Goal: Task Accomplishment & Management: Use online tool/utility

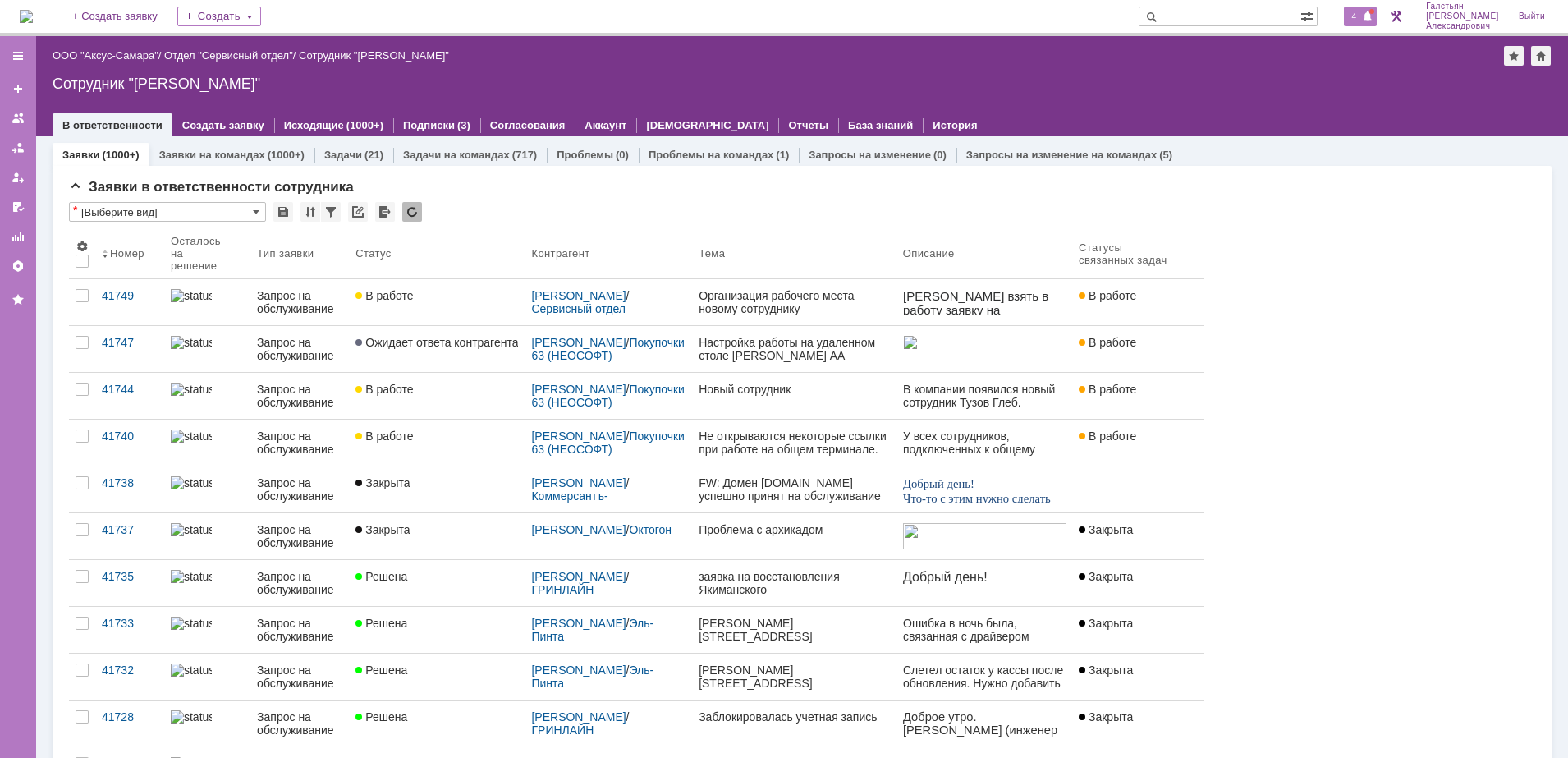
click at [1357, 22] on span "4" at bounding box center [1354, 17] width 14 height 12
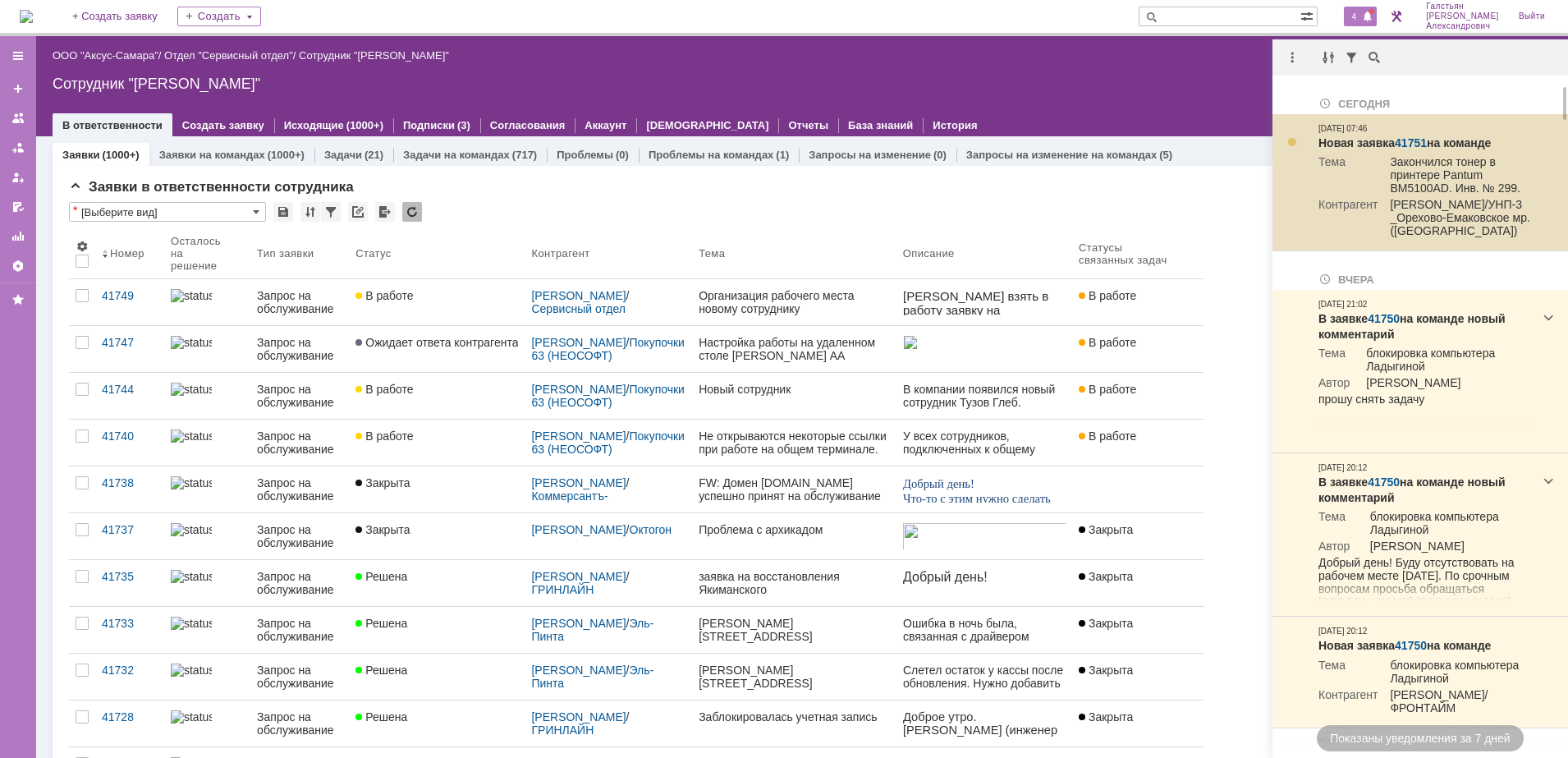
click at [1291, 144] on div at bounding box center [1292, 141] width 13 height 13
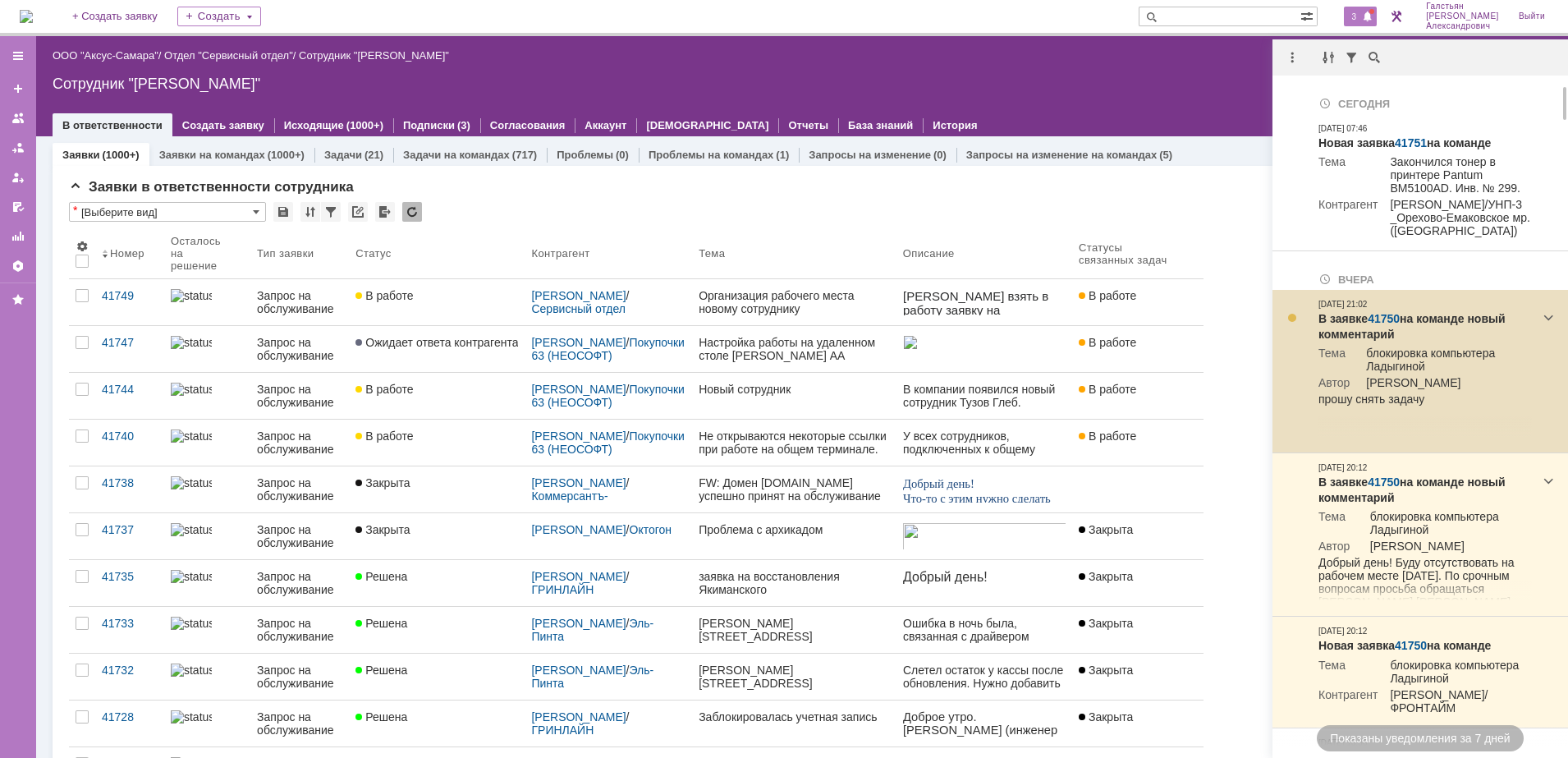
click at [1373, 325] on link "41750" at bounding box center [1384, 318] width 32 height 13
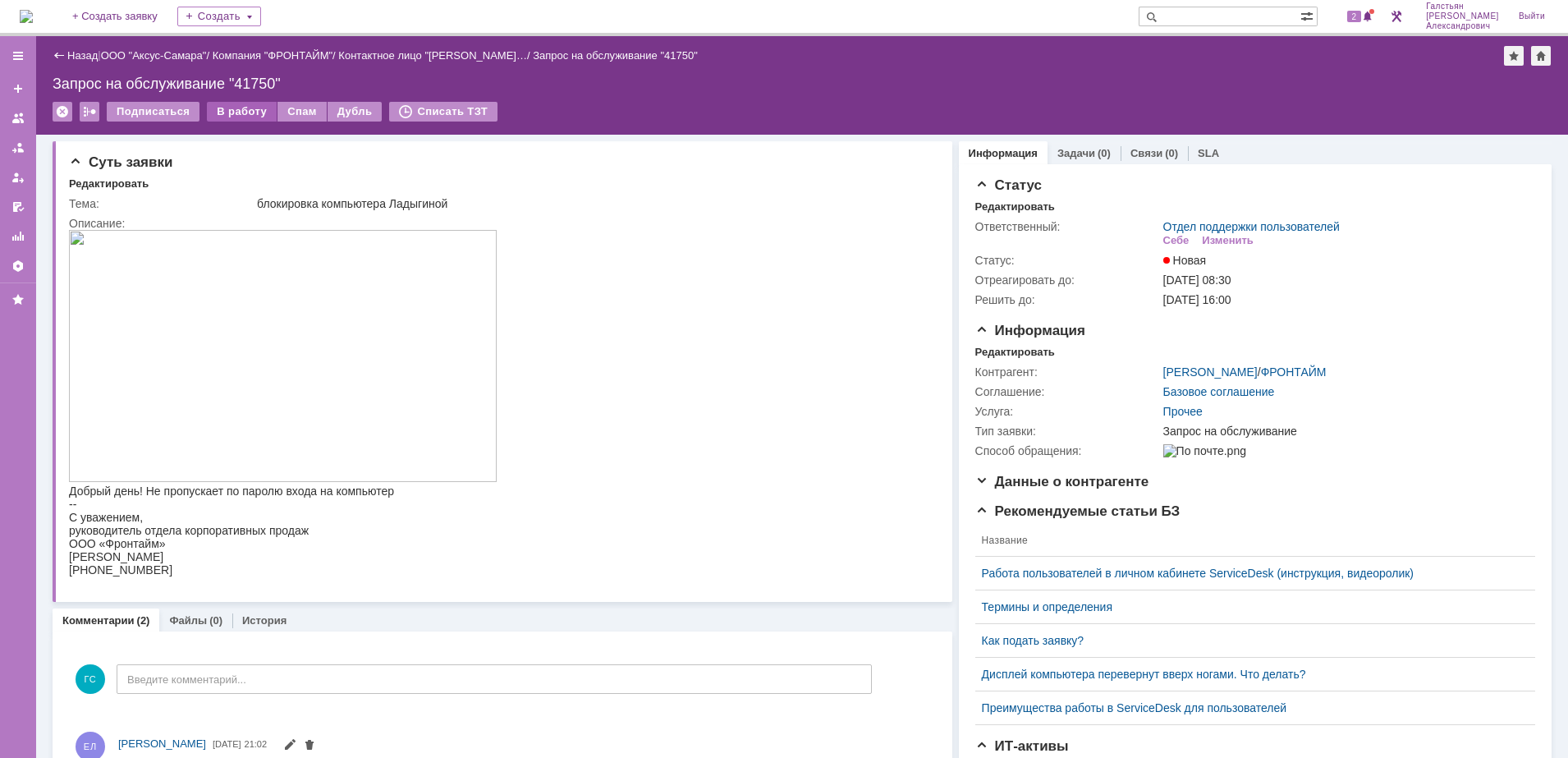
click at [246, 113] on div "В работу" at bounding box center [241, 111] width 70 height 20
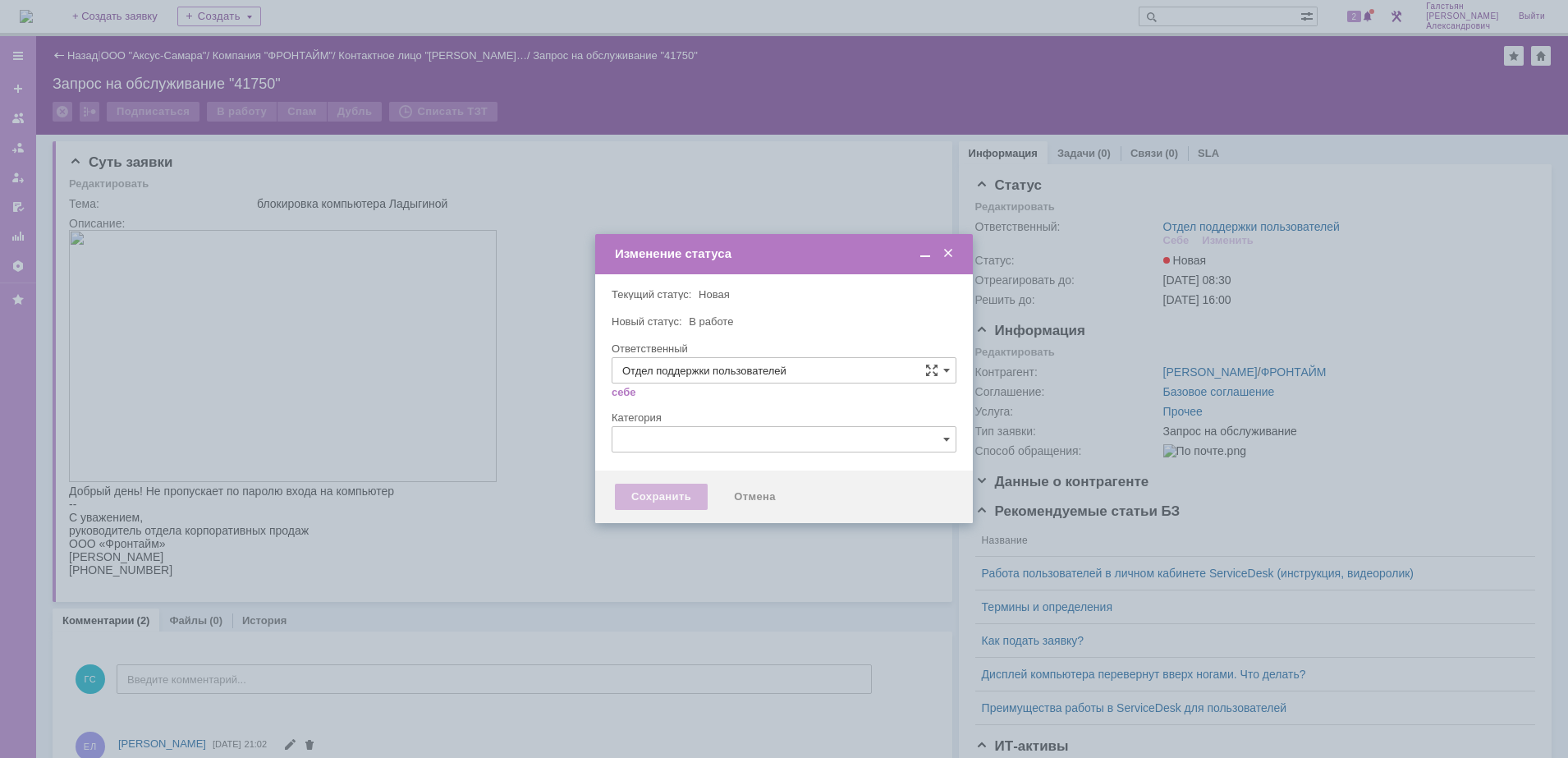
type input "[PERSON_NAME]"
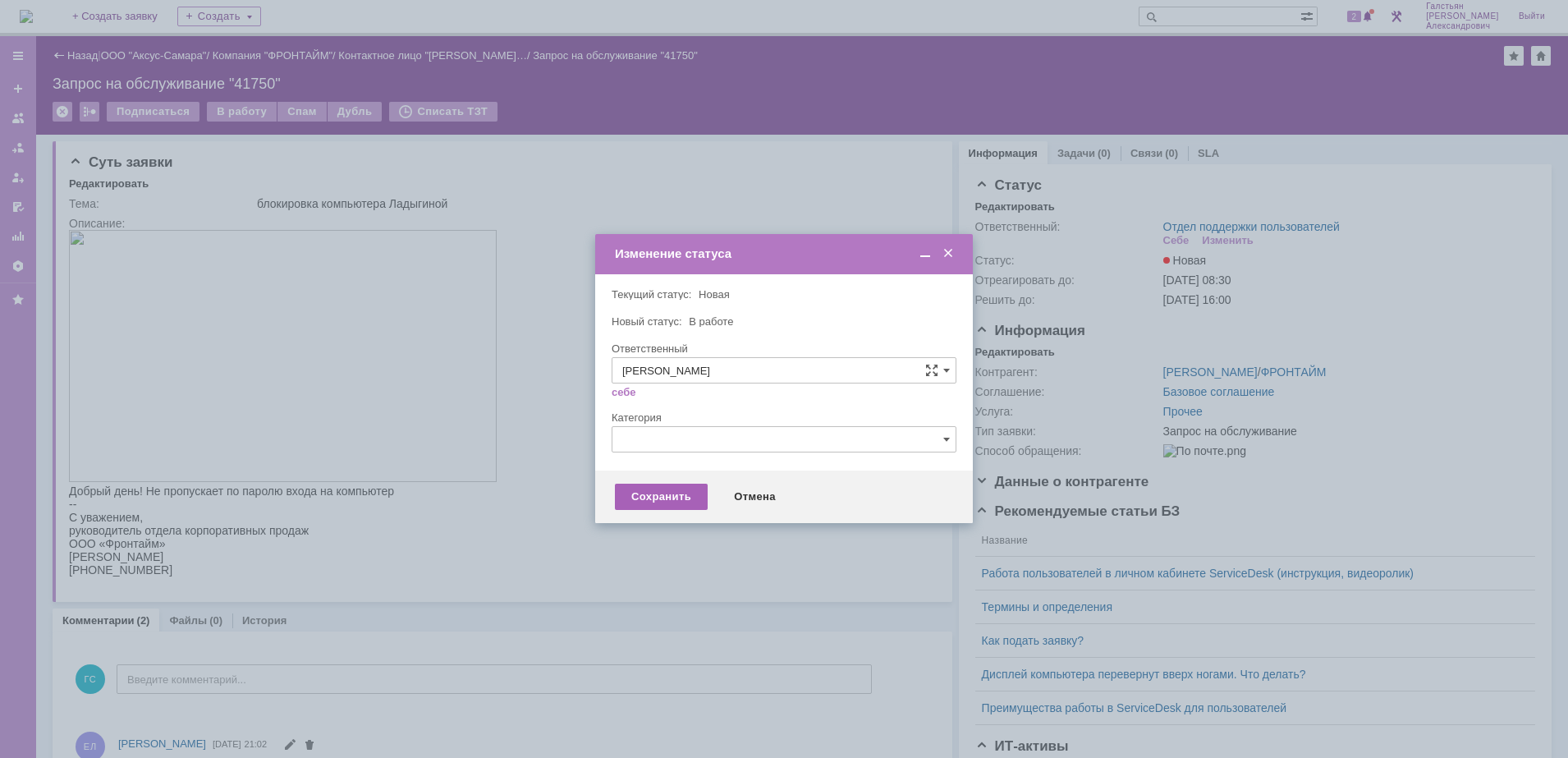
click at [680, 494] on div "Сохранить" at bounding box center [661, 496] width 93 height 26
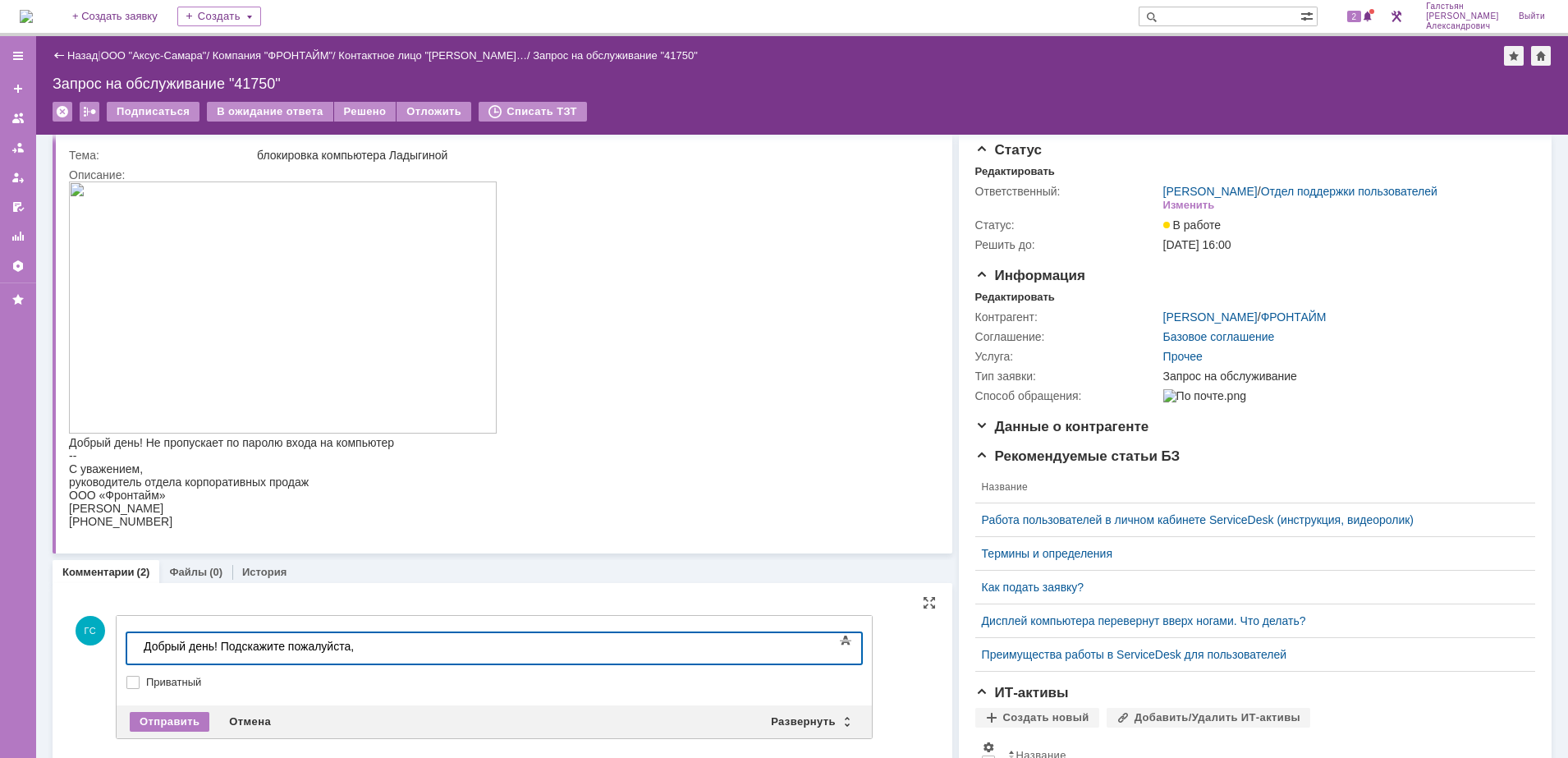
scroll to position [37, 0]
click at [181, 715] on div "Отправить" at bounding box center [170, 720] width 80 height 20
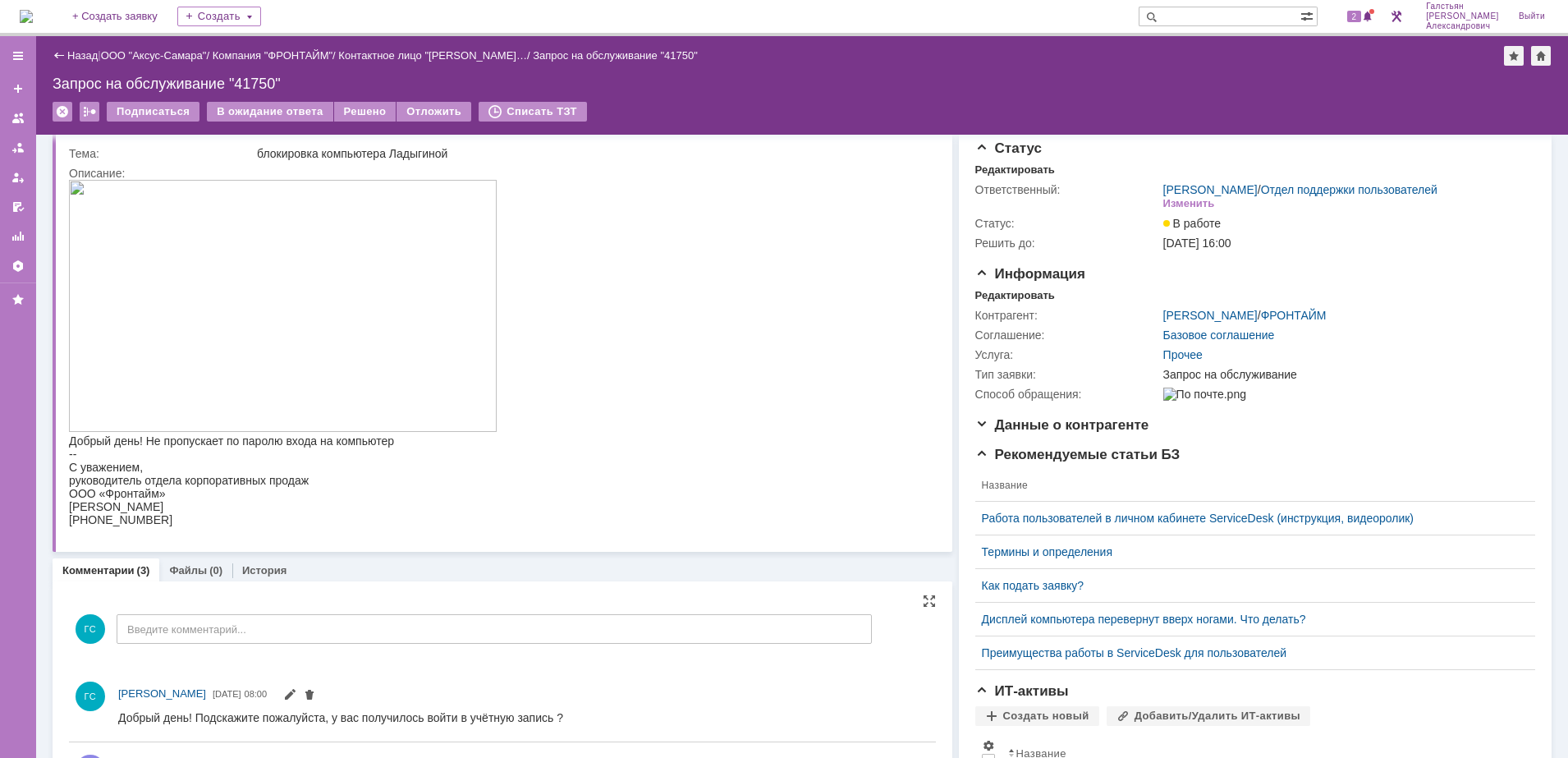
scroll to position [0, 0]
click at [235, 105] on div "В ожидание ответа" at bounding box center [269, 111] width 126 height 20
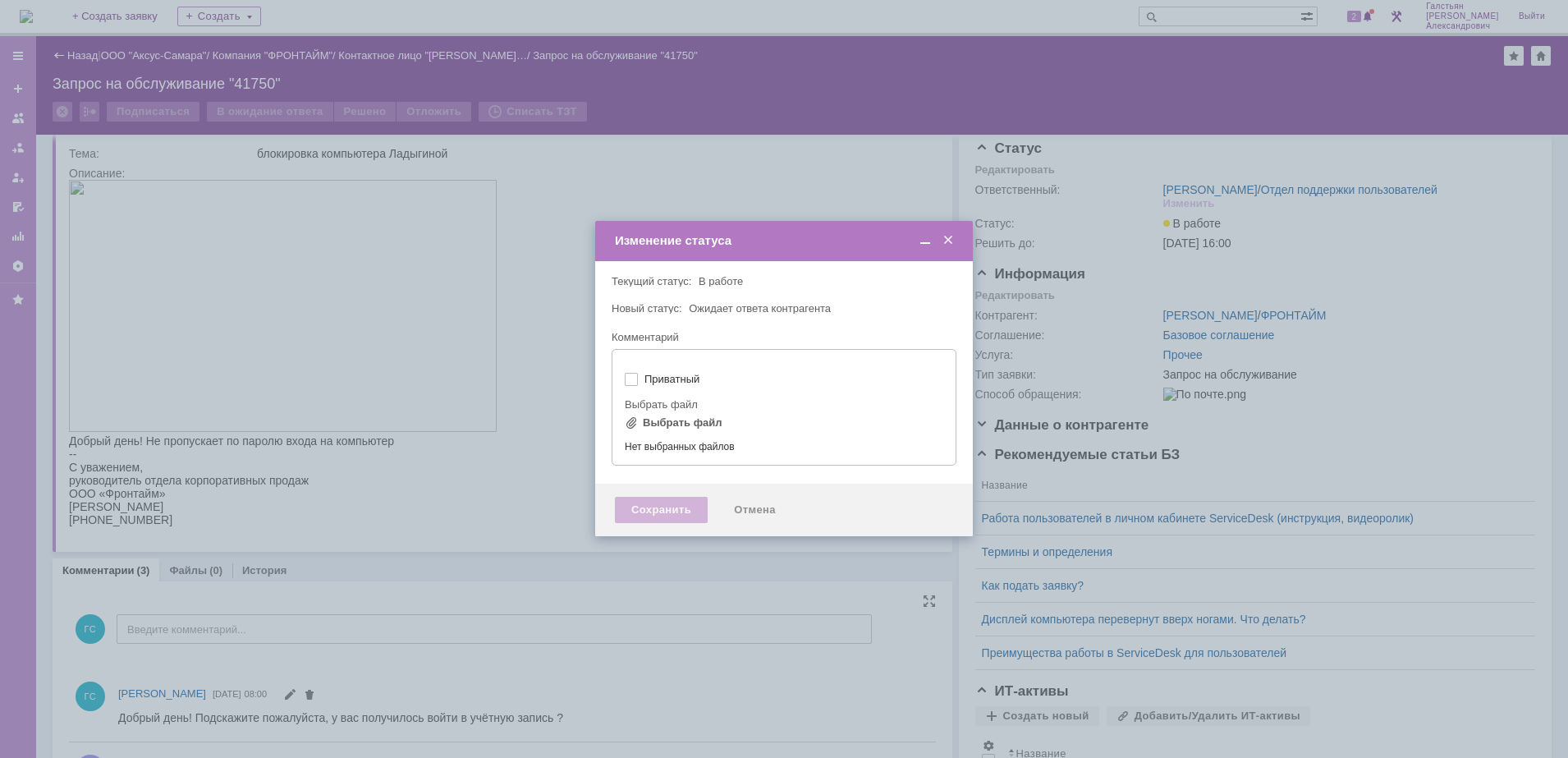
type input "[не указано]"
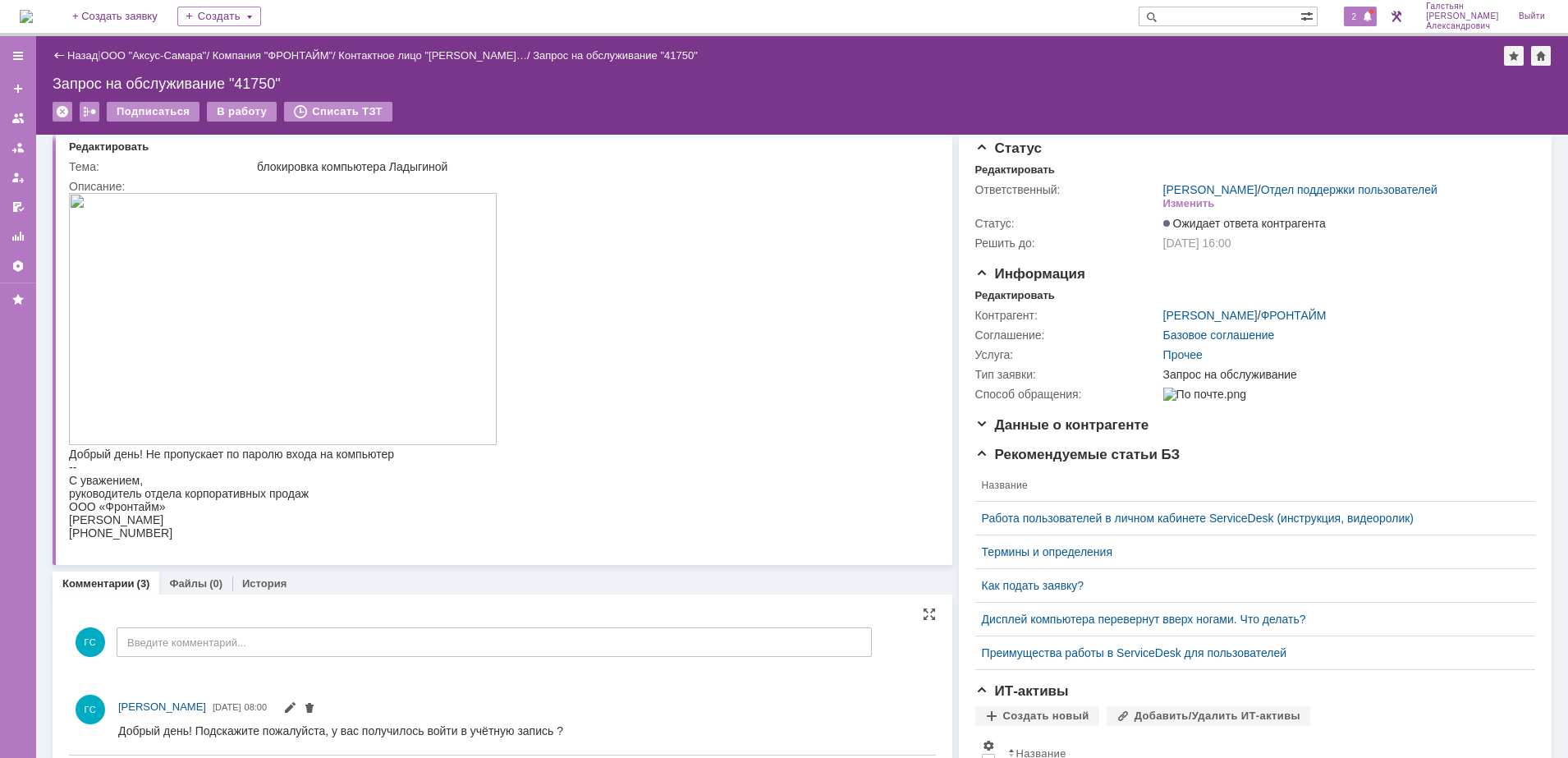
click at [1371, 18] on span at bounding box center [1368, 17] width 12 height 13
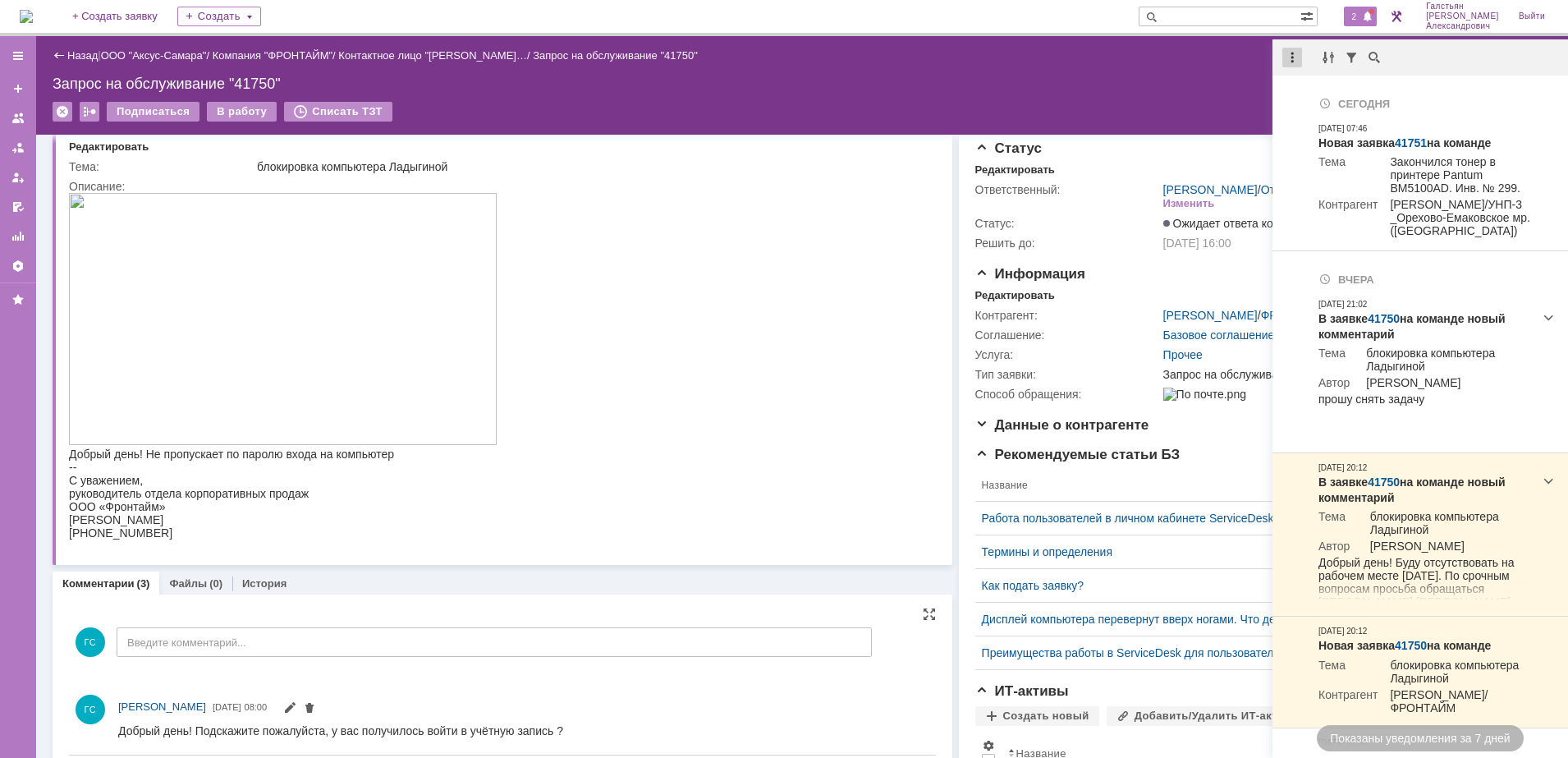
click at [1292, 55] on div at bounding box center [1292, 57] width 20 height 20
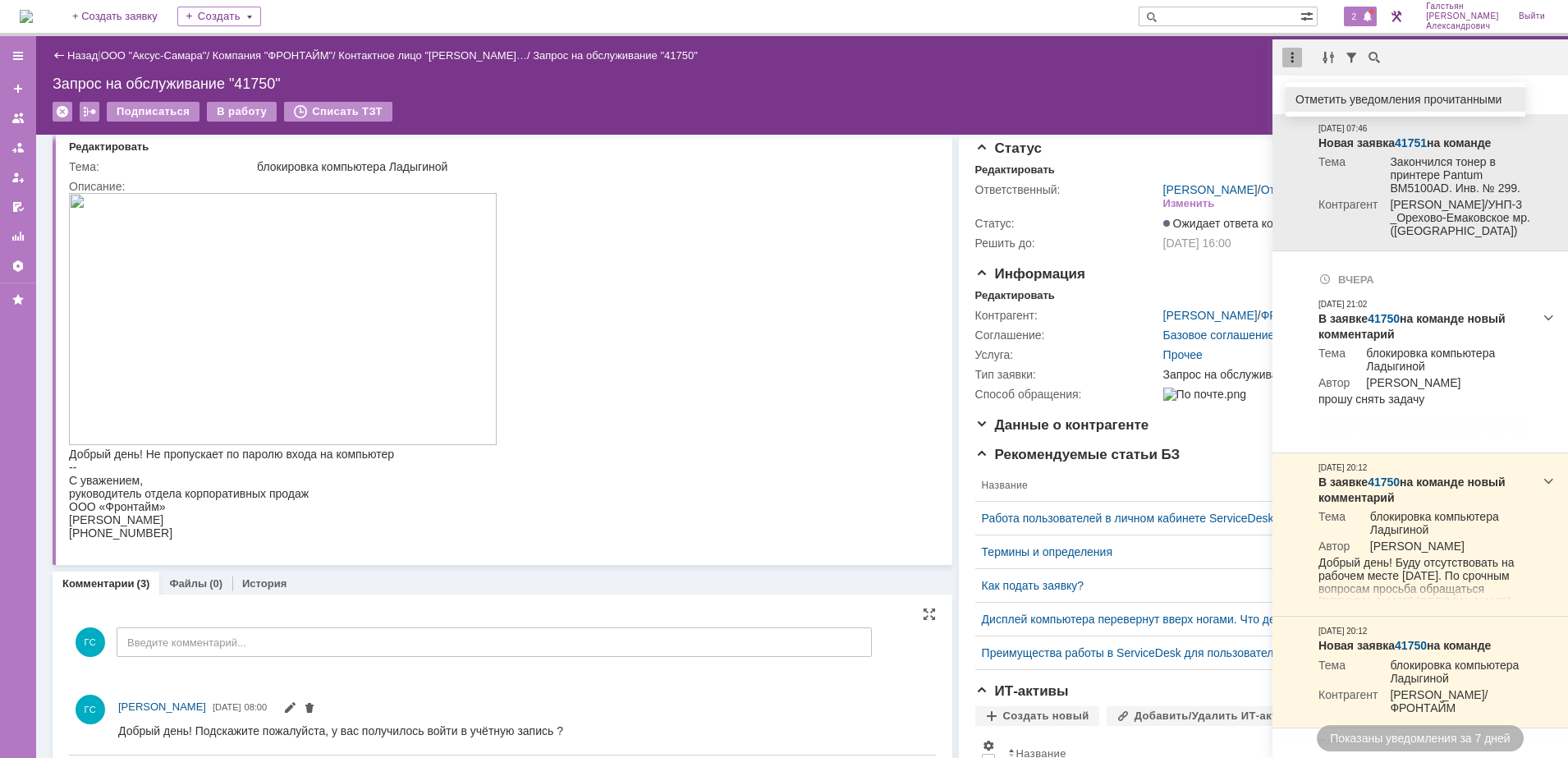
click at [1316, 96] on div "Отметить уведомления прочитанными" at bounding box center [1405, 99] width 220 height 12
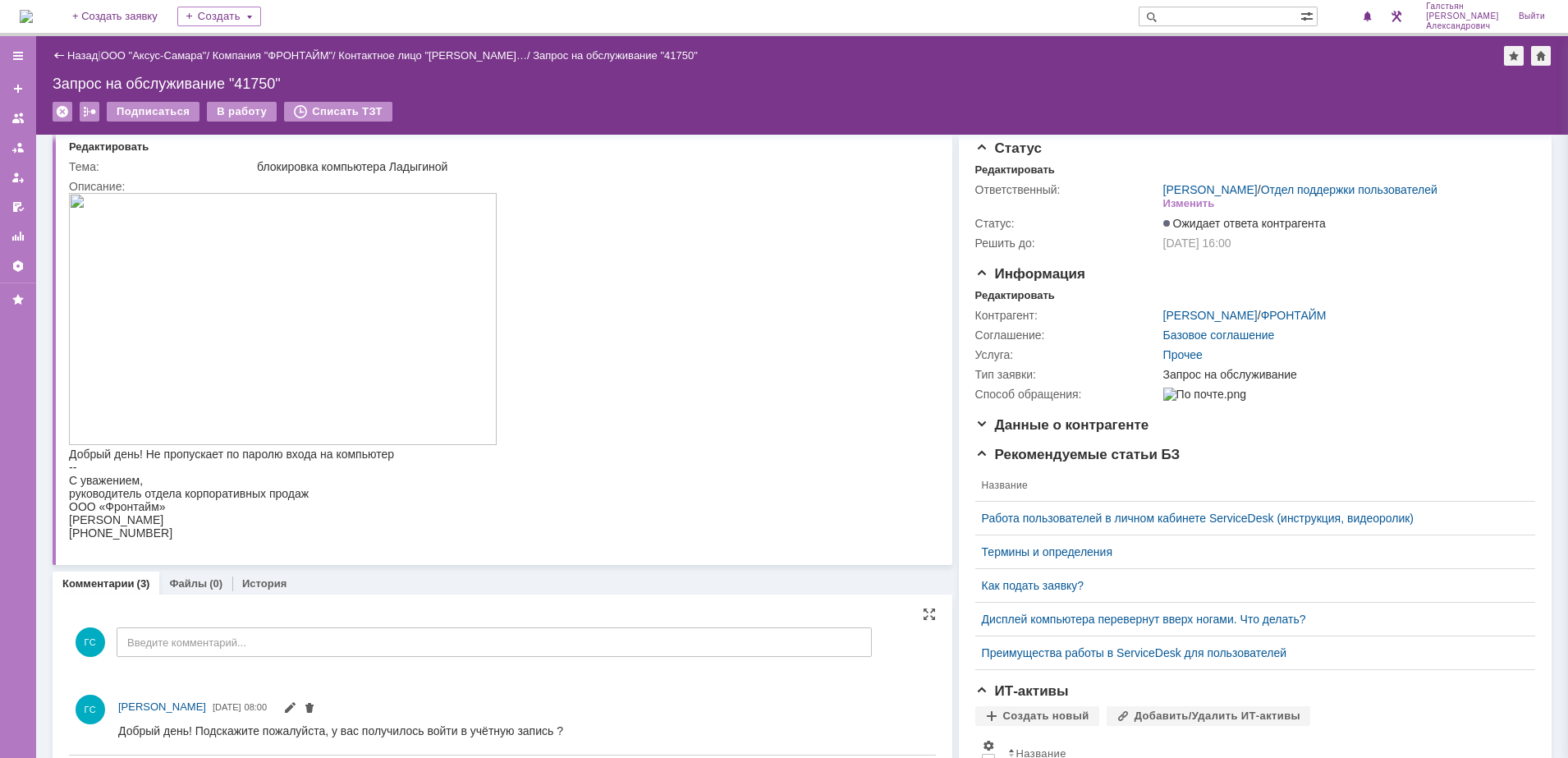
drag, startPoint x: 957, startPoint y: 109, endPoint x: 824, endPoint y: 73, distance: 137.8
click at [949, 102] on div "Подписаться В работу Списать ТЗТ" at bounding box center [802, 119] width 1499 height 35
click at [28, 14] on img at bounding box center [25, 16] width 13 height 13
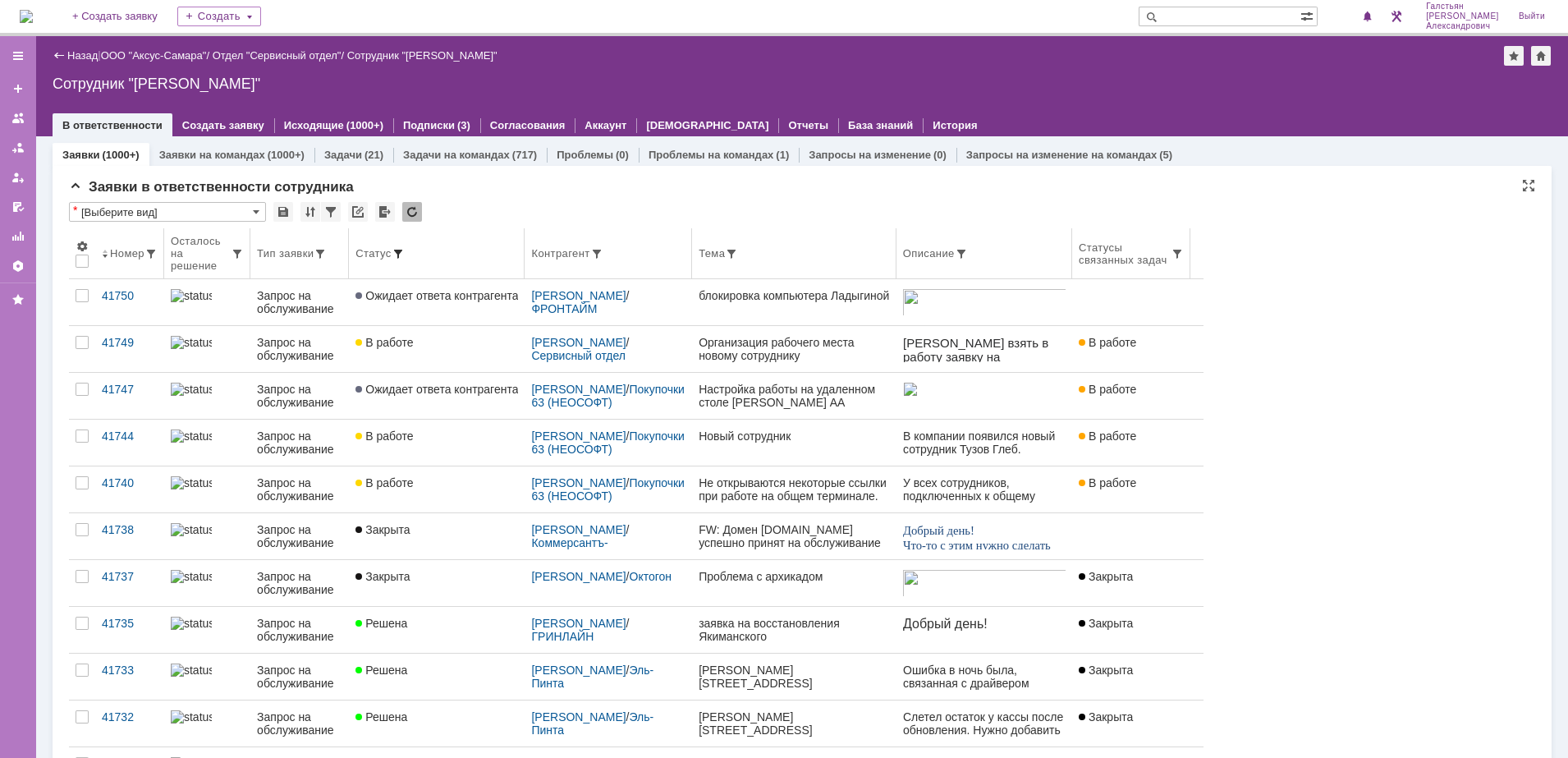
click at [405, 247] on span at bounding box center [398, 253] width 13 height 13
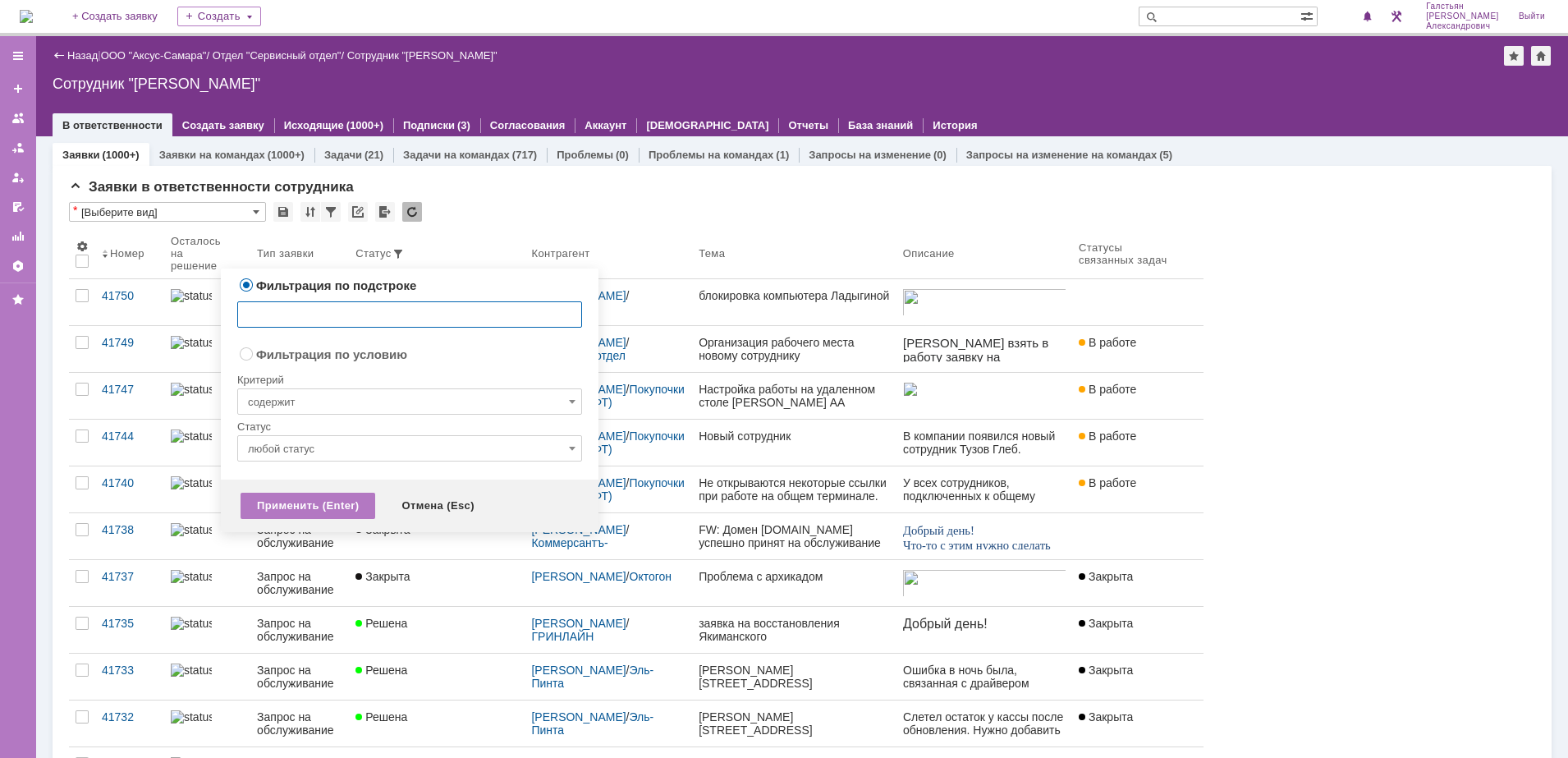
radio input "false"
radio input "true"
click at [374, 399] on input "содержит" at bounding box center [410, 401] width 345 height 26
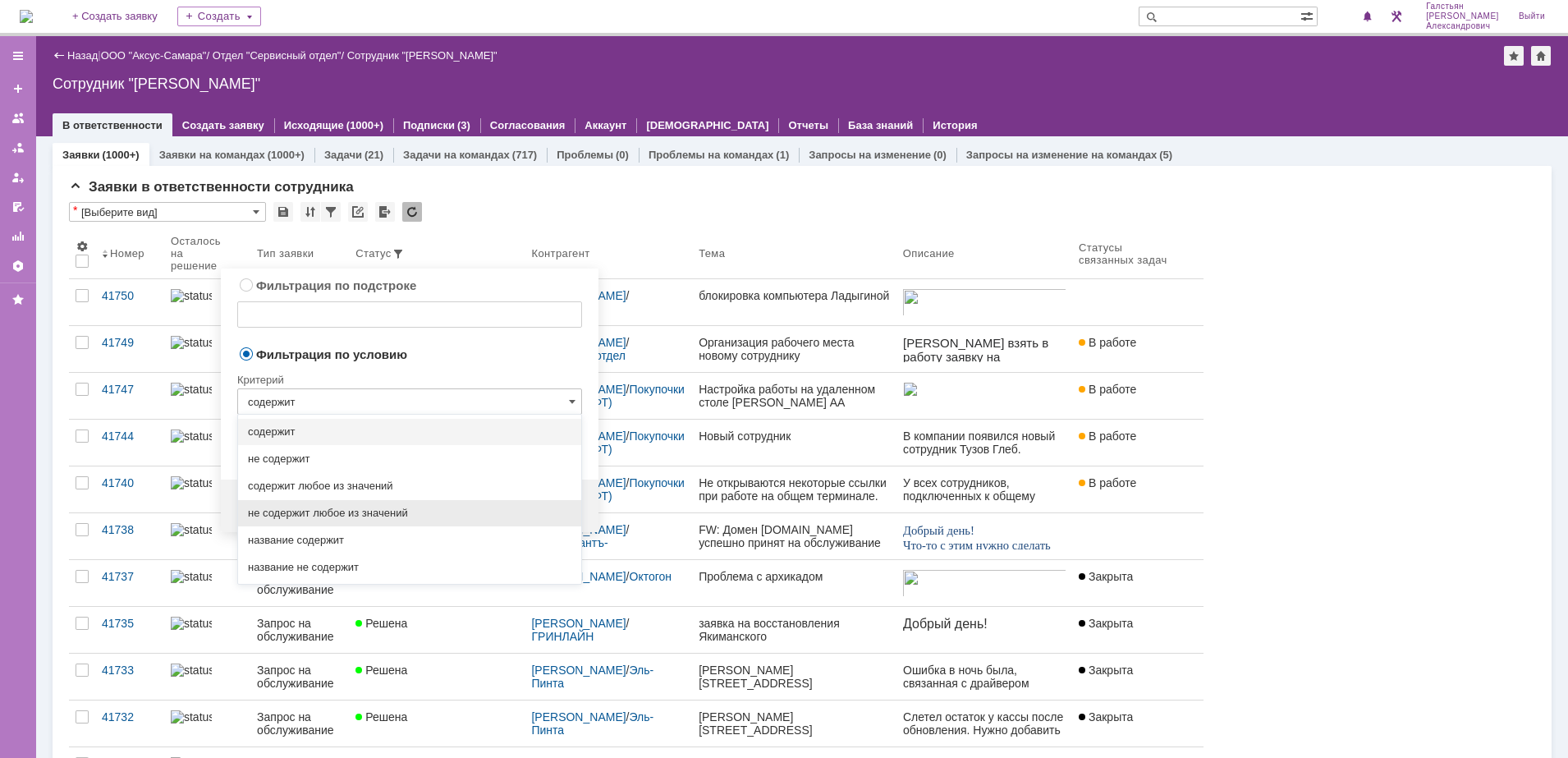
click at [346, 522] on div "не содержит любое из значений" at bounding box center [410, 512] width 343 height 26
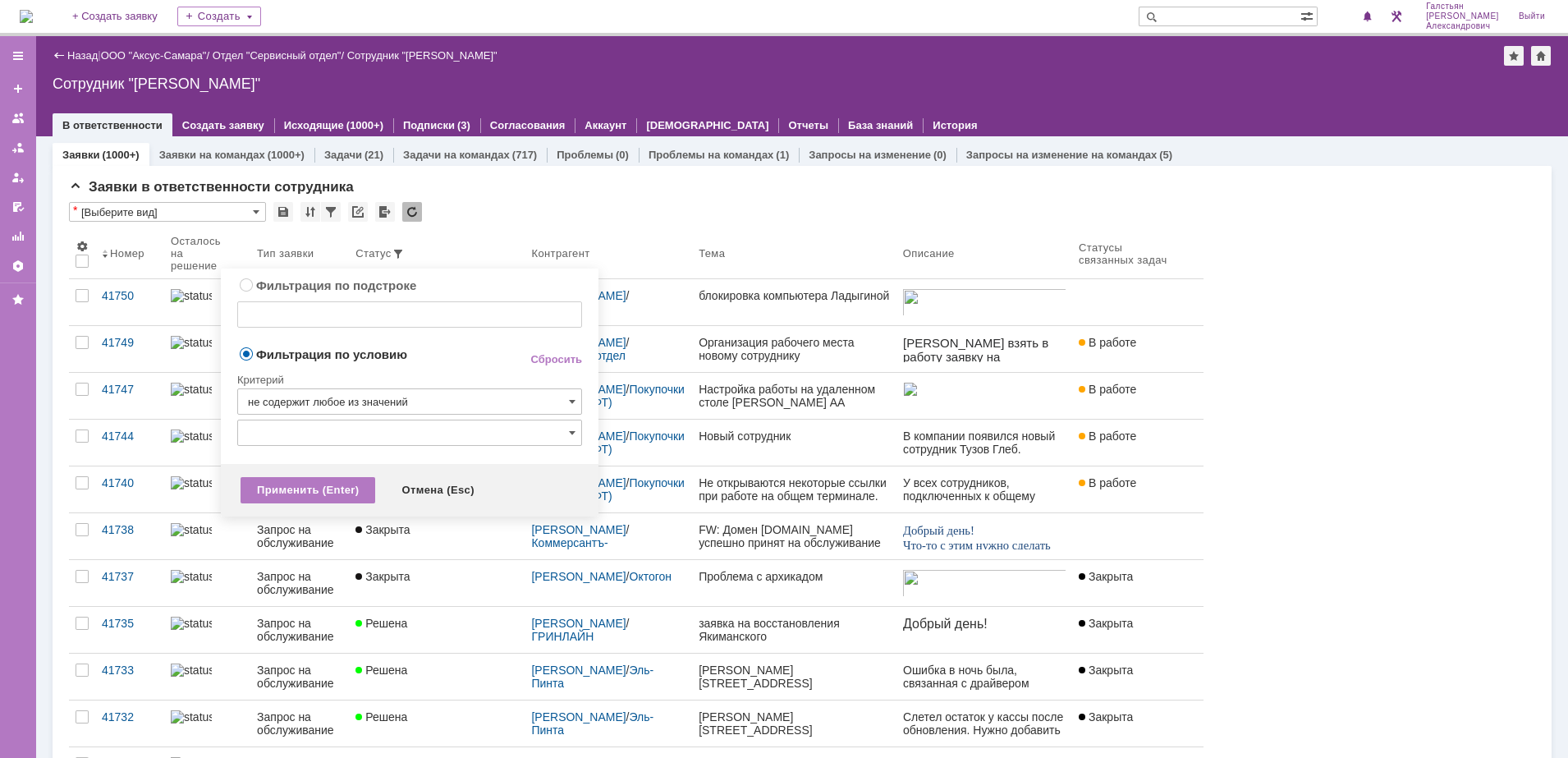
type input "не содержит любое из значений"
click at [351, 438] on input "text" at bounding box center [410, 433] width 345 height 26
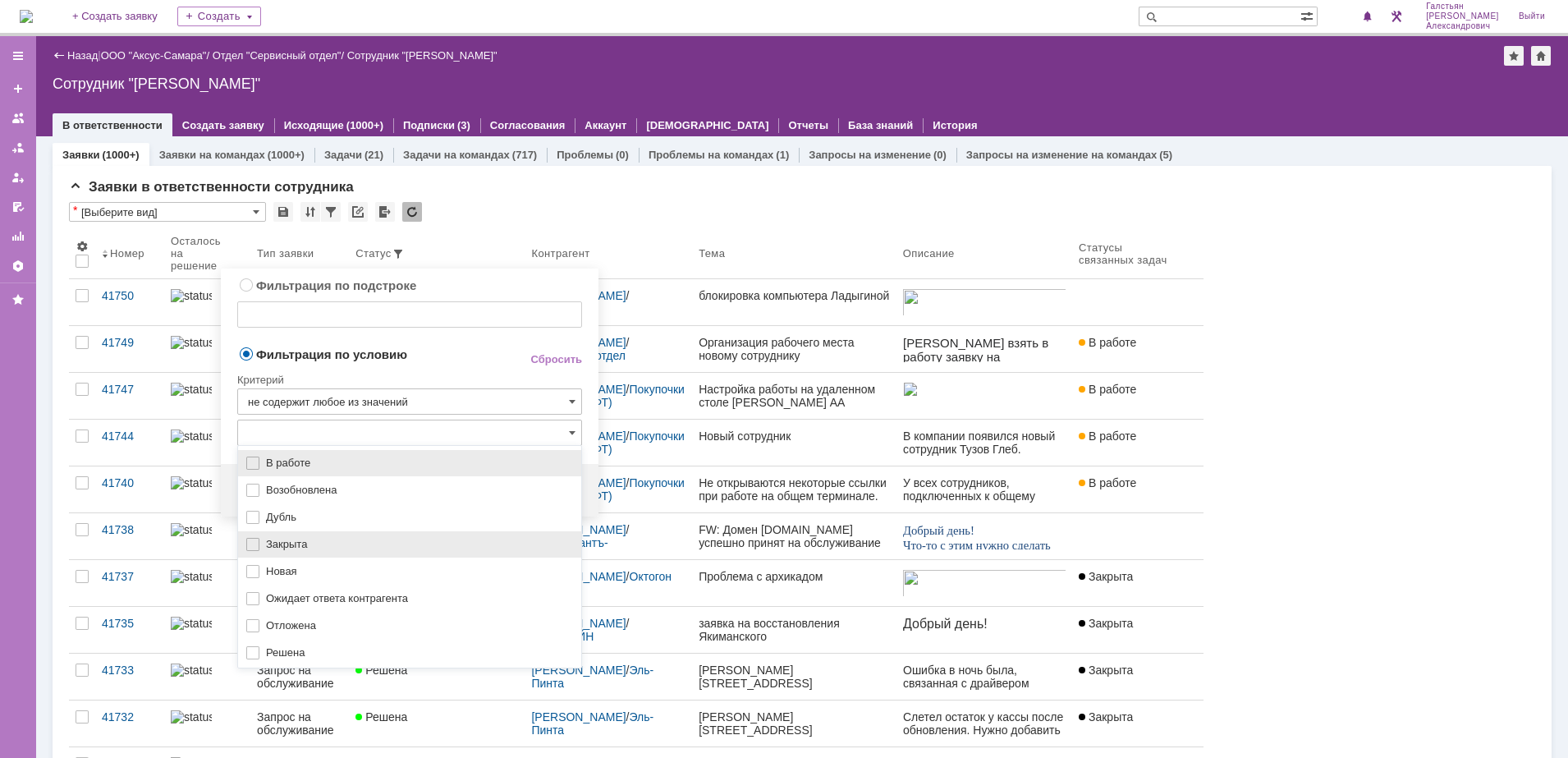
click at [337, 541] on span "Закрыта" at bounding box center [418, 544] width 305 height 13
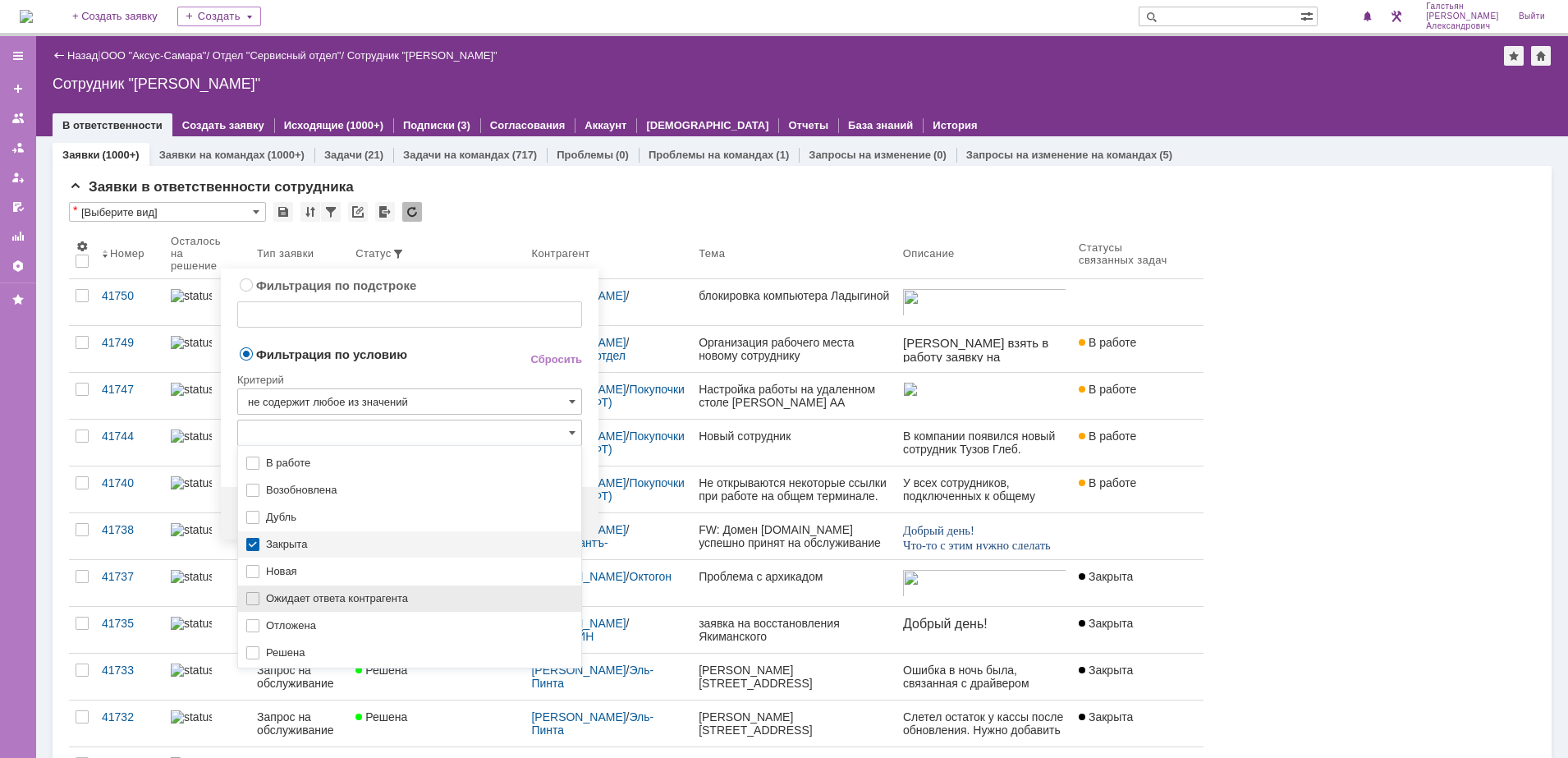
drag, startPoint x: 319, startPoint y: 648, endPoint x: 331, endPoint y: 591, distance: 58.2
click at [318, 648] on span "Решена" at bounding box center [418, 652] width 305 height 13
click at [471, 360] on span "Фильтрация по условию" at bounding box center [370, 354] width 266 height 15
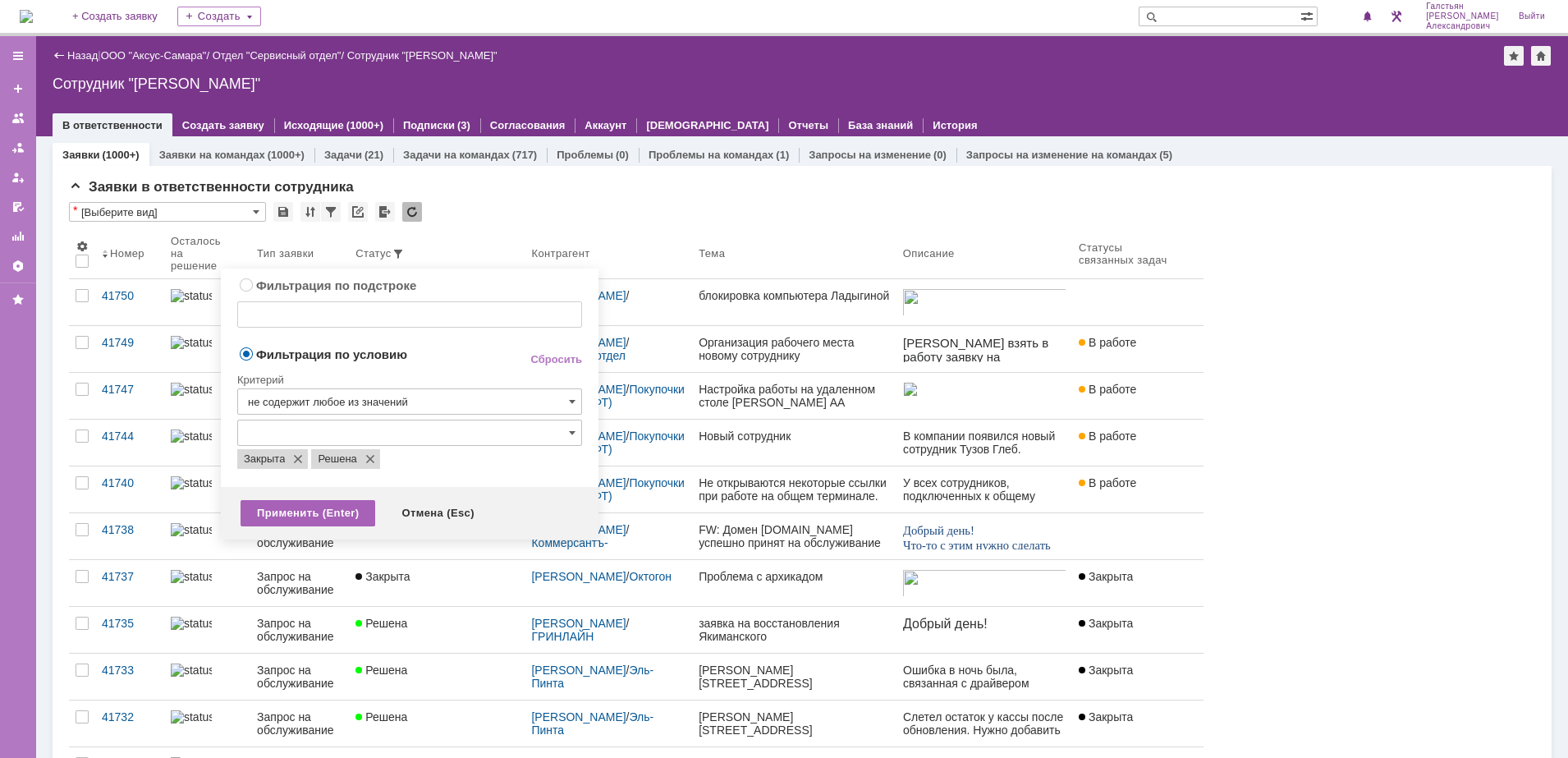
click at [332, 522] on div "Применить (Enter)" at bounding box center [308, 512] width 134 height 26
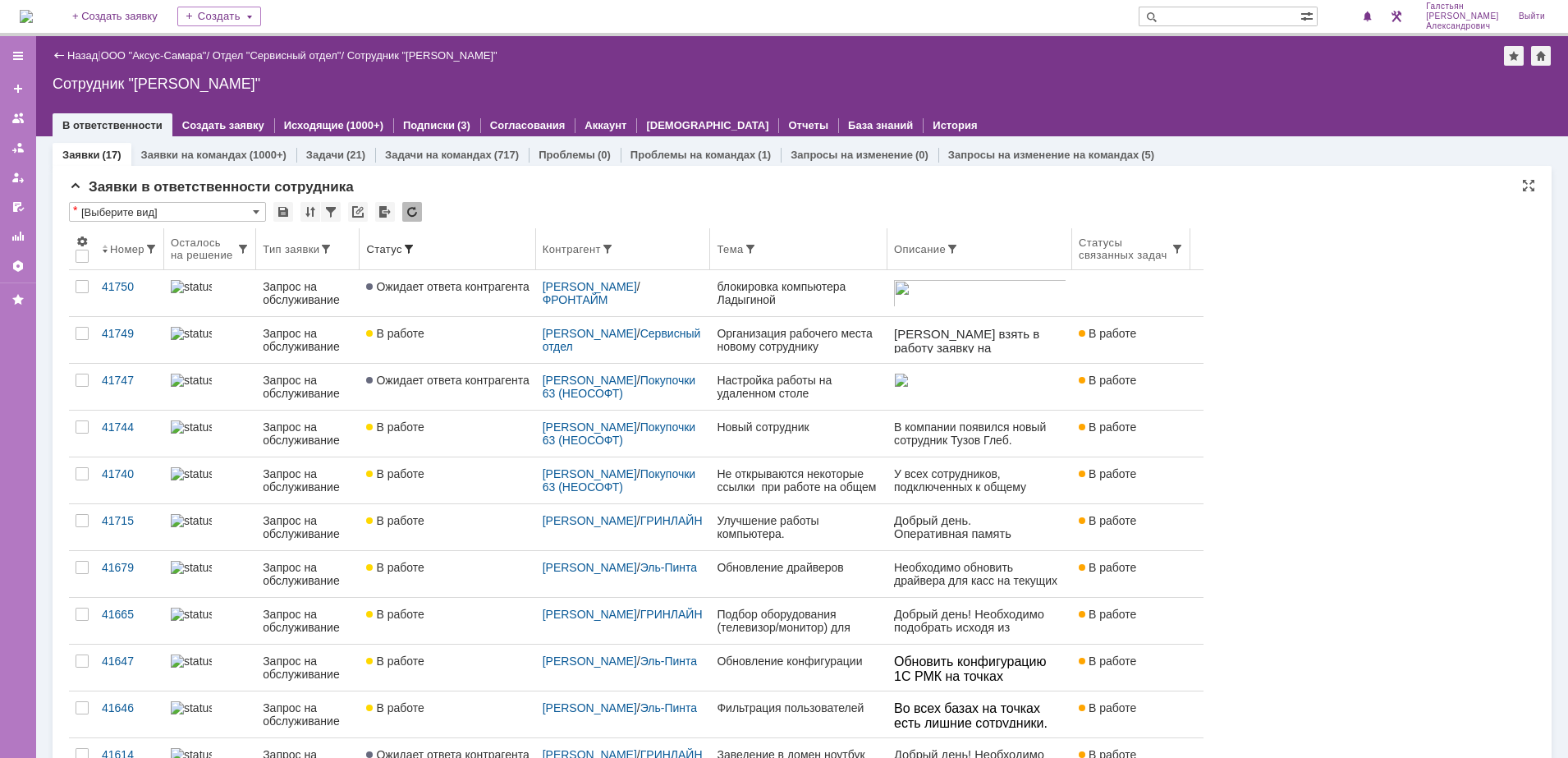
click at [199, 249] on div "Осталось на решение" at bounding box center [203, 248] width 65 height 25
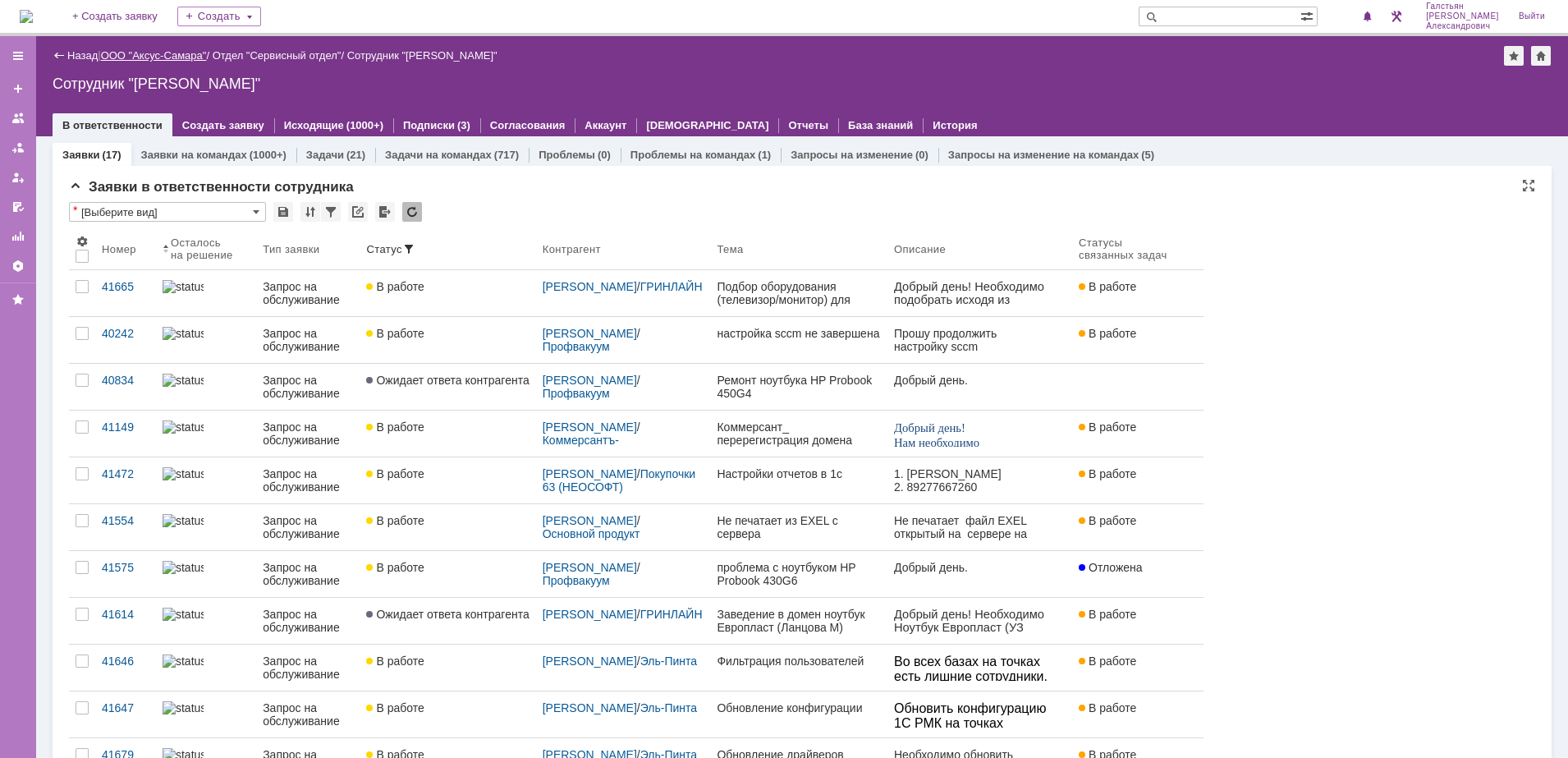
click at [172, 57] on link "ООО "Аксус-Самара"" at bounding box center [154, 55] width 106 height 12
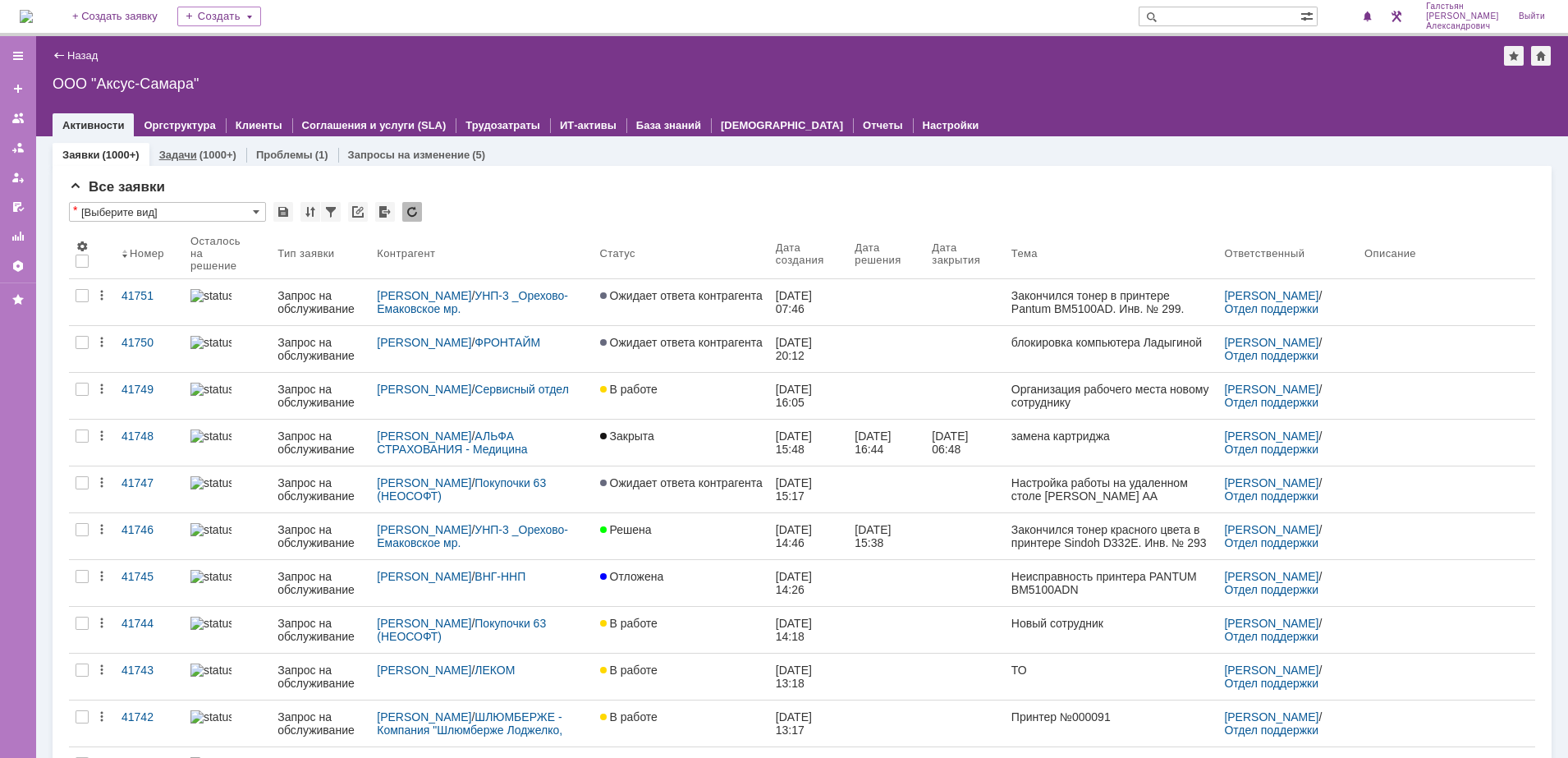
click at [197, 153] on div "Задачи (1000+)" at bounding box center [197, 155] width 77 height 11
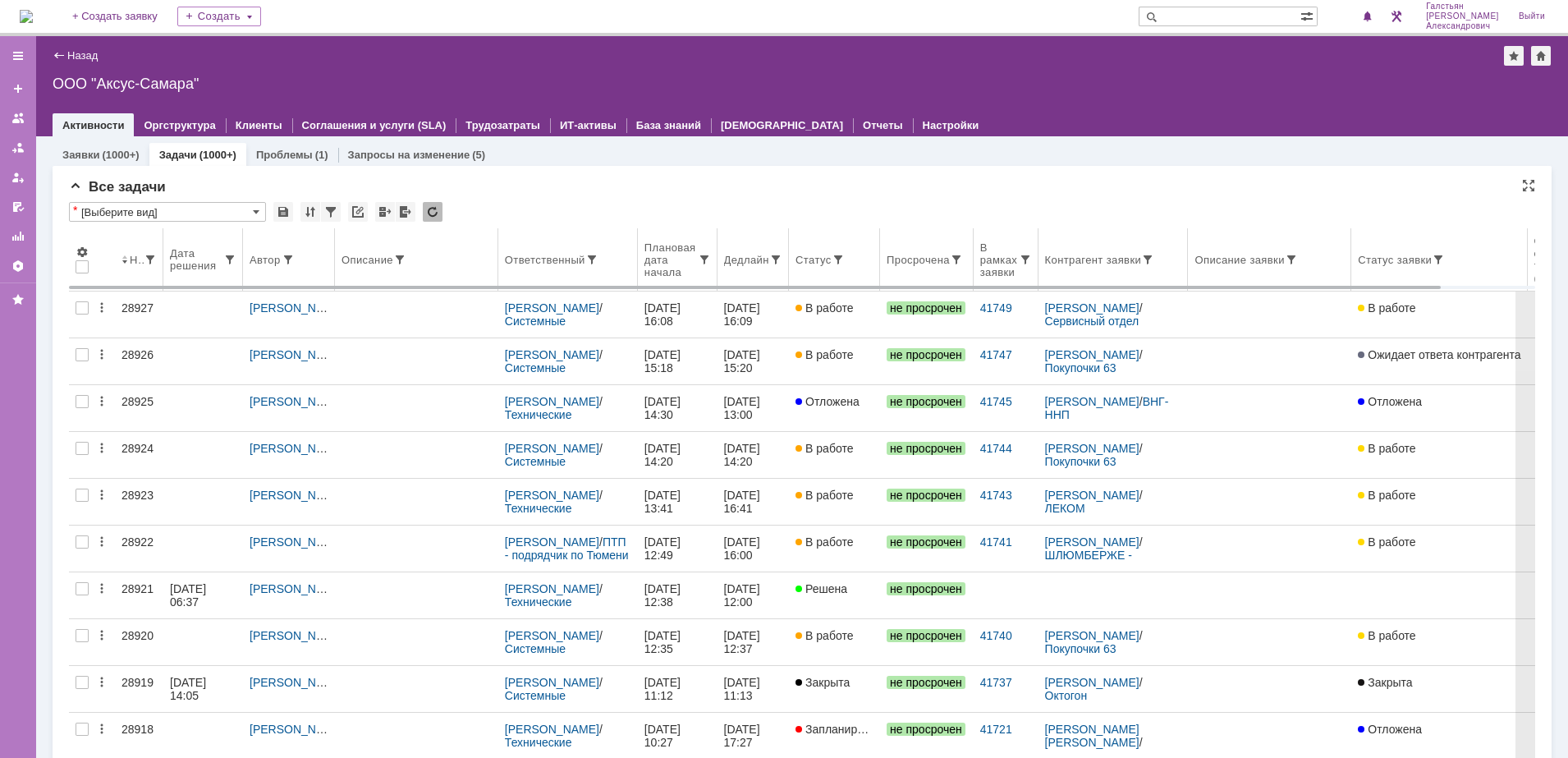
click at [737, 263] on div "Дедлайн" at bounding box center [746, 259] width 45 height 12
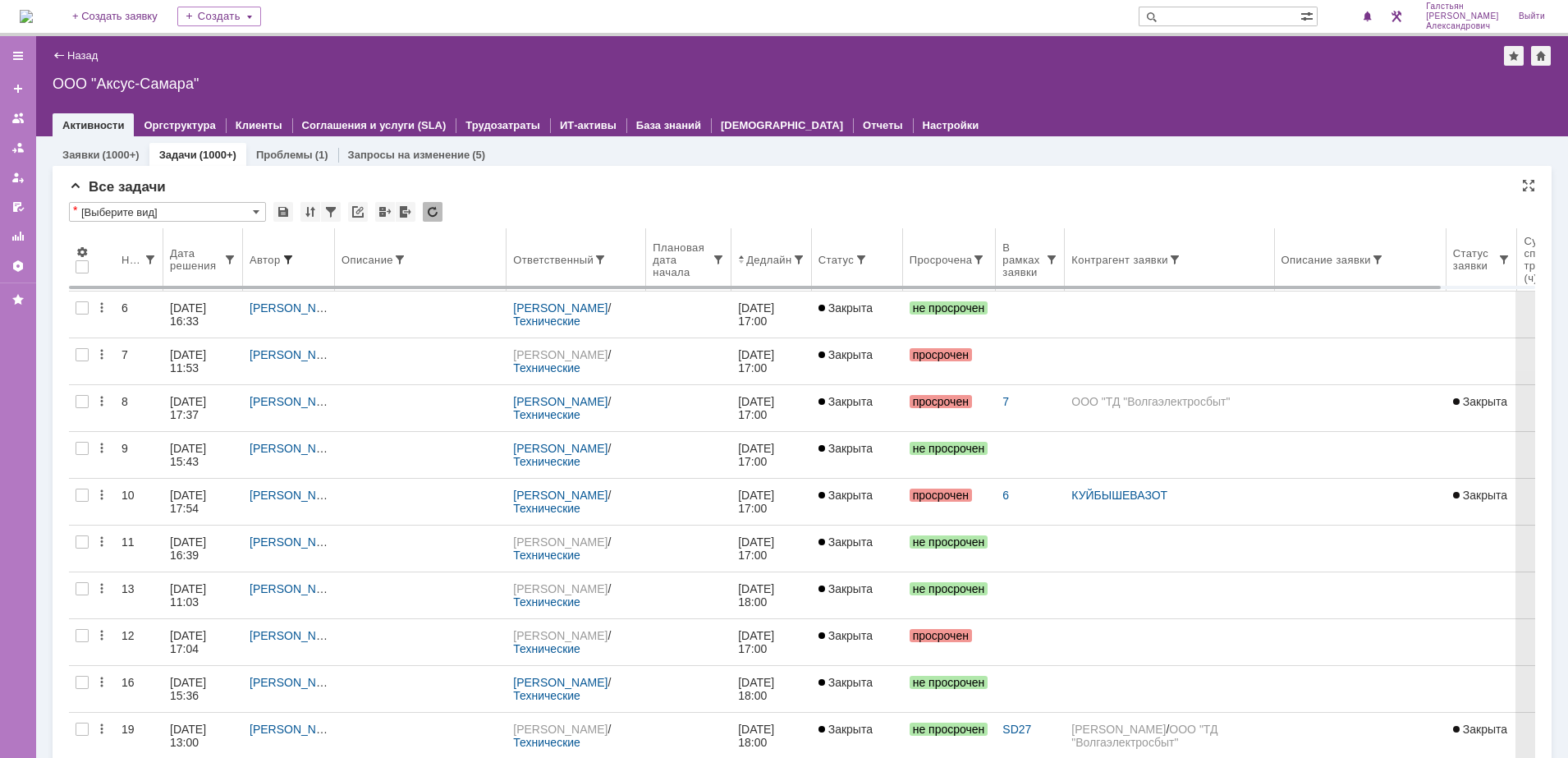
click at [283, 259] on span at bounding box center [287, 259] width 13 height 13
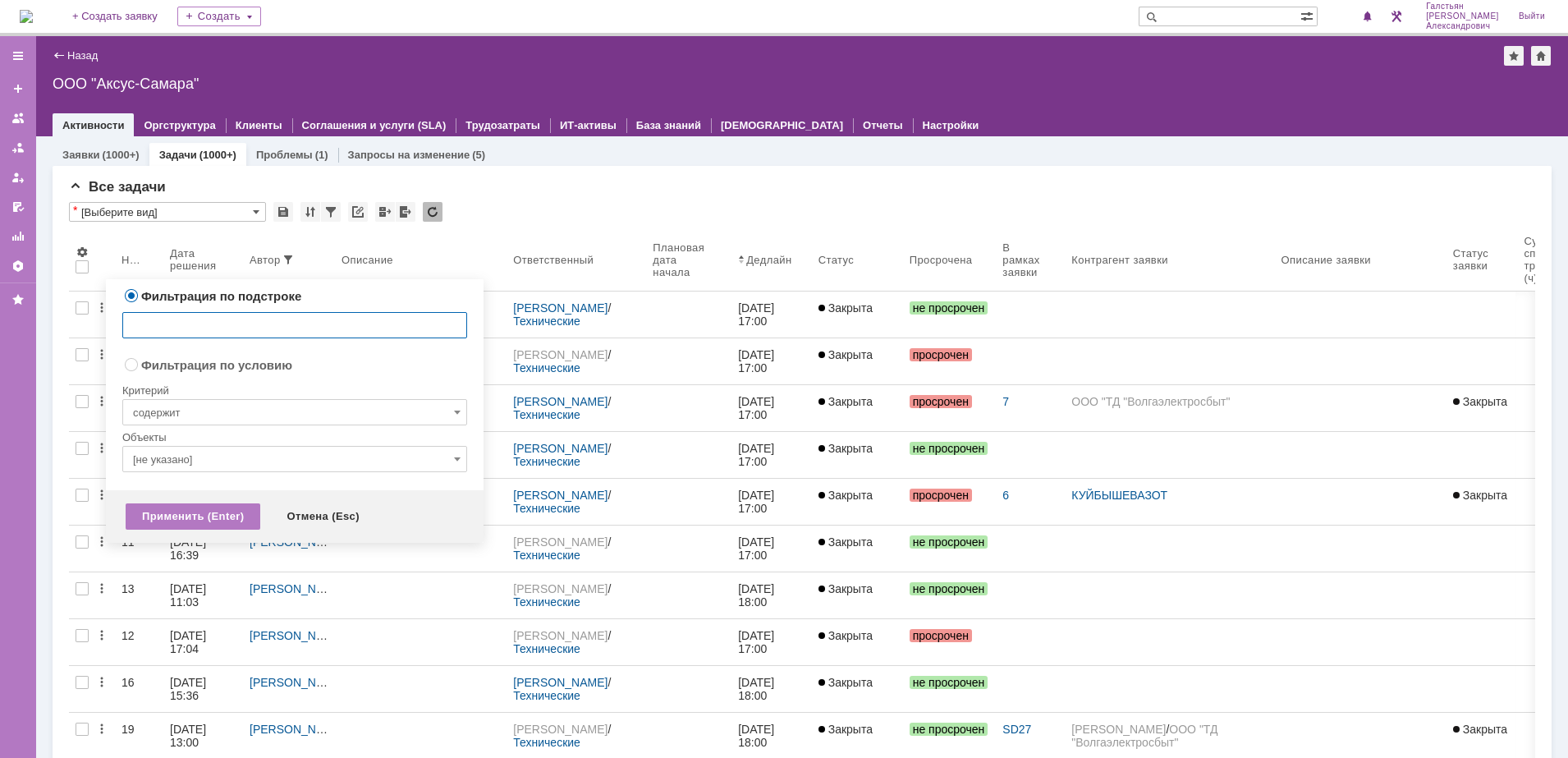
radio input "false"
radio input "true"
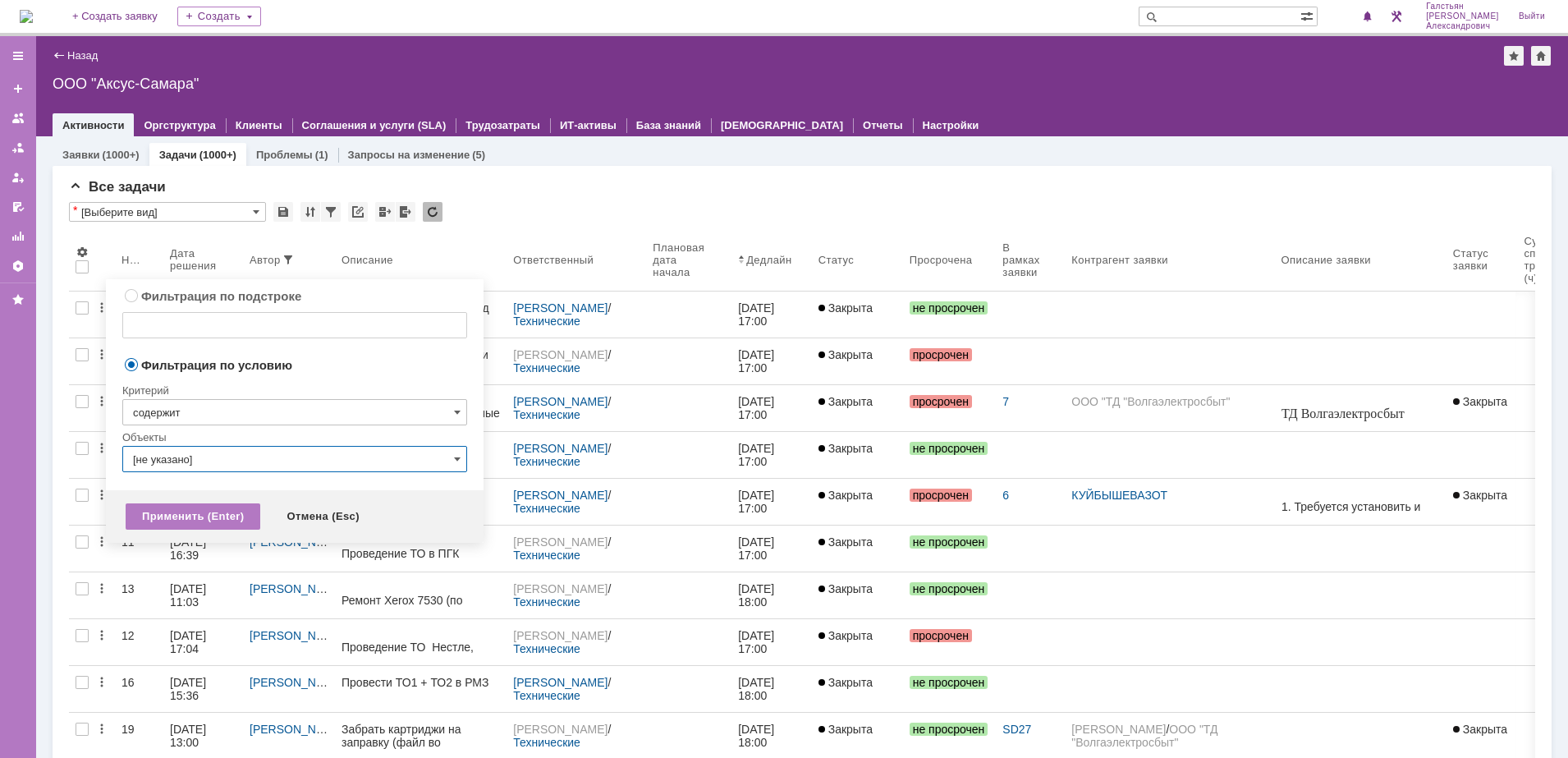
click at [290, 460] on input "[не указано]" at bounding box center [295, 459] width 345 height 26
type input "u"
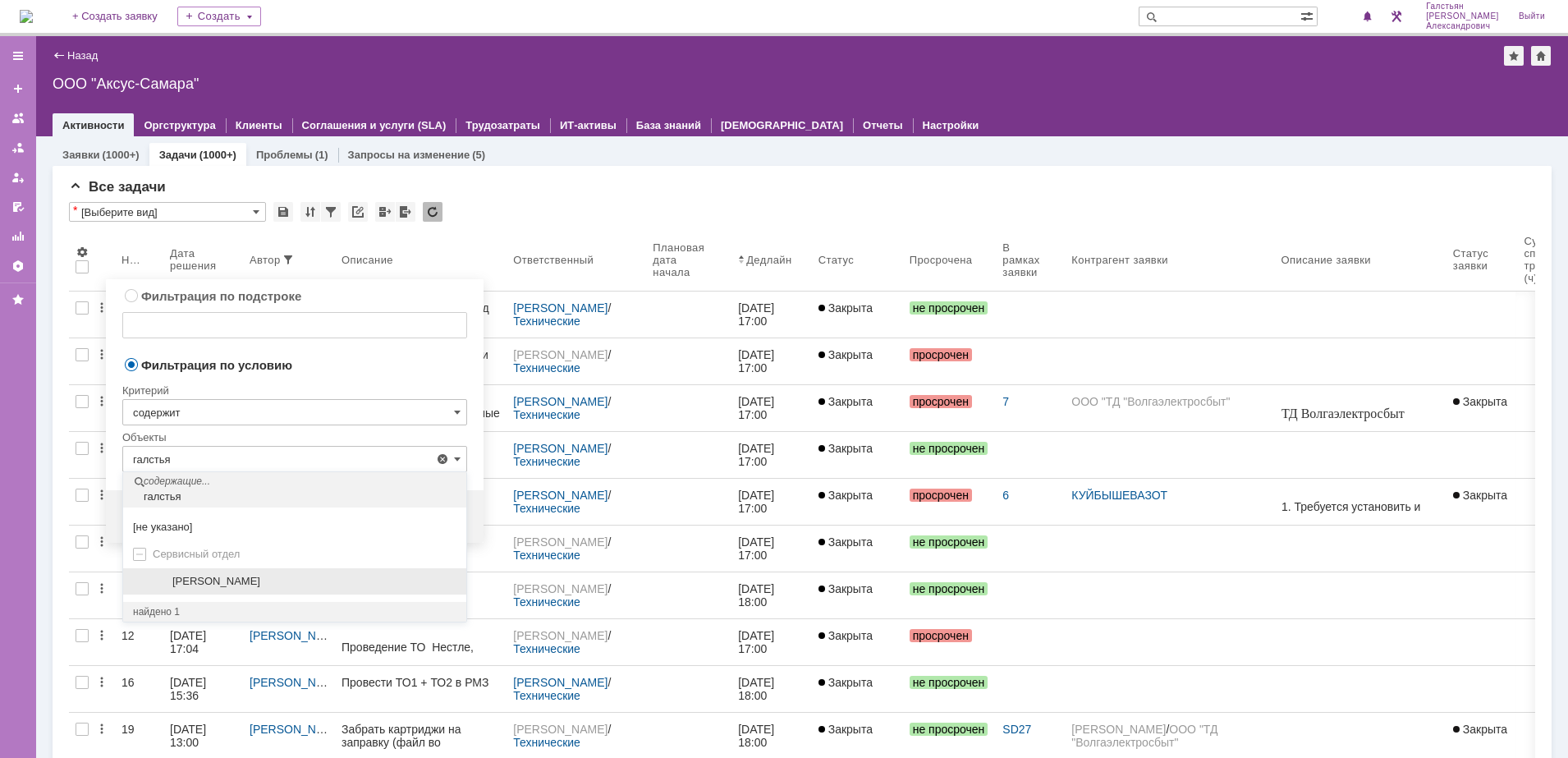
click at [260, 576] on span "[PERSON_NAME]" at bounding box center [216, 580] width 88 height 12
type input "[PERSON_NAME]"
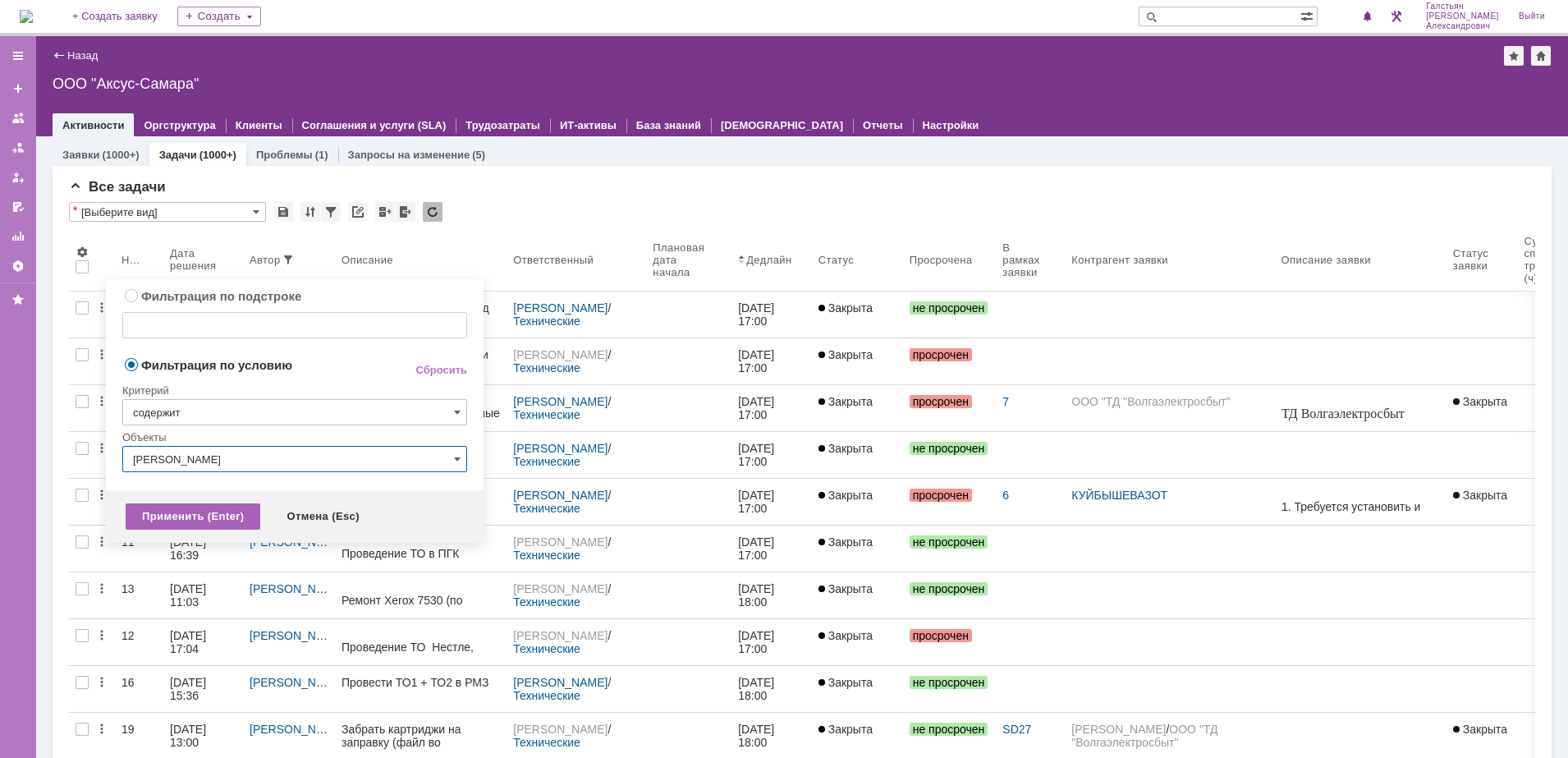
click at [210, 510] on div "Применить (Enter)" at bounding box center [193, 516] width 134 height 26
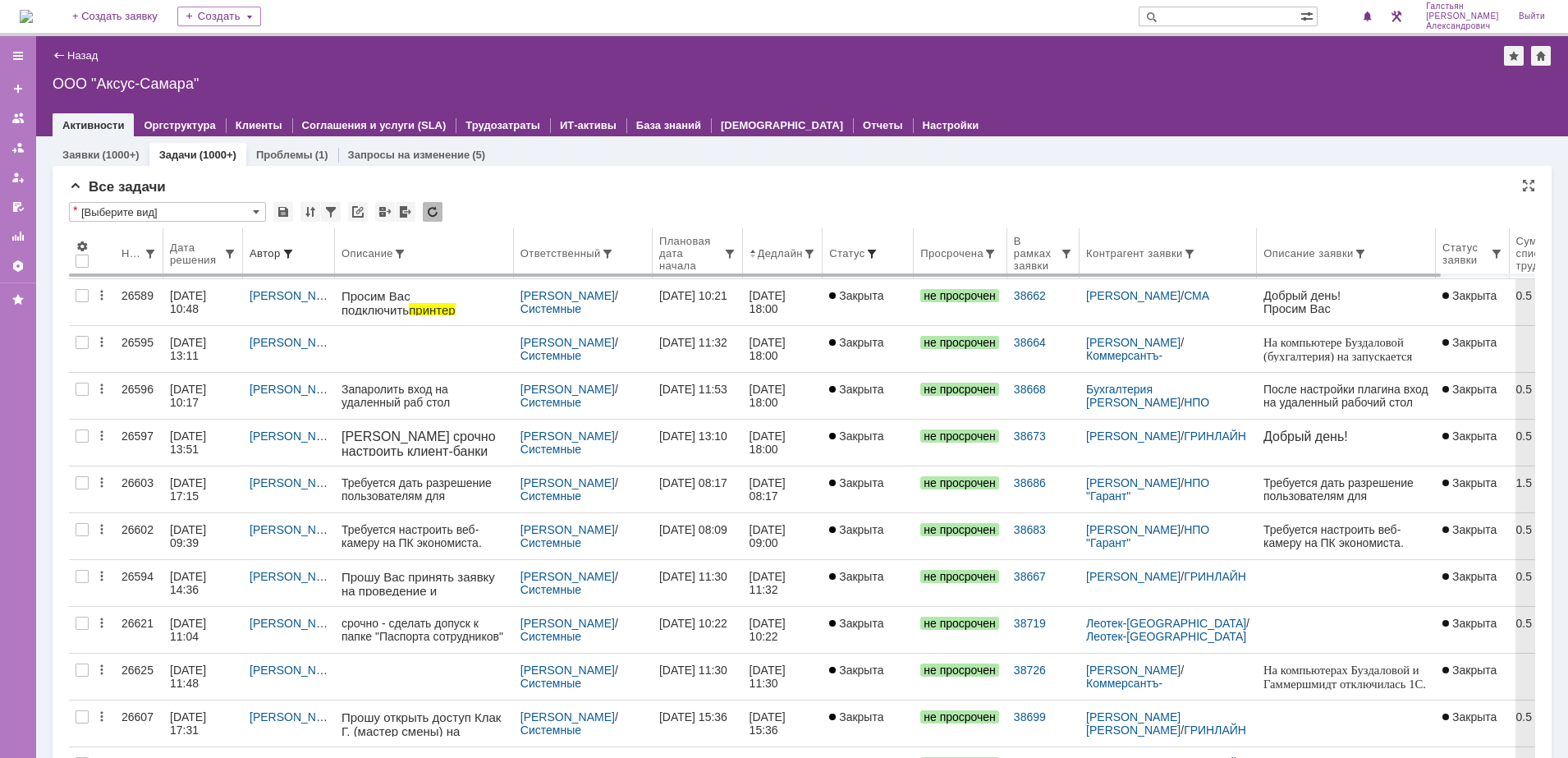
click at [879, 252] on span at bounding box center [871, 253] width 13 height 13
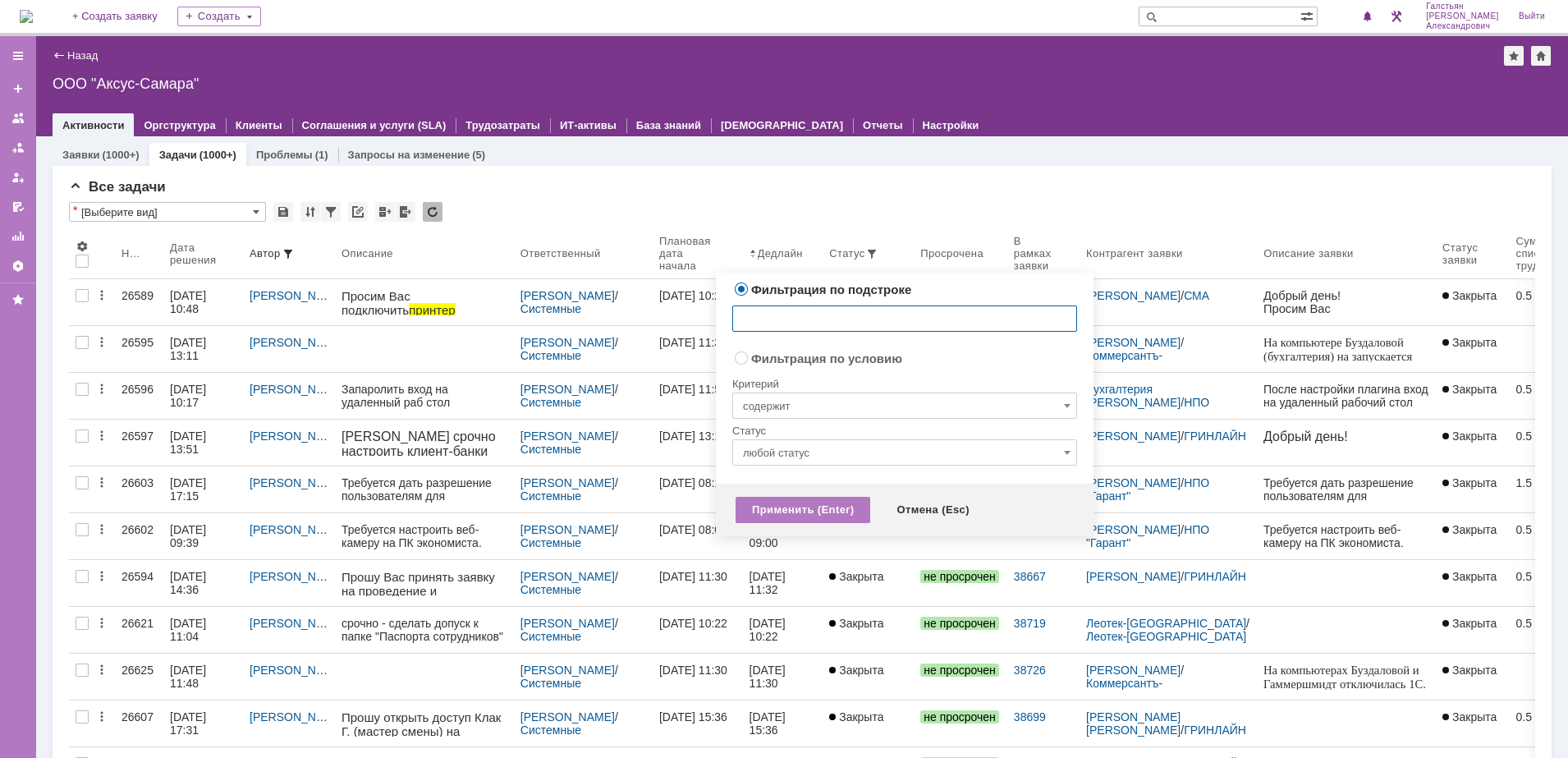
radio input "false"
radio input "true"
click at [888, 411] on input "содержит" at bounding box center [905, 405] width 345 height 26
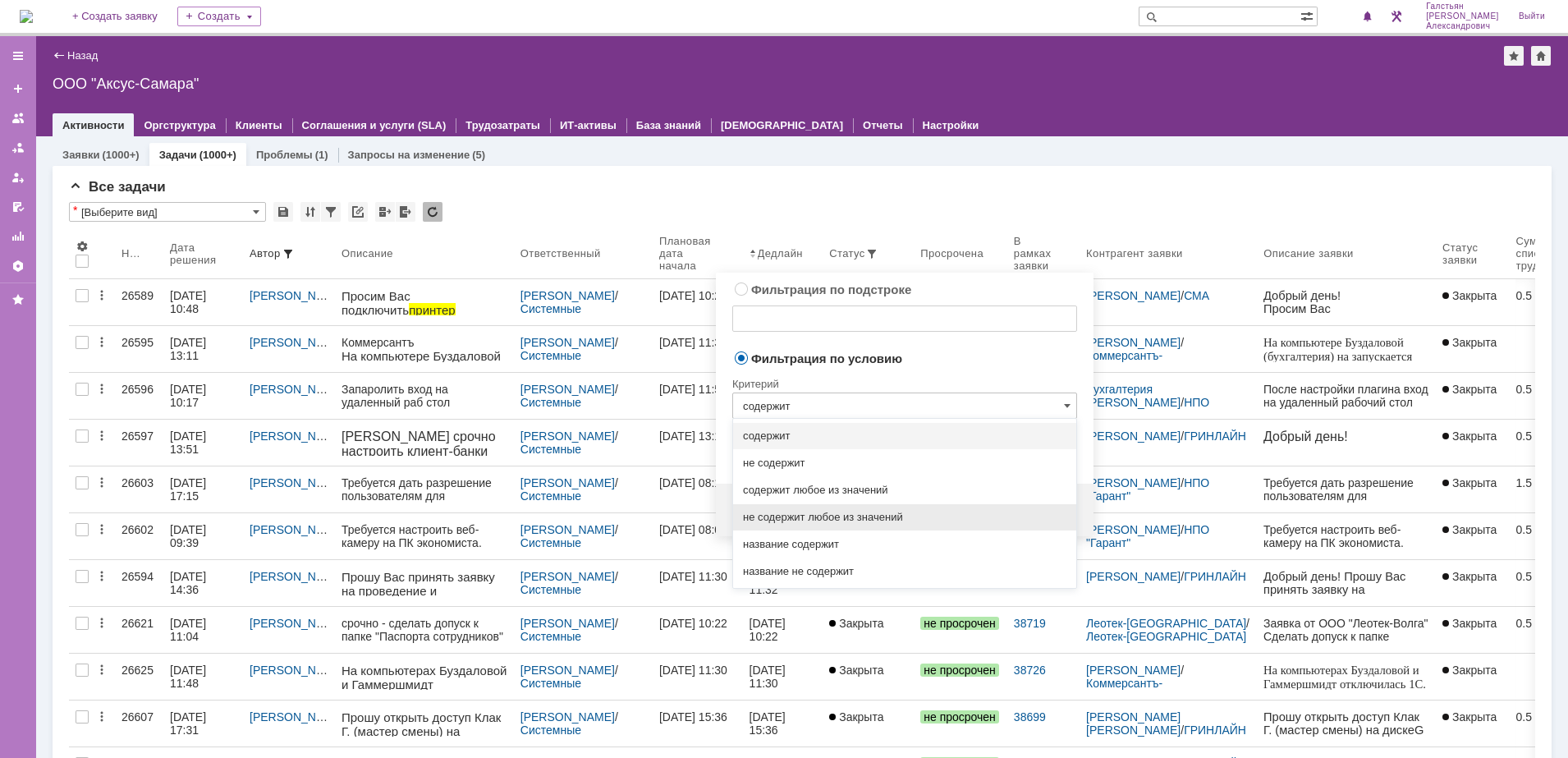
click at [932, 520] on span "не содержит любое из значений" at bounding box center [904, 517] width 324 height 13
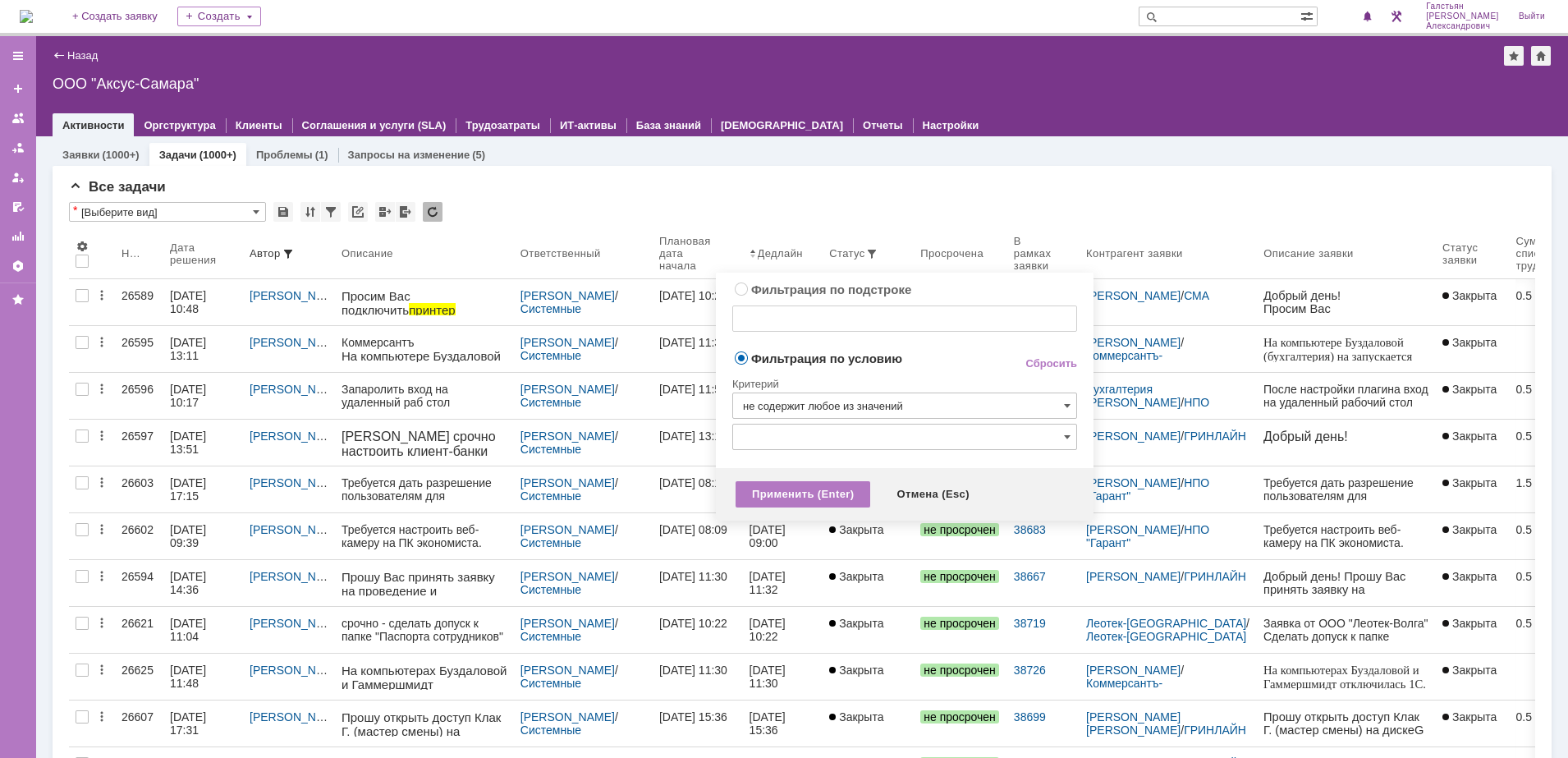
type input "не содержит любое из значений"
click at [891, 439] on input "text" at bounding box center [905, 436] width 345 height 26
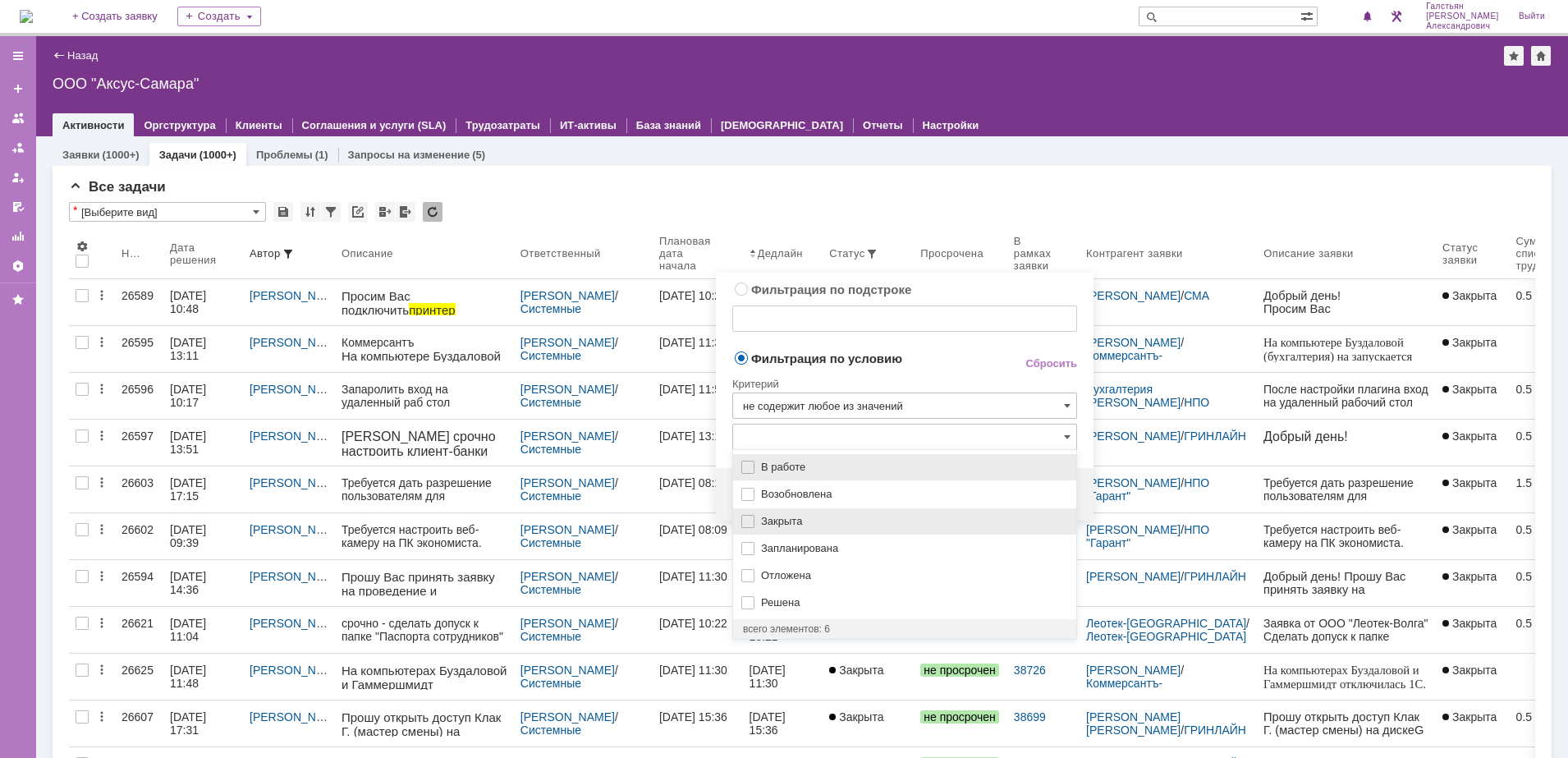
click at [829, 520] on span "Закрыта" at bounding box center [913, 521] width 305 height 13
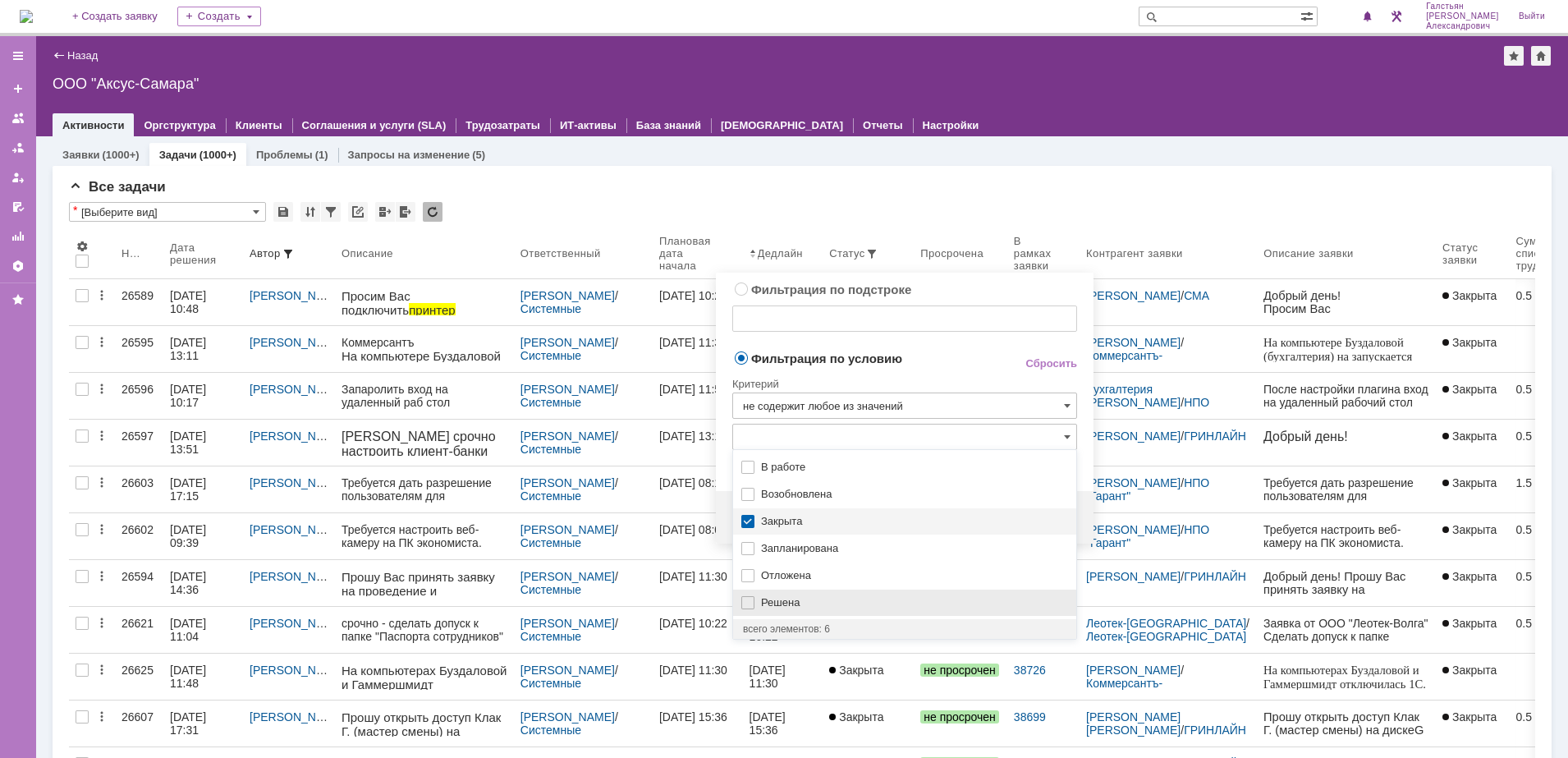
click at [815, 606] on span "Решена" at bounding box center [913, 602] width 305 height 13
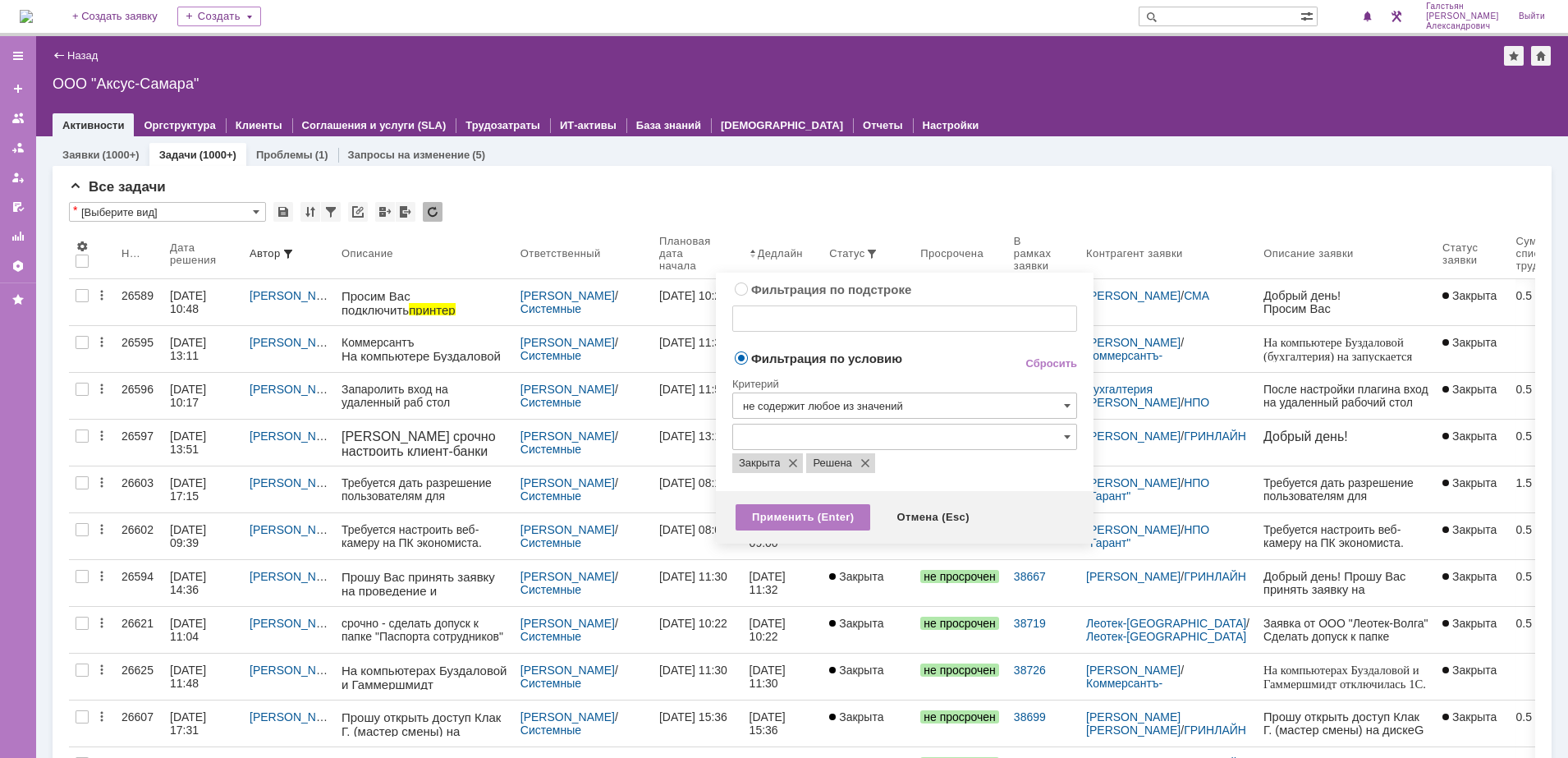
click at [909, 371] on div "Критерий" at bounding box center [905, 382] width 345 height 22
drag, startPoint x: 809, startPoint y: 521, endPoint x: 801, endPoint y: 518, distance: 8.5
click at [801, 518] on div "Применить (Enter)" at bounding box center [803, 517] width 134 height 26
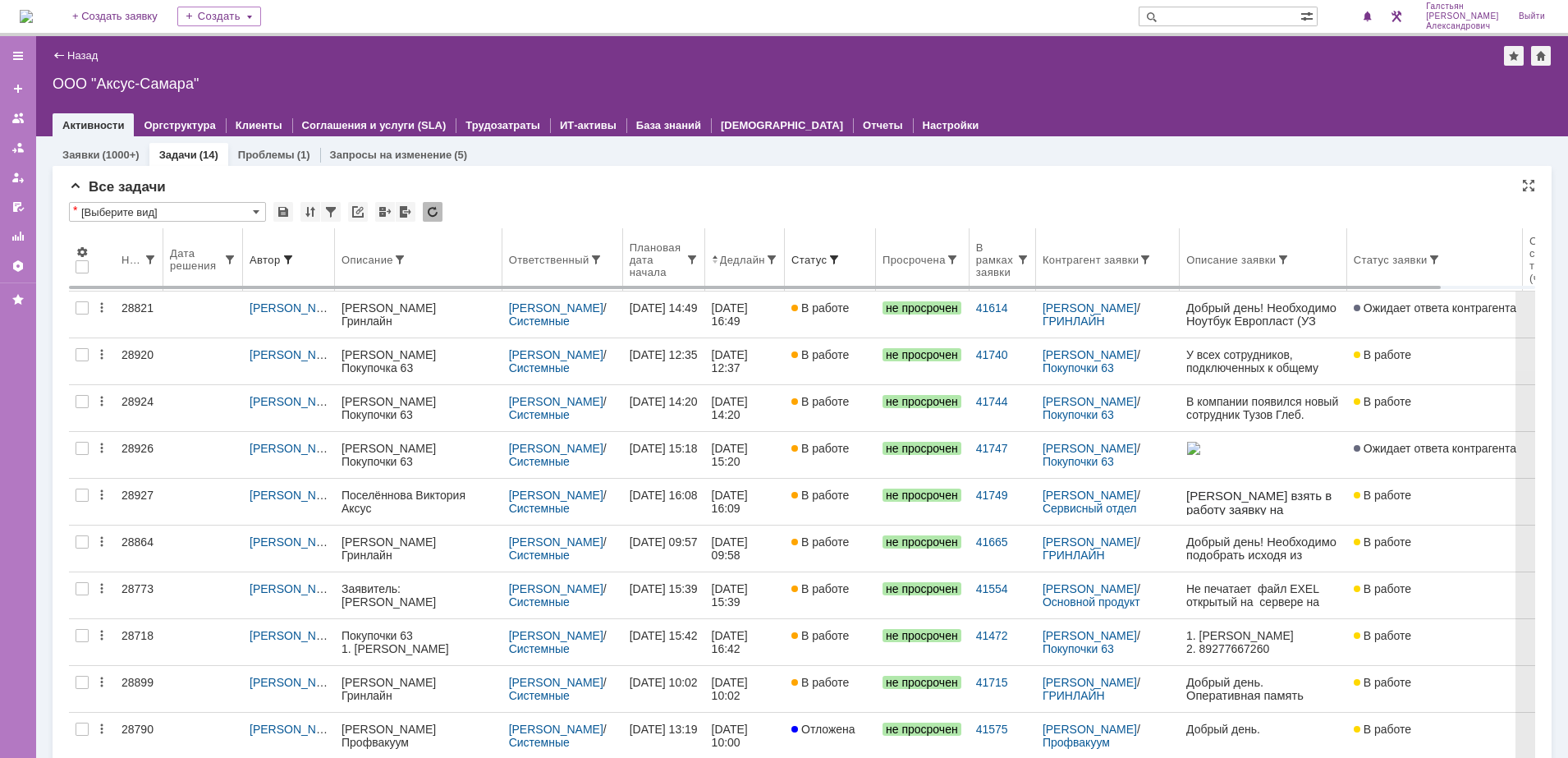
click at [734, 271] on th "Дедлайн" at bounding box center [745, 260] width 80 height 63
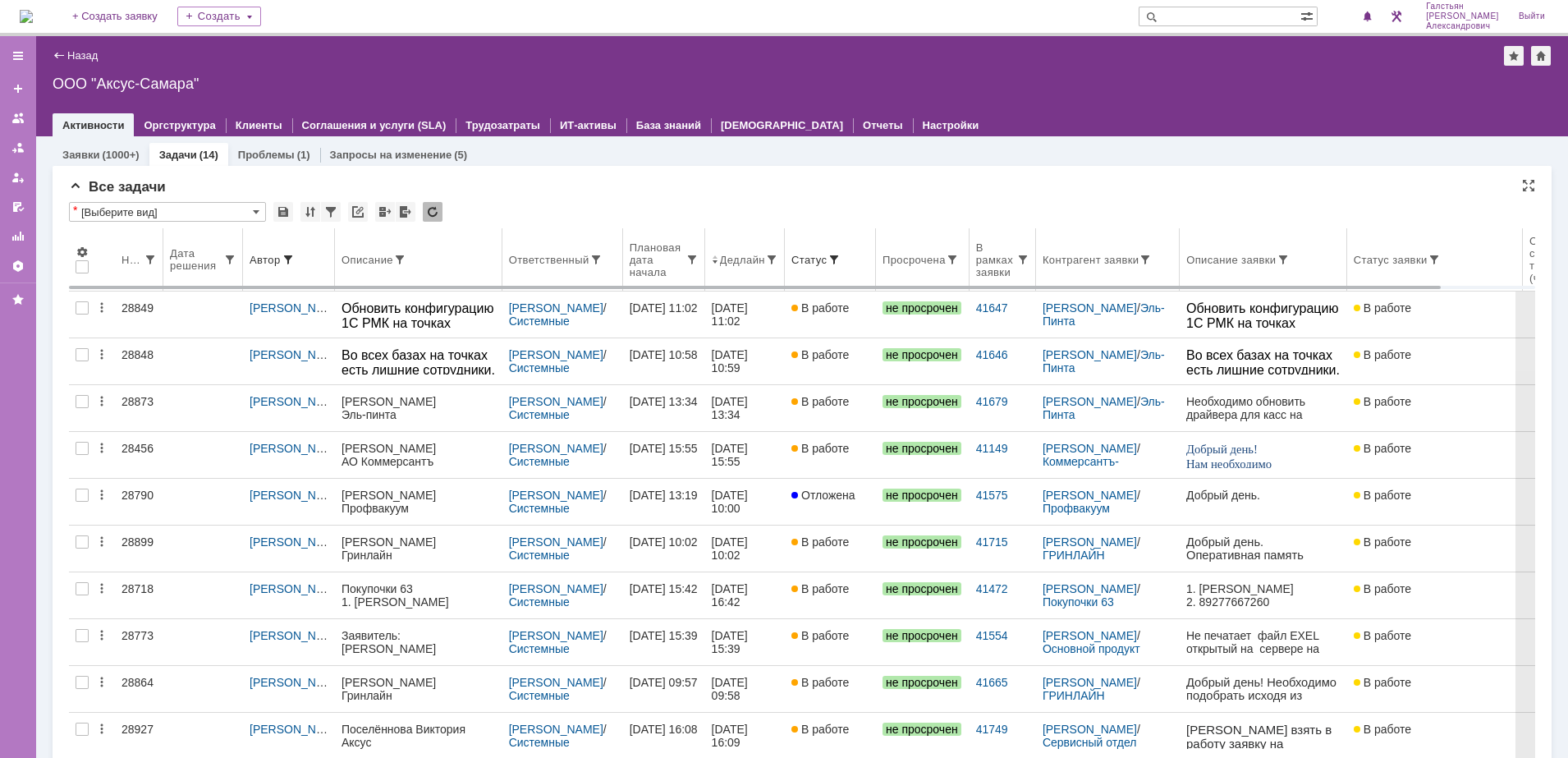
click at [747, 264] on div "Дедлайн" at bounding box center [742, 259] width 45 height 12
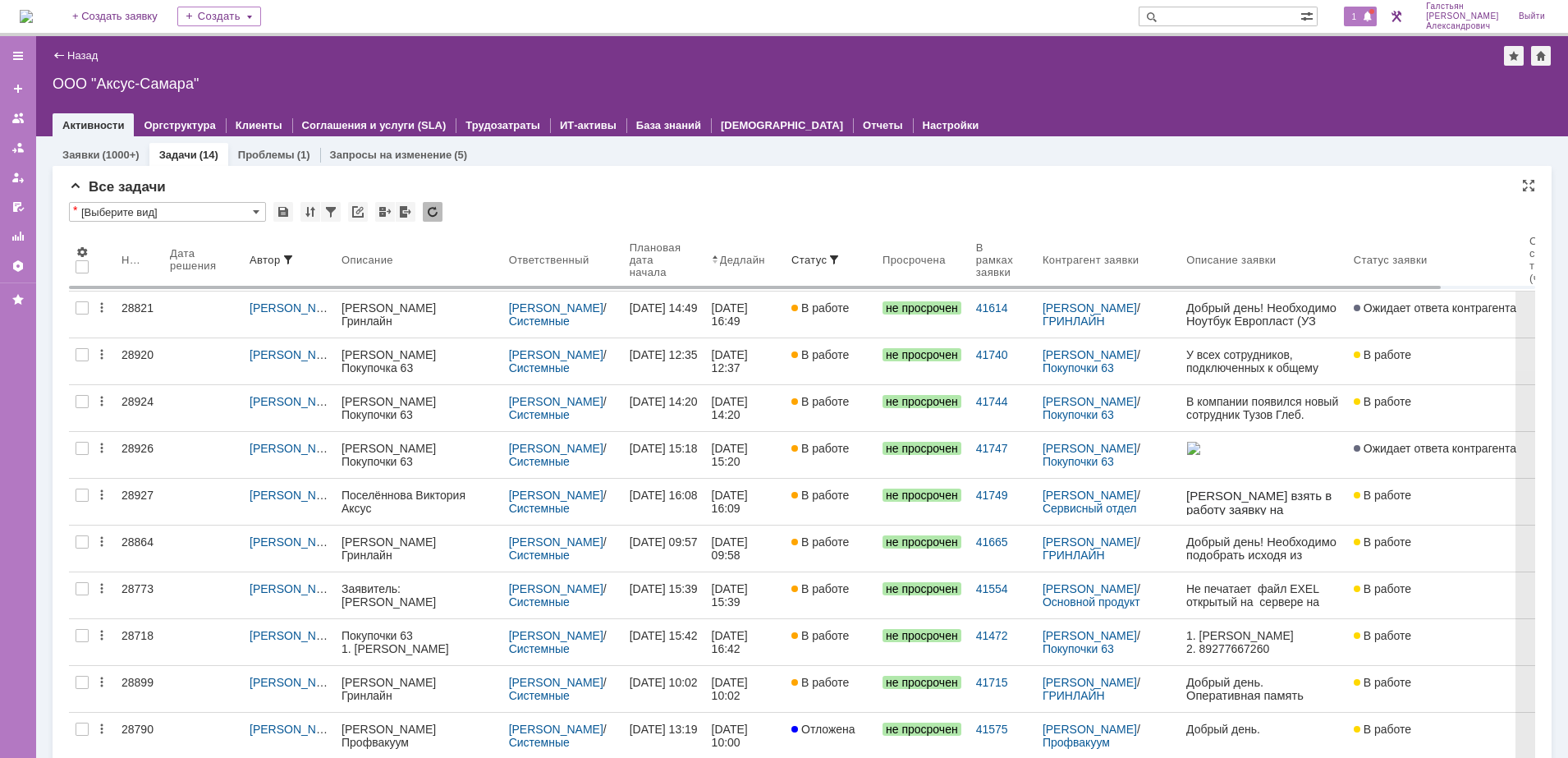
click at [1358, 22] on span "1" at bounding box center [1354, 17] width 14 height 12
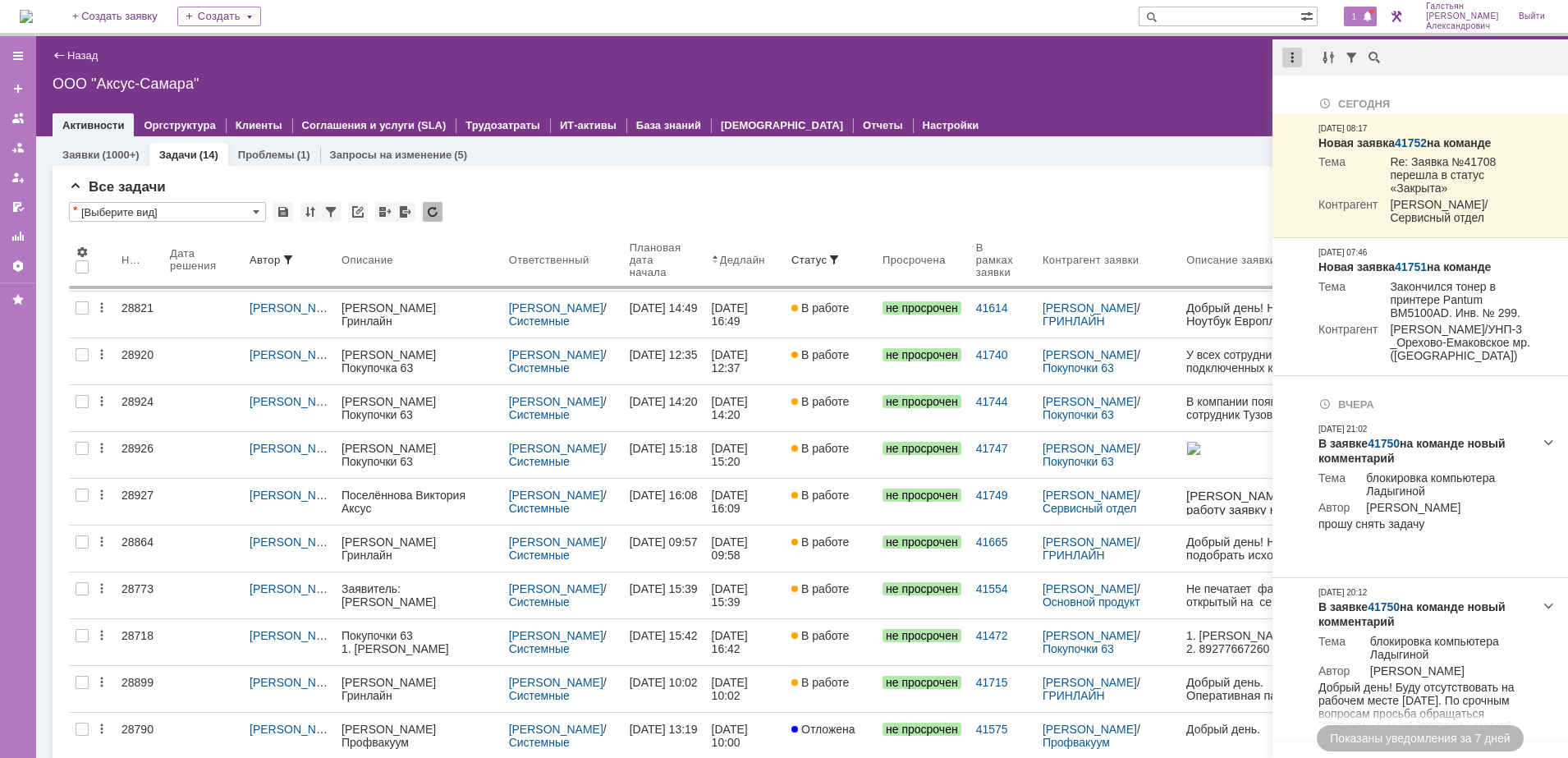
click at [1293, 58] on div at bounding box center [1292, 57] width 20 height 20
click at [1296, 97] on div "Отметить уведомления прочитанными" at bounding box center [1405, 99] width 220 height 12
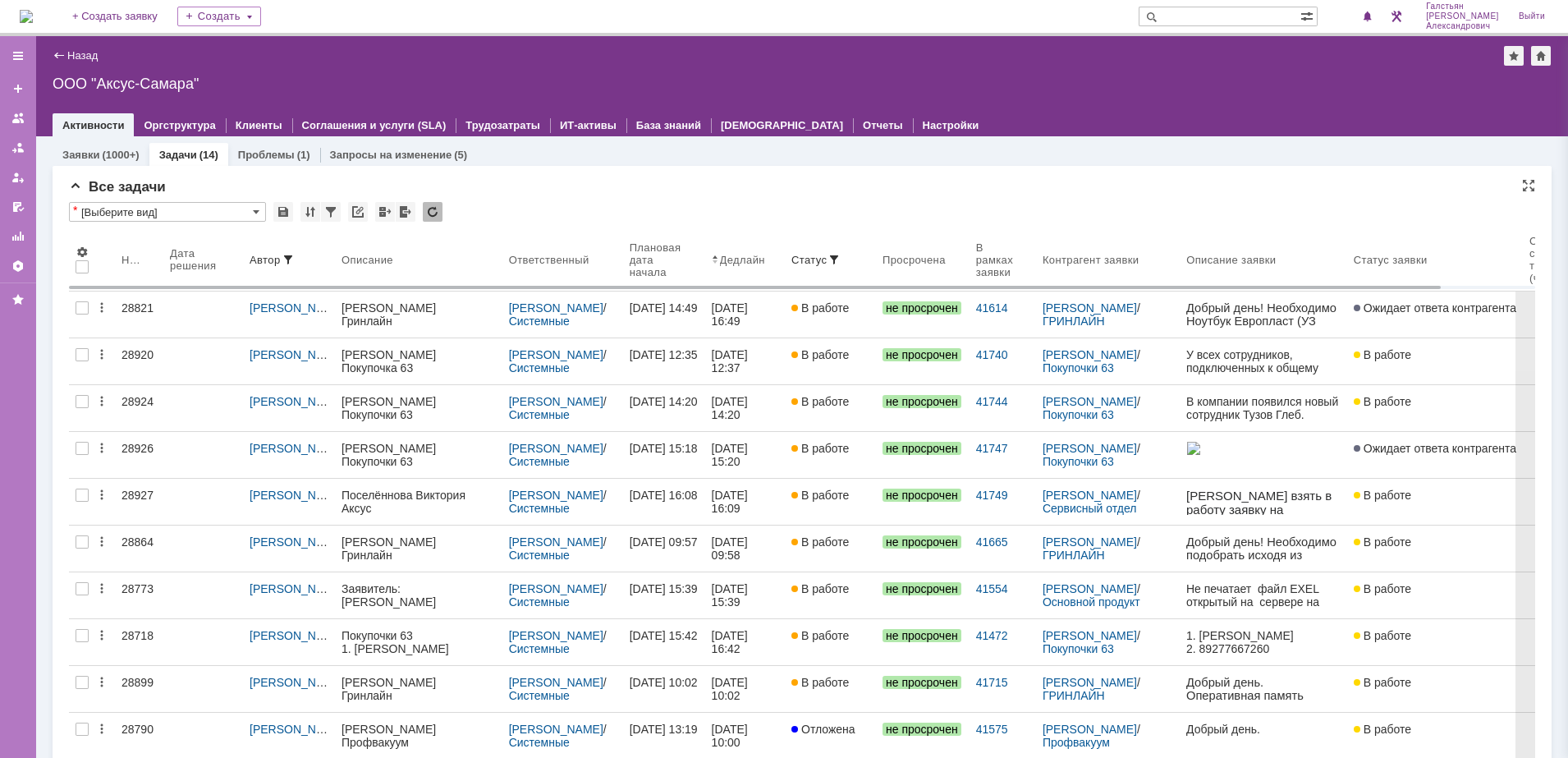
click at [1159, 82] on div "ООО "Аксус-Самара"" at bounding box center [802, 83] width 1499 height 16
click at [1367, 18] on div "1" at bounding box center [1361, 16] width 34 height 20
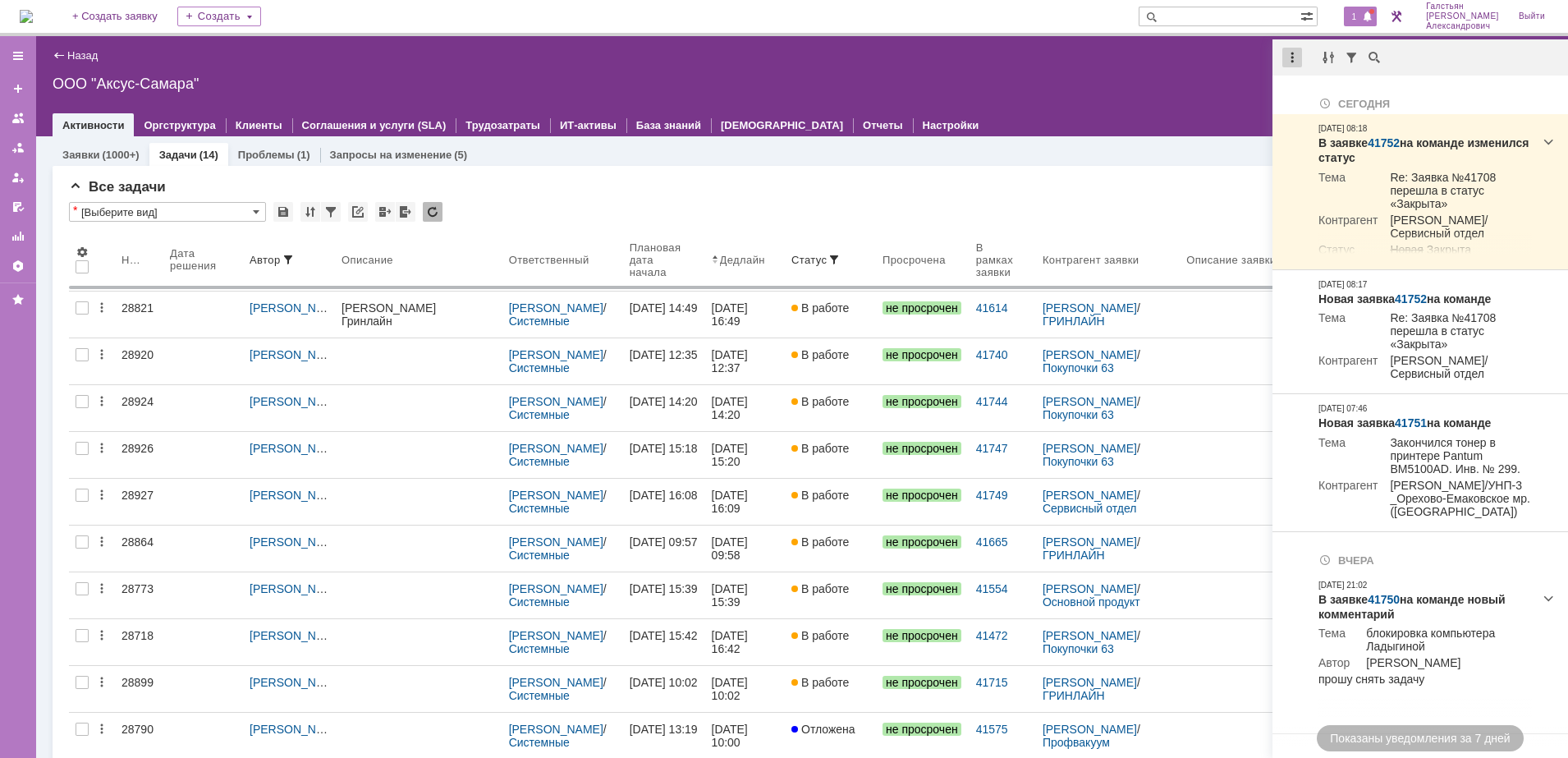
click at [1293, 59] on div at bounding box center [1292, 57] width 20 height 20
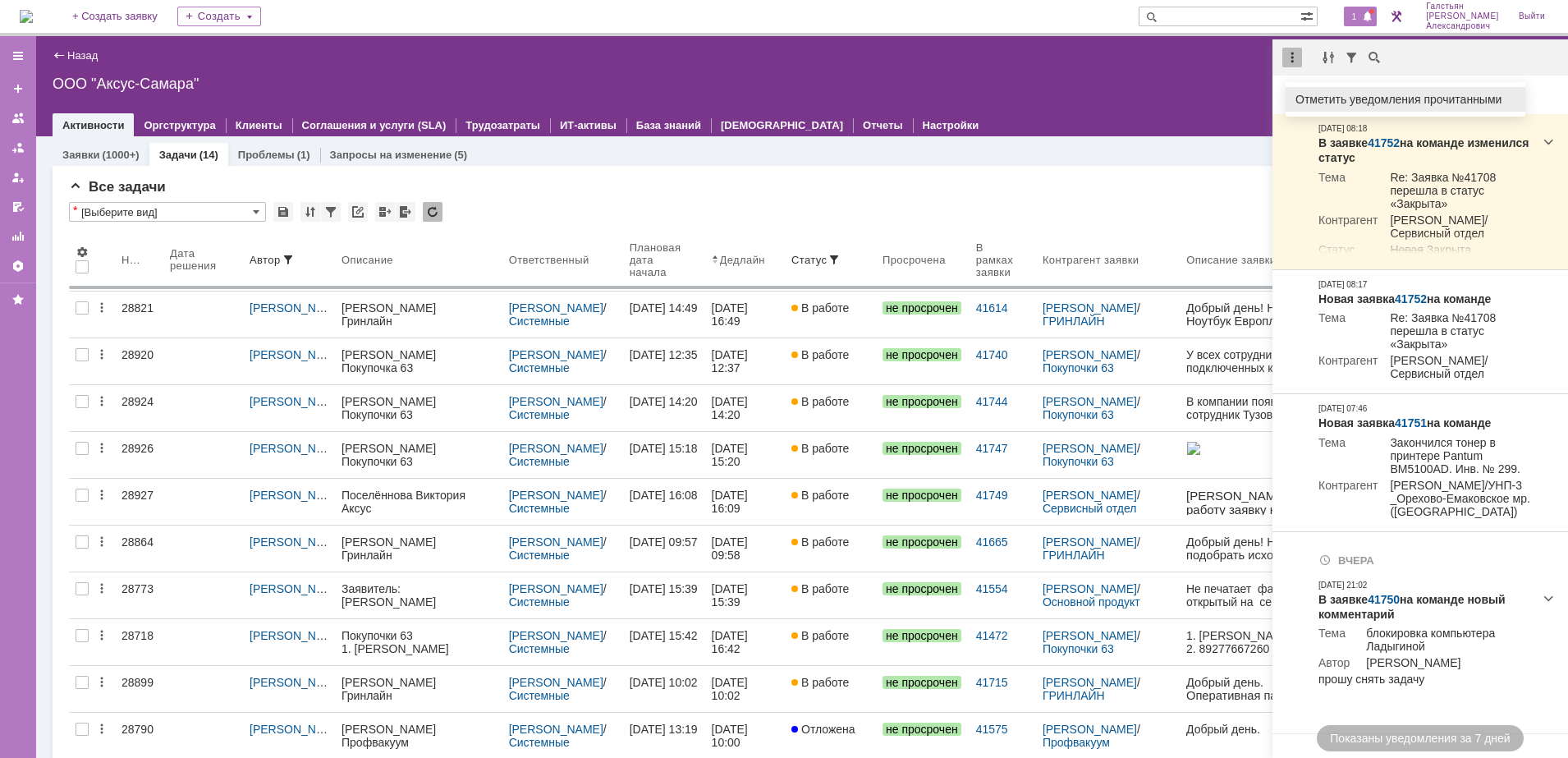
click at [1304, 93] on div "Отметить уведомления прочитанными" at bounding box center [1405, 99] width 220 height 12
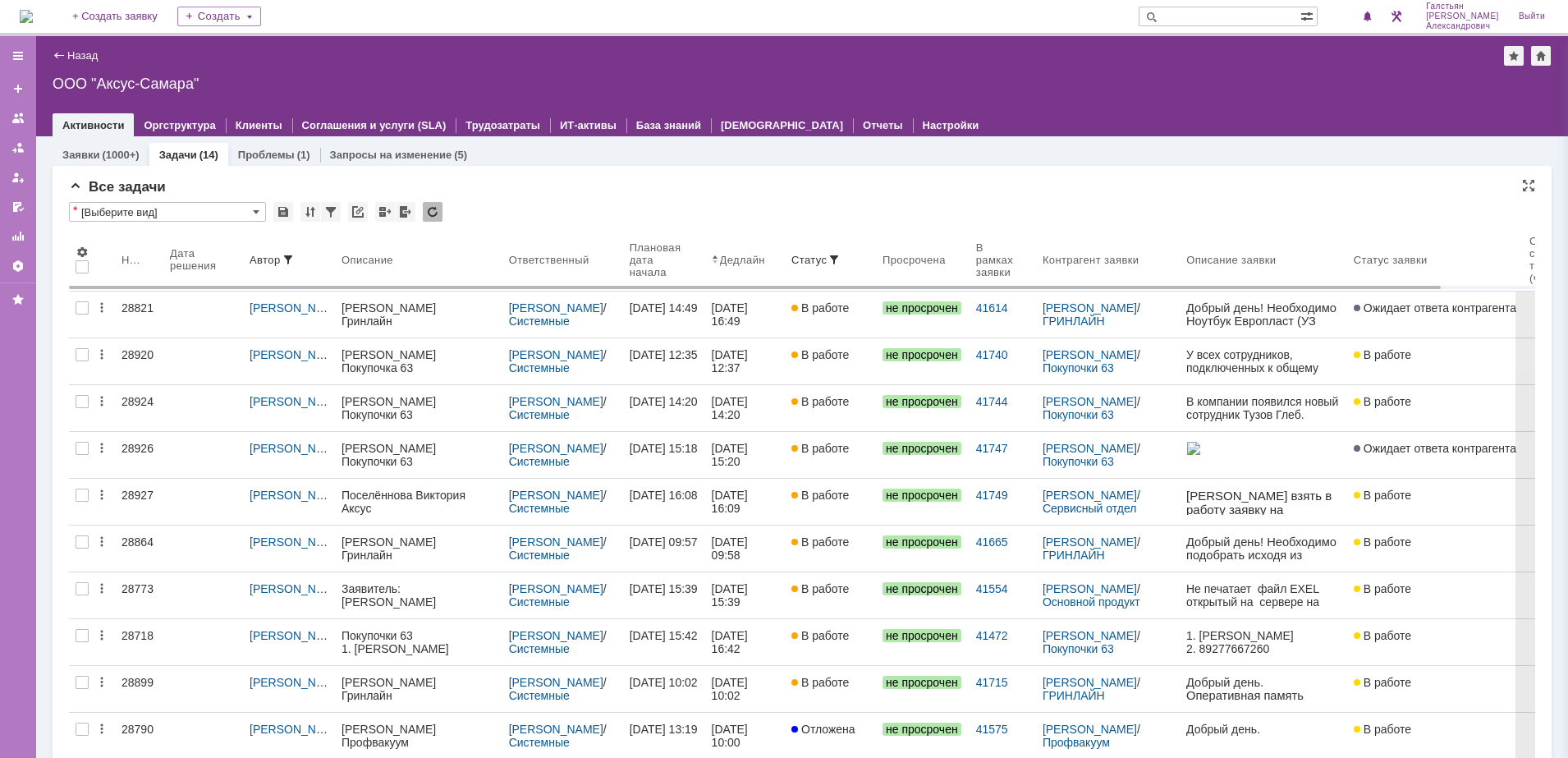
click at [959, 84] on div "ООО "Аксус-Самара"" at bounding box center [802, 83] width 1499 height 16
click at [571, 278] on th "Ответственный" at bounding box center [563, 260] width 121 height 63
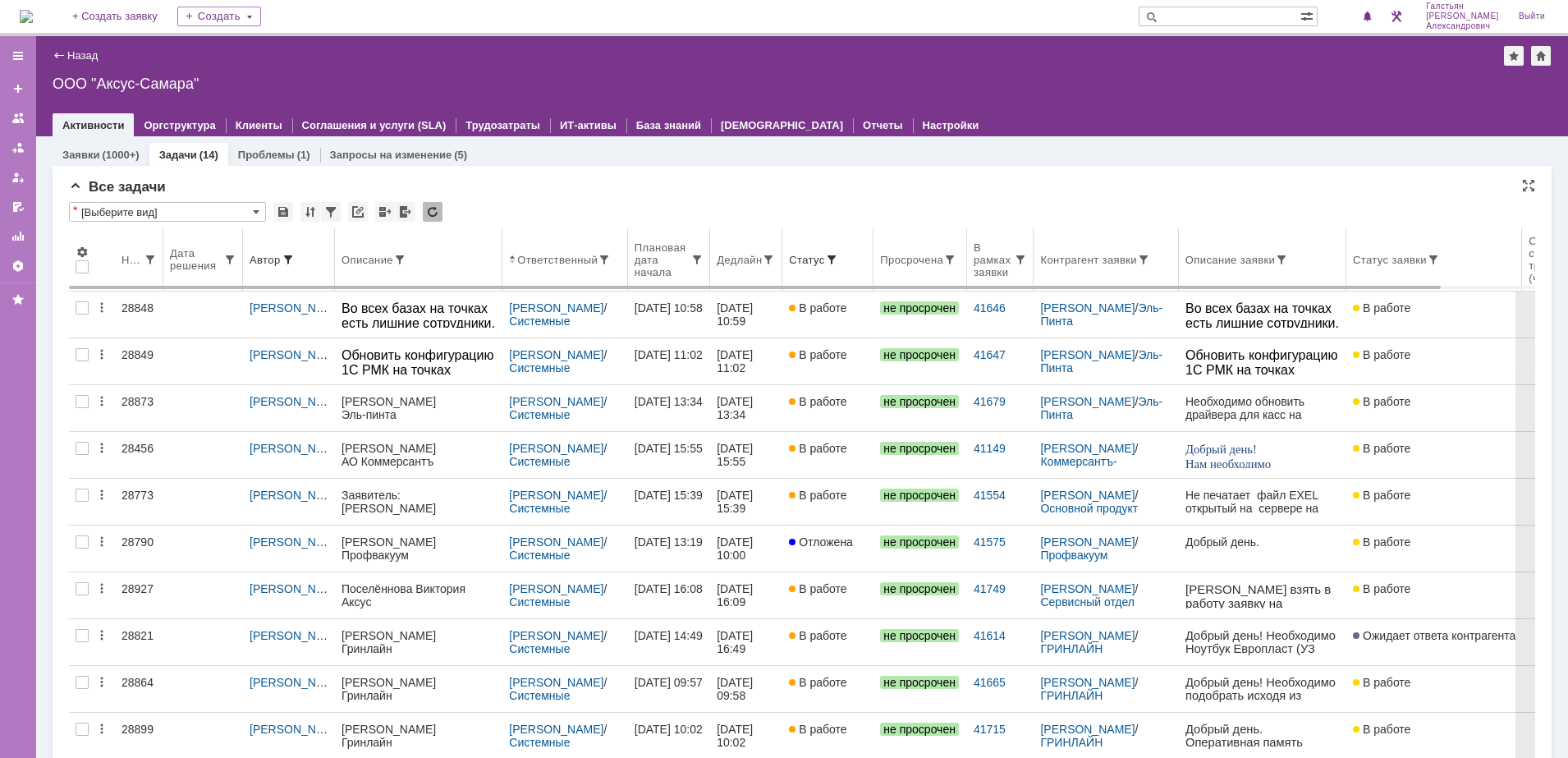
click at [779, 268] on th "Дедлайн" at bounding box center [746, 260] width 72 height 63
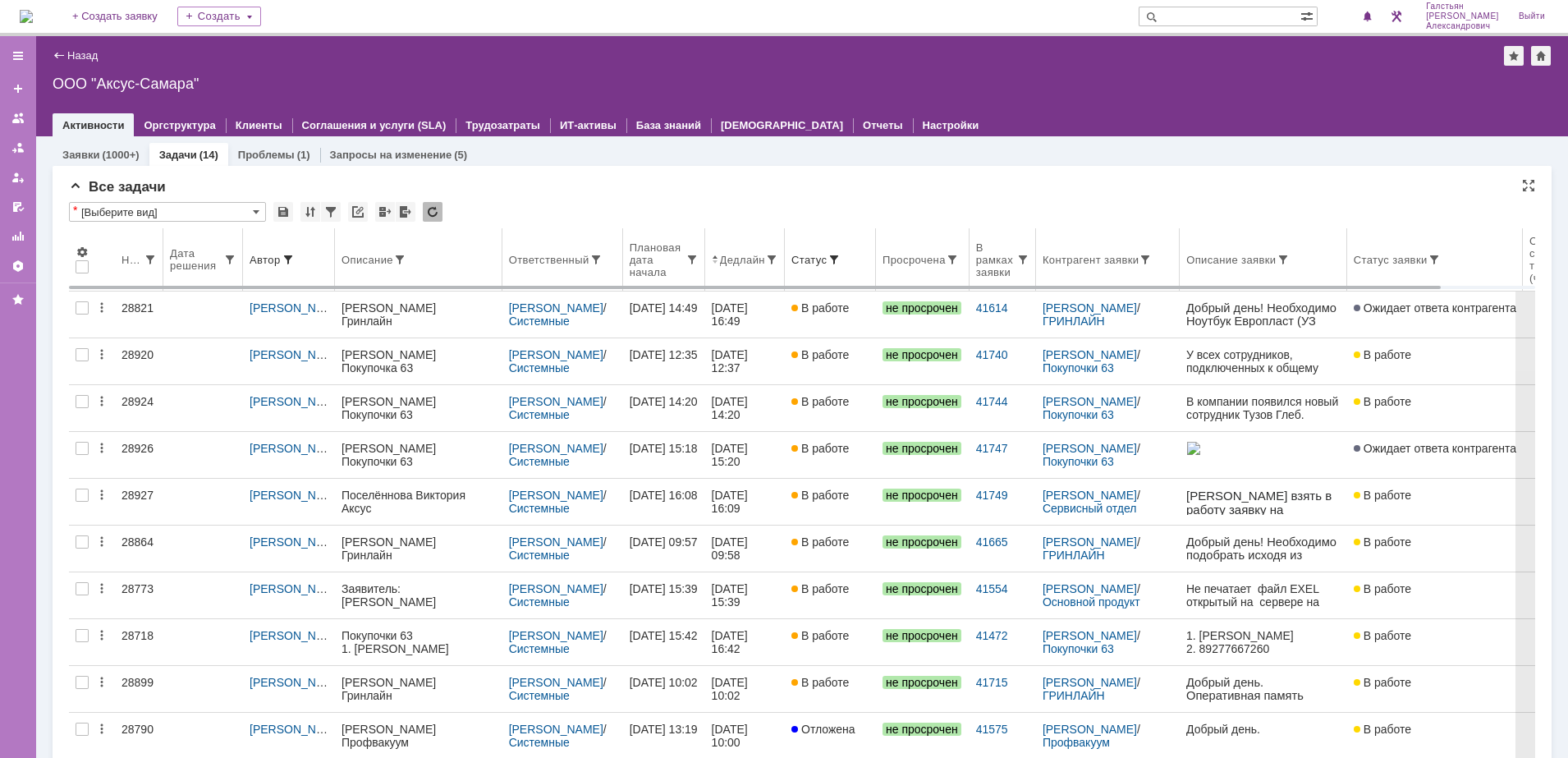
click at [566, 271] on th "Ответственный" at bounding box center [563, 260] width 121 height 63
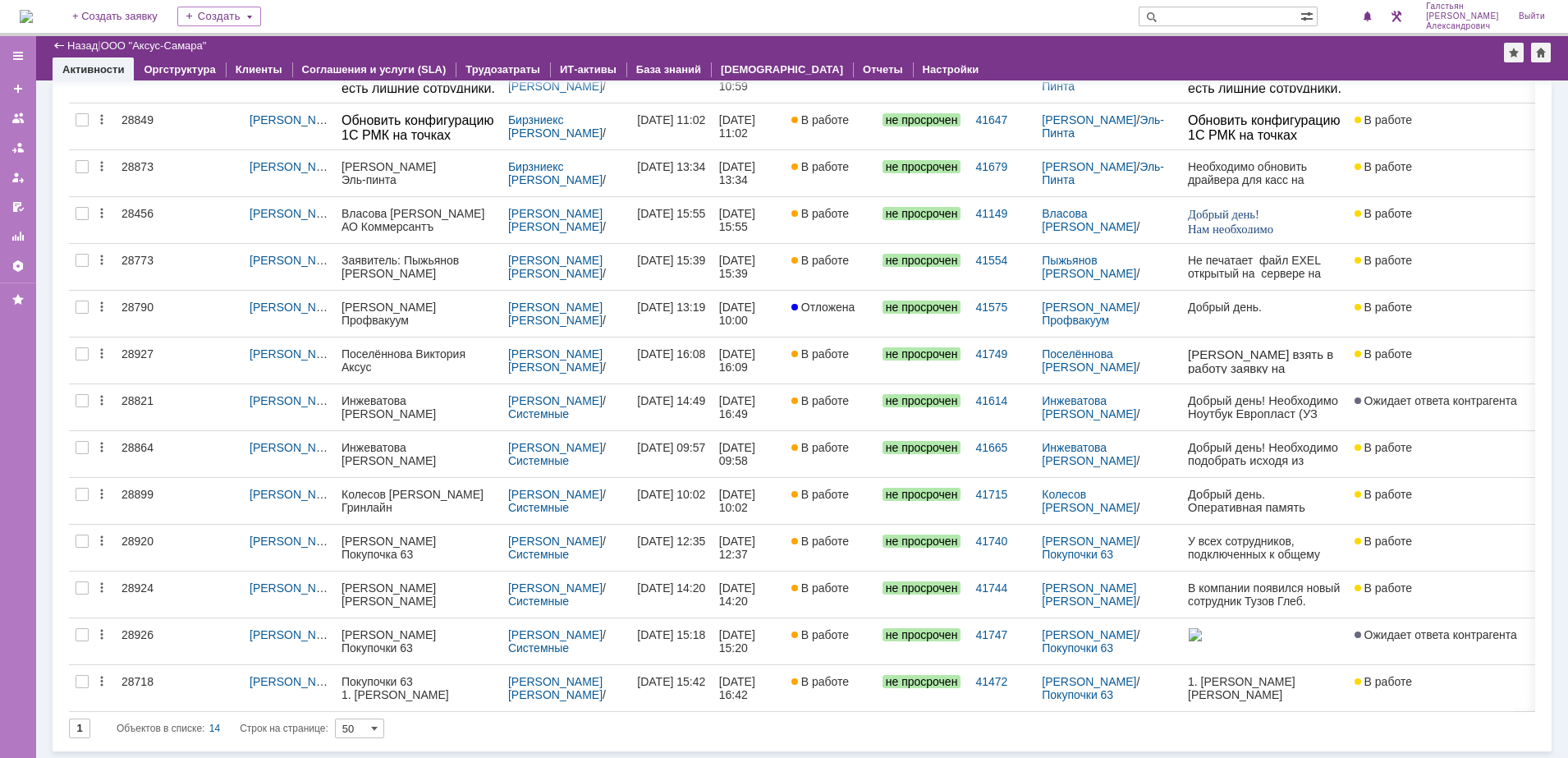
click at [31, 10] on img at bounding box center [25, 16] width 13 height 13
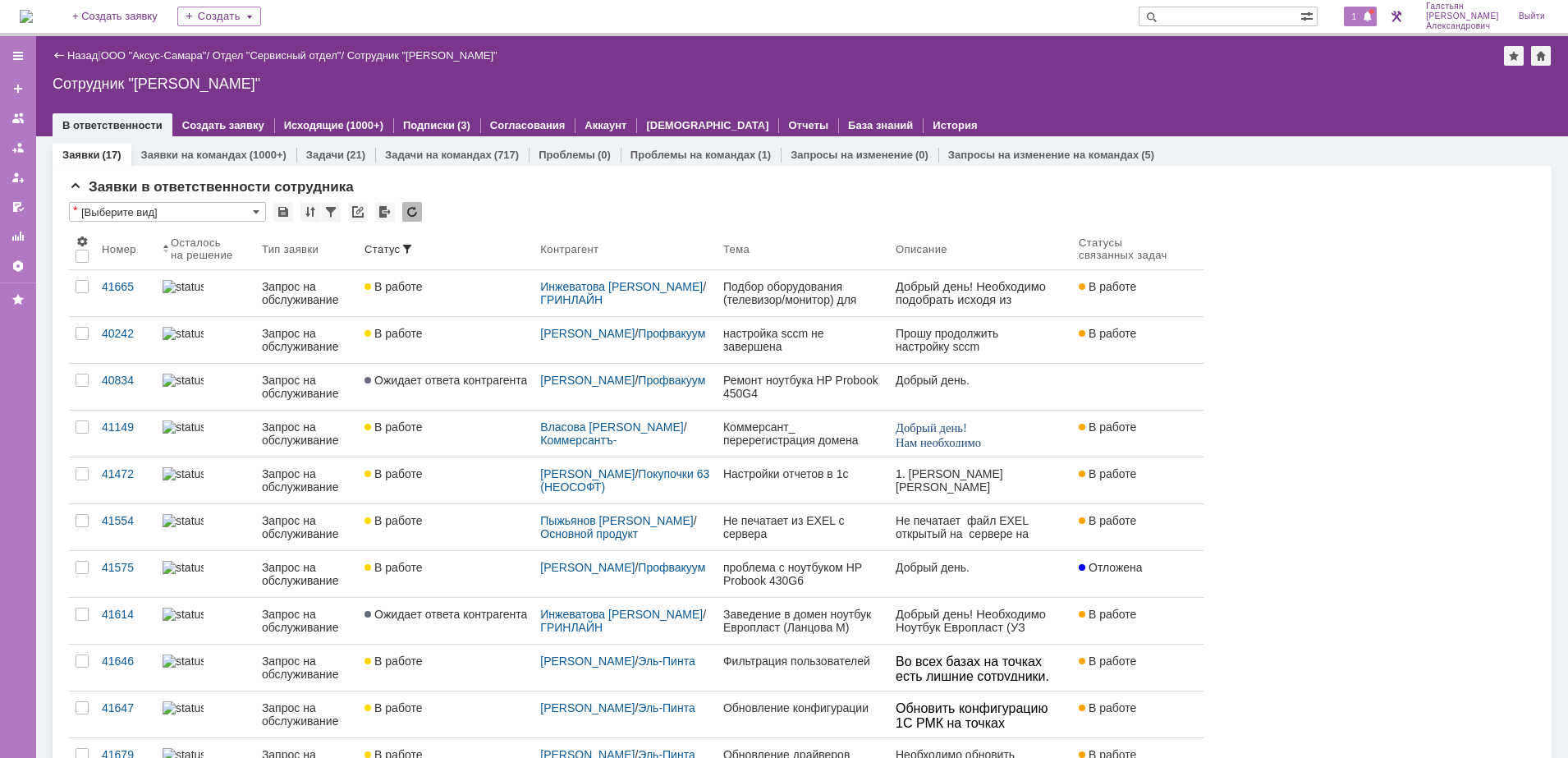
click at [1362, 14] on span "1" at bounding box center [1354, 17] width 14 height 12
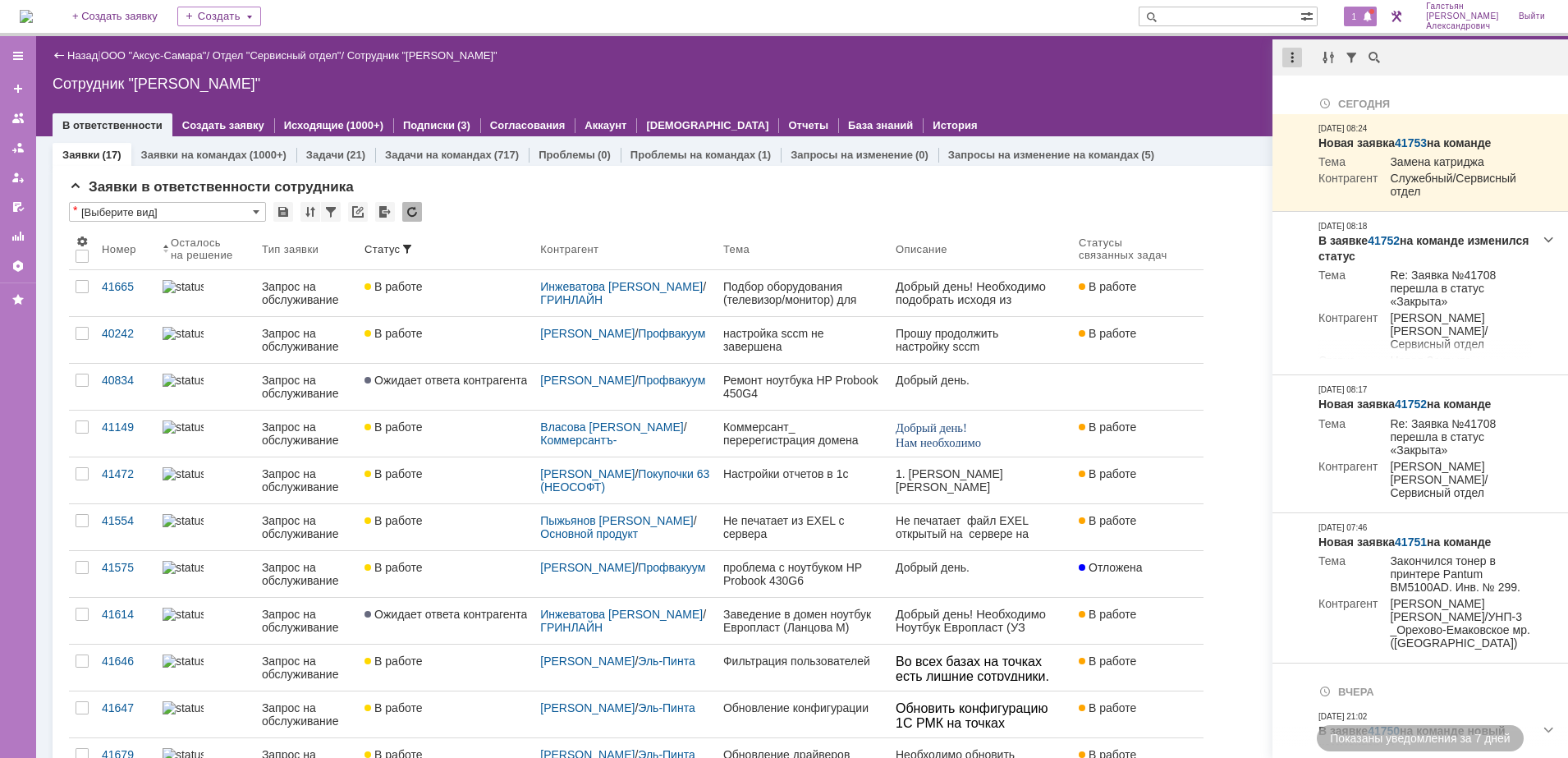
click at [1283, 55] on div at bounding box center [1292, 57] width 20 height 20
click at [1307, 94] on div "Отметить уведомления прочитанными" at bounding box center [1405, 99] width 220 height 12
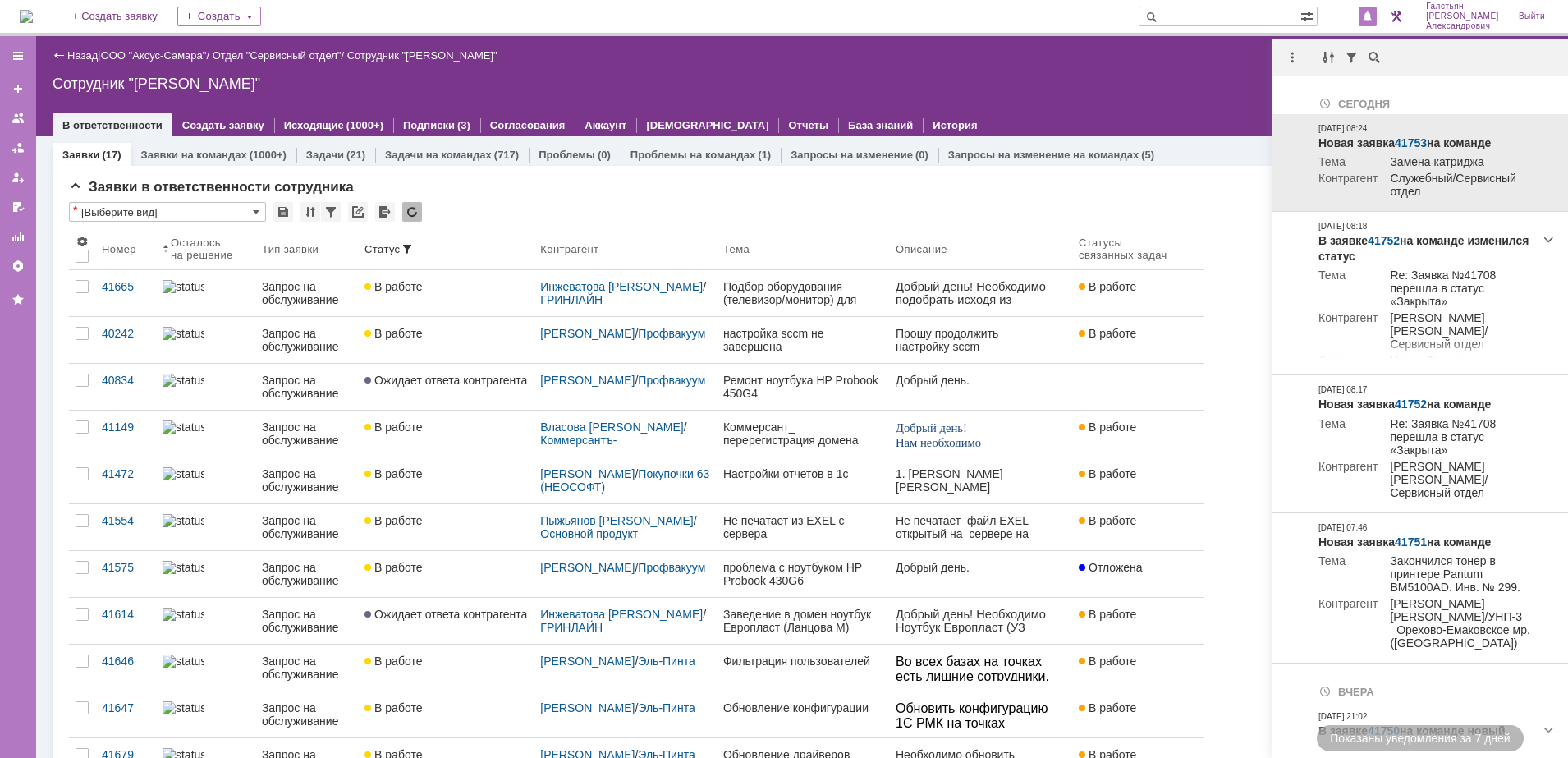
click at [860, 81] on div "Сотрудник "[PERSON_NAME]"" at bounding box center [802, 83] width 1499 height 16
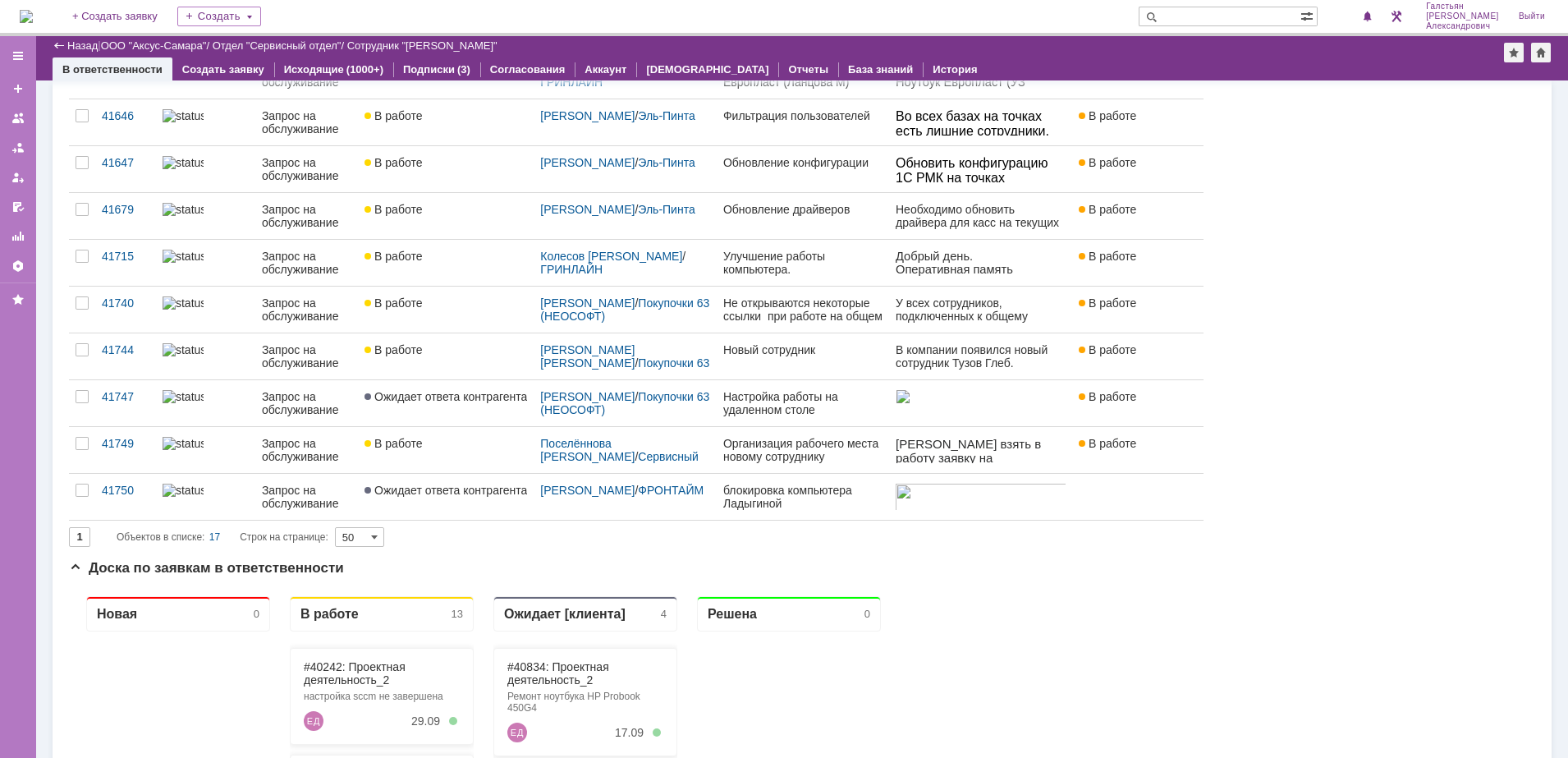
scroll to position [513, 0]
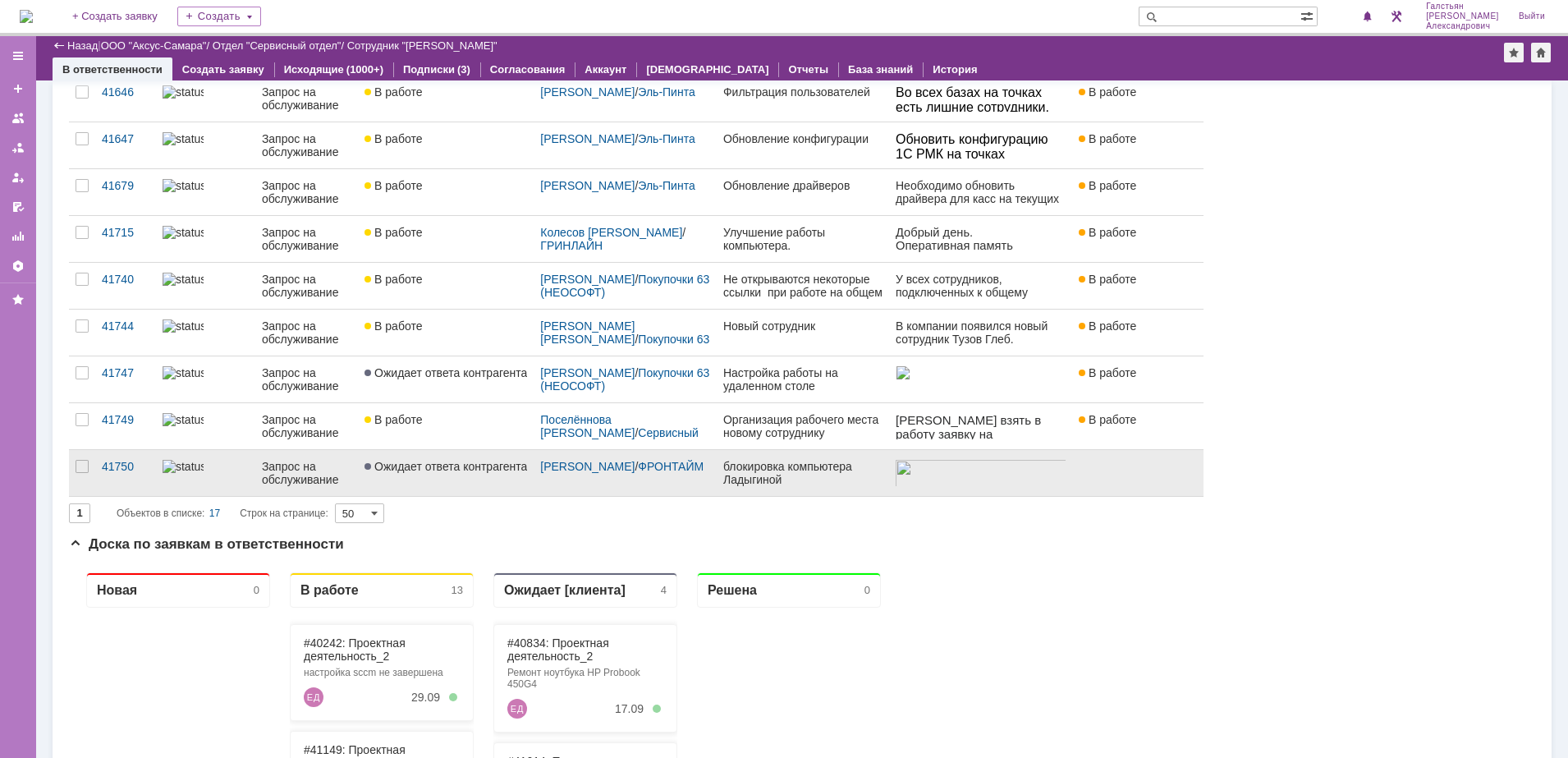
click at [471, 475] on link "Ожидает ответа контрагента" at bounding box center [445, 472] width 176 height 46
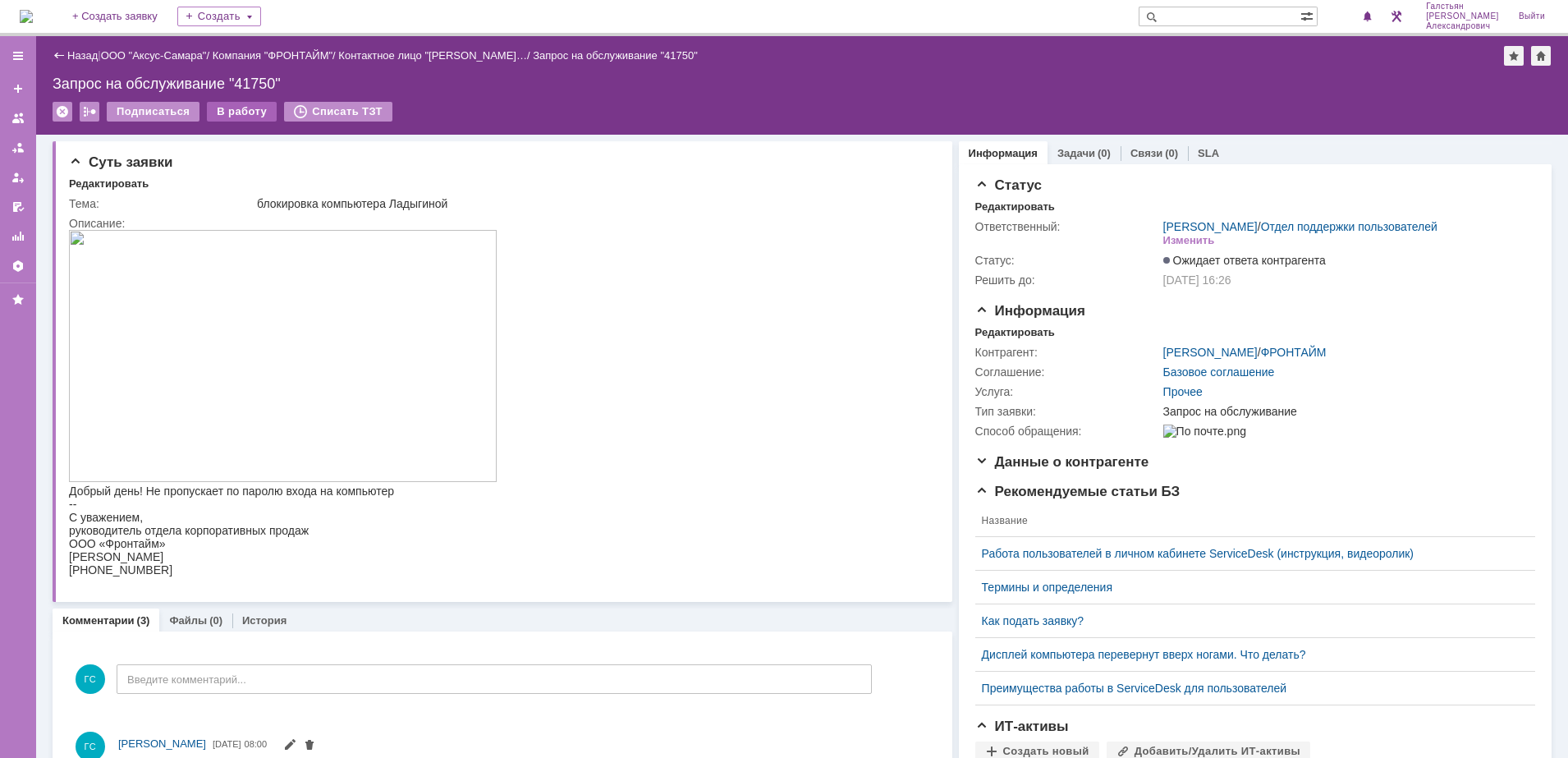
click at [235, 108] on div "В работу" at bounding box center [241, 111] width 70 height 20
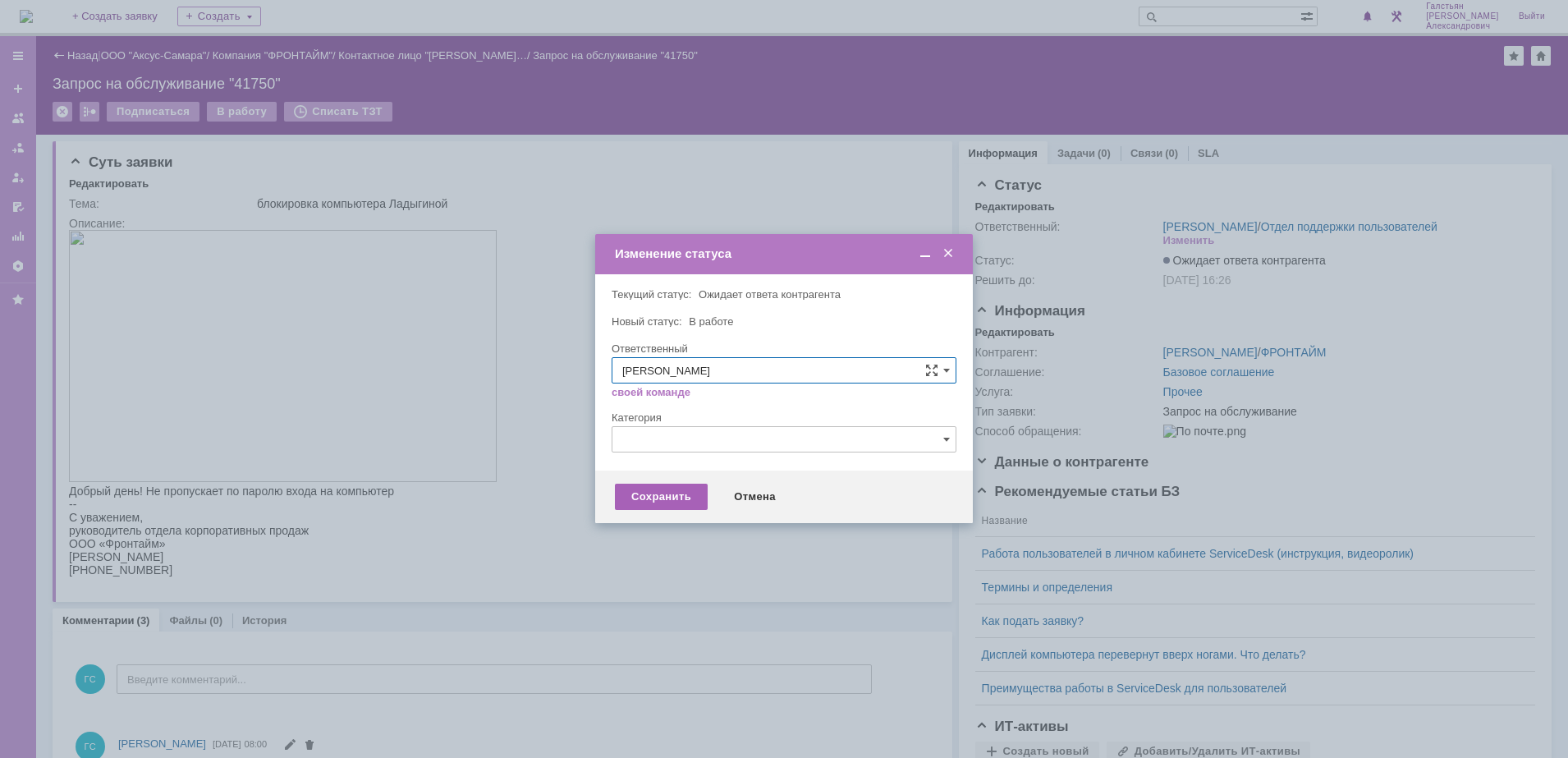
click at [640, 500] on div "Сохранить" at bounding box center [661, 496] width 93 height 26
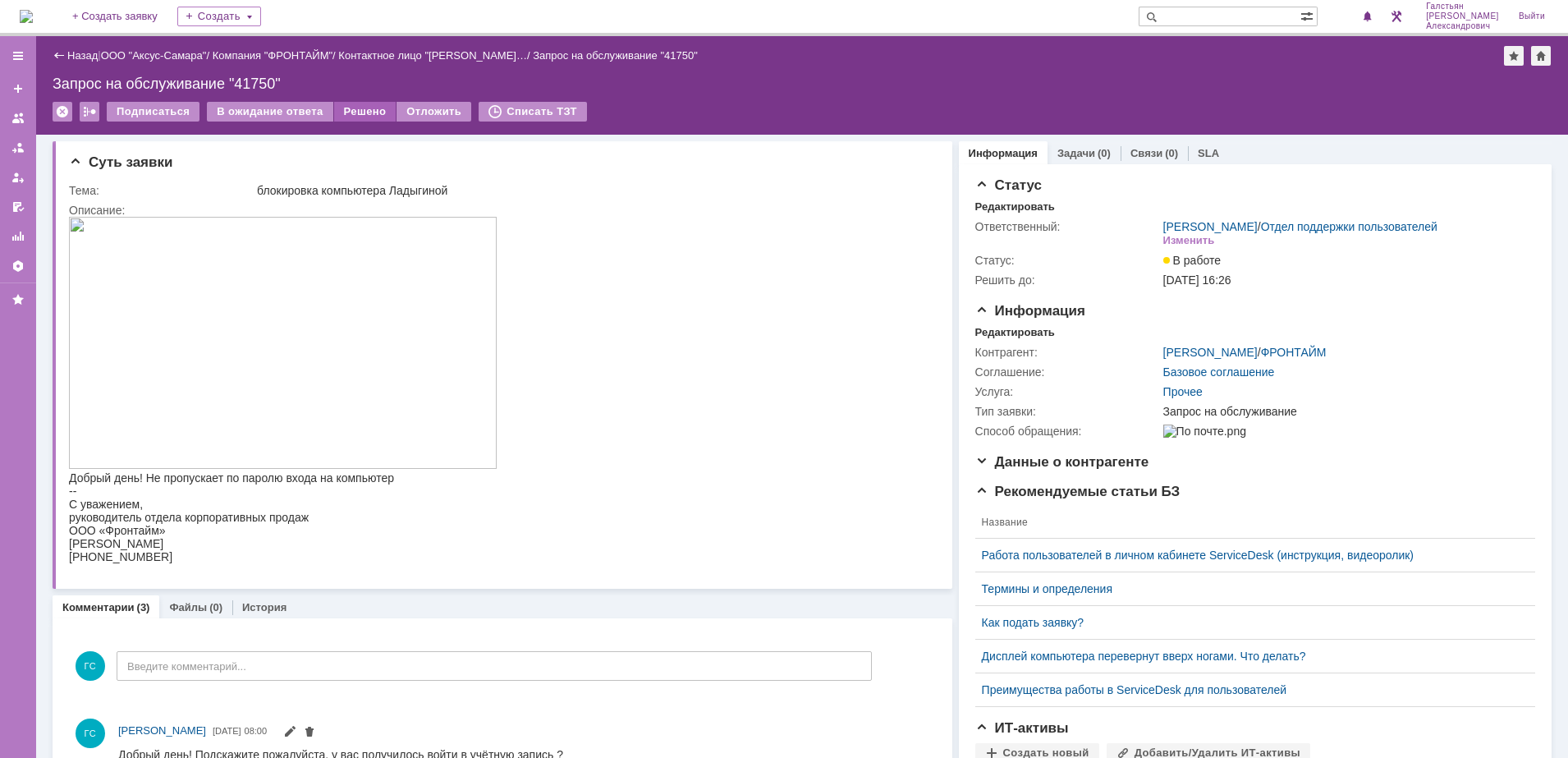
click at [354, 103] on div "Решено" at bounding box center [365, 111] width 62 height 20
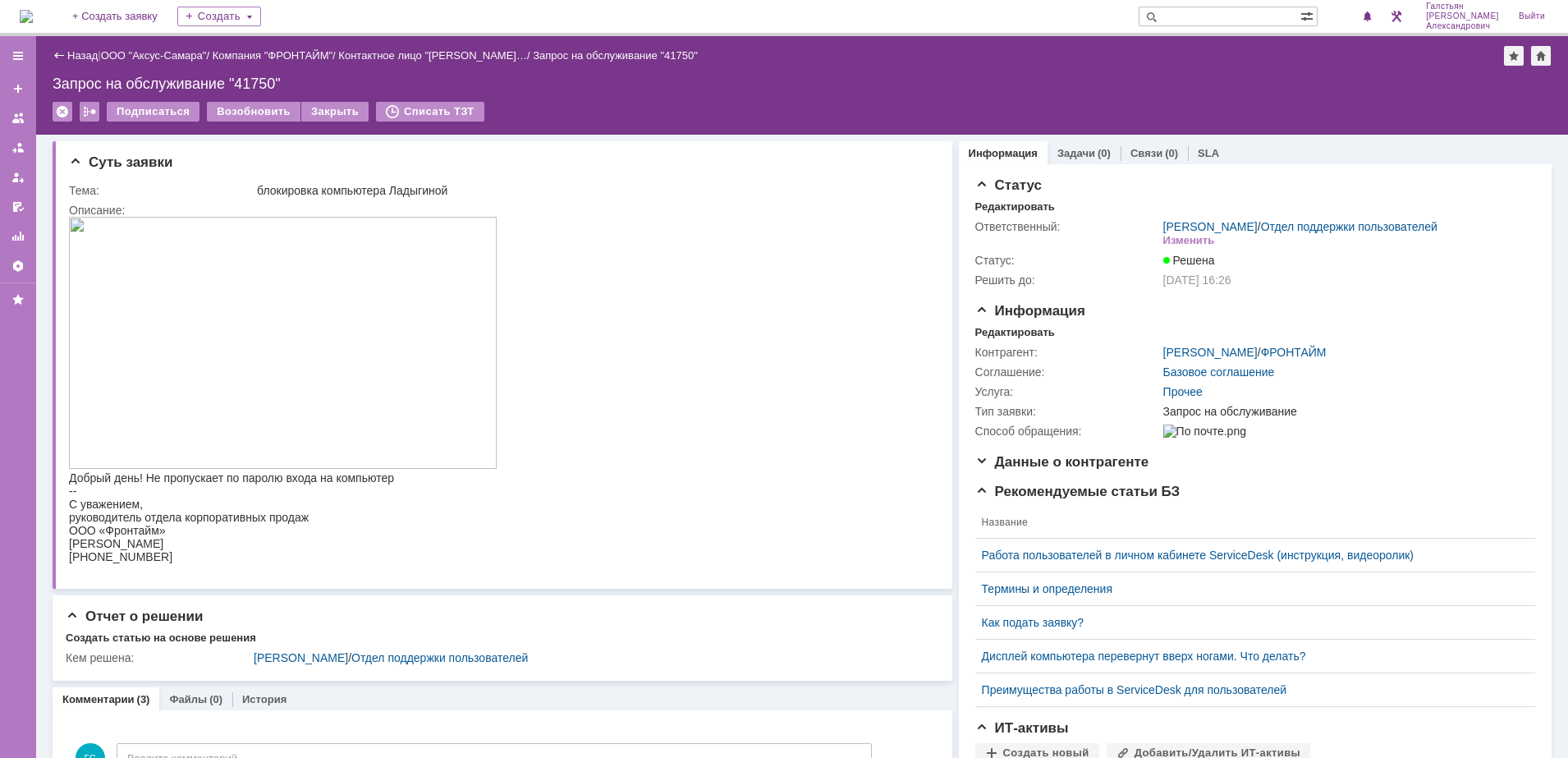
click at [33, 10] on img at bounding box center [25, 16] width 13 height 13
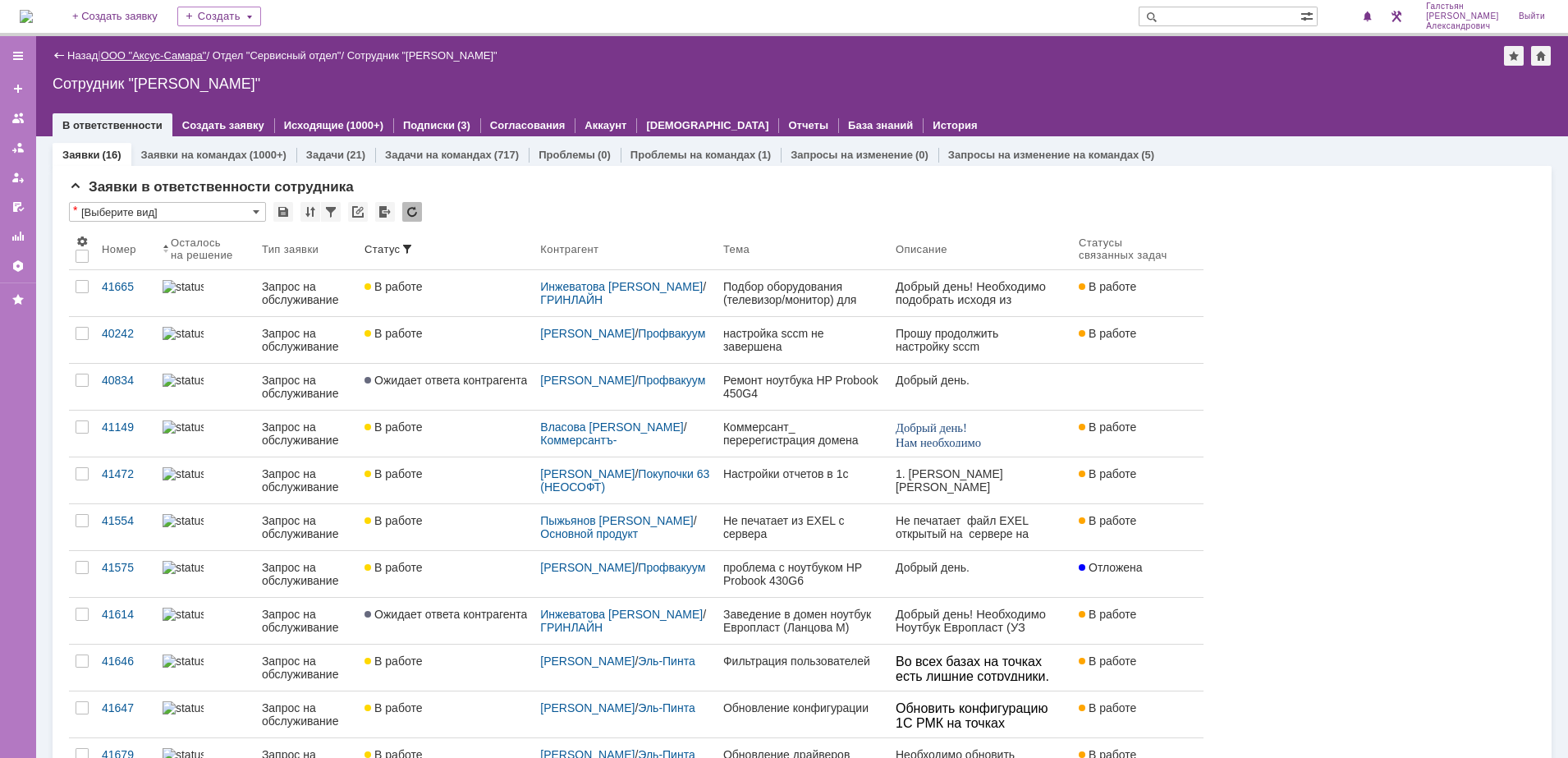
click at [171, 58] on link "ООО "Аксус-Самара"" at bounding box center [154, 55] width 106 height 12
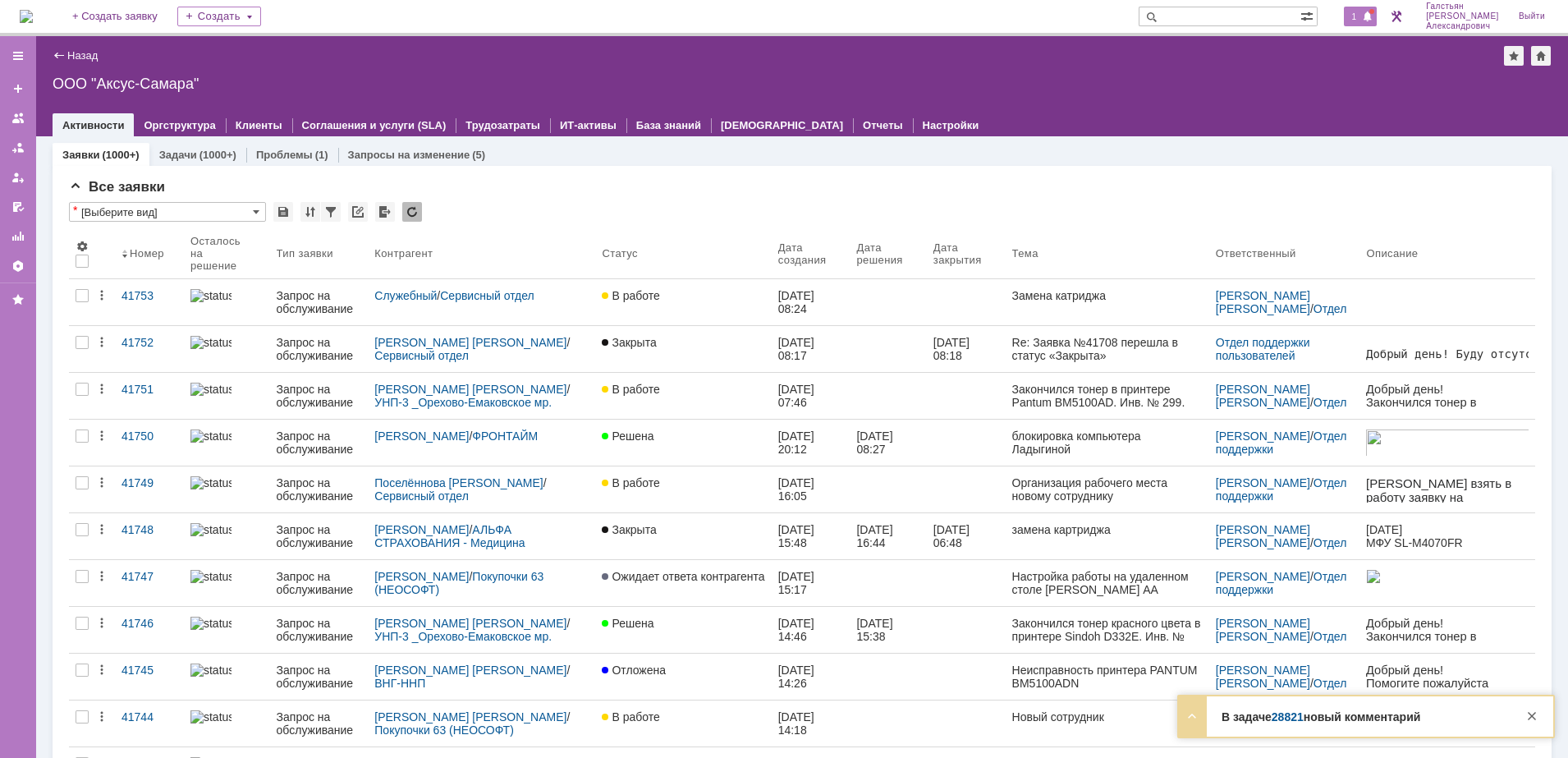
click at [1360, 11] on span "1" at bounding box center [1354, 17] width 14 height 12
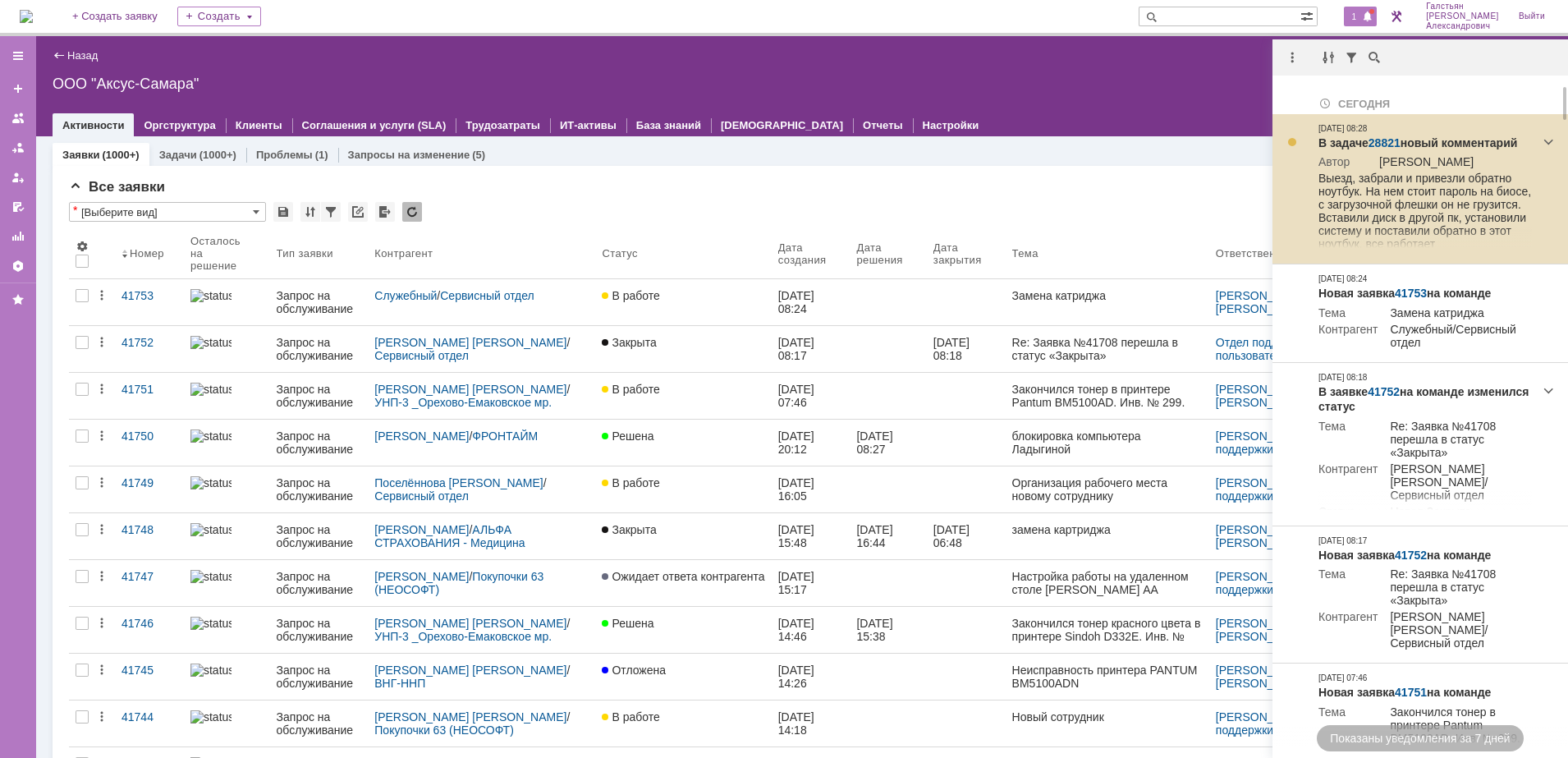
click at [1383, 144] on link "28821" at bounding box center [1384, 142] width 32 height 13
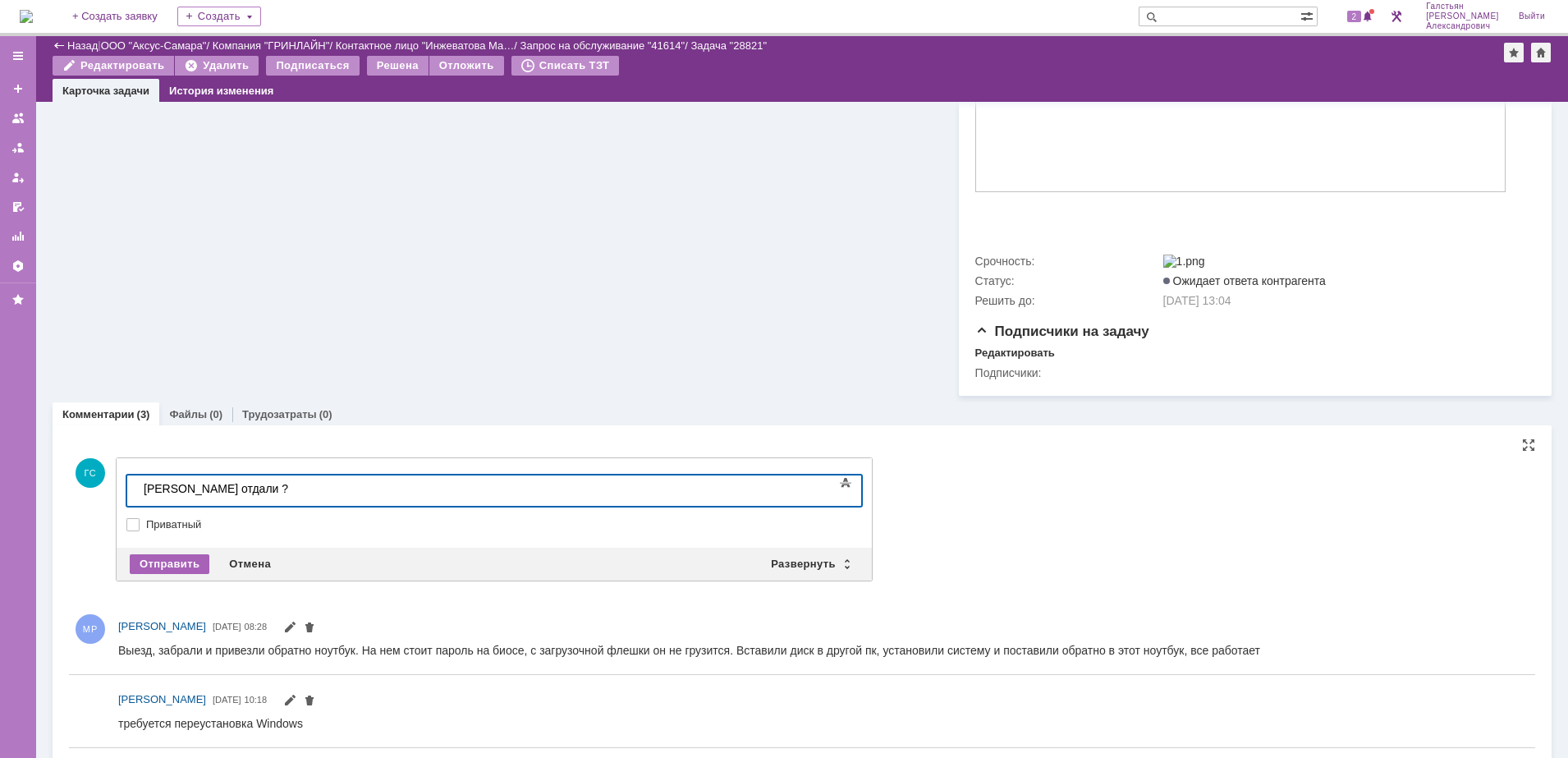
click at [158, 564] on div "Отправить" at bounding box center [170, 563] width 80 height 20
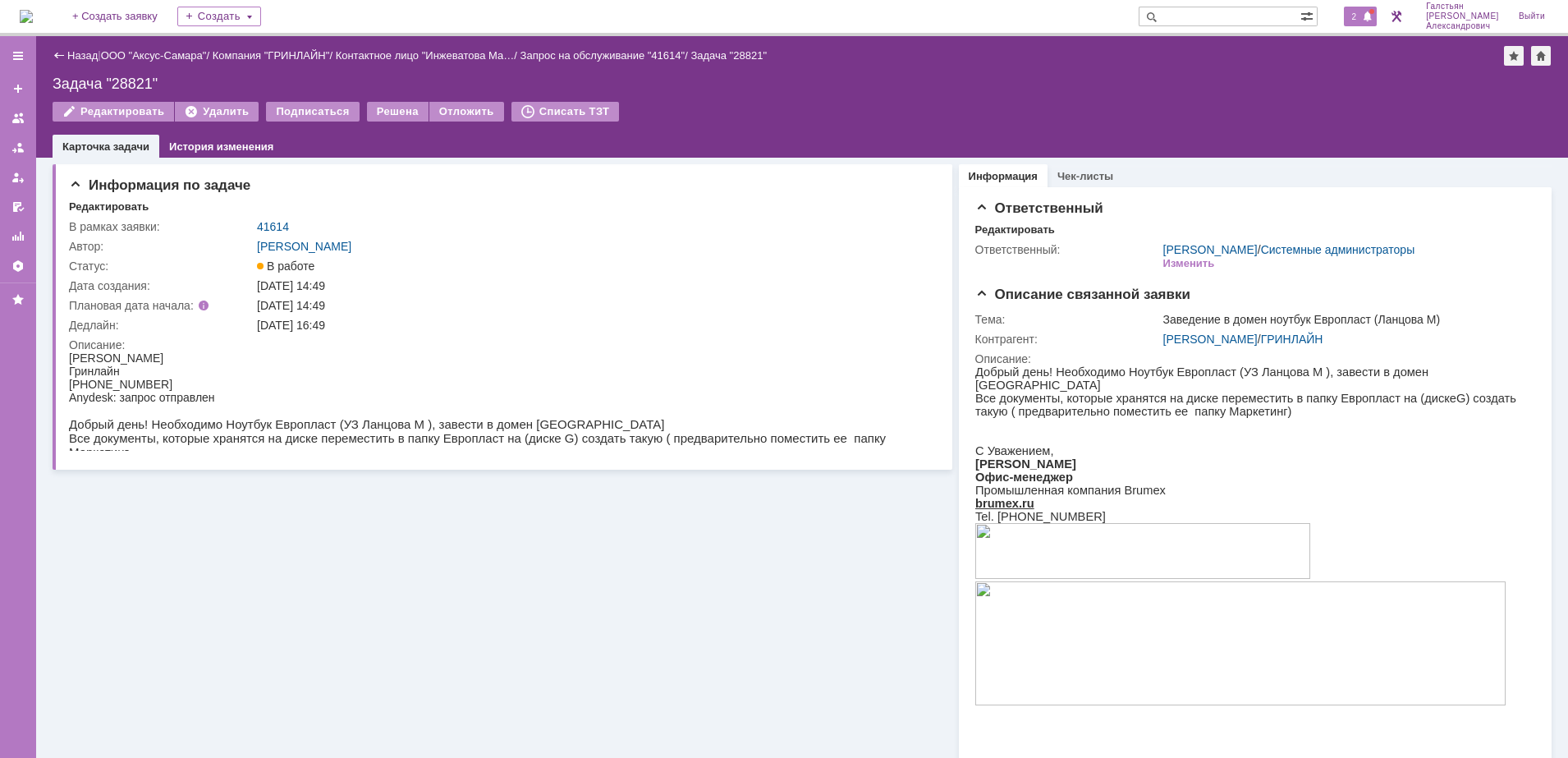
click at [1356, 8] on div "2" at bounding box center [1361, 16] width 34 height 20
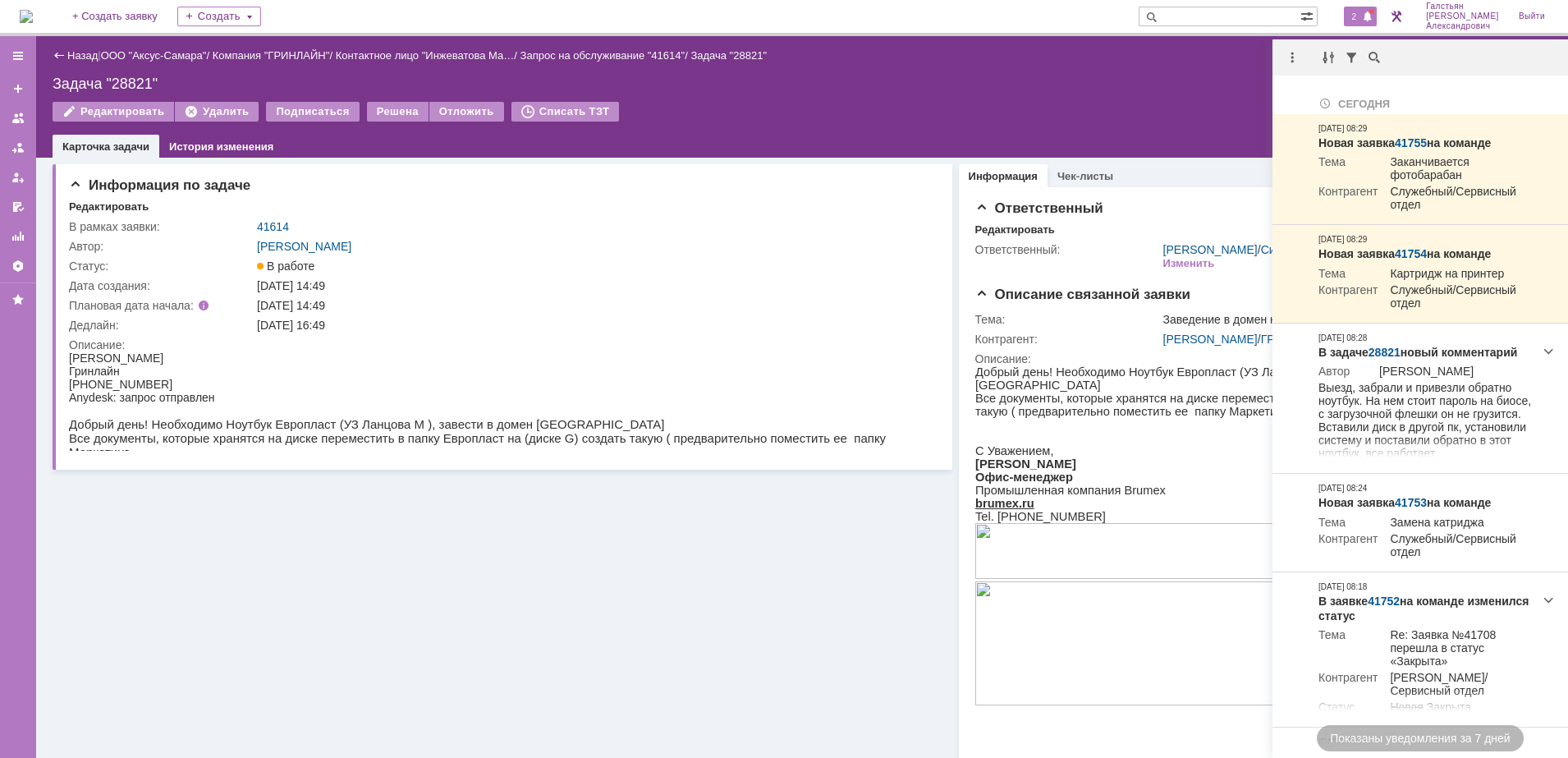
click at [1082, 91] on div "Задача "28821"" at bounding box center [802, 83] width 1499 height 16
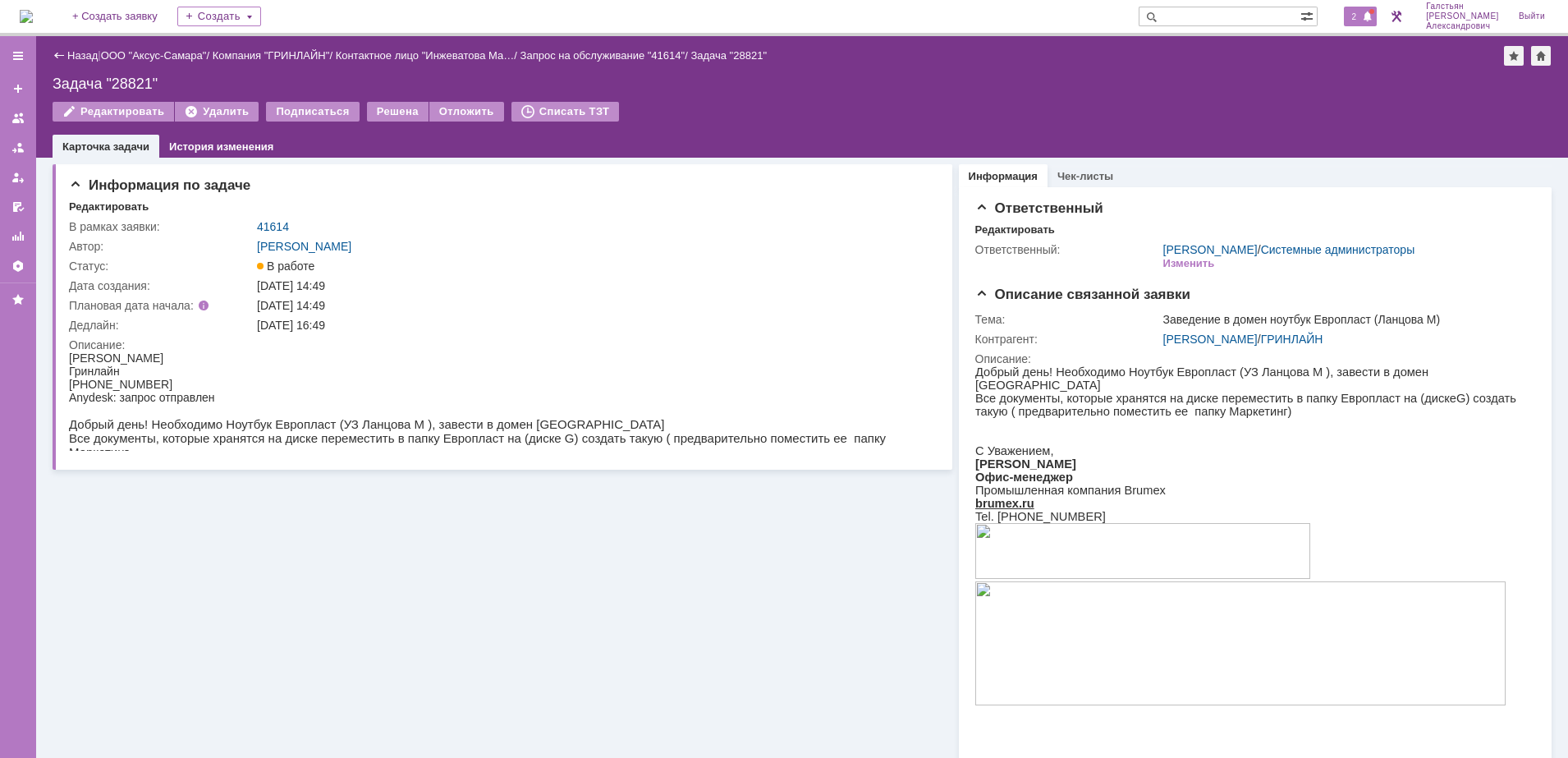
click at [1362, 11] on span "2" at bounding box center [1354, 17] width 14 height 12
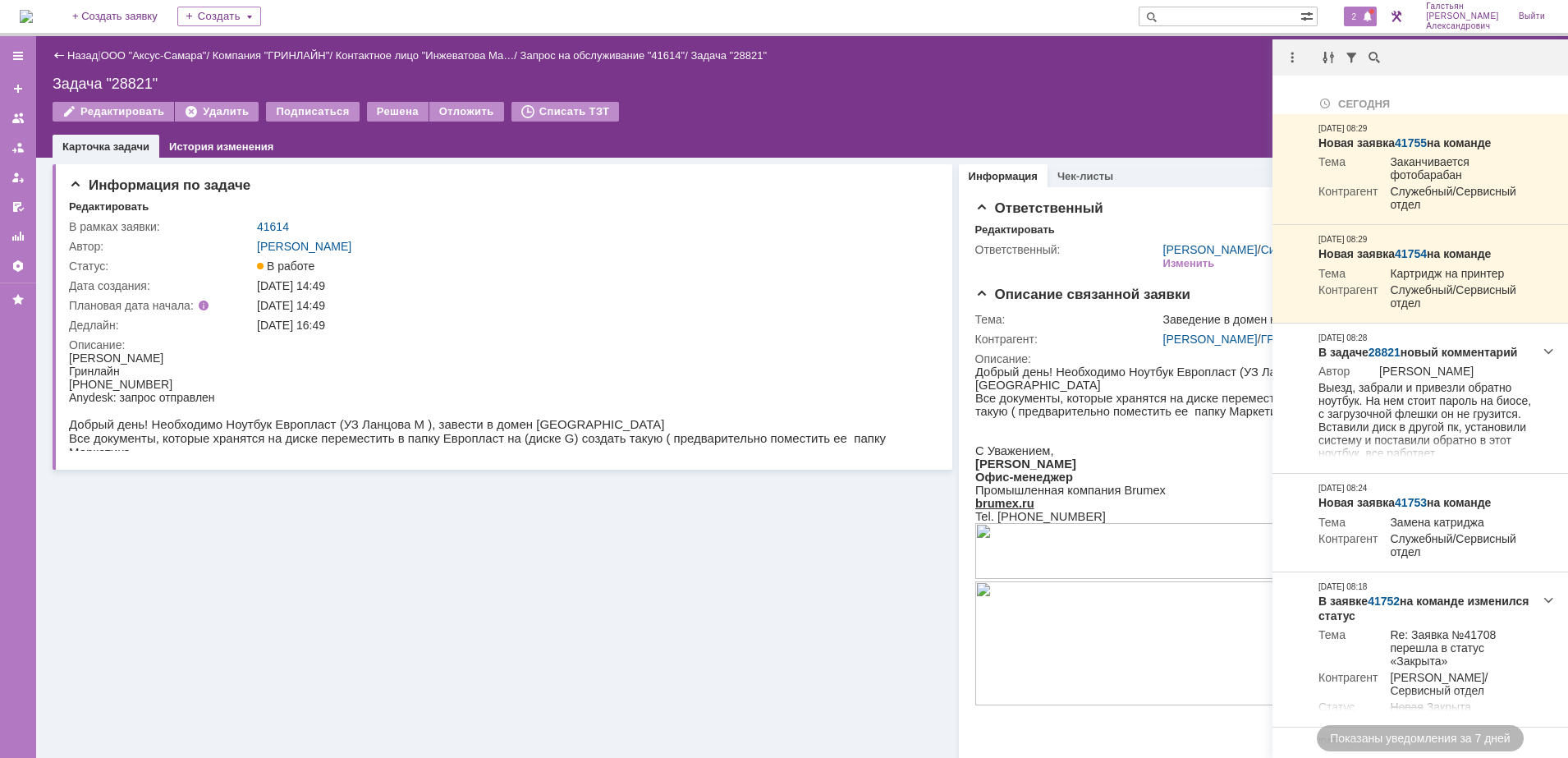
drag, startPoint x: 1286, startPoint y: 55, endPoint x: 1310, endPoint y: 76, distance: 31.9
click at [1285, 56] on div at bounding box center [1292, 57] width 20 height 20
click at [1329, 105] on div "Отметить уведомления прочитанными" at bounding box center [1406, 99] width 240 height 25
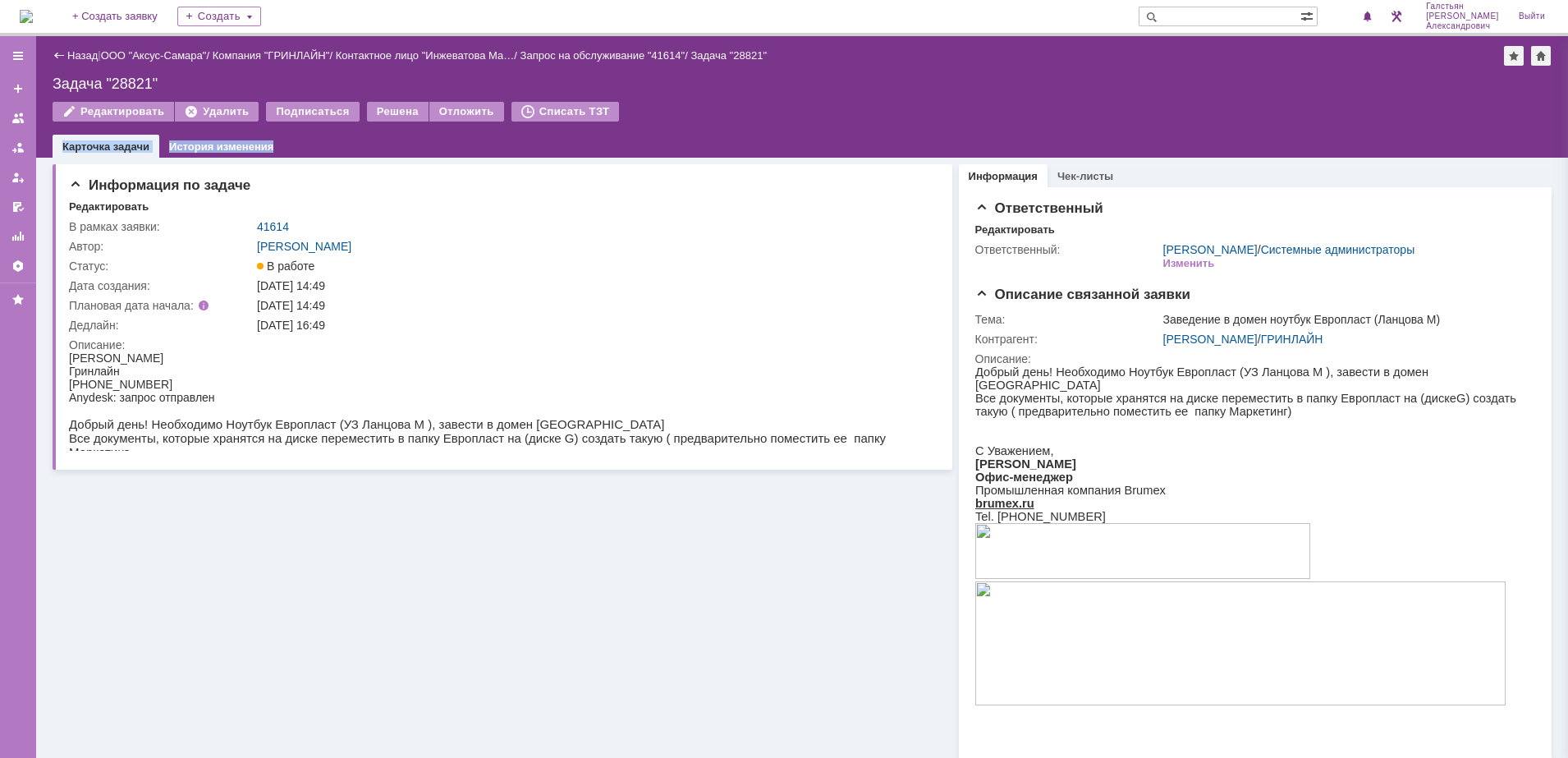
click at [1039, 134] on div "Назад | ООО "Аксус-Самара" / Компания "ГРИНЛАЙН" / Контактное лицо "[PERSON_NAM…" at bounding box center [802, 97] width 1532 height 122
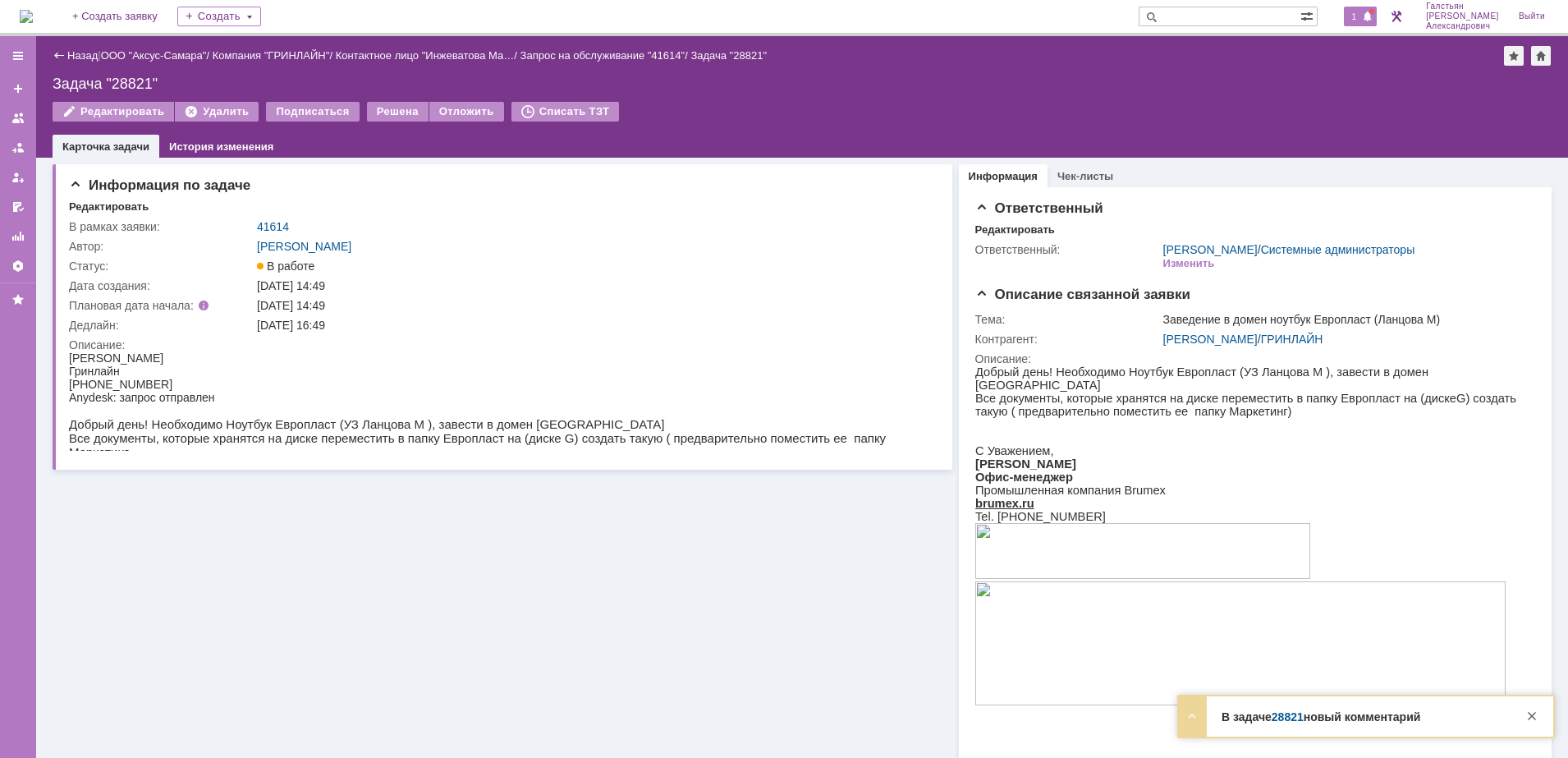
click at [1362, 13] on span "1" at bounding box center [1354, 17] width 14 height 12
click at [1185, 106] on div "Редактировать Удалить Подписаться Решена Отложить Списать ТЗТ" at bounding box center [802, 119] width 1499 height 35
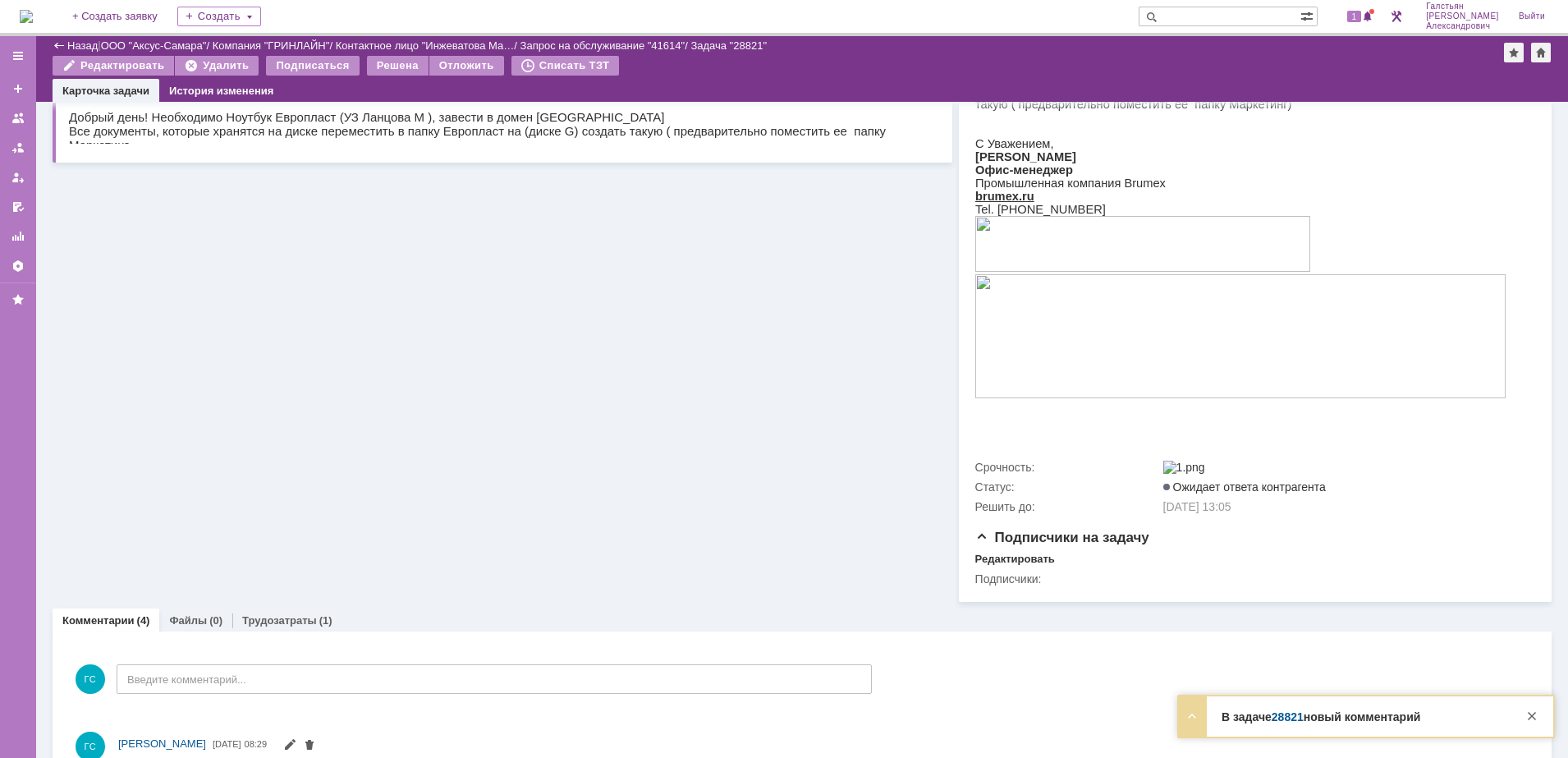
scroll to position [530, 0]
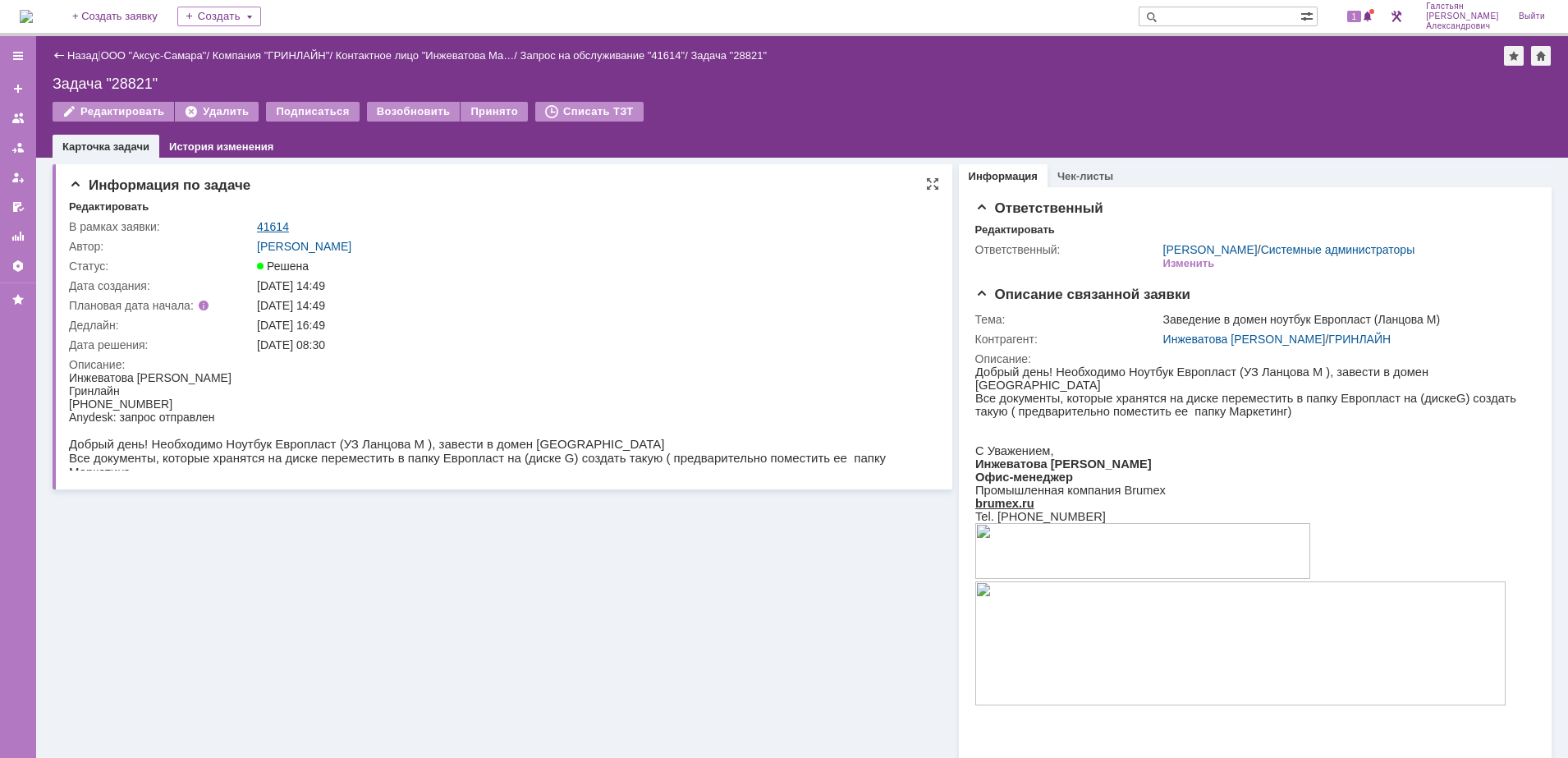
click at [272, 227] on link "41614" at bounding box center [273, 226] width 32 height 13
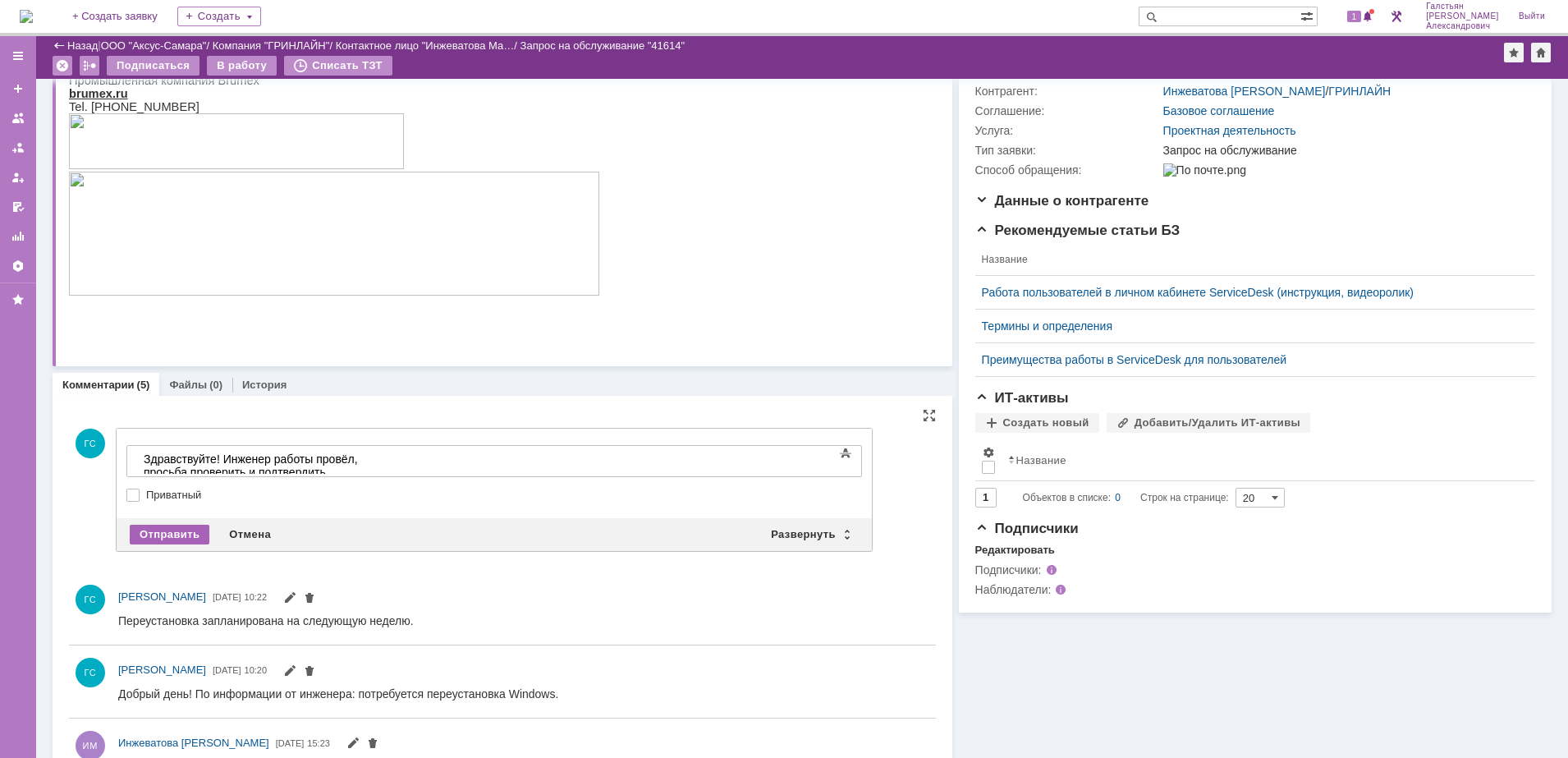
click at [186, 526] on div "Отправить" at bounding box center [170, 534] width 80 height 20
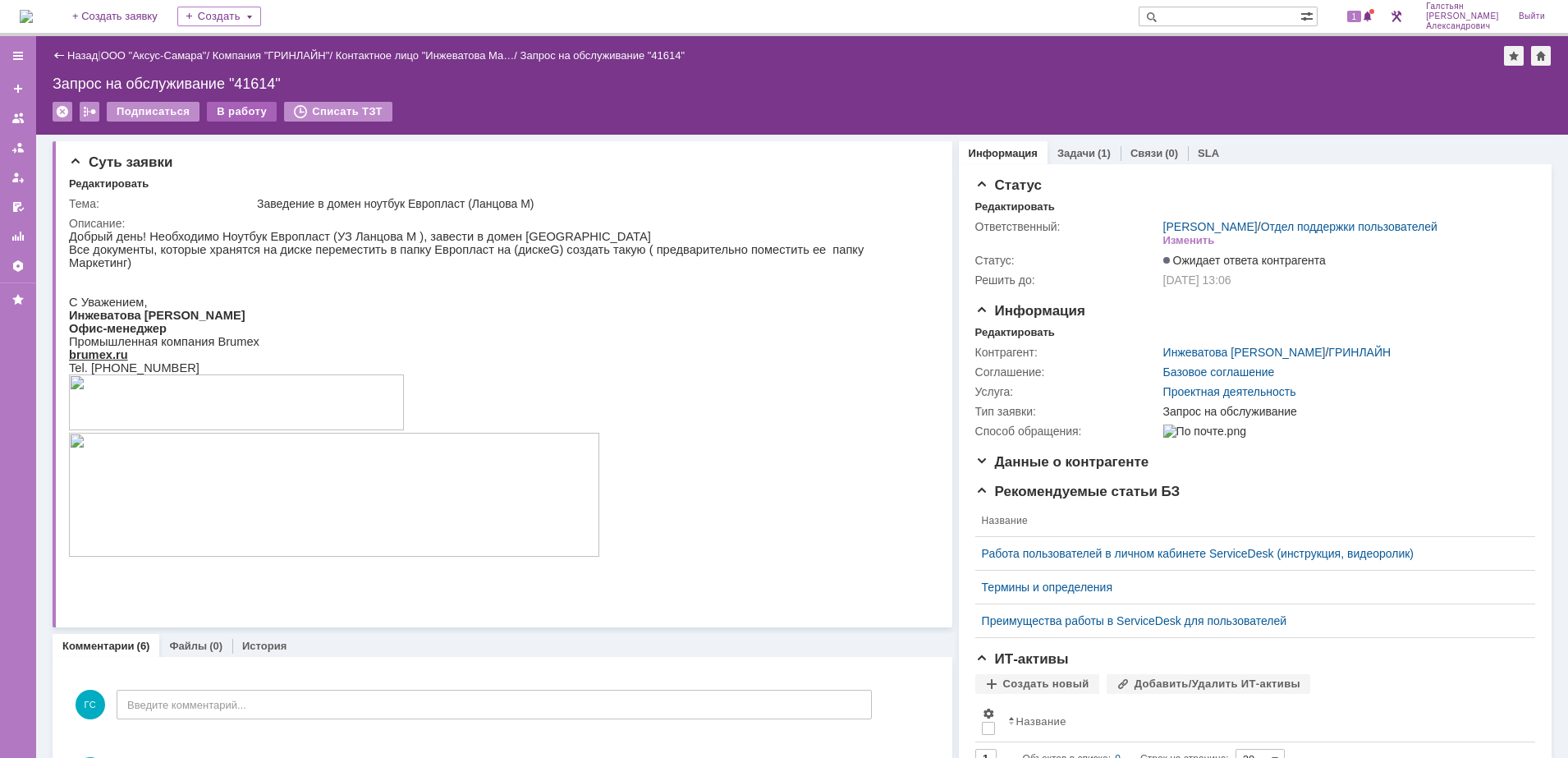
click at [237, 113] on div "В работу" at bounding box center [241, 111] width 70 height 20
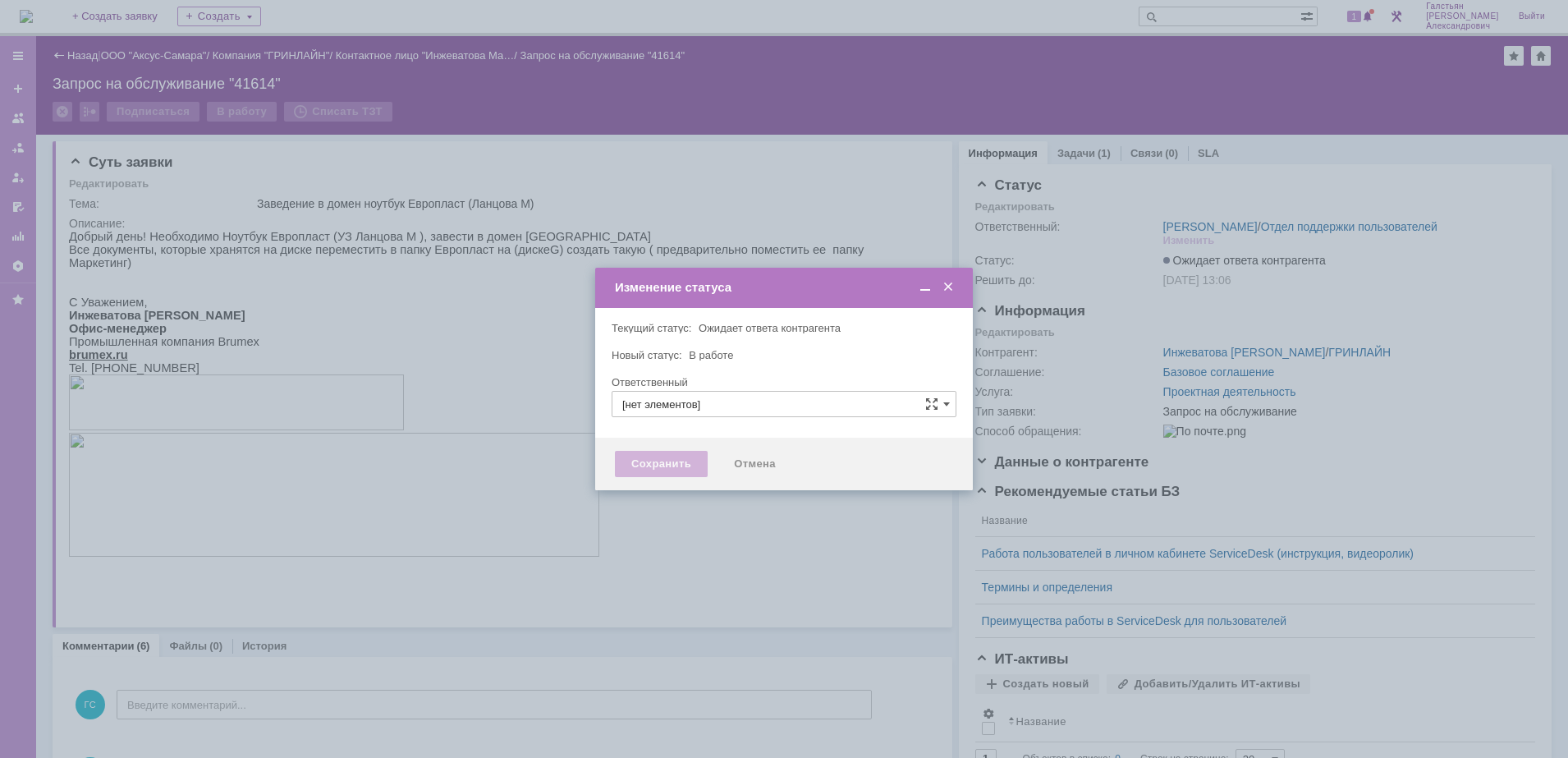
type input "[PERSON_NAME]"
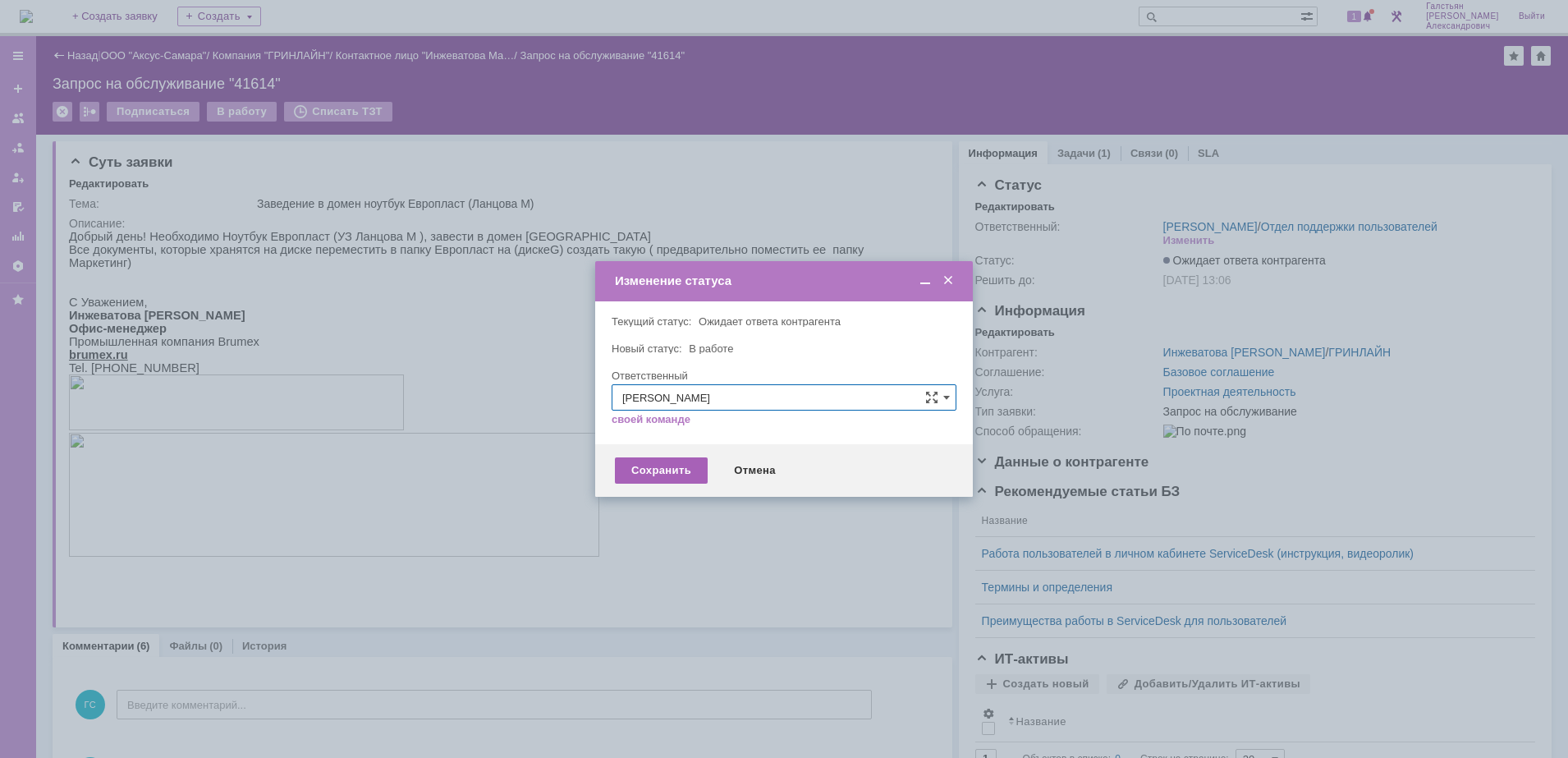
click at [632, 475] on div "Сохранить" at bounding box center [661, 470] width 93 height 26
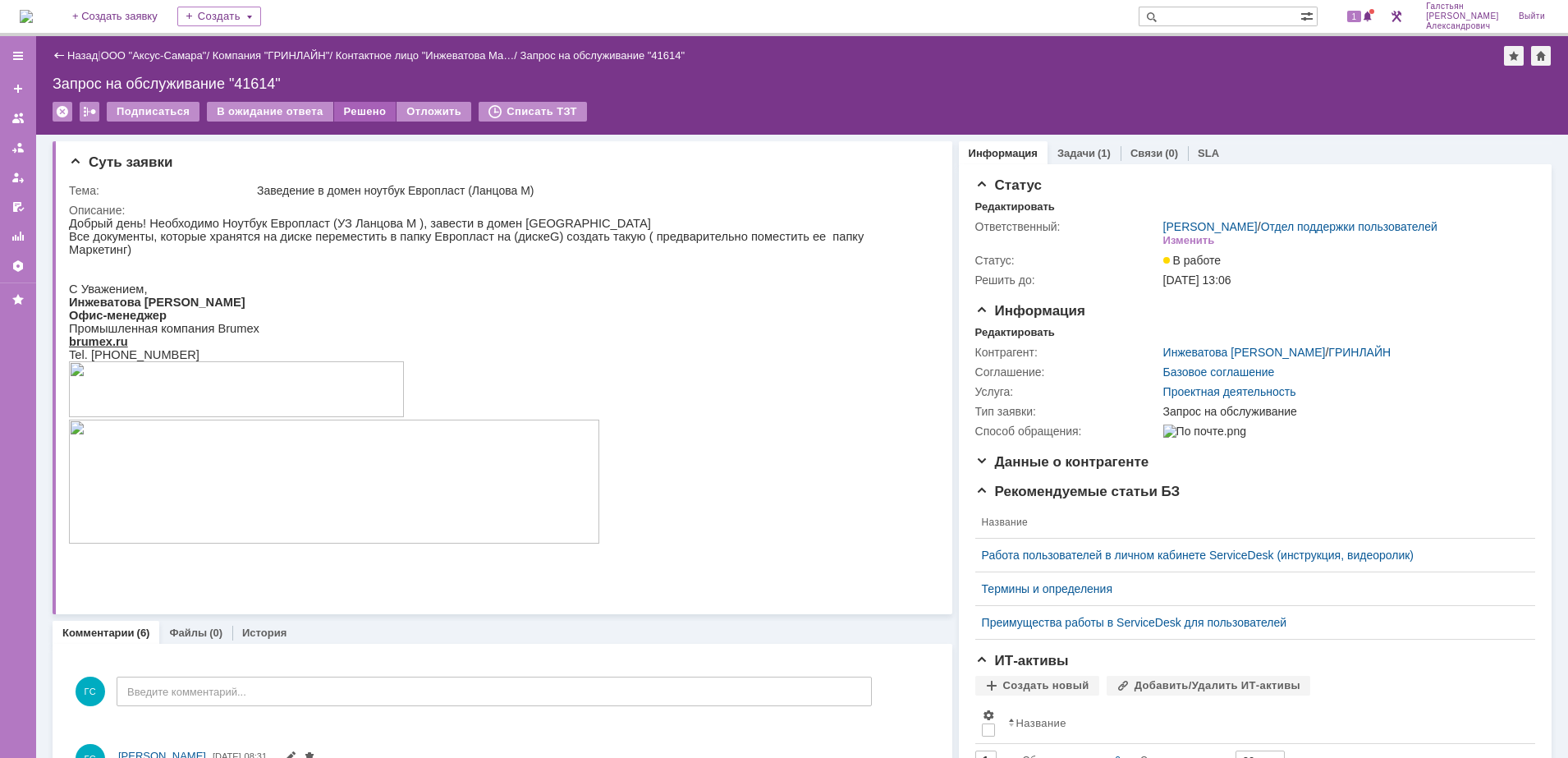
click at [352, 111] on div "Решено" at bounding box center [365, 111] width 62 height 20
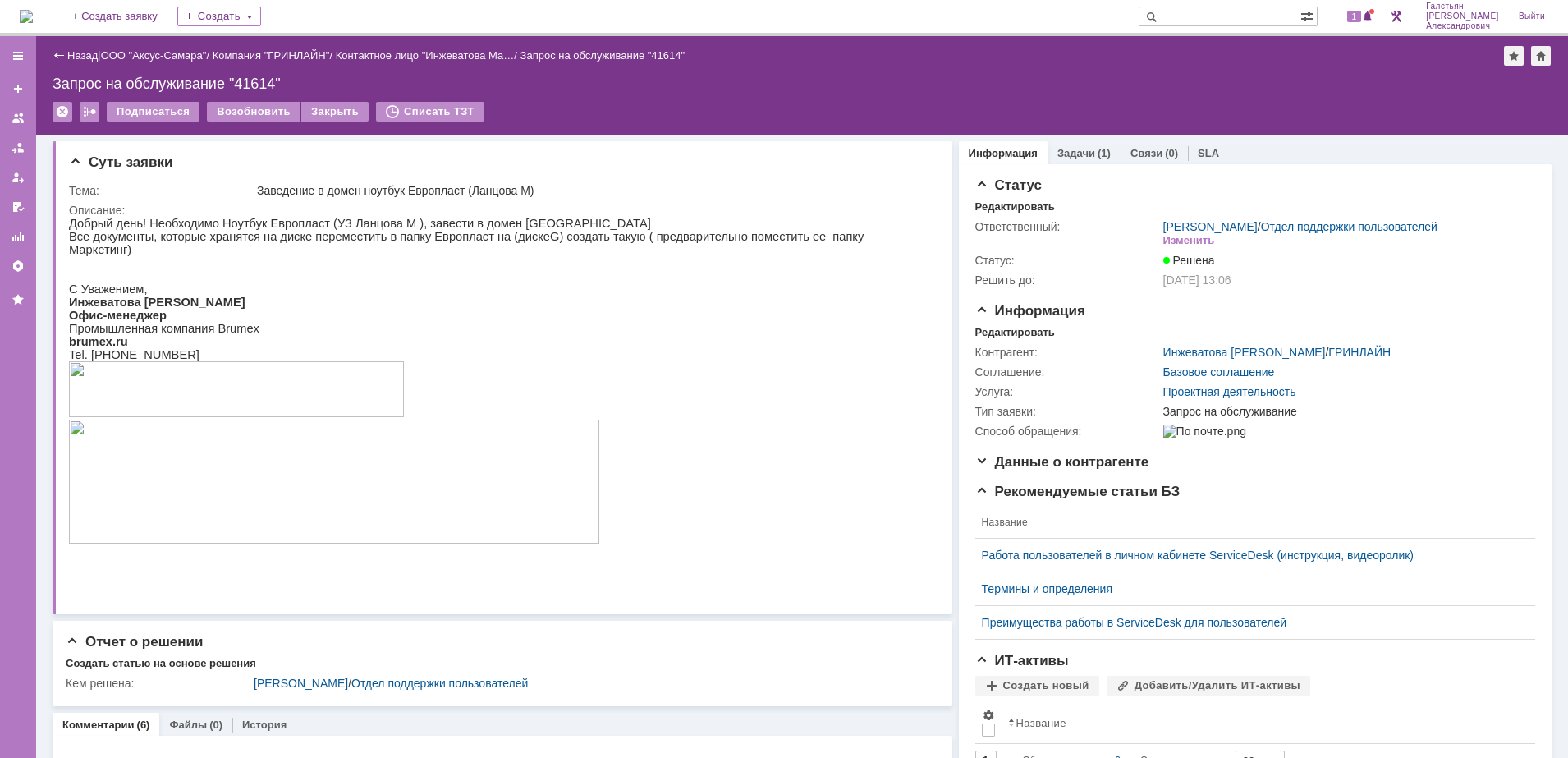
click at [33, 14] on img at bounding box center [25, 16] width 13 height 13
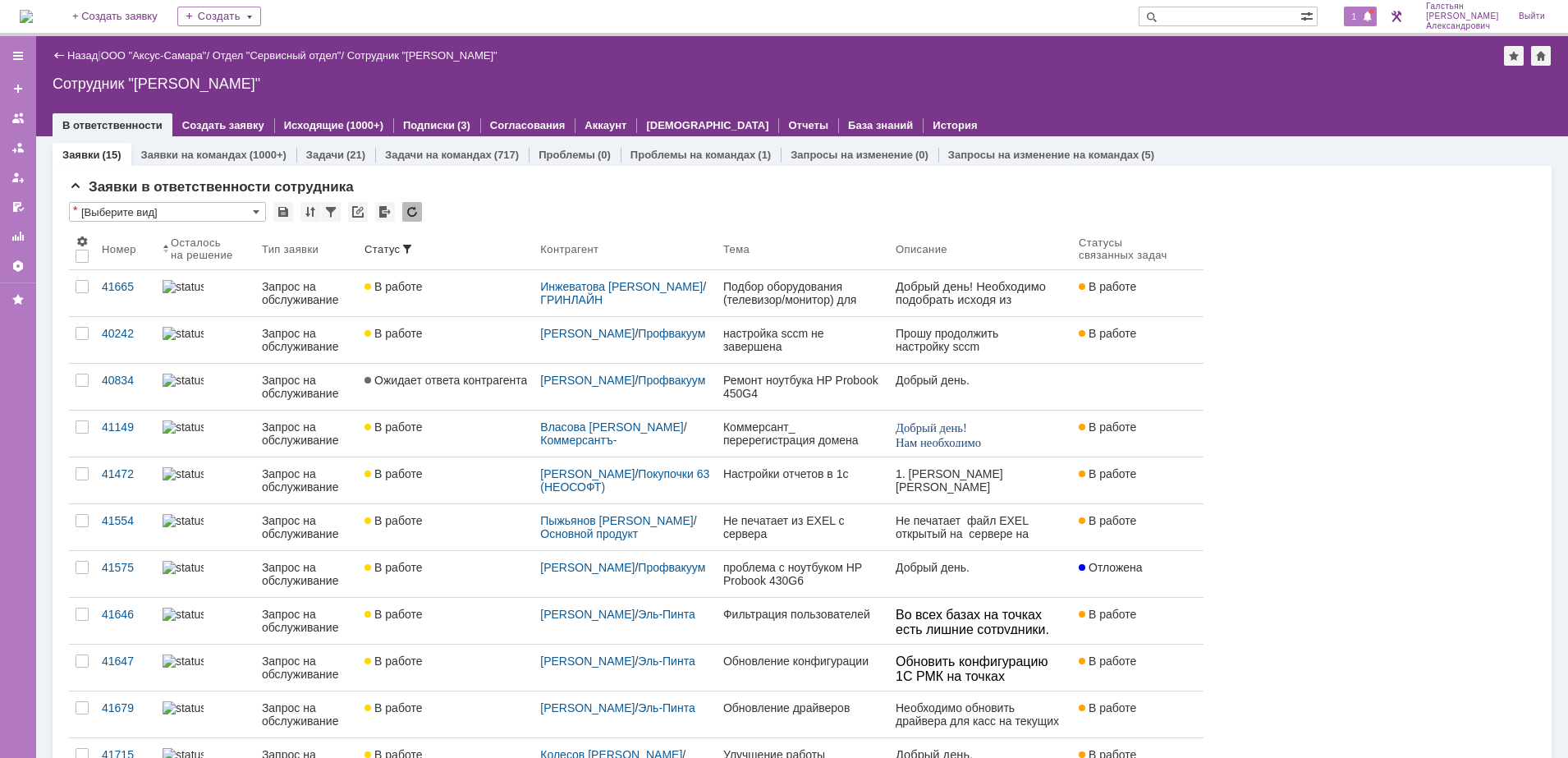
click at [1366, 23] on div "1" at bounding box center [1361, 16] width 34 height 20
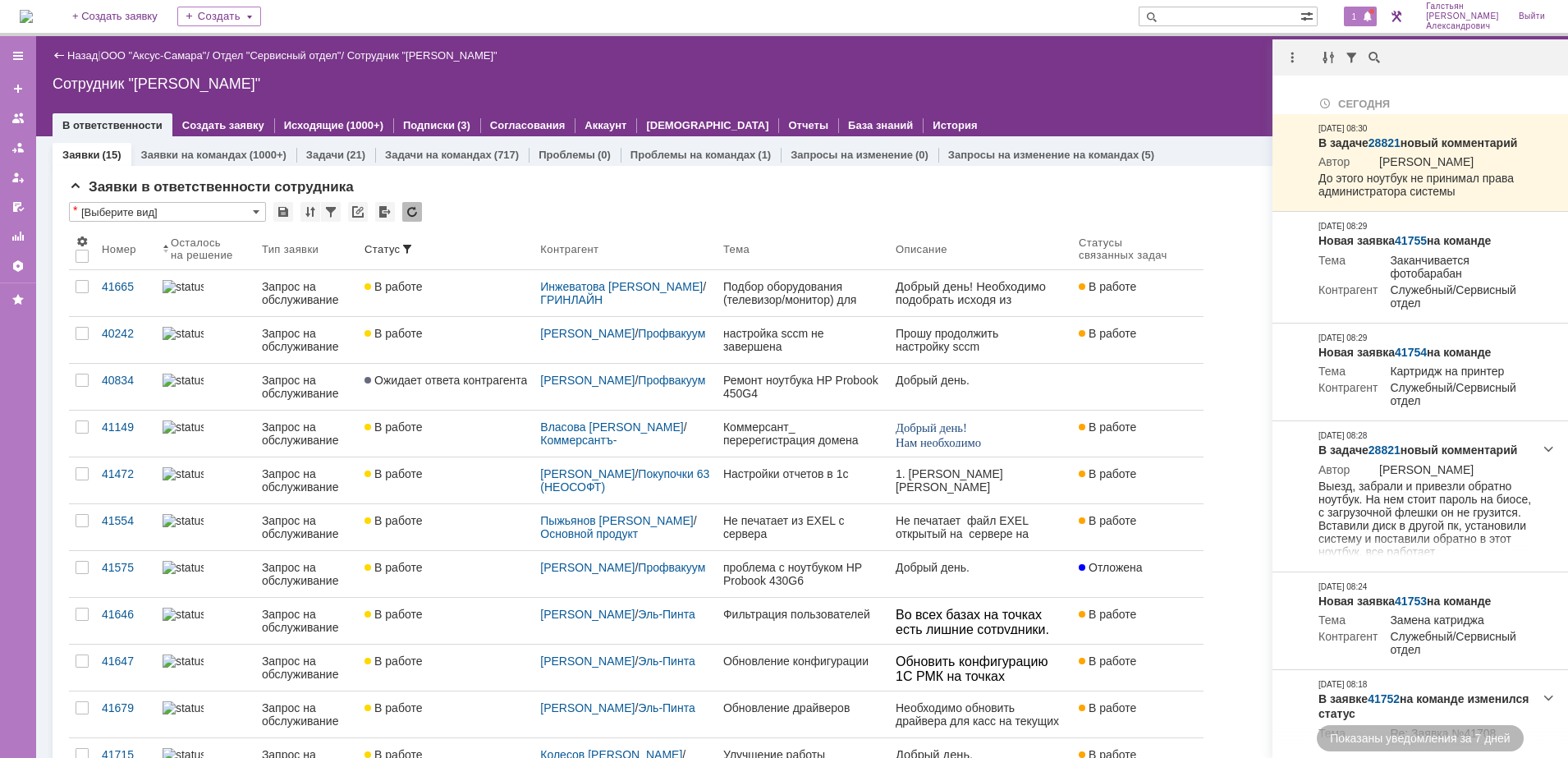
click at [1274, 41] on div at bounding box center [1420, 57] width 296 height 37
click at [1296, 63] on div at bounding box center [1292, 57] width 20 height 20
click at [1339, 101] on div "Отметить уведомления прочитанными" at bounding box center [1405, 99] width 220 height 12
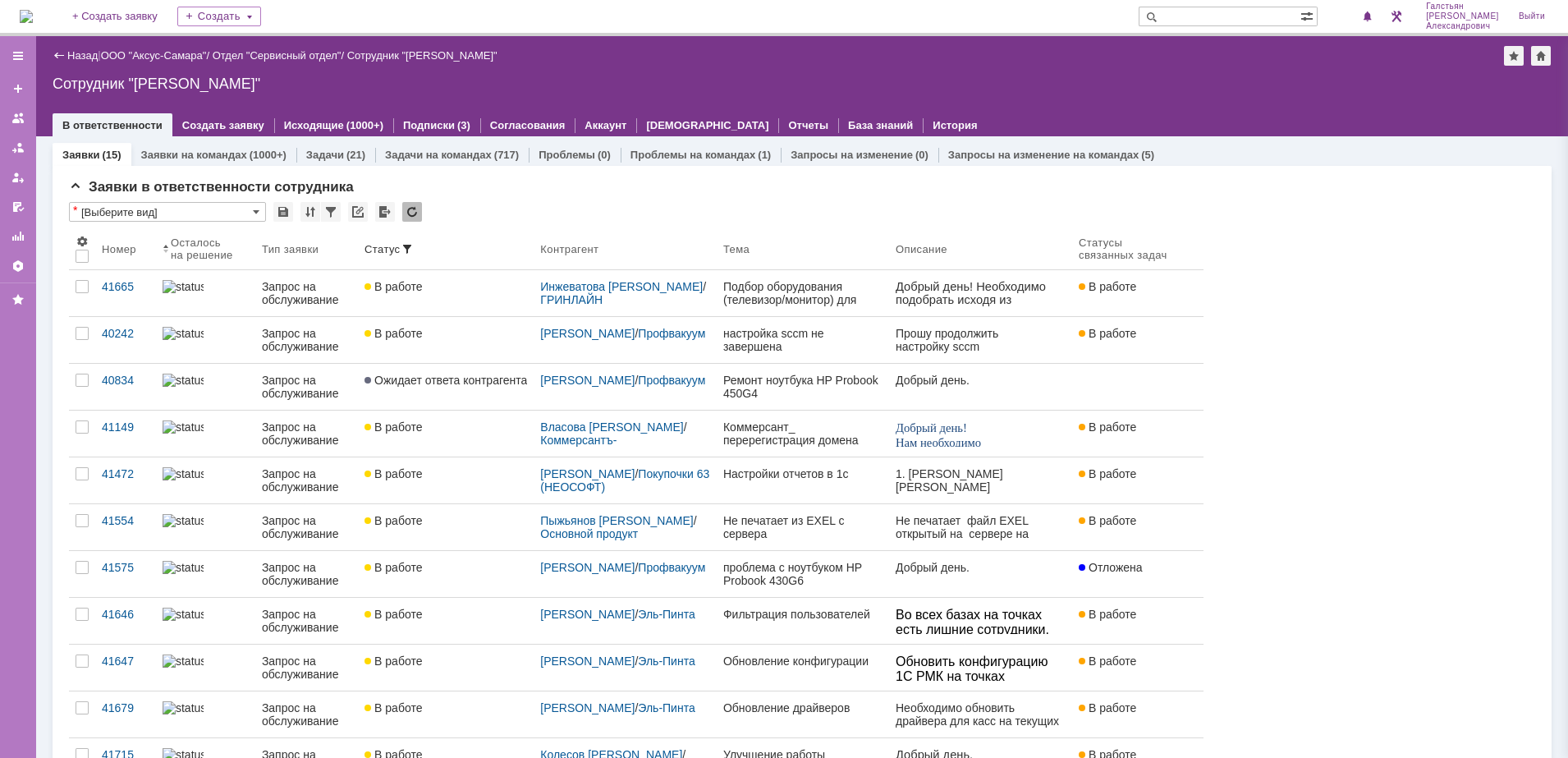
click at [1080, 93] on div "Назад | ООО "Аксус-Самара" / Отдел "Сервисный отдел" / Сотрудник "Галстьян Степ…" at bounding box center [802, 87] width 1532 height 100
click at [33, 12] on img at bounding box center [25, 16] width 13 height 13
click at [25, 10] on img at bounding box center [25, 16] width 13 height 13
click at [23, 14] on img at bounding box center [25, 16] width 13 height 13
click at [11, 13] on div "На домашнюю + Создать заявку Создать Галстьян Степан Александрович Выйти" at bounding box center [784, 18] width 1568 height 37
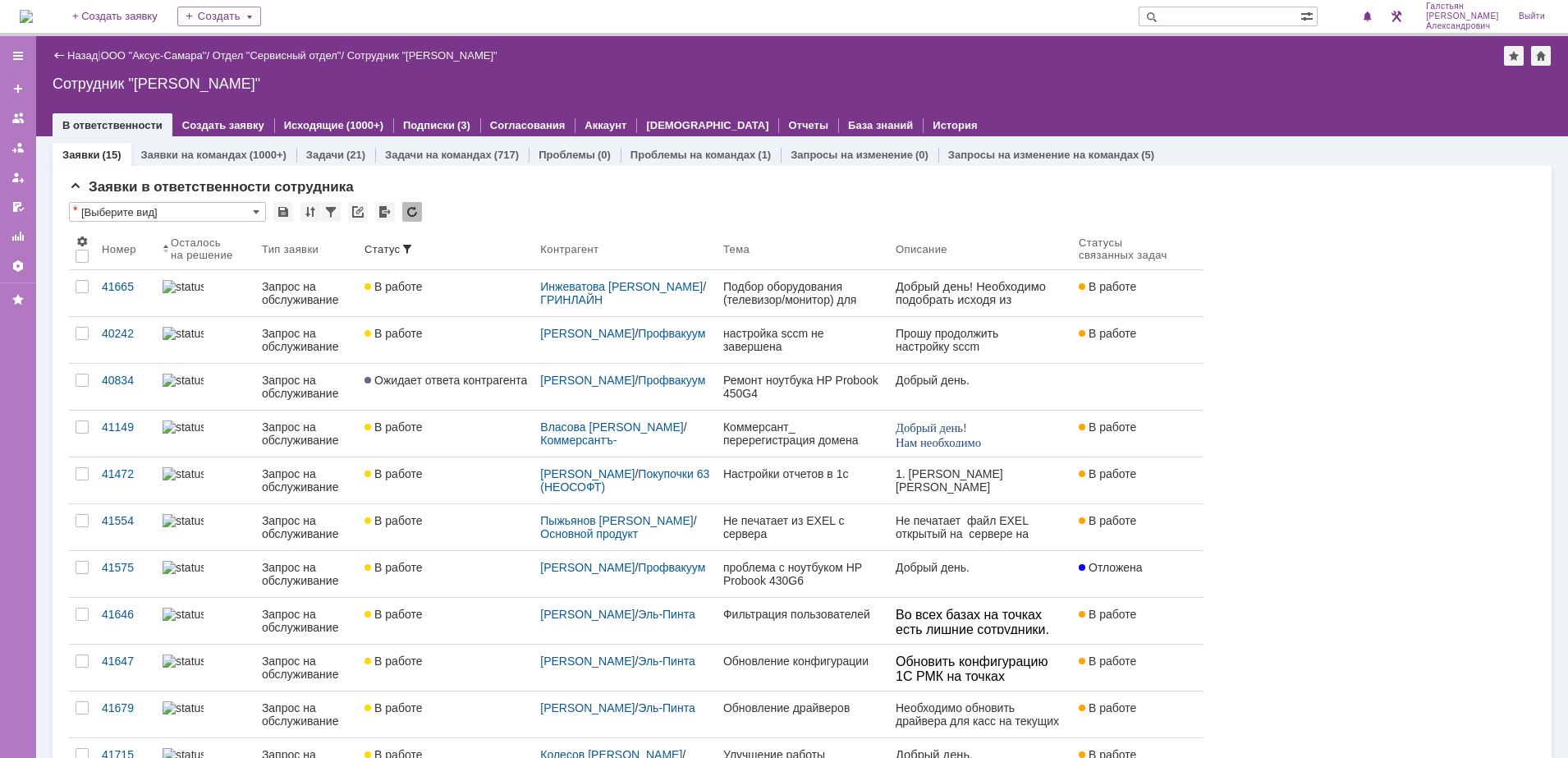
click at [33, 17] on img at bounding box center [25, 16] width 13 height 13
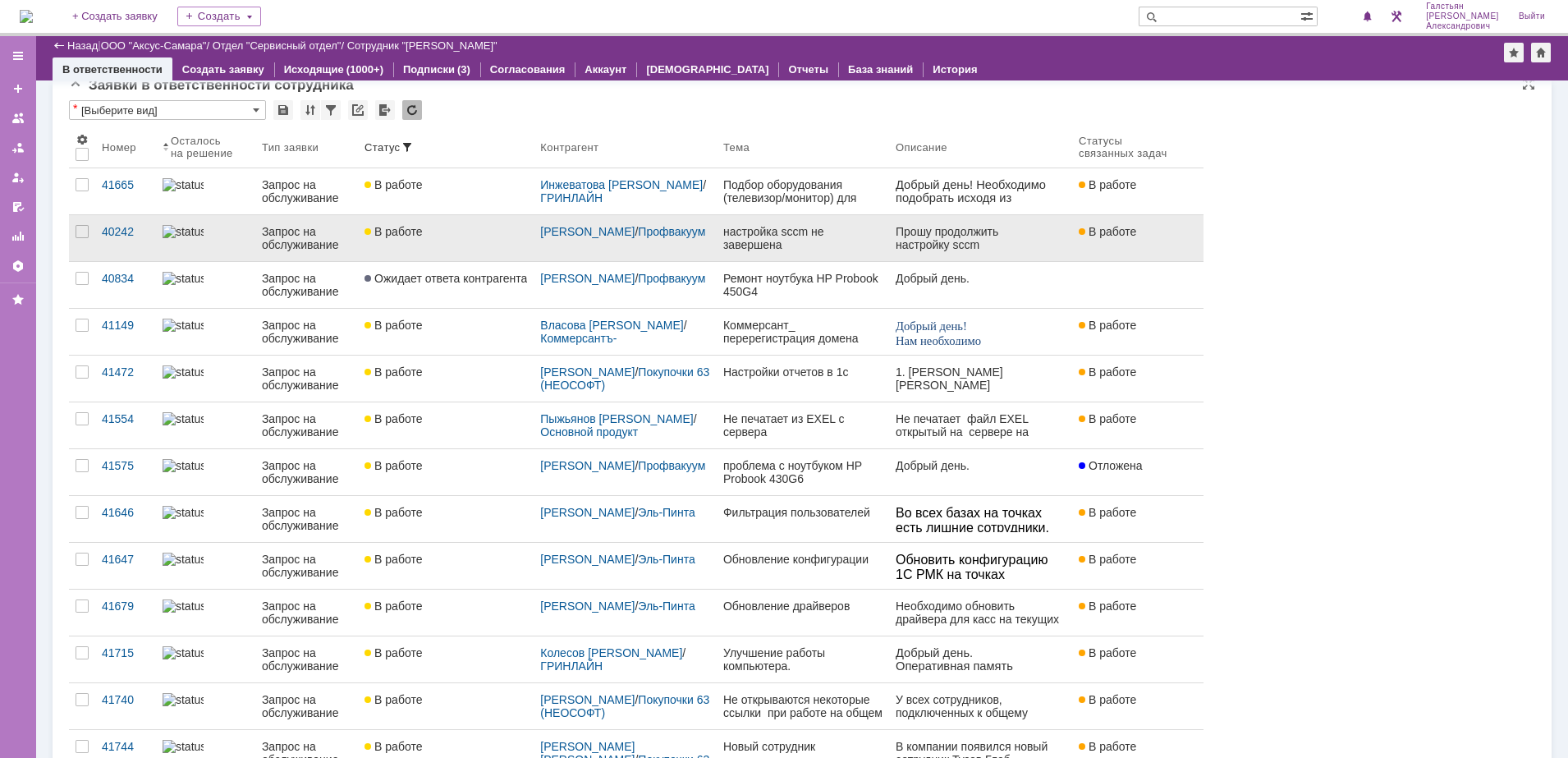
scroll to position [103, 0]
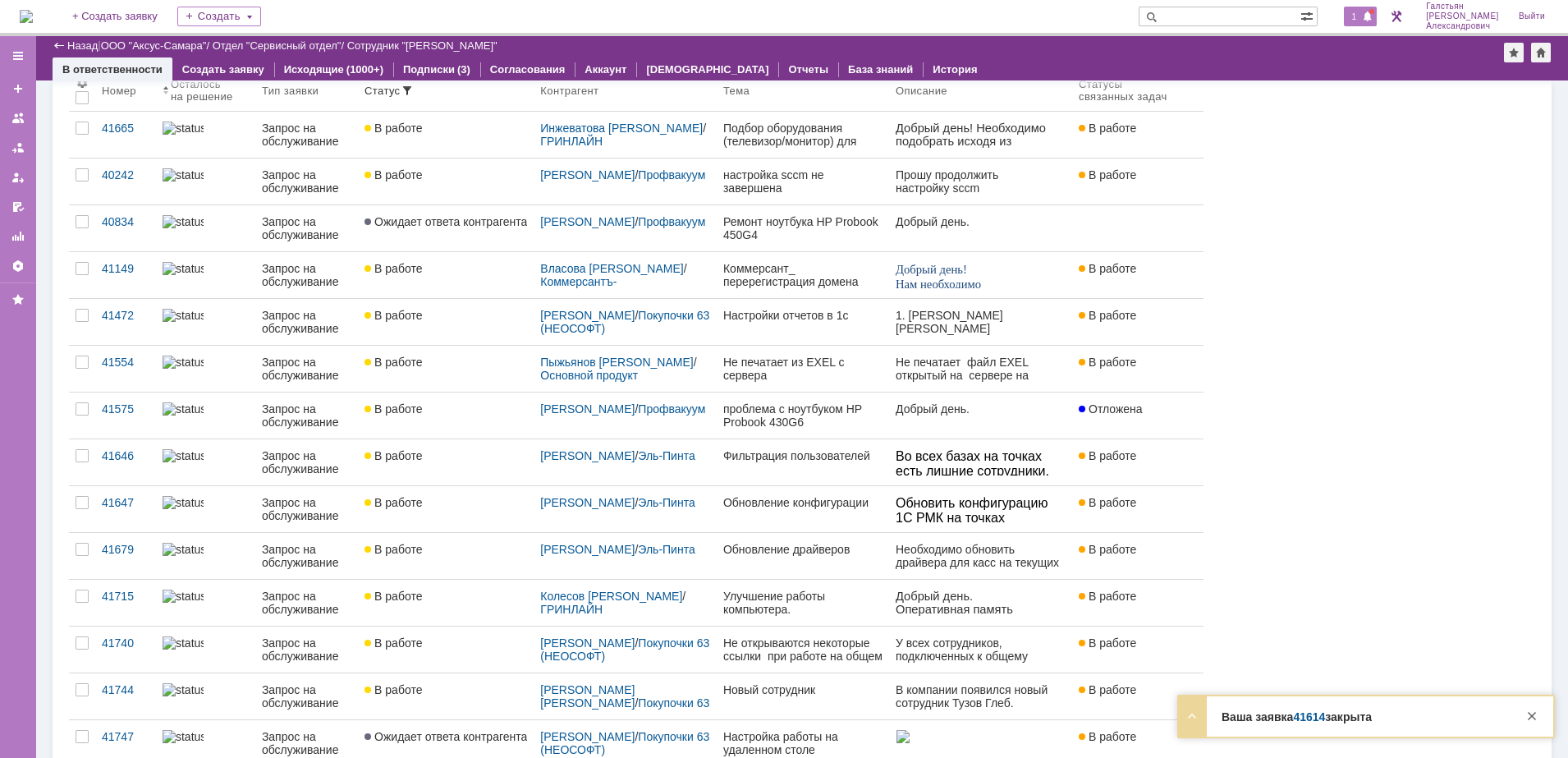
click at [1378, 20] on div "1" at bounding box center [1361, 16] width 34 height 20
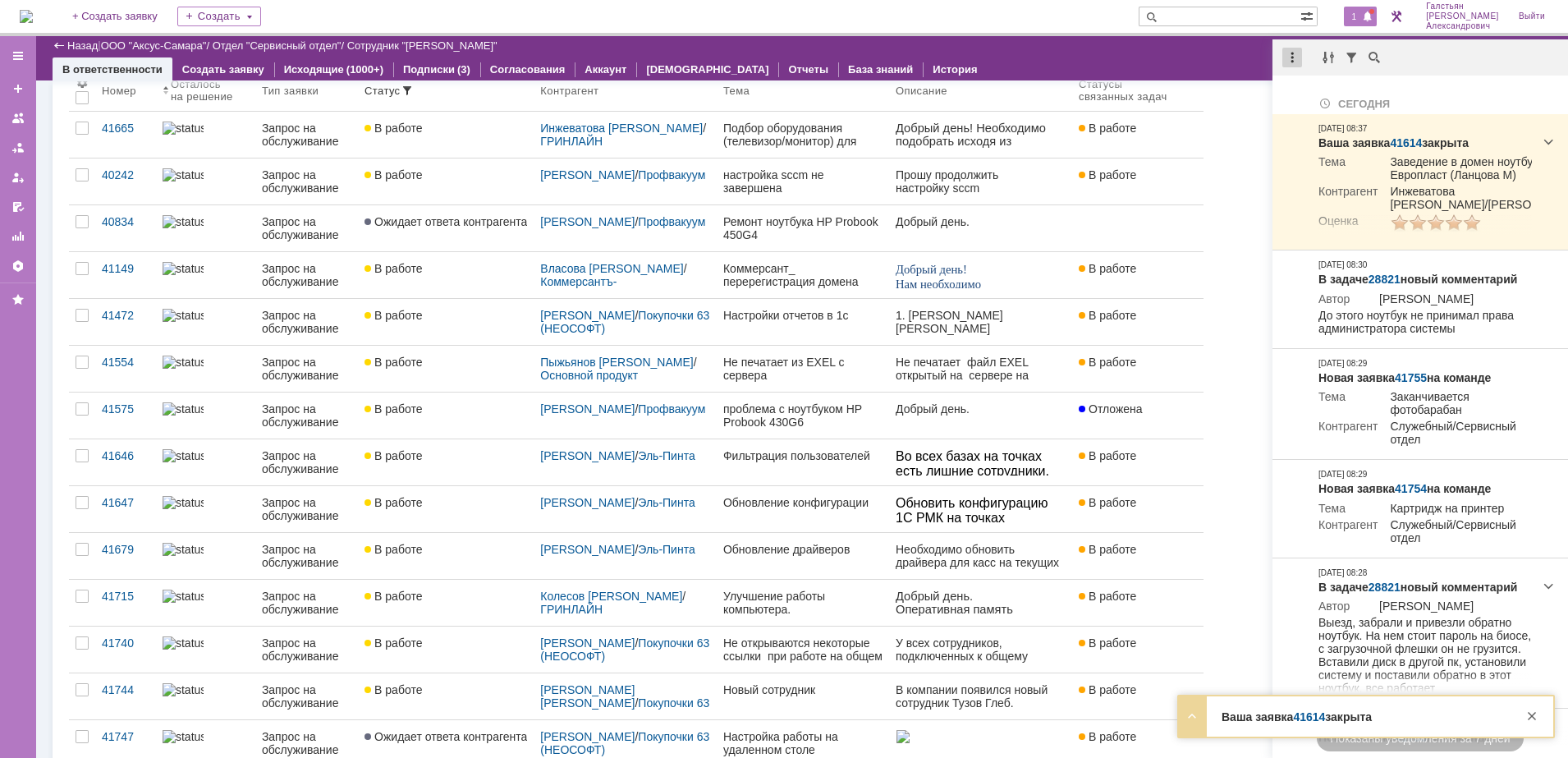
click at [1283, 48] on div at bounding box center [1292, 57] width 20 height 20
click at [1309, 100] on div "Отметить уведомления прочитанными" at bounding box center [1405, 99] width 220 height 12
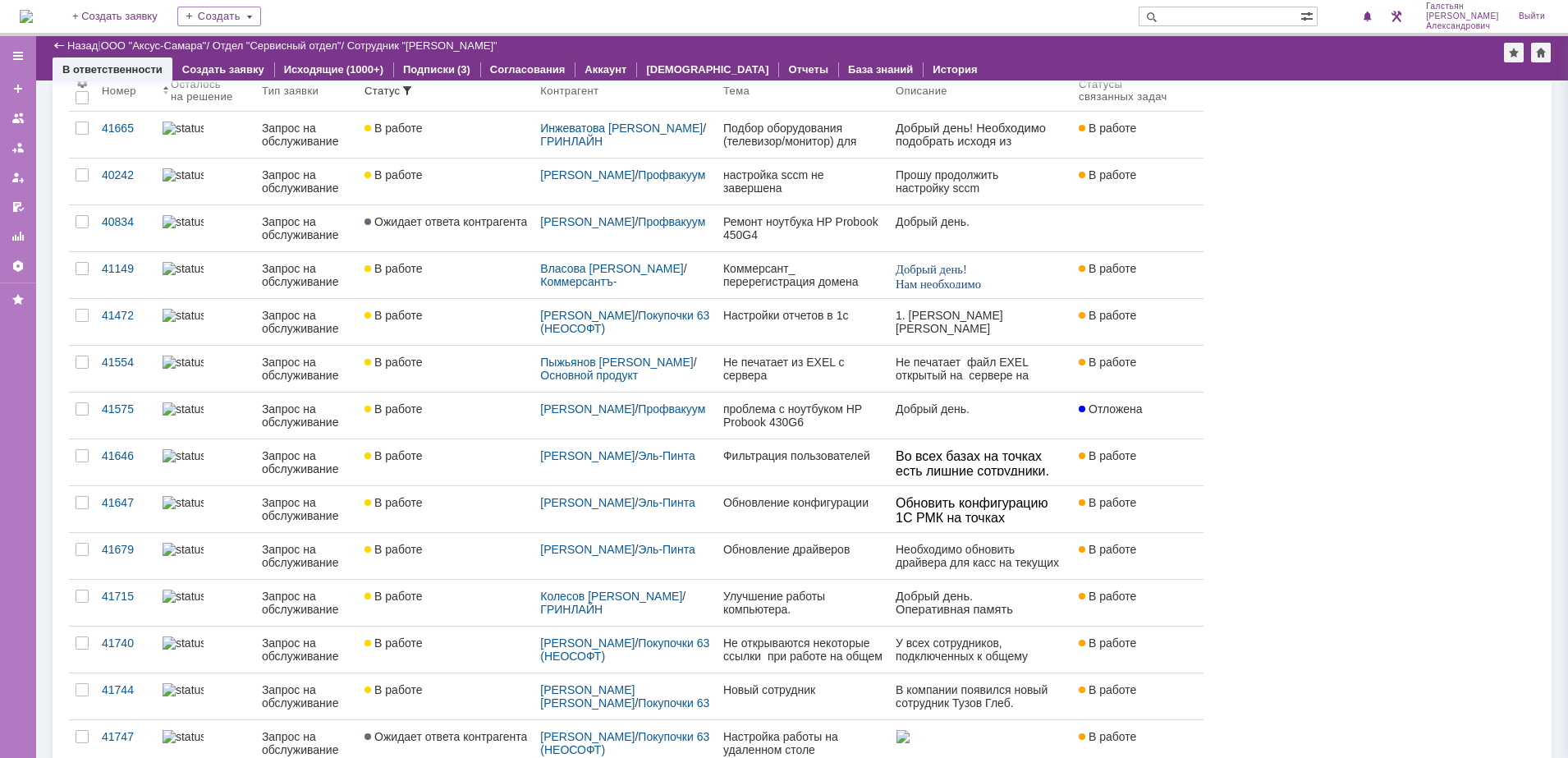
click at [1226, 59] on div "В ответственности Создать заявку Исходящие (1000+) Подписки (3) Согласования Ак…" at bounding box center [802, 69] width 1499 height 23
click at [31, 10] on img at bounding box center [25, 16] width 13 height 13
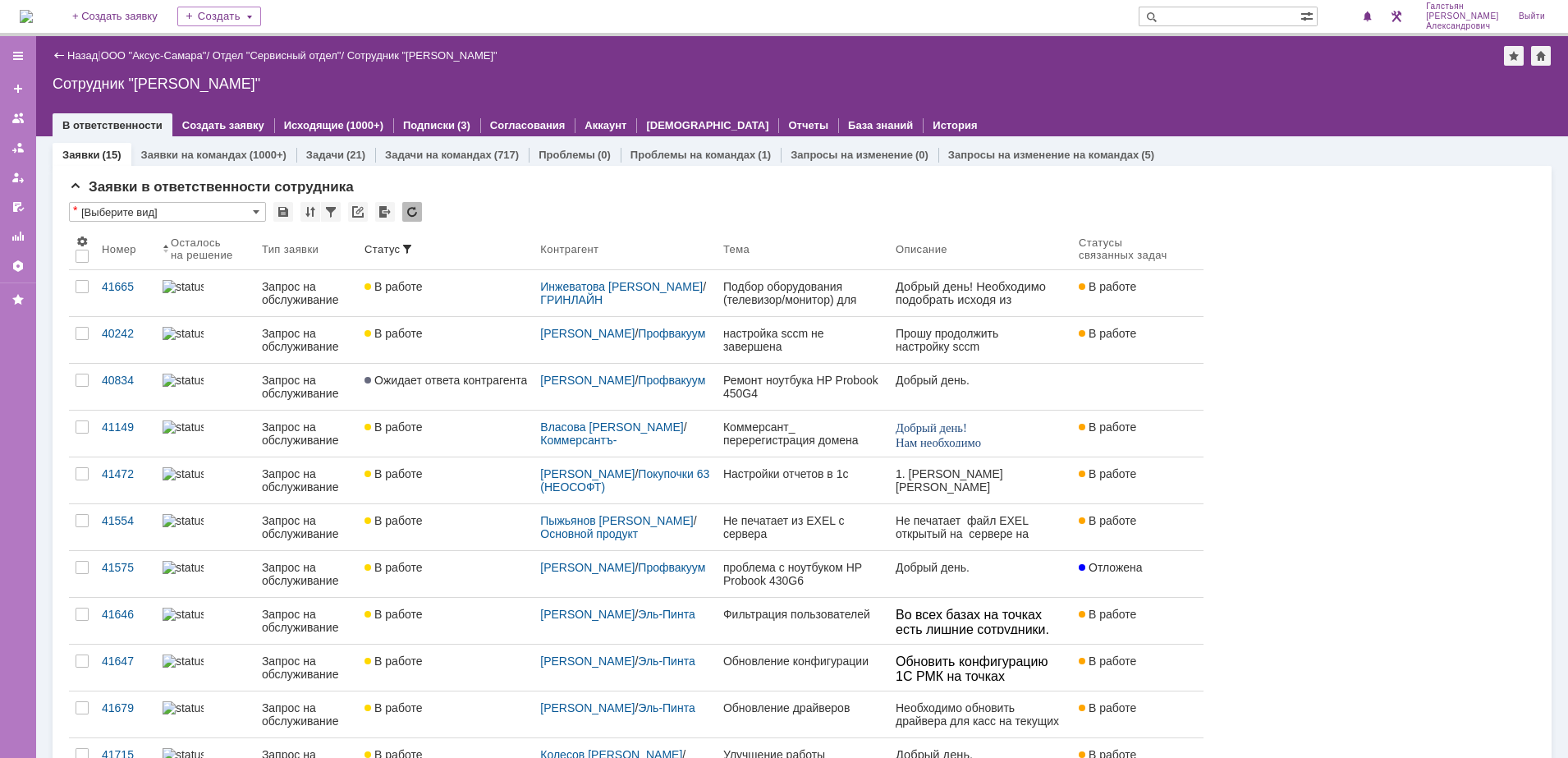
click at [33, 14] on img at bounding box center [25, 16] width 13 height 13
click at [33, 11] on img at bounding box center [25, 16] width 13 height 13
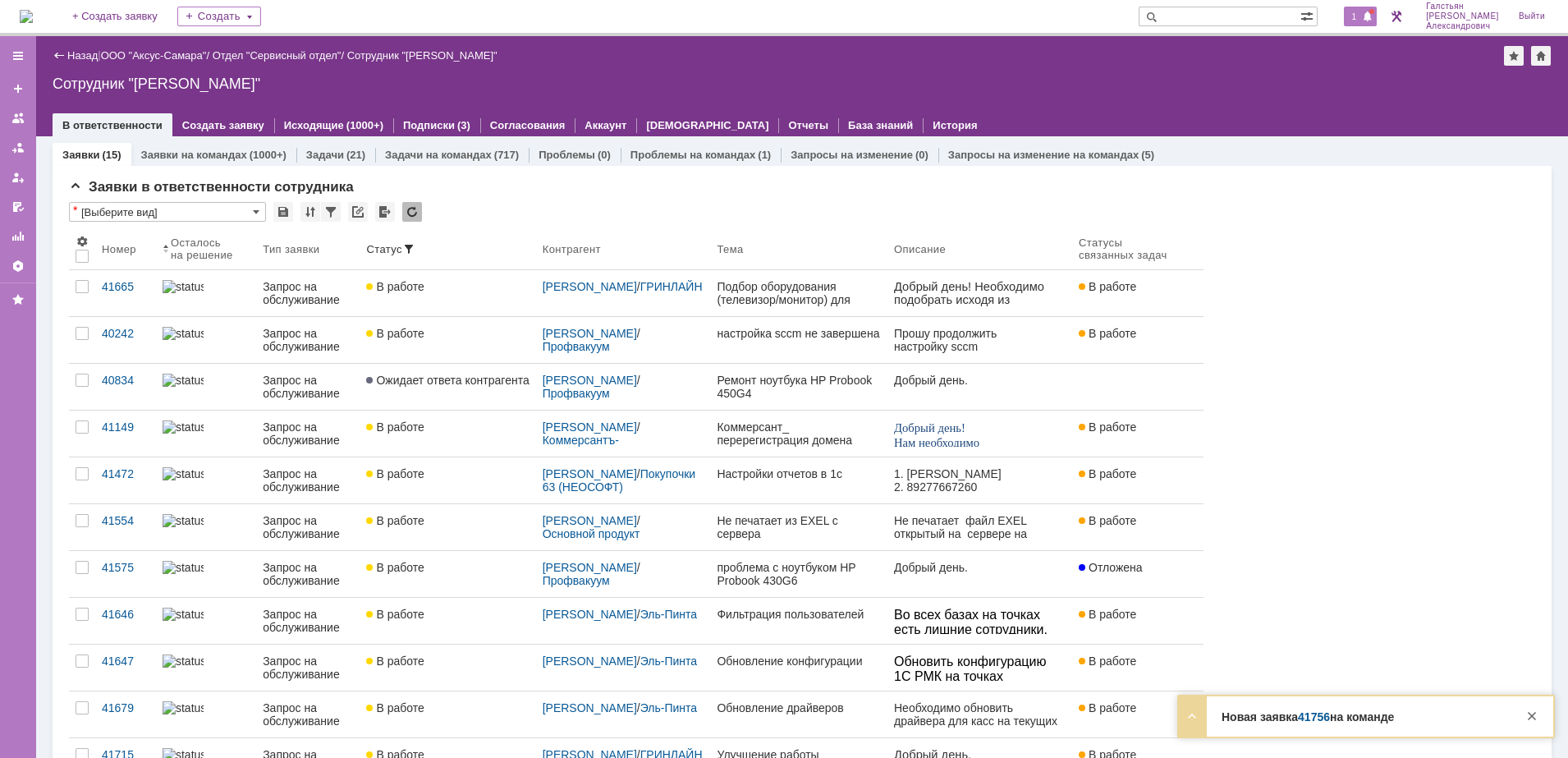
click at [1362, 13] on span "1" at bounding box center [1354, 17] width 14 height 12
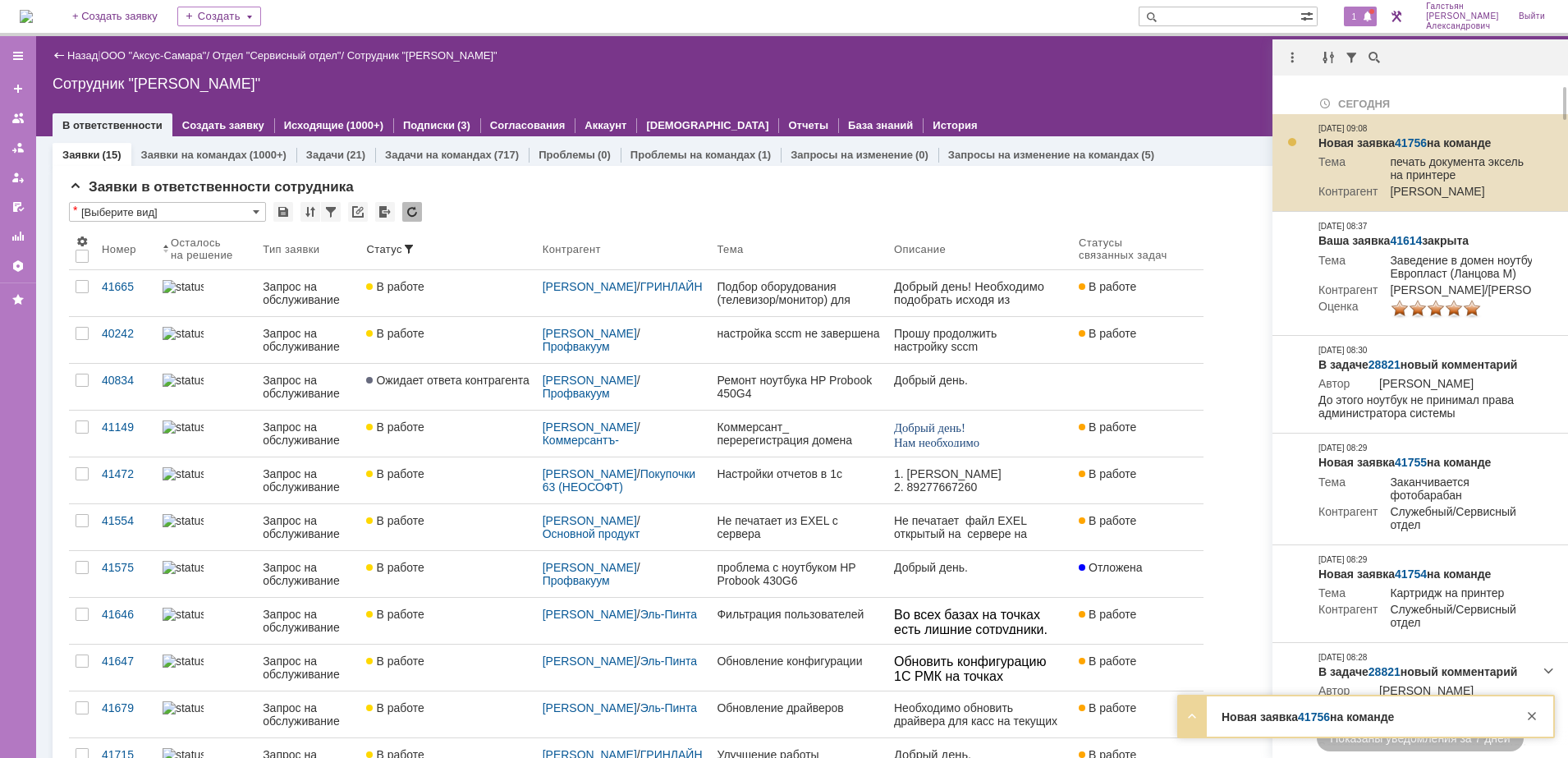
click at [1412, 142] on link "41756" at bounding box center [1411, 142] width 32 height 13
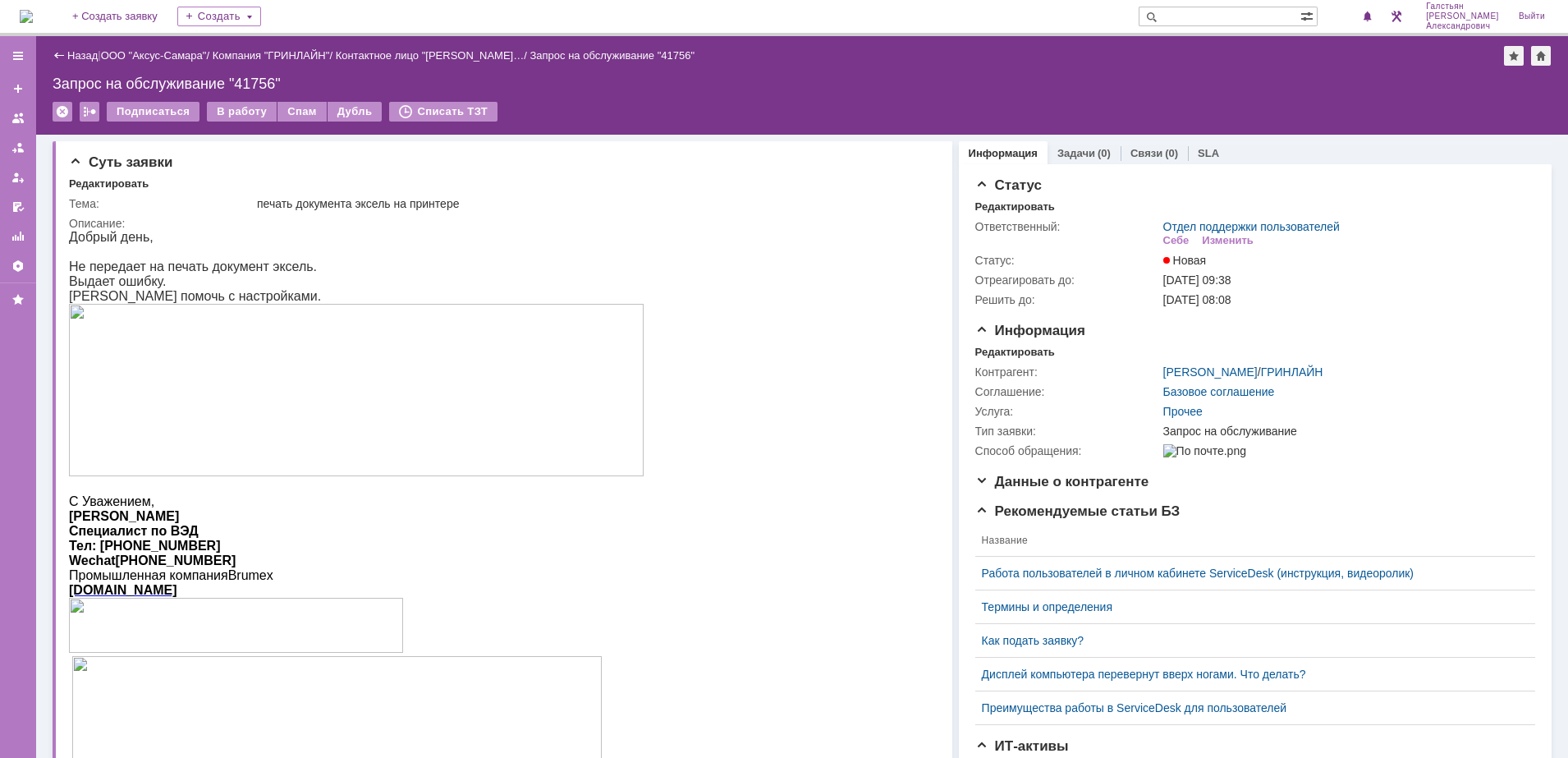
click at [227, 122] on td "В работу" at bounding box center [241, 112] width 71 height 21
click at [229, 112] on div "В работу" at bounding box center [241, 111] width 70 height 20
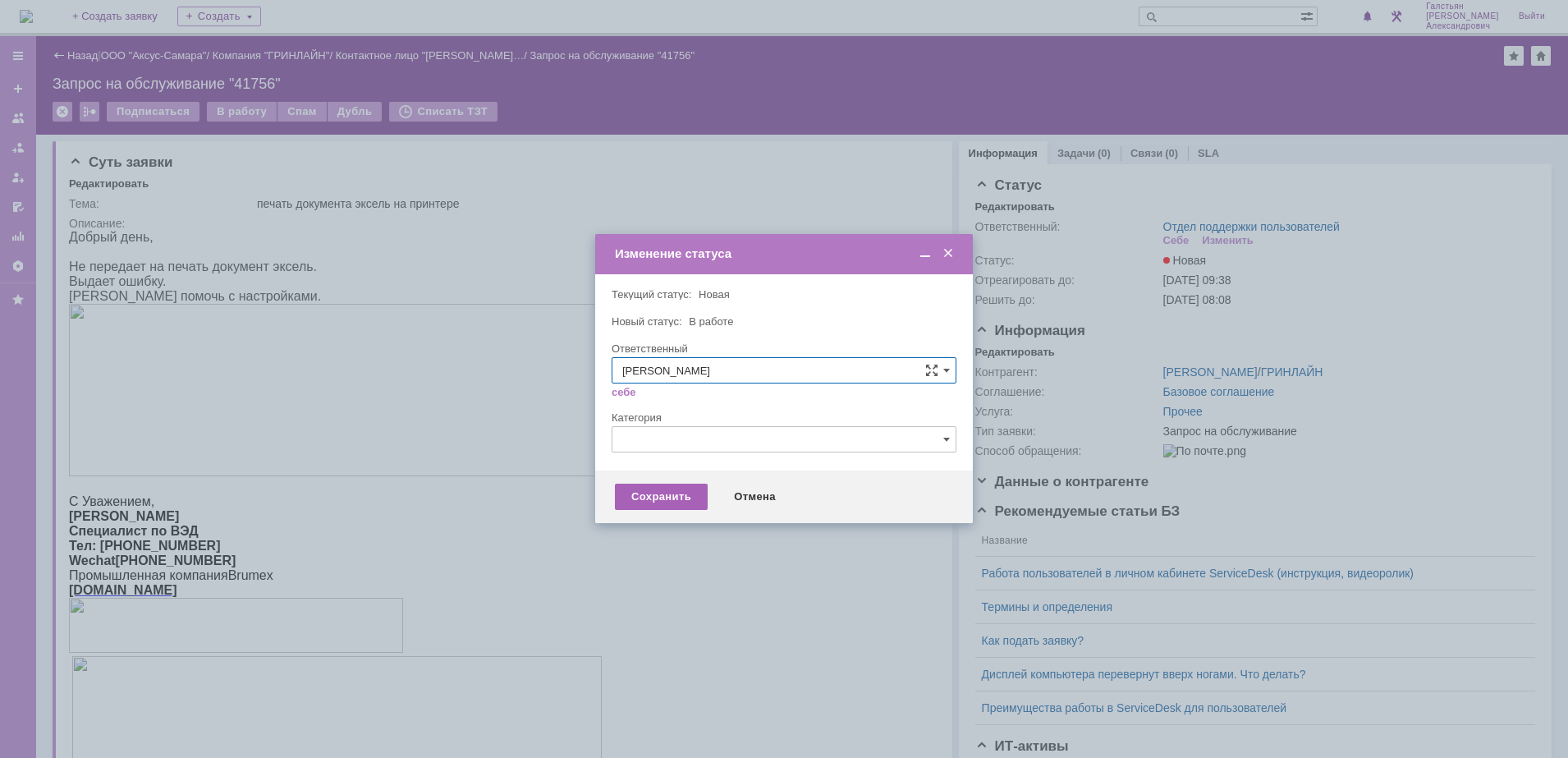
click at [641, 484] on div "Сохранить" at bounding box center [661, 496] width 93 height 26
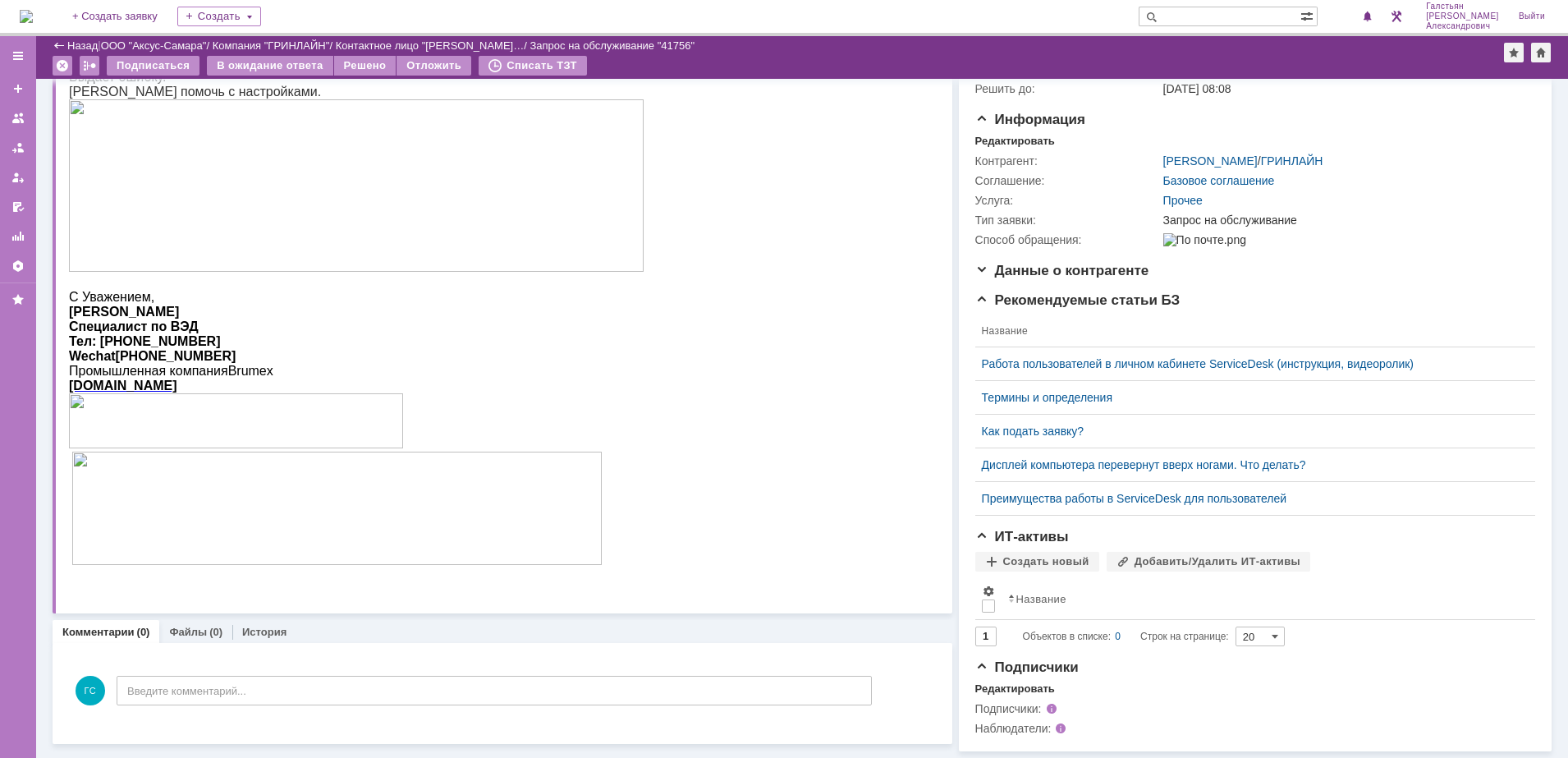
scroll to position [159, 0]
click at [269, 683] on div "ГС Введите комментарий..." at bounding box center [470, 693] width 803 height 76
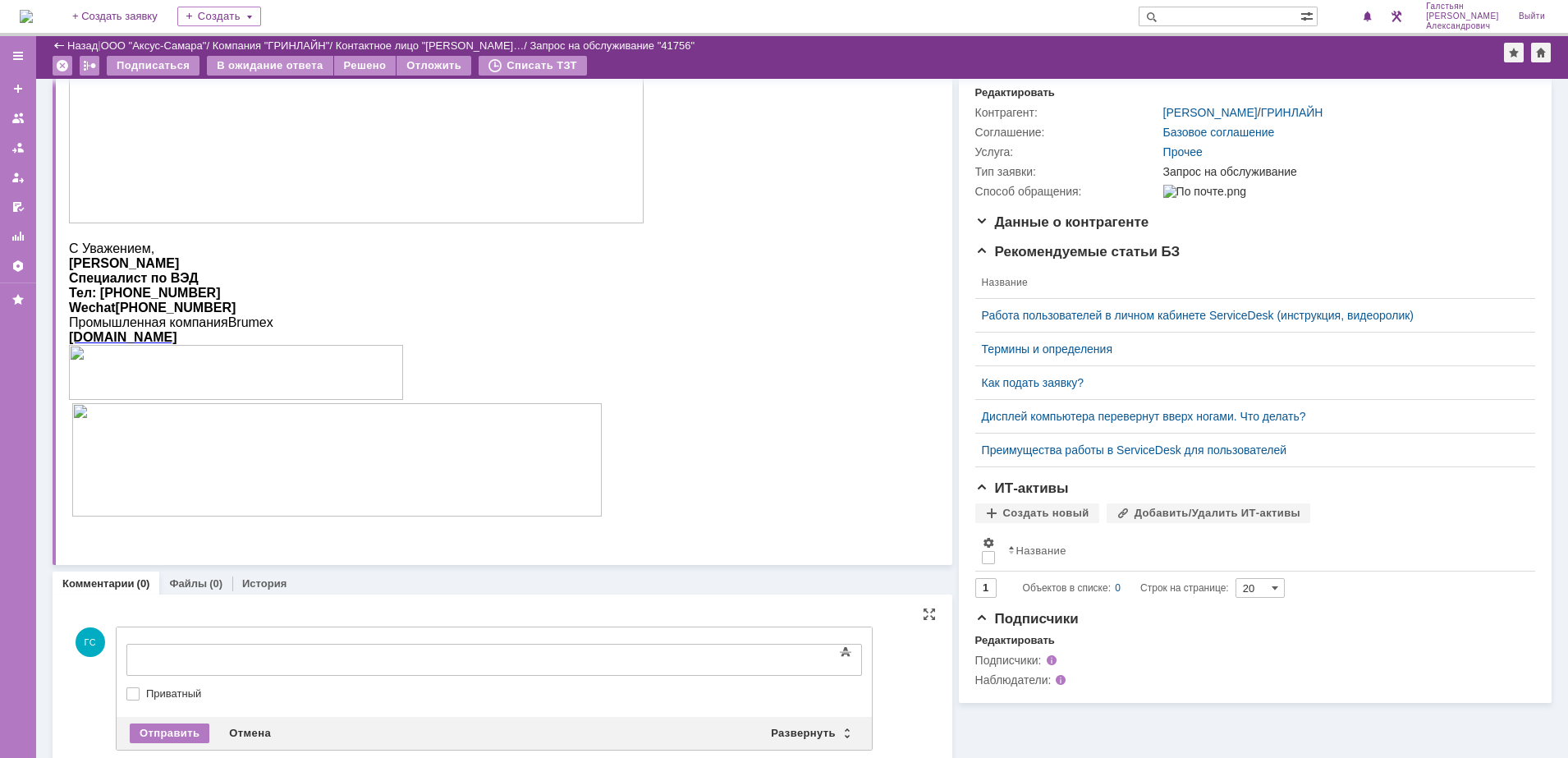
scroll to position [215, 0]
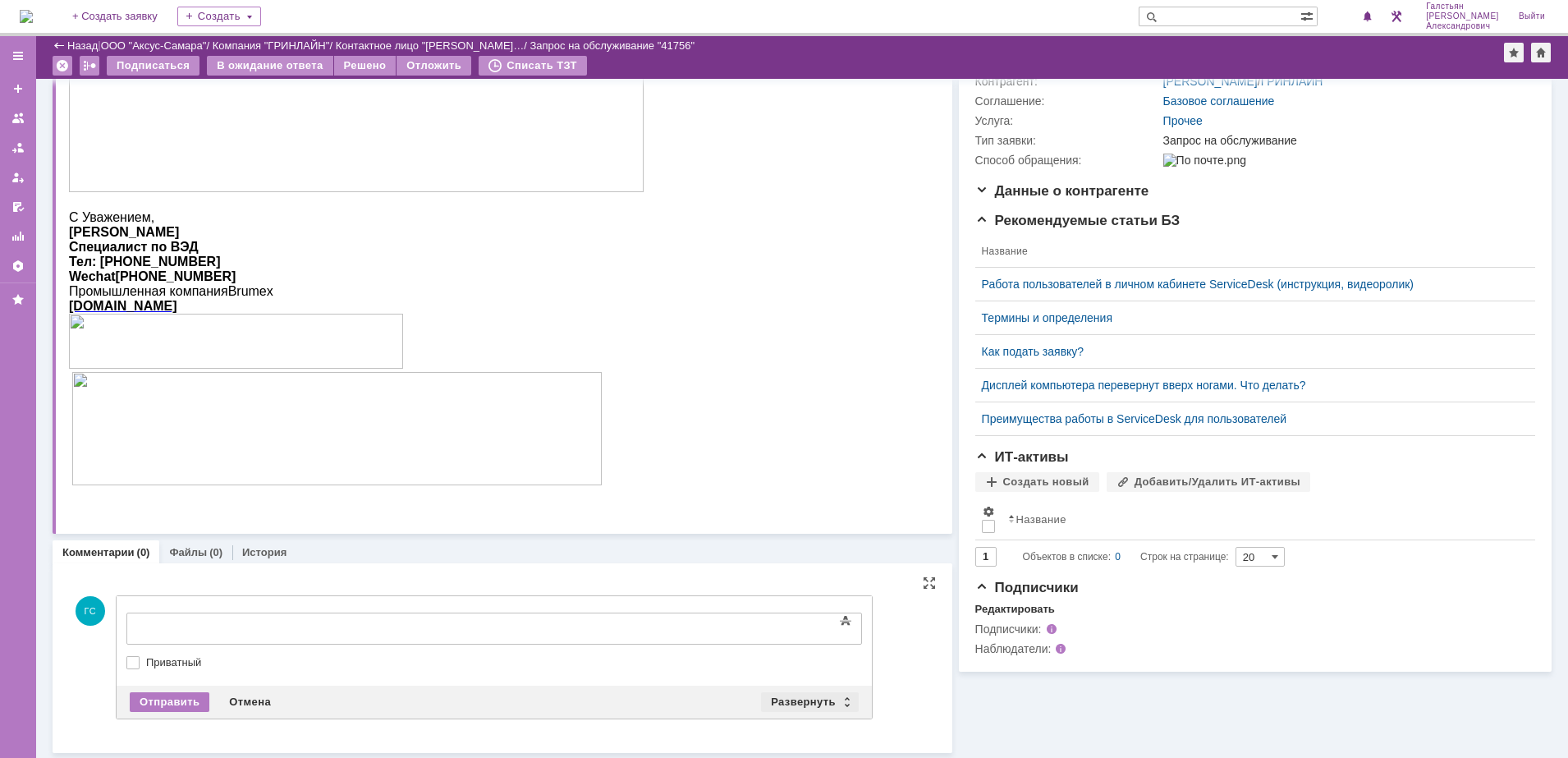
click at [810, 704] on div "Развернуть" at bounding box center [809, 701] width 98 height 20
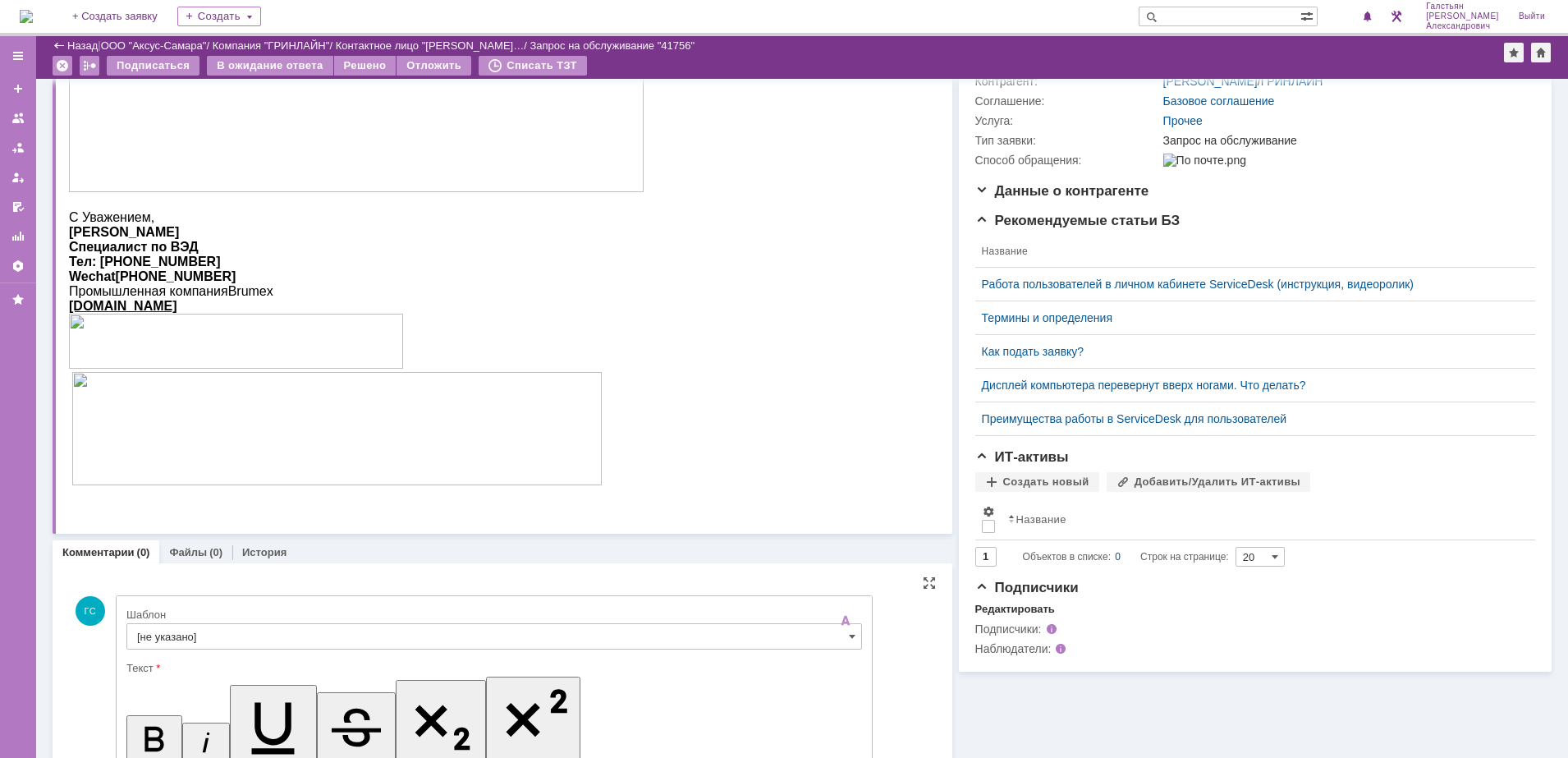
scroll to position [0, 0]
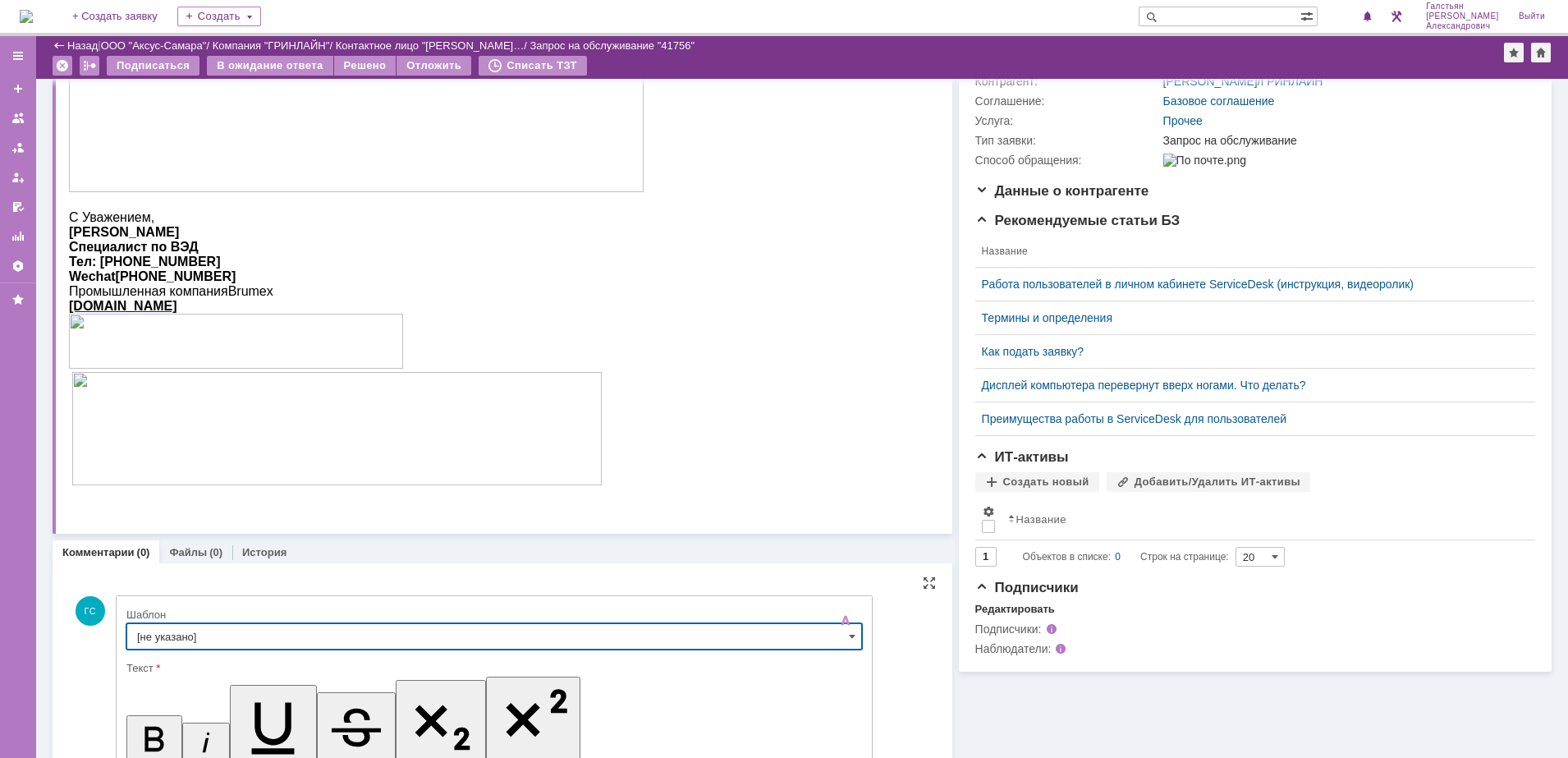
click at [377, 635] on input "[не указано]" at bounding box center [495, 636] width 736 height 26
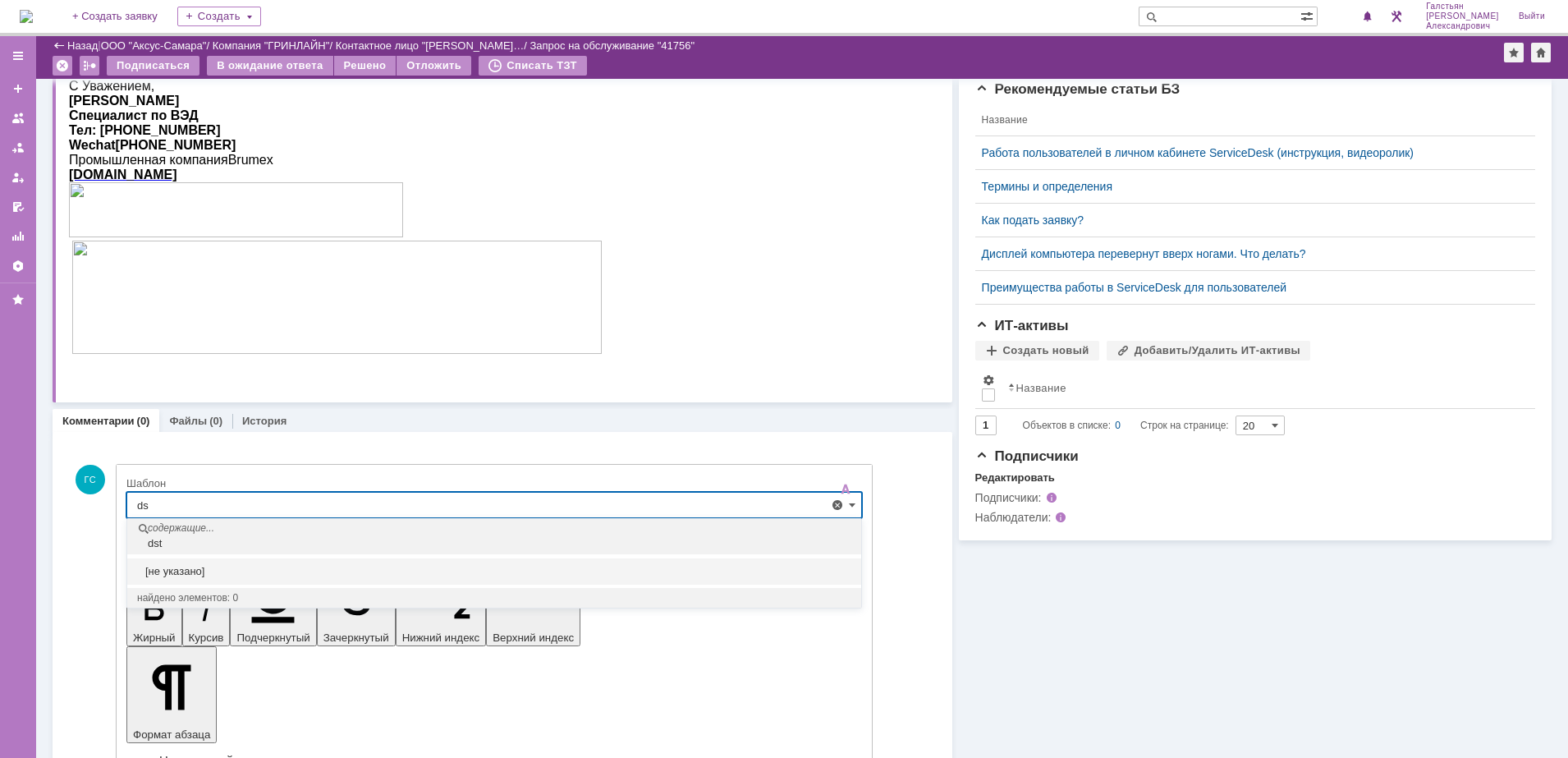
type input "d"
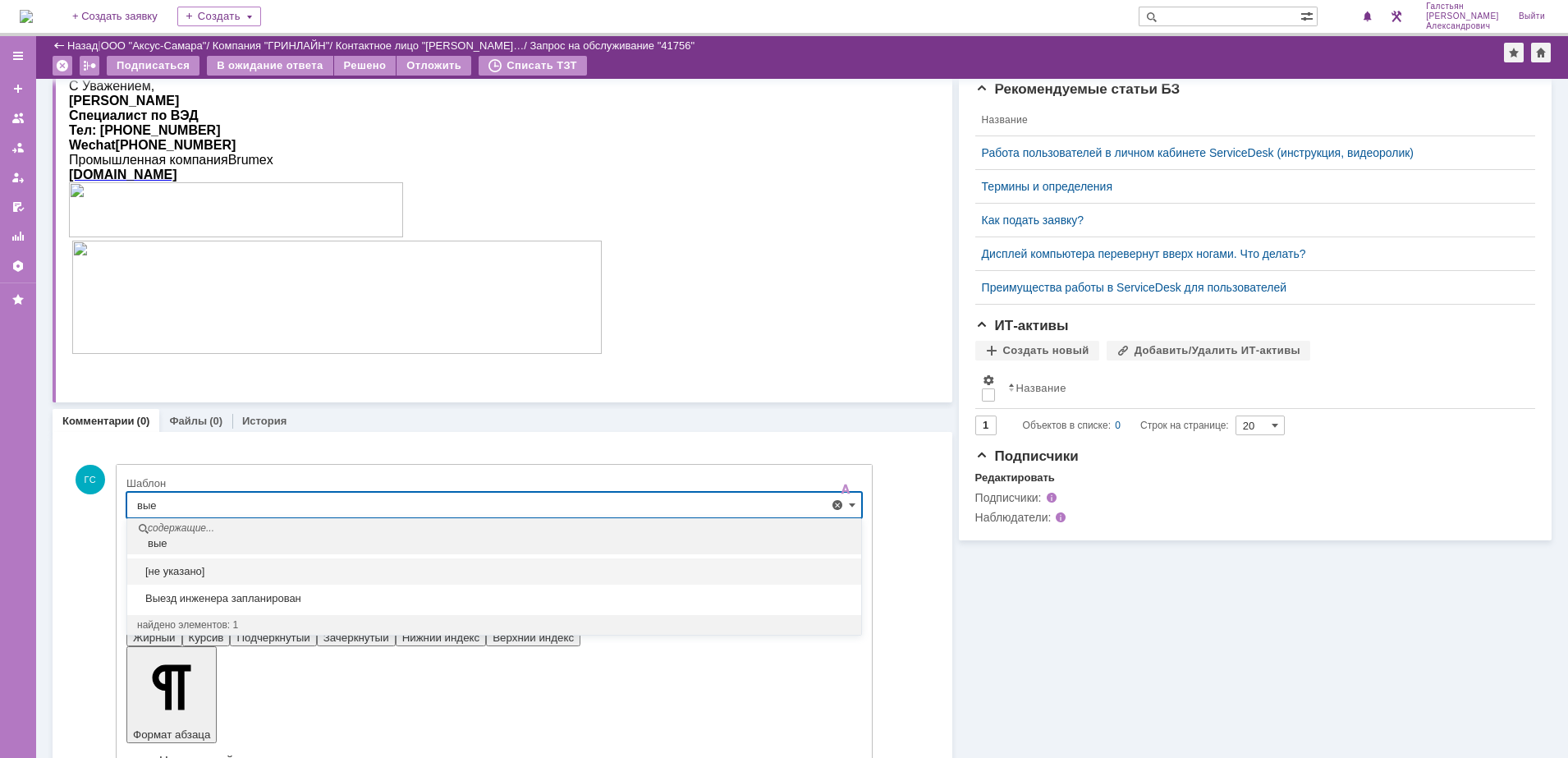
click at [244, 592] on span "Выезд инженера запланирован" at bounding box center [494, 597] width 714 height 13
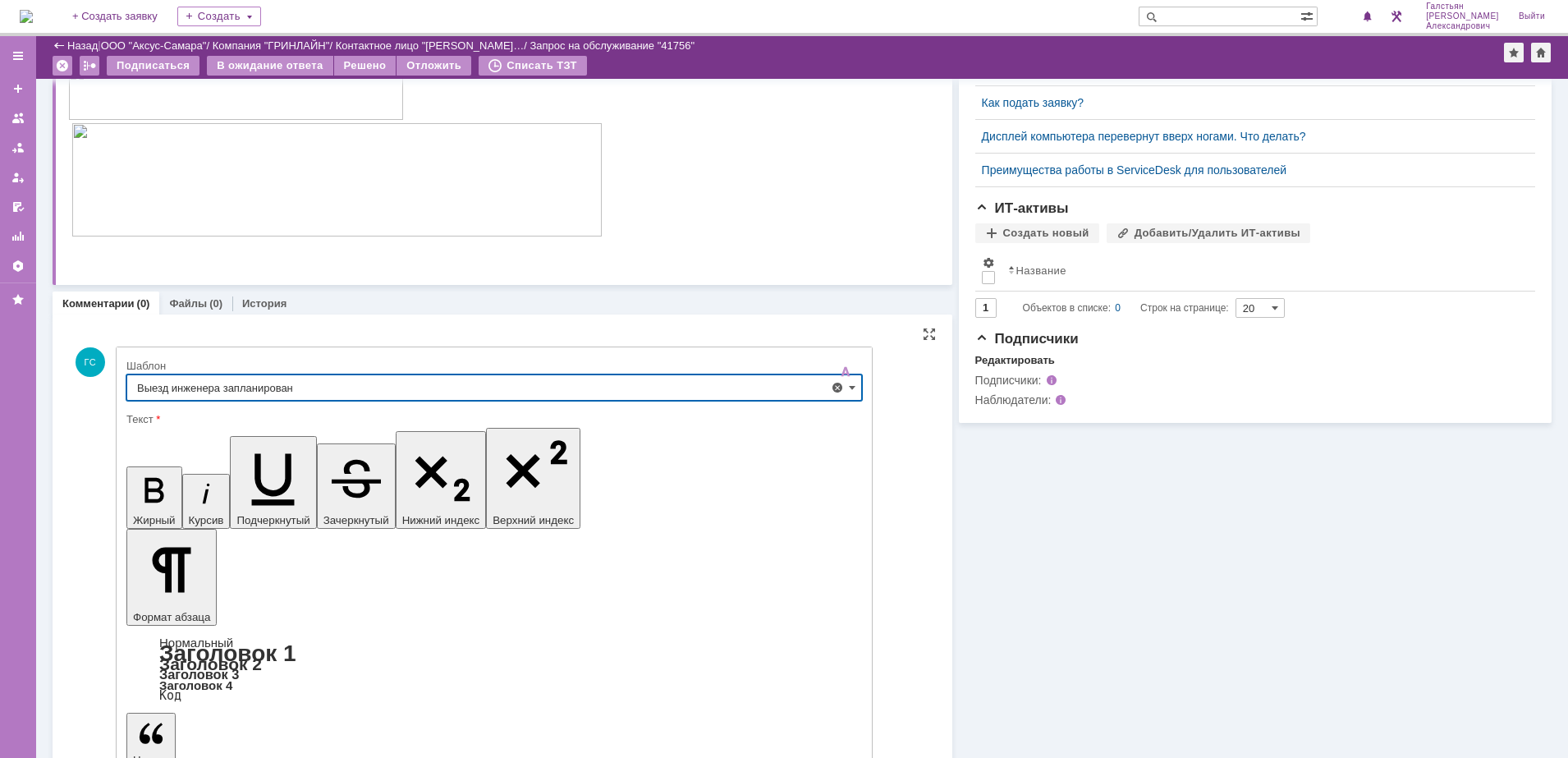
type input "Выезд инженера запланирован"
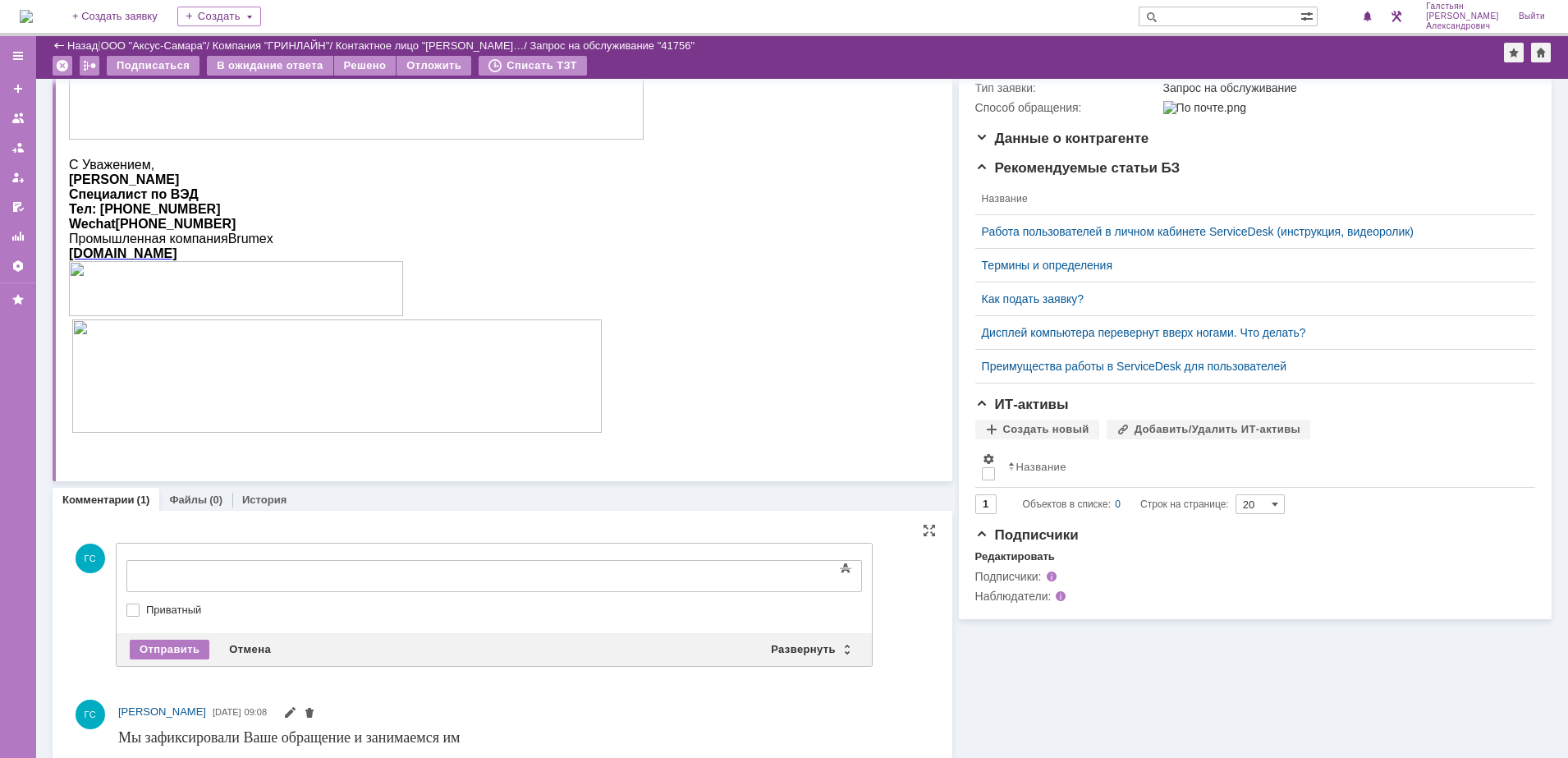
scroll to position [0, 0]
click at [167, 640] on div "Отправить" at bounding box center [170, 649] width 80 height 20
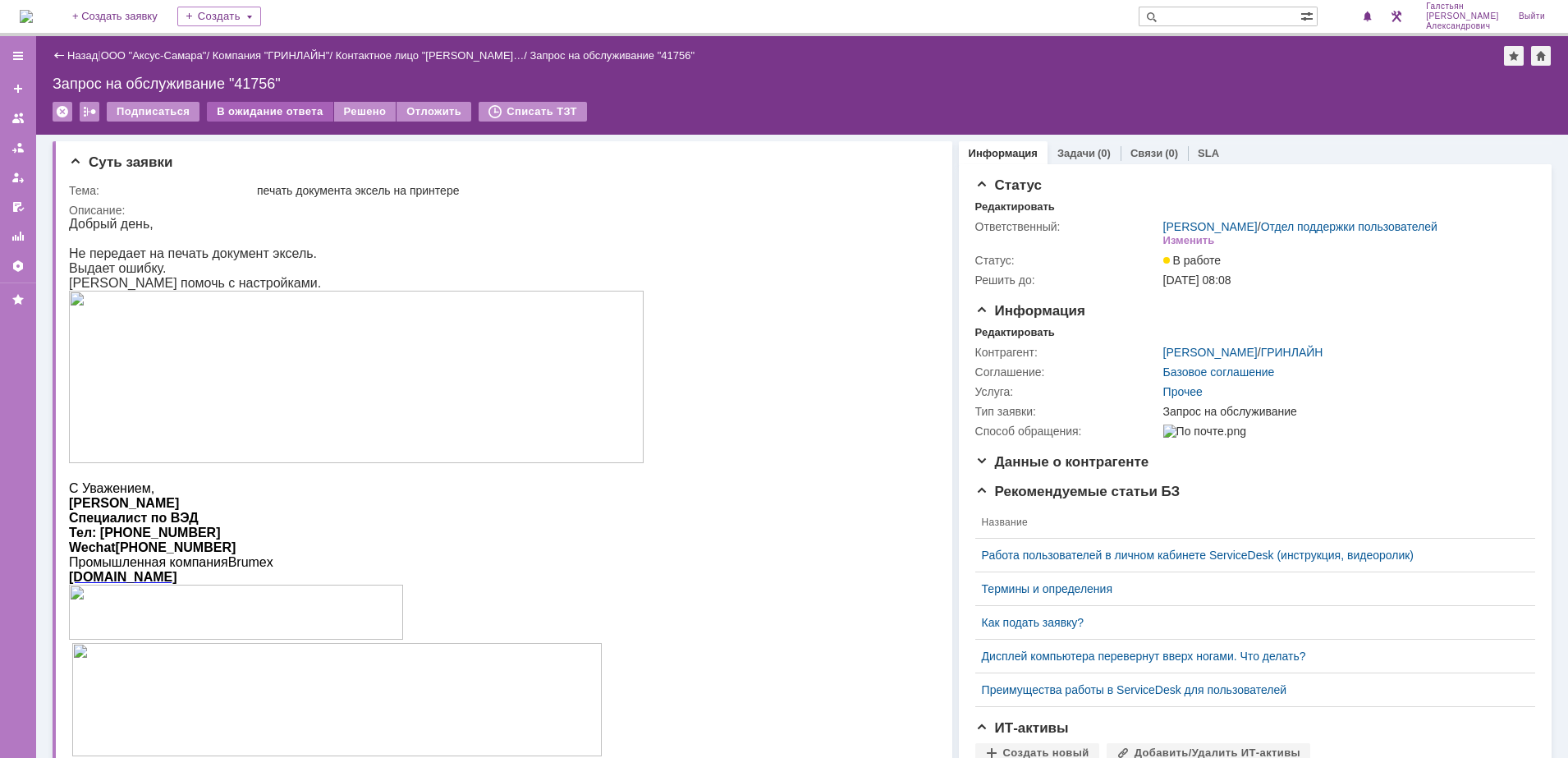
click at [269, 110] on div "В ожидание ответа" at bounding box center [269, 111] width 126 height 20
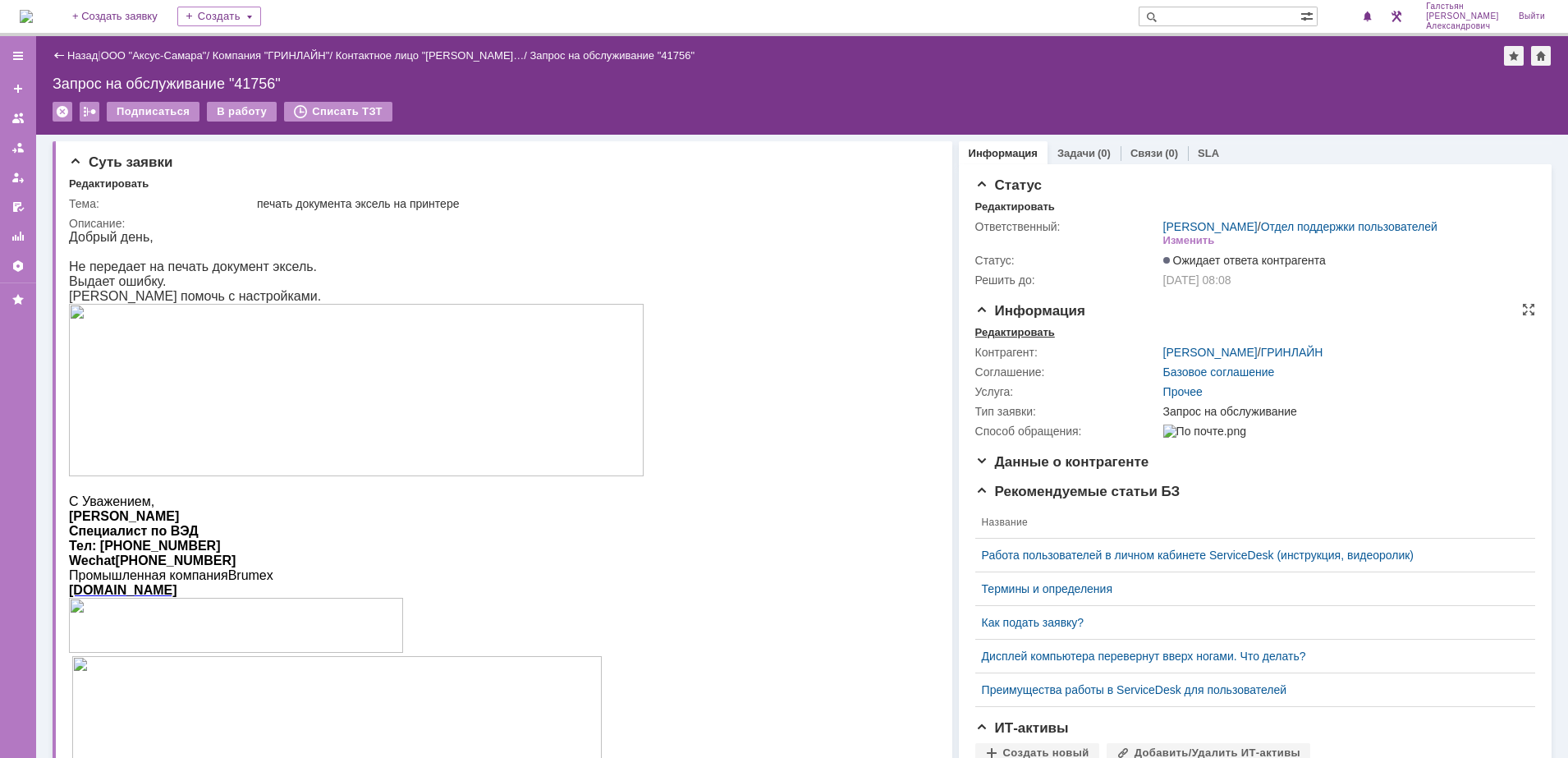
click at [1008, 339] on div "Редактировать" at bounding box center [1016, 331] width 80 height 13
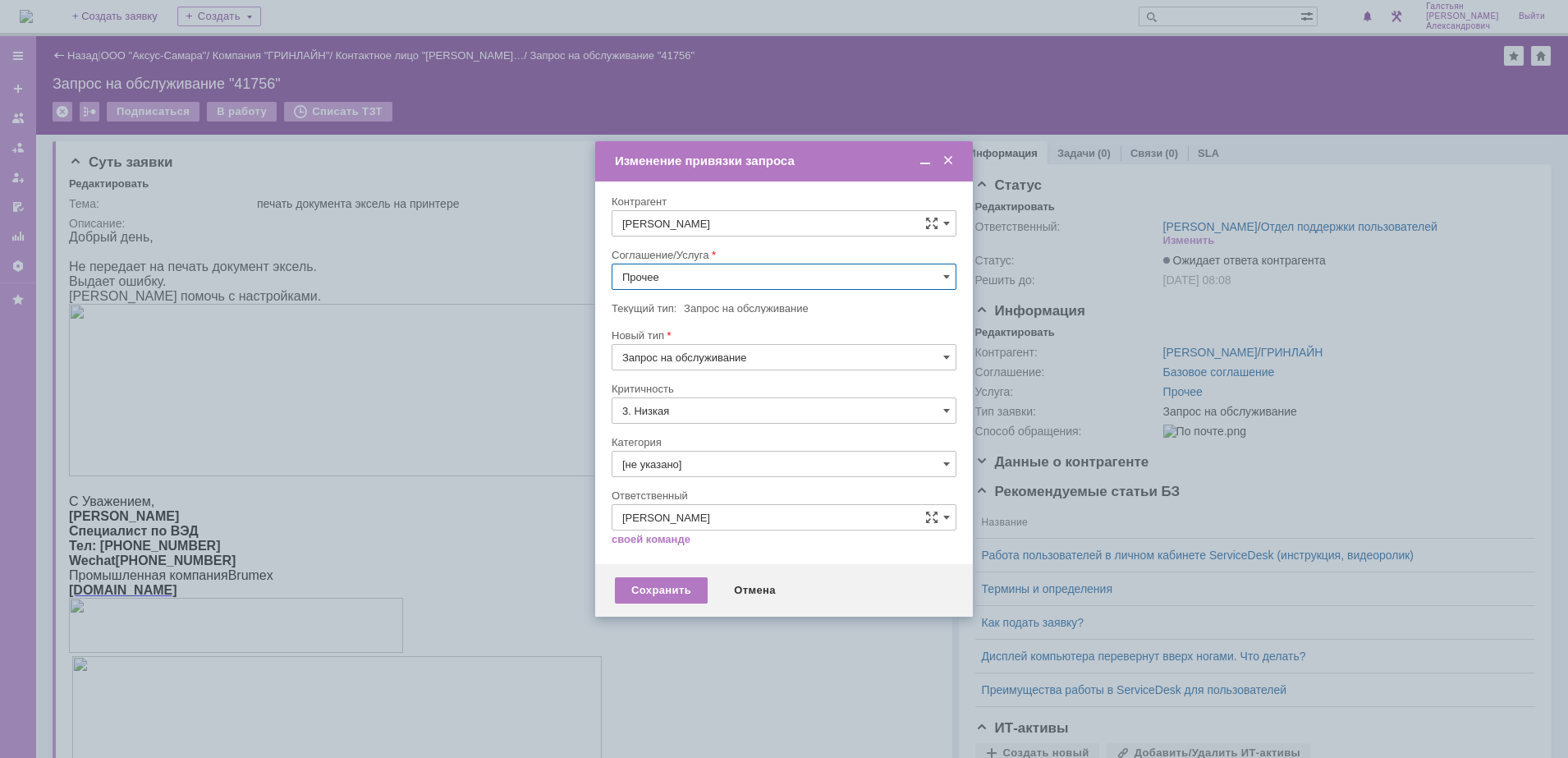
click at [715, 278] on input "Прочее" at bounding box center [784, 276] width 345 height 26
type input "р"
click at [700, 469] on span "АРМ_Настройка" at bounding box center [784, 475] width 324 height 13
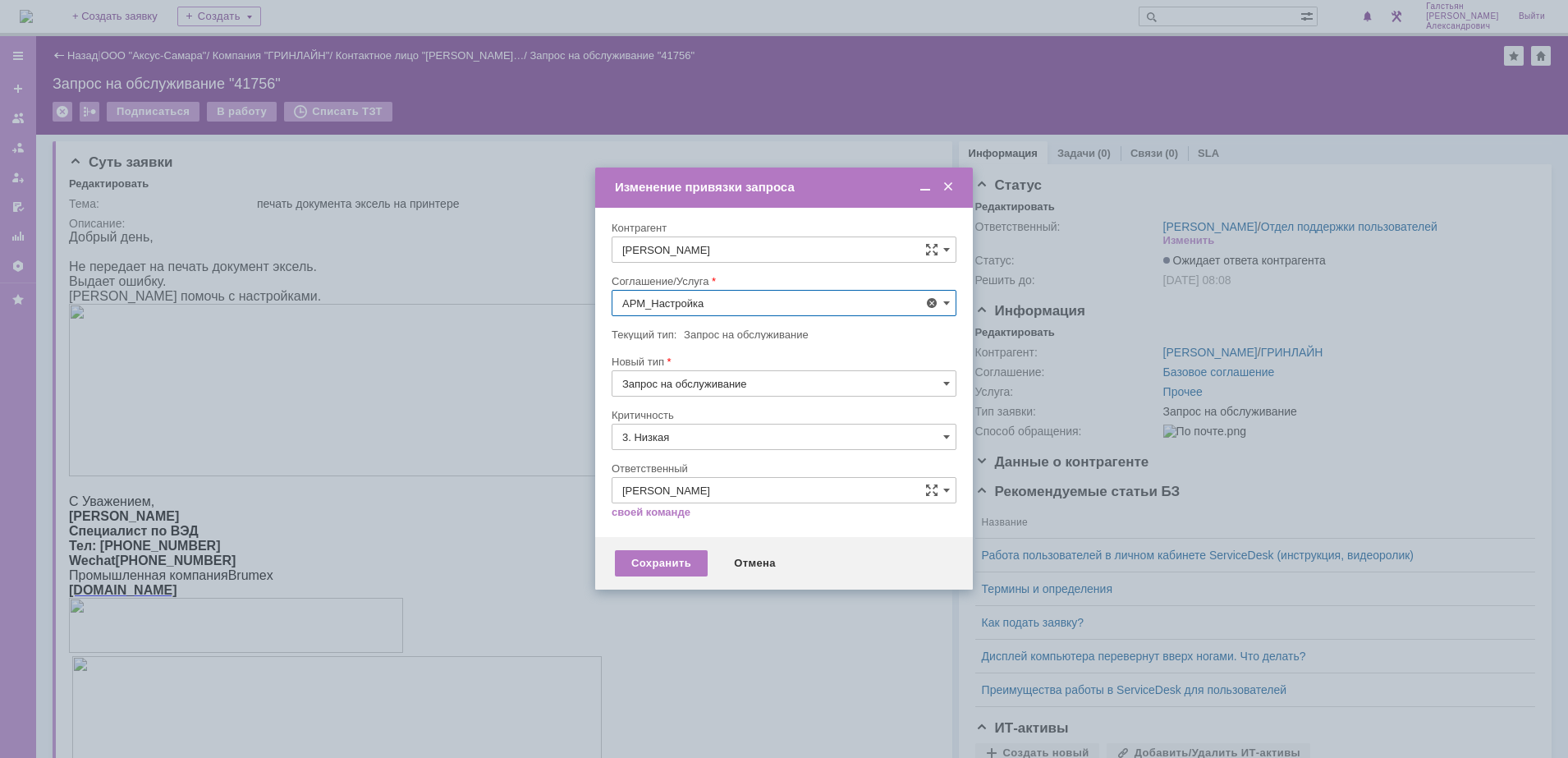
type input "АРМ_Настройка"
click at [679, 438] on input "3. Низкая" at bounding box center [784, 436] width 345 height 26
click at [663, 472] on span "[не указано]" at bounding box center [784, 467] width 324 height 13
type input "[не указано]"
click at [638, 568] on div "Сохранить" at bounding box center [661, 563] width 93 height 26
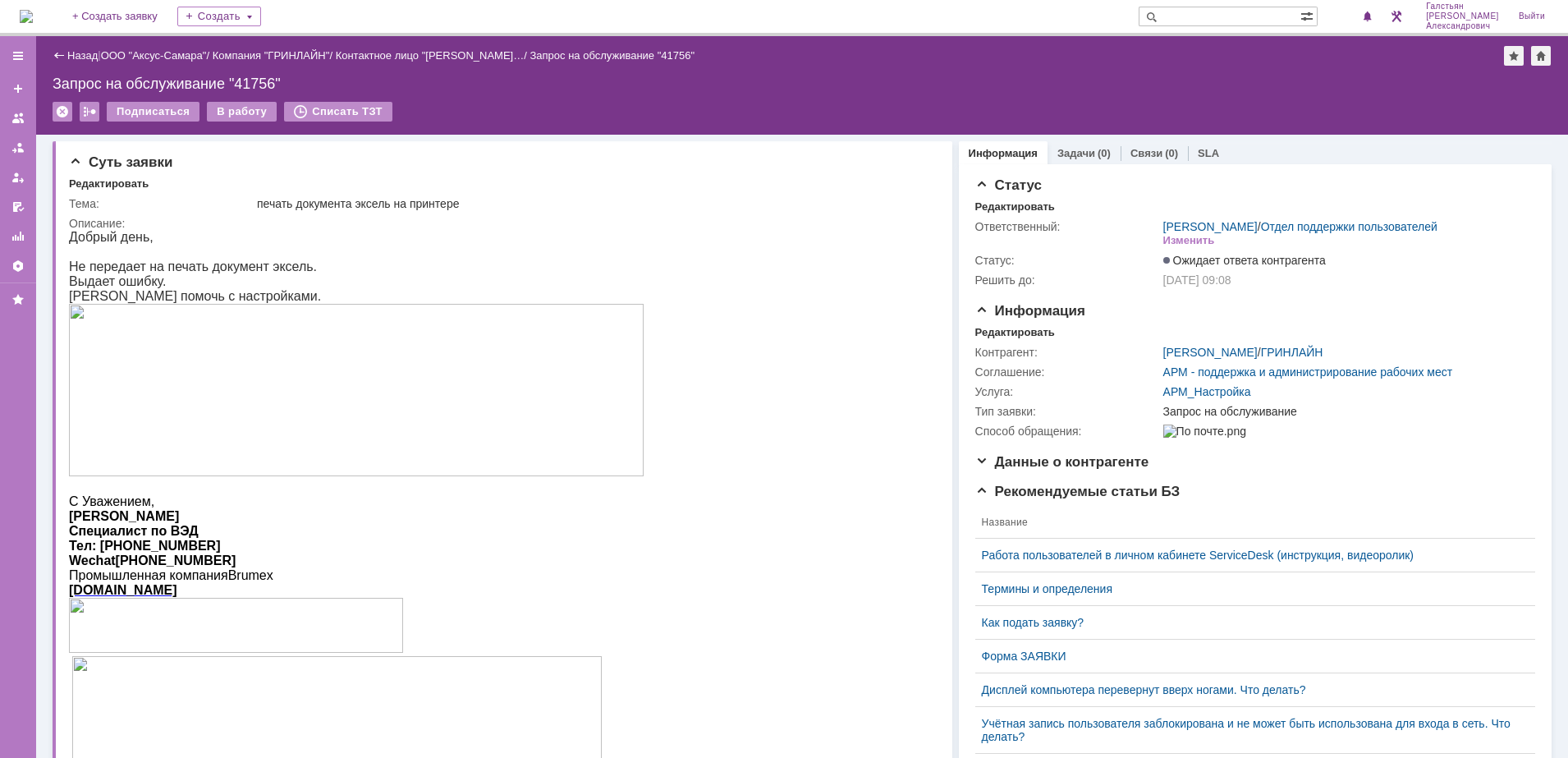
scroll to position [0, 0]
click at [1059, 148] on link "Задачи" at bounding box center [1076, 153] width 37 height 12
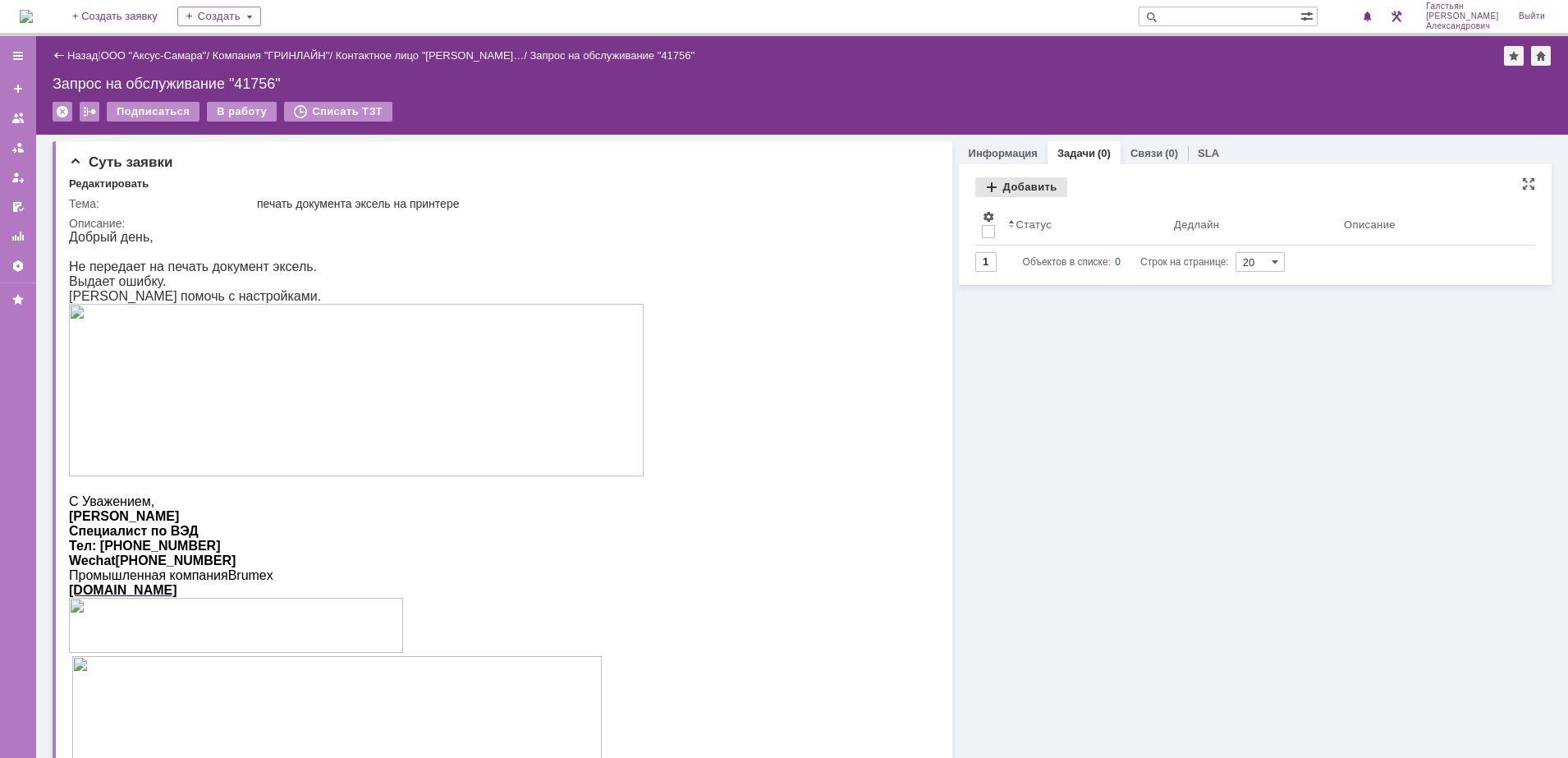
click at [993, 191] on div "Добавить" at bounding box center [1022, 187] width 92 height 20
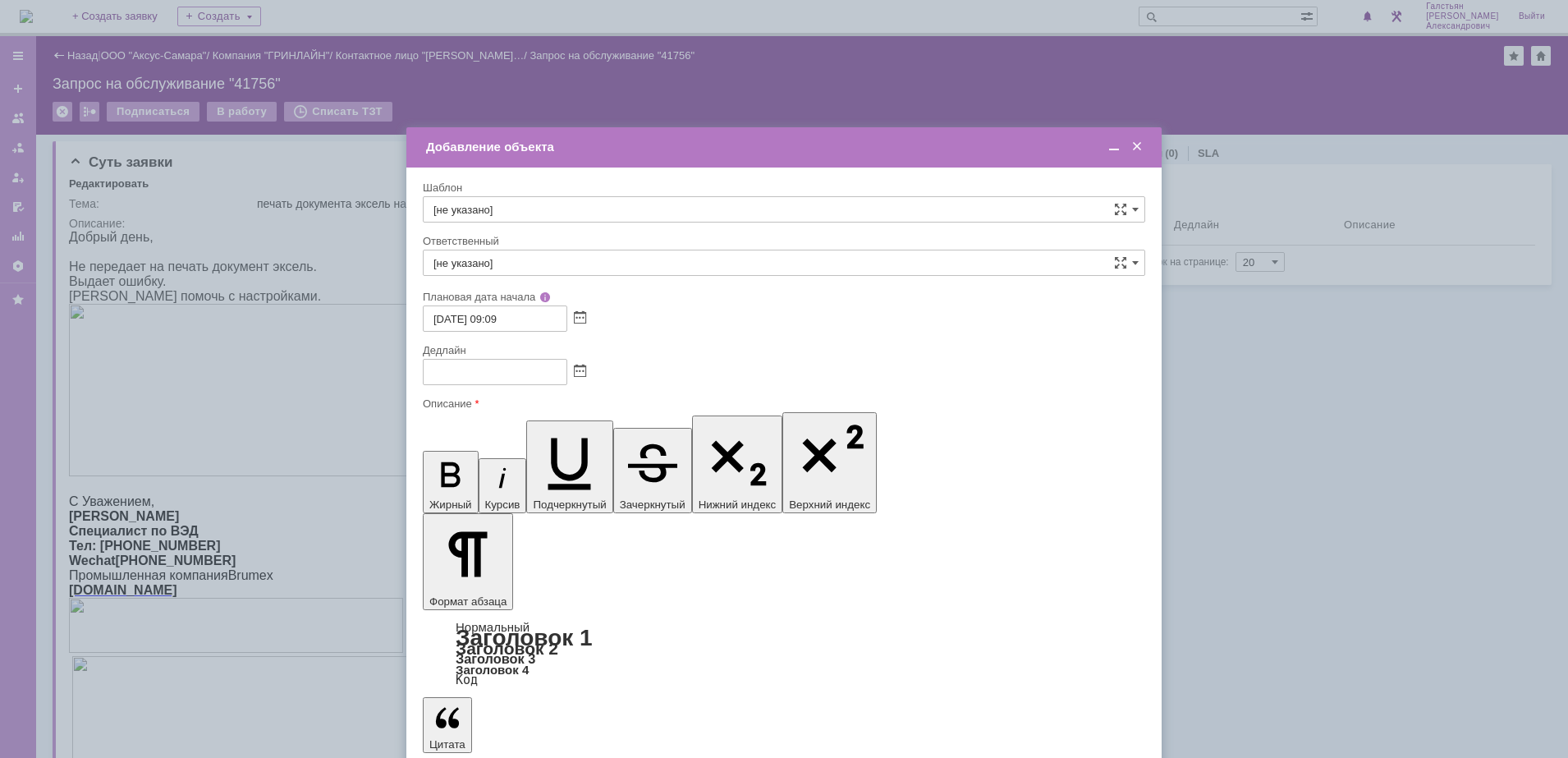
click at [584, 370] on span at bounding box center [580, 371] width 12 height 13
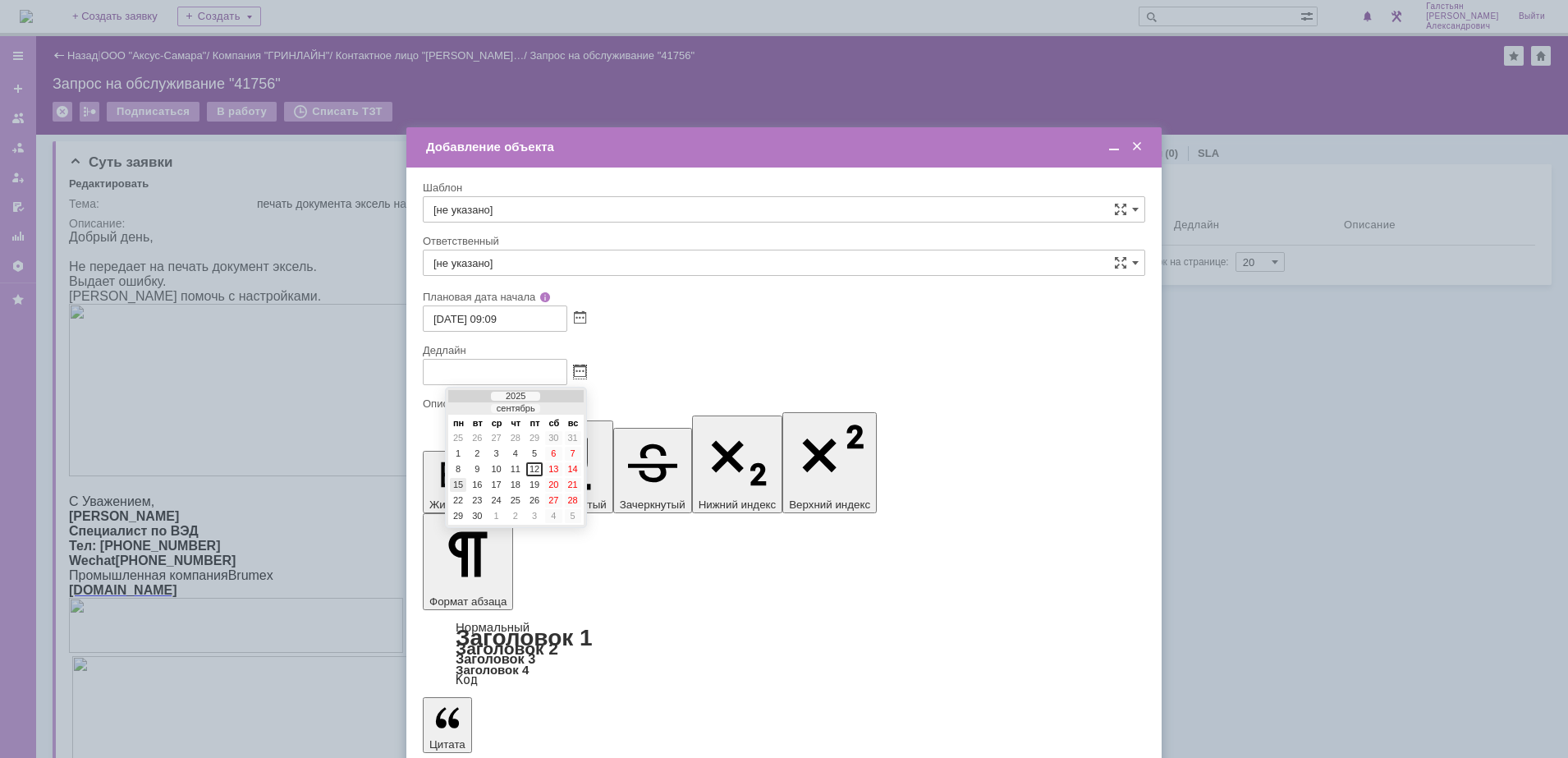
click at [456, 479] on div "15" at bounding box center [457, 484] width 16 height 14
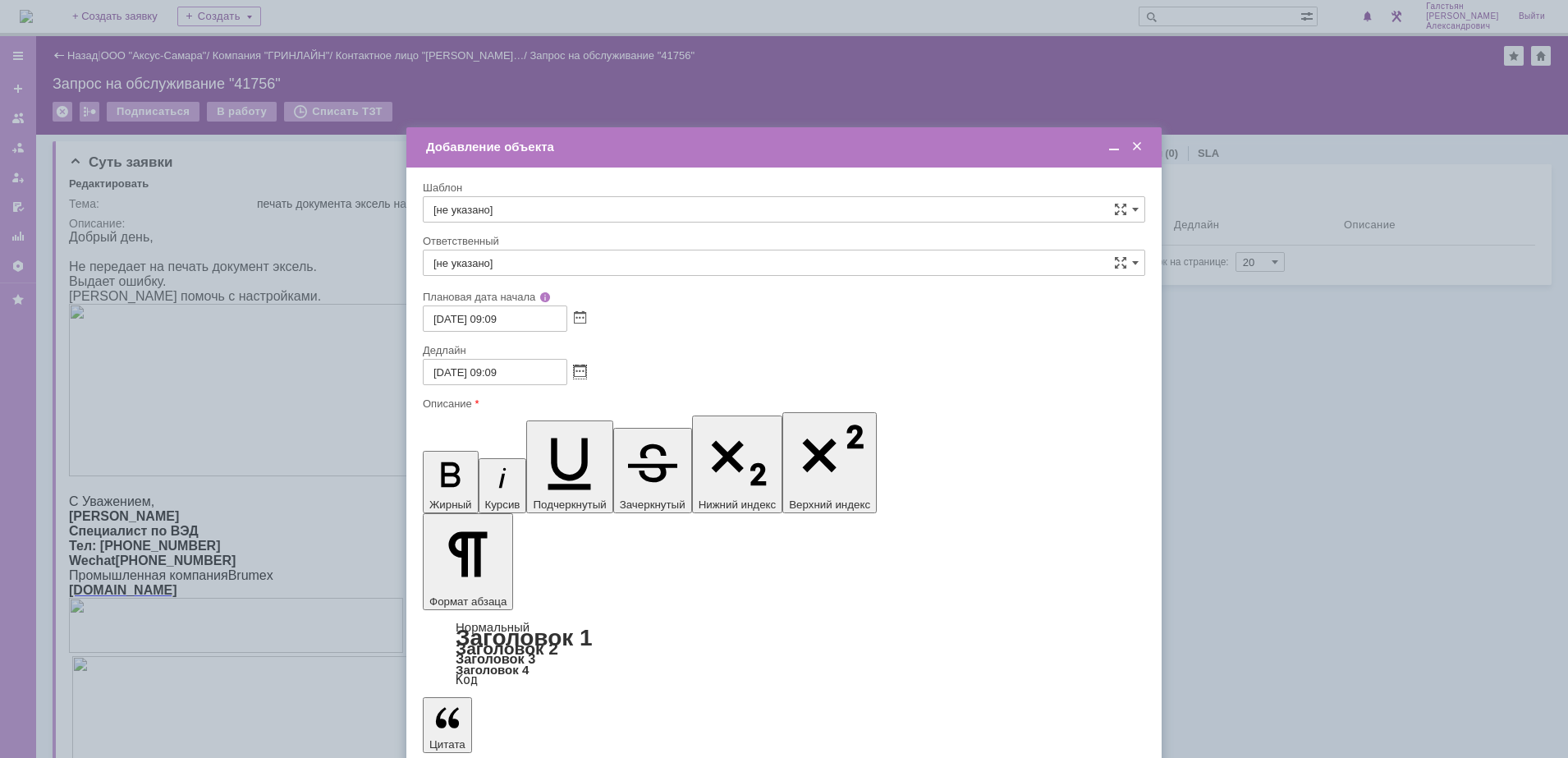
click at [500, 370] on input "15.09.2025 09:09" at bounding box center [495, 371] width 144 height 26
type input "[DATE] 16:09"
click at [575, 270] on input "[не указано]" at bounding box center [784, 263] width 722 height 26
type input "h"
click at [603, 438] on span "[PERSON_NAME]" at bounding box center [784, 436] width 701 height 13
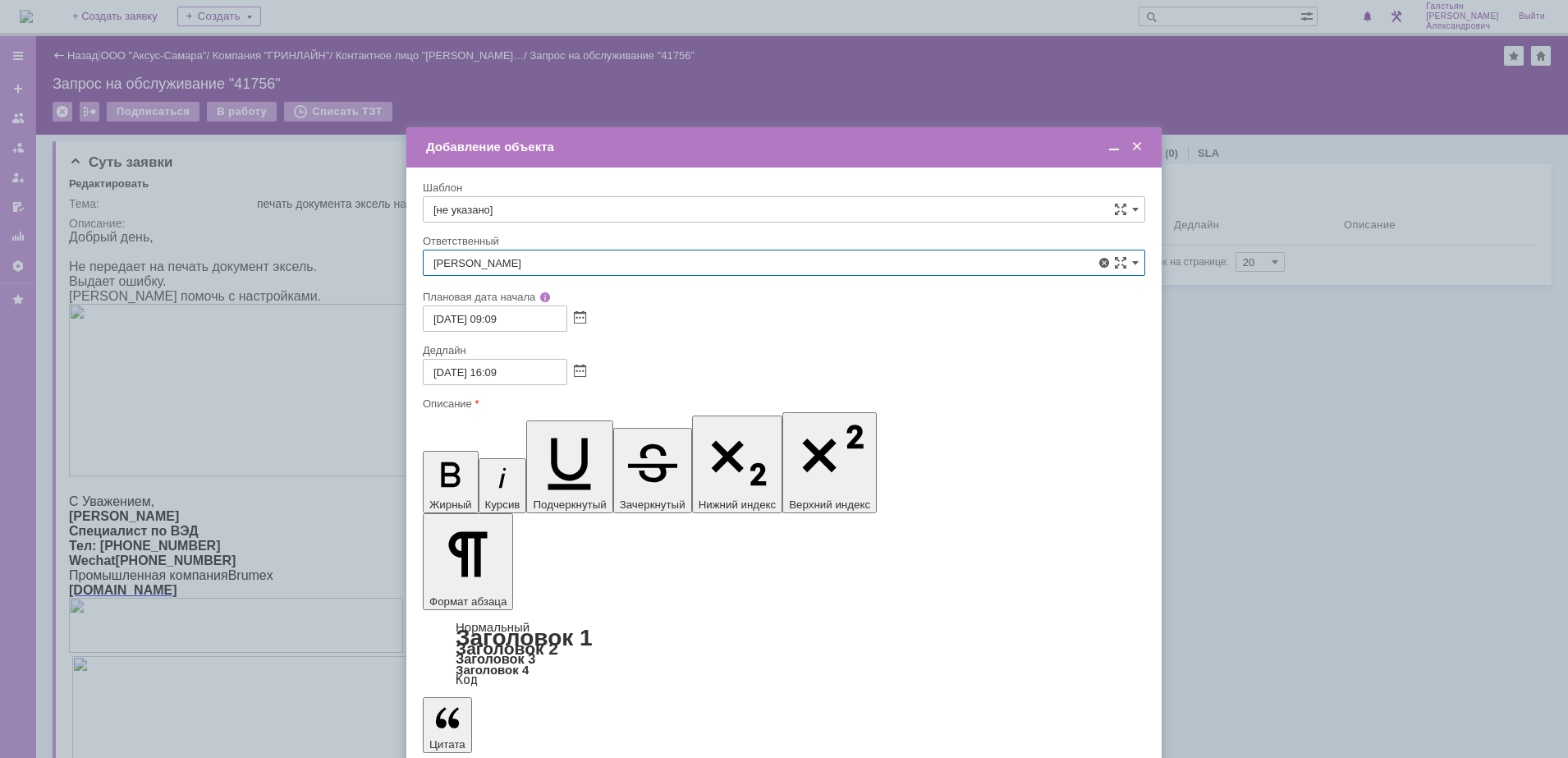
type input "[PERSON_NAME]"
click at [1111, 151] on span at bounding box center [1113, 146] width 16 height 14
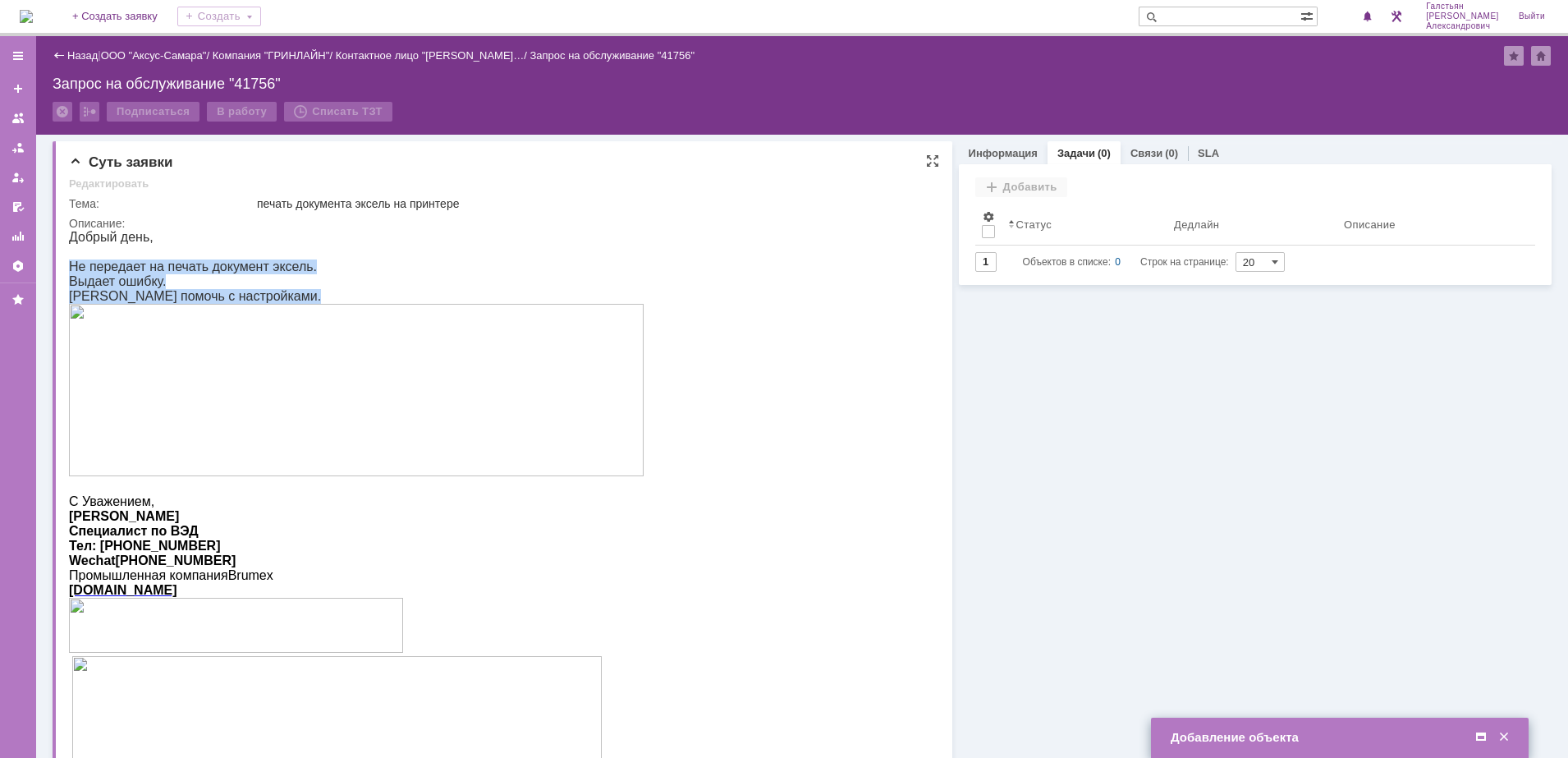
drag, startPoint x: 69, startPoint y: 268, endPoint x: 382, endPoint y: 362, distance: 326.8
click at [382, 362] on div "Добрый день, Не передает на печать документ эксель. Выдает ошибку. Прошу помочь…" at bounding box center [356, 508] width 575 height 557
copy div "Не передает на печать документ эксель. Выдает ошибку. Прошу помочь с настройкам…"
click at [1483, 733] on span at bounding box center [1480, 737] width 16 height 14
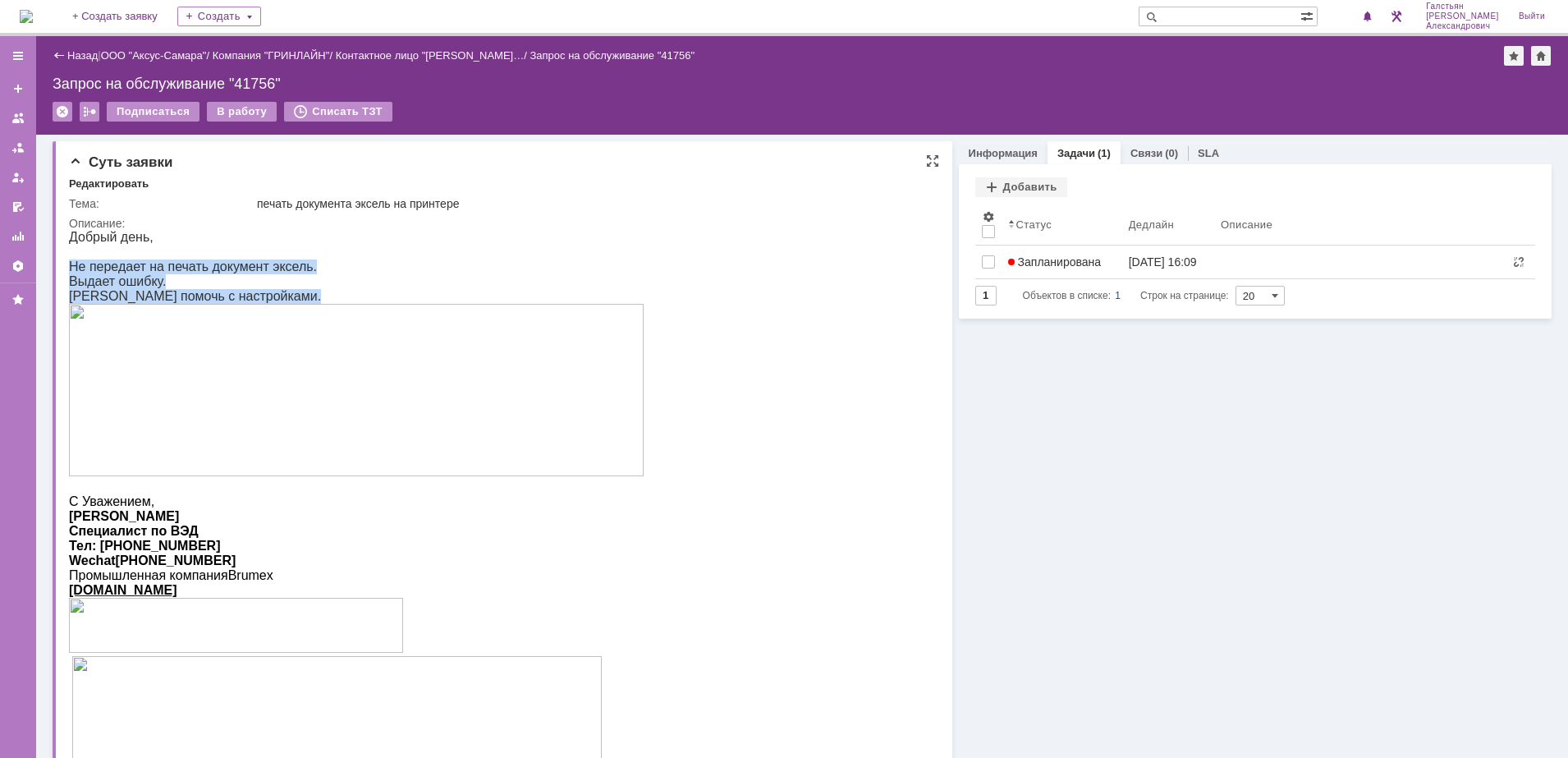
click at [336, 371] on img at bounding box center [356, 389] width 575 height 173
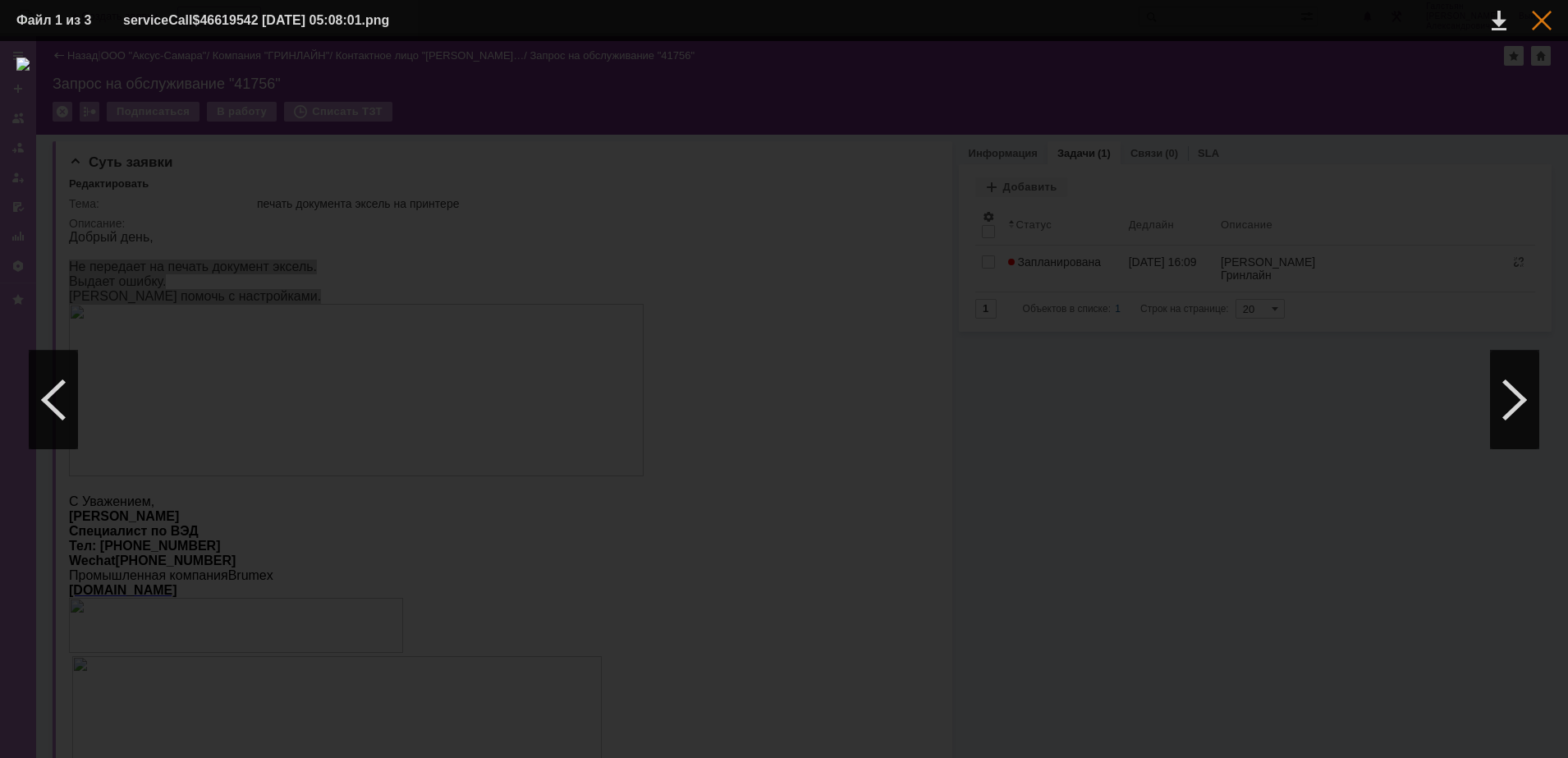
click at [1534, 18] on div at bounding box center [1542, 20] width 20 height 20
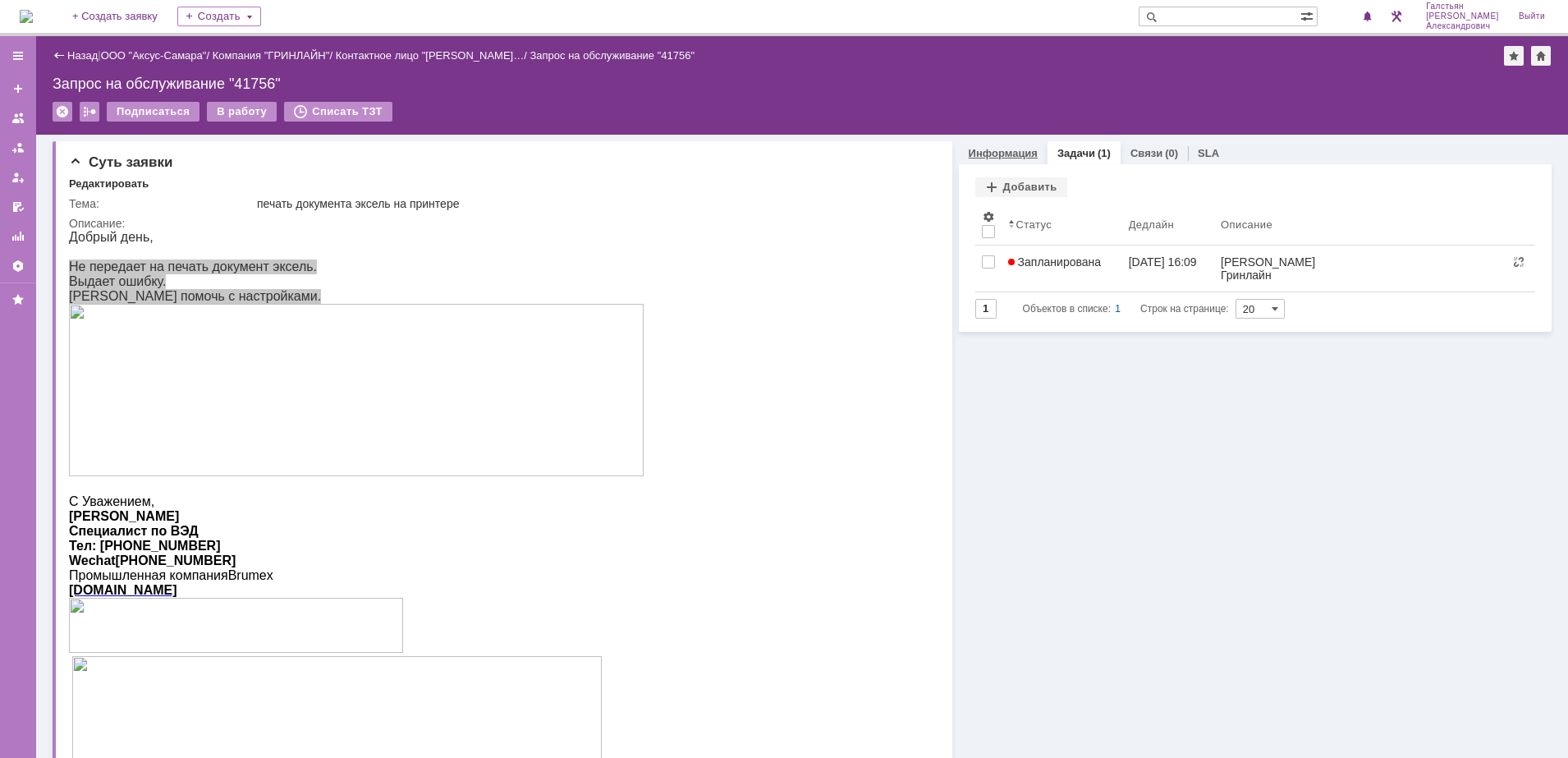
click at [1003, 155] on link "Информация" at bounding box center [1003, 153] width 69 height 12
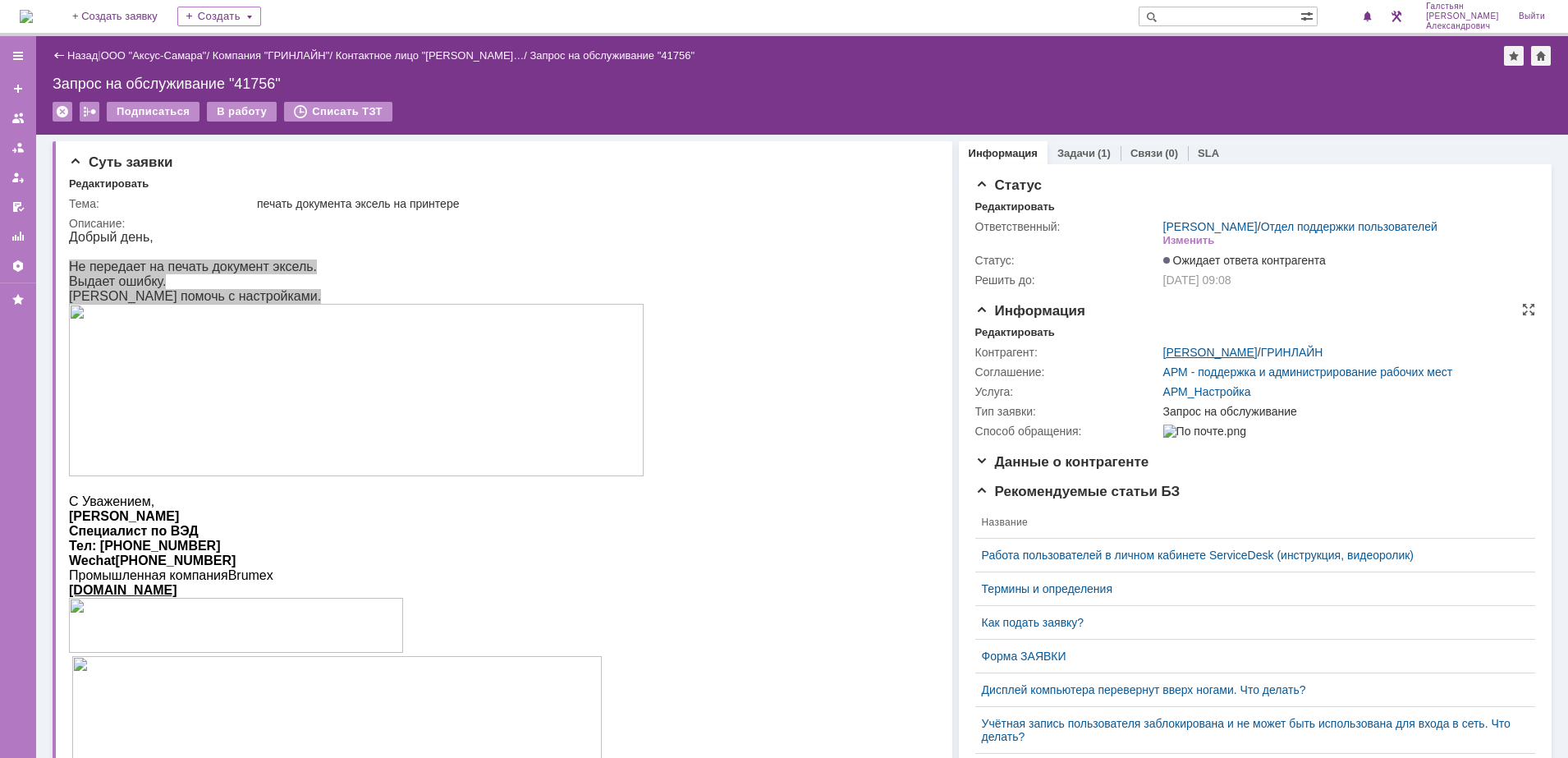
click at [1175, 359] on link "[PERSON_NAME] [PERSON_NAME]" at bounding box center [1210, 352] width 94 height 13
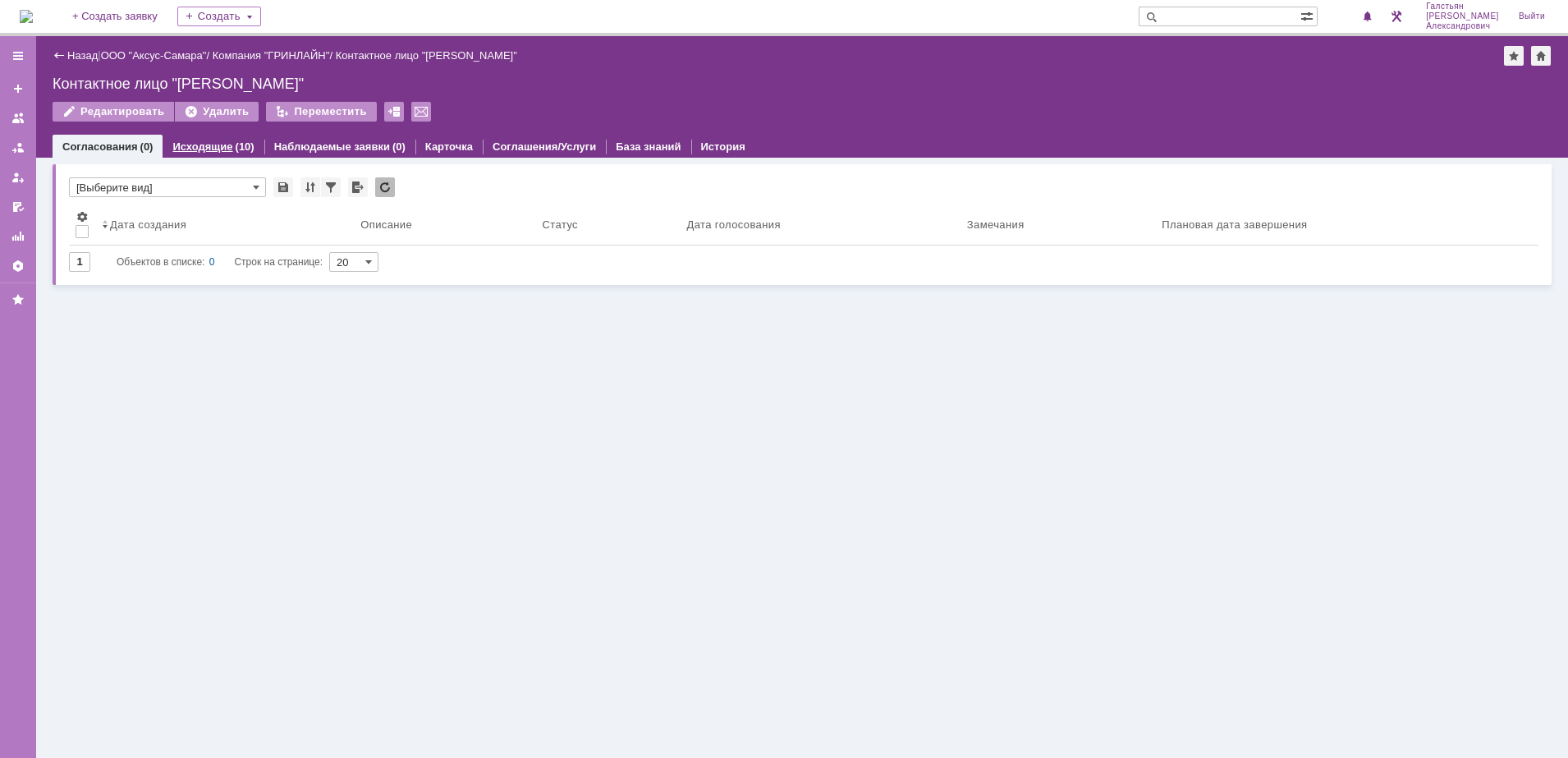
click at [224, 151] on link "Исходящие" at bounding box center [202, 146] width 60 height 12
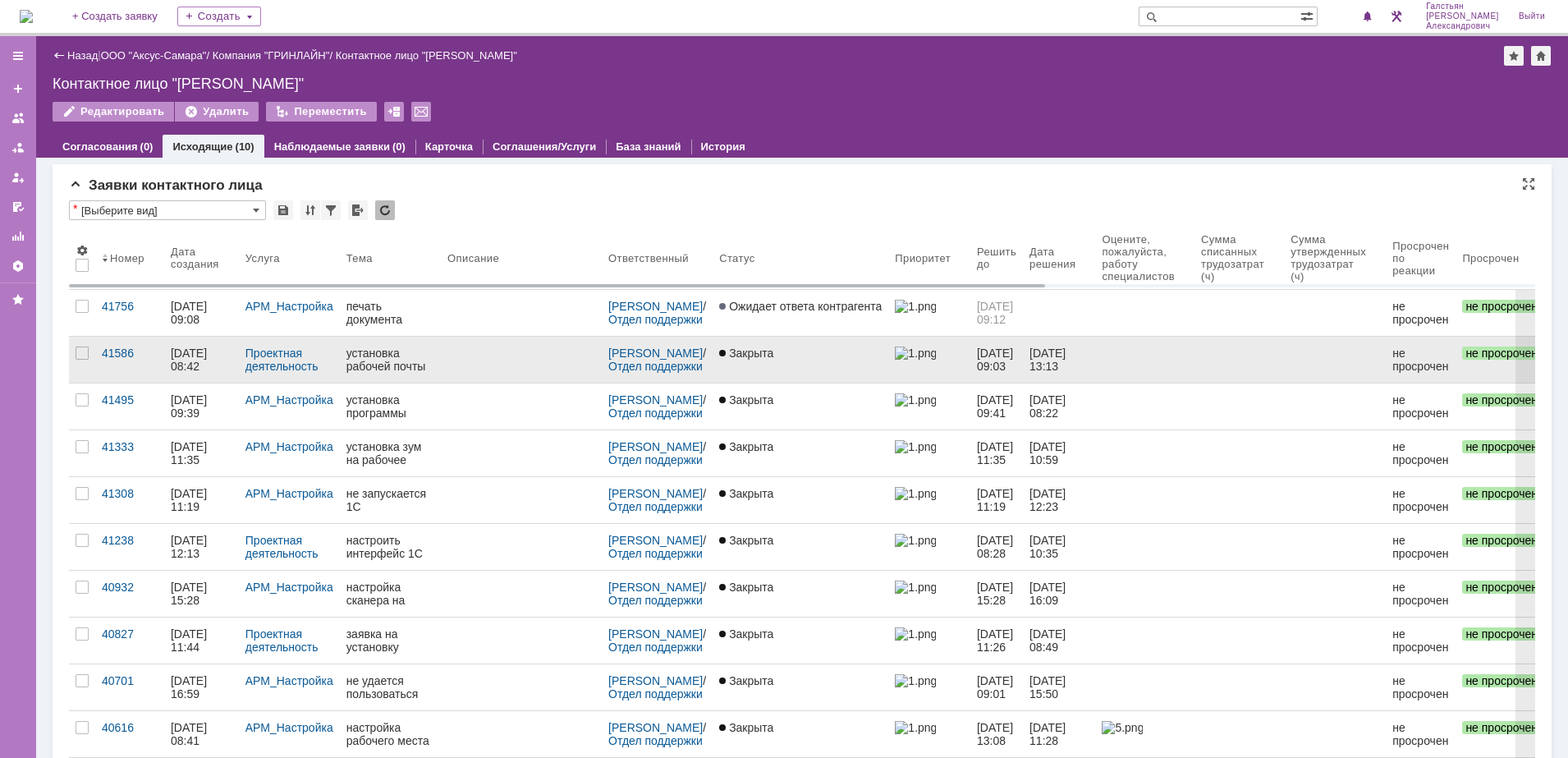
click at [552, 354] on div at bounding box center [521, 353] width 148 height 13
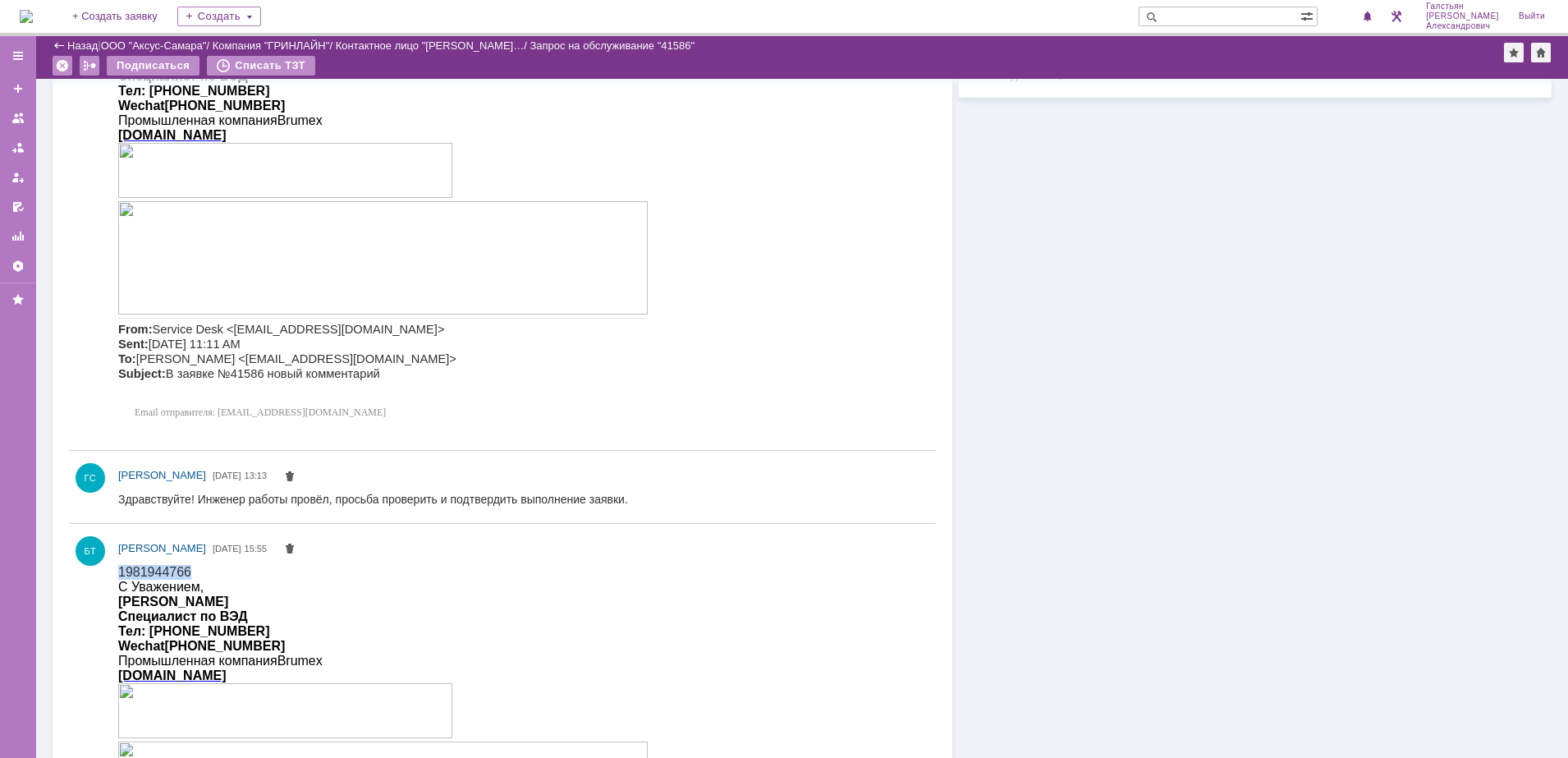
drag, startPoint x: 189, startPoint y: 569, endPoint x: 229, endPoint y: 1144, distance: 576.4
click at [118, 578] on html "1981944766 С Уважением, Белкина Татьяна Специалист по ВЭД Тел: +7 (917) 97 05 2…" at bounding box center [518, 766] width 801 height 402
copy span "1981944766"
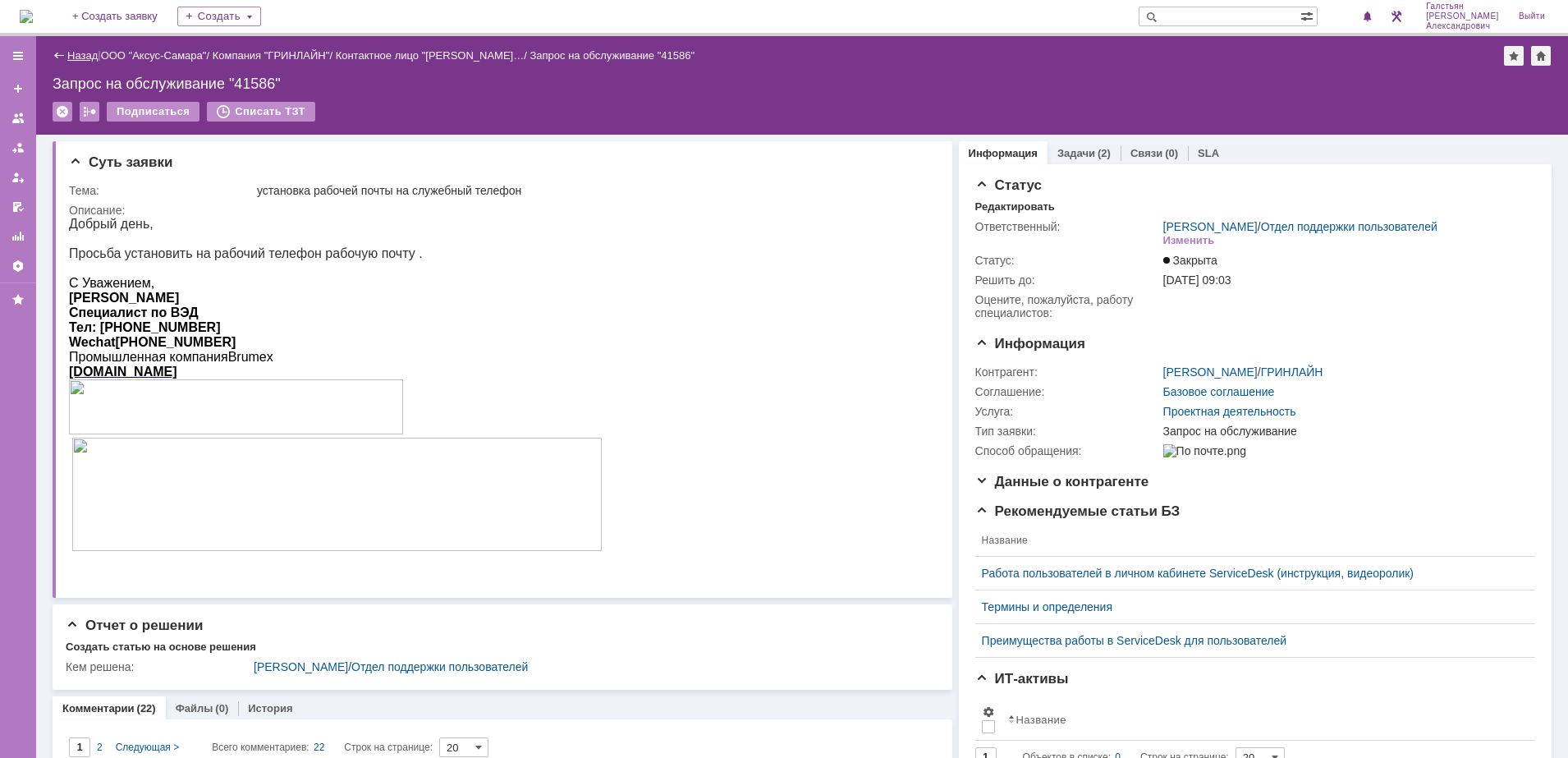
click at [82, 50] on link "Назад" at bounding box center [82, 55] width 31 height 12
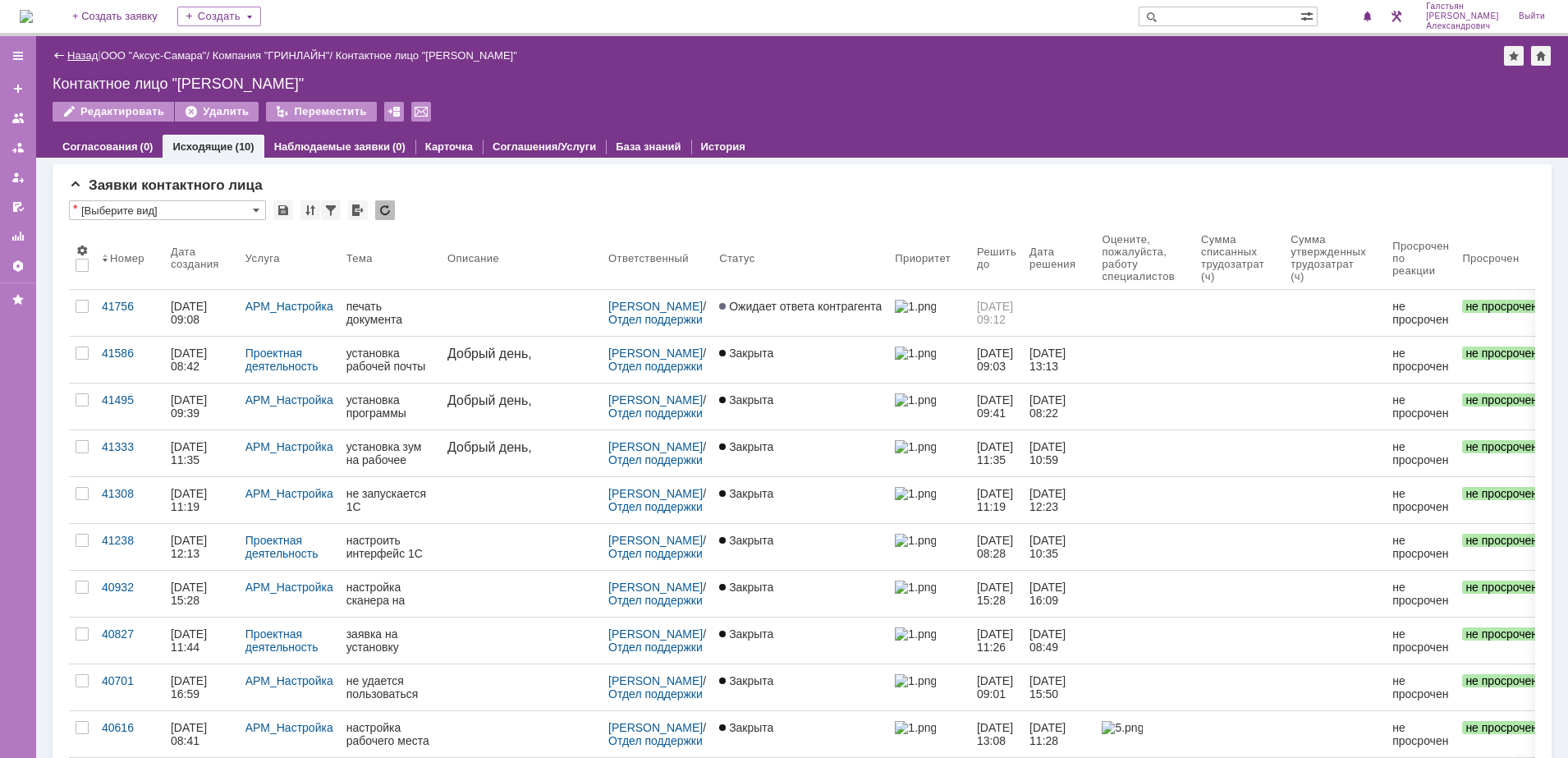
click at [81, 57] on link "Назад" at bounding box center [82, 55] width 31 height 12
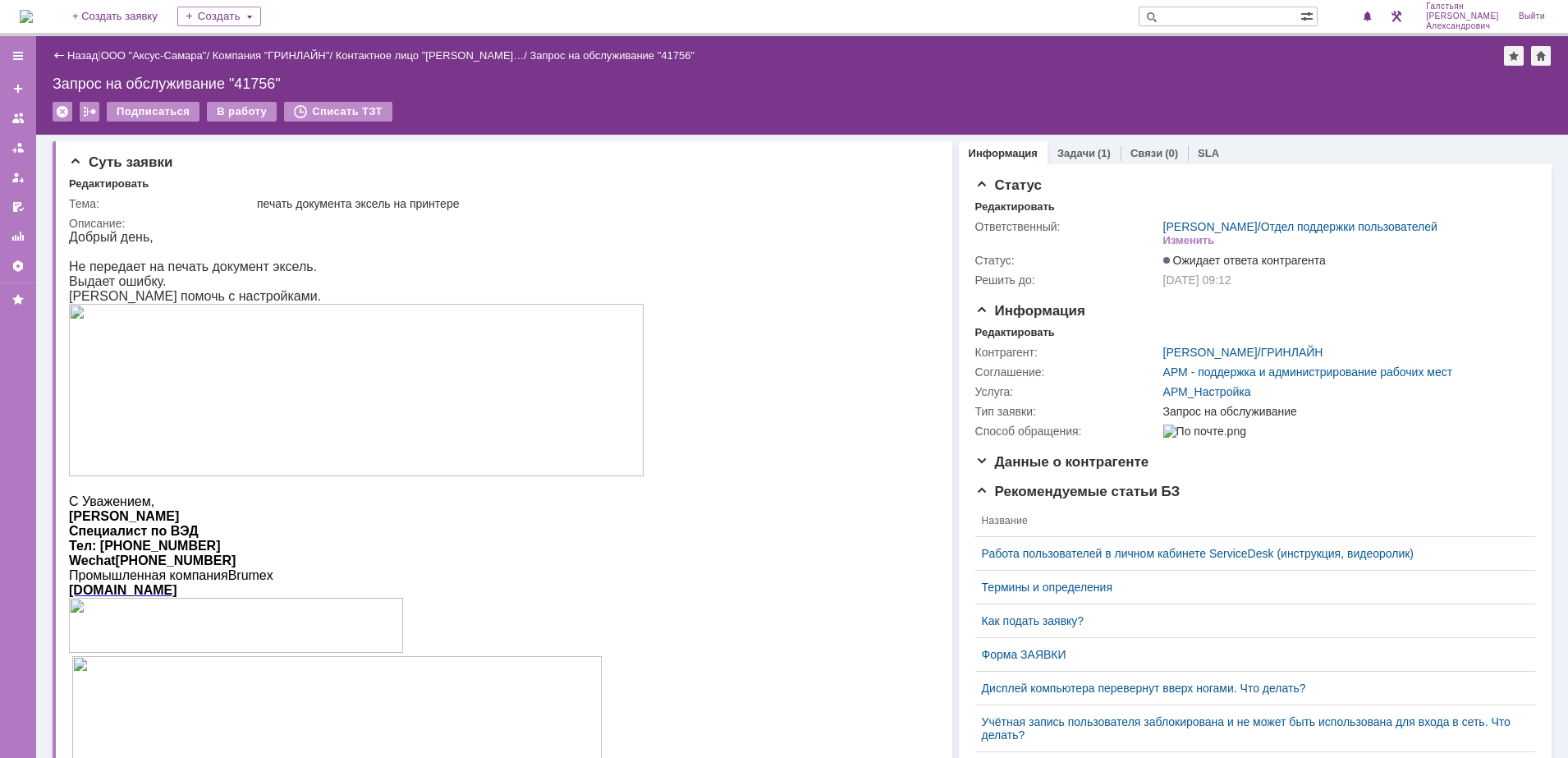
click at [1082, 154] on div "Задачи (1)" at bounding box center [1084, 153] width 54 height 11
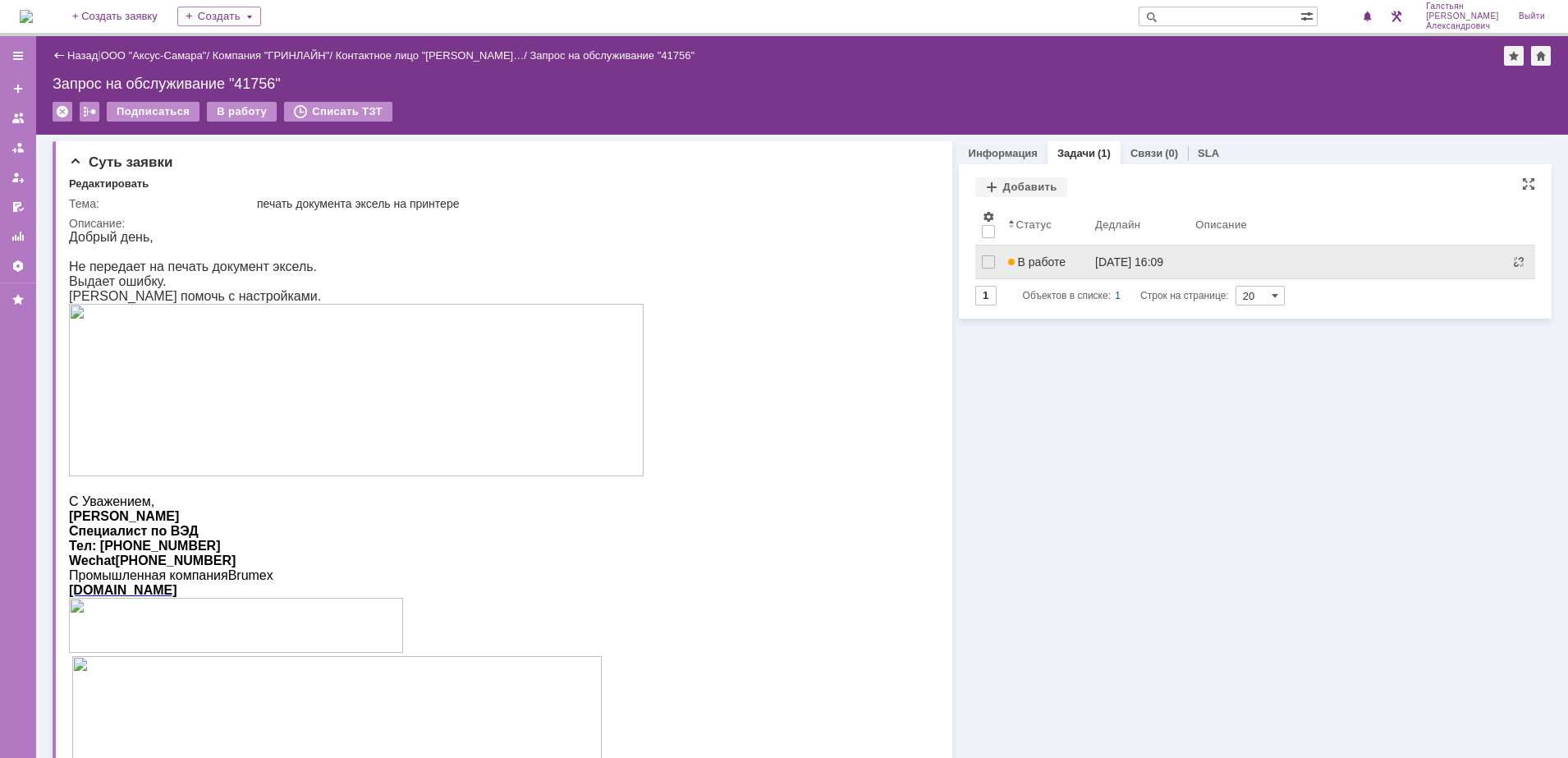
click at [1101, 259] on div "[DATE] 16:09" at bounding box center [1129, 261] width 68 height 13
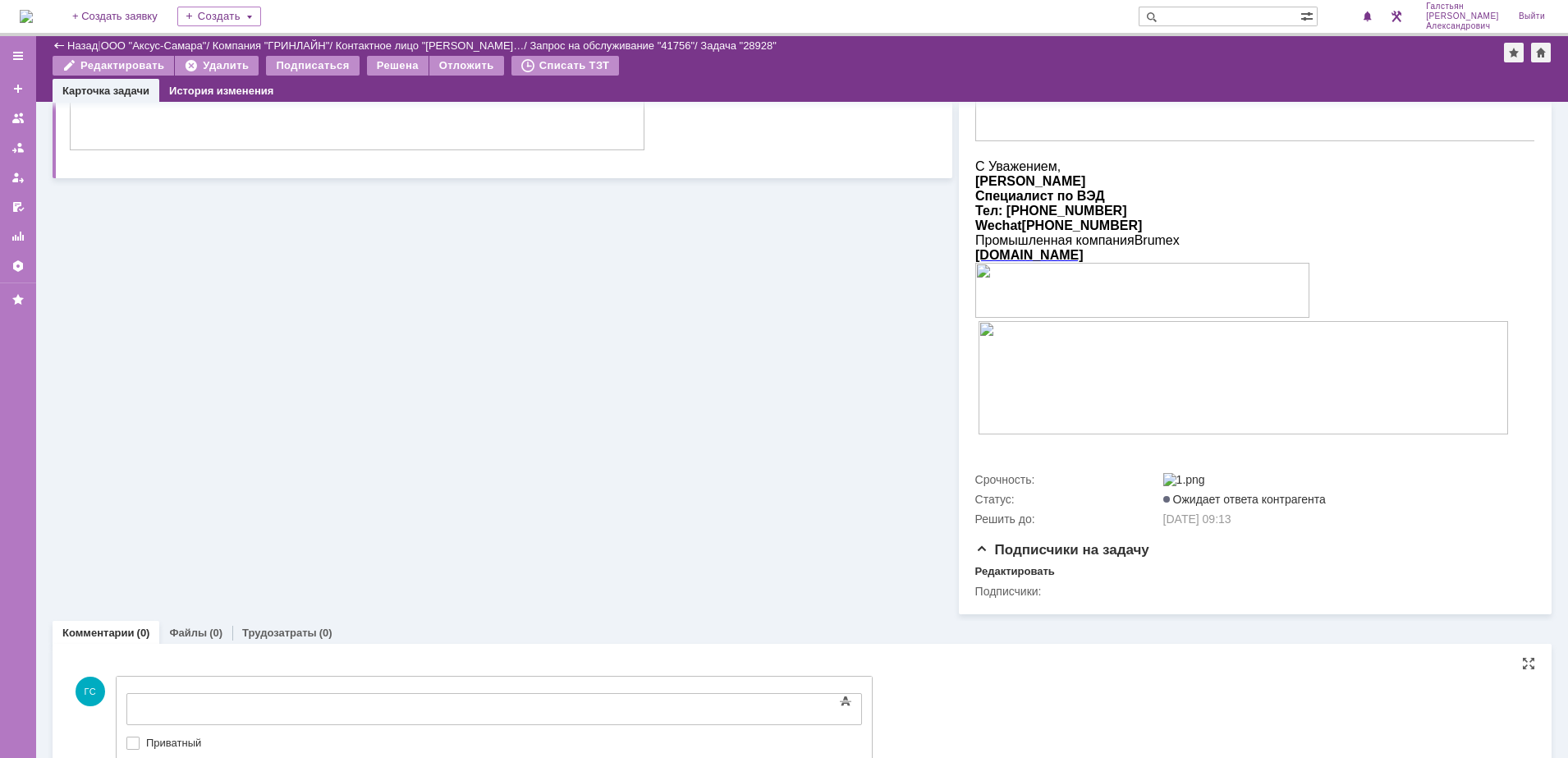
paste body
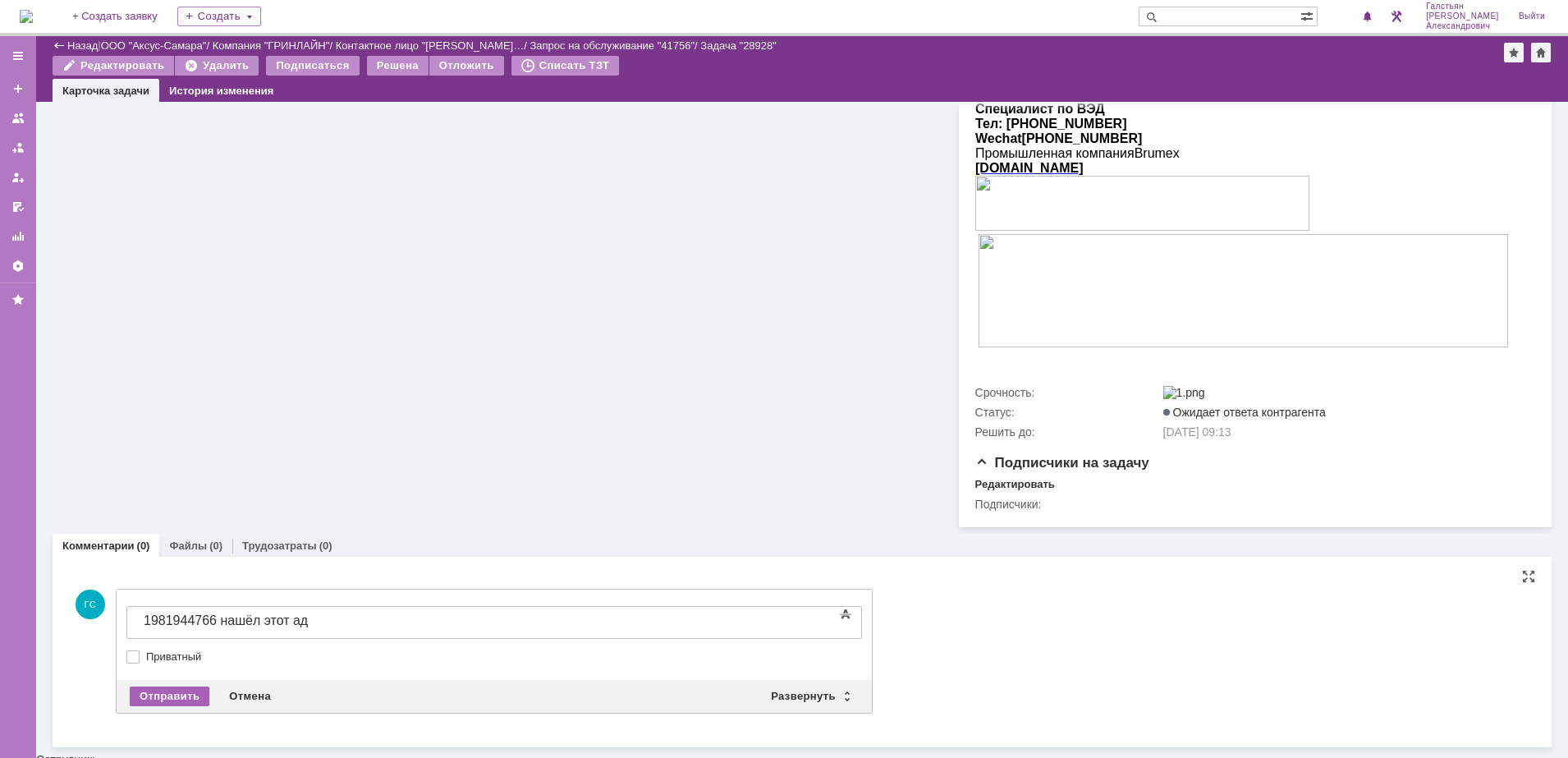
click at [174, 697] on div "Отправить" at bounding box center [170, 696] width 80 height 20
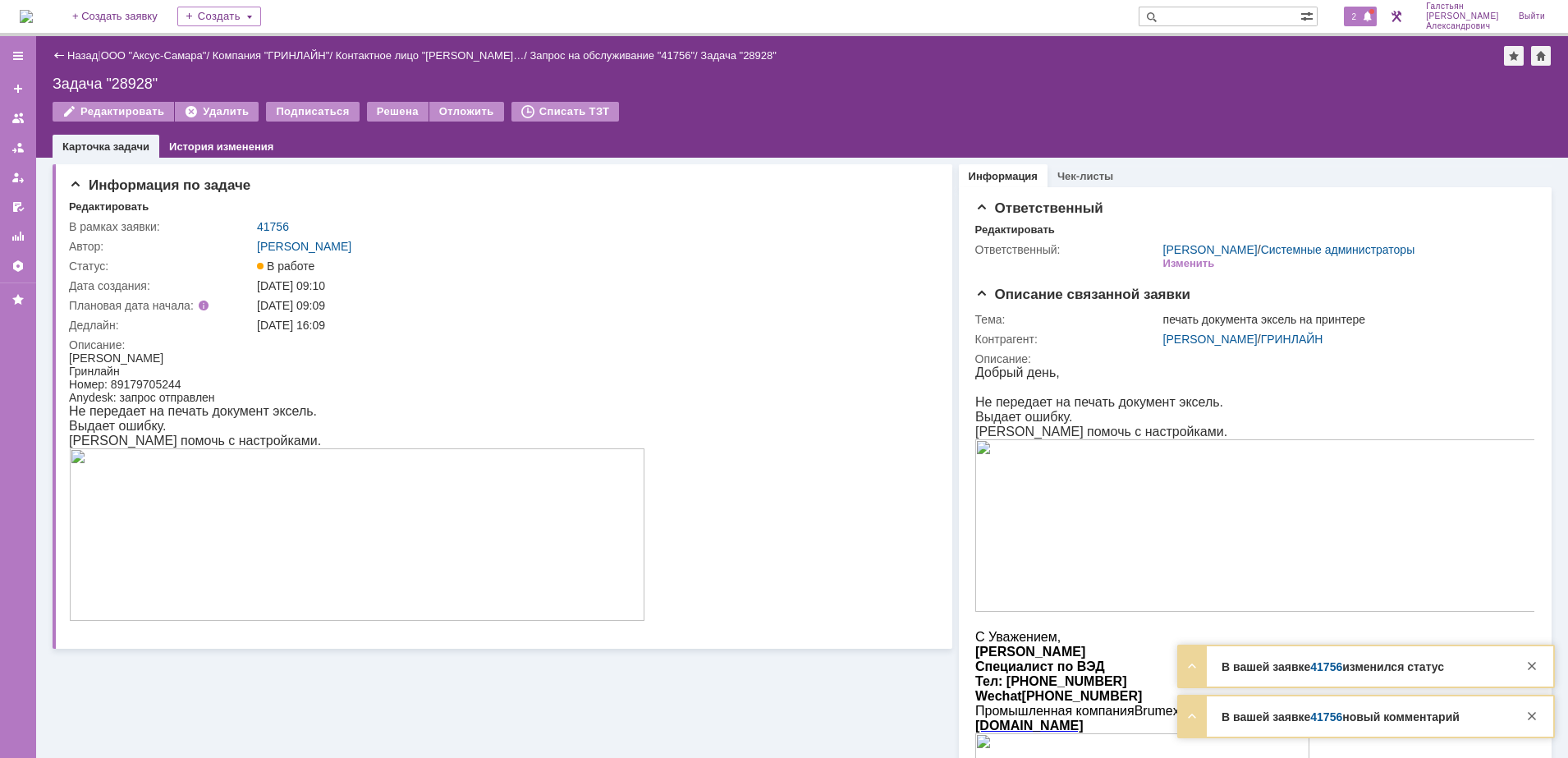
click at [1353, 23] on div "2" at bounding box center [1361, 16] width 34 height 20
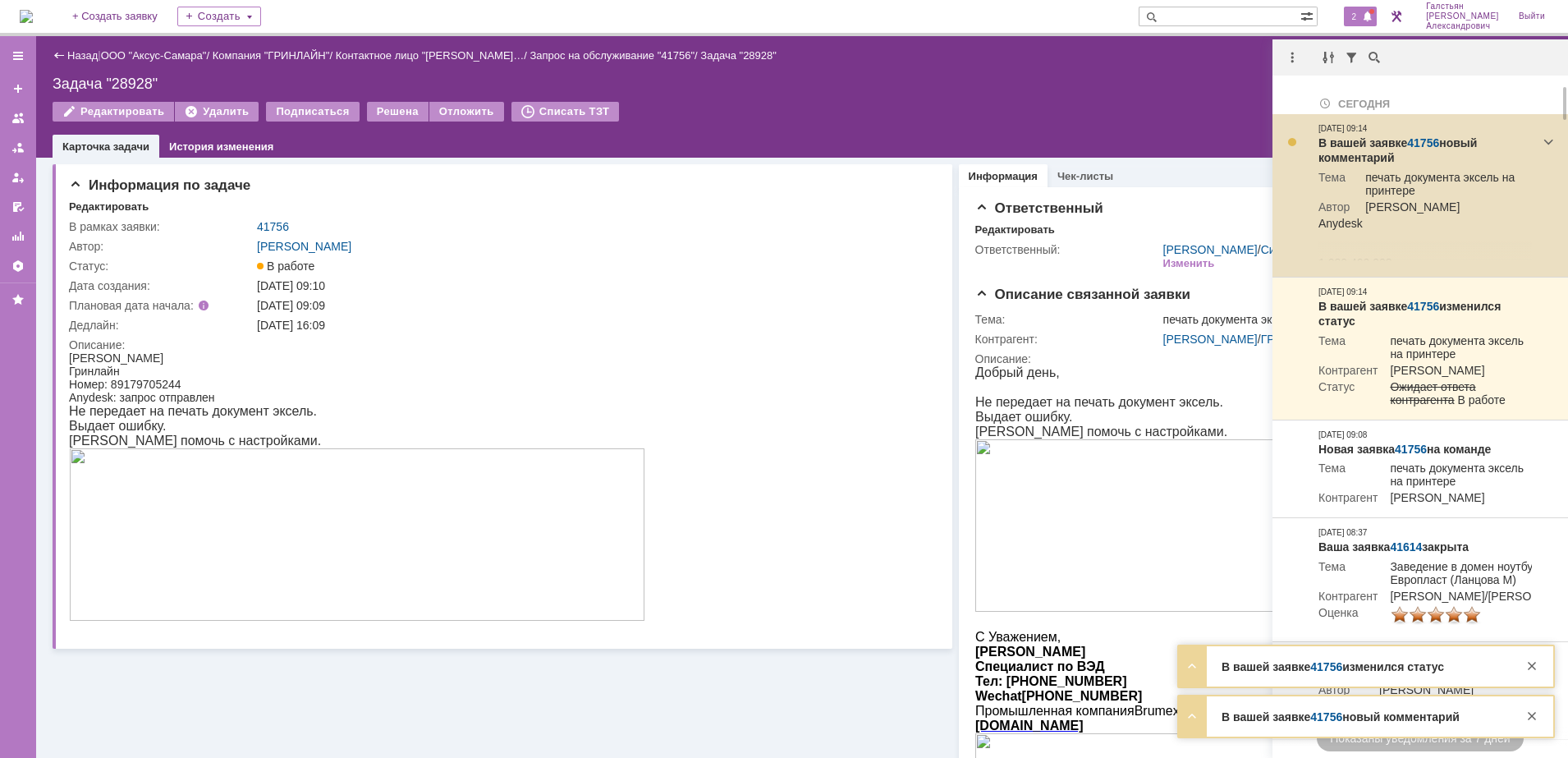
click at [1398, 126] on td "В вашей заявке 41756 новый комментарий Тема печать документа эксель на принтере…" at bounding box center [1425, 195] width 227 height 163
click at [1422, 139] on link "41756" at bounding box center [1424, 142] width 32 height 13
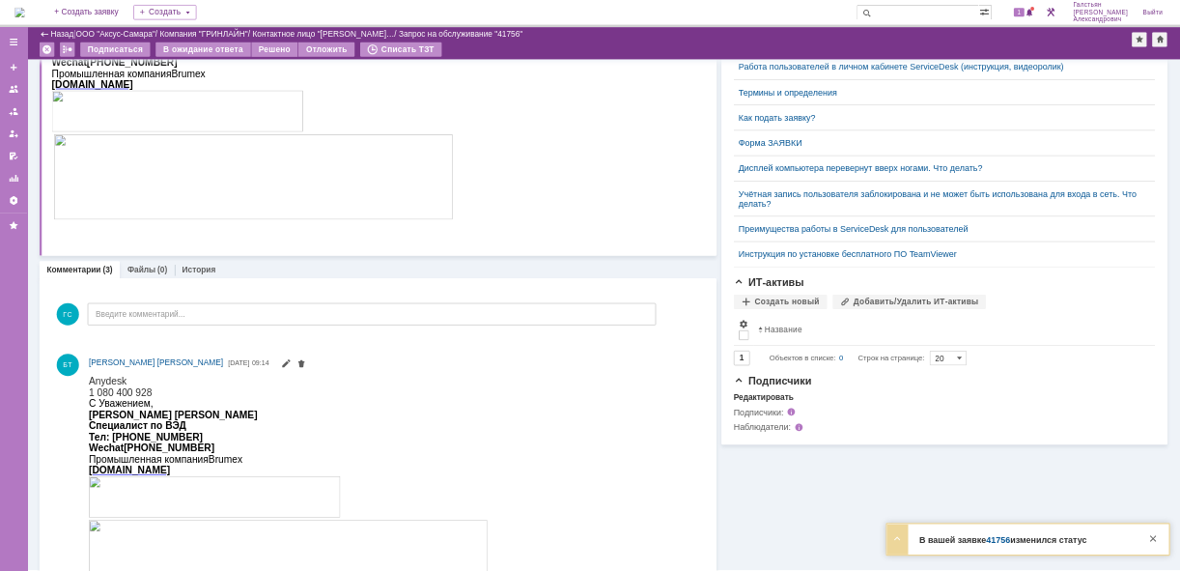
scroll to position [604, 0]
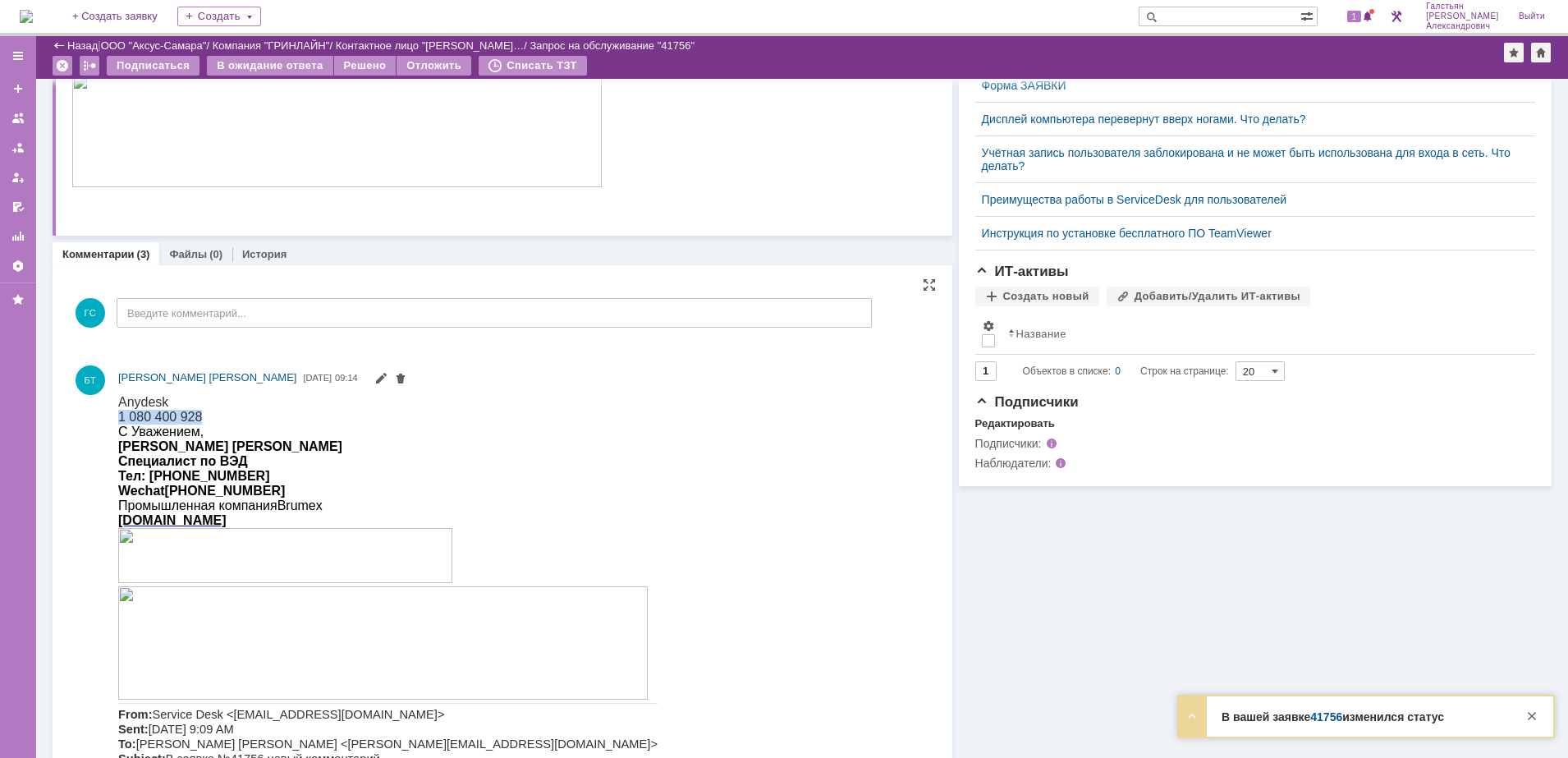
drag, startPoint x: 118, startPoint y: 413, endPoint x: 224, endPoint y: 411, distance: 106.0
click at [224, 411] on p "1 080 400 928" at bounding box center [388, 416] width 540 height 14
copy span "1 080 400 928"
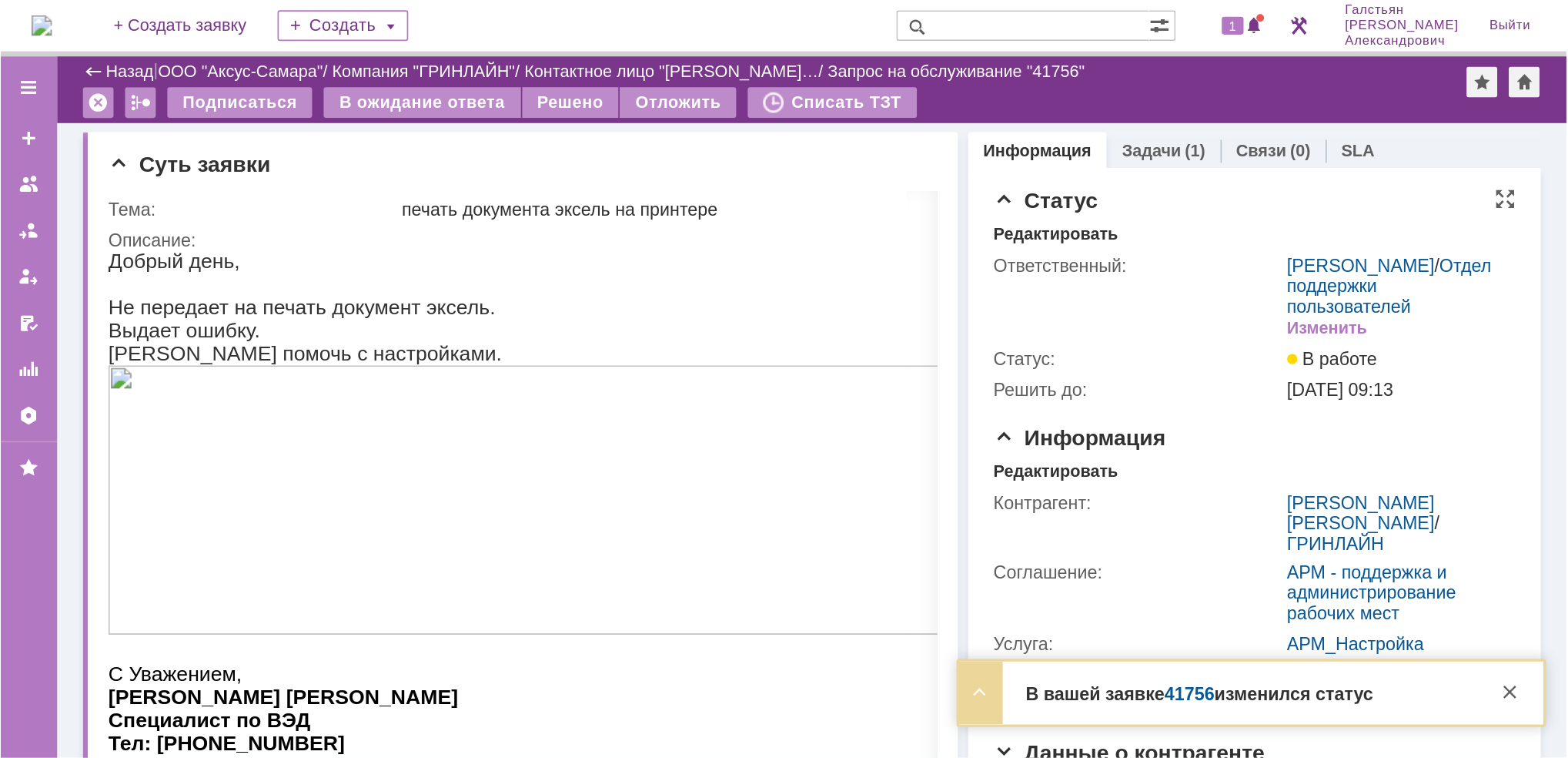
scroll to position [0, 0]
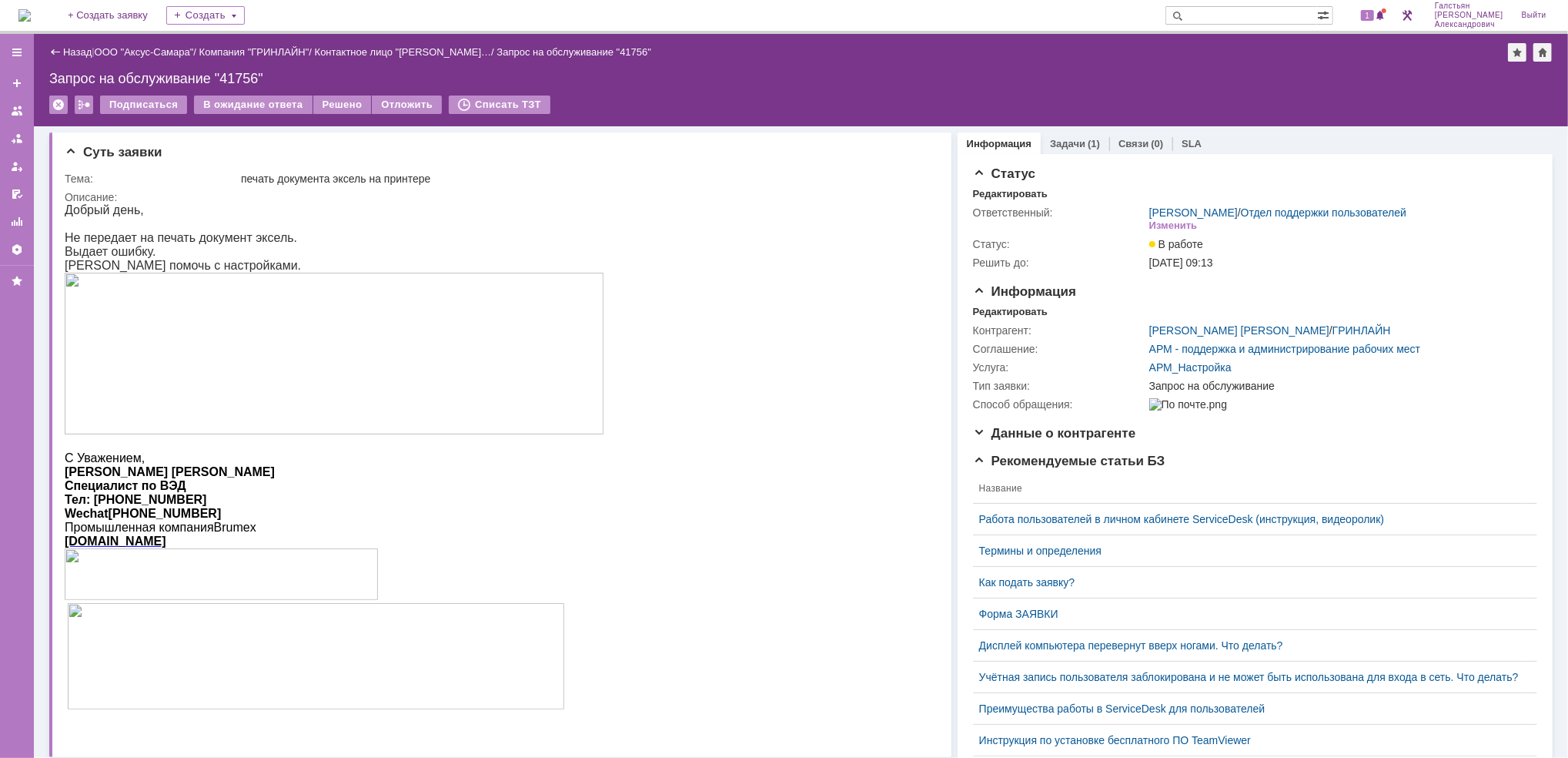
click at [1220, 75] on div "Запрос на обслуживание "41756"" at bounding box center [801, 78] width 1503 height 15
click at [1380, 10] on div "1" at bounding box center [1374, 15] width 32 height 18
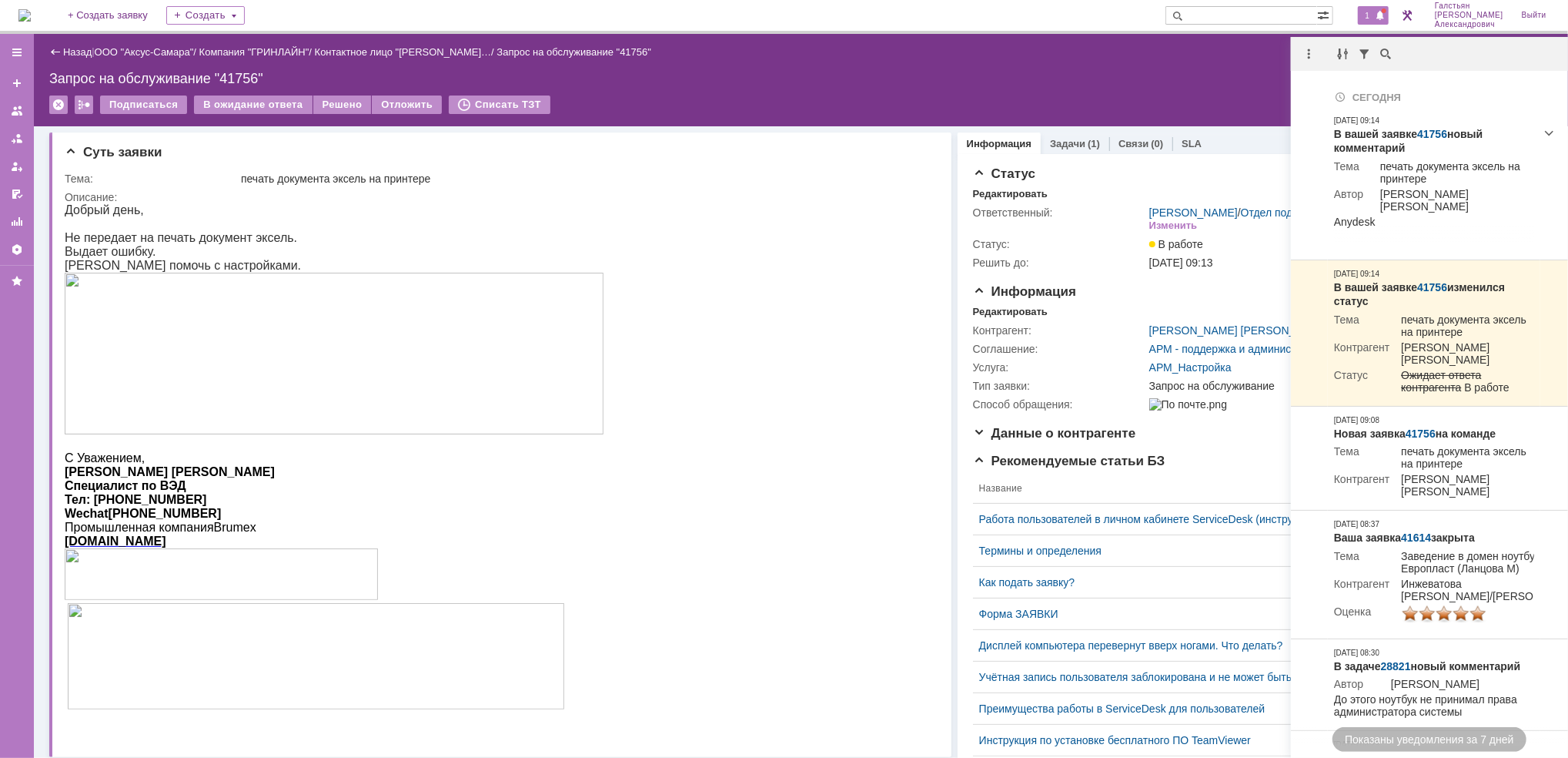
drag, startPoint x: 1091, startPoint y: 53, endPoint x: 1090, endPoint y: 62, distance: 9.1
click at [1091, 54] on div "Назад | ООО "Аксус-Самара" / Компания "ГРИНЛАЙН" / Контактное лицо "Белкина Тат…" at bounding box center [801, 52] width 1503 height 18
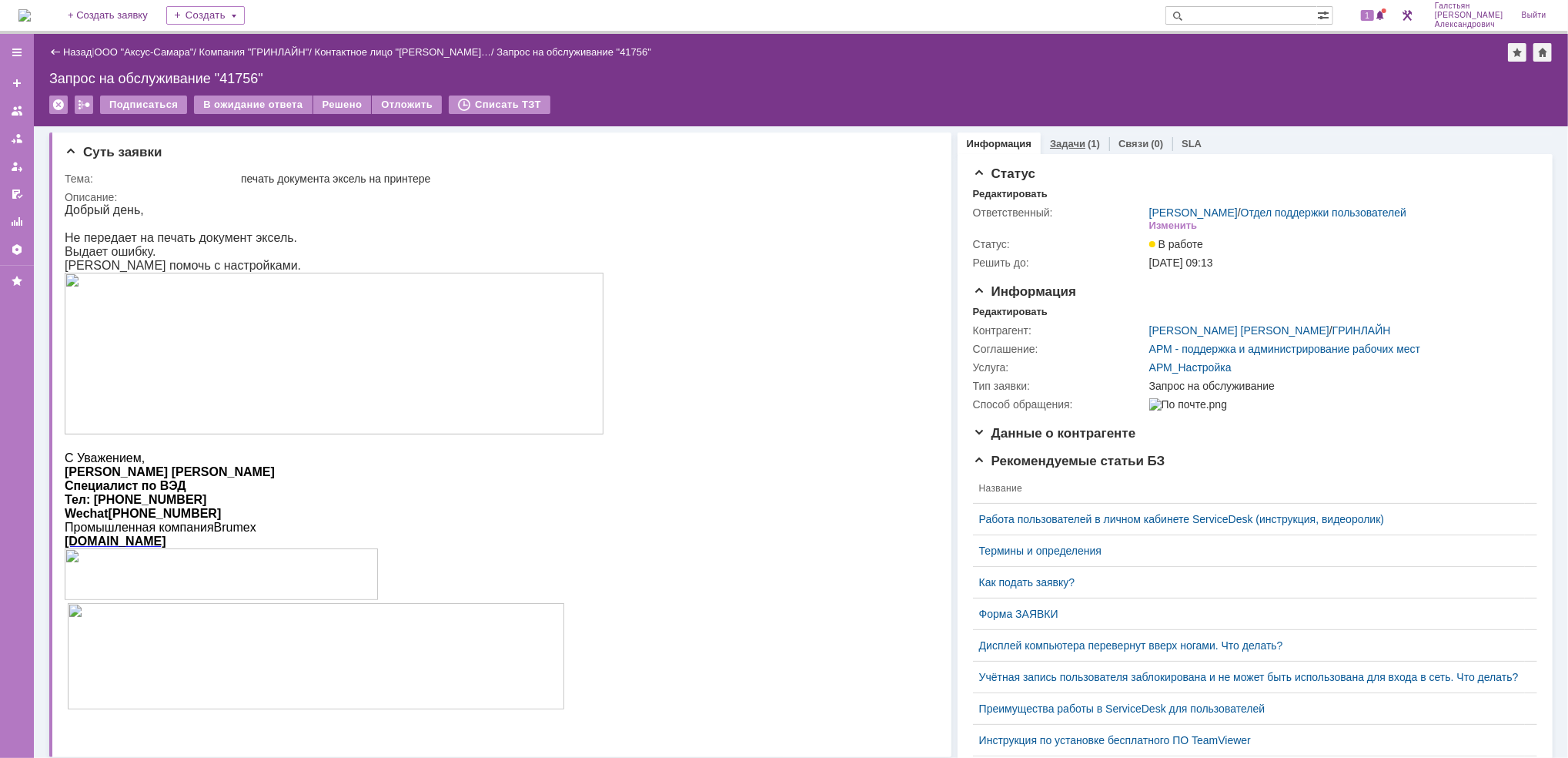
click at [1088, 142] on div "(1)" at bounding box center [1093, 143] width 12 height 11
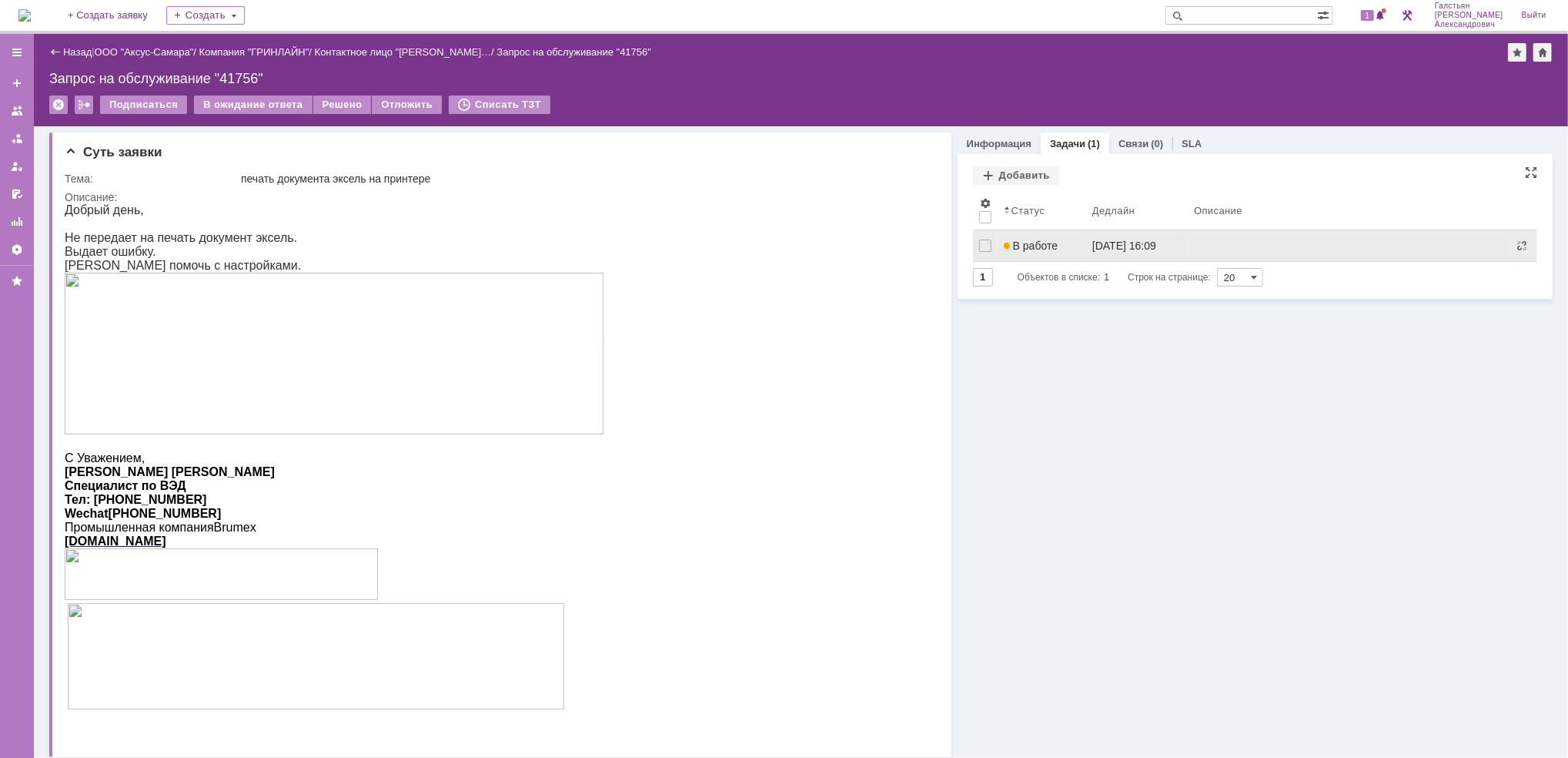
click at [1068, 254] on link "В работе" at bounding box center [1041, 245] width 88 height 31
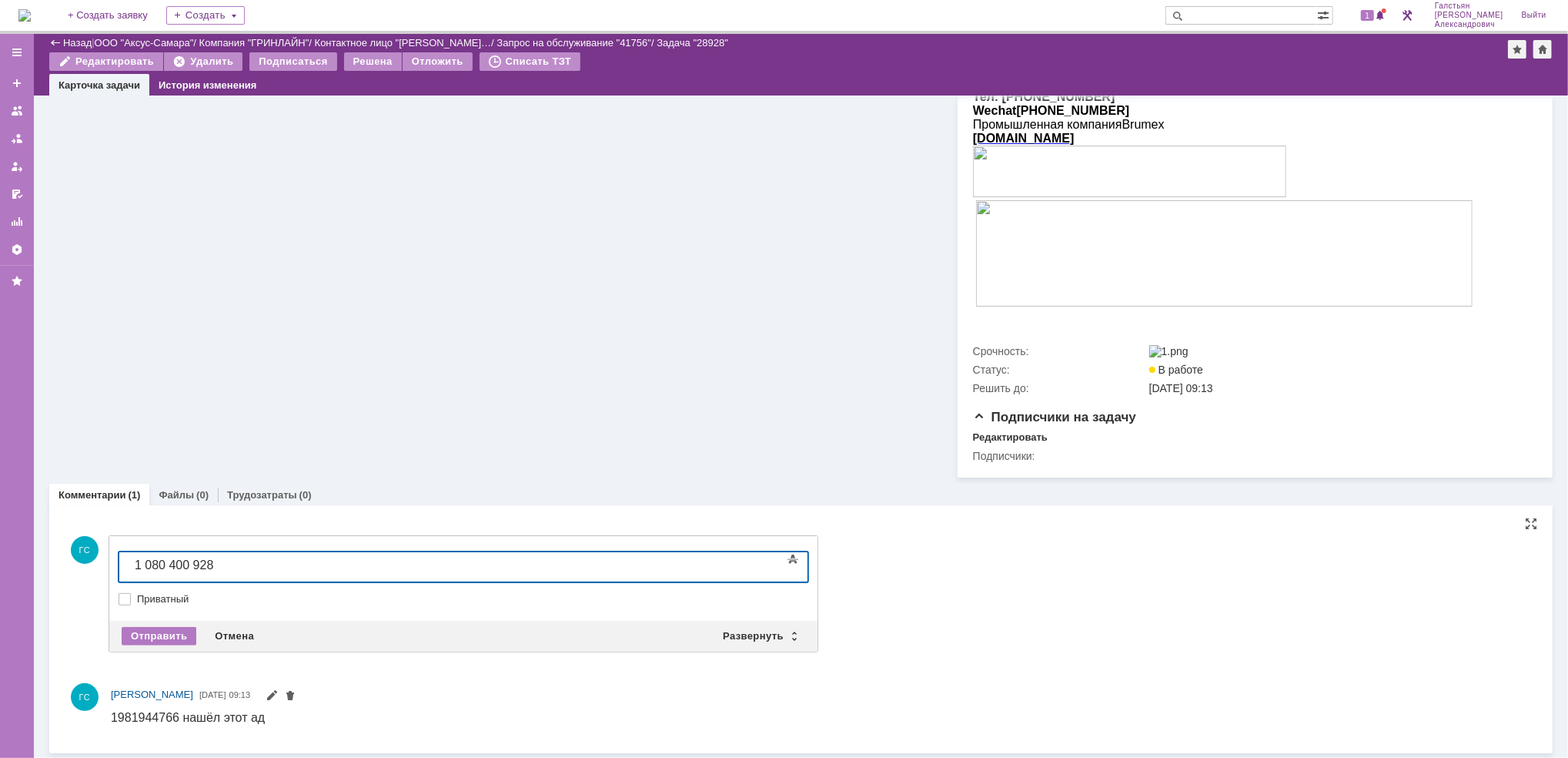
scroll to position [493, 0]
click at [142, 630] on div "Отправить" at bounding box center [159, 632] width 75 height 18
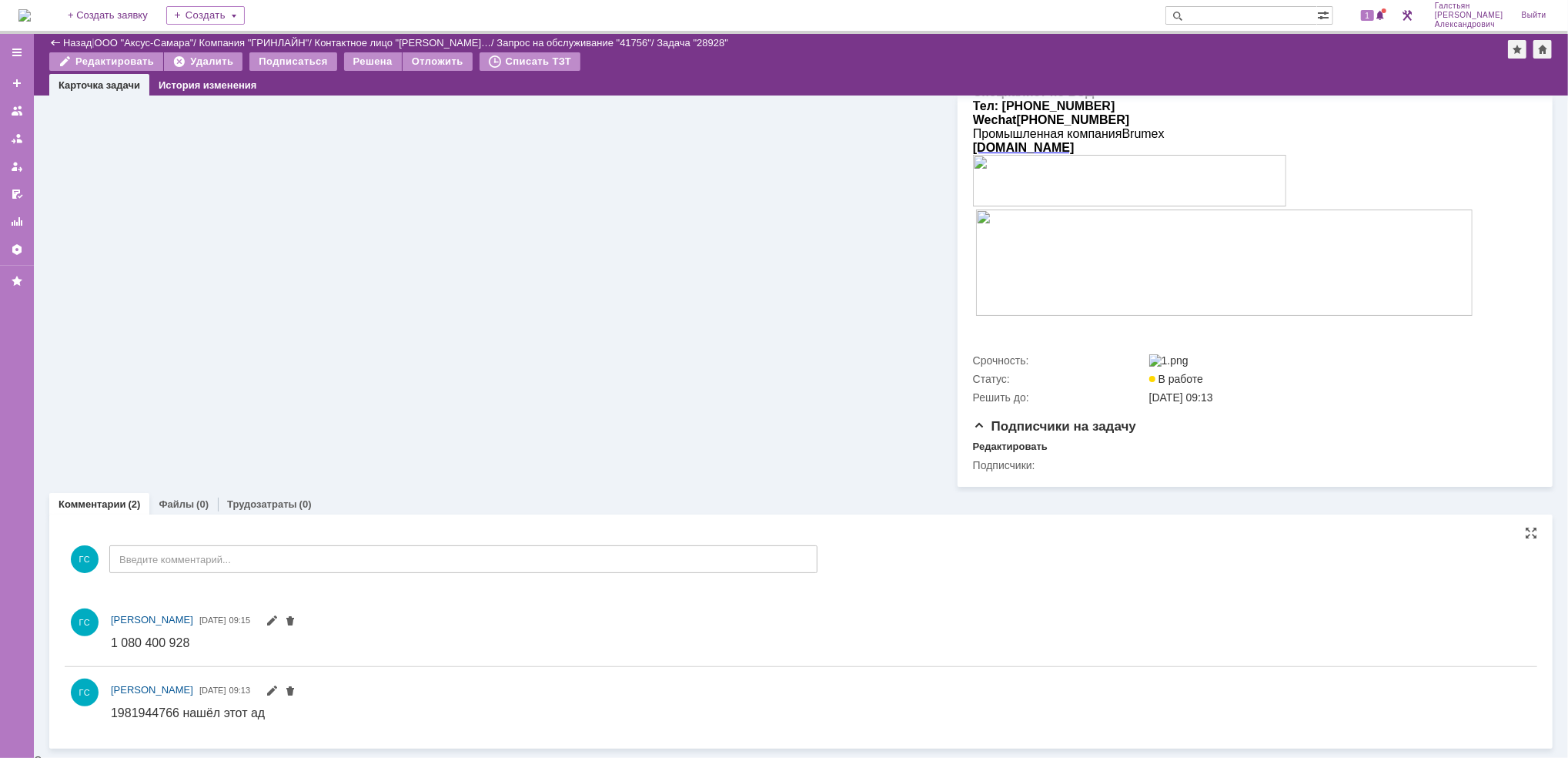
scroll to position [0, 0]
click at [296, 697] on span at bounding box center [289, 692] width 12 height 12
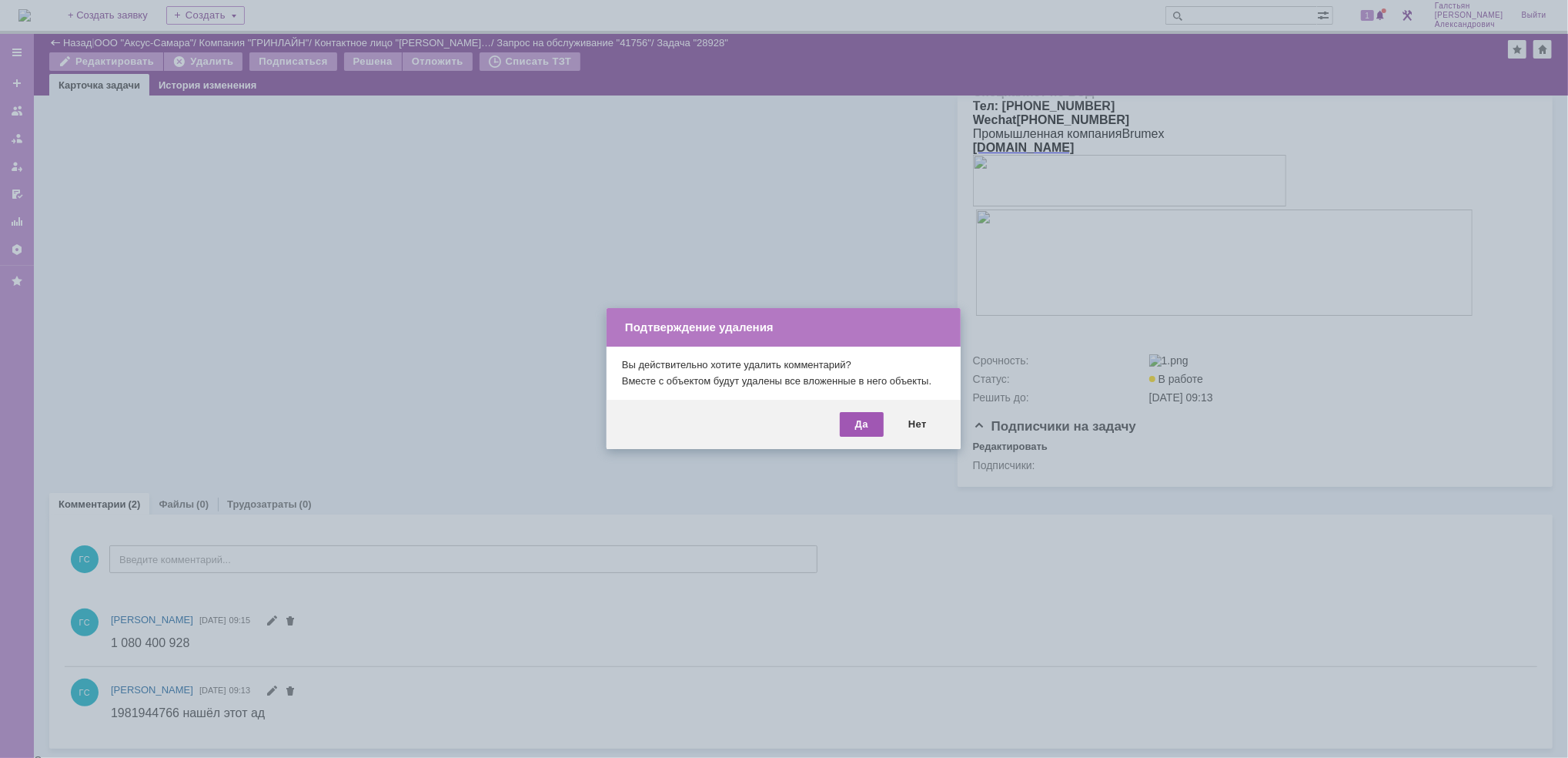
click at [875, 422] on div "Да" at bounding box center [861, 424] width 44 height 25
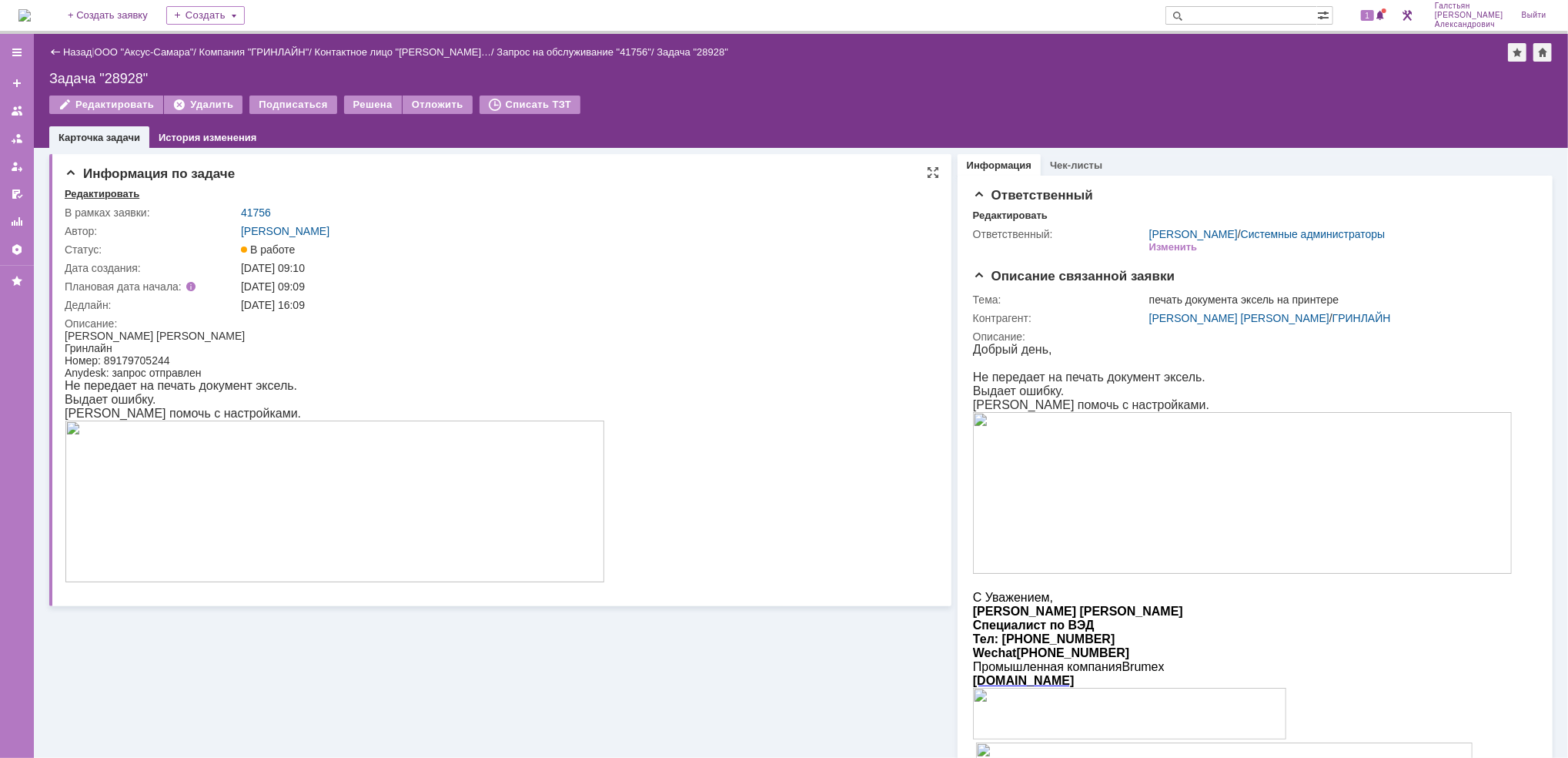
click at [90, 190] on div "Редактировать" at bounding box center [102, 194] width 75 height 12
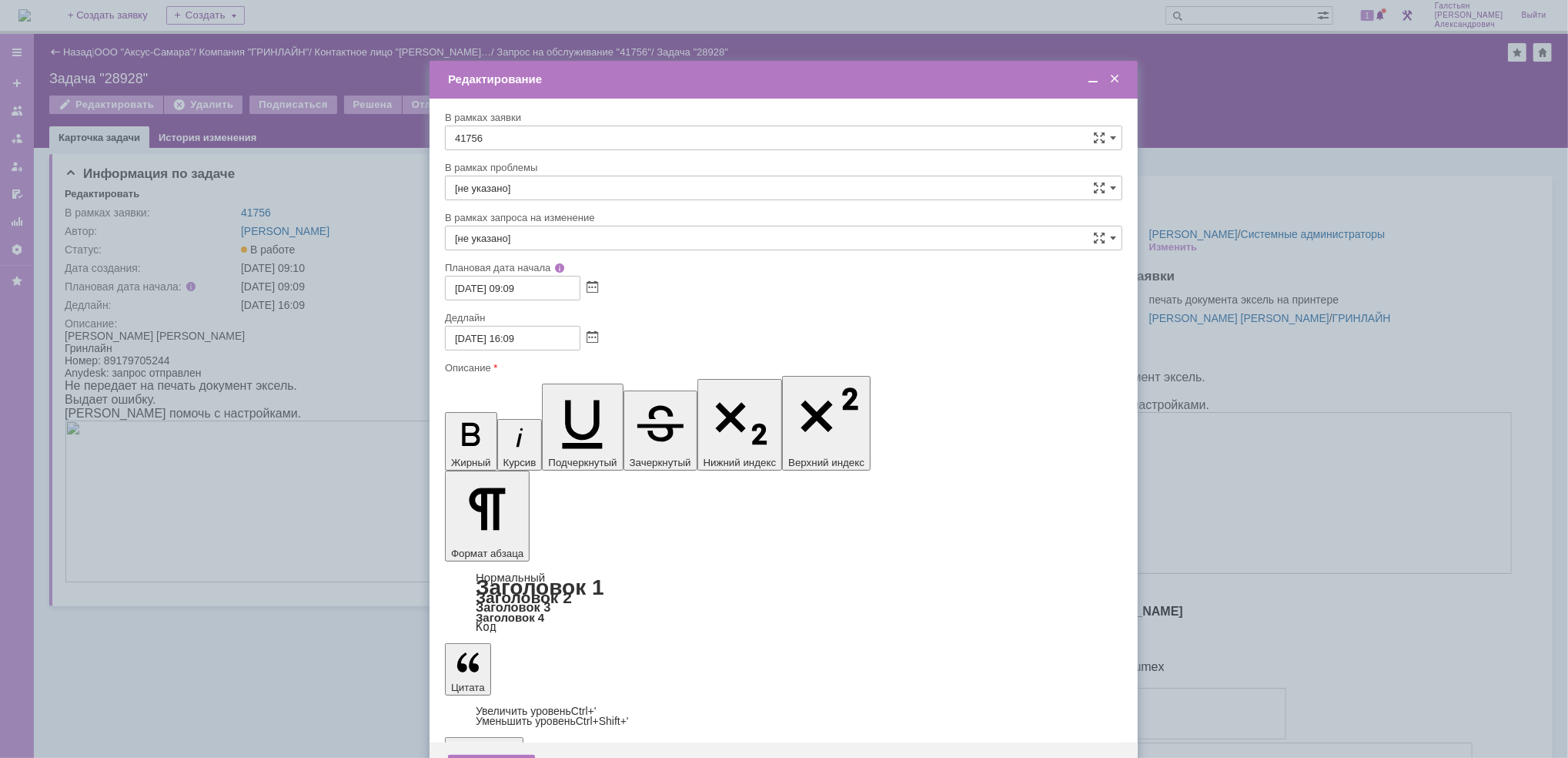
drag, startPoint x: 507, startPoint y: 4534, endPoint x: 628, endPoint y: 4540, distance: 121.1
click at [495, 710] on div "Сохранить" at bounding box center [491, 767] width 87 height 25
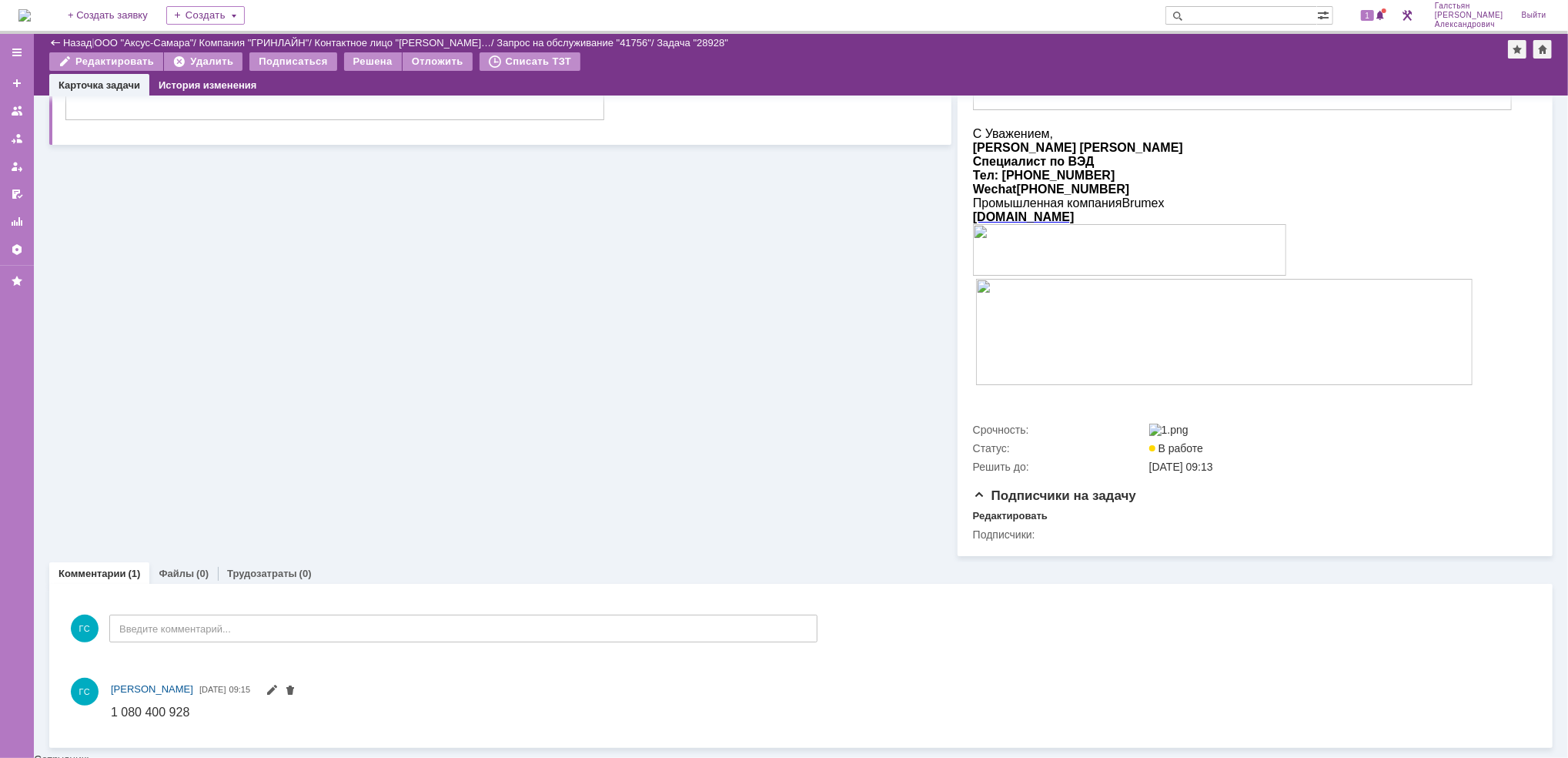
scroll to position [410, 0]
drag, startPoint x: 212, startPoint y: 219, endPoint x: 203, endPoint y: 214, distance: 10.3
click at [203, 214] on div "Информация по задаче Редактировать В рамках заявки: 41756 Автор: [PERSON_NAME]:…" at bounding box center [500, 120] width 902 height 871
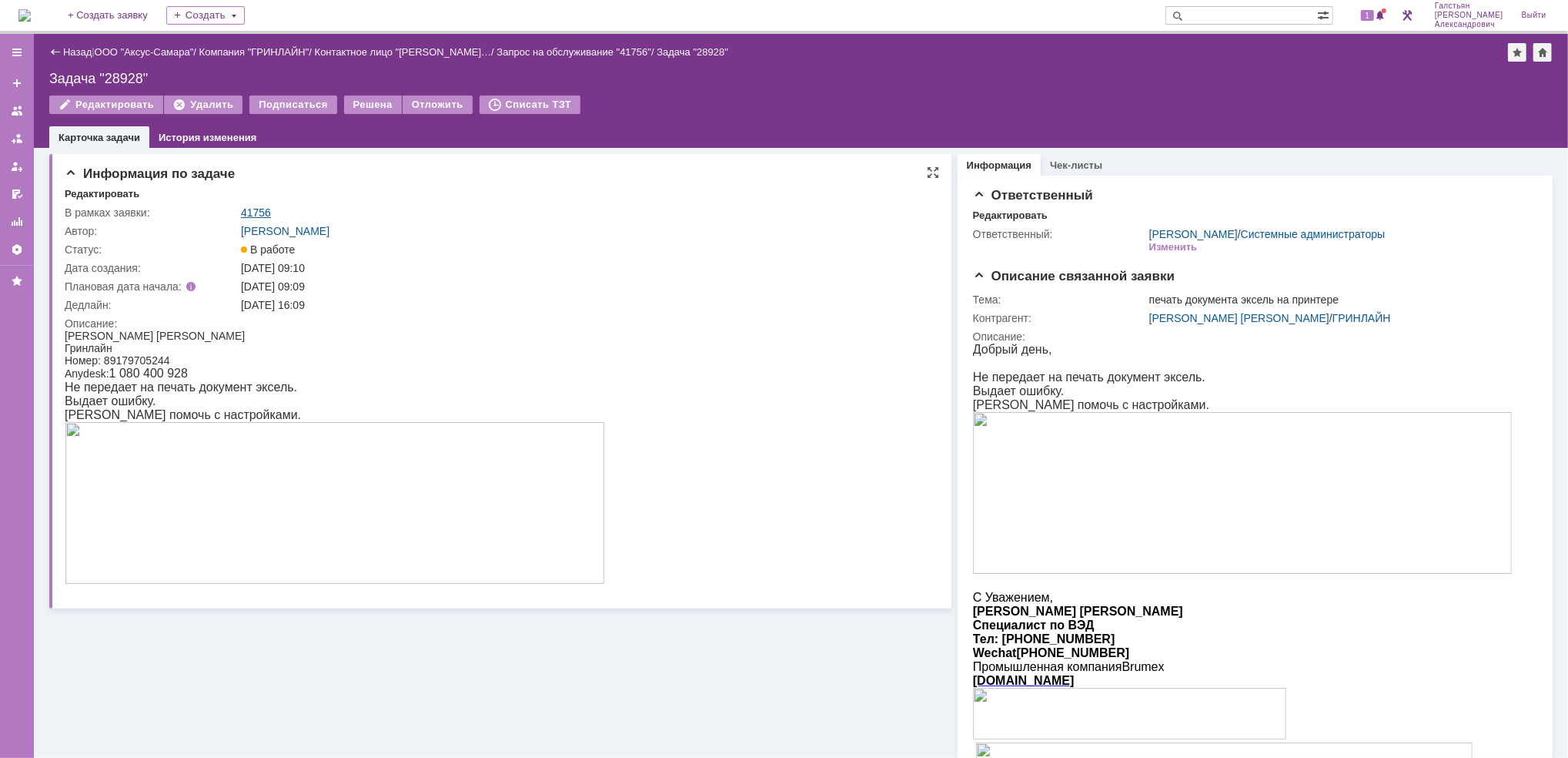
click at [261, 211] on link "41756" at bounding box center [256, 212] width 30 height 12
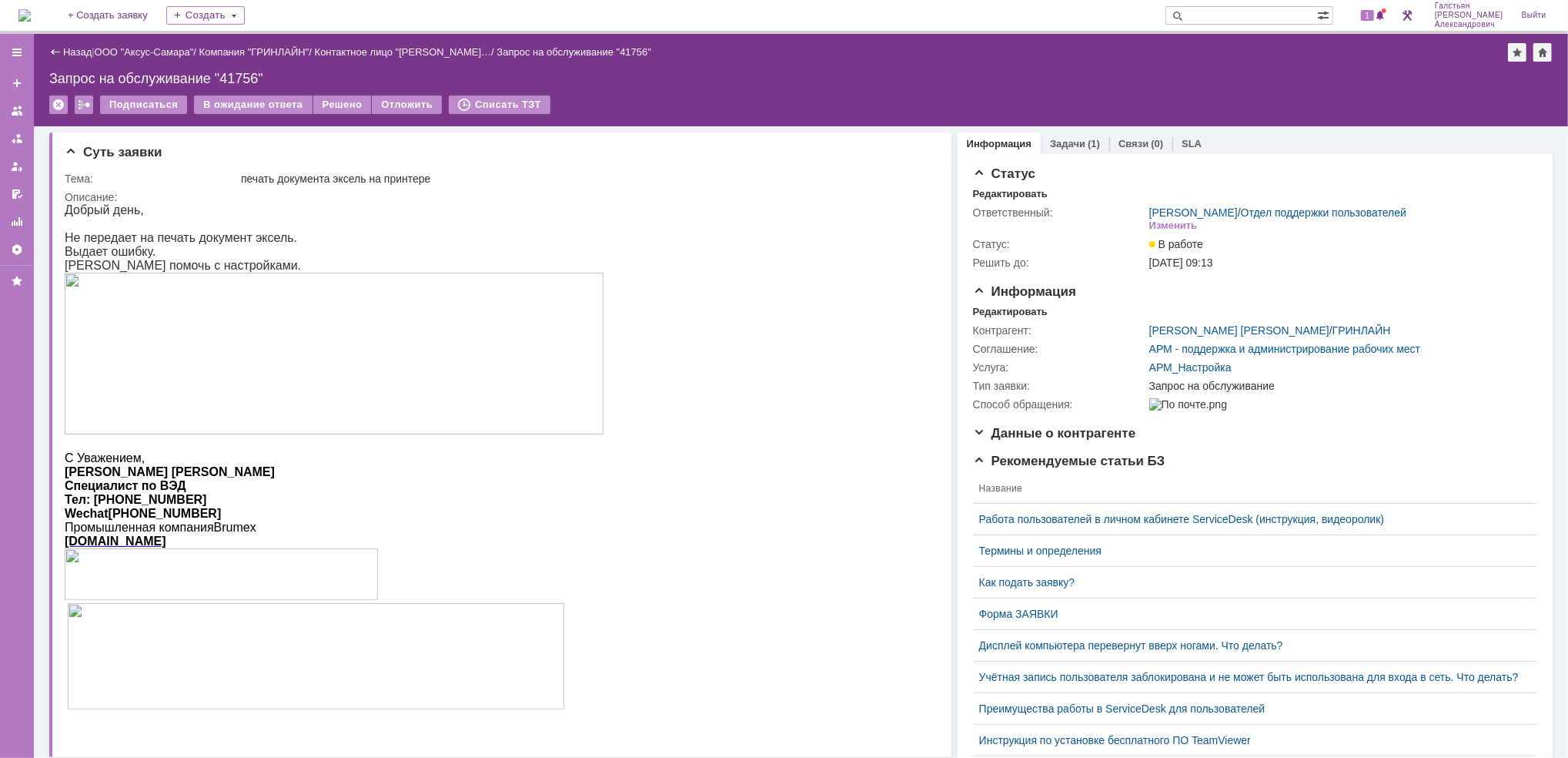
click at [31, 10] on img at bounding box center [24, 15] width 12 height 12
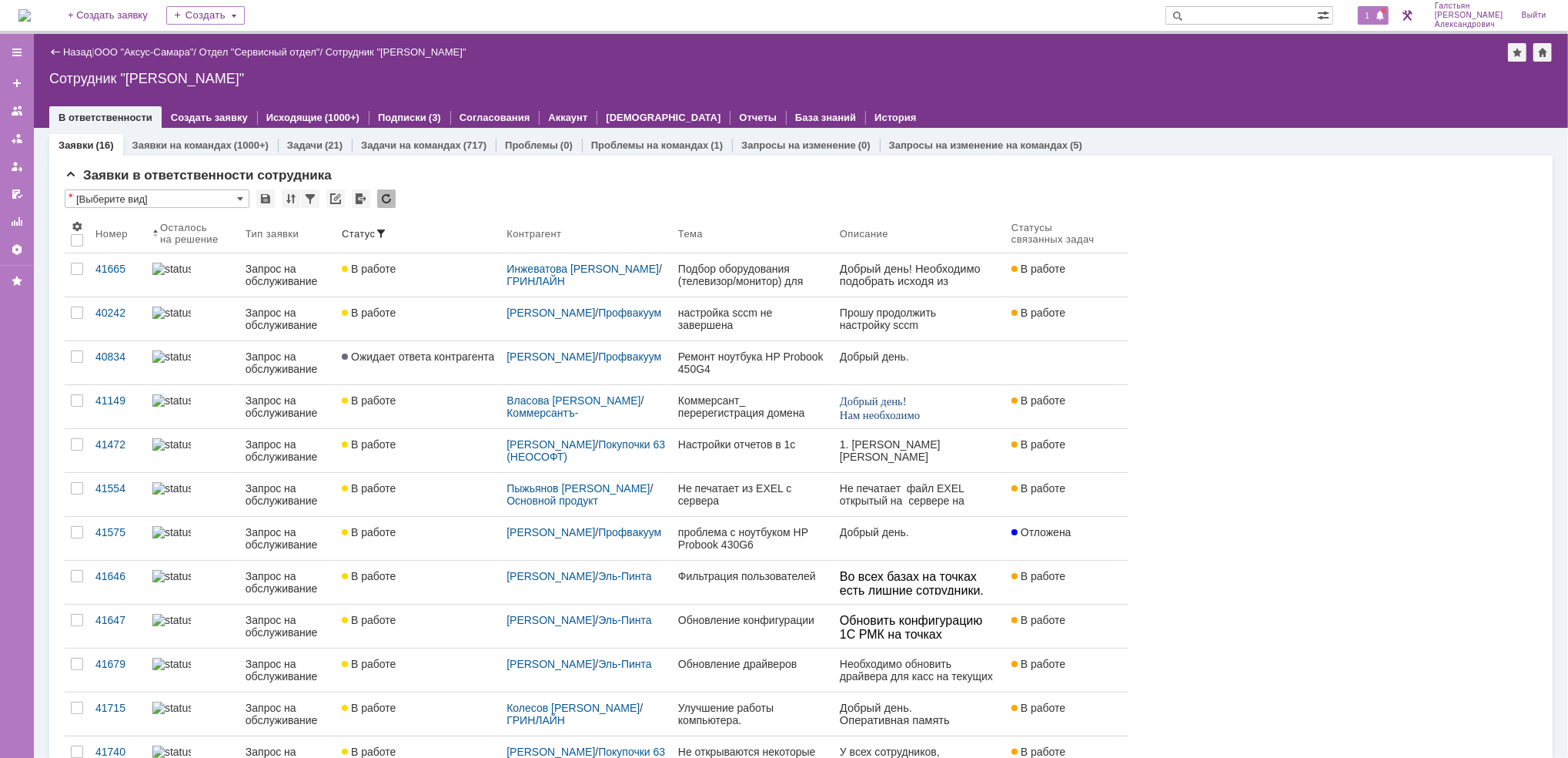
click at [1364, 22] on div "1" at bounding box center [1374, 15] width 32 height 18
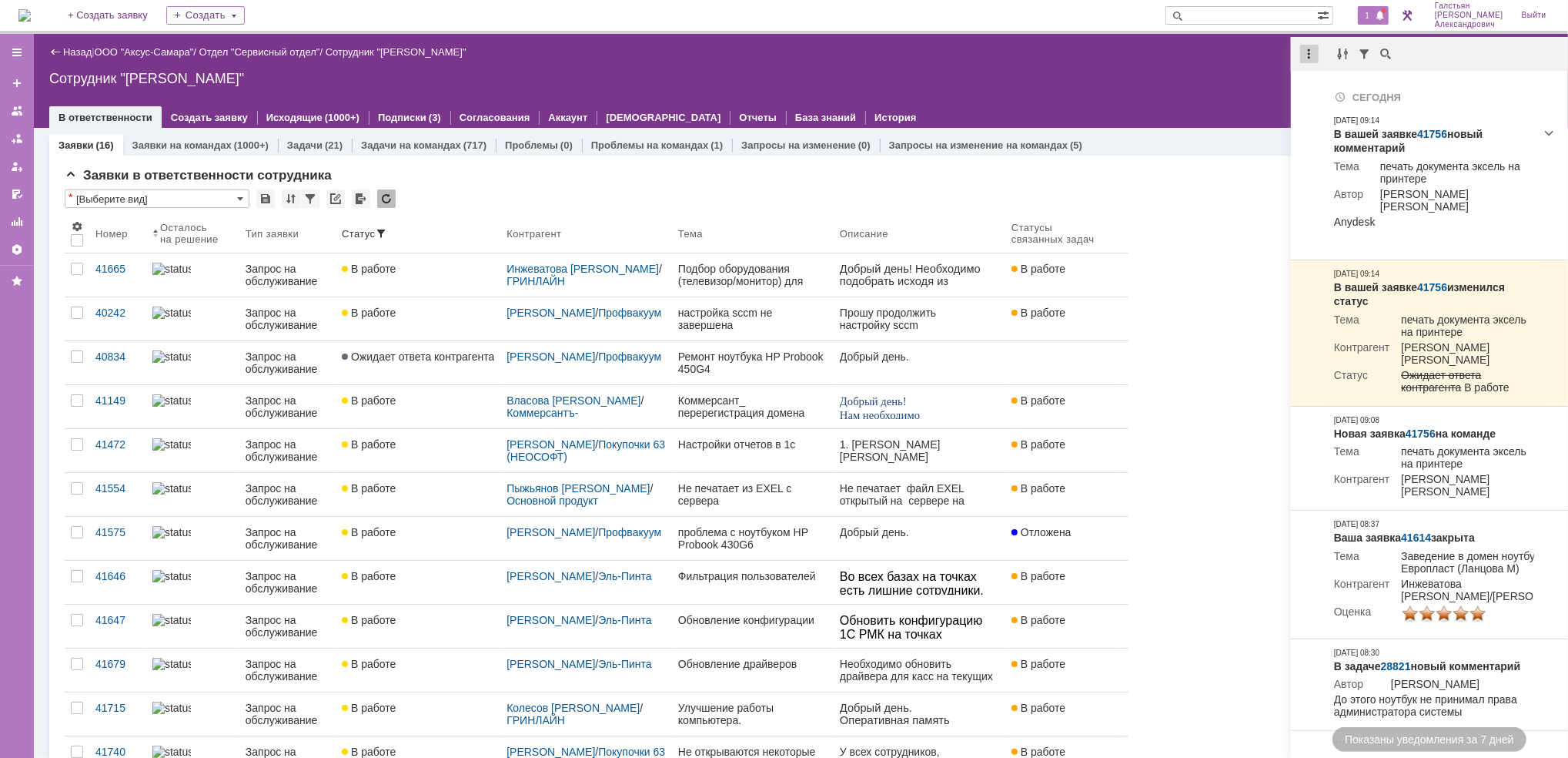
click at [1303, 51] on div at bounding box center [1309, 53] width 18 height 18
drag, startPoint x: 1336, startPoint y: 87, endPoint x: 849, endPoint y: 105, distance: 487.3
click at [1335, 88] on div "Отметить уведомления прочитанными" at bounding box center [1415, 93] width 206 height 11
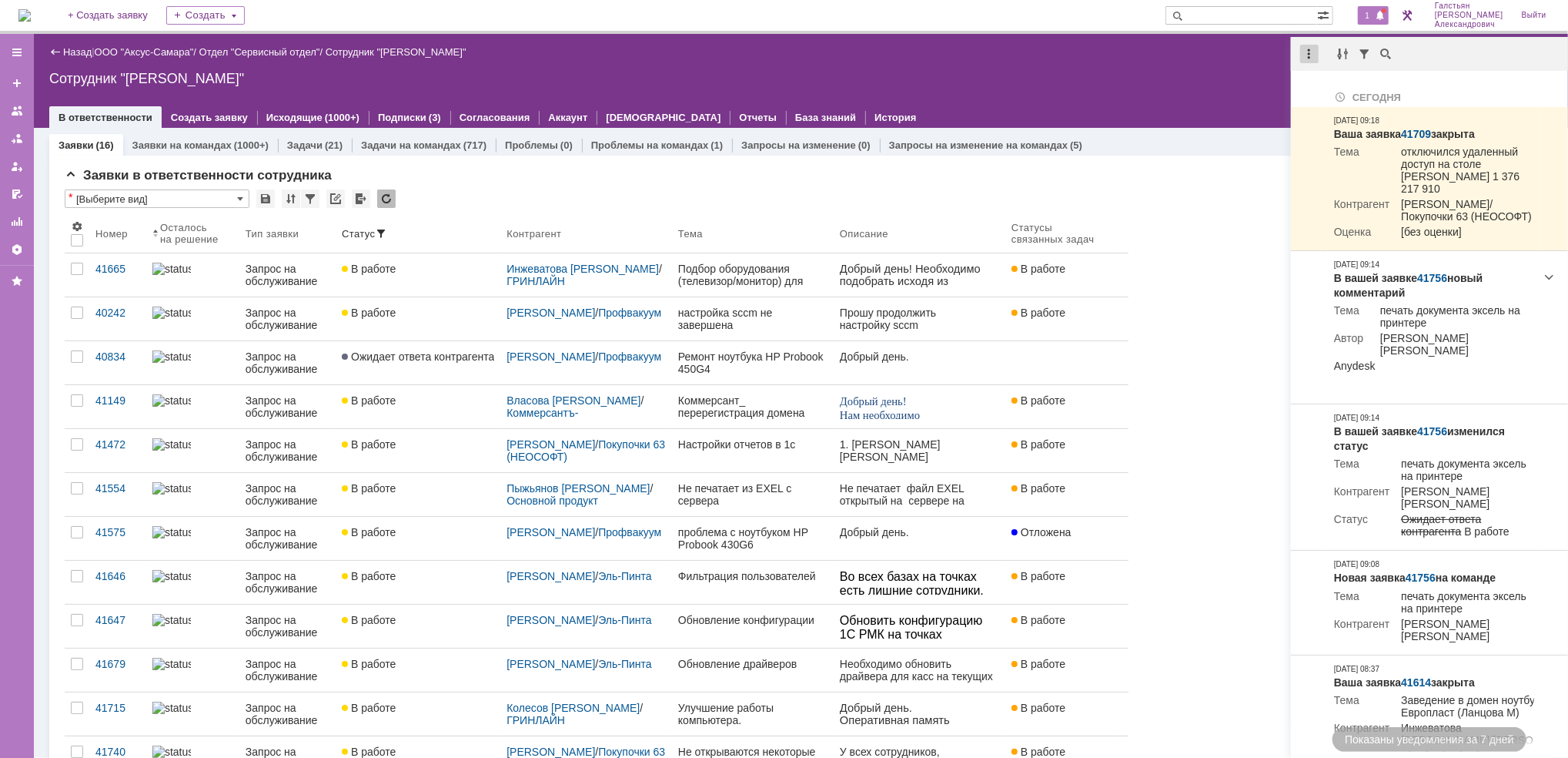
click at [1305, 48] on div at bounding box center [1309, 53] width 18 height 18
drag, startPoint x: 1330, startPoint y: 94, endPoint x: 1258, endPoint y: 88, distance: 72.2
click at [1315, 91] on div "Отметить уведомления прочитанными" at bounding box center [1415, 93] width 206 height 11
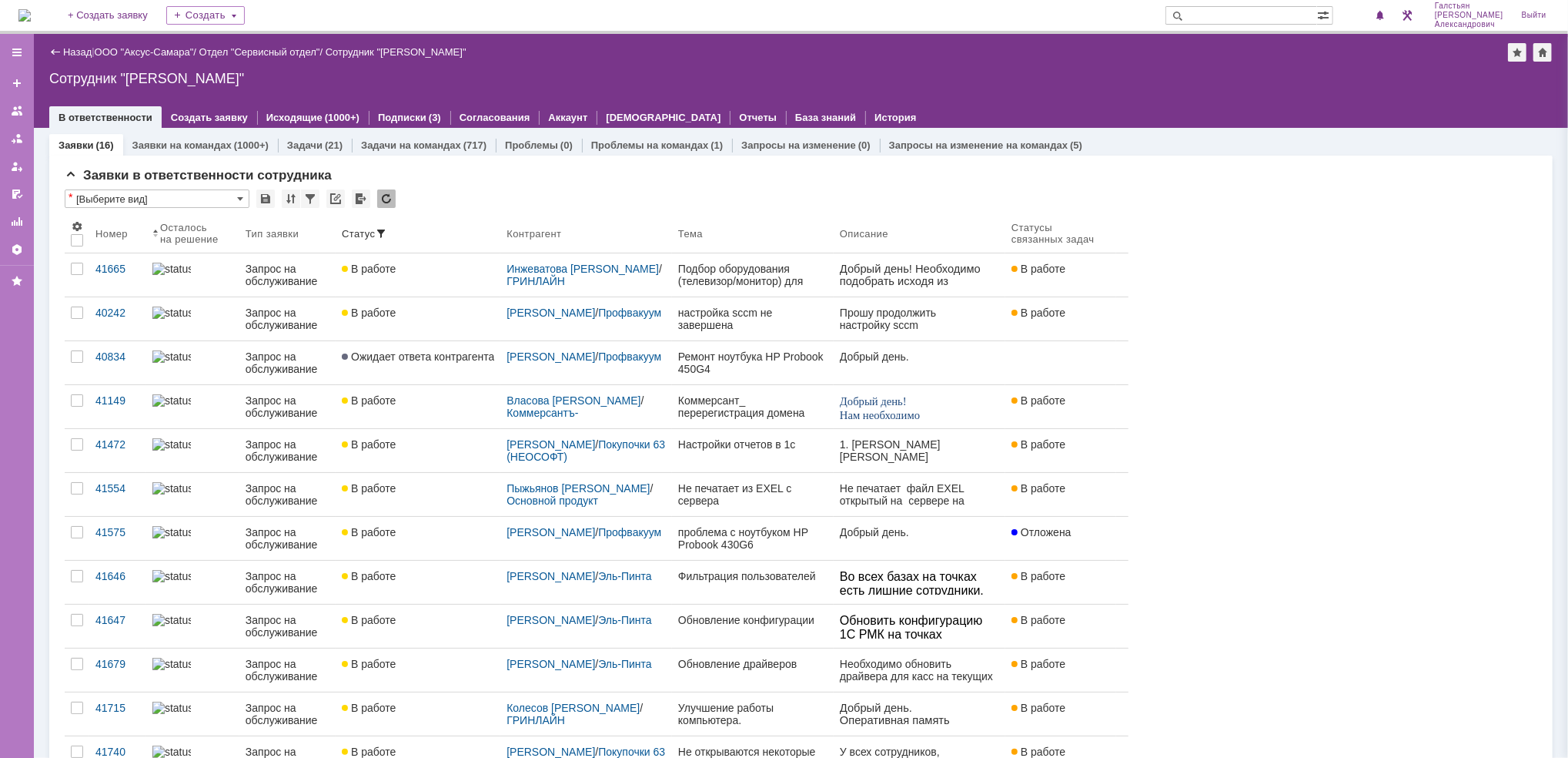
click at [1017, 82] on div "Сотрудник "[PERSON_NAME]"" at bounding box center [801, 78] width 1503 height 15
click at [1396, 20] on div "1 [PERSON_NAME]" at bounding box center [1453, 15] width 204 height 31
click at [1386, 15] on span at bounding box center [1380, 16] width 11 height 12
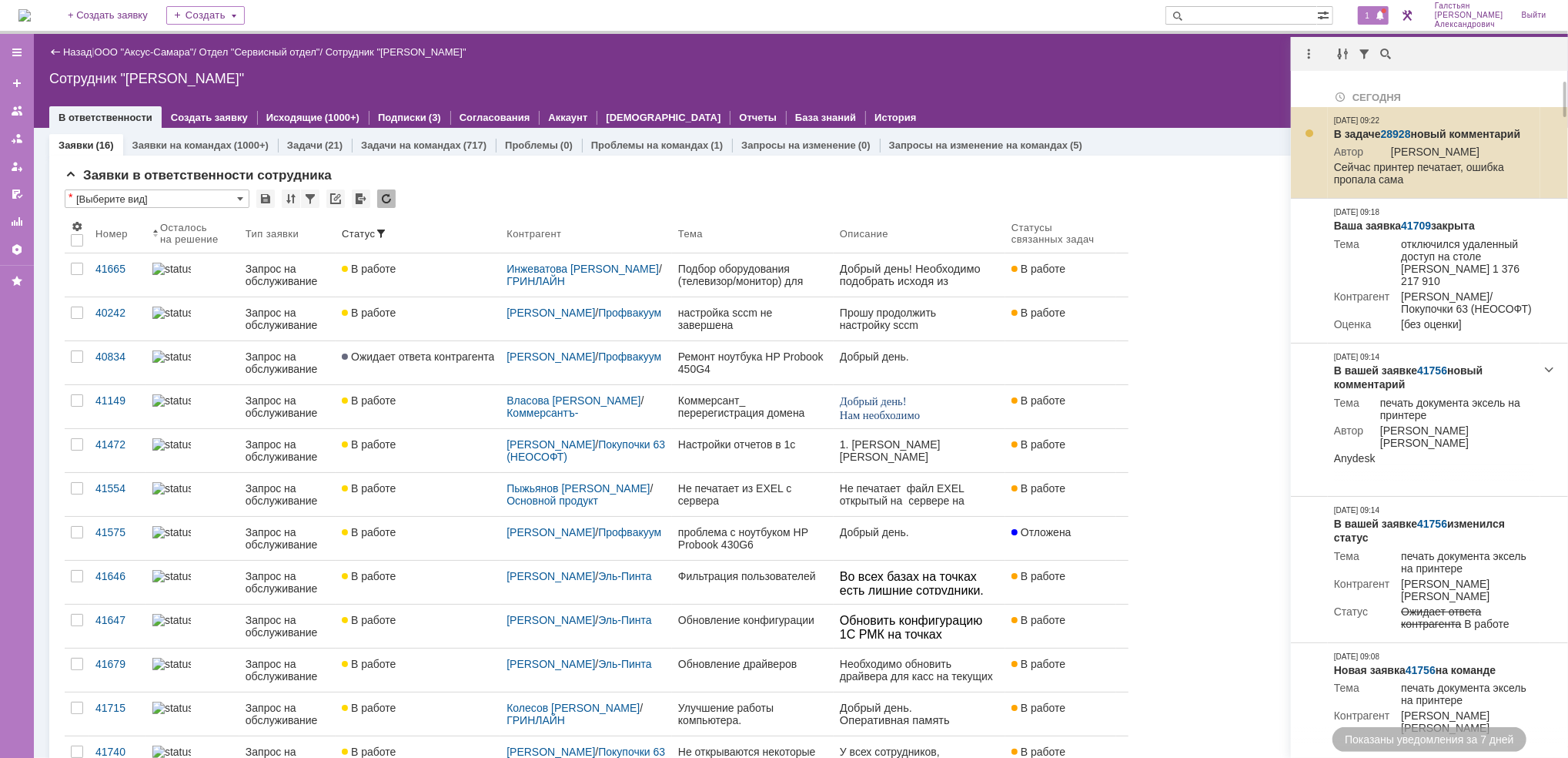
click at [1398, 133] on link "28928" at bounding box center [1396, 133] width 30 height 12
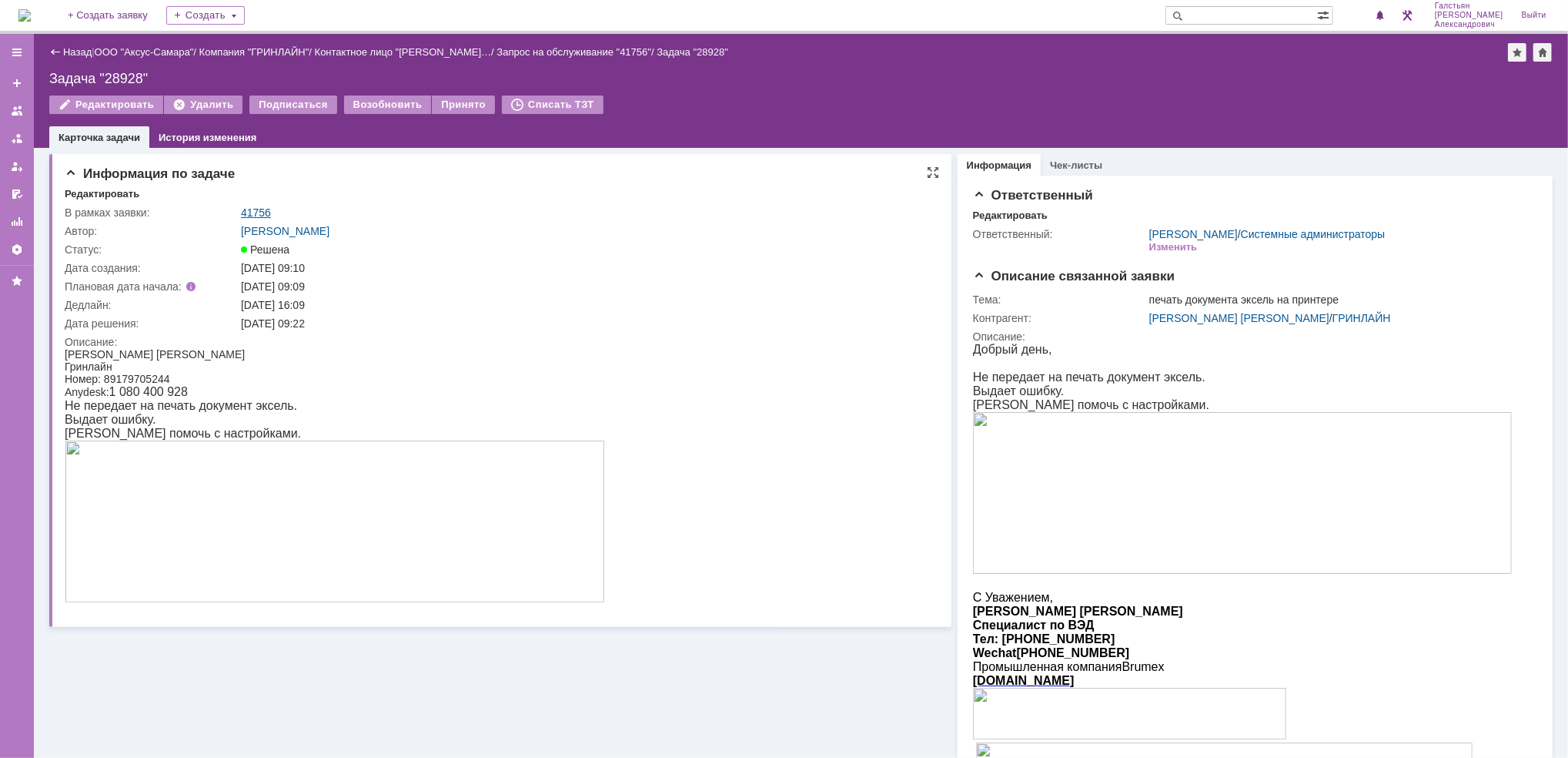
click at [244, 211] on link "41756" at bounding box center [256, 212] width 30 height 12
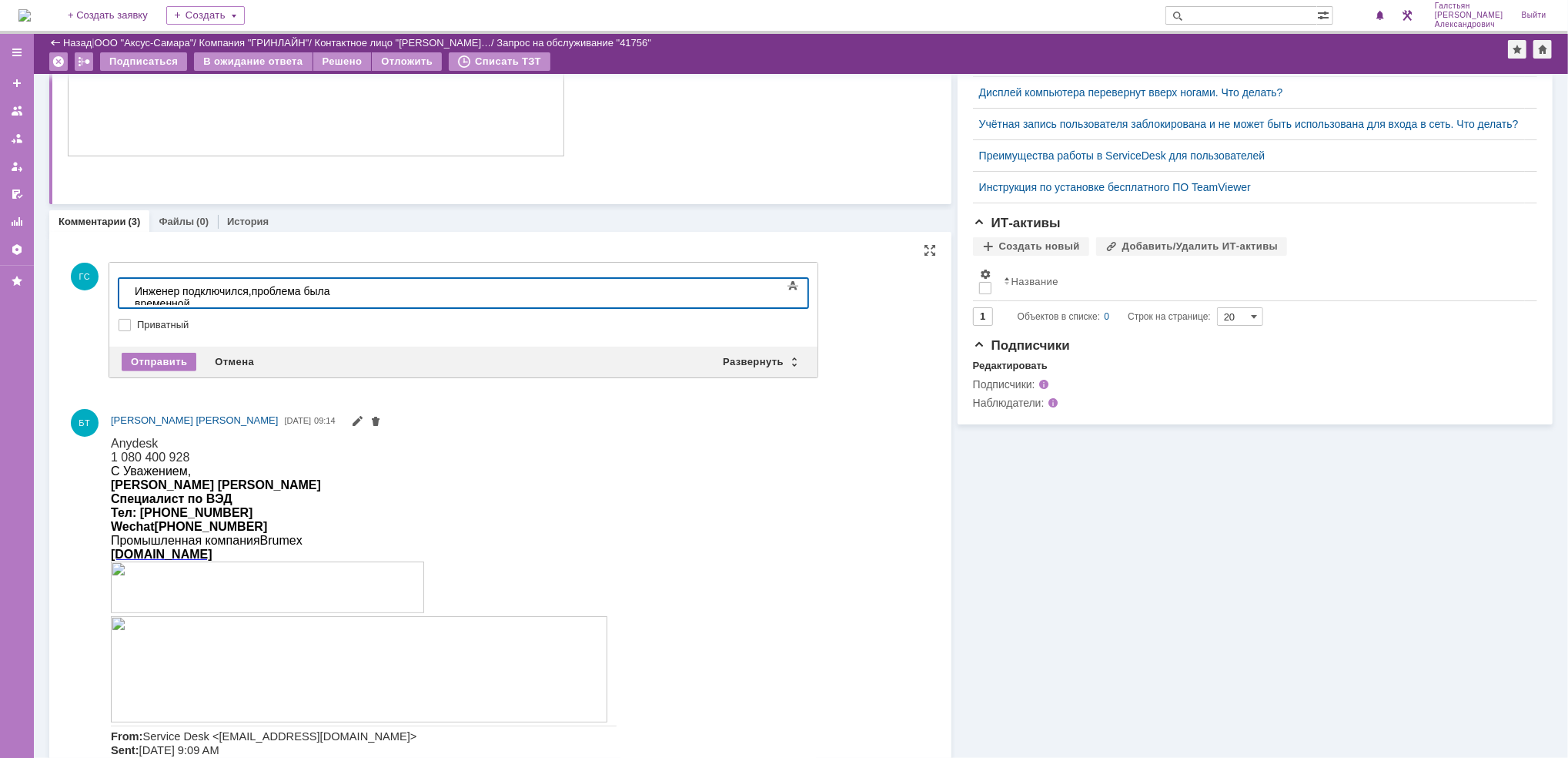
scroll to position [504, 0]
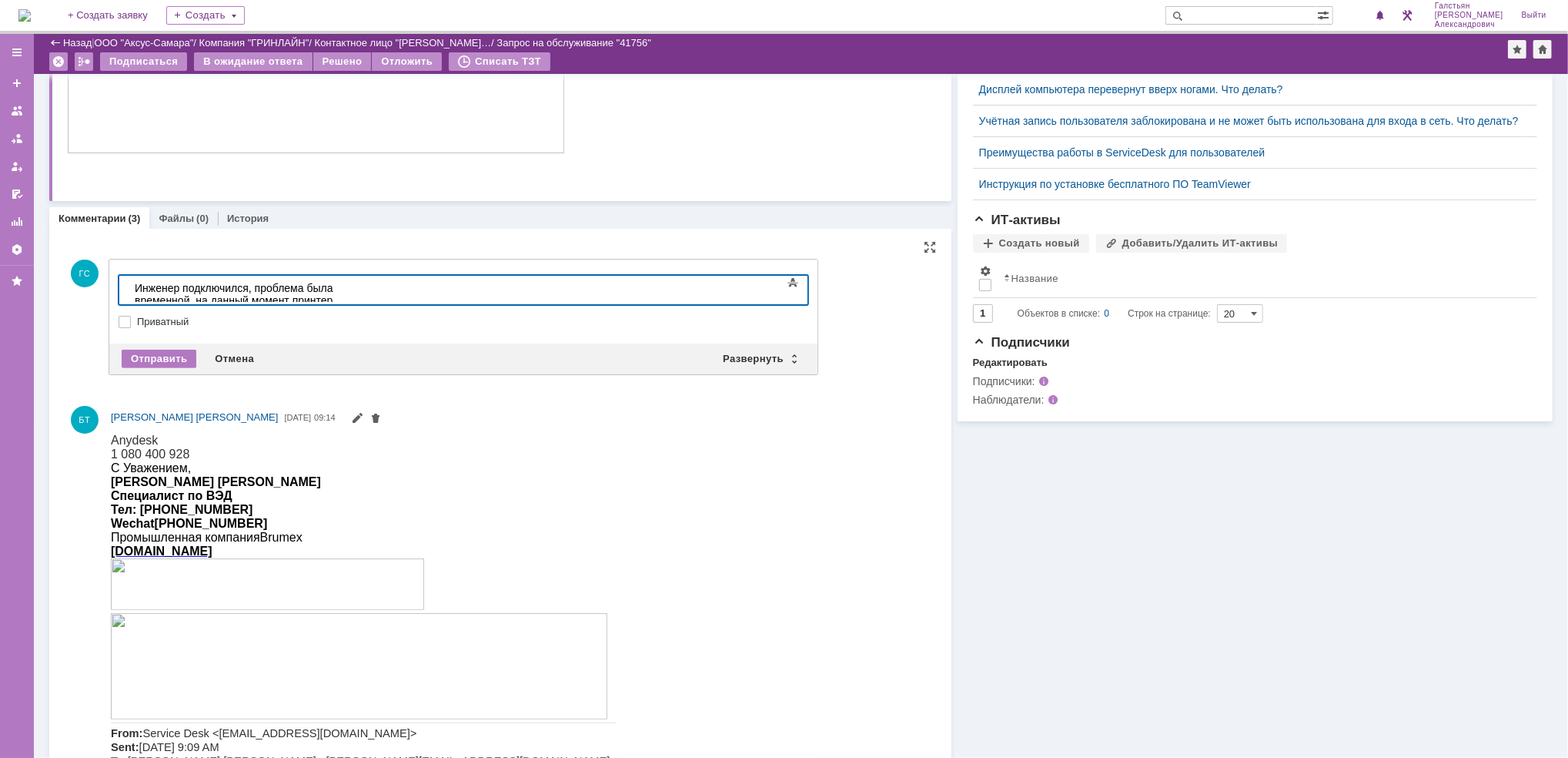
click at [352, 281] on div "Инженер подключился, проблема была временной, на данный момент принтер печатает" at bounding box center [243, 300] width 218 height 37
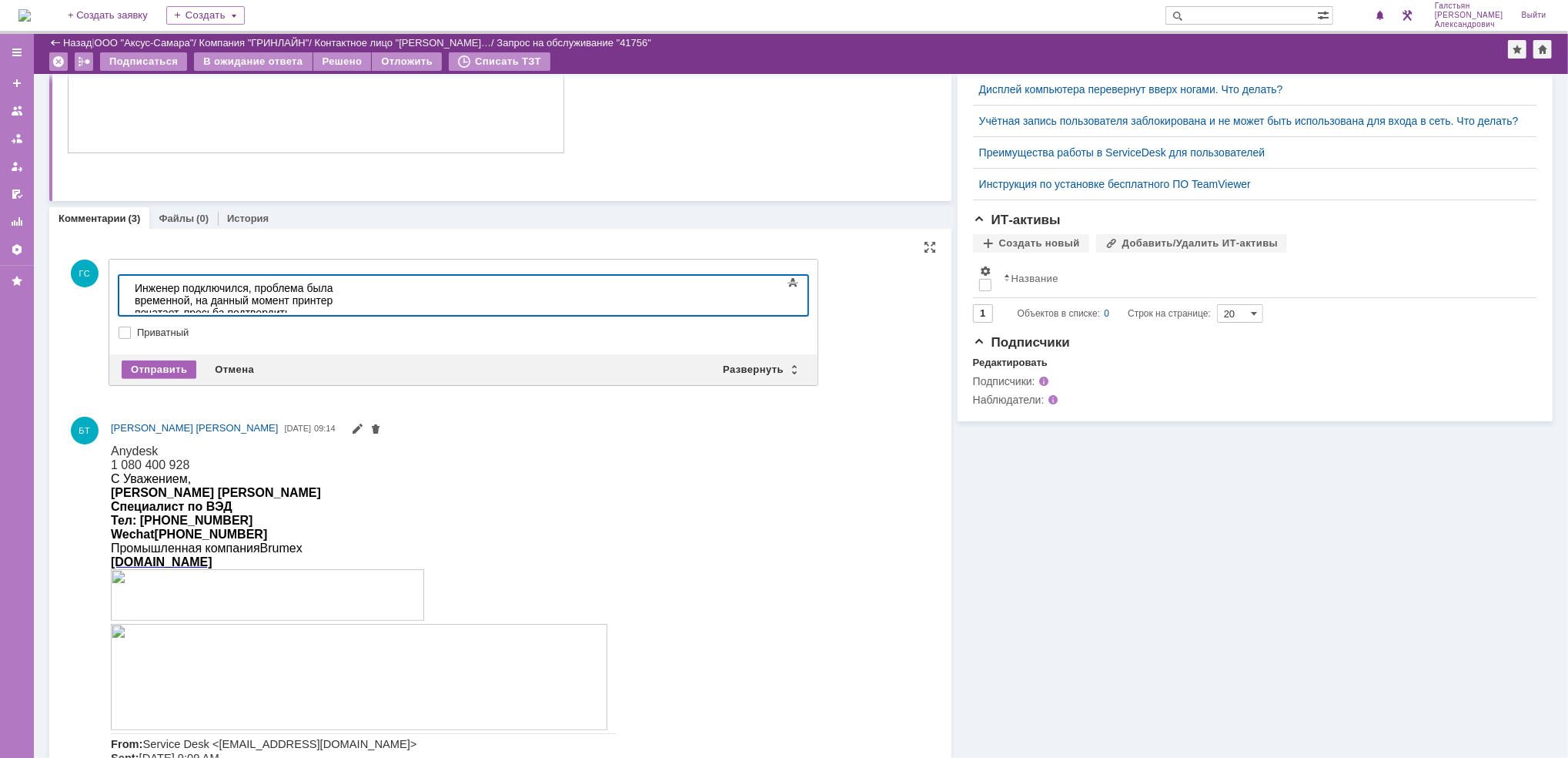
click at [163, 362] on div "Отправить" at bounding box center [159, 369] width 75 height 18
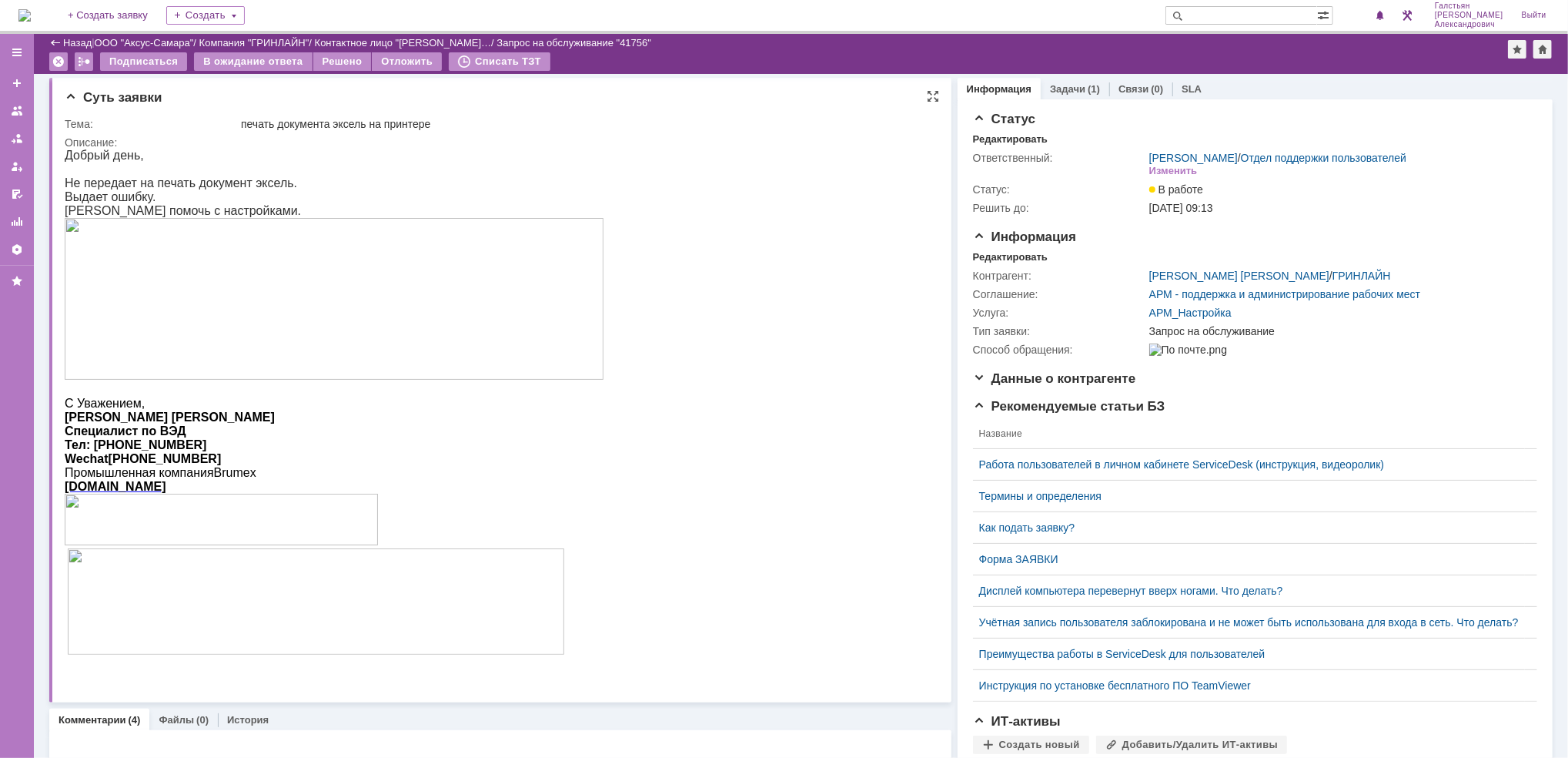
scroll to position [0, 0]
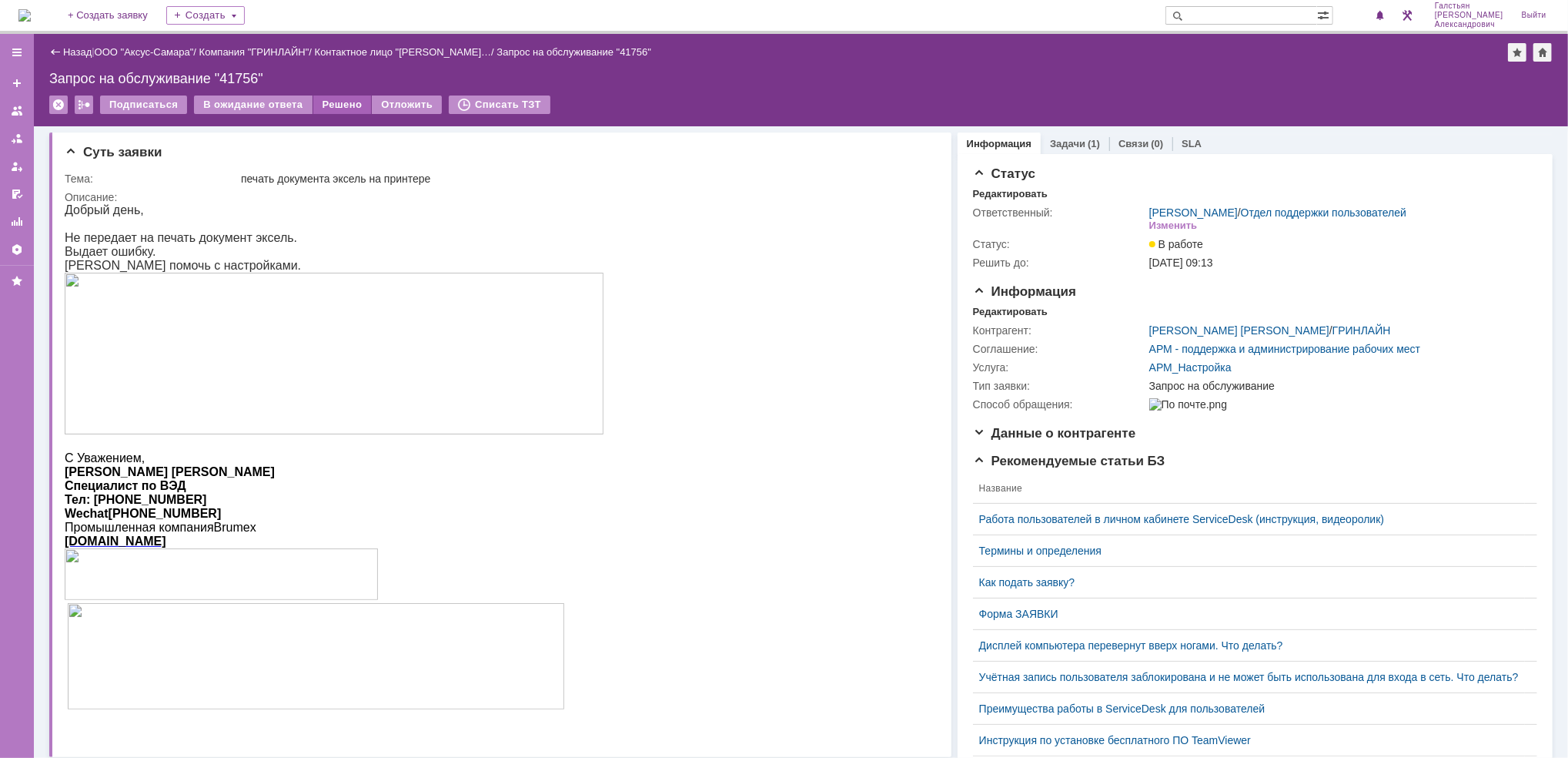
click at [331, 100] on div "Решено" at bounding box center [342, 104] width 58 height 18
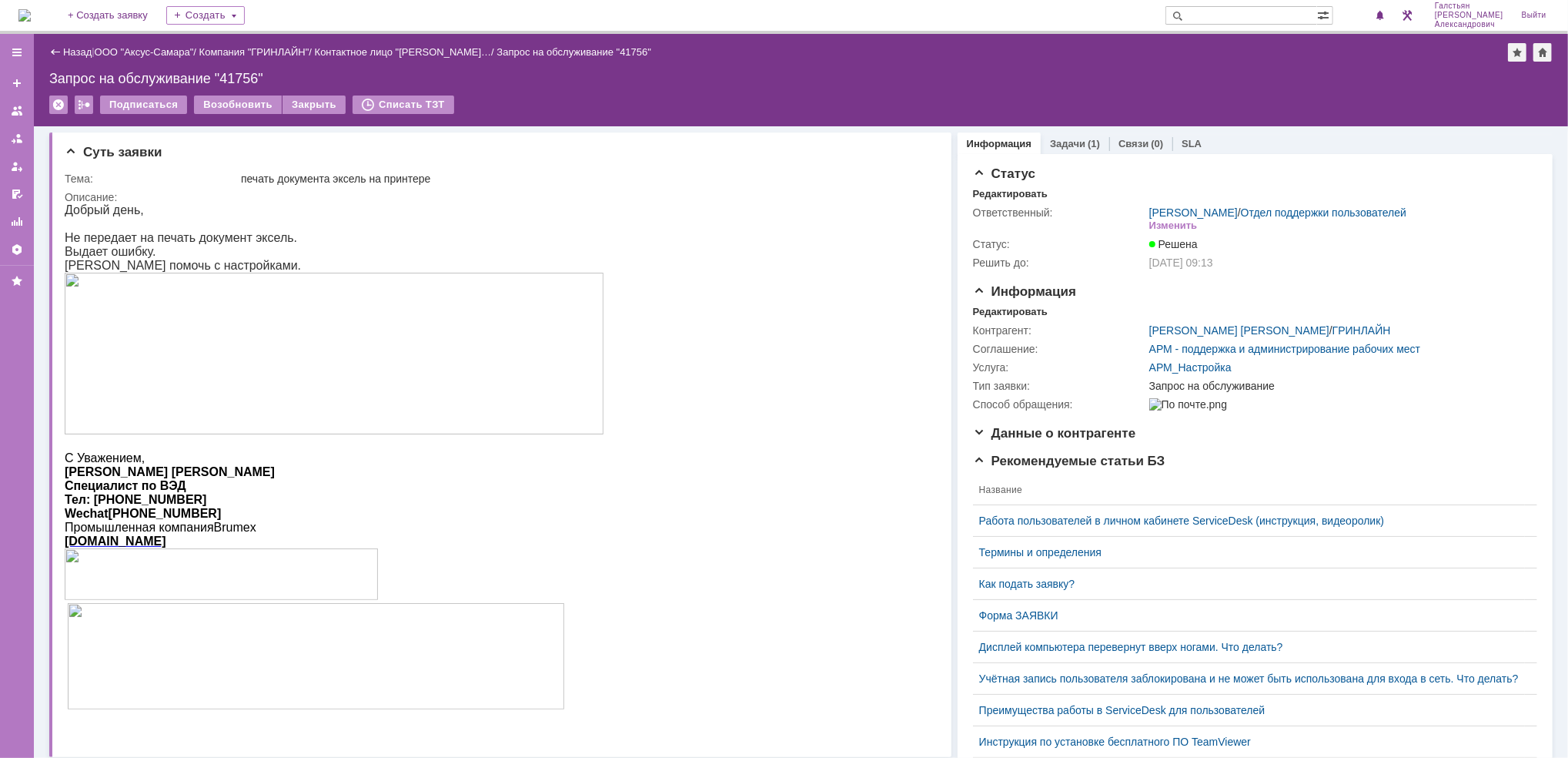
click at [31, 11] on img at bounding box center [24, 15] width 12 height 12
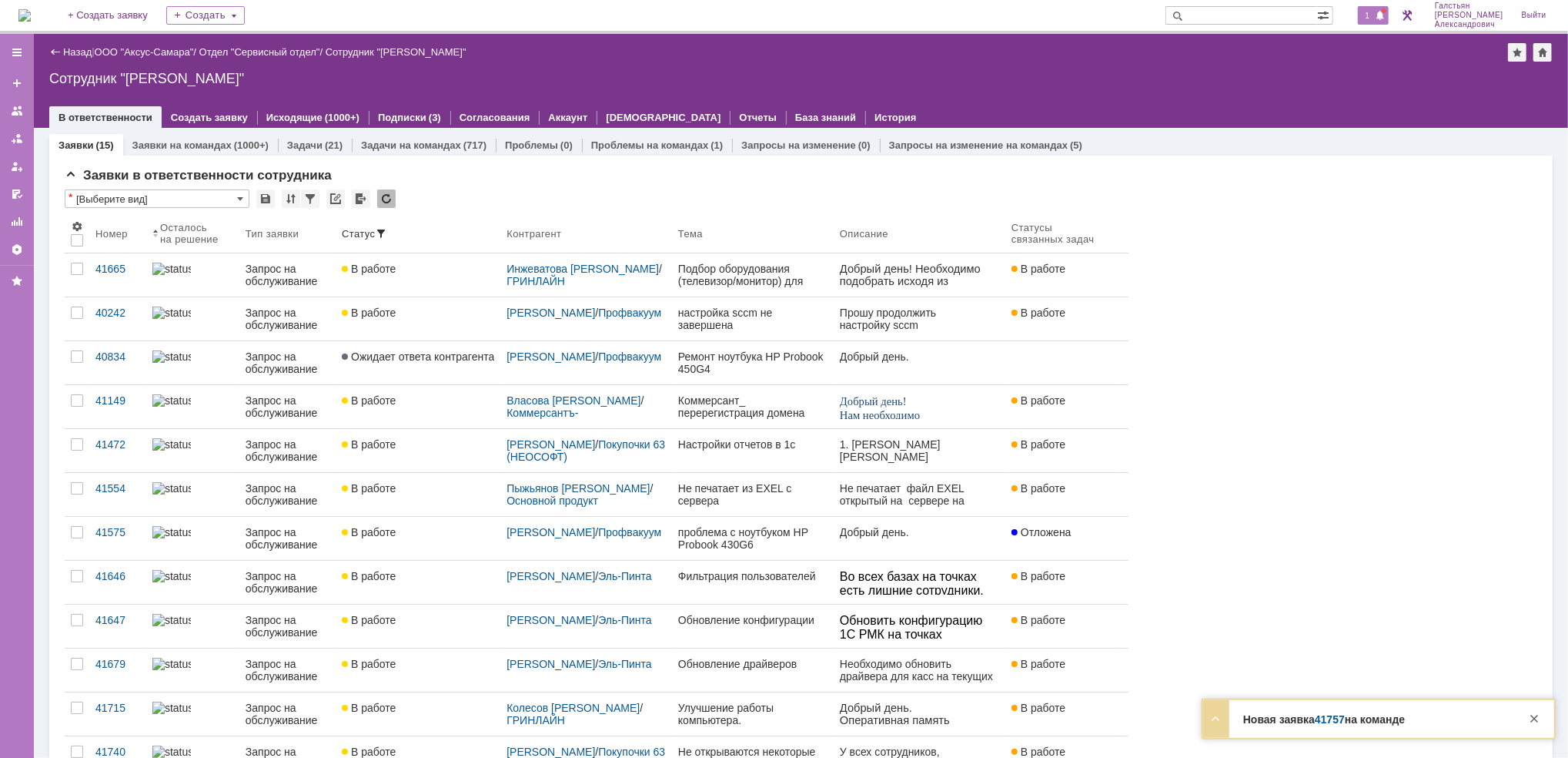
click at [1382, 18] on span at bounding box center [1380, 16] width 11 height 12
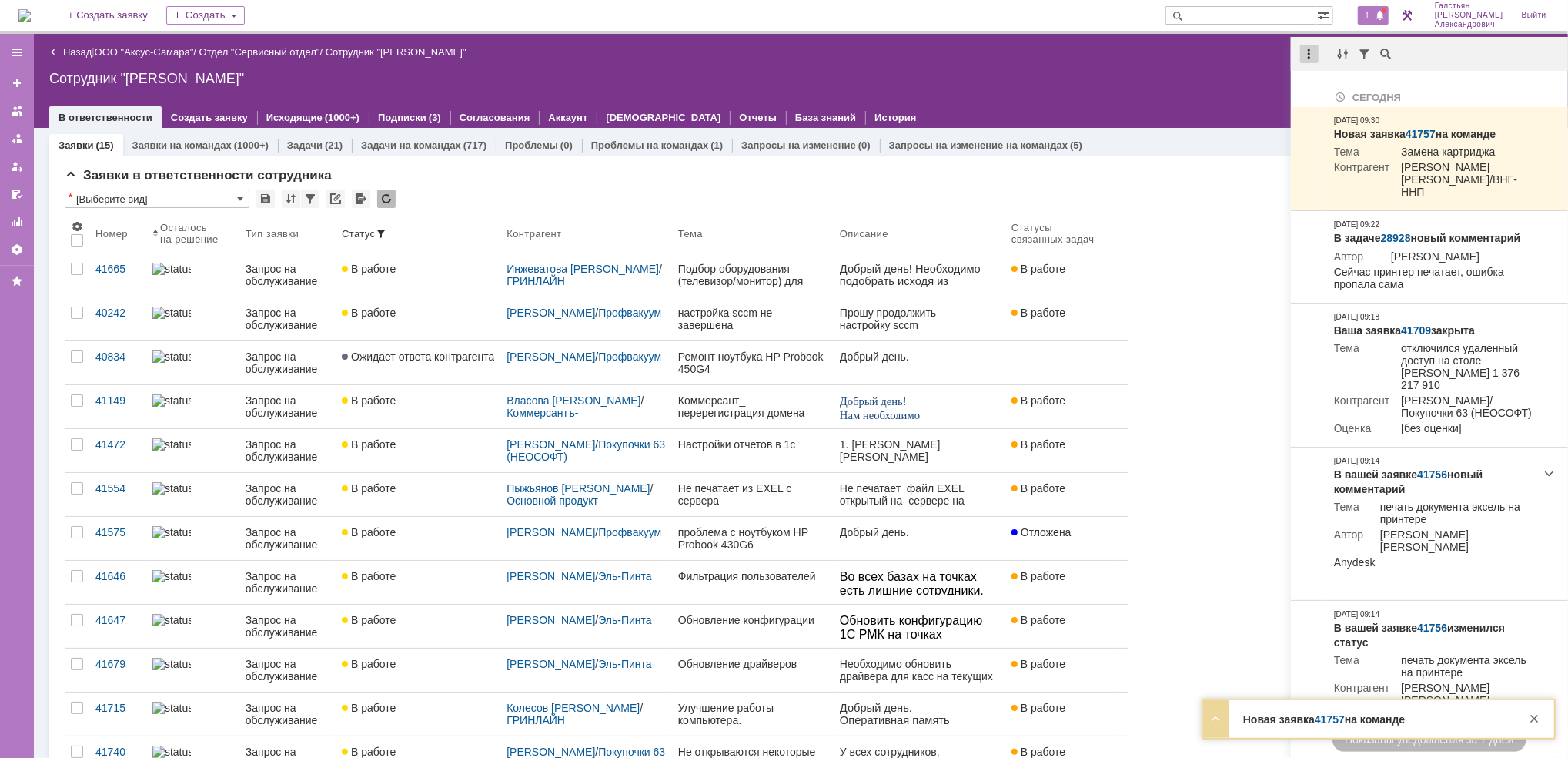
click at [1312, 53] on div at bounding box center [1309, 53] width 18 height 18
click at [1323, 83] on div "Отметить уведомления прочитанными" at bounding box center [1415, 92] width 225 height 23
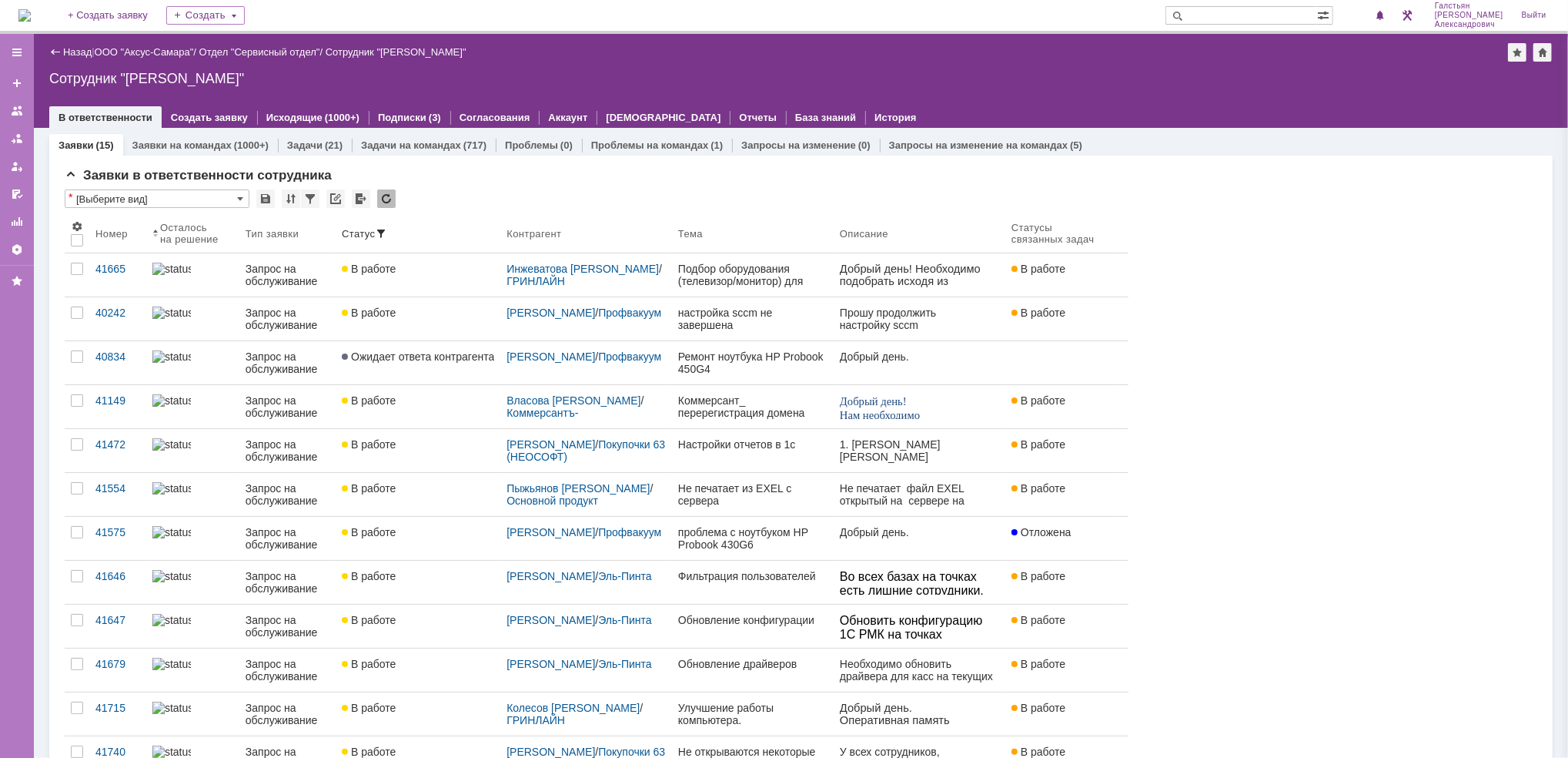
click at [1116, 71] on div "Сотрудник "Галстьян Степан Александрович"" at bounding box center [801, 78] width 1503 height 15
click at [16, 11] on div "На домашнюю + Создать заявку Создать Галстьян Степан Александрович Выйти" at bounding box center [784, 17] width 1568 height 34
click at [31, 14] on img at bounding box center [24, 15] width 12 height 12
click at [148, 49] on link "ООО "Аксус-Самара"" at bounding box center [144, 52] width 100 height 11
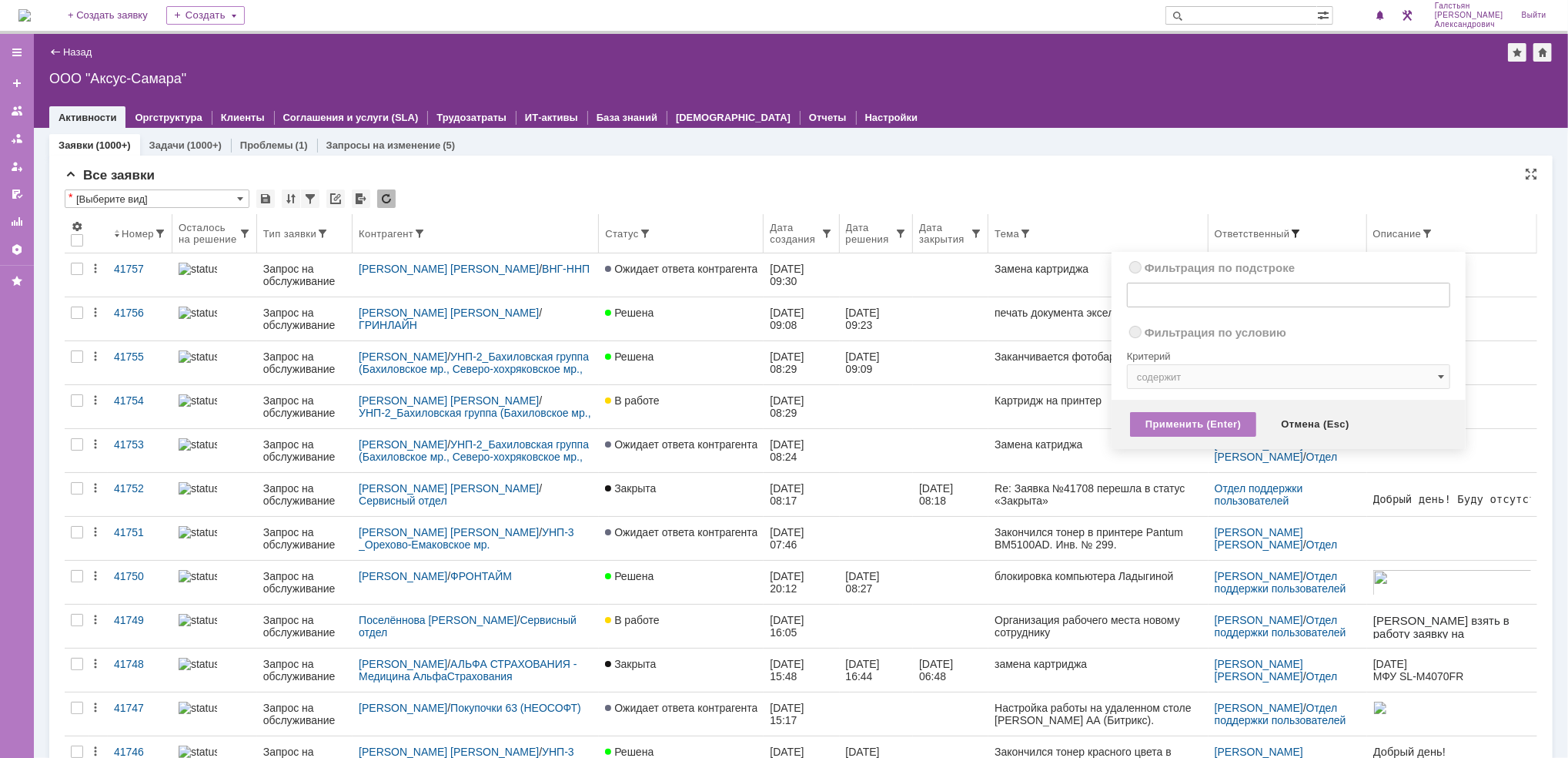
click at [1290, 228] on span at bounding box center [1296, 233] width 12 height 12
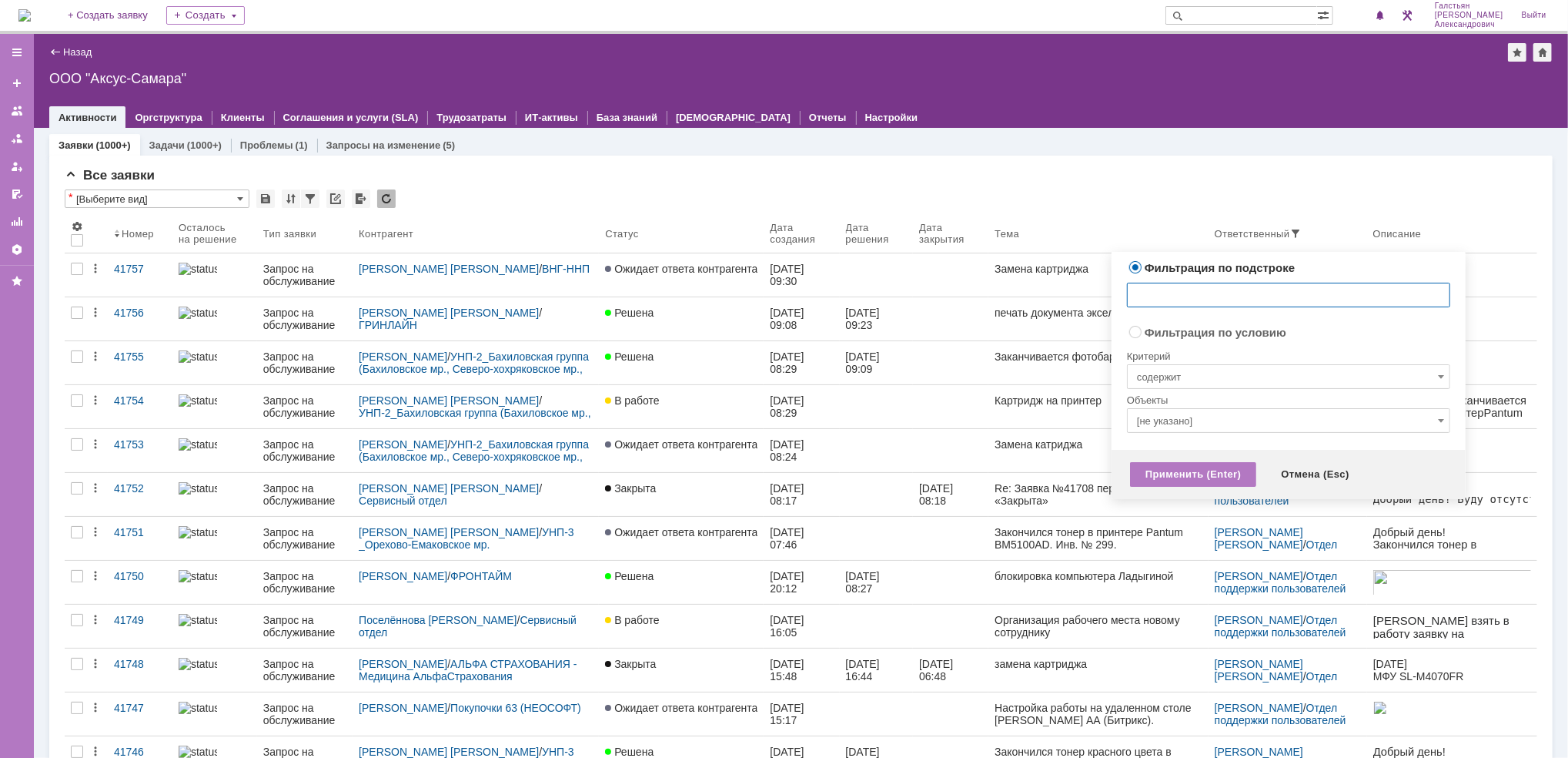
radio input "false"
radio input "true"
click at [1239, 371] on input "содержит" at bounding box center [1288, 376] width 323 height 25
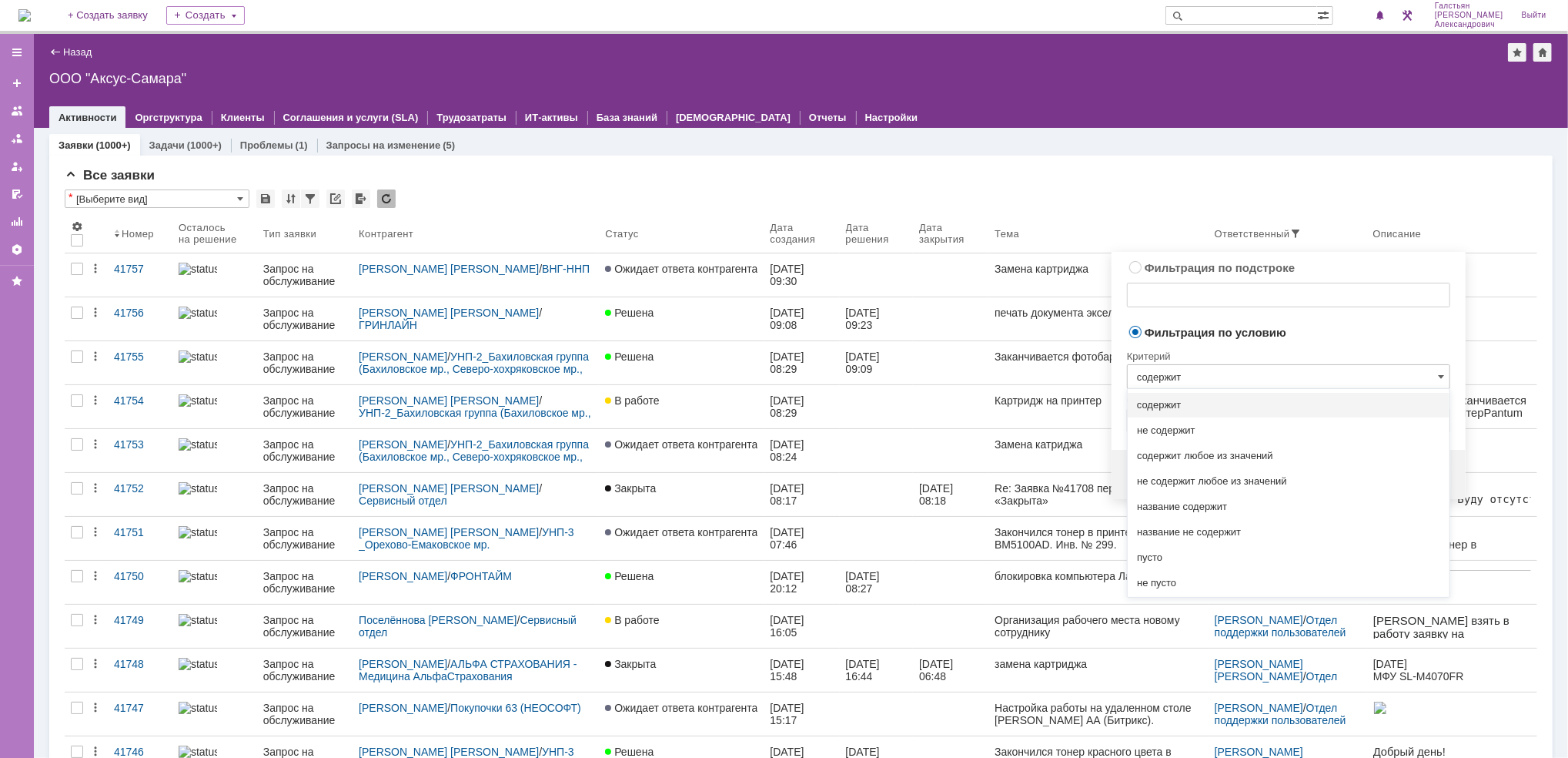
click at [1306, 321] on div "Фильтрация по подстроке Сбросить" at bounding box center [1288, 290] width 323 height 65
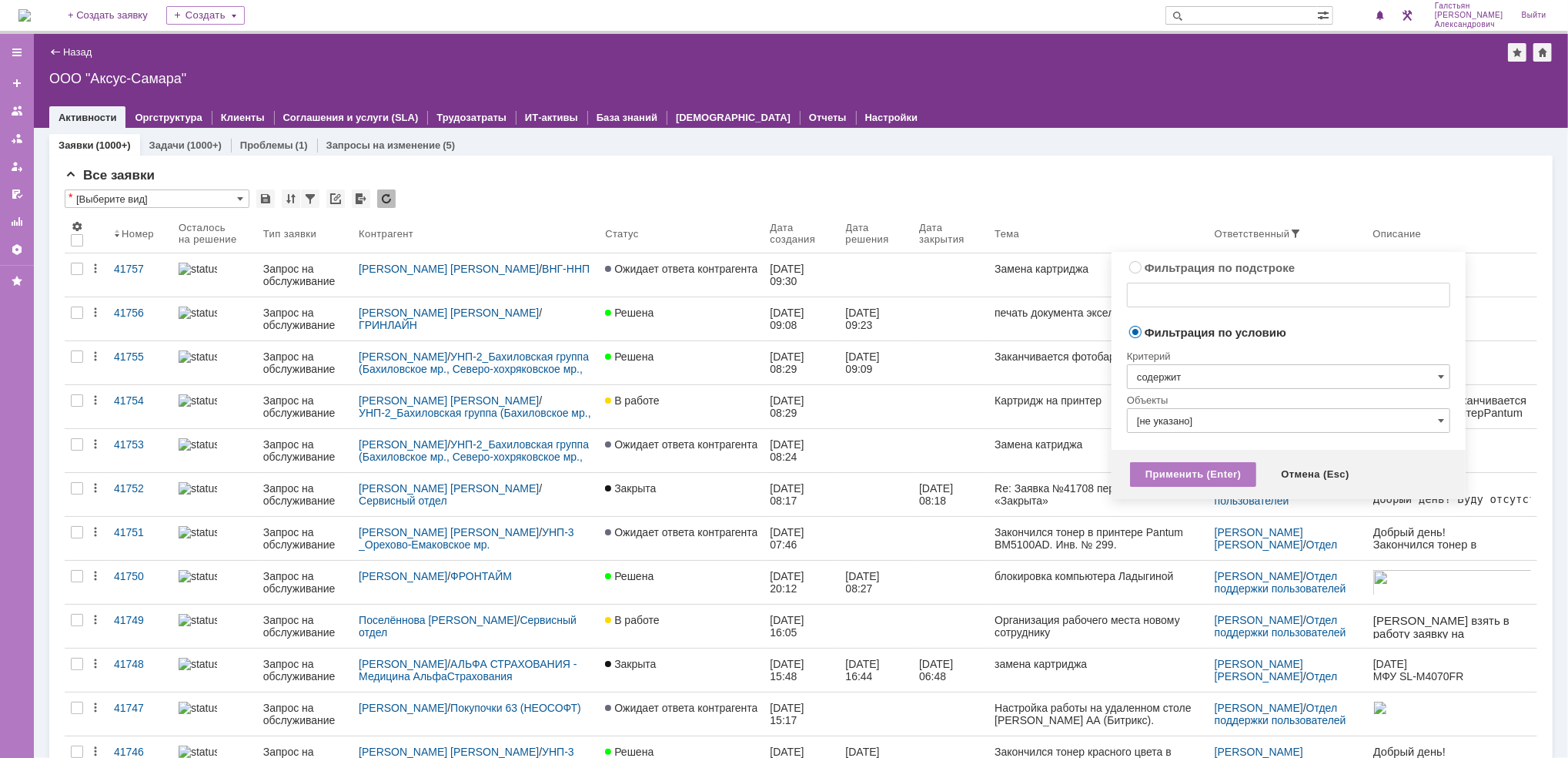
type input "содержит"
click at [1233, 423] on input "[не указано]" at bounding box center [1288, 420] width 323 height 25
type input "u"
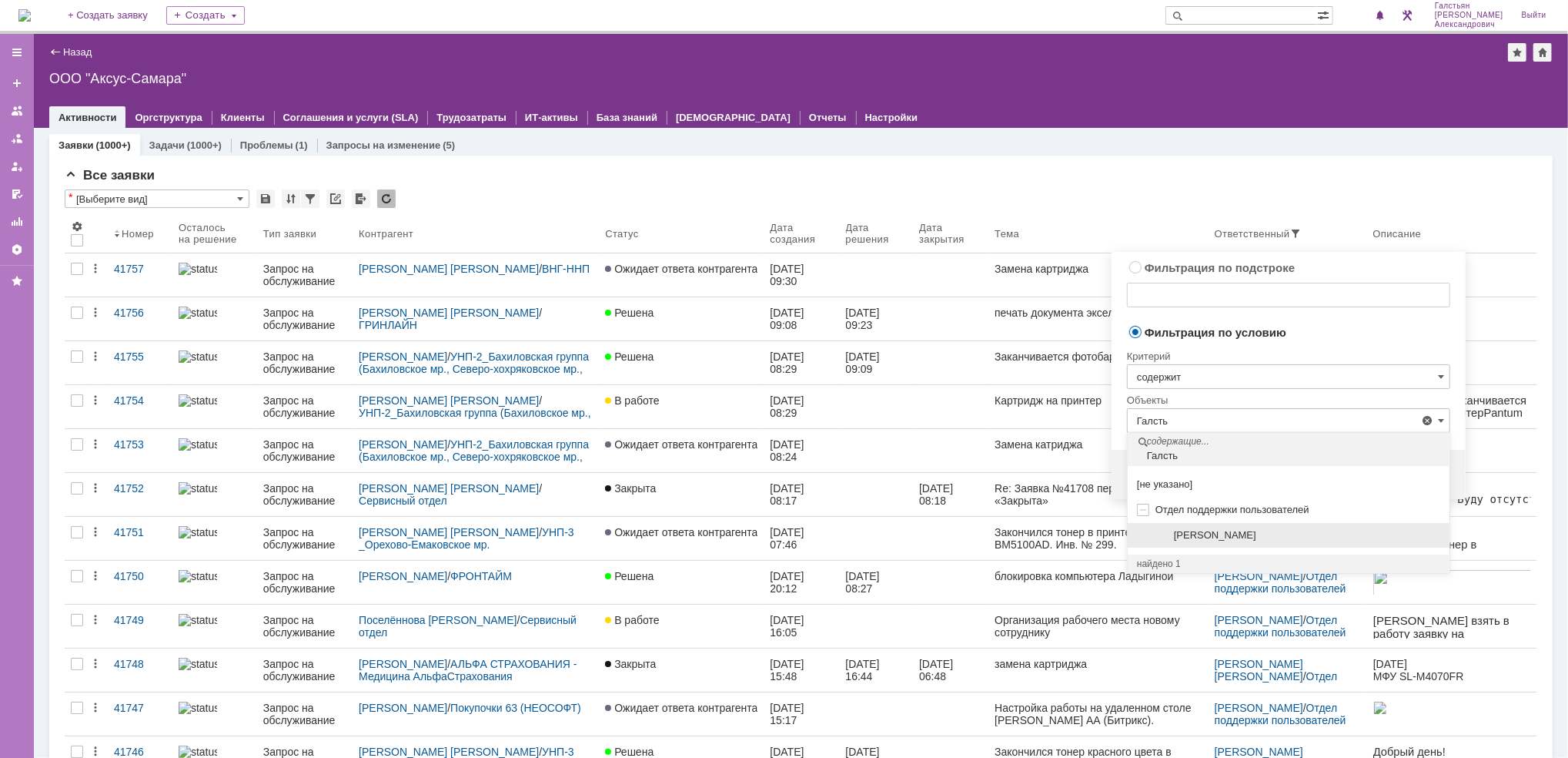
click at [1251, 532] on span "[PERSON_NAME]" at bounding box center [1214, 535] width 82 height 11
type input "[PERSON_NAME]"
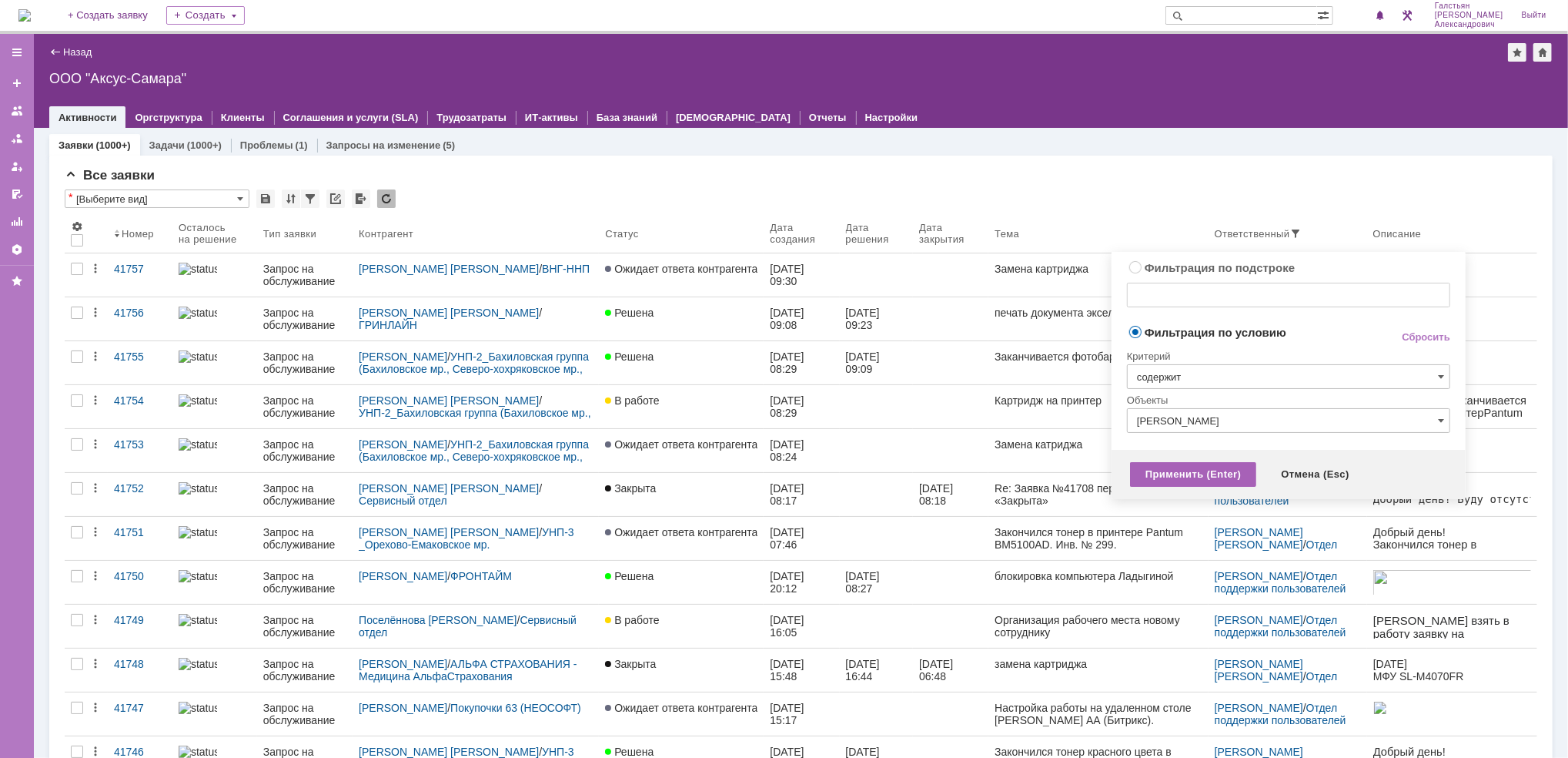
click at [1190, 470] on div "Применить (Enter)" at bounding box center [1193, 474] width 126 height 25
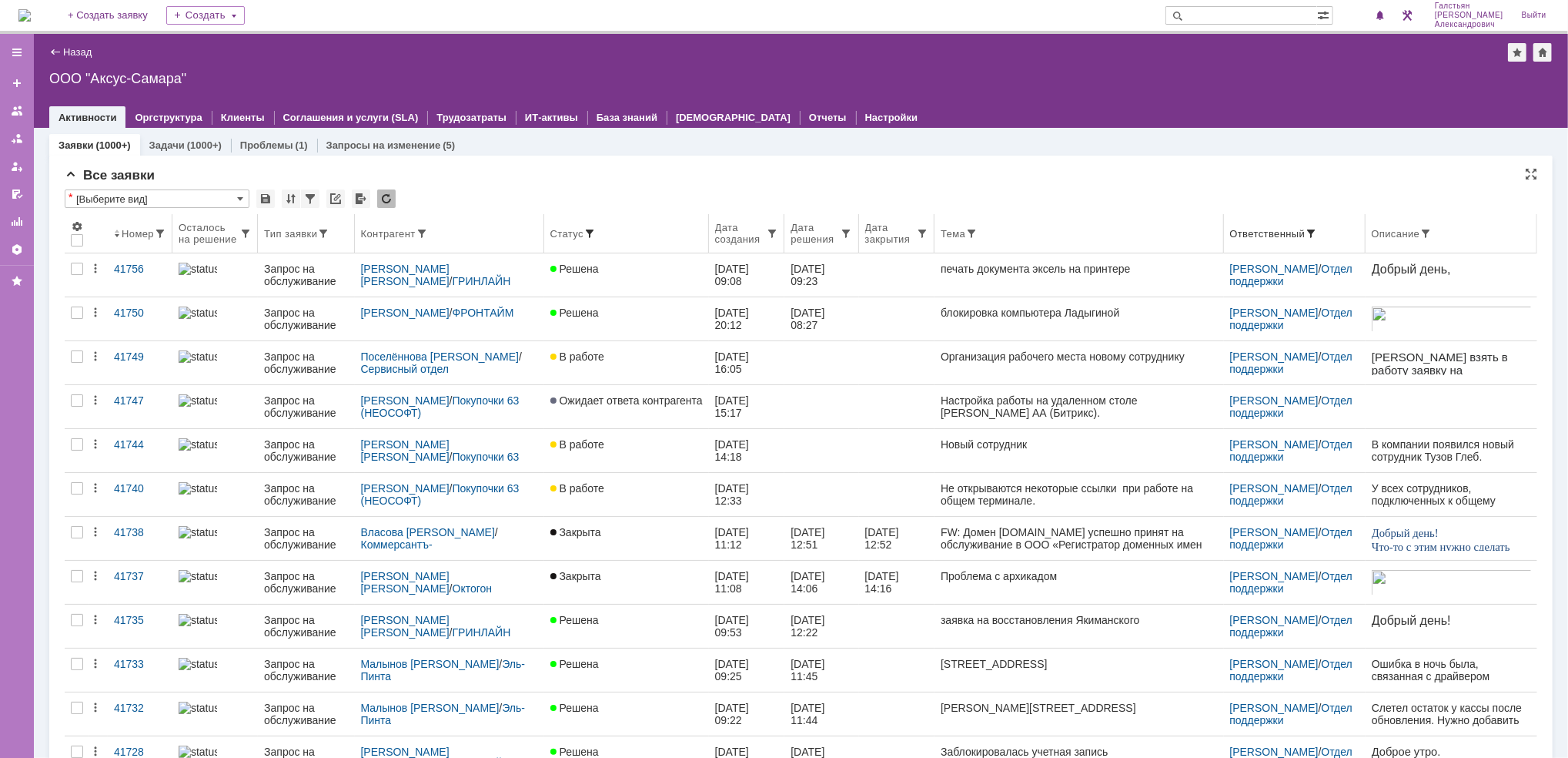
click at [583, 232] on span at bounding box center [589, 233] width 12 height 12
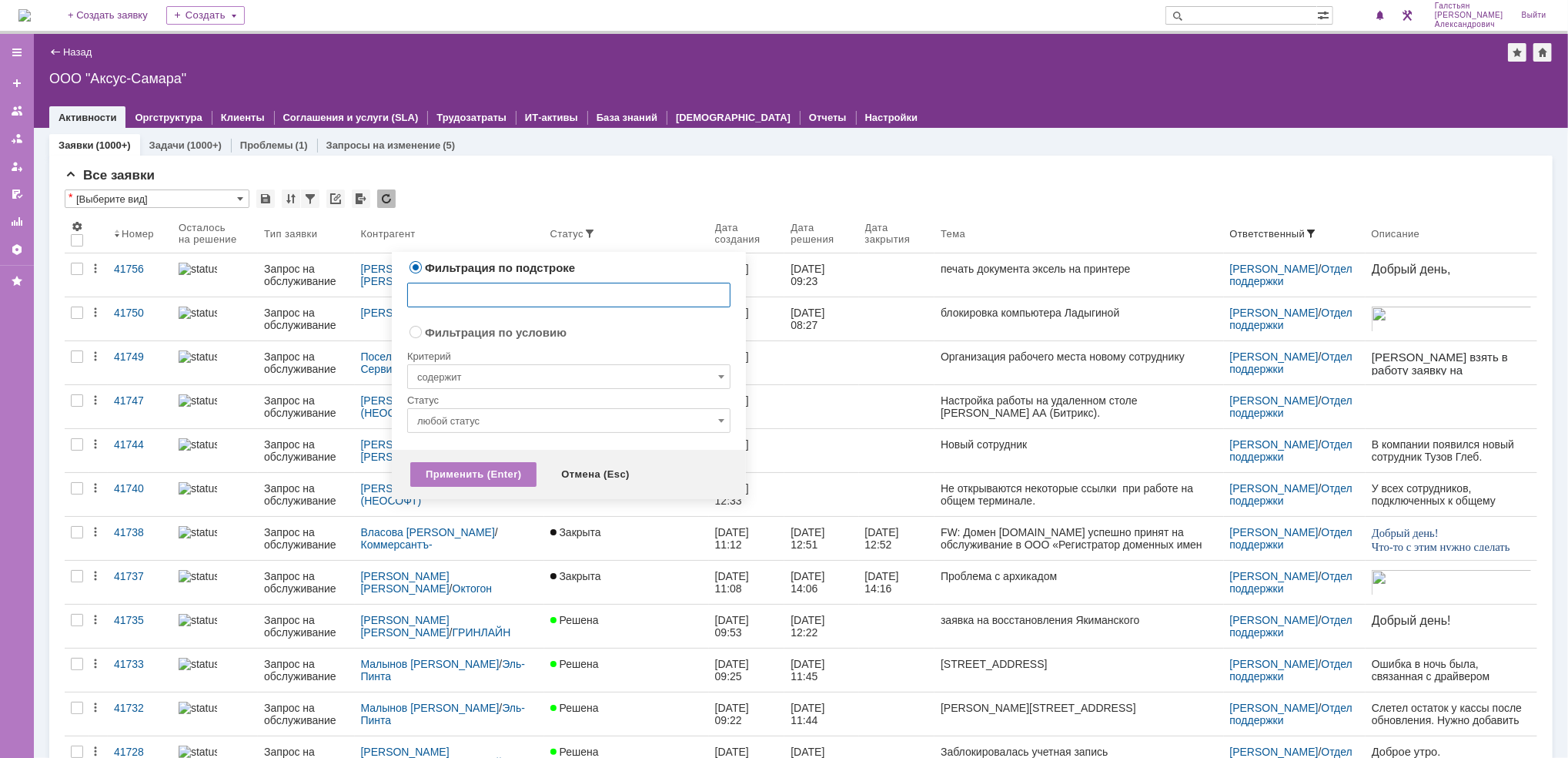
radio input "false"
radio input "true"
click at [555, 373] on input "содержит" at bounding box center [569, 376] width 323 height 25
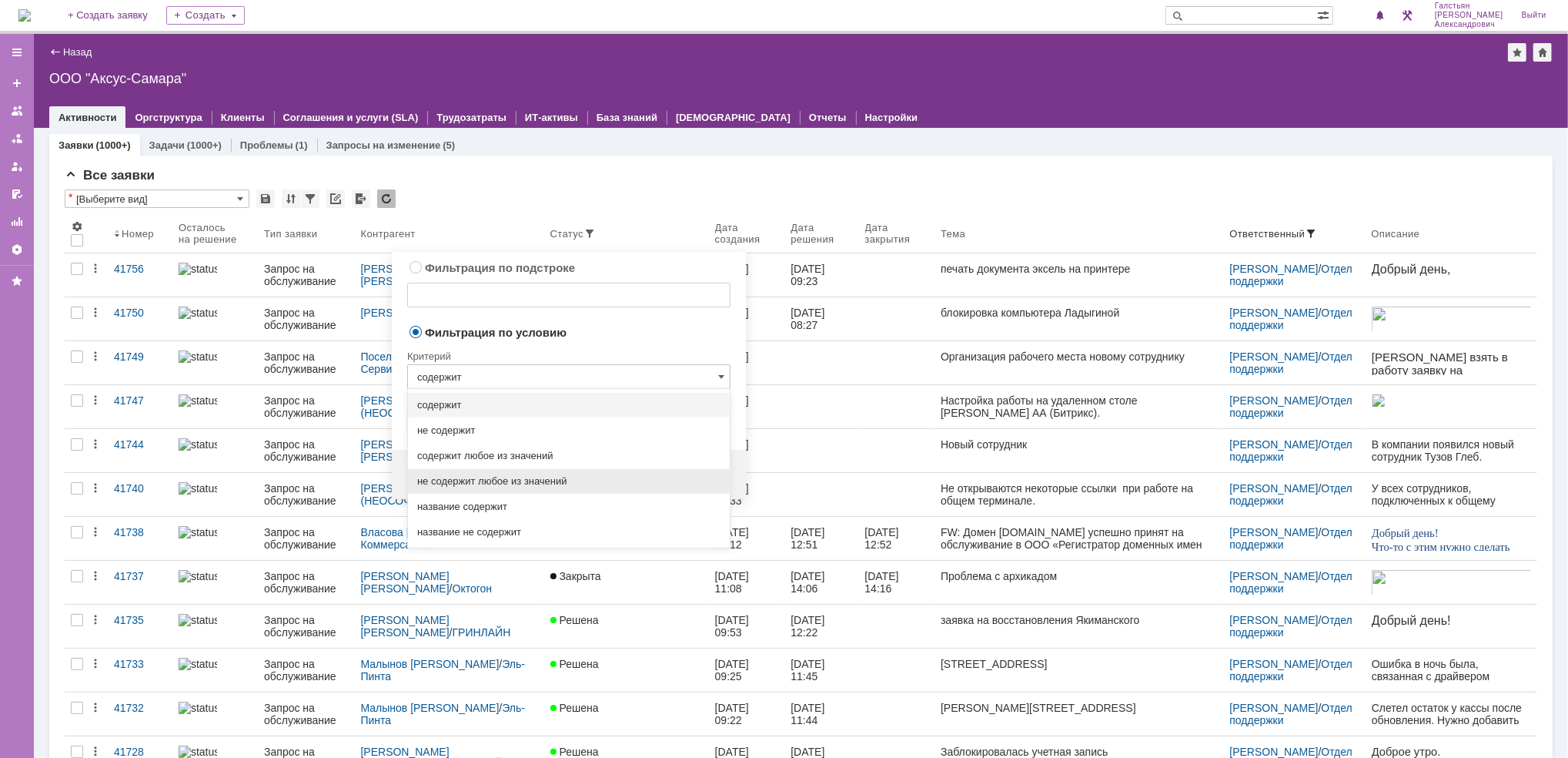
click at [613, 480] on span "не содержит любое из значений" at bounding box center [569, 481] width 304 height 12
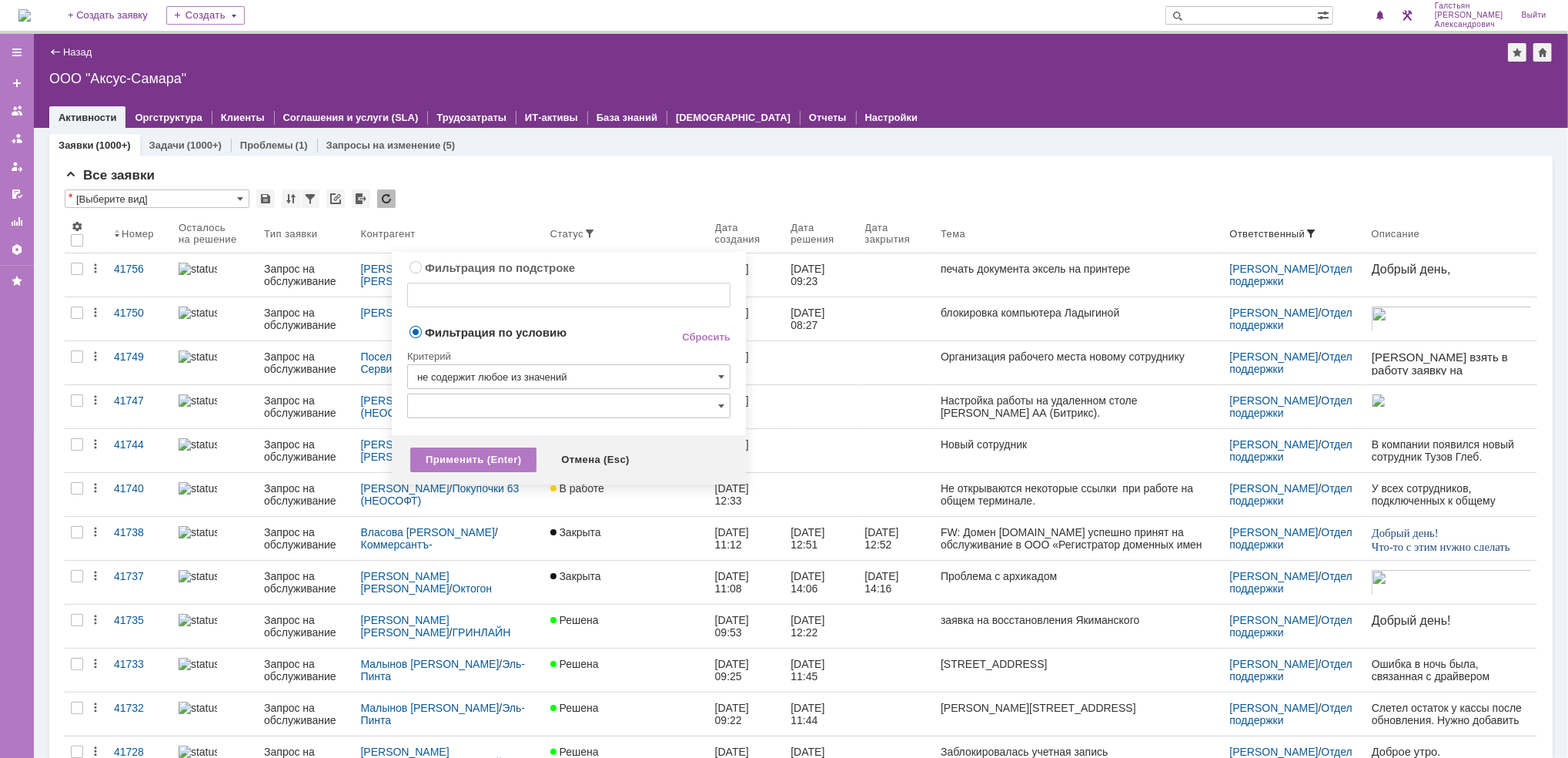
click at [599, 379] on input "не содержит любое из значений" at bounding box center [569, 376] width 323 height 25
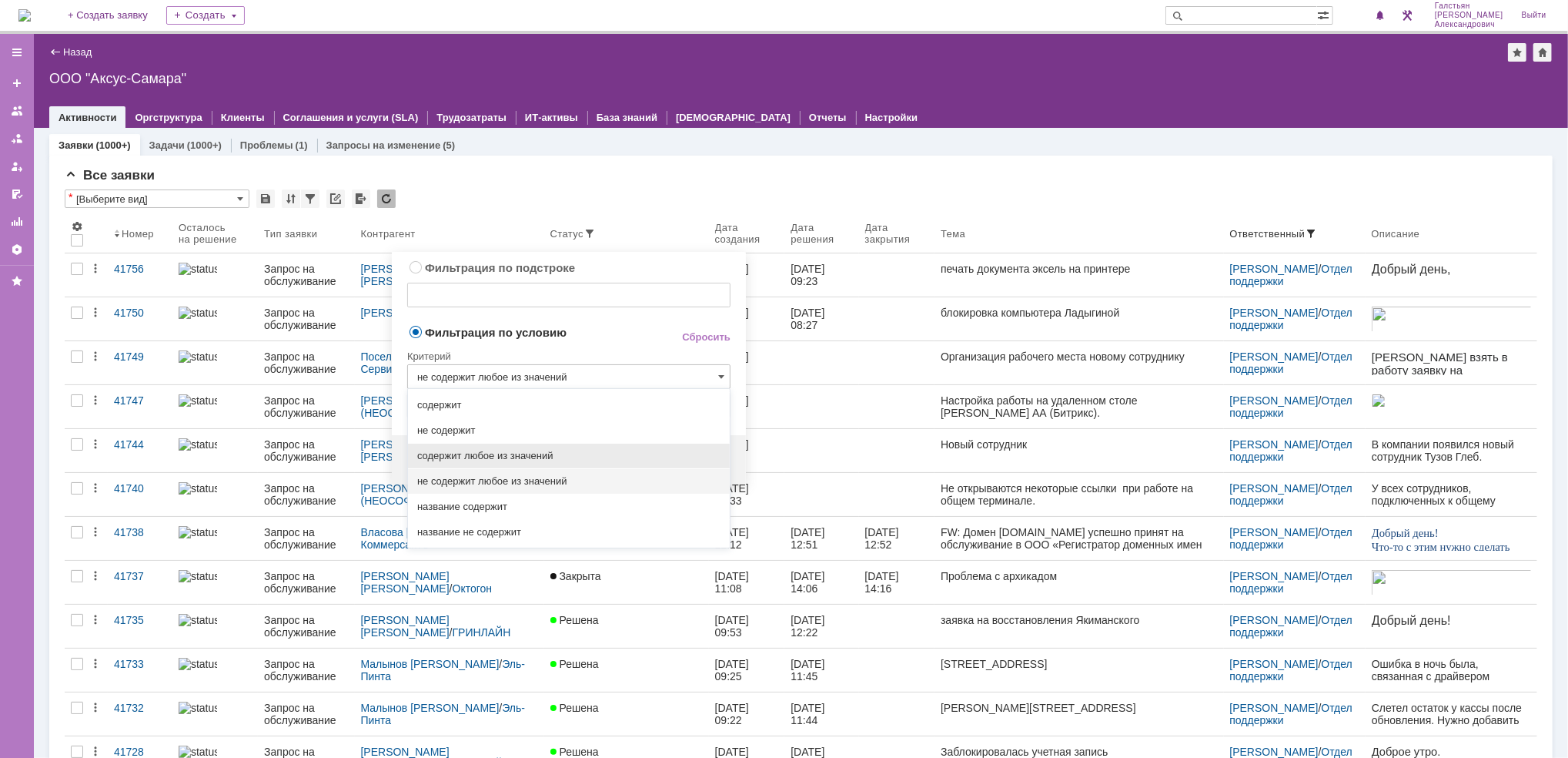
click at [564, 450] on span "содержит любое из значений" at bounding box center [569, 455] width 304 height 12
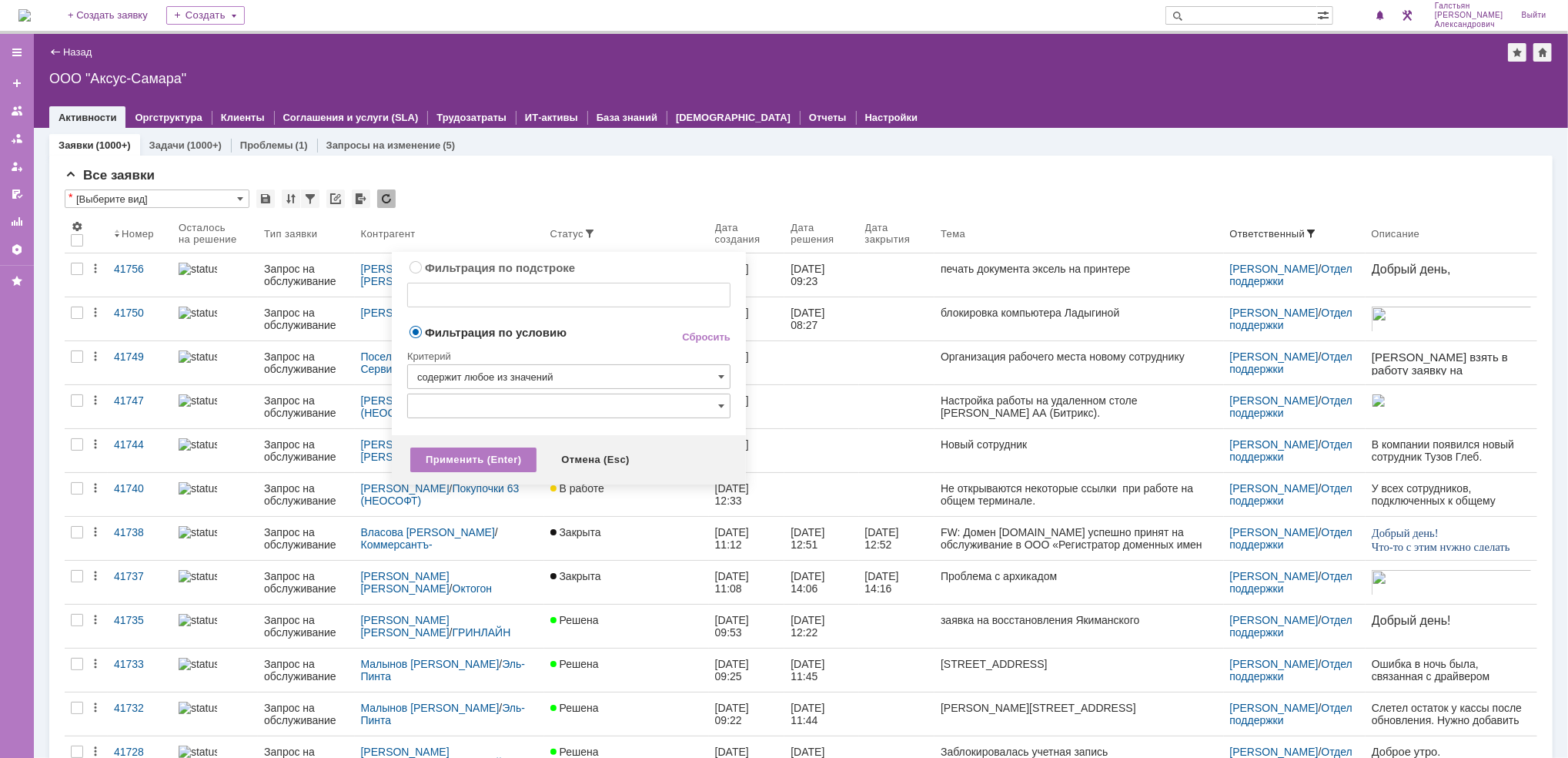
click at [560, 402] on input "text" at bounding box center [569, 406] width 323 height 25
type input "содержит любое из значений"
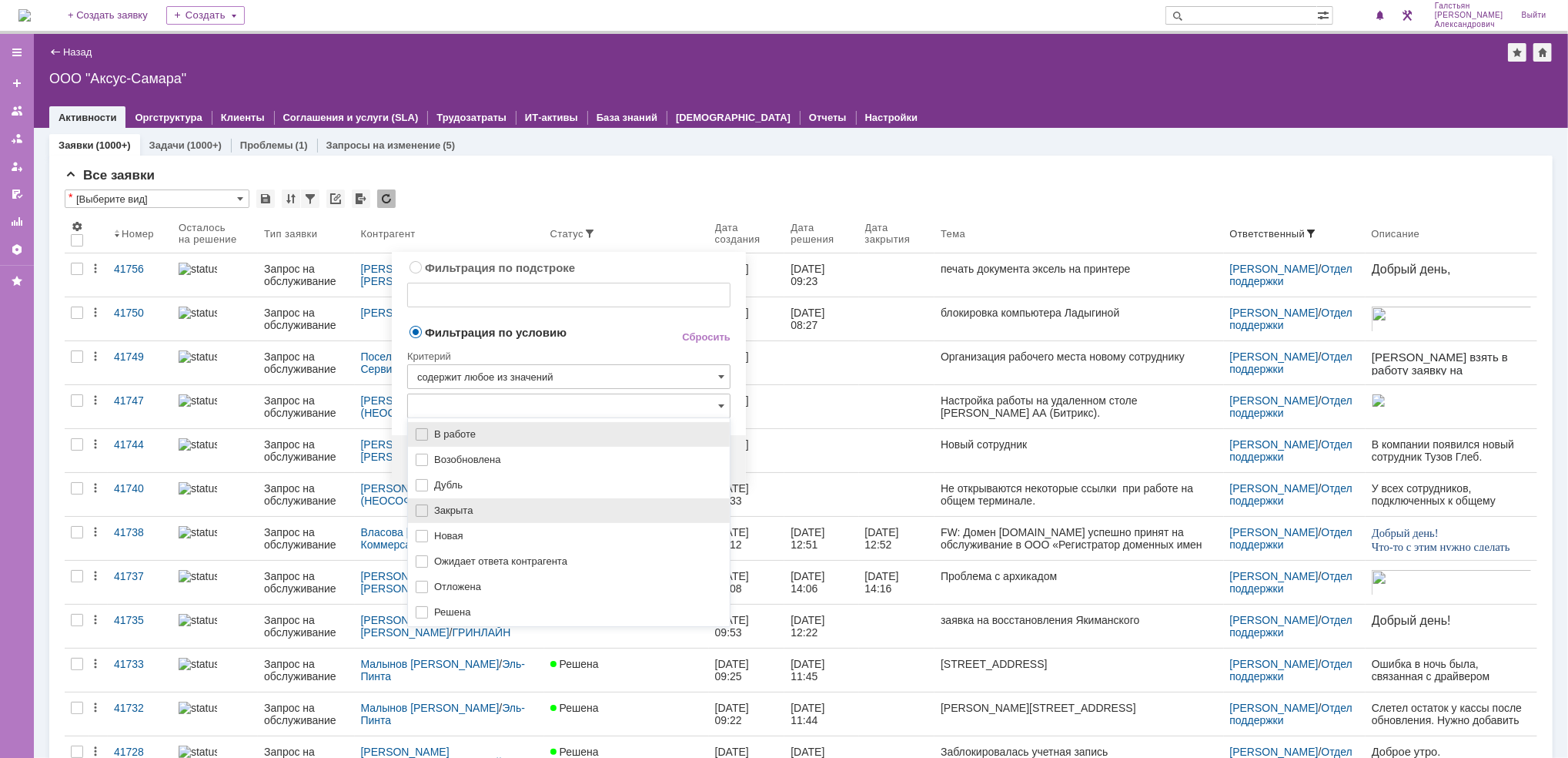
click at [519, 512] on span "Закрыта" at bounding box center [577, 510] width 286 height 12
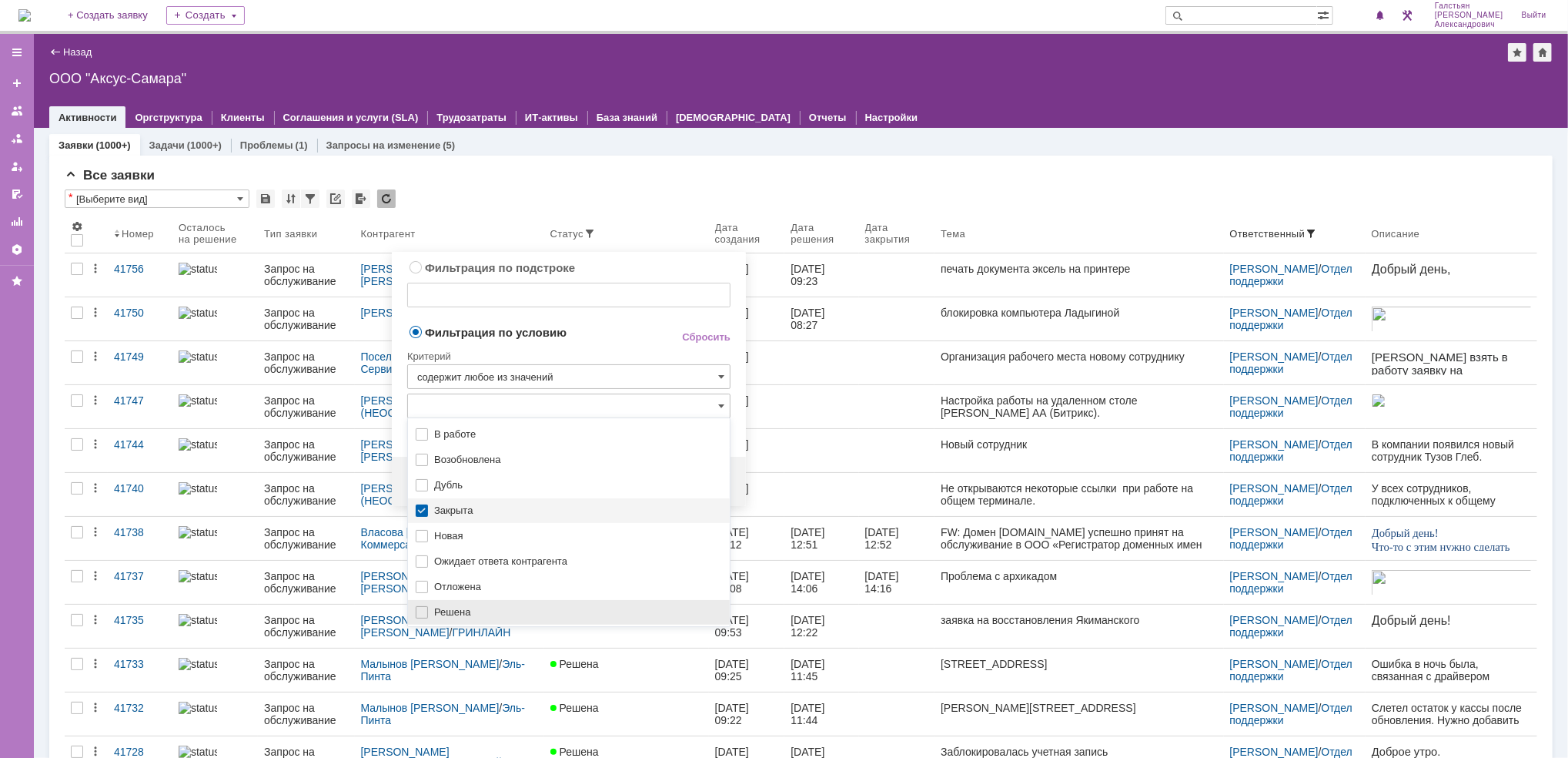
click at [481, 615] on span "Решена" at bounding box center [577, 611] width 286 height 12
click at [556, 348] on div "Критерий" at bounding box center [569, 354] width 323 height 21
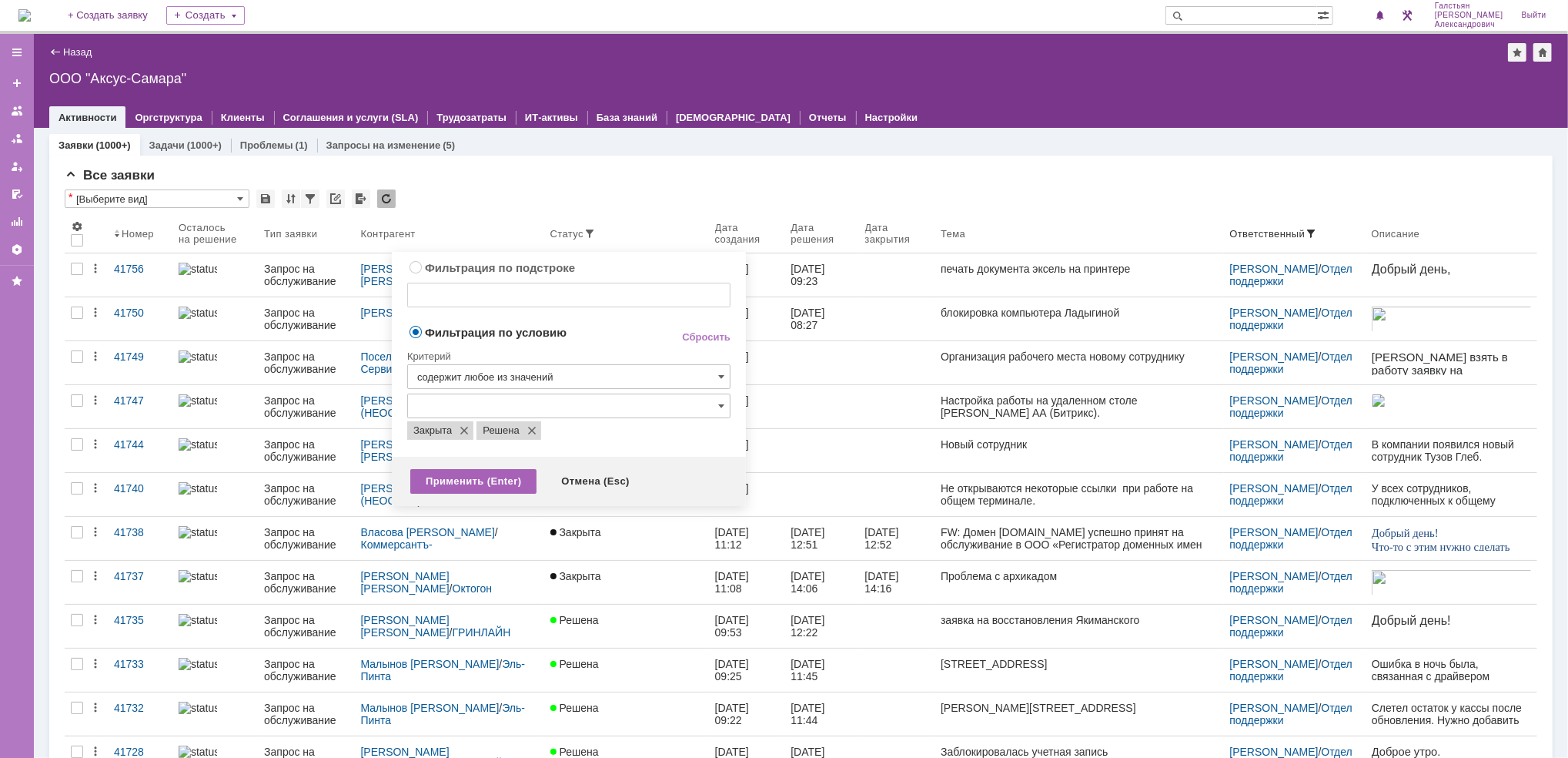
click at [470, 490] on div "Применить (Enter)" at bounding box center [473, 481] width 126 height 25
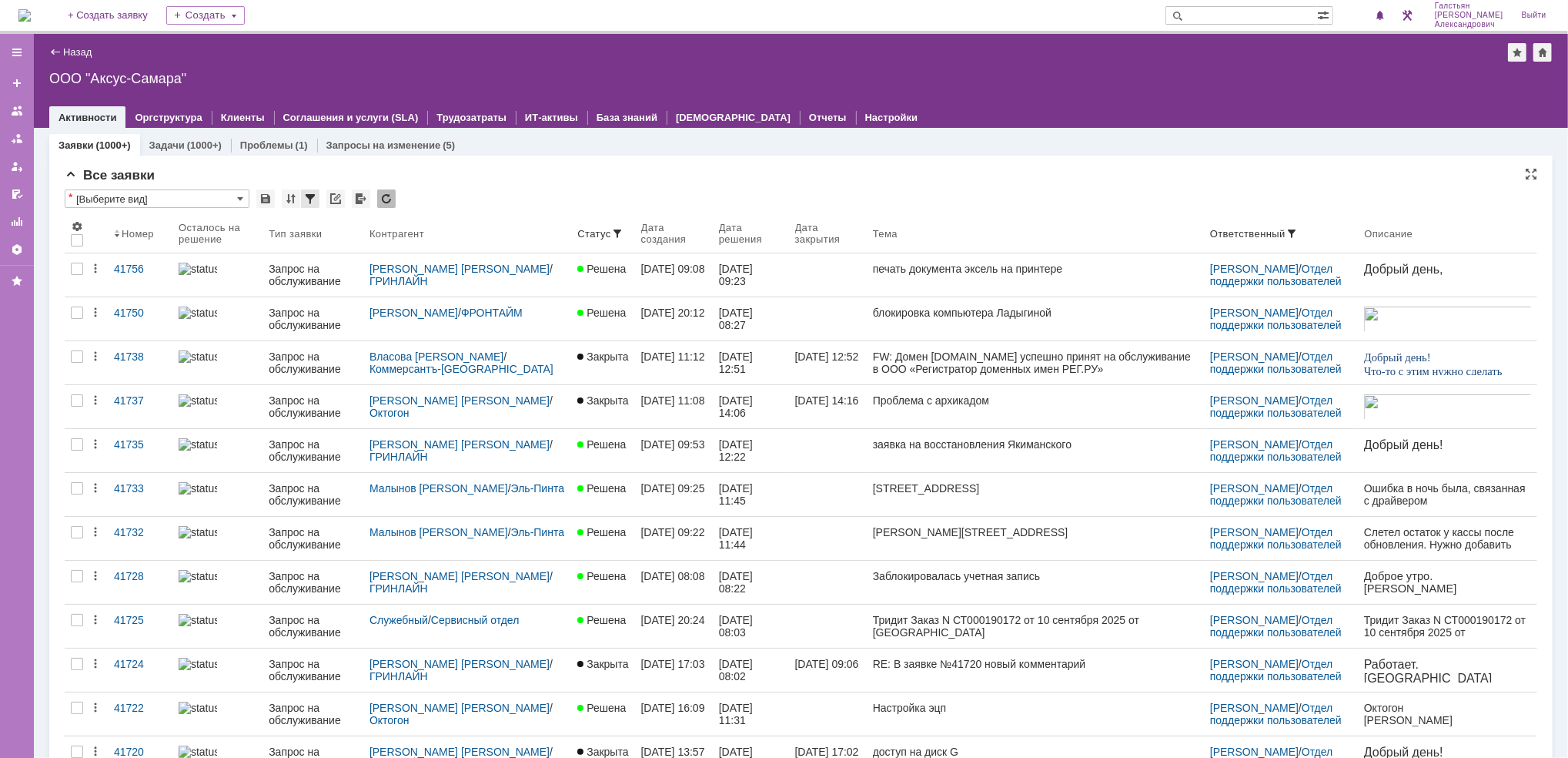
click at [312, 196] on div at bounding box center [310, 198] width 18 height 18
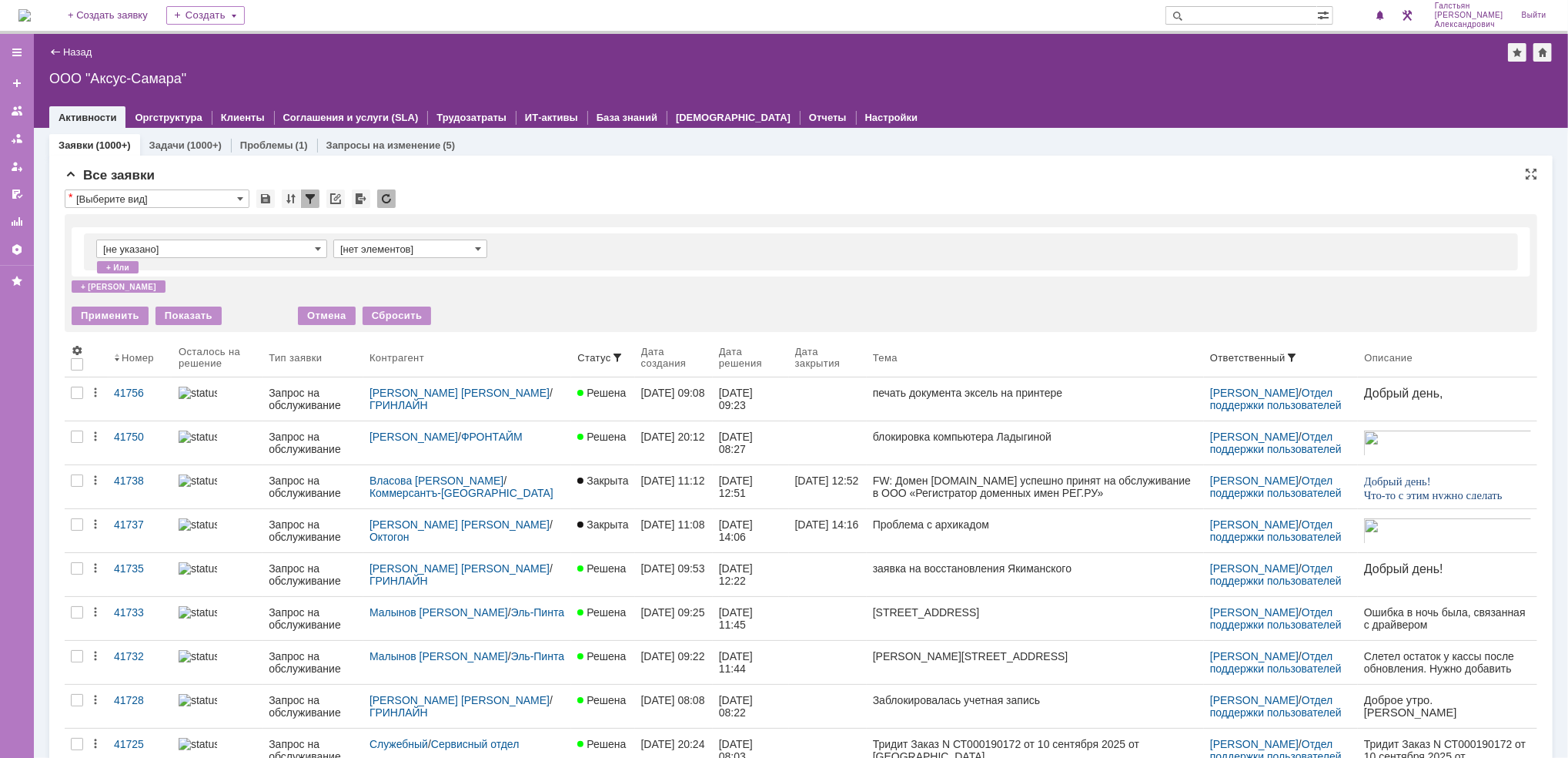
click at [237, 249] on input "[не указано]" at bounding box center [212, 248] width 231 height 18
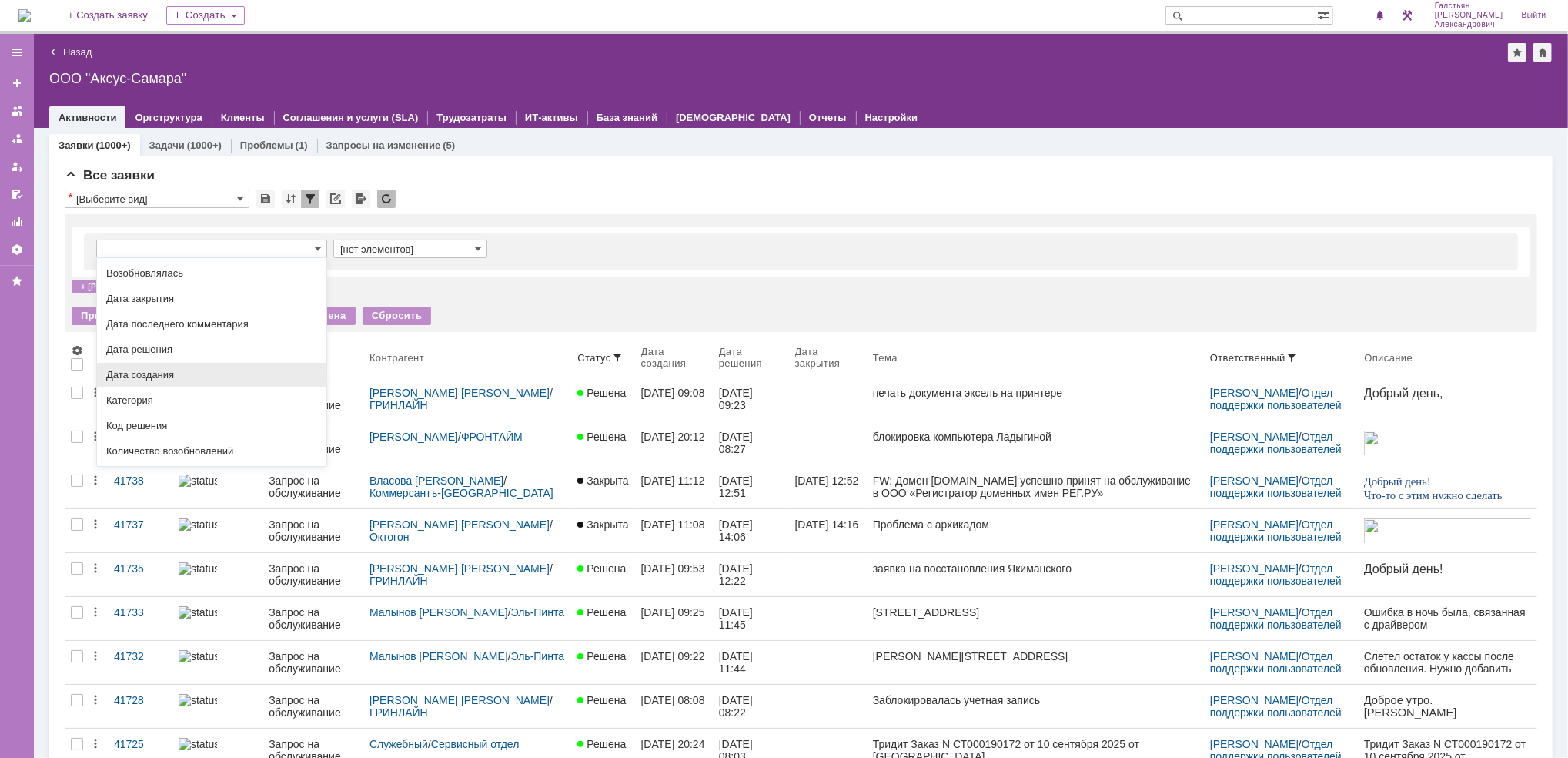
click at [234, 381] on span "Дата создания" at bounding box center [211, 375] width 211 height 12
type input "Дата создания"
type input "с ... по"
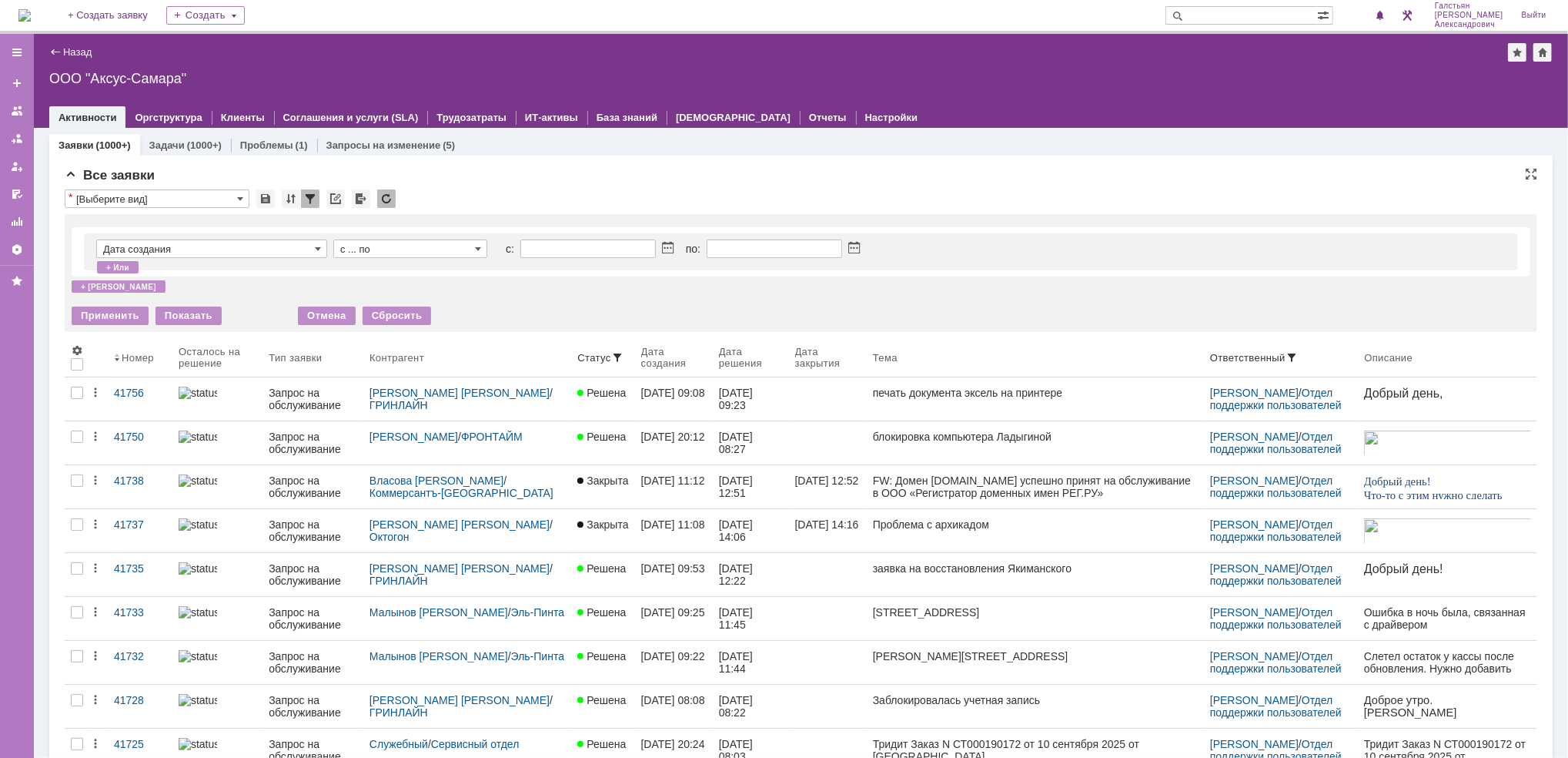
type input "Дата создания"
click at [669, 247] on span at bounding box center [668, 248] width 11 height 12
click at [551, 321] on div "1" at bounding box center [552, 325] width 15 height 13
type input "01.09.2025 00:00"
click at [858, 247] on span at bounding box center [854, 248] width 11 height 12
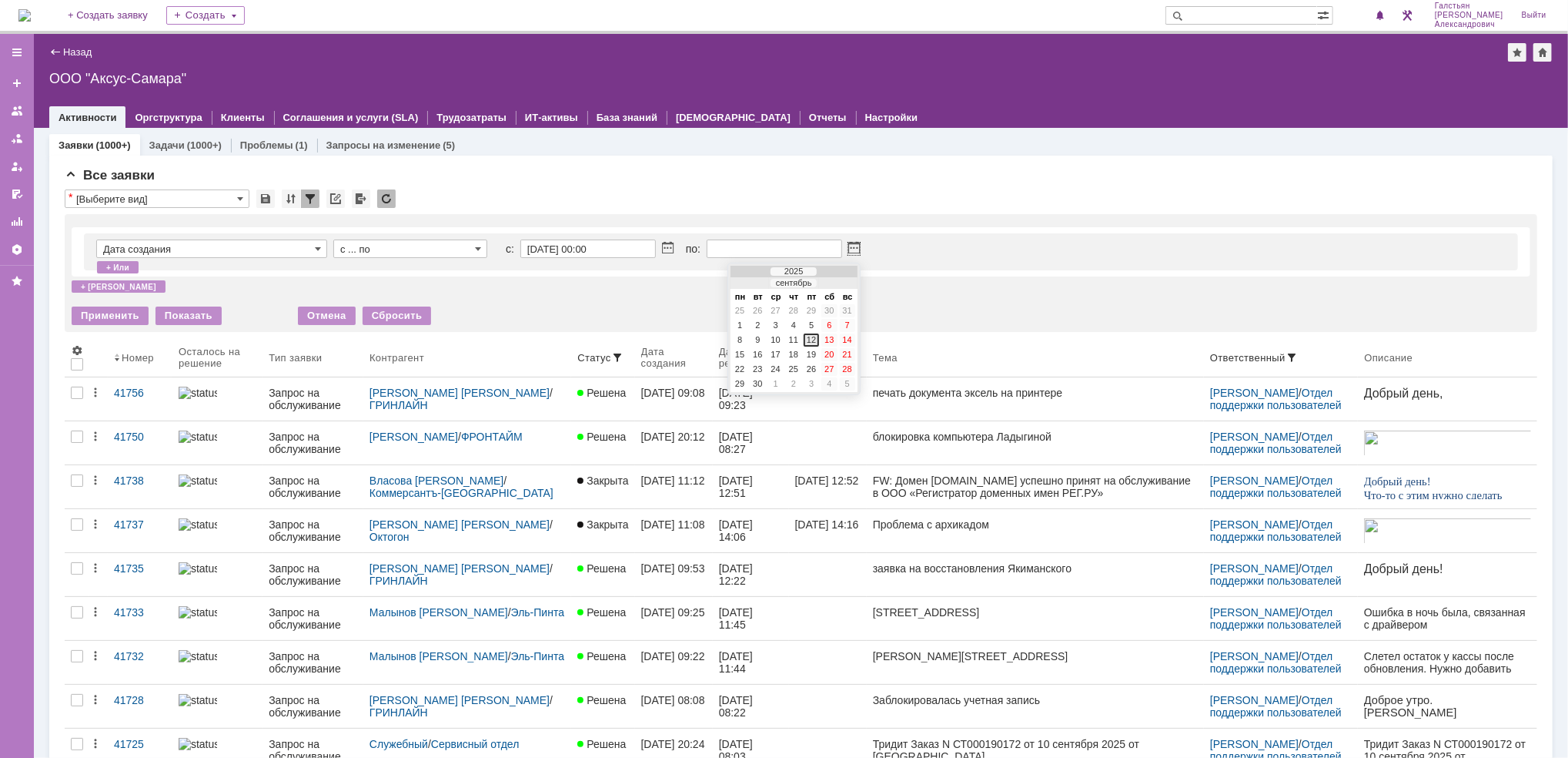
click at [809, 337] on div "12" at bounding box center [810, 340] width 15 height 13
type input "12.09.2025 23:59"
click at [102, 316] on div "Применить" at bounding box center [110, 315] width 77 height 18
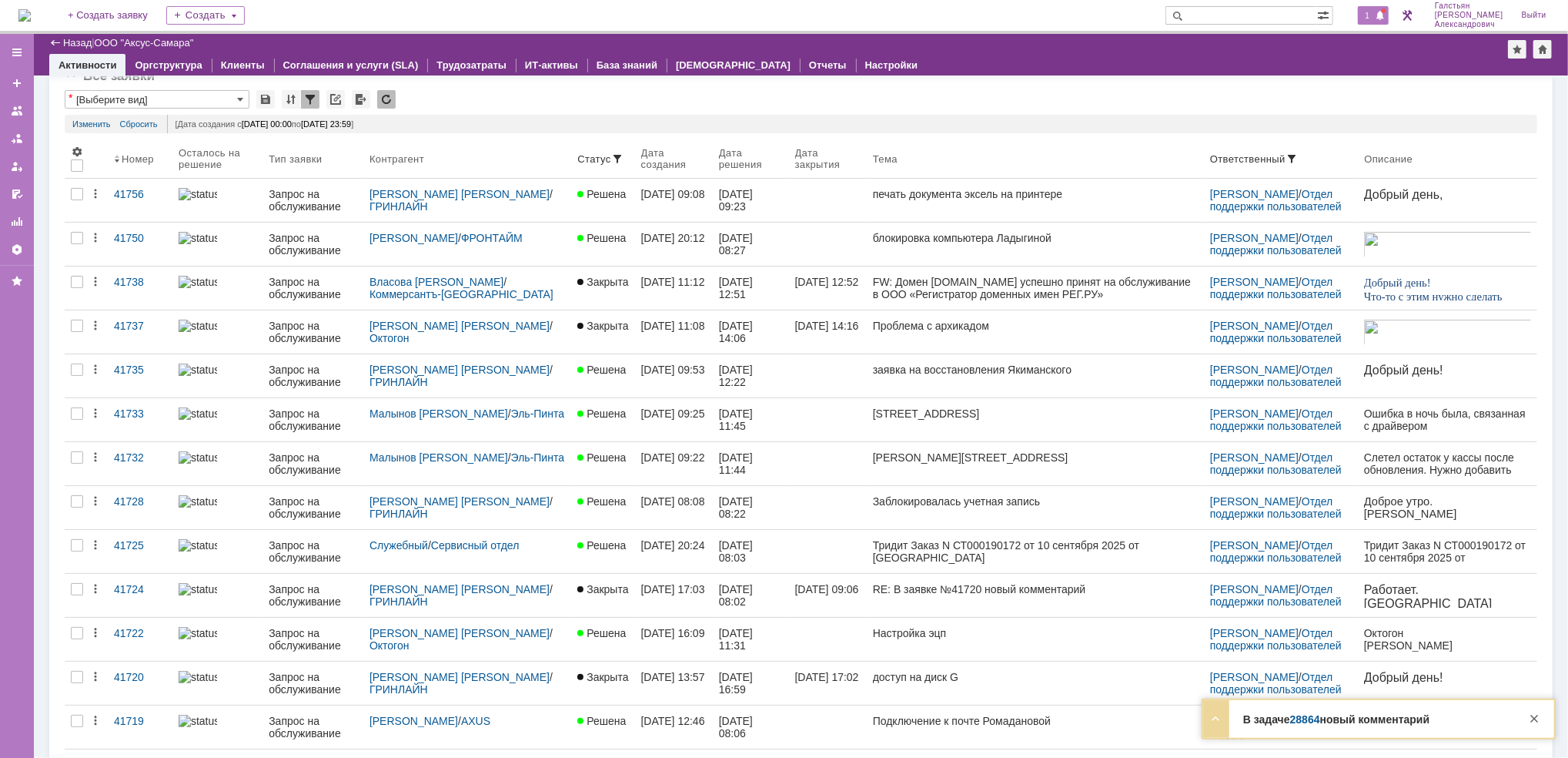
click at [1386, 6] on div "1" at bounding box center [1374, 15] width 32 height 18
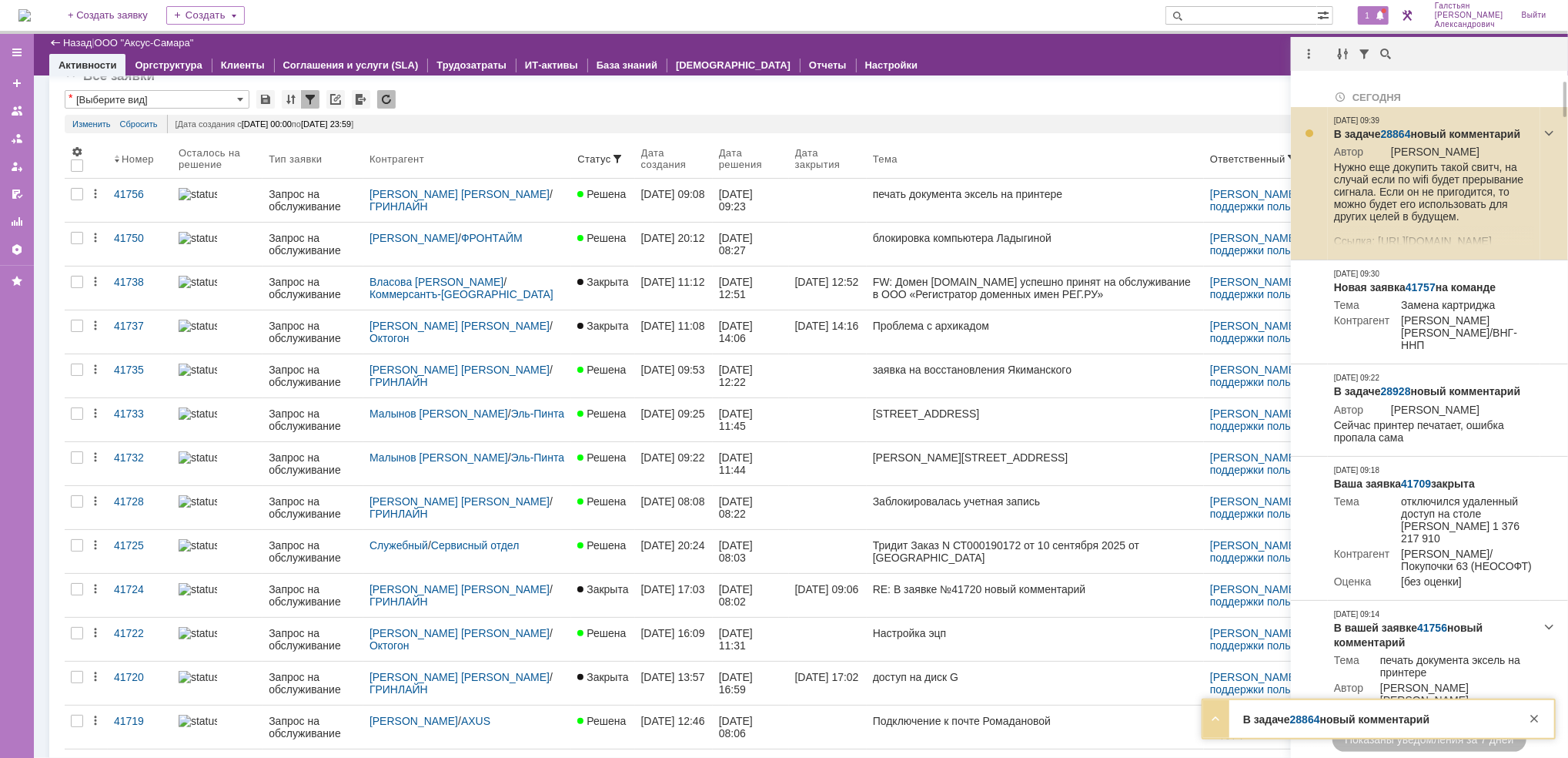
click at [1399, 130] on link "28864" at bounding box center [1396, 133] width 30 height 12
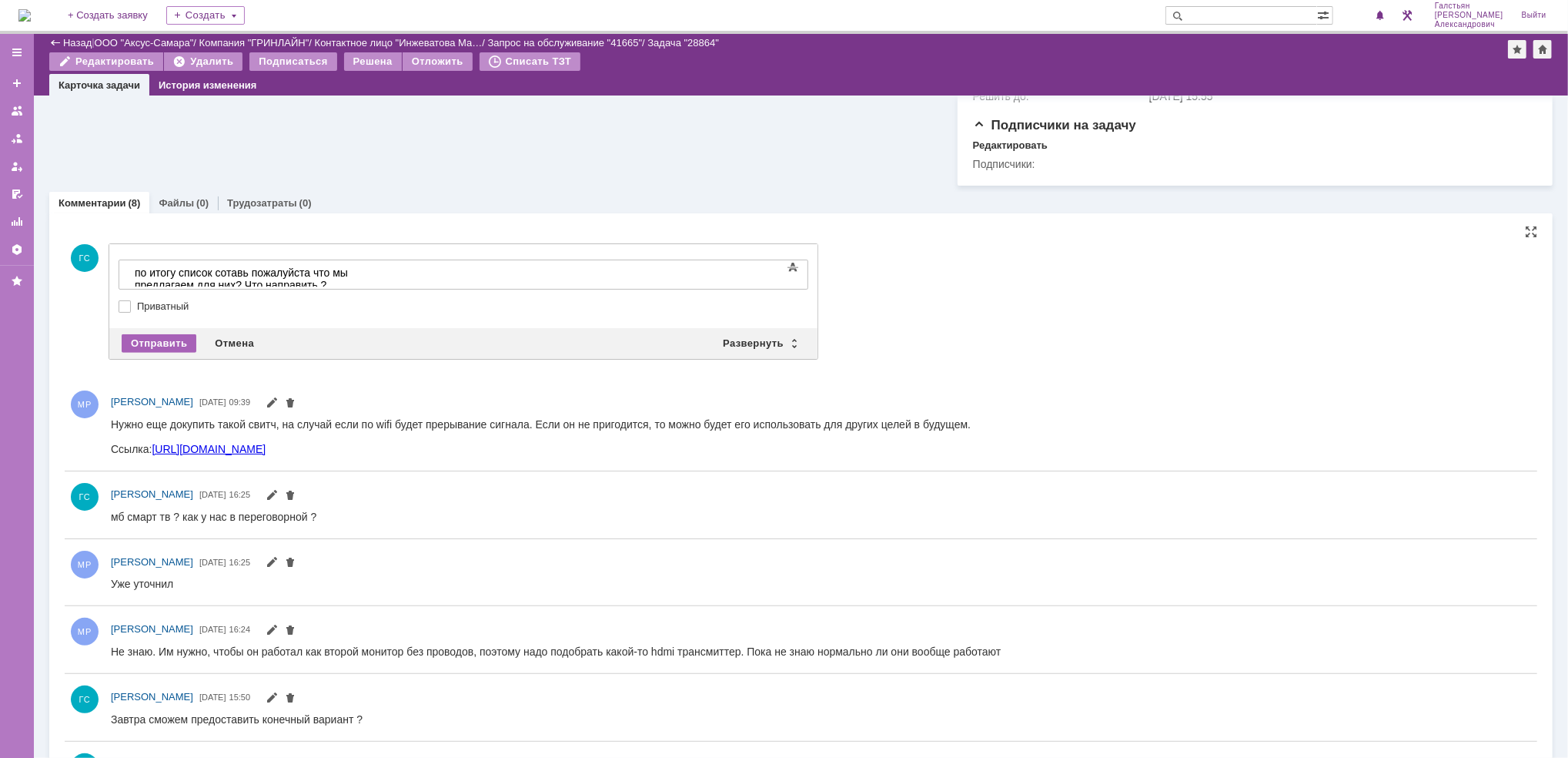
click at [151, 348] on div "Отправить" at bounding box center [159, 343] width 75 height 18
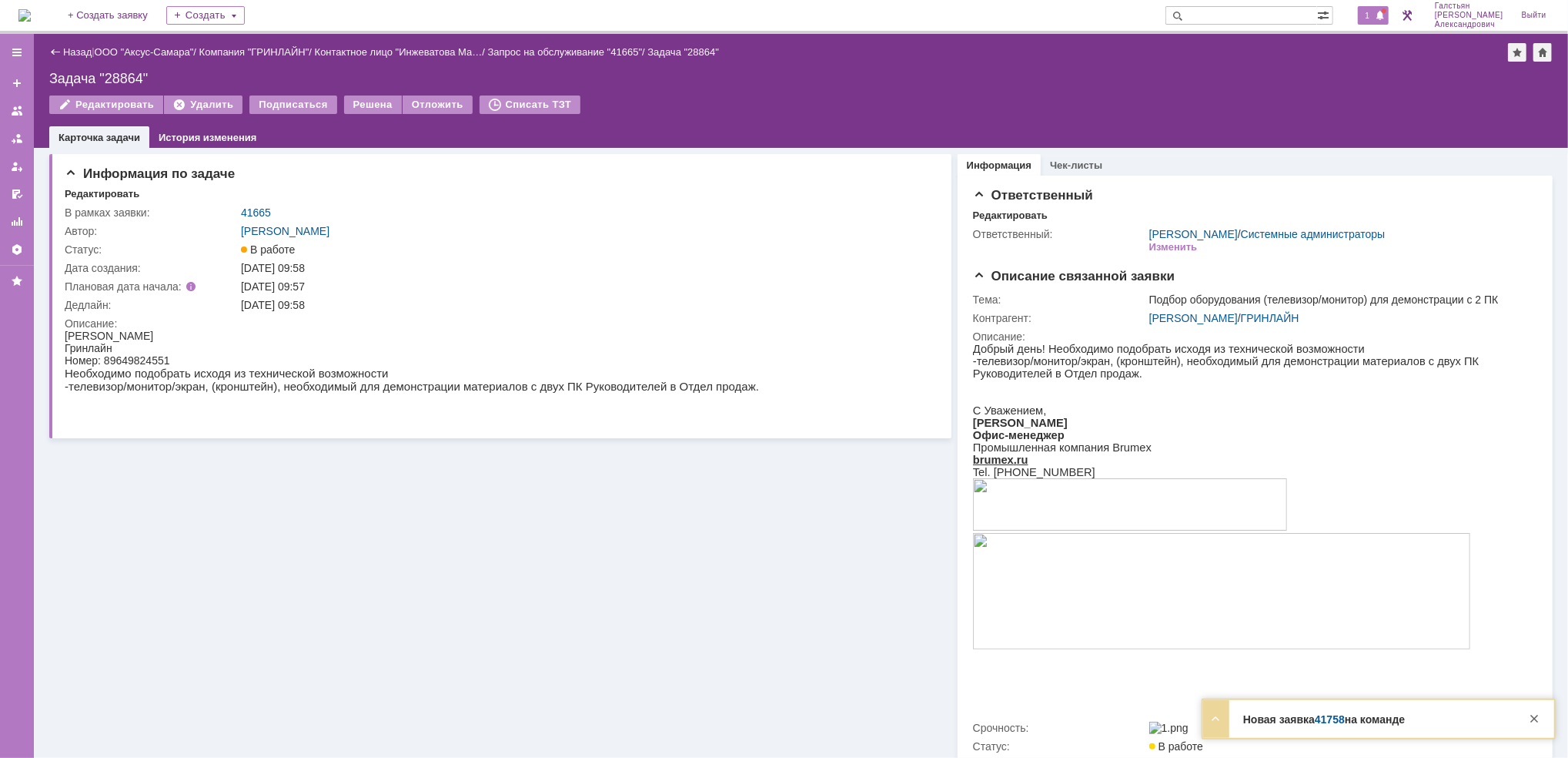
click at [1380, 6] on div "1" at bounding box center [1374, 15] width 32 height 18
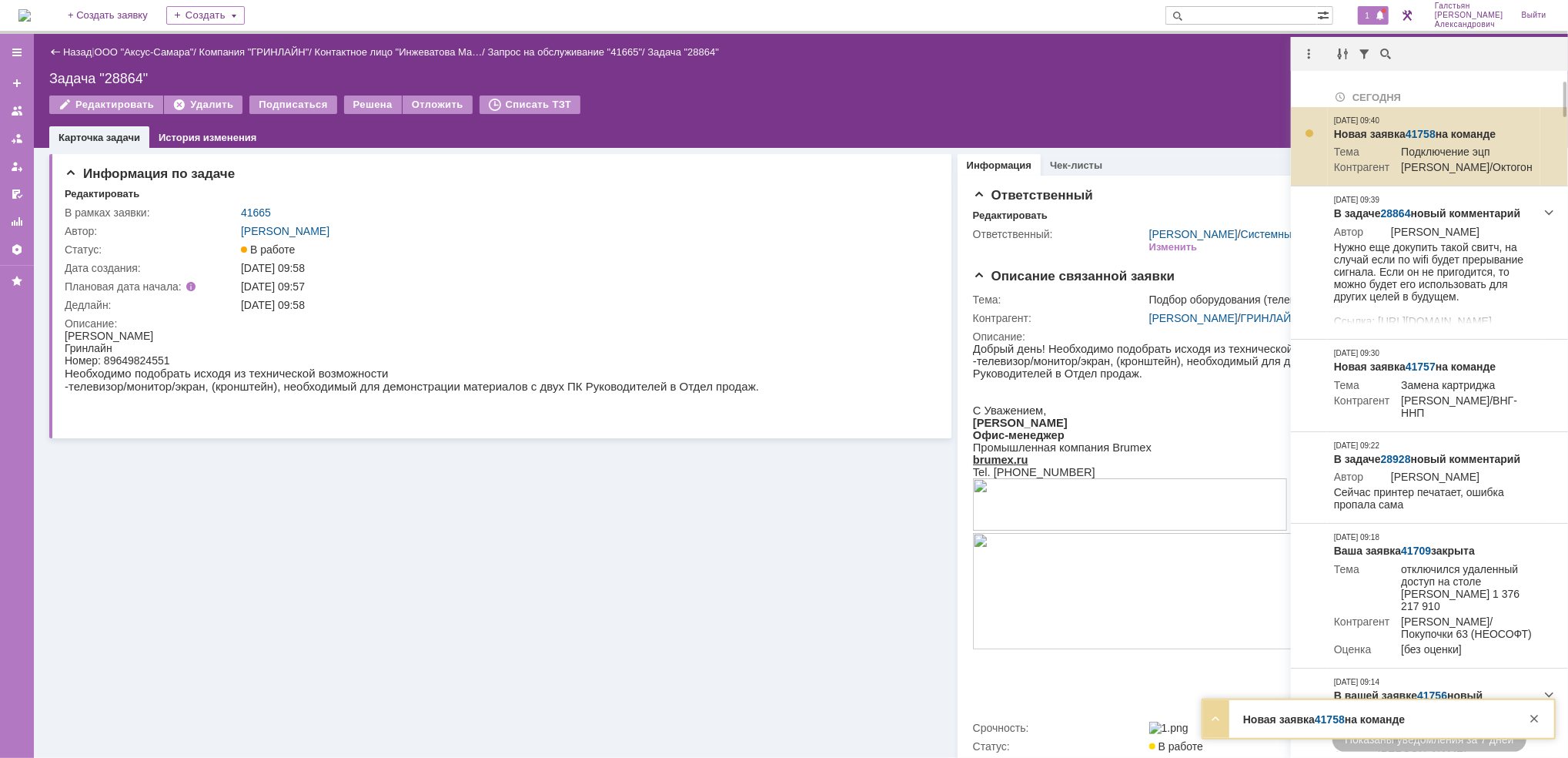
click at [1414, 128] on link "41758" at bounding box center [1421, 133] width 30 height 12
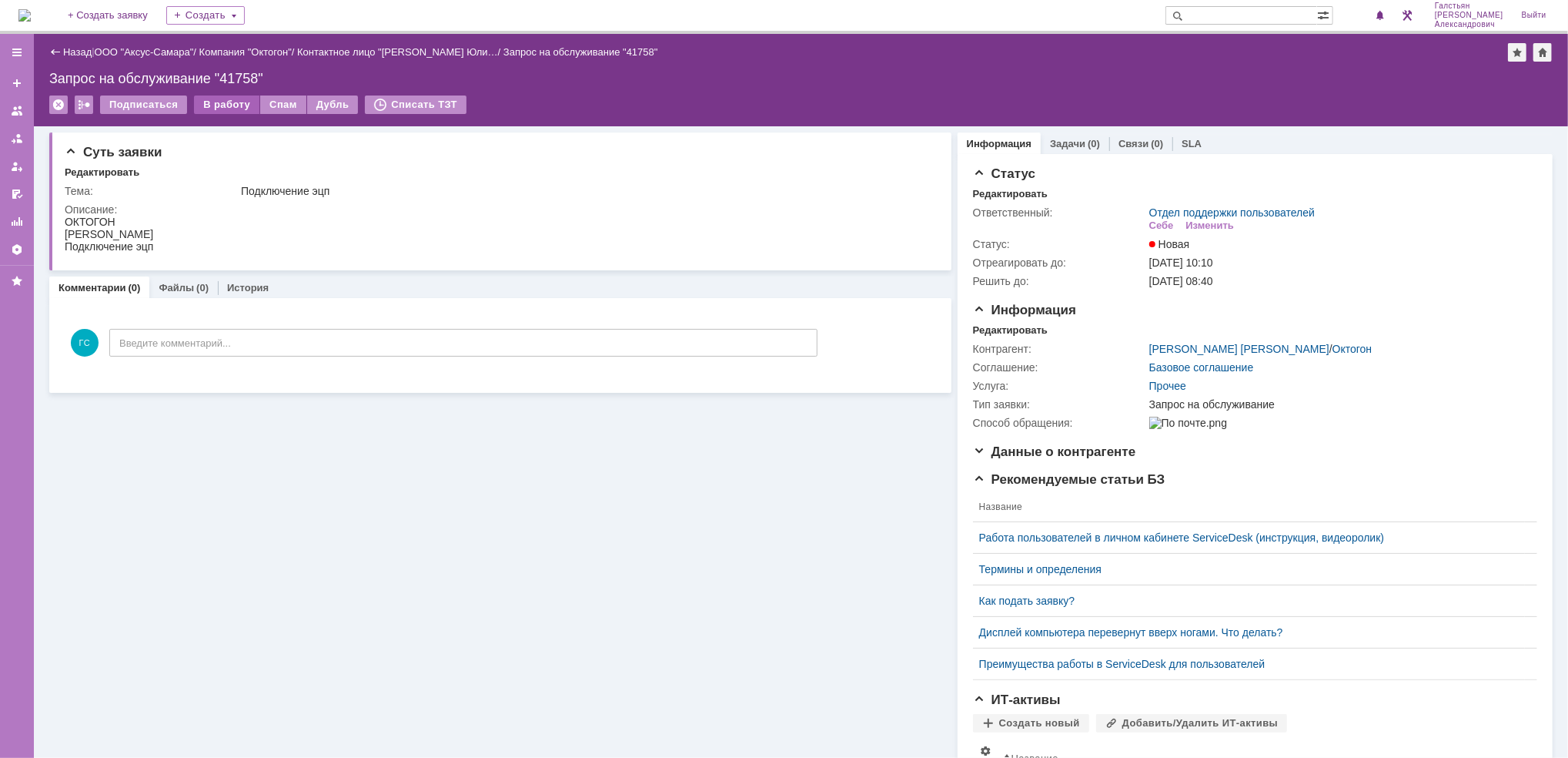
click at [218, 101] on div "В работу" at bounding box center [226, 104] width 65 height 18
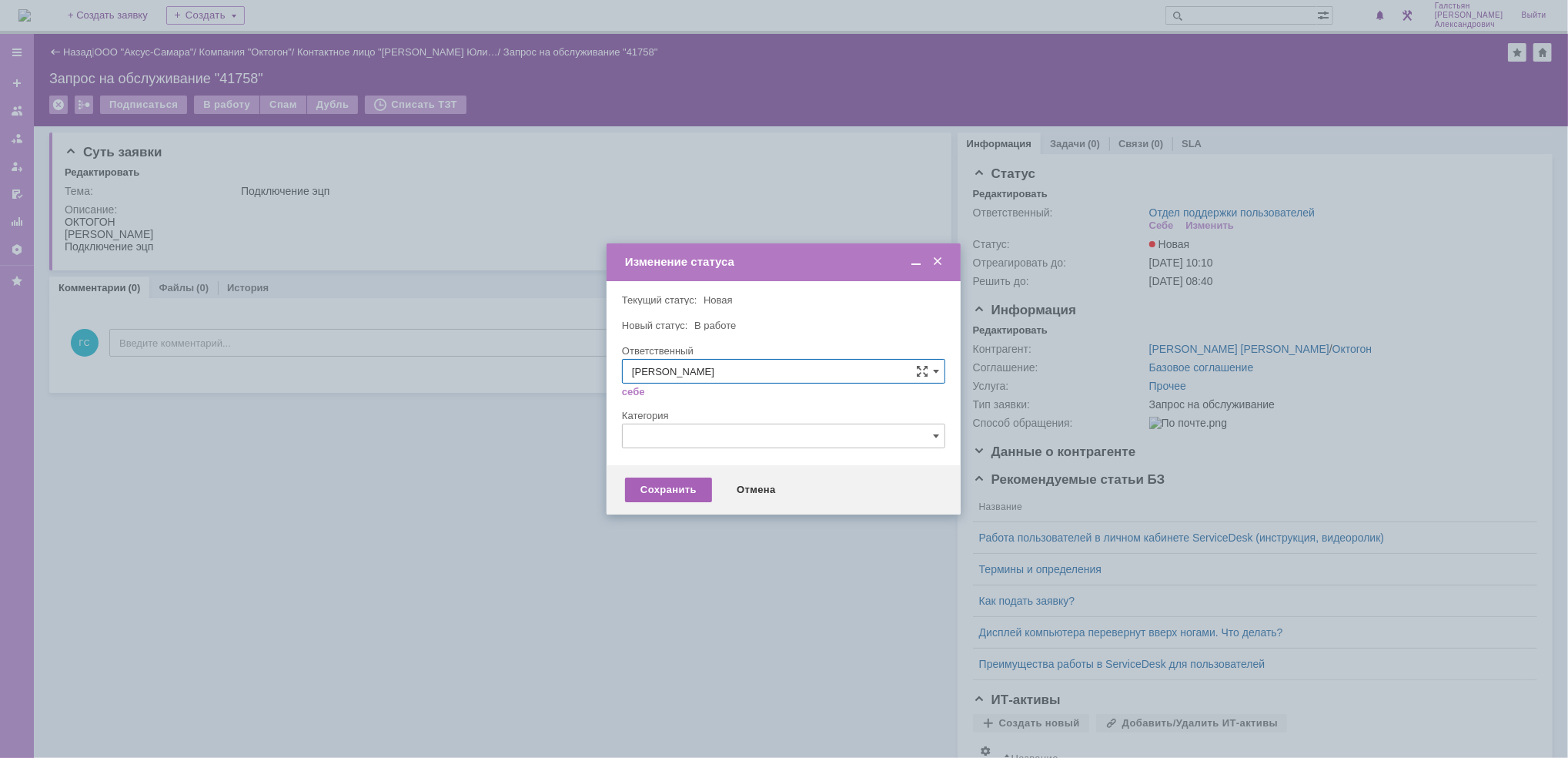
click at [684, 480] on div "Сохранить" at bounding box center [668, 489] width 87 height 25
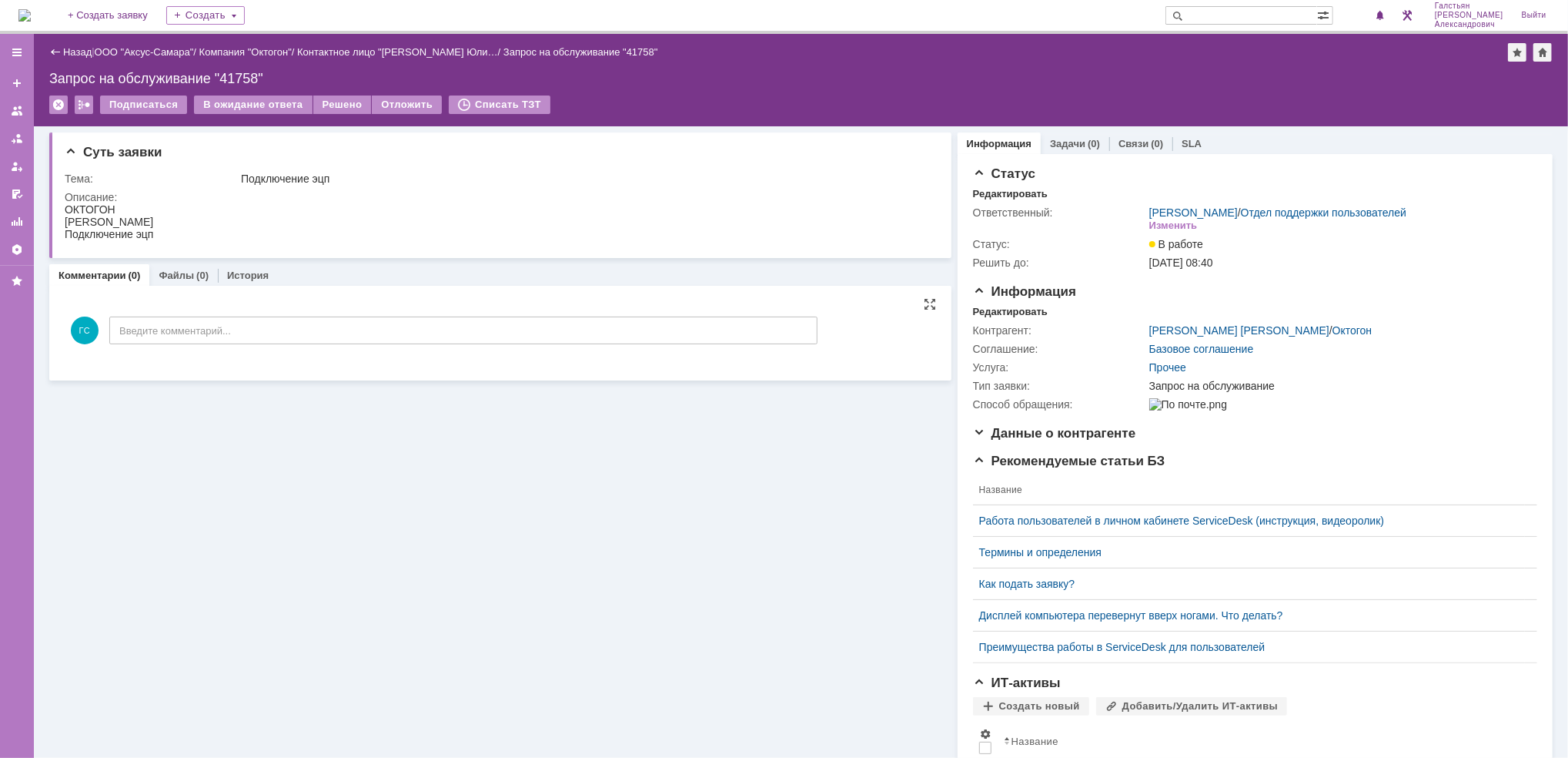
click at [235, 312] on div "ГС Введите комментарий..." at bounding box center [441, 332] width 753 height 72
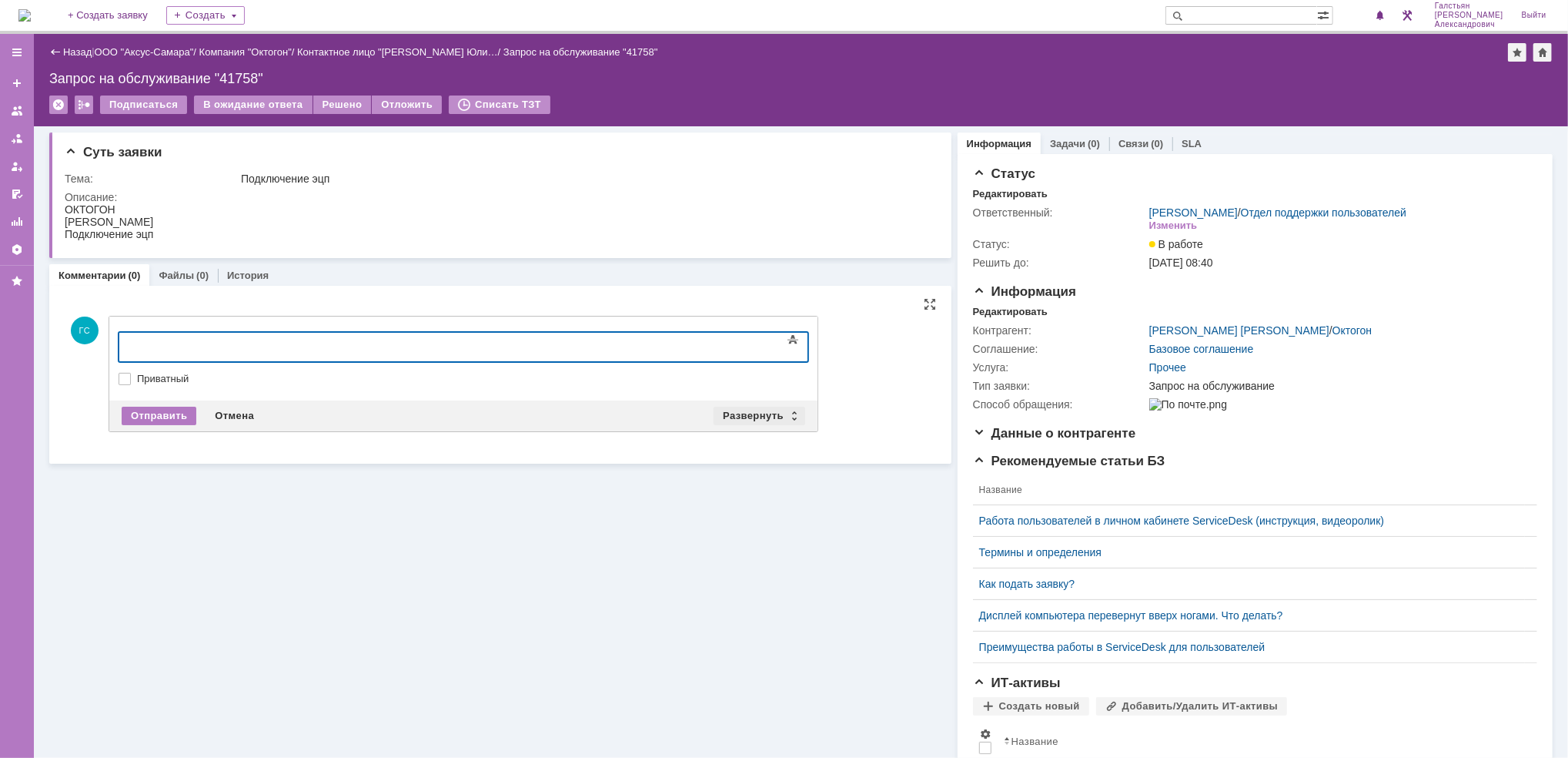
click at [747, 415] on div "Развернуть" at bounding box center [759, 415] width 92 height 18
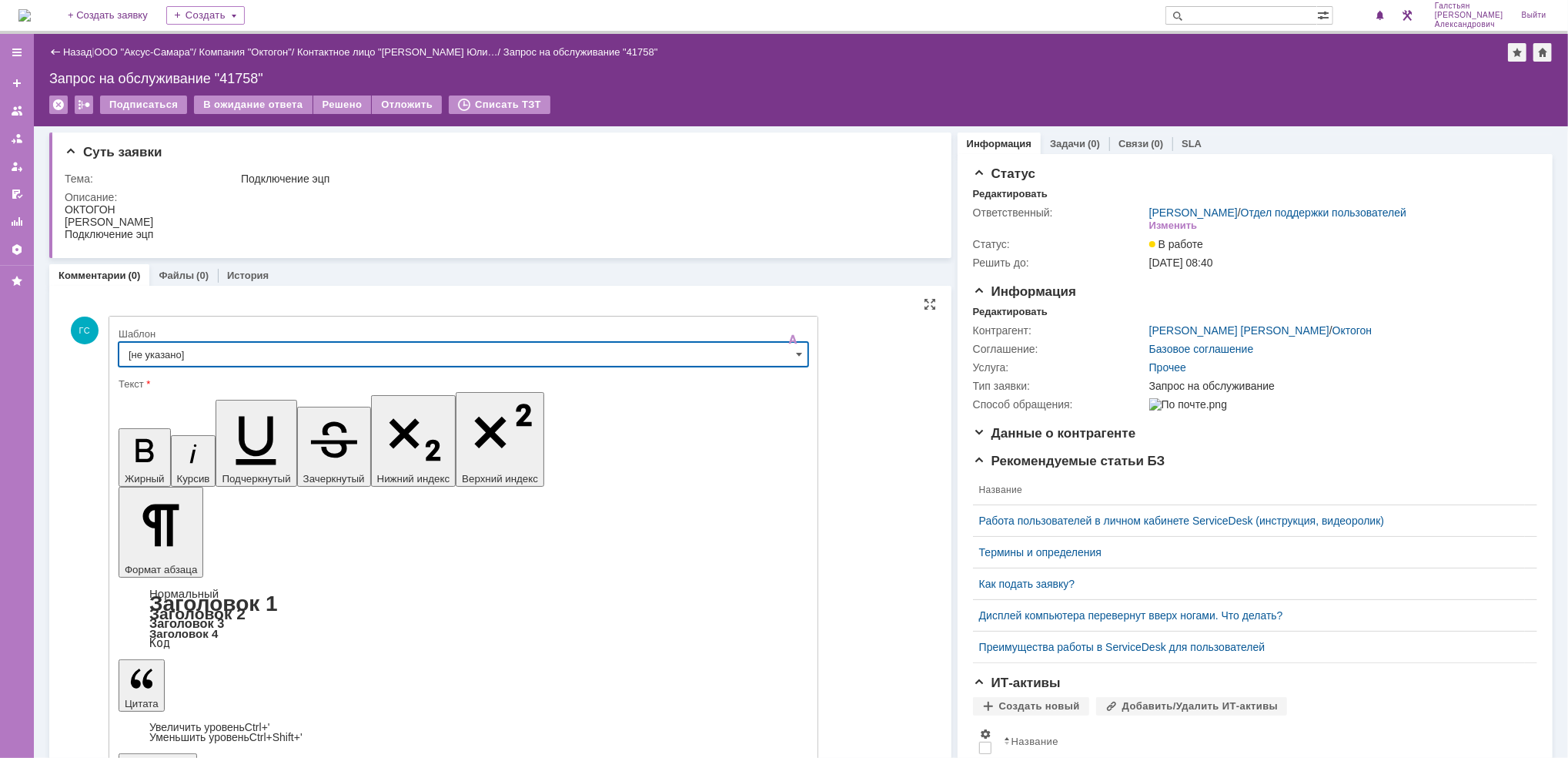
click at [312, 352] on input "[не указано]" at bounding box center [464, 354] width 690 height 25
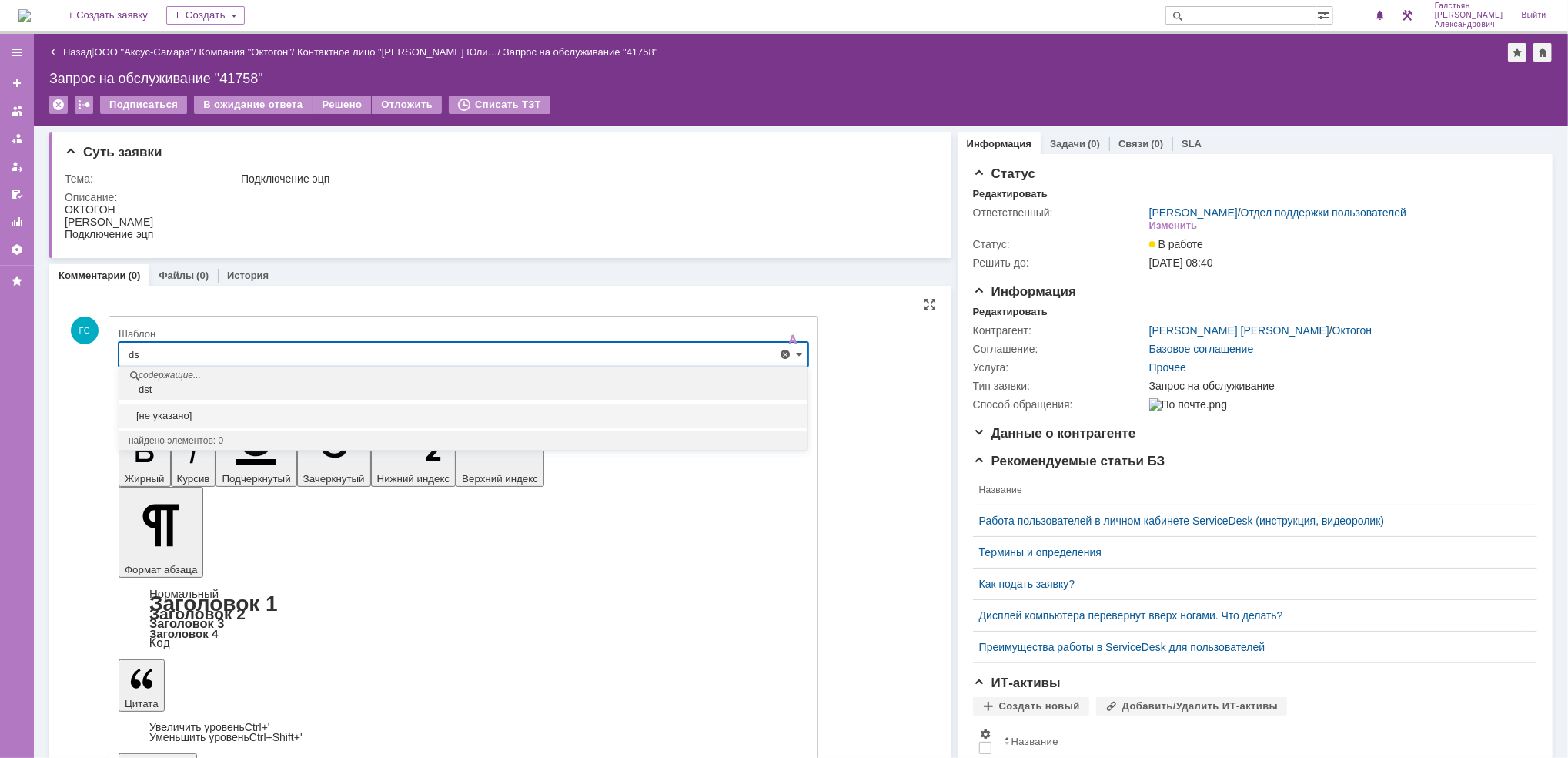
type input "d"
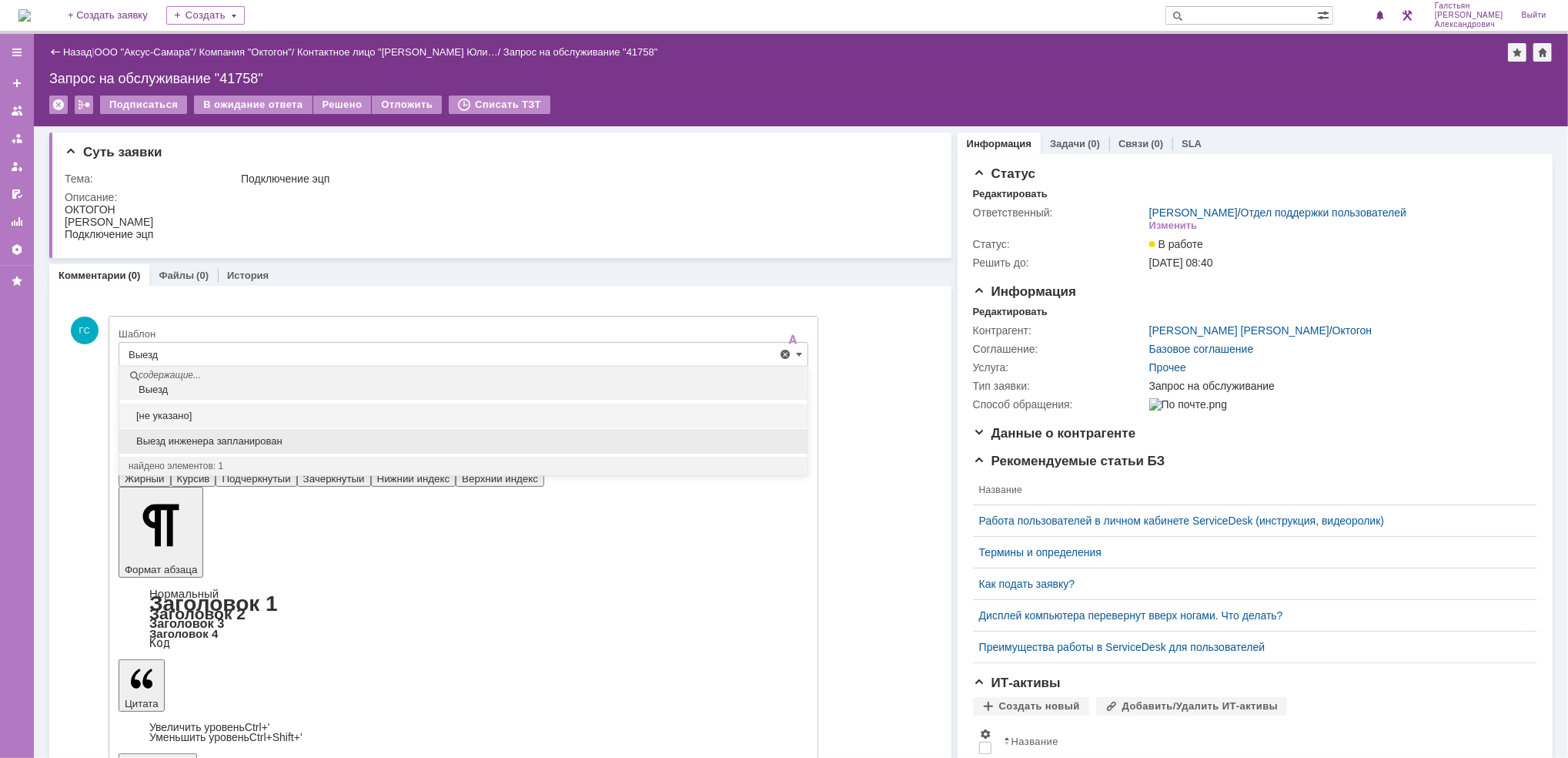
click at [377, 438] on span "Выезд инженера запланирован" at bounding box center [463, 441] width 669 height 12
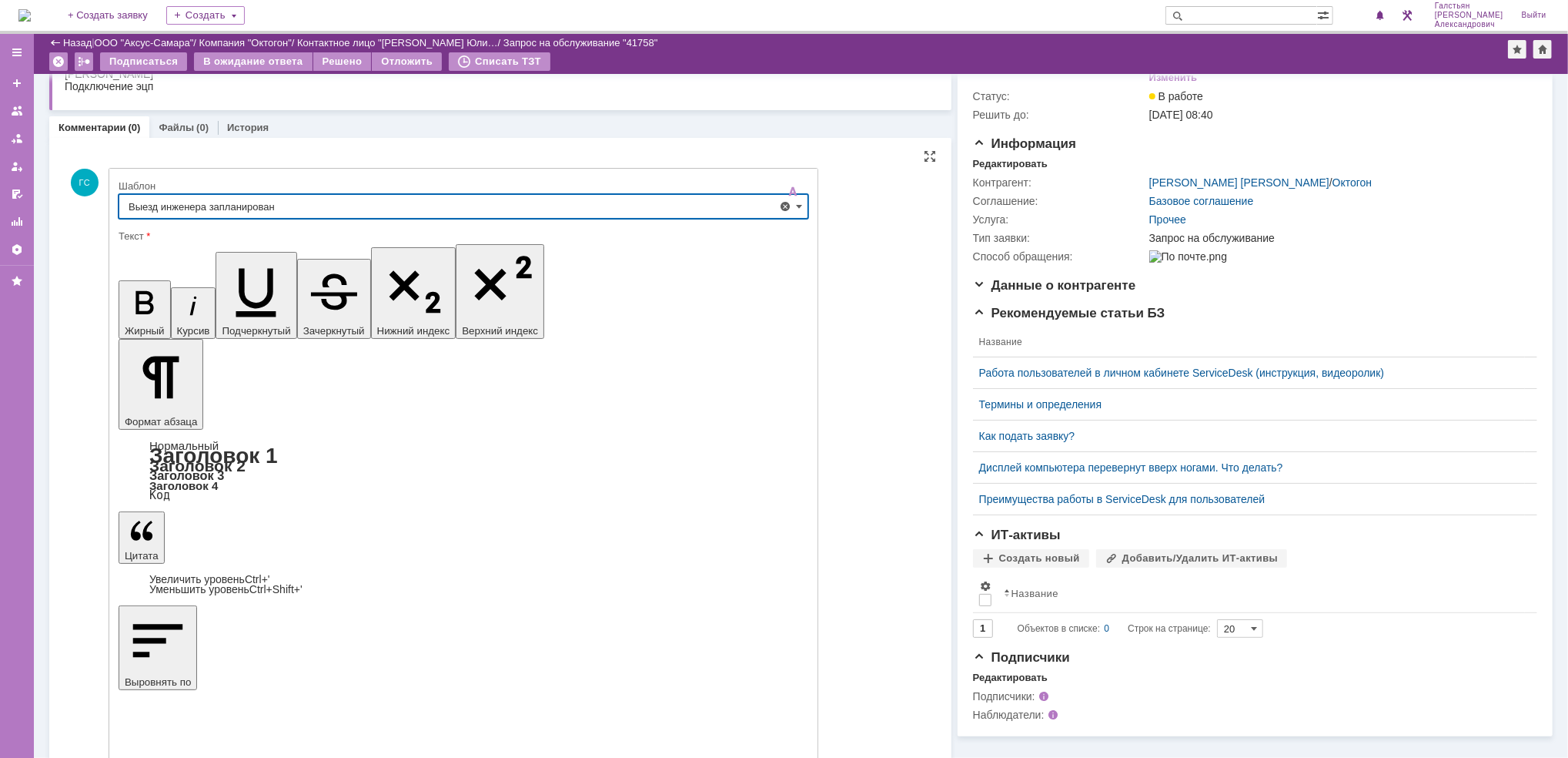
type input "Выезд инженера запланирован"
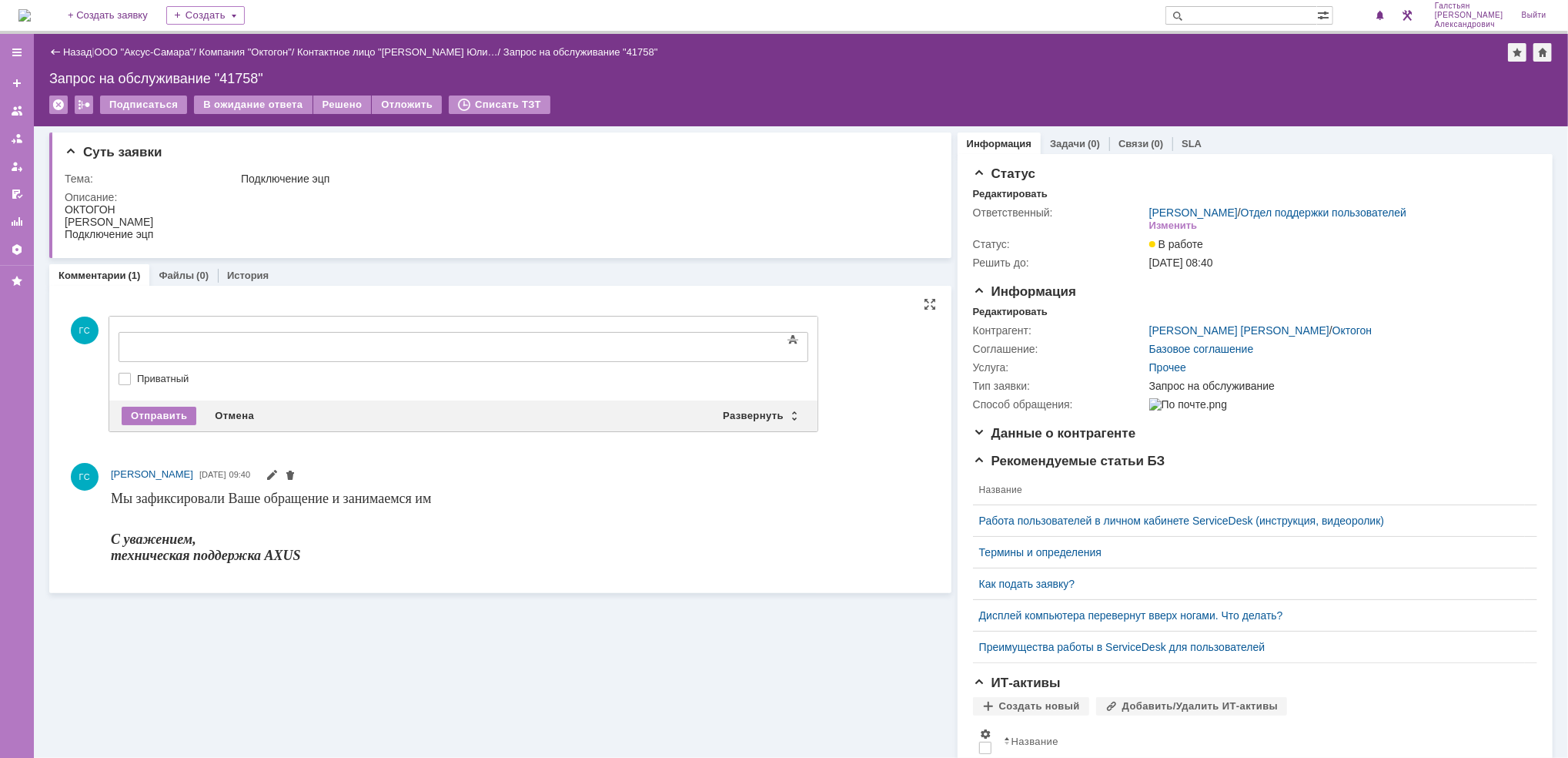
scroll to position [0, 0]
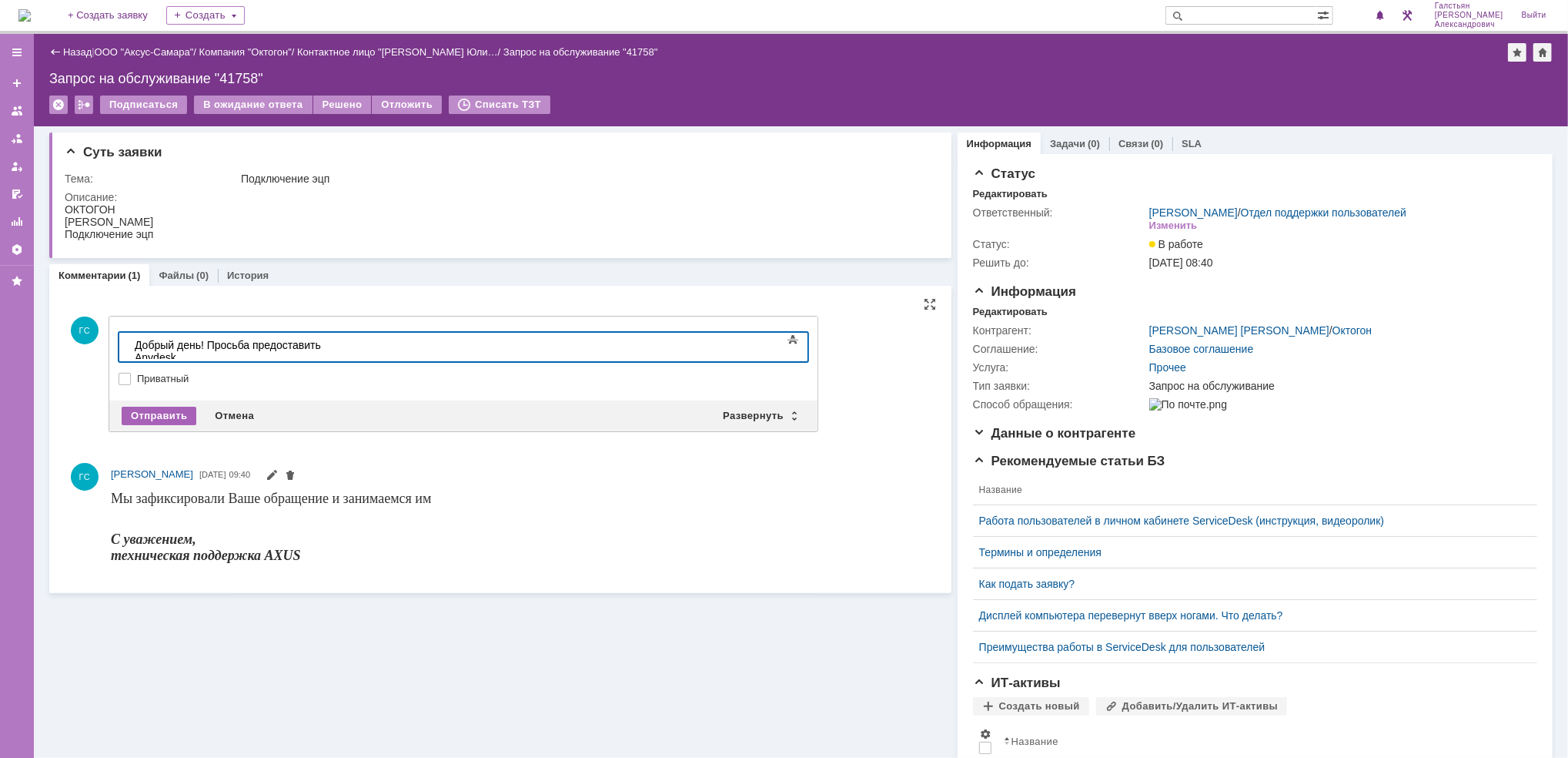
click at [139, 415] on div "Отправить" at bounding box center [159, 415] width 75 height 18
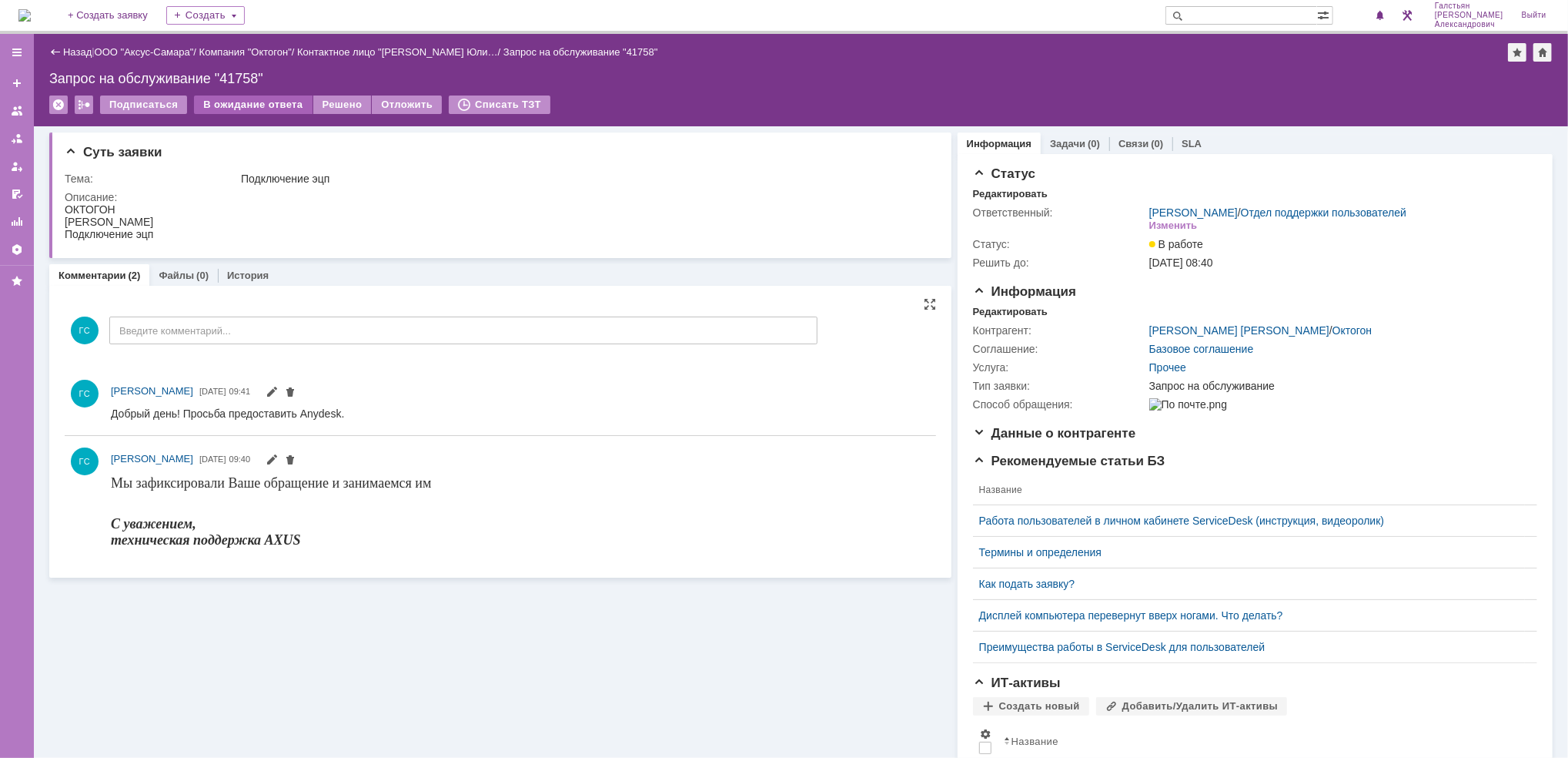
click at [242, 108] on div "В ожидание ответа" at bounding box center [253, 104] width 118 height 18
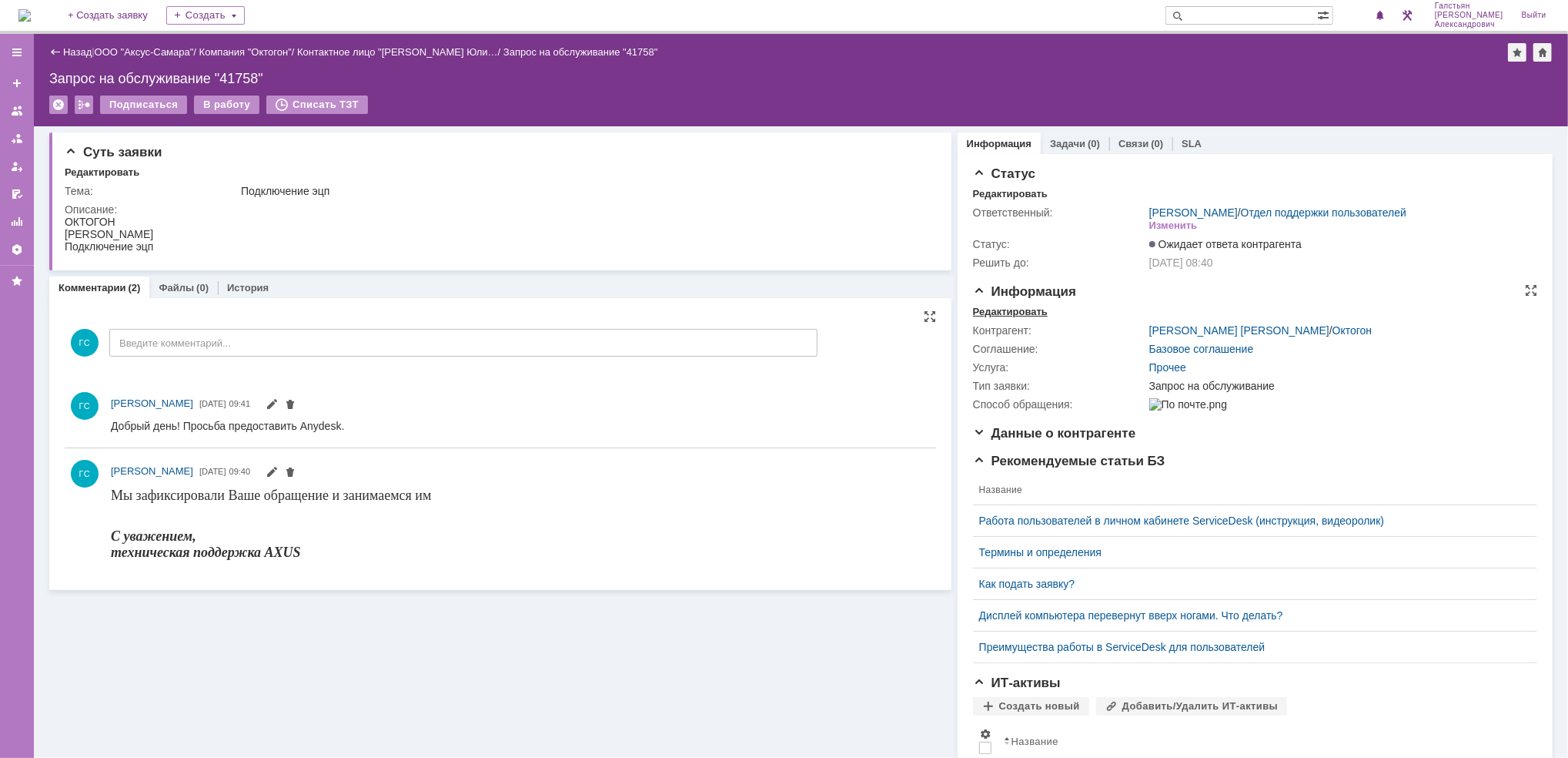
click at [986, 311] on div "Редактировать" at bounding box center [1010, 311] width 75 height 12
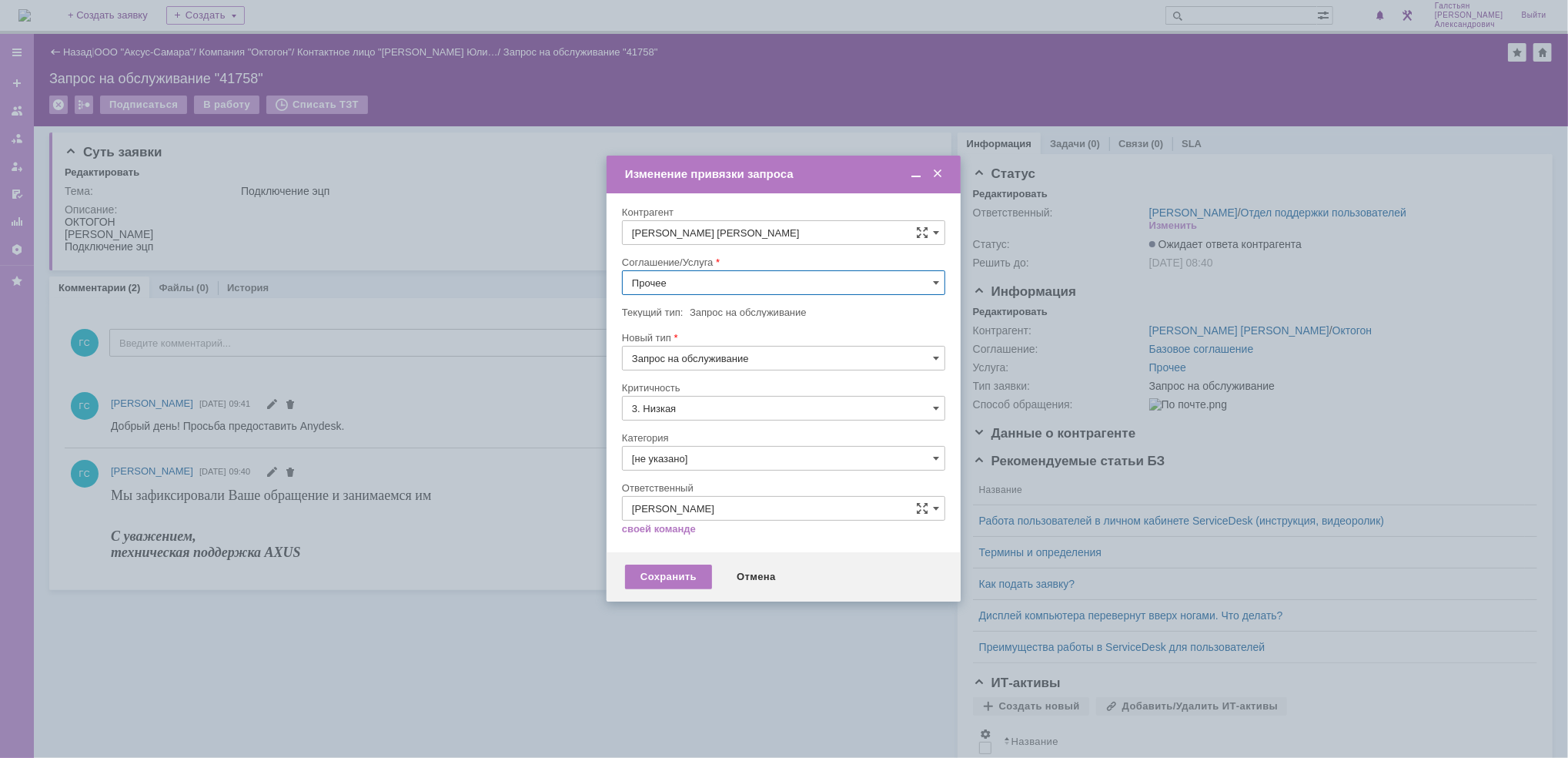
click at [712, 278] on input "Прочее" at bounding box center [784, 282] width 323 height 25
click at [744, 442] on div "АРМ_Настройка" at bounding box center [783, 432] width 322 height 25
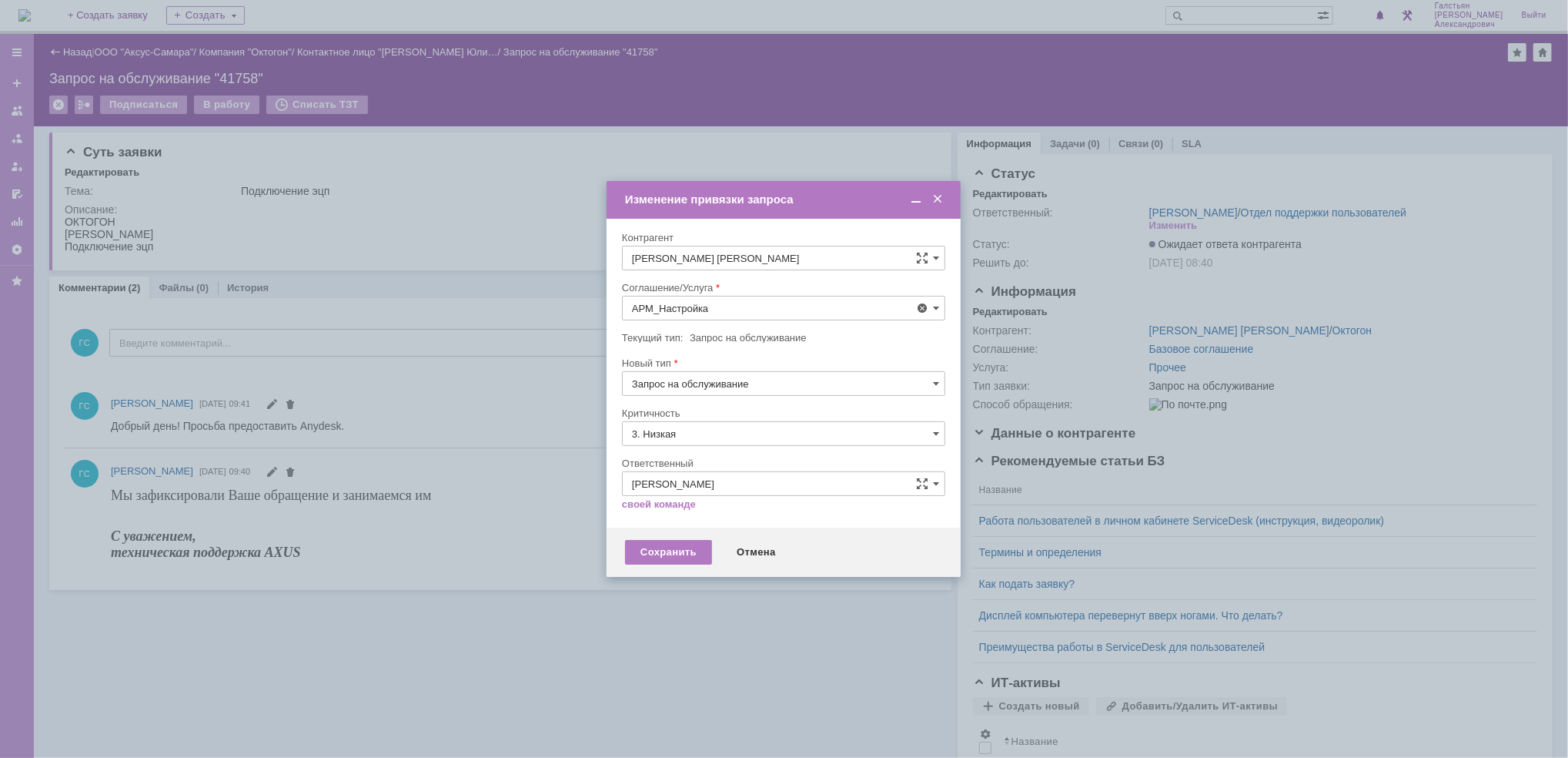
type input "АРМ_Настройка"
click at [715, 415] on div "Критичность" at bounding box center [782, 413] width 320 height 10
click at [724, 442] on input "3. Низкая" at bounding box center [784, 433] width 323 height 25
drag, startPoint x: 715, startPoint y: 456, endPoint x: 707, endPoint y: 477, distance: 22.5
click at [713, 456] on span "[не указано]" at bounding box center [783, 461] width 304 height 12
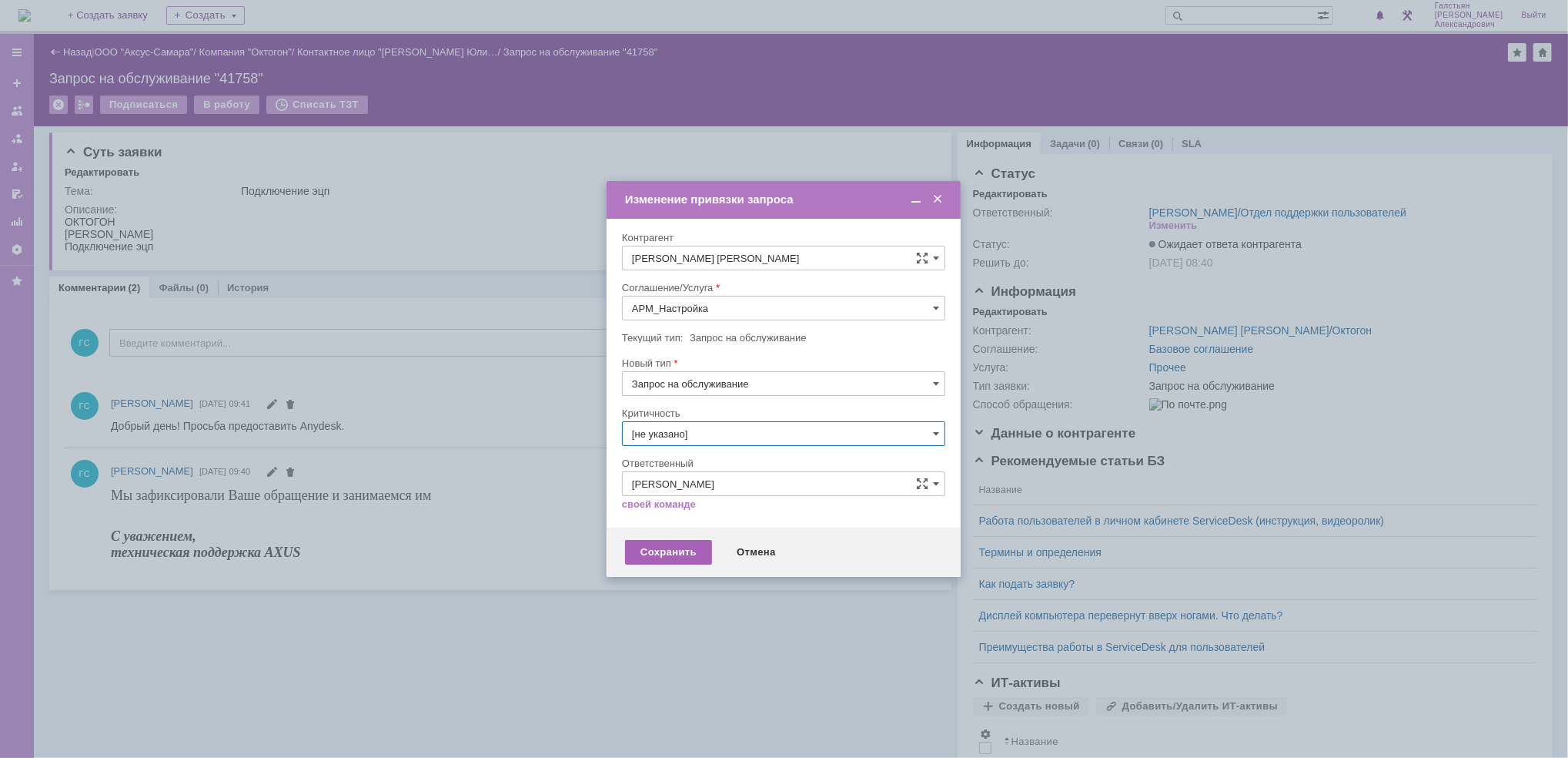
type input "[не указано]"
click at [675, 541] on div "Сохранить" at bounding box center [668, 552] width 87 height 25
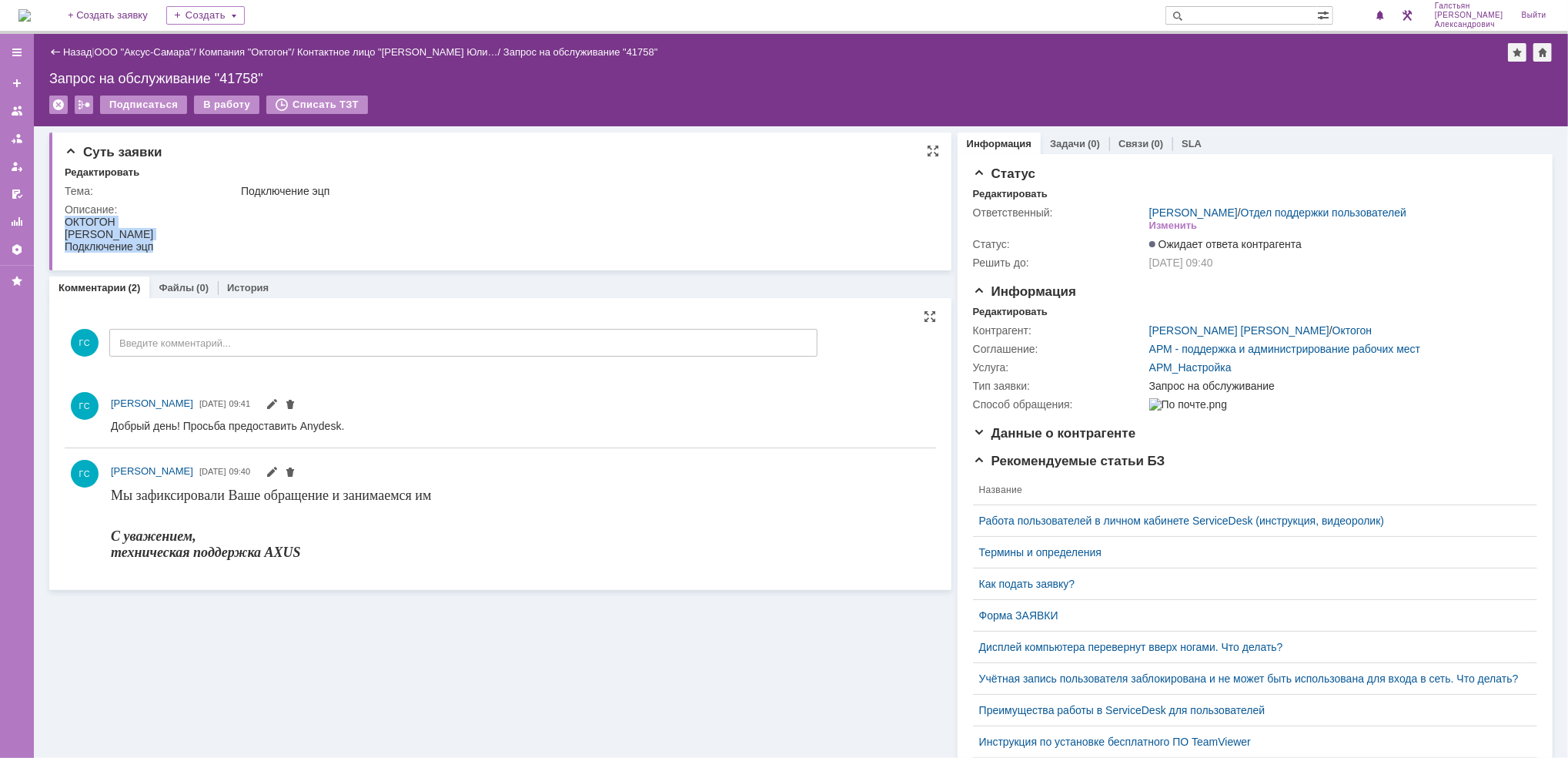
drag, startPoint x: 65, startPoint y: 220, endPoint x: 171, endPoint y: 236, distance: 107.2
click at [171, 236] on html "ОКТОГОН [PERSON_NAME] эцп" at bounding box center [492, 234] width 856 height 37
copy body "ОКТОГОН [PERSON_NAME] эцп"
click at [1064, 140] on link "Задачи" at bounding box center [1068, 143] width 35 height 11
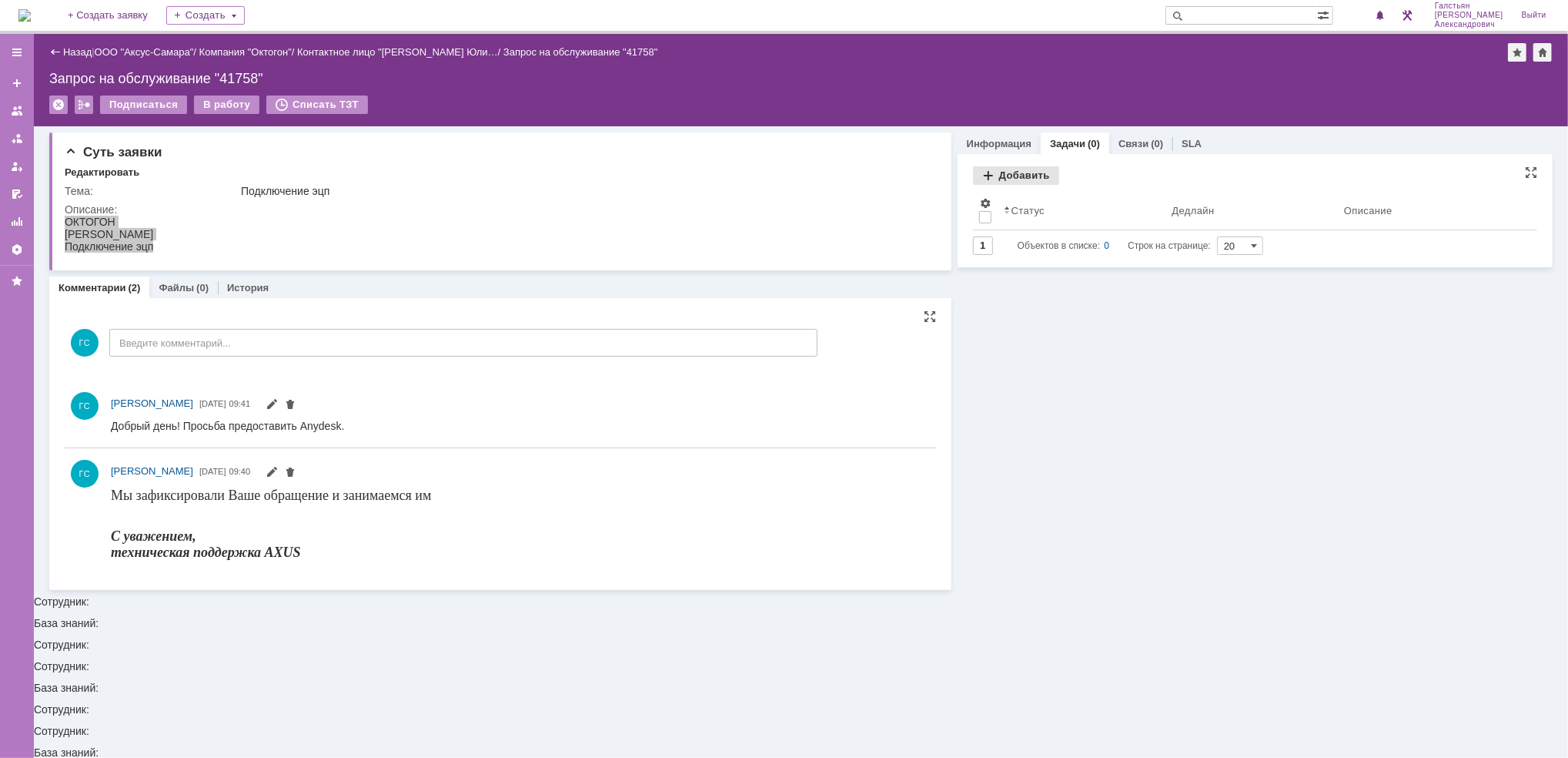
click at [1007, 171] on div "Добавить" at bounding box center [1016, 175] width 86 height 18
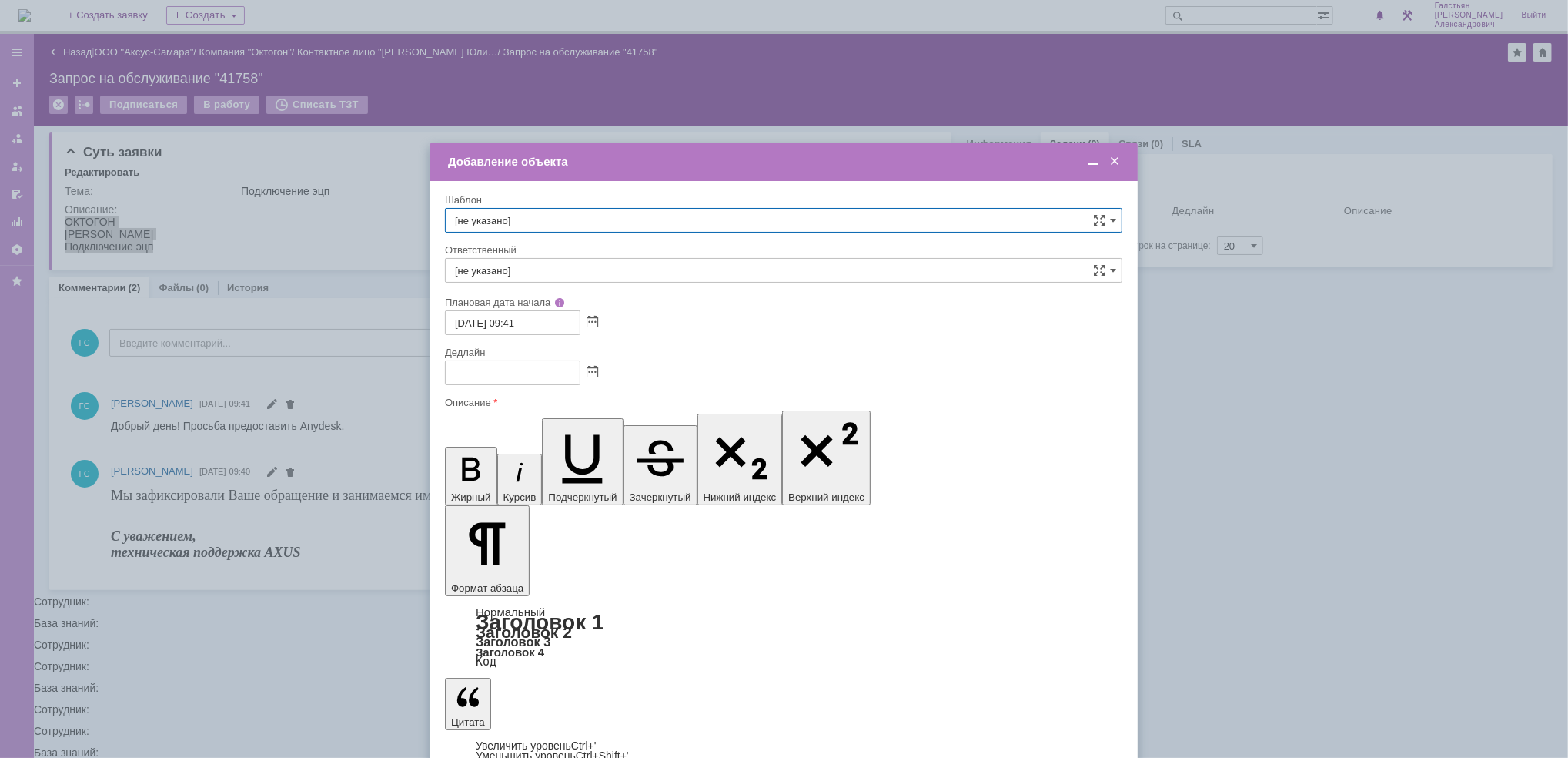
click at [598, 374] on div at bounding box center [589, 371] width 18 height 13
click at [596, 374] on span at bounding box center [592, 372] width 11 height 12
click at [483, 476] on div "15" at bounding box center [477, 478] width 15 height 13
type input "[DATE] 09:41"
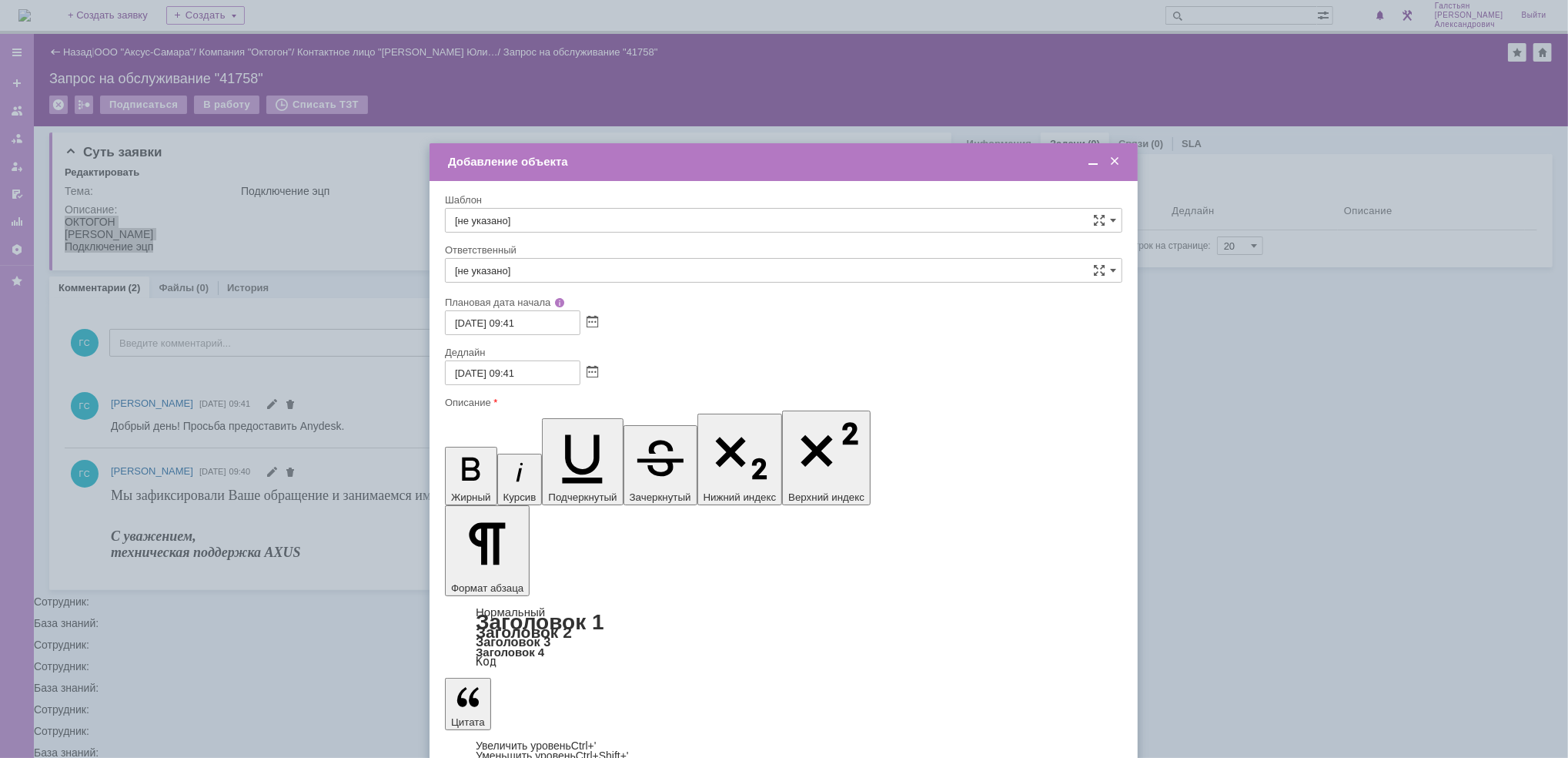
click at [583, 267] on input "[не указано]" at bounding box center [783, 270] width 677 height 25
type input "h"
click at [589, 376] on span "[PERSON_NAME] [PERSON_NAME]" at bounding box center [783, 382] width 657 height 12
type input "[PERSON_NAME] [PERSON_NAME]"
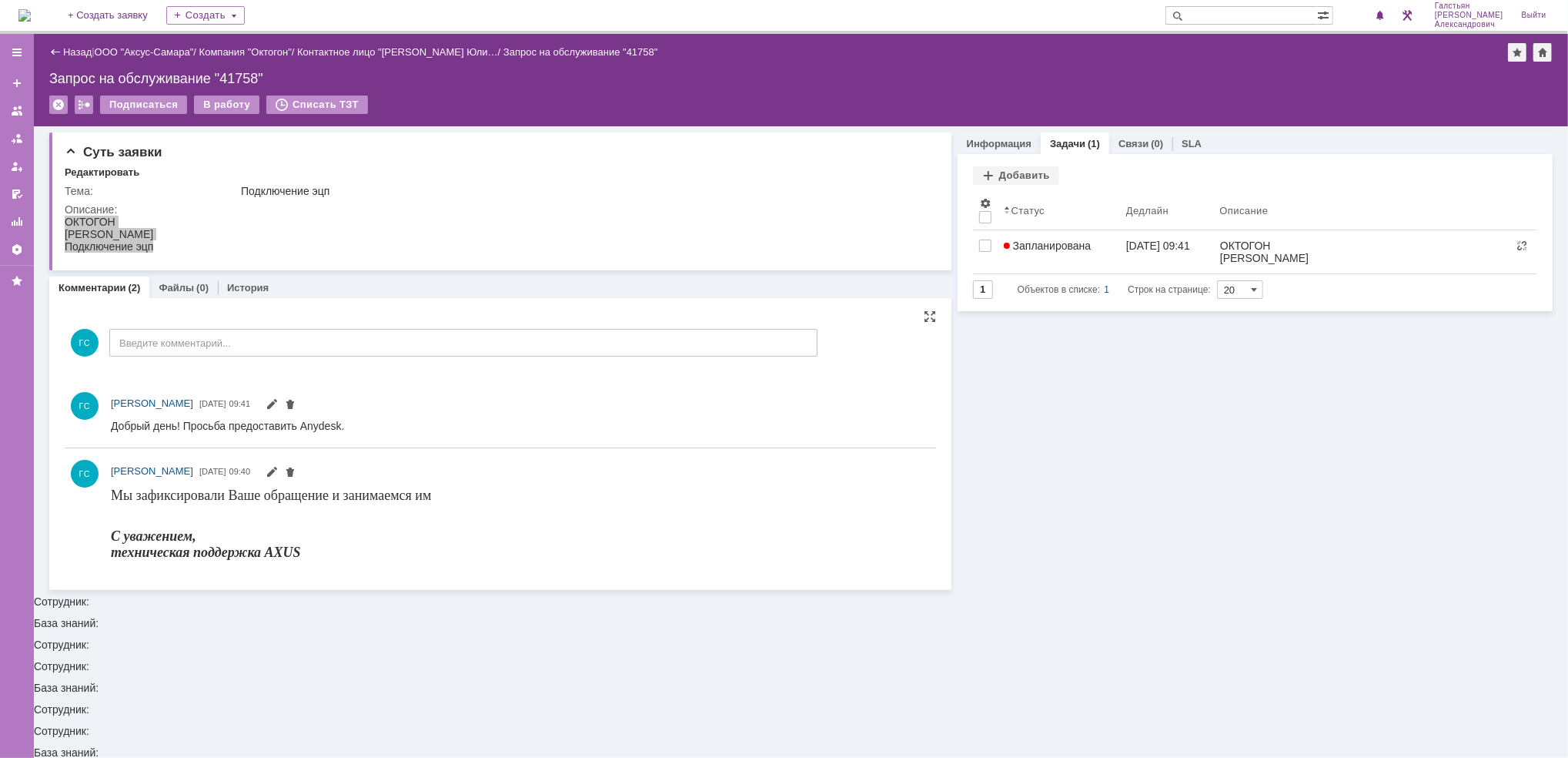
click at [31, 10] on img at bounding box center [24, 15] width 12 height 12
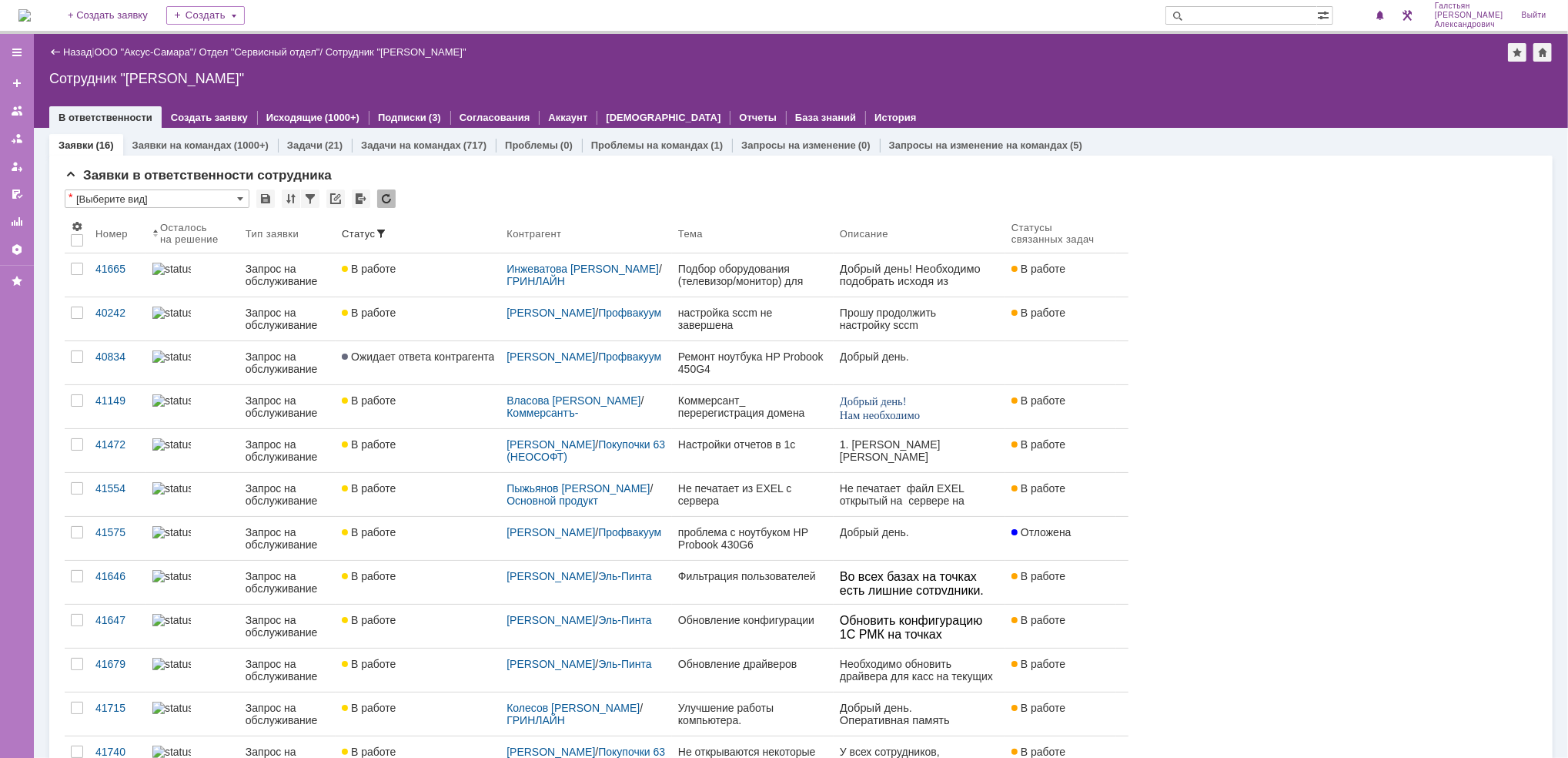
click at [31, 10] on img at bounding box center [24, 15] width 12 height 12
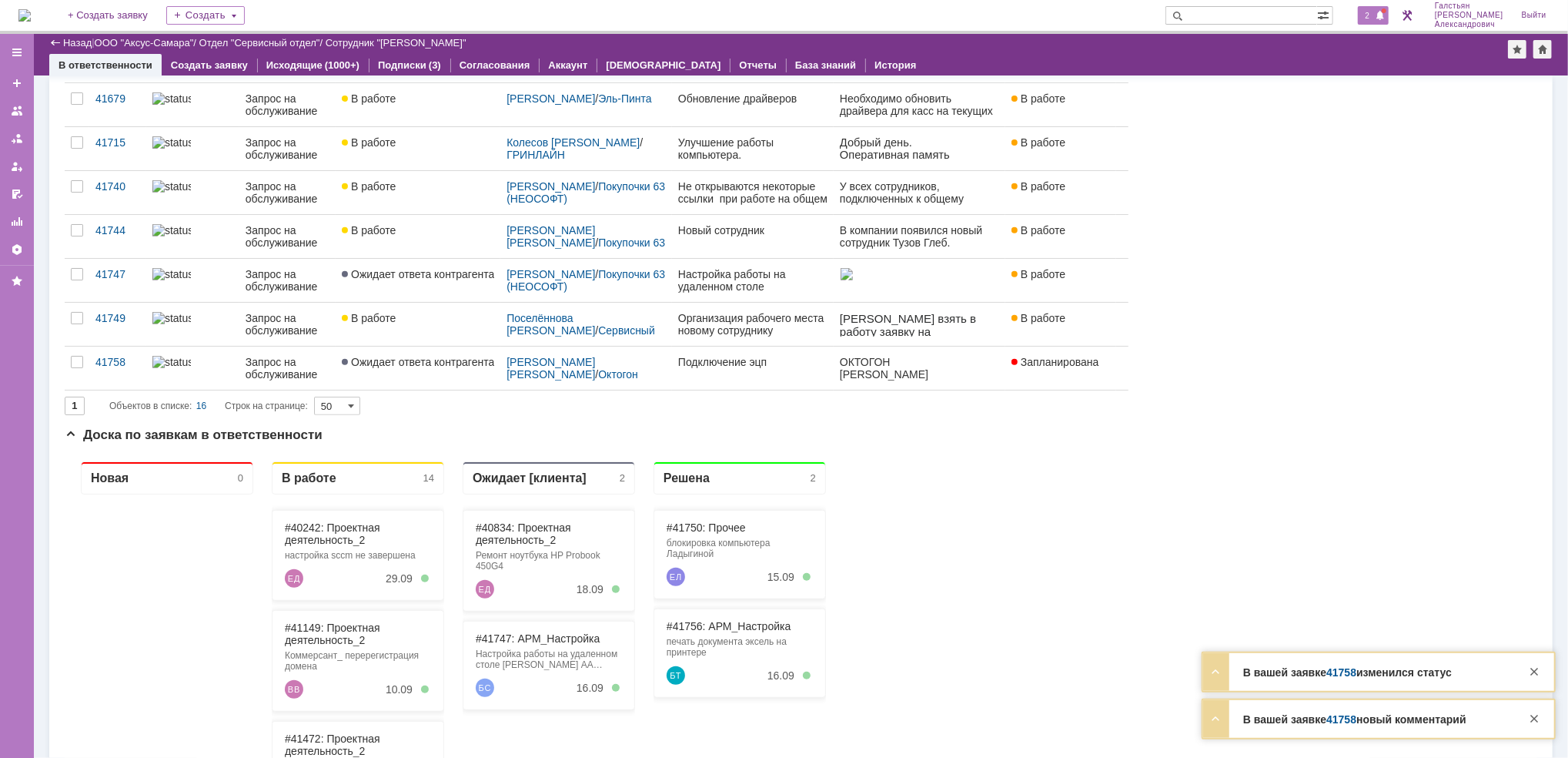
click at [1371, 13] on span "2" at bounding box center [1367, 16] width 14 height 11
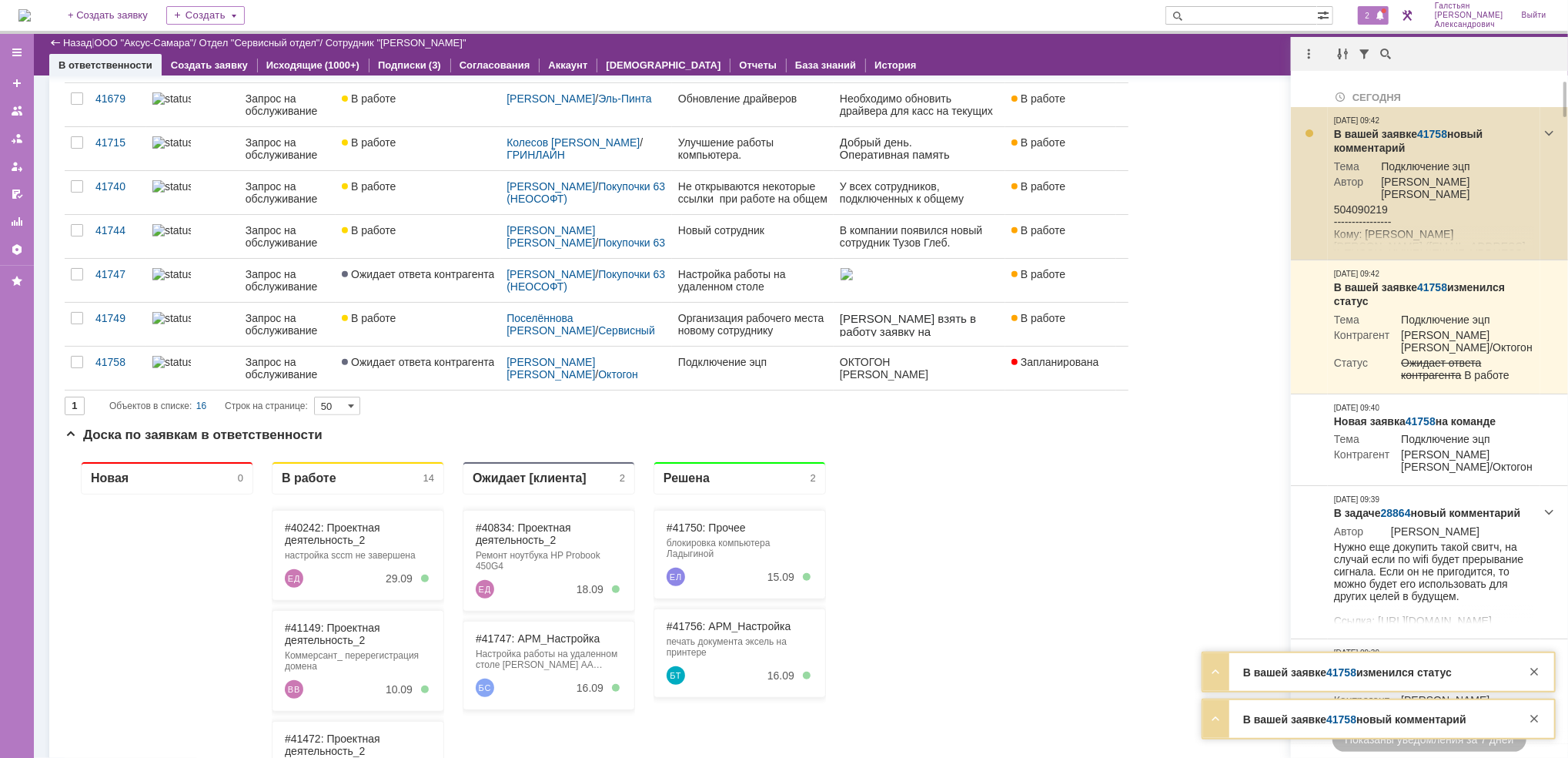
click at [1431, 130] on link "41758" at bounding box center [1432, 133] width 30 height 12
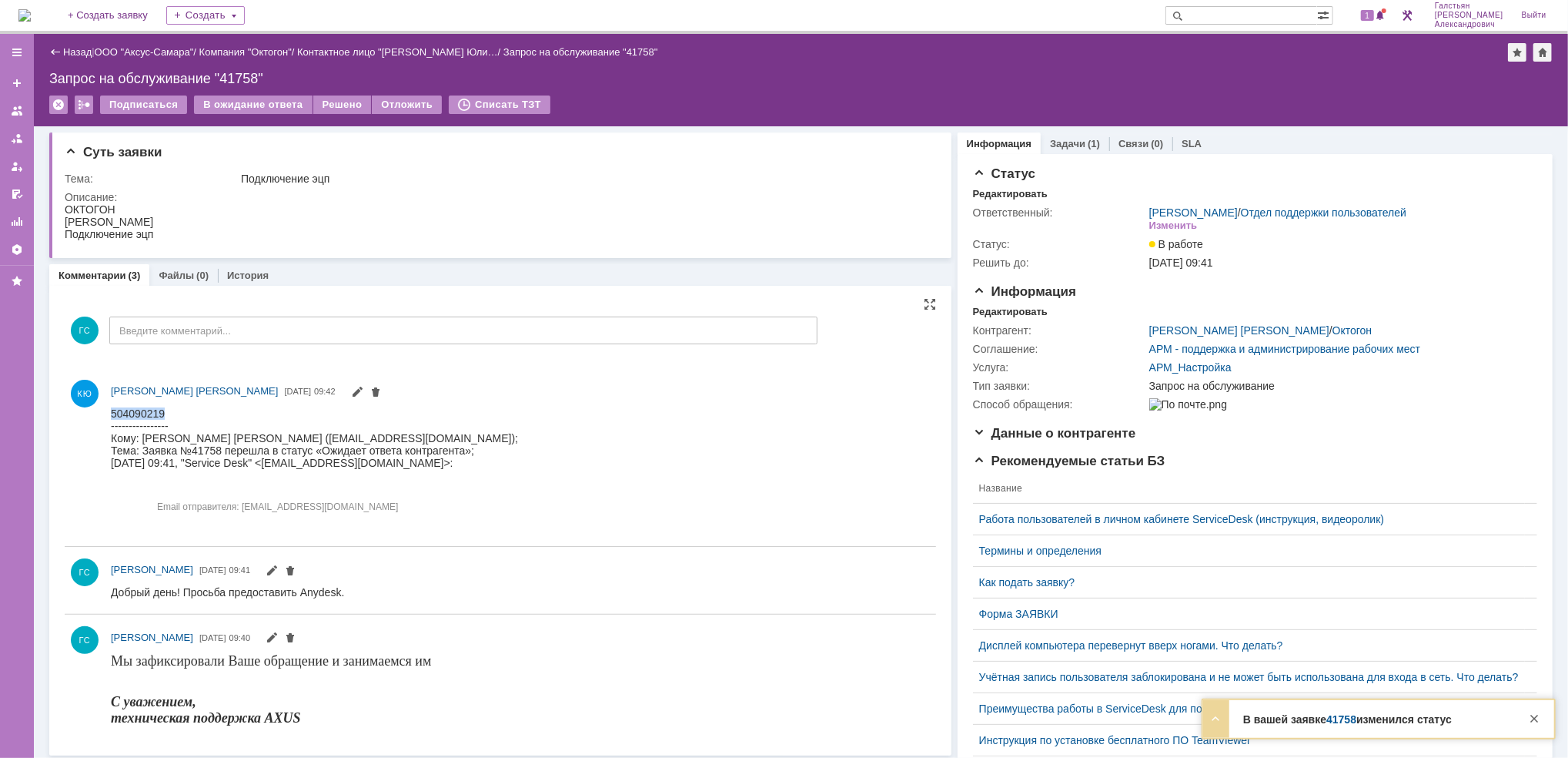
drag, startPoint x: 173, startPoint y: 411, endPoint x: 103, endPoint y: 414, distance: 70.1
click at [110, 414] on html "504090219 ---------------- Кому: Корнякова Юлия Андреевна (reception@oktogon.ru…" at bounding box center [514, 468] width 809 height 124
copy div "504090219"
click at [1050, 147] on link "Задачи" at bounding box center [1068, 143] width 35 height 11
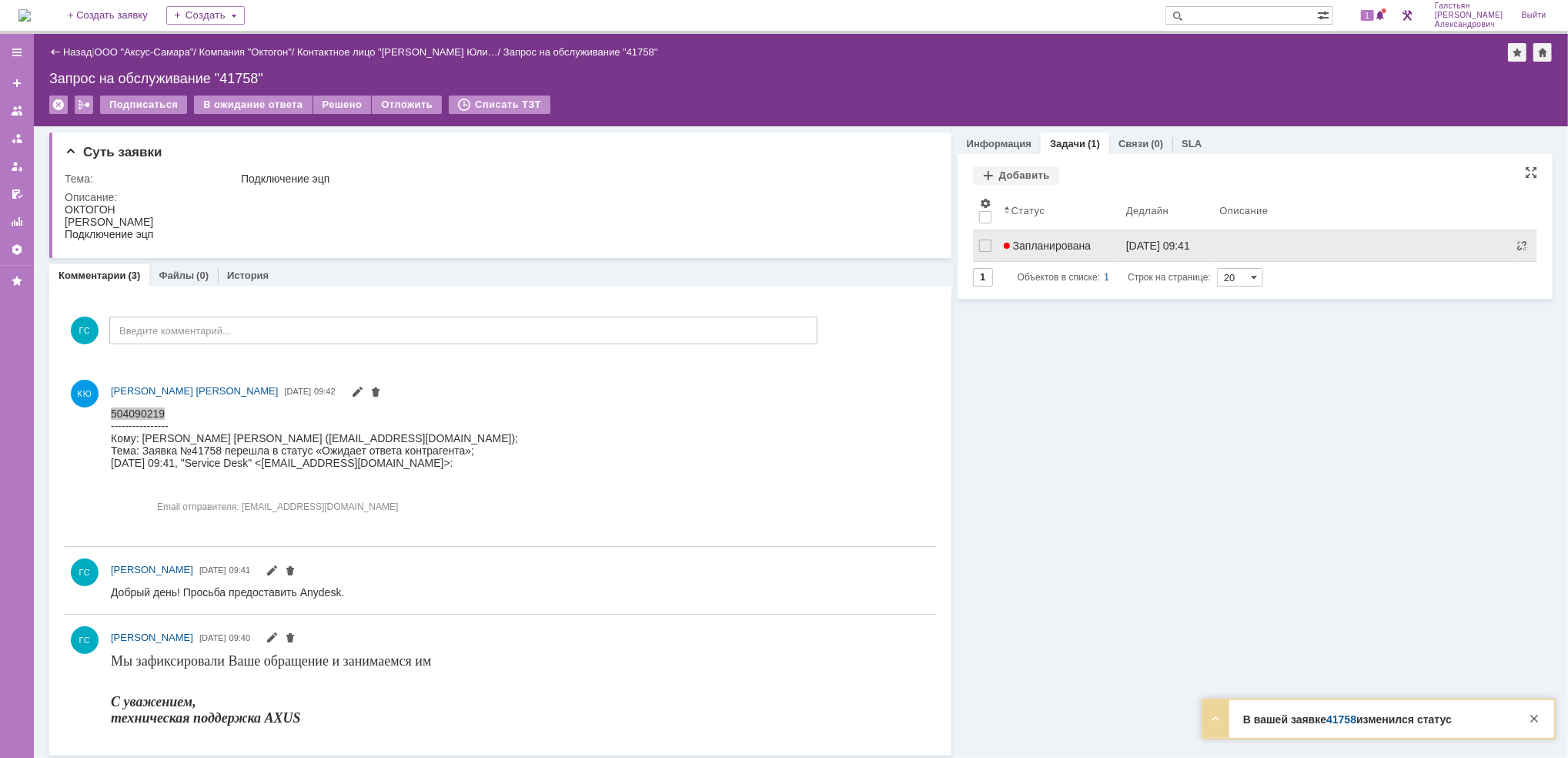
click at [1032, 245] on span "Запланирована" at bounding box center [1048, 245] width 88 height 12
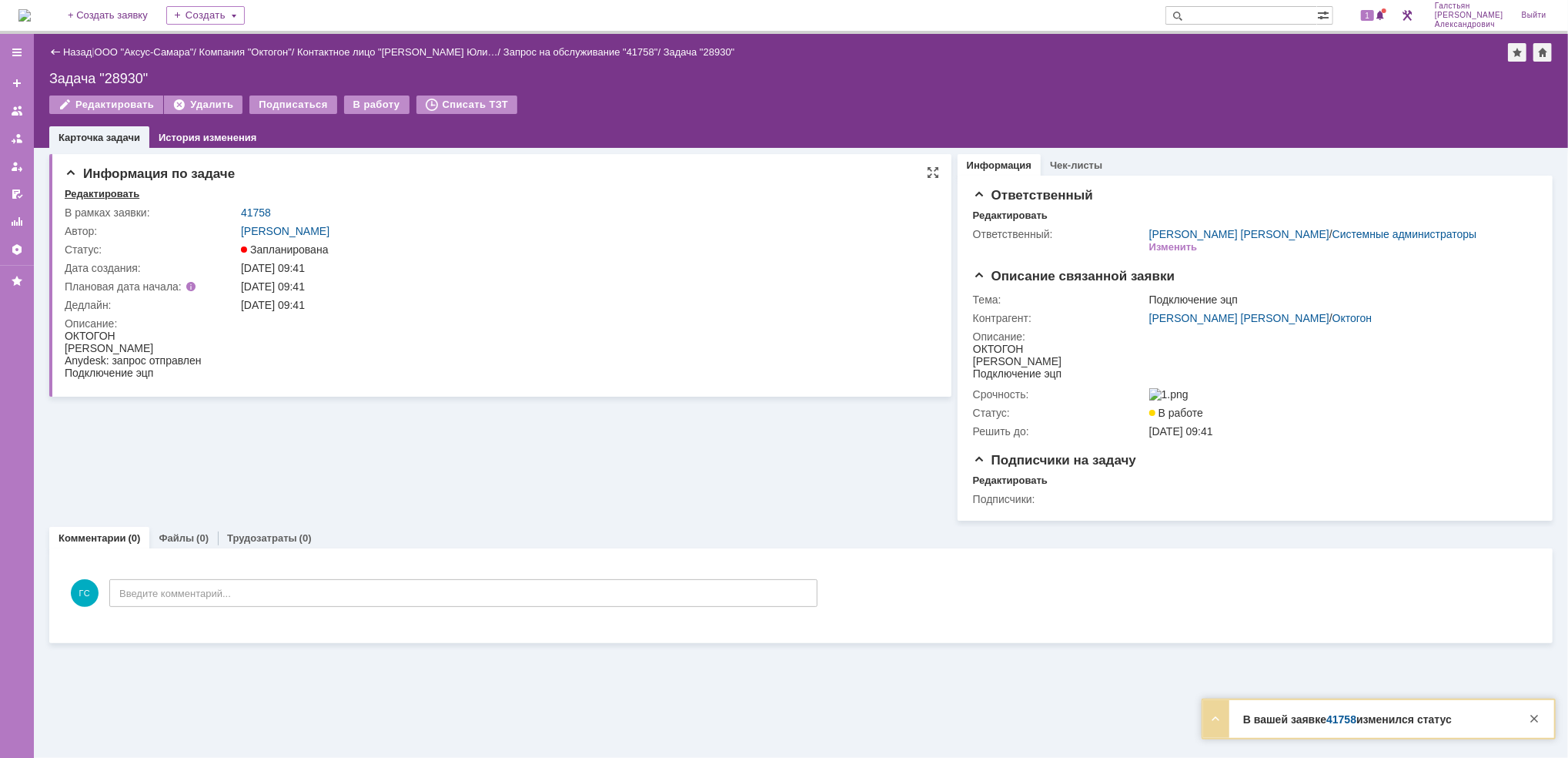
click at [94, 190] on div "Редактировать" at bounding box center [102, 194] width 75 height 12
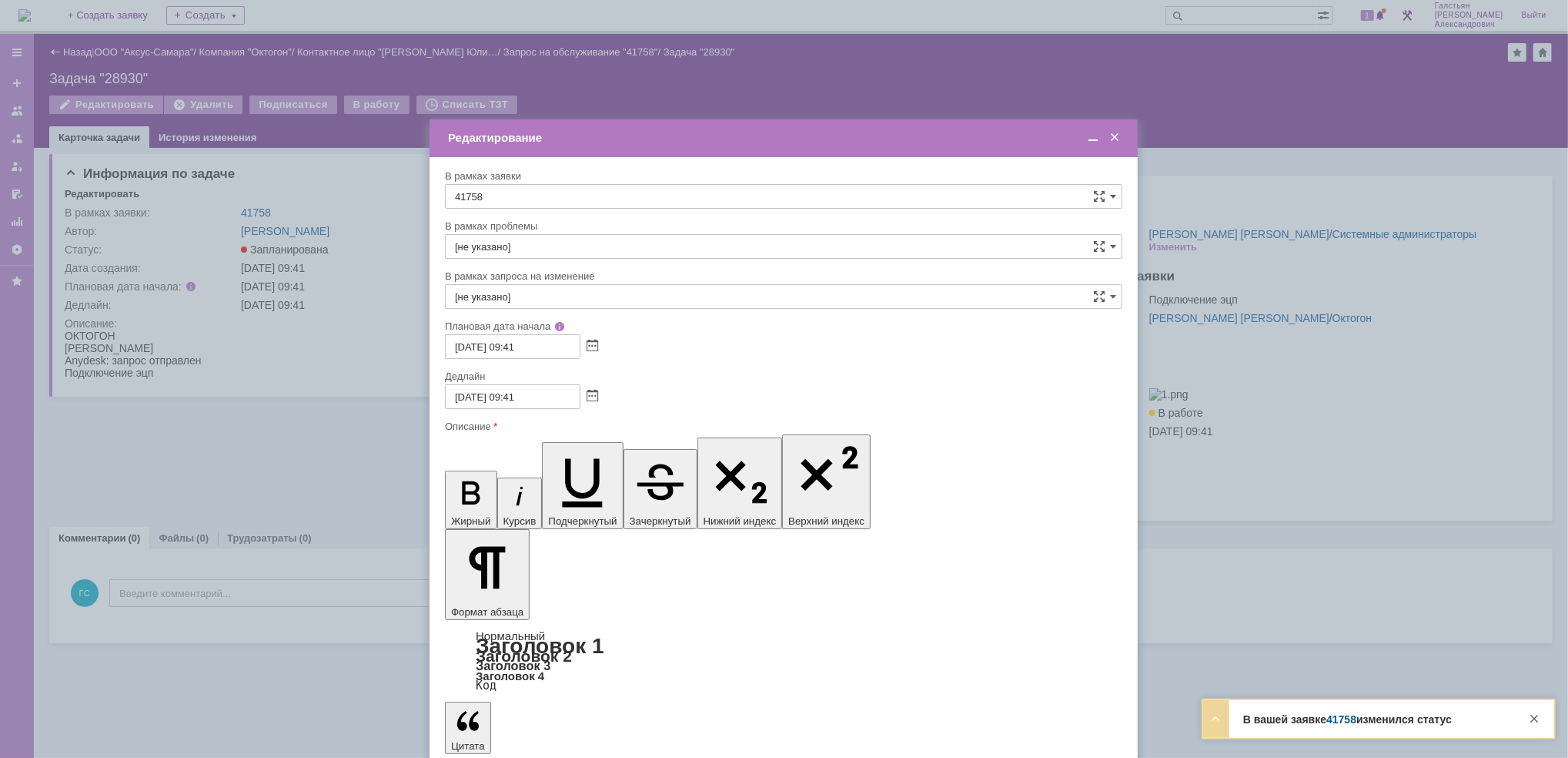
drag, startPoint x: 606, startPoint y: 4584, endPoint x: 509, endPoint y: 4580, distance: 97.1
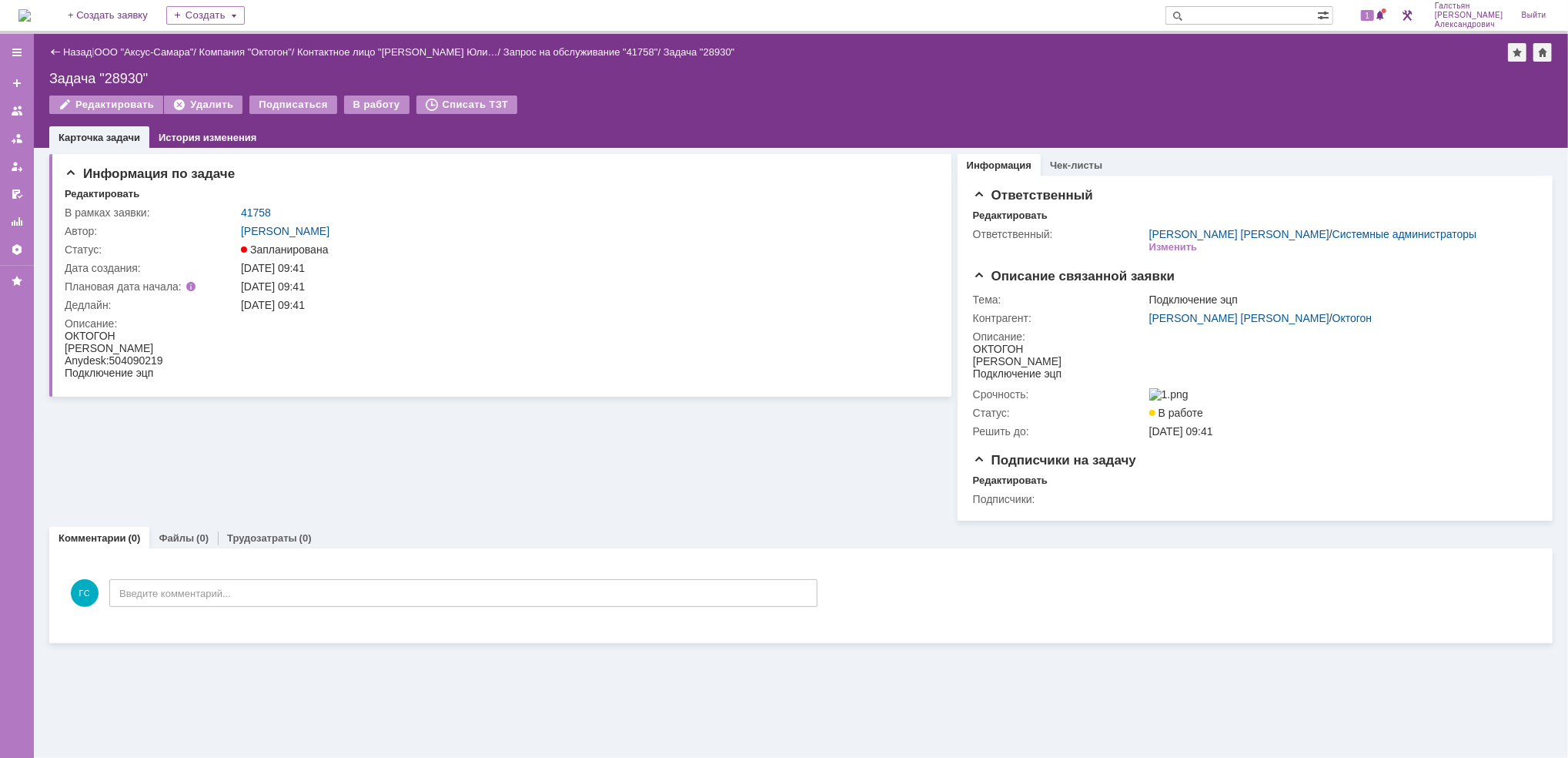
click at [28, 13] on img at bounding box center [24, 15] width 12 height 12
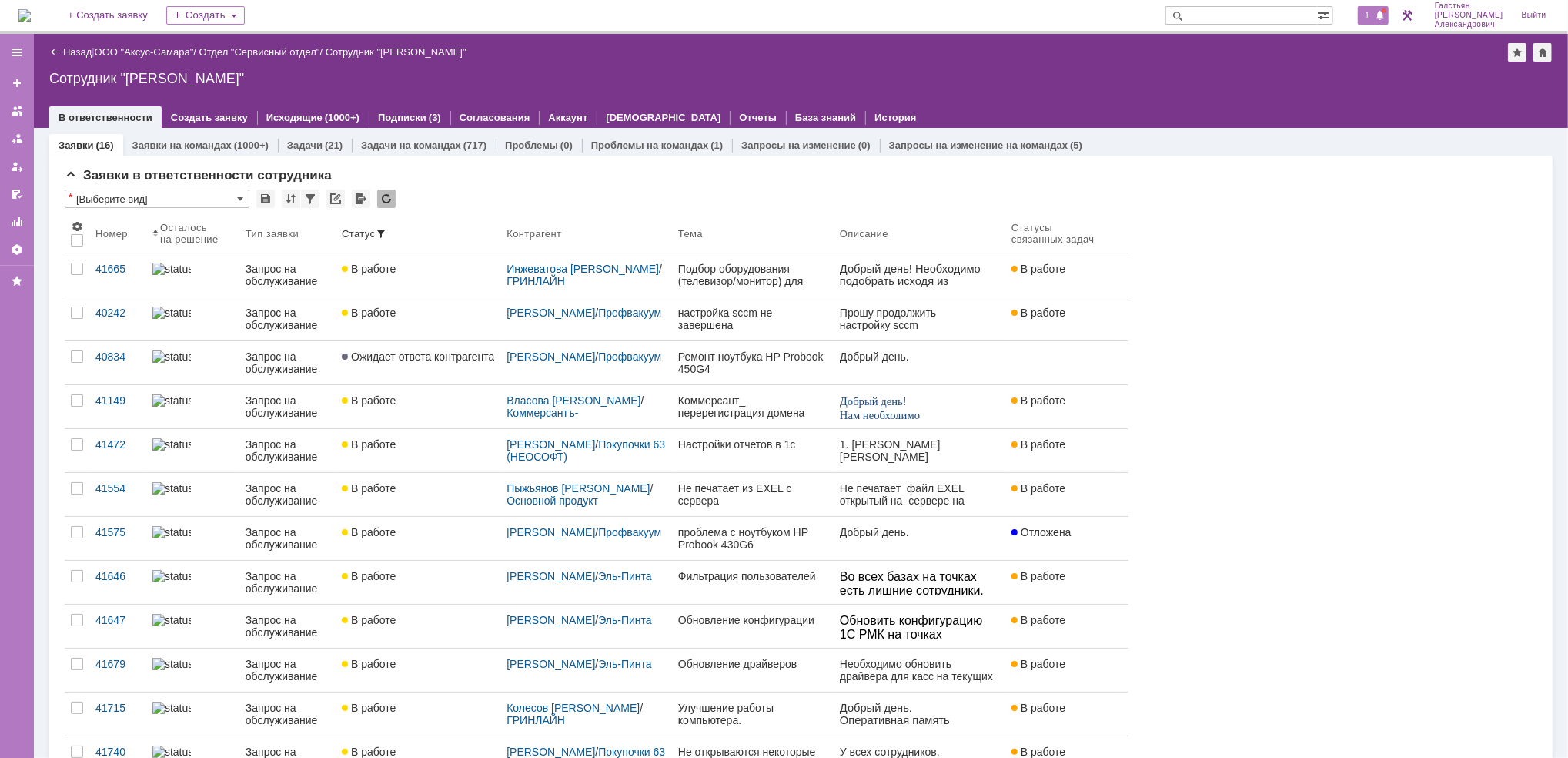
click at [1383, 11] on span at bounding box center [1380, 16] width 11 height 12
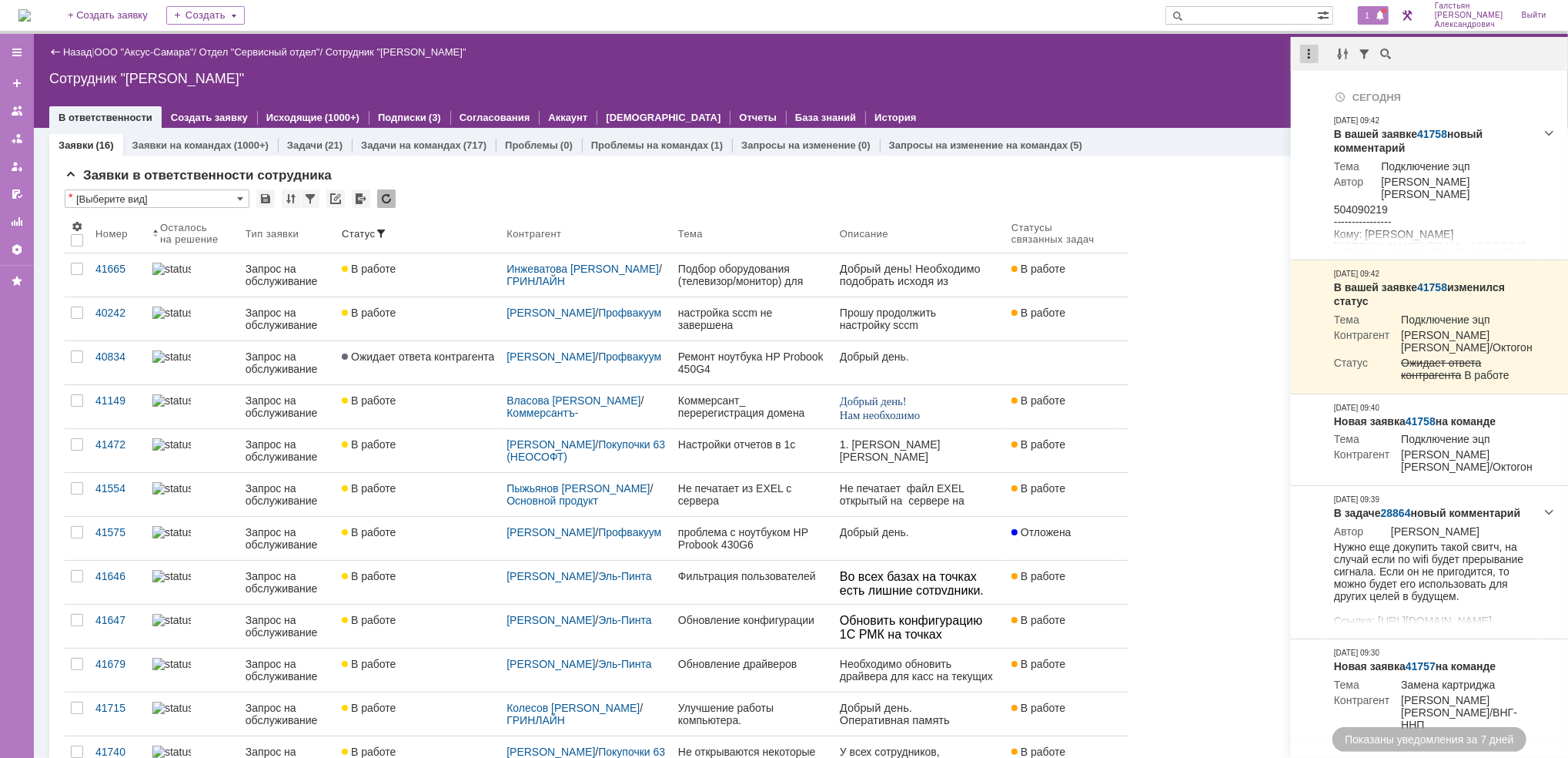
click at [1308, 49] on div at bounding box center [1309, 53] width 18 height 18
click at [1330, 82] on div "Отметить уведомления прочитанными" at bounding box center [1415, 92] width 225 height 23
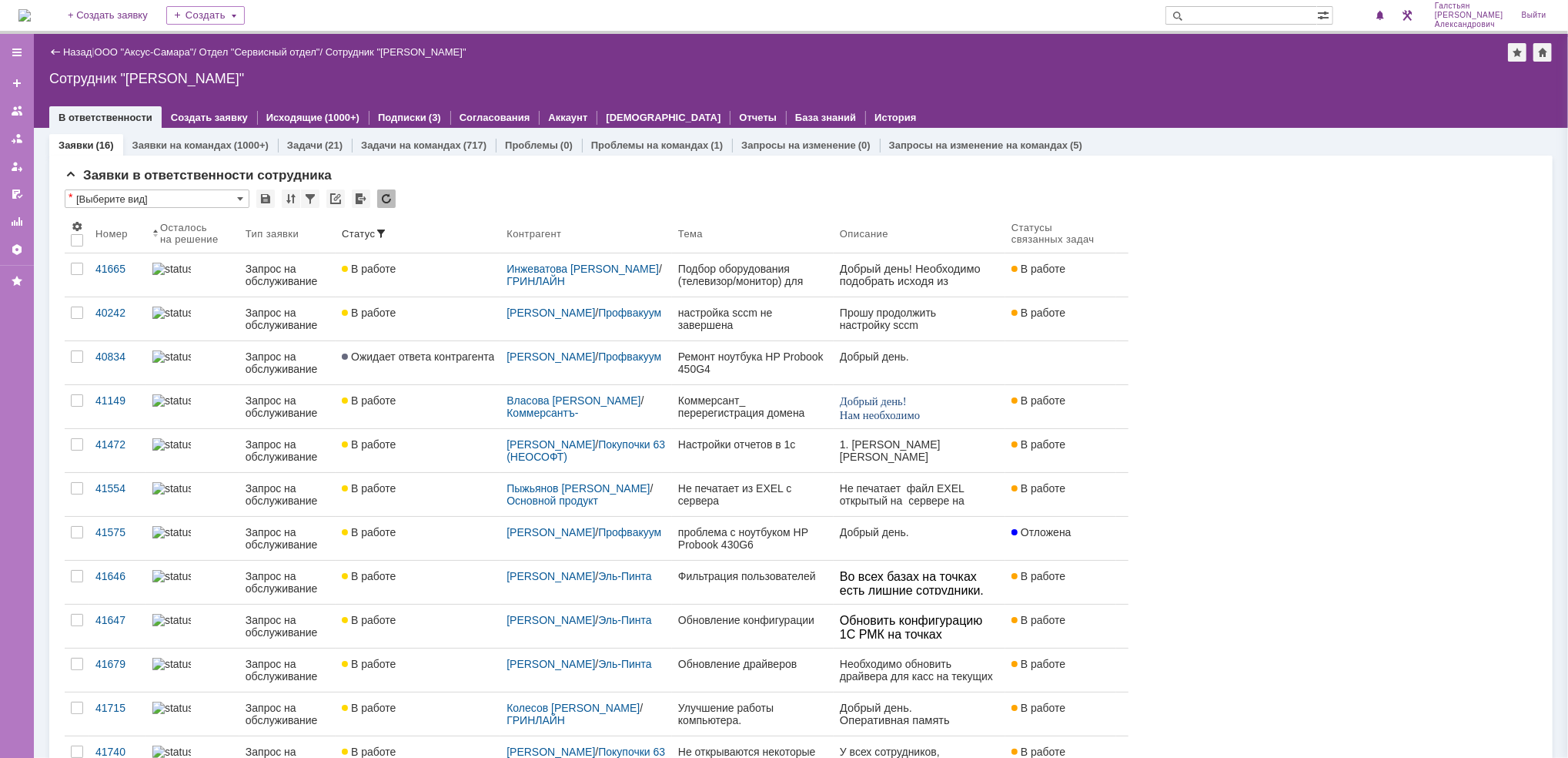
drag, startPoint x: 1103, startPoint y: 99, endPoint x: 460, endPoint y: 15, distance: 648.5
click at [1103, 99] on div at bounding box center [801, 101] width 1503 height 12
click at [19, 10] on img at bounding box center [24, 15] width 12 height 12
click at [1362, 12] on div "1" at bounding box center [1374, 15] width 32 height 18
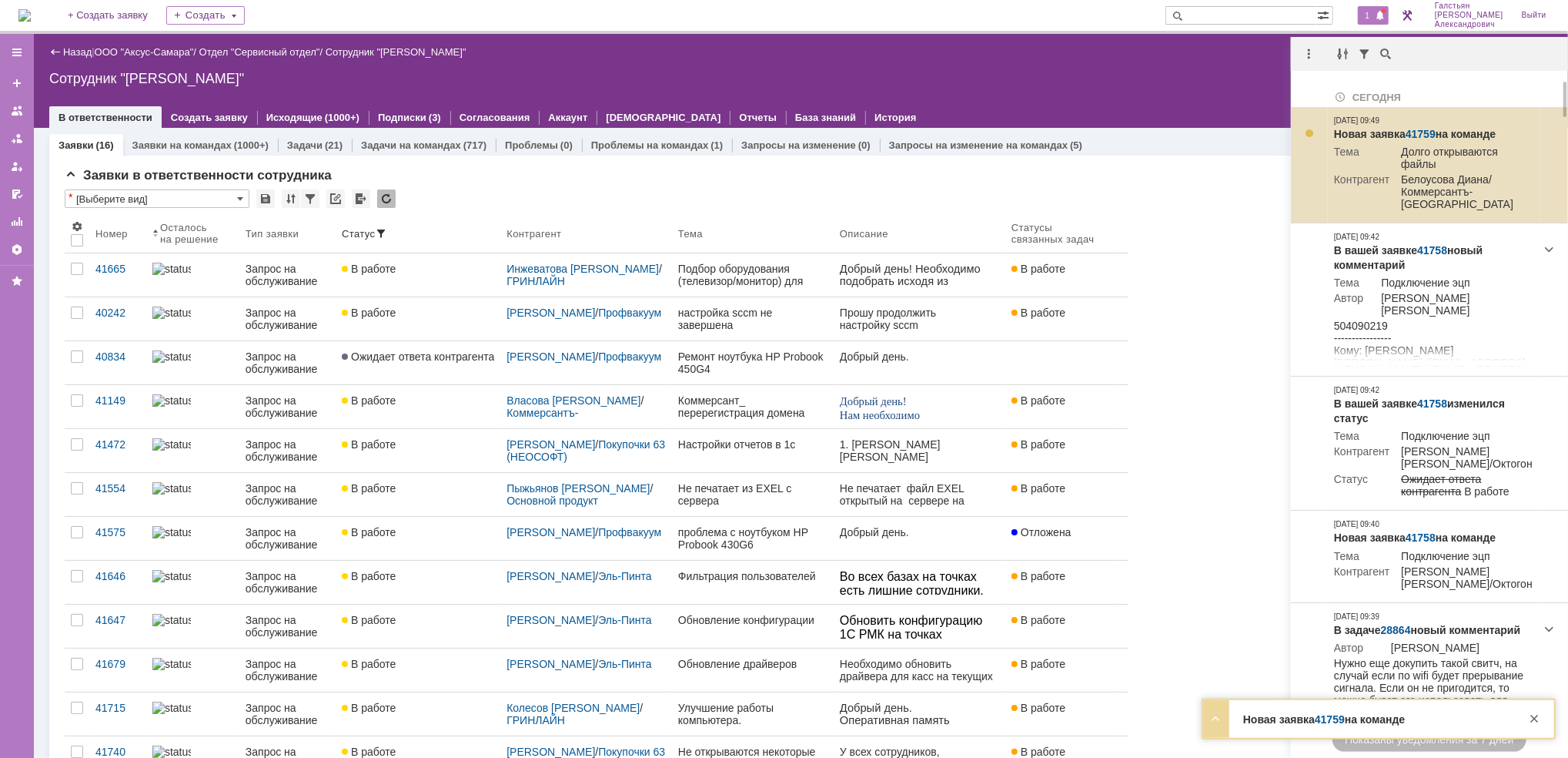
click at [1417, 130] on link "41759" at bounding box center [1421, 133] width 30 height 12
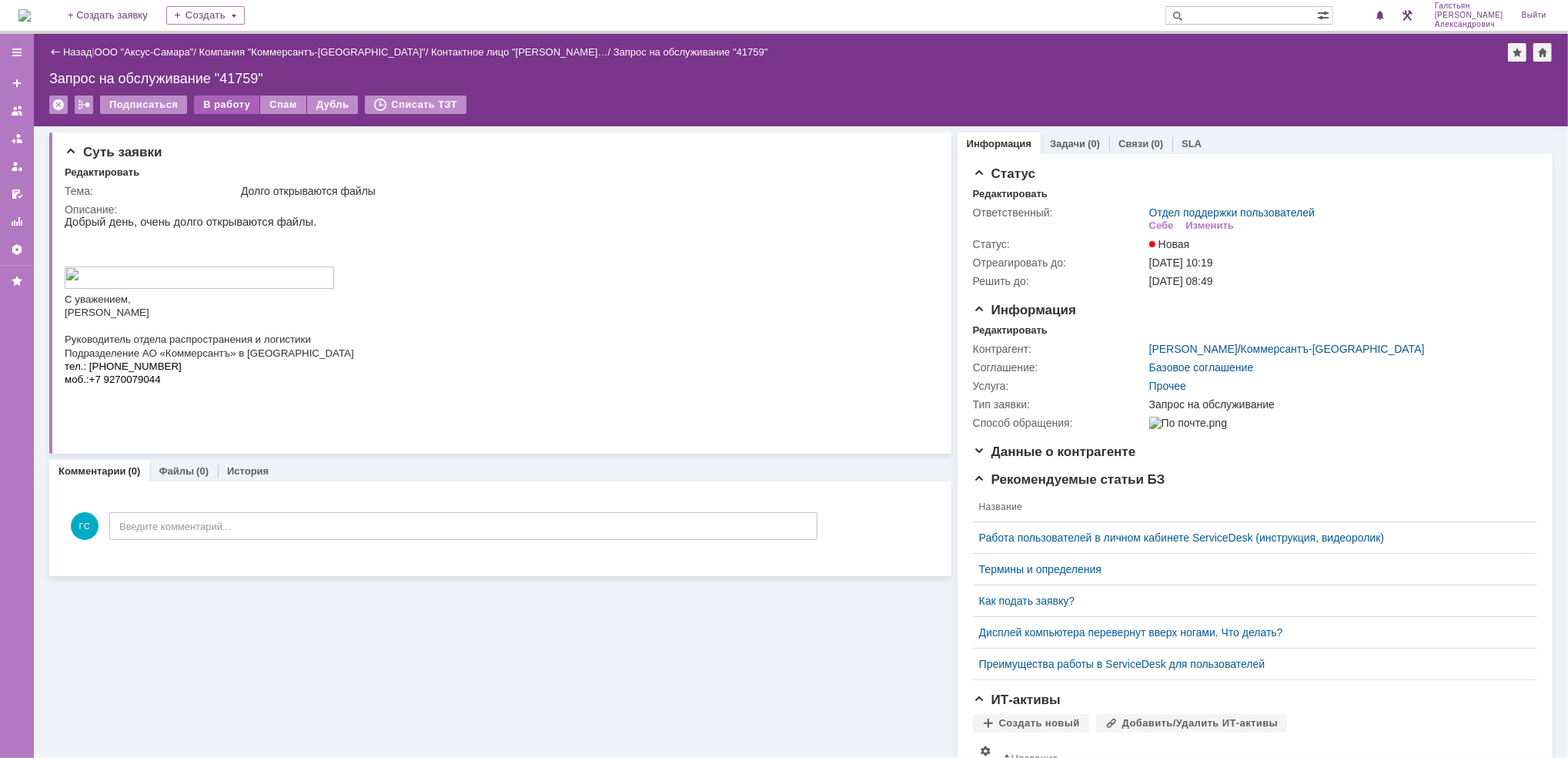
click at [220, 106] on div "В работу" at bounding box center [226, 104] width 65 height 18
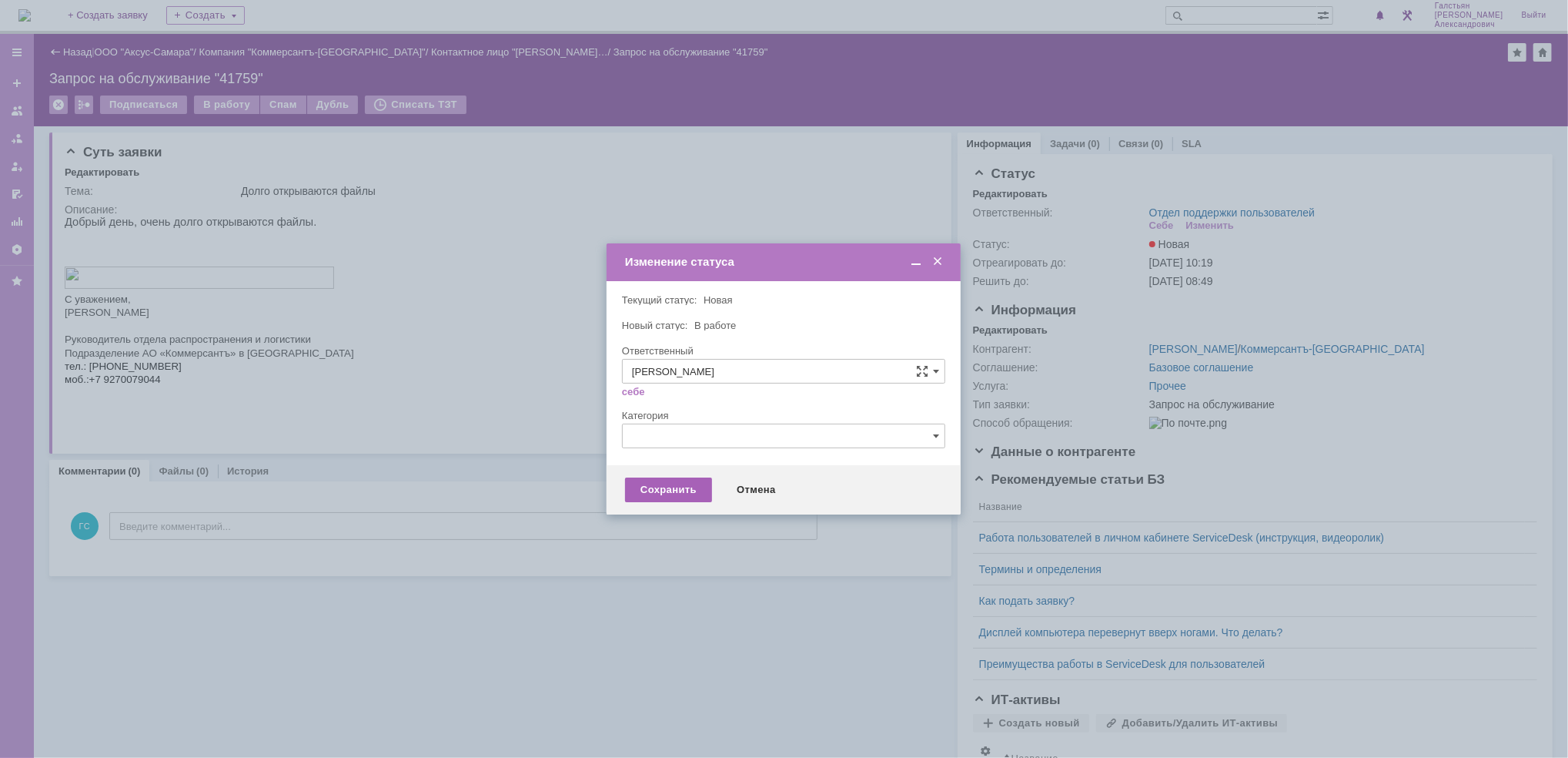
click at [643, 489] on div "Сохранить" at bounding box center [668, 489] width 87 height 25
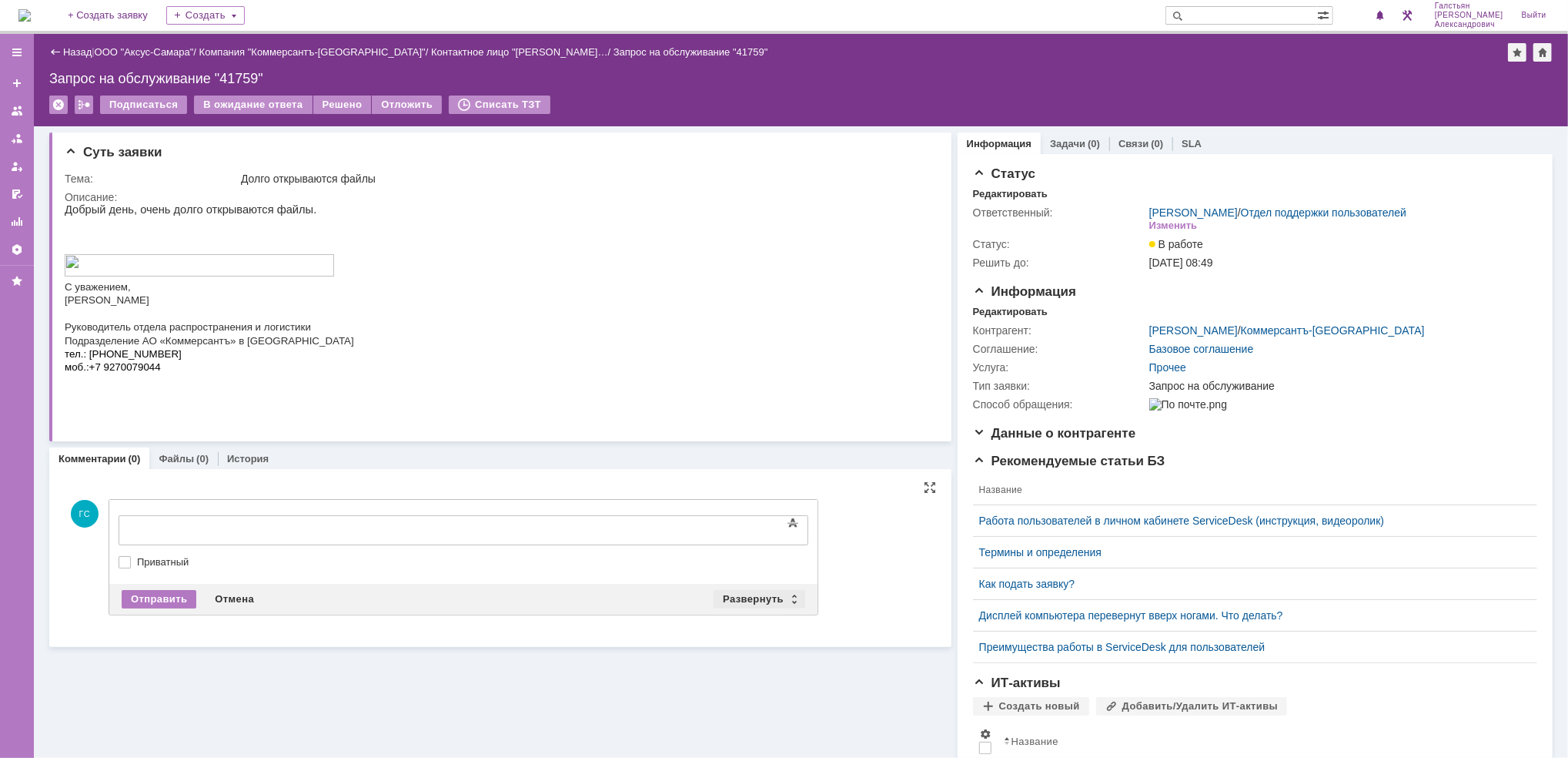
click at [755, 595] on div "Развернуть" at bounding box center [759, 599] width 92 height 18
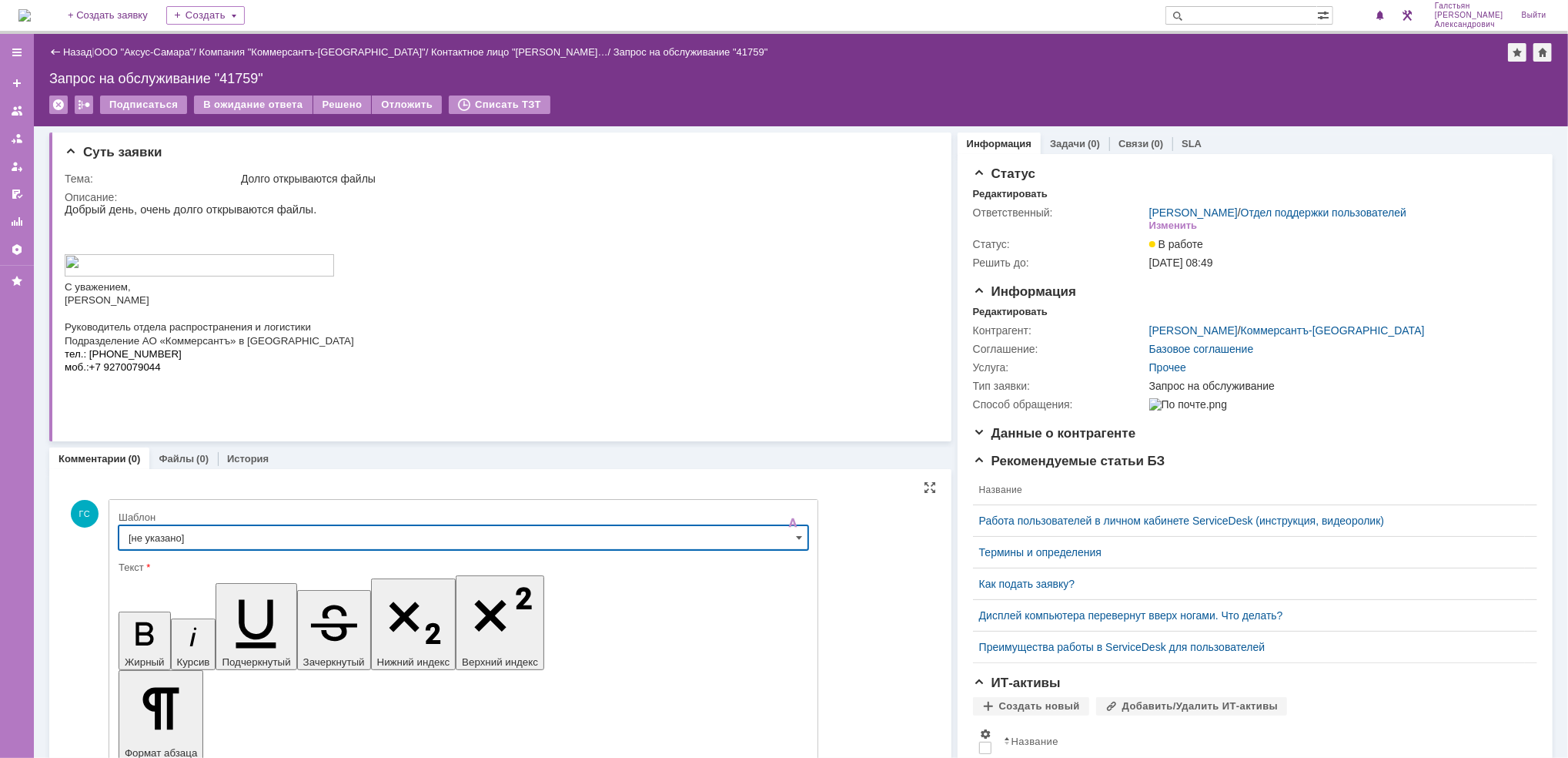
click at [325, 540] on input "[не указано]" at bounding box center [464, 537] width 690 height 25
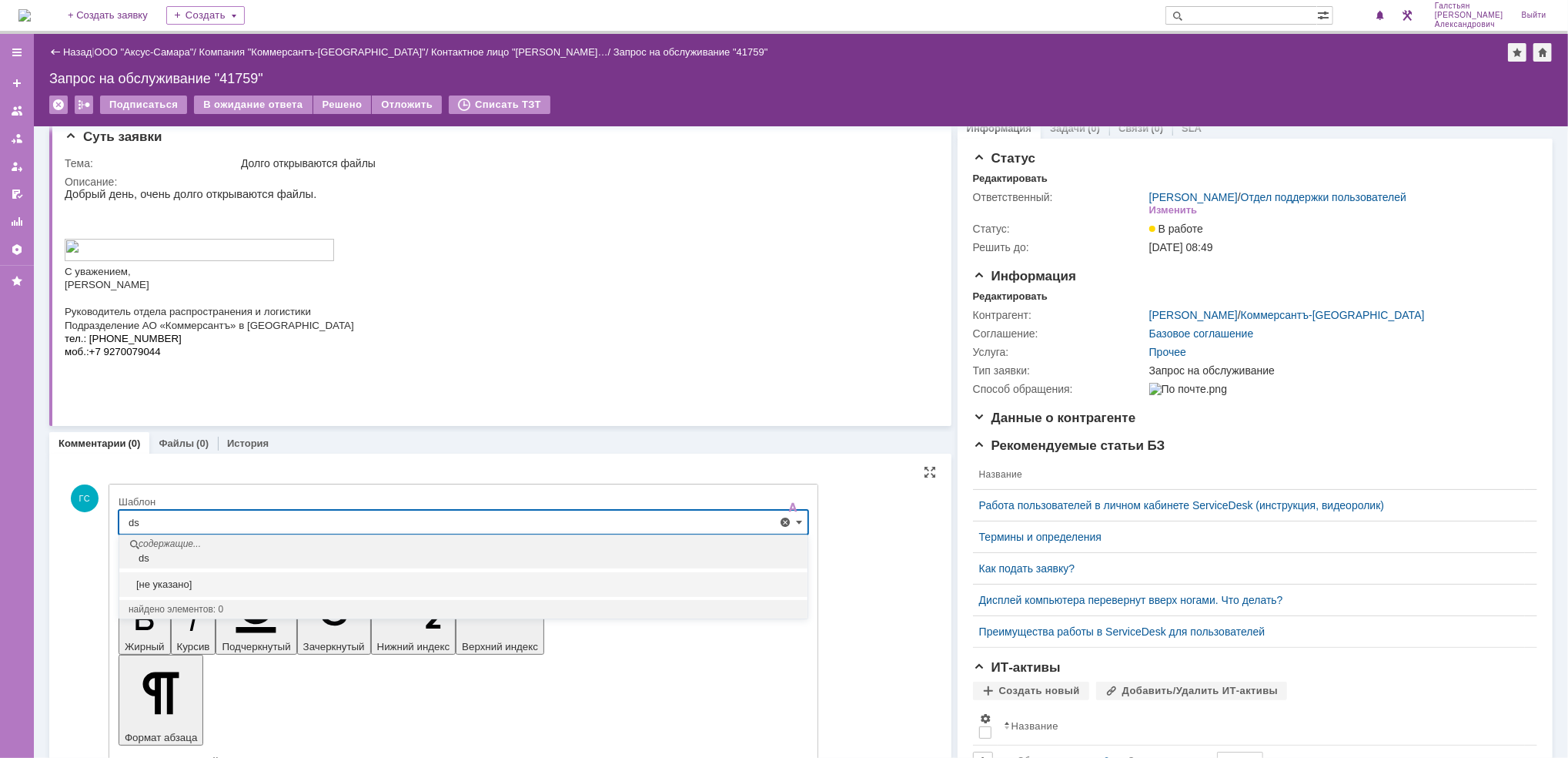
type input "d"
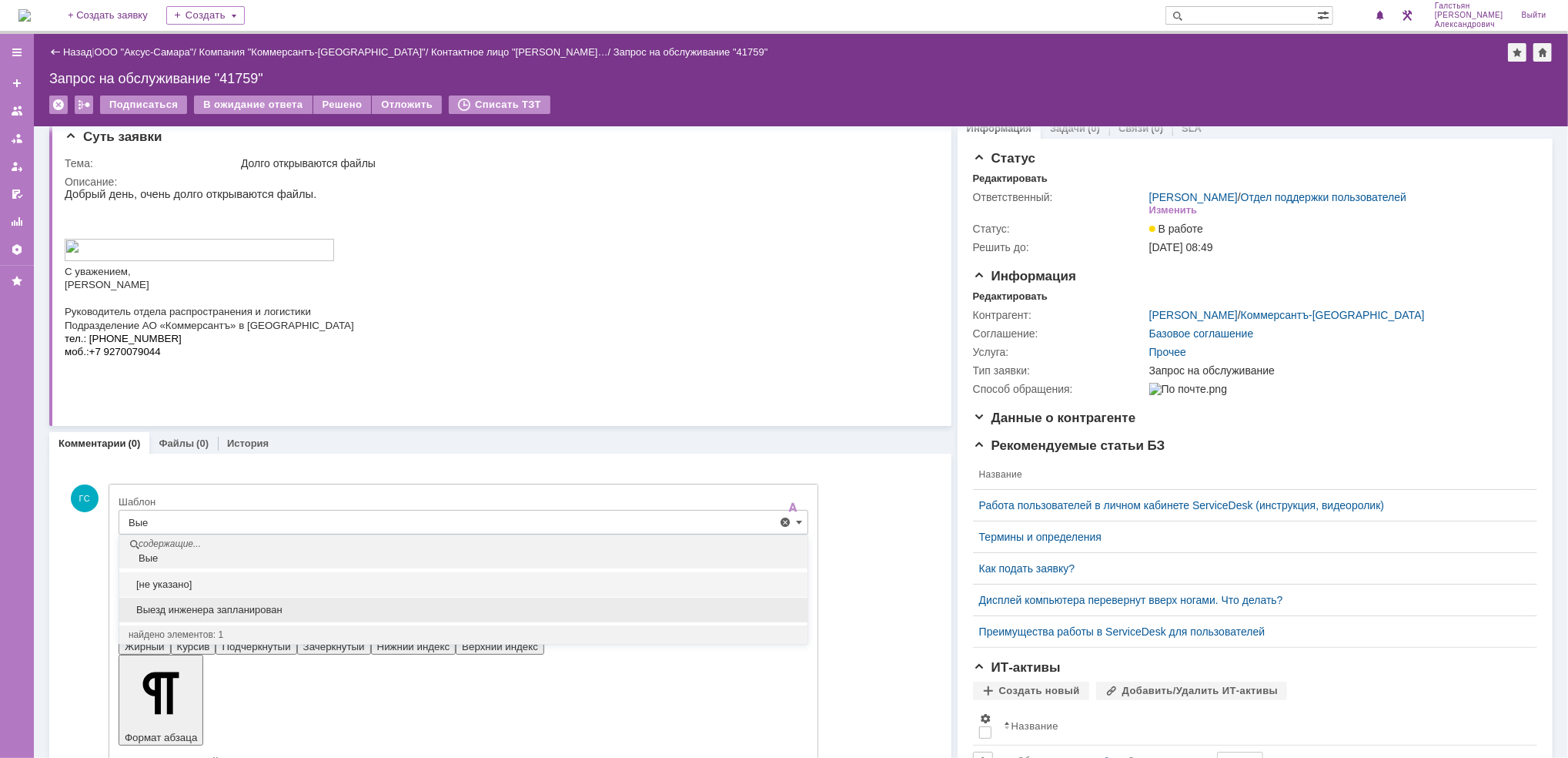
drag, startPoint x: 314, startPoint y: 608, endPoint x: 194, endPoint y: 21, distance: 599.1
click at [314, 608] on span "Выезд инженера запланирован" at bounding box center [463, 609] width 669 height 12
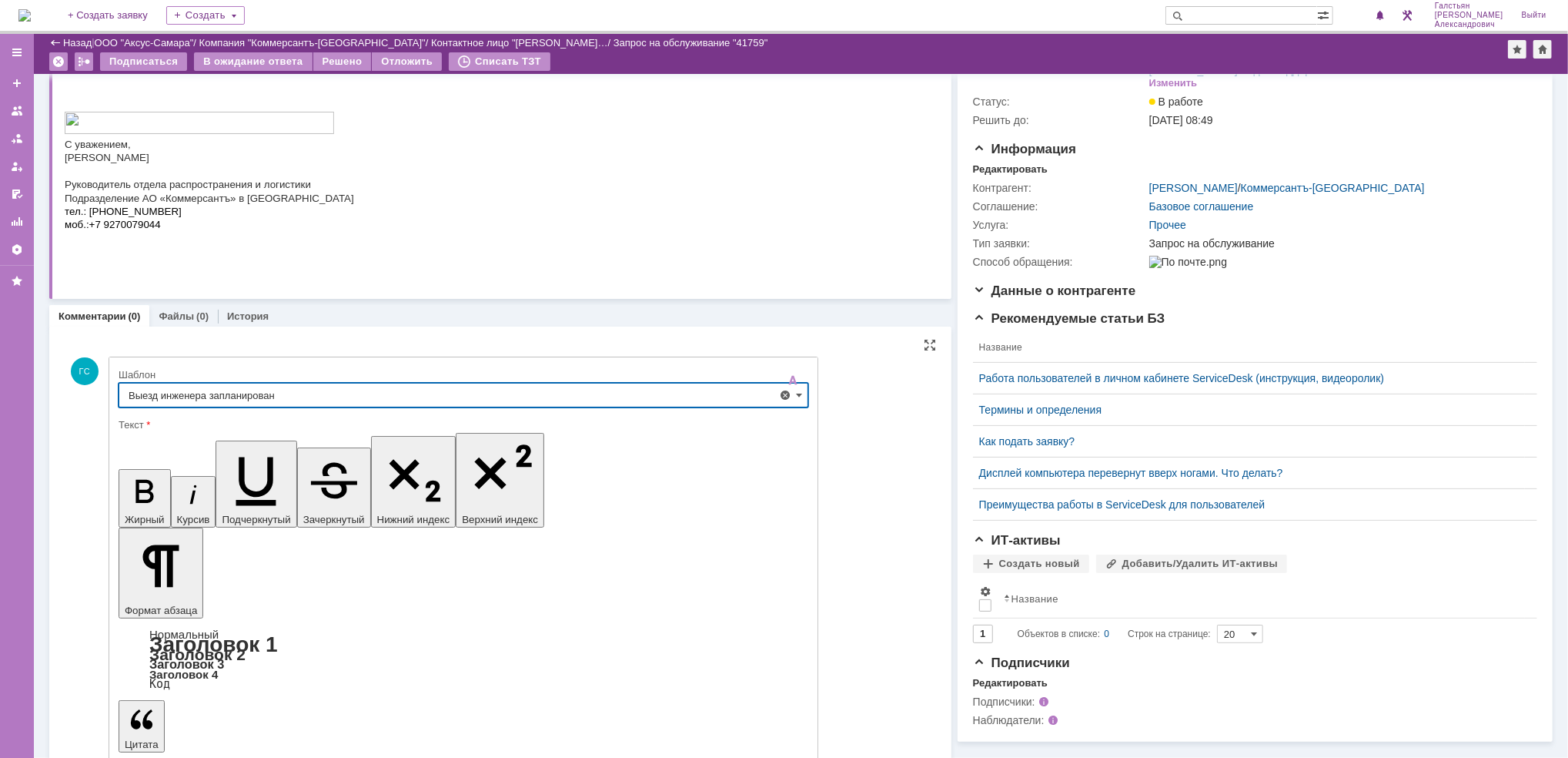
type input "Выезд инженера запланирован"
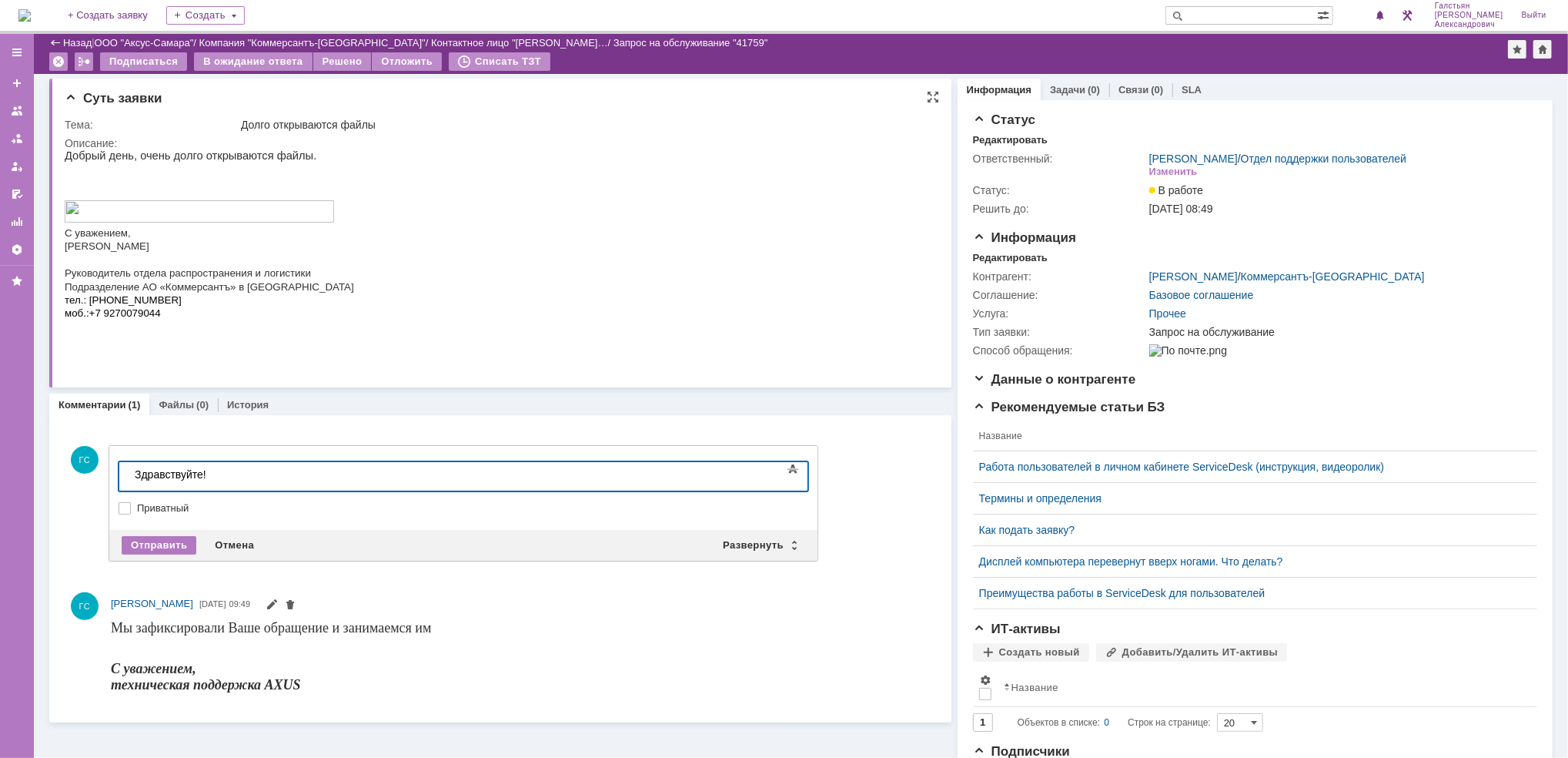
scroll to position [0, 0]
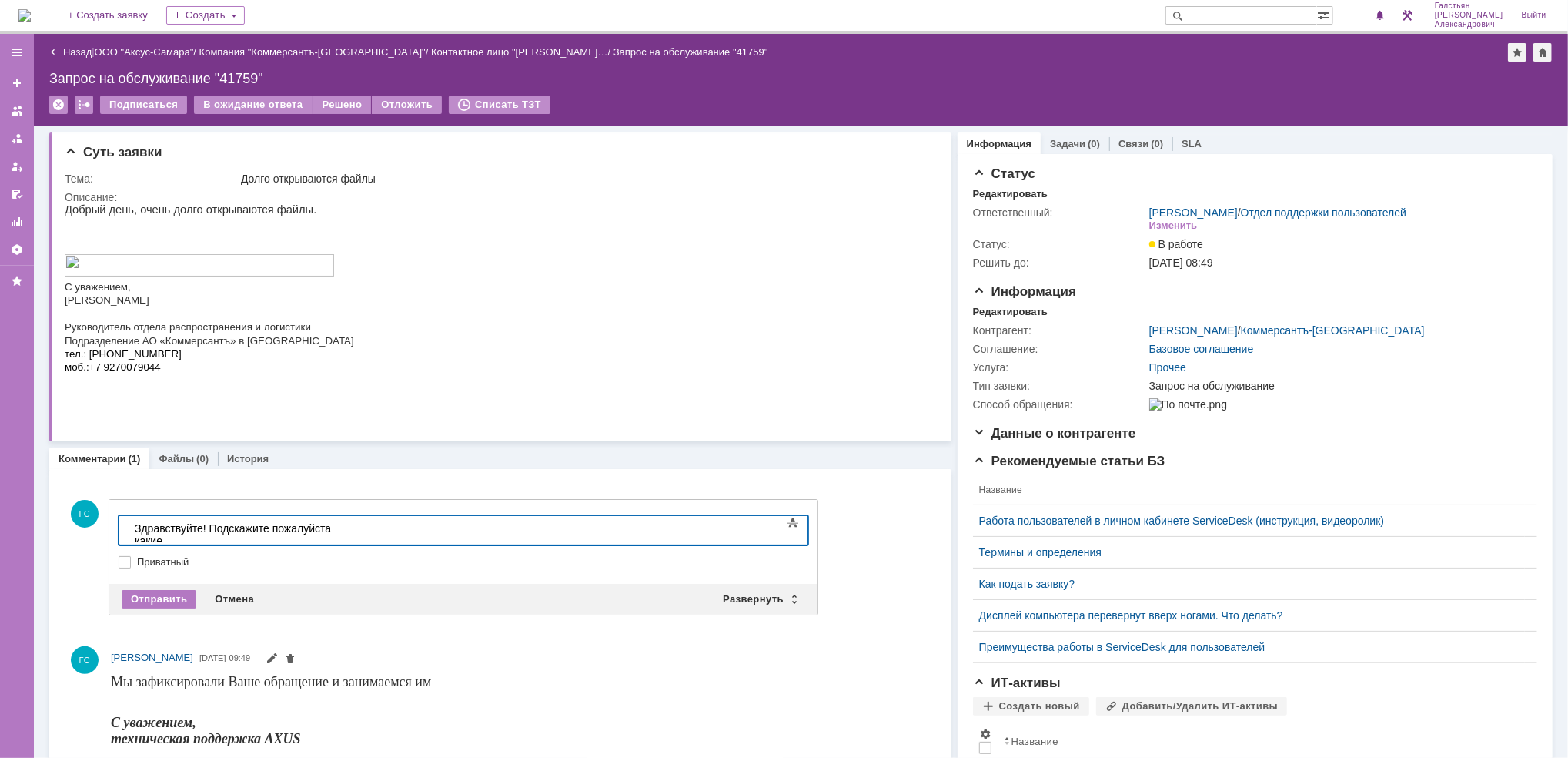
click at [352, 530] on div "Здравствуйте! Подскажите пожалуйста какие" at bounding box center [243, 533] width 218 height 25
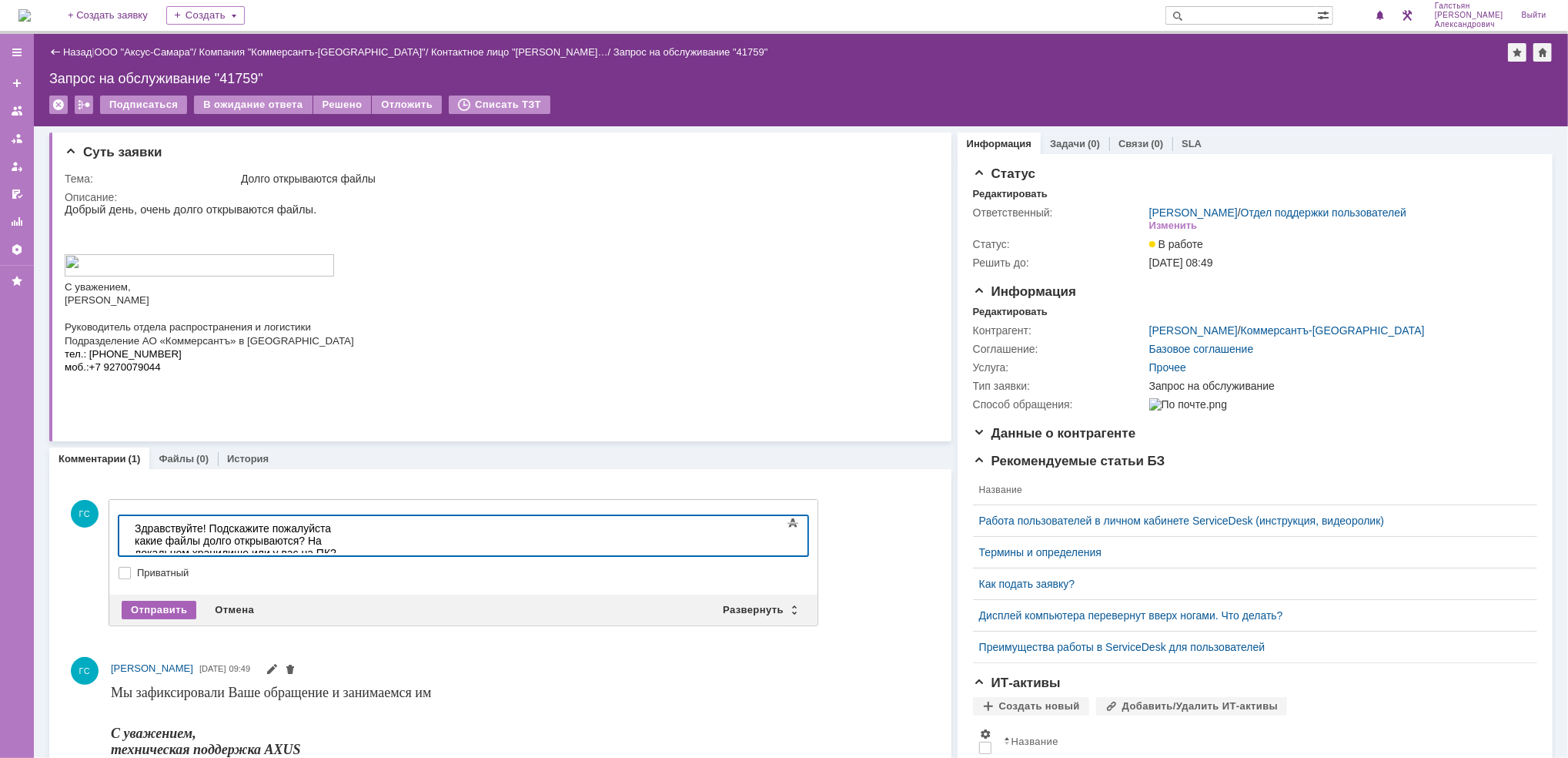
click at [186, 612] on div "Отправить" at bounding box center [159, 609] width 75 height 18
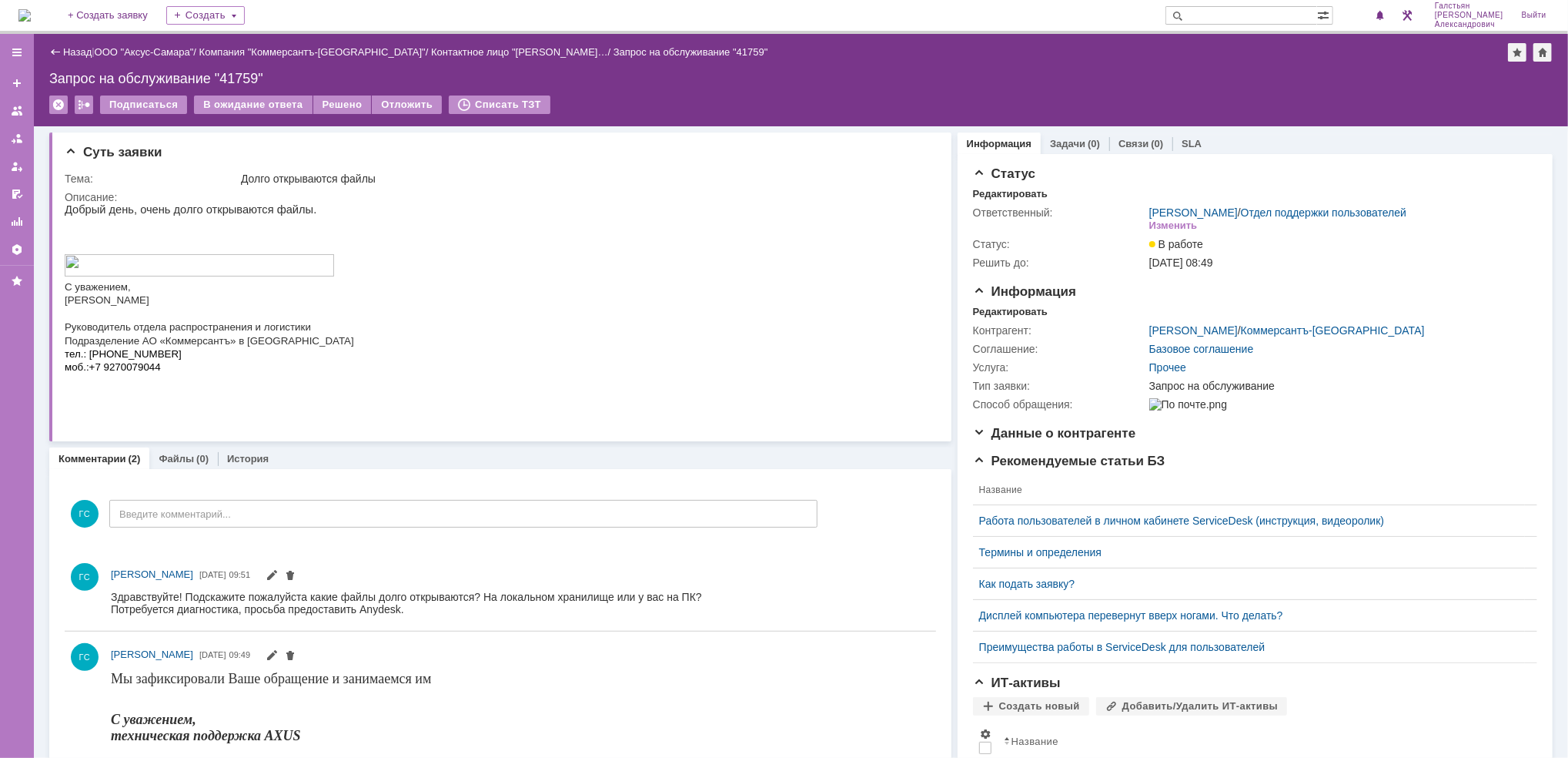
click at [251, 114] on td "В ожидание ответа" at bounding box center [253, 105] width 119 height 20
click at [254, 103] on div "В ожидание ответа" at bounding box center [253, 104] width 118 height 18
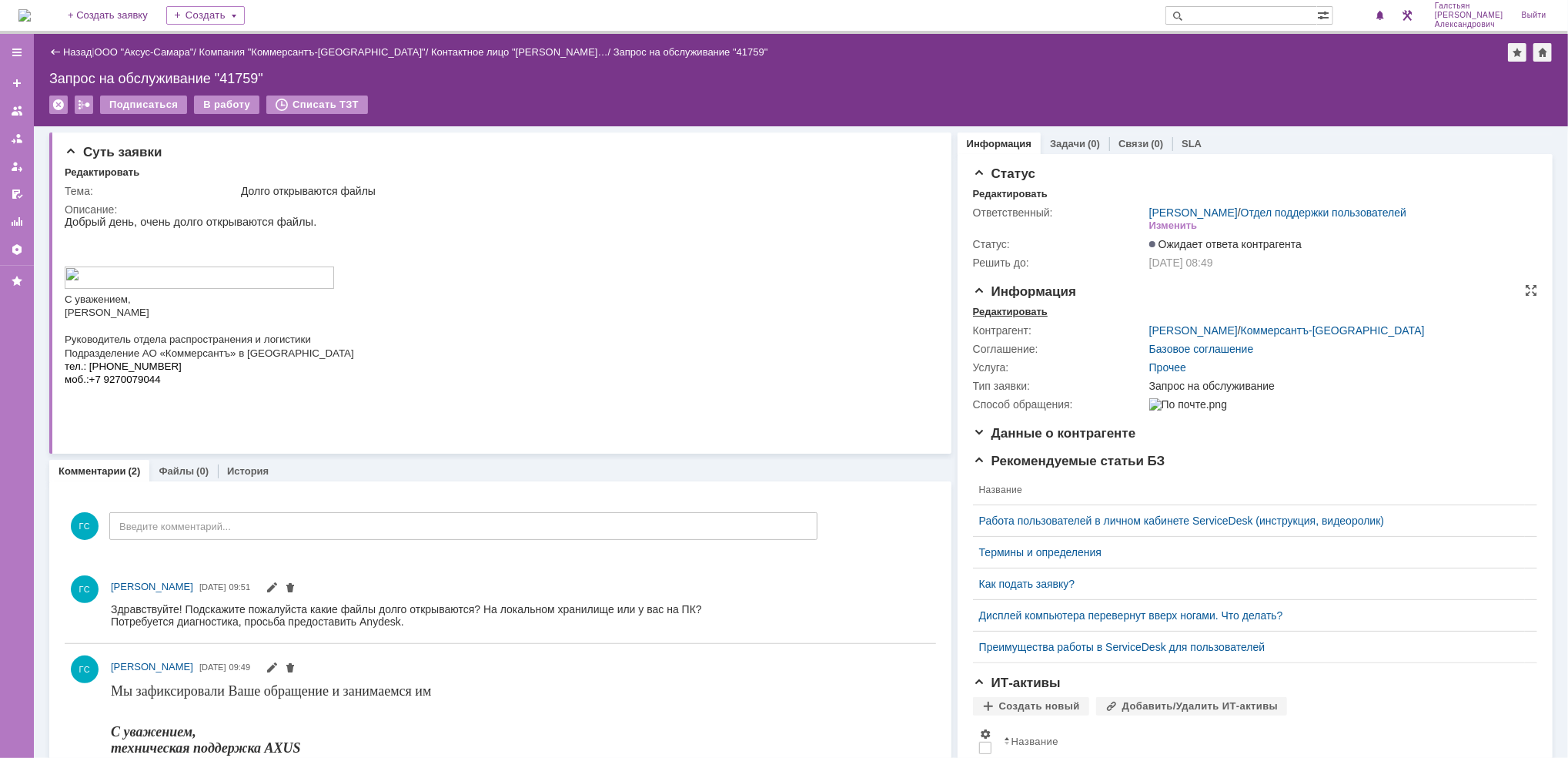
click at [994, 309] on div "Редактировать" at bounding box center [1010, 311] width 75 height 12
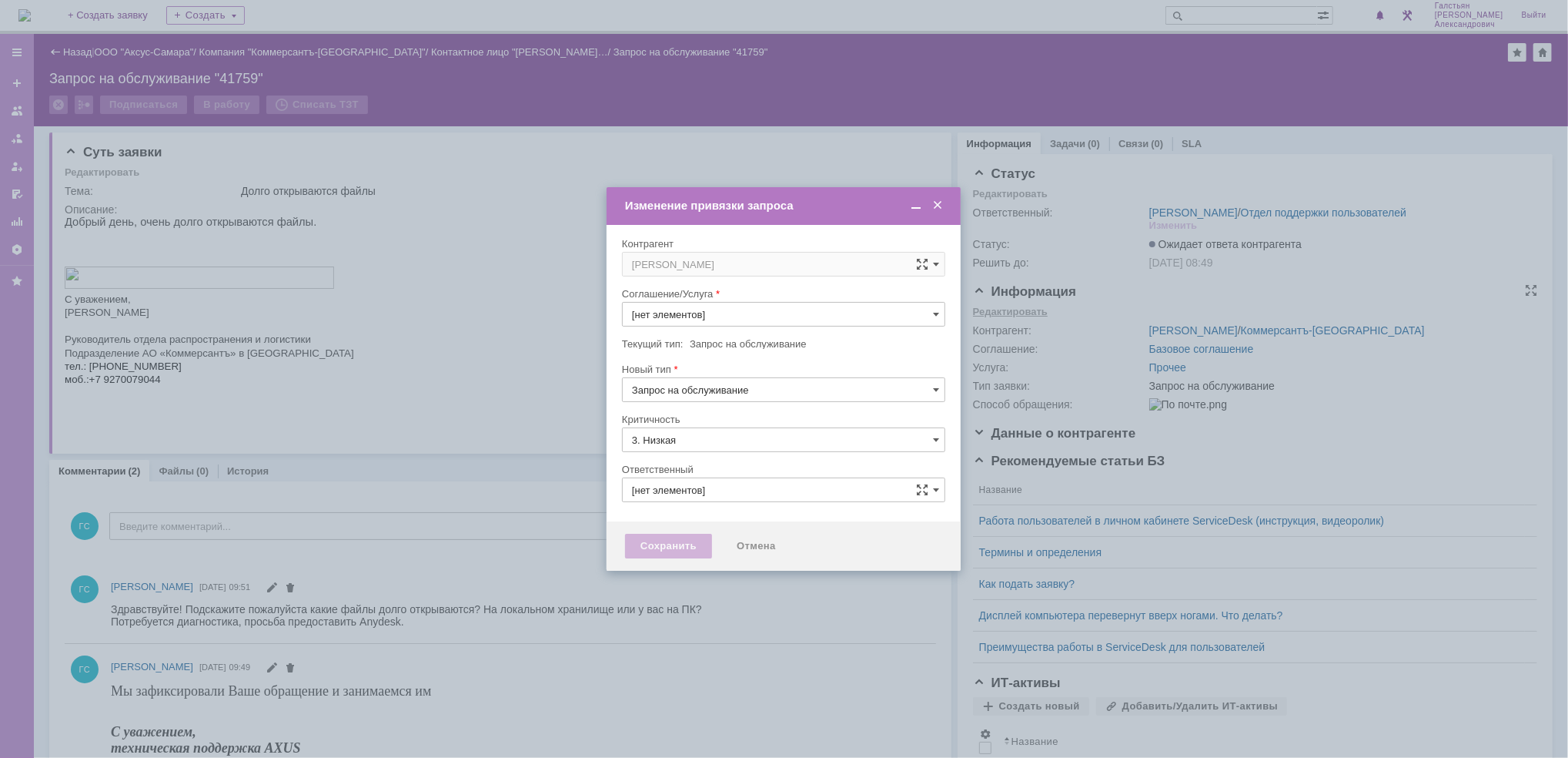
type input "Прочее"
type input "[не указано]"
type input "[PERSON_NAME]"
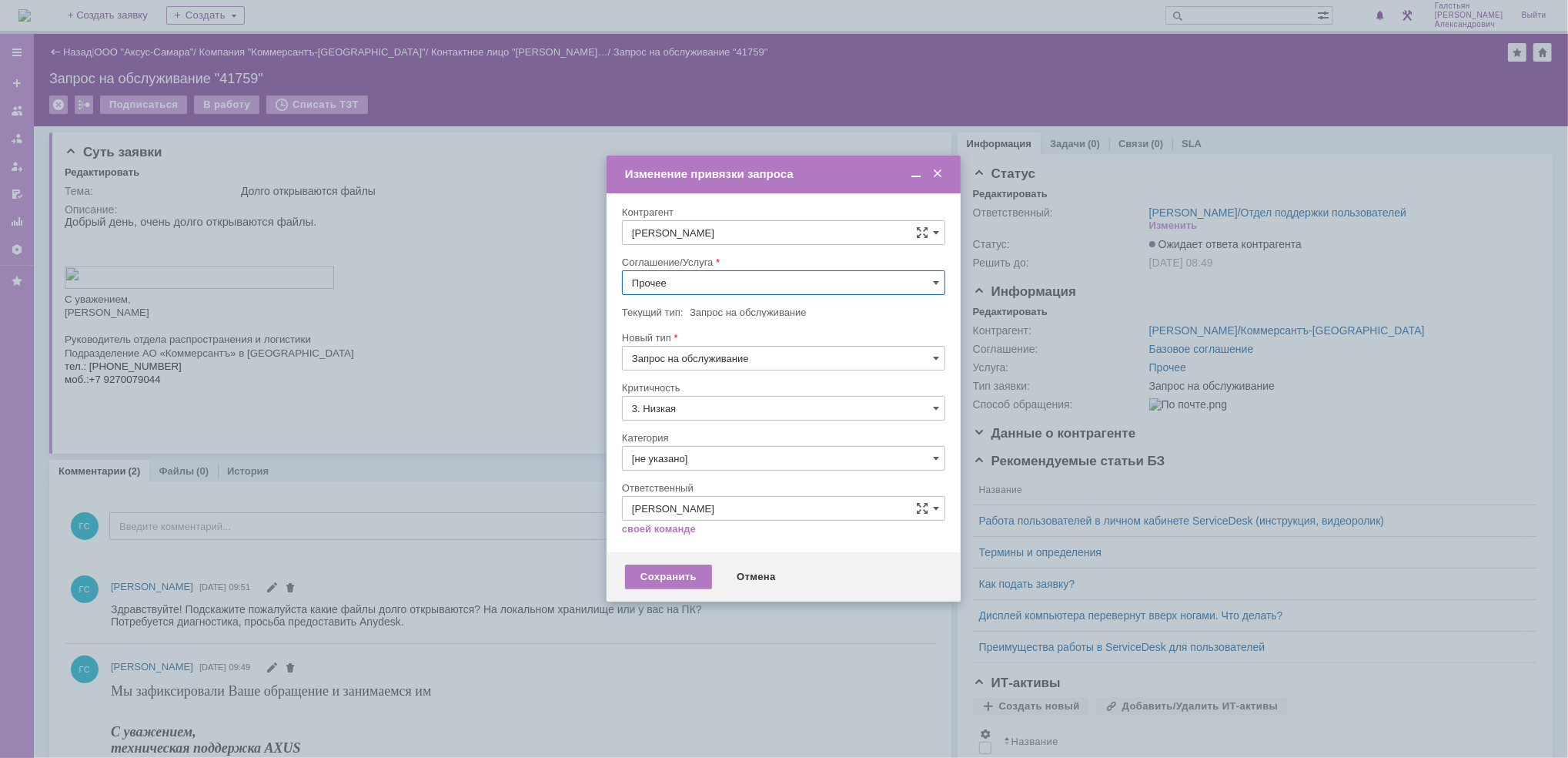
click at [739, 281] on input "Прочее" at bounding box center [784, 282] width 323 height 25
click at [752, 432] on span "АРМ_Настройка" at bounding box center [783, 432] width 304 height 12
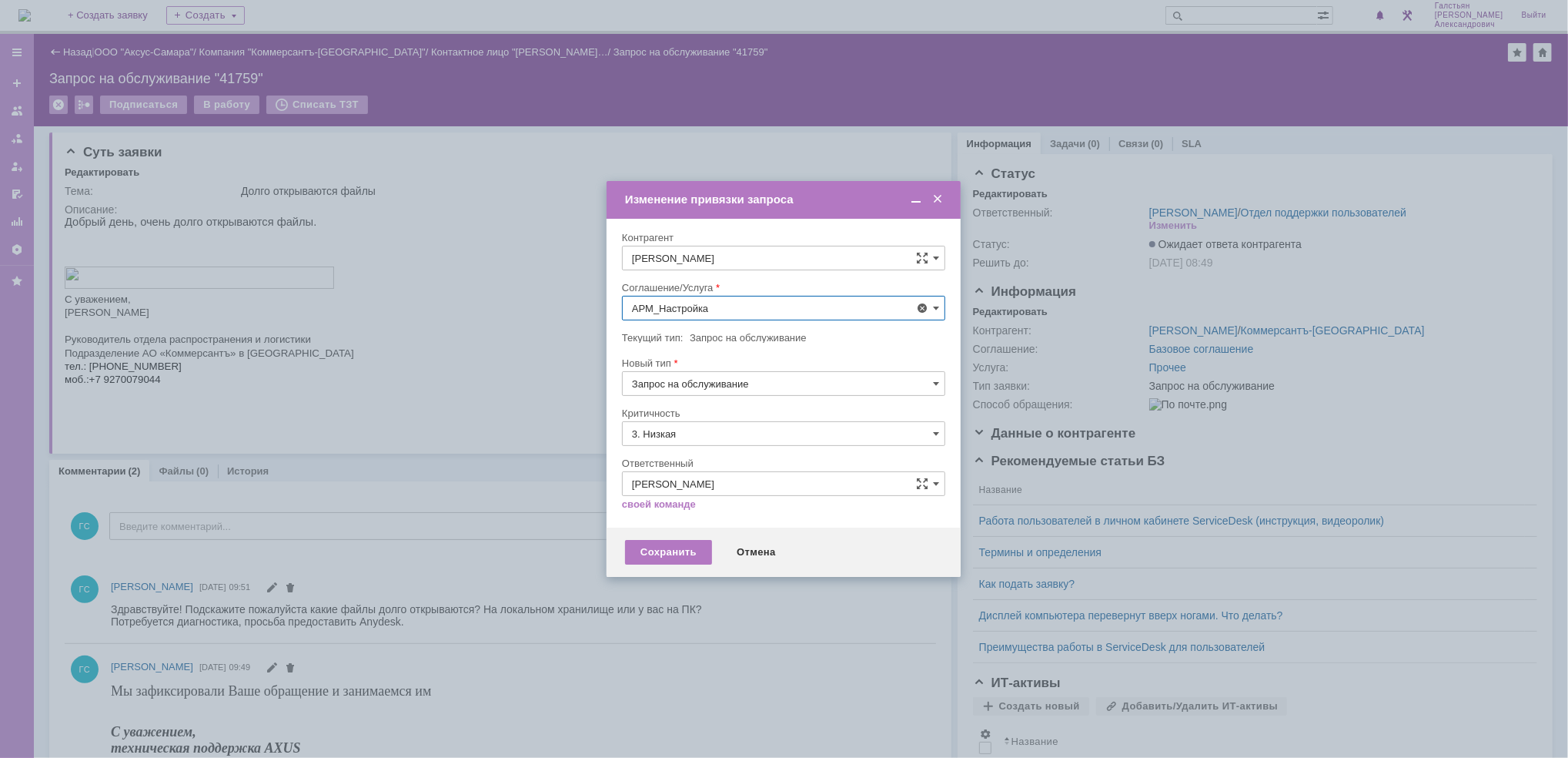
type input "АРМ_Настройка"
click at [728, 428] on input "3. Низкая" at bounding box center [784, 433] width 323 height 25
click at [722, 452] on div "[не указано]" at bounding box center [783, 461] width 322 height 25
type input "[не указано]"
click at [667, 546] on div "Сохранить" at bounding box center [668, 552] width 87 height 25
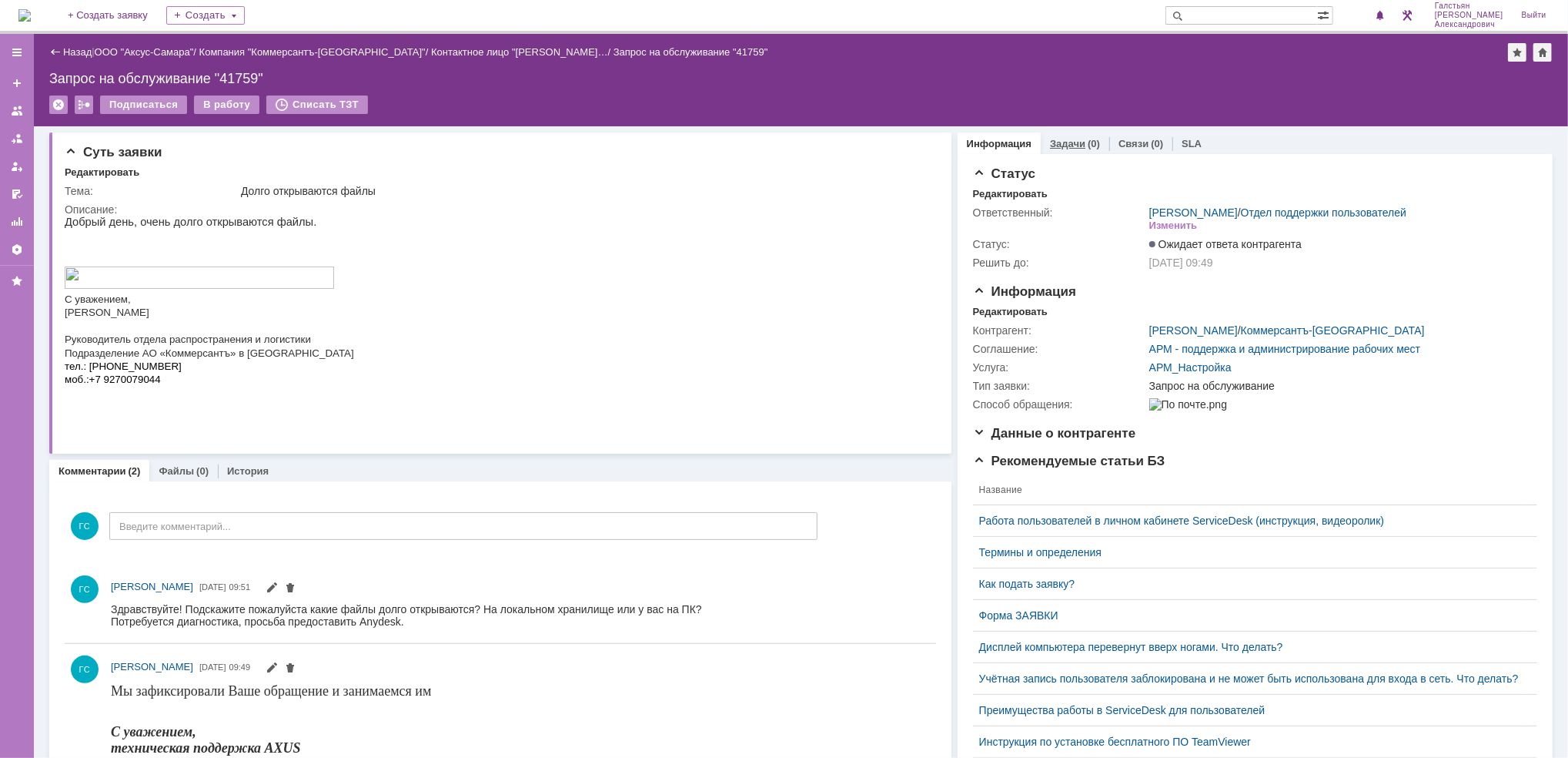
click at [1052, 142] on link "Задачи" at bounding box center [1068, 143] width 35 height 11
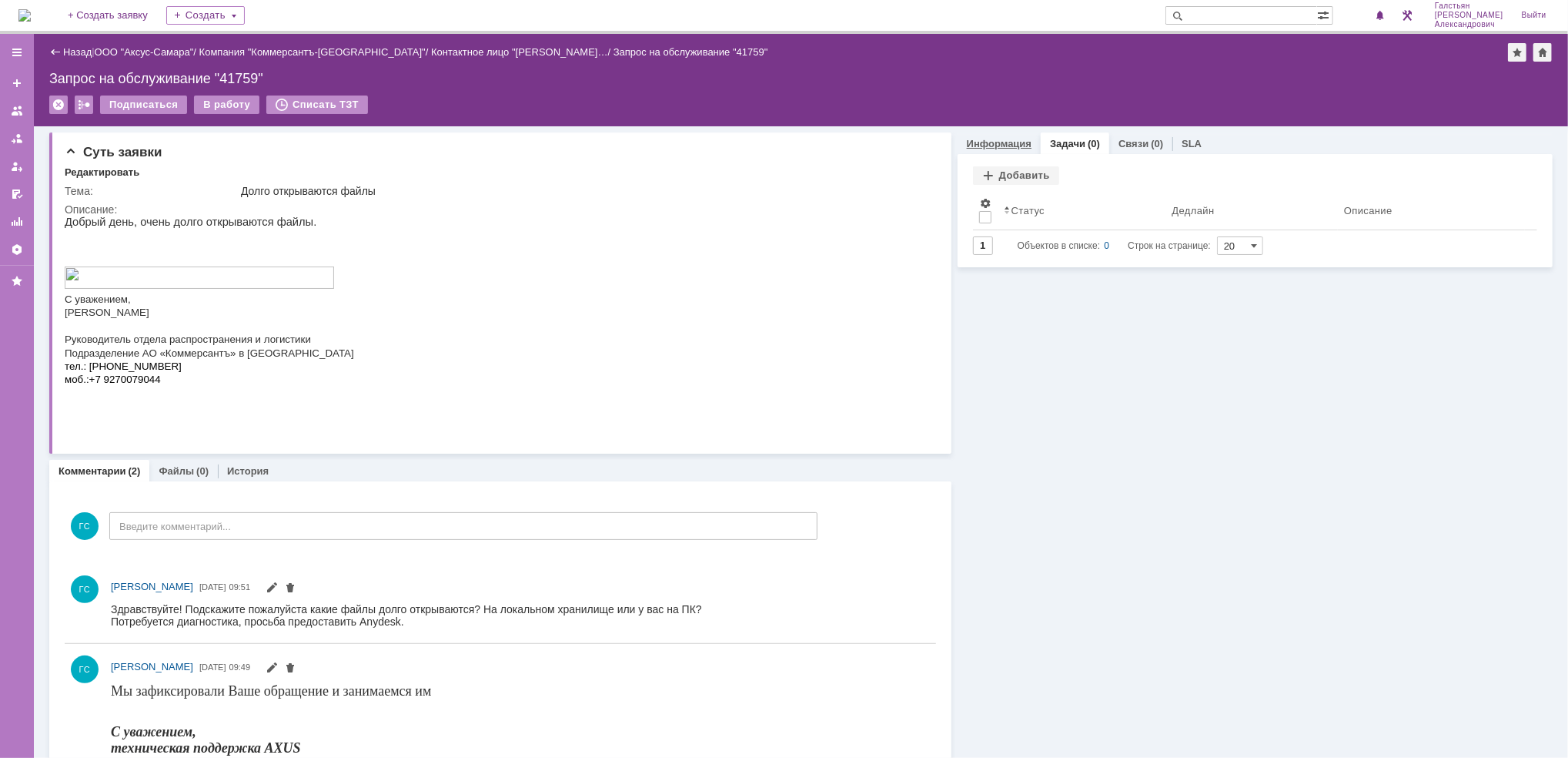
click at [998, 139] on link "Информация" at bounding box center [998, 143] width 65 height 11
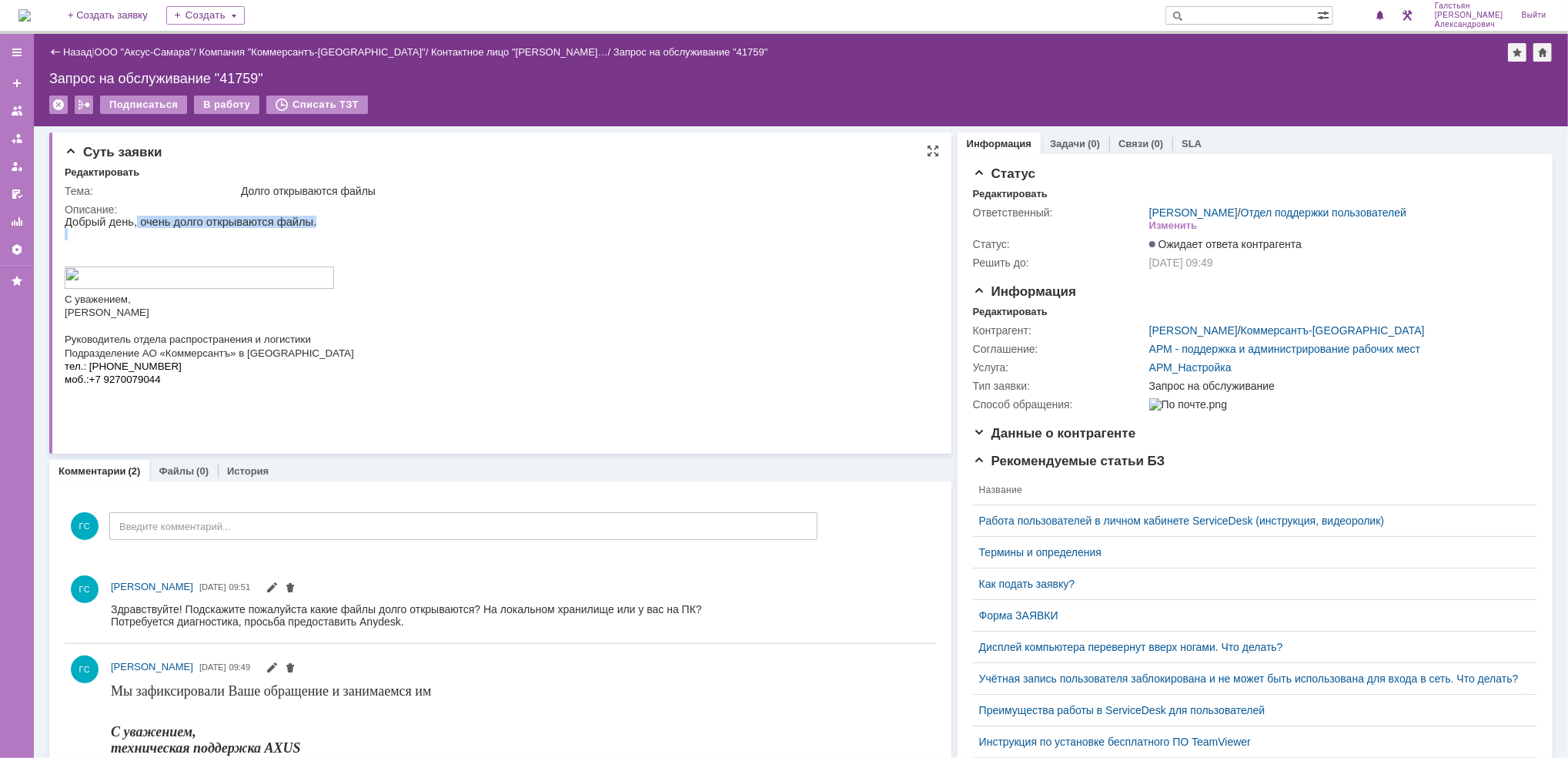
drag, startPoint x: 130, startPoint y: 223, endPoint x: 298, endPoint y: 237, distance: 168.6
click at [298, 237] on div "Добрый день, очень долго открываются файлы. С уважением, [PERSON_NAME] Руководи…" at bounding box center [208, 319] width 289 height 207
copy div "очень долго открываются файлы."
click at [1070, 142] on link "Задачи" at bounding box center [1068, 143] width 35 height 11
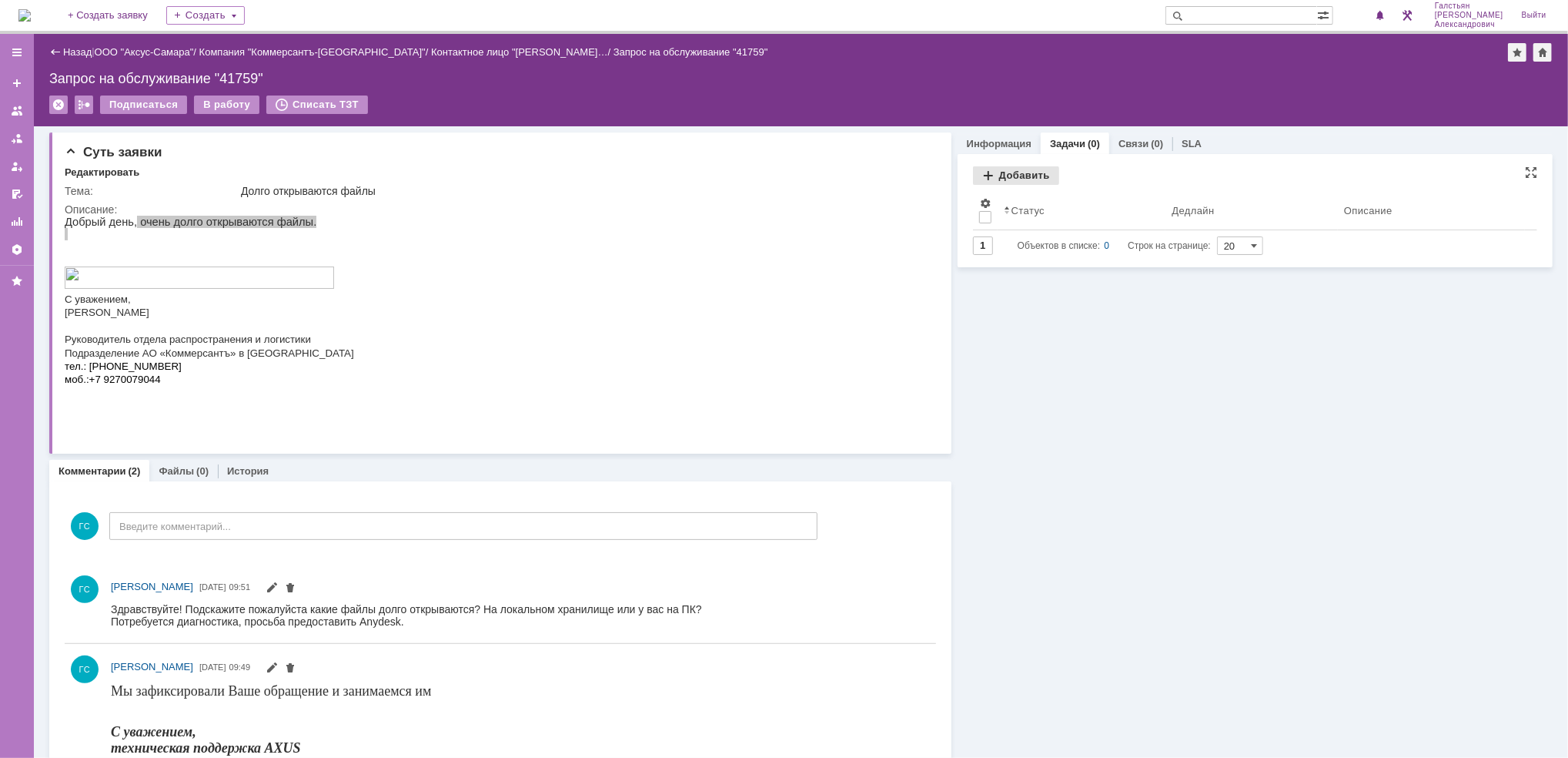
click at [1007, 173] on div "Добавить" at bounding box center [1016, 175] width 86 height 18
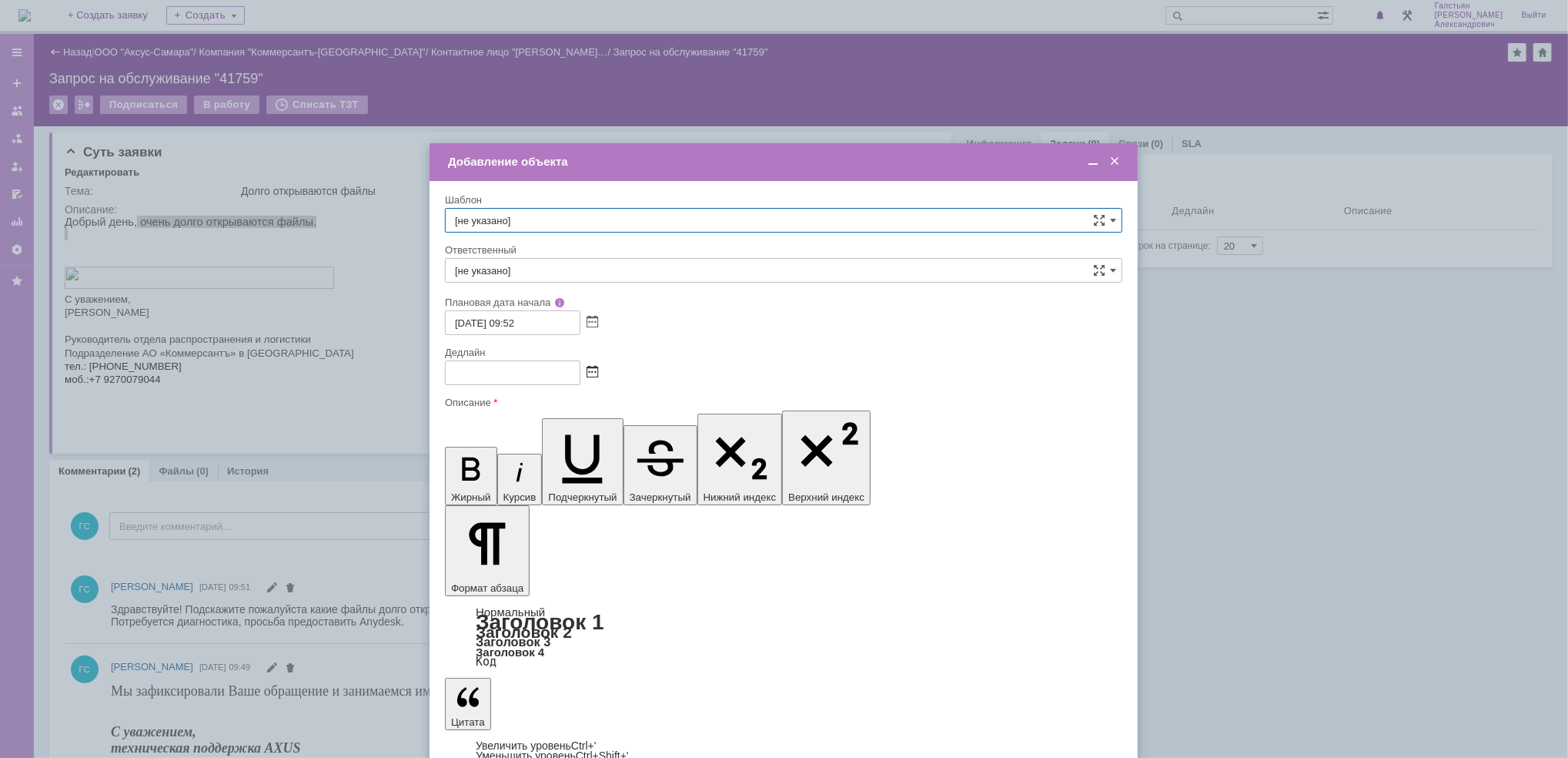
click at [594, 369] on span at bounding box center [592, 372] width 11 height 12
click at [481, 477] on div "15" at bounding box center [477, 478] width 15 height 13
type input "[DATE] 09:53"
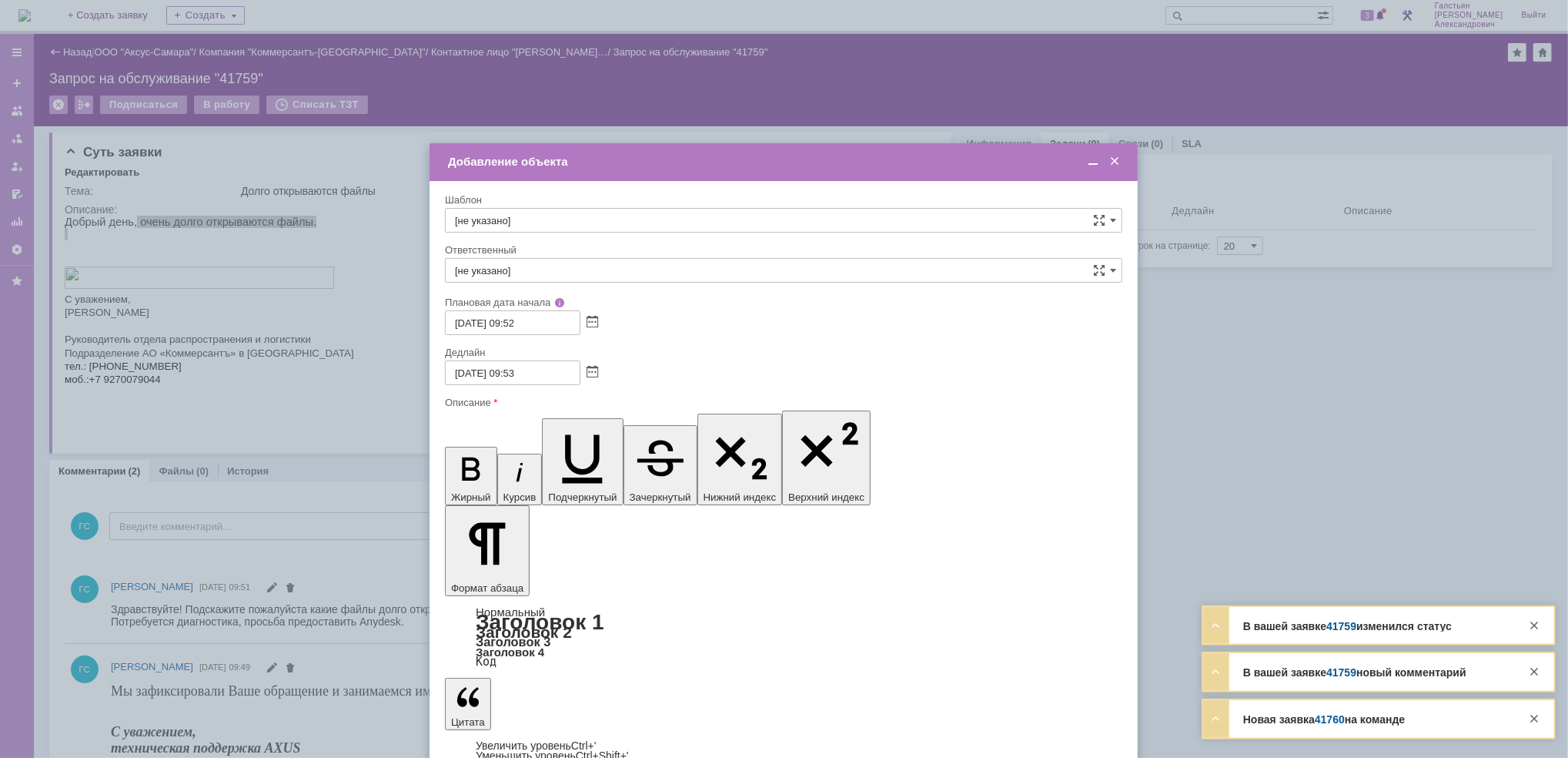
click at [1115, 160] on span at bounding box center [1114, 161] width 15 height 14
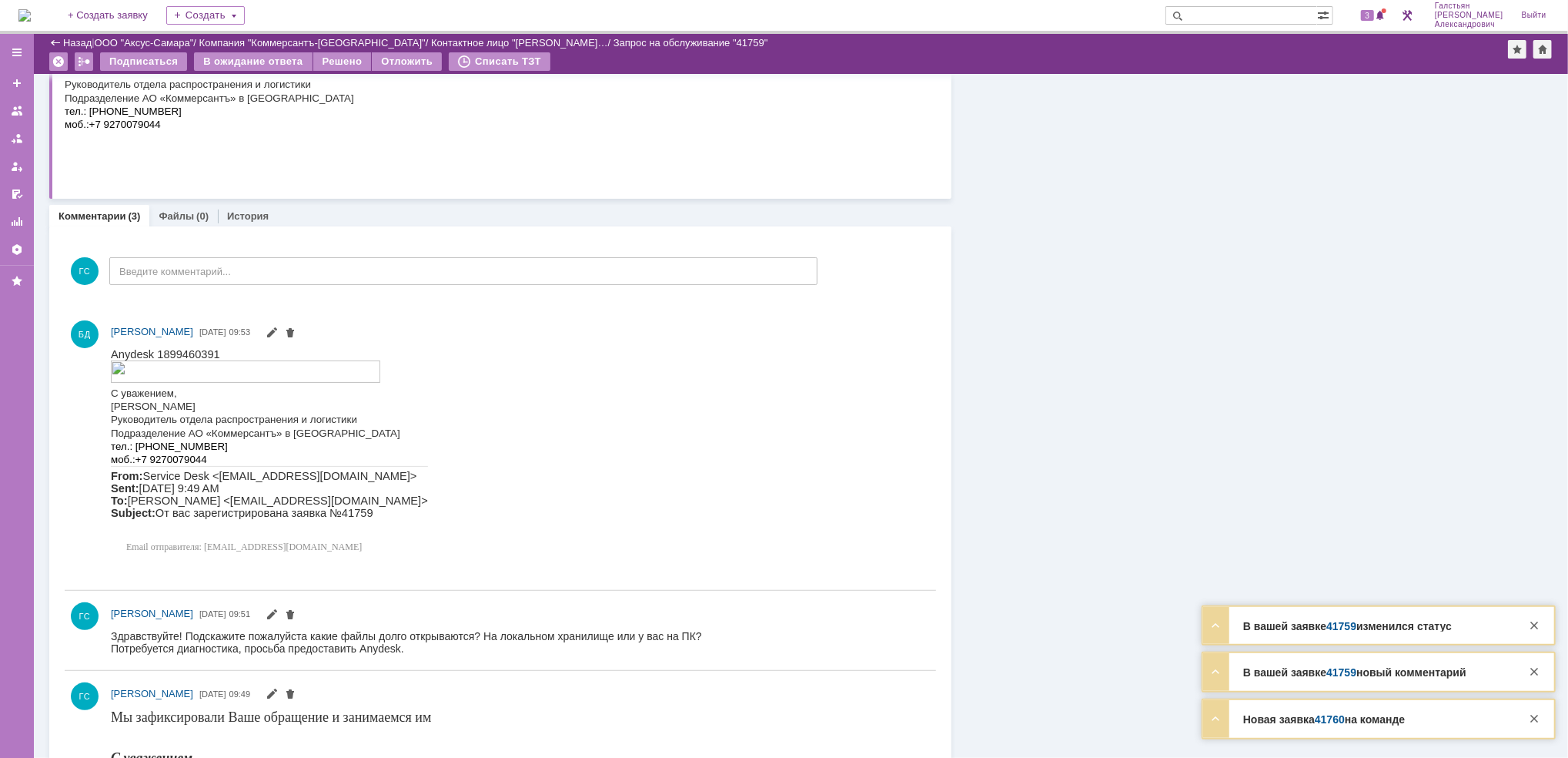
scroll to position [205, 0]
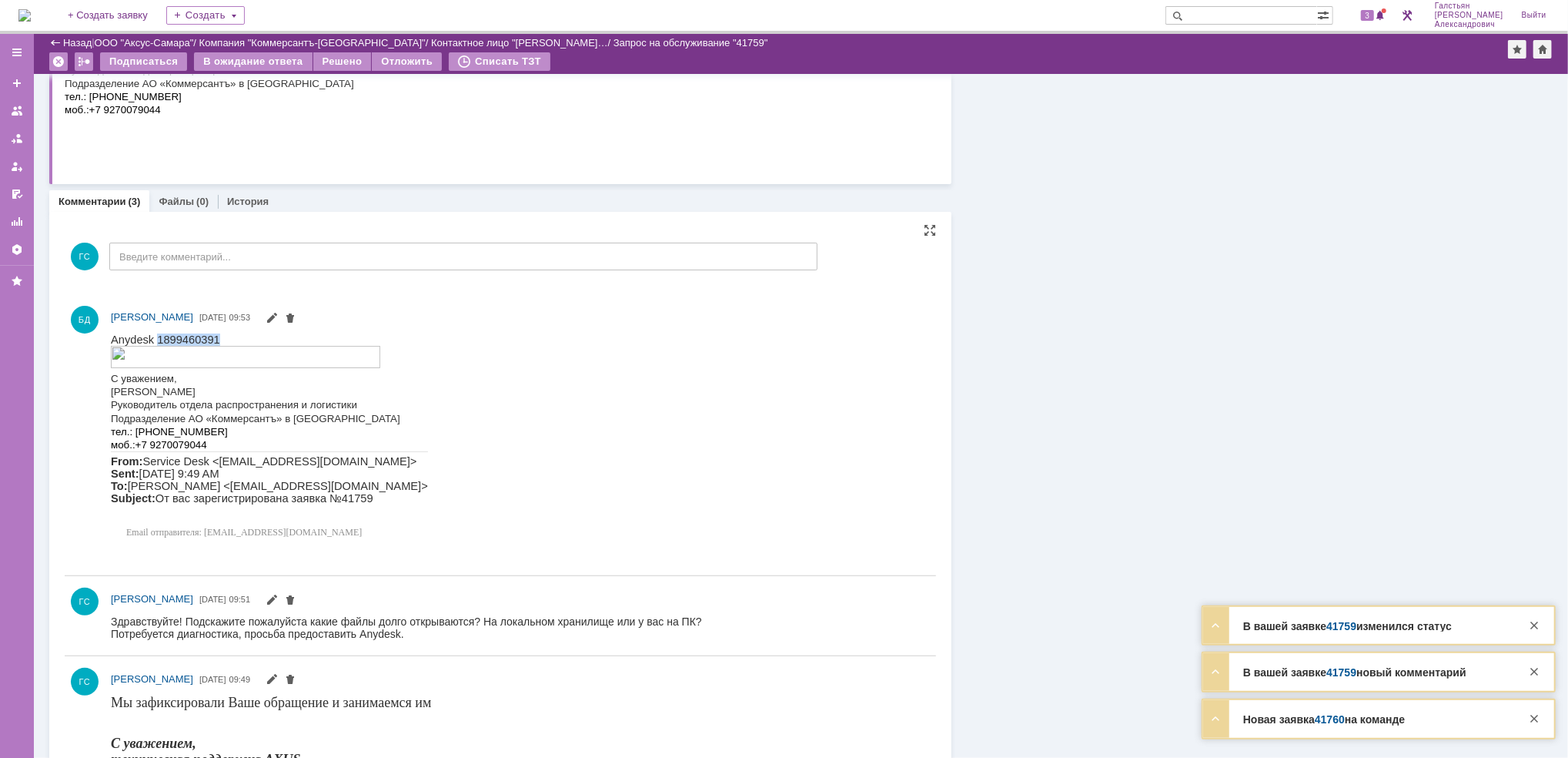
drag, startPoint x: 152, startPoint y: 336, endPoint x: 241, endPoint y: 341, distance: 89.1
click at [241, 341] on p "Anydesk 1899460391" at bounding box center [269, 338] width 317 height 12
copy span "1899460391"
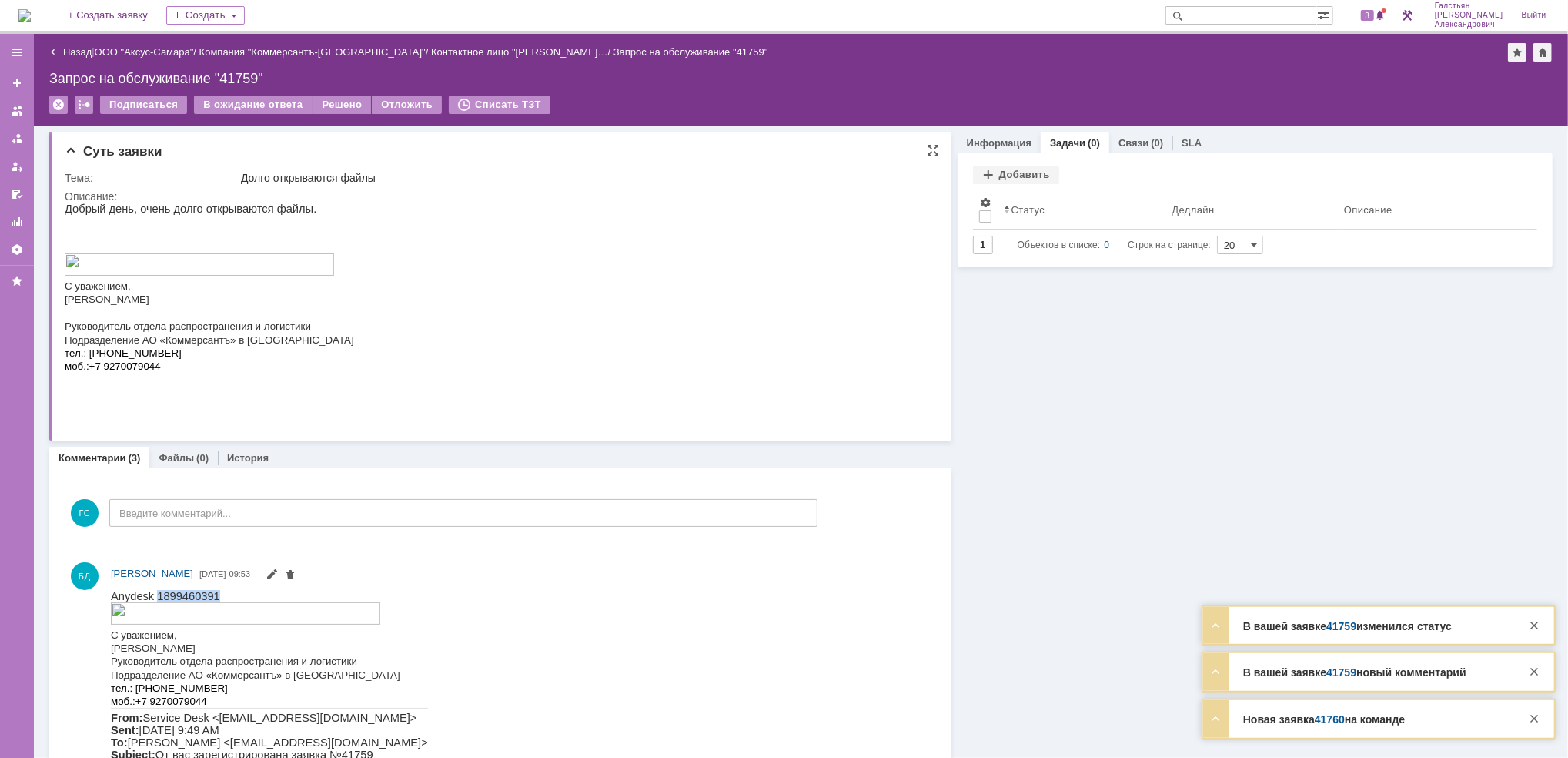
scroll to position [0, 0]
click at [1010, 179] on div "Добавить" at bounding box center [1016, 175] width 86 height 18
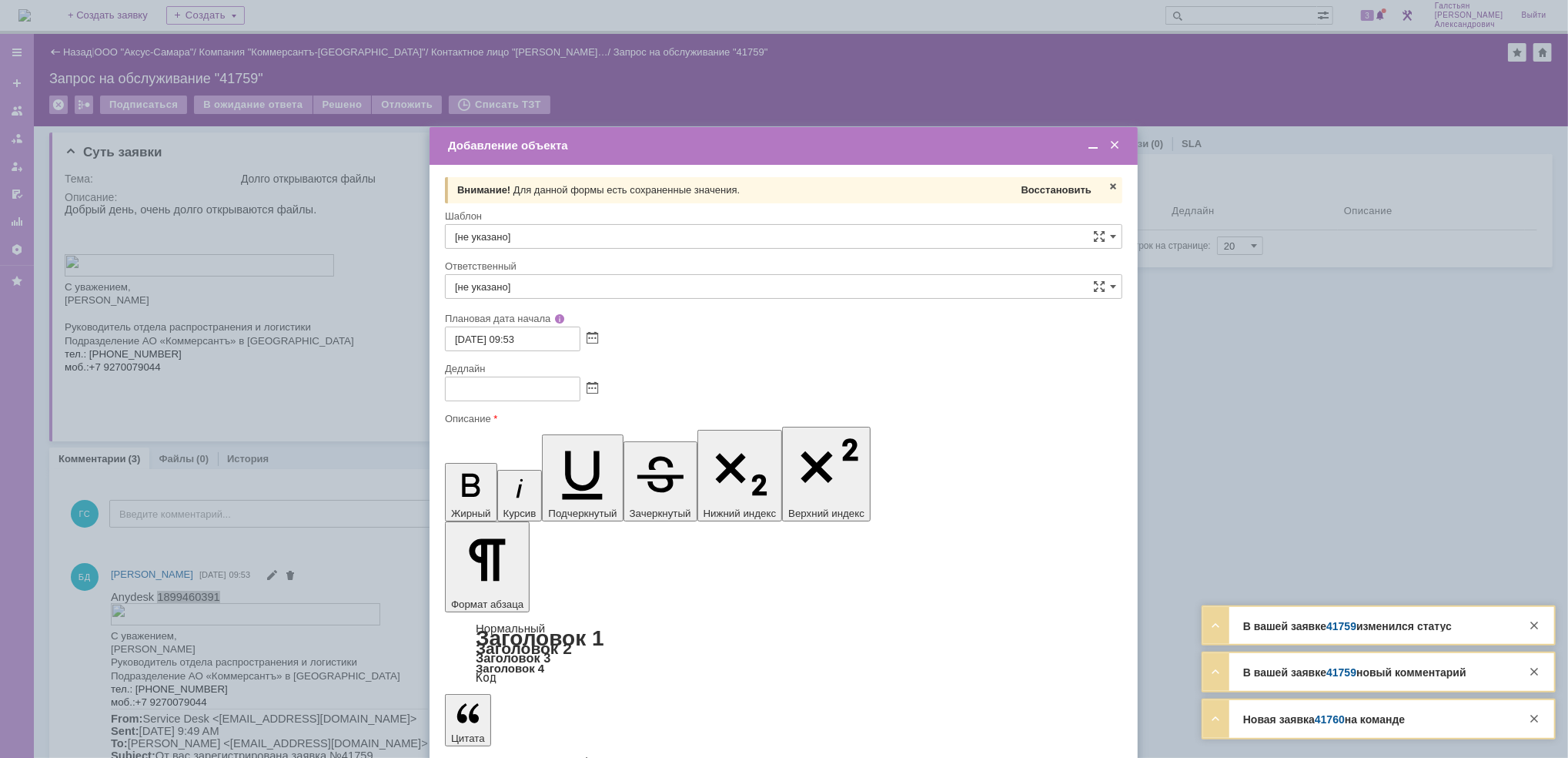
click at [1041, 181] on div "Восстановить" at bounding box center [1056, 190] width 76 height 20
type input "[DATE] 09:53"
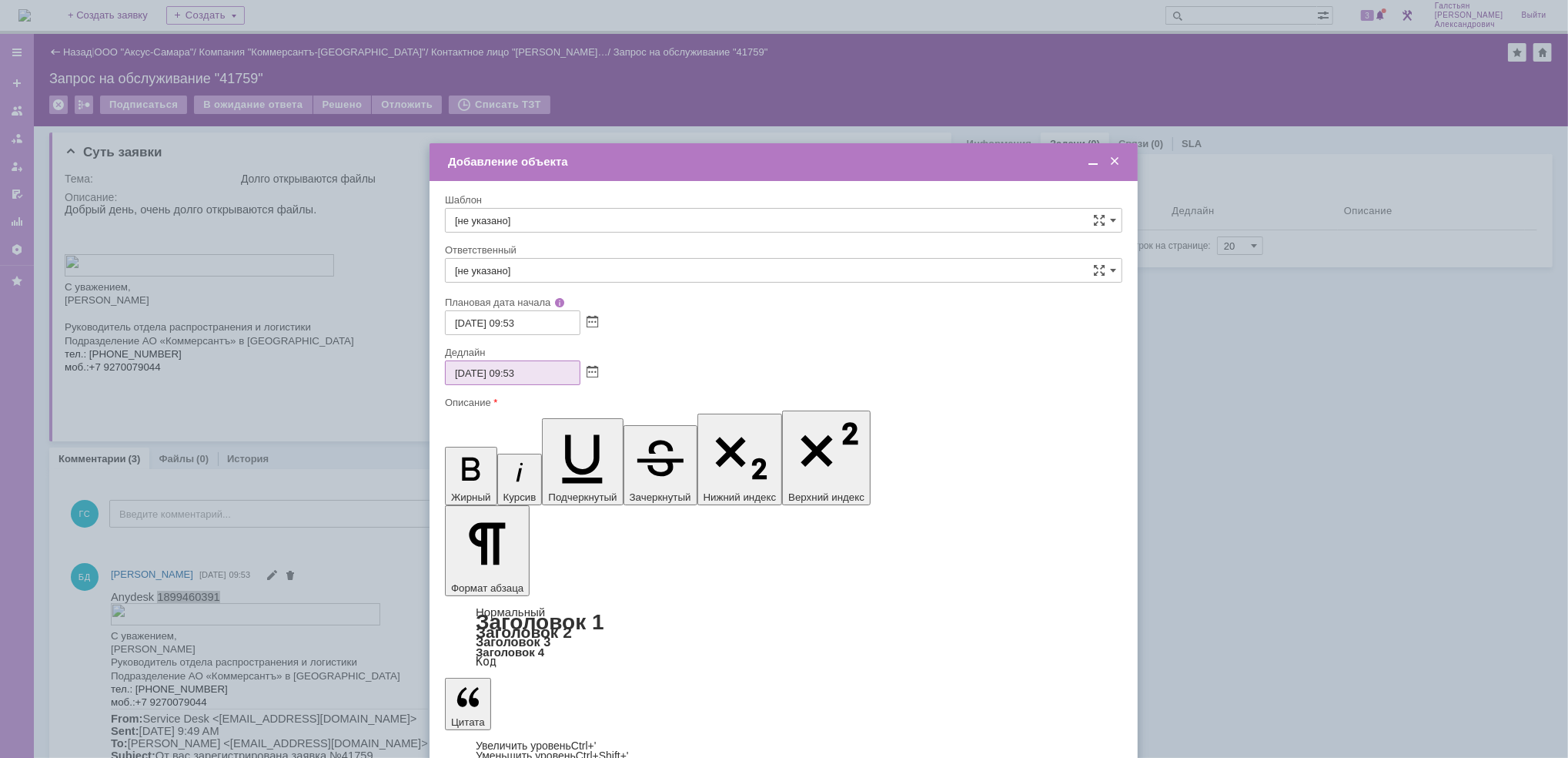
click at [1091, 159] on span at bounding box center [1092, 161] width 15 height 14
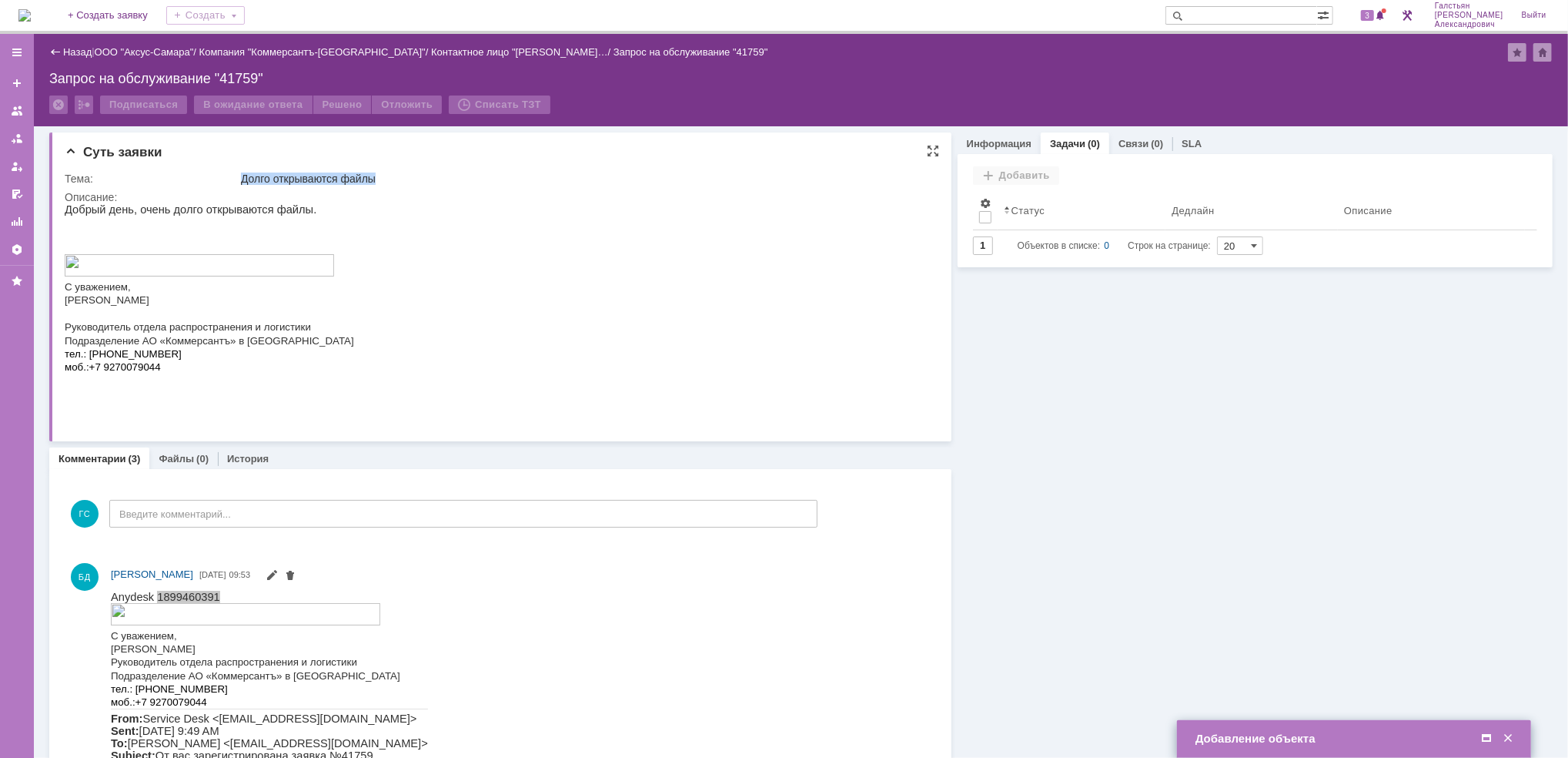
drag, startPoint x: 241, startPoint y: 175, endPoint x: 385, endPoint y: 175, distance: 144.0
click at [385, 175] on div "Долго открываются файлы" at bounding box center [583, 178] width 686 height 12
copy div "Долго открываются файлы"
click at [1483, 732] on span at bounding box center [1486, 738] width 15 height 14
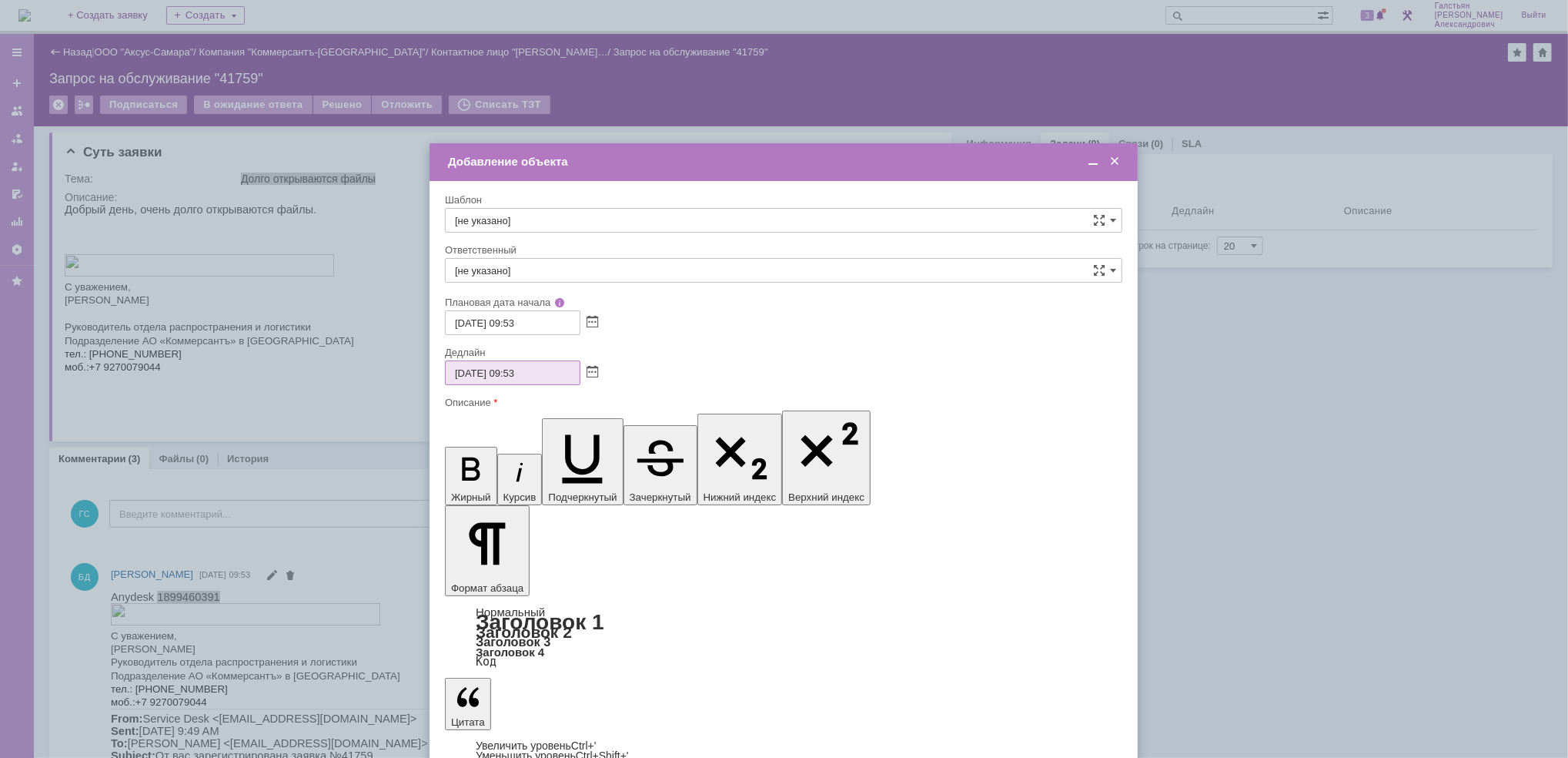
drag, startPoint x: 1189, startPoint y: 5093, endPoint x: 599, endPoint y: 4621, distance: 755.6
click at [1088, 162] on span at bounding box center [1092, 161] width 15 height 14
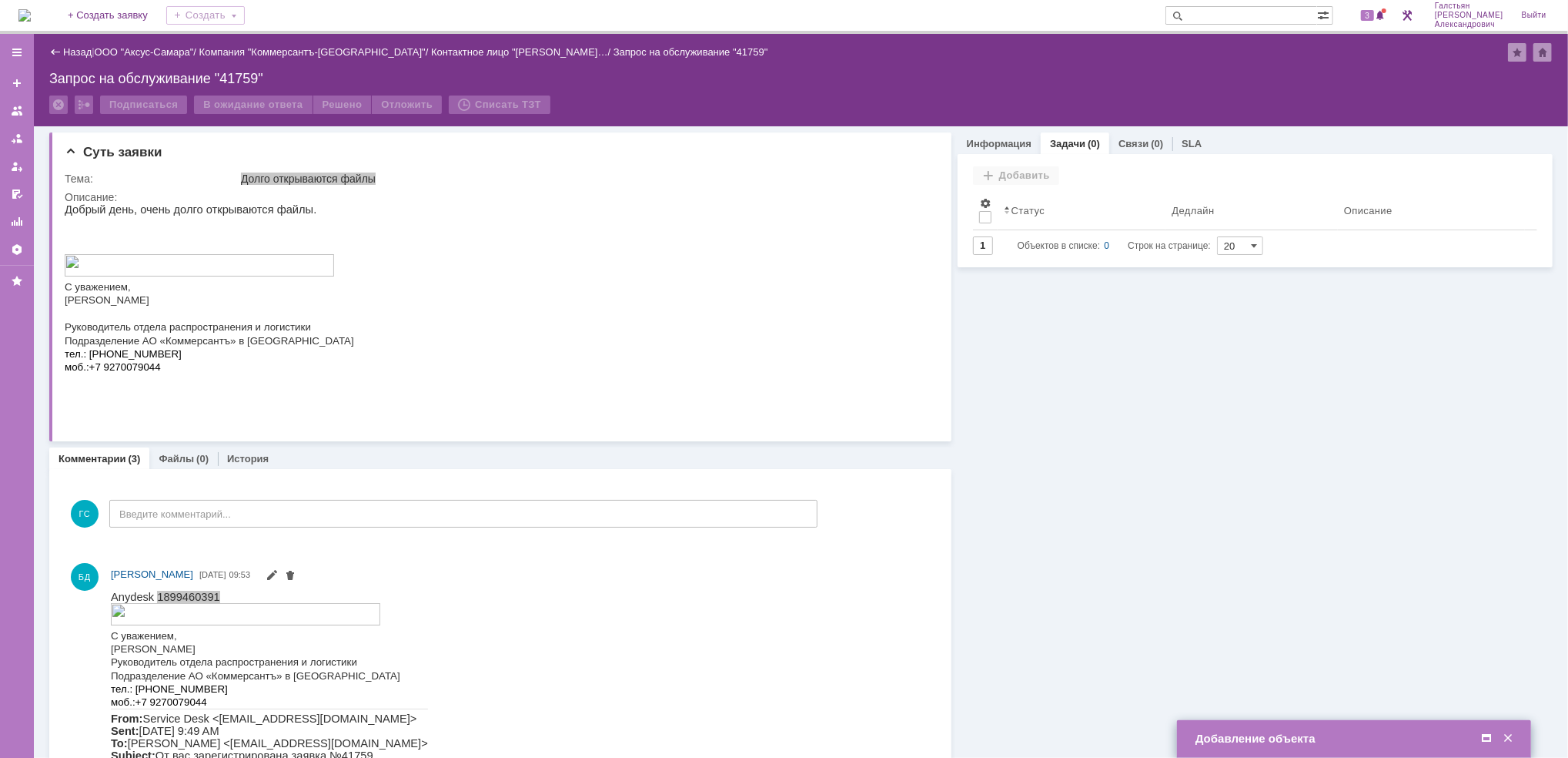
click at [1482, 739] on span at bounding box center [1486, 738] width 15 height 14
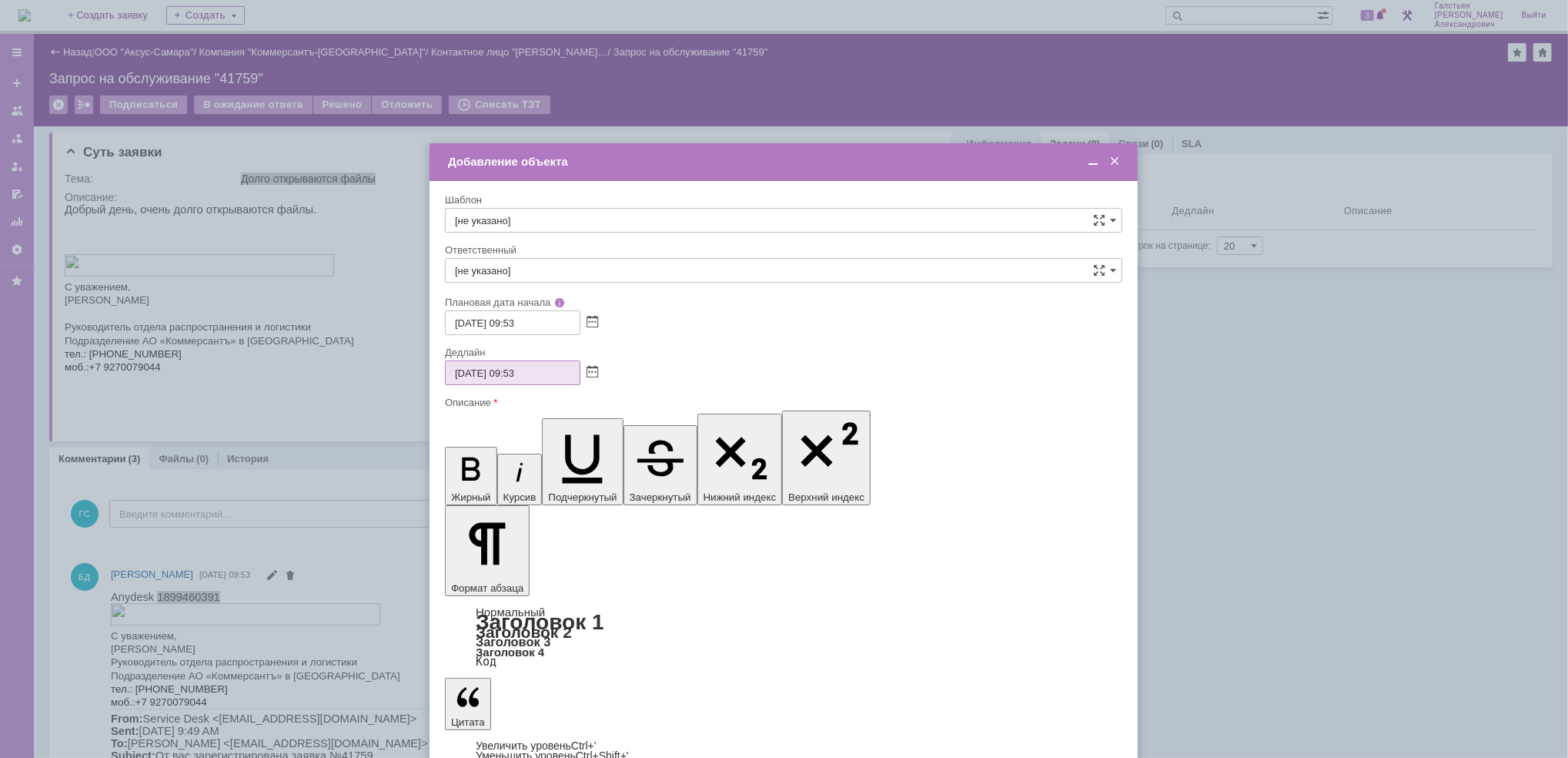
click at [619, 279] on input "[не указано]" at bounding box center [783, 270] width 677 height 25
click at [645, 432] on span "[PERSON_NAME]" at bounding box center [783, 433] width 657 height 12
type input "[PERSON_NAME]"
click at [592, 375] on span at bounding box center [592, 372] width 11 height 12
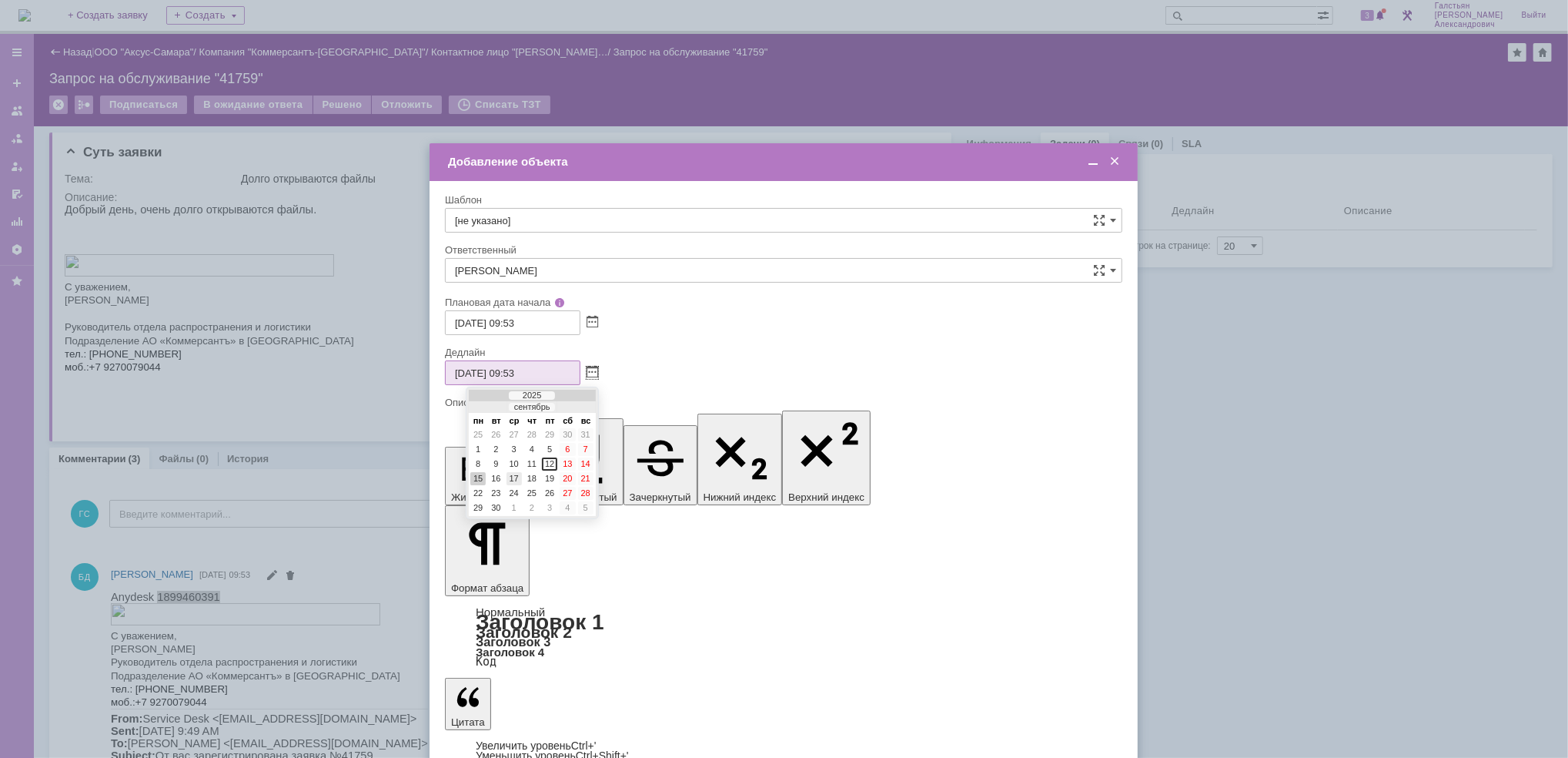
click at [510, 472] on div "17" at bounding box center [514, 478] width 15 height 13
type input "[DATE] 09:53"
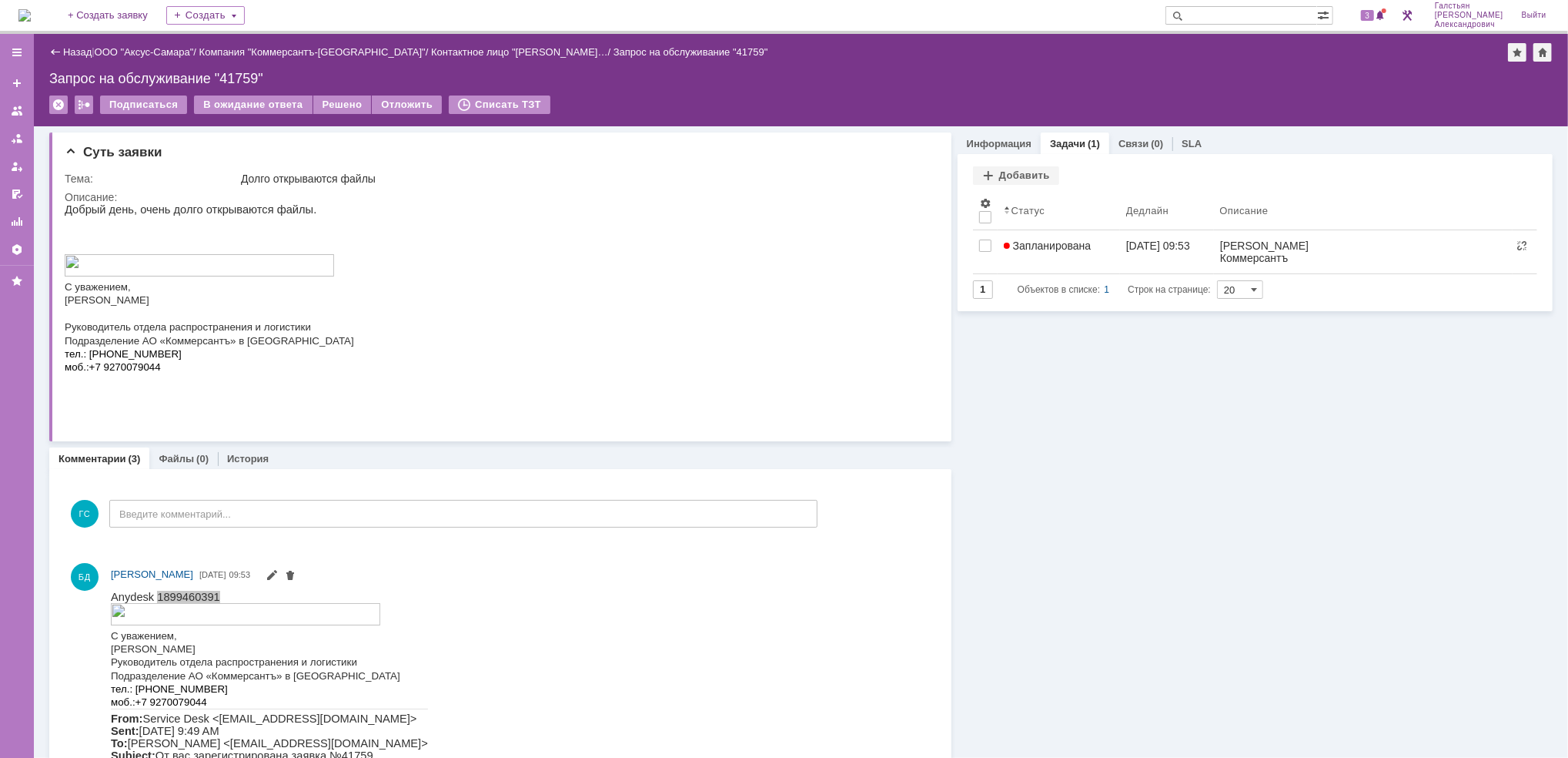
click at [22, 10] on img at bounding box center [24, 15] width 12 height 12
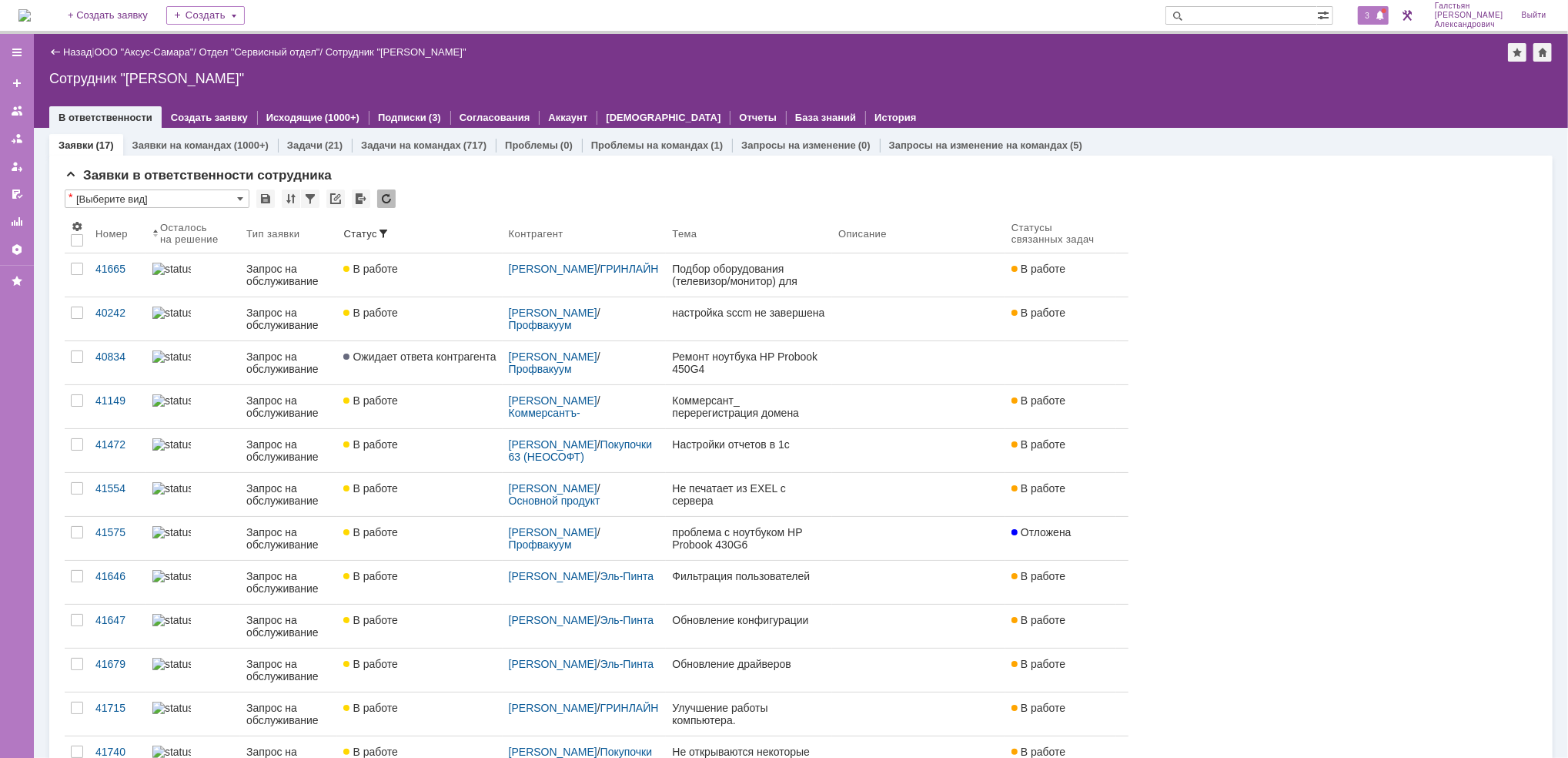
click at [1384, 18] on span at bounding box center [1380, 16] width 11 height 12
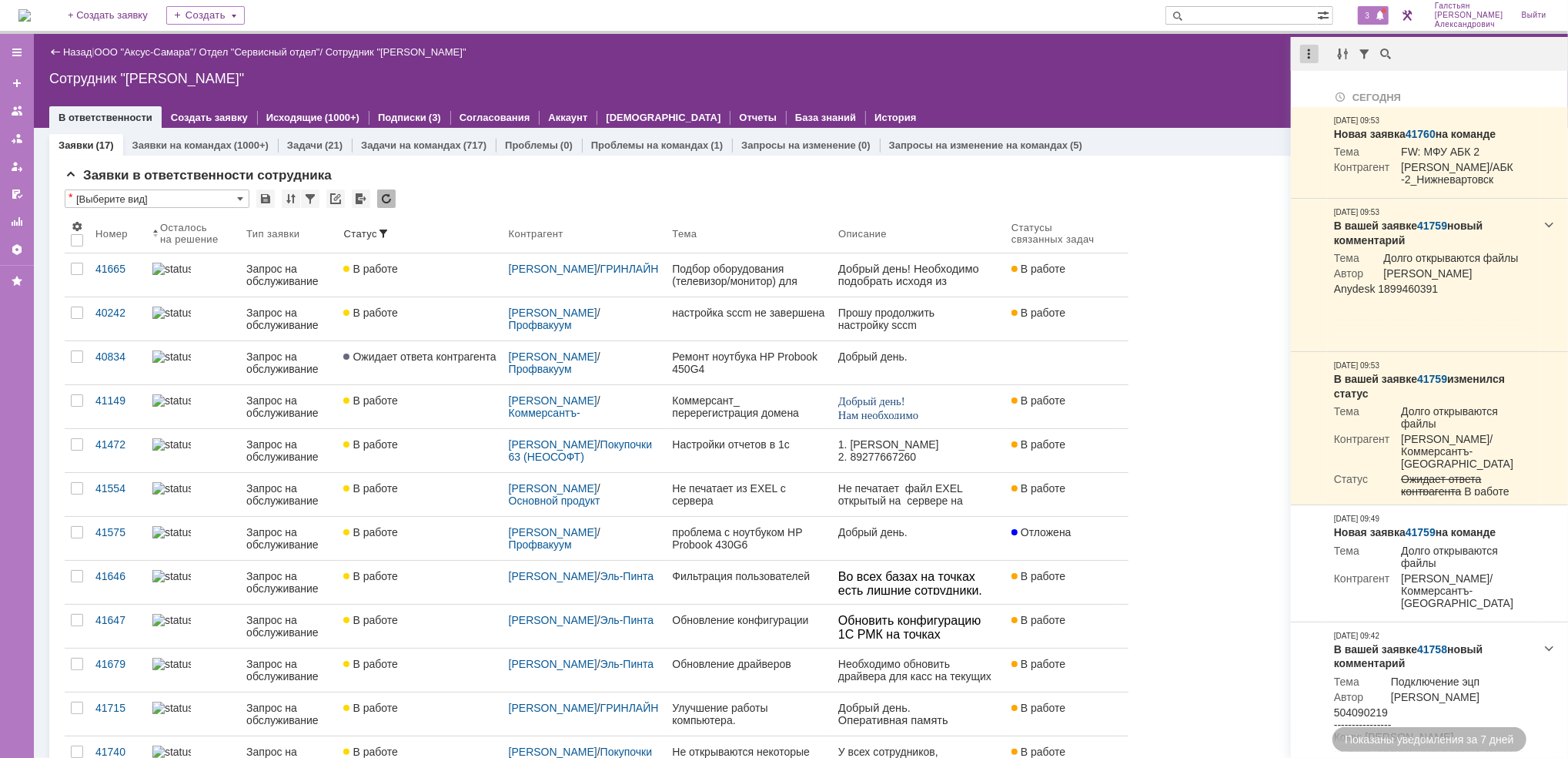
click at [1316, 53] on div at bounding box center [1309, 53] width 18 height 18
click at [1341, 93] on div "Отметить уведомления прочитанными" at bounding box center [1415, 93] width 206 height 11
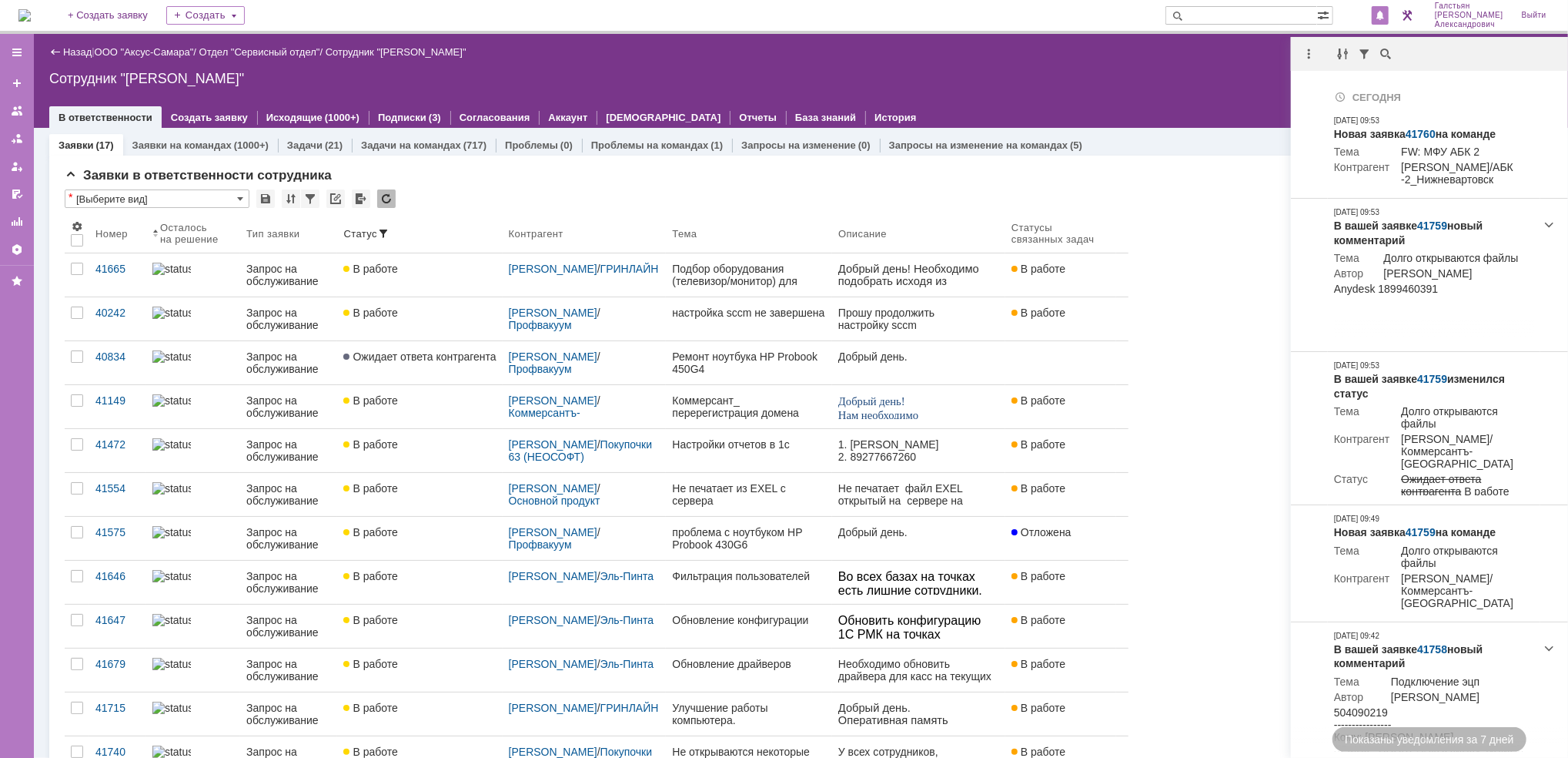
click at [1145, 74] on div "Сотрудник "[PERSON_NAME]"" at bounding box center [801, 78] width 1503 height 15
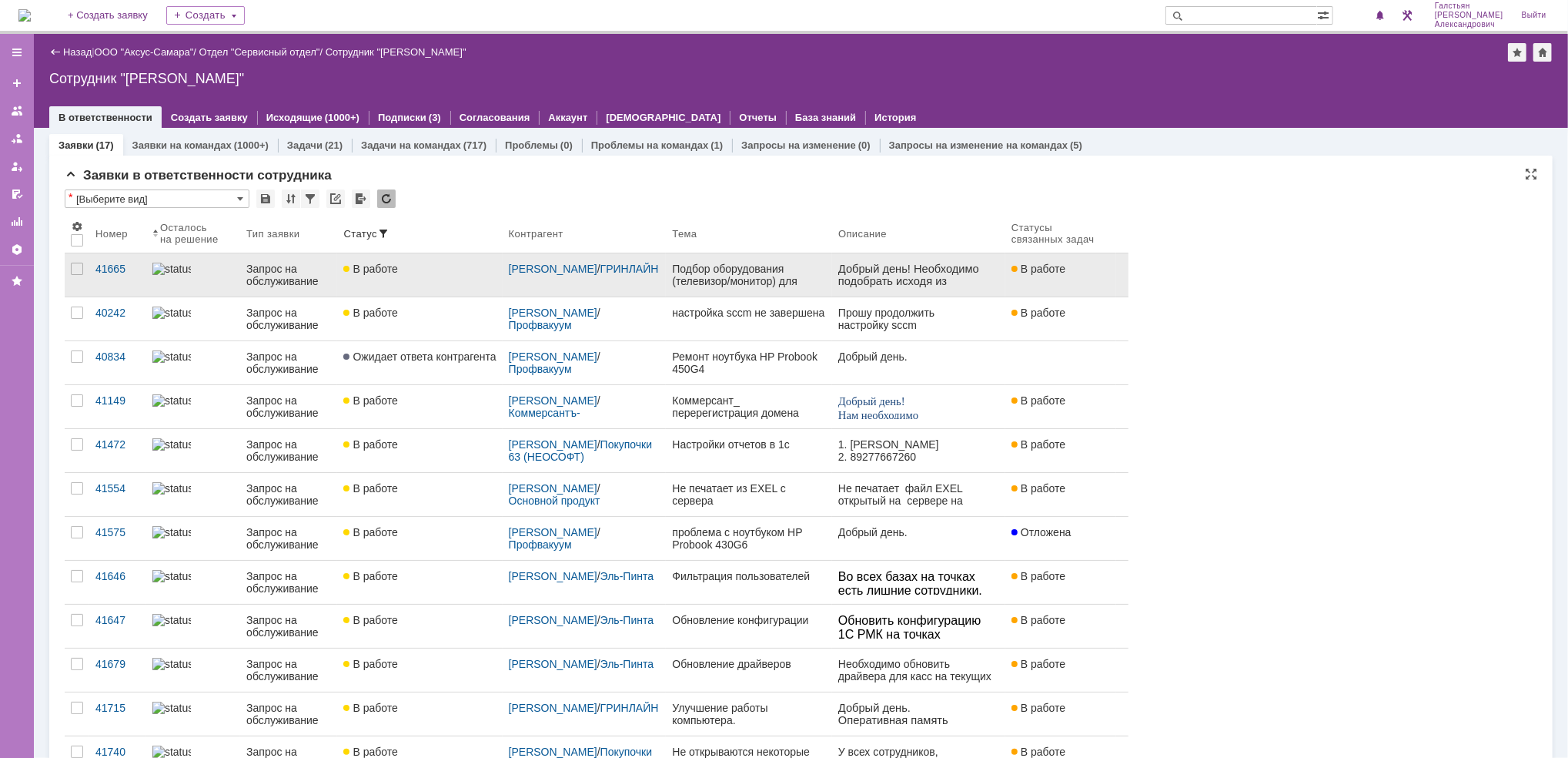
click at [779, 259] on link "Подбор оборудования (телевизор/монитор) для демонстрации с 2 ПК" at bounding box center [749, 275] width 167 height 43
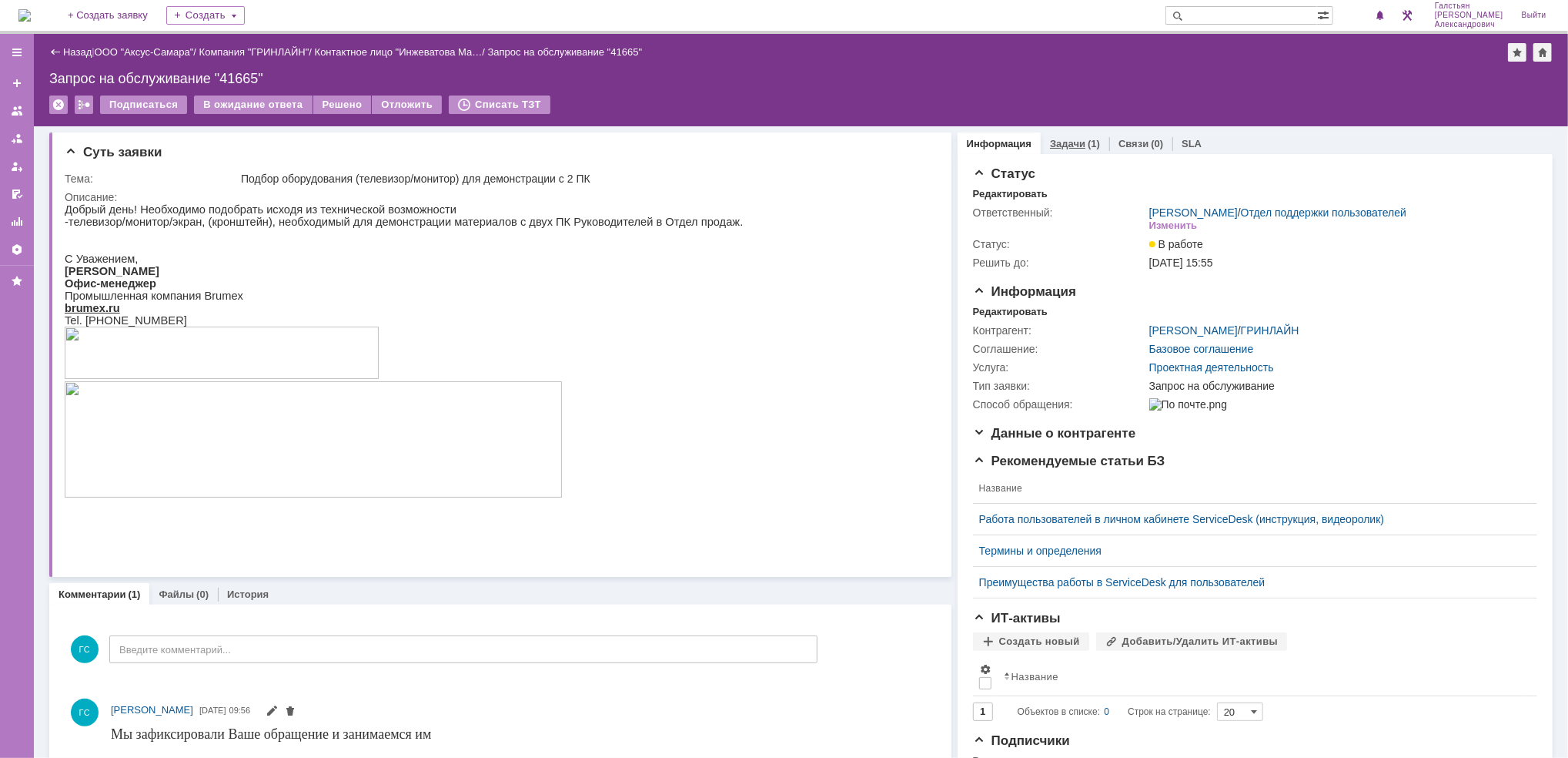
click at [1064, 135] on div "Задачи (1)" at bounding box center [1075, 143] width 69 height 22
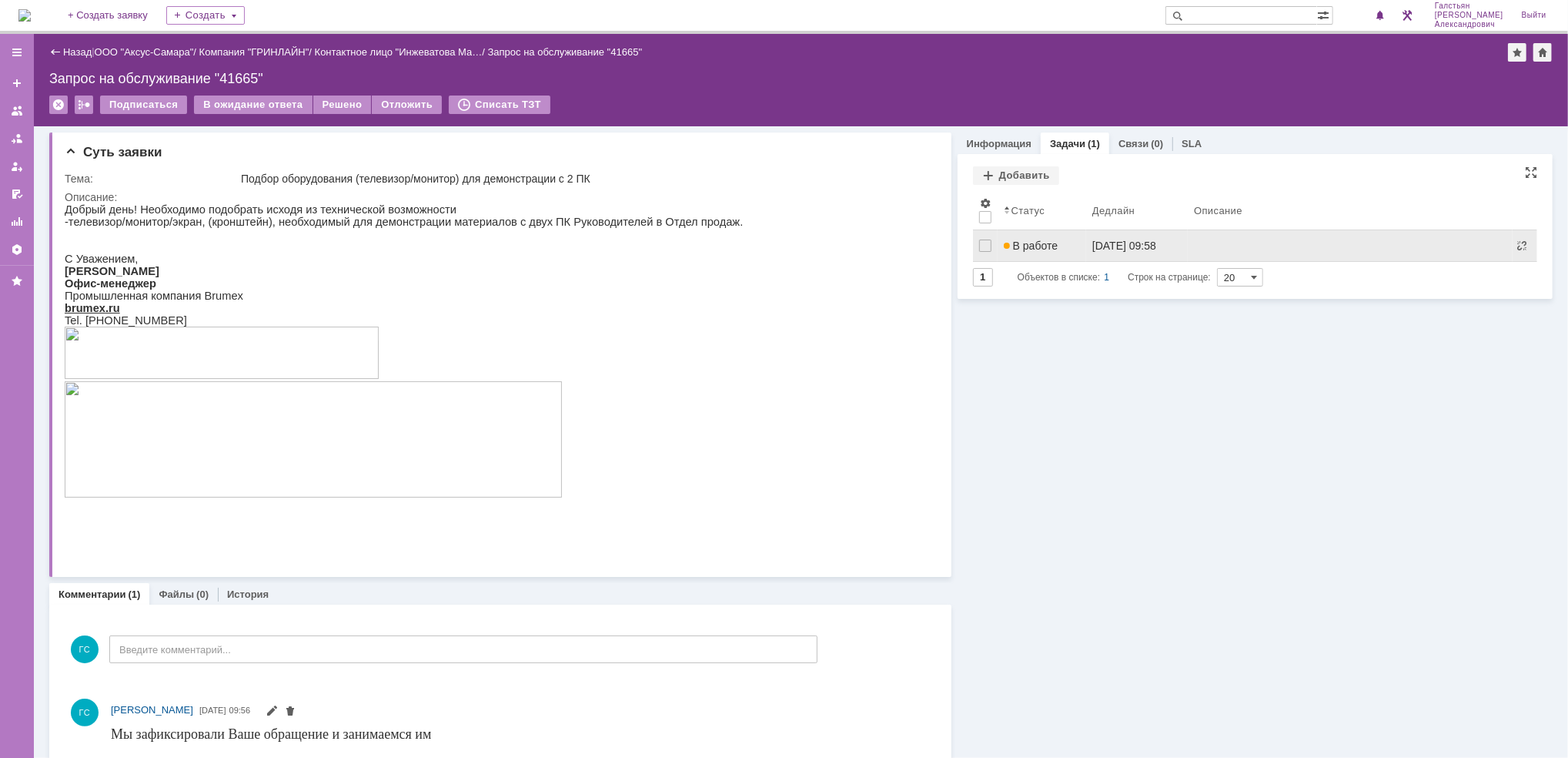
click at [1027, 248] on span "В работе" at bounding box center [1031, 245] width 54 height 12
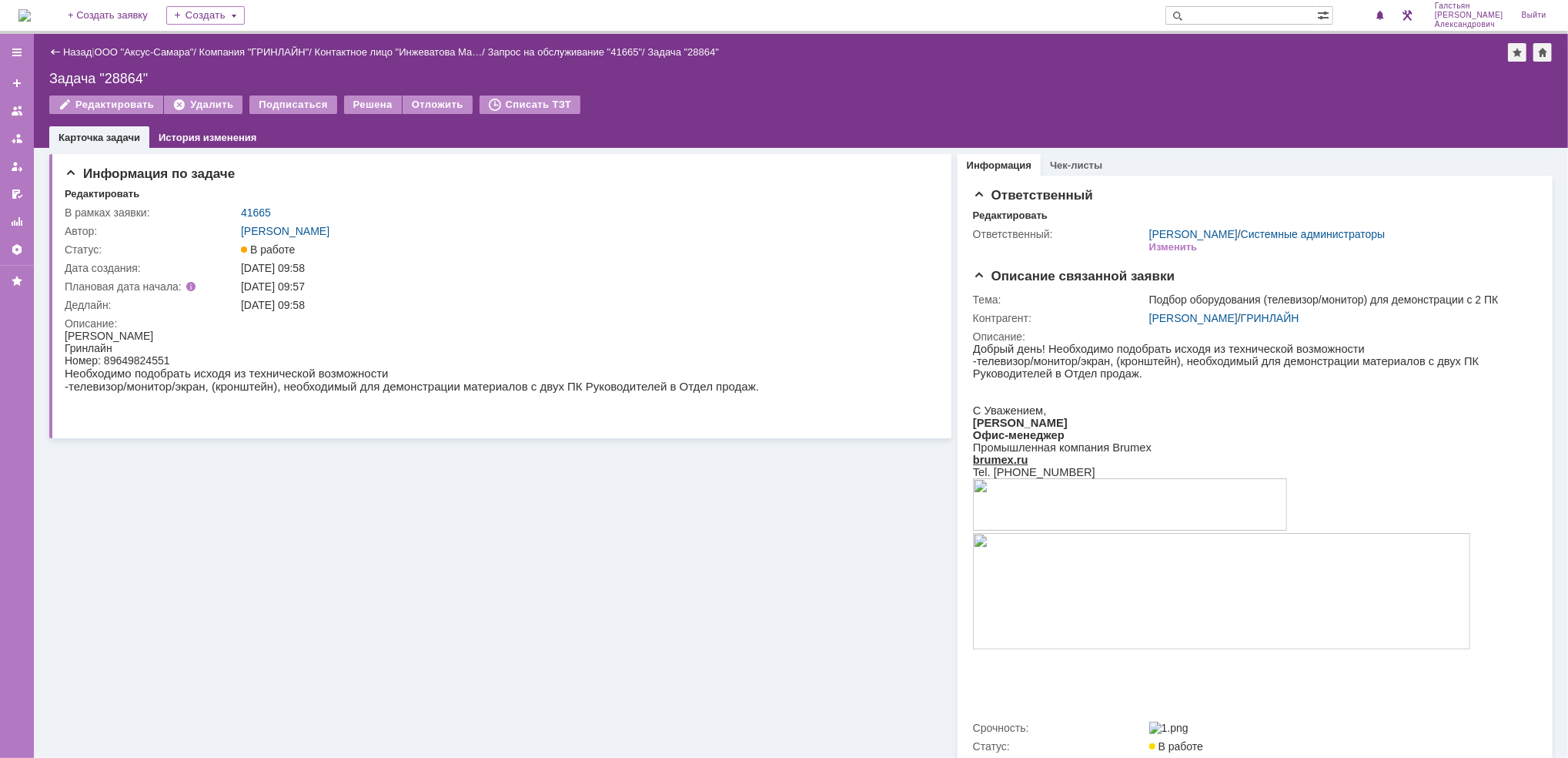
click at [31, 11] on img at bounding box center [24, 15] width 12 height 12
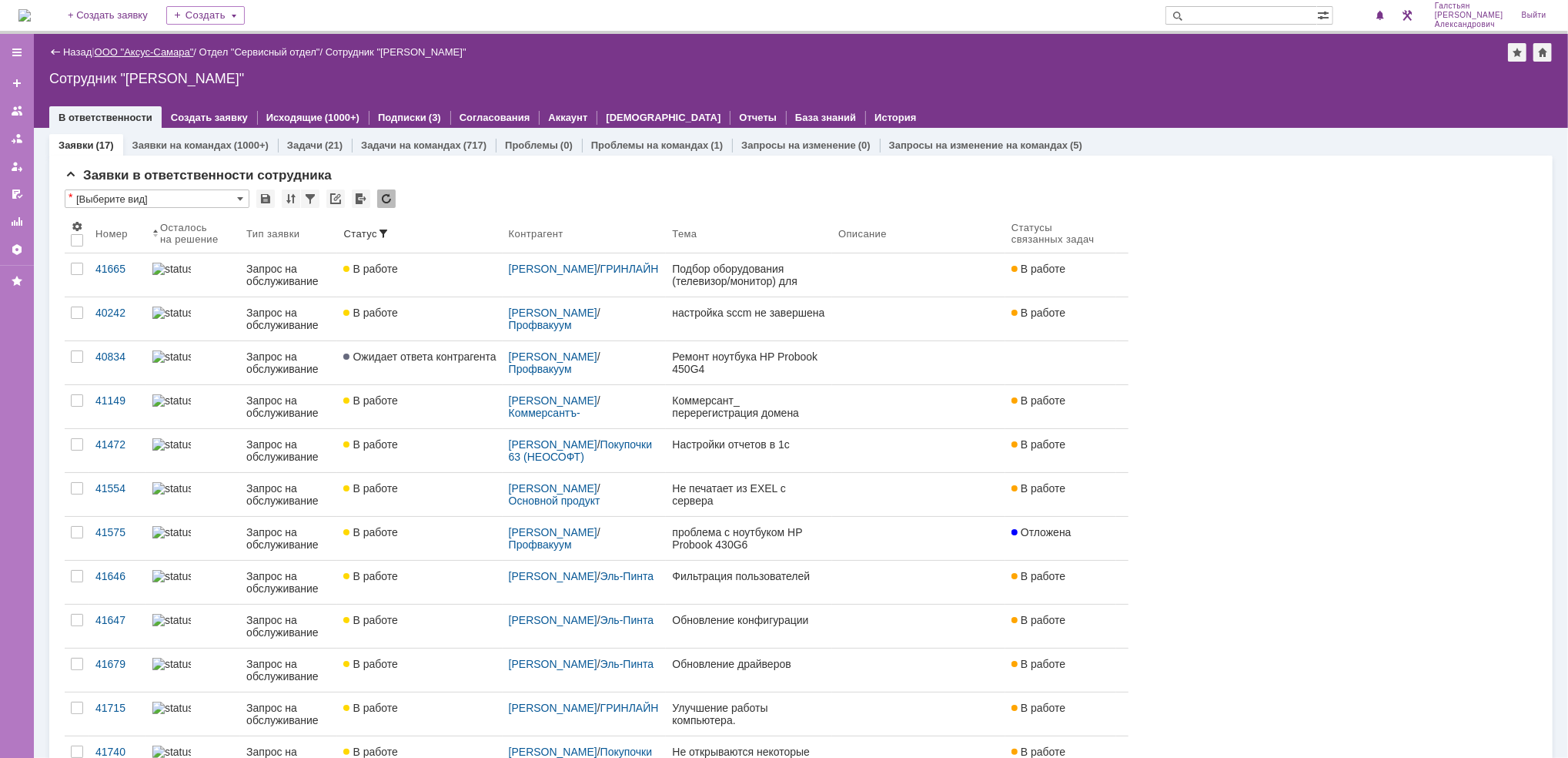
click at [165, 53] on link "ООО "Аксус-Самара"" at bounding box center [144, 52] width 100 height 11
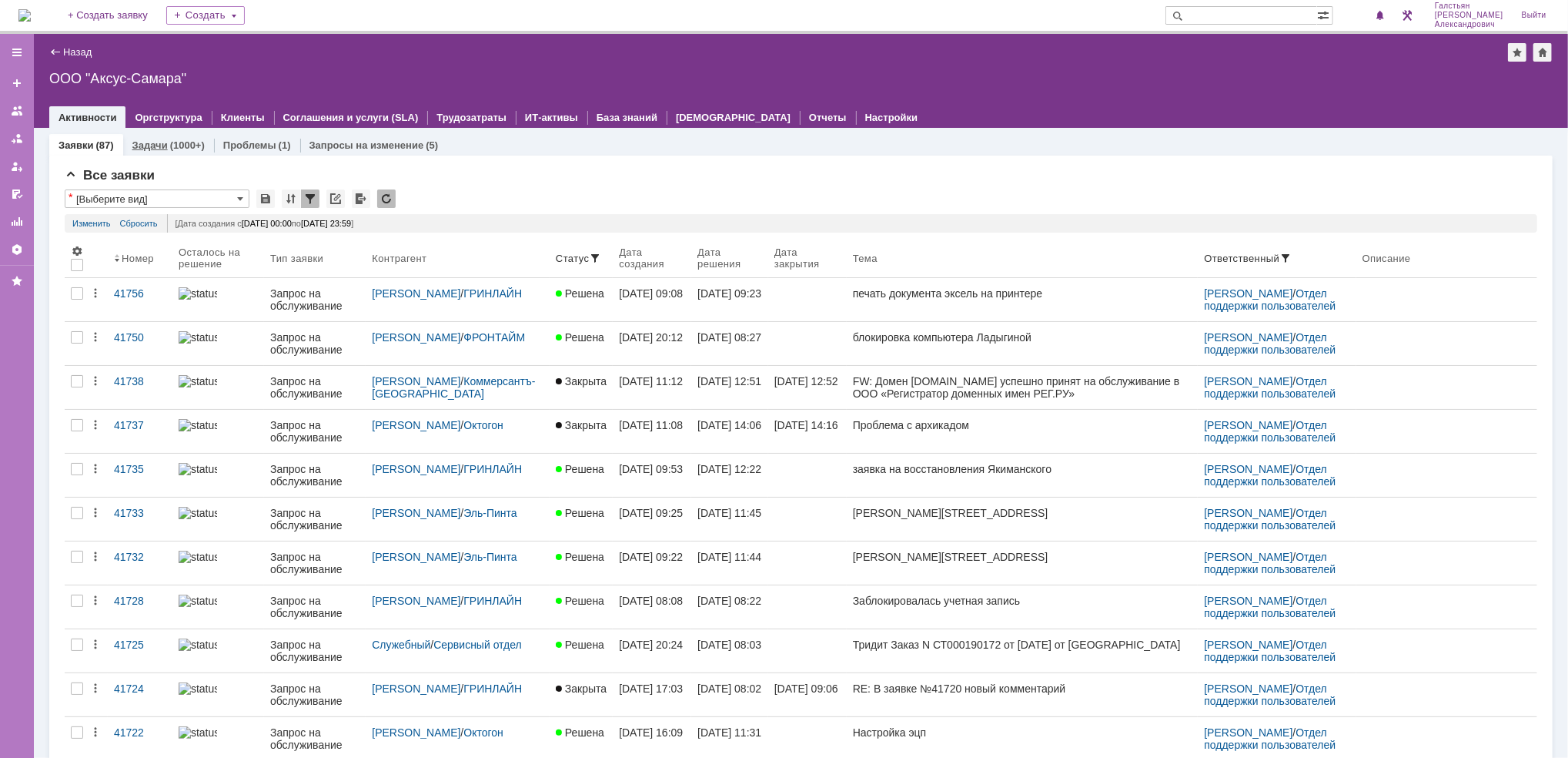
click at [182, 143] on div "(1000+)" at bounding box center [186, 145] width 34 height 11
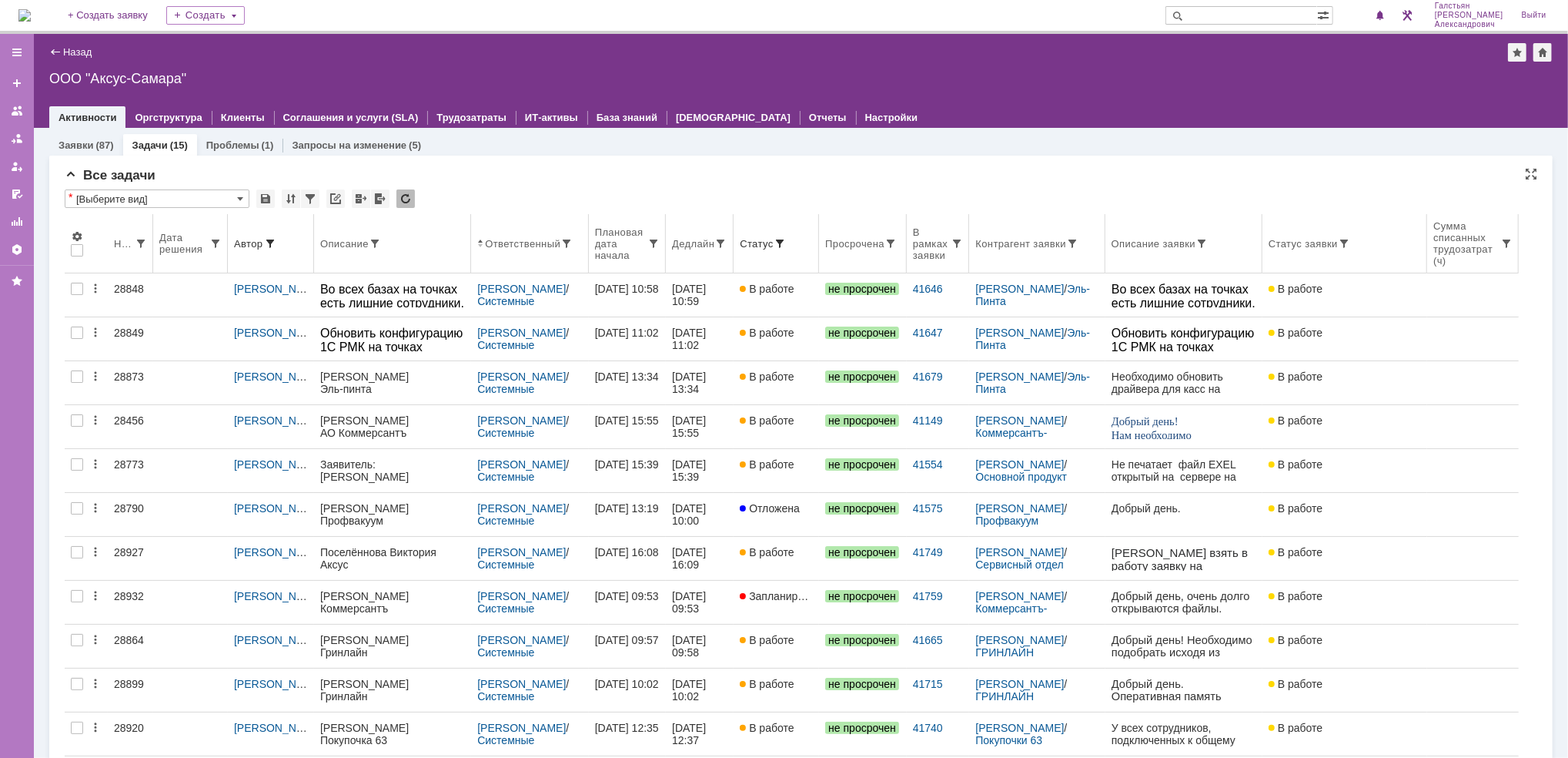
click at [695, 248] on div "Дедлайн" at bounding box center [692, 243] width 42 height 11
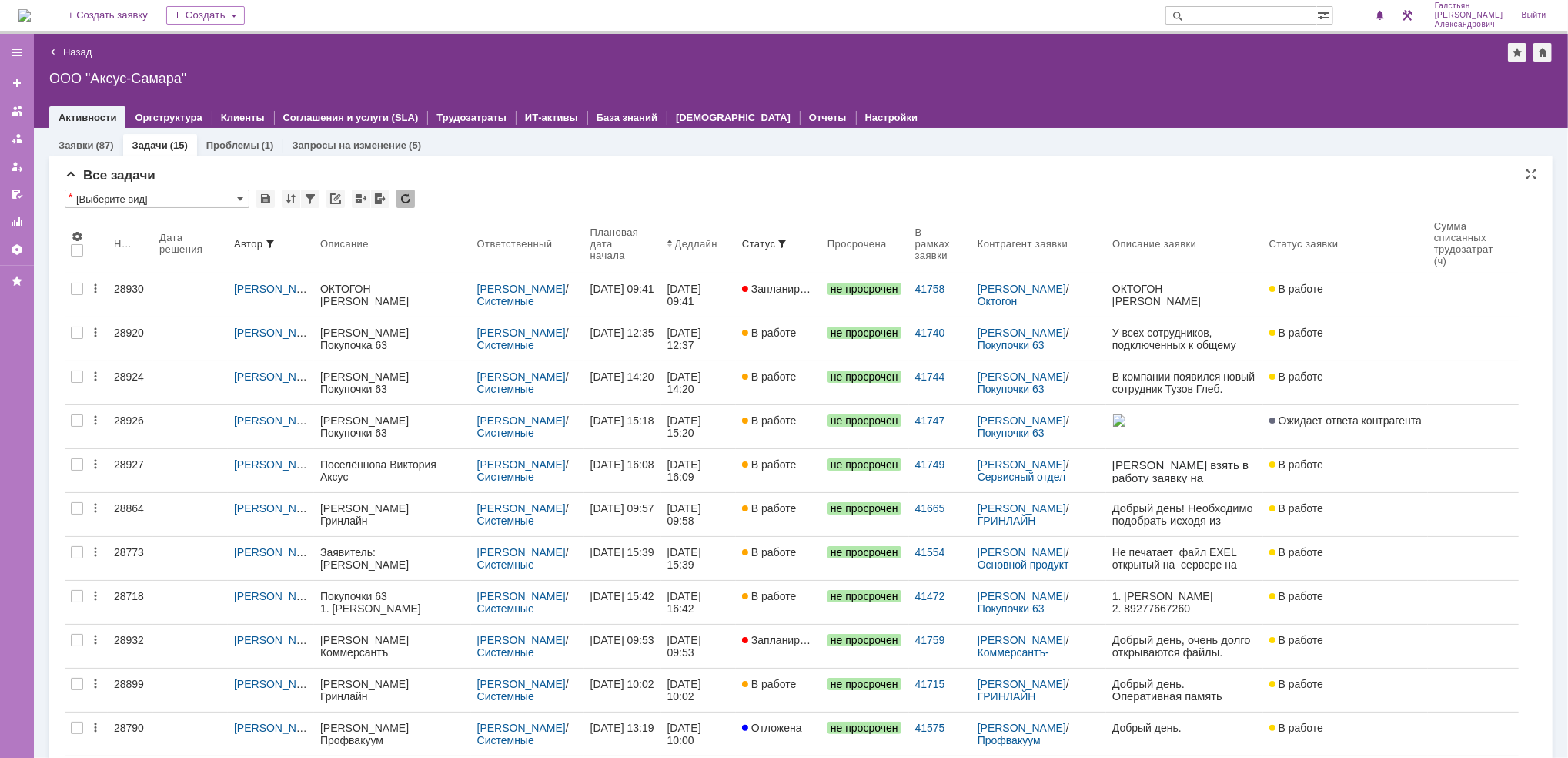
click at [31, 15] on img at bounding box center [24, 15] width 12 height 12
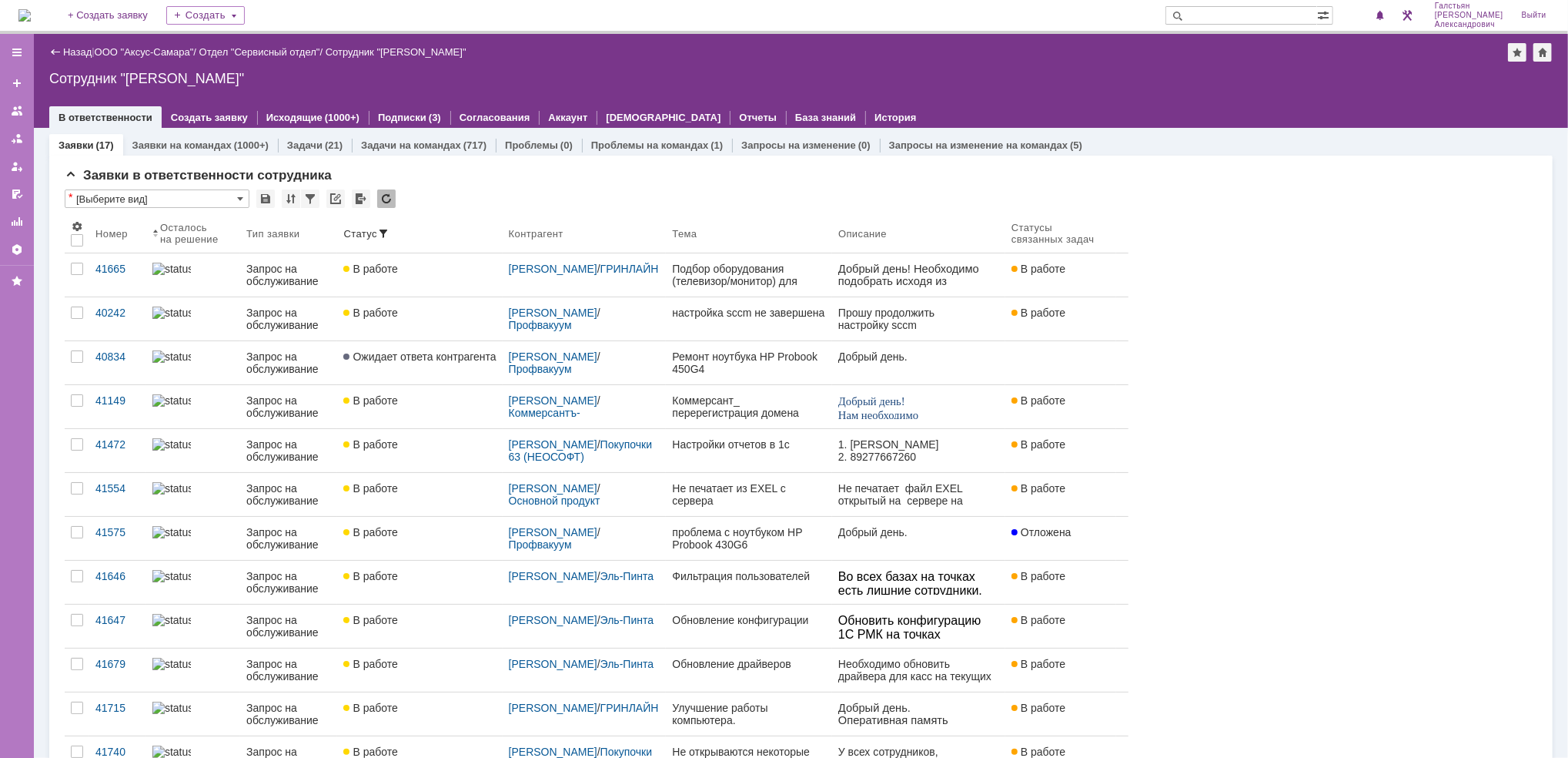
click at [31, 12] on img at bounding box center [24, 15] width 12 height 12
click at [28, 10] on img at bounding box center [24, 15] width 12 height 12
click at [31, 10] on img at bounding box center [24, 15] width 12 height 12
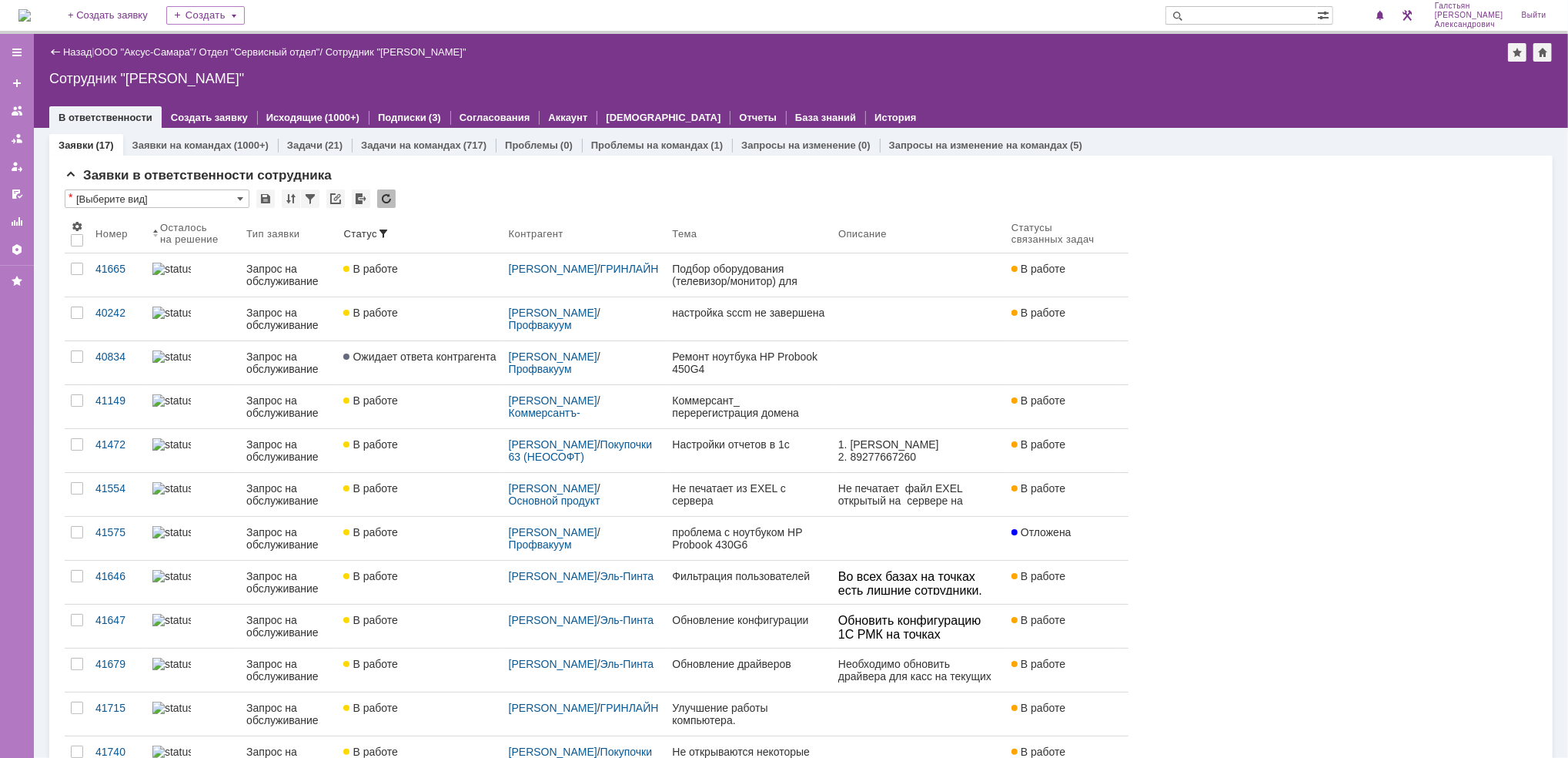
click at [31, 17] on img at bounding box center [24, 15] width 12 height 12
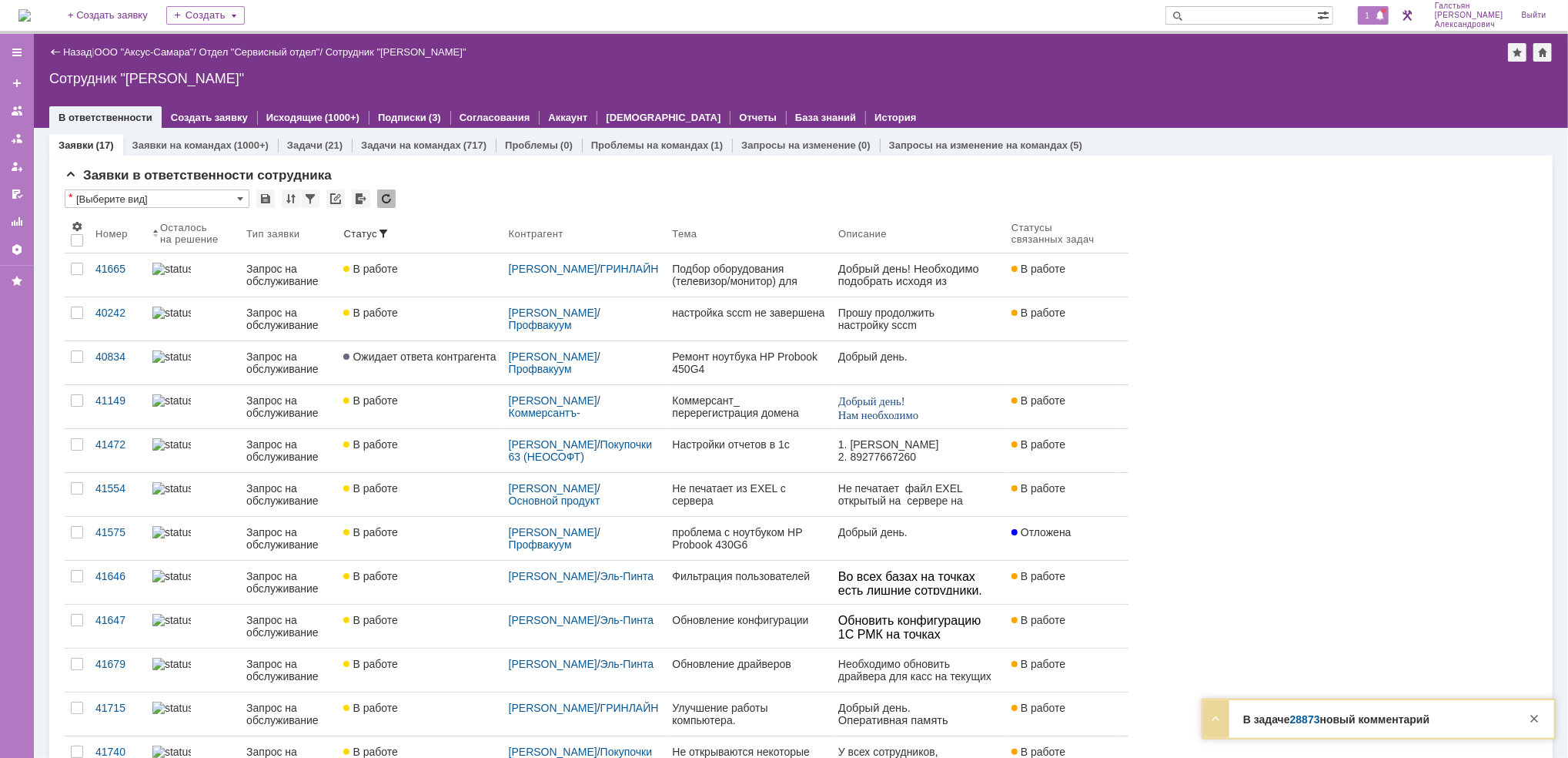
click at [1381, 9] on div "1" at bounding box center [1374, 15] width 32 height 18
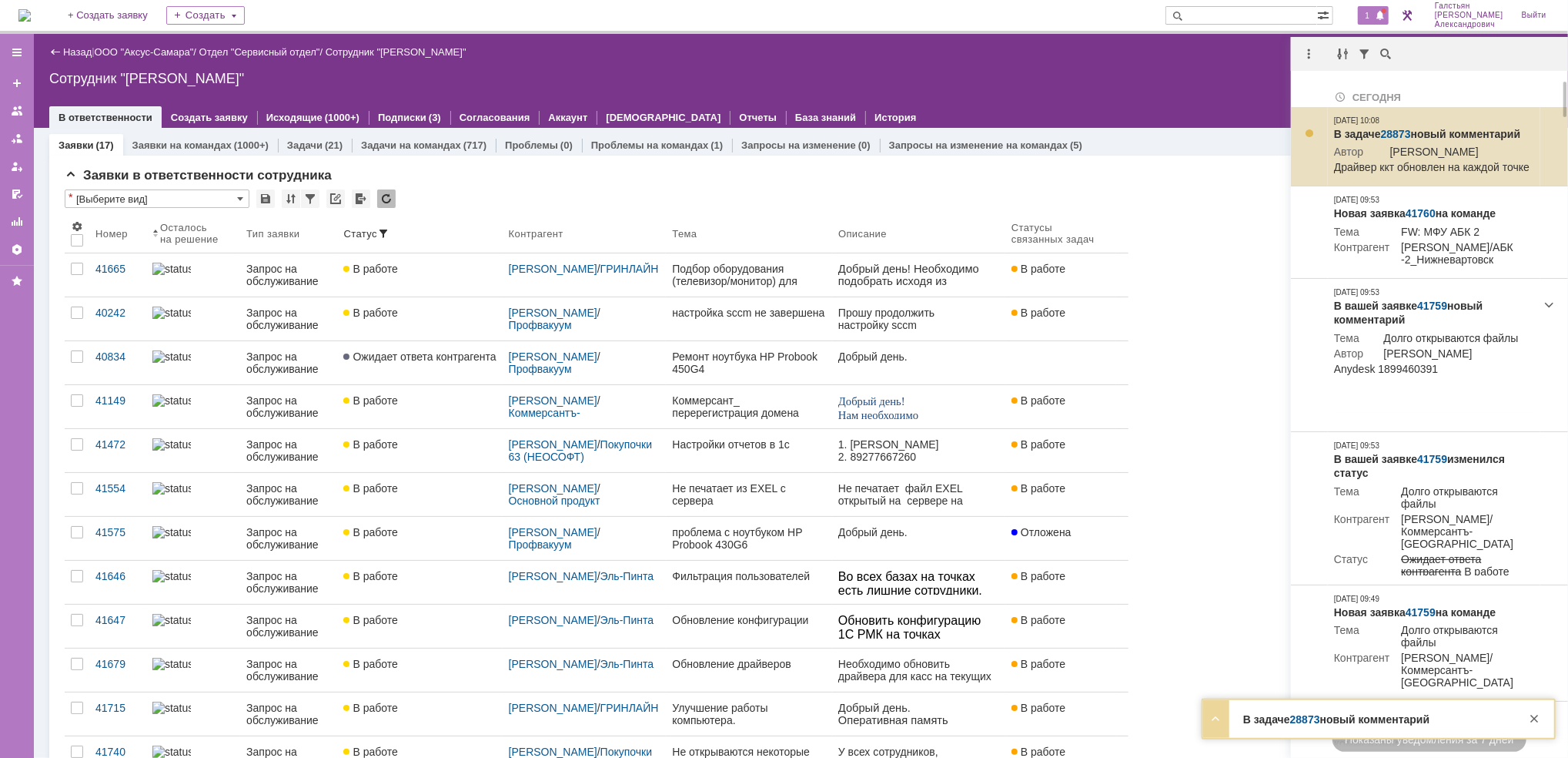
click at [1398, 135] on link "28873" at bounding box center [1396, 133] width 30 height 12
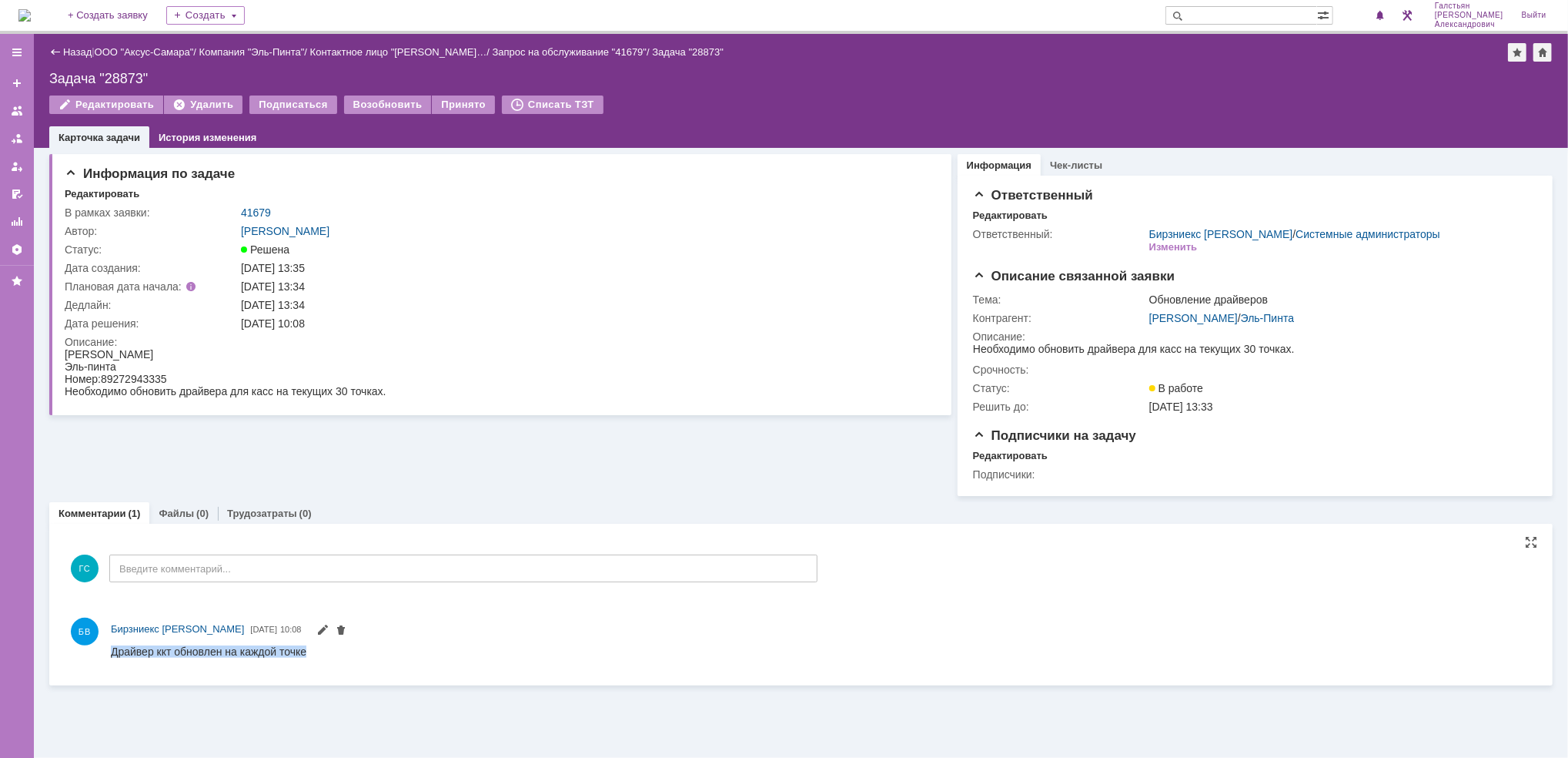
drag, startPoint x: 111, startPoint y: 656, endPoint x: 360, endPoint y: 1311, distance: 700.7
click at [249, 658] on html "Драйвер ккт обновлен на каждой точке" at bounding box center [819, 651] width 1419 height 14
copy div "Драйвер ккт обновлен на каждой точке"
click at [261, 209] on link "41679" at bounding box center [256, 212] width 30 height 12
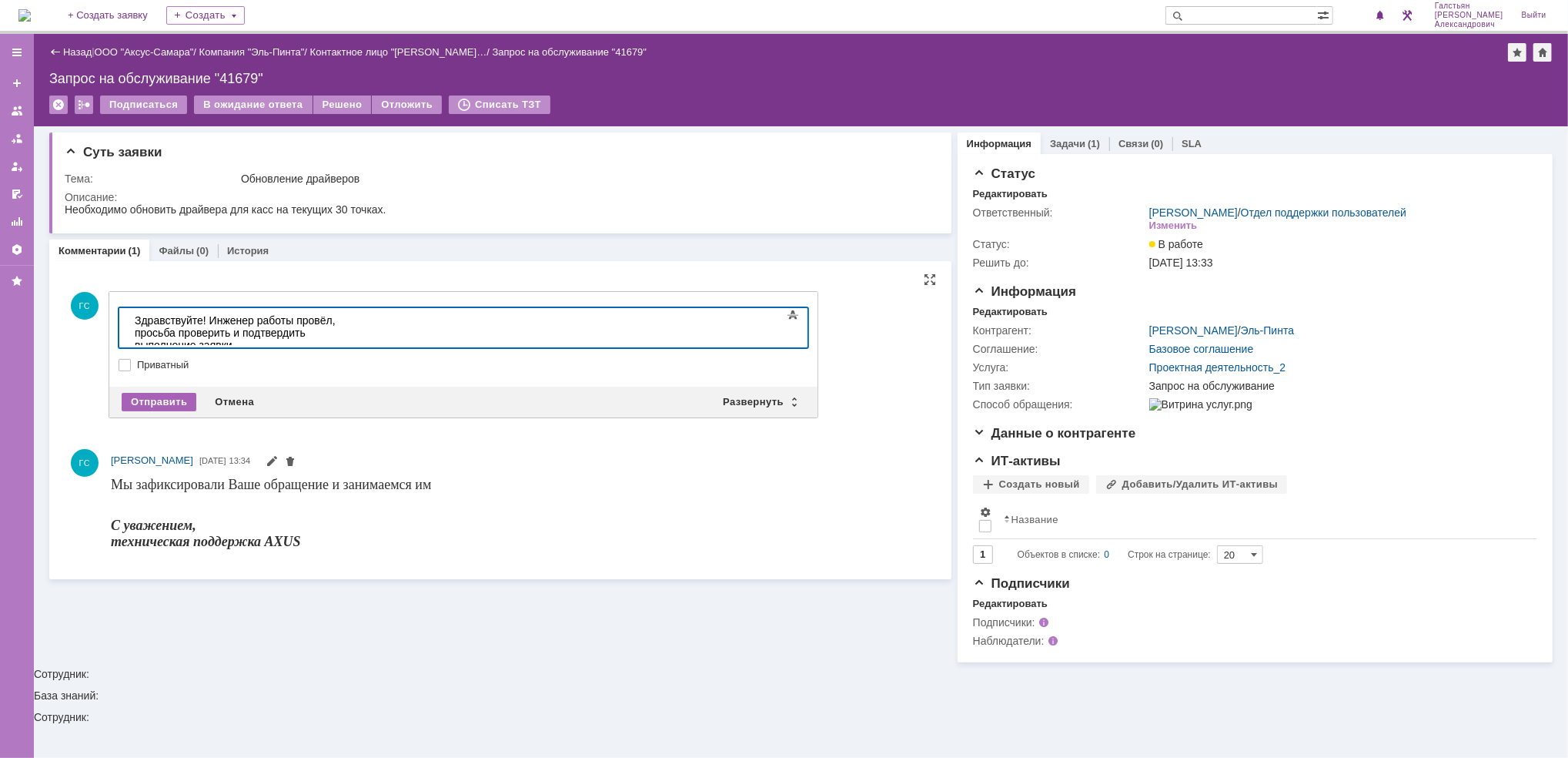
click at [135, 399] on div "Отправить" at bounding box center [159, 402] width 75 height 18
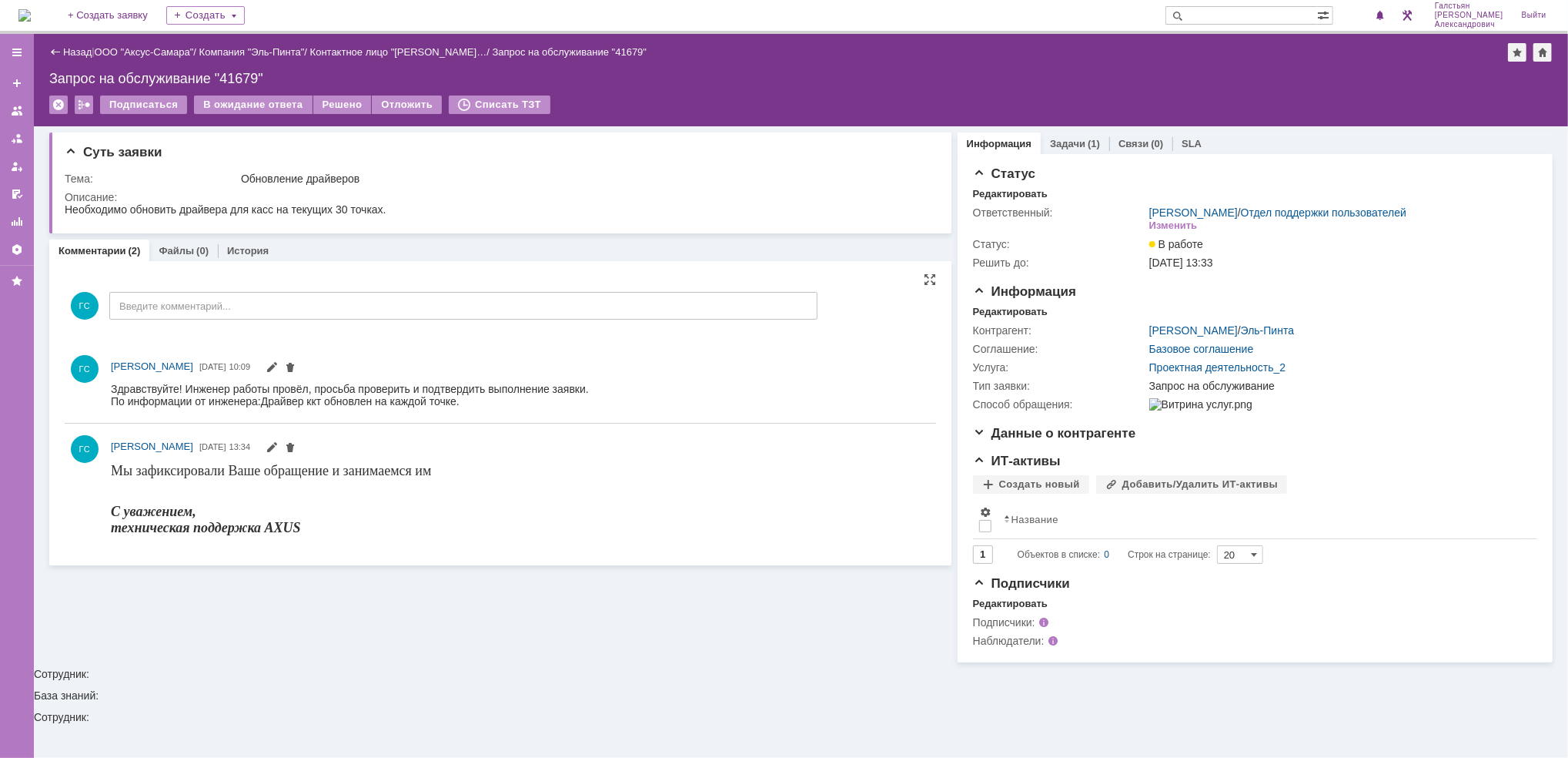
click at [338, 94] on div "Назад | ООО "Аксус-Самара" / Компания "Эль-Пинта" / Контактное лицо "Еремеев Ко…" at bounding box center [801, 81] width 1534 height 92
click at [335, 100] on div "Решено" at bounding box center [342, 104] width 58 height 18
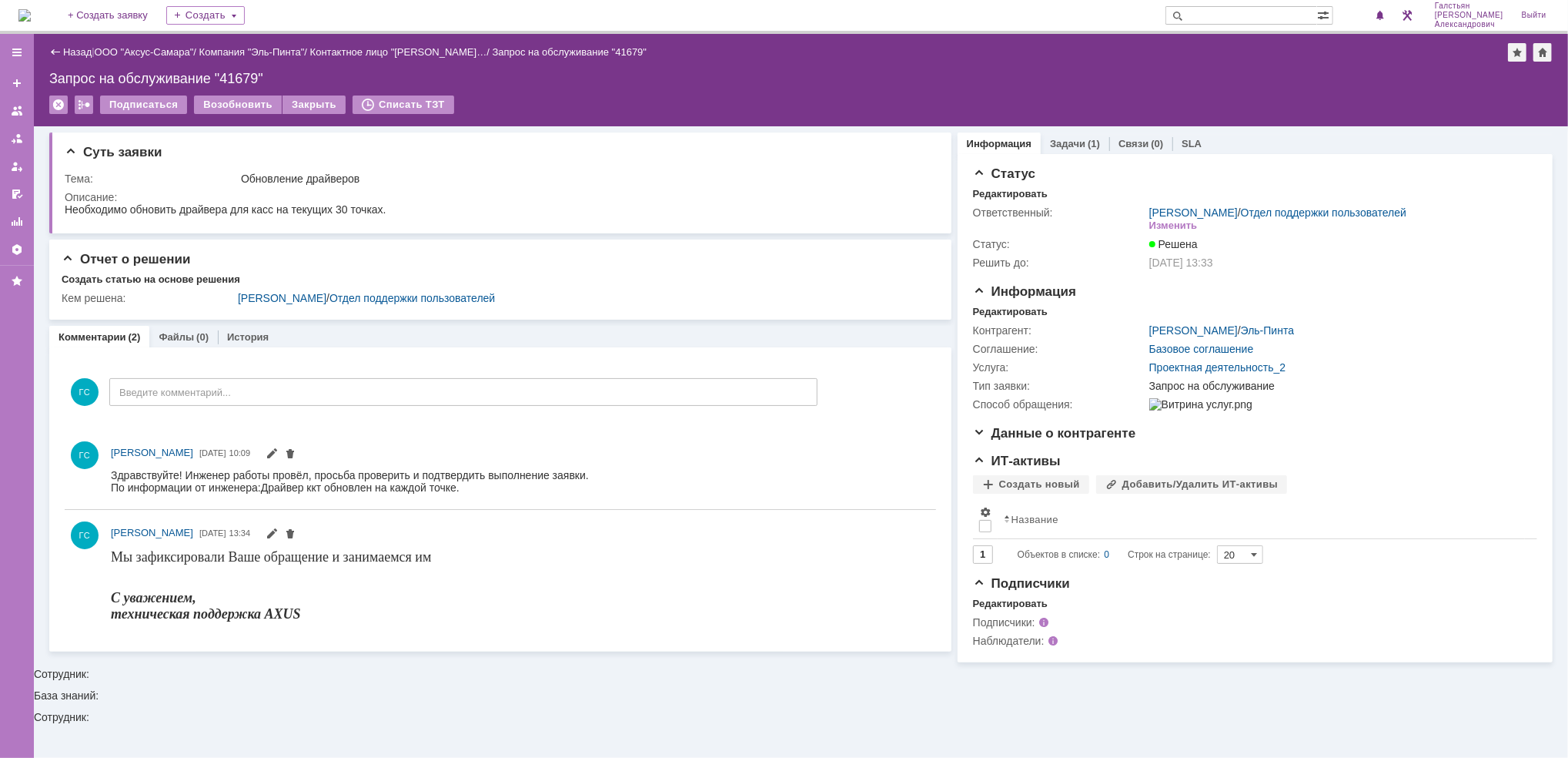
click at [31, 10] on img at bounding box center [24, 15] width 12 height 12
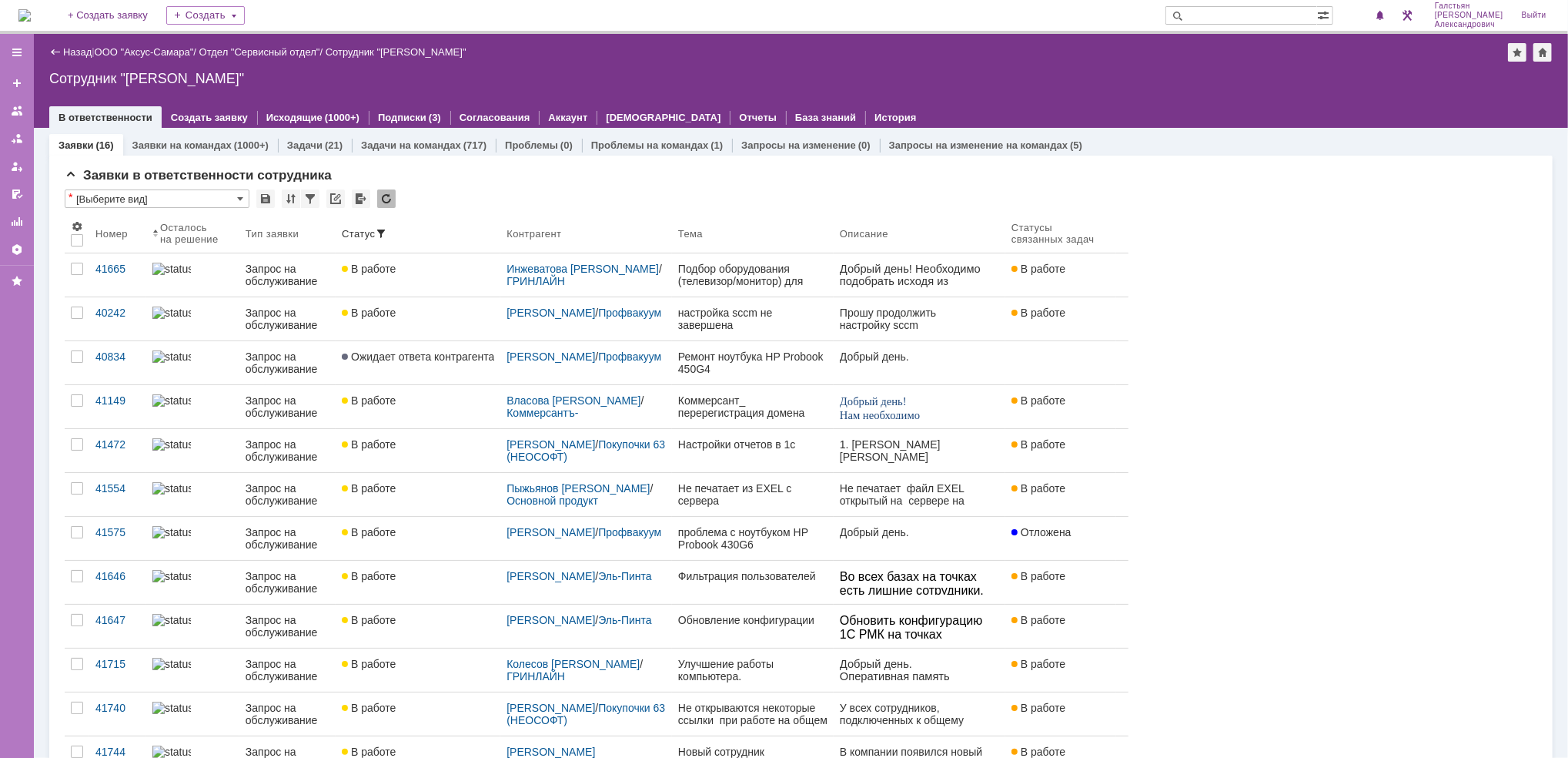
click at [22, 10] on img at bounding box center [24, 15] width 12 height 12
click at [30, 13] on img at bounding box center [24, 15] width 12 height 12
click at [1363, 13] on div "1" at bounding box center [1374, 15] width 32 height 18
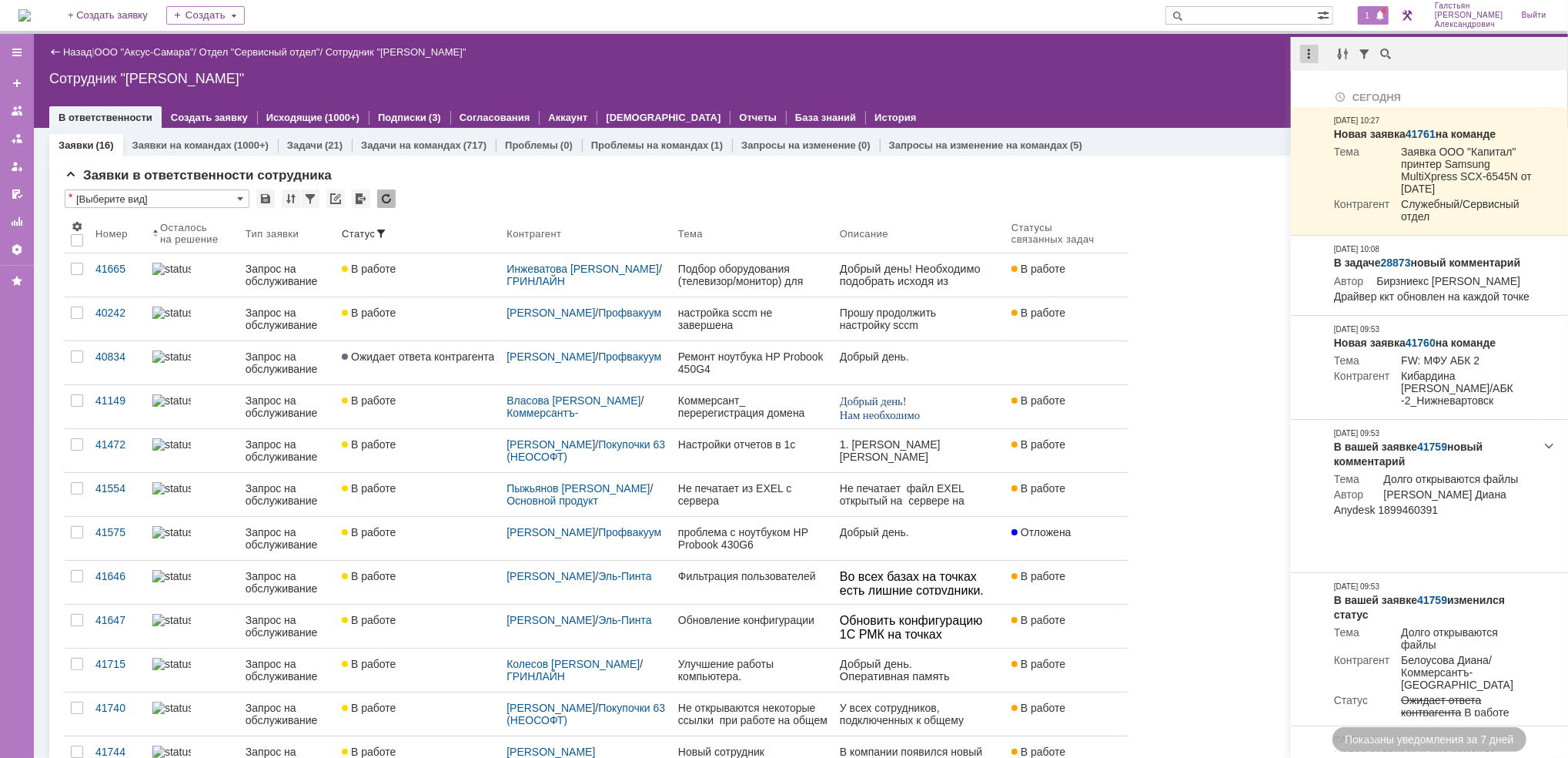
click at [1303, 58] on div at bounding box center [1309, 53] width 18 height 18
click at [1327, 93] on div "Отметить уведомления прочитанными" at bounding box center [1415, 93] width 206 height 11
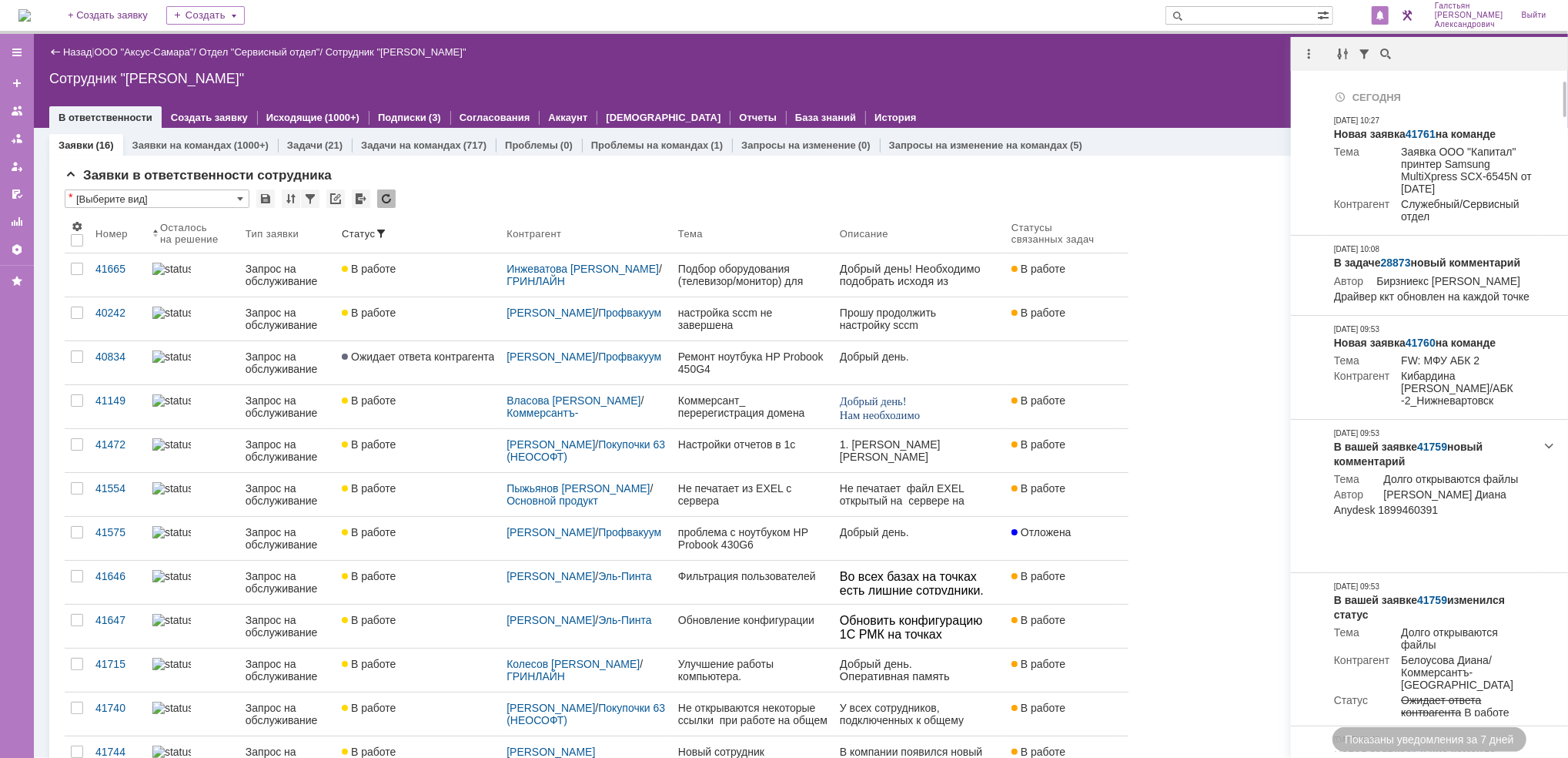
click at [1174, 69] on div "Назад | ООО "Аксус-Самара" / Отдел "Сервисный отдел" / Сотрудник "[PERSON_NAME]…" at bounding box center [801, 81] width 1534 height 94
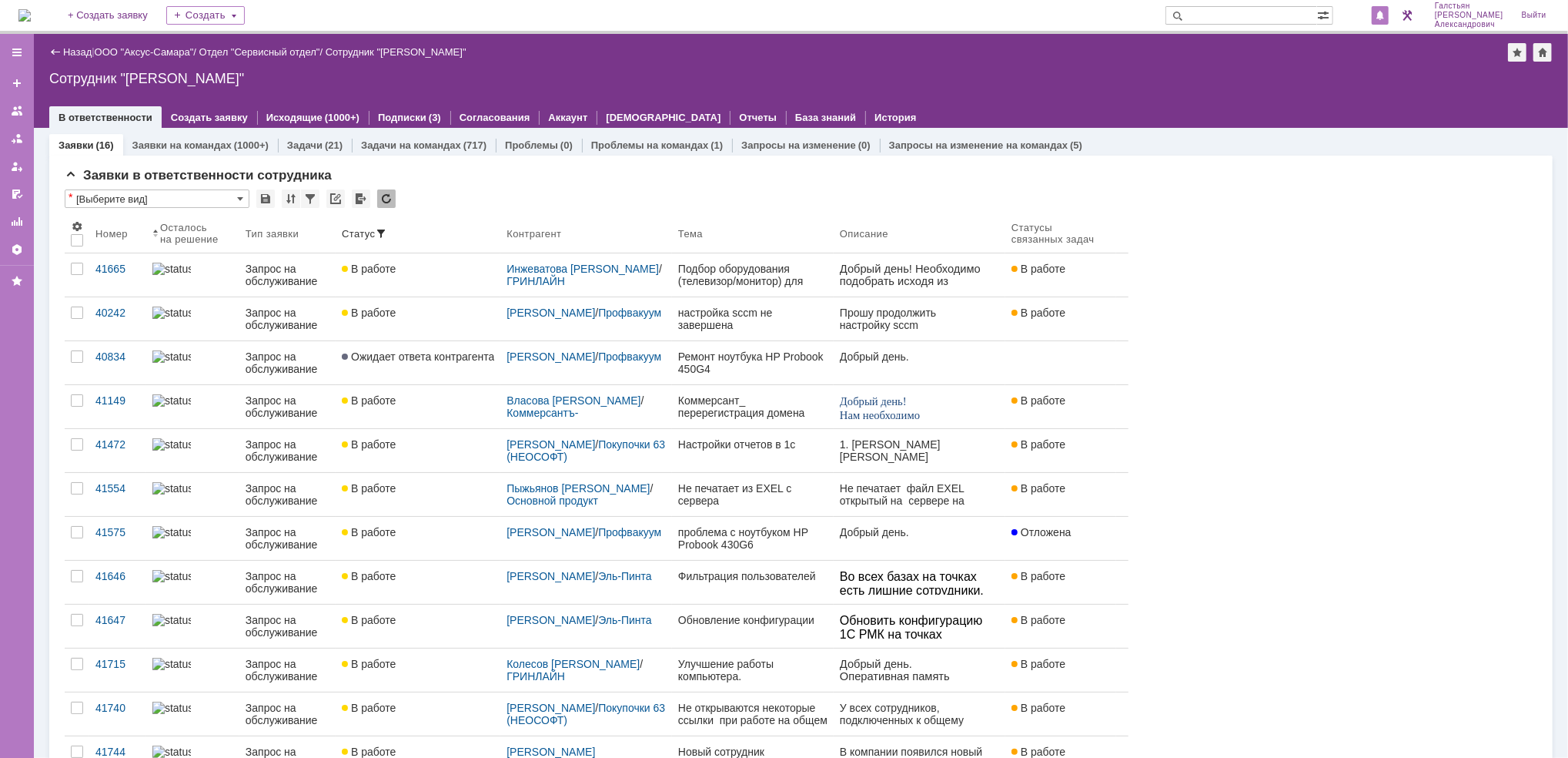
click at [1384, 12] on span at bounding box center [1380, 16] width 11 height 12
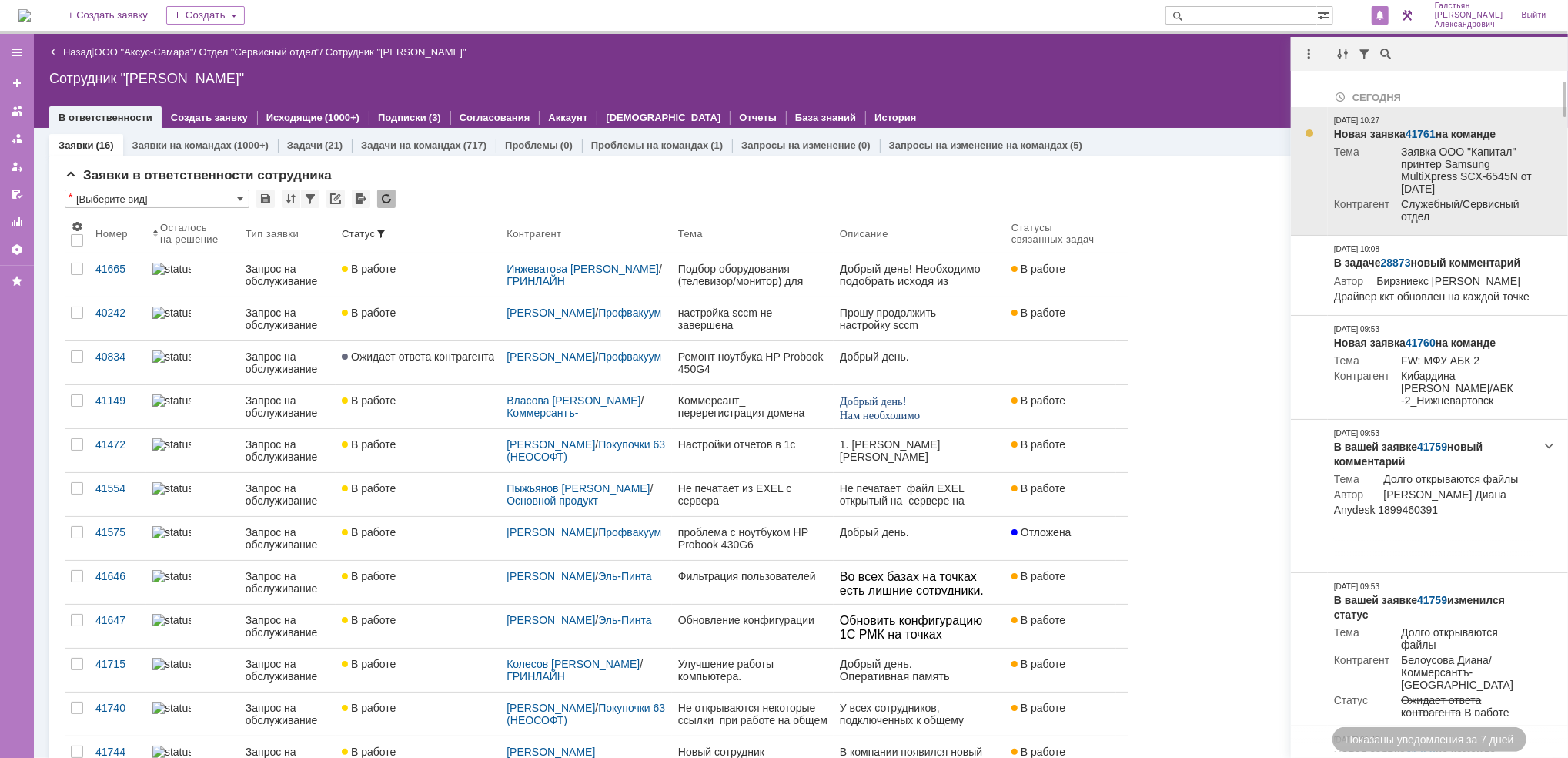
click at [1417, 134] on link "41761" at bounding box center [1421, 133] width 30 height 12
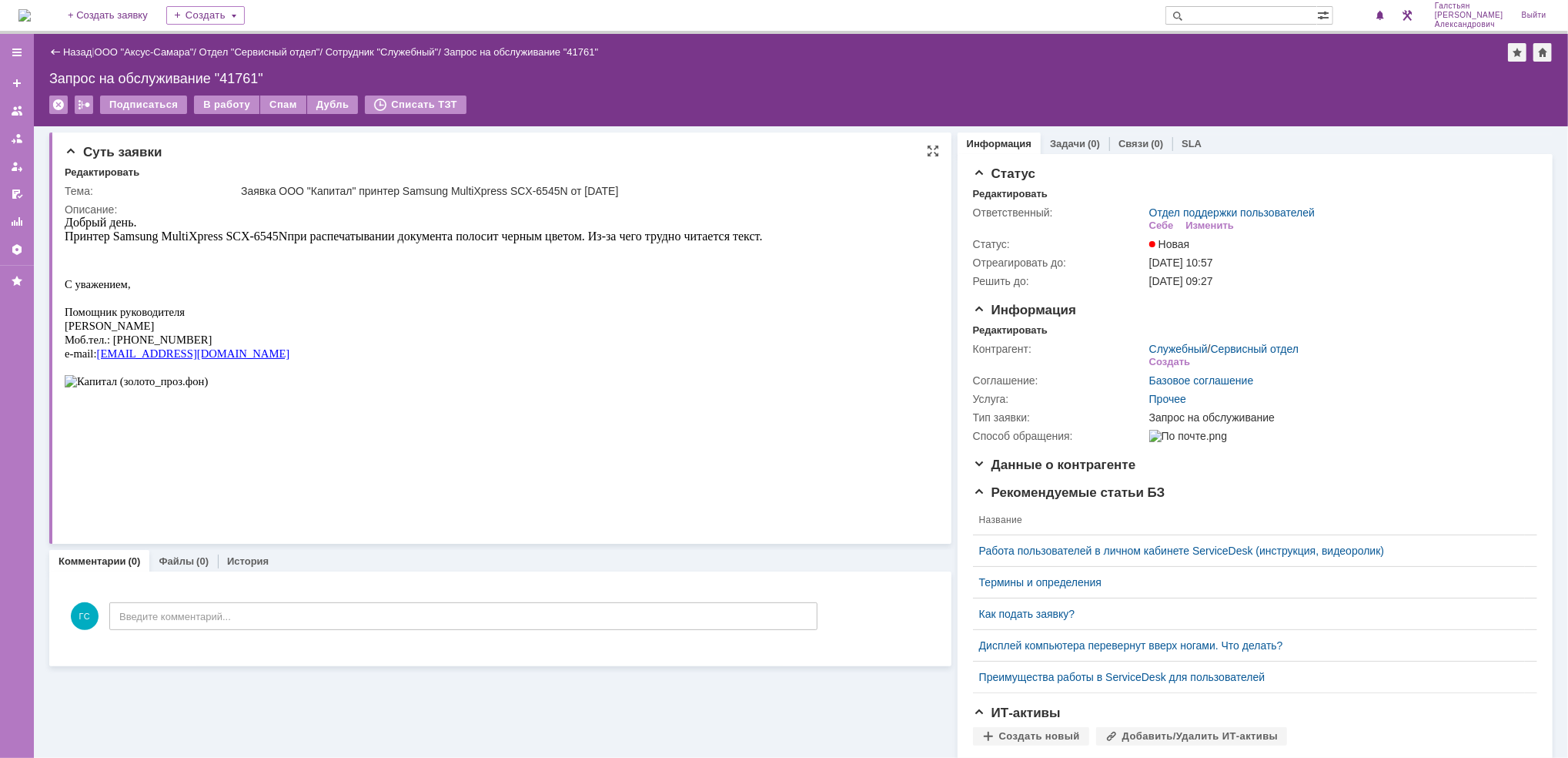
drag, startPoint x: 64, startPoint y: 322, endPoint x: 237, endPoint y: 322, distance: 173.0
click at [237, 322] on p "[PERSON_NAME]" at bounding box center [413, 324] width 698 height 14
copy span "[PERSON_NAME]"
click at [1267, 11] on input "text" at bounding box center [1241, 15] width 151 height 18
paste input "[PERSON_NAME]"
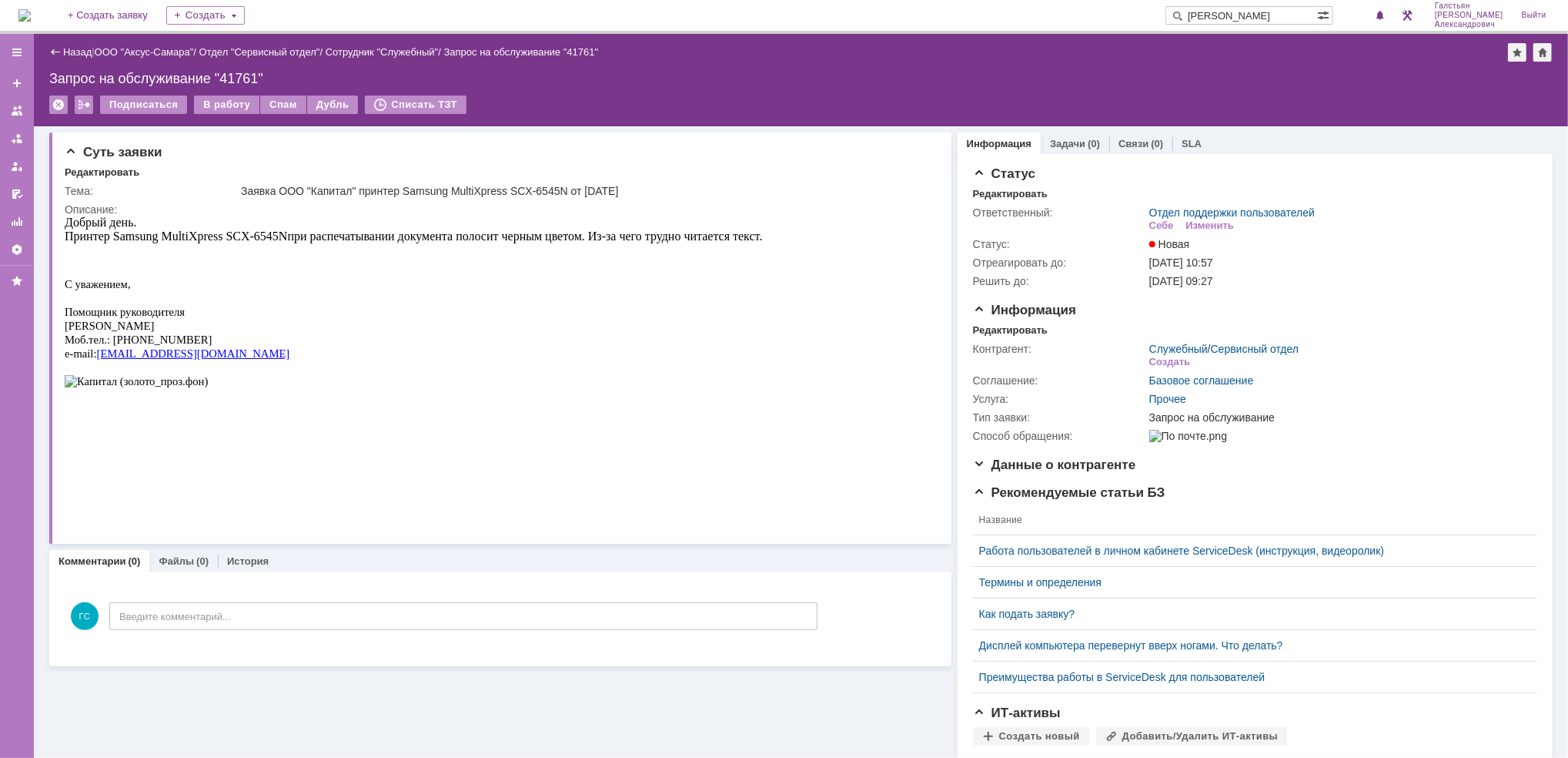
scroll to position [0, 53]
type input "[PERSON_NAME]"
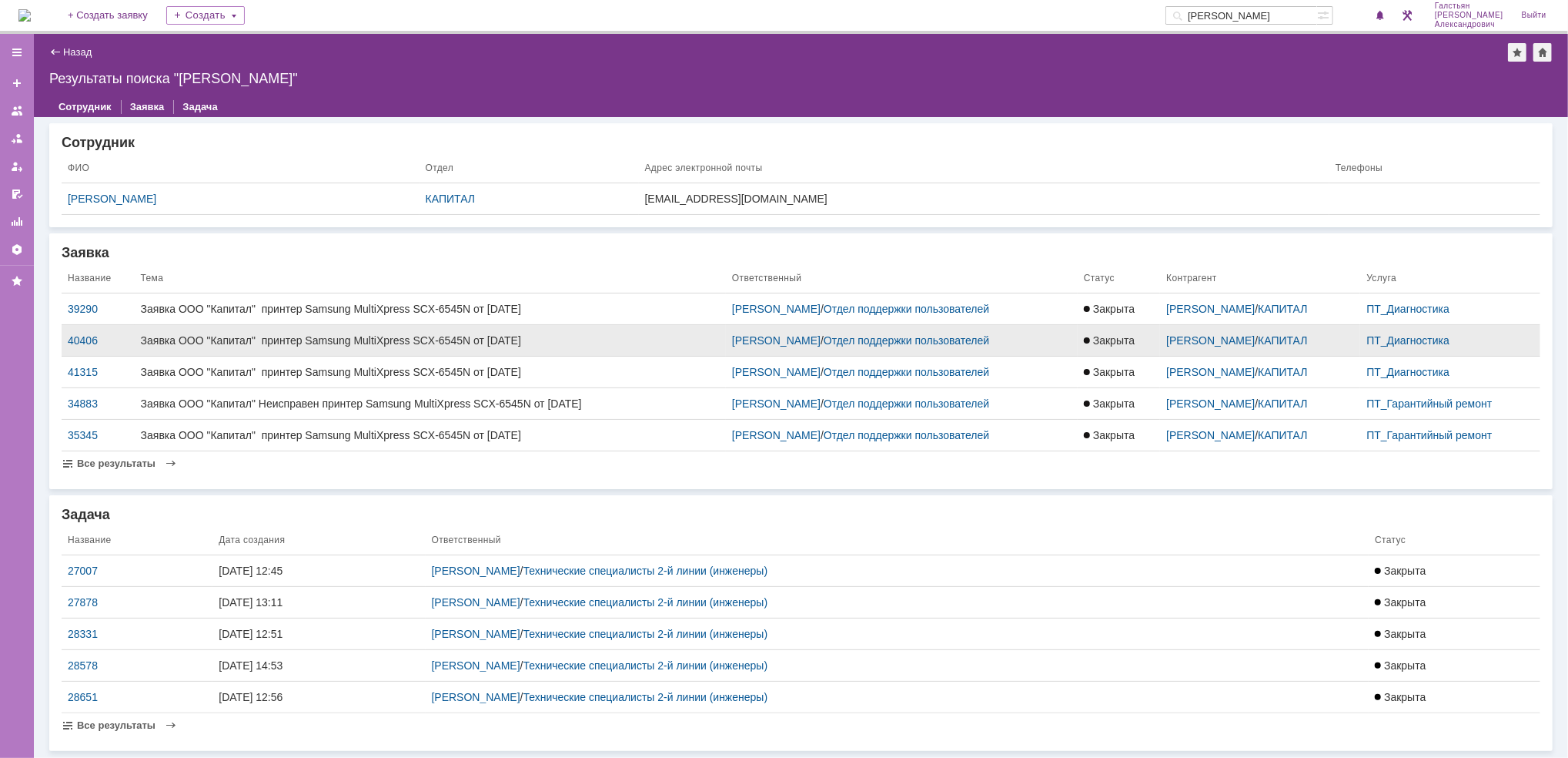
click at [558, 336] on div "Заявка ООО "Капитал" принтер Samsung MultiXpress SCX-6545N от 18.06.2025" at bounding box center [430, 340] width 578 height 12
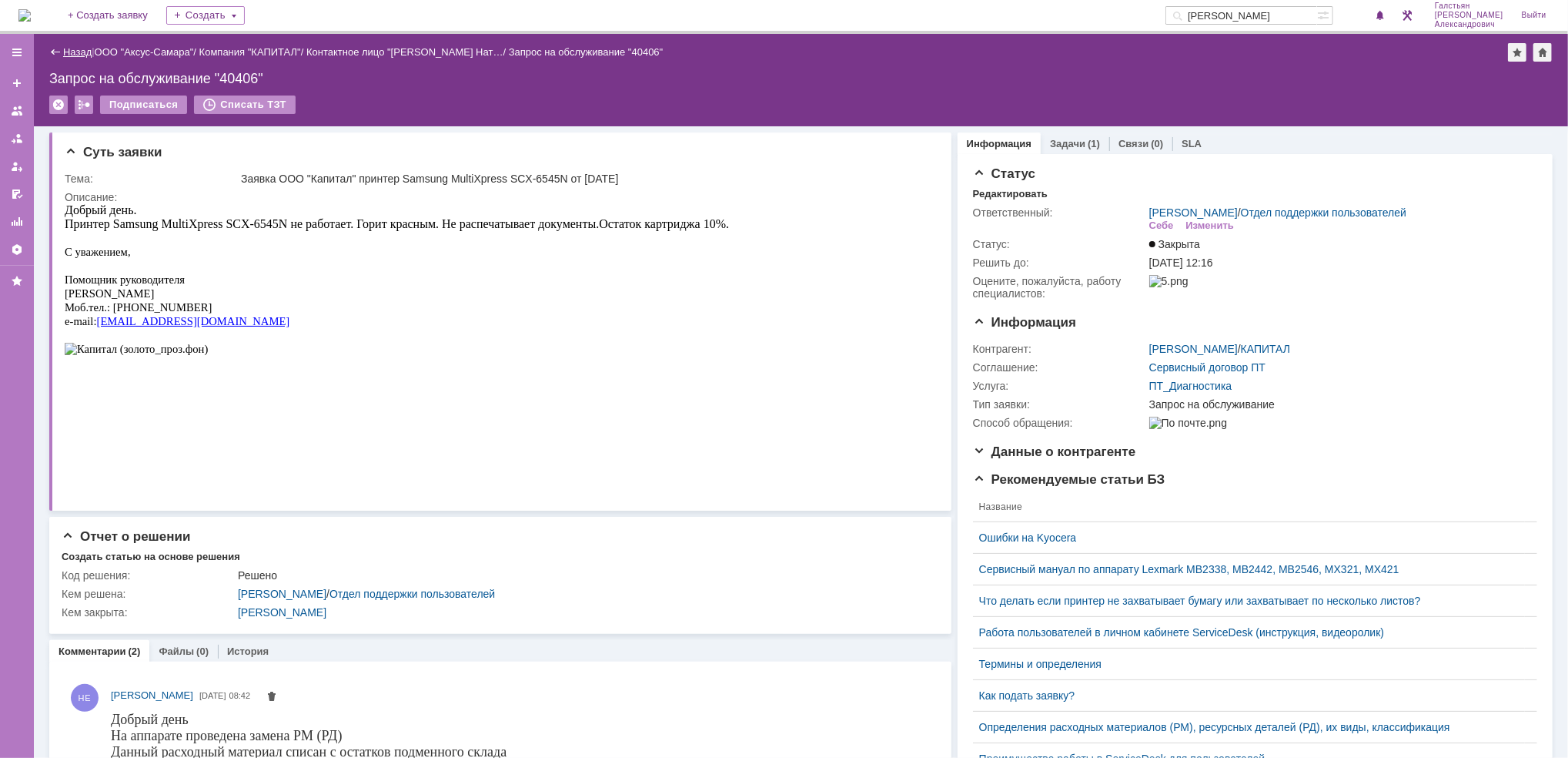
click at [76, 53] on link "Назад" at bounding box center [77, 52] width 29 height 11
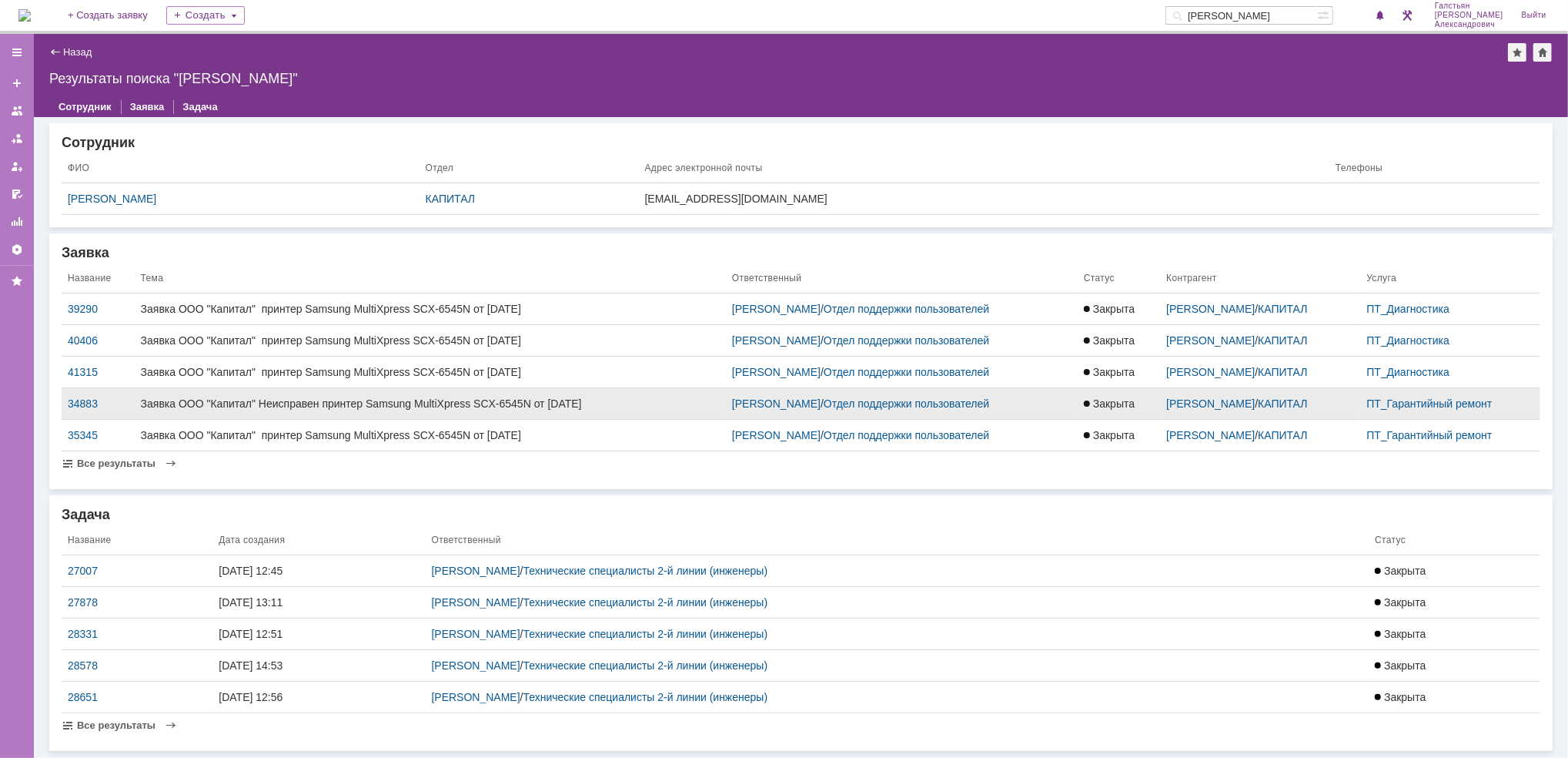
click at [367, 401] on div "Заявка ООО "Капитал" Неисправен принтер Samsung MultiXpress SCX-6545N от 30/07/…" at bounding box center [430, 403] width 578 height 12
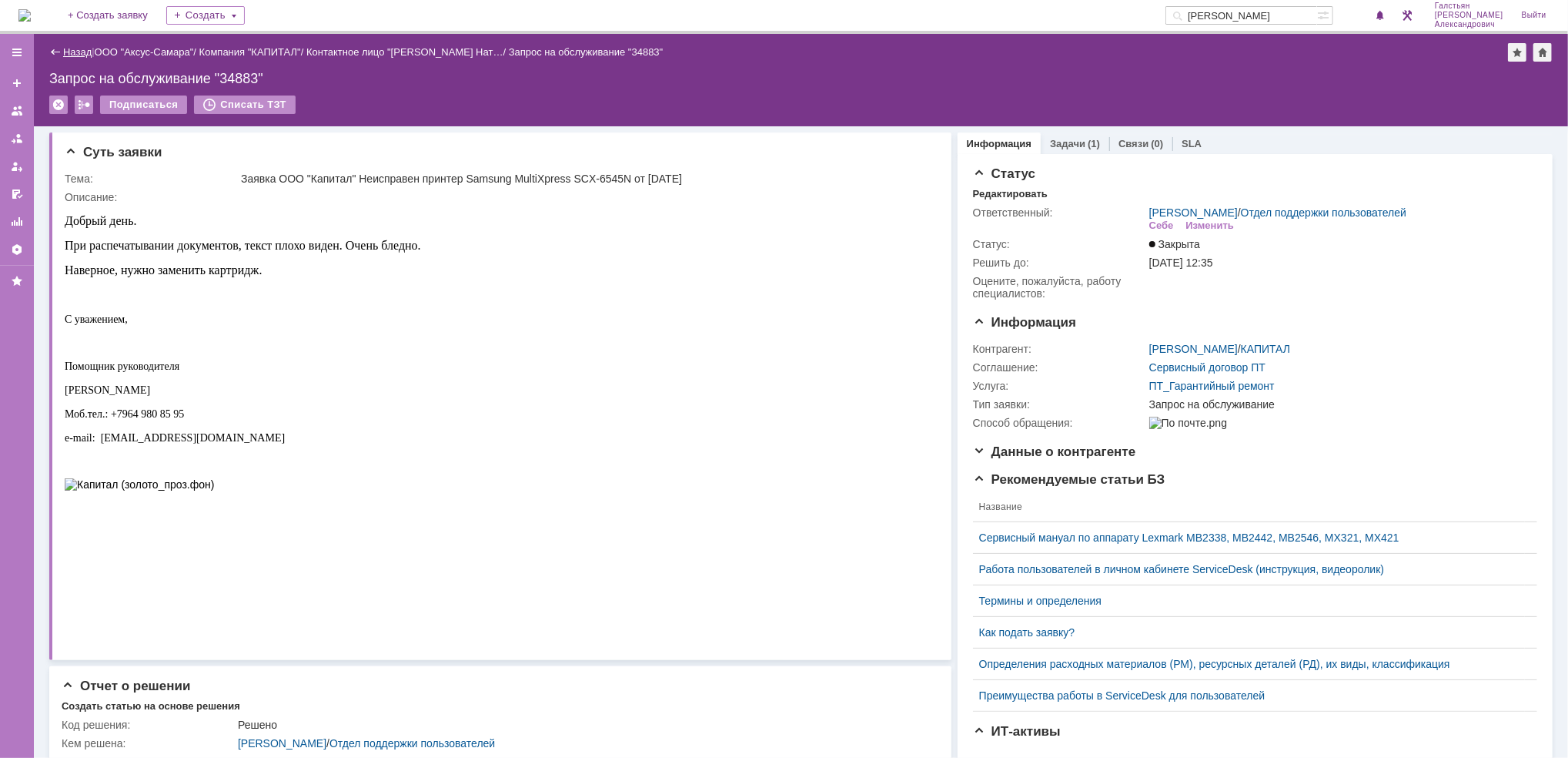
click at [72, 47] on link "Назад" at bounding box center [77, 52] width 29 height 11
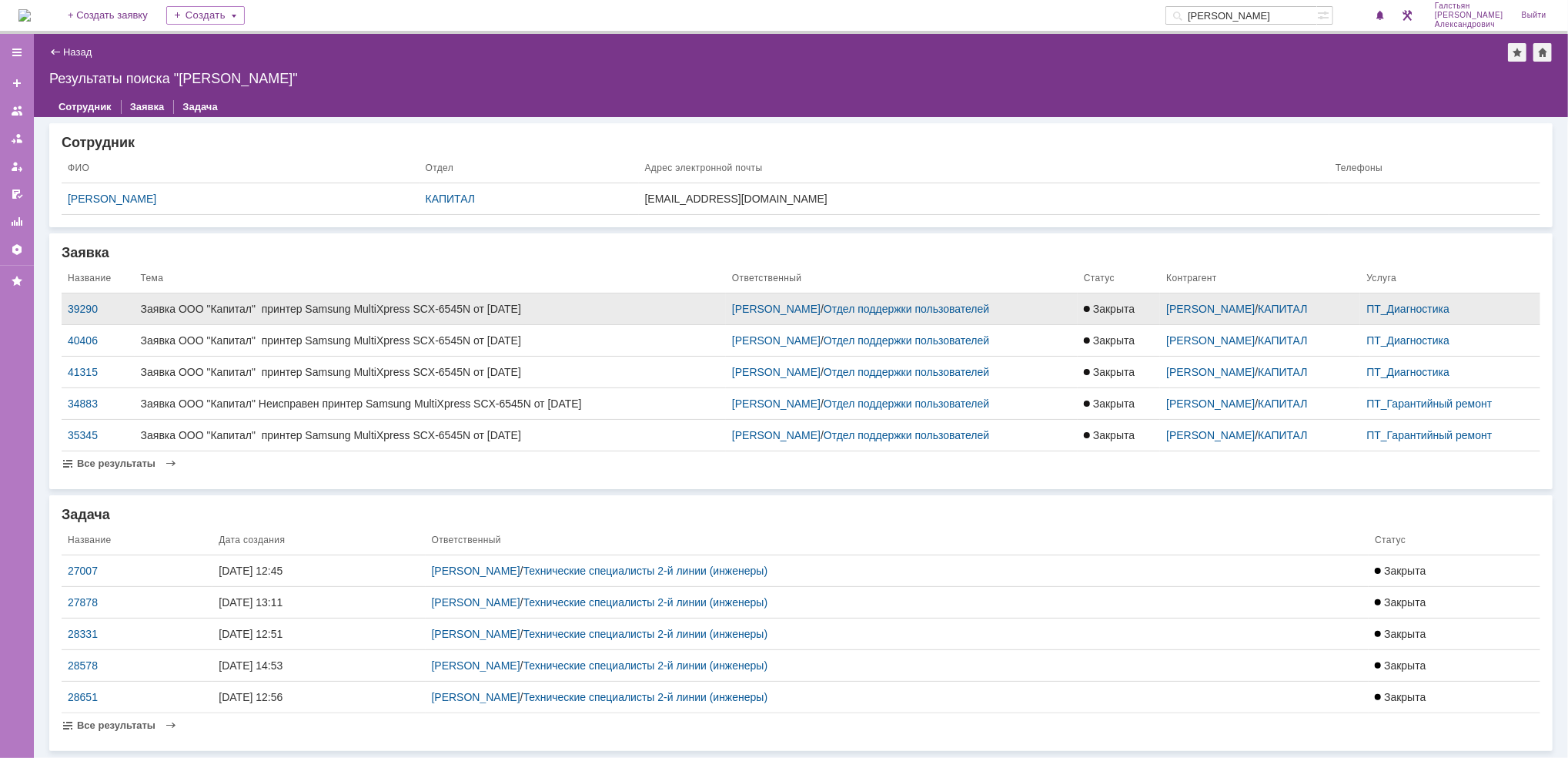
click at [333, 311] on div "Заявка ООО "Капитал" принтер Samsung MultiXpress SCX-6545N от 10.04.2025" at bounding box center [430, 308] width 578 height 12
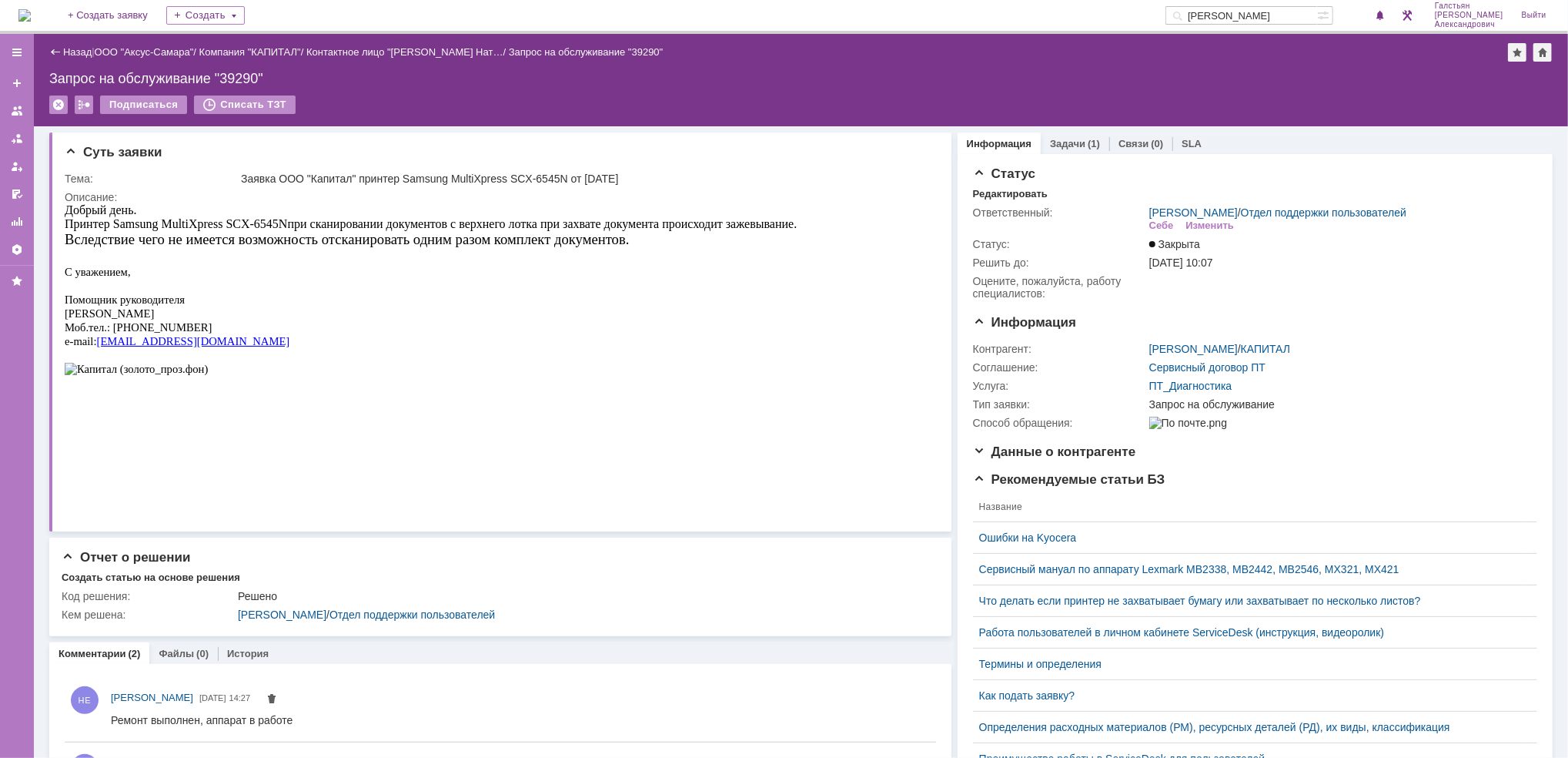
click at [76, 37] on div "Назад | ООО "Аксус-Самара" / Компания "КАПИТАЛ" / Контактное лицо "Волоскова На…" at bounding box center [801, 81] width 1534 height 92
click at [74, 46] on link "Назад" at bounding box center [77, 52] width 29 height 11
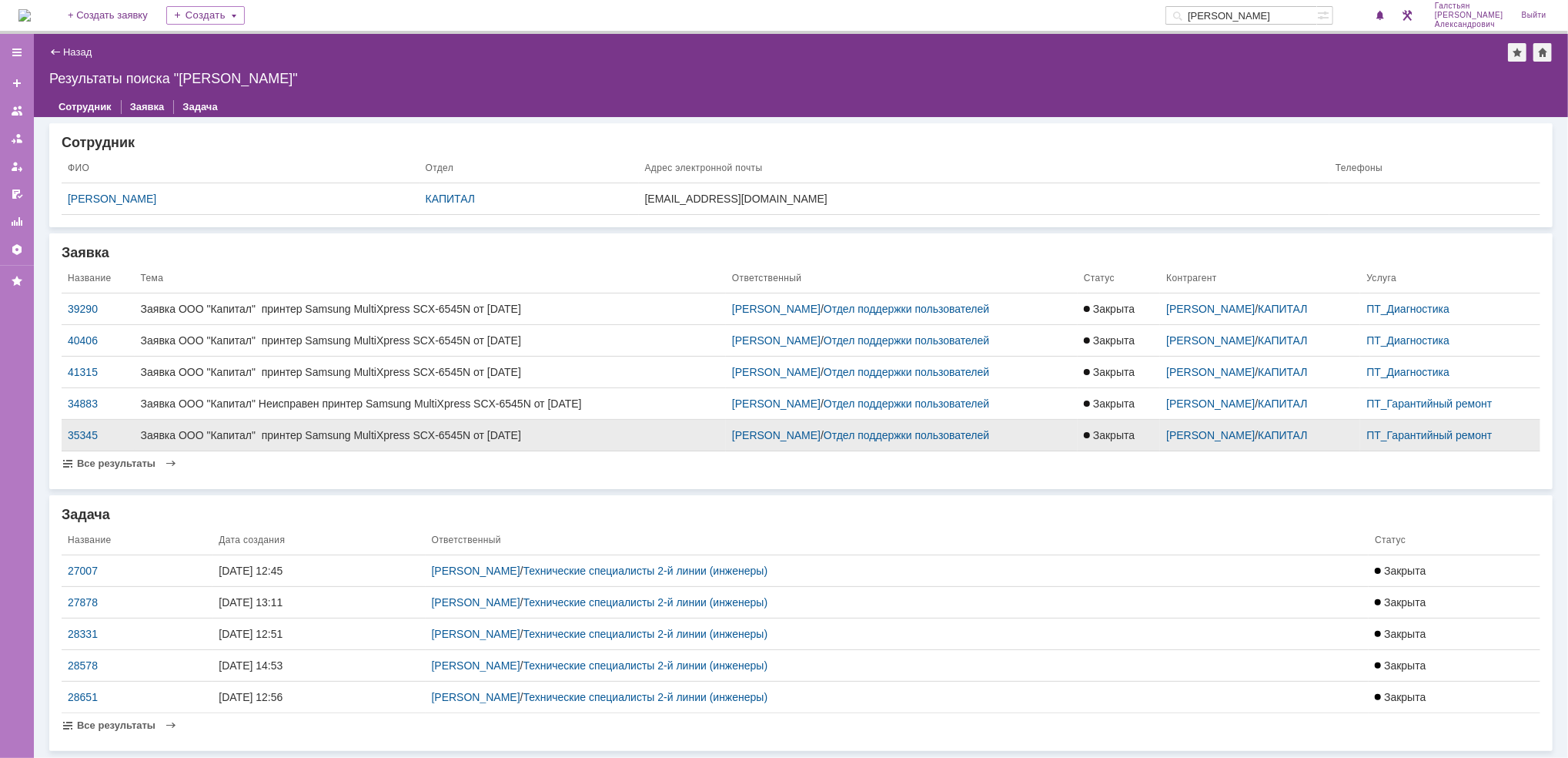
click at [324, 442] on td "Заявка ООО "Капитал" принтер Samsung MultiXpress SCX-6545N от 02.09.2024" at bounding box center [430, 435] width 591 height 32
click at [337, 434] on div "Заявка ООО "Капитал" принтер Samsung MultiXpress SCX-6545N от 02.09.2024" at bounding box center [430, 434] width 578 height 12
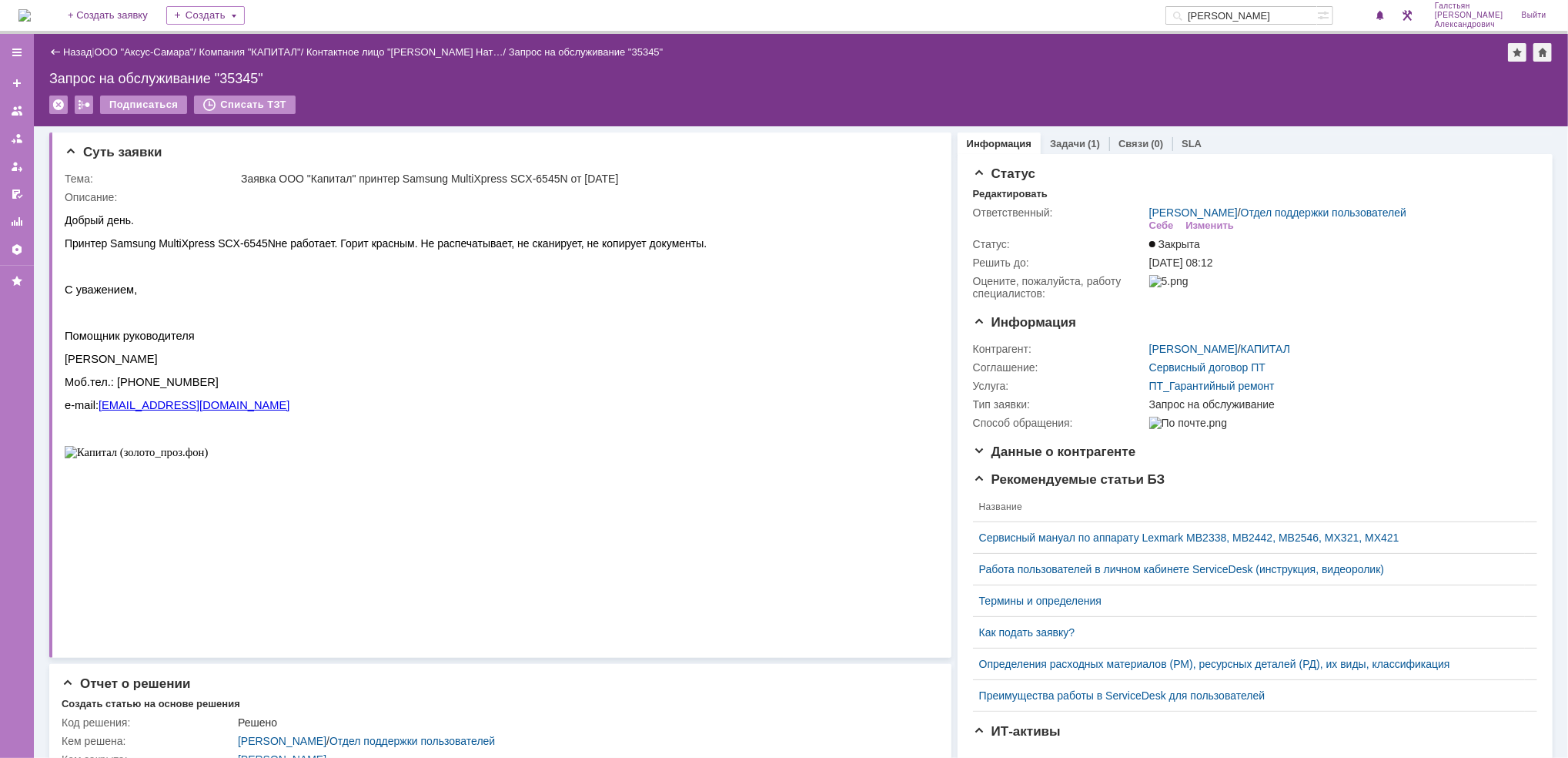
click at [31, 11] on img at bounding box center [24, 15] width 12 height 12
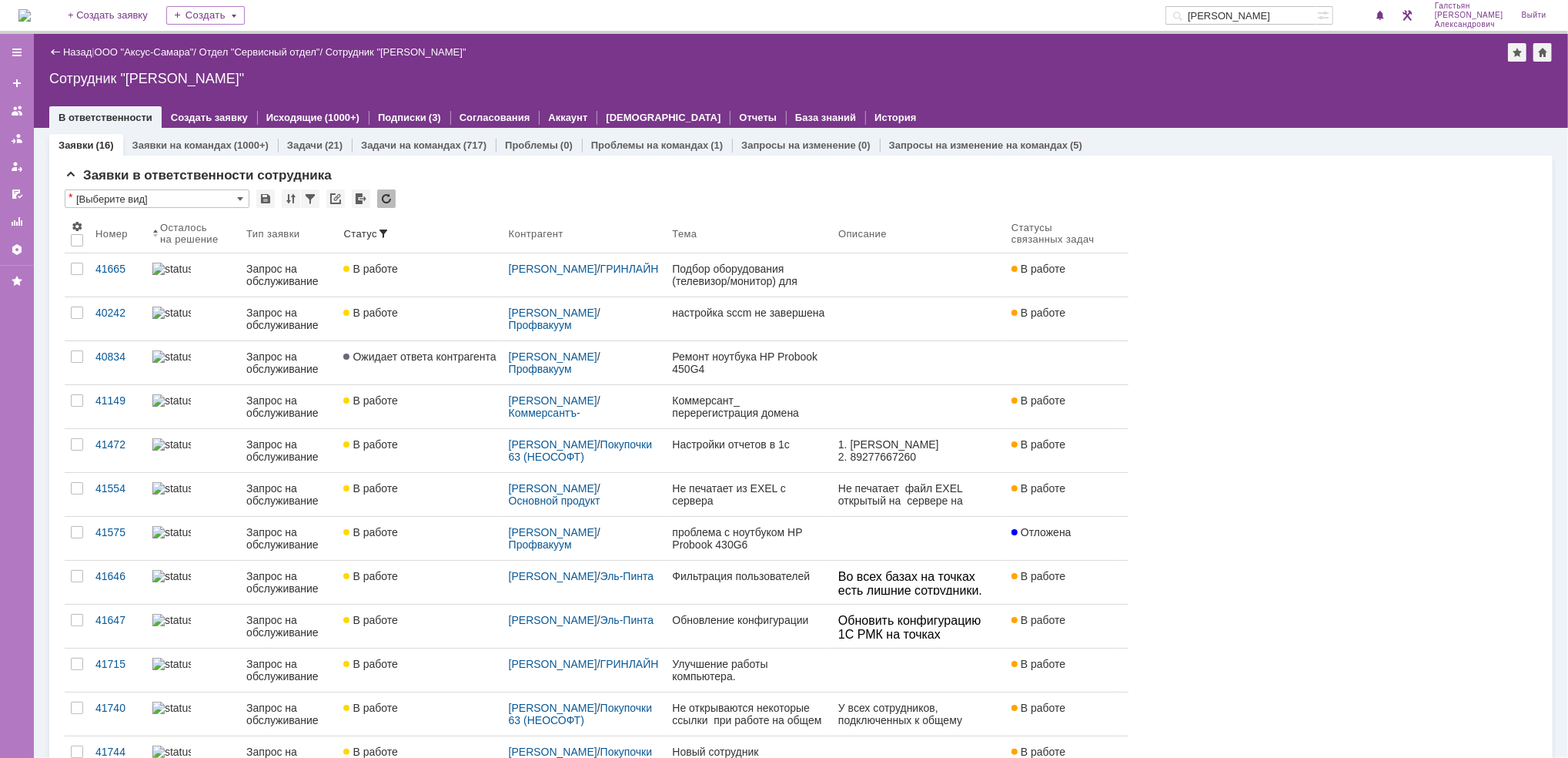
click at [1311, 14] on input "Волоскова Наталья Владимировна" at bounding box center [1241, 15] width 151 height 18
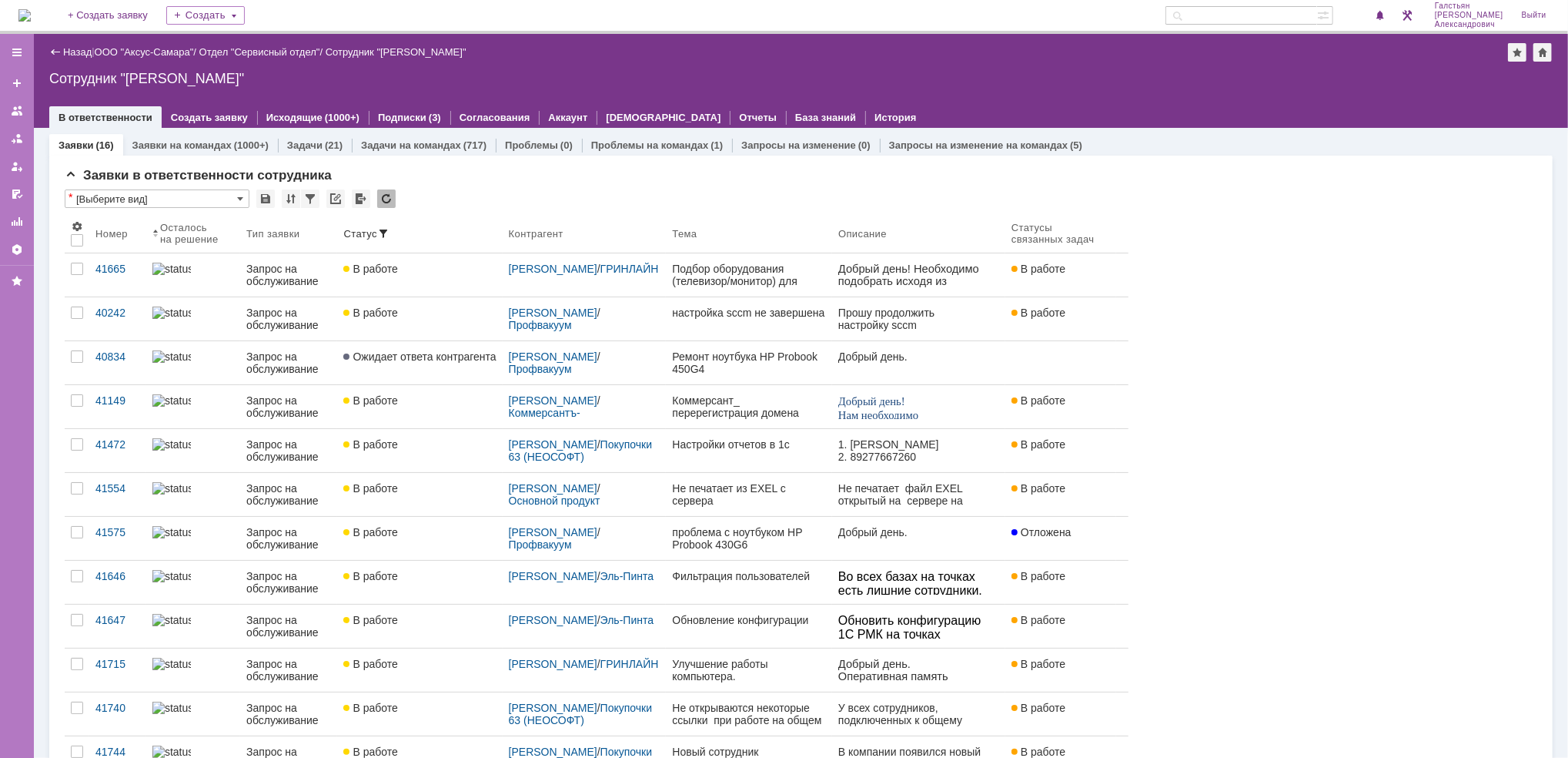
click at [1300, 86] on div "Назад | ООО "Аксус-Самара" / Отдел "Сервисный отдел" / Сотрудник "Галстьян Степ…" at bounding box center [801, 81] width 1534 height 94
click at [31, 12] on img at bounding box center [24, 15] width 12 height 12
click at [31, 10] on img at bounding box center [24, 15] width 12 height 12
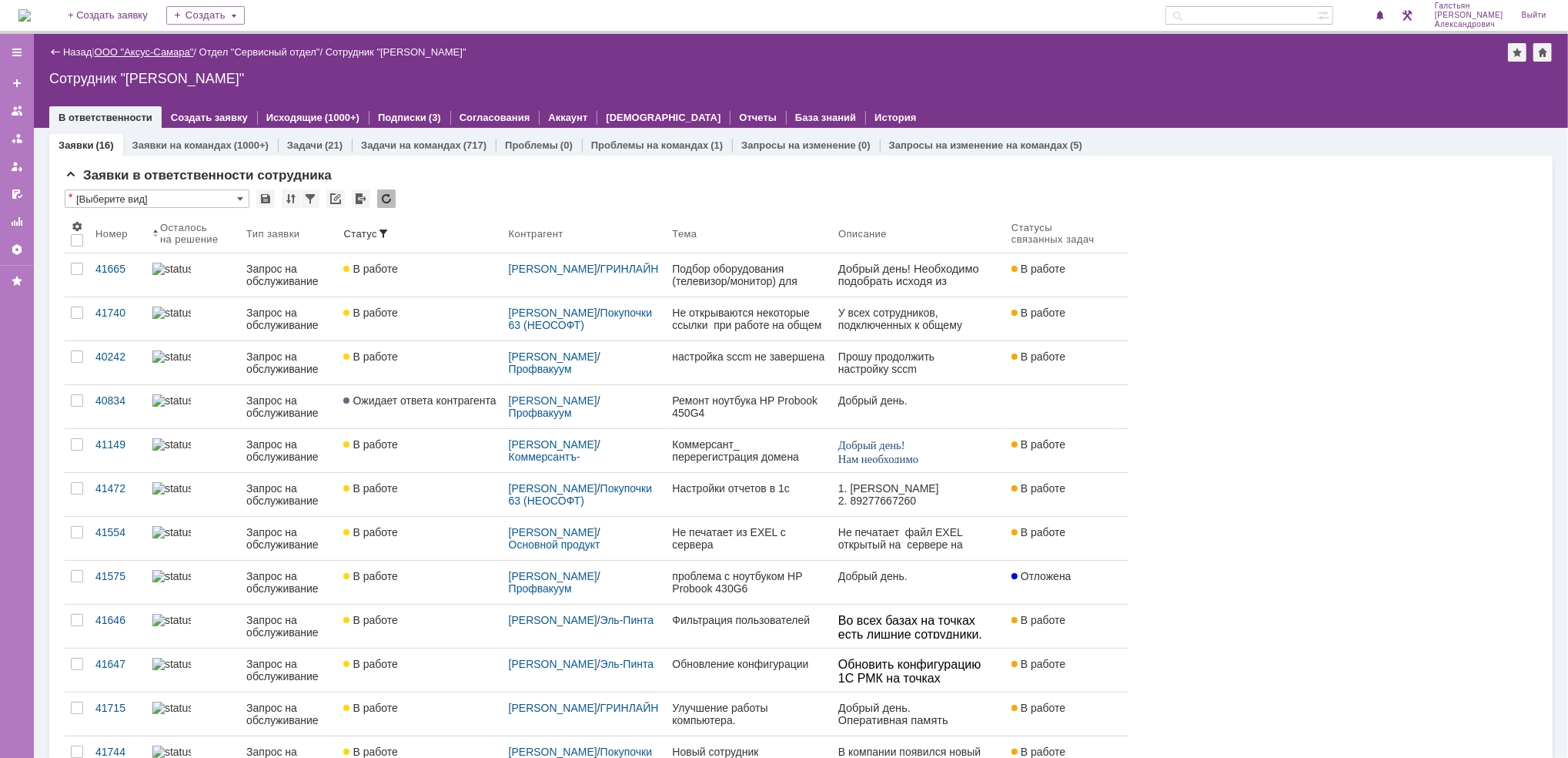
click at [170, 46] on link "ООО "Аксус-Самара"" at bounding box center [144, 52] width 100 height 11
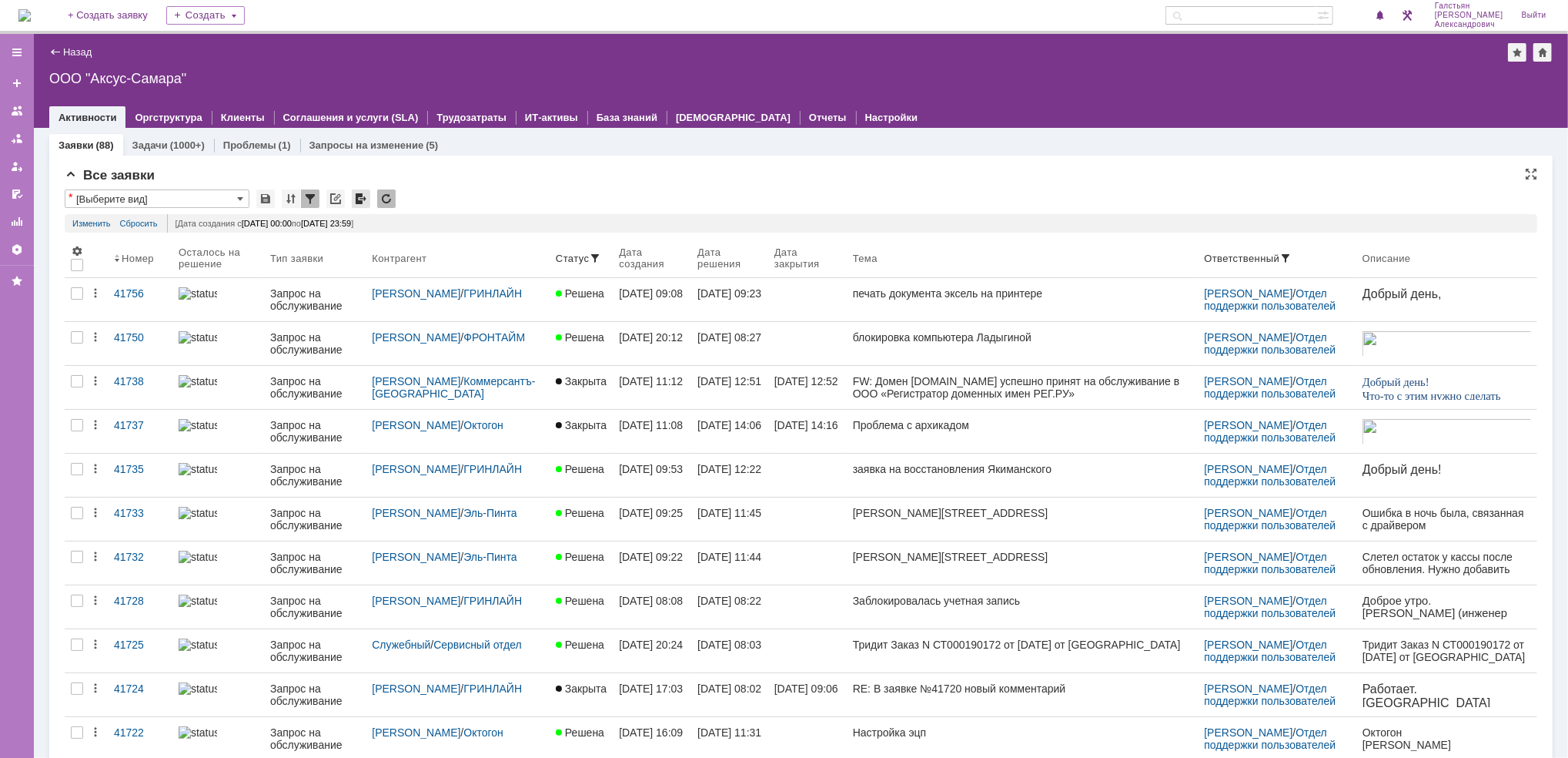
click at [359, 203] on div at bounding box center [360, 198] width 18 height 18
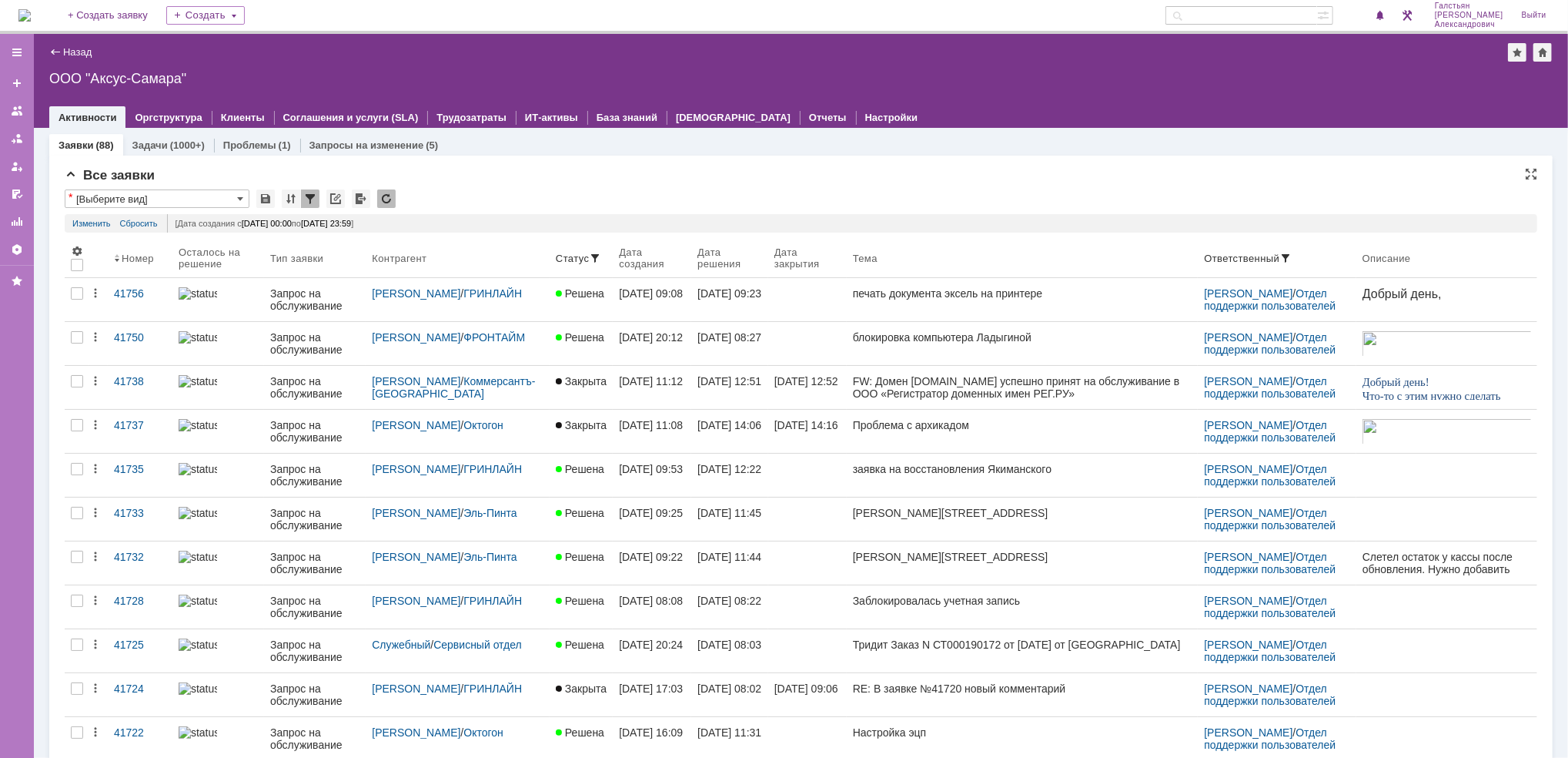
click at [616, 169] on div "Все заявки" at bounding box center [801, 175] width 1472 height 15
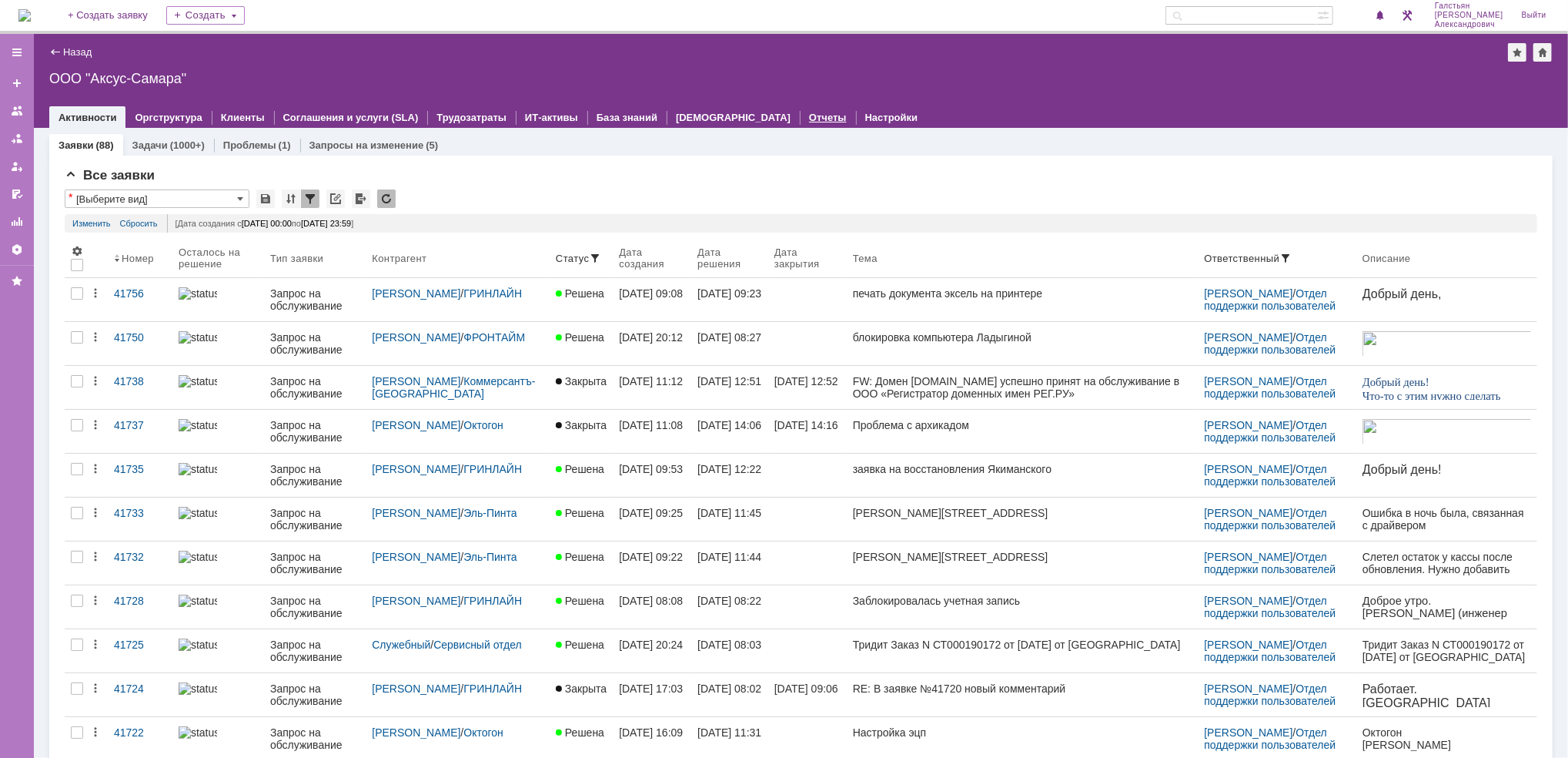
click at [809, 112] on link "Отчеты" at bounding box center [827, 117] width 37 height 11
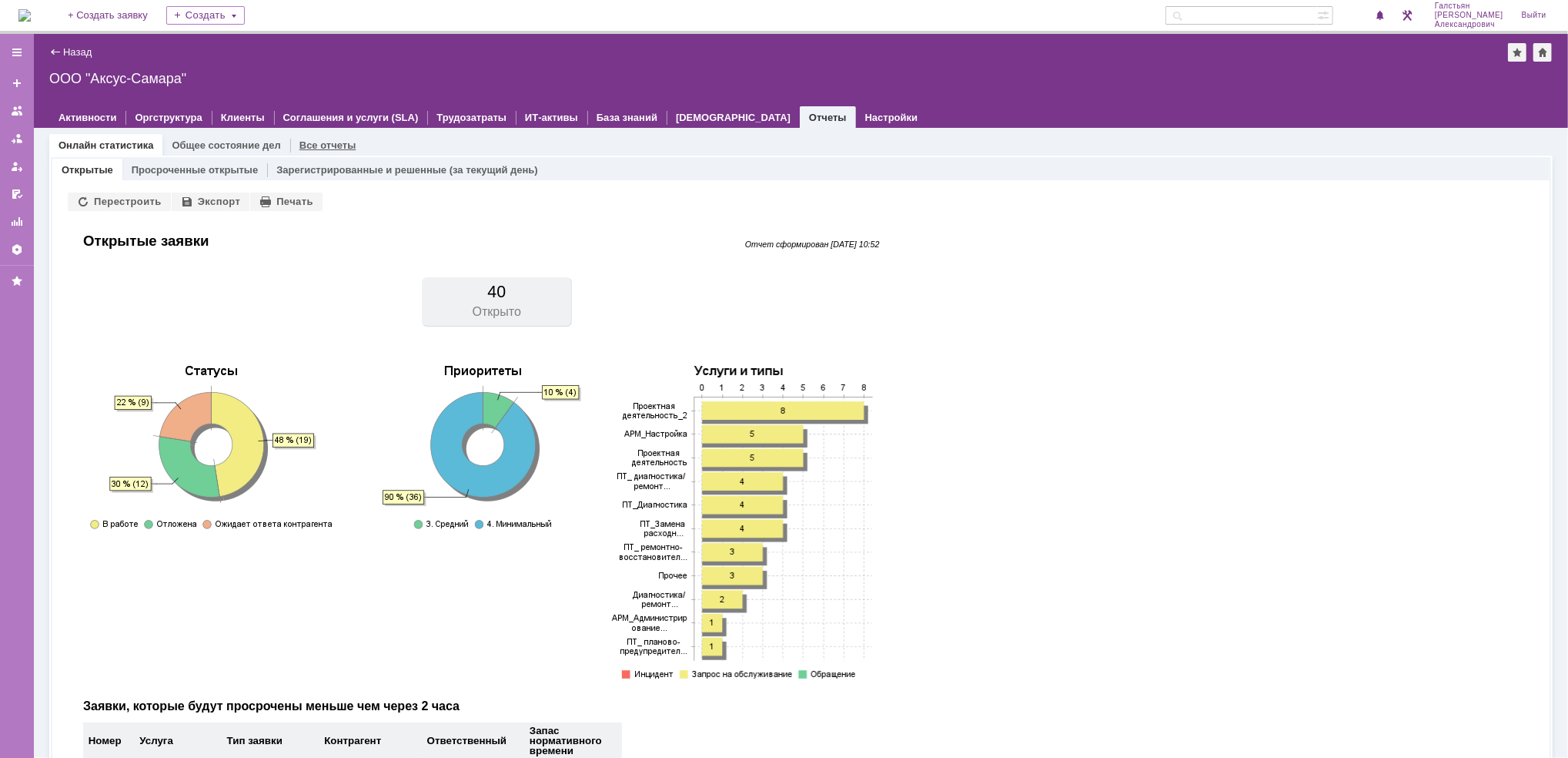
click at [316, 142] on link "Все отчеты" at bounding box center [327, 145] width 57 height 11
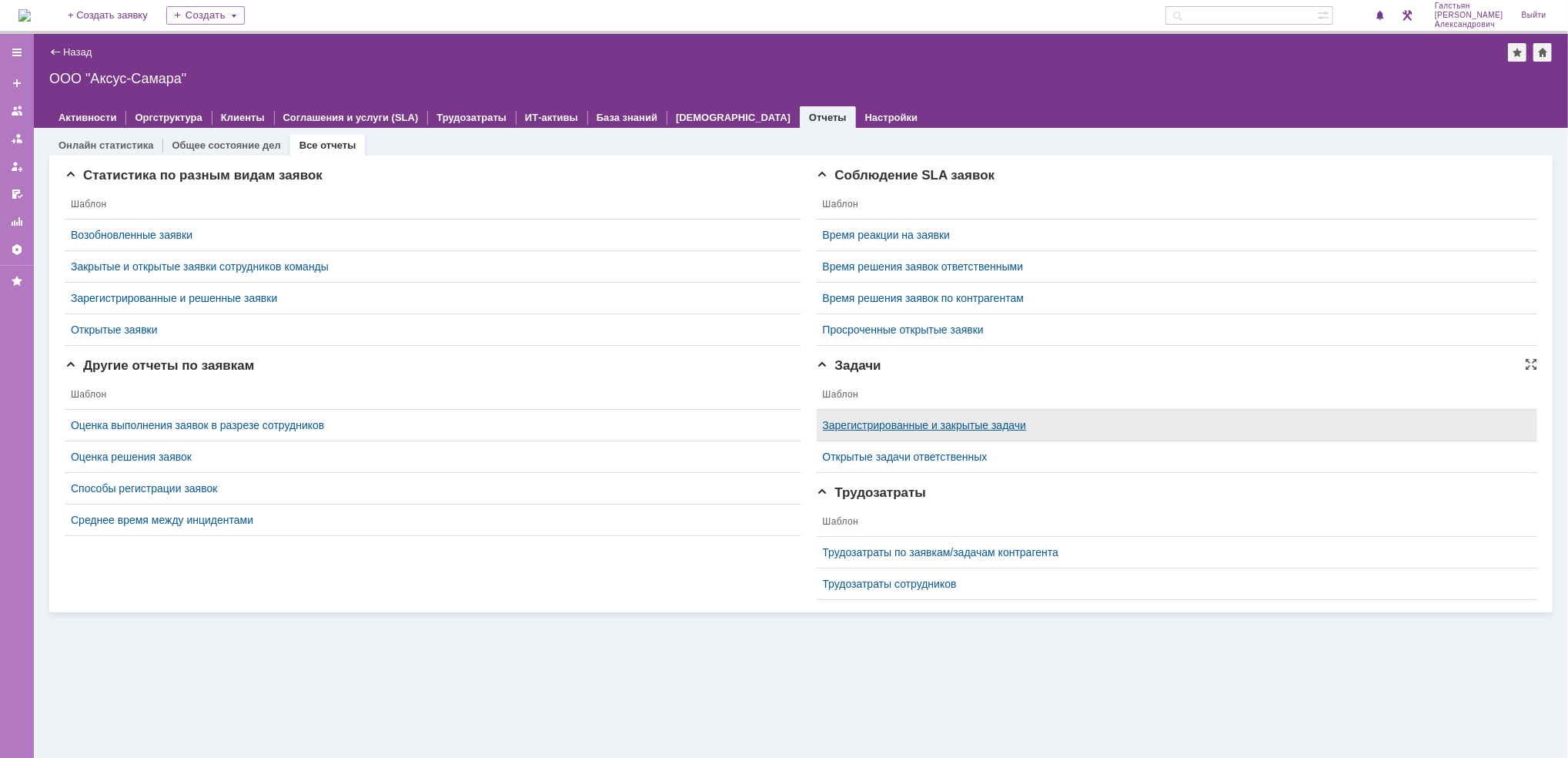
click at [945, 422] on link "Зарегистрированные и закрытые задачи" at bounding box center [925, 424] width 204 height 12
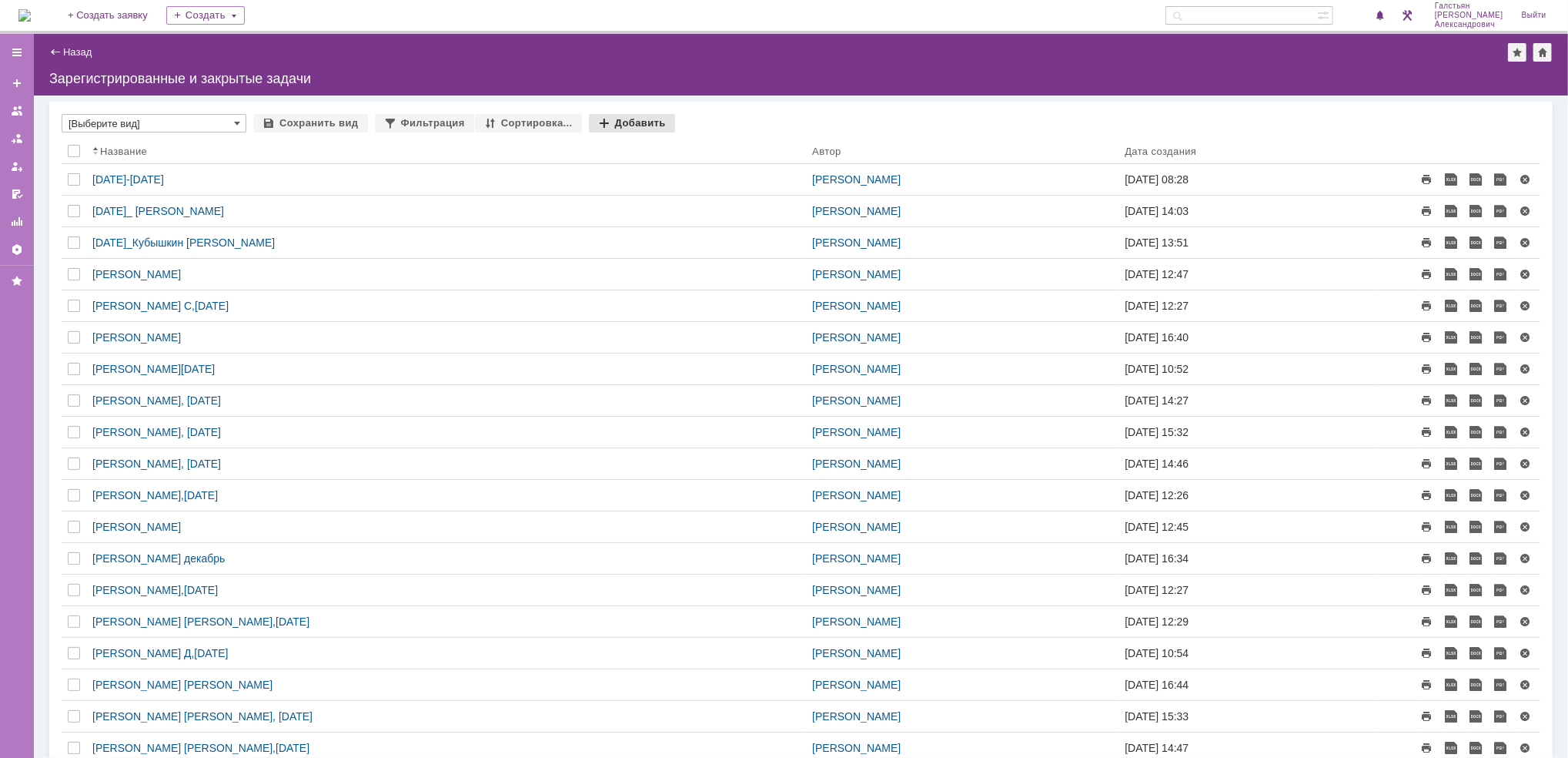
click at [621, 121] on div "Добавить" at bounding box center [632, 123] width 86 height 18
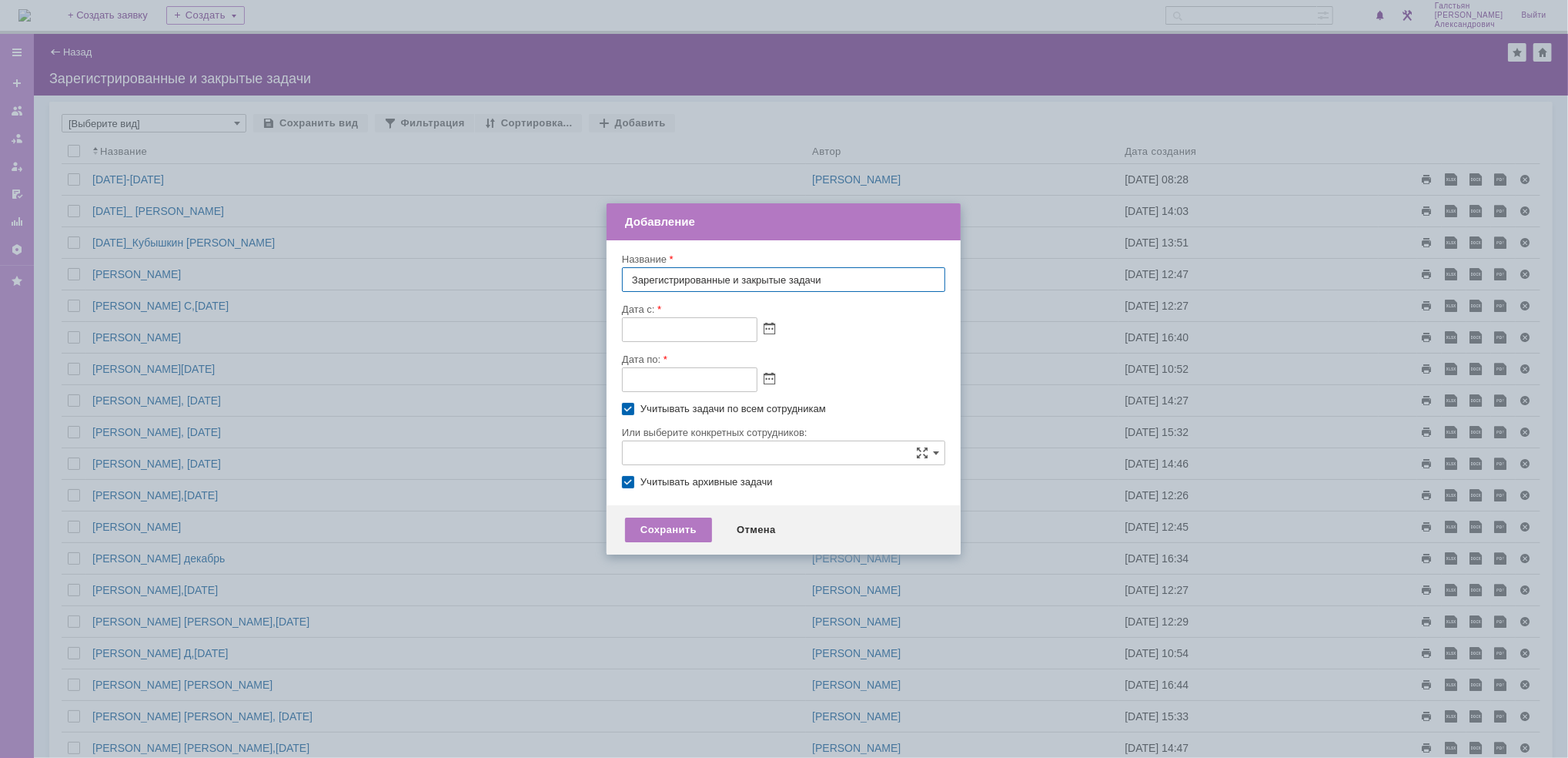
click at [765, 320] on div at bounding box center [784, 329] width 323 height 25
click at [770, 329] on span at bounding box center [769, 329] width 11 height 12
click at [657, 404] on div "1" at bounding box center [654, 406] width 15 height 13
type input "01.09.2025 00:00"
click at [761, 377] on div at bounding box center [766, 379] width 18 height 13
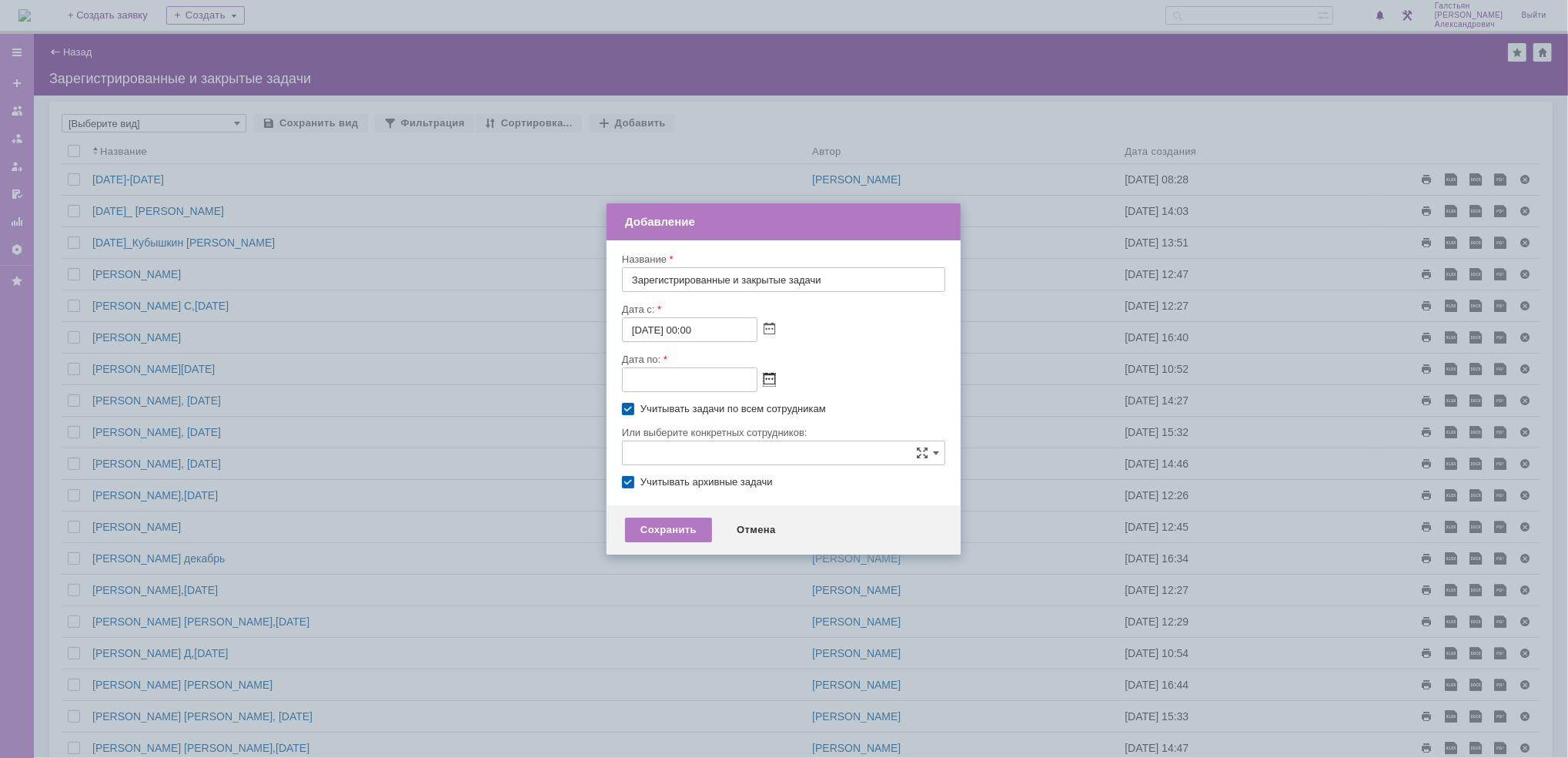
click at [769, 379] on span at bounding box center [769, 379] width 11 height 12
click at [725, 468] on div "12" at bounding box center [726, 470] width 15 height 13
type input "12.09.2025 23:59"
click at [641, 406] on label "Учитывать задачи по всем сотрудникам" at bounding box center [791, 408] width 302 height 12
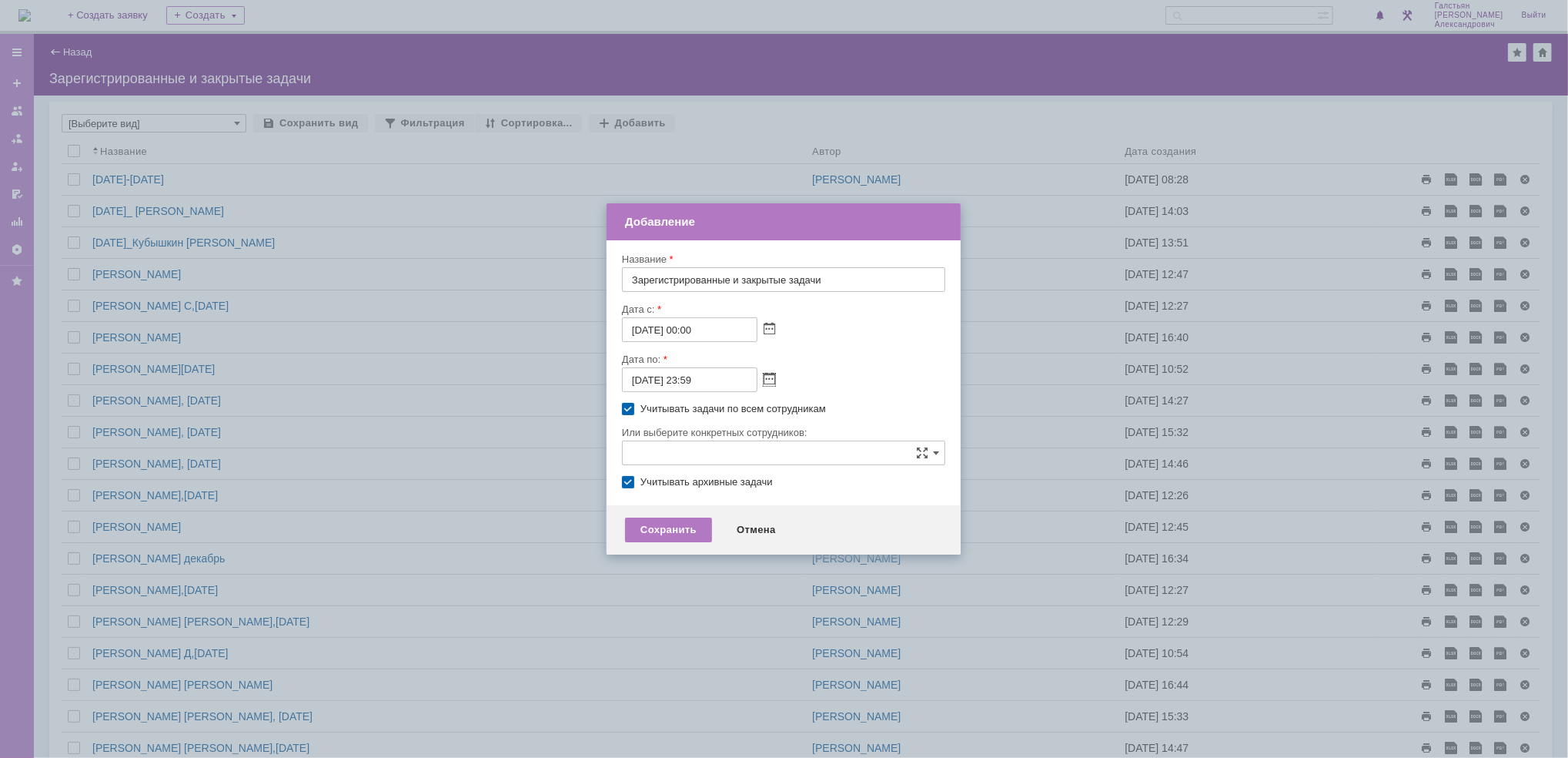
checkbox input "false"
click at [651, 454] on input "text" at bounding box center [784, 453] width 323 height 25
type input "<"
click at [673, 550] on div "[PERSON_NAME]" at bounding box center [783, 543] width 322 height 26
click at [688, 544] on span at bounding box center [688, 540] width 0 height 8
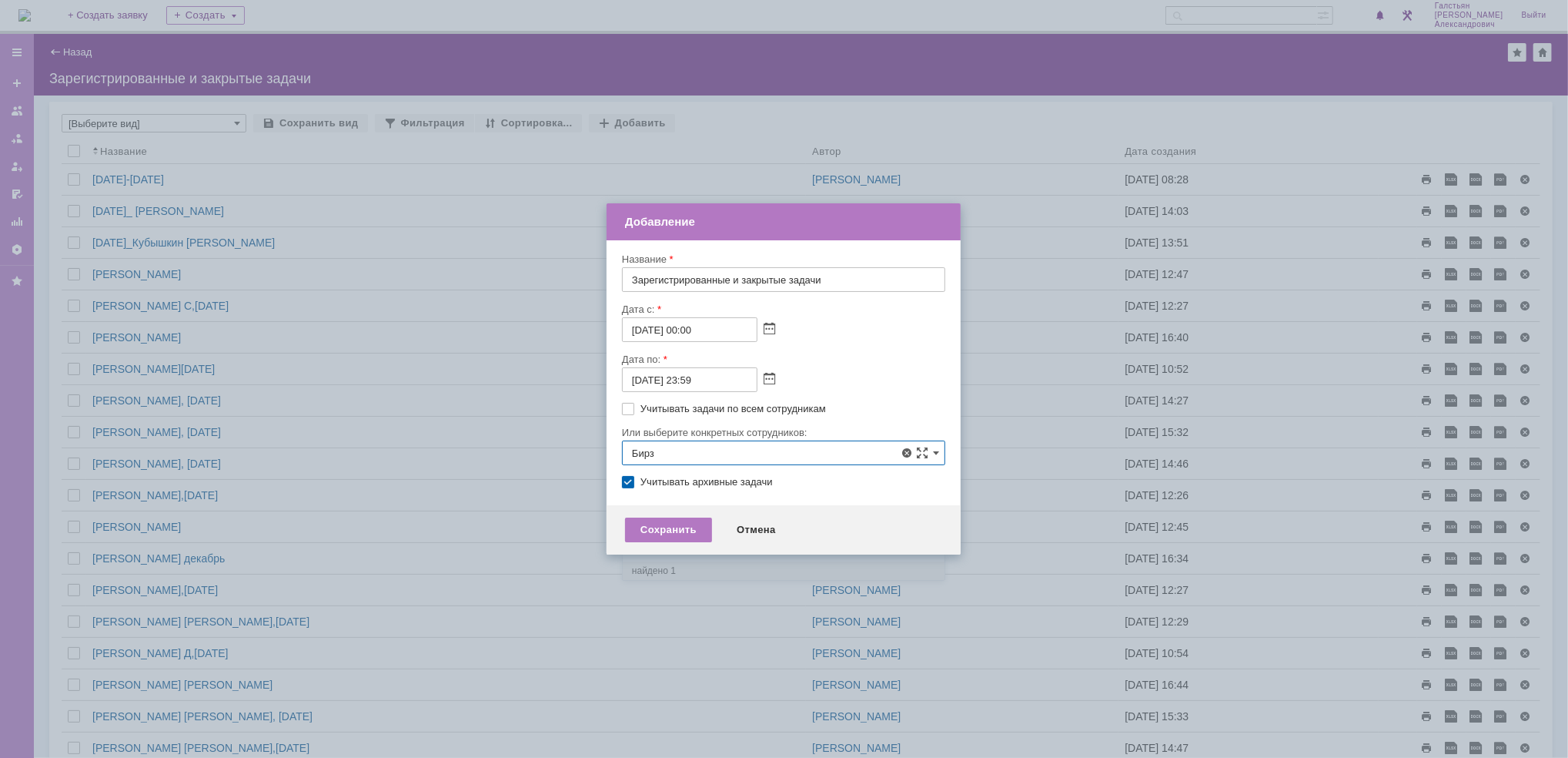
click at [674, 544] on input "[PERSON_NAME]" at bounding box center [676, 542] width 10 height 10
type input "[PERSON_NAME]"
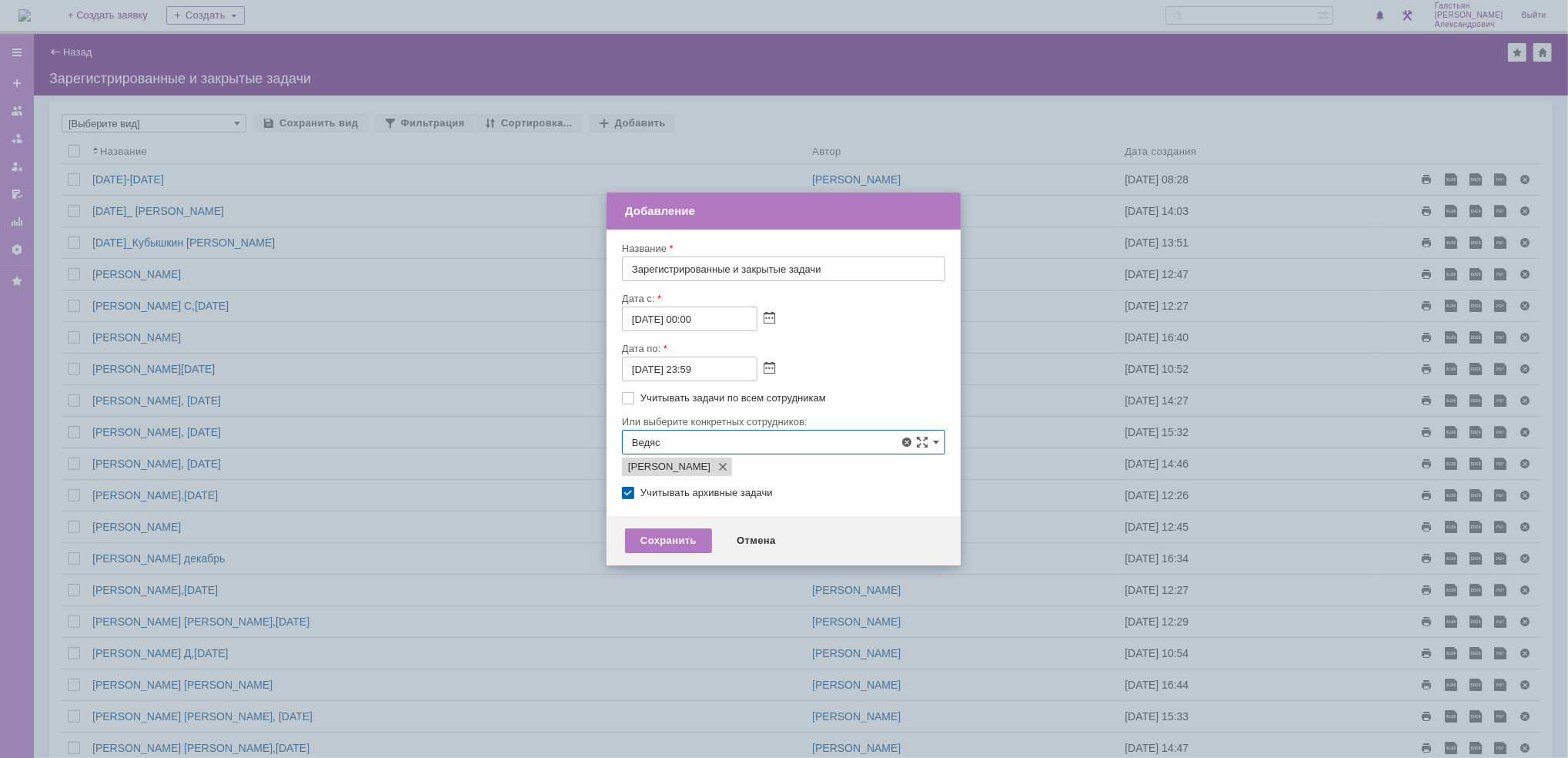
click at [688, 532] on span at bounding box center [688, 529] width 0 height 8
click at [676, 533] on input "Ведясов Сергей Владимирович" at bounding box center [676, 532] width 10 height 10
type input "Бирзниекс Виталий Вячаславович, Ведясов Сергей Владимирович"
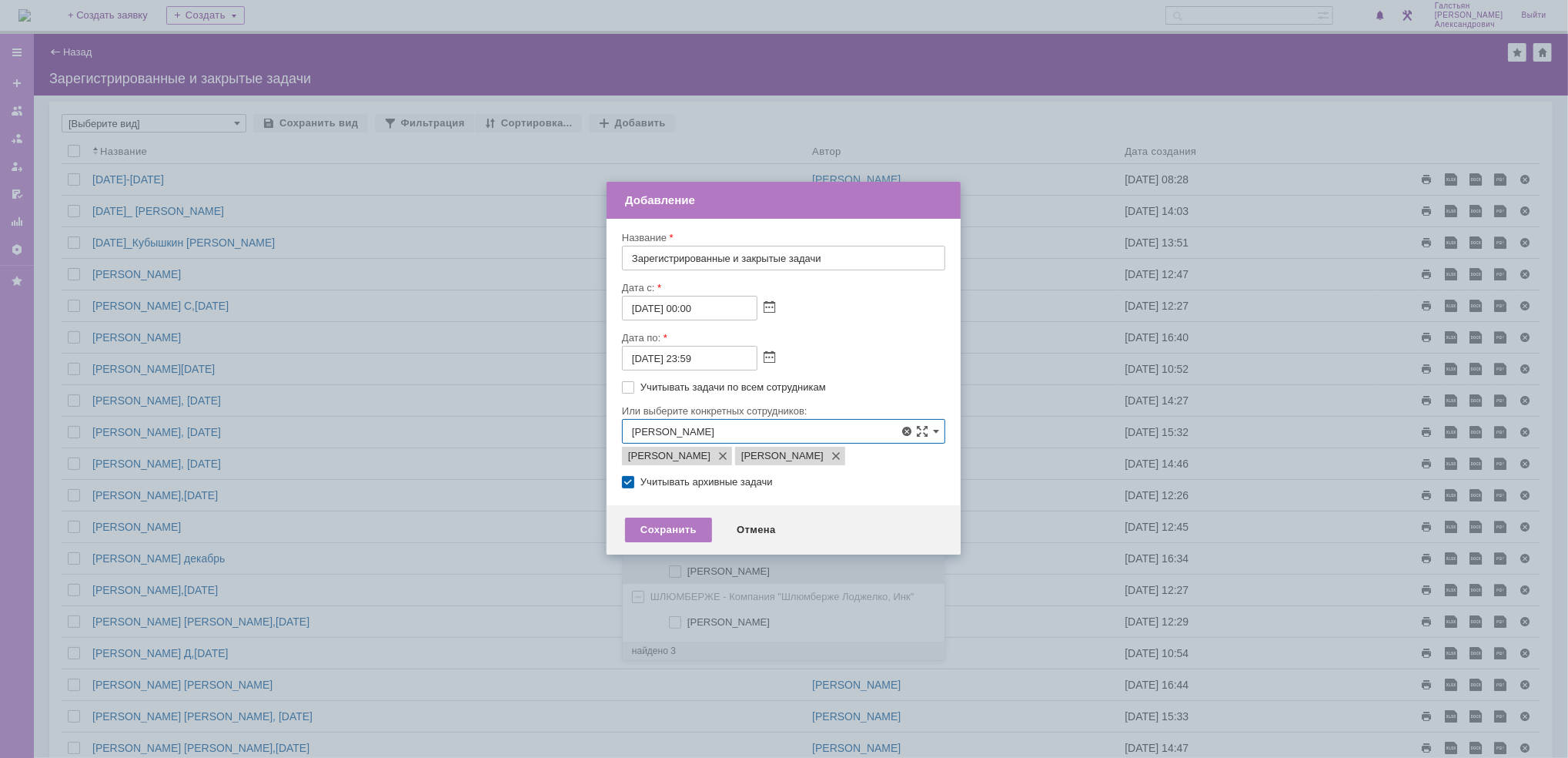
click at [688, 570] on span at bounding box center [688, 569] width 0 height 8
click at [672, 570] on input "[PERSON_NAME]" at bounding box center [676, 571] width 10 height 10
type input "Бирзниекс Виталий Вячаславович, Ведясов Сергей Владимирович, Гавриленко Дмитрий…"
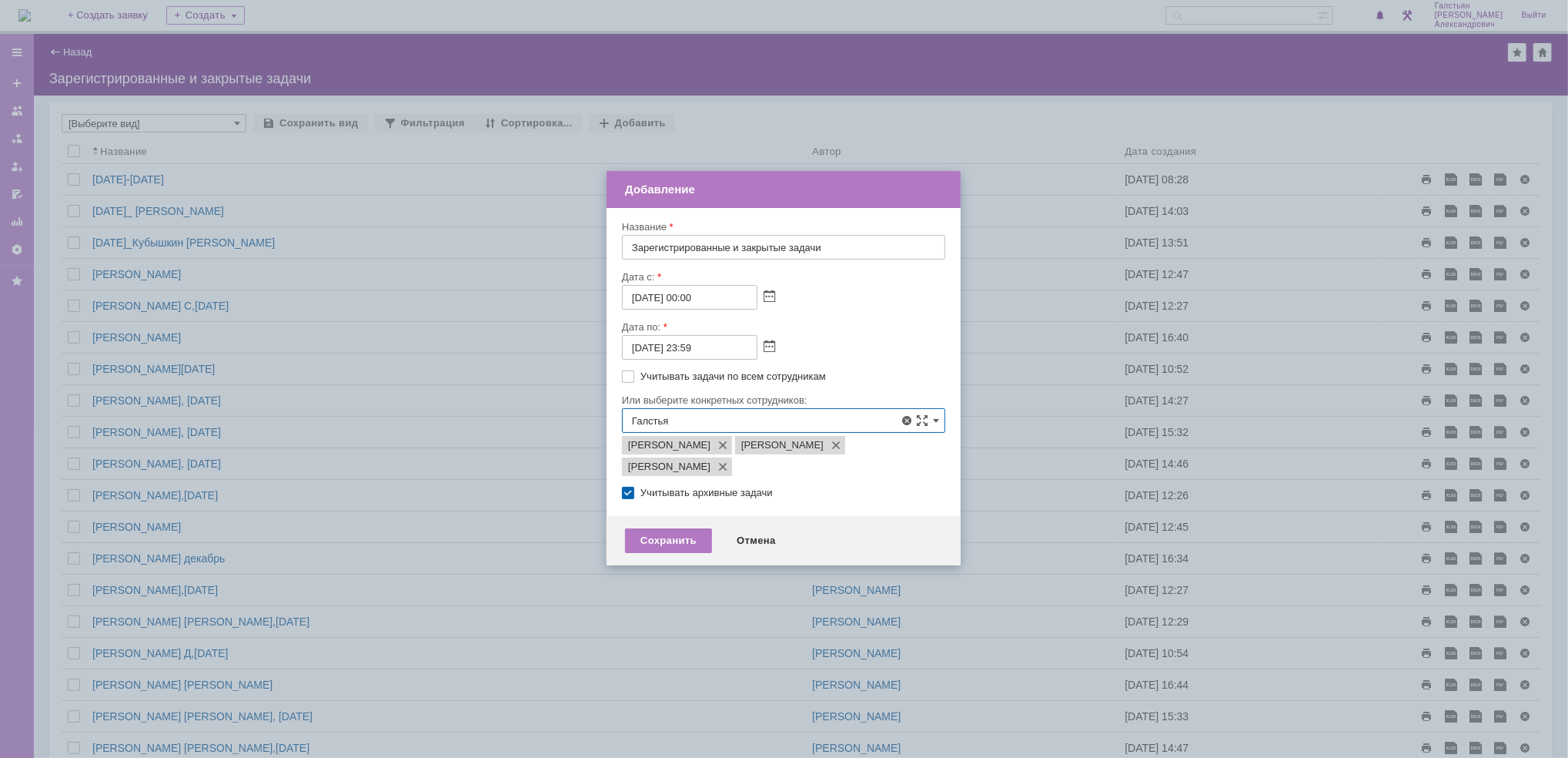
click at [688, 508] on span at bounding box center [688, 508] width 0 height 8
click at [672, 508] on input "[PERSON_NAME]" at bounding box center [676, 510] width 10 height 10
type input "Бирзниекс Виталий Вячаславович, Ведясов Сергей Владимирович, Гавриленко Дмитрий…"
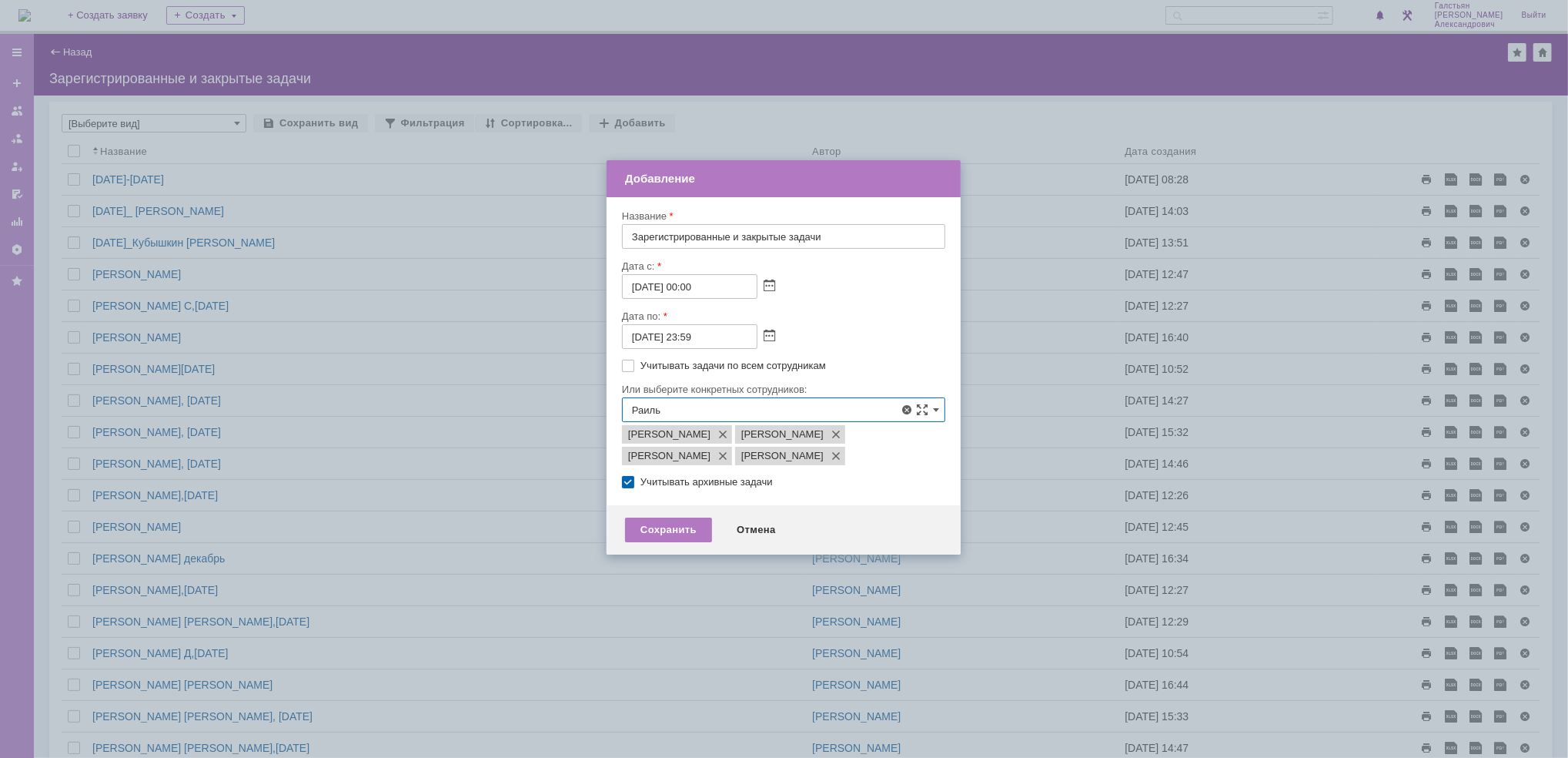
click at [688, 501] on span at bounding box center [688, 497] width 0 height 8
click at [671, 505] on input "[PERSON_NAME]" at bounding box center [676, 499] width 10 height 10
type input "Бирзниекс Виталий Вячаславович, Ведясов Сергей Владимирович, Гавриленко Дмитрий…"
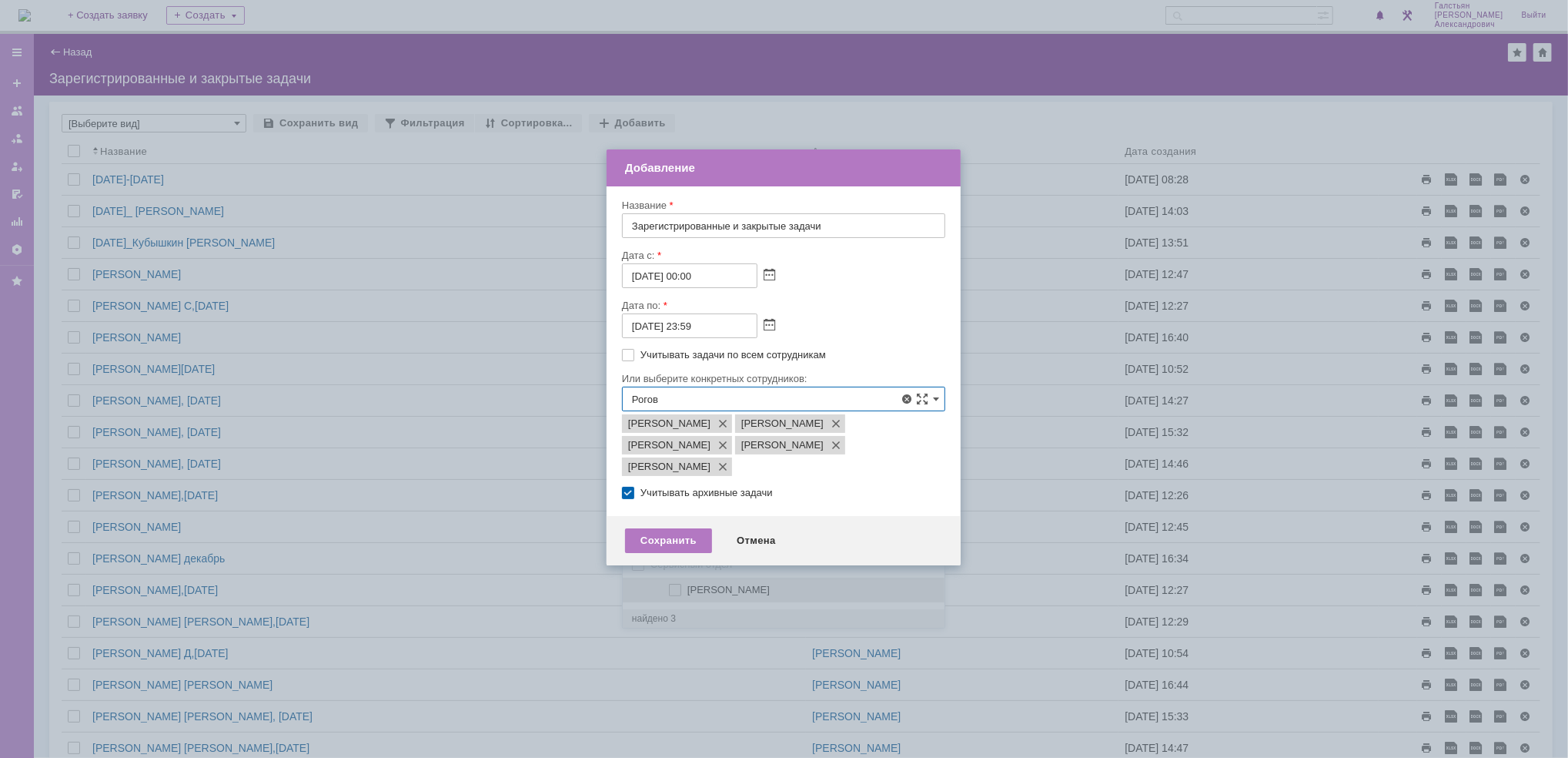
click at [688, 589] on span at bounding box center [688, 587] width 0 height 8
click at [673, 589] on input "[PERSON_NAME] [PERSON_NAME]" at bounding box center [676, 590] width 10 height 10
type input "Бирзниекс Виталий Вячаславович, Ведясов Сергей Владимирович, Гавриленко Дмитрий…"
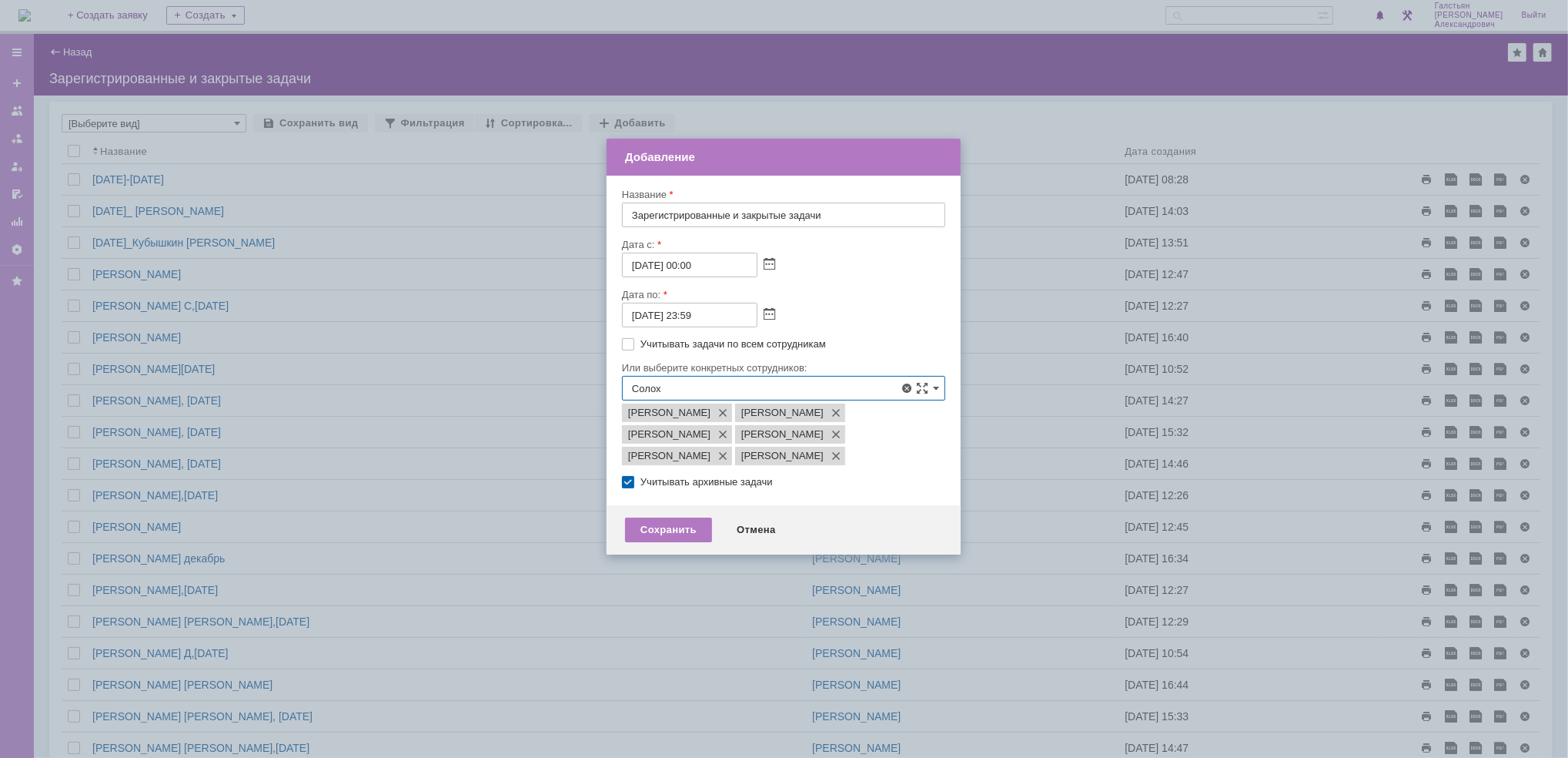
click at [688, 477] on span at bounding box center [688, 475] width 0 height 8
click at [676, 477] on input "Солохин Кирилл Викторович" at bounding box center [676, 477] width 10 height 10
type input "Бирзниекс Виталий Вячаславович, Ведясов Сергей Владимирович, Гавриленко Дмитрий…"
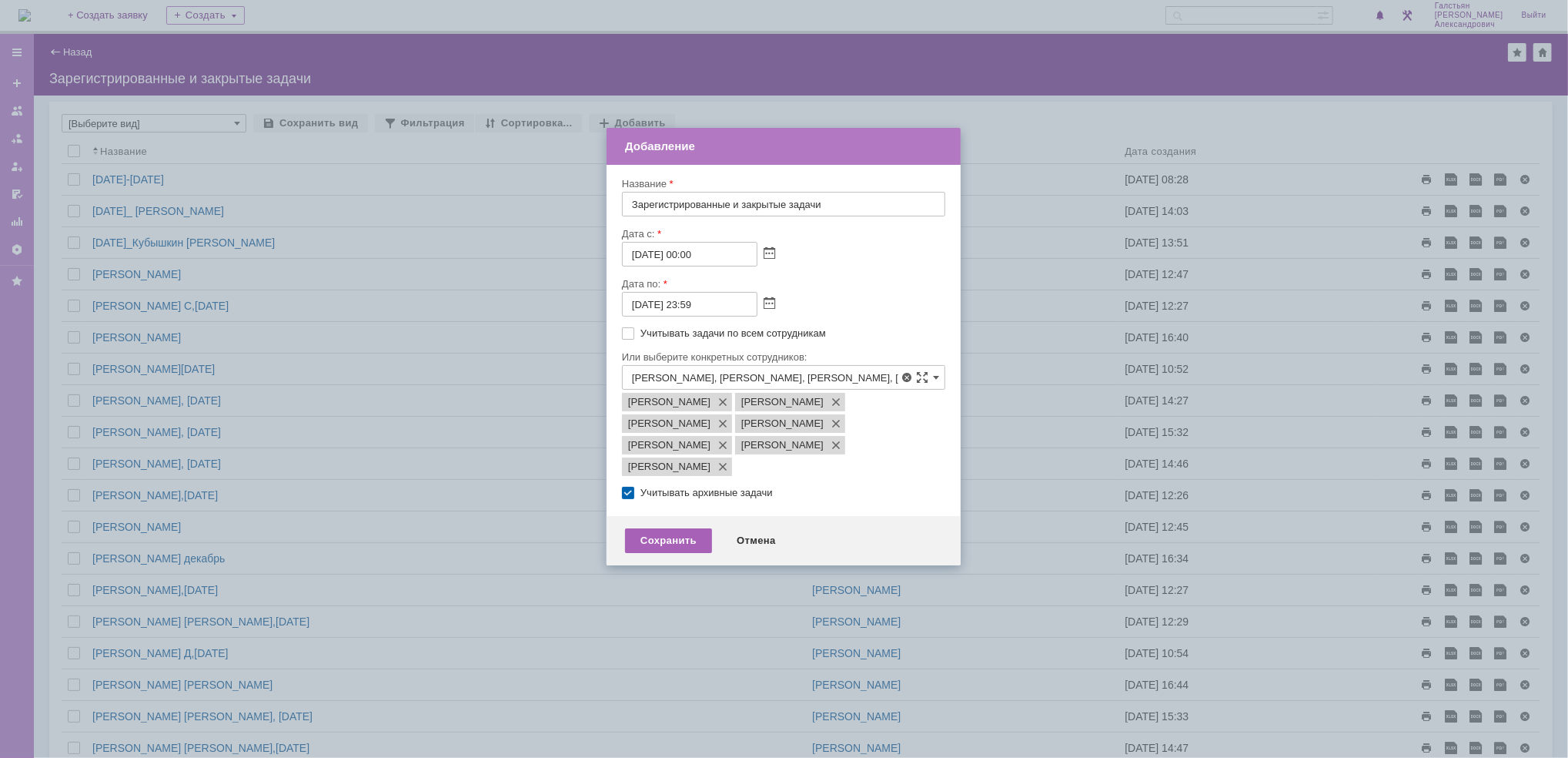
click at [670, 553] on div "Сохранить" at bounding box center [668, 540] width 87 height 25
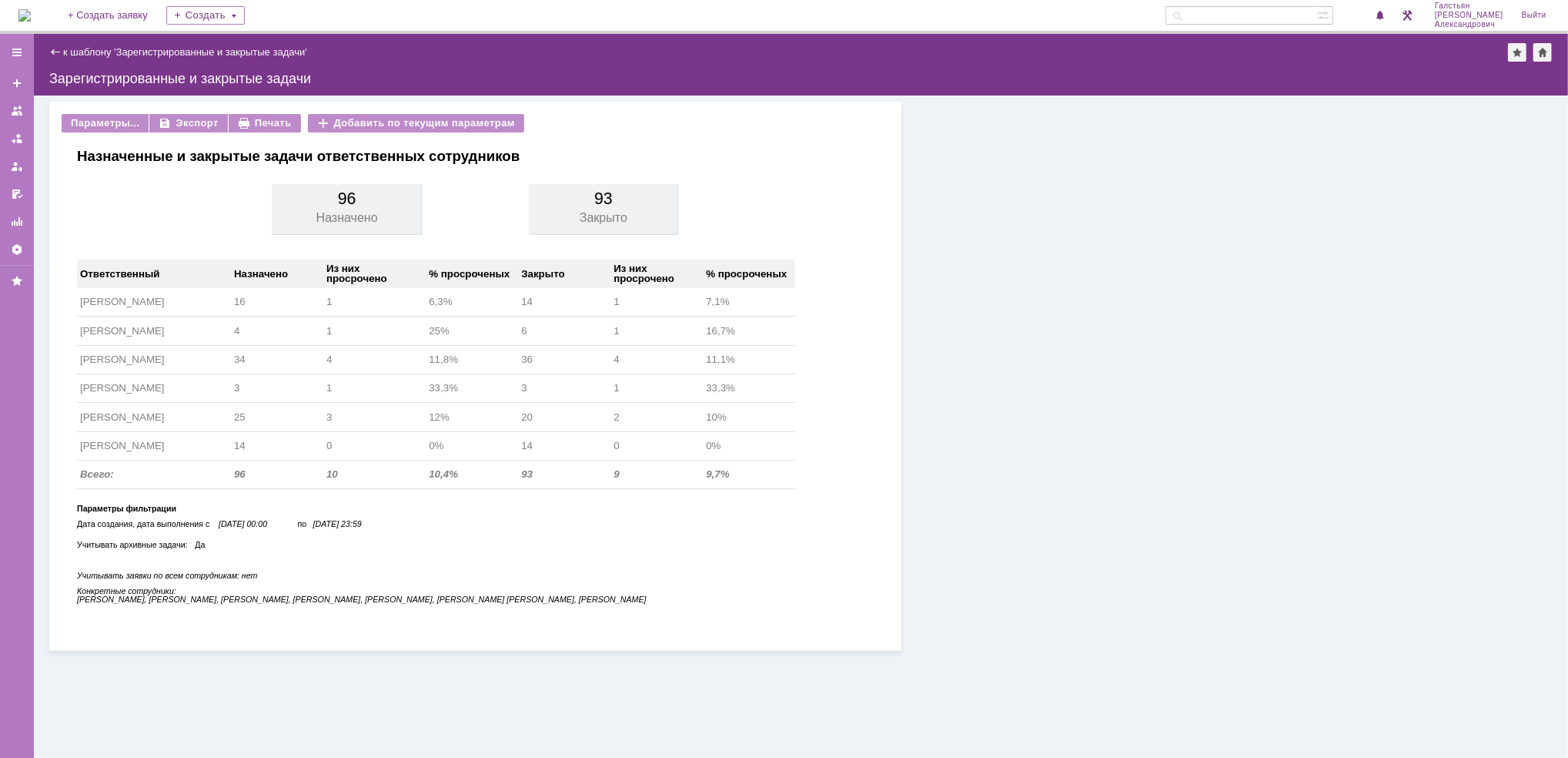
click at [31, 12] on img at bounding box center [24, 15] width 12 height 12
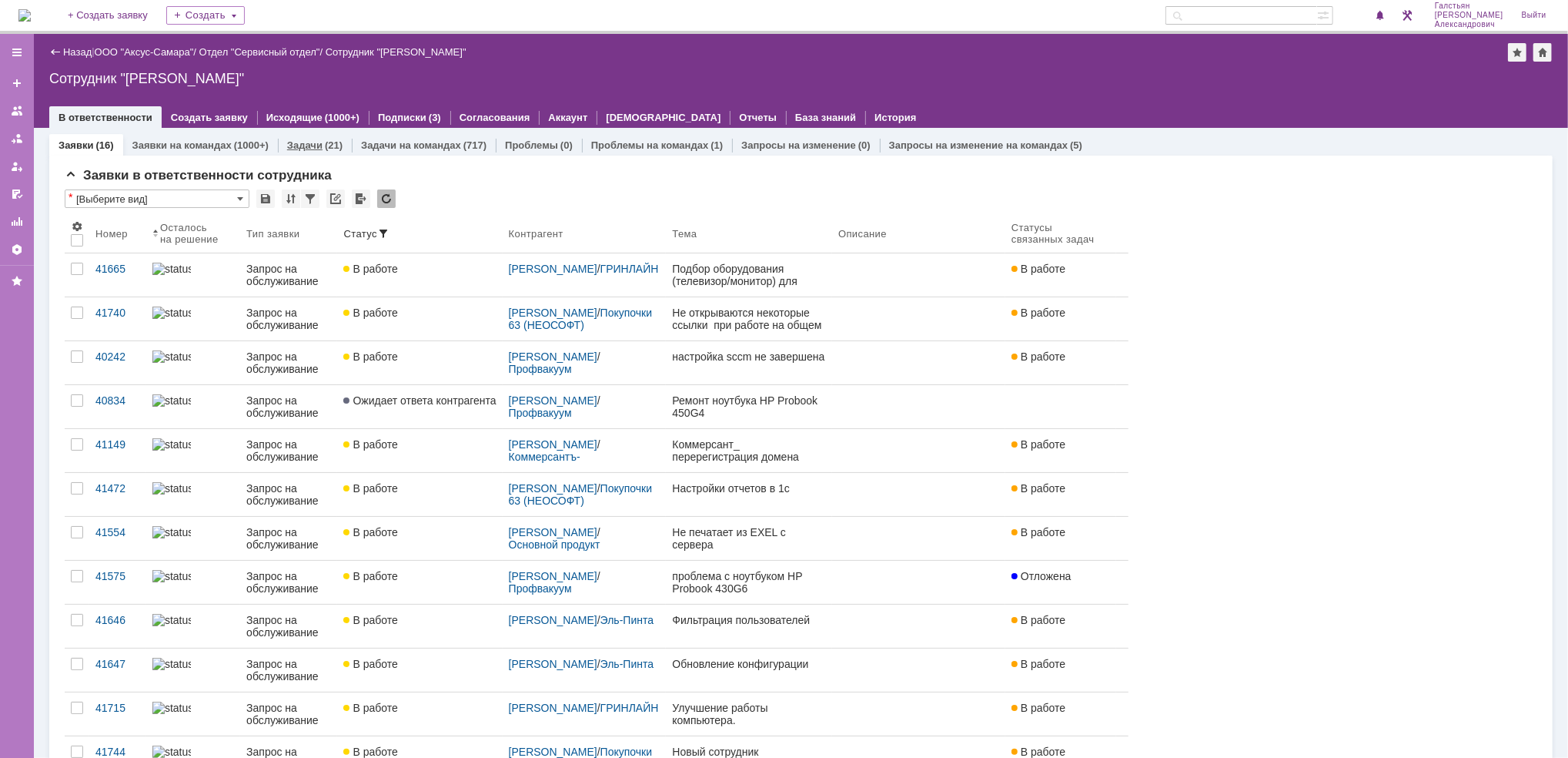
click at [300, 143] on link "Задачи" at bounding box center [304, 145] width 35 height 11
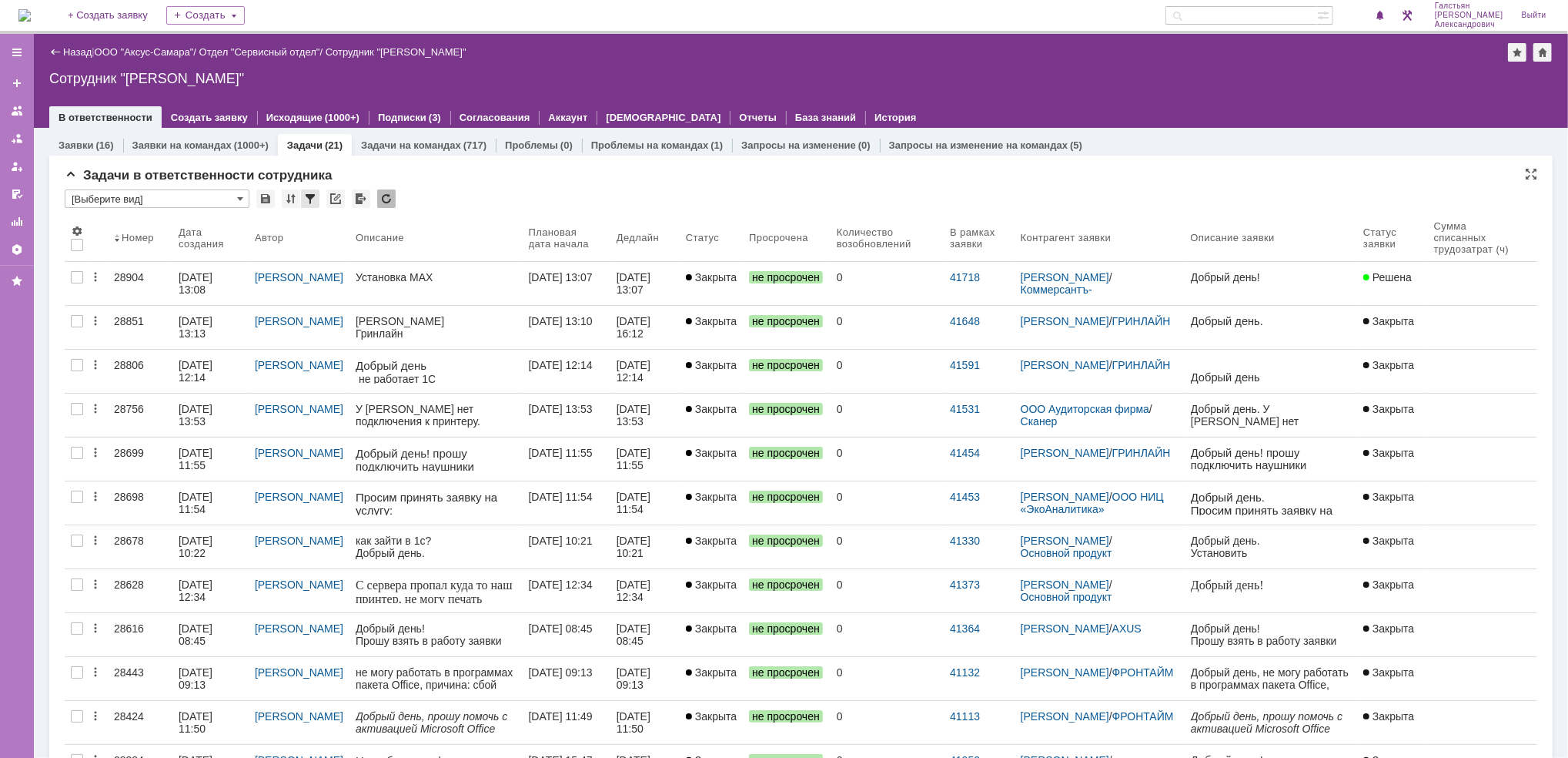
click at [312, 194] on div at bounding box center [310, 198] width 18 height 18
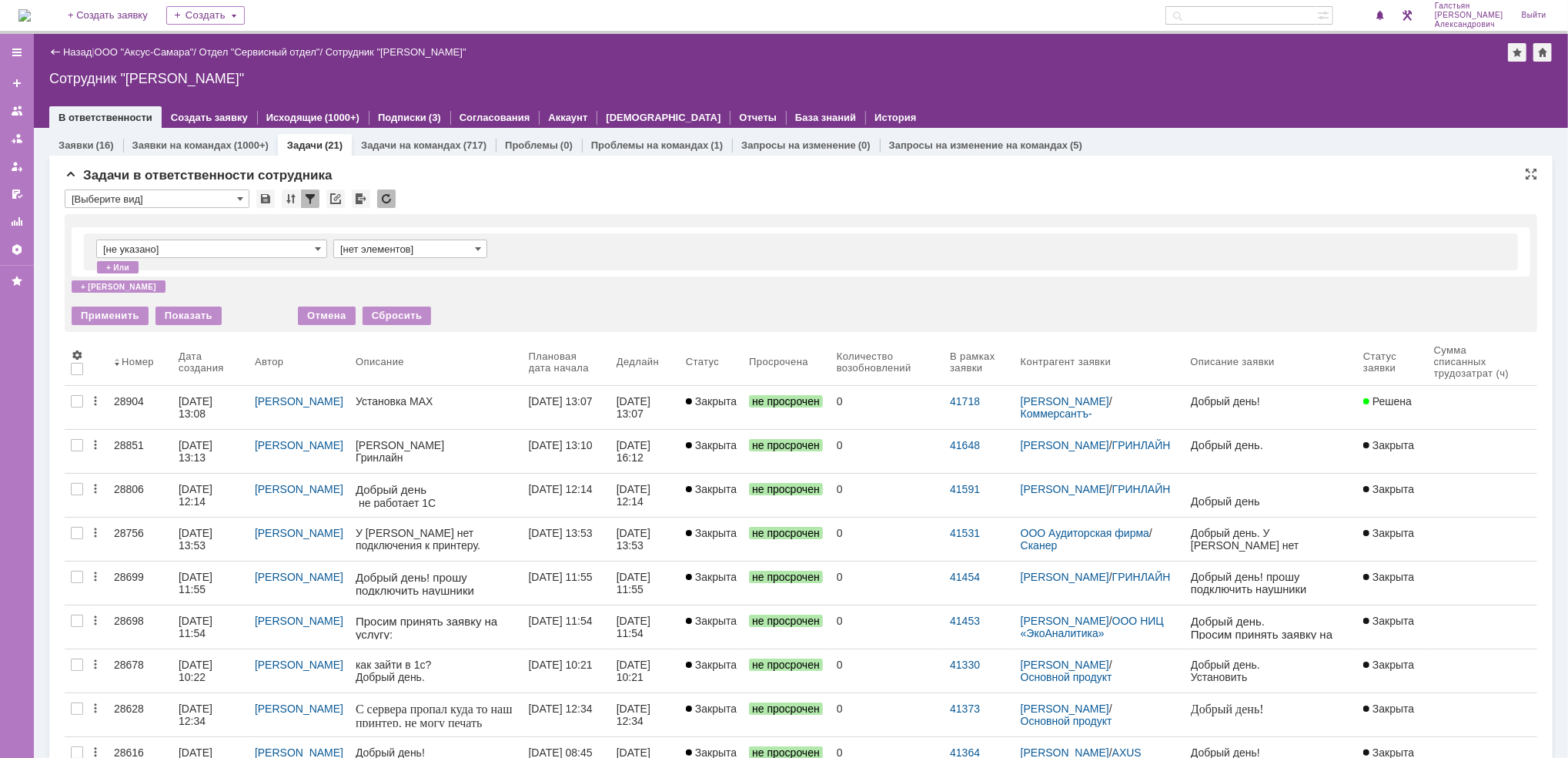
click at [247, 253] on input "[не указано]" at bounding box center [212, 248] width 231 height 18
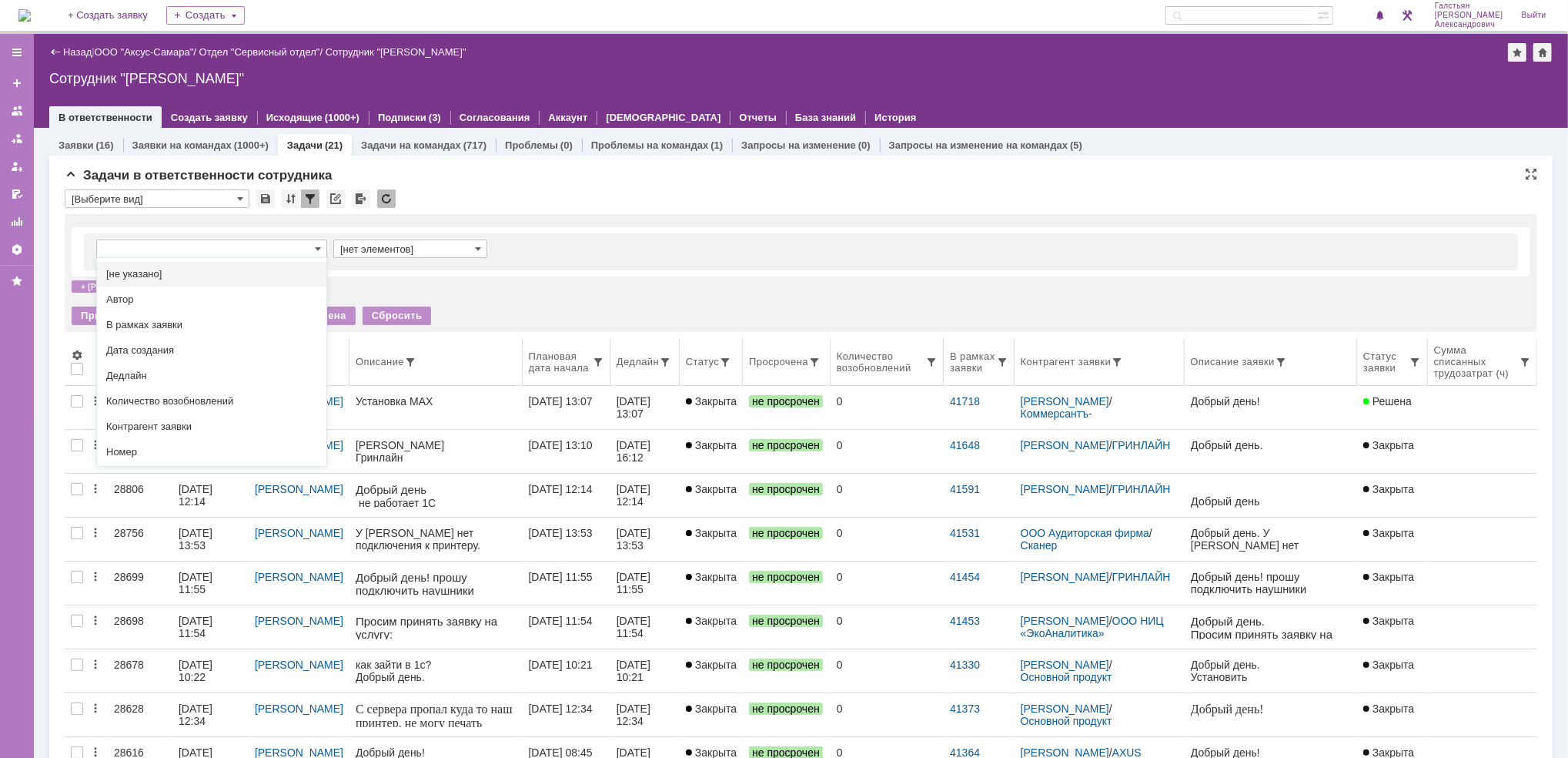
click at [248, 349] on span "Дата создания" at bounding box center [211, 350] width 211 height 12
type input "Дата создания"
type input "с ... по"
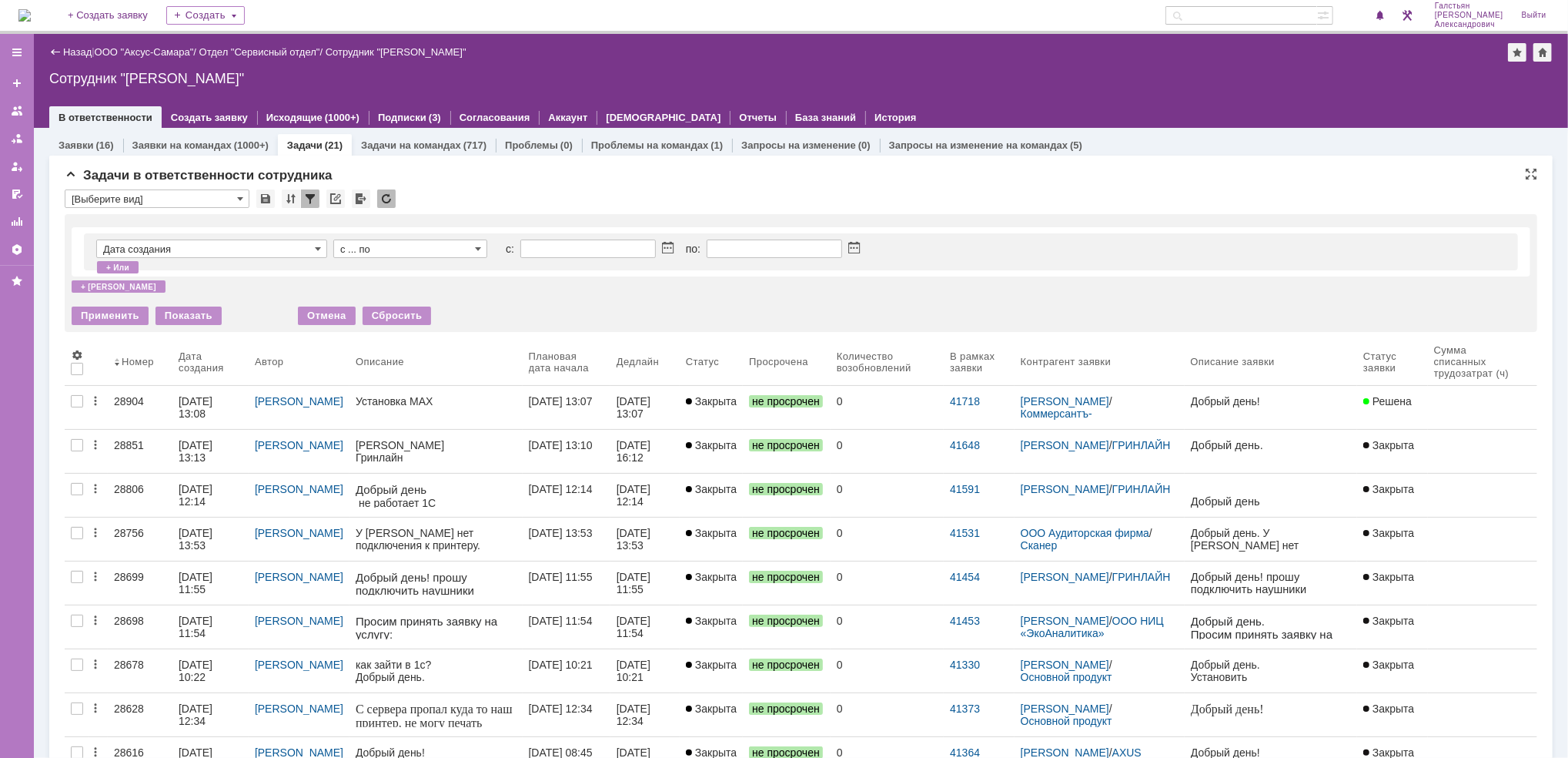
type input "Дата создания"
click at [669, 249] on span at bounding box center [668, 248] width 11 height 12
click at [552, 321] on div "1" at bounding box center [552, 325] width 15 height 13
type input "[DATE] 00:00"
click at [857, 242] on span at bounding box center [854, 248] width 11 height 12
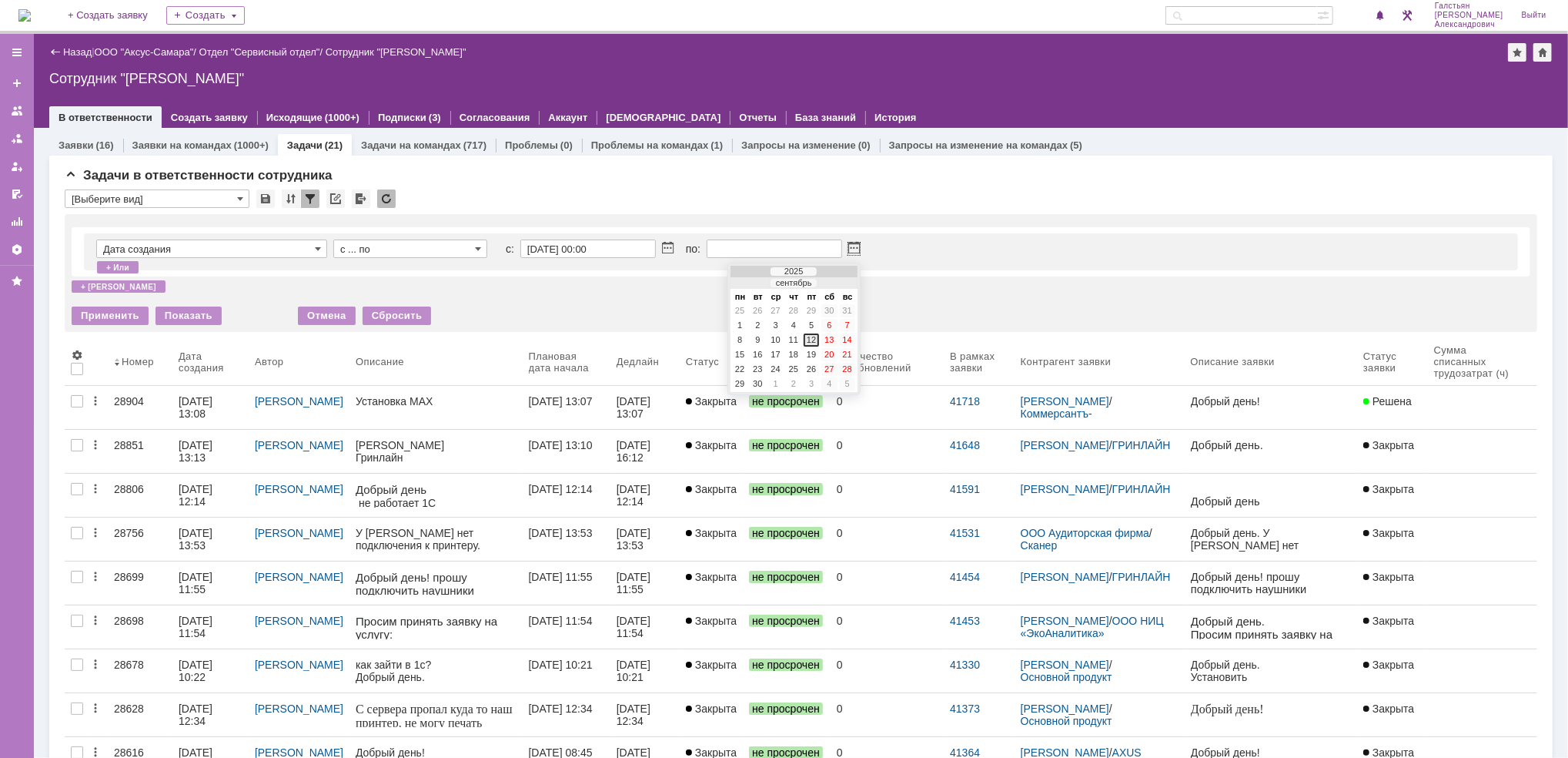
click at [815, 337] on div "12" at bounding box center [810, 340] width 15 height 13
type input "[DATE] 23:59"
click at [114, 311] on div "Применить" at bounding box center [110, 315] width 77 height 18
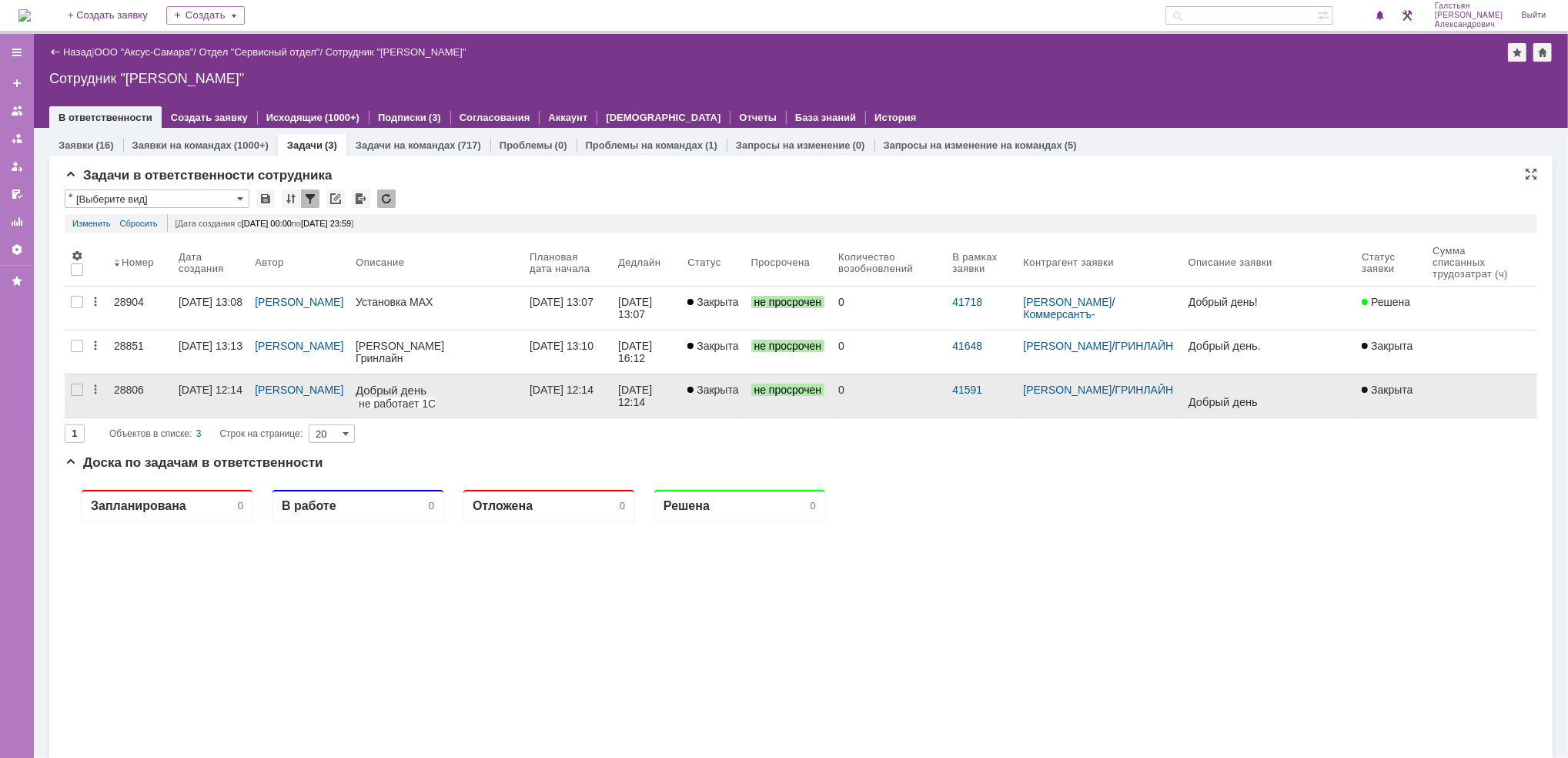
click at [457, 383] on iframe at bounding box center [436, 444] width 162 height 122
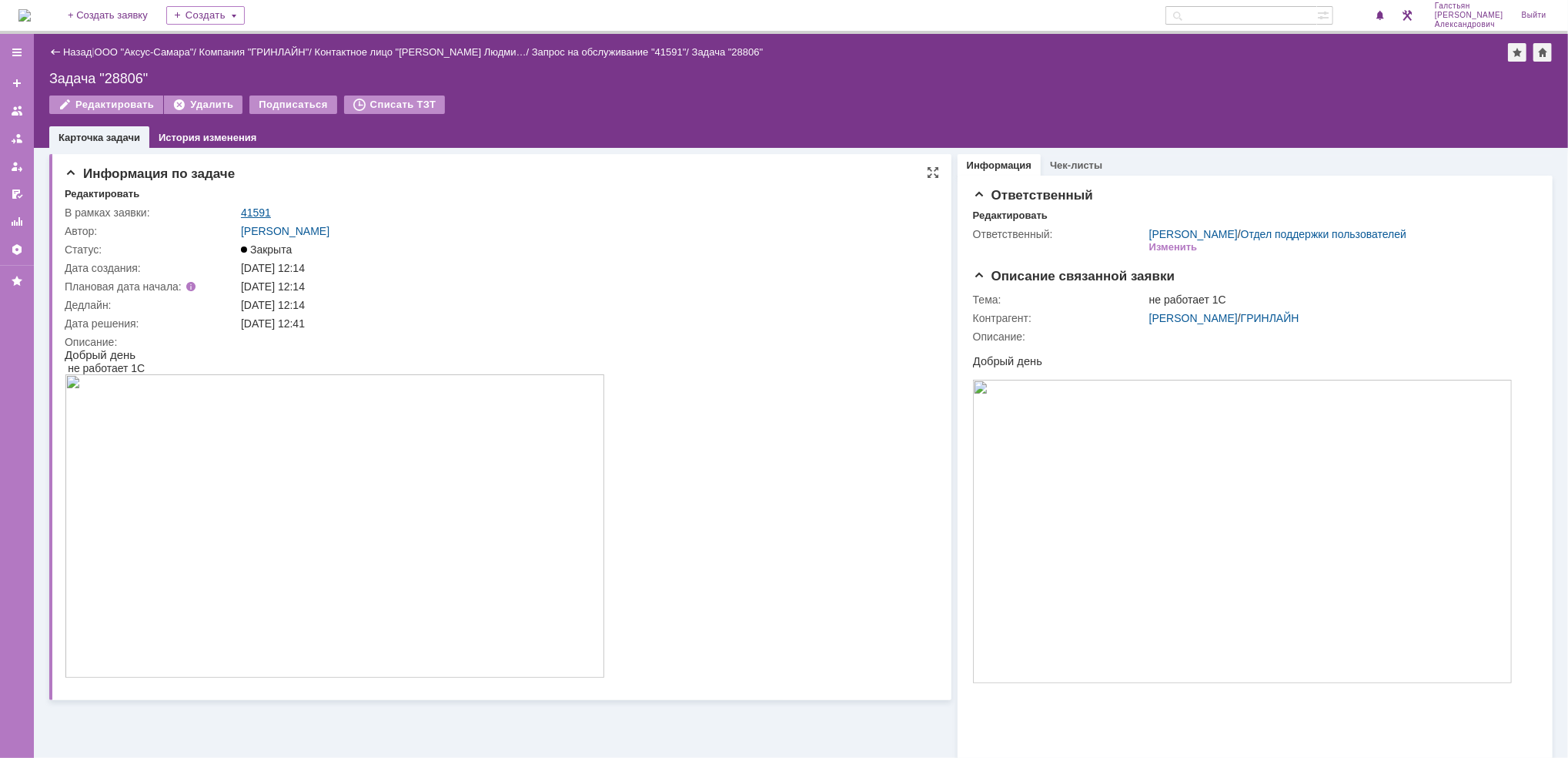
click at [260, 214] on link "41591" at bounding box center [256, 212] width 30 height 12
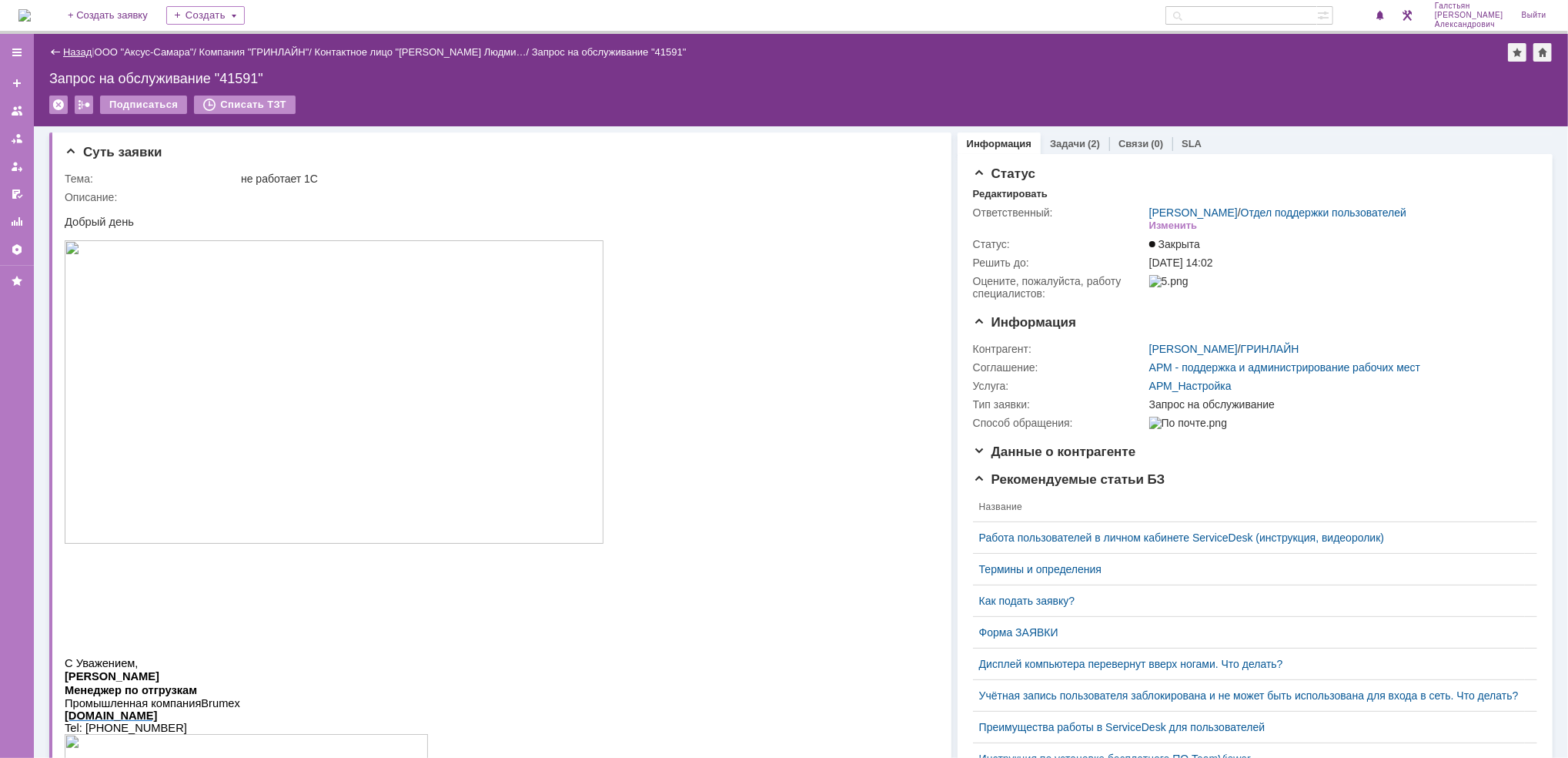
click at [76, 49] on link "Назад" at bounding box center [77, 52] width 29 height 11
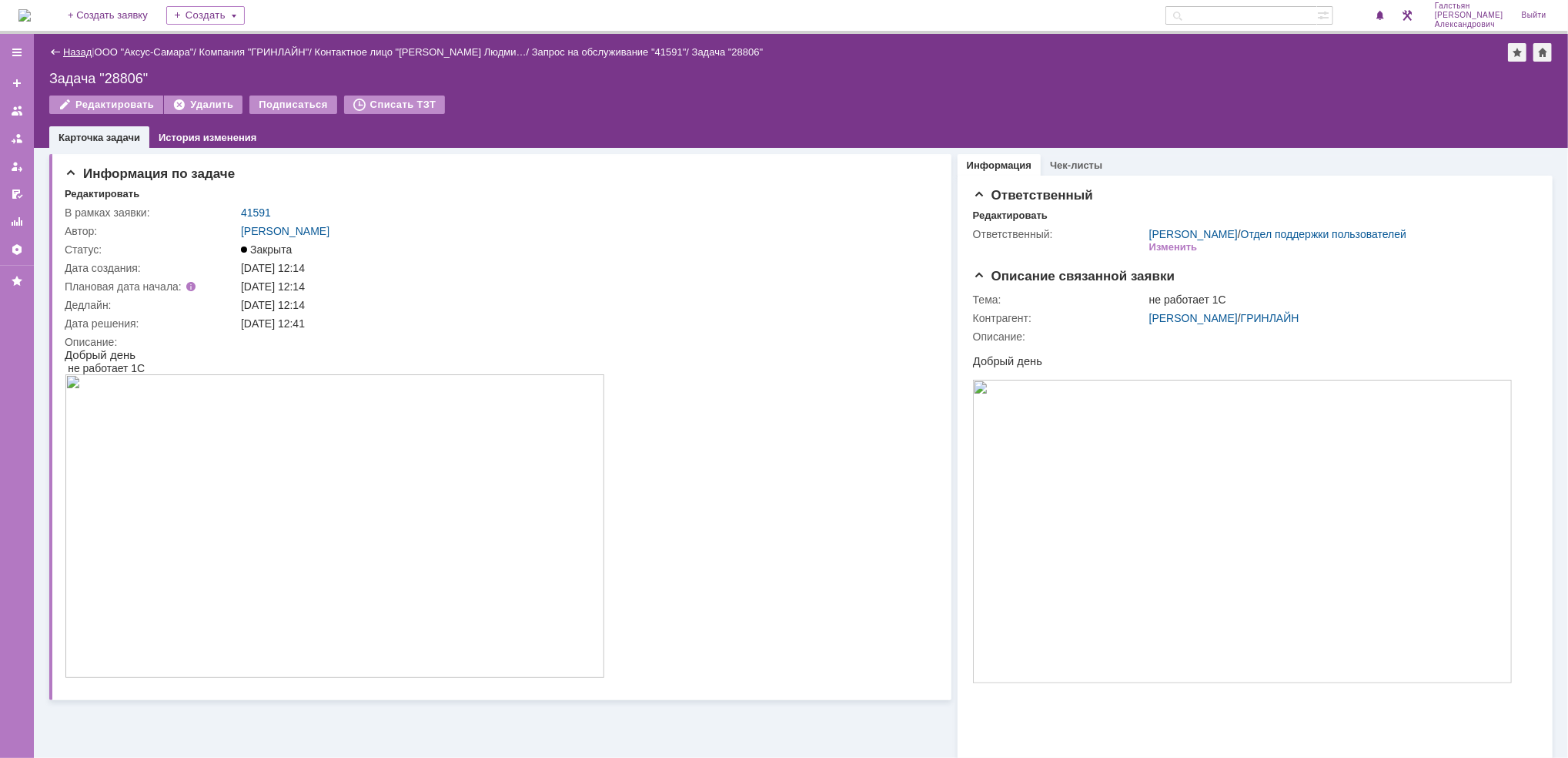
click at [76, 49] on link "Назад" at bounding box center [77, 52] width 29 height 11
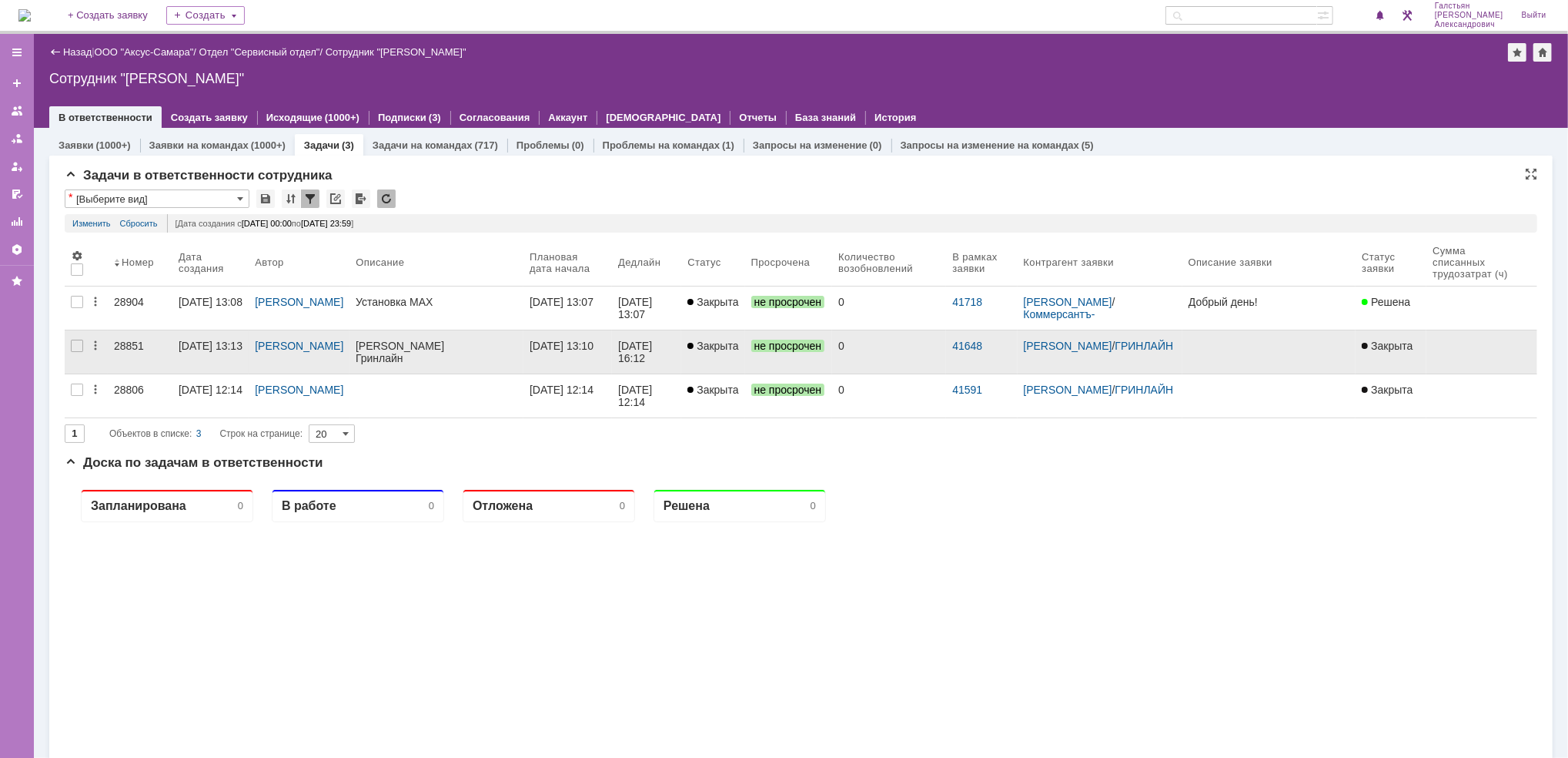
click at [455, 352] on div "Гринлайн" at bounding box center [436, 356] width 162 height 12
click at [606, 348] on div "05.09.2025 13:10" at bounding box center [568, 345] width 76 height 12
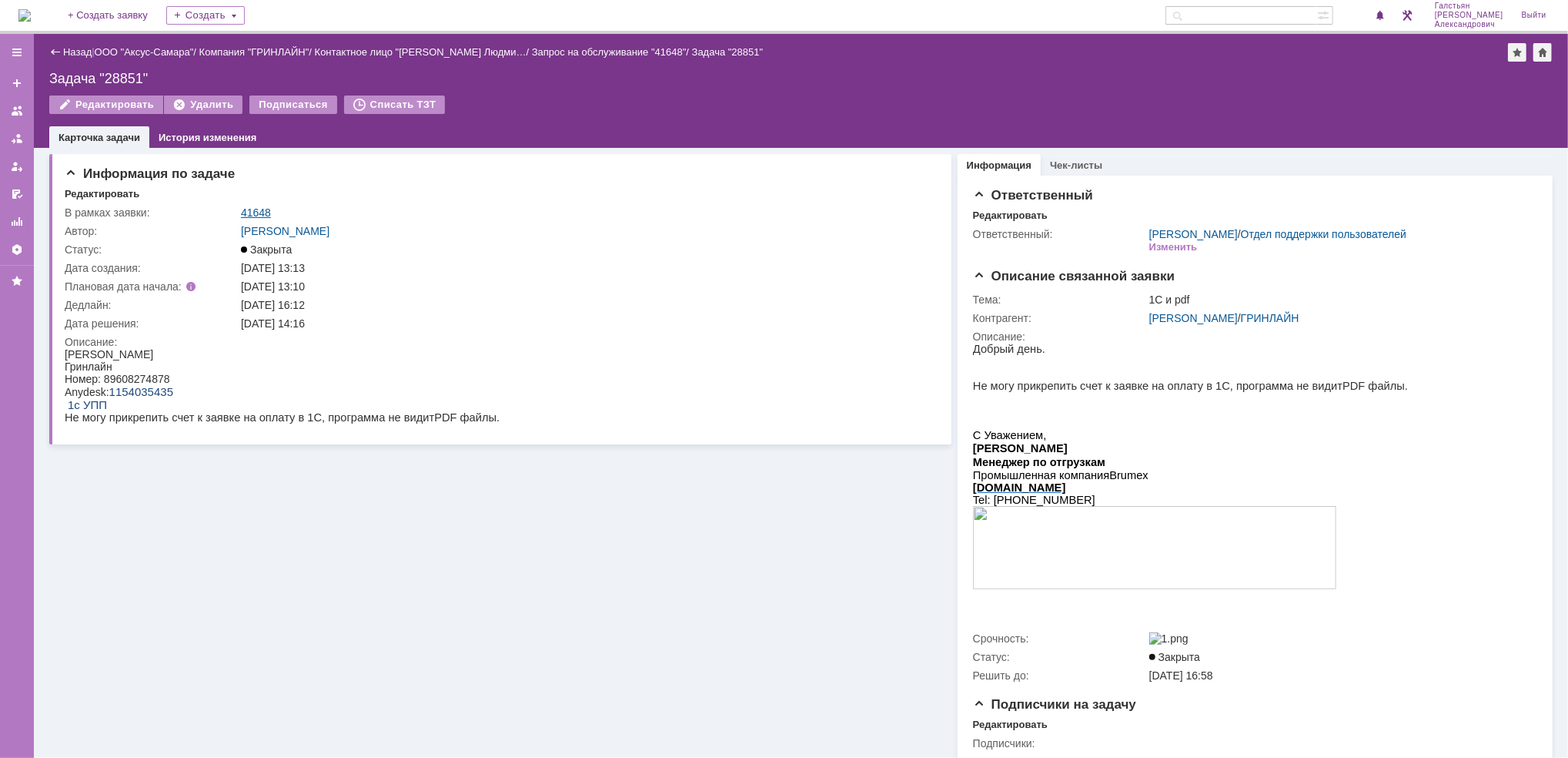
click at [260, 206] on link "41648" at bounding box center [256, 212] width 30 height 12
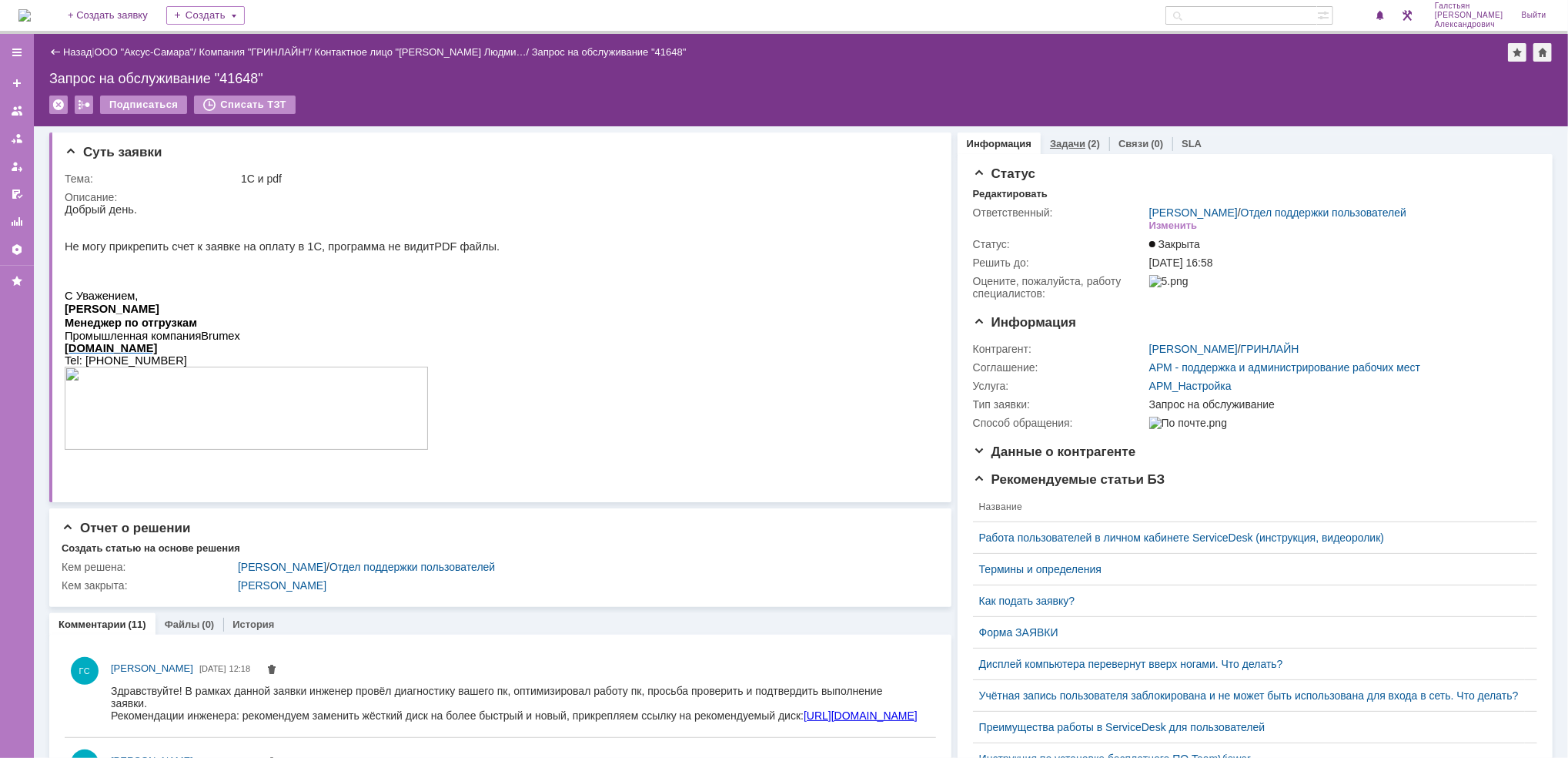
click at [1043, 133] on div "Задачи (2)" at bounding box center [1075, 143] width 69 height 22
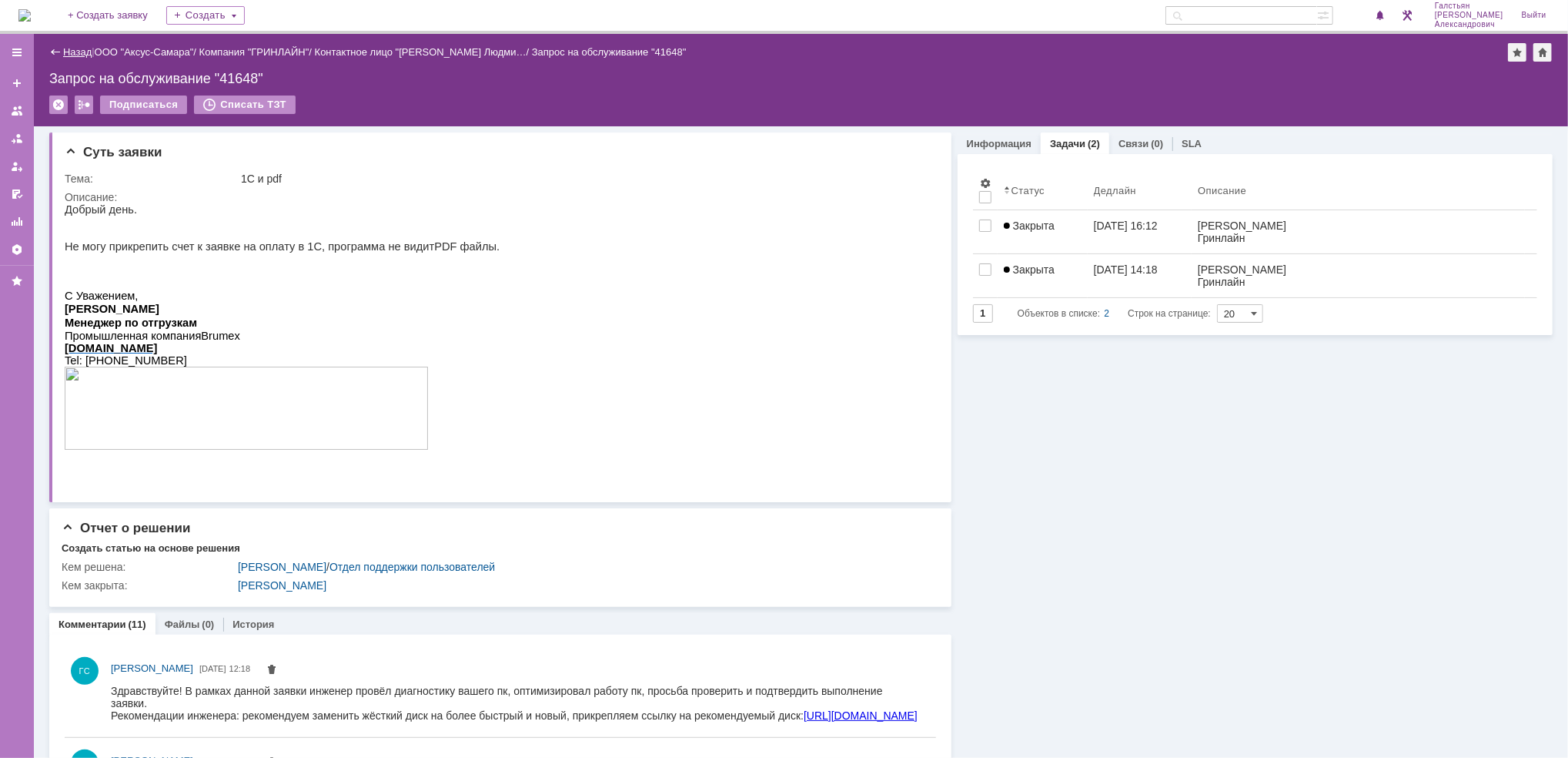
click at [74, 49] on link "Назад" at bounding box center [77, 52] width 29 height 11
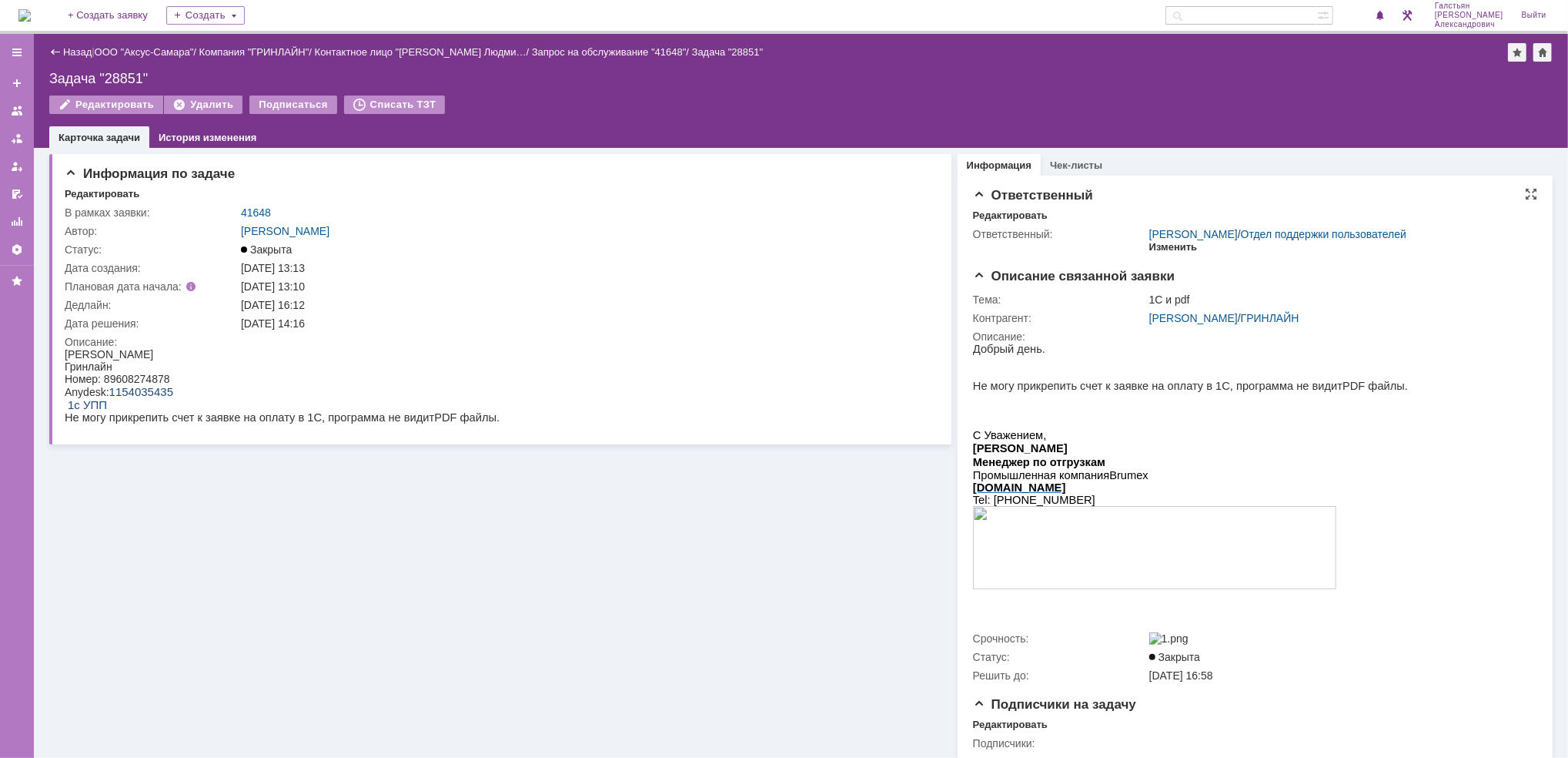
click at [1162, 242] on div "Изменить" at bounding box center [1173, 246] width 49 height 12
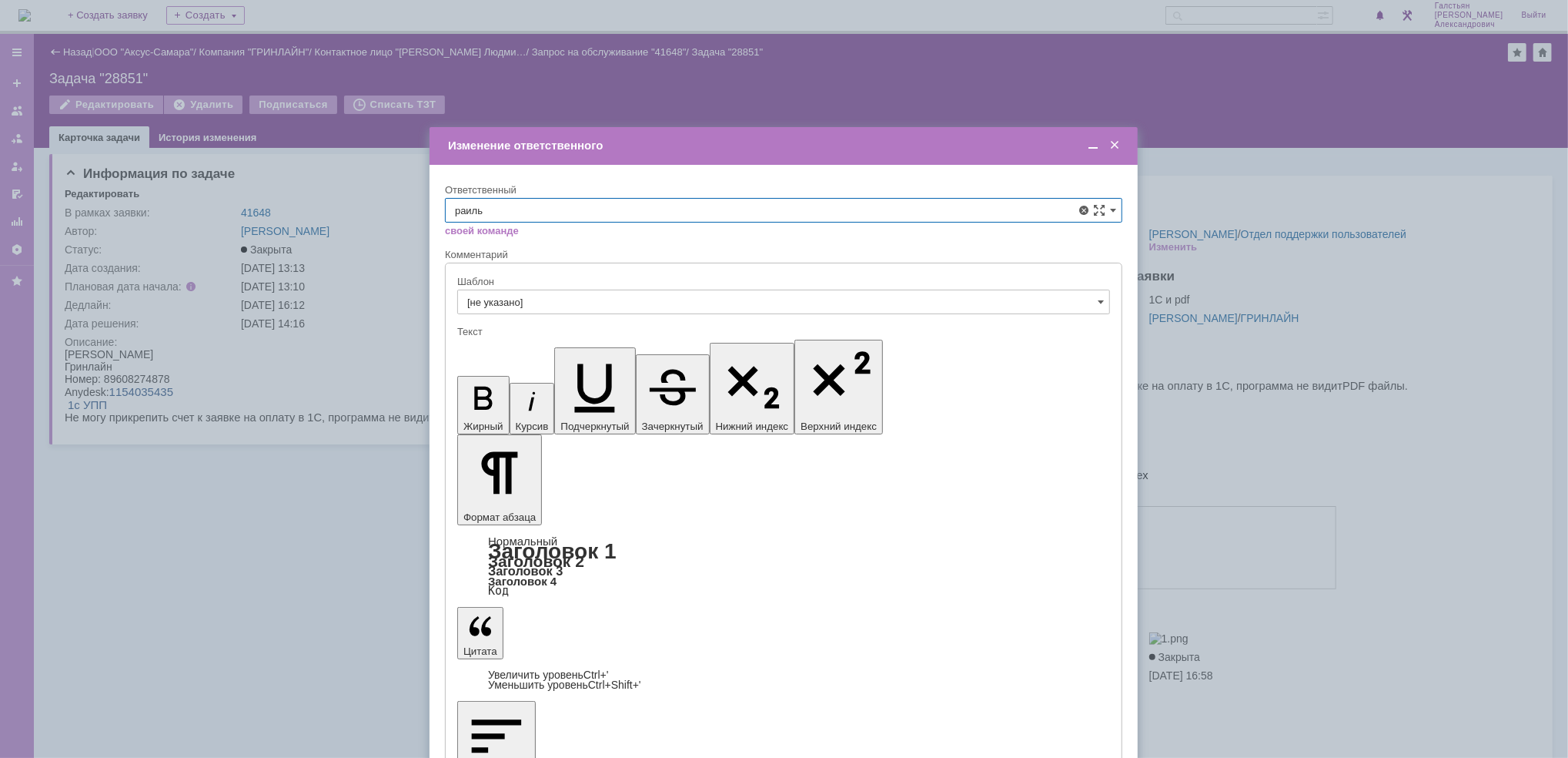
click at [523, 382] on div "[PERSON_NAME]" at bounding box center [783, 373] width 676 height 25
type input "[PERSON_NAME]"
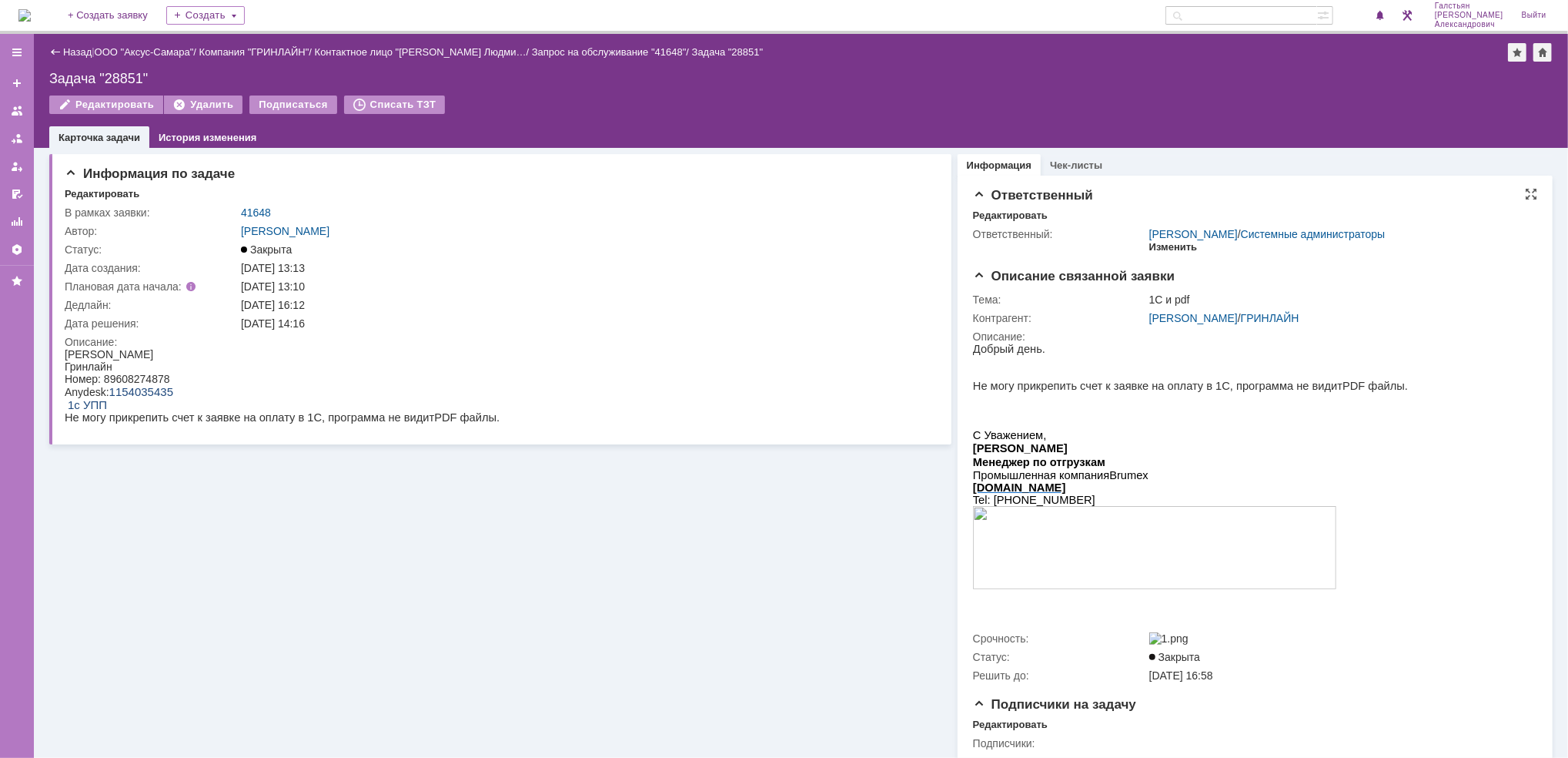
click at [1165, 245] on div "Изменить" at bounding box center [1173, 246] width 49 height 12
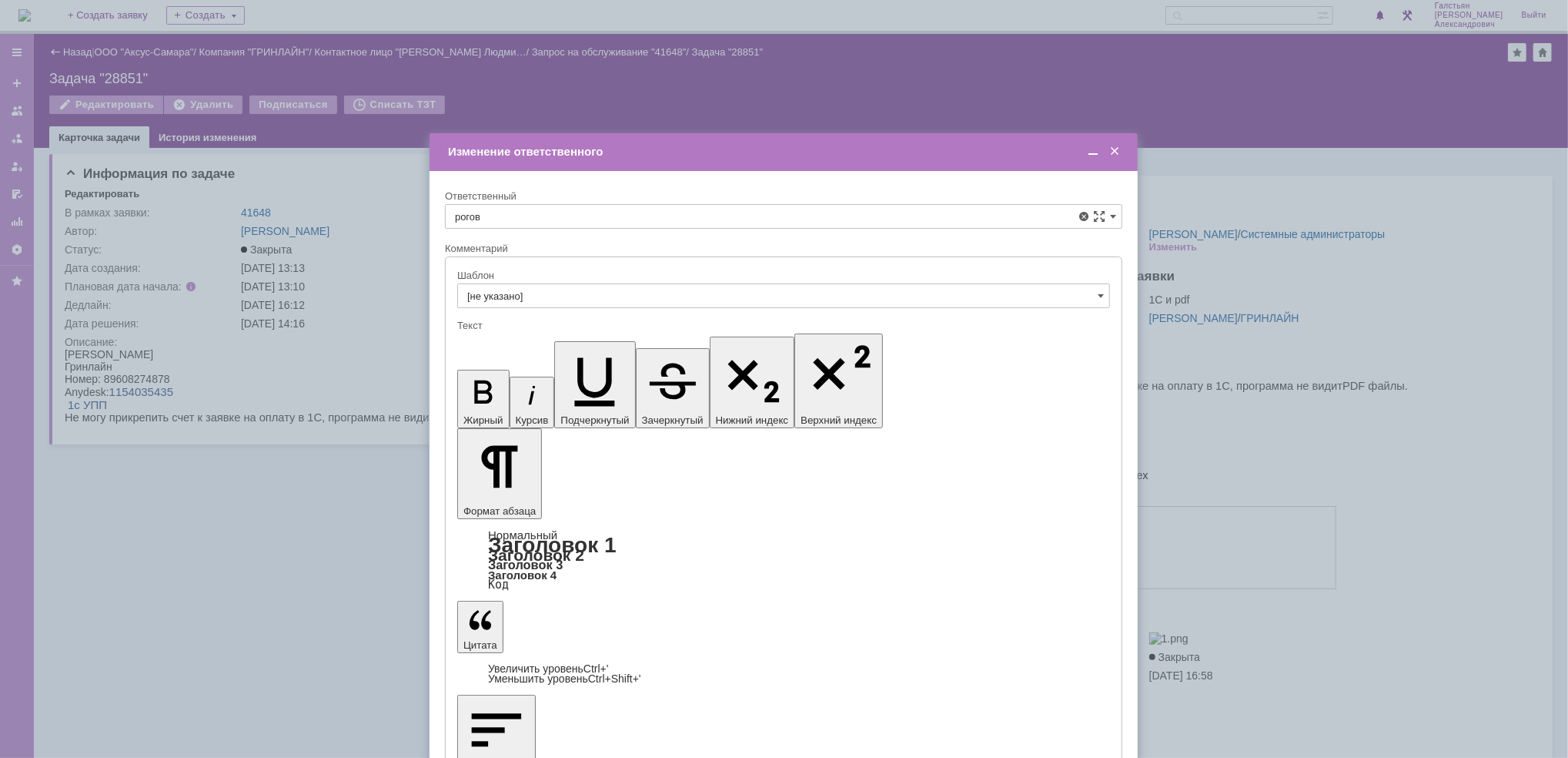
click at [796, 330] on span "[PERSON_NAME]" at bounding box center [783, 328] width 657 height 12
type input "[PERSON_NAME]"
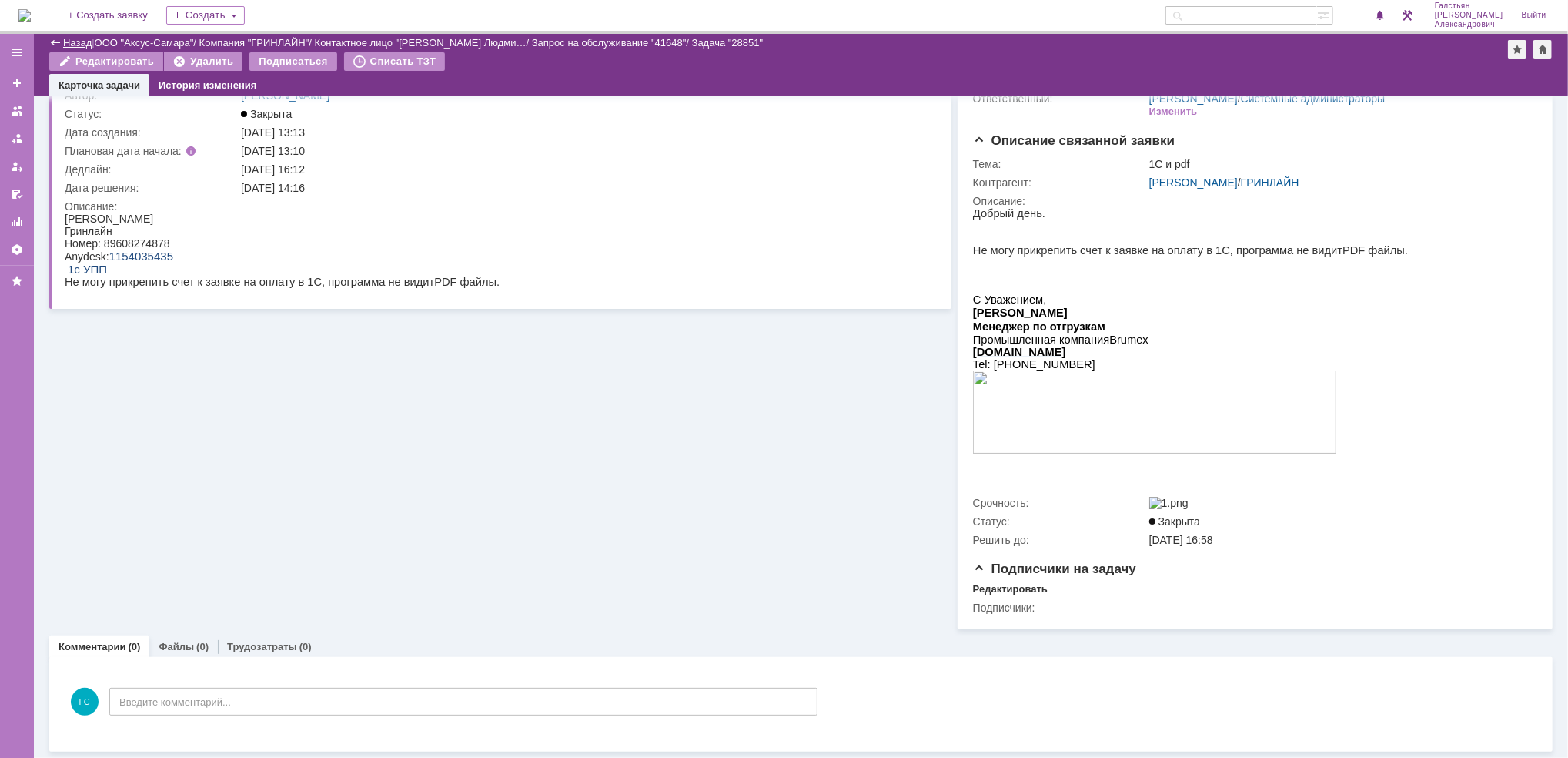
click at [65, 45] on link "Назад" at bounding box center [77, 42] width 29 height 11
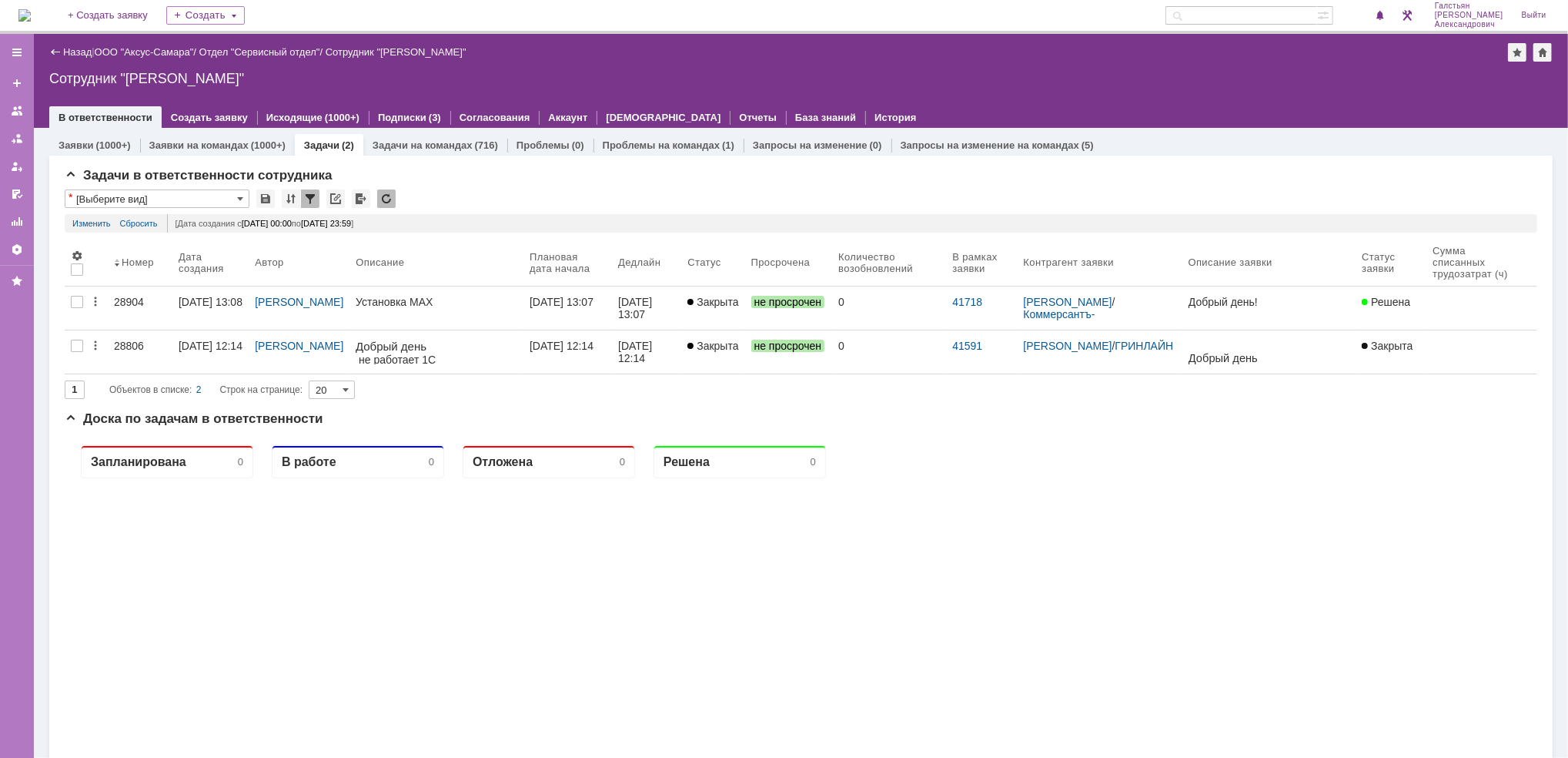
click at [31, 11] on img at bounding box center [24, 15] width 12 height 12
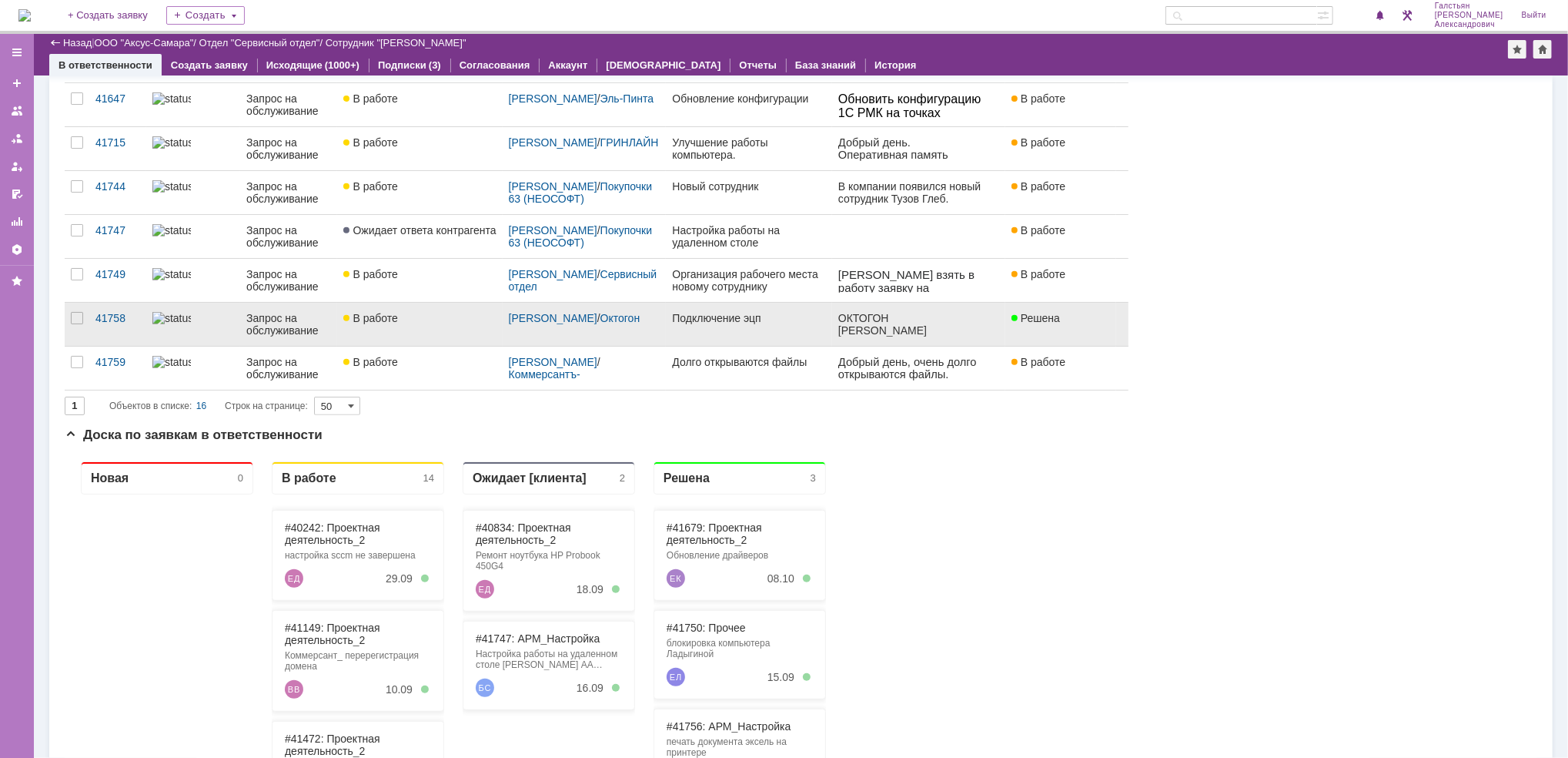
click at [759, 317] on div "Подключение эцп" at bounding box center [748, 317] width 154 height 12
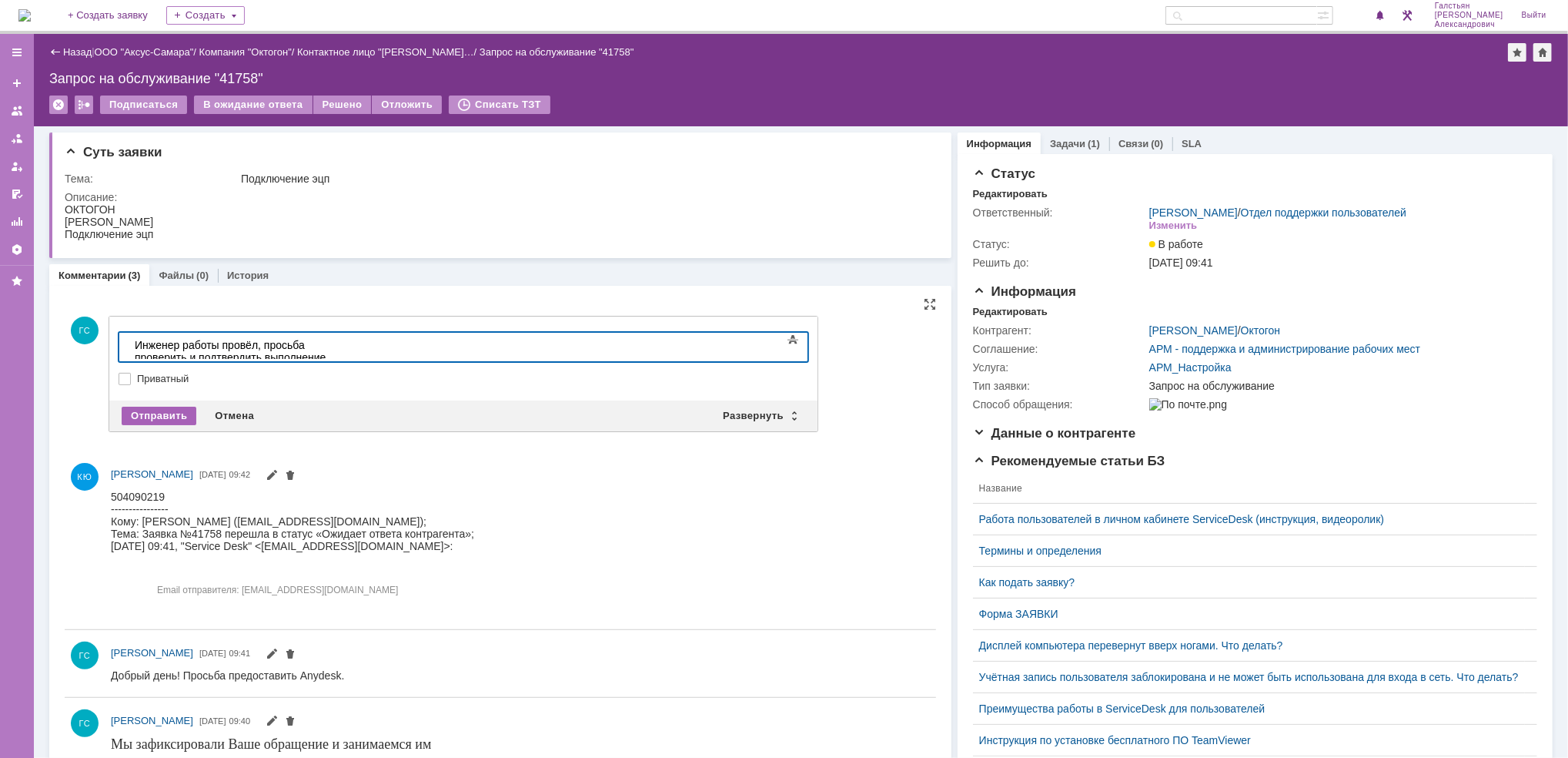
click at [156, 406] on div "Отправить" at bounding box center [159, 415] width 75 height 18
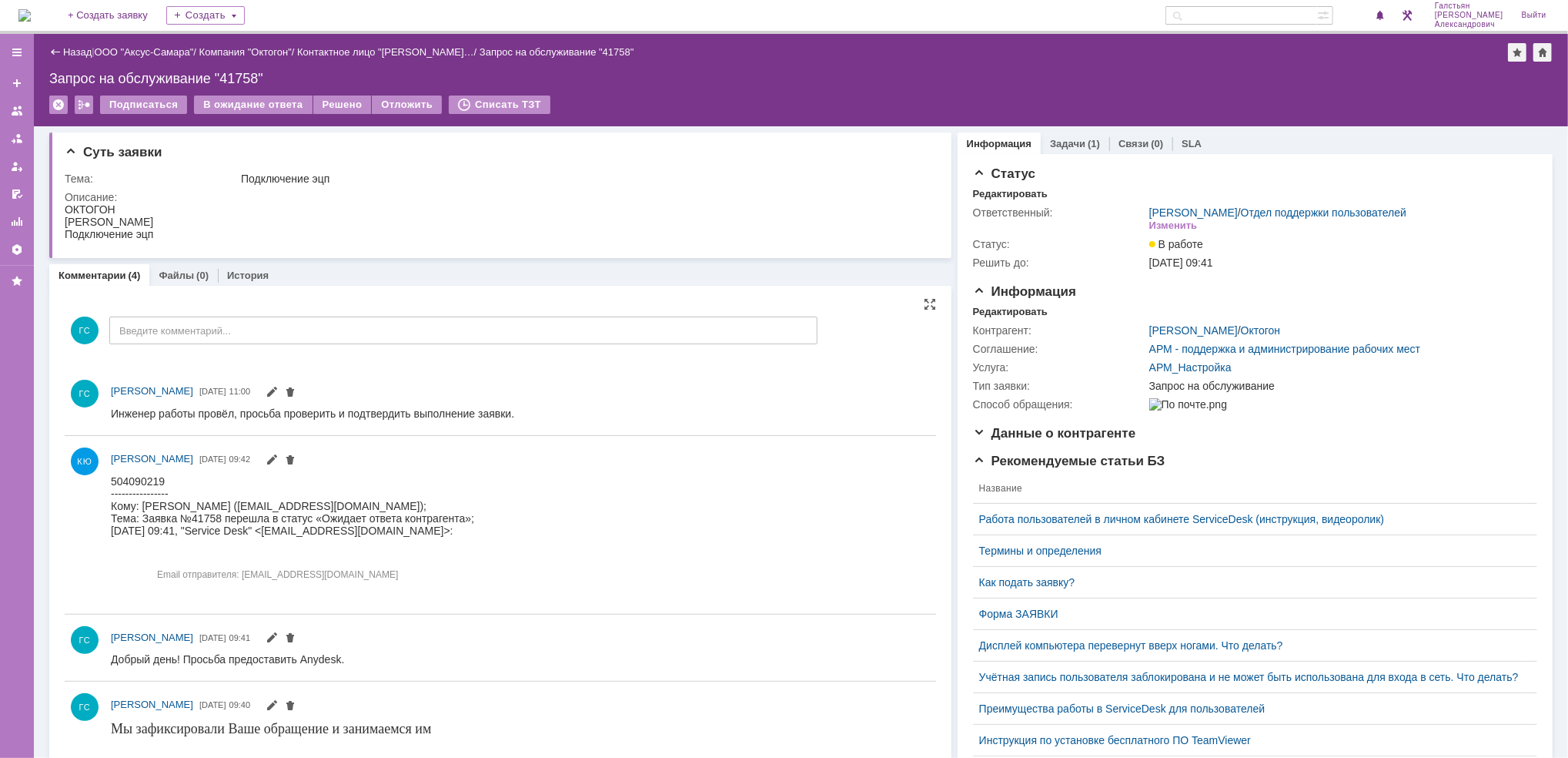
click at [343, 94] on div "Назад | ООО "Аксус-Самара" / Компания "Октогон" / Контактное лицо "Корнякова Юл…" at bounding box center [801, 81] width 1534 height 92
click at [342, 99] on div "Решено" at bounding box center [342, 104] width 58 height 18
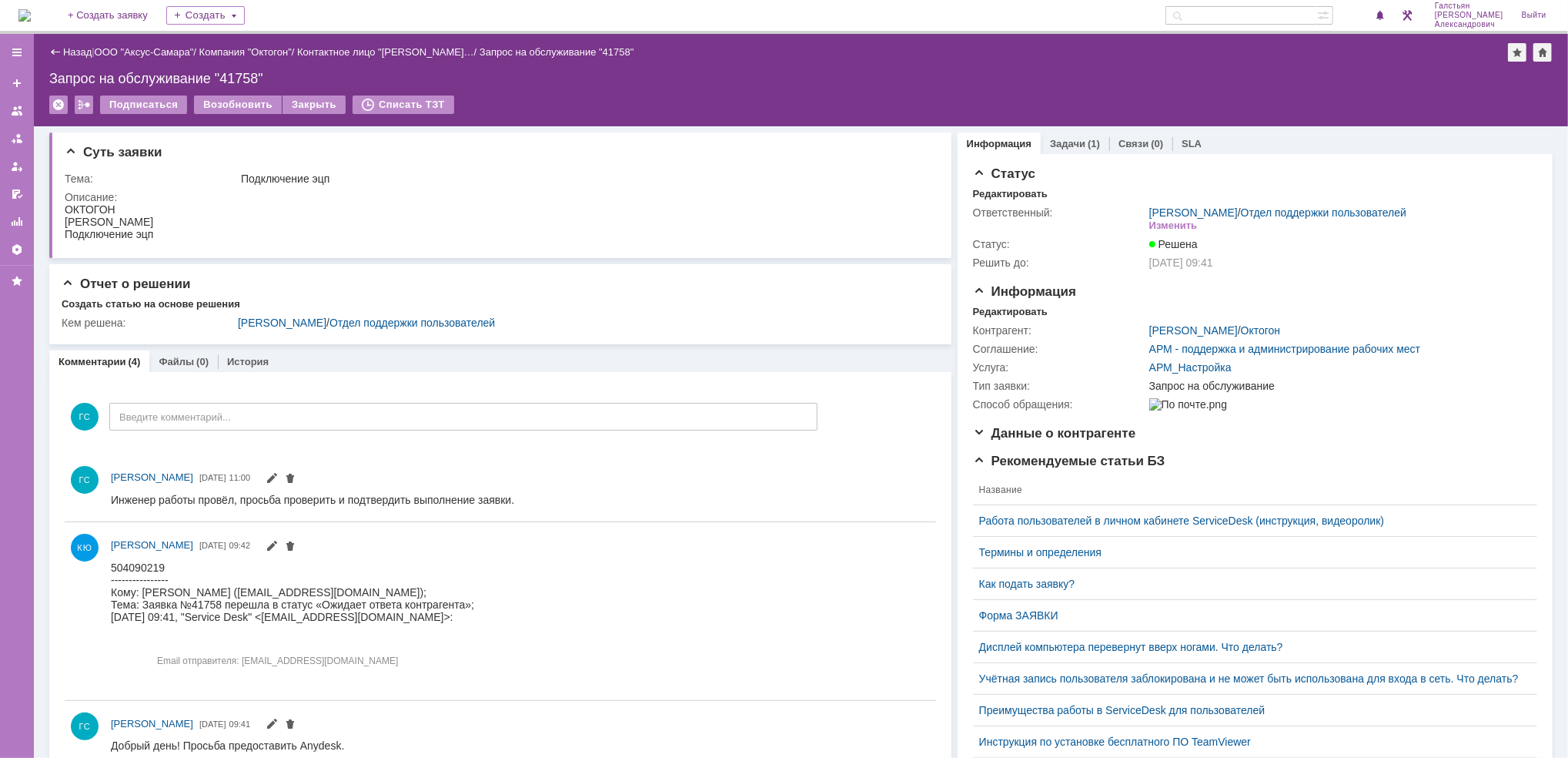
click at [30, 10] on img at bounding box center [24, 15] width 12 height 12
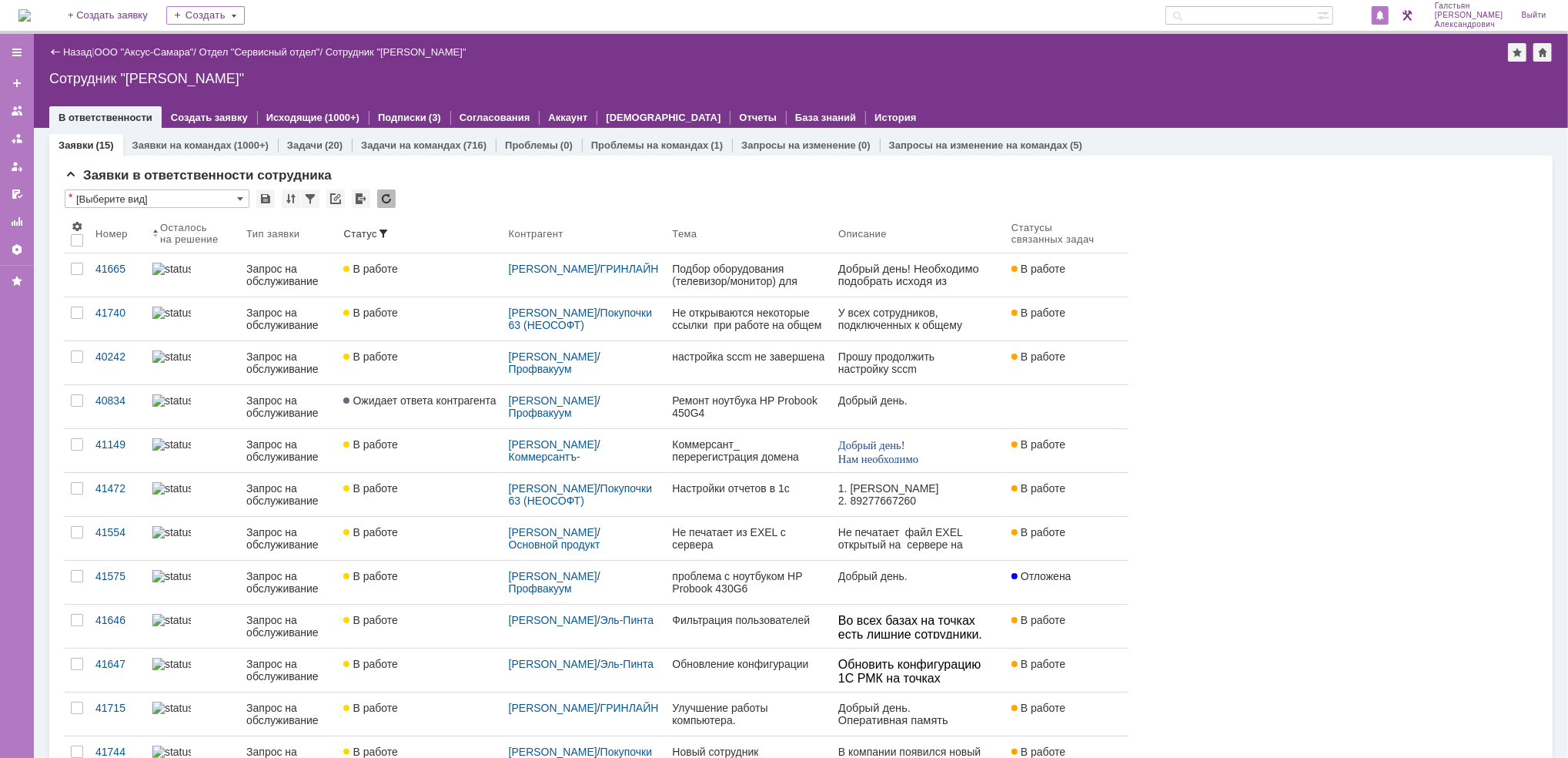
click at [1386, 12] on span at bounding box center [1380, 16] width 11 height 12
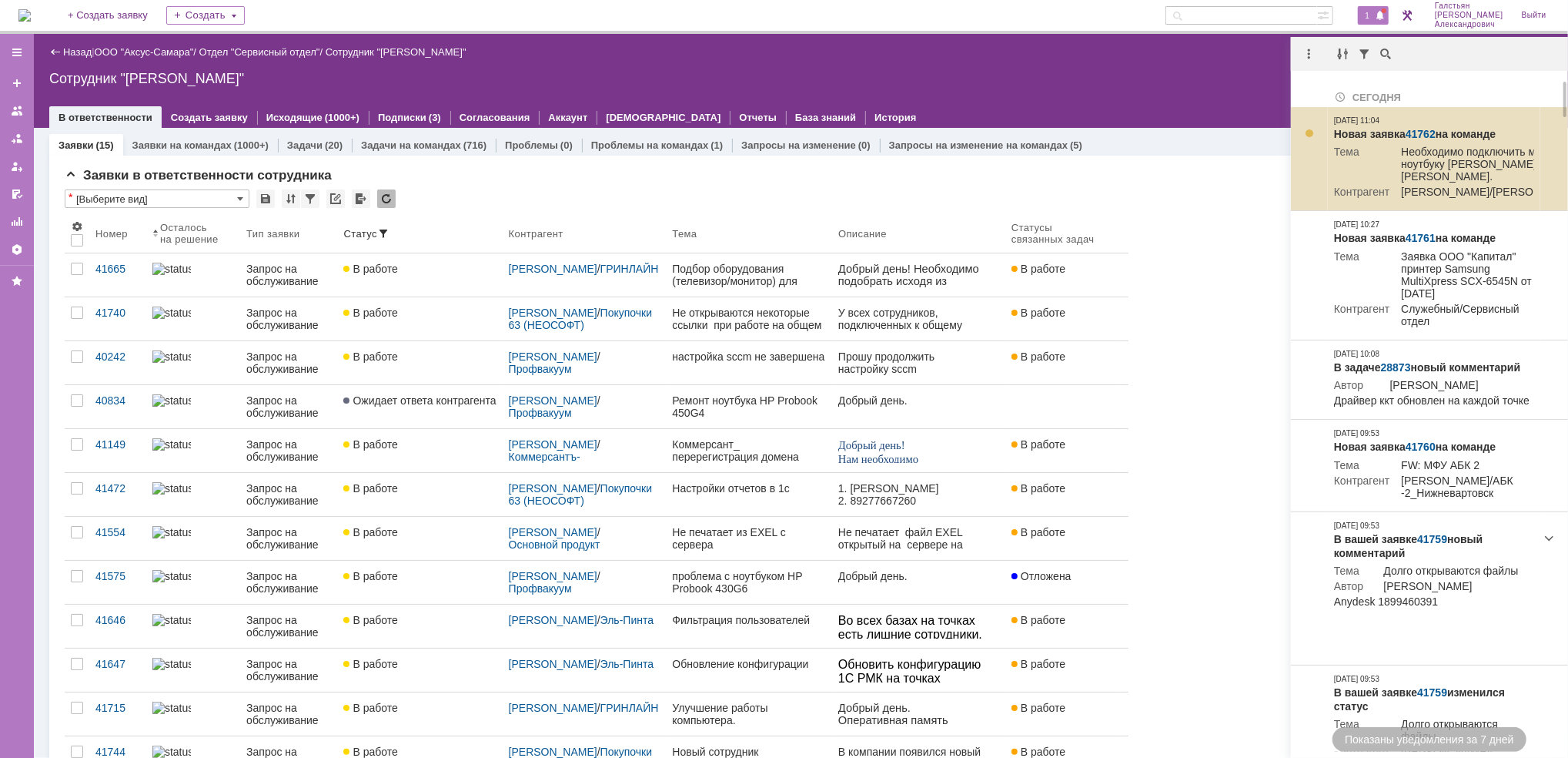
click at [1425, 128] on link "41762" at bounding box center [1421, 133] width 30 height 12
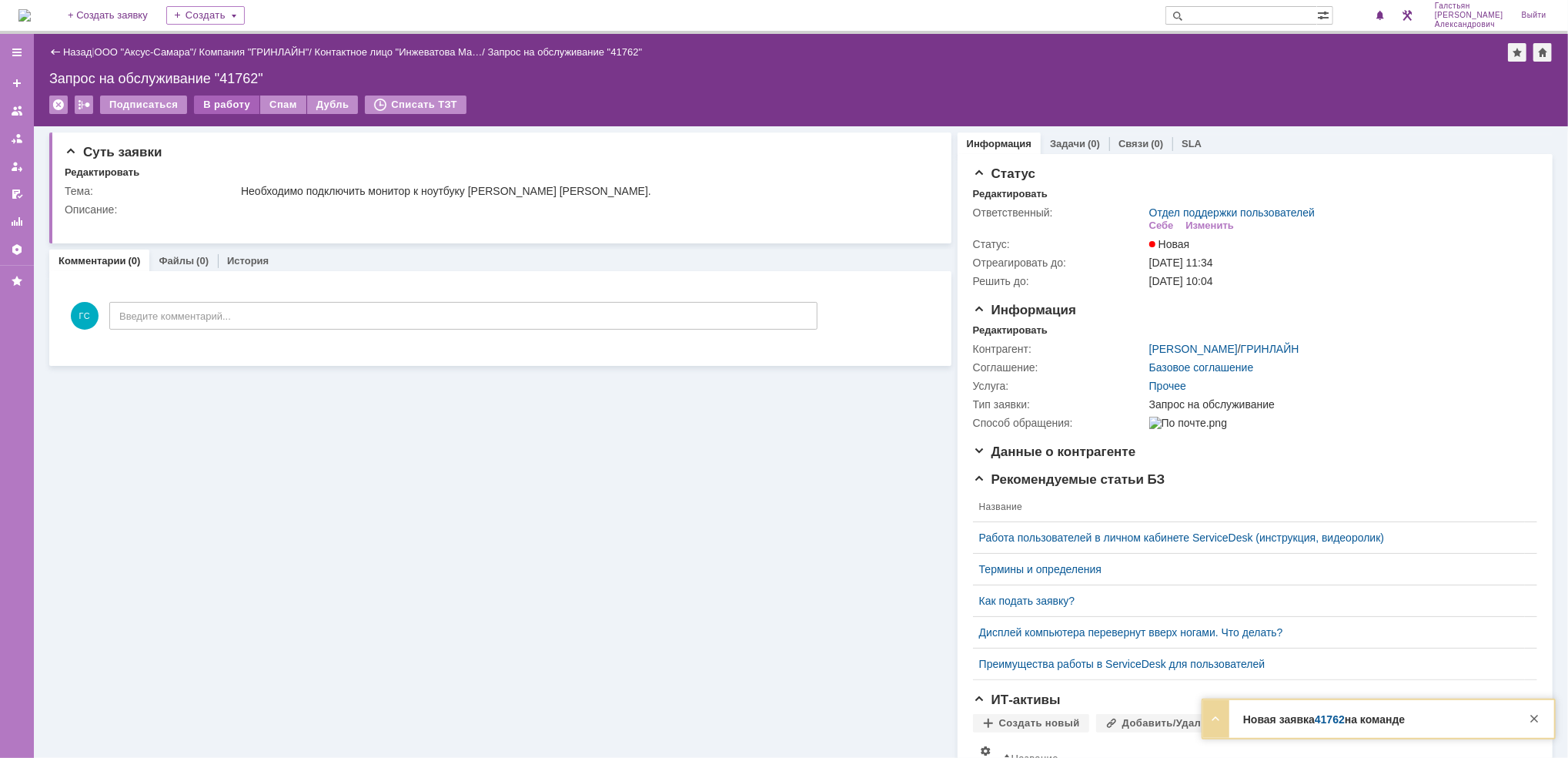
click at [230, 105] on div "В работу" at bounding box center [226, 104] width 65 height 18
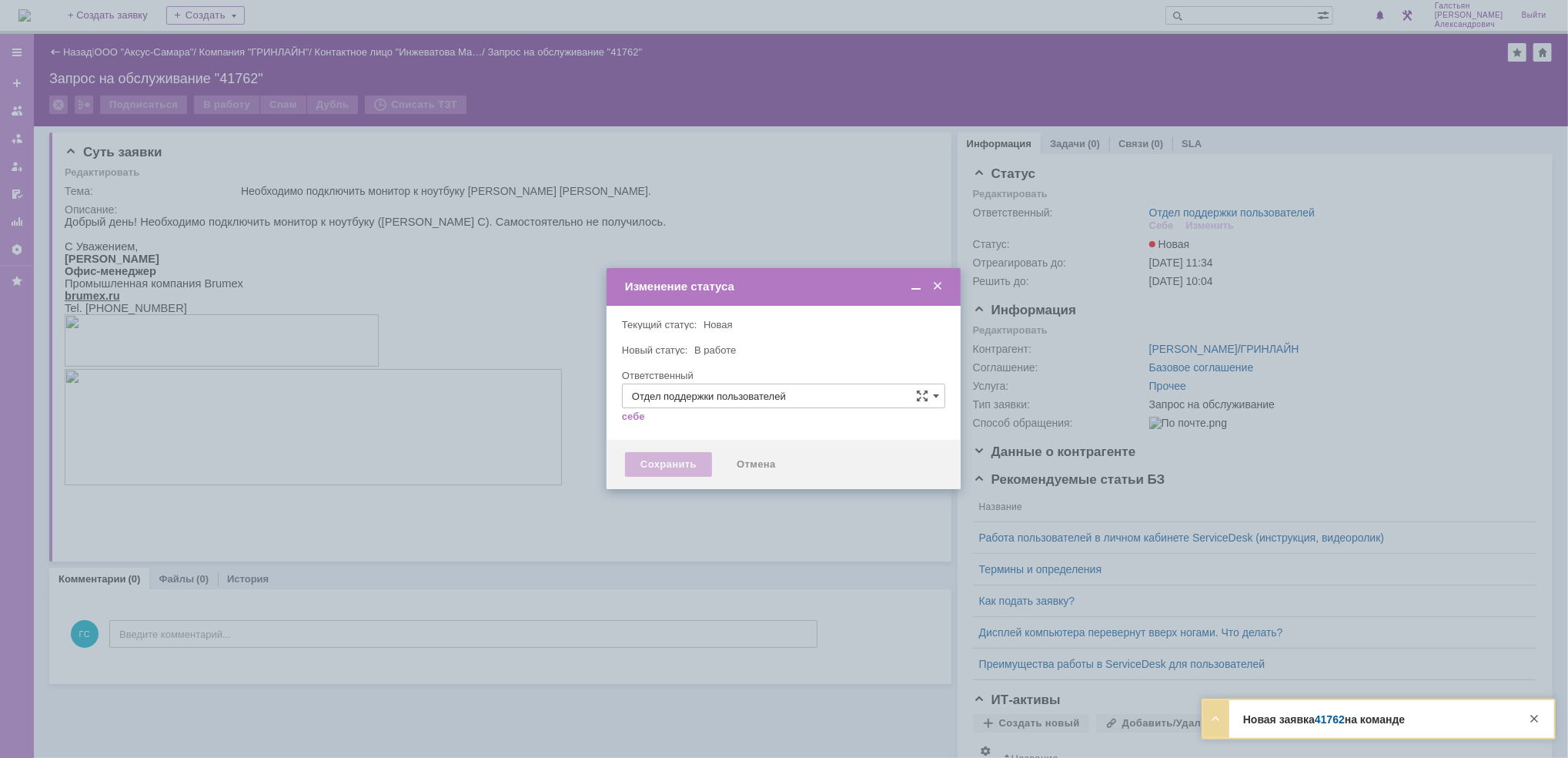
type input "[PERSON_NAME]"
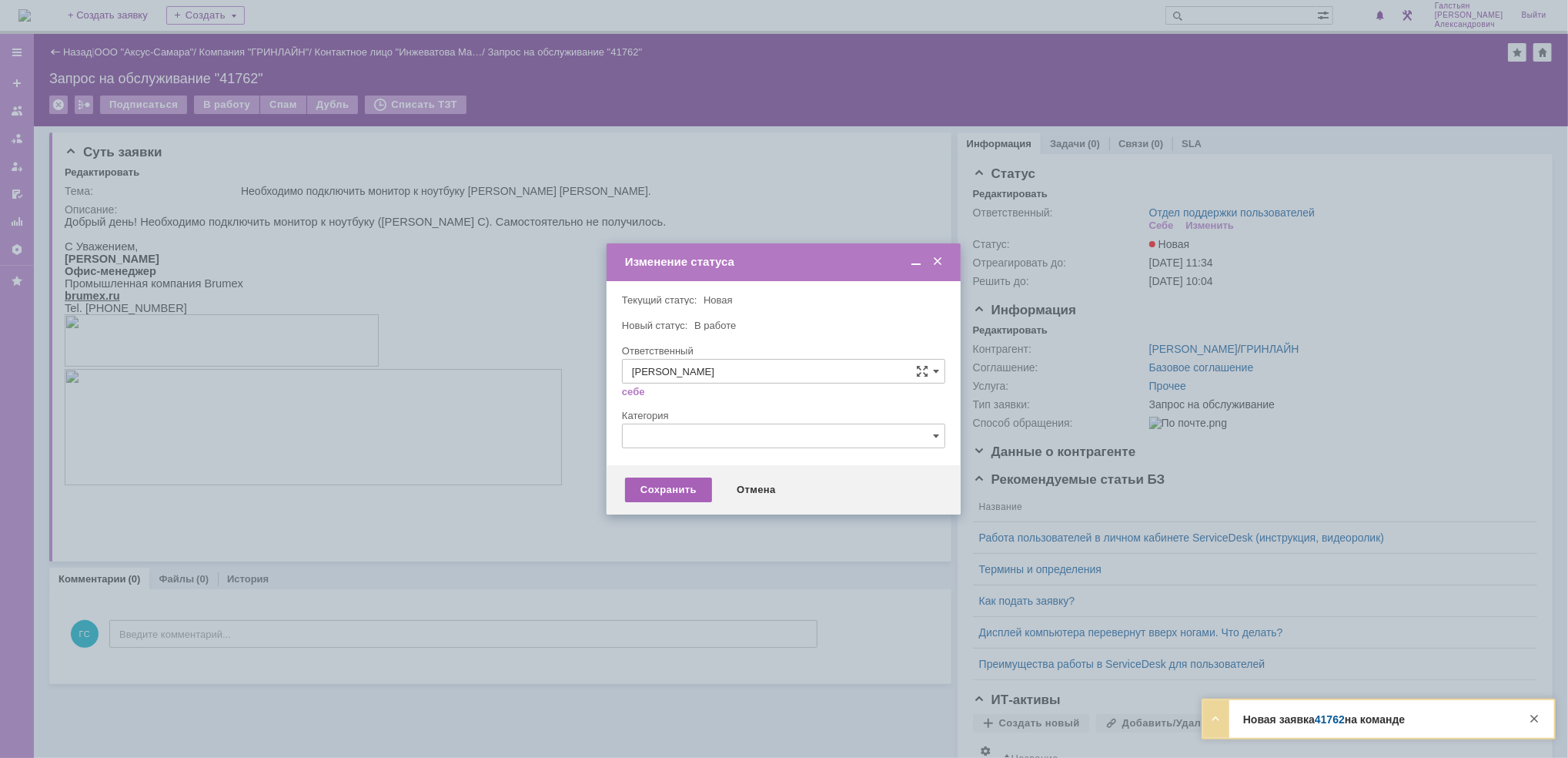
click at [672, 485] on div "Сохранить" at bounding box center [668, 489] width 87 height 25
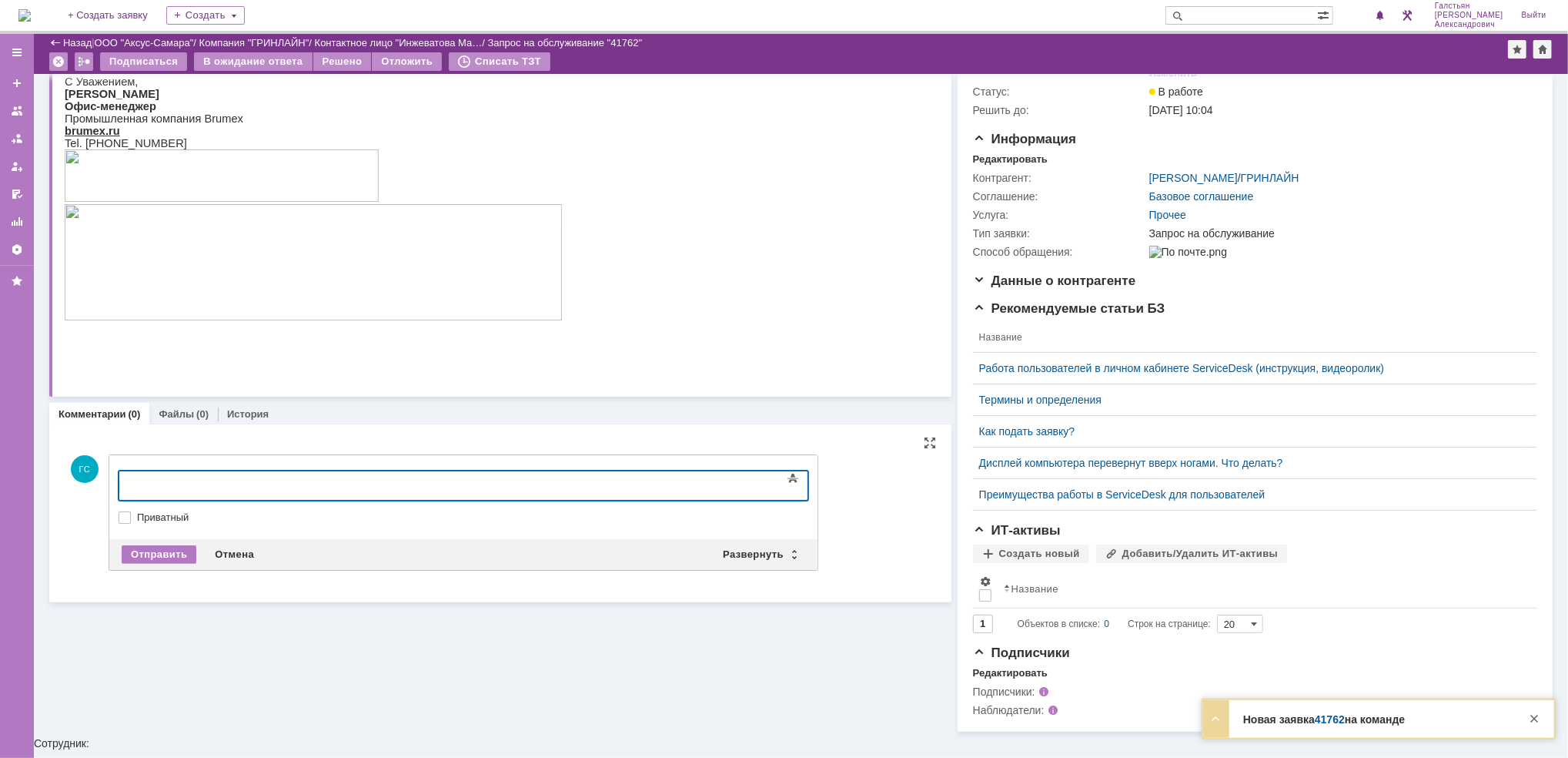
scroll to position [89, 0]
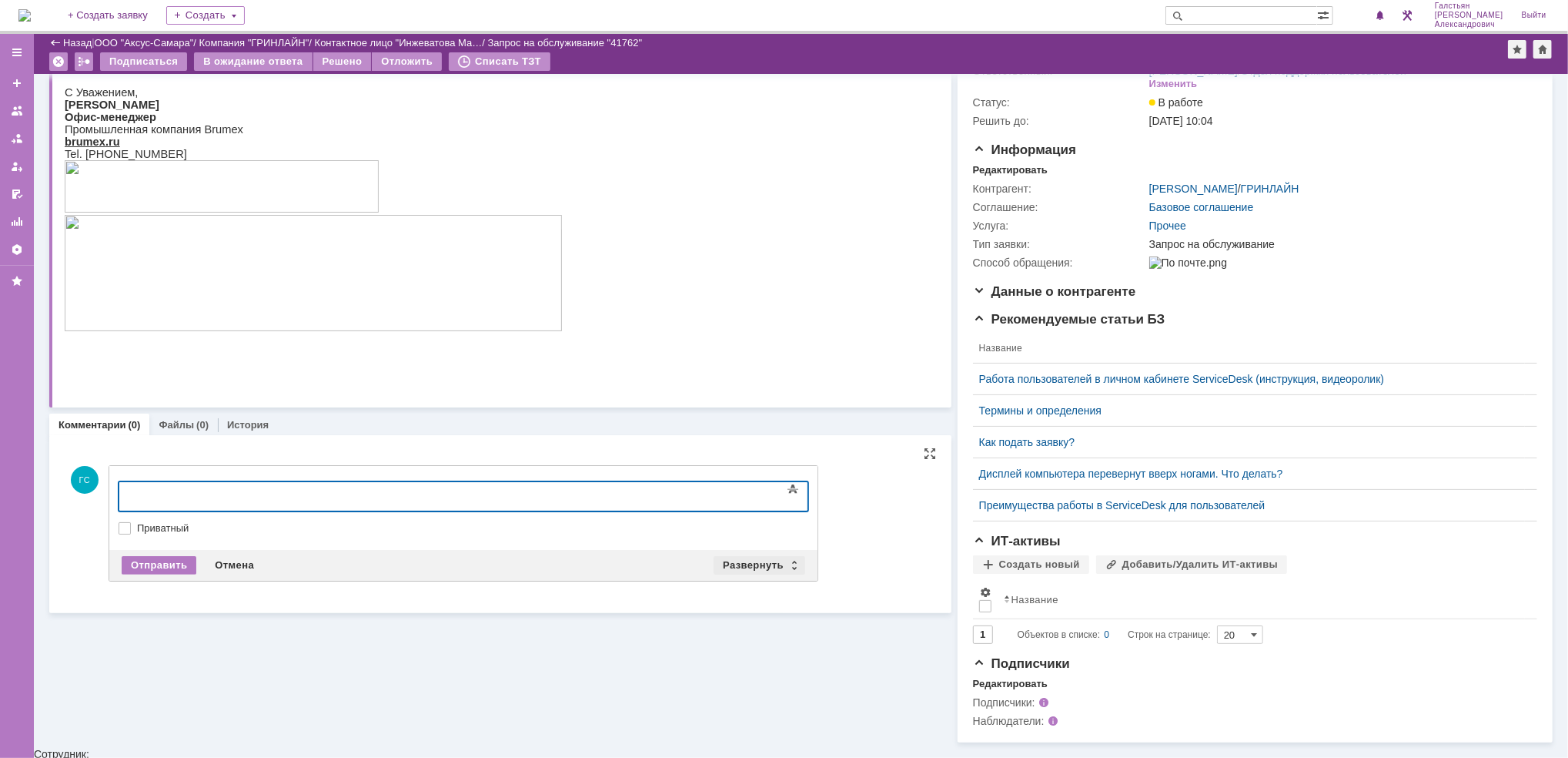
click at [731, 557] on div "Развернуть" at bounding box center [759, 564] width 92 height 18
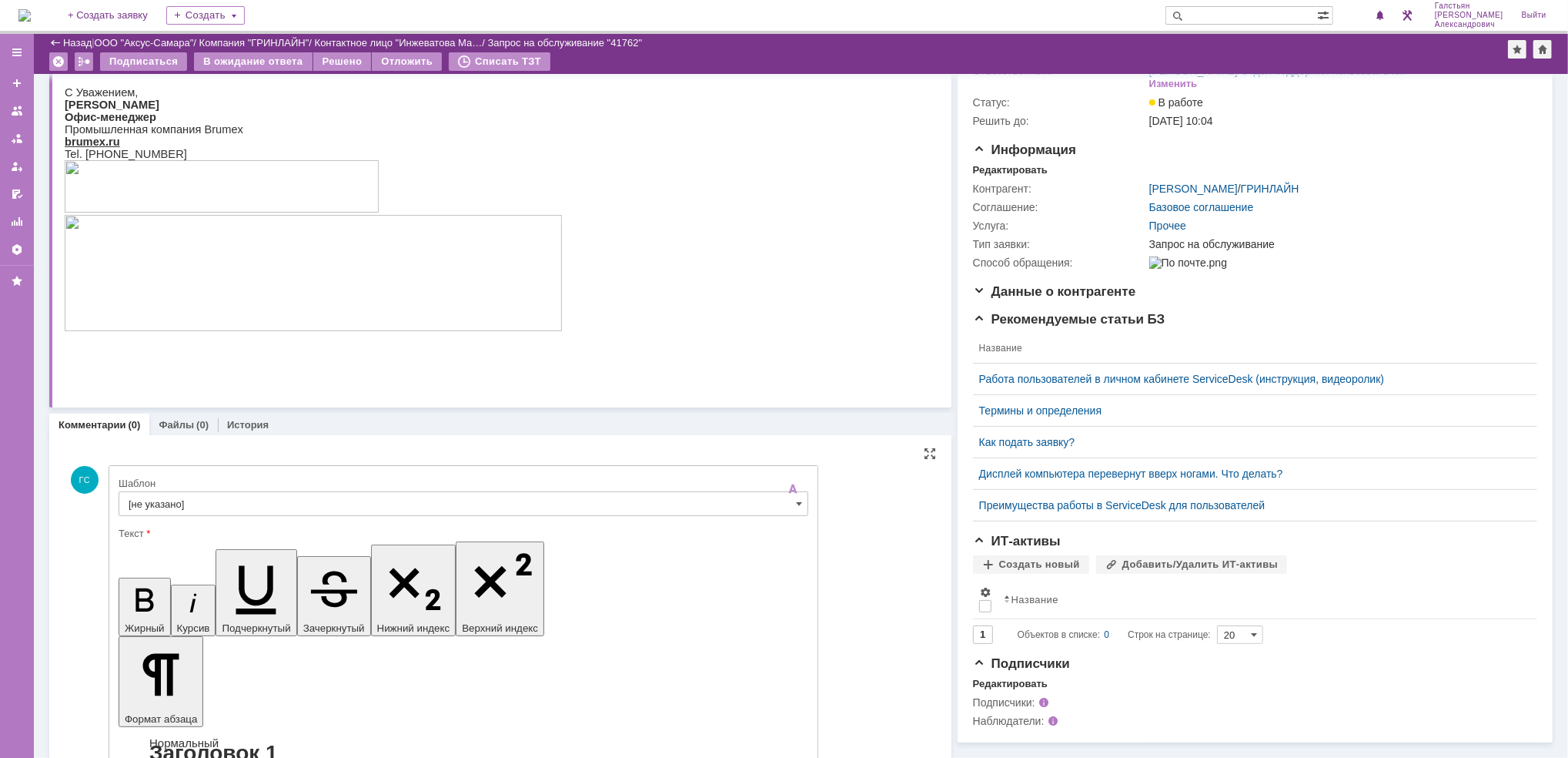
scroll to position [0, 0]
click at [250, 509] on input "[не указано]" at bounding box center [464, 503] width 690 height 25
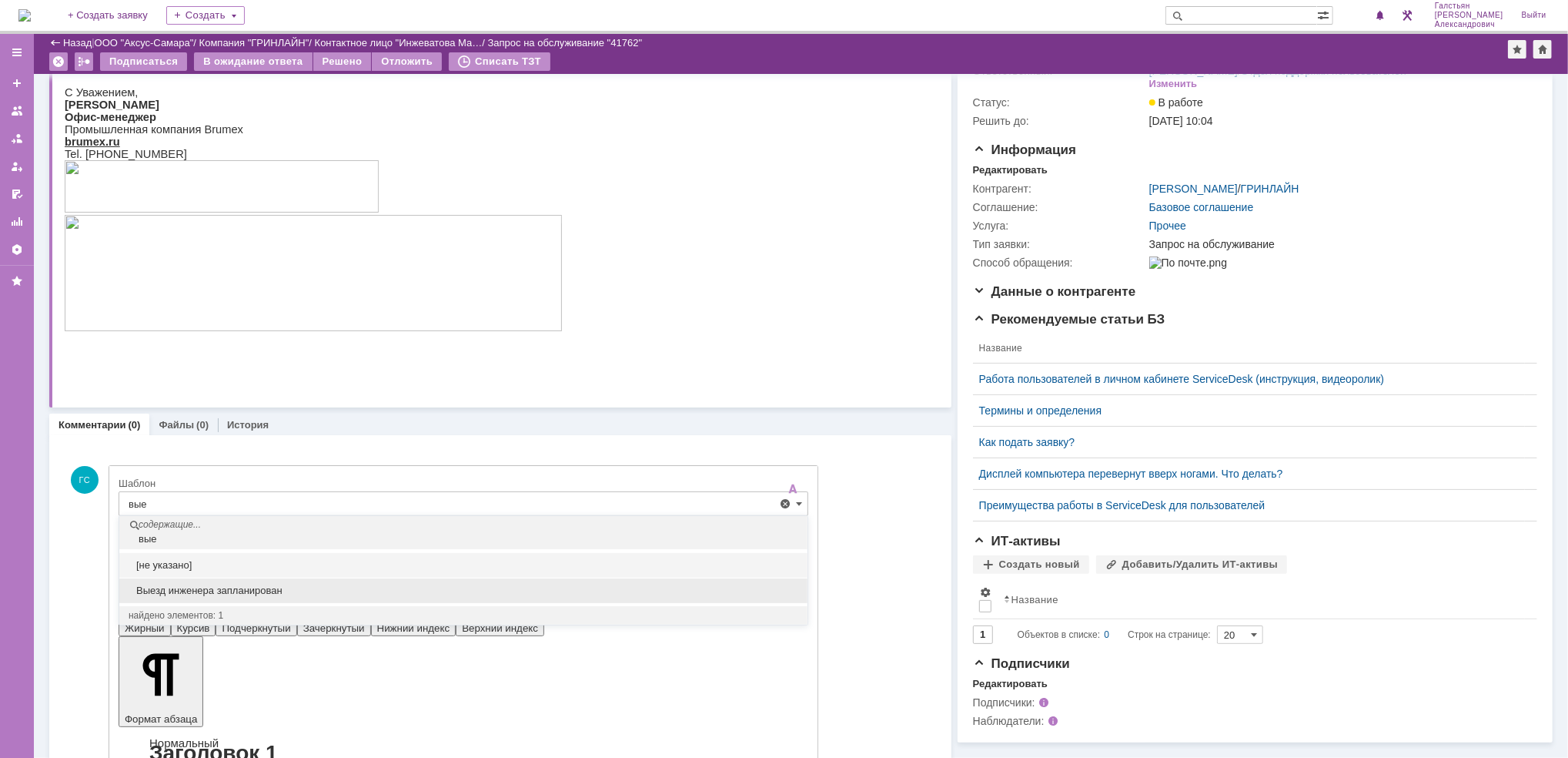
click at [351, 598] on div "Выезд инженера запланирован" at bounding box center [464, 590] width 688 height 25
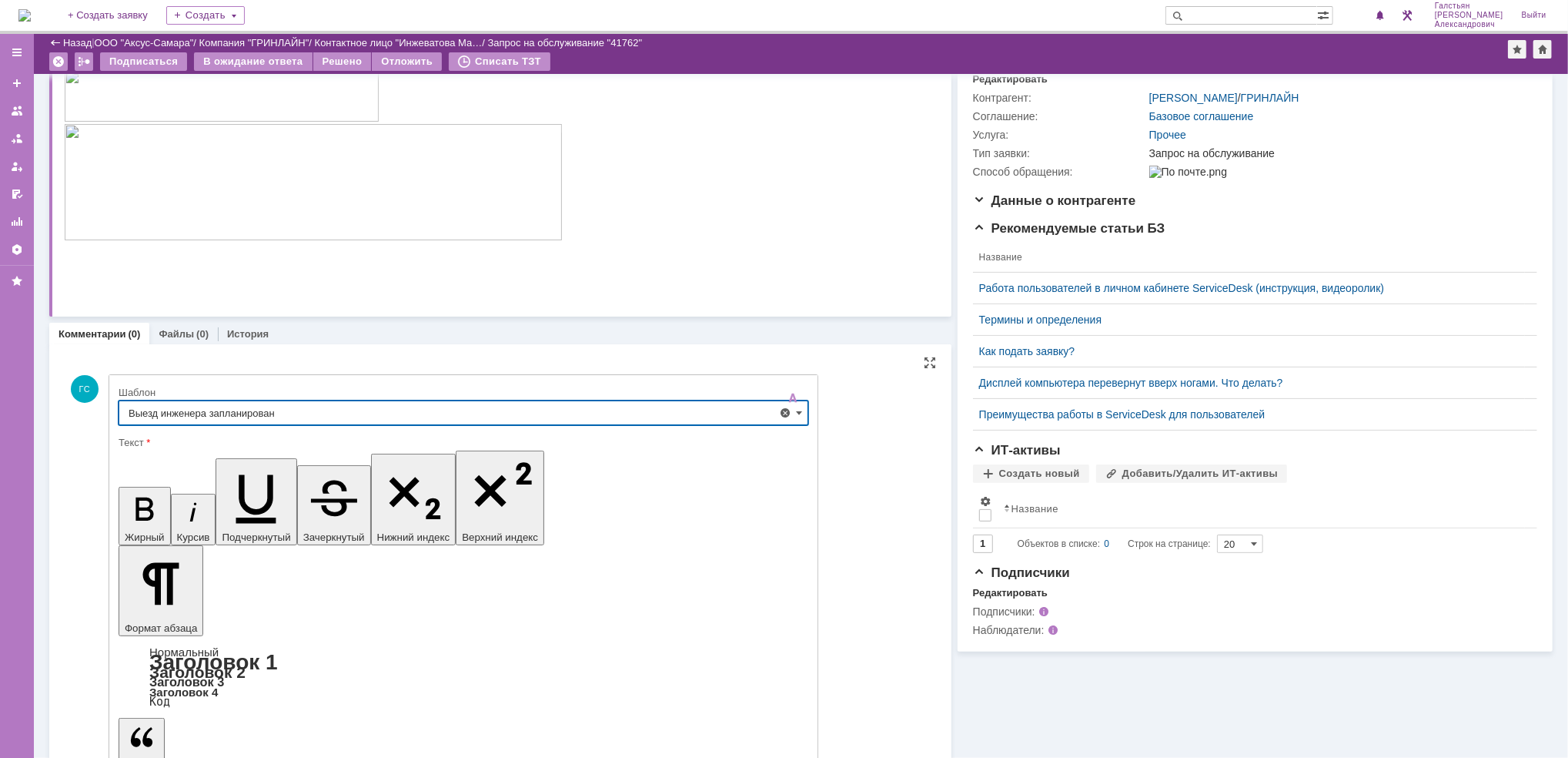
type input "Выезд инженера запланирован"
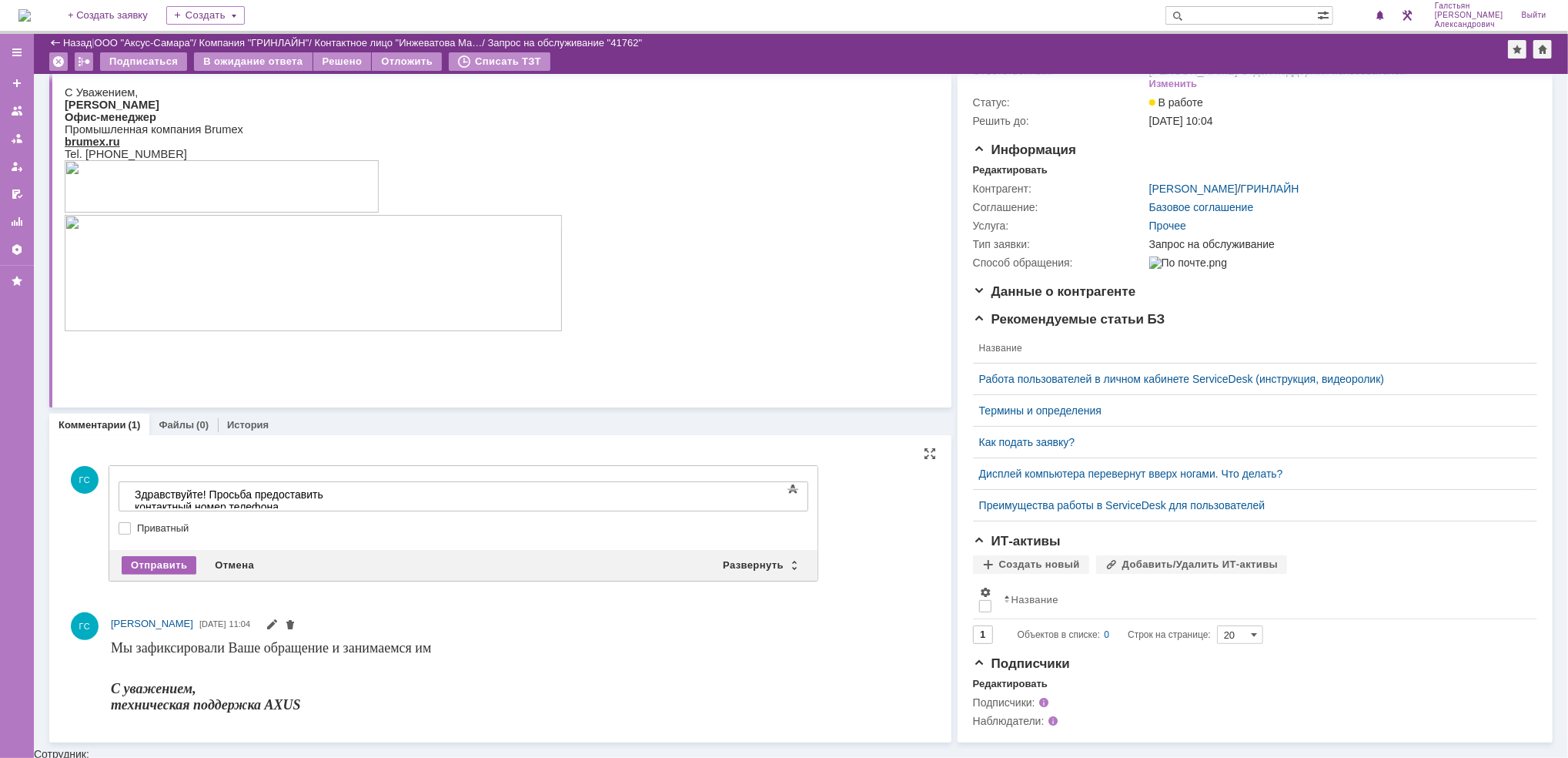
click at [163, 569] on div "Отправить" at bounding box center [159, 564] width 75 height 18
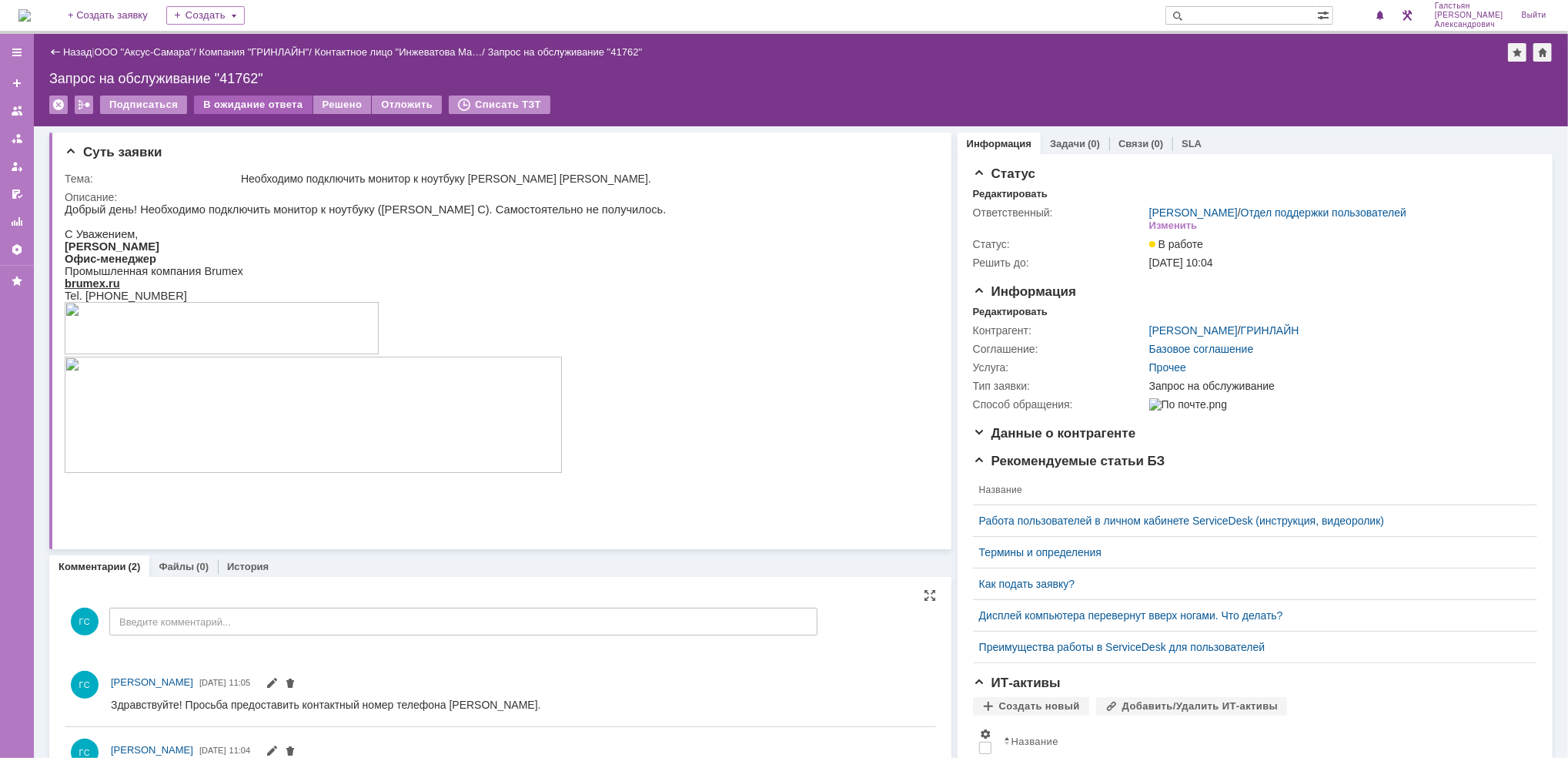
click at [256, 105] on div "В ожидание ответа" at bounding box center [253, 104] width 118 height 18
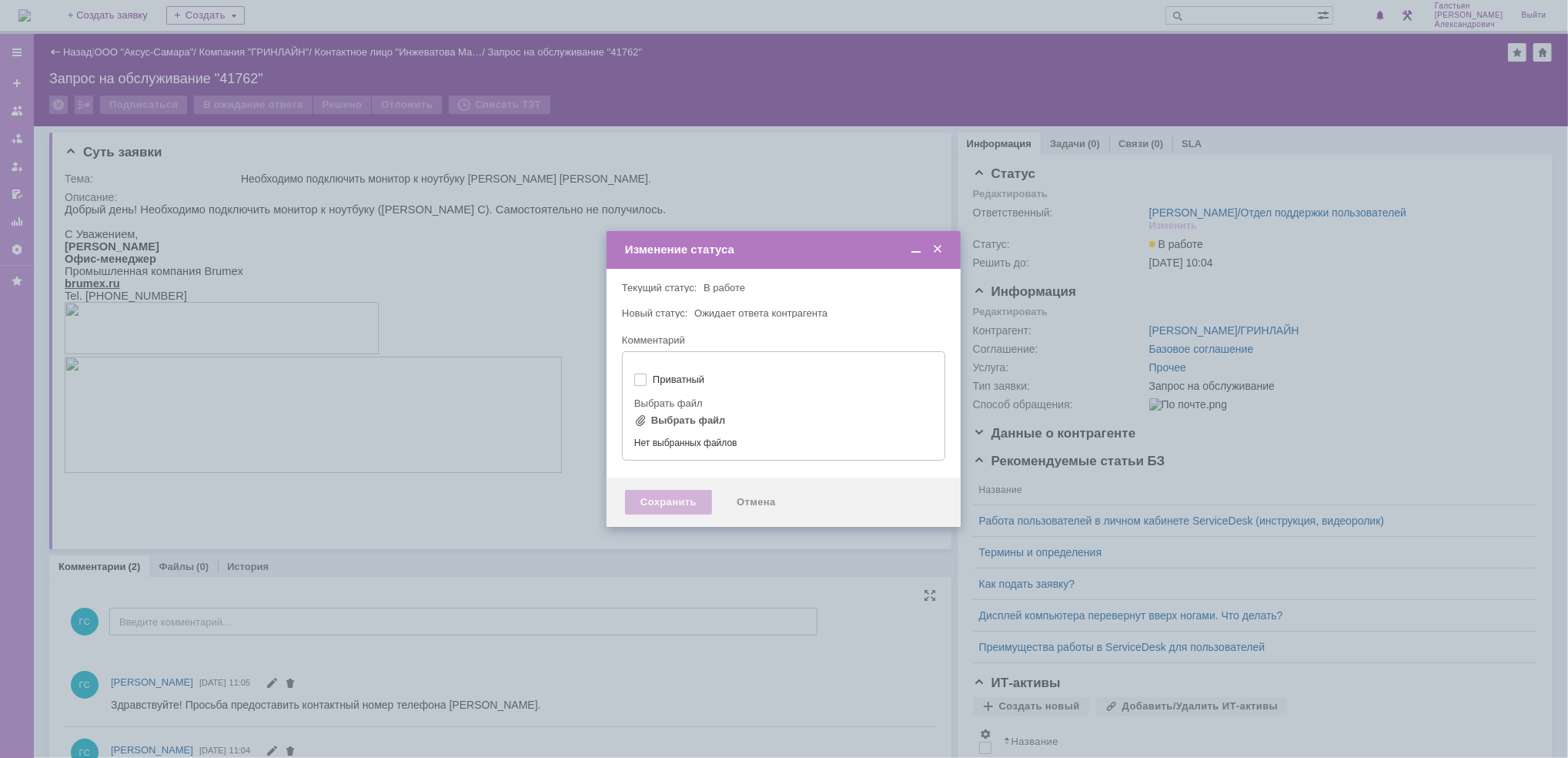
type input "[не указано]"
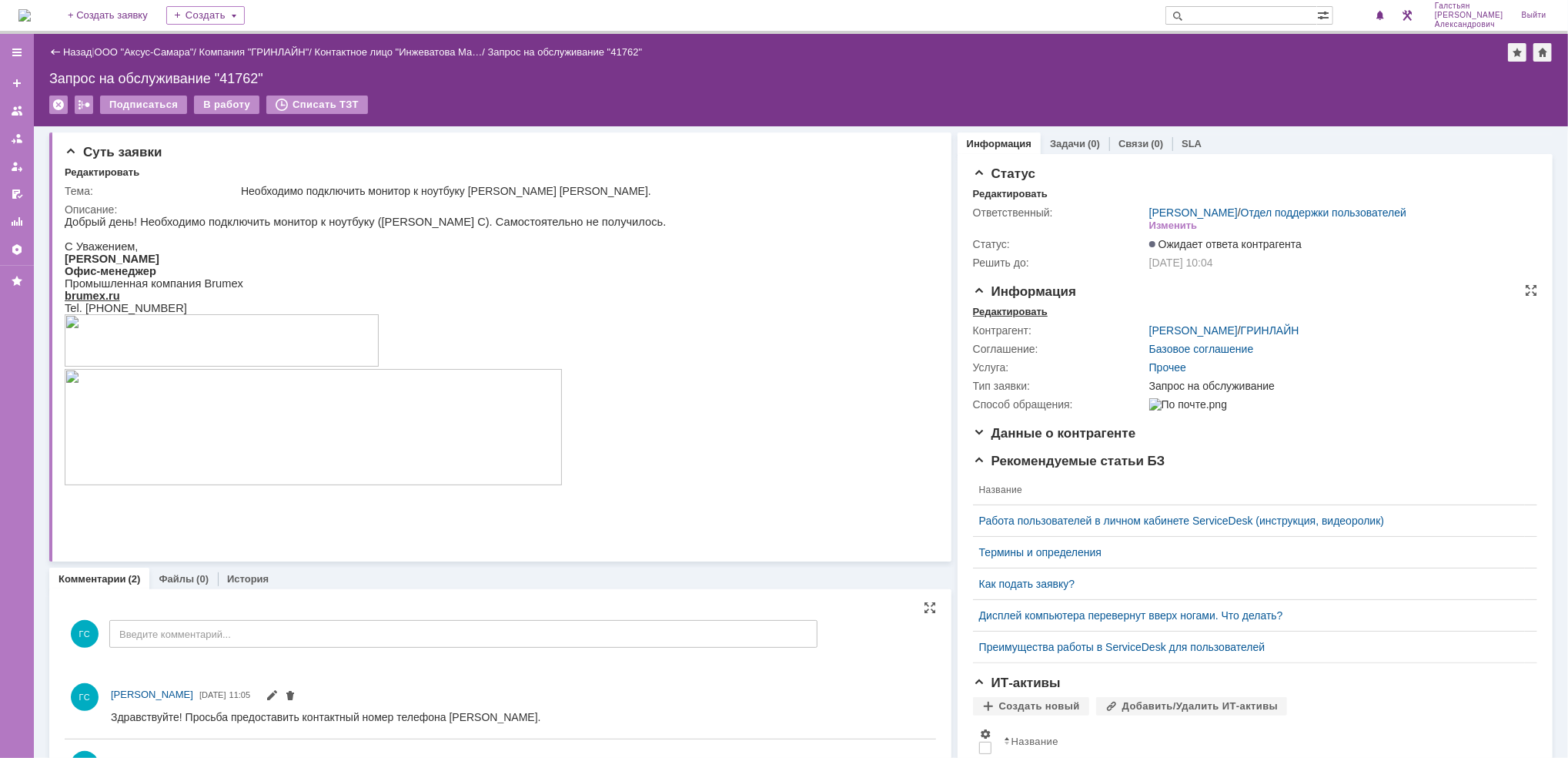
click at [998, 312] on div "Редактировать" at bounding box center [1010, 311] width 75 height 12
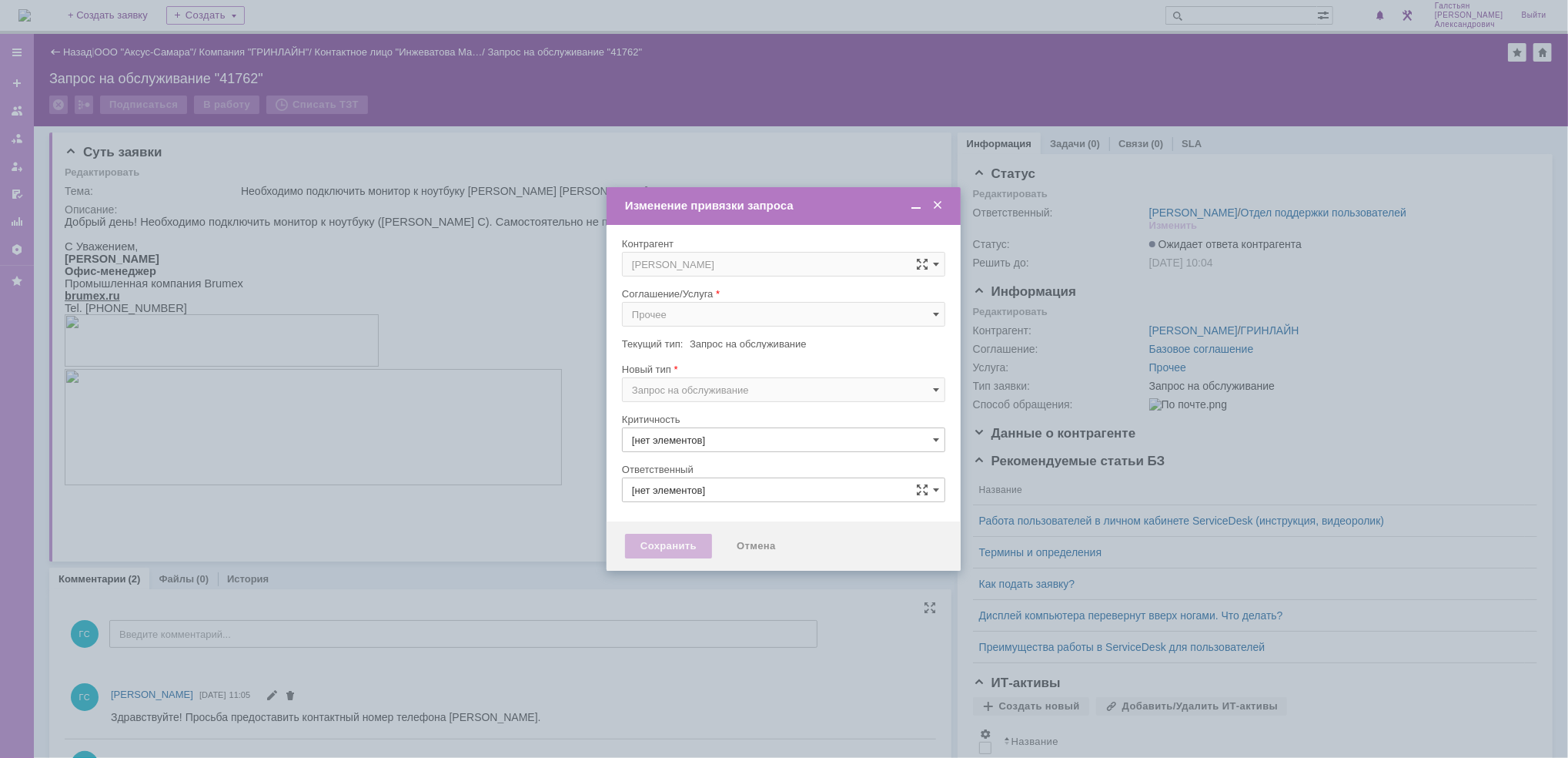
type input "3. Низкая"
type input "[не указано]"
type input "[PERSON_NAME]"
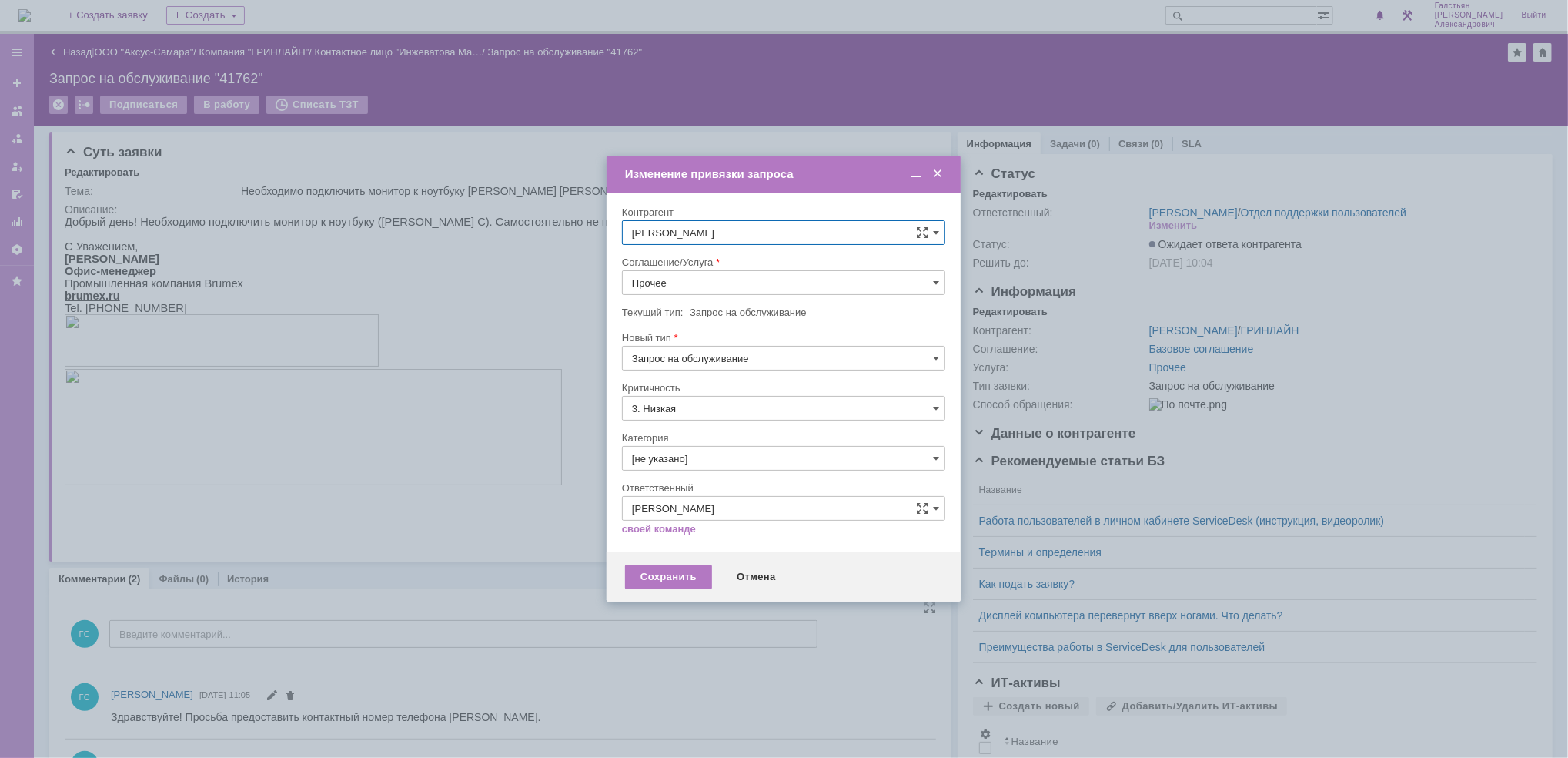
click at [702, 278] on input "Прочее" at bounding box center [784, 282] width 323 height 25
click at [737, 467] on span "АРМ_Настройка" at bounding box center [783, 469] width 304 height 12
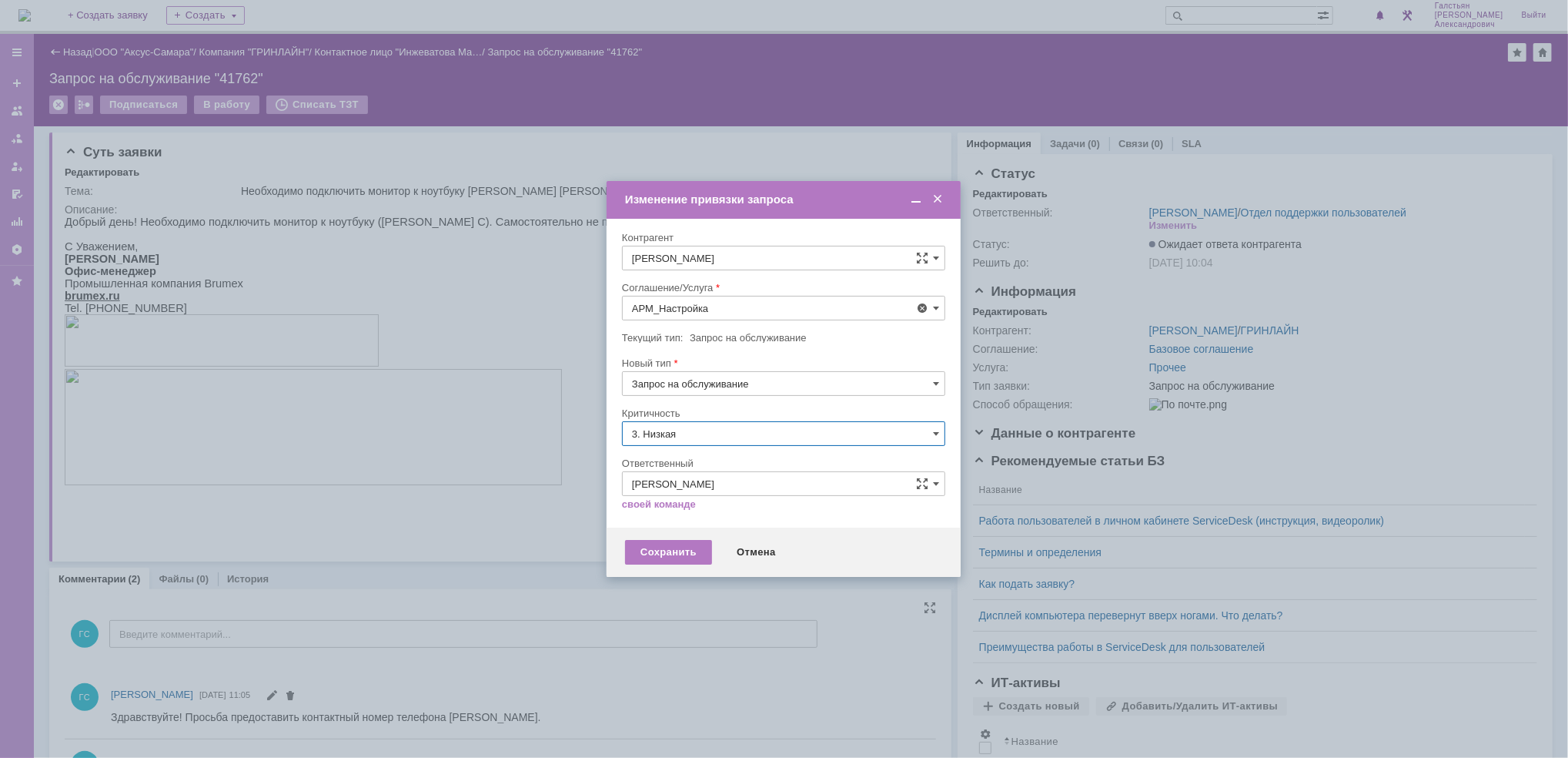
click at [730, 429] on input "3. Низкая" at bounding box center [784, 433] width 323 height 25
type input "АРМ_Настройка"
click at [712, 457] on span "[не указано]" at bounding box center [783, 461] width 304 height 12
type input "[не указано]"
click at [683, 550] on div "Сохранить" at bounding box center [668, 552] width 87 height 25
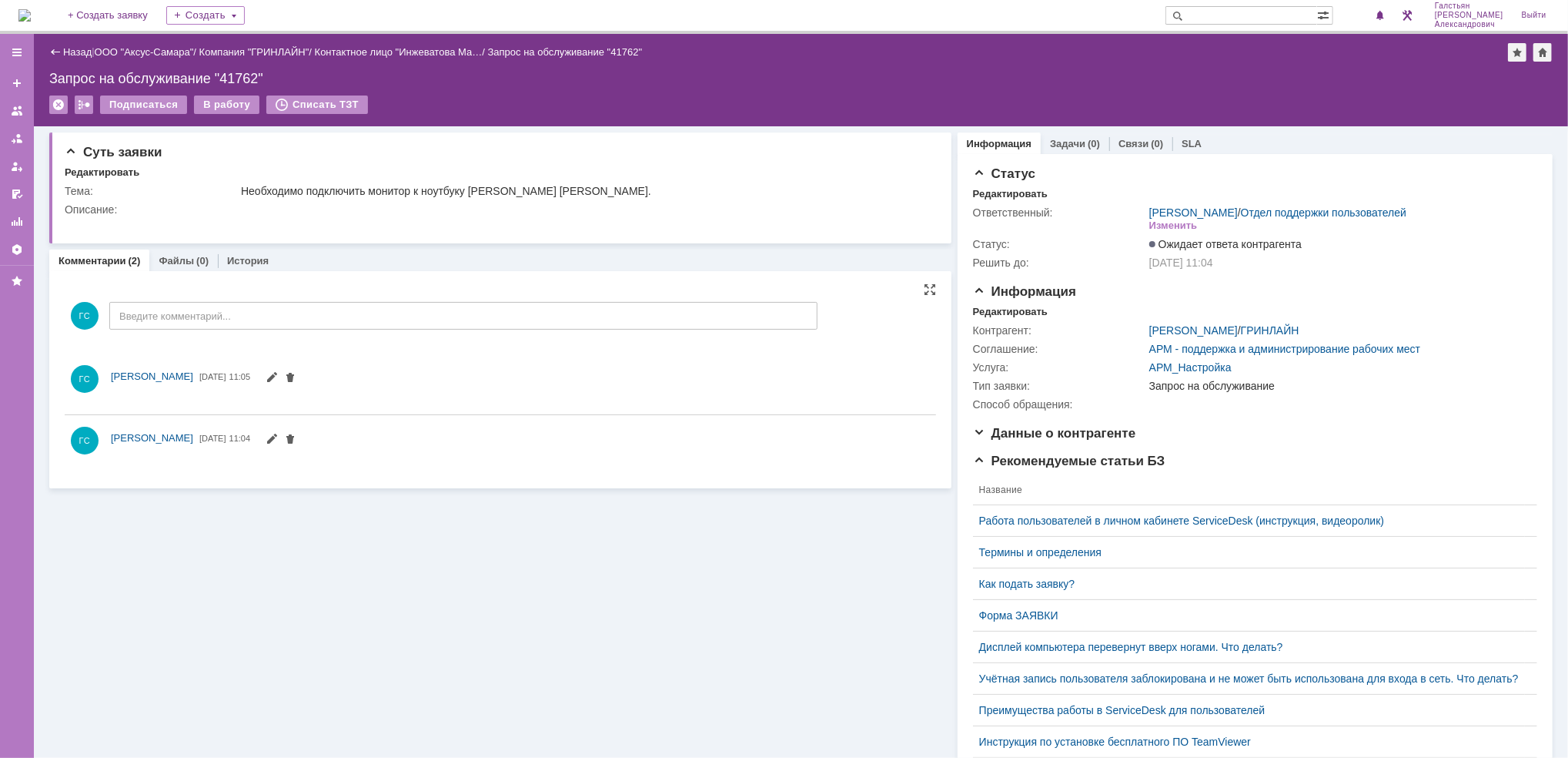
scroll to position [0, 0]
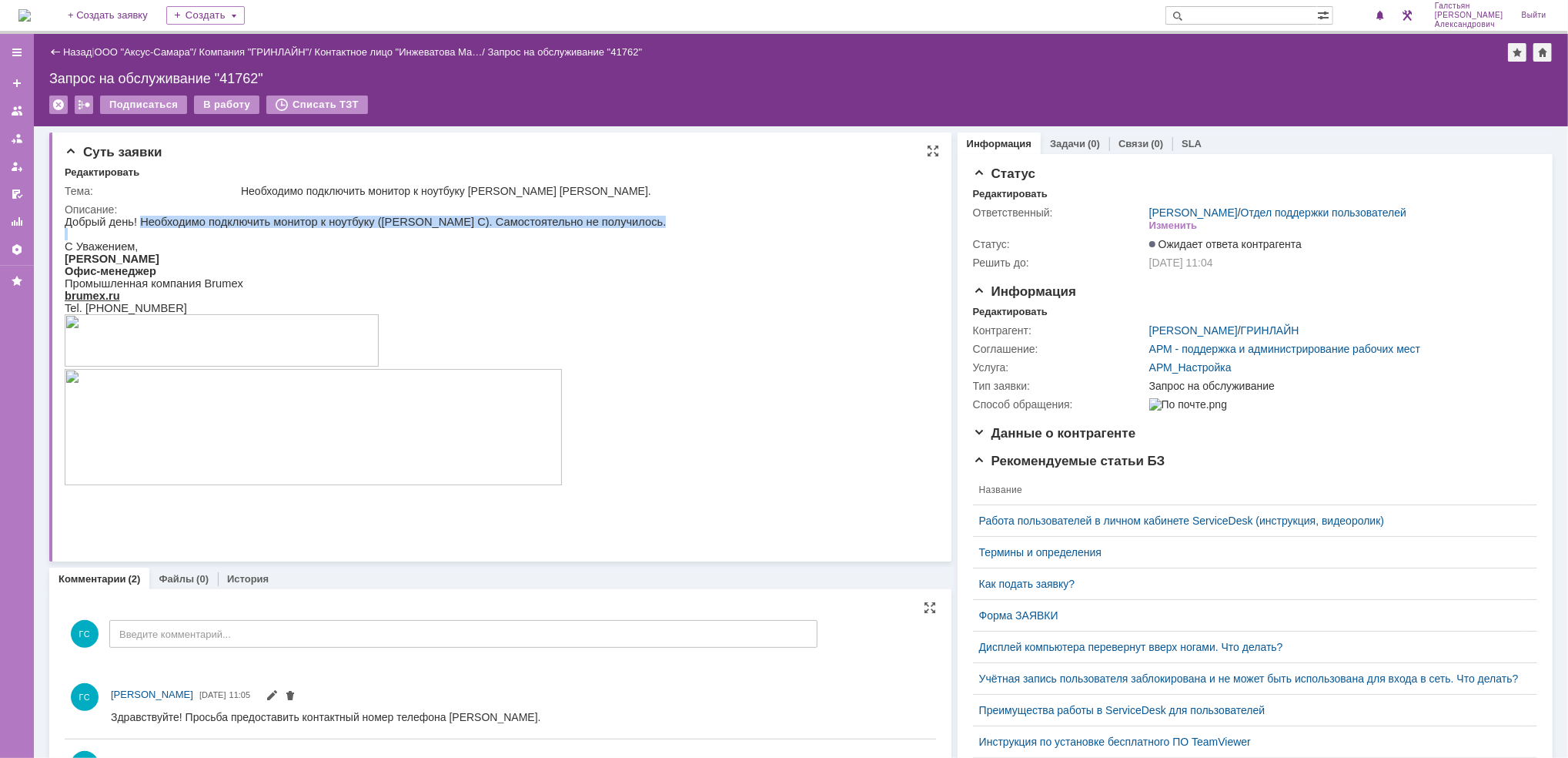
drag, startPoint x: 133, startPoint y: 218, endPoint x: 509, endPoint y: 236, distance: 376.4
click at [509, 236] on div "Добрый день! Необходимо подключить монитор к ноутбуку (Якиманский С). Самостоят…" at bounding box center [364, 369] width 601 height 308
copy div "Необходимо подключить монитор к ноутбуку (Якиманский С). Самостоятельно не полу…"
click at [1065, 155] on div "Статус Редактировать Ответственный: Галстьян Степан Александрович / Отдел подде…" at bounding box center [1255, 566] width 595 height 825
click at [1060, 134] on div "Задачи (0)" at bounding box center [1075, 143] width 69 height 22
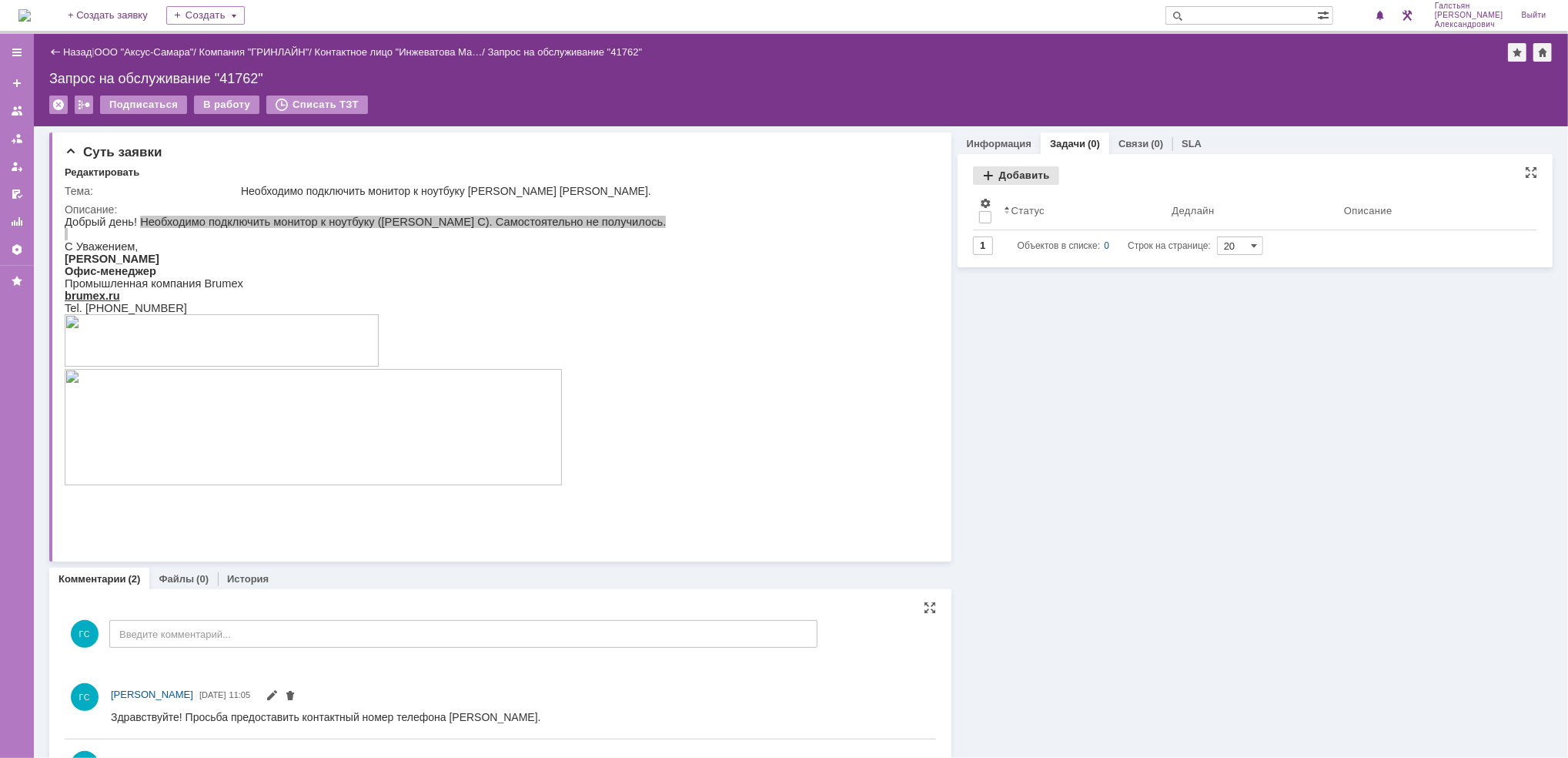
click at [1006, 169] on div "Добавить" at bounding box center [1016, 175] width 86 height 18
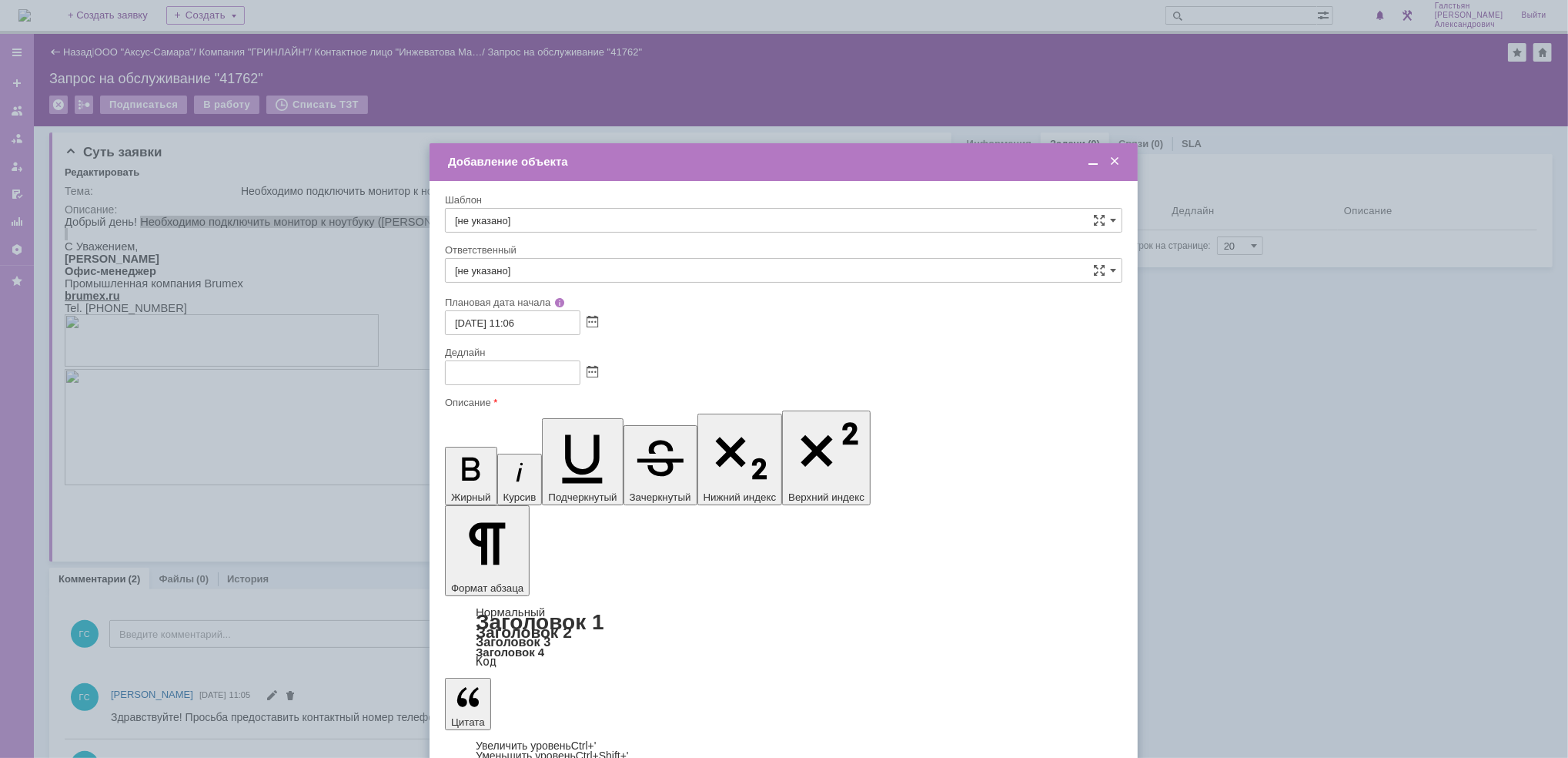
click at [593, 371] on span at bounding box center [592, 372] width 11 height 12
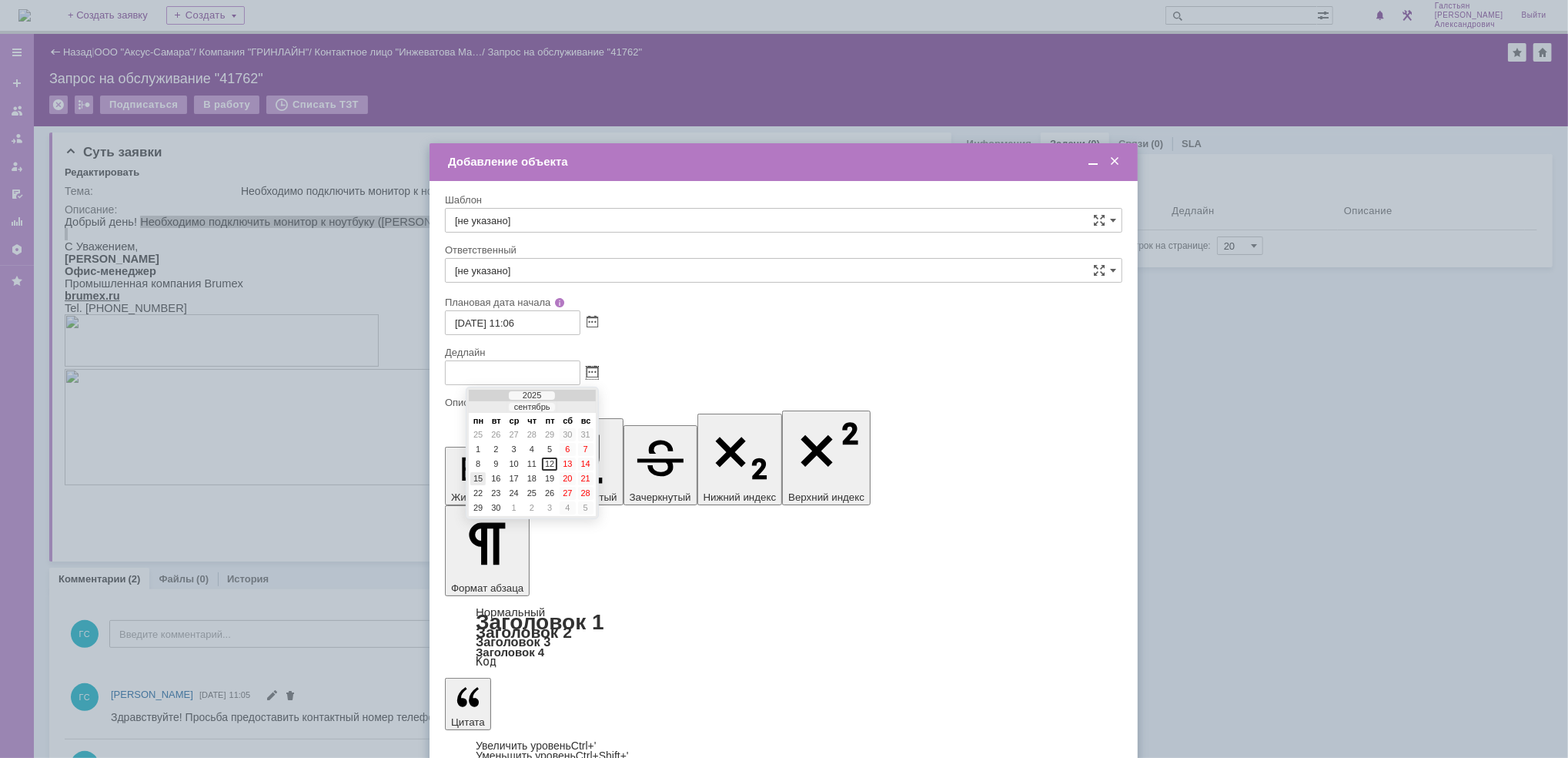
click at [476, 477] on div "15" at bounding box center [477, 478] width 15 height 13
type input "15.09.2025 11:07"
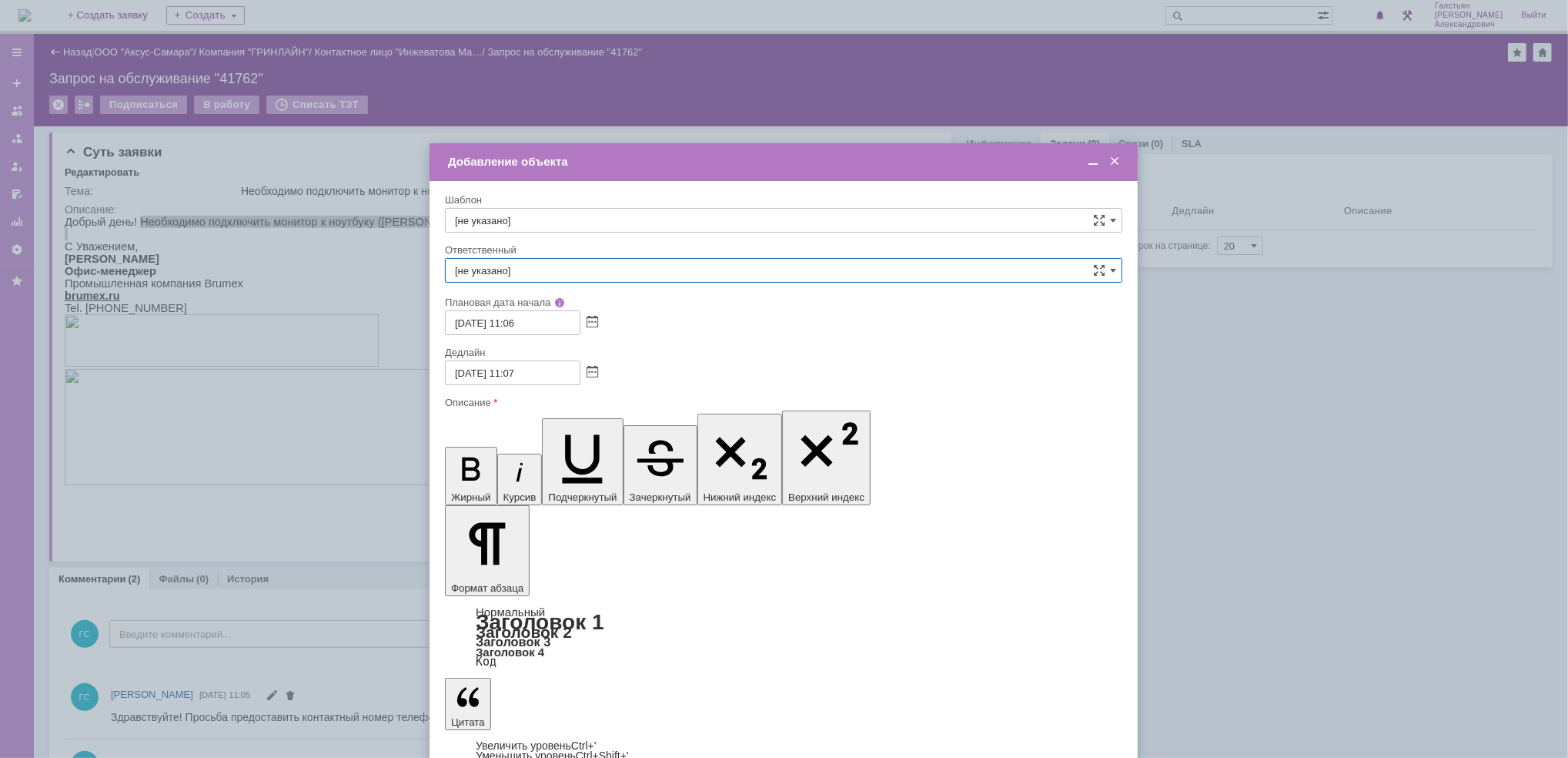
click at [551, 272] on input "[не указано]" at bounding box center [783, 270] width 677 height 25
click at [600, 429] on span "[PERSON_NAME]" at bounding box center [783, 433] width 657 height 12
type input "[PERSON_NAME]"
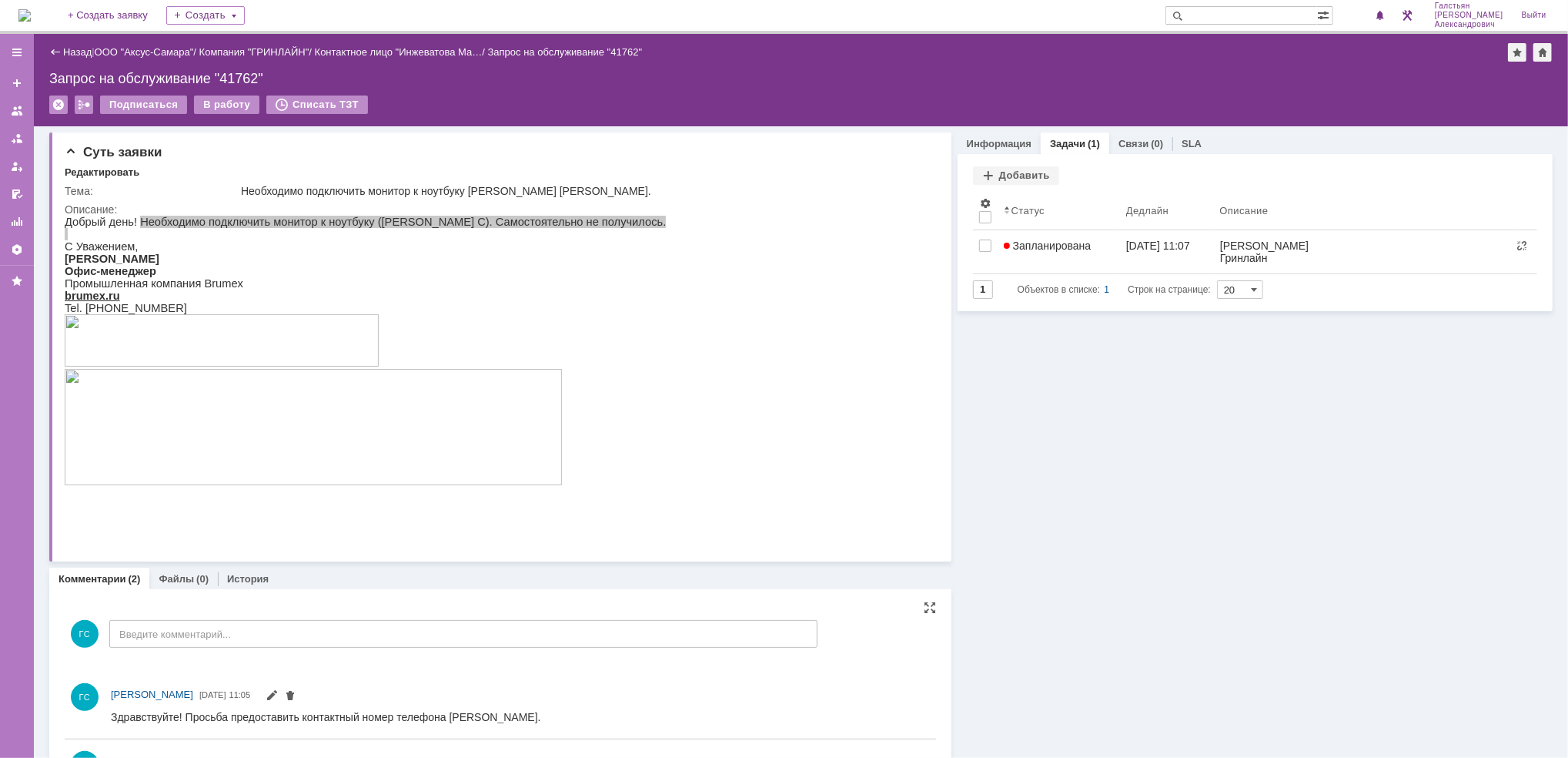
click at [31, 10] on img at bounding box center [24, 15] width 12 height 12
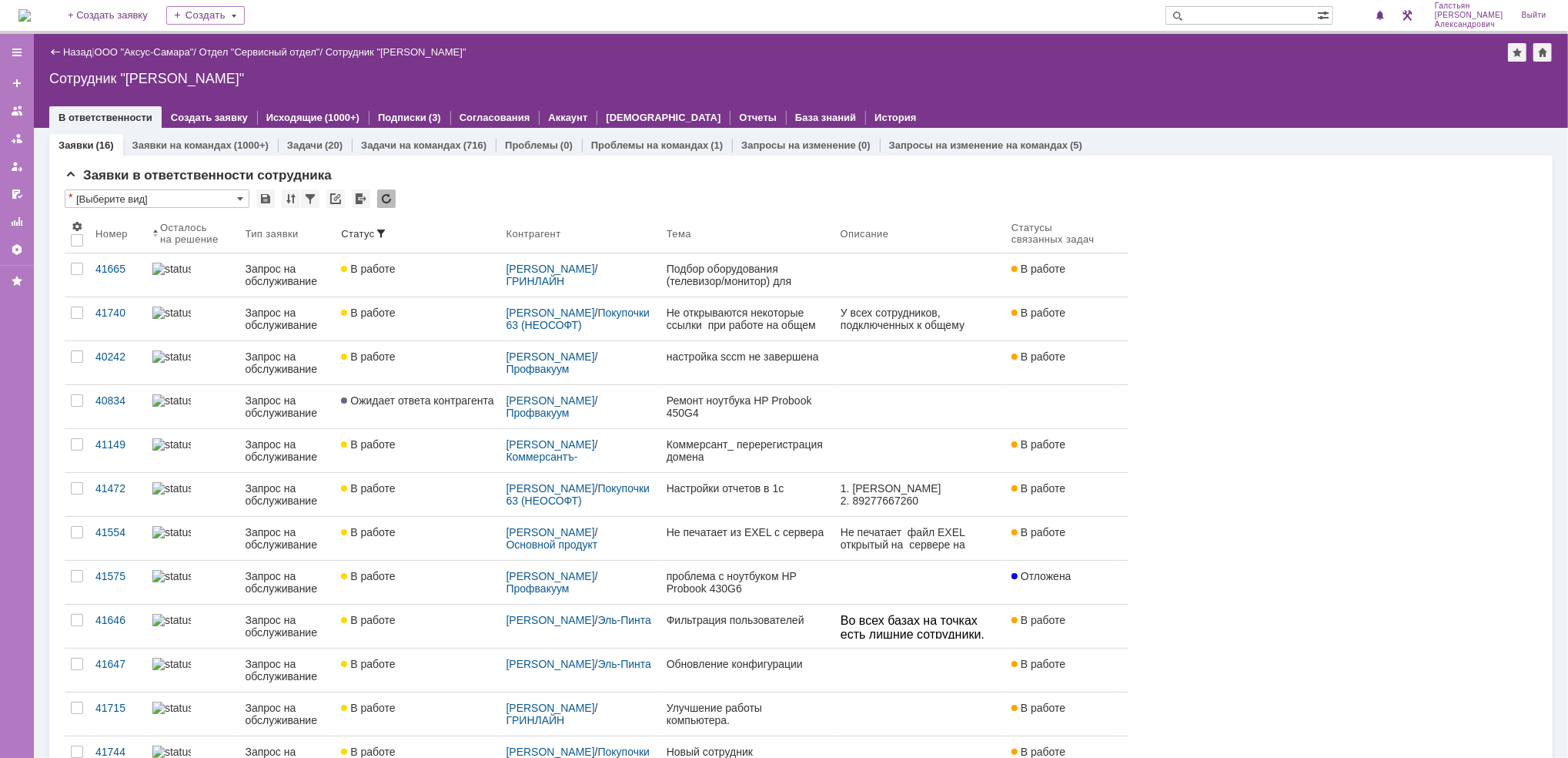
click at [31, 10] on img at bounding box center [24, 15] width 12 height 12
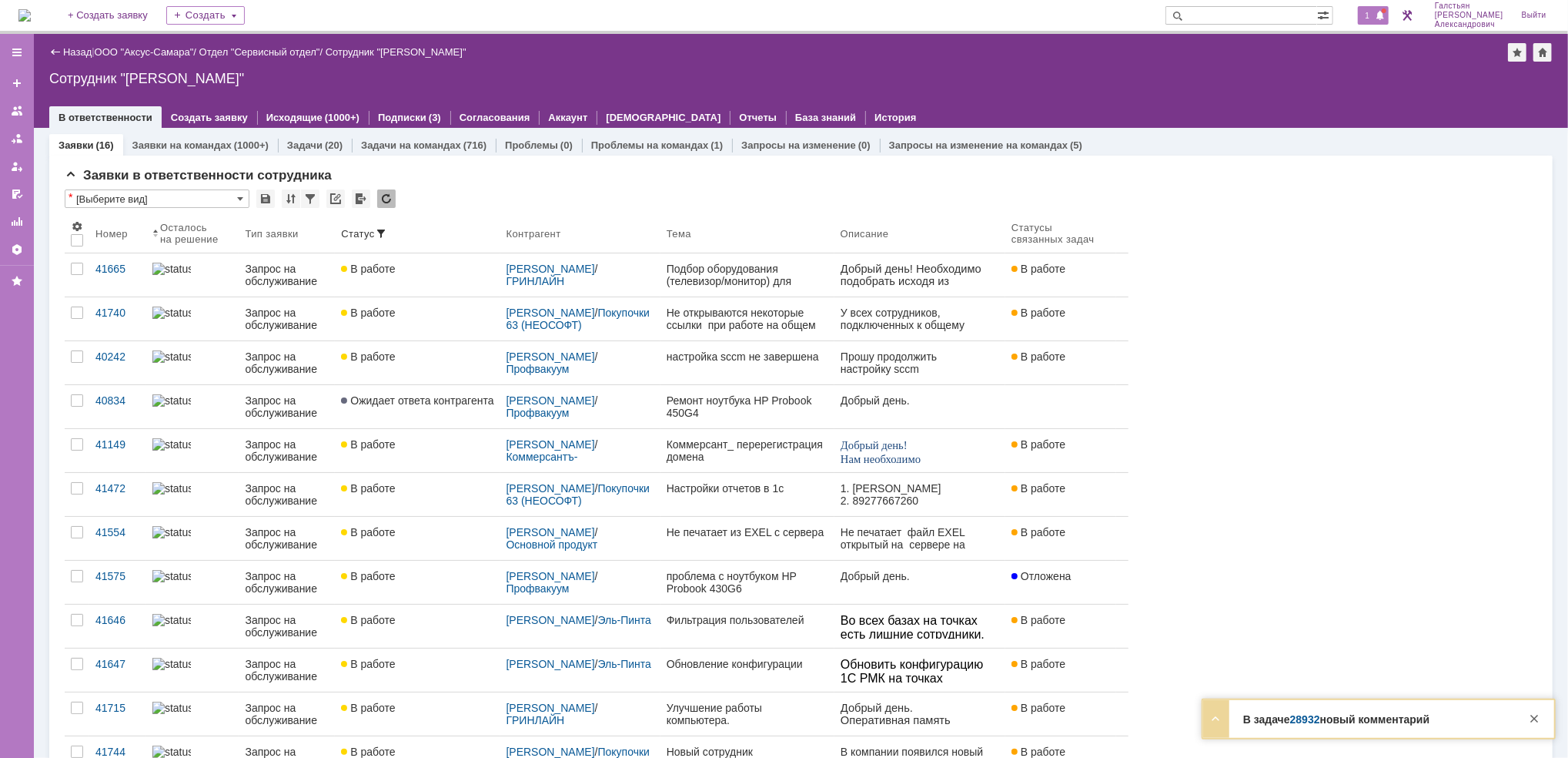
click at [1384, 14] on span at bounding box center [1380, 16] width 11 height 12
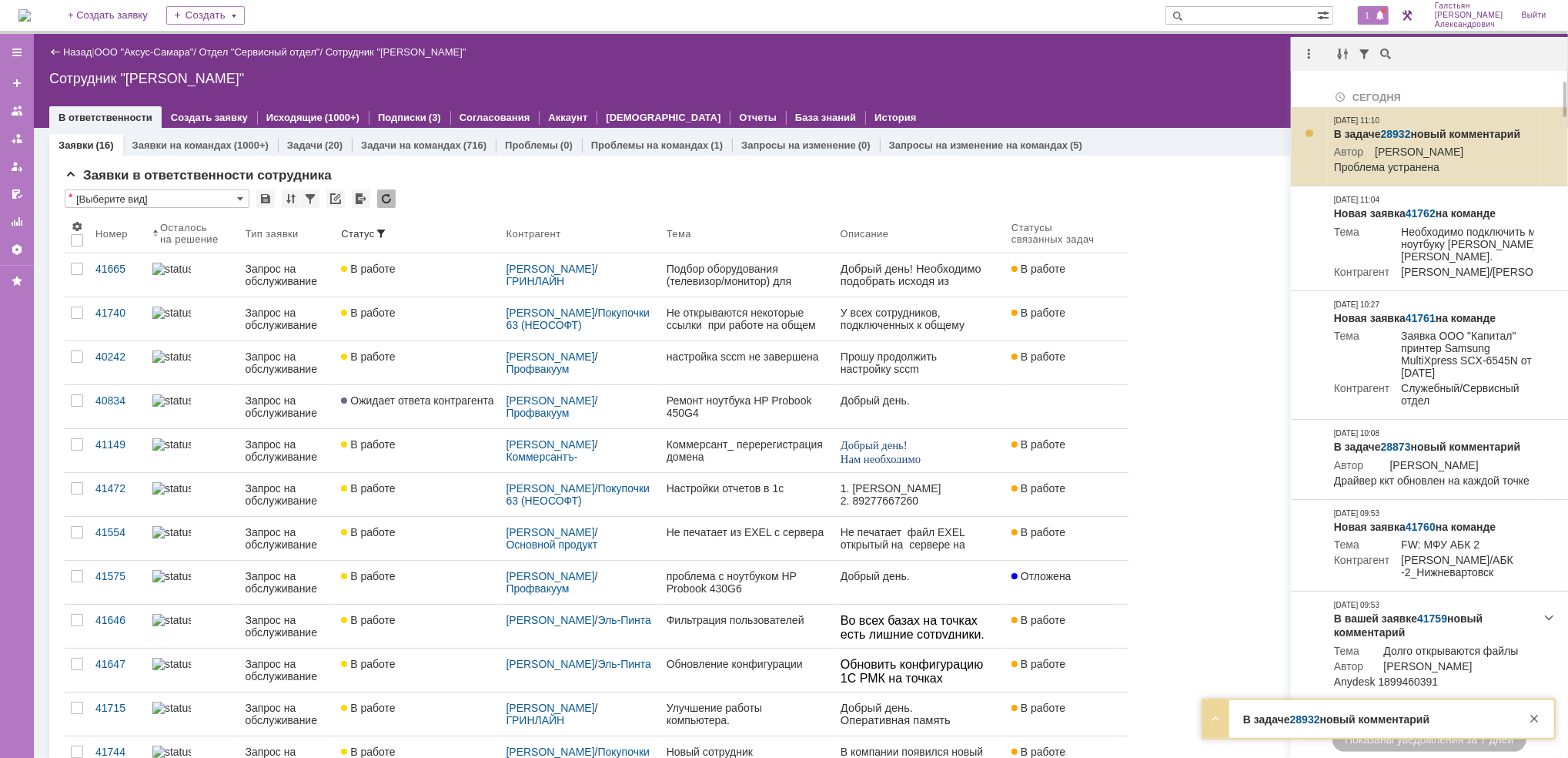
click at [1391, 129] on link "28932" at bounding box center [1396, 133] width 30 height 12
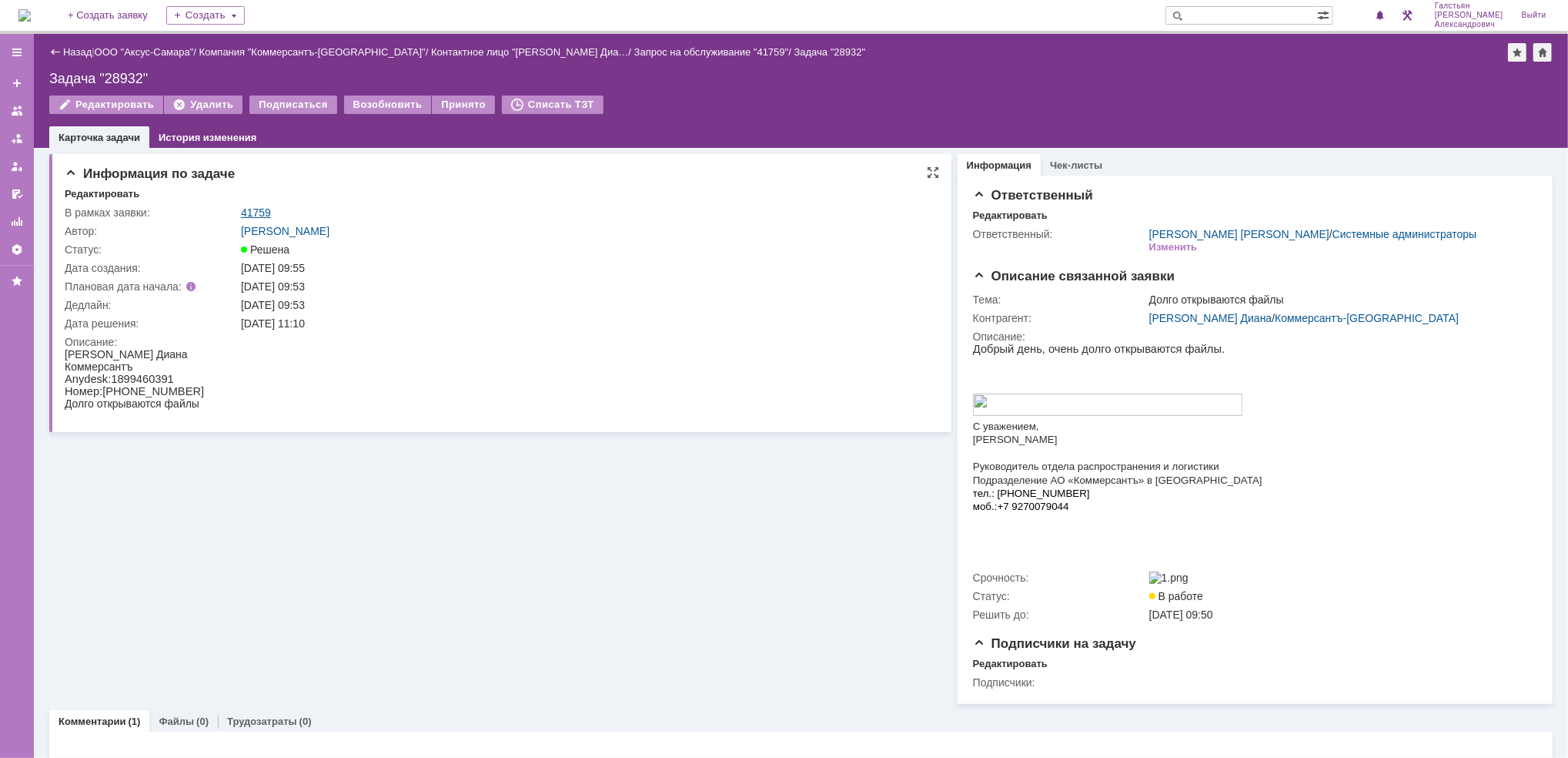
click at [243, 211] on link "41759" at bounding box center [256, 212] width 30 height 12
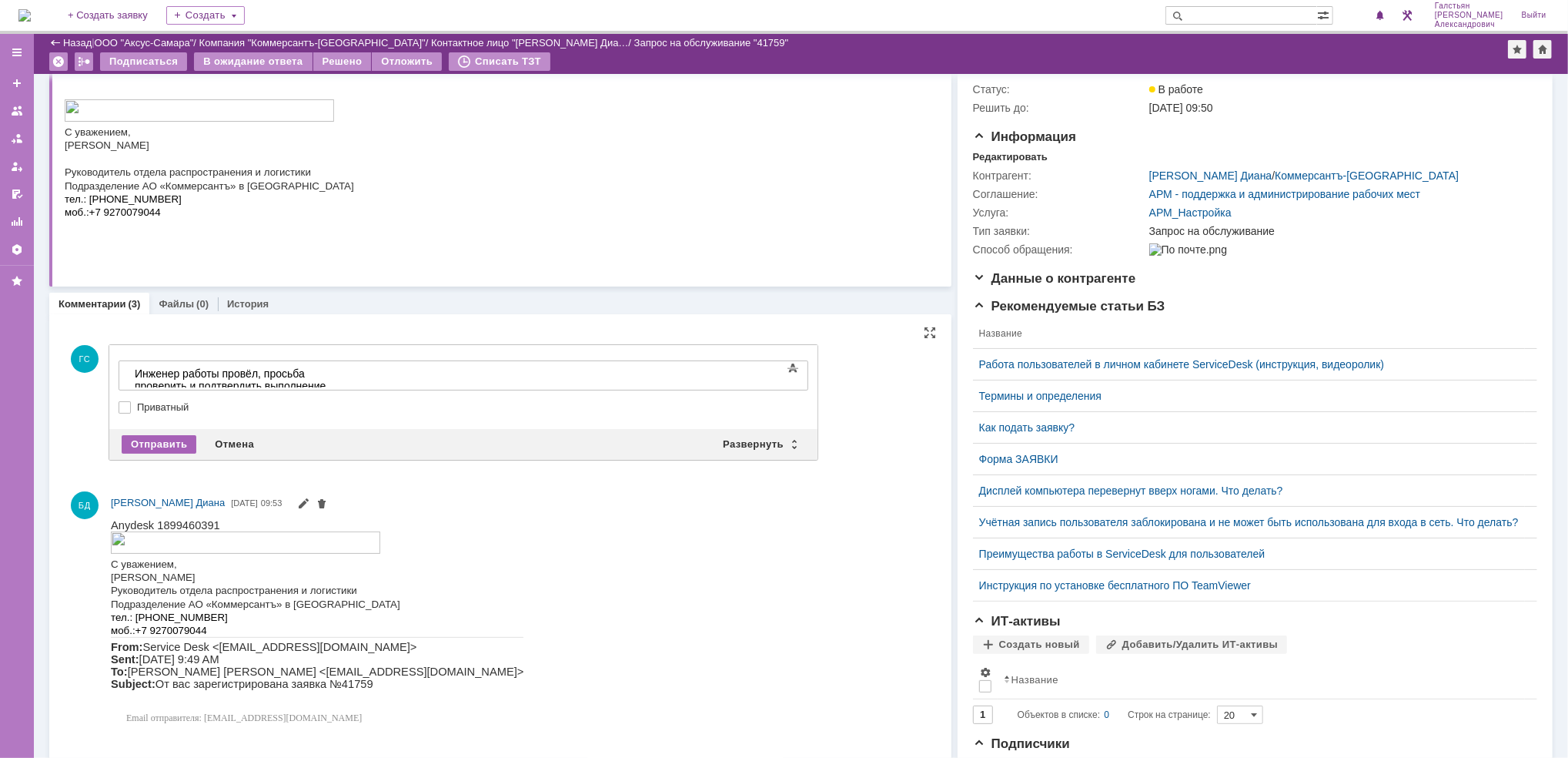
click at [167, 441] on div "Отправить" at bounding box center [159, 444] width 75 height 18
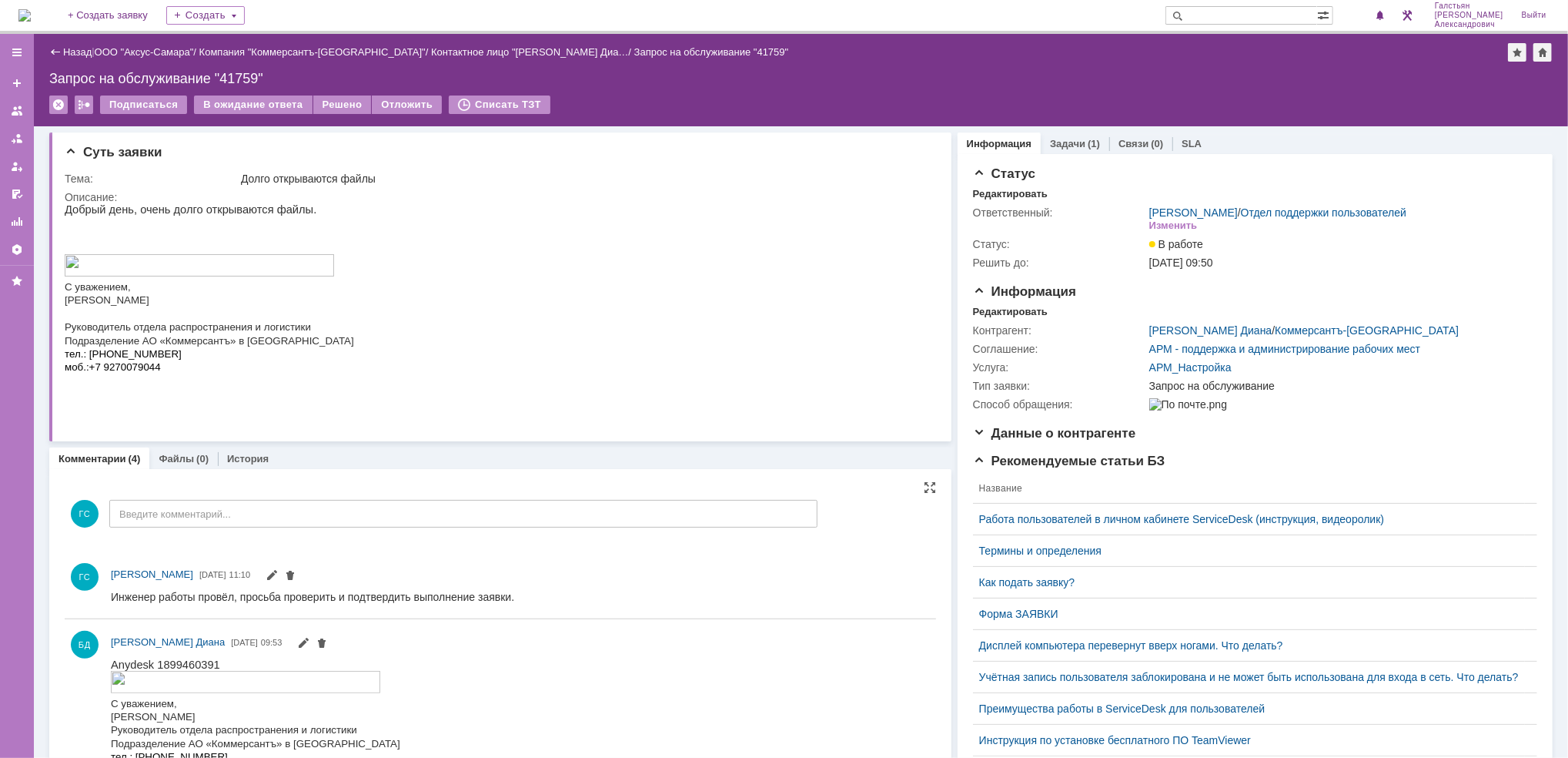
drag, startPoint x: 346, startPoint y: 88, endPoint x: 342, endPoint y: 98, distance: 10.8
click at [343, 89] on div "Назад | ООО "Аксус-Самара" / Компания "Коммерсантъ-Волга" / Контактное лицо "Бе…" at bounding box center [801, 81] width 1534 height 92
click at [342, 105] on div "Решено" at bounding box center [342, 104] width 58 height 18
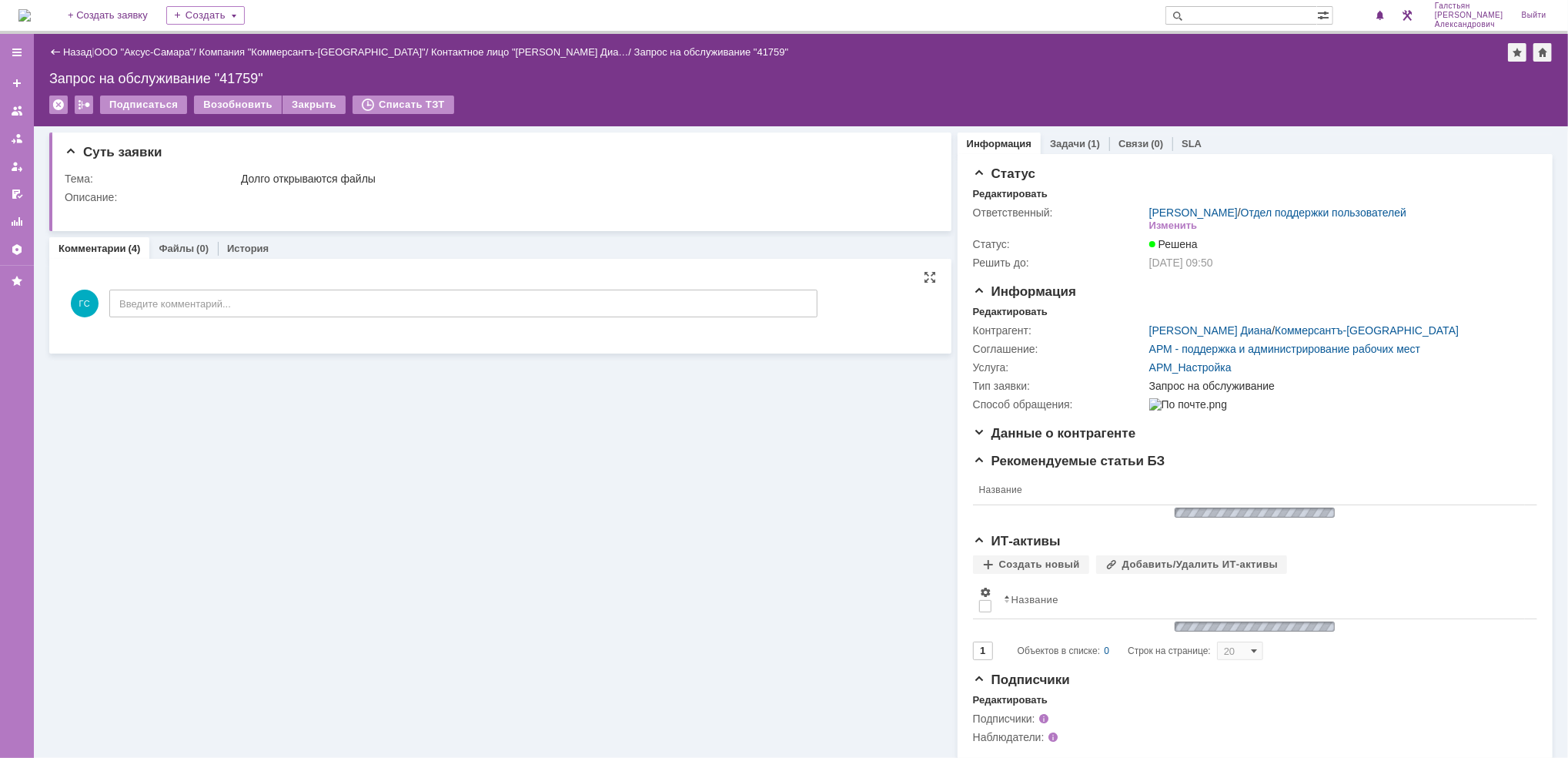
click at [31, 10] on img at bounding box center [24, 15] width 12 height 12
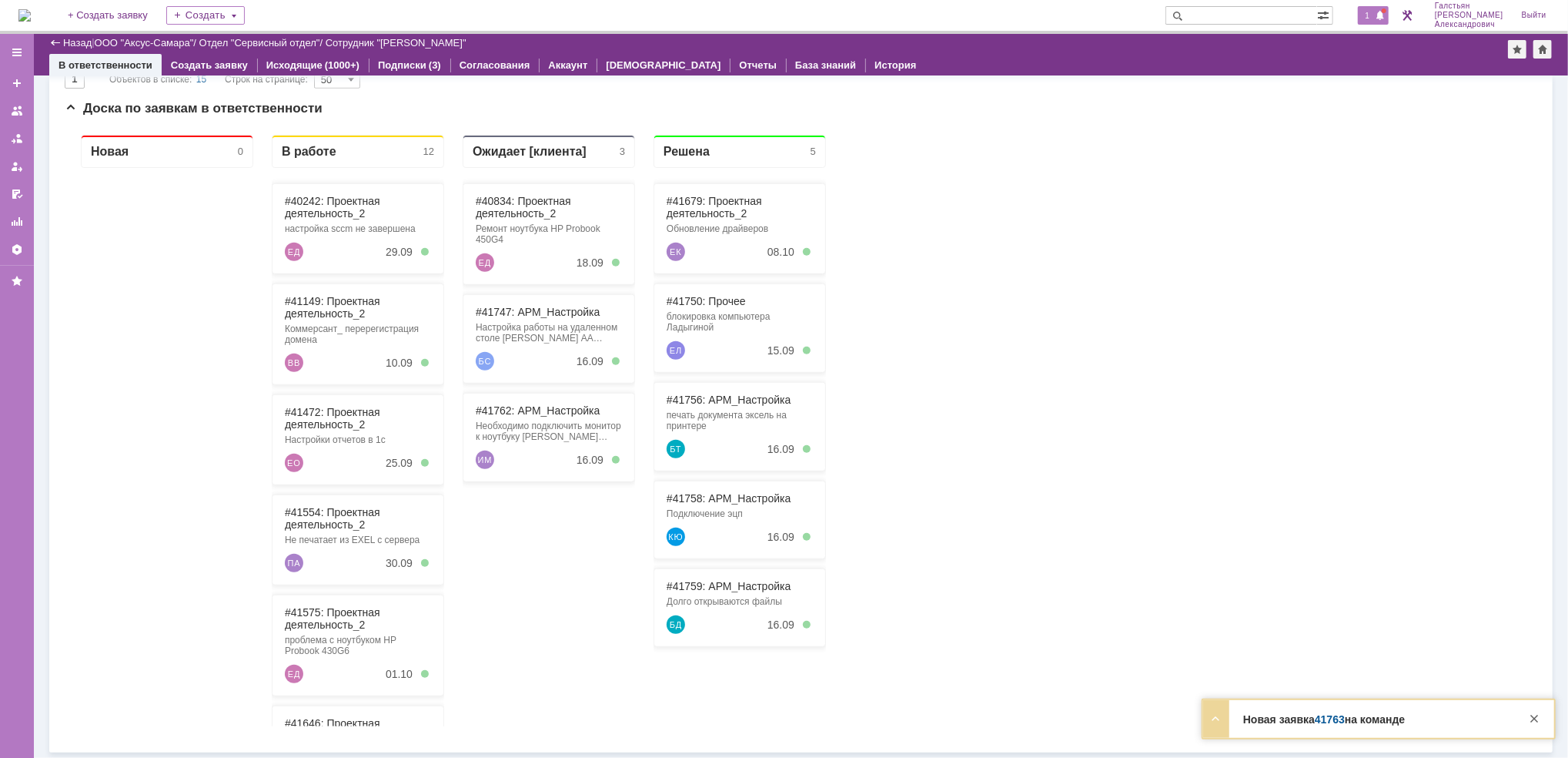
click at [1383, 10] on span at bounding box center [1380, 16] width 11 height 12
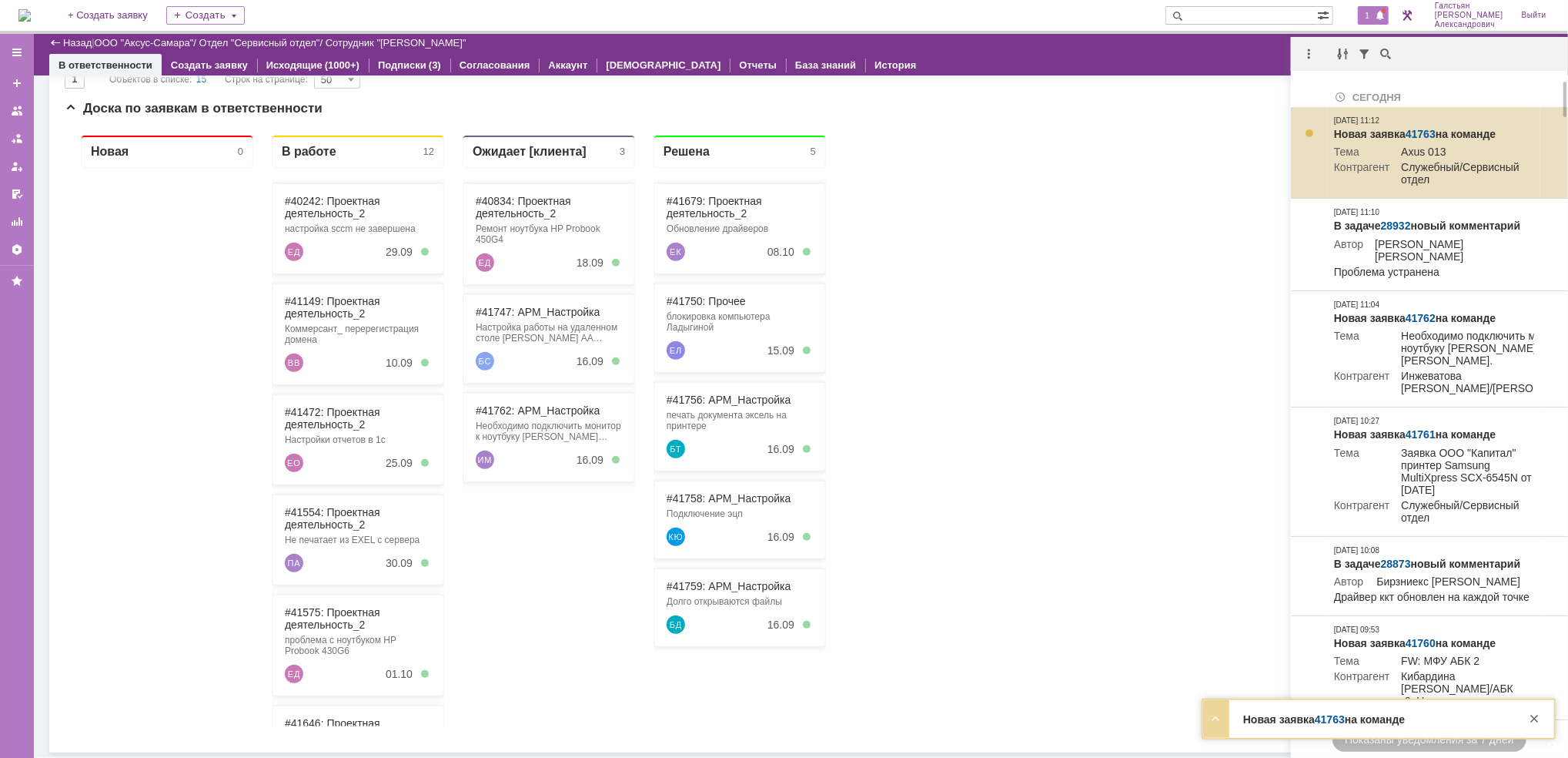
click at [1422, 133] on link "41763" at bounding box center [1421, 133] width 30 height 12
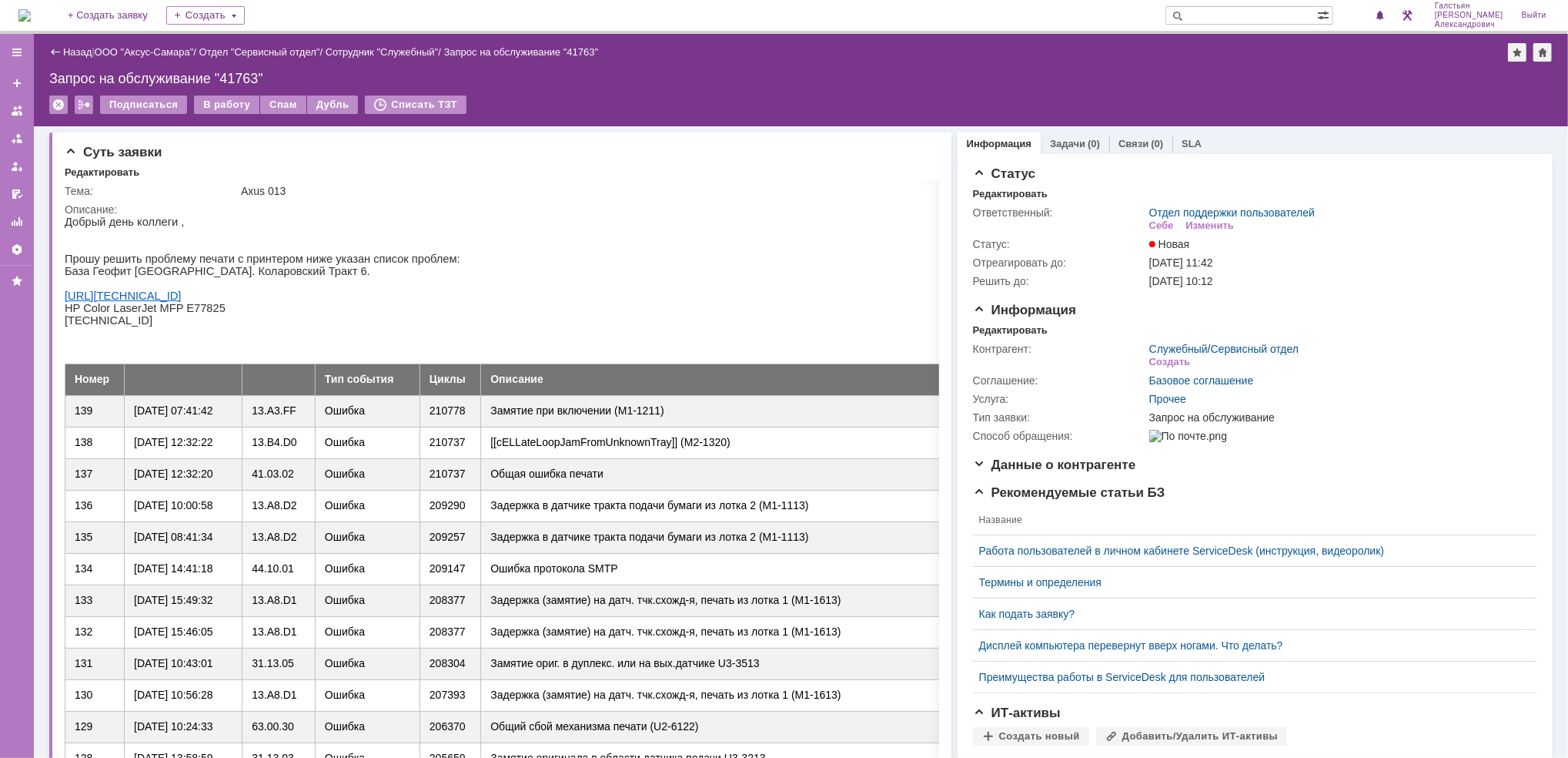
click at [13, 15] on div "На домашнюю + Создать заявку Создать [PERSON_NAME]" at bounding box center [784, 17] width 1568 height 34
click at [31, 11] on img at bounding box center [24, 15] width 12 height 12
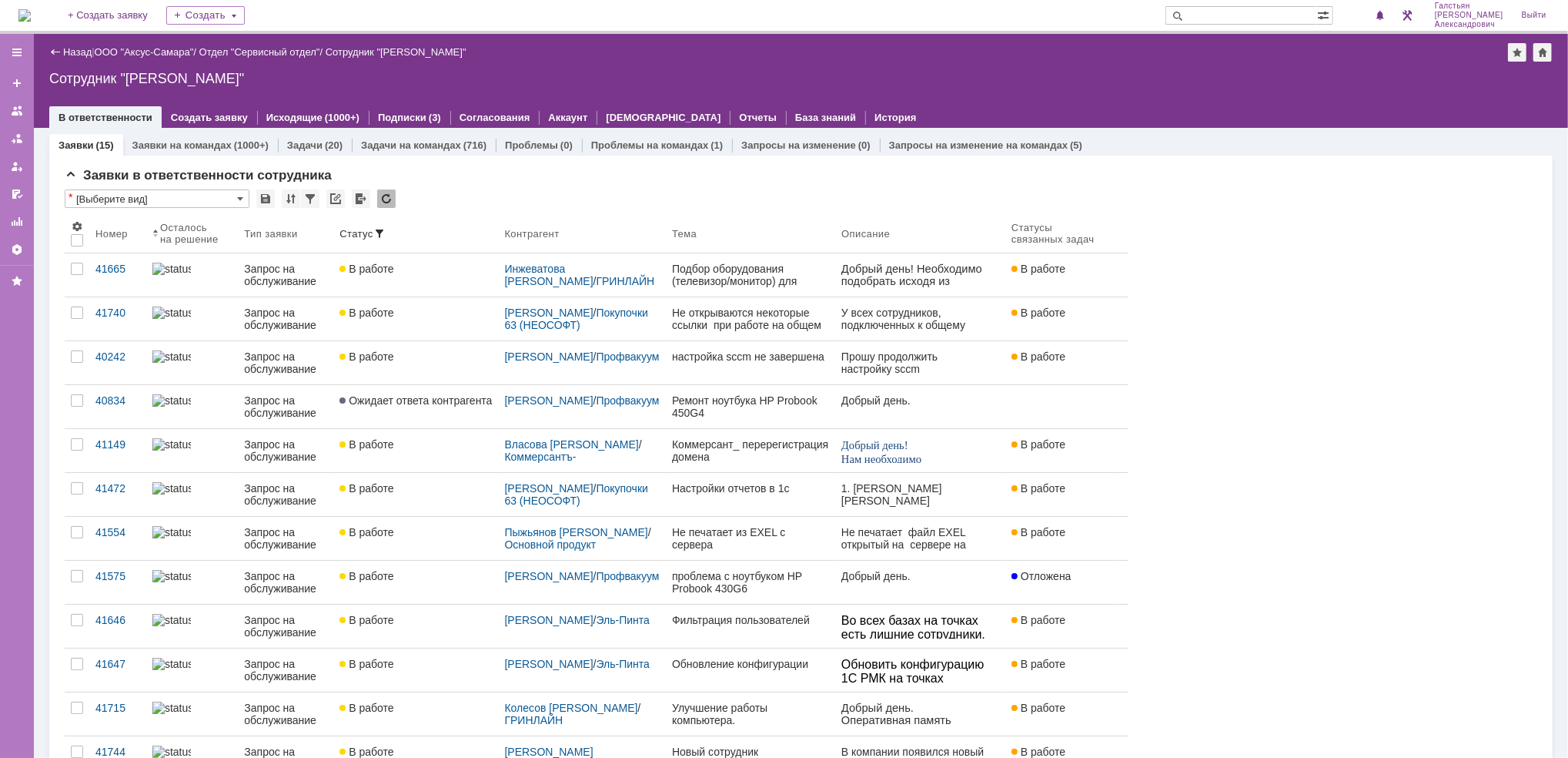
click at [29, 10] on img at bounding box center [24, 15] width 12 height 12
click at [31, 10] on img at bounding box center [24, 15] width 12 height 12
click at [31, 14] on img at bounding box center [24, 15] width 12 height 12
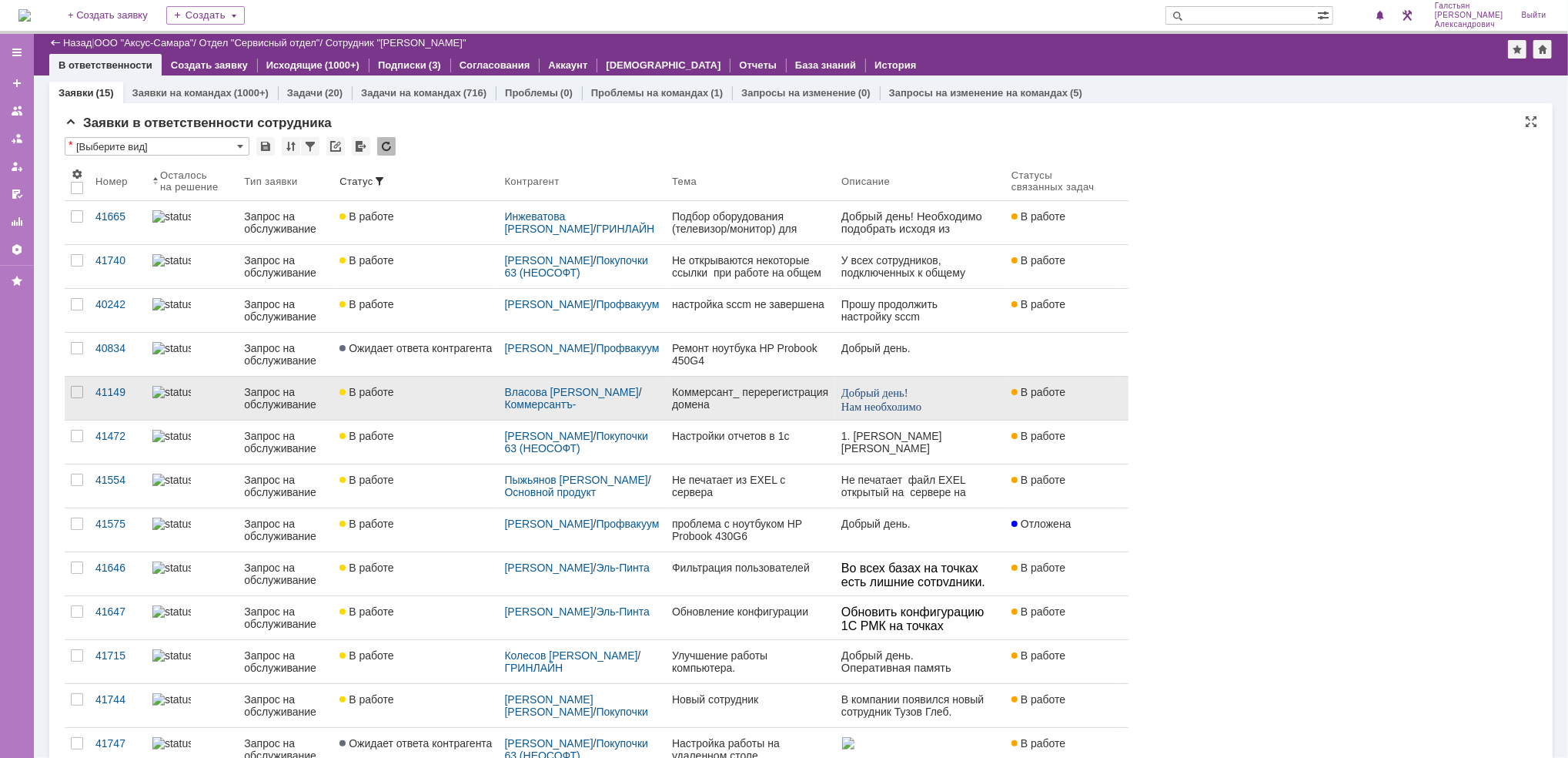
scroll to position [308, 0]
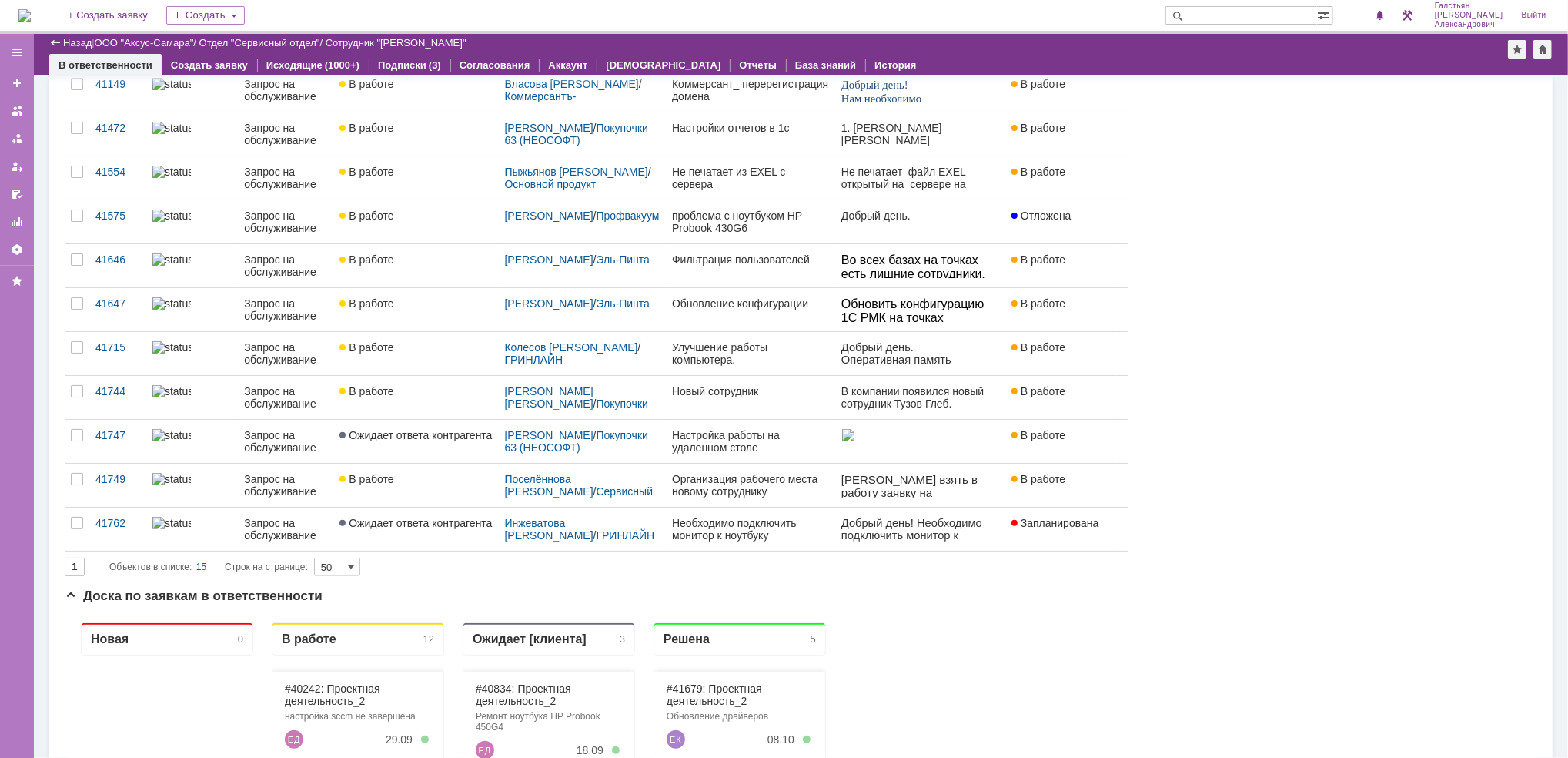
click at [28, 10] on img at bounding box center [24, 15] width 12 height 12
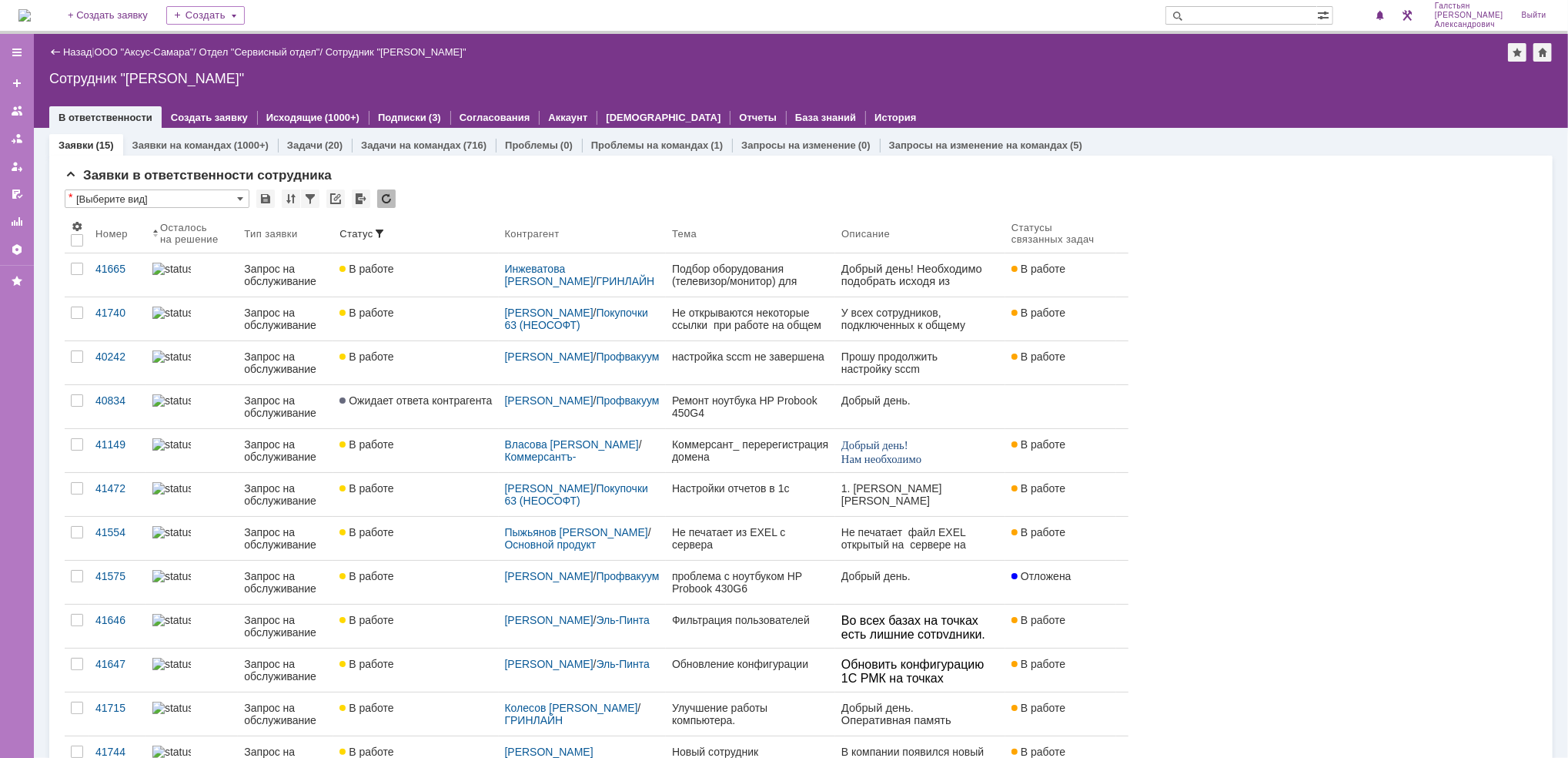
click at [31, 11] on img at bounding box center [24, 15] width 12 height 12
click at [1380, 10] on div "3" at bounding box center [1374, 15] width 32 height 18
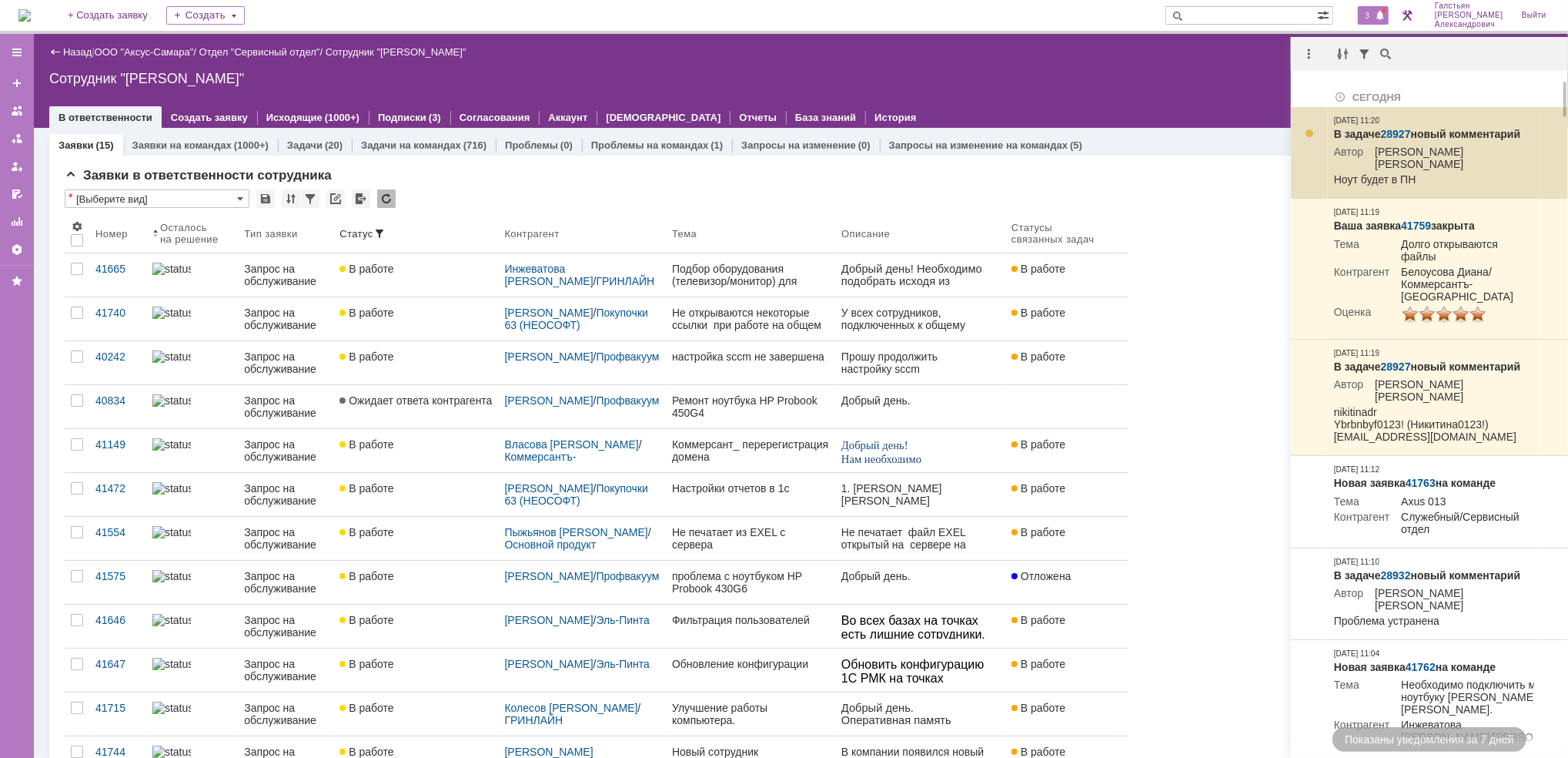
click at [1392, 129] on link "28927" at bounding box center [1396, 133] width 30 height 12
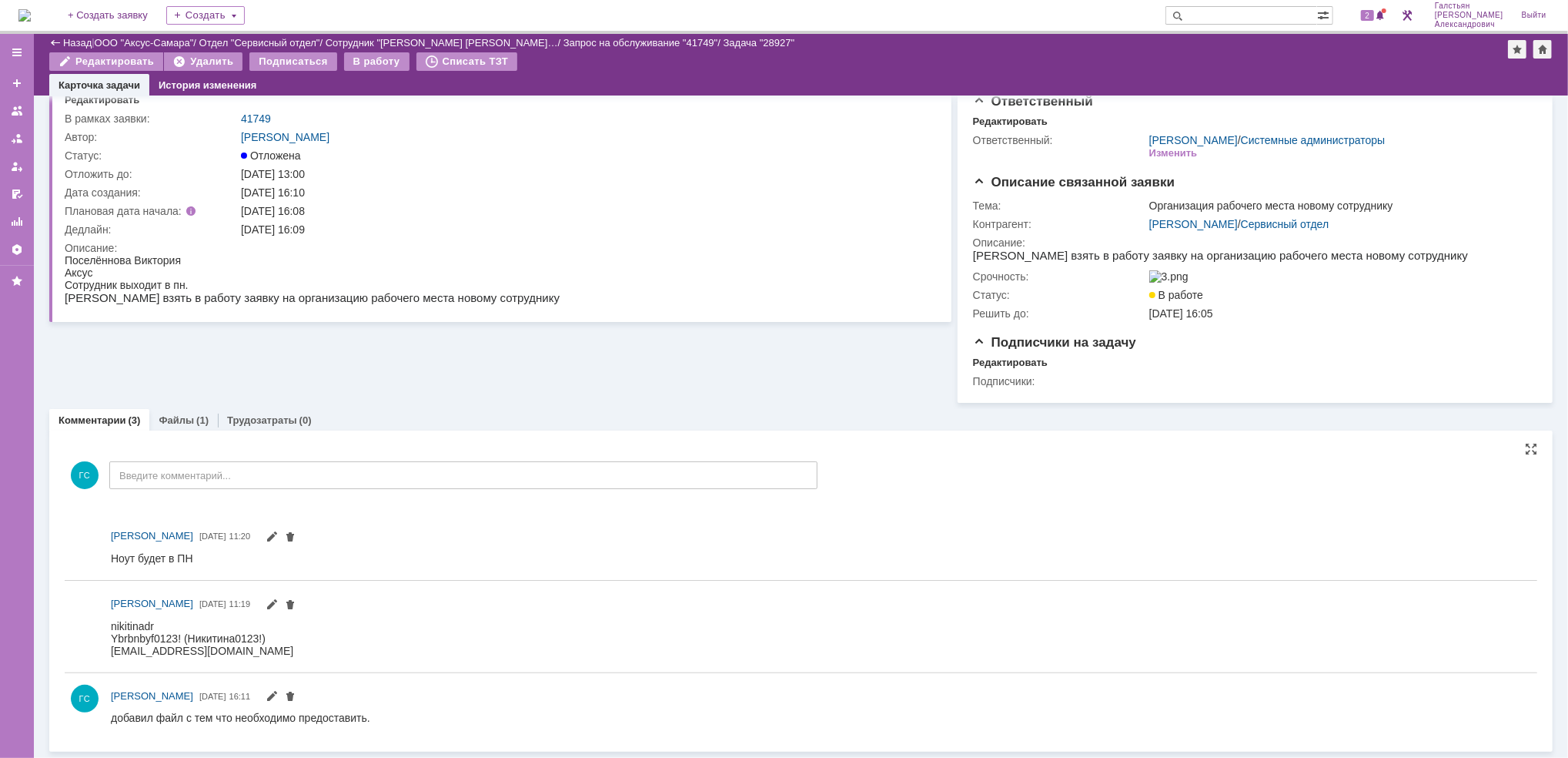
scroll to position [44, 0]
drag, startPoint x: 219, startPoint y: 1239, endPoint x: 244, endPoint y: 623, distance: 616.5
drag, startPoint x: 229, startPoint y: 650, endPoint x: 213, endPoint y: 1244, distance: 594.2
click at [110, 623] on html "nikitinadr Ybrbnbyf0123! (Никитина0123!) nikitinadr@axus.name" at bounding box center [812, 638] width 1404 height 37
copy div "nikitinadr Ybrbnbyf0123! (Никитина0123!) nikitinadr@axus.name"
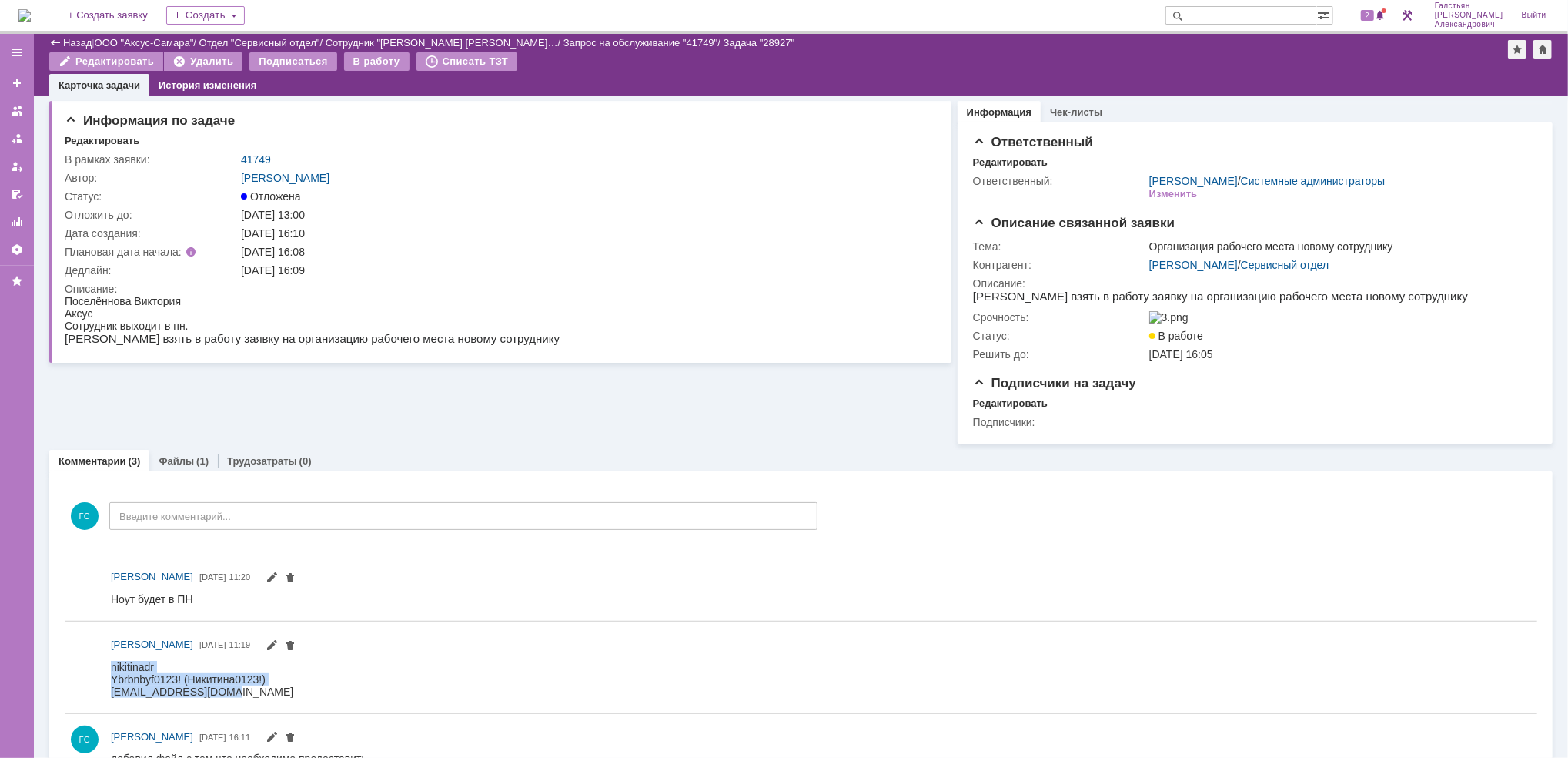
scroll to position [0, 0]
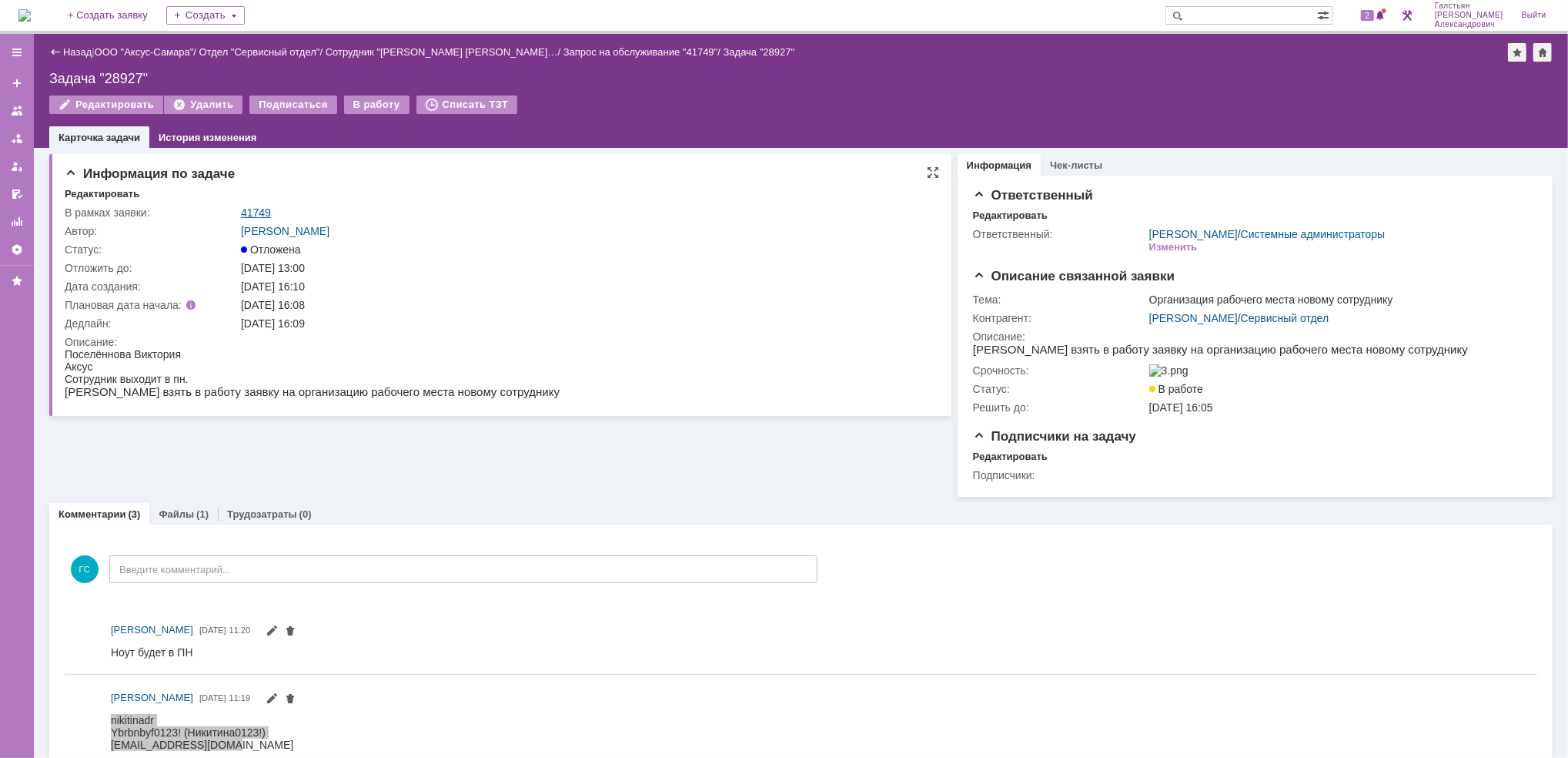
click at [249, 213] on link "41749" at bounding box center [256, 212] width 30 height 12
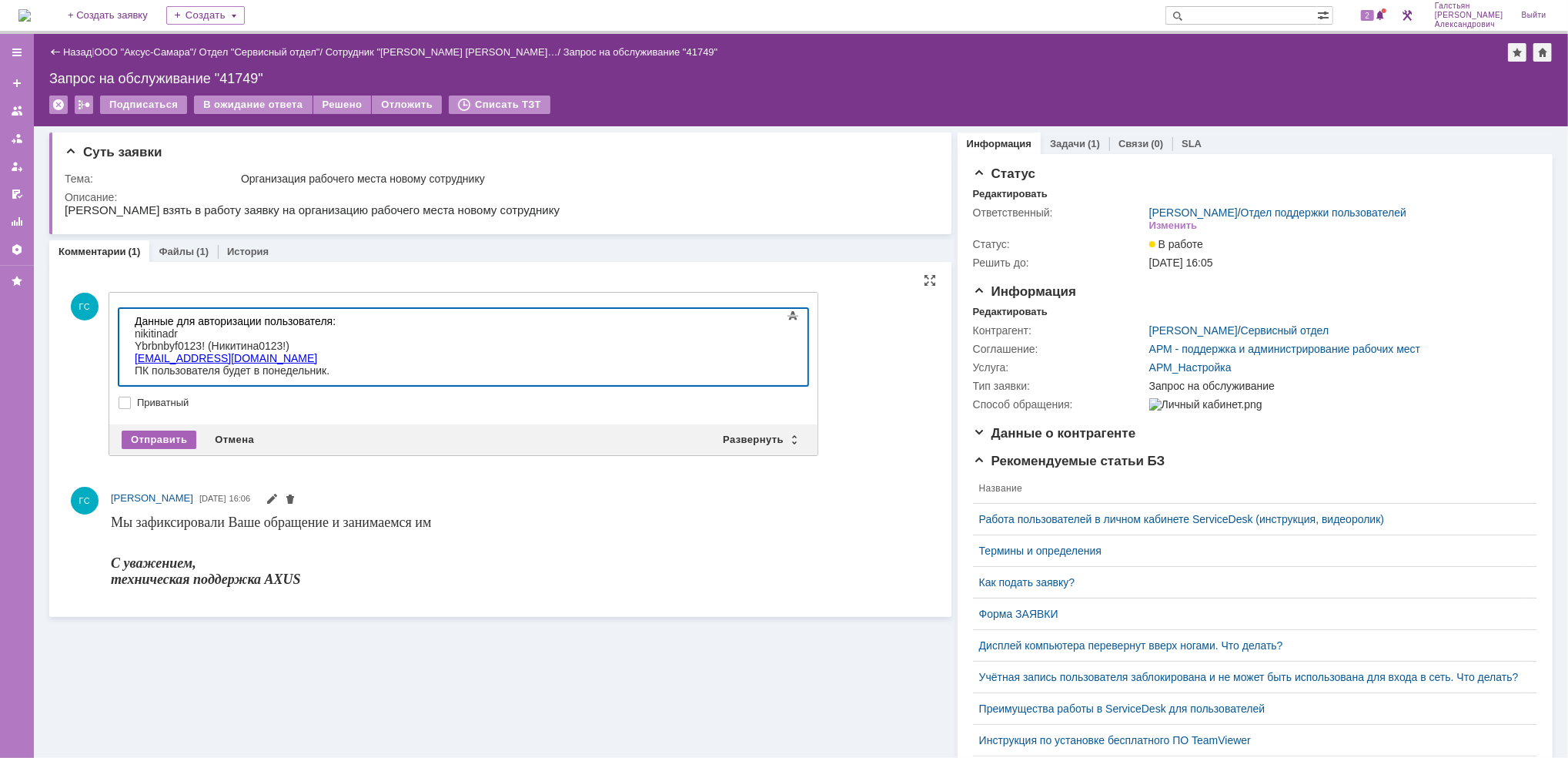
click at [165, 438] on div "Отправить" at bounding box center [159, 439] width 75 height 18
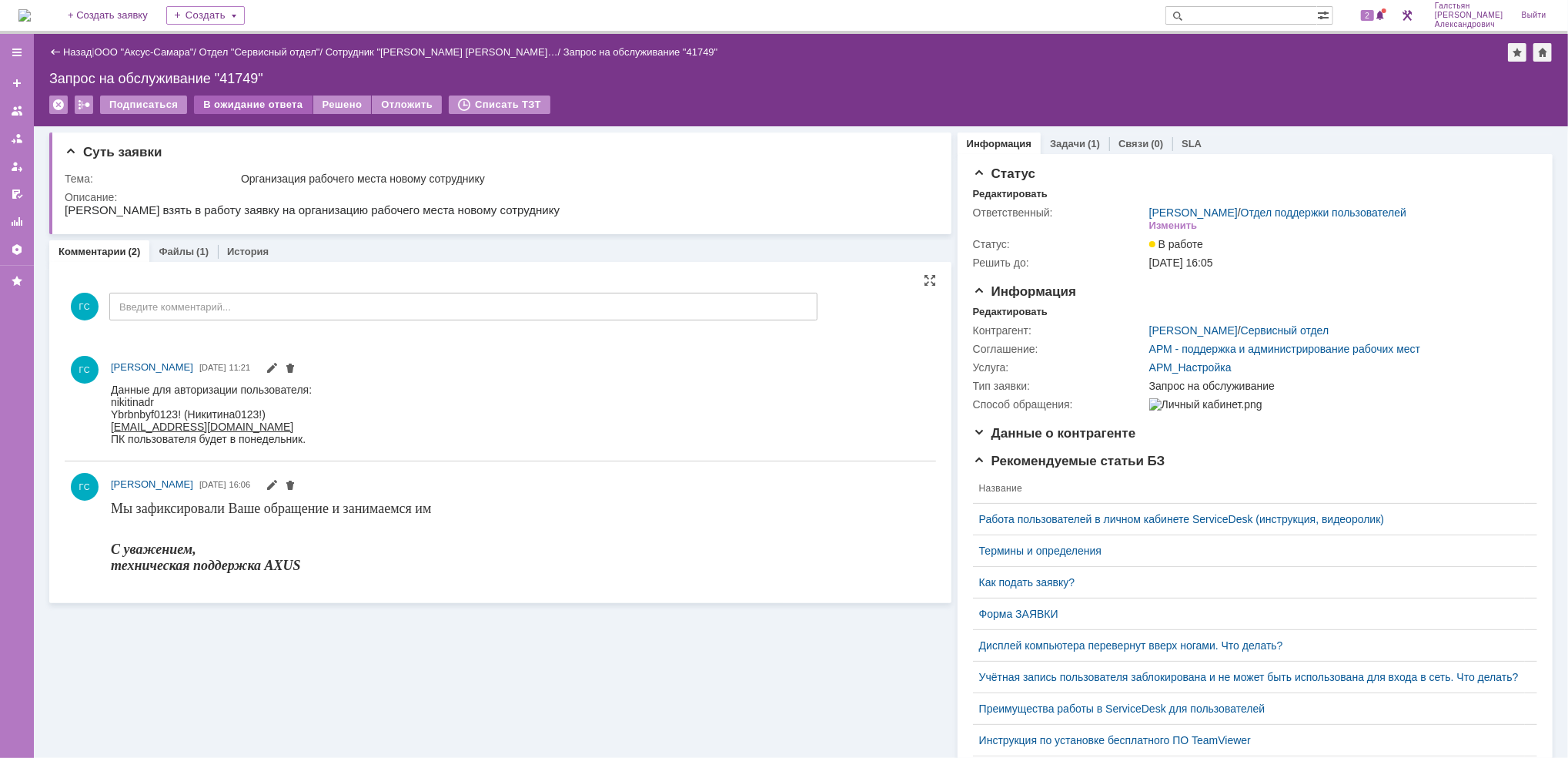
click at [253, 96] on div "В ожидание ответа" at bounding box center [253, 104] width 118 height 18
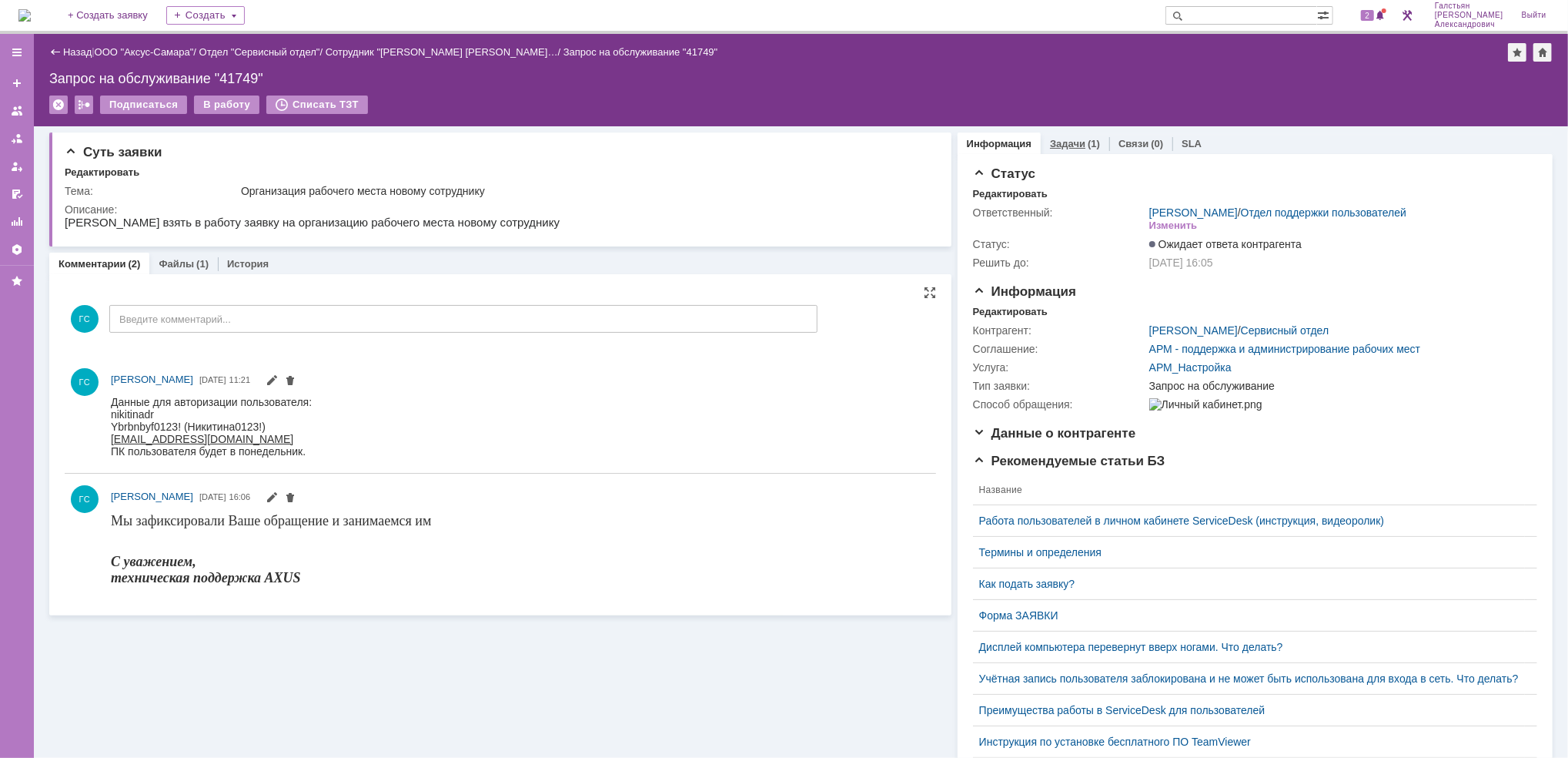
click at [1051, 145] on link "Задачи" at bounding box center [1068, 143] width 35 height 11
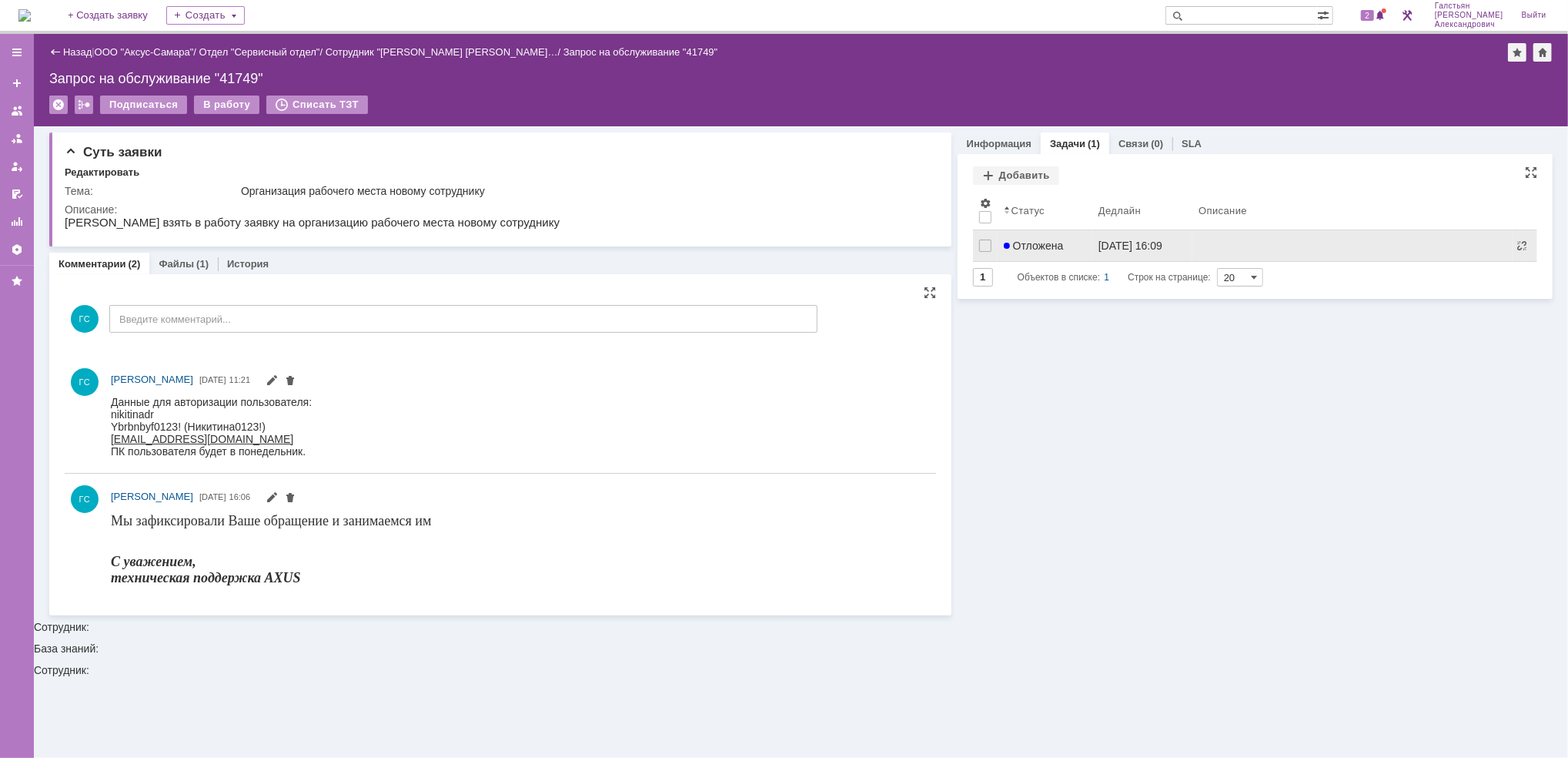
click at [1067, 236] on link "Отложена" at bounding box center [1045, 245] width 95 height 31
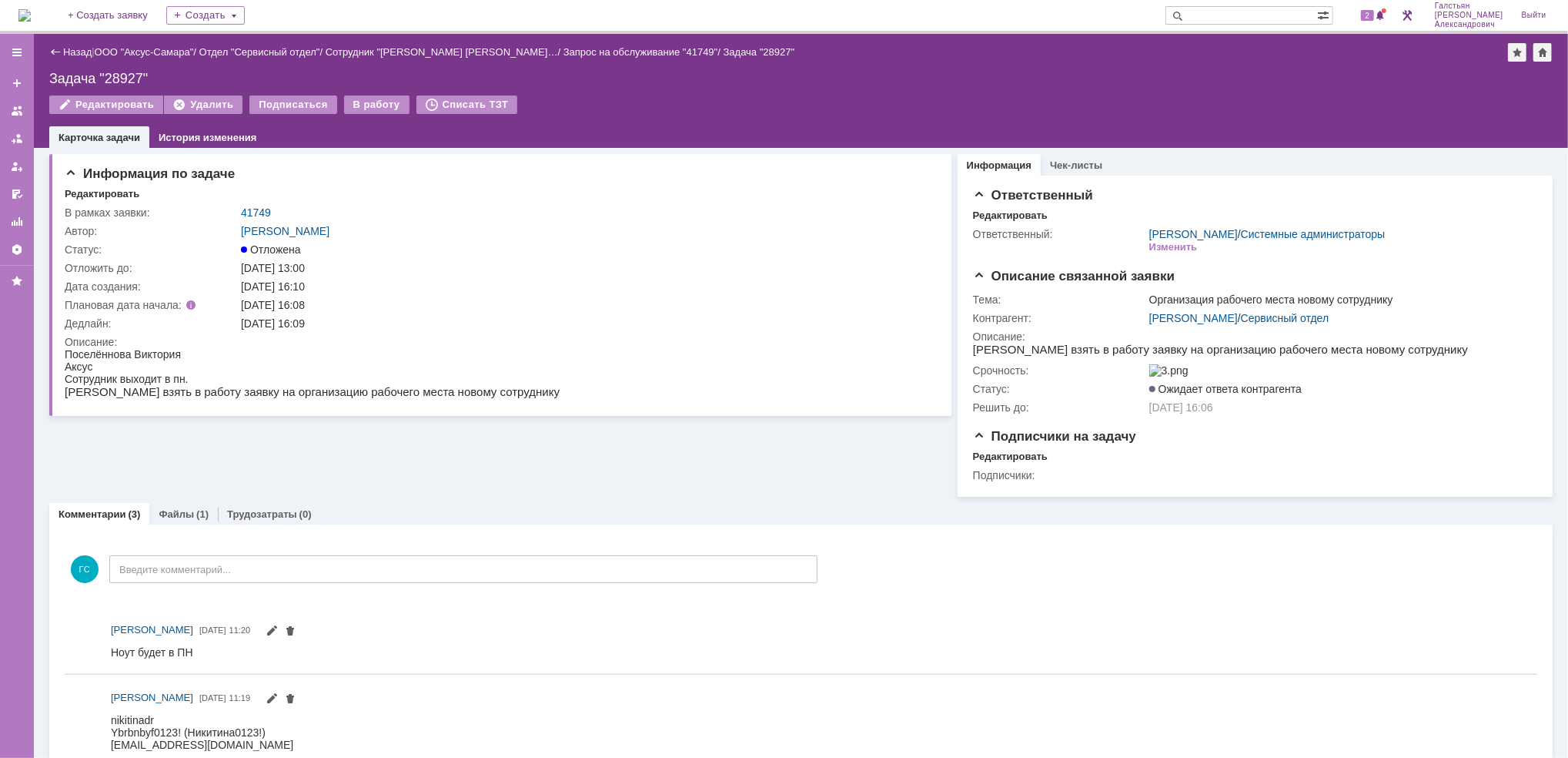
click at [31, 10] on img at bounding box center [24, 15] width 12 height 12
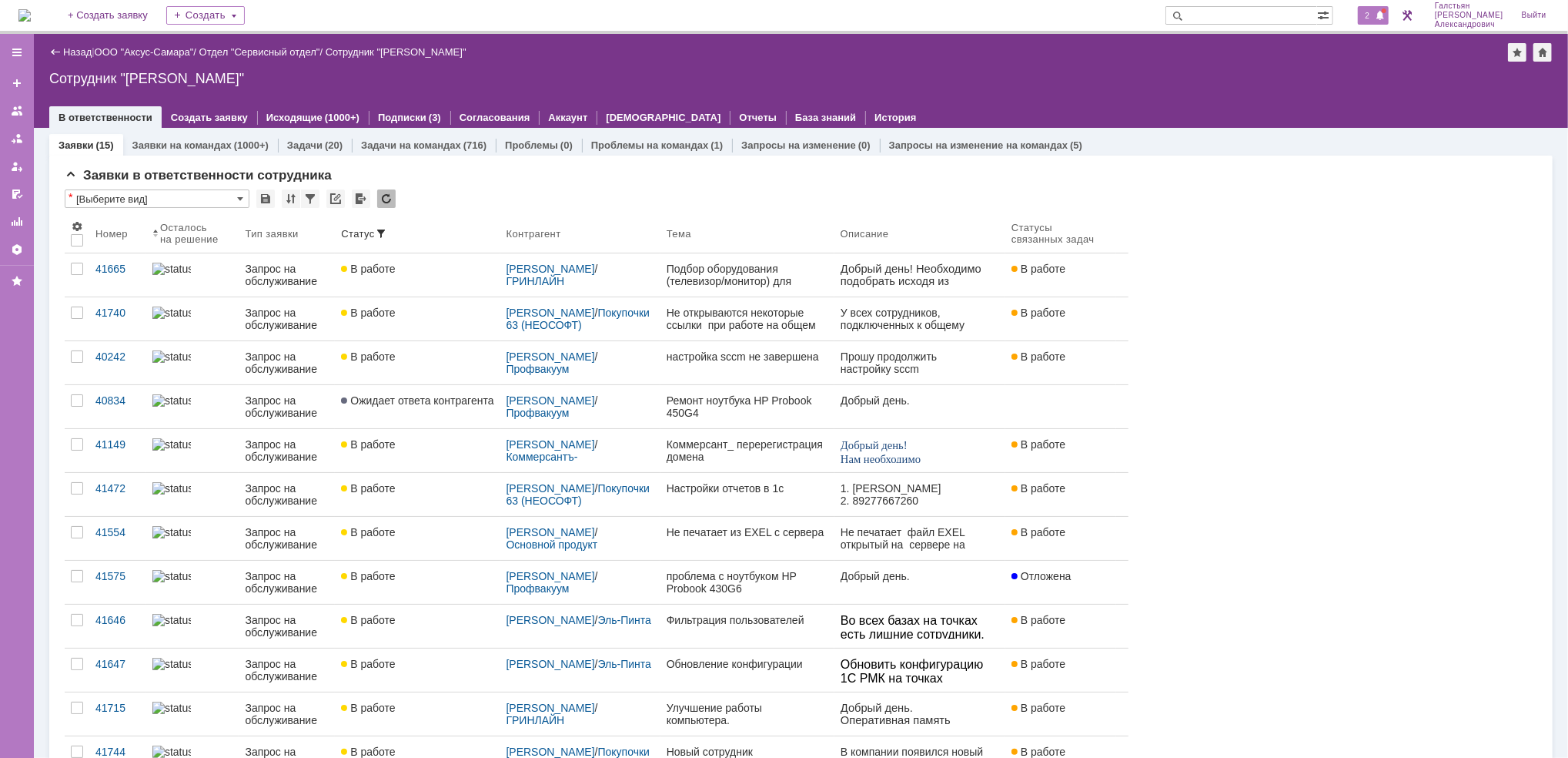
click at [1374, 11] on span "2" at bounding box center [1367, 16] width 14 height 11
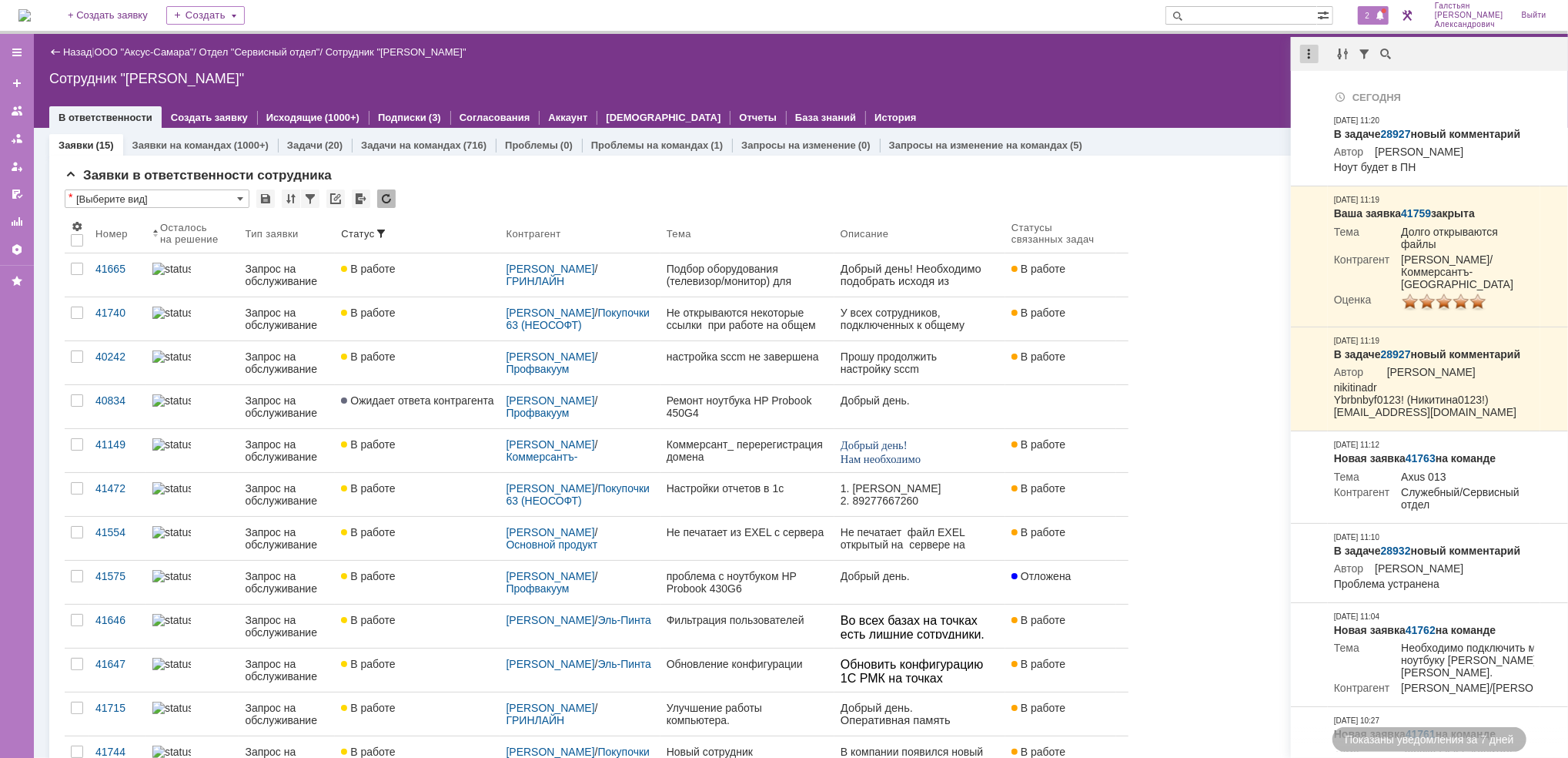
click at [1315, 52] on div at bounding box center [1309, 53] width 18 height 18
click at [1337, 99] on div "Отметить уведомления прочитанными" at bounding box center [1415, 93] width 206 height 11
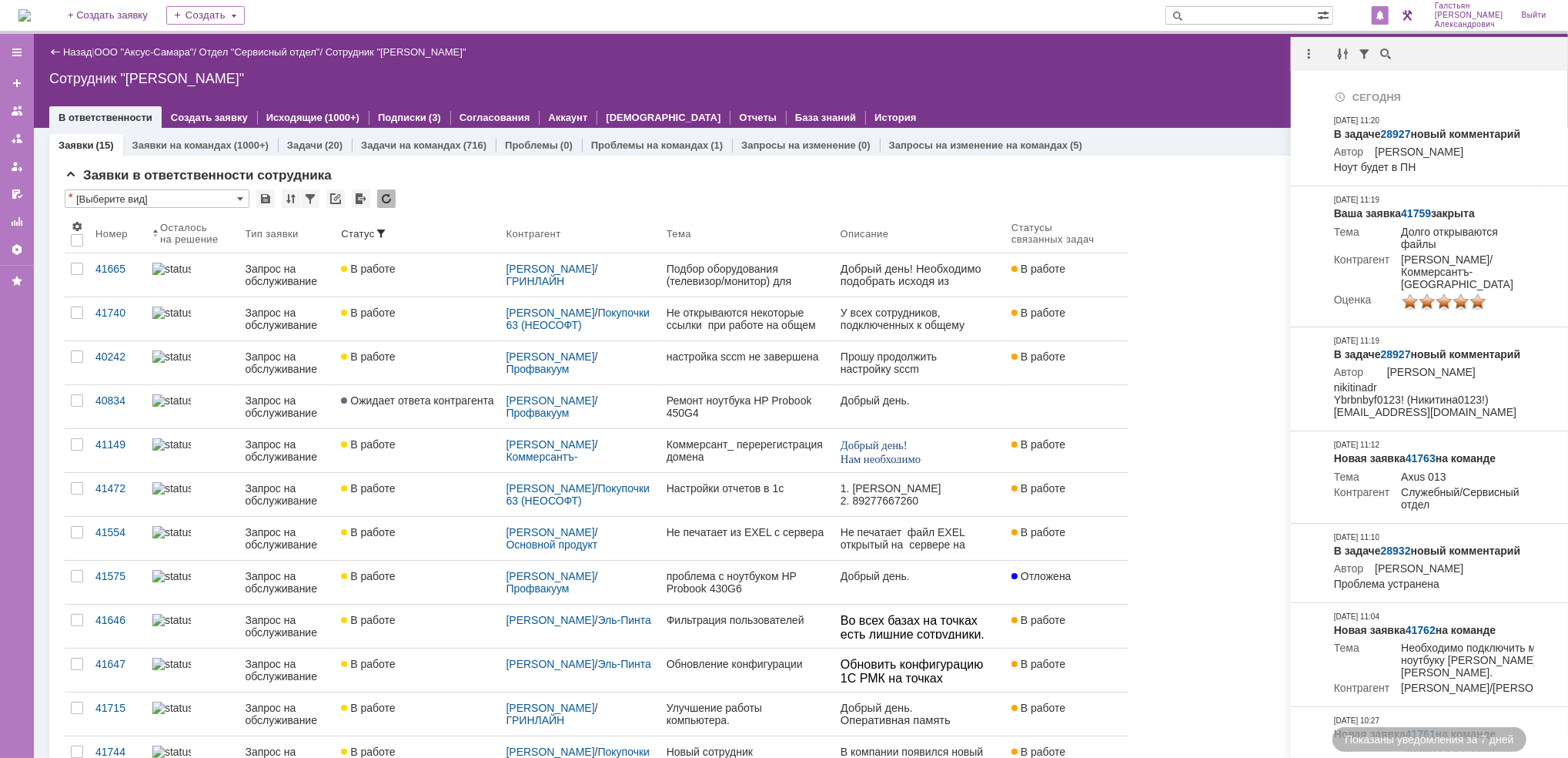
click at [1150, 78] on div "Сотрудник "[PERSON_NAME]"" at bounding box center [801, 78] width 1503 height 15
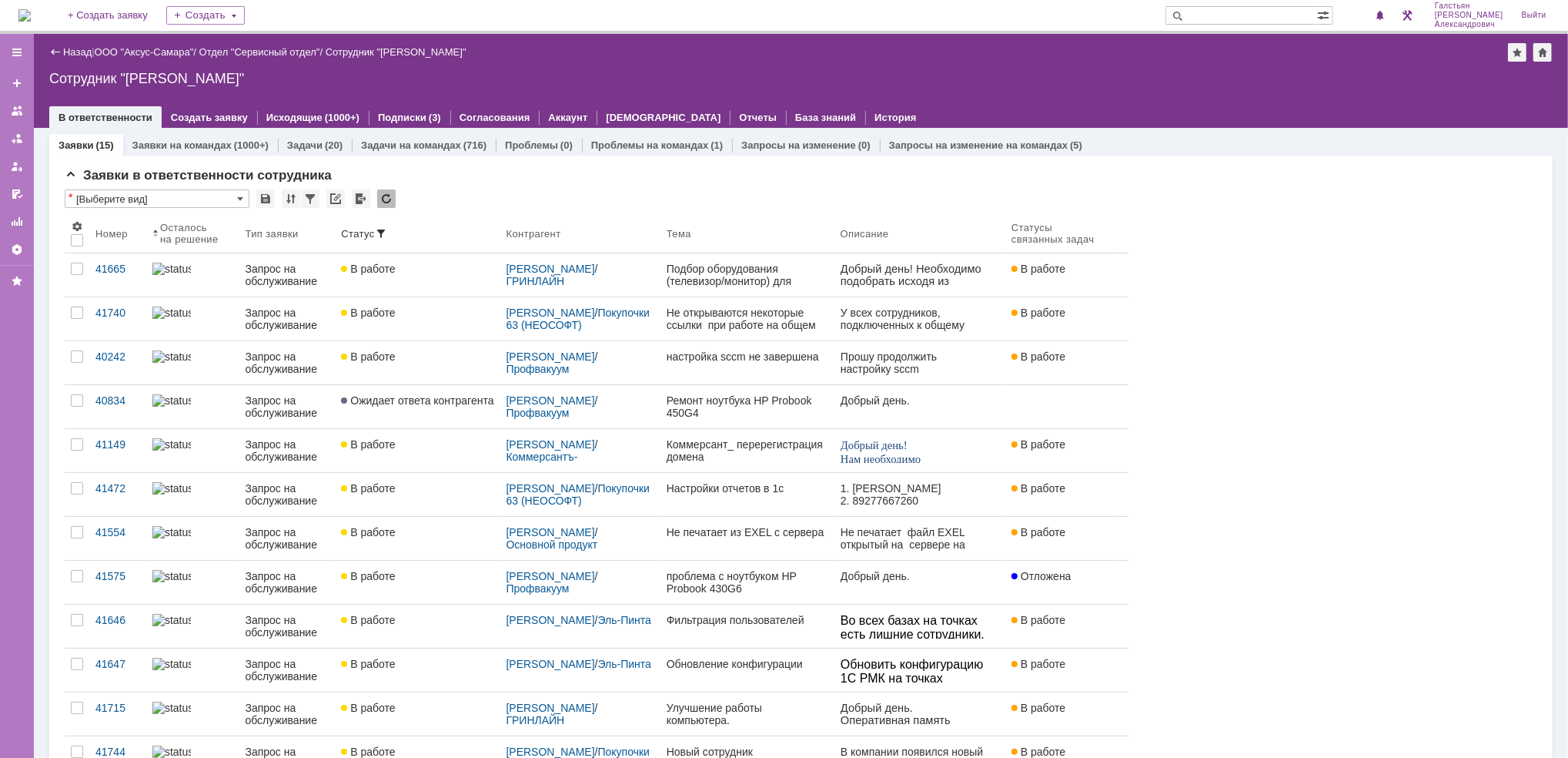
click at [25, 11] on img at bounding box center [24, 15] width 12 height 12
click at [1374, 12] on span "1" at bounding box center [1367, 16] width 14 height 11
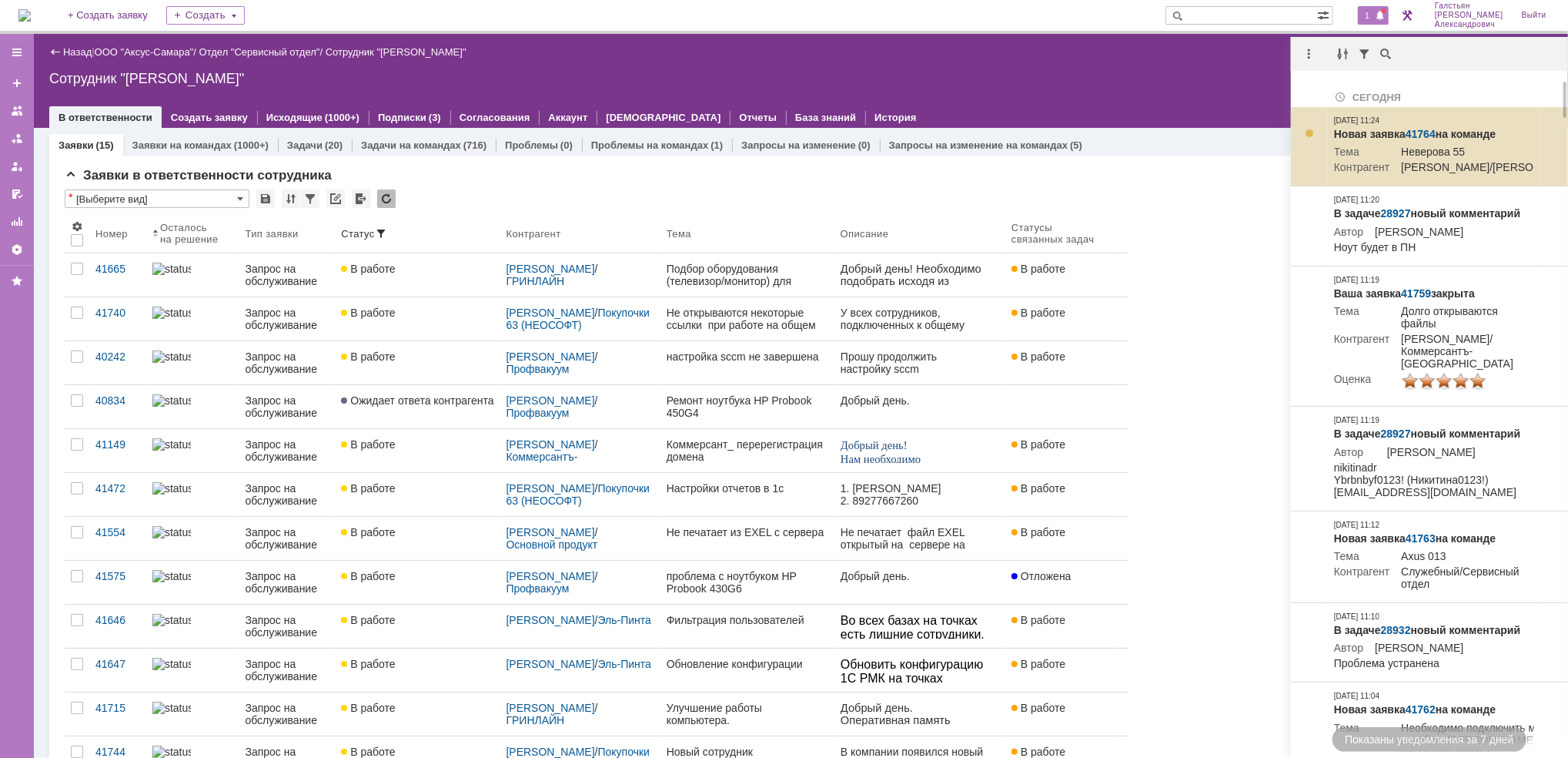
click at [1421, 135] on link "41764" at bounding box center [1421, 133] width 30 height 12
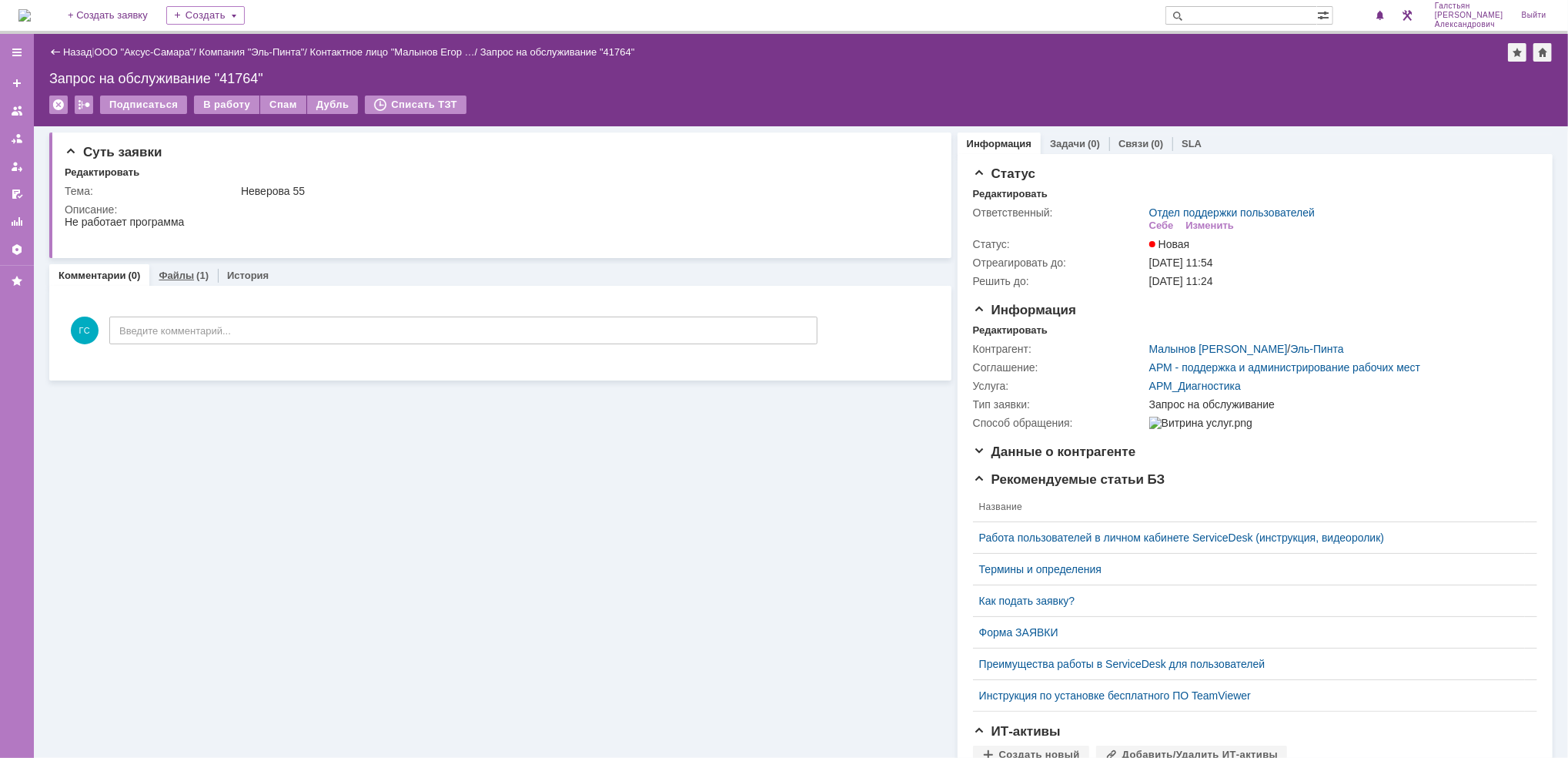
click at [177, 278] on link "Файлы" at bounding box center [176, 275] width 35 height 11
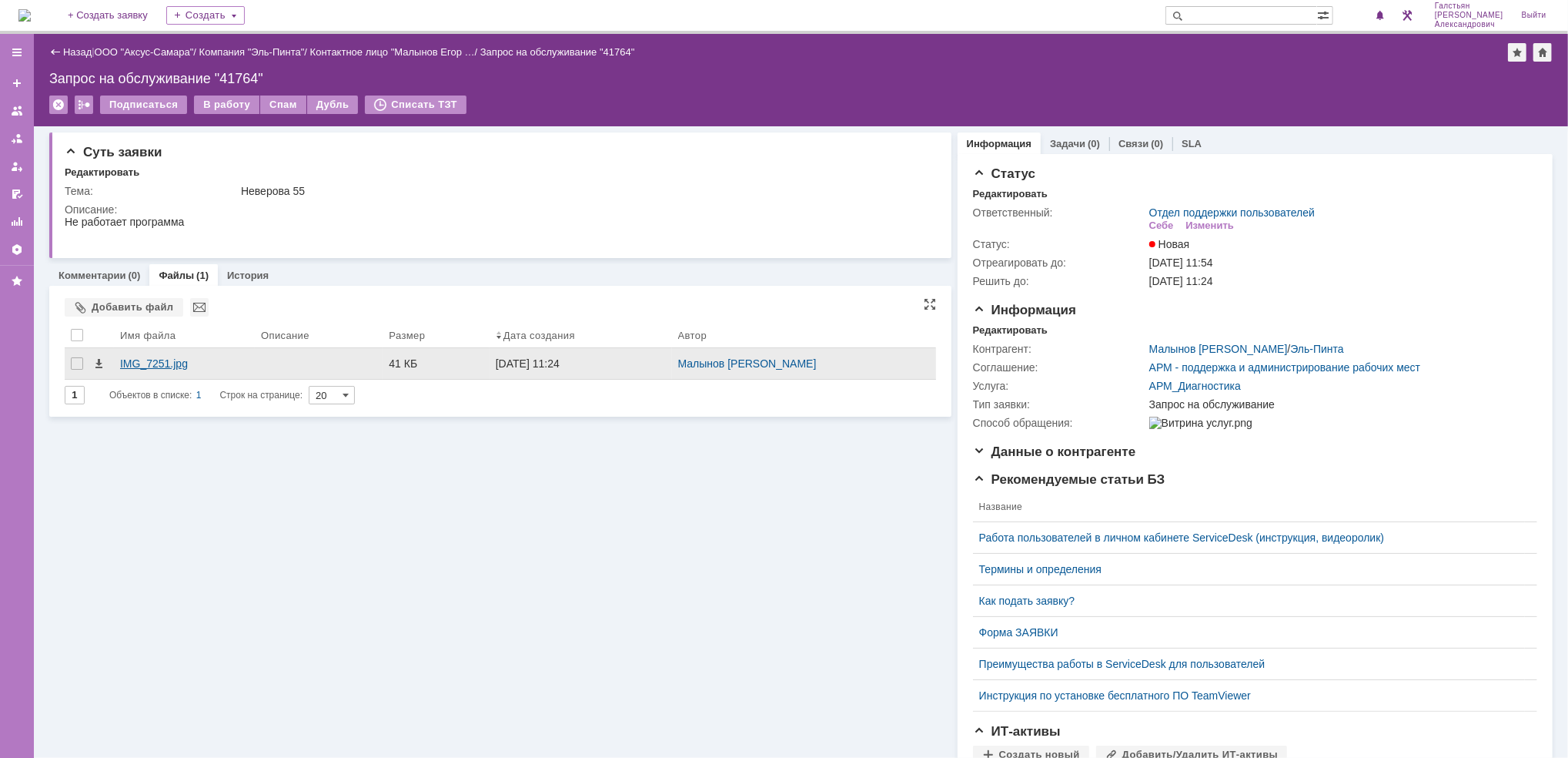
click at [224, 355] on div "IMG_7251.jpg" at bounding box center [184, 363] width 141 height 31
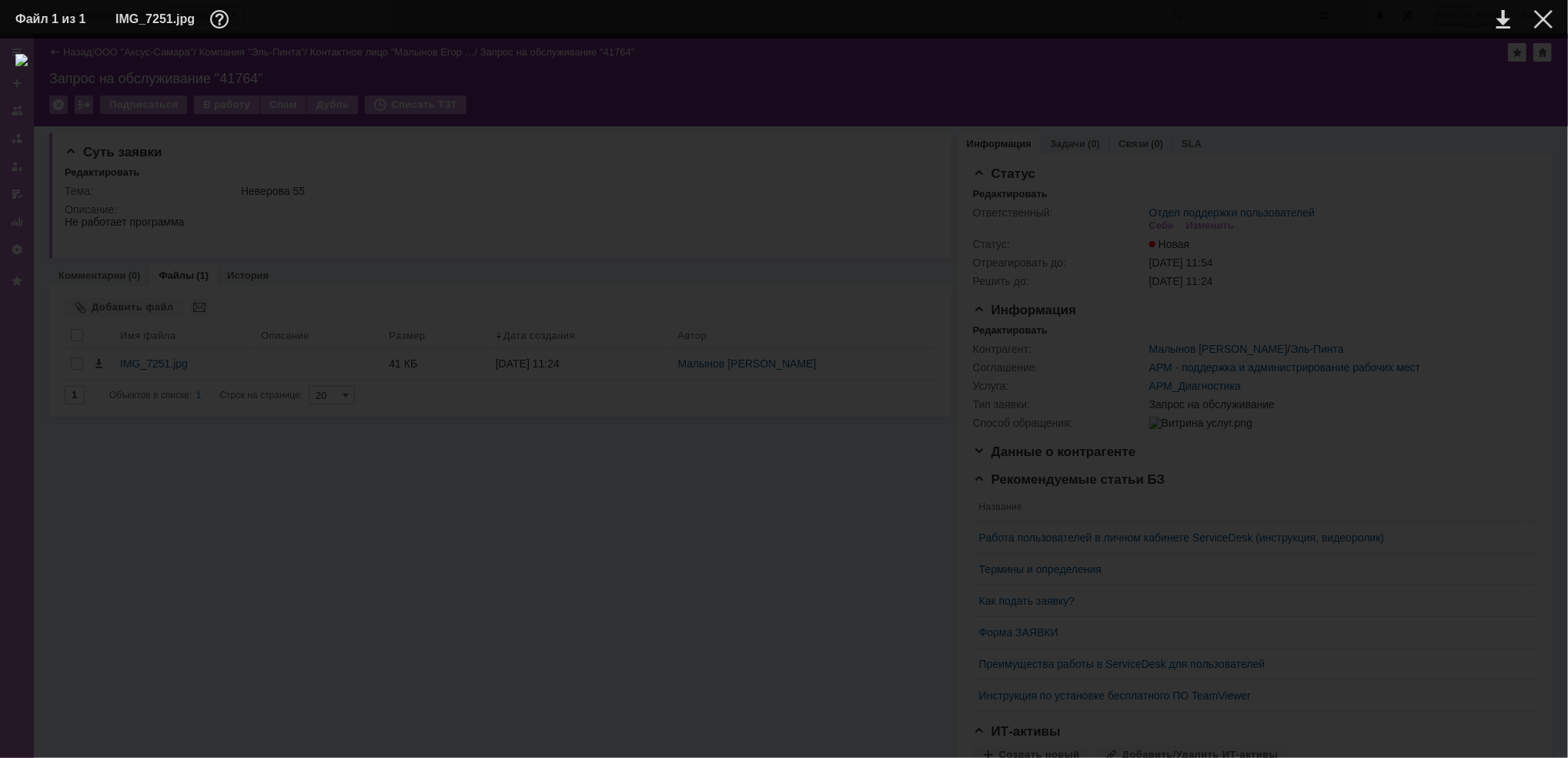
drag, startPoint x: 1548, startPoint y: 11, endPoint x: 1190, endPoint y: 110, distance: 371.4
click at [1543, 14] on div at bounding box center [1543, 19] width 18 height 18
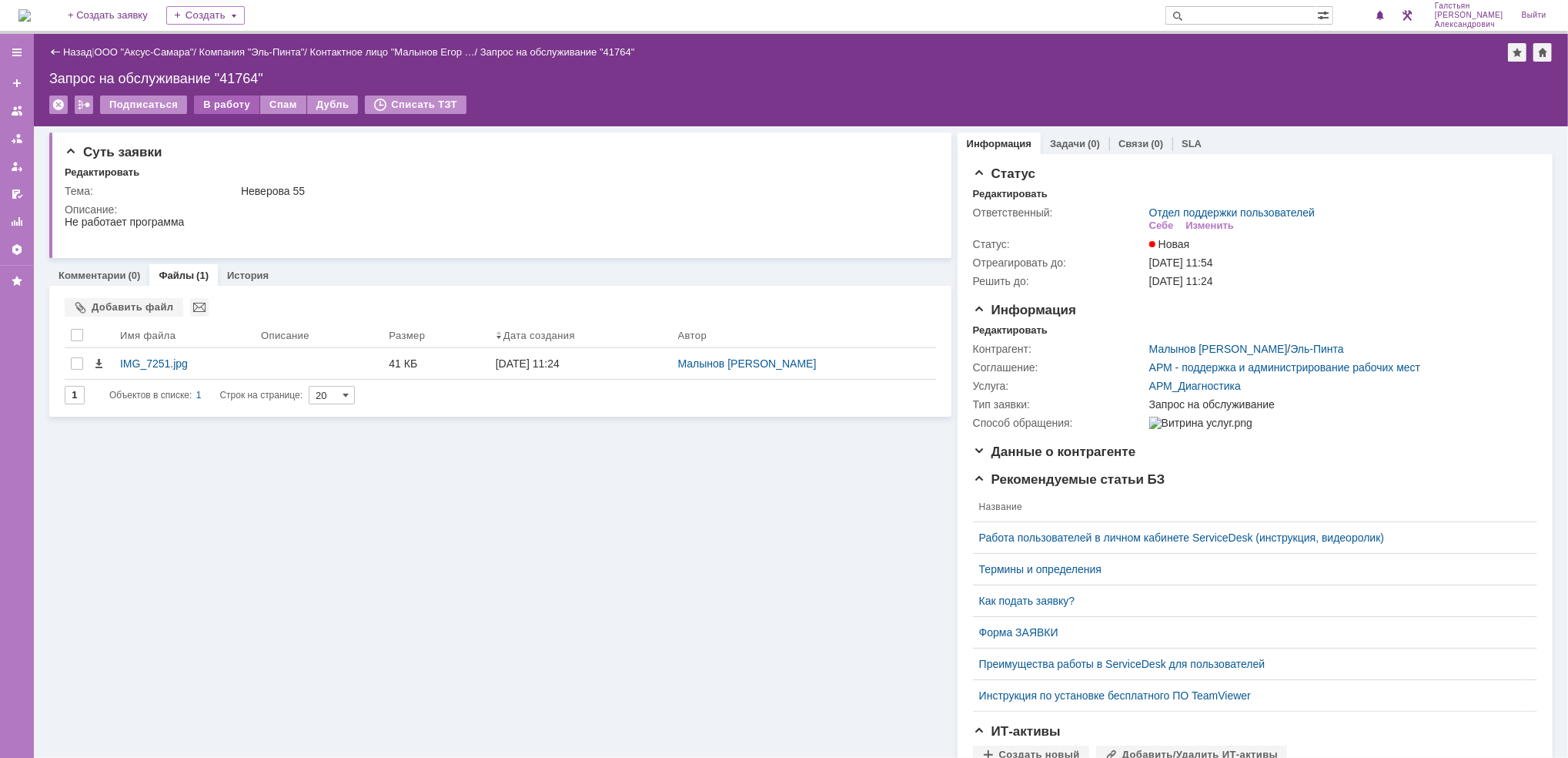
click at [198, 110] on div "В работу" at bounding box center [226, 104] width 65 height 18
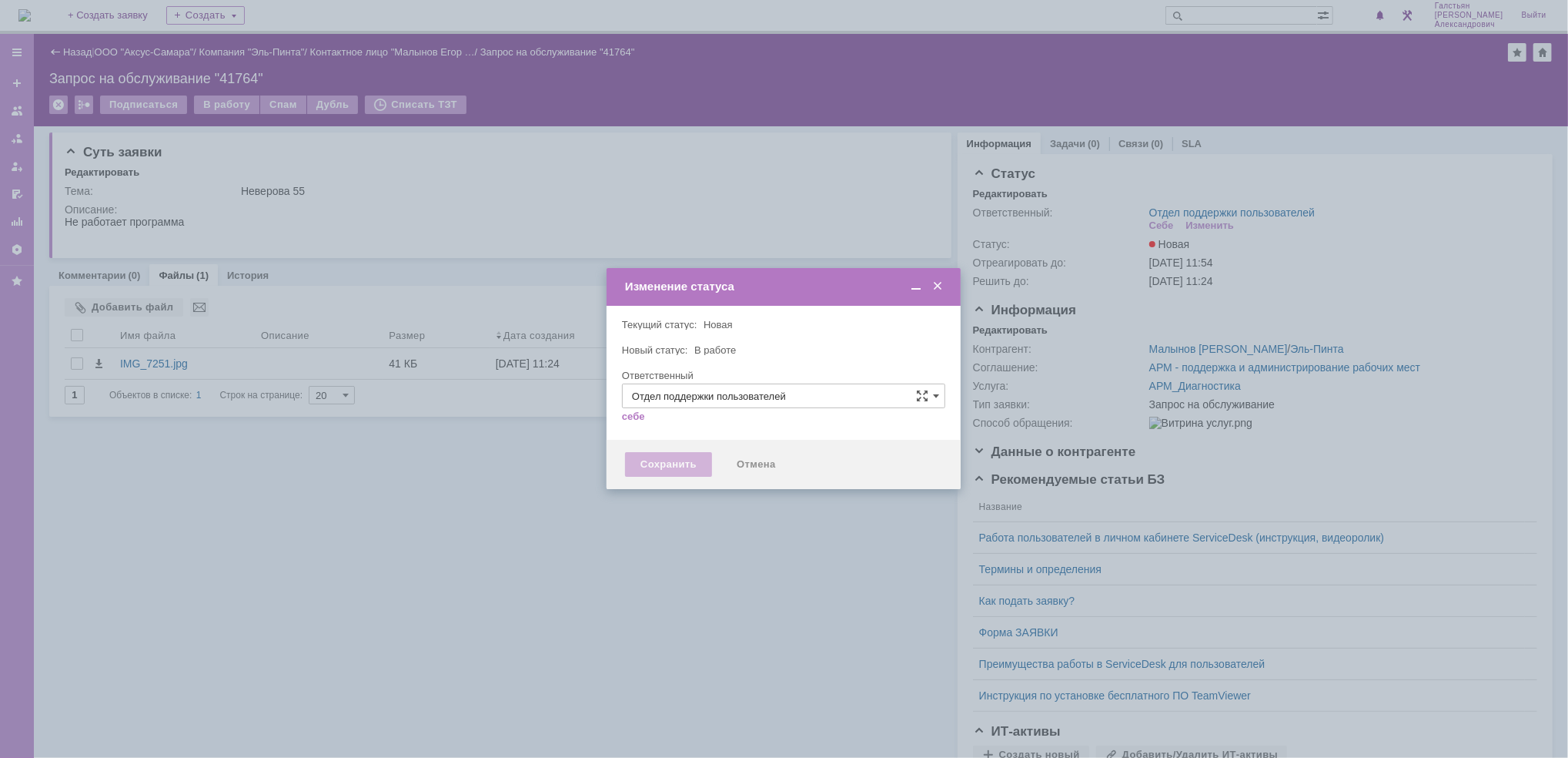
type input "[PERSON_NAME]"
drag, startPoint x: 653, startPoint y: 460, endPoint x: 600, endPoint y: 442, distance: 56.0
click at [642, 458] on div "Сохранить" at bounding box center [668, 464] width 87 height 25
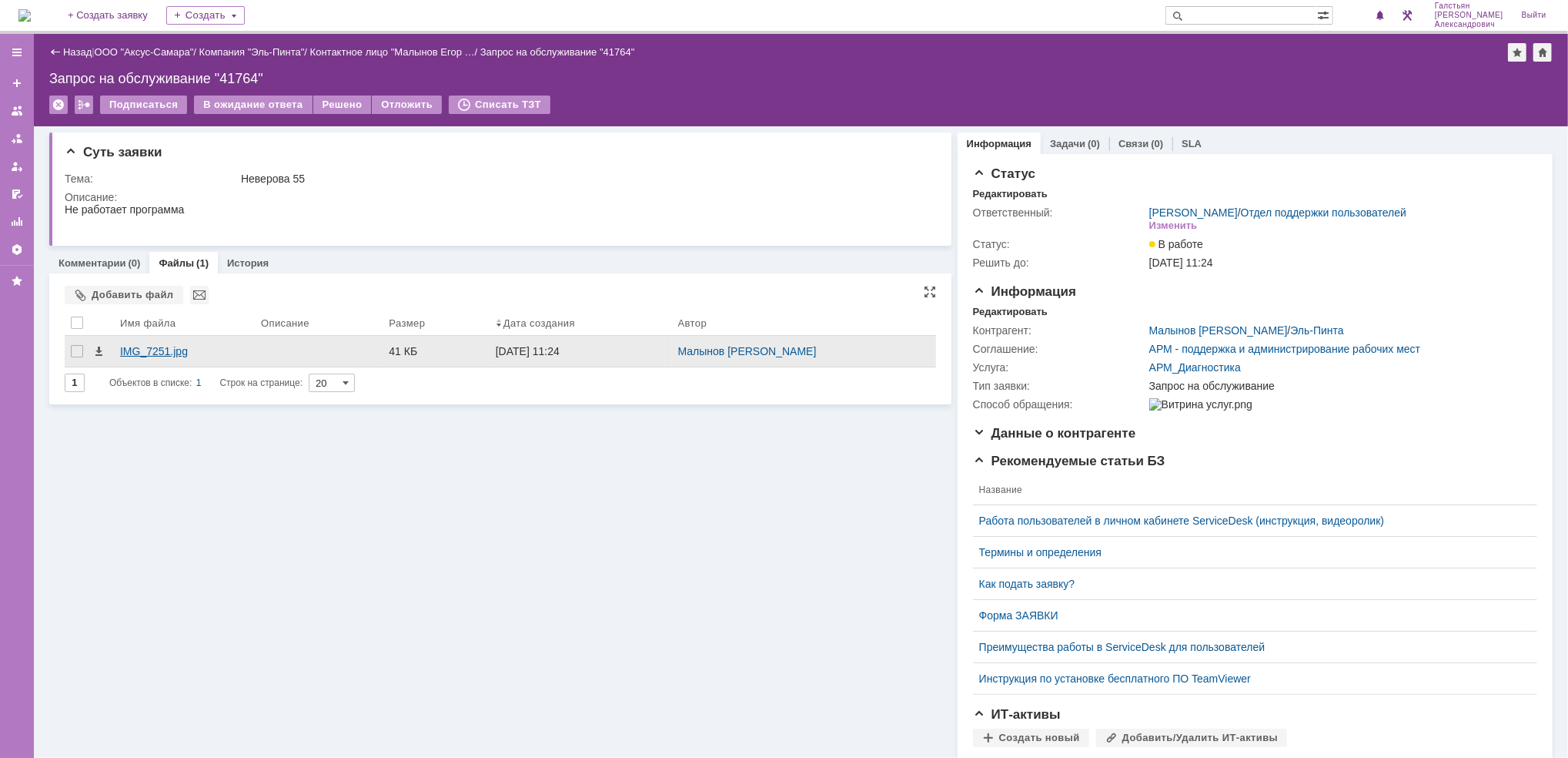
click at [173, 343] on div "IMG_7251.jpg" at bounding box center [184, 351] width 141 height 31
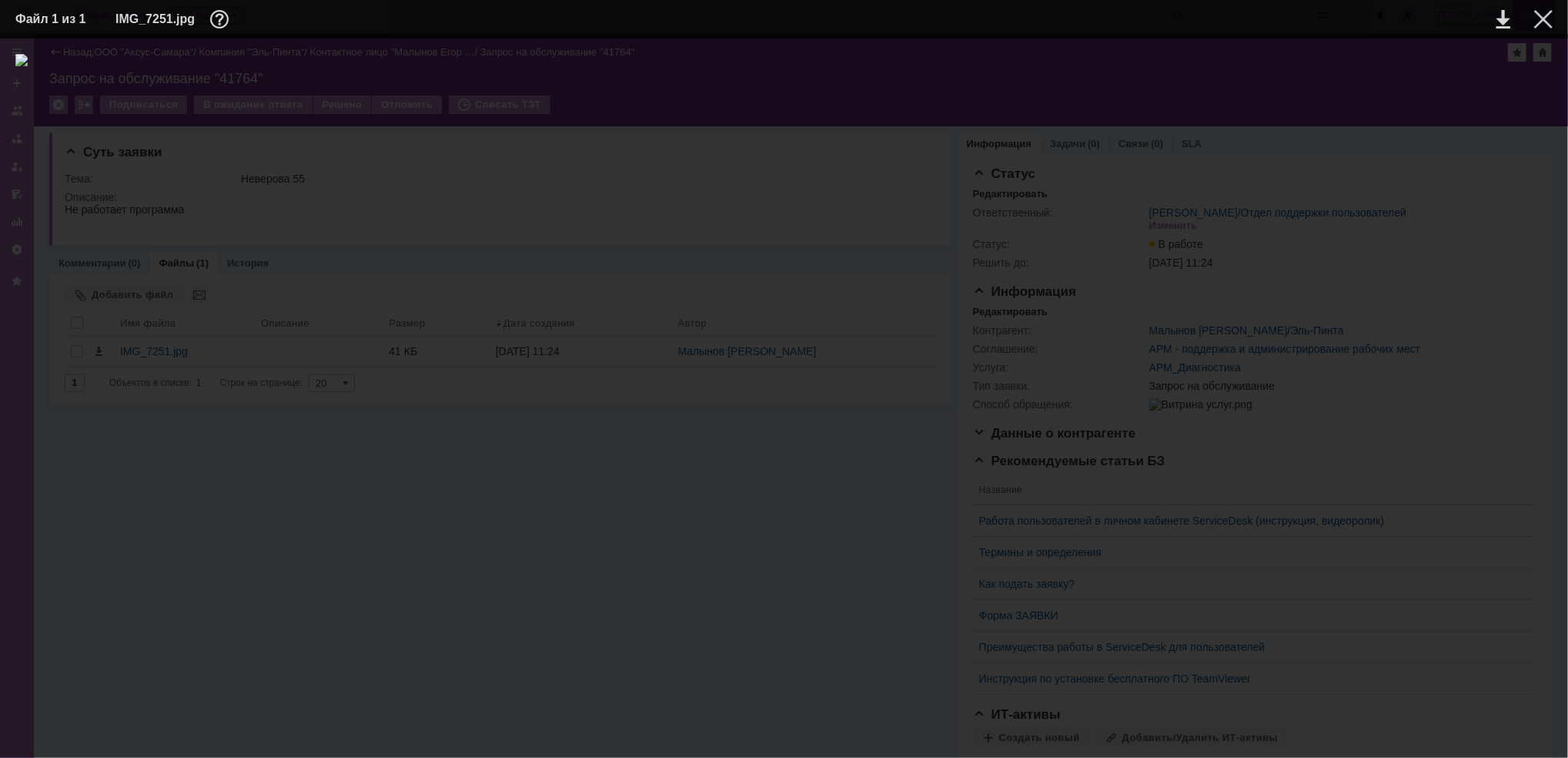
click at [1546, 22] on div at bounding box center [1543, 19] width 18 height 18
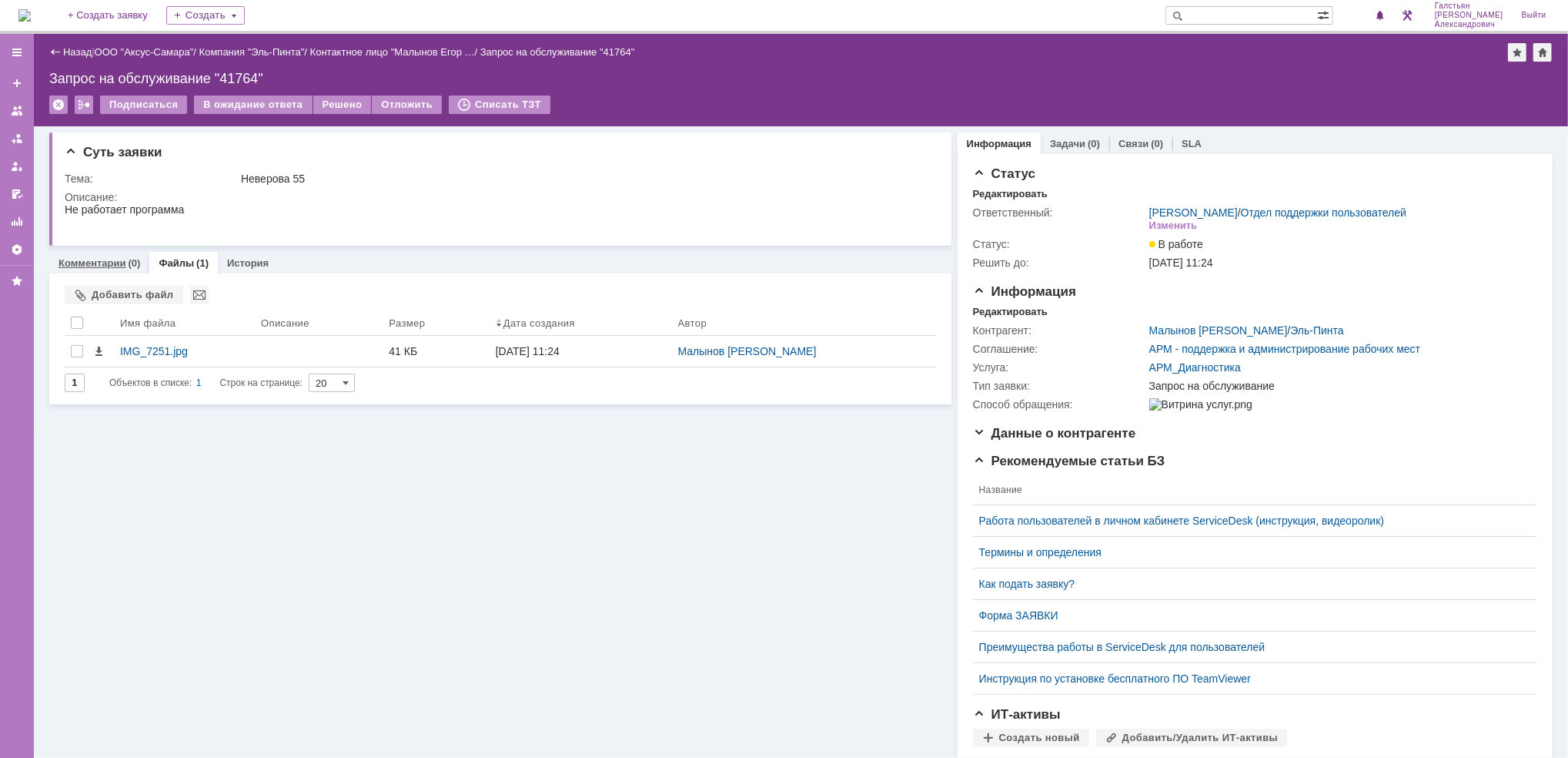
click at [88, 258] on link "Комментарии" at bounding box center [92, 263] width 68 height 11
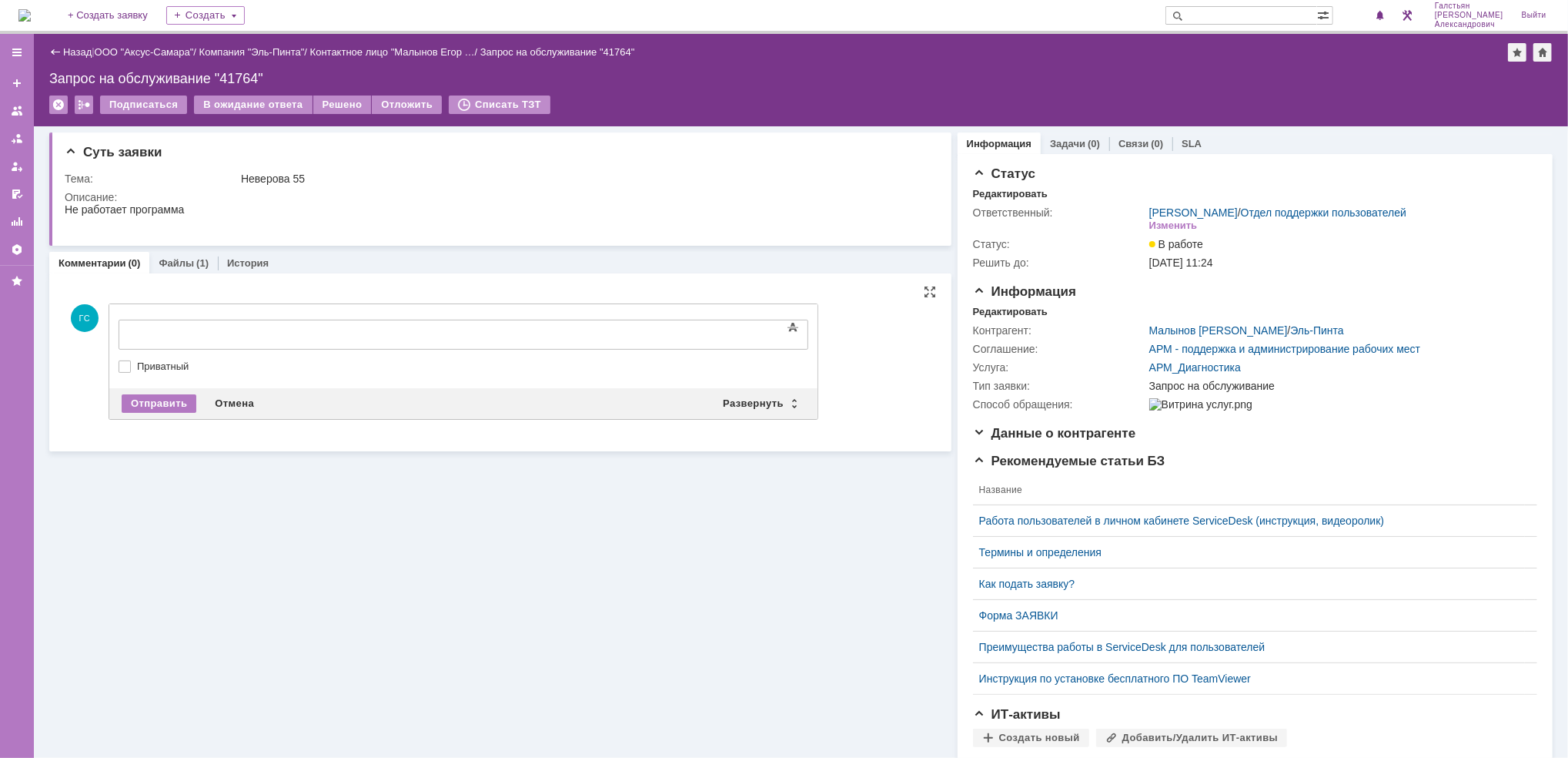
drag, startPoint x: 360, startPoint y: 647, endPoint x: 308, endPoint y: 339, distance: 312.4
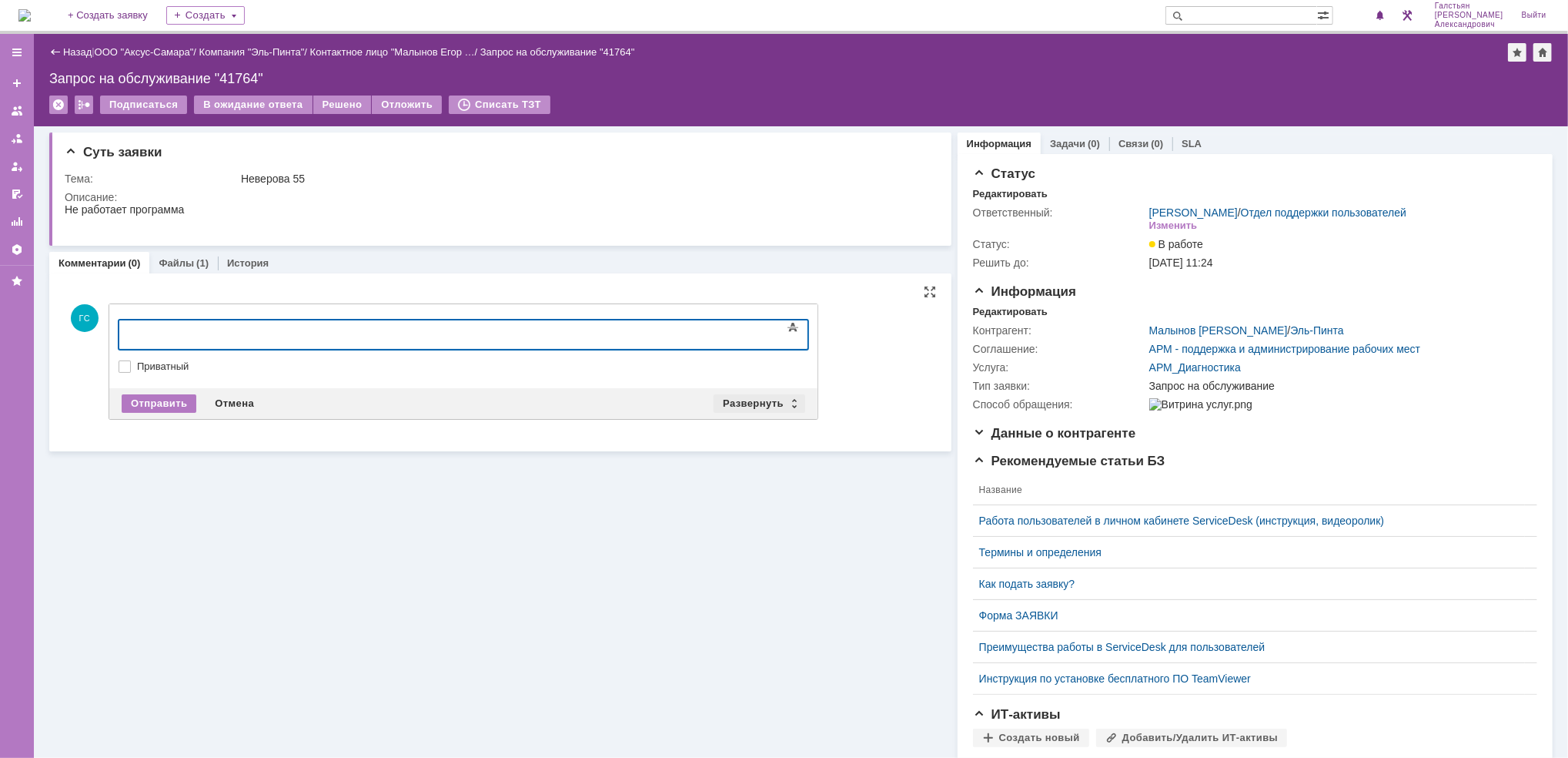
click at [757, 407] on div "Развернуть" at bounding box center [759, 403] width 92 height 18
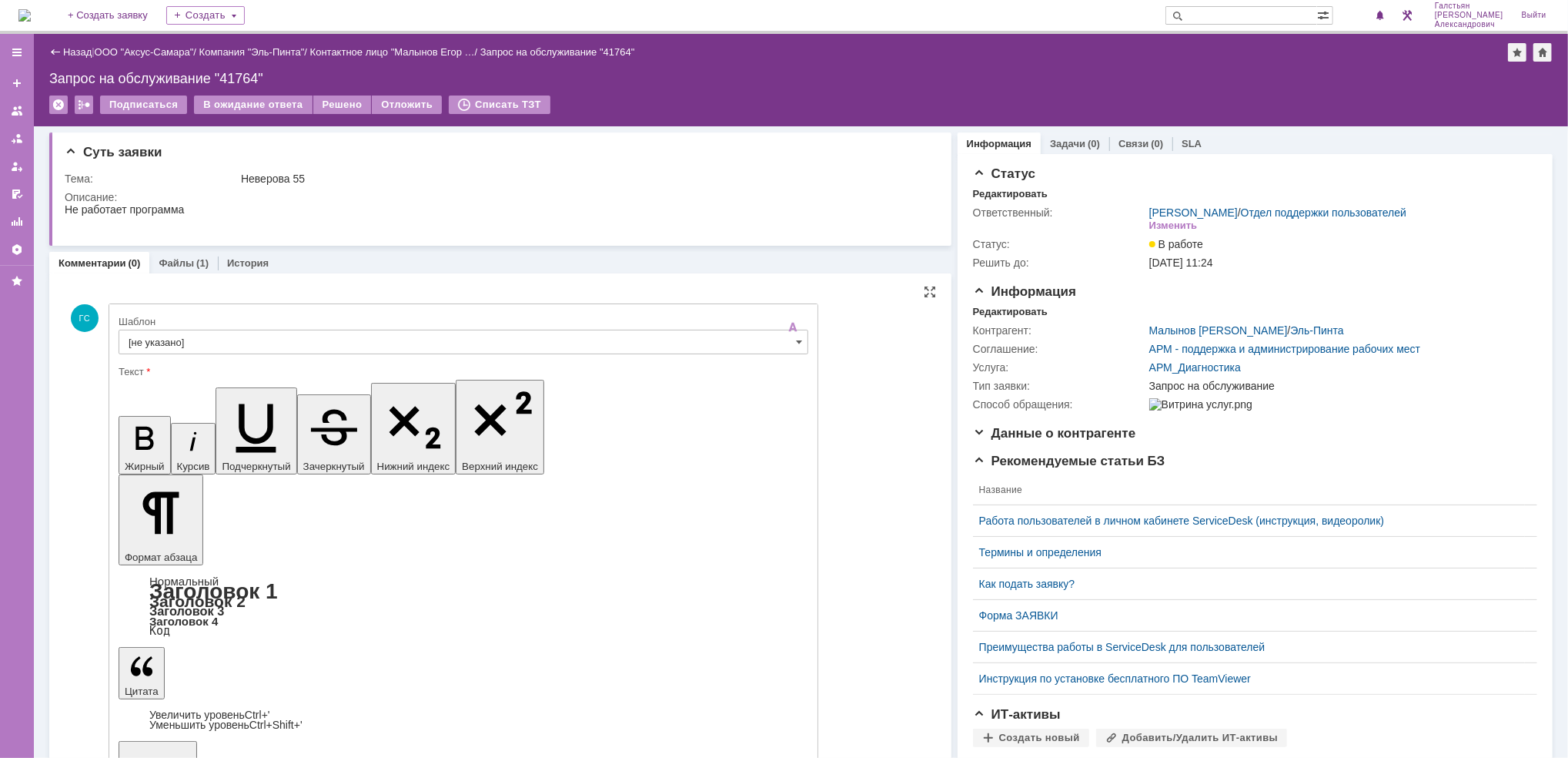
click at [330, 348] on input "[не указано]" at bounding box center [464, 341] width 690 height 25
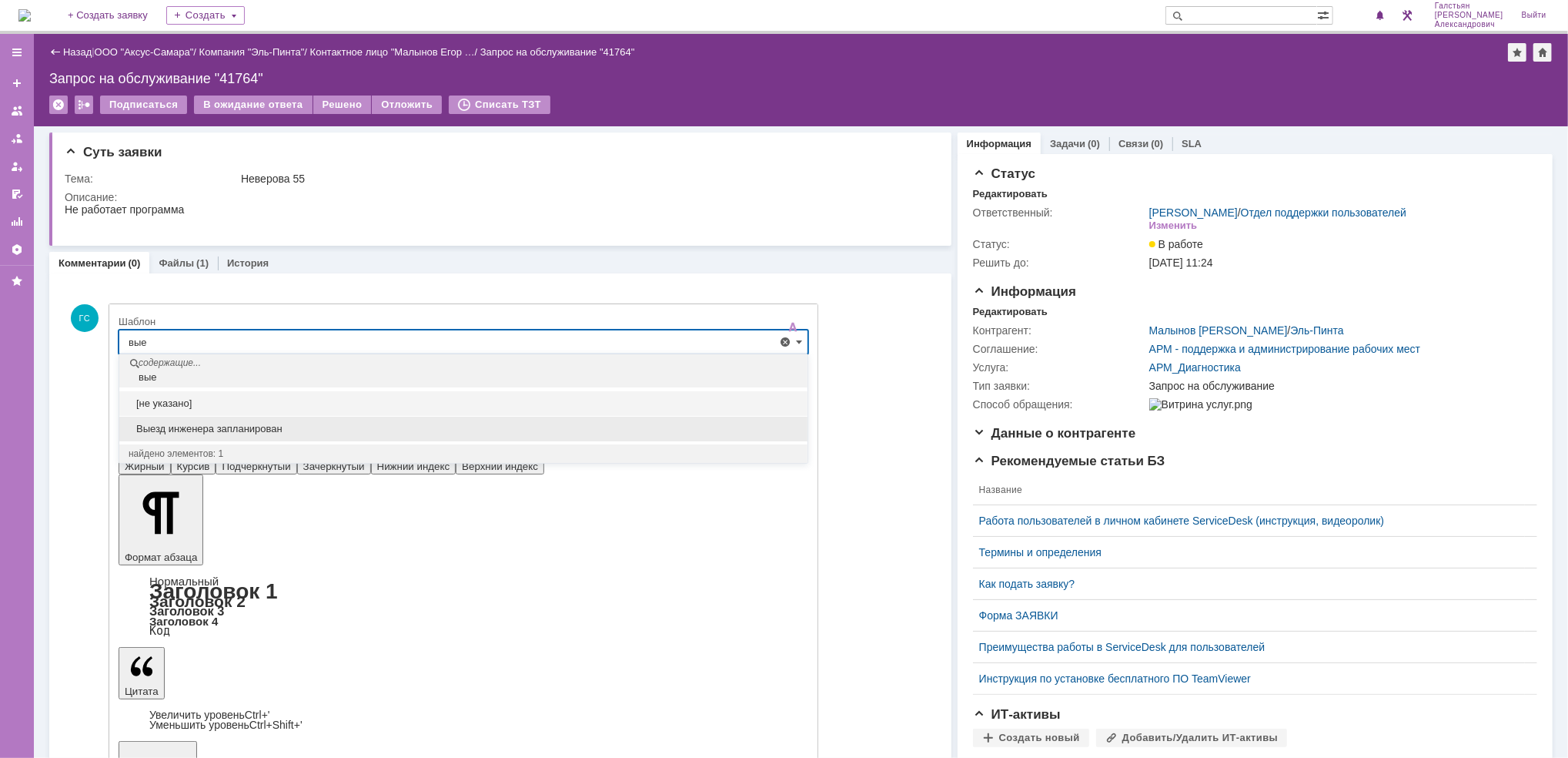
click at [292, 434] on span "Выезд инженера запланирован" at bounding box center [463, 428] width 669 height 12
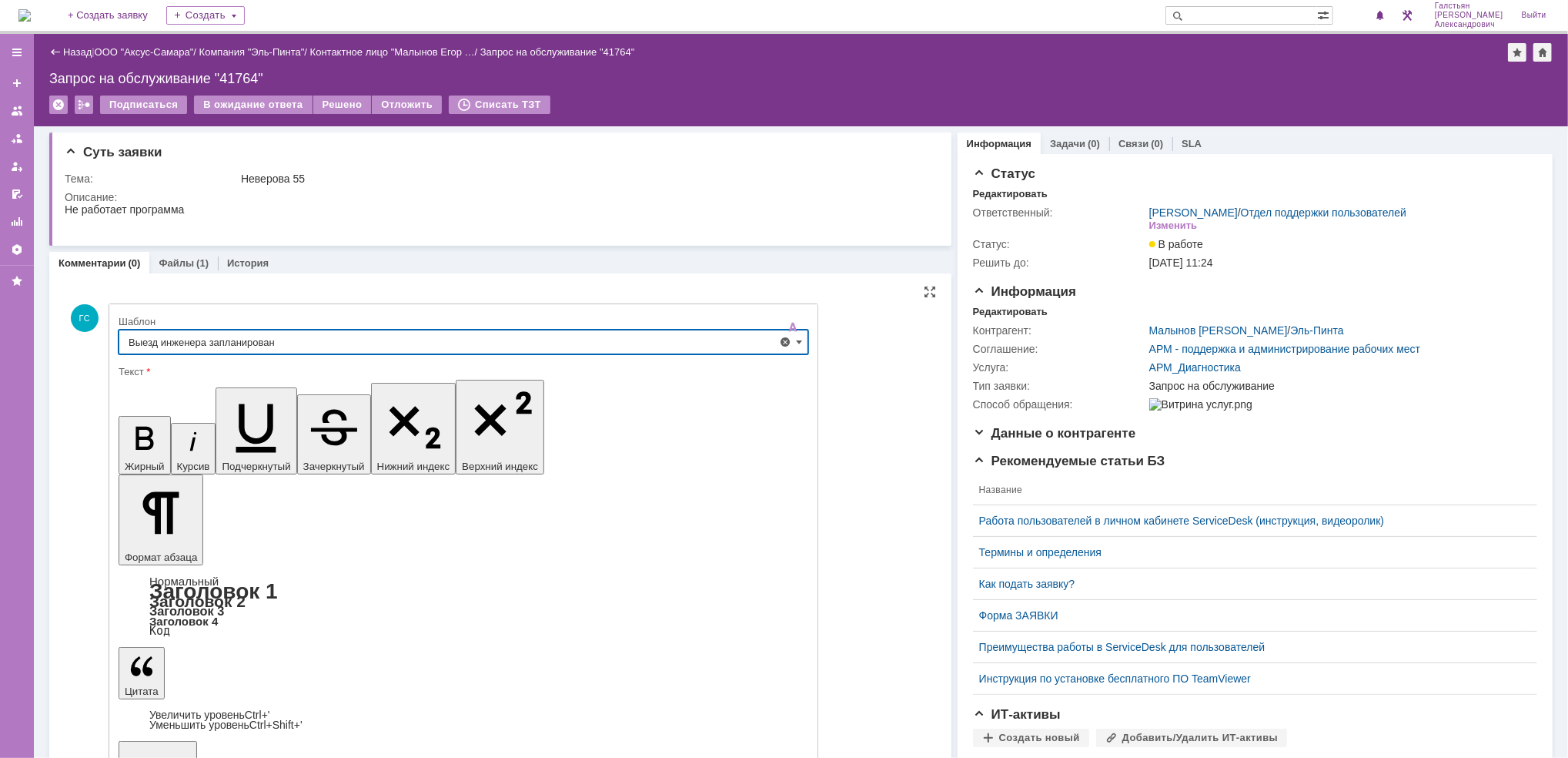
type input "Выезд инженера запланирован"
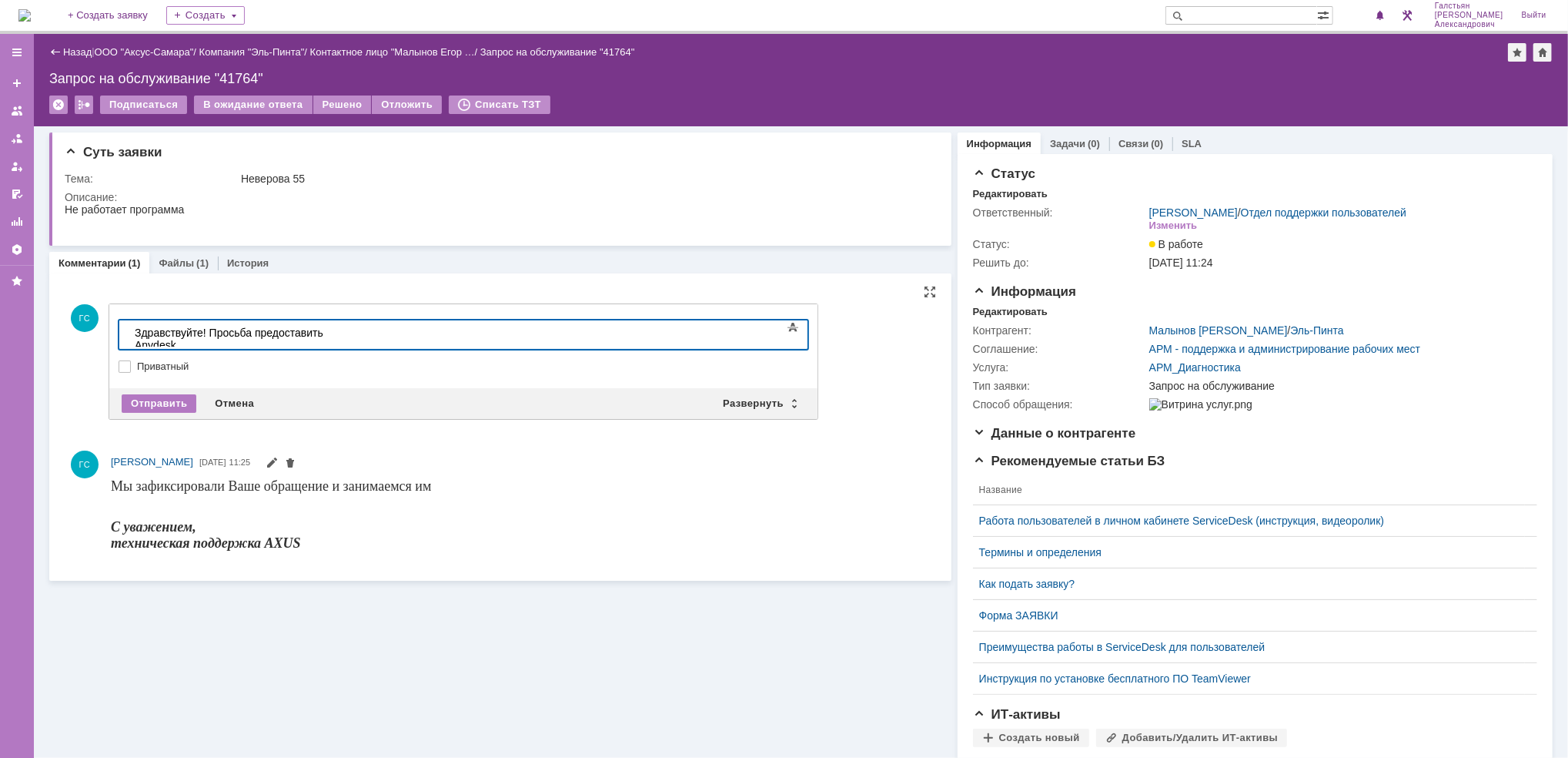
click at [352, 332] on div "Здравствуйте! Просьба предоставить Anydesk" at bounding box center [243, 338] width 218 height 25
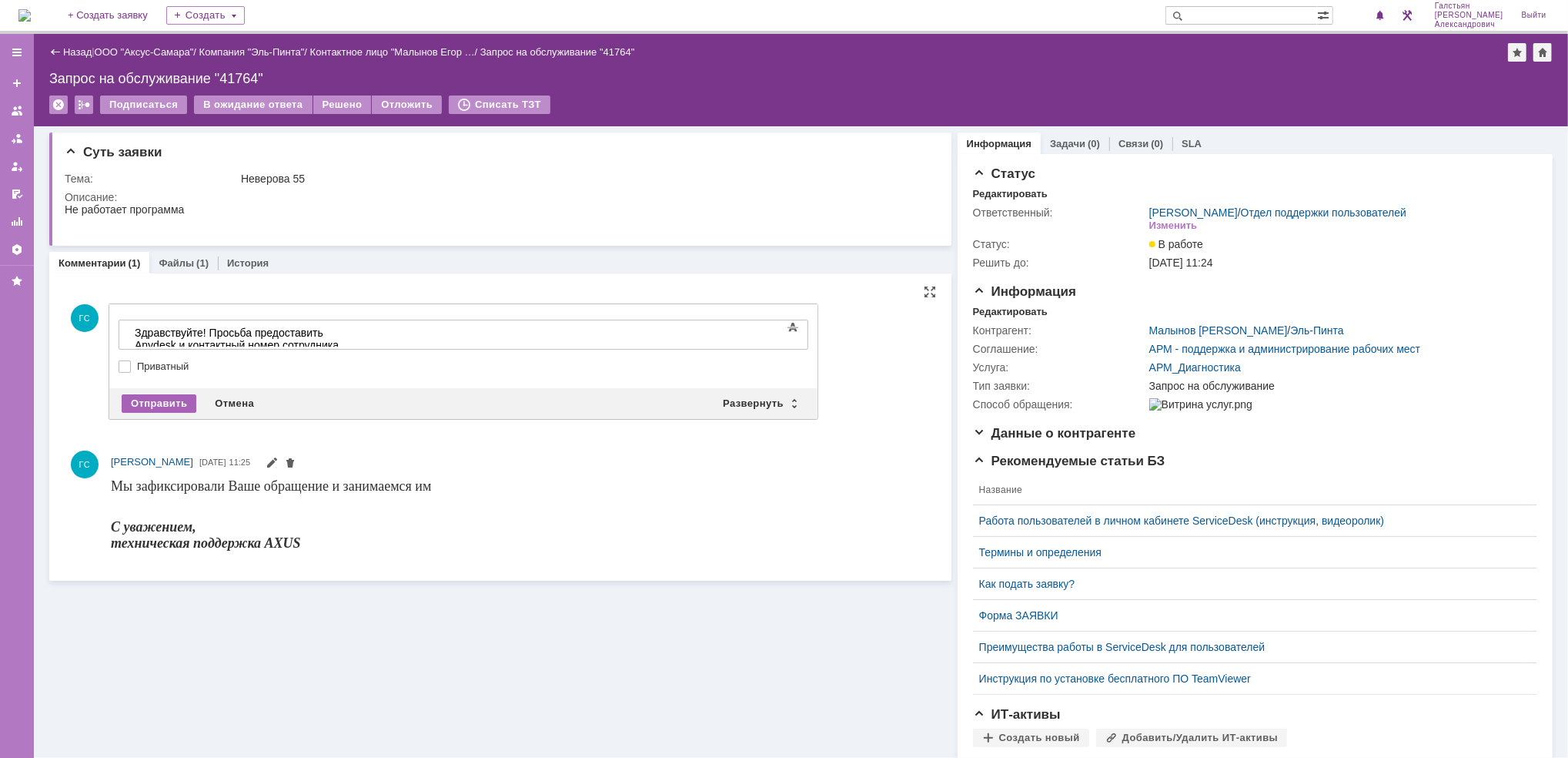
click at [174, 400] on div "Отправить" at bounding box center [159, 403] width 75 height 18
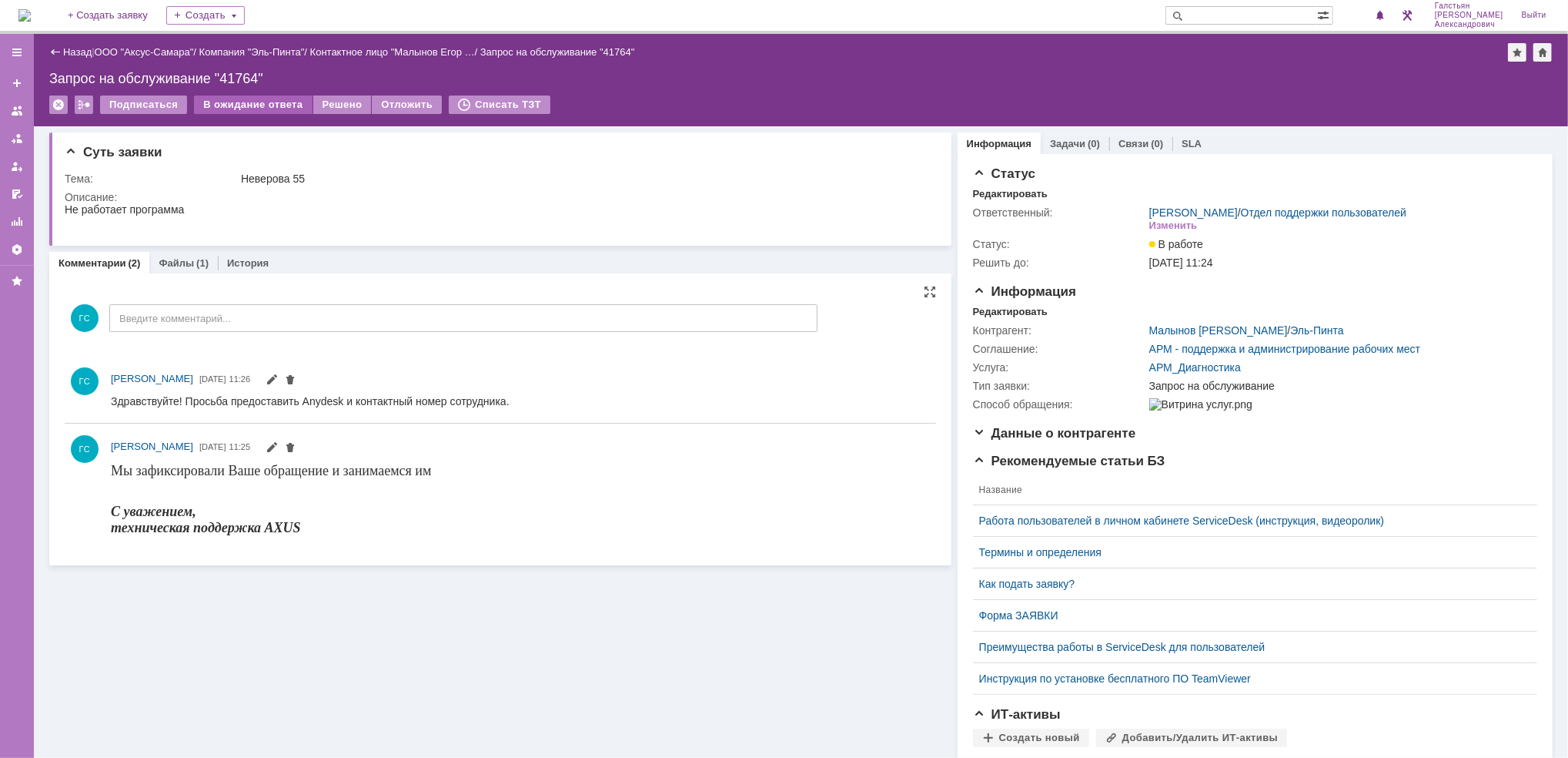
click at [263, 104] on div "В ожидание ответа" at bounding box center [253, 104] width 118 height 18
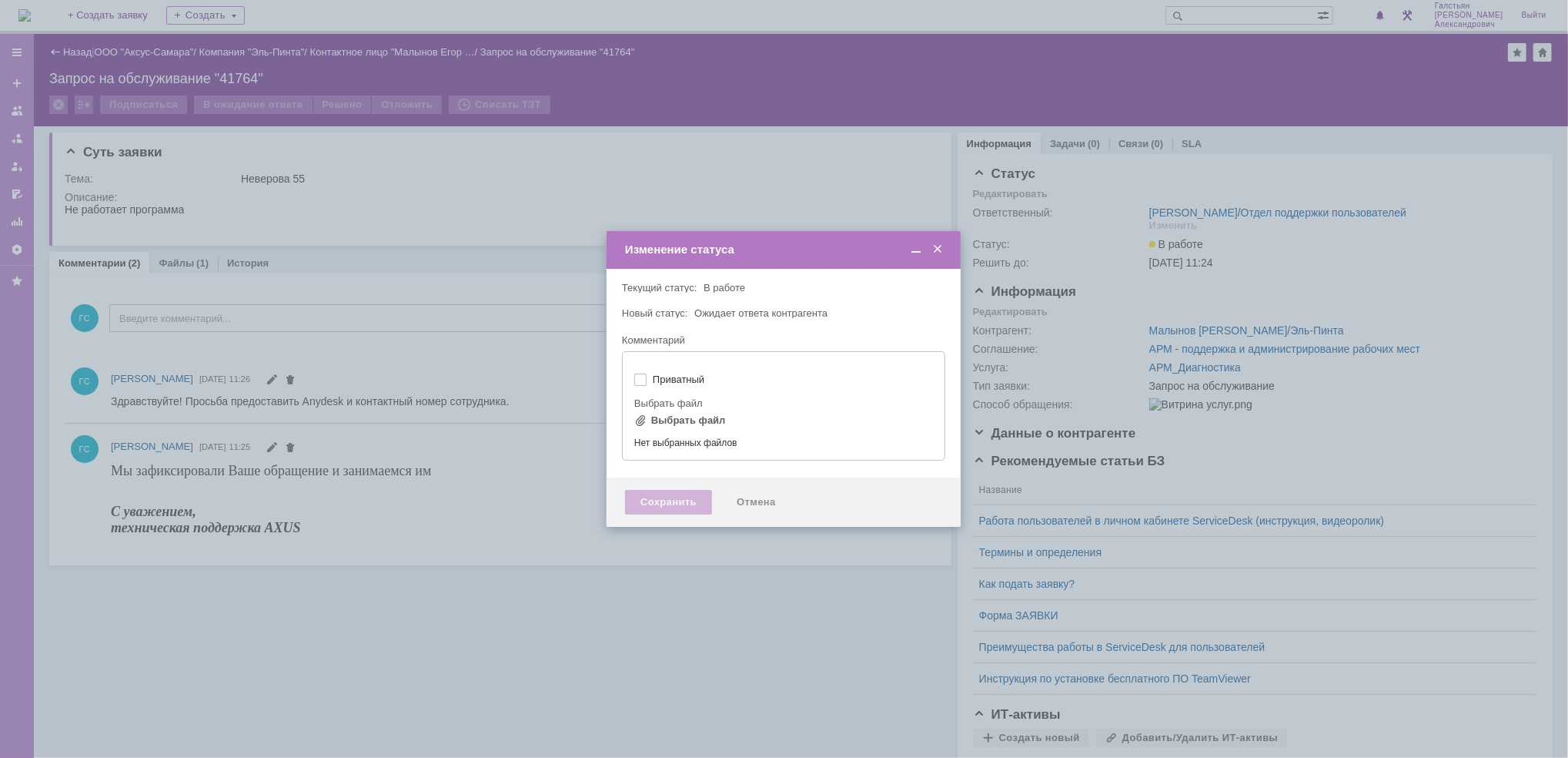
type input "[не указано]"
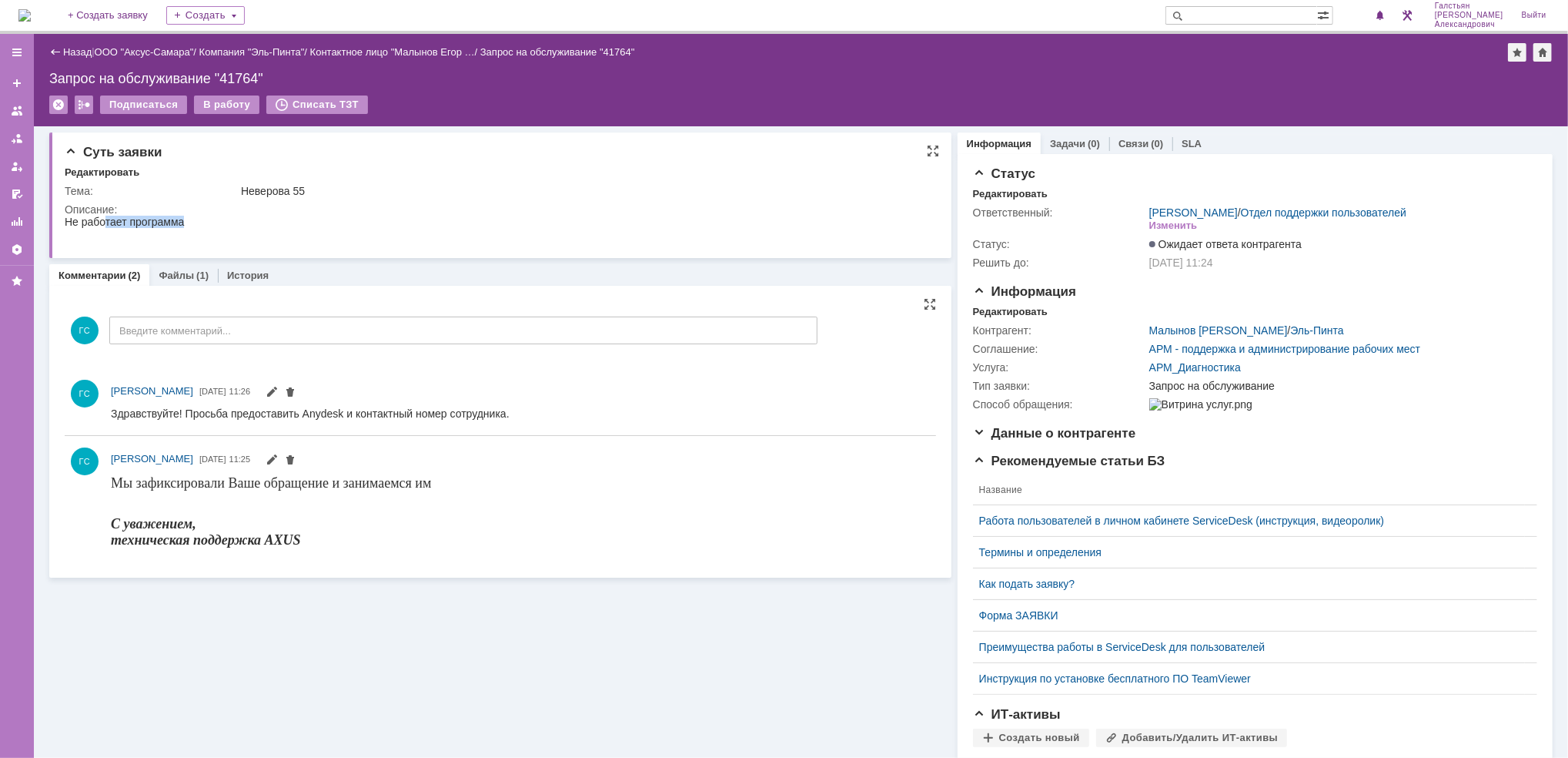
drag, startPoint x: 66, startPoint y: 218, endPoint x: 205, endPoint y: 215, distance: 139.0
click at [205, 215] on html "Не работает программа" at bounding box center [492, 227] width 856 height 25
copy div "Не работает программа"
click at [1068, 132] on div "Задачи (0)" at bounding box center [1075, 143] width 69 height 22
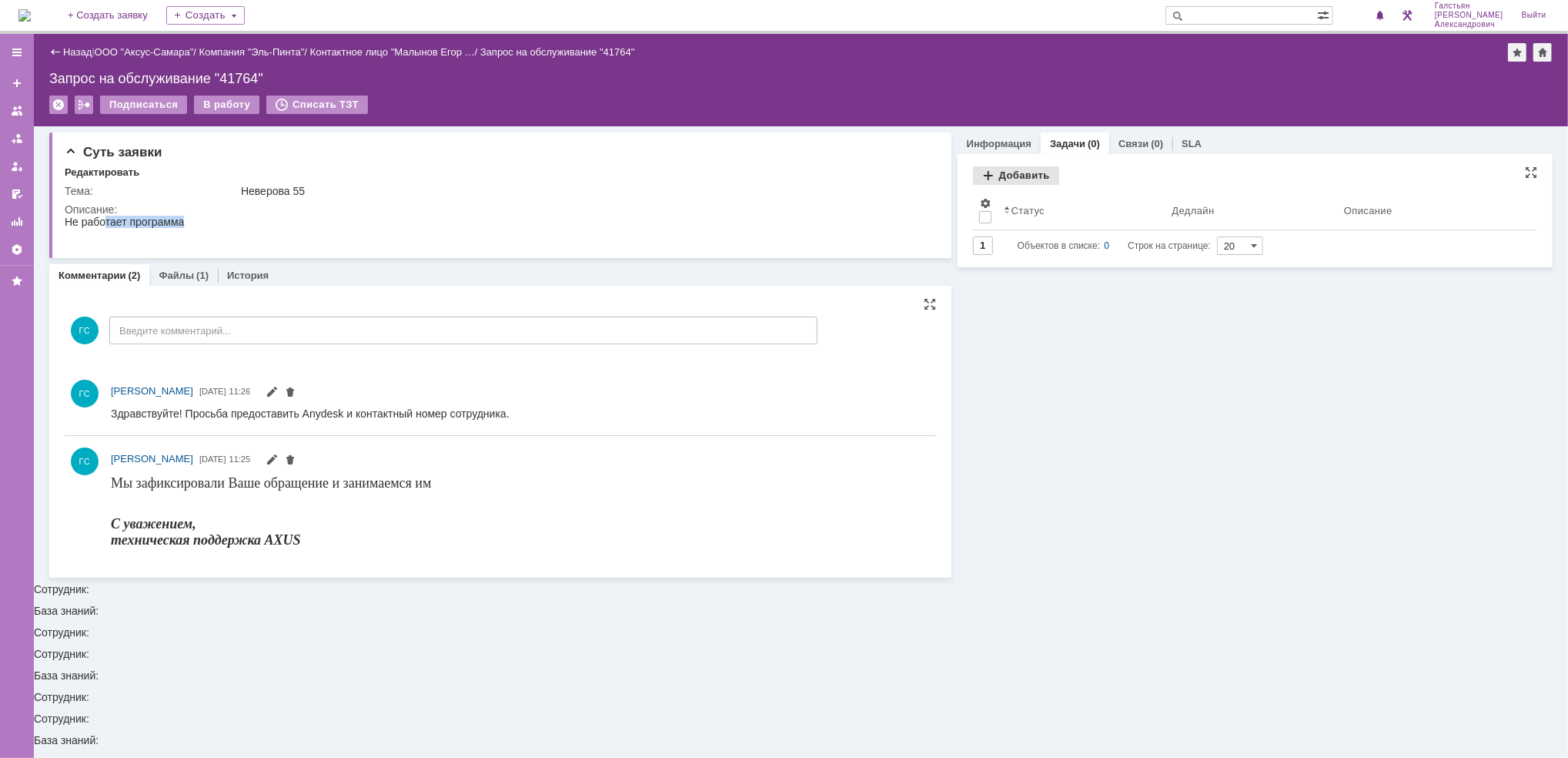
click at [998, 171] on div "Добавить" at bounding box center [1016, 175] width 86 height 18
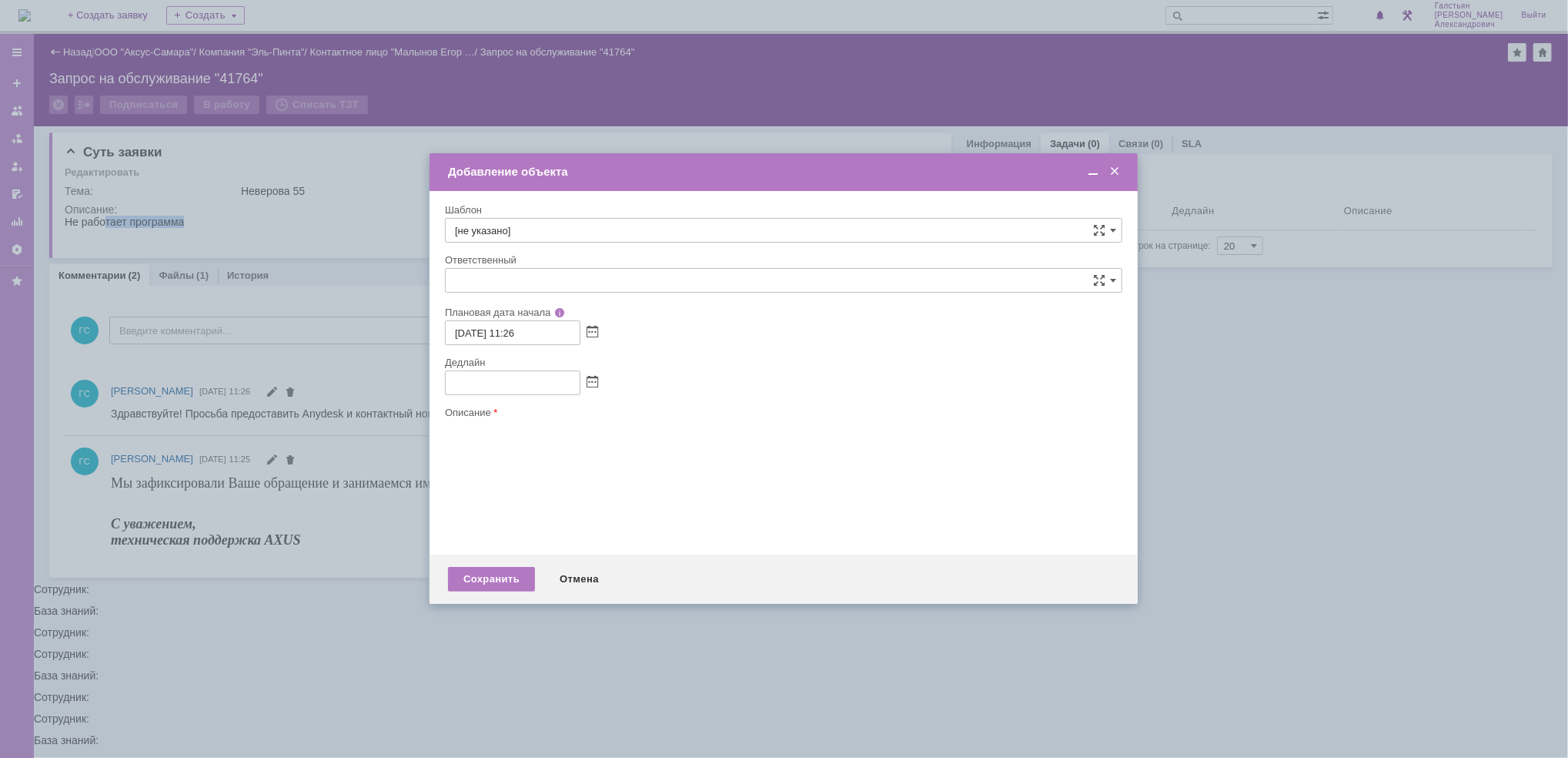
type input "[не указано]"
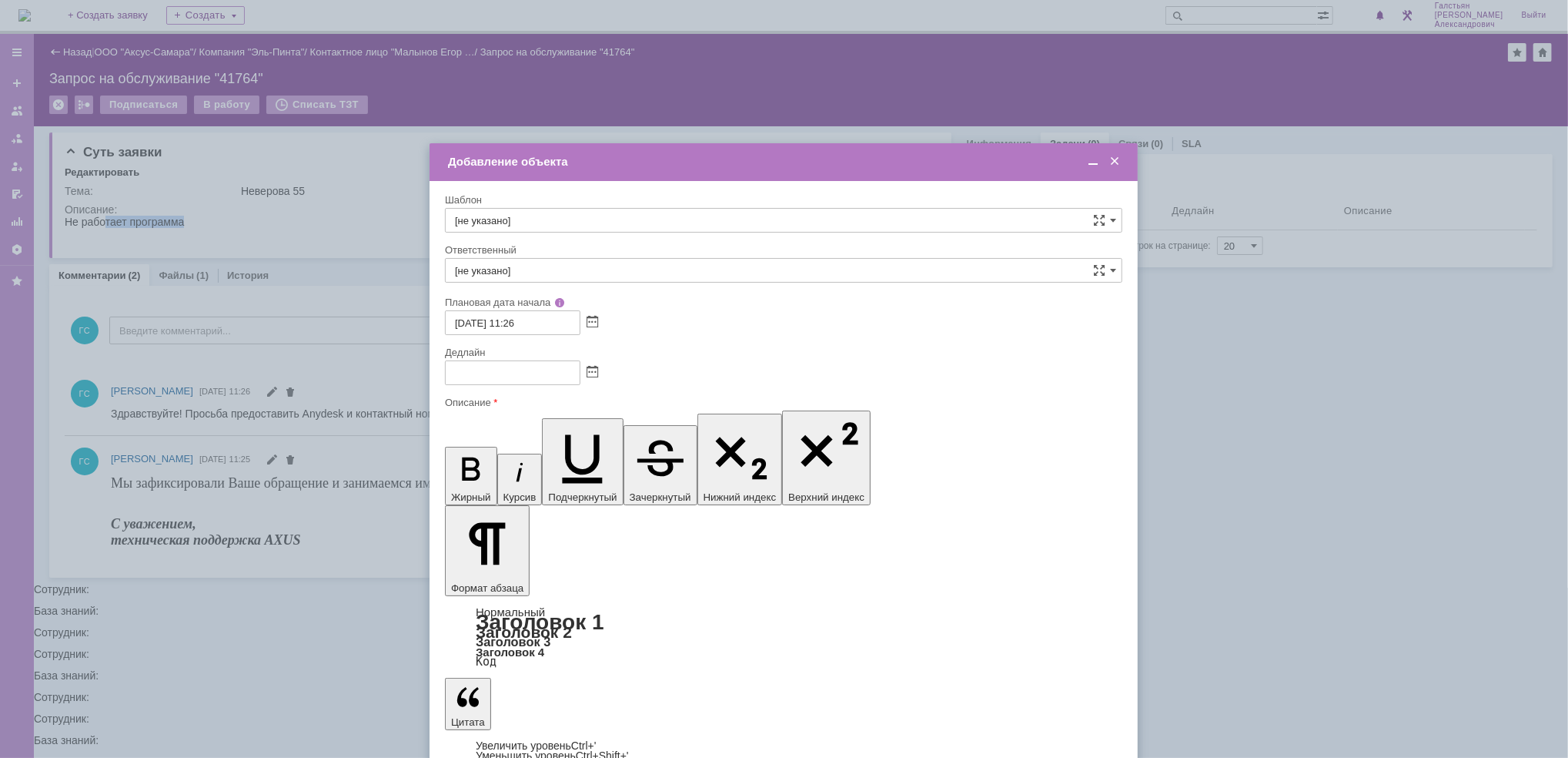
click at [1085, 163] on span at bounding box center [1092, 161] width 15 height 14
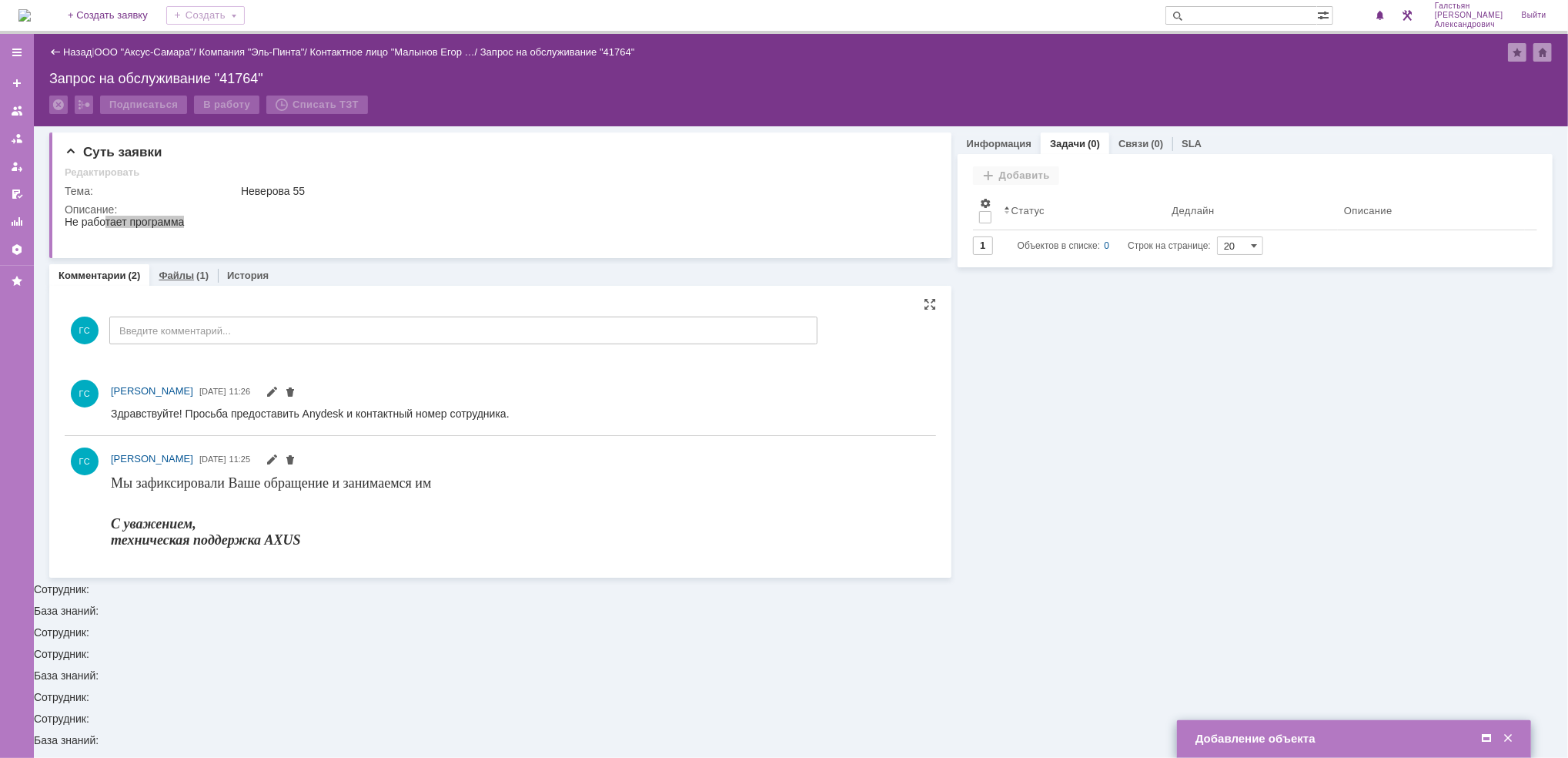
click at [185, 272] on link "Файлы" at bounding box center [176, 275] width 35 height 11
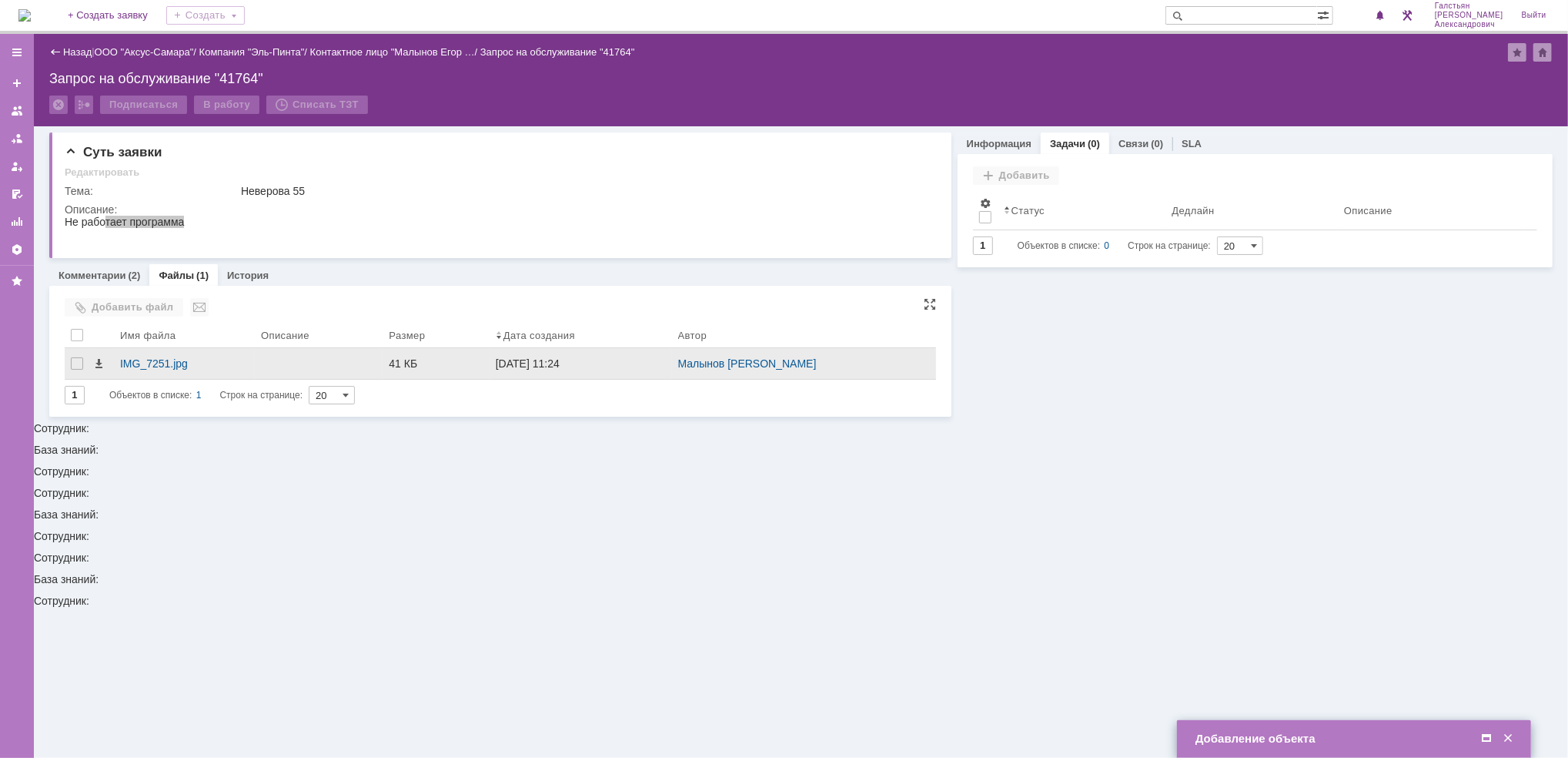
click at [261, 364] on div at bounding box center [319, 363] width 127 height 31
click at [180, 360] on div "IMG_7251.jpg" at bounding box center [184, 363] width 128 height 12
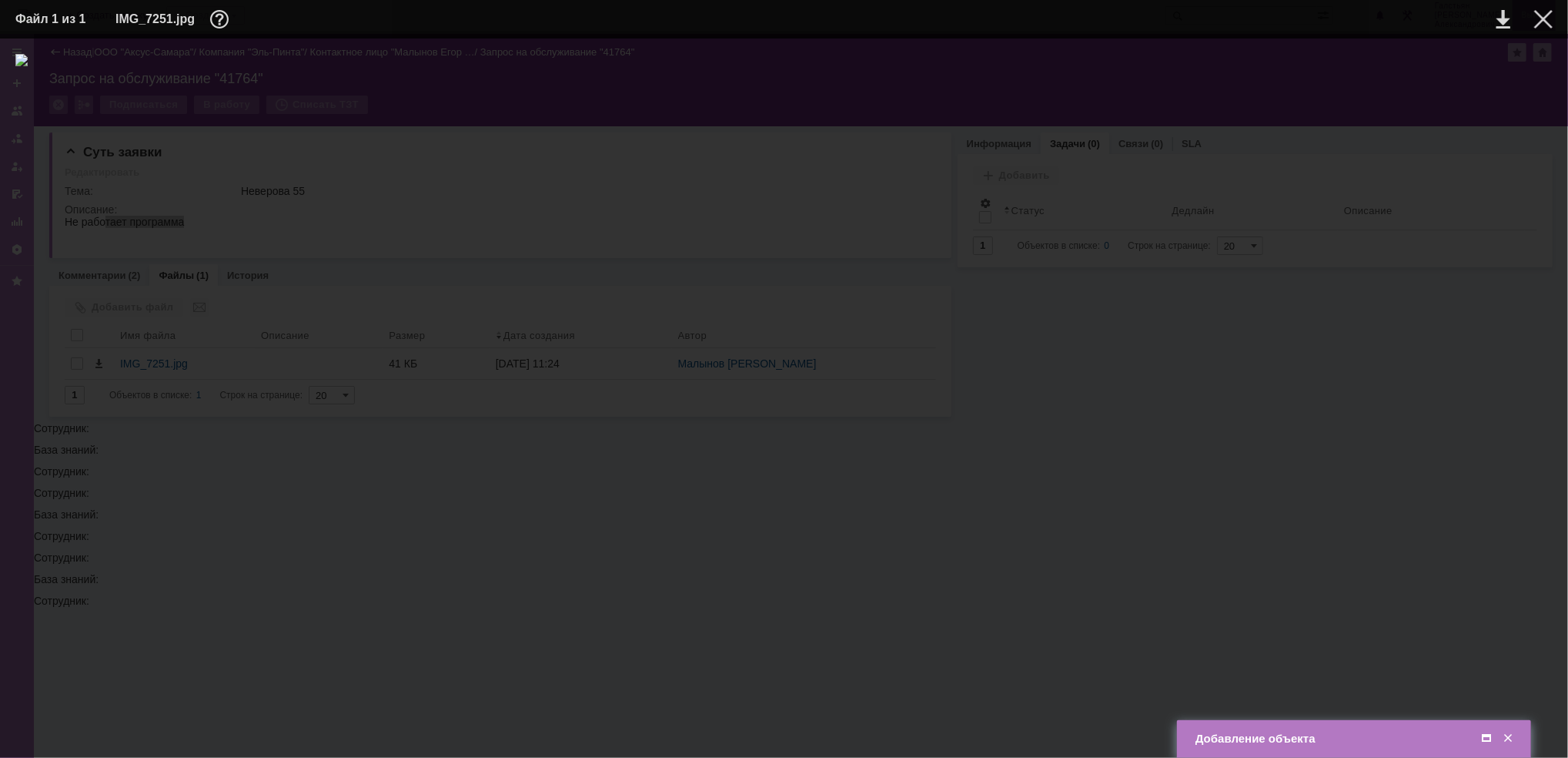
click at [1543, 16] on div at bounding box center [1543, 19] width 18 height 18
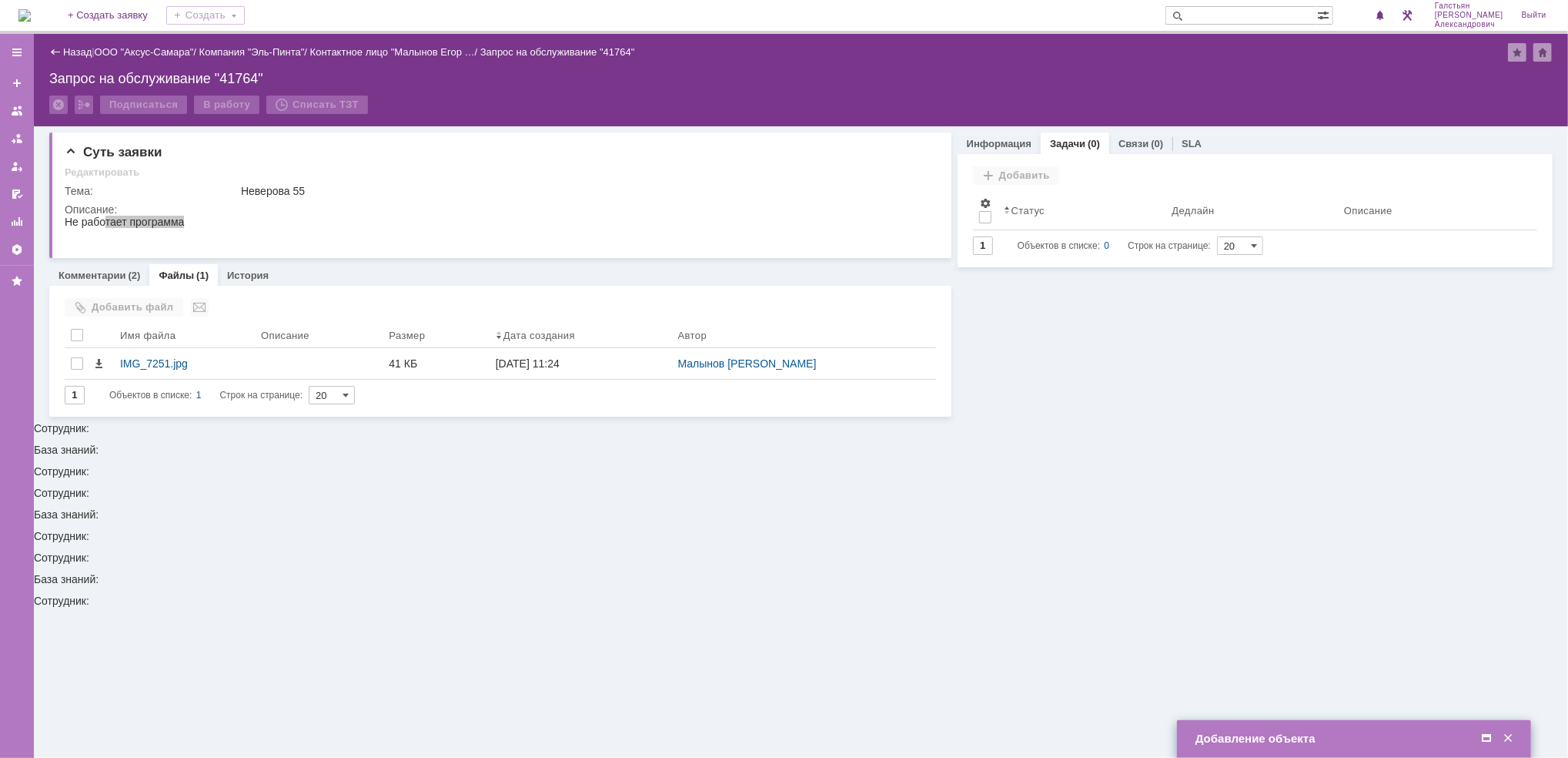
click at [1487, 747] on div "Добавление объекта" at bounding box center [1355, 739] width 320 height 18
click at [1481, 740] on span at bounding box center [1486, 738] width 15 height 14
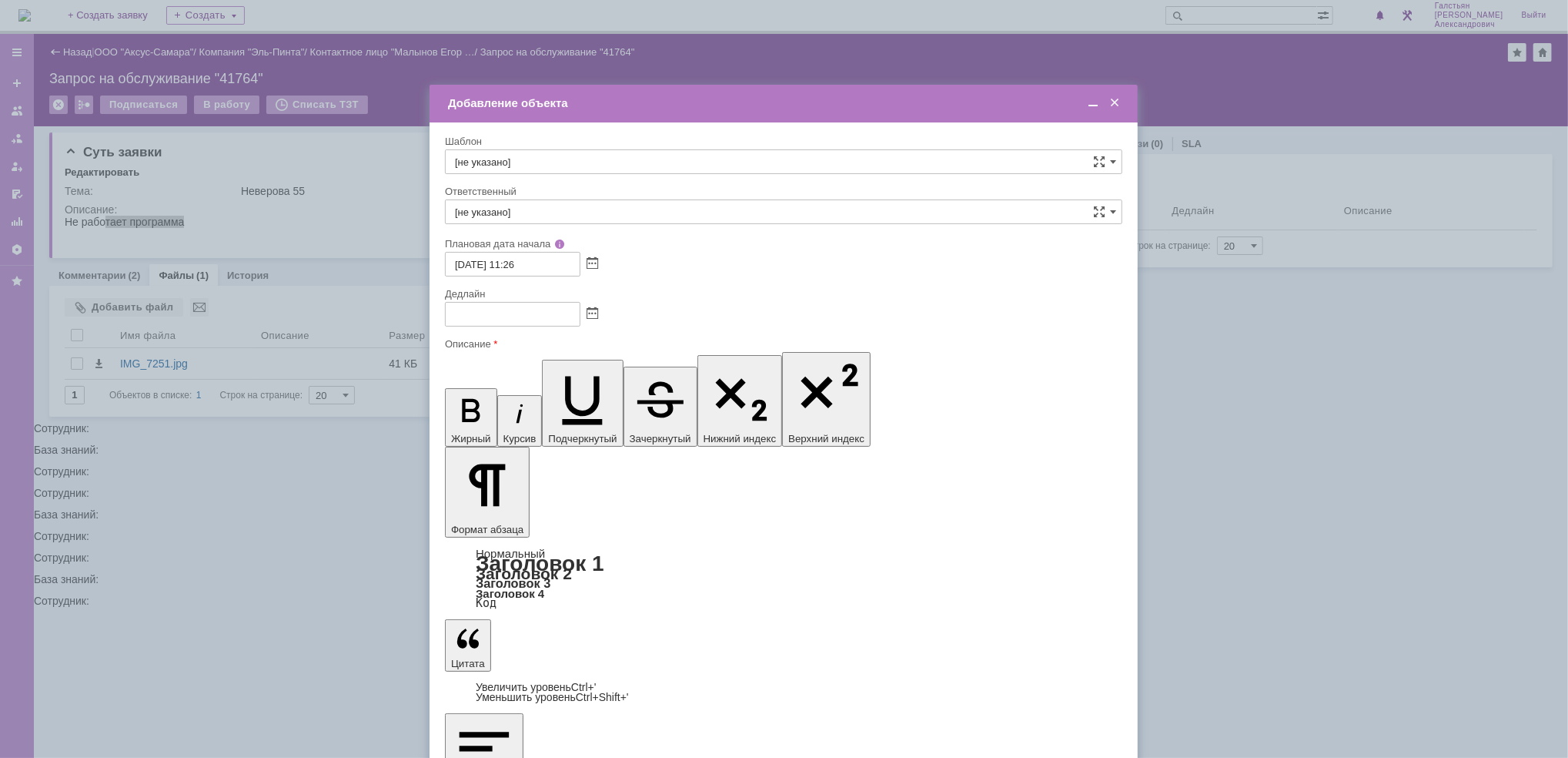
scroll to position [56, 0]
click at [590, 308] on span at bounding box center [592, 313] width 11 height 12
click at [492, 416] on div "16" at bounding box center [495, 420] width 15 height 13
type input "[DATE] 11:26"
click at [559, 207] on input "[не указано]" at bounding box center [783, 211] width 677 height 25
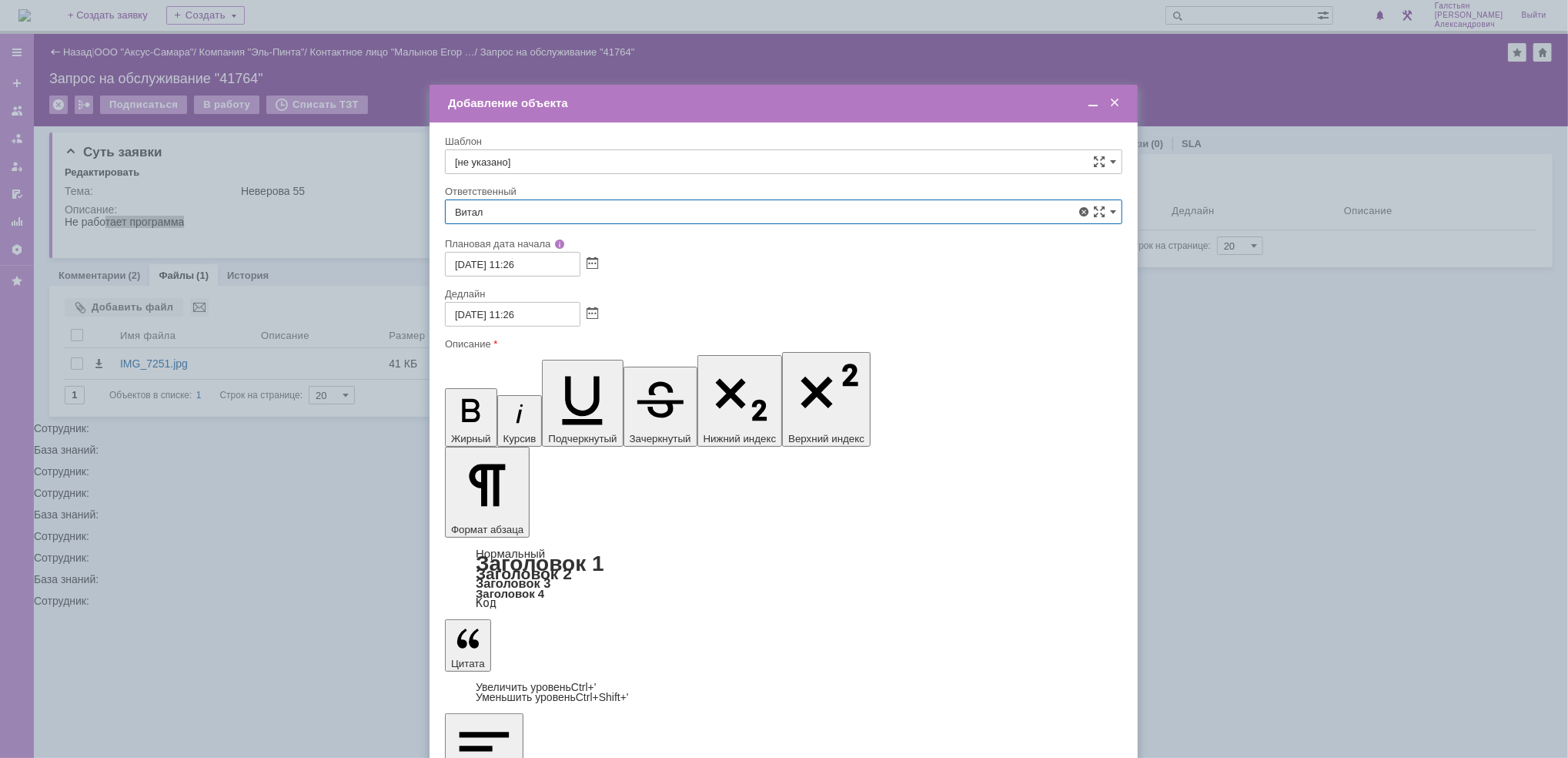
click at [606, 321] on span "Бирзниекс [PERSON_NAME]" at bounding box center [783, 324] width 657 height 12
type input "Бирзниекс [PERSON_NAME]"
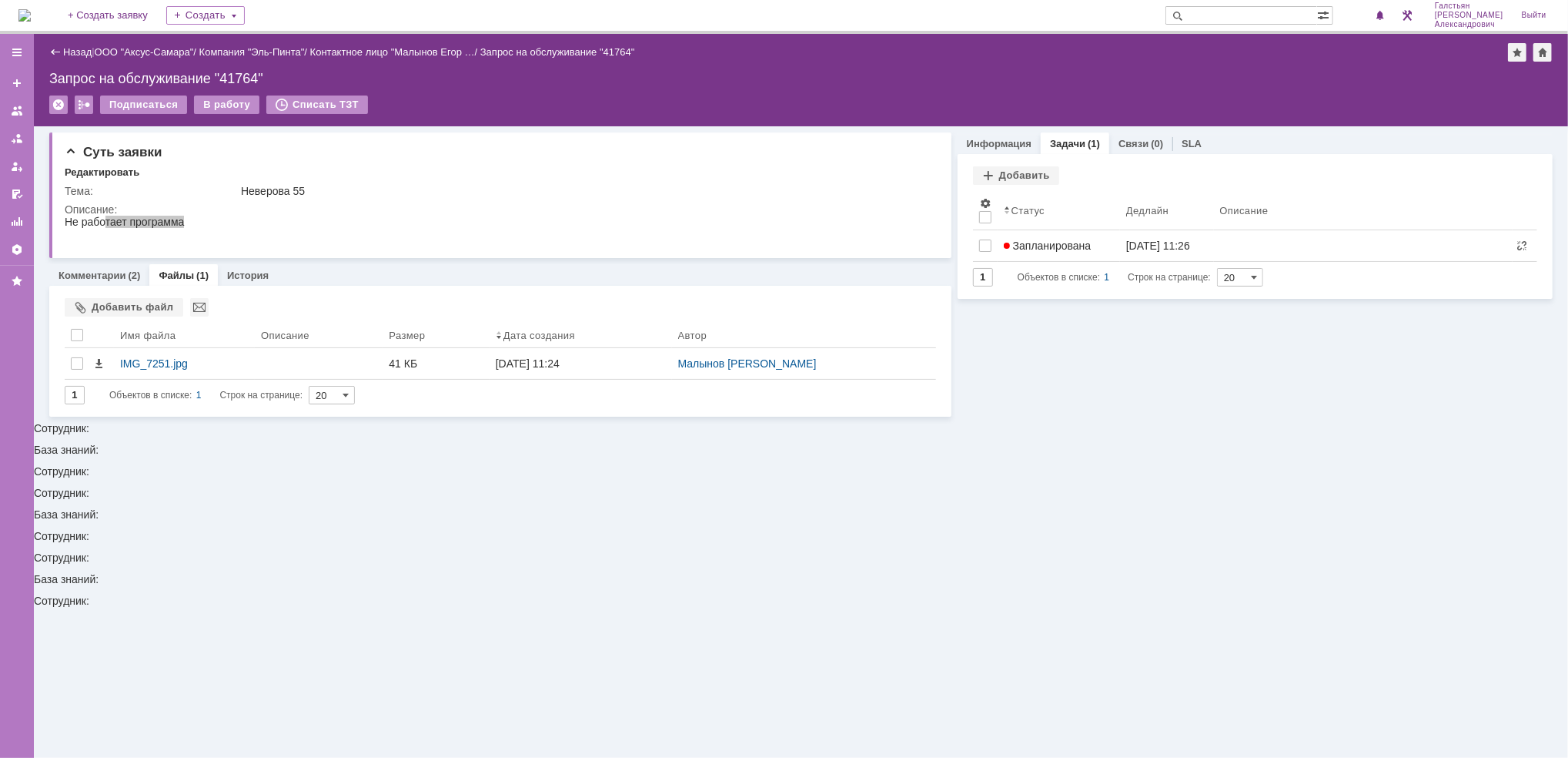
scroll to position [0, 0]
click at [22, 10] on img at bounding box center [24, 15] width 12 height 12
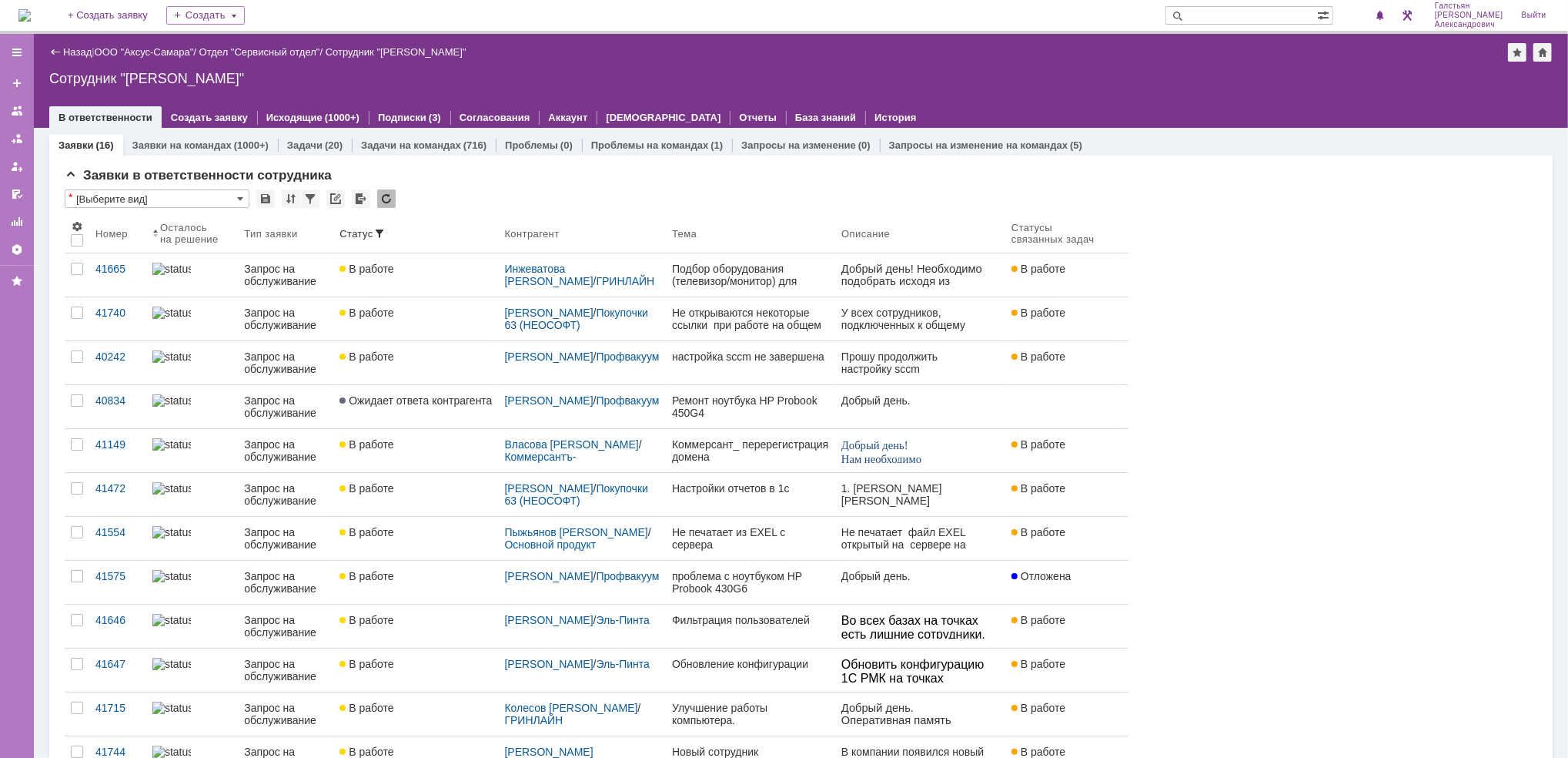
click at [29, 10] on img at bounding box center [24, 15] width 12 height 12
click at [400, 235] on div "Статус" at bounding box center [415, 233] width 152 height 12
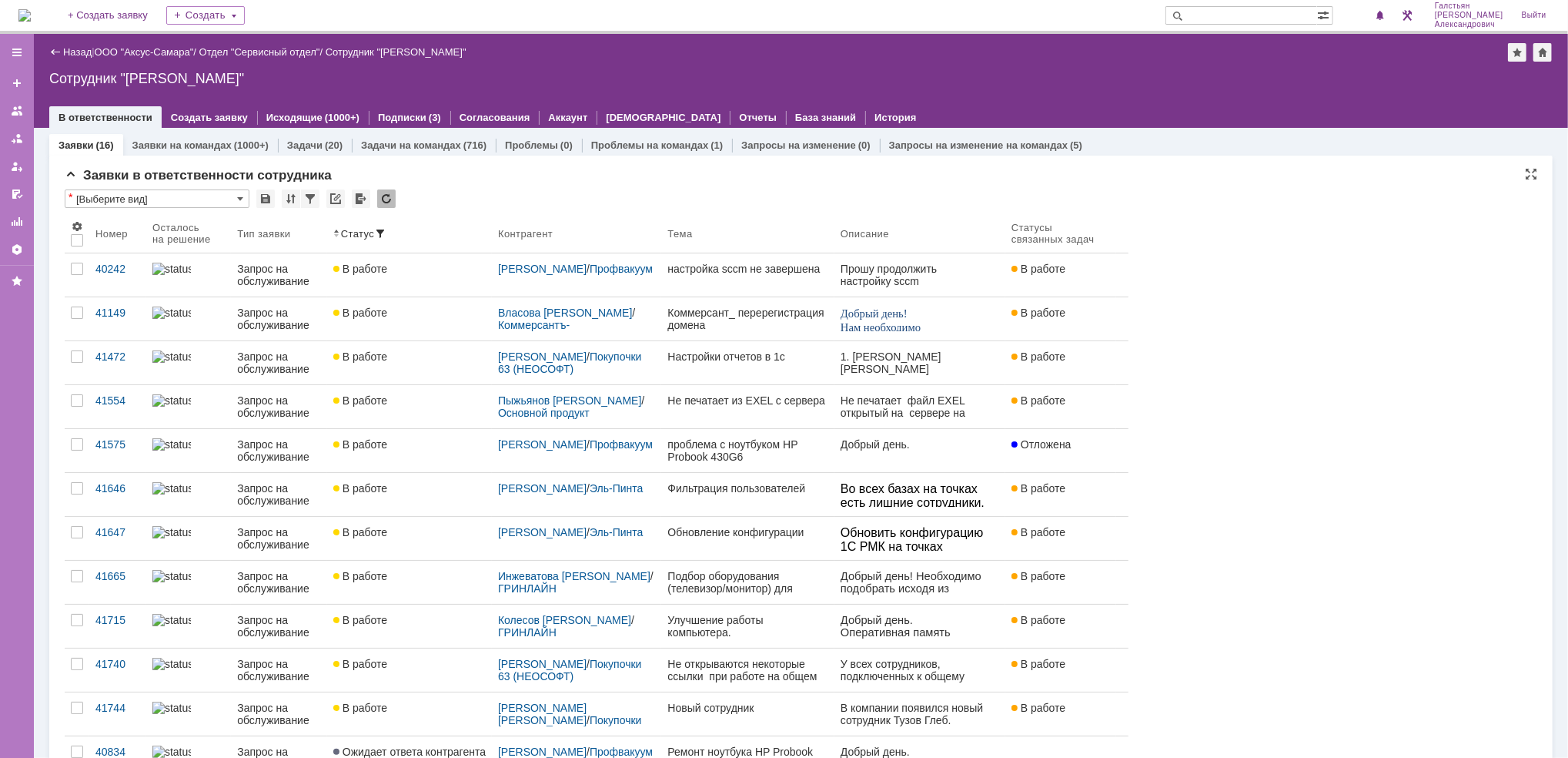
click at [31, 10] on img at bounding box center [24, 15] width 12 height 12
click at [1385, 18] on span at bounding box center [1380, 16] width 11 height 12
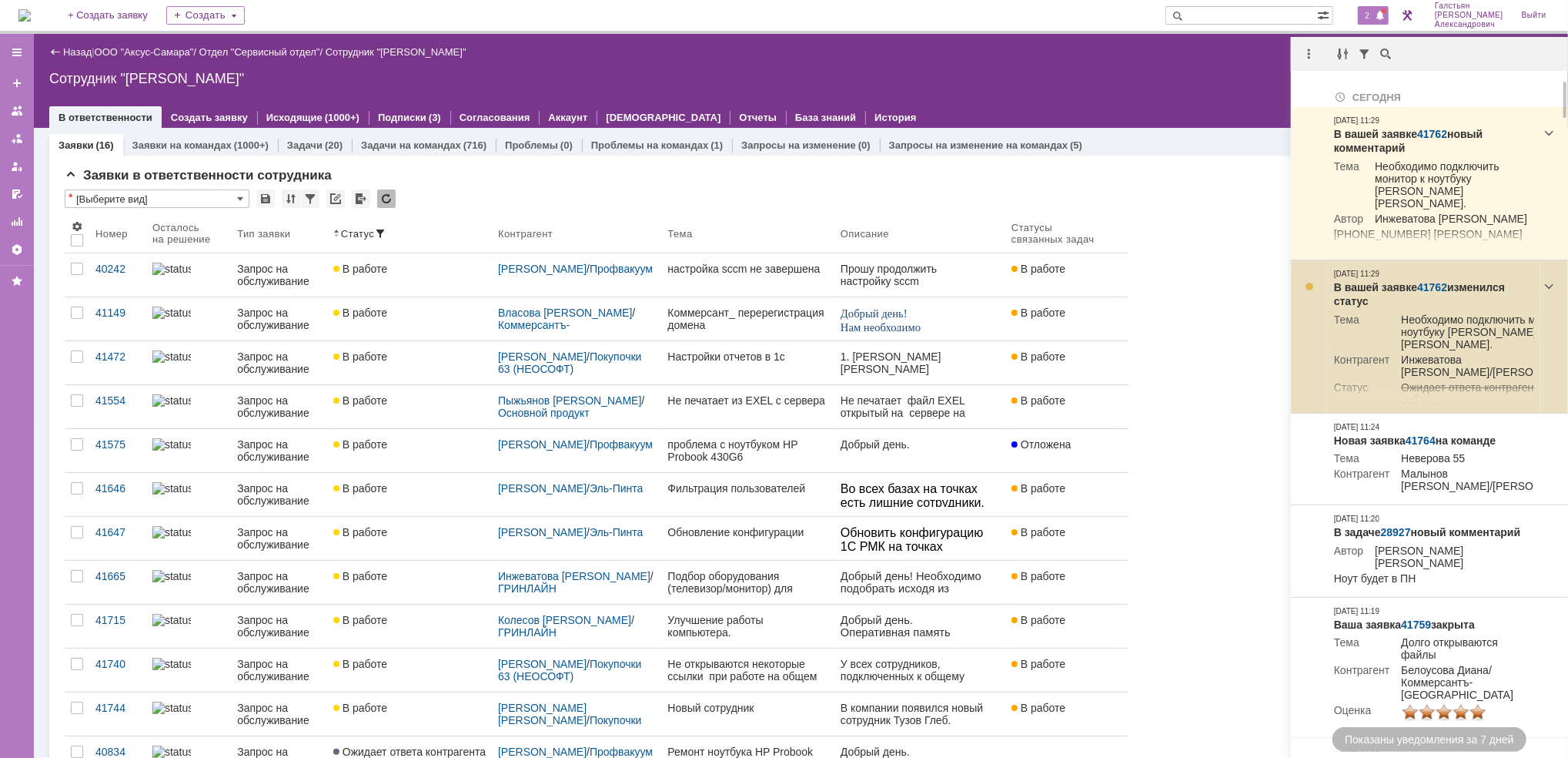
click at [1436, 287] on link "41762" at bounding box center [1432, 287] width 30 height 12
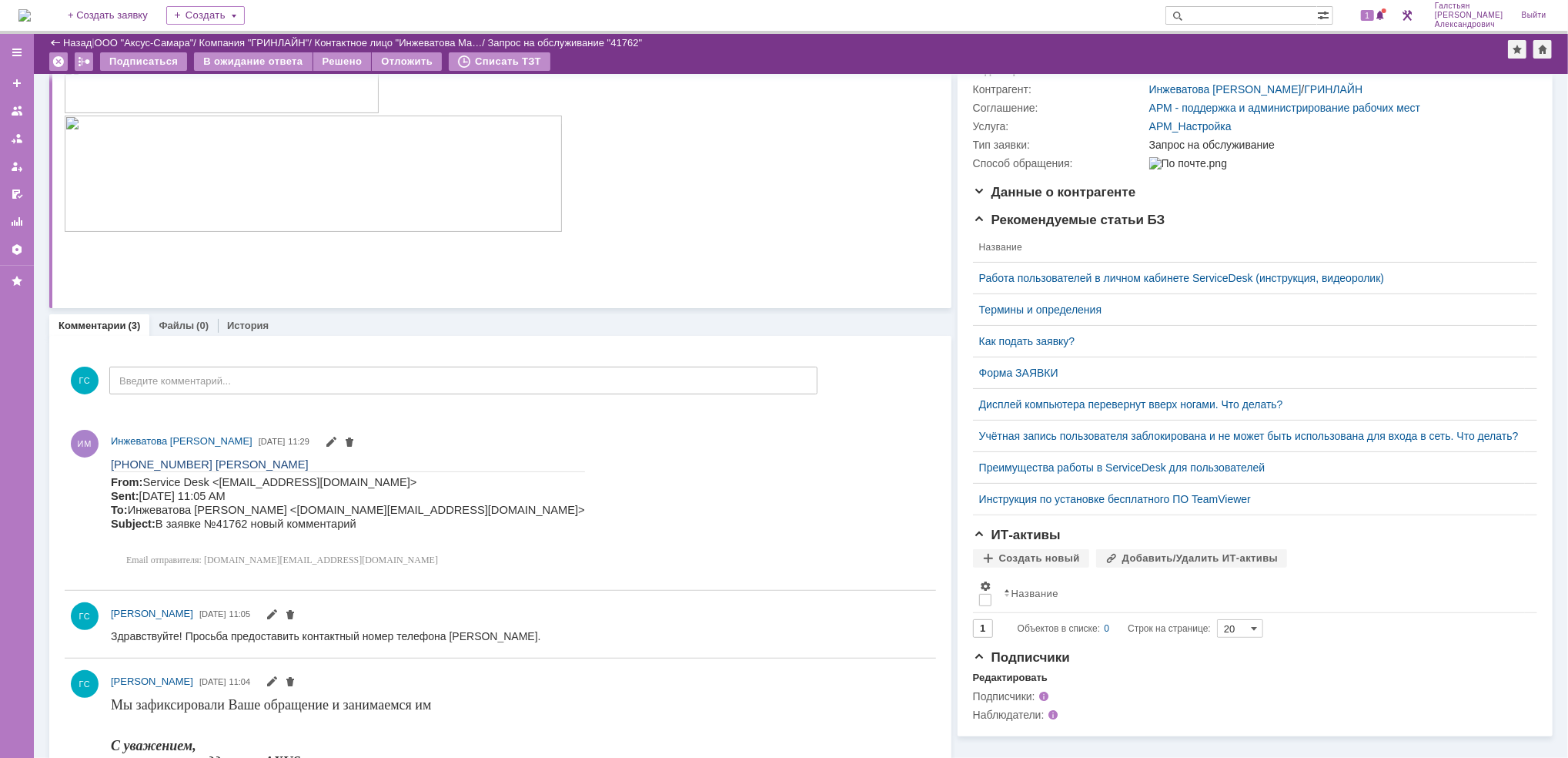
scroll to position [205, 0]
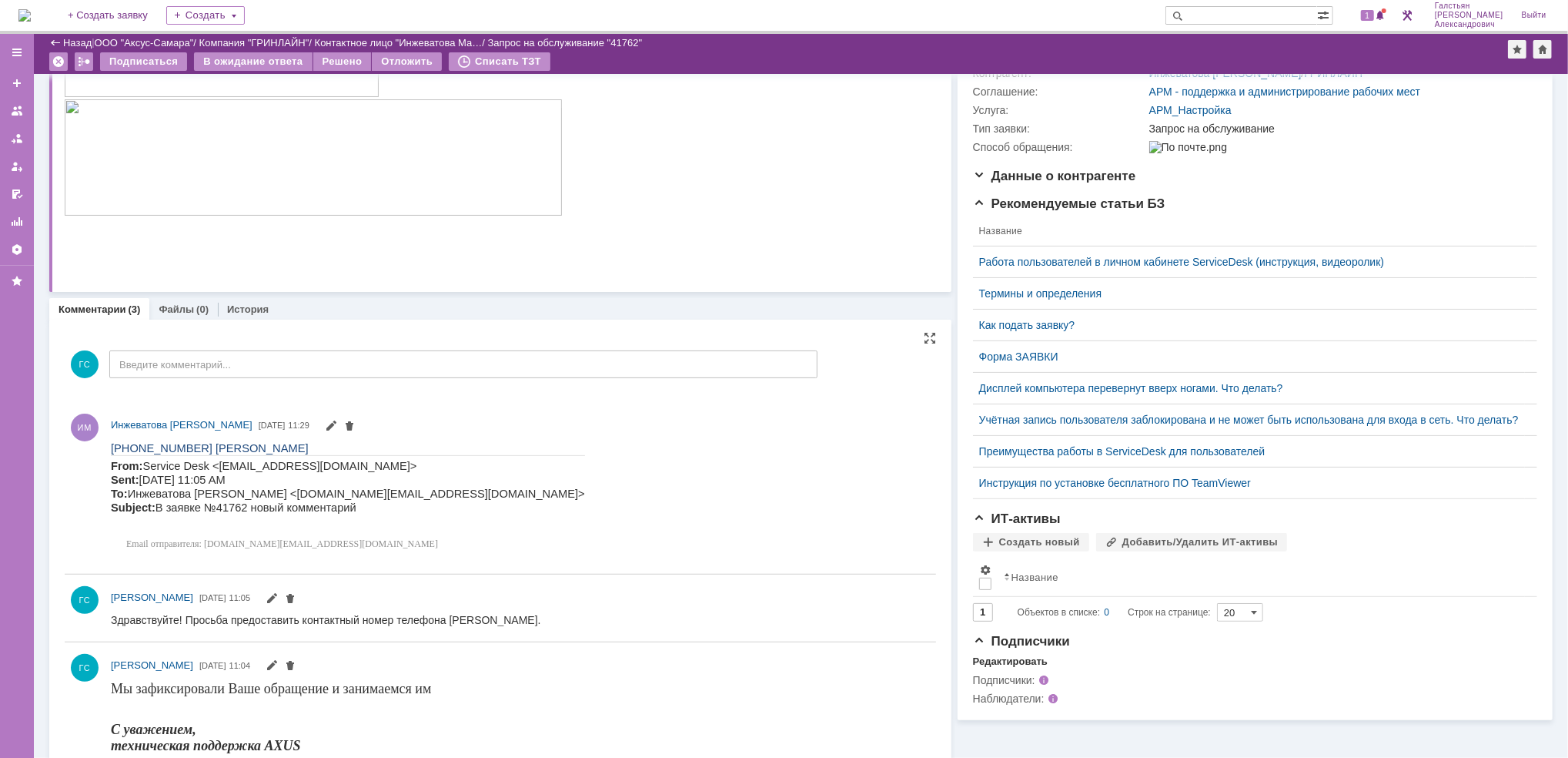
drag, startPoint x: 111, startPoint y: 443, endPoint x: 320, endPoint y: 442, distance: 209.0
click at [320, 442] on p "[PHONE_NUMBER] [PERSON_NAME]" at bounding box center [347, 447] width 474 height 14
copy span "[PHONE_NUMBER] [PERSON_NAME]"
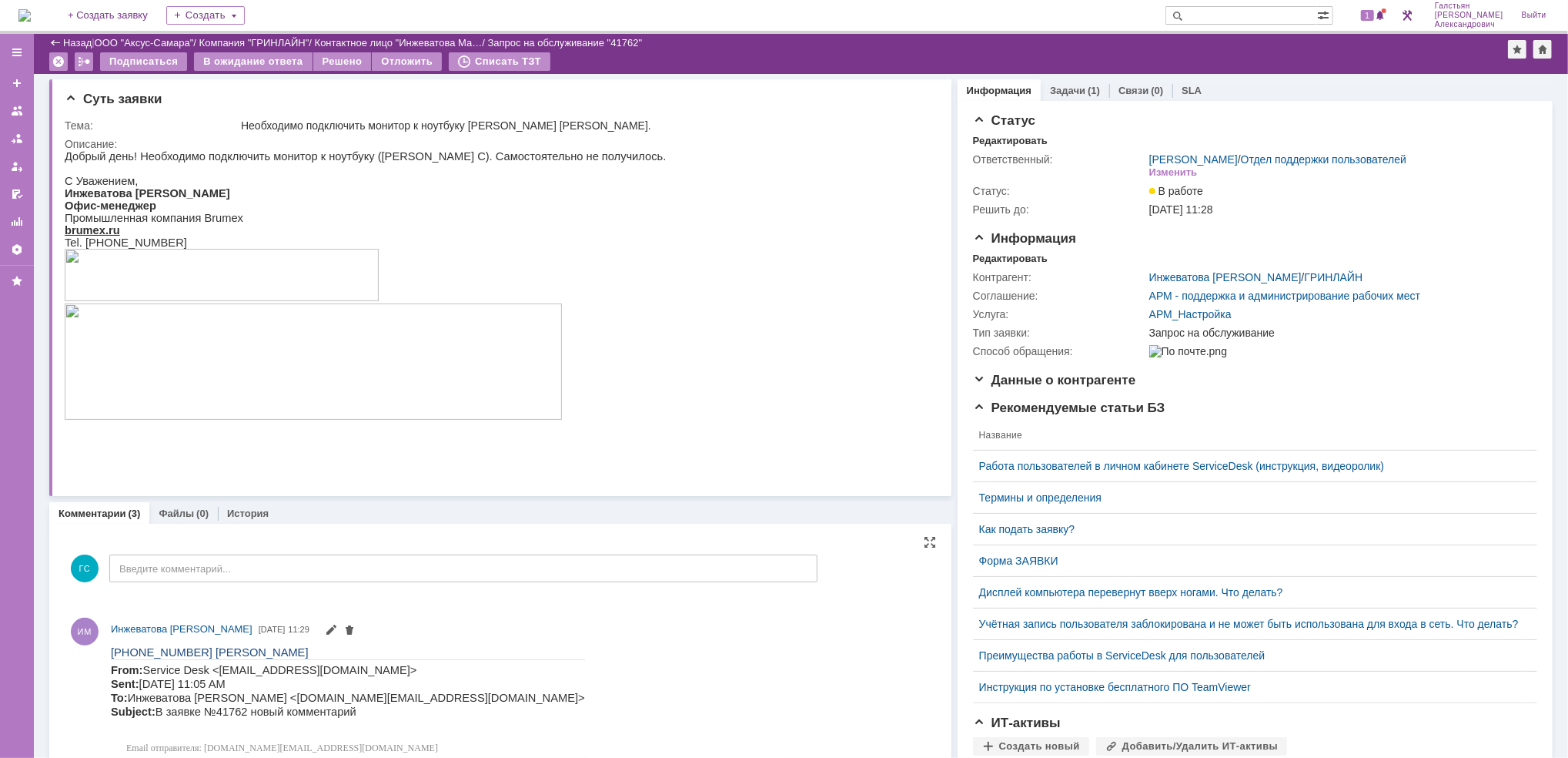
scroll to position [0, 0]
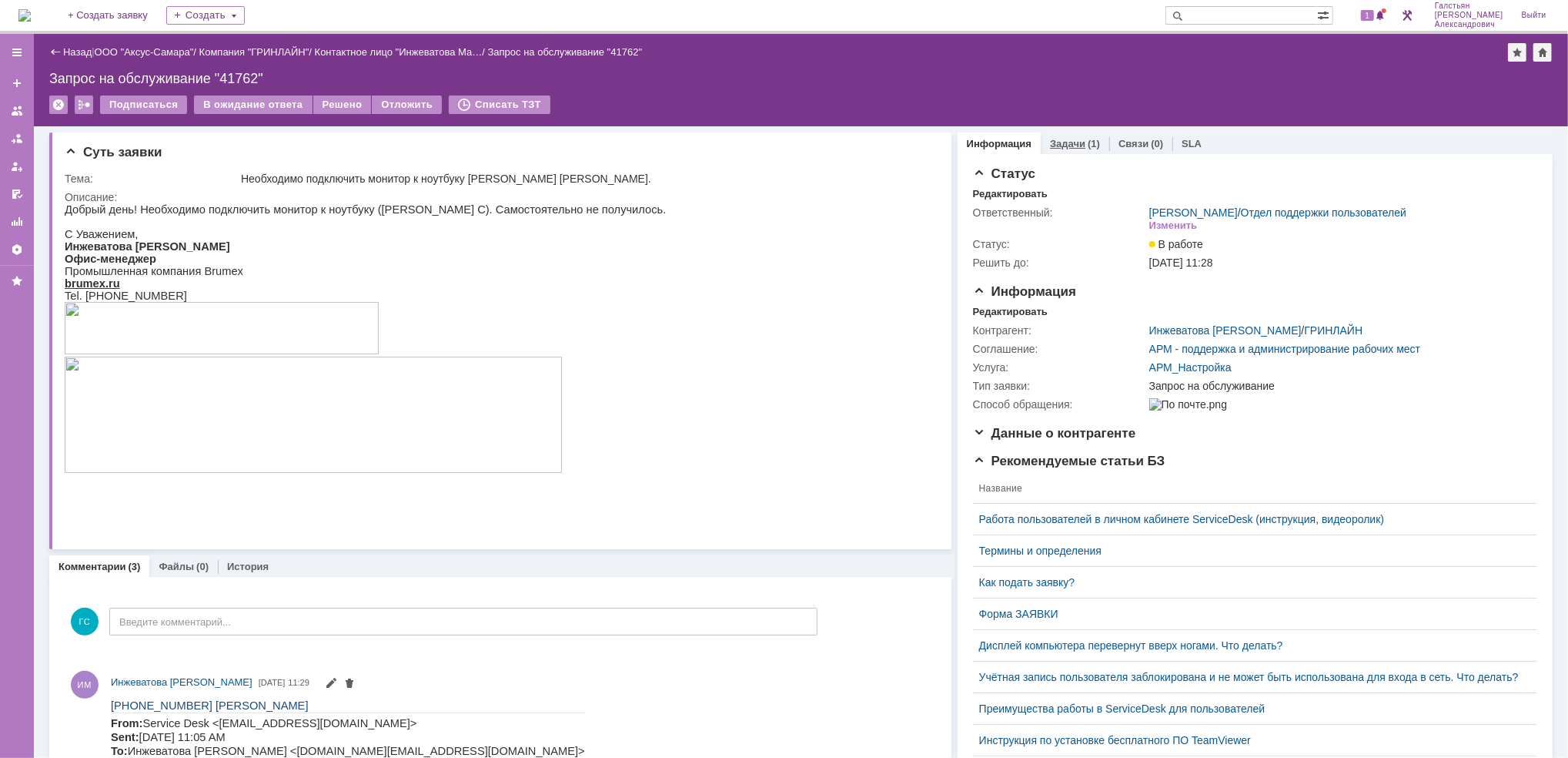
click at [1068, 142] on link "Задачи" at bounding box center [1068, 143] width 35 height 11
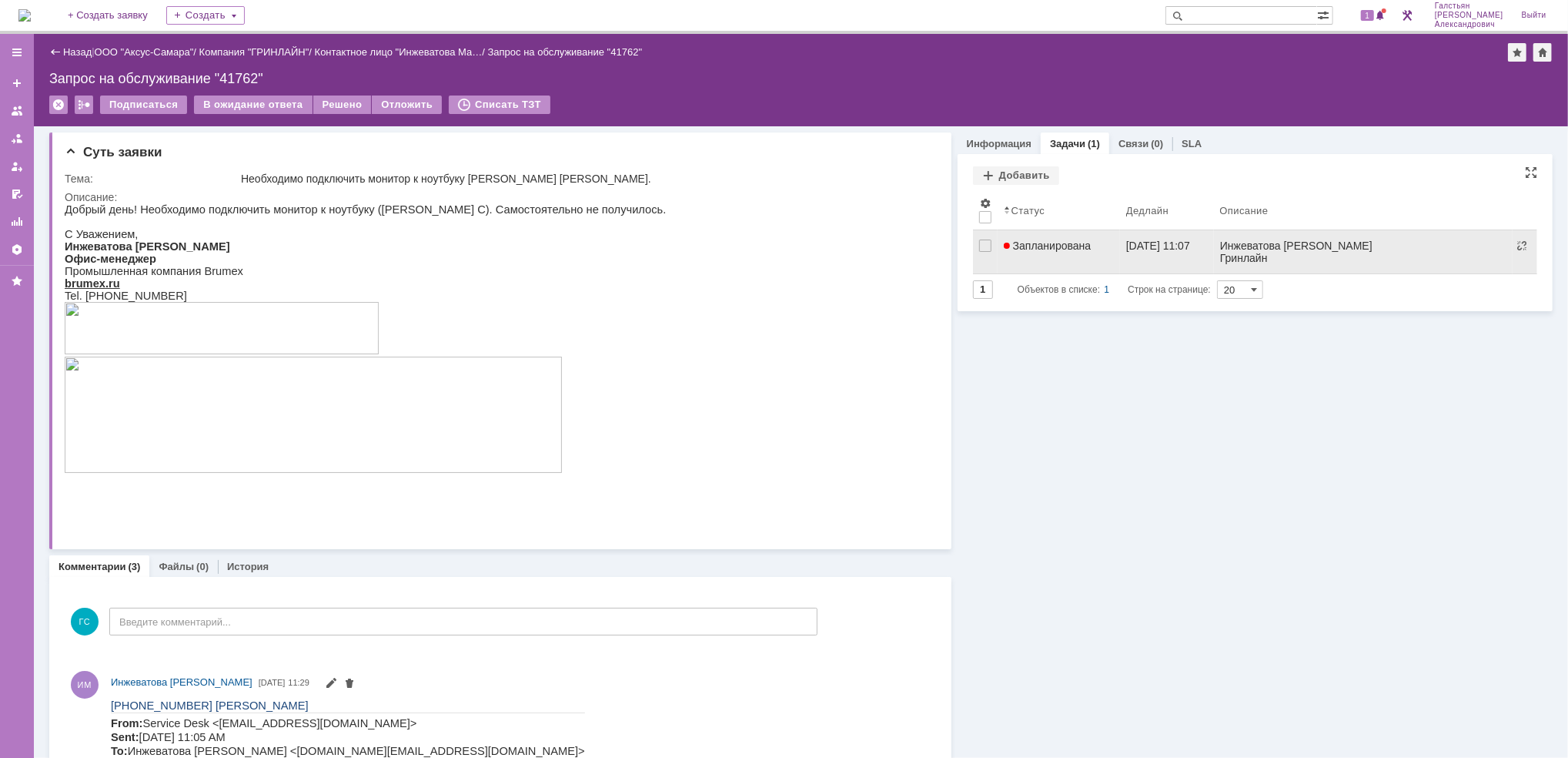
click at [1069, 242] on span "Запланирована" at bounding box center [1048, 245] width 88 height 12
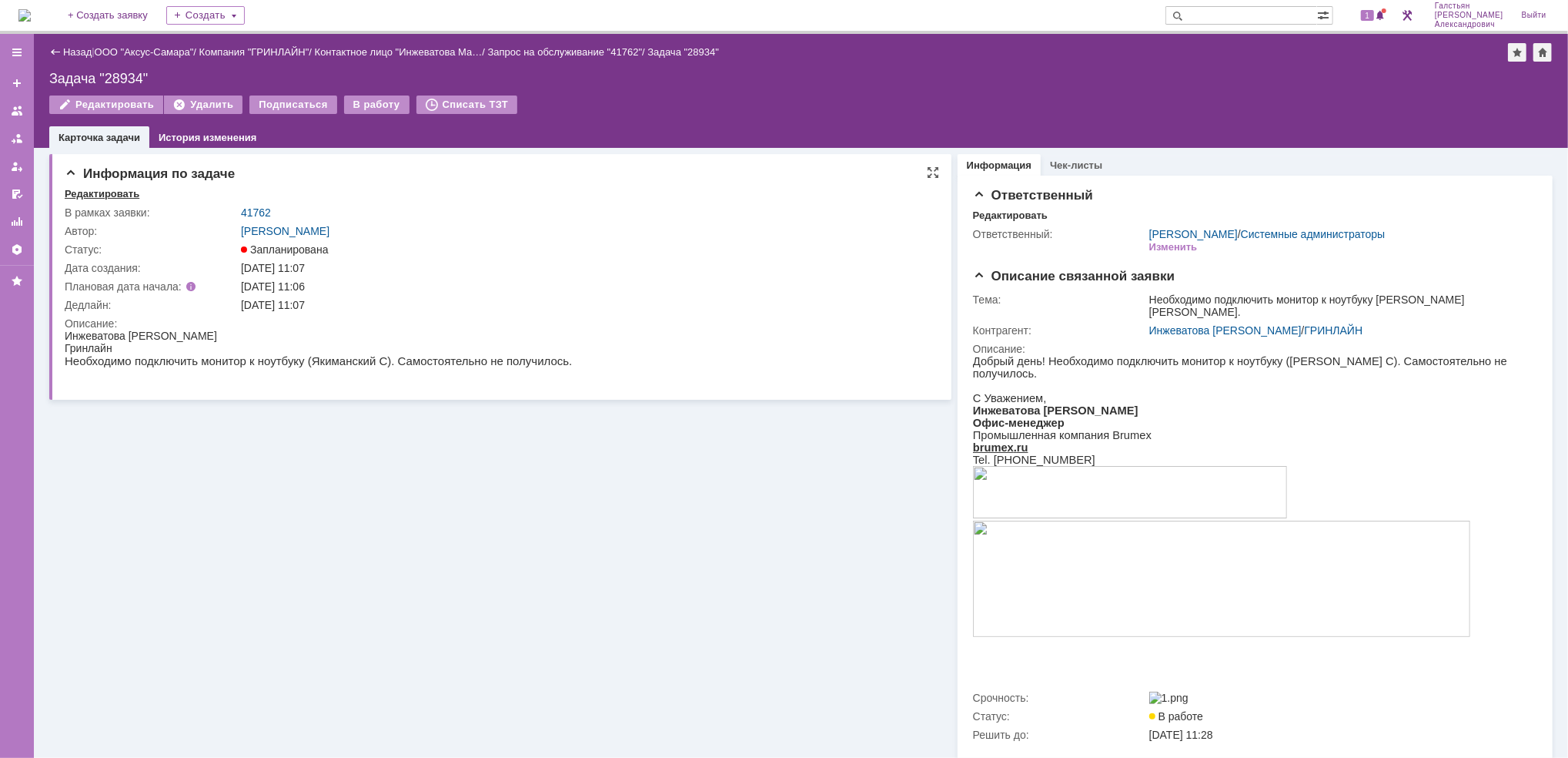
click at [83, 194] on div "Редактировать" at bounding box center [102, 194] width 75 height 12
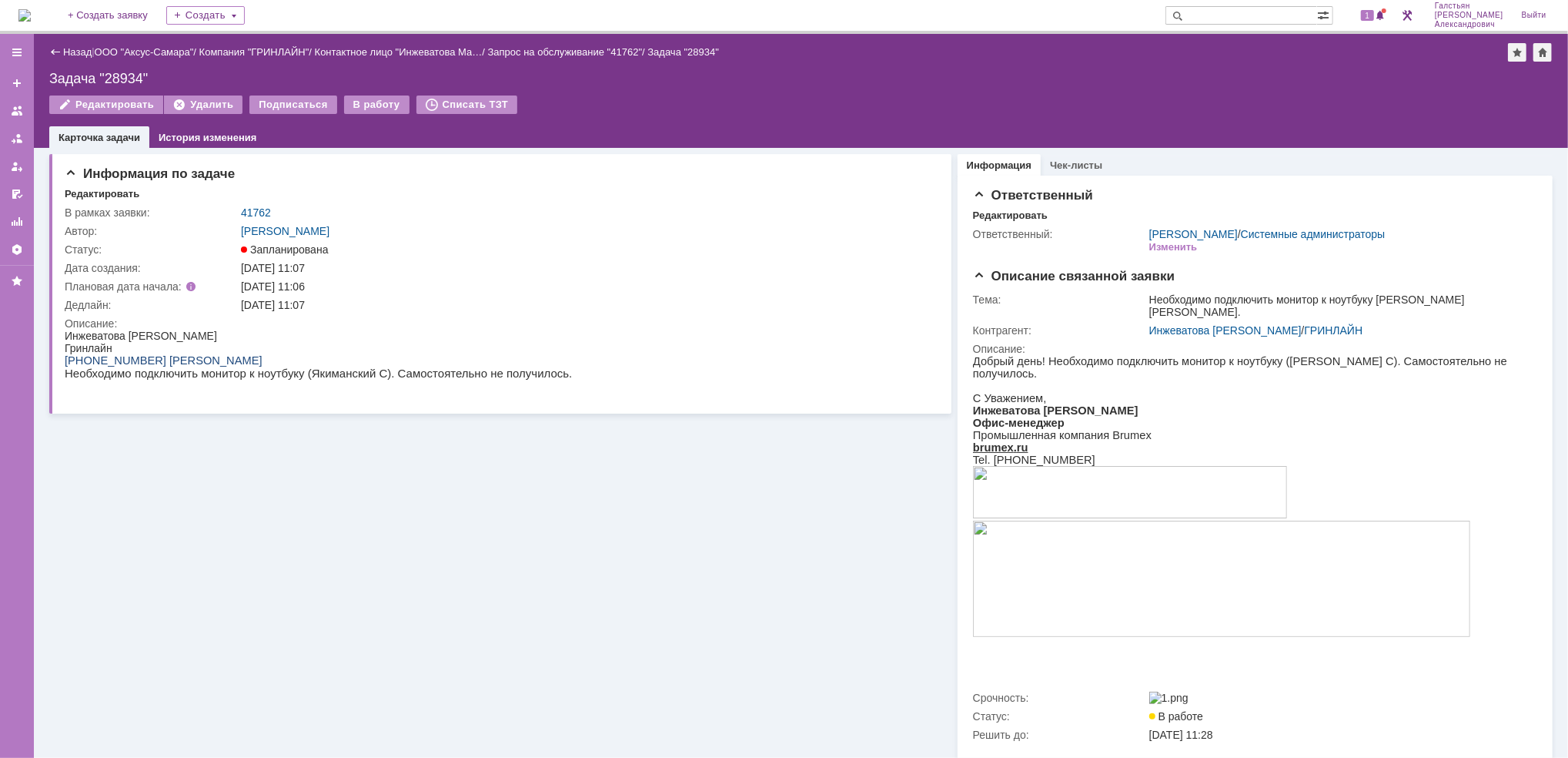
click at [68, 32] on div "На домашнюю + Создать заявку Создать 1 [PERSON_NAME]" at bounding box center [784, 17] width 1568 height 34
click at [31, 14] on img at bounding box center [24, 15] width 12 height 12
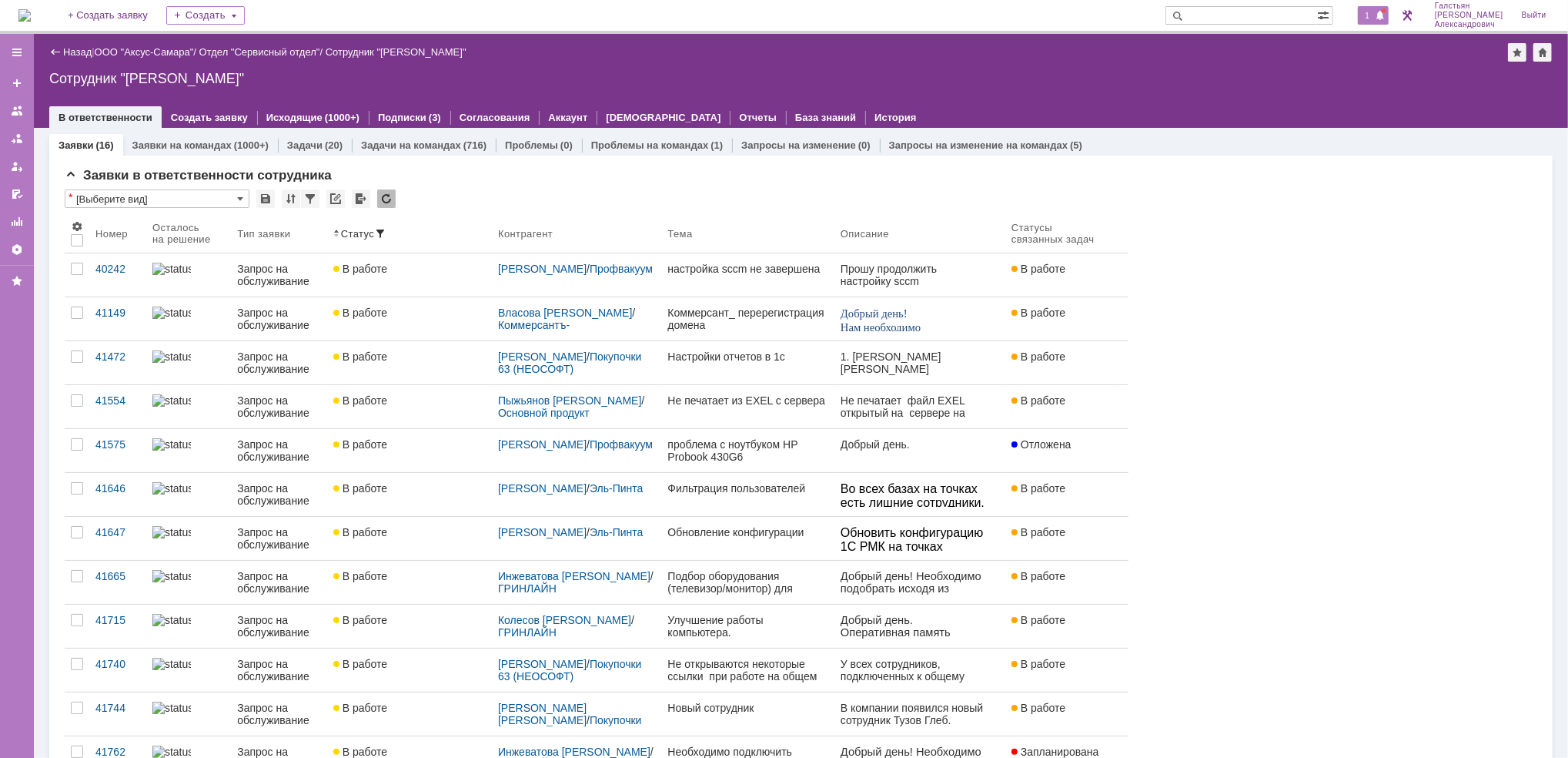
click at [1384, 13] on span at bounding box center [1380, 16] width 11 height 12
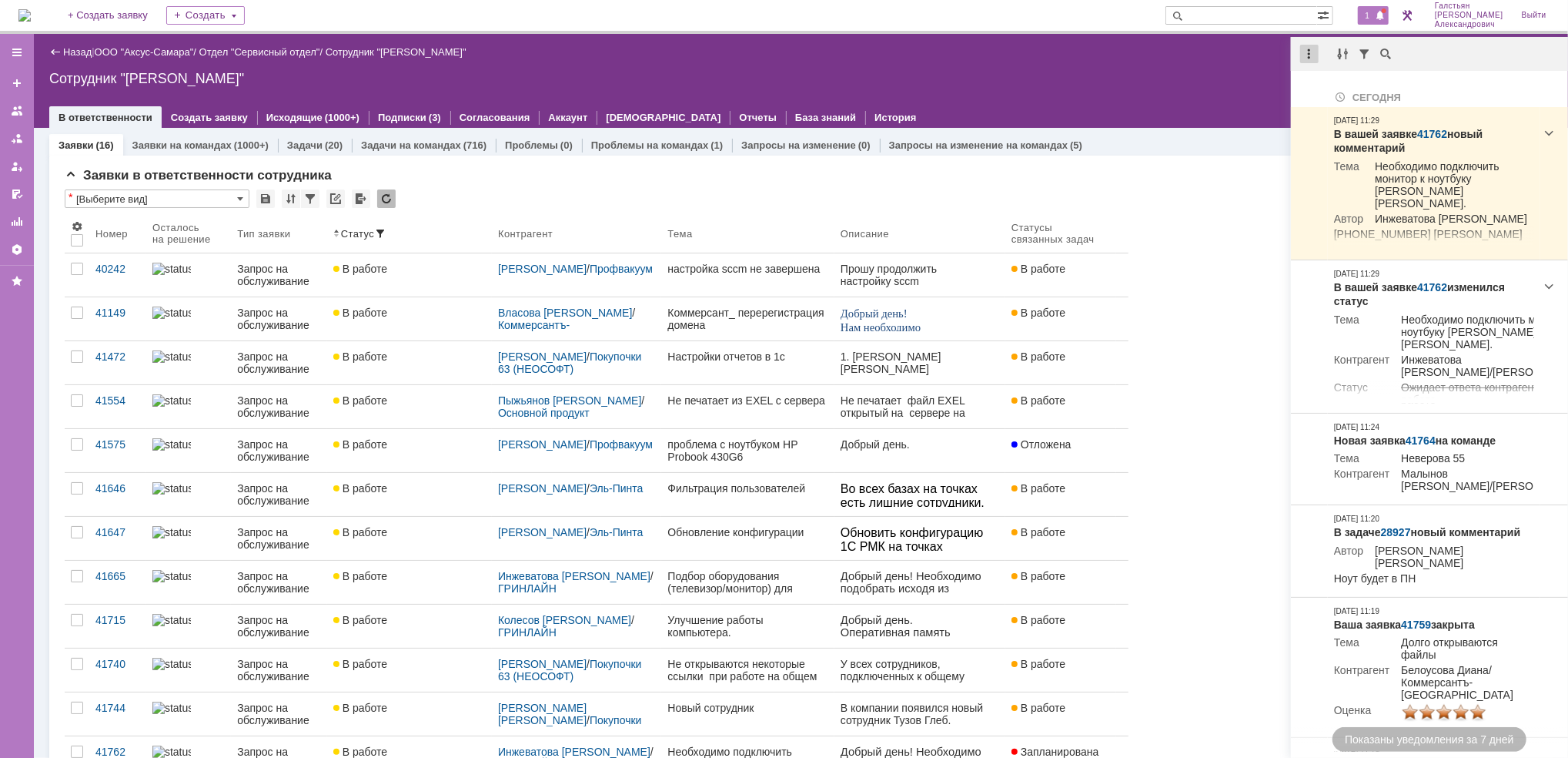
click at [1311, 45] on div at bounding box center [1309, 53] width 18 height 18
click at [1330, 84] on div "Отметить уведомления прочитанными" at bounding box center [1415, 92] width 225 height 23
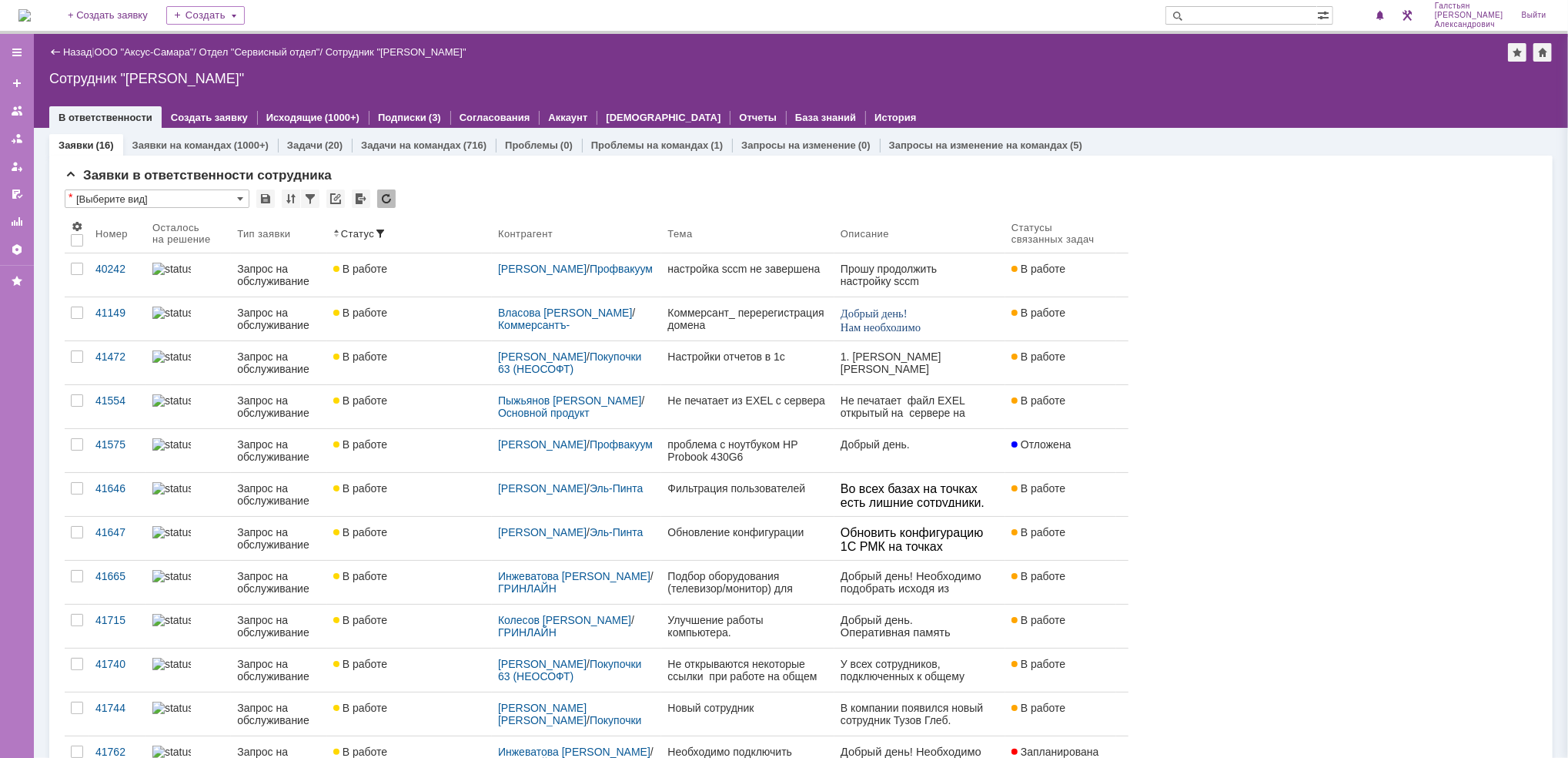
click at [1168, 73] on div "Сотрудник "[PERSON_NAME]"" at bounding box center [801, 78] width 1503 height 15
click at [31, 11] on img at bounding box center [24, 15] width 12 height 12
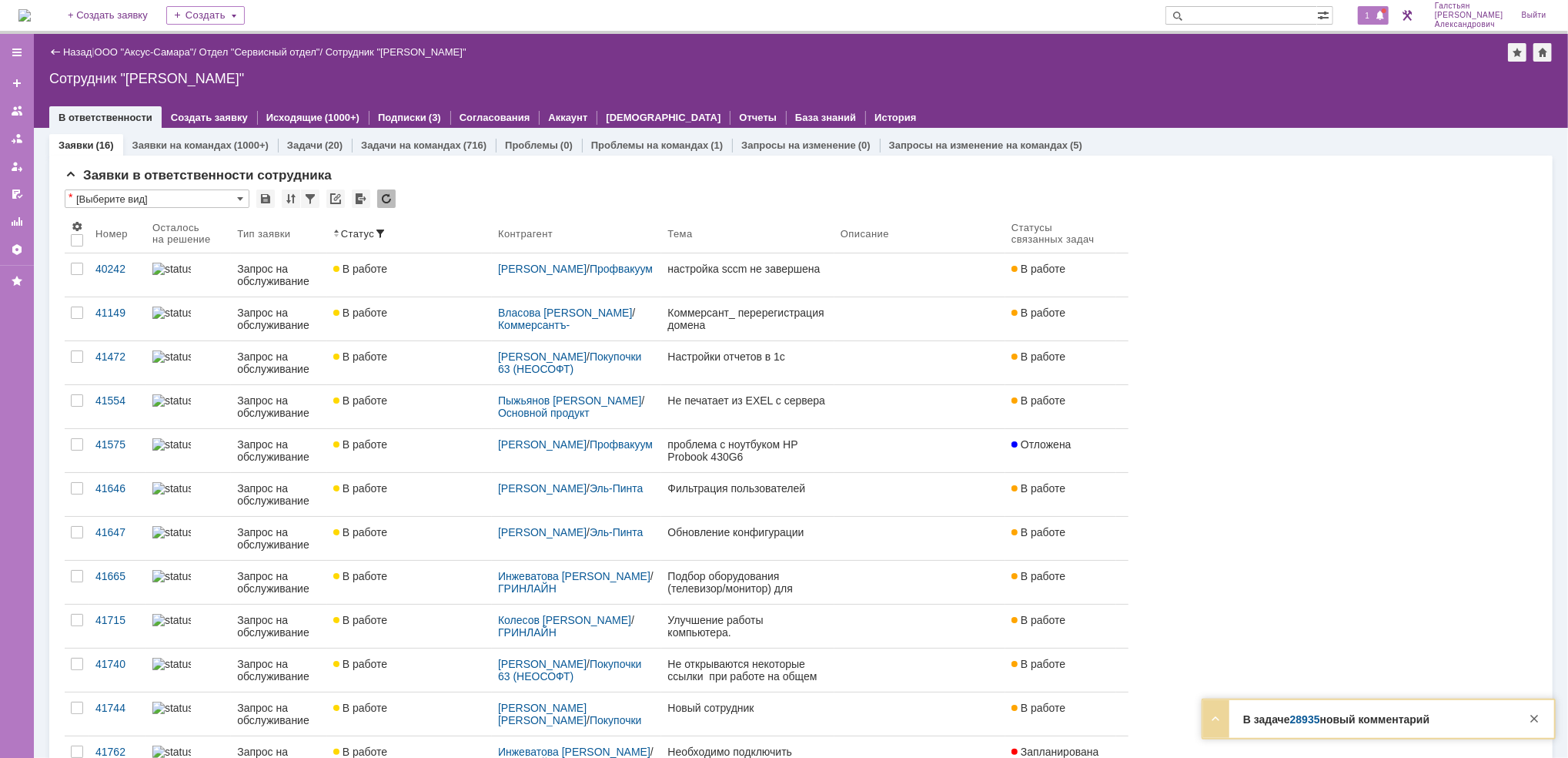
click at [1379, 7] on div "1" at bounding box center [1374, 15] width 32 height 18
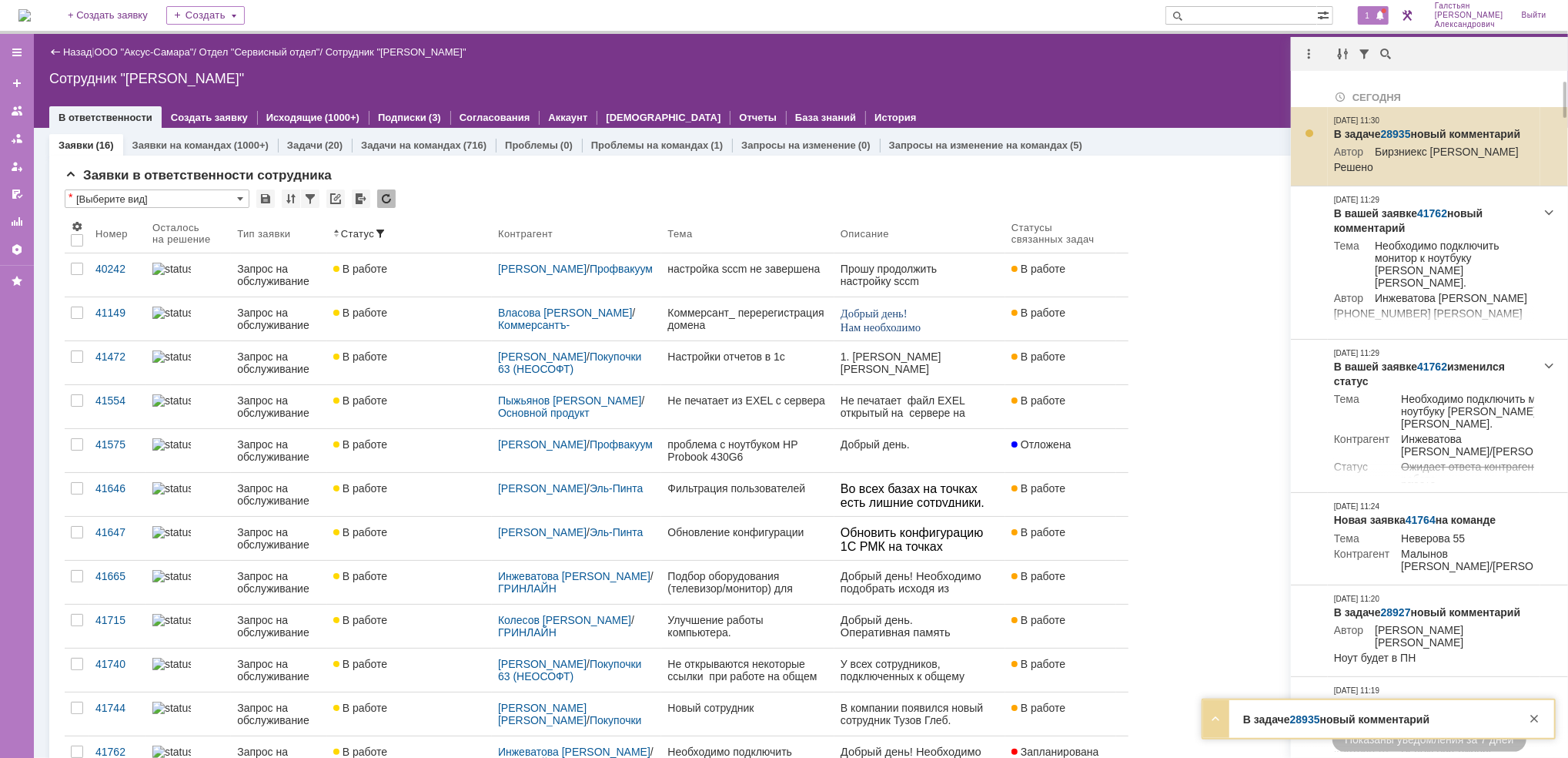
click at [1397, 129] on link "28935" at bounding box center [1396, 133] width 30 height 12
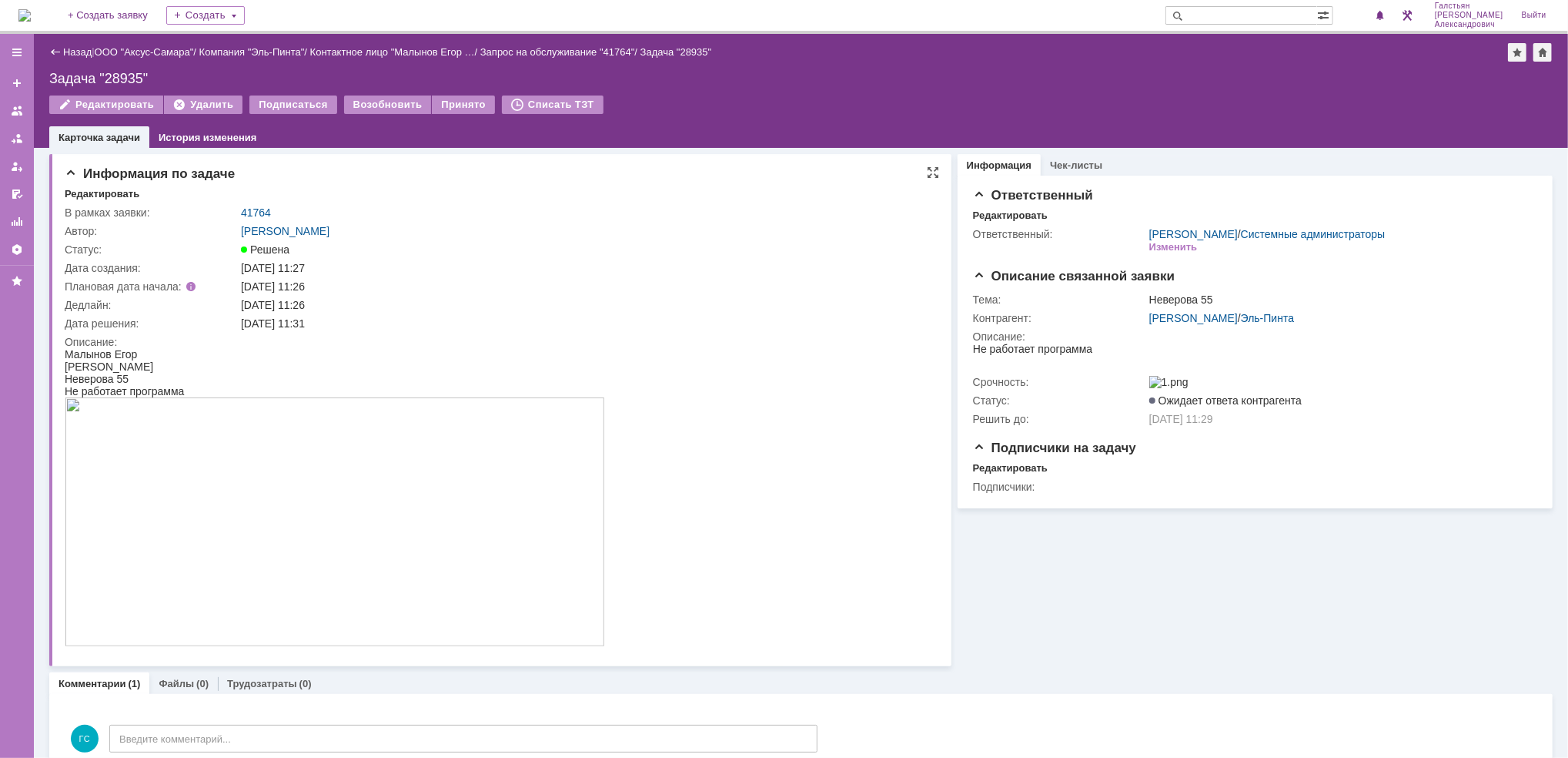
click at [259, 201] on div "Редактировать В рамках заявки: 41764 Автор: [PERSON_NAME]: Решена Дата создания…" at bounding box center [501, 421] width 874 height 465
click at [254, 210] on link "41764" at bounding box center [256, 212] width 30 height 12
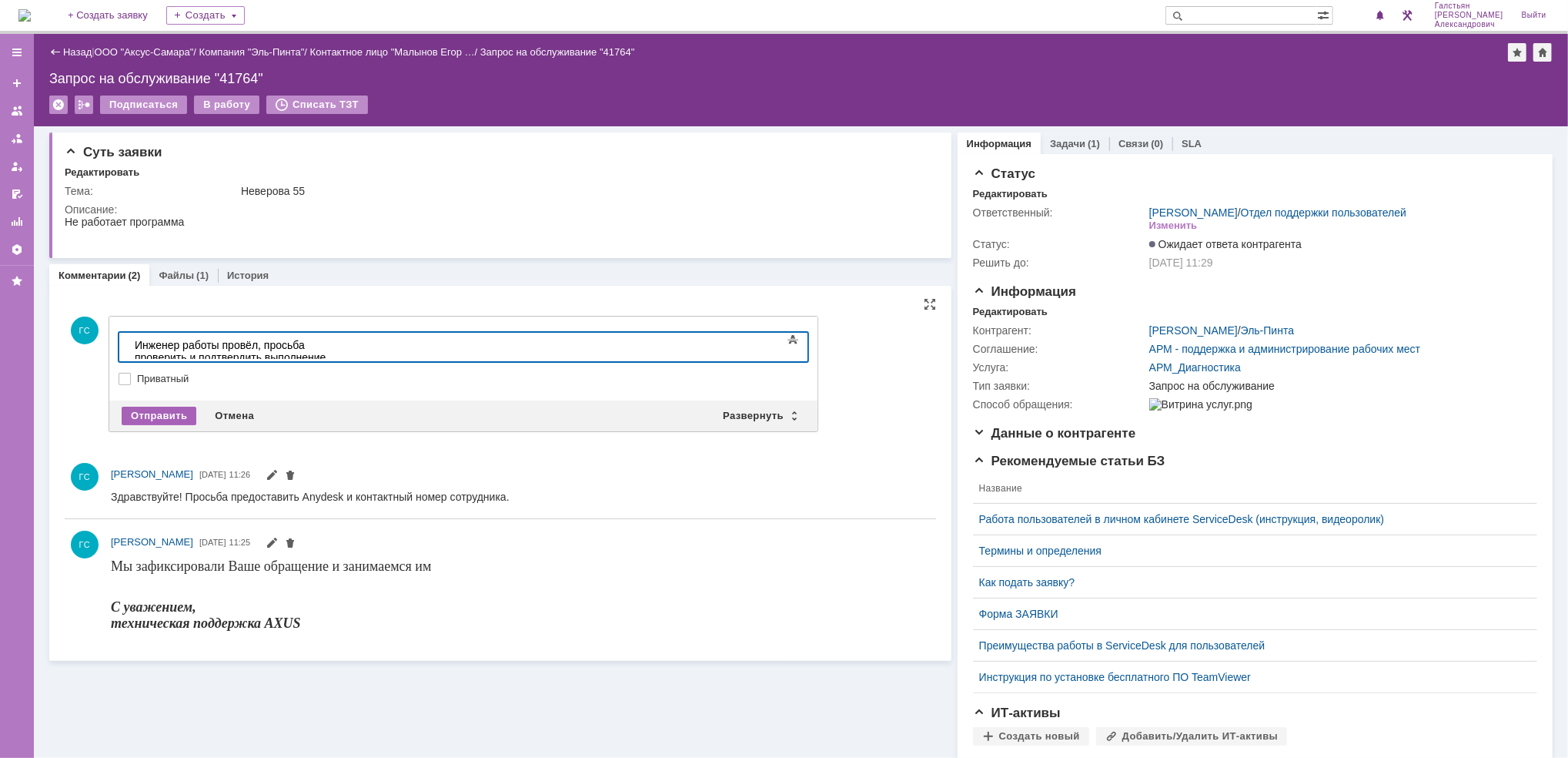
click at [160, 413] on div "Отправить" at bounding box center [159, 415] width 75 height 18
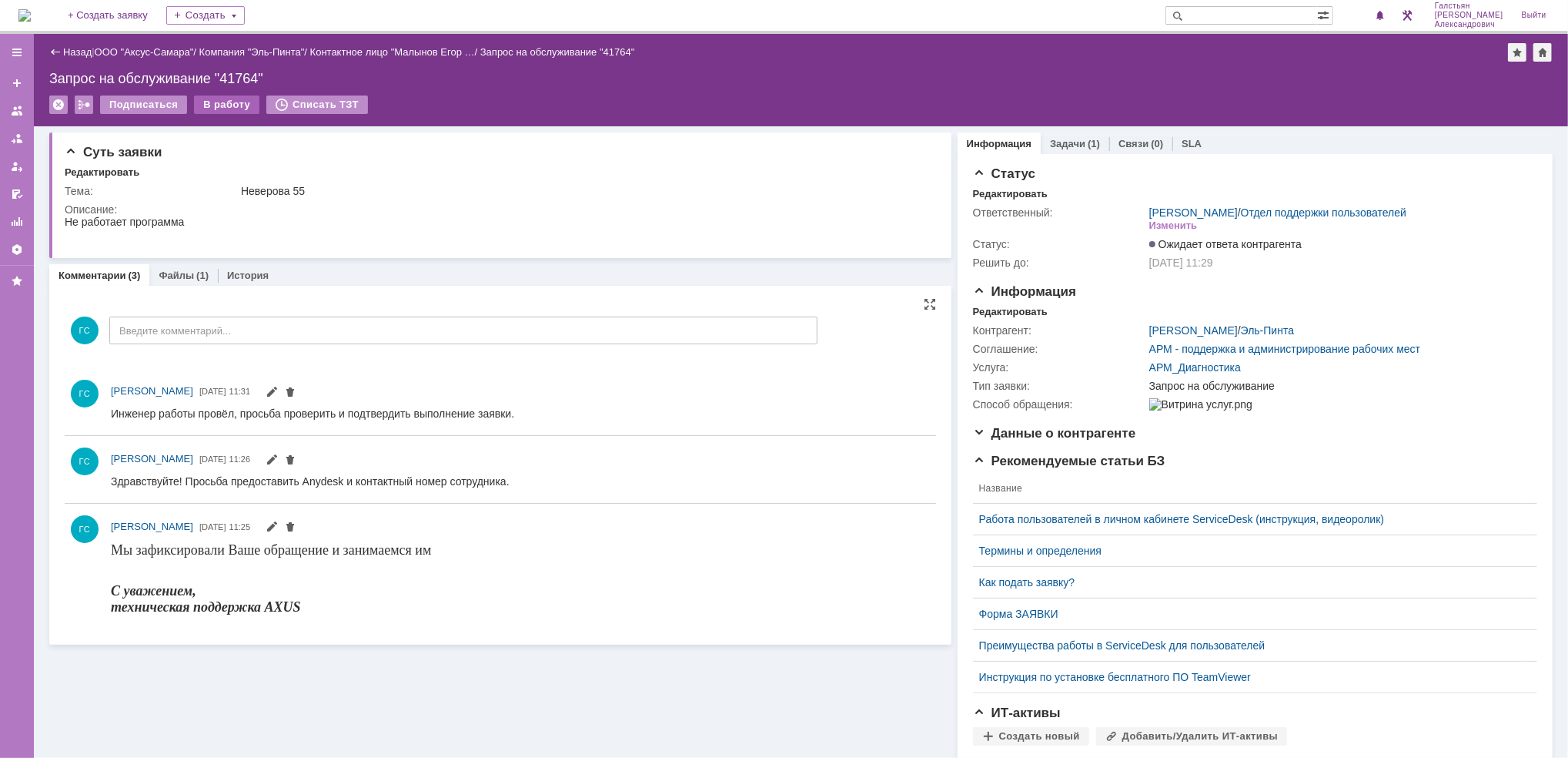
click at [215, 112] on div "В работу" at bounding box center [226, 104] width 65 height 18
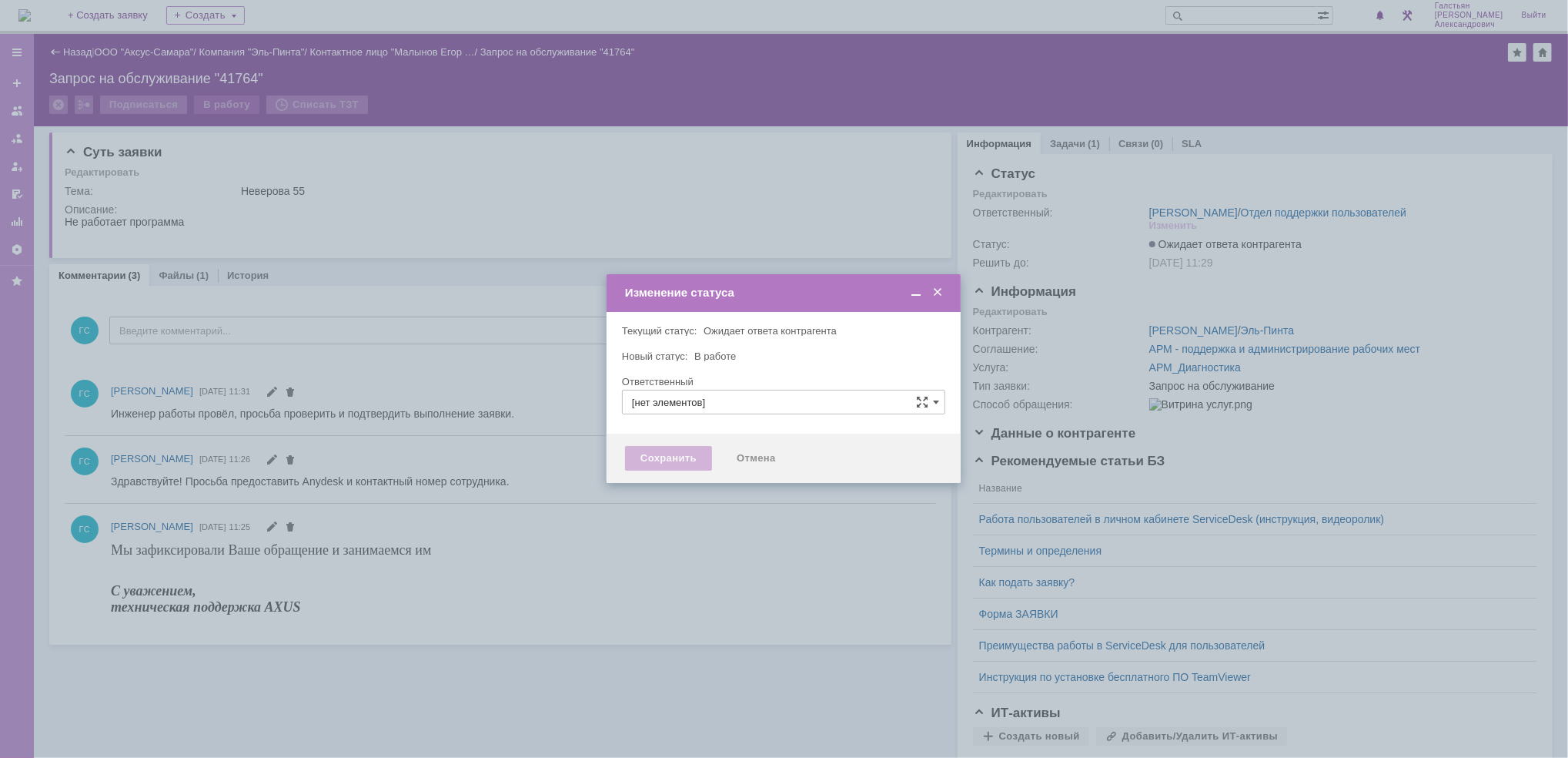
type input "[PERSON_NAME]"
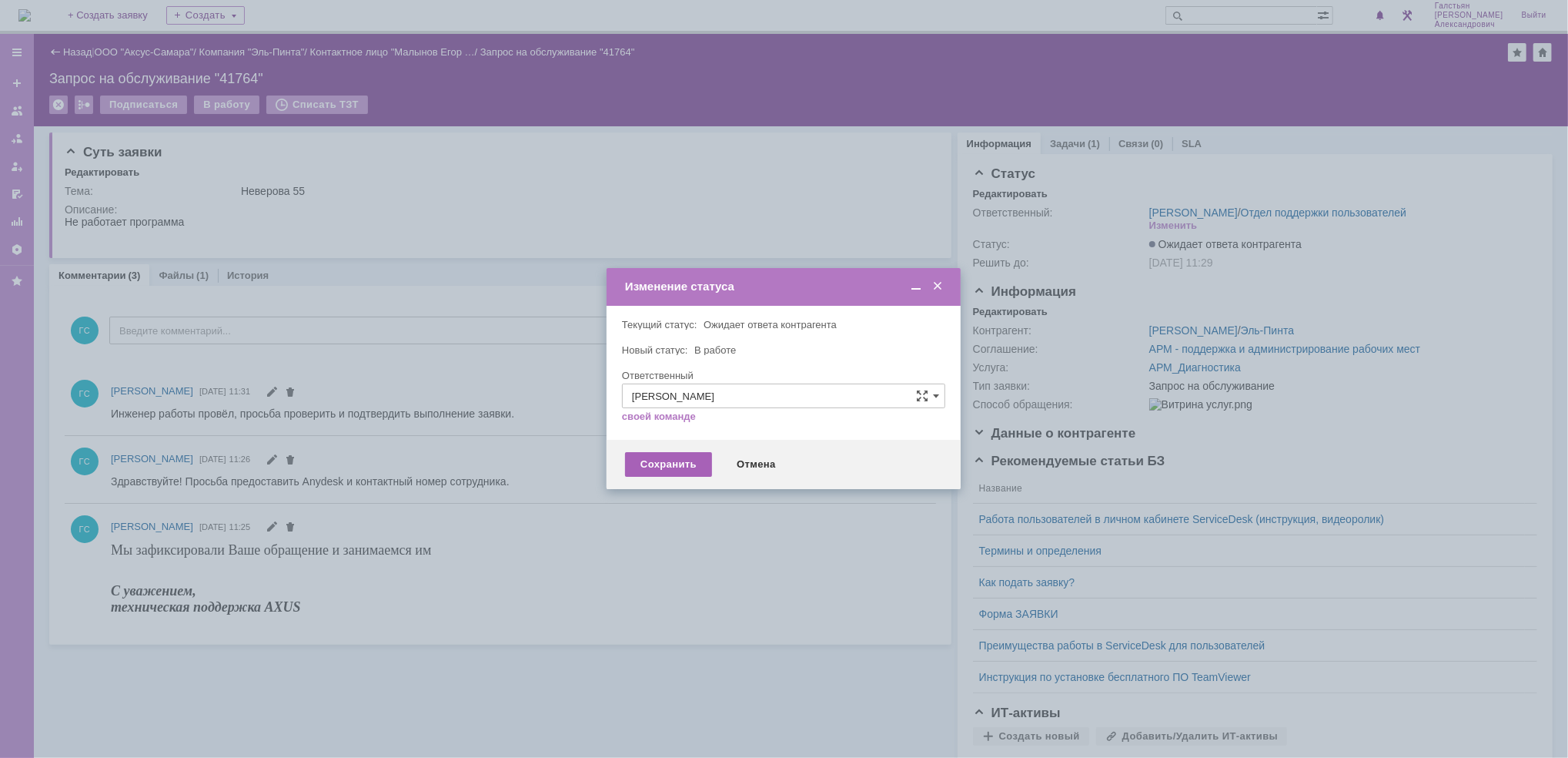
click at [688, 458] on div "Сохранить" at bounding box center [668, 464] width 87 height 25
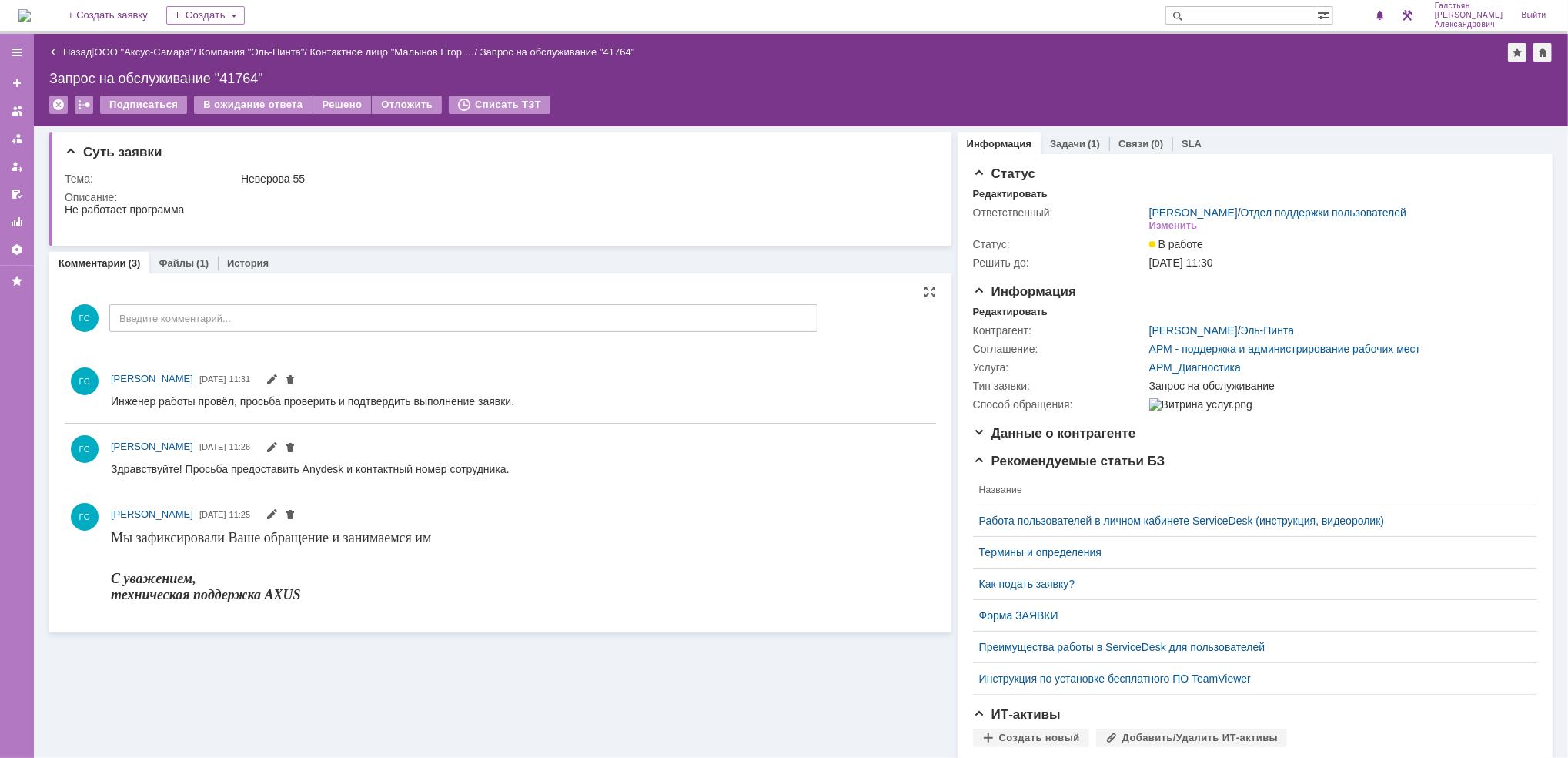
click at [329, 114] on td "Решено" at bounding box center [343, 105] width 59 height 20
click at [329, 103] on div "Решено" at bounding box center [342, 104] width 58 height 18
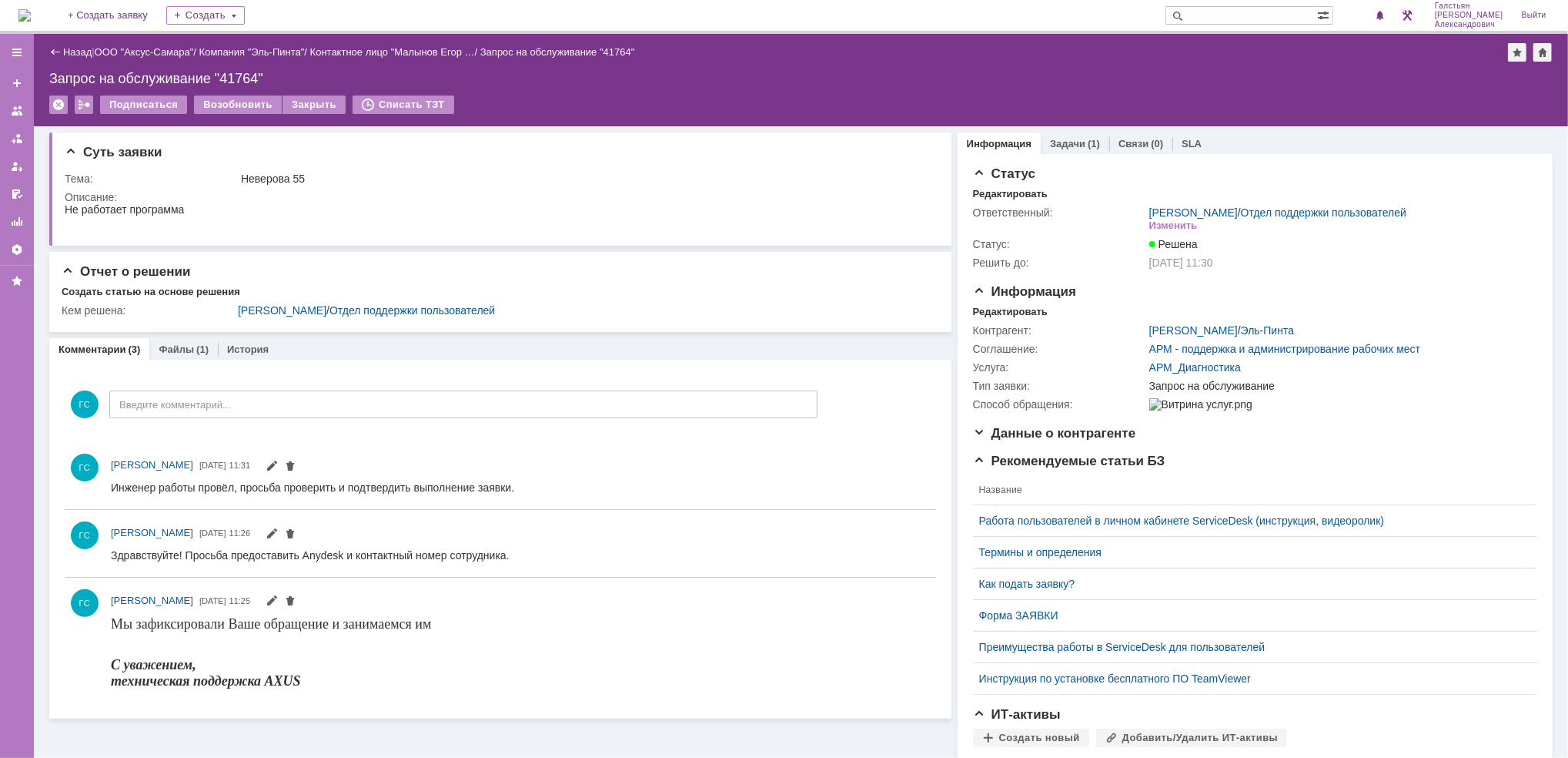
click at [31, 10] on img at bounding box center [24, 15] width 12 height 12
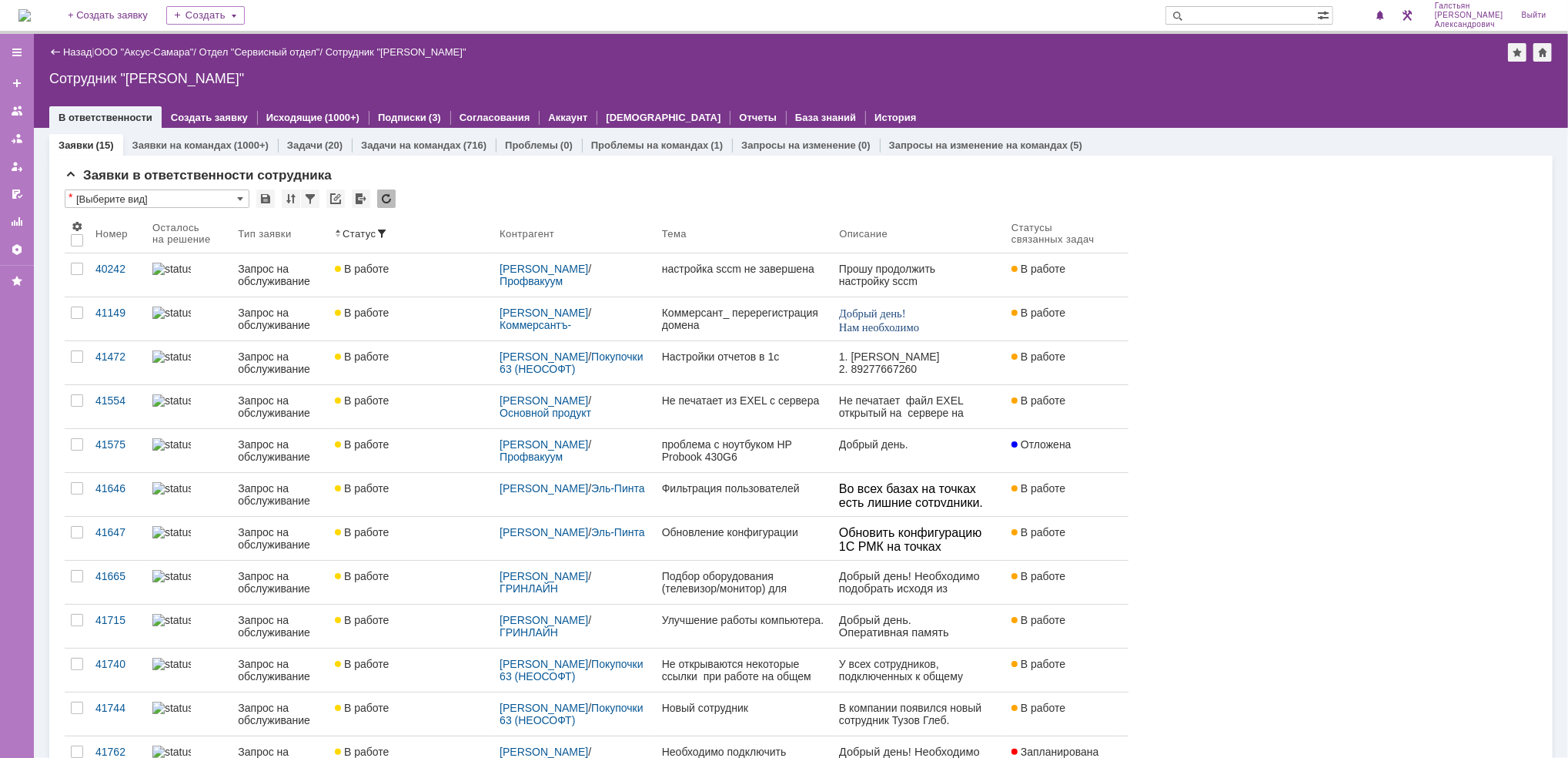
click at [31, 10] on img at bounding box center [24, 15] width 12 height 12
click at [31, 10] on img at bounding box center [24, 15] width 12 height 12
click at [29, 12] on img at bounding box center [24, 15] width 12 height 12
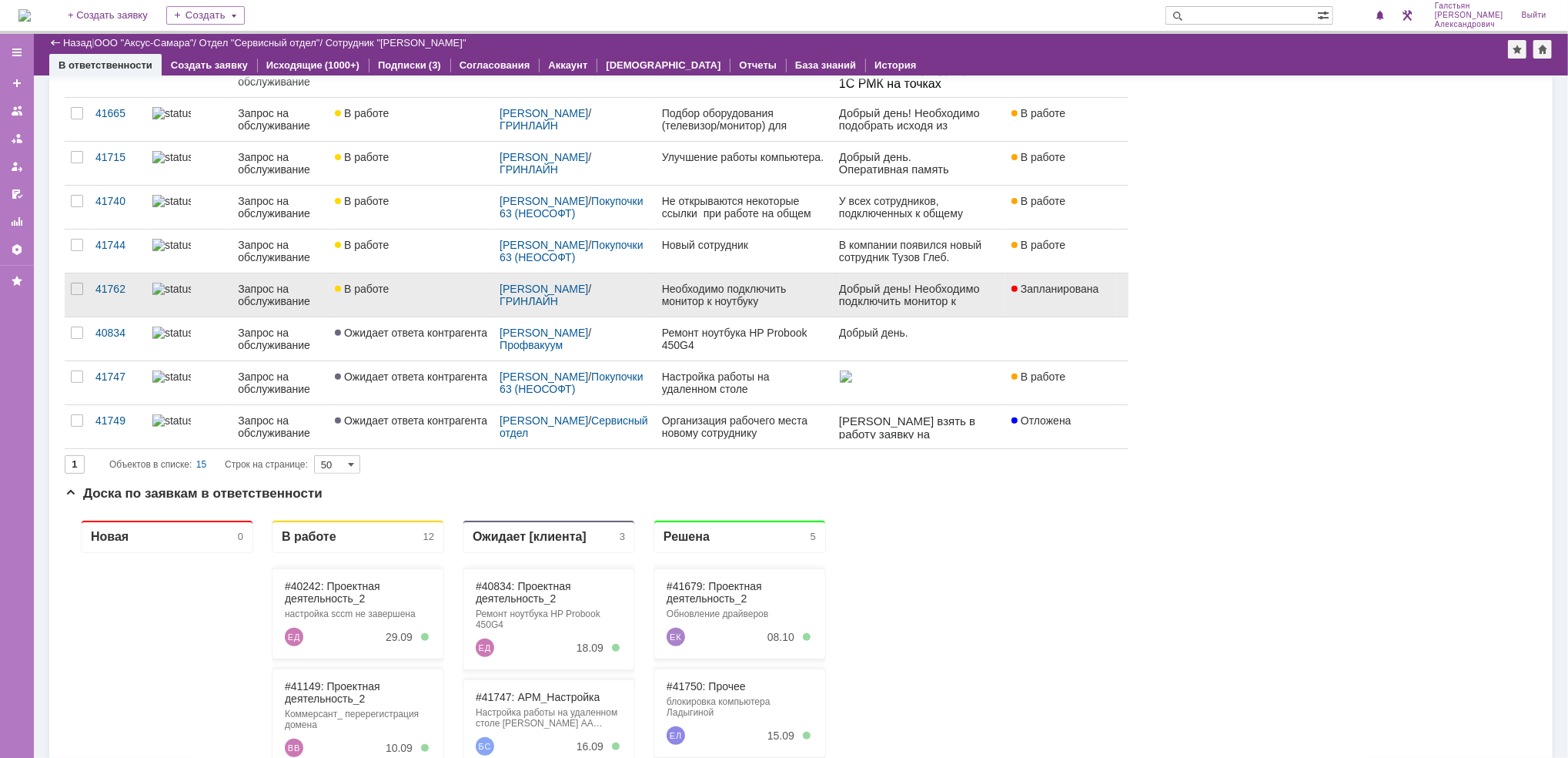
click at [761, 300] on div "Необходимо подключить монитор к ноутбуку [PERSON_NAME] [PERSON_NAME]." at bounding box center [744, 295] width 165 height 25
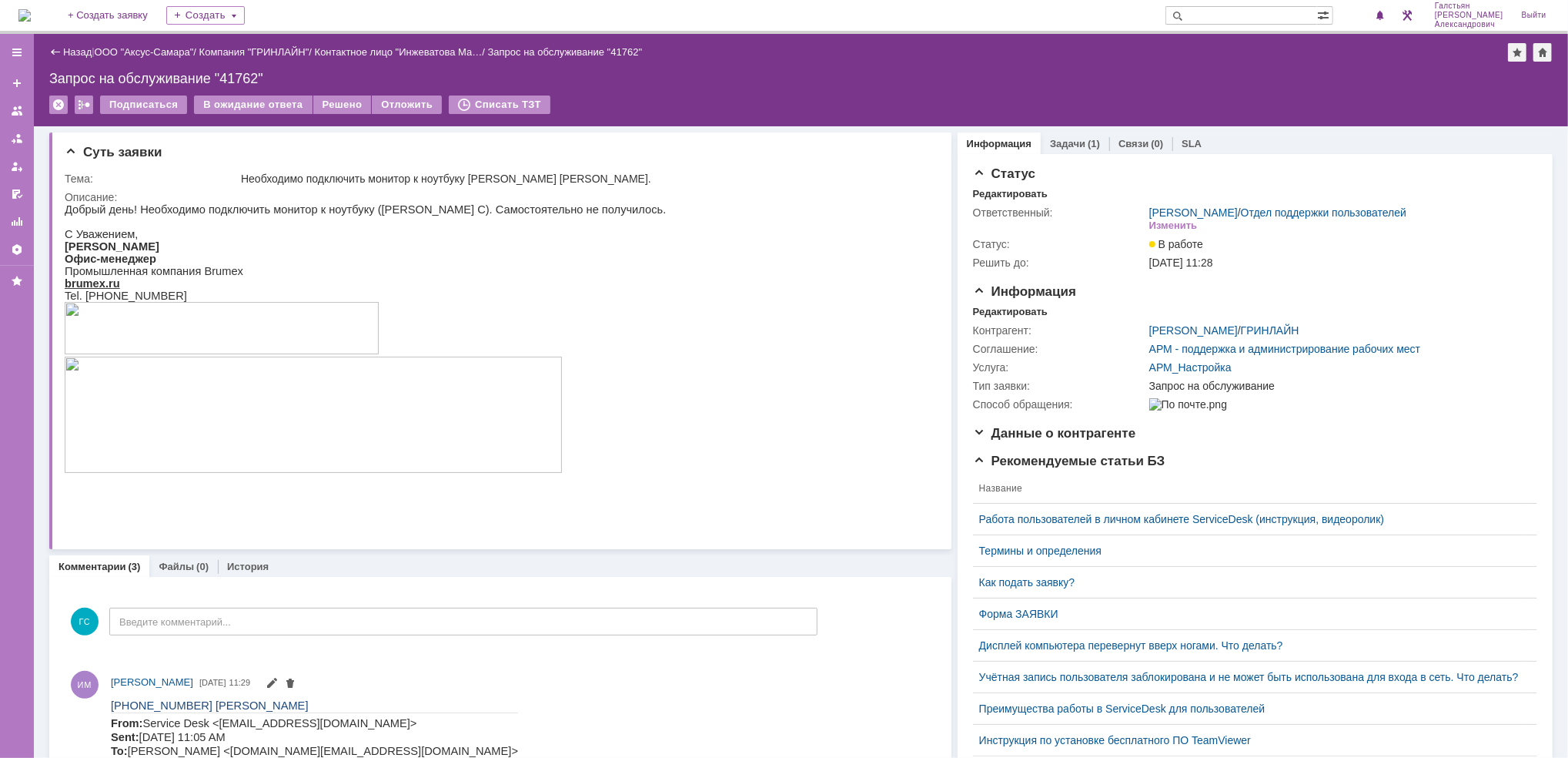
click at [31, 10] on img at bounding box center [24, 15] width 12 height 12
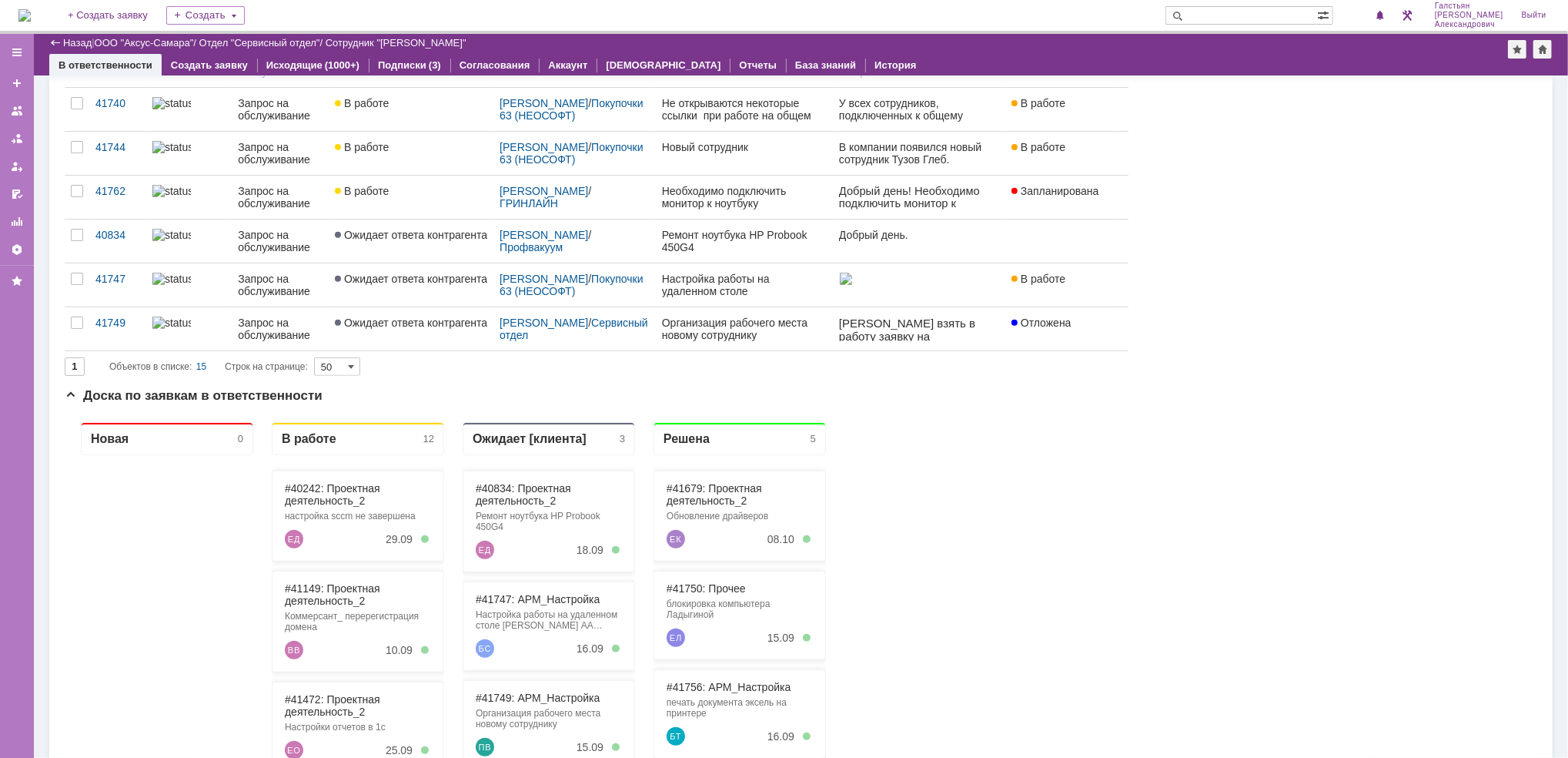
scroll to position [513, 0]
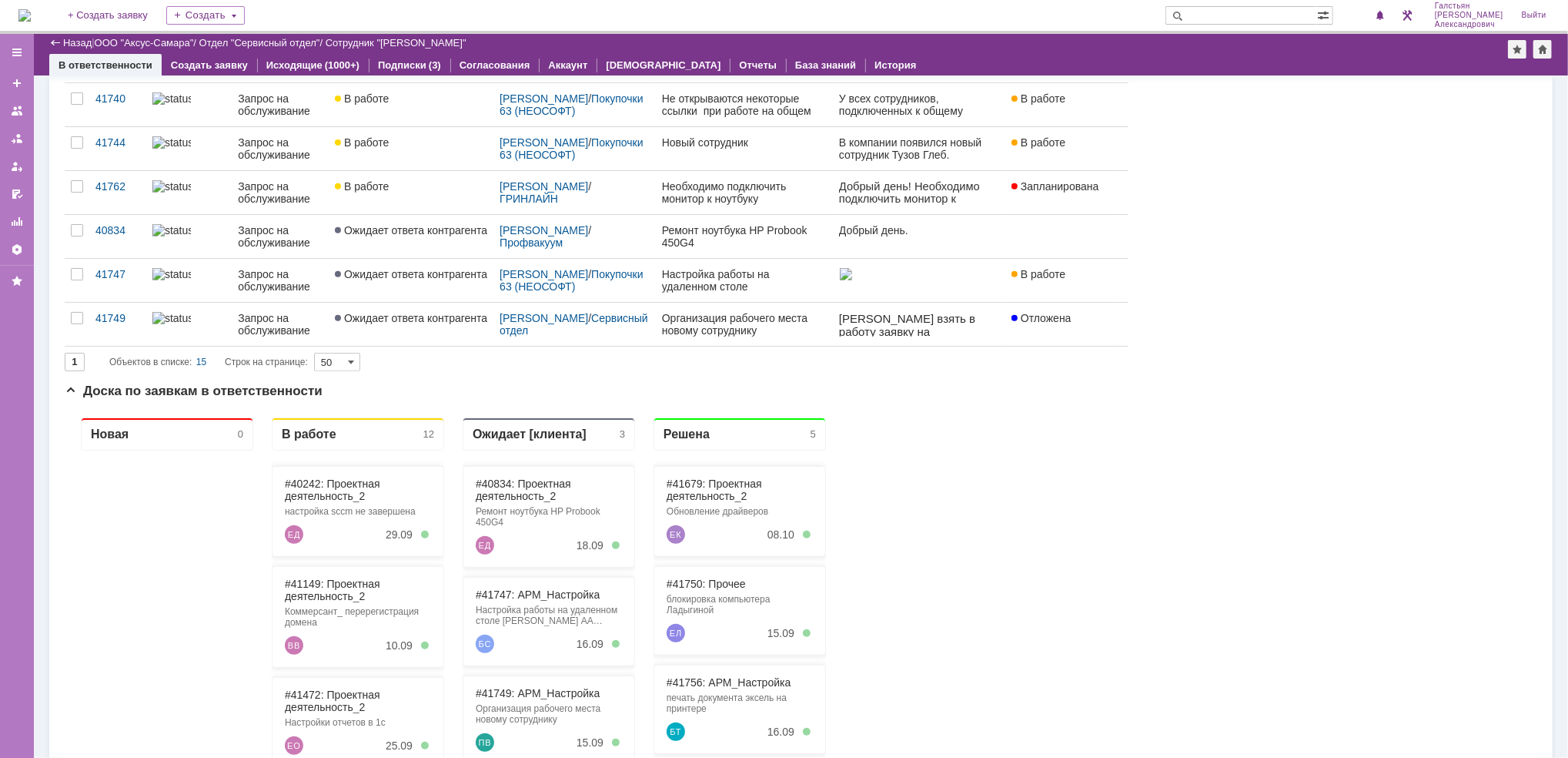
click at [22, 10] on img at bounding box center [24, 15] width 12 height 12
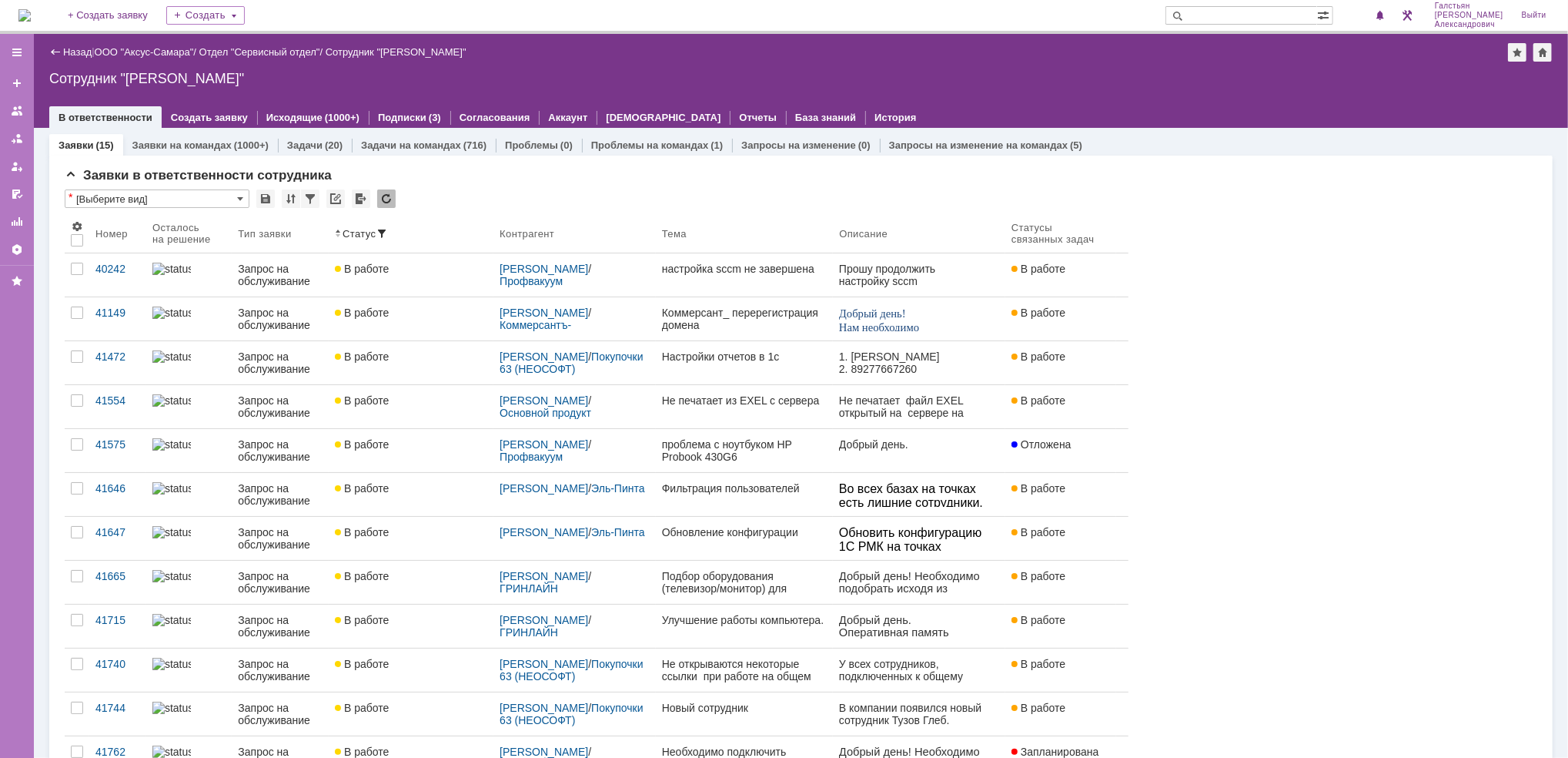
click at [27, 10] on img at bounding box center [24, 15] width 12 height 12
click at [31, 10] on img at bounding box center [24, 15] width 12 height 12
click at [1381, 15] on div "1" at bounding box center [1374, 15] width 32 height 18
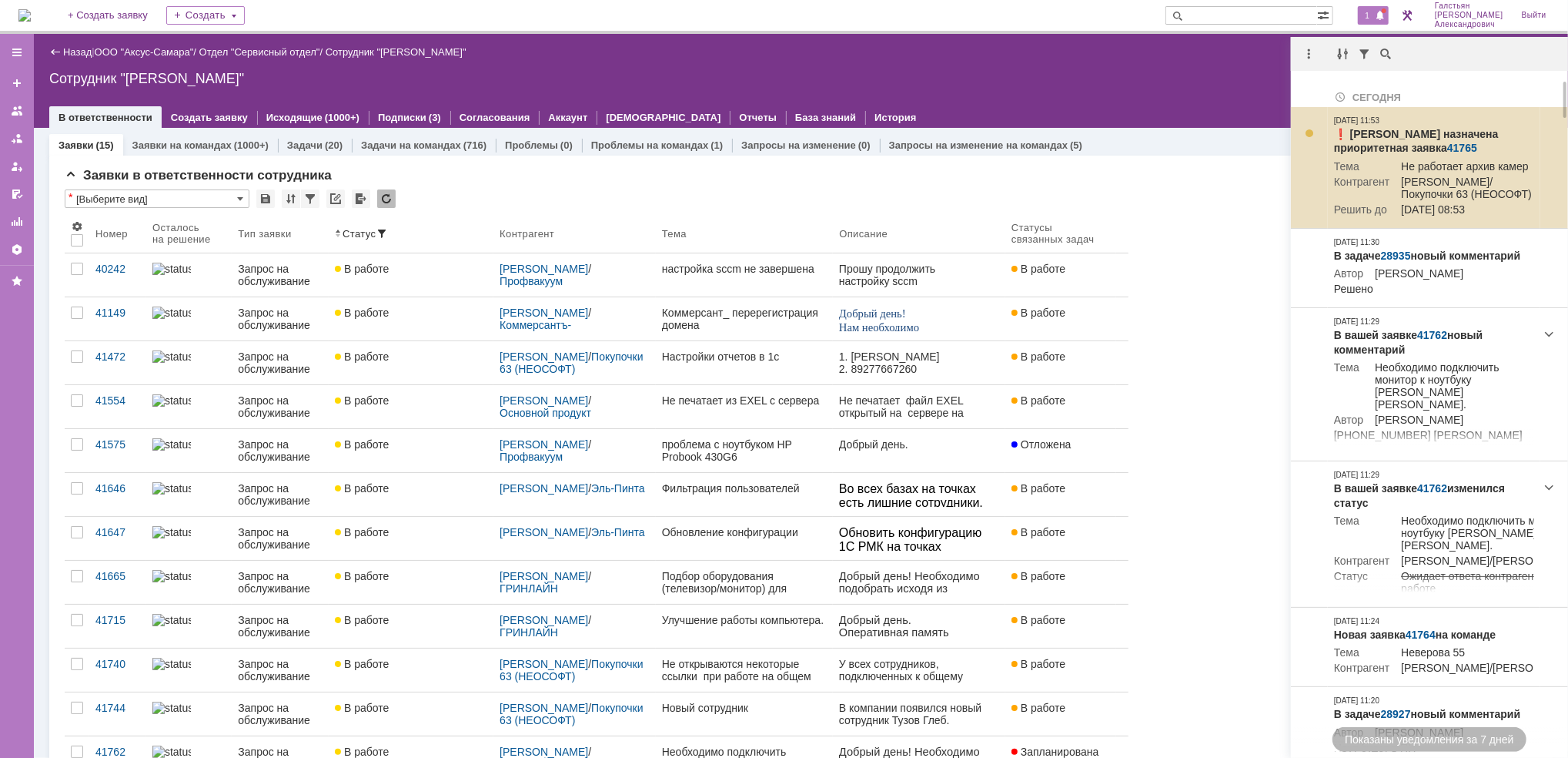
click at [1447, 147] on link "41765" at bounding box center [1462, 147] width 30 height 12
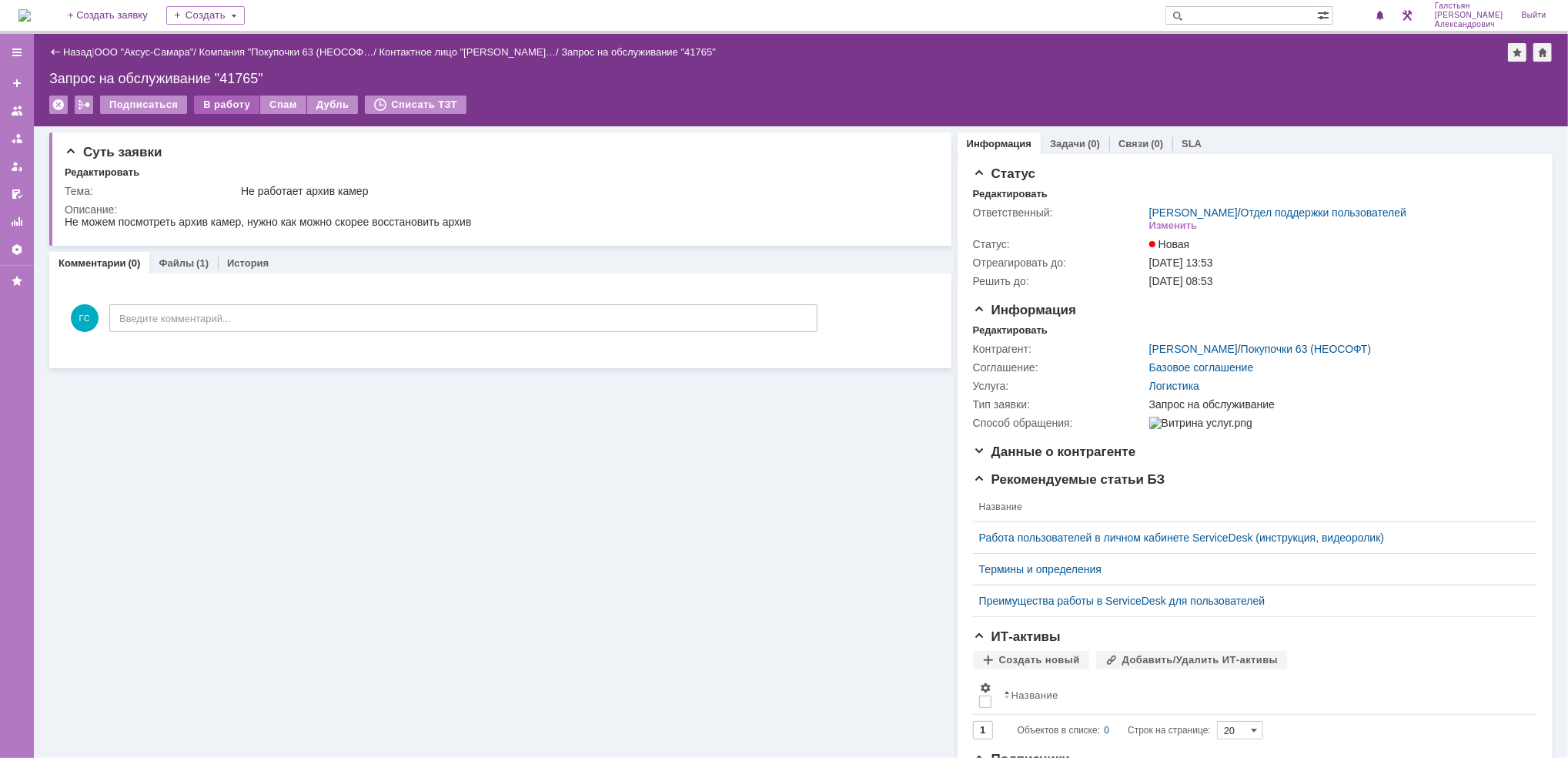
click at [229, 104] on div "В работу" at bounding box center [226, 104] width 65 height 18
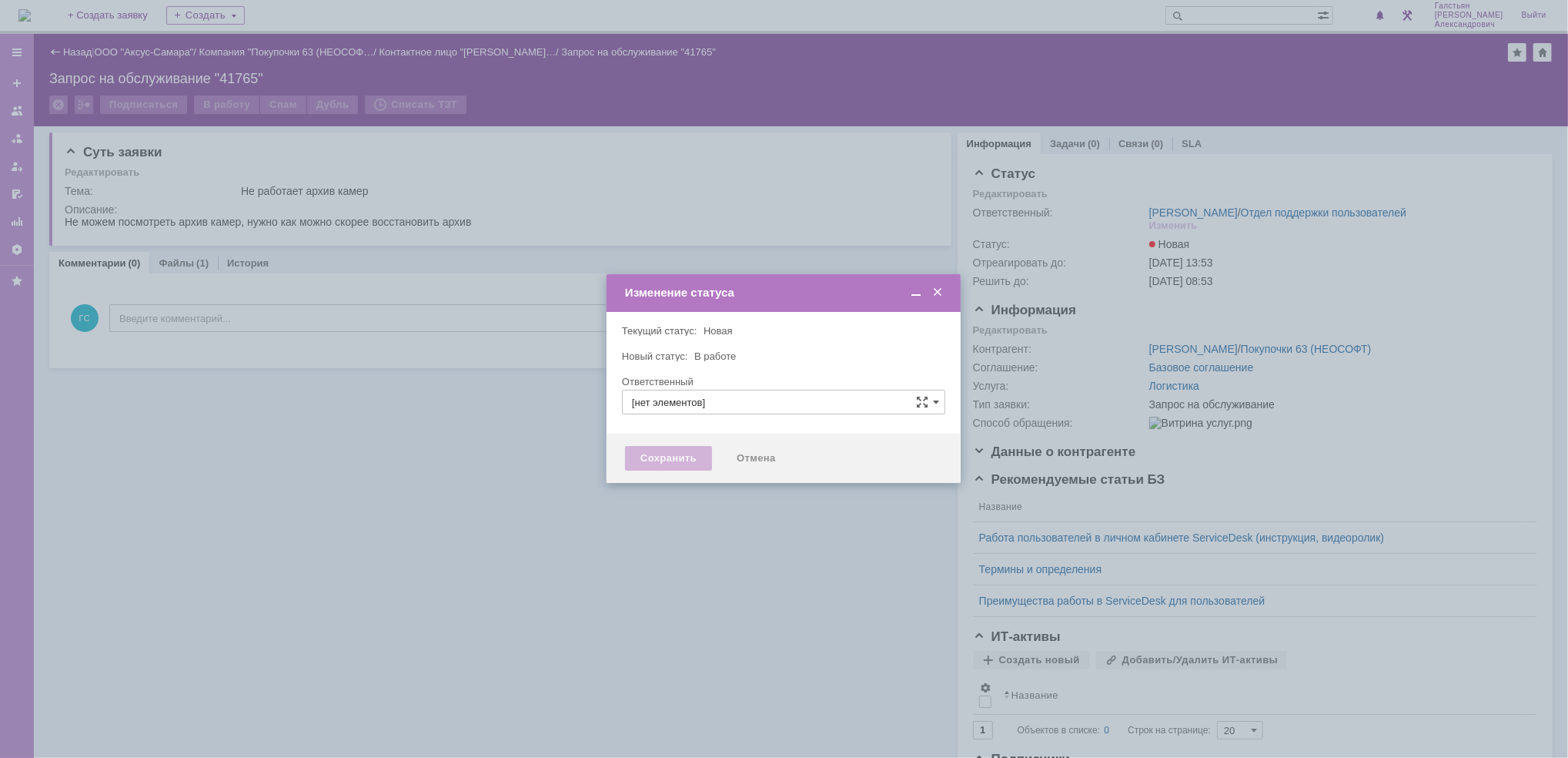
type input "[PERSON_NAME]"
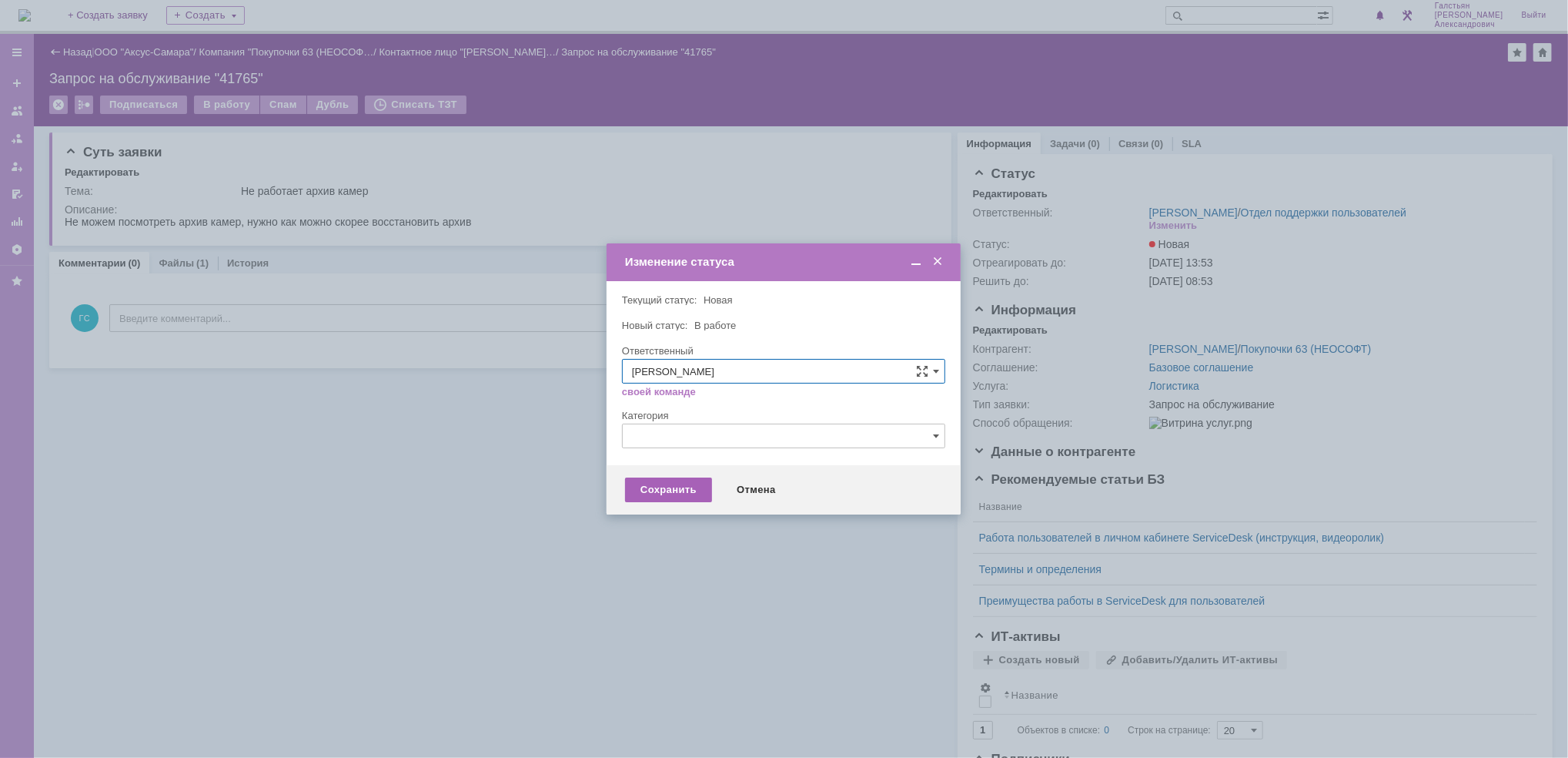
click at [680, 483] on div "Сохранить" at bounding box center [668, 489] width 87 height 25
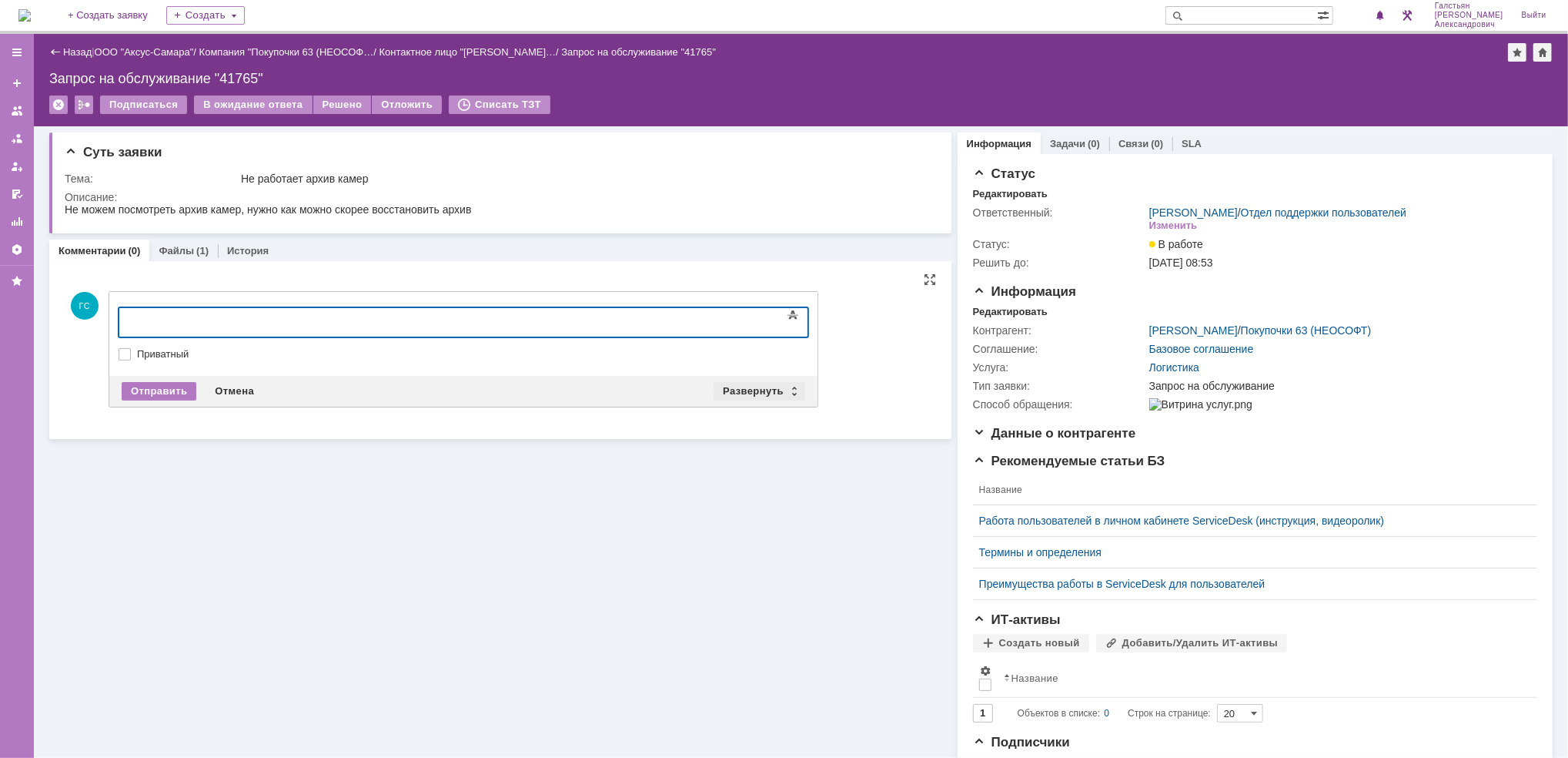
click at [742, 387] on div "Развернуть" at bounding box center [759, 391] width 92 height 18
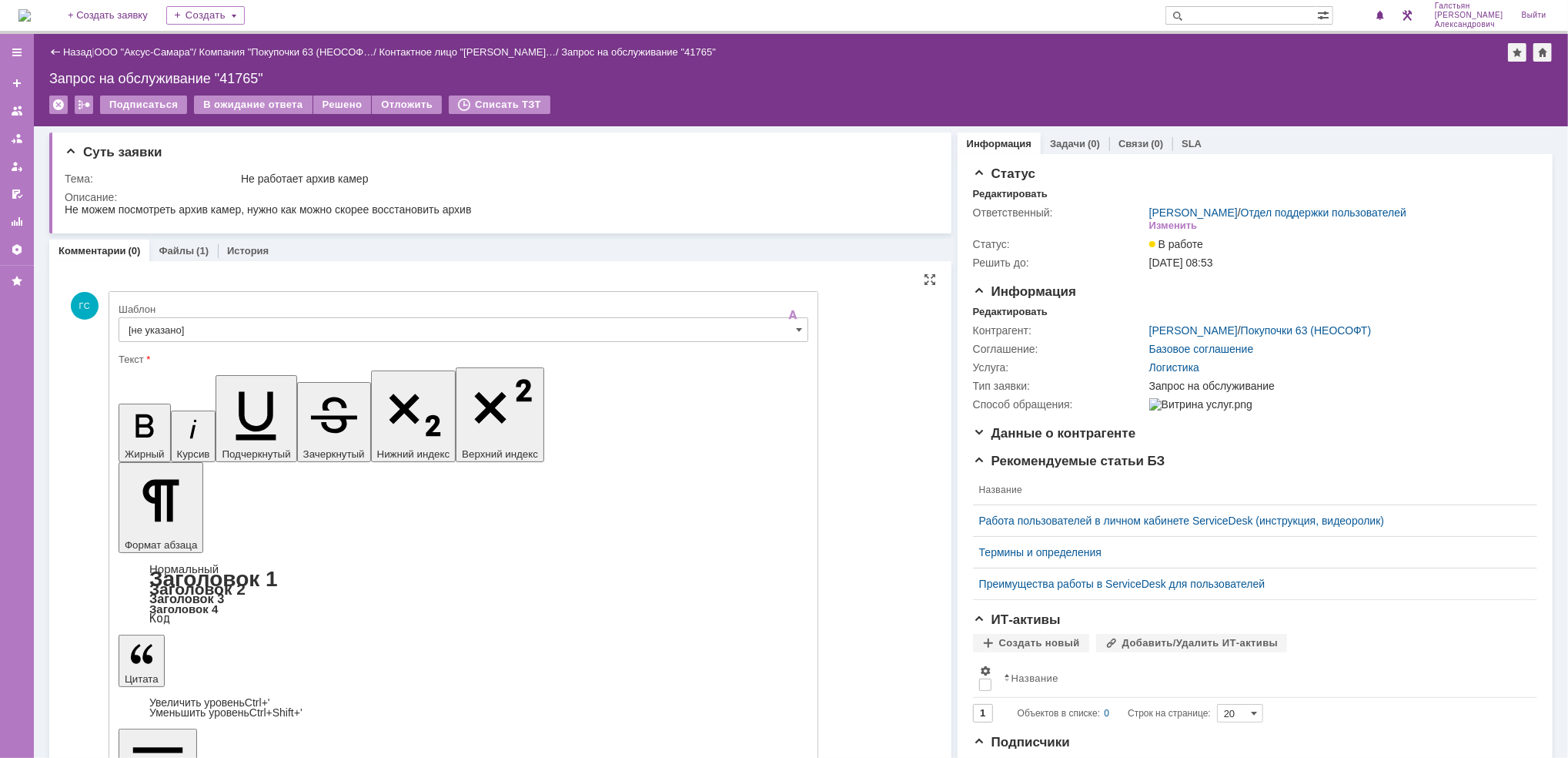
click at [334, 332] on input "[не указано]" at bounding box center [464, 329] width 690 height 25
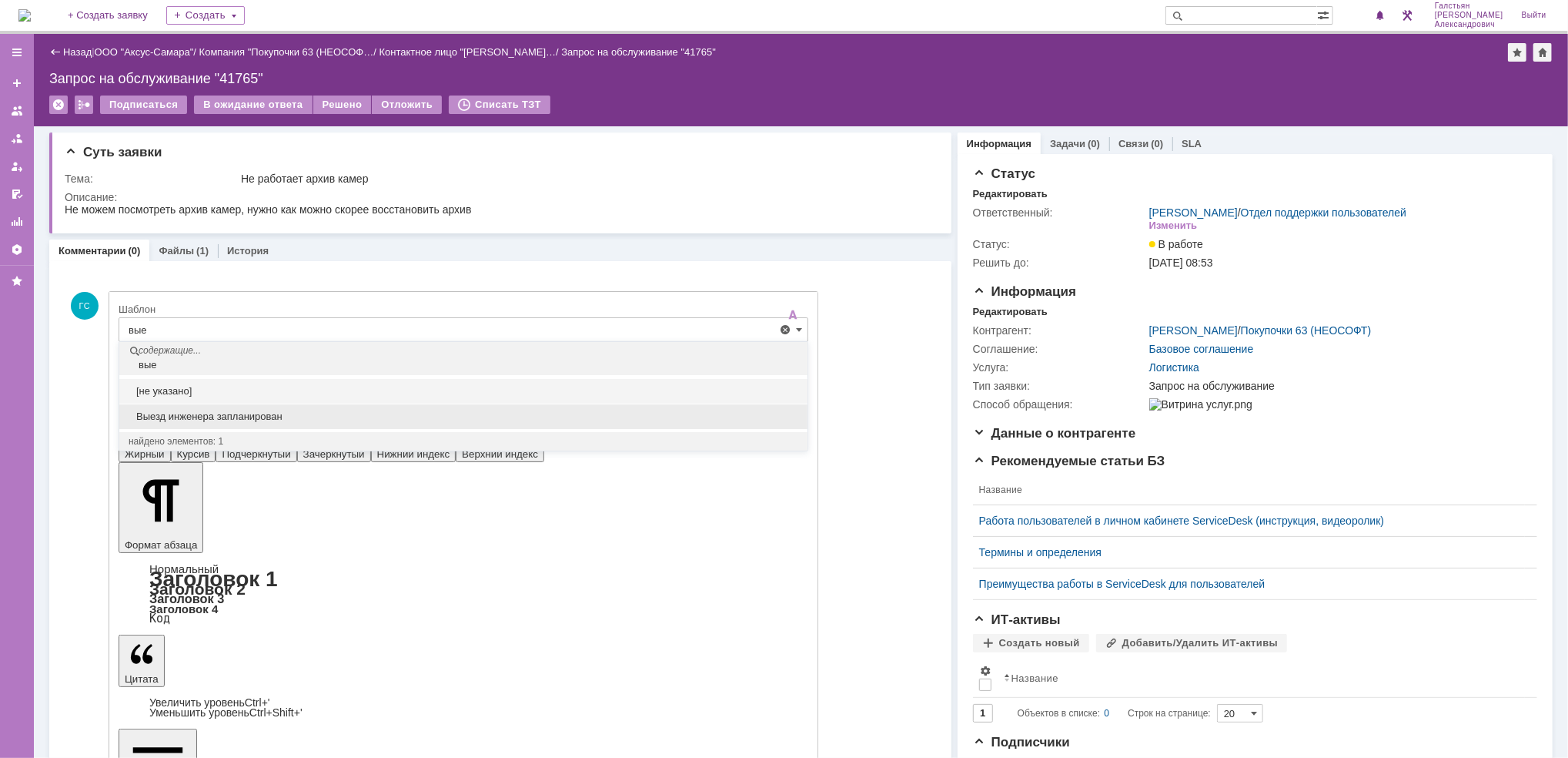
drag, startPoint x: 296, startPoint y: 414, endPoint x: 144, endPoint y: 112, distance: 338.1
click at [296, 413] on span "Выезд инженера запланирован" at bounding box center [463, 416] width 669 height 12
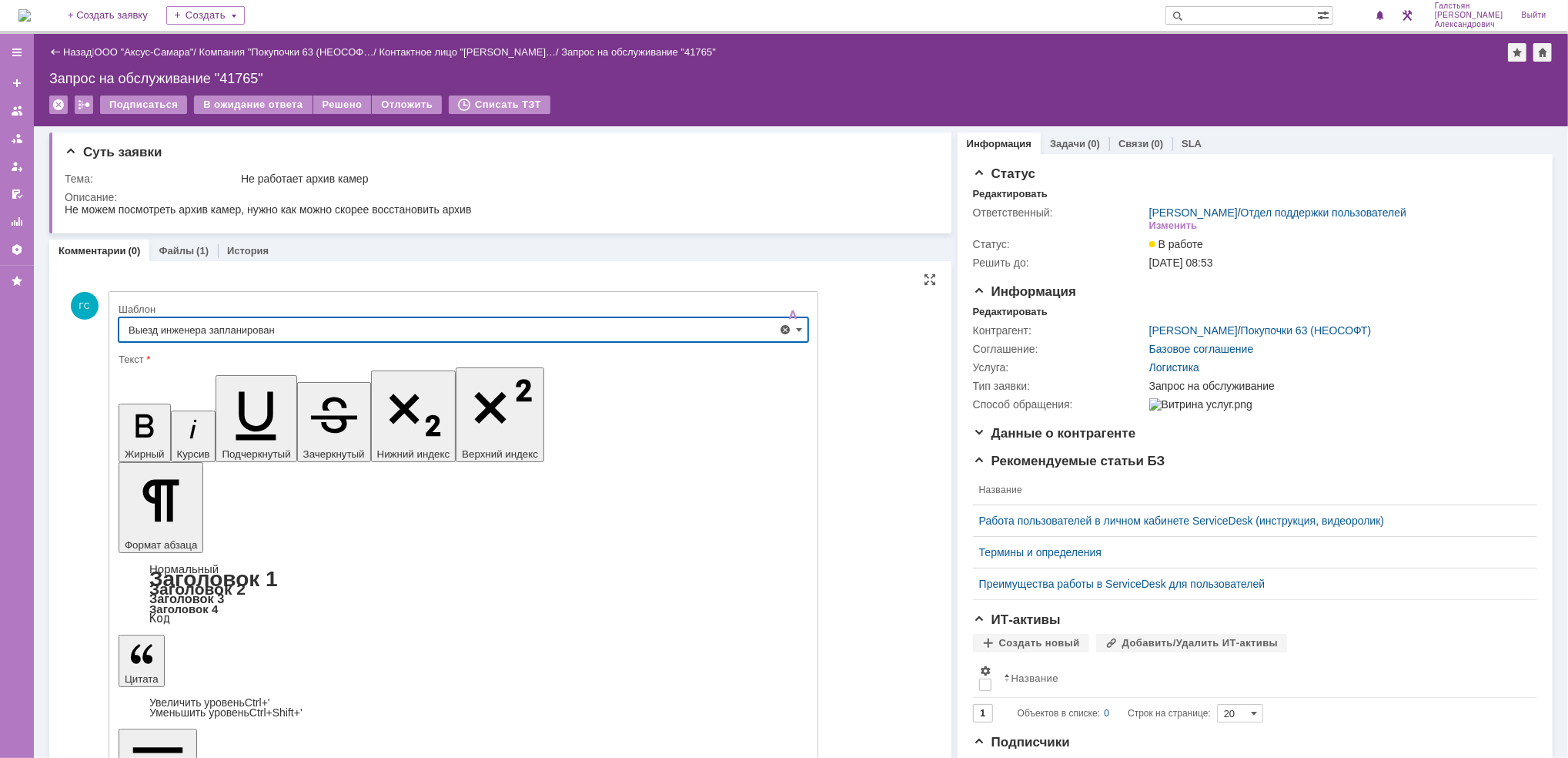
type input "Выезд инженера запланирован"
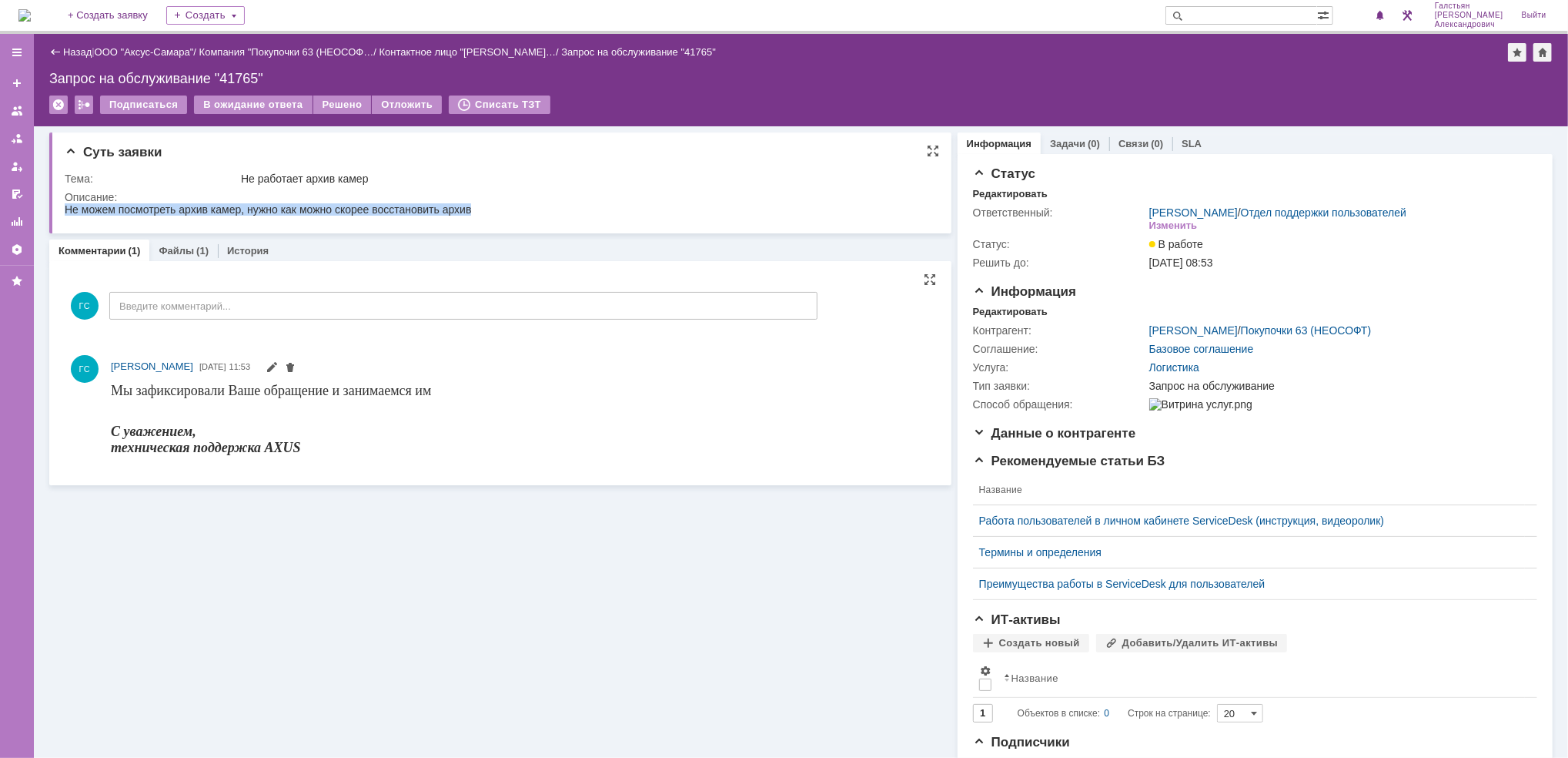
drag, startPoint x: 65, startPoint y: 208, endPoint x: 474, endPoint y: 421, distance: 461.1
click at [410, 216] on html "Не можем посмотреть архив камер, нужно как можно скорее восстановить архив" at bounding box center [492, 209] width 856 height 14
copy div "Не можем посмотреть архив камер, нужно как можно скорее восстановить архив"
click at [1014, 305] on div "Редактировать" at bounding box center [1010, 311] width 75 height 12
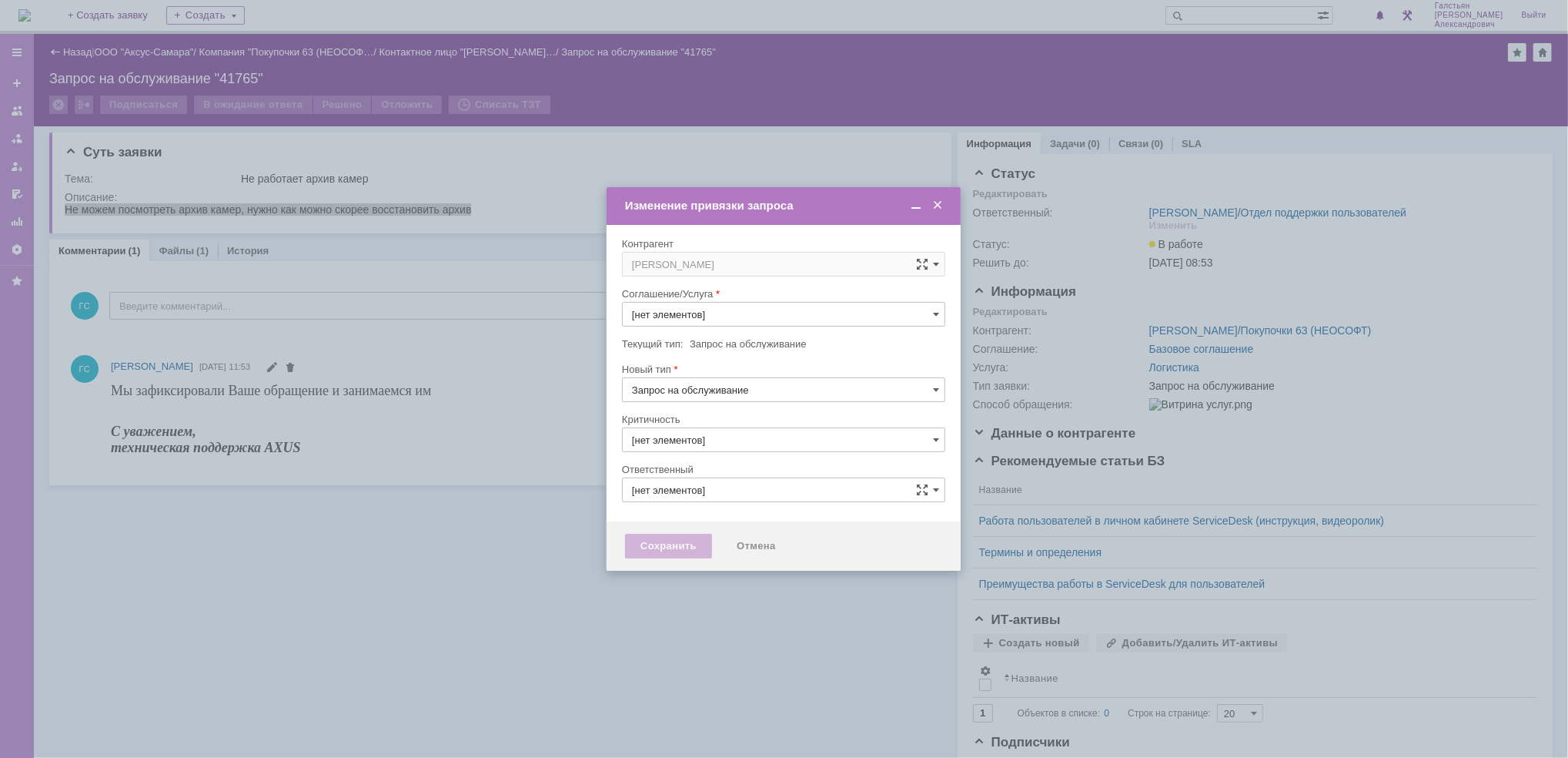
type input "3. Низкая"
type input "Логистика"
type input "[не указано]"
type input "[PERSON_NAME]"
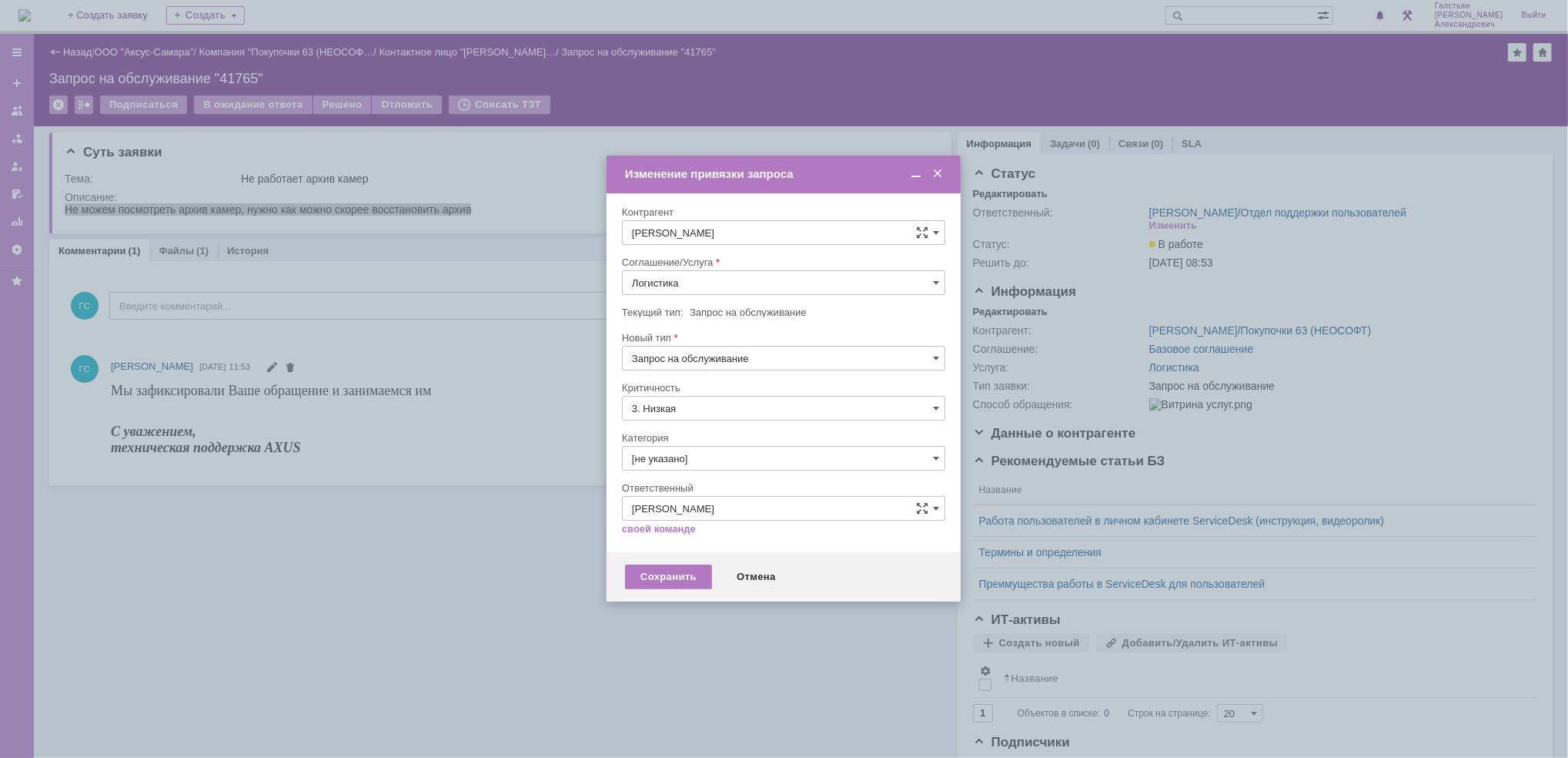
click at [739, 273] on input "Логистика" at bounding box center [784, 282] width 323 height 25
click at [725, 465] on span "АРМ_Настройка" at bounding box center [783, 469] width 304 height 12
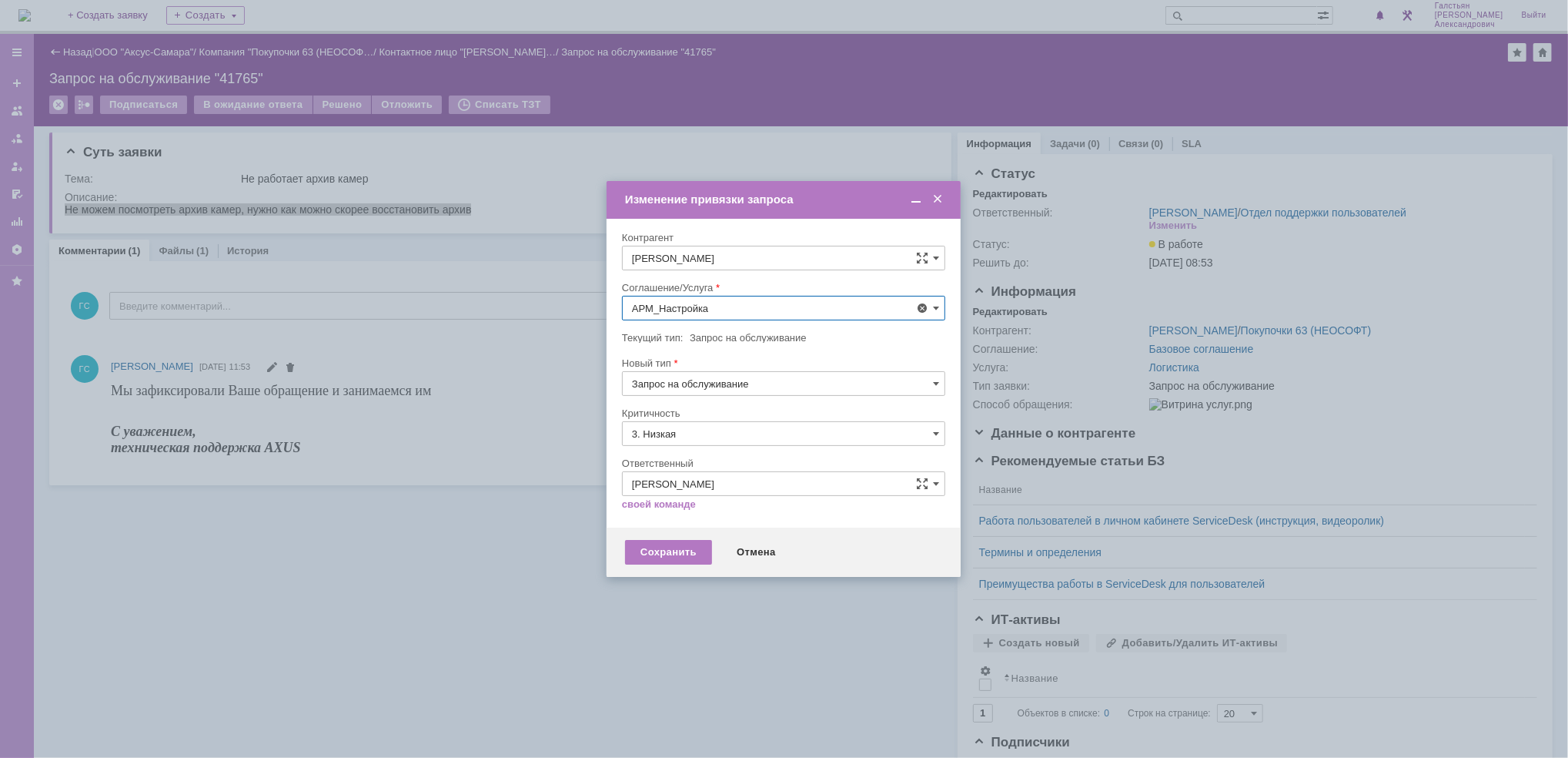
type input "АРМ_Настройка"
click at [708, 434] on input "3. Низкая" at bounding box center [784, 433] width 323 height 25
click at [669, 457] on span "[не указано]" at bounding box center [783, 461] width 304 height 12
click at [666, 548] on div "Сохранить" at bounding box center [668, 552] width 87 height 25
type input "[не указано]"
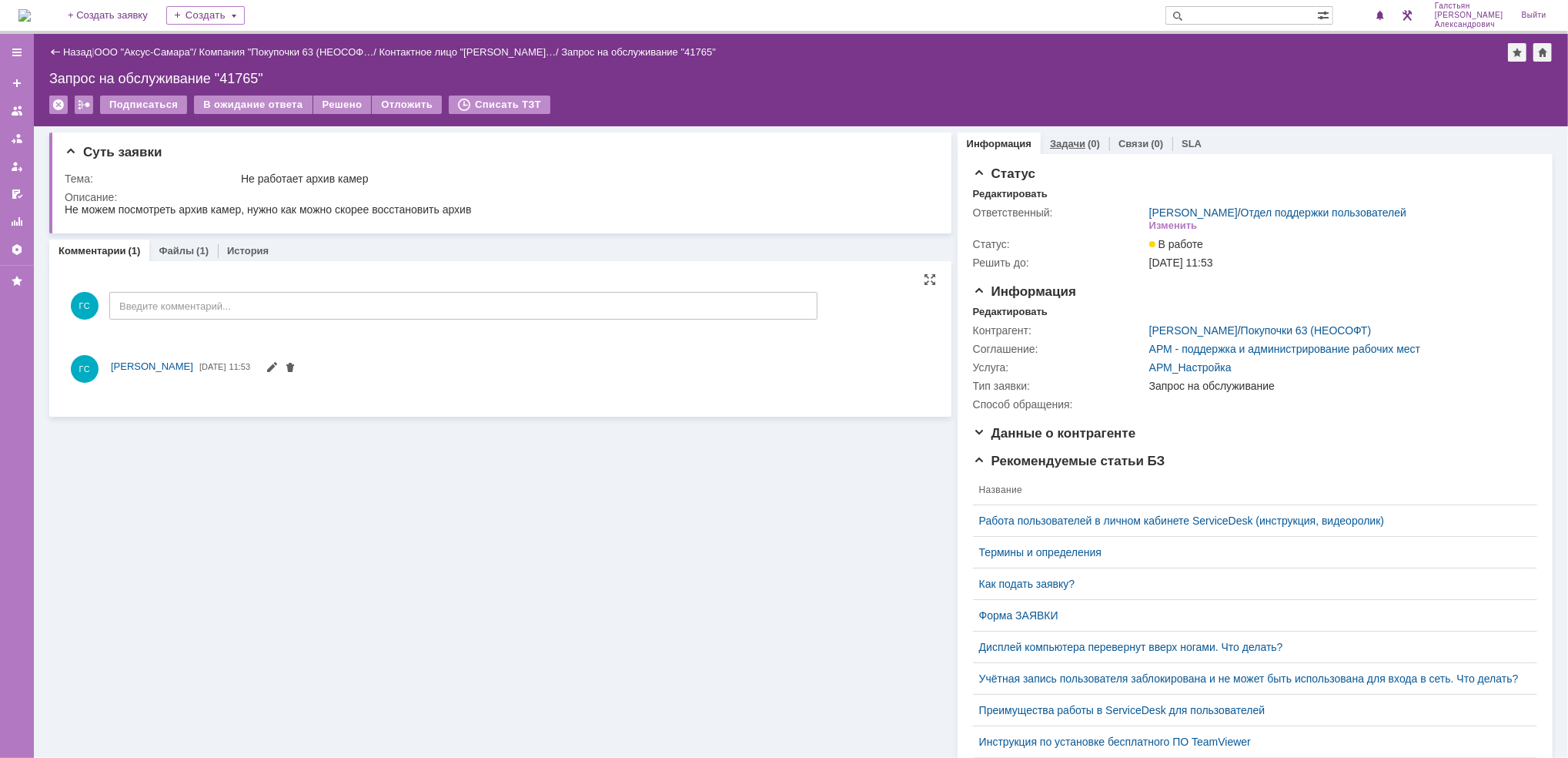
scroll to position [0, 0]
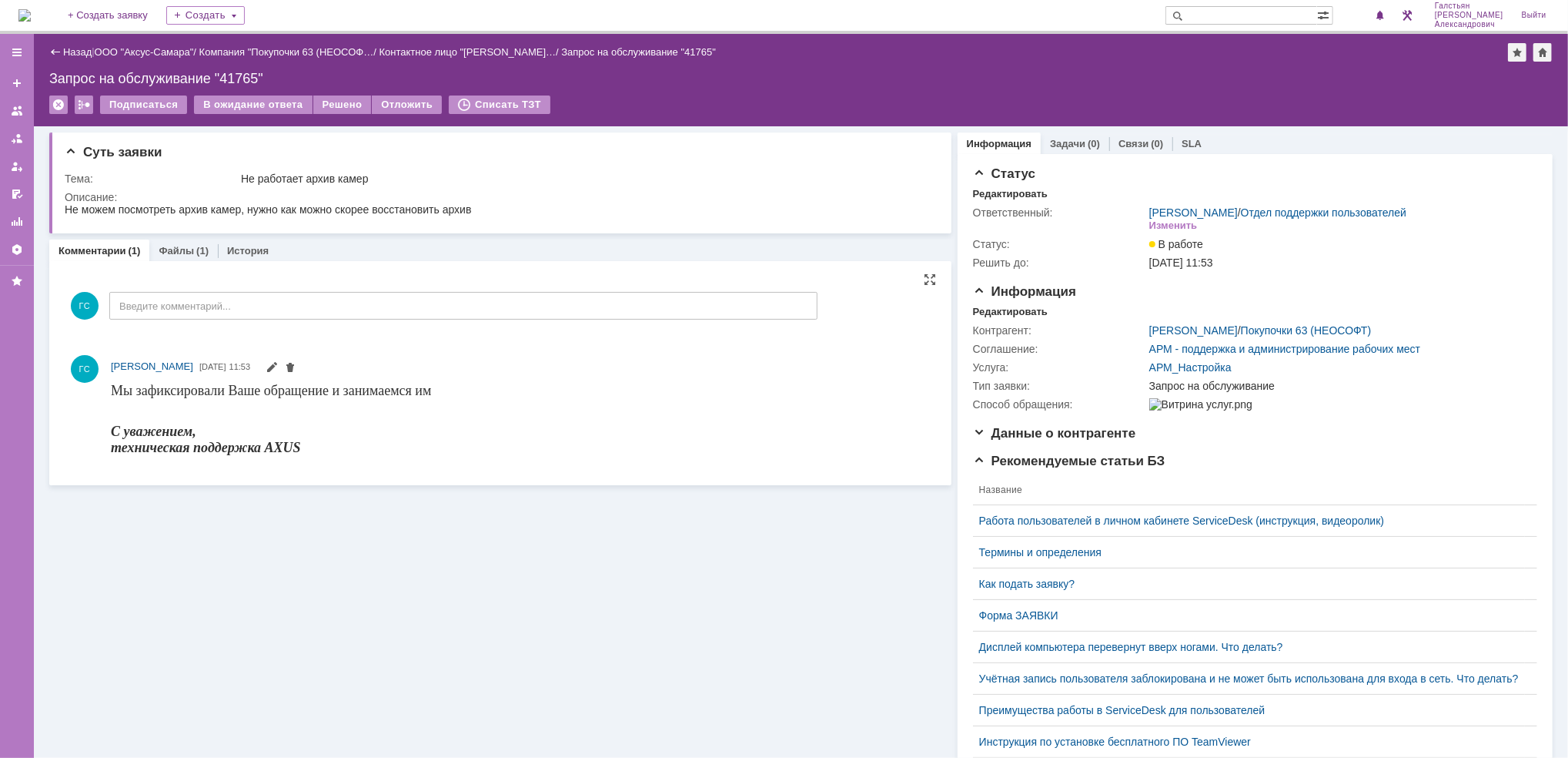
click at [1067, 128] on div "Информация Задачи (0) Связи (0) SLA Статус Редактировать Ответственный: Галстья…" at bounding box center [1252, 552] width 601 height 852
click at [1068, 140] on link "Задачи" at bounding box center [1068, 143] width 35 height 11
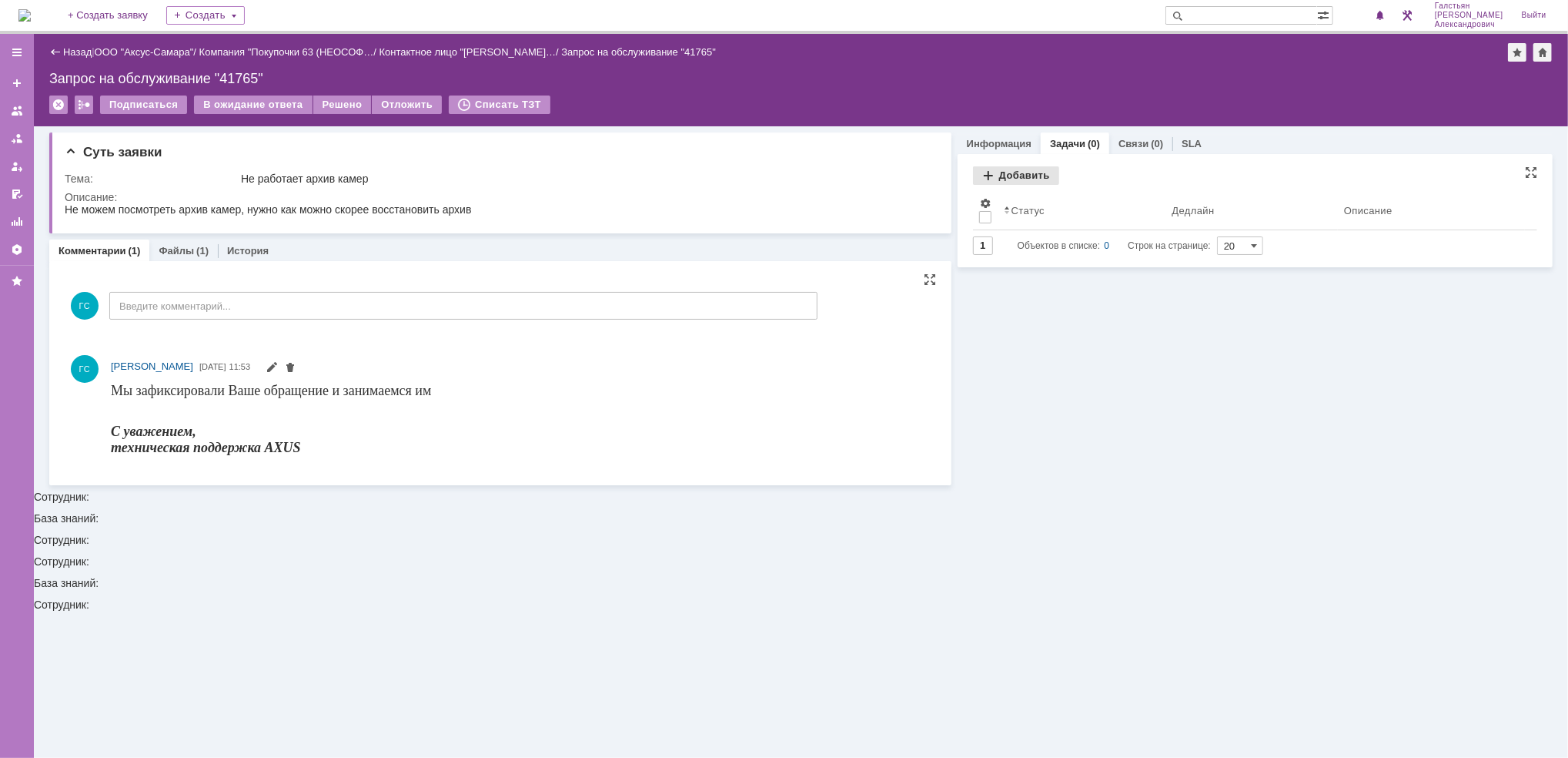
click at [996, 175] on div "Добавить" at bounding box center [1016, 175] width 86 height 18
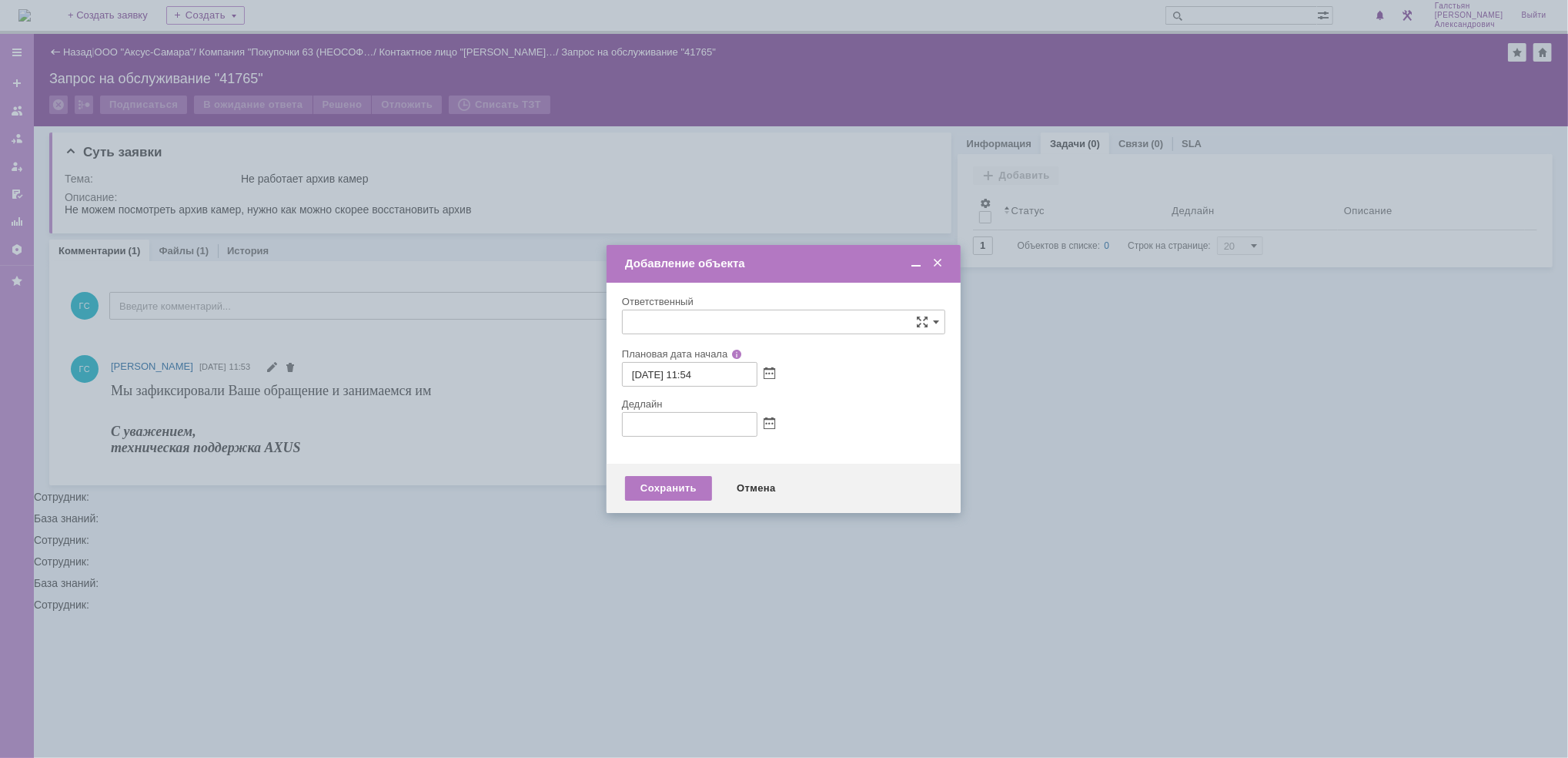
type input "[не указано]"
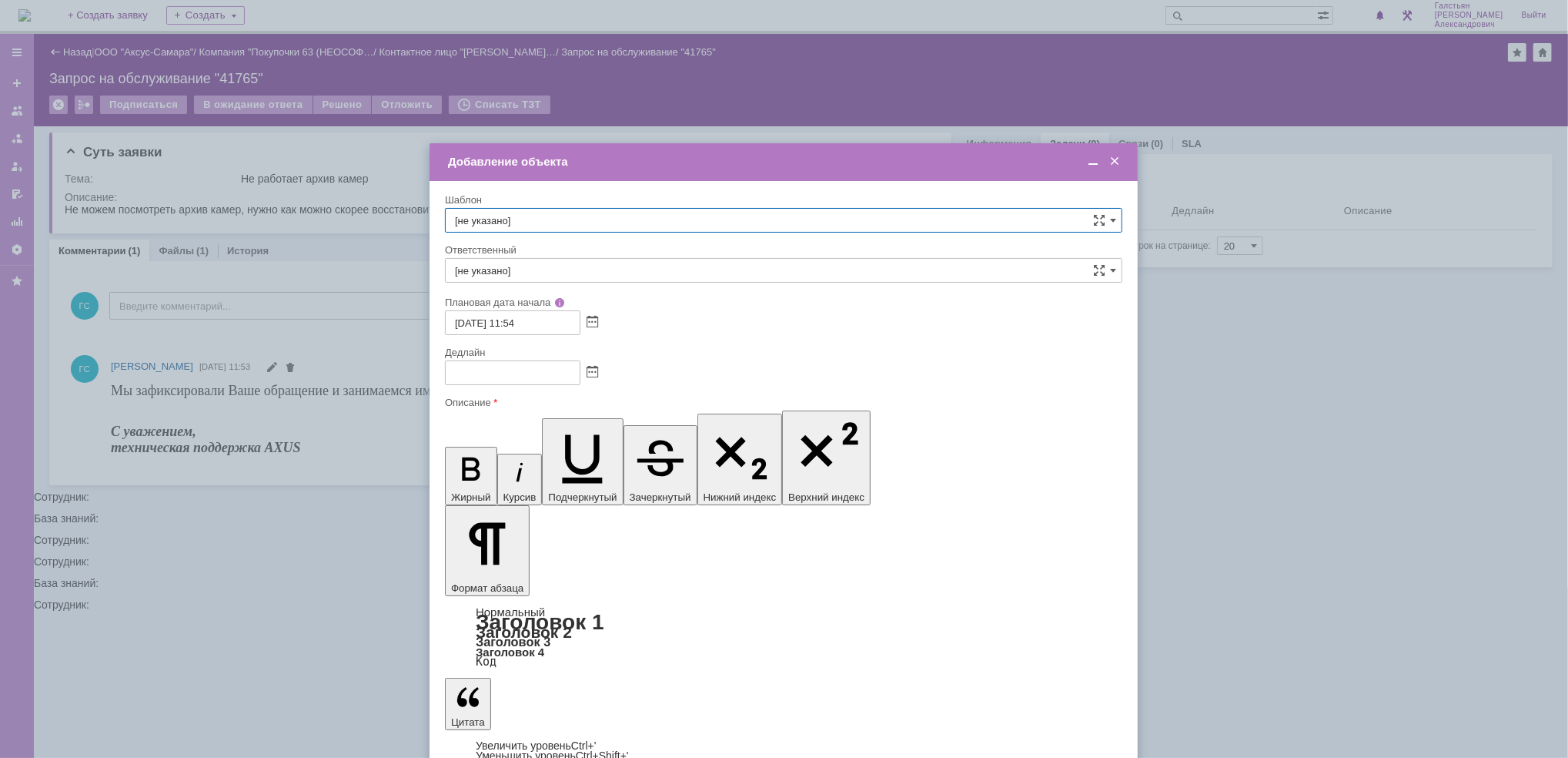
click at [1088, 170] on div "Добавление объекта" at bounding box center [785, 162] width 674 height 18
click at [1093, 163] on span at bounding box center [1092, 161] width 15 height 14
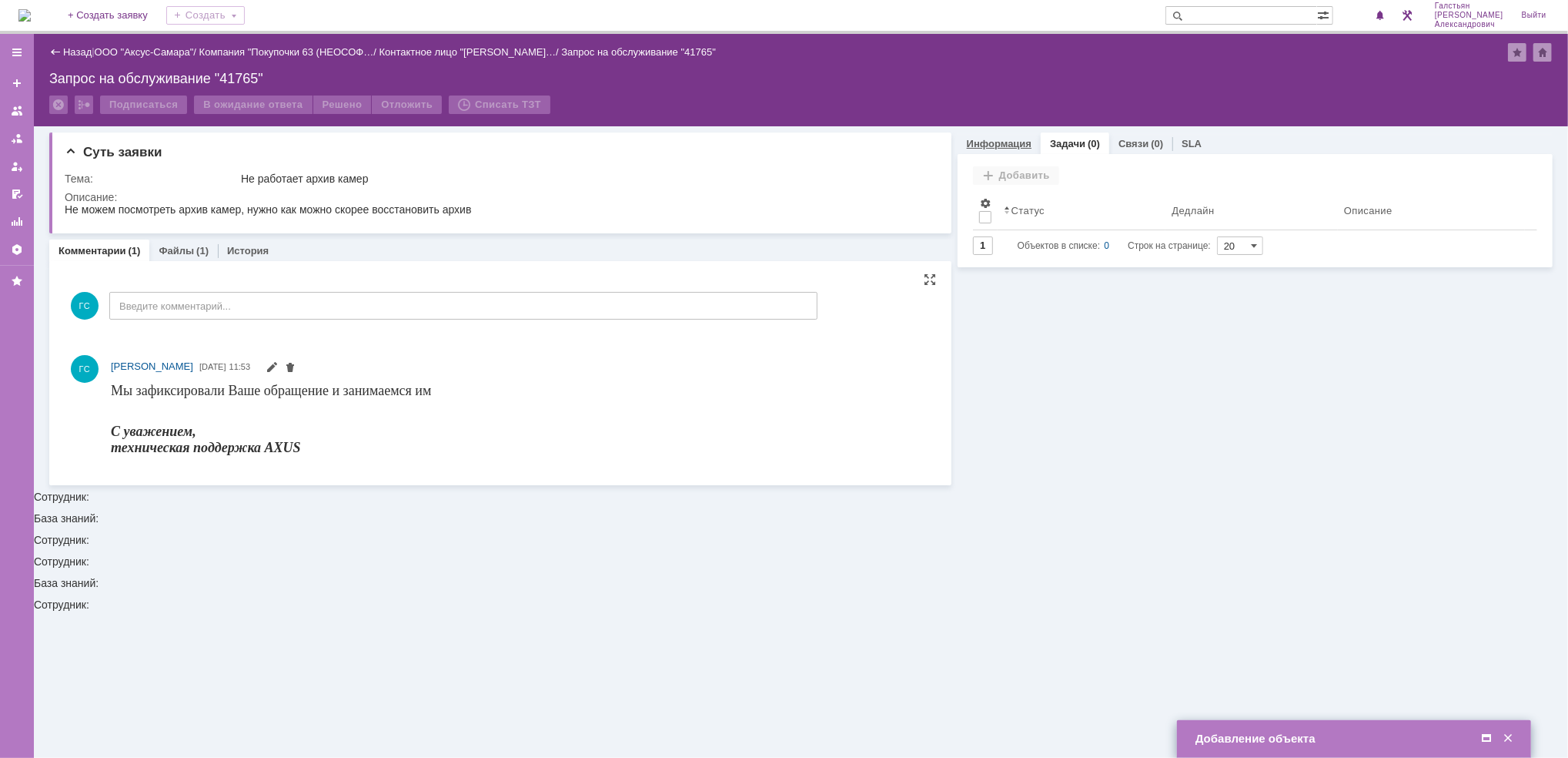
click at [1007, 147] on link "Информация" at bounding box center [998, 143] width 65 height 11
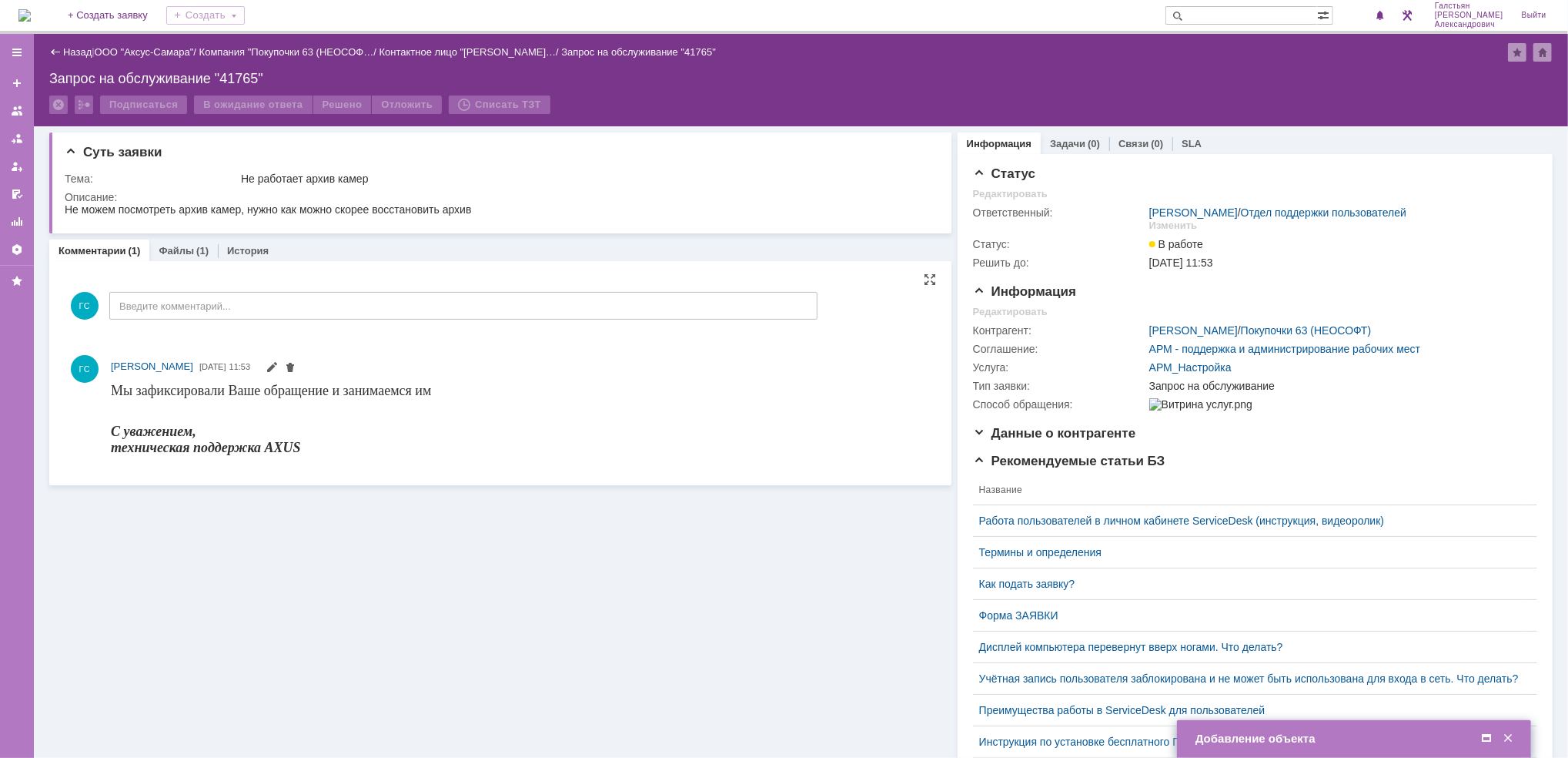
click at [1483, 737] on span at bounding box center [1486, 738] width 15 height 14
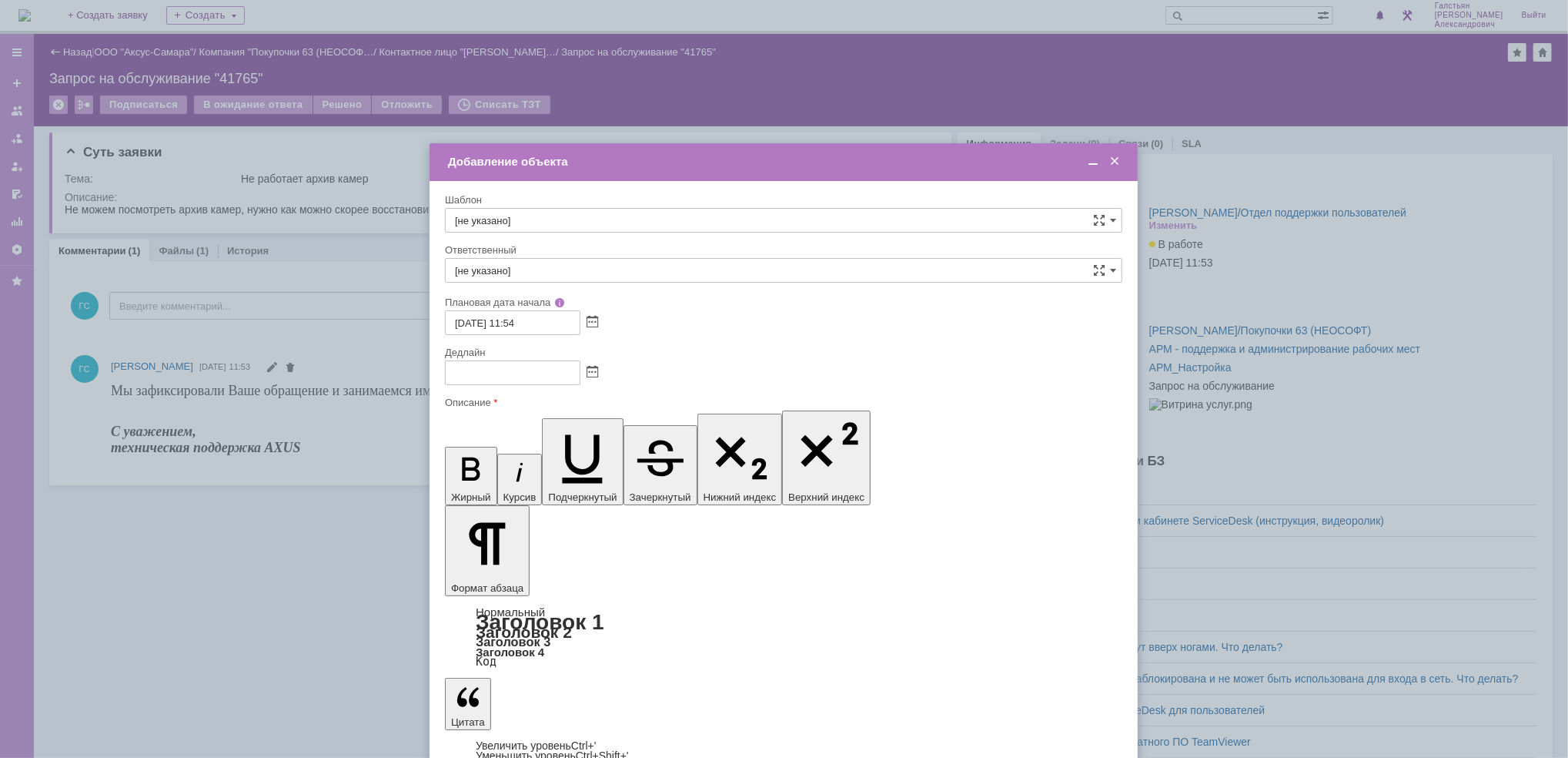
click at [1086, 159] on span at bounding box center [1092, 161] width 15 height 14
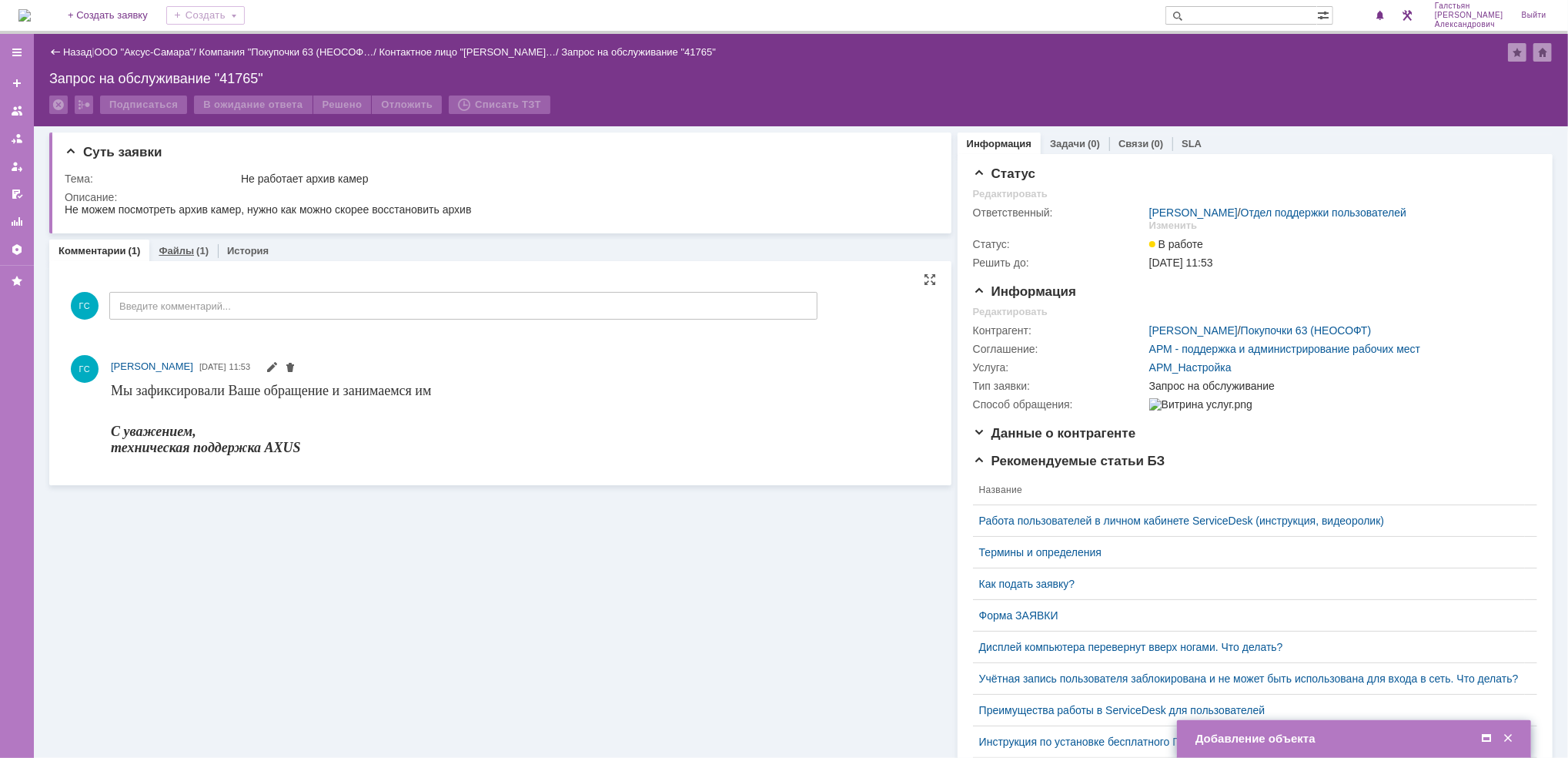
click at [176, 251] on link "Файлы" at bounding box center [176, 250] width 35 height 11
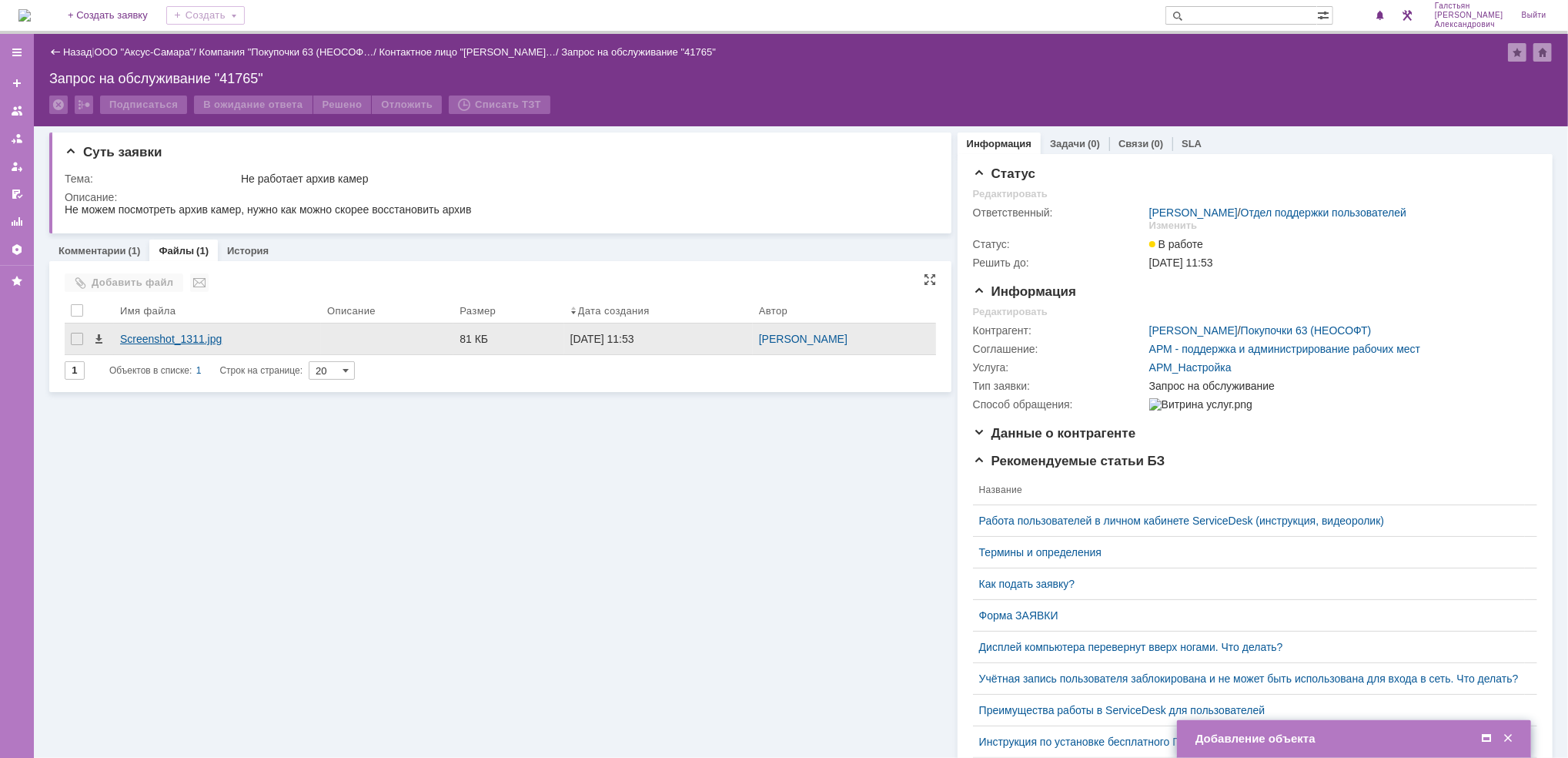
click at [234, 342] on div "Screenshot_1311.jpg" at bounding box center [218, 338] width 194 height 12
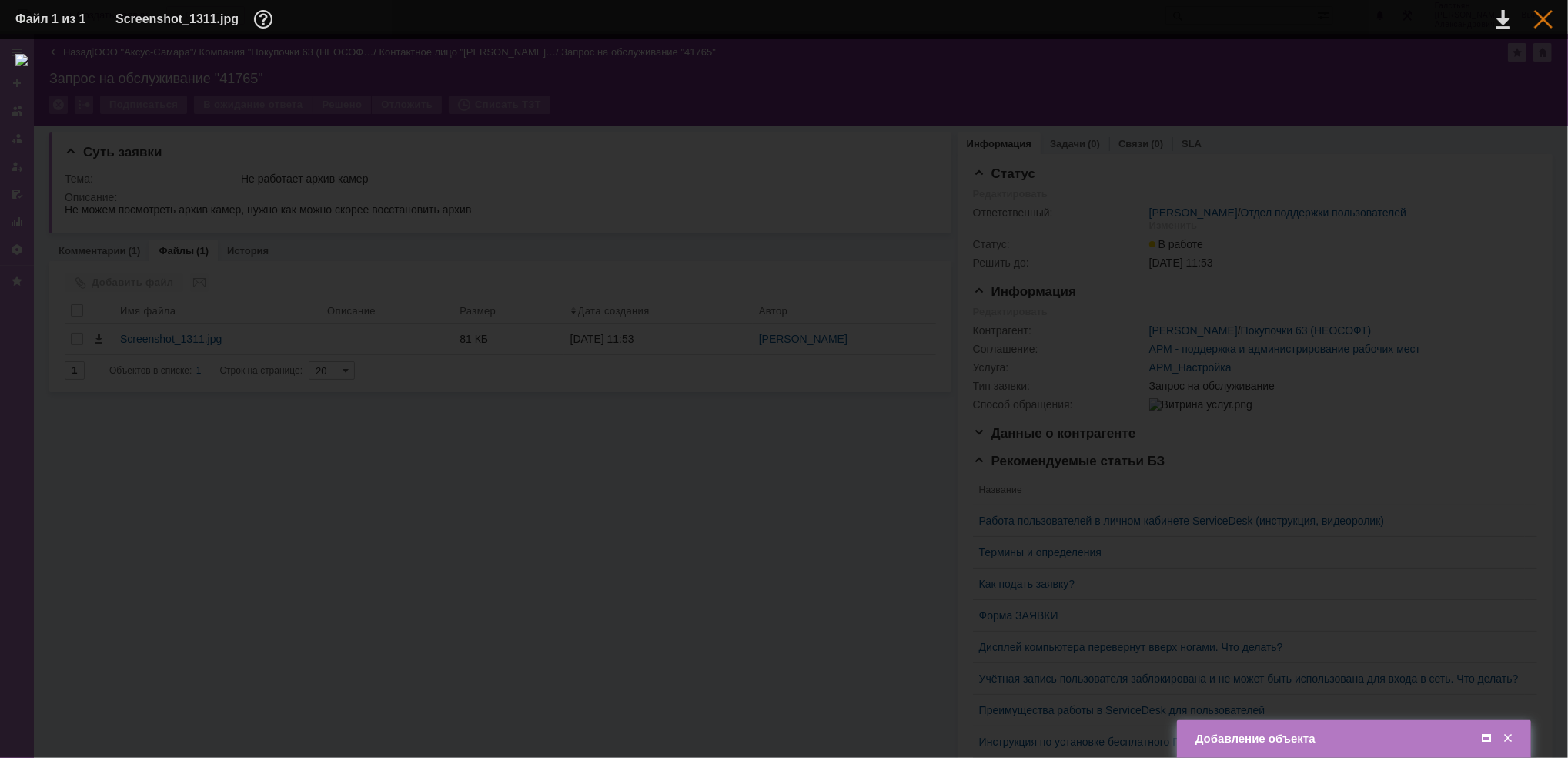
click at [1543, 27] on div at bounding box center [1543, 19] width 18 height 18
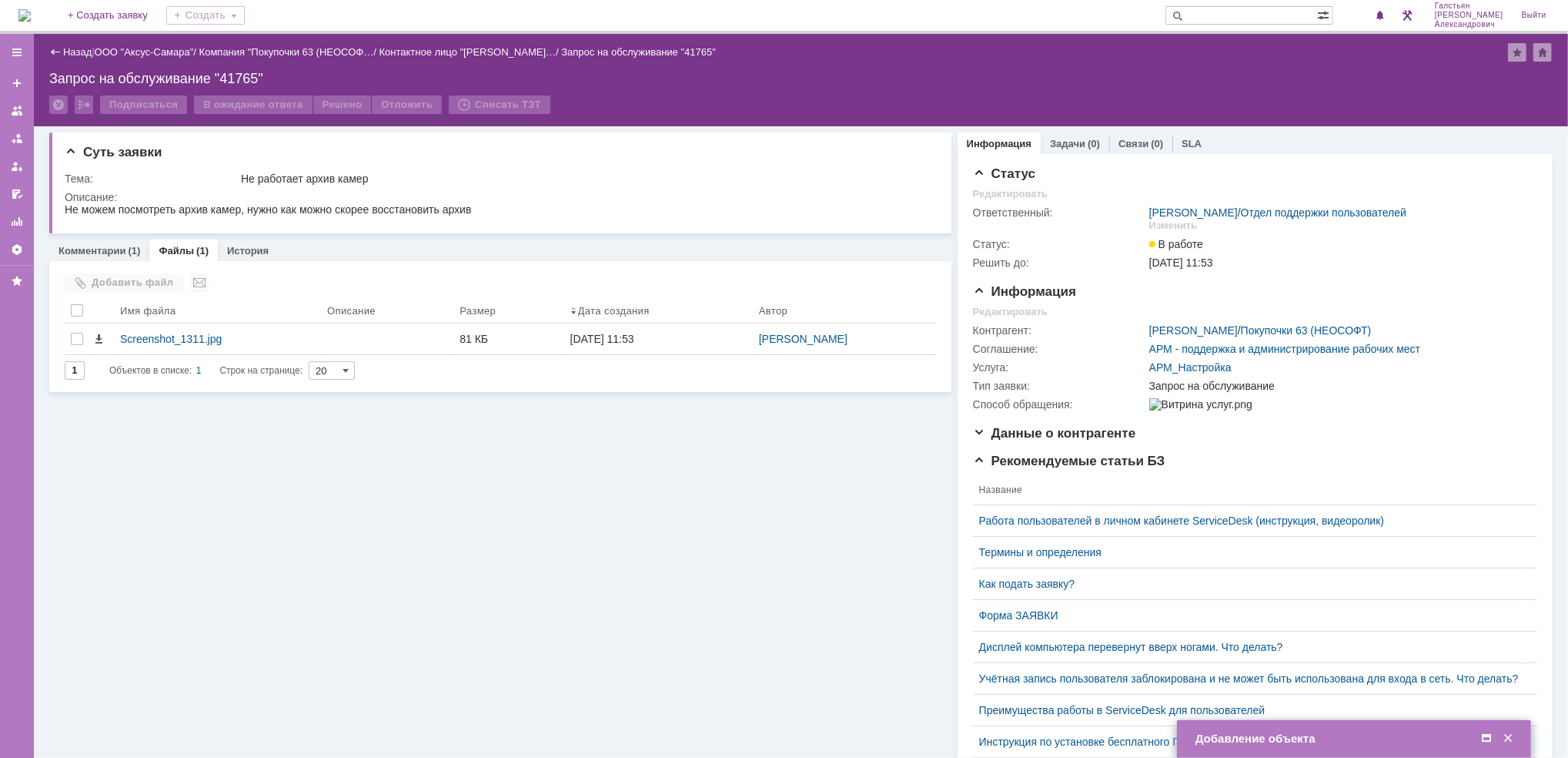
click at [1484, 736] on span at bounding box center [1486, 738] width 15 height 14
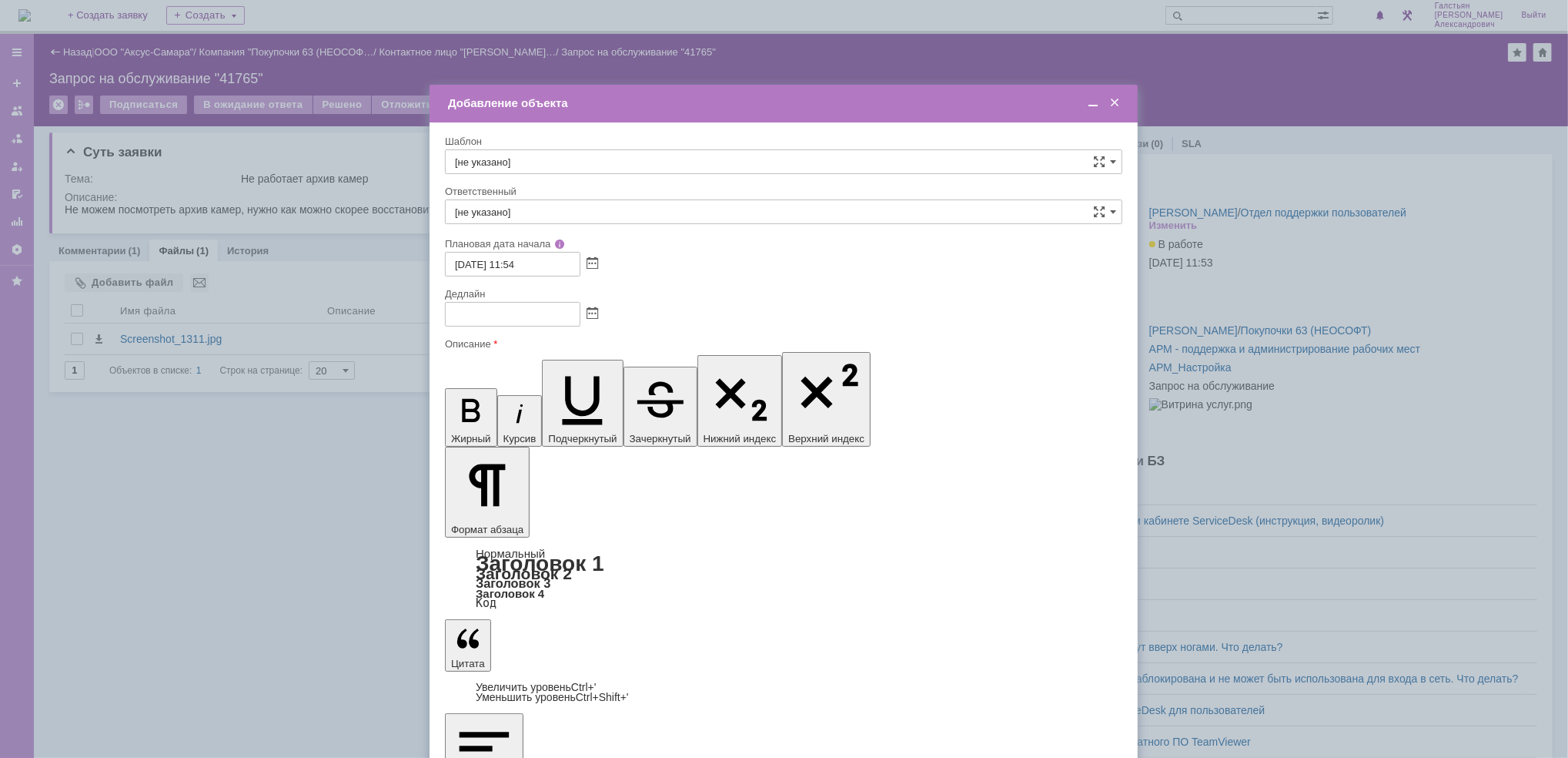
scroll to position [43, 0]
click at [591, 308] on span at bounding box center [592, 313] width 11 height 12
click at [490, 417] on div "16" at bounding box center [495, 420] width 15 height 13
type input "16.09.2025 11:55"
click at [548, 217] on input "[не указано]" at bounding box center [783, 211] width 677 height 25
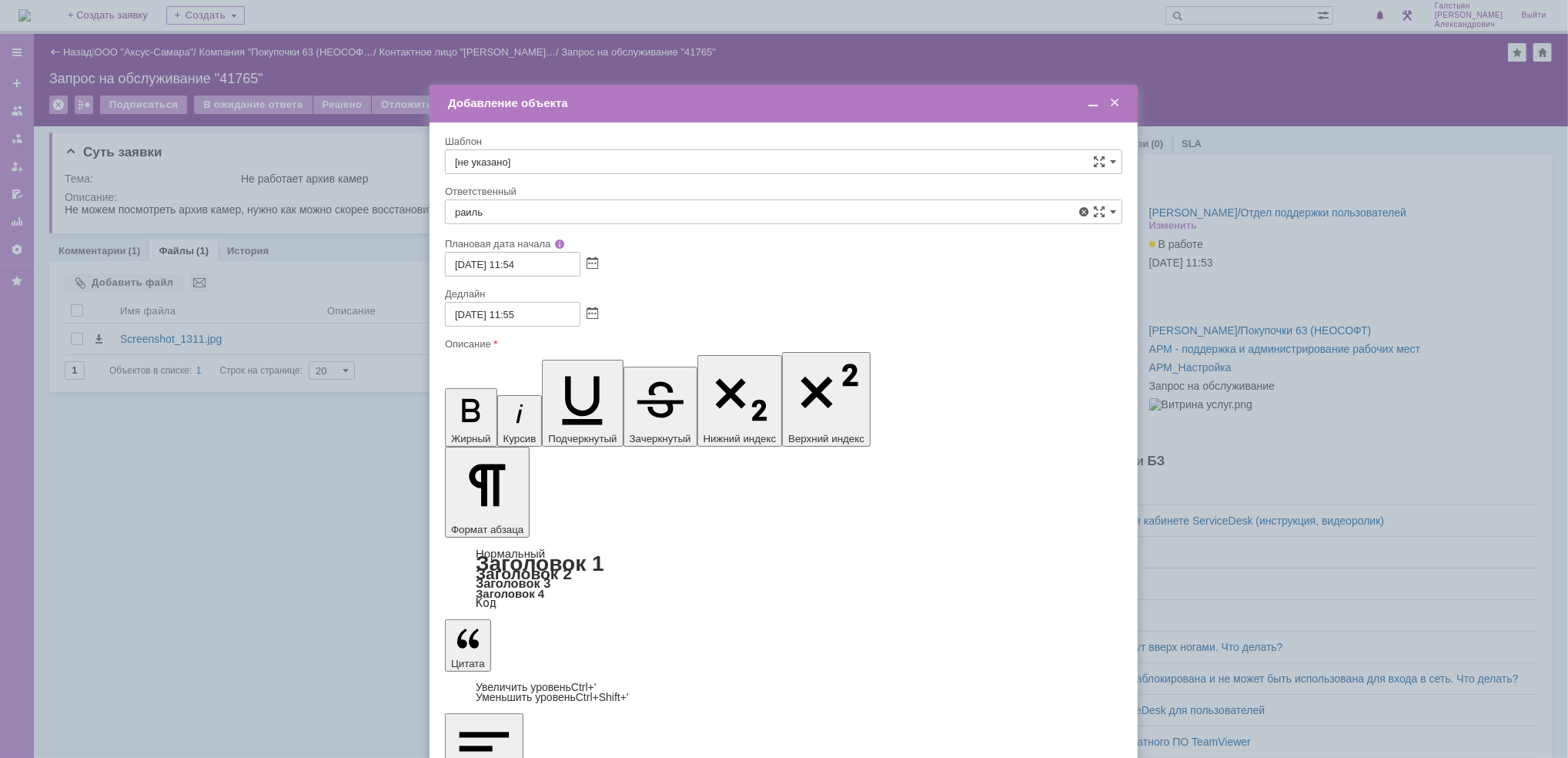
click at [614, 380] on span "[PERSON_NAME]" at bounding box center [783, 375] width 657 height 12
type input "[PERSON_NAME]"
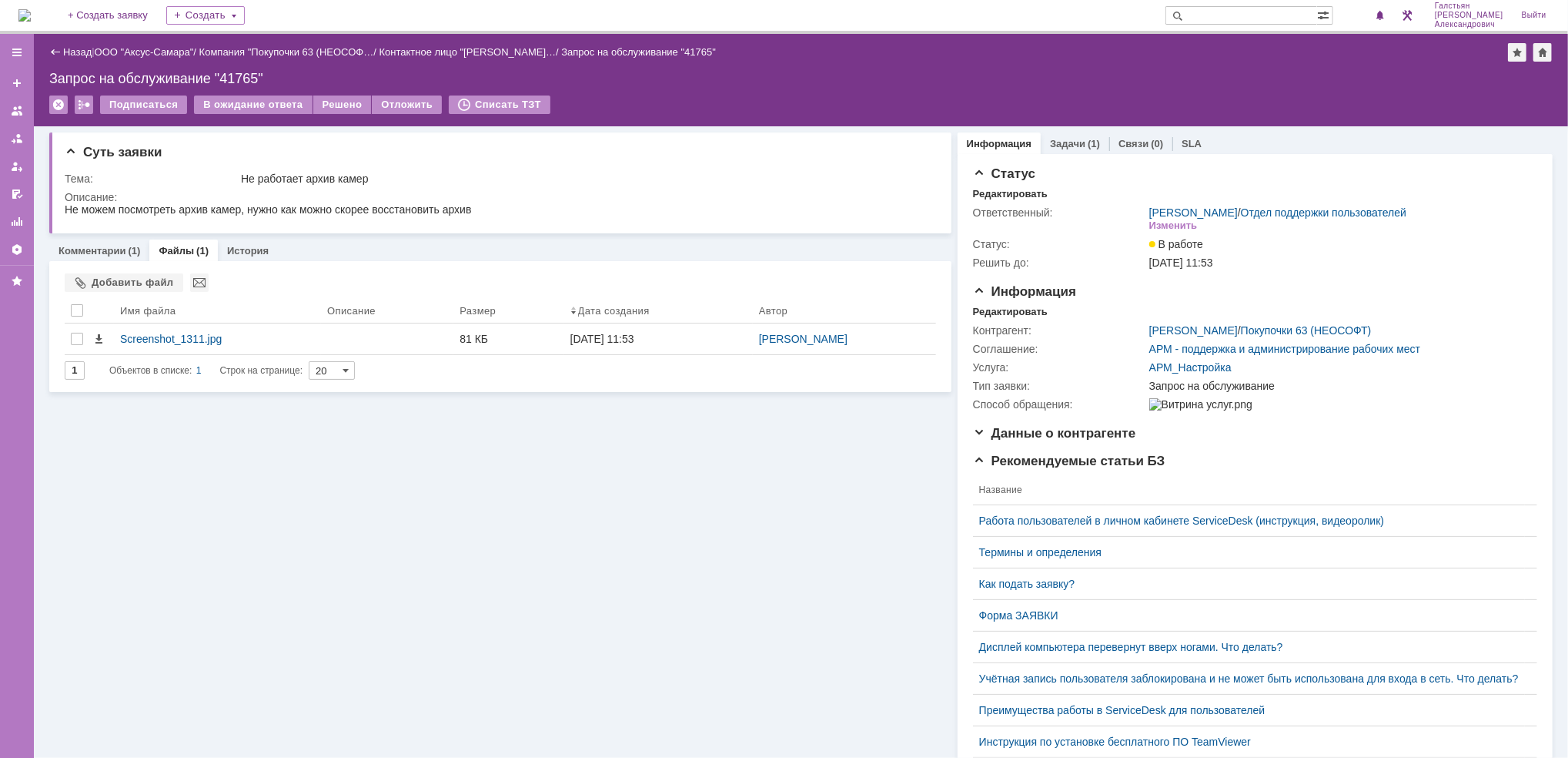
scroll to position [0, 0]
click at [1374, 11] on span "1" at bounding box center [1367, 16] width 14 height 11
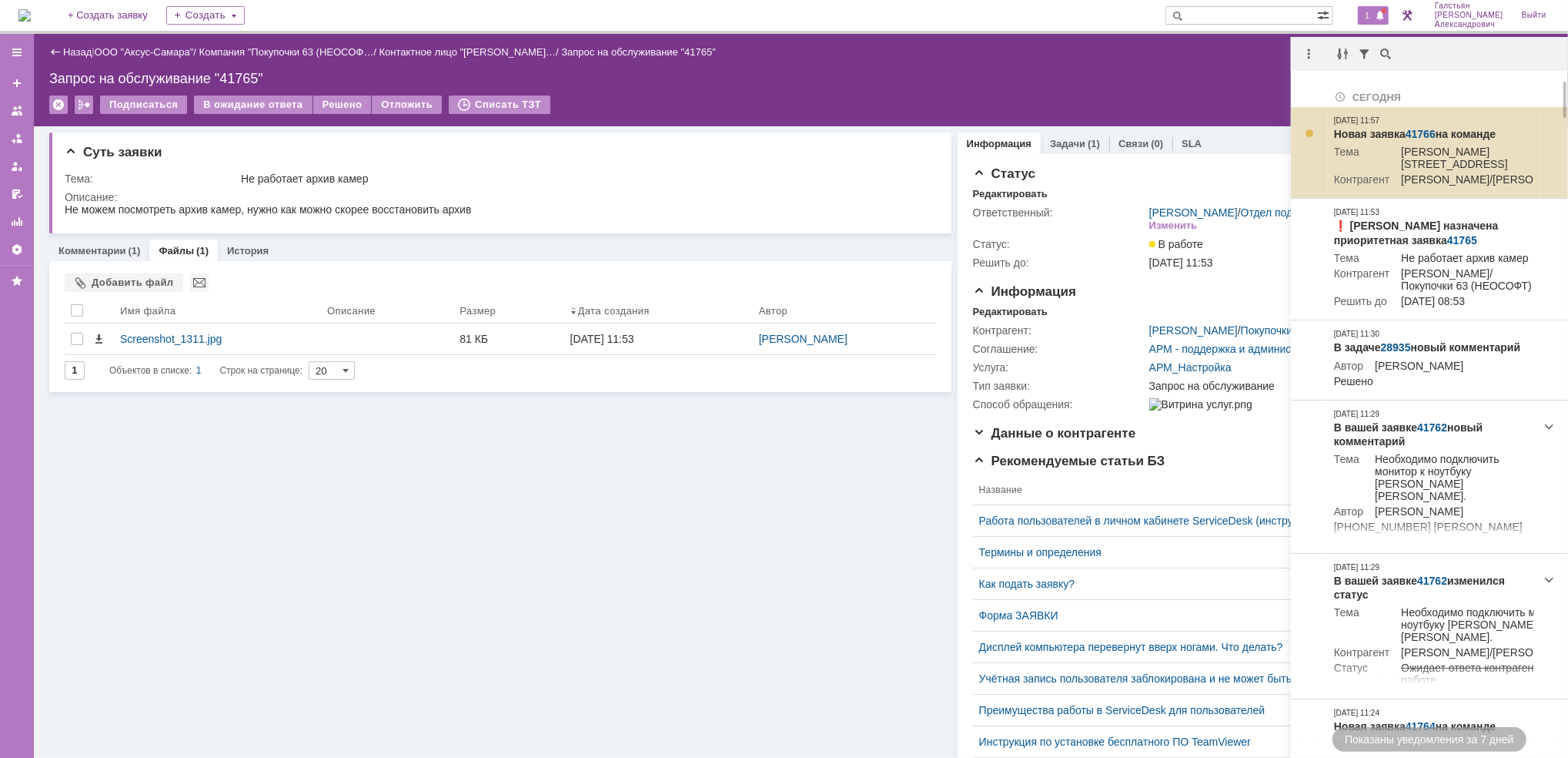
click at [1419, 134] on link "41766" at bounding box center [1421, 133] width 30 height 12
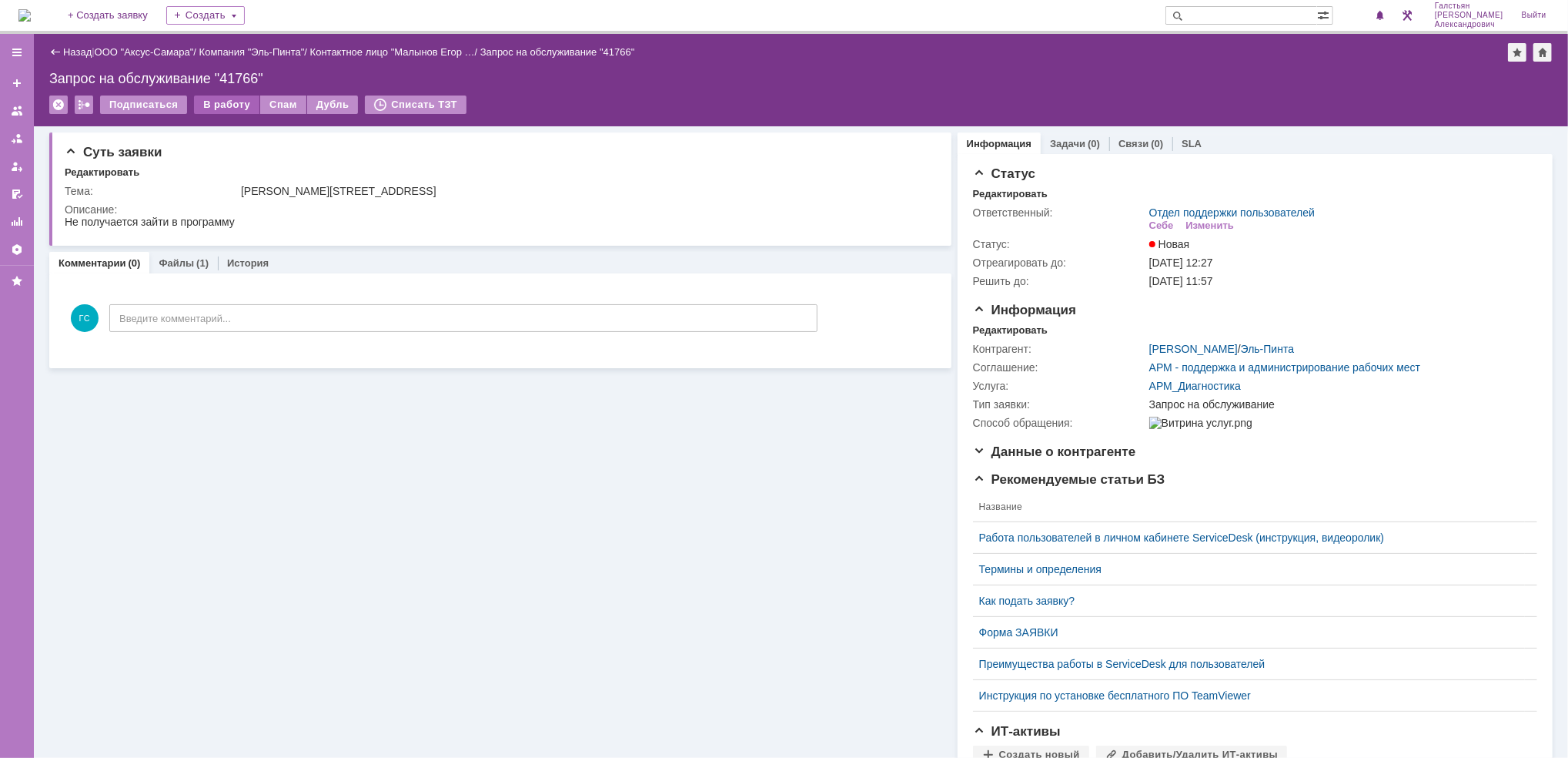
click at [213, 103] on div "В работу" at bounding box center [226, 104] width 65 height 18
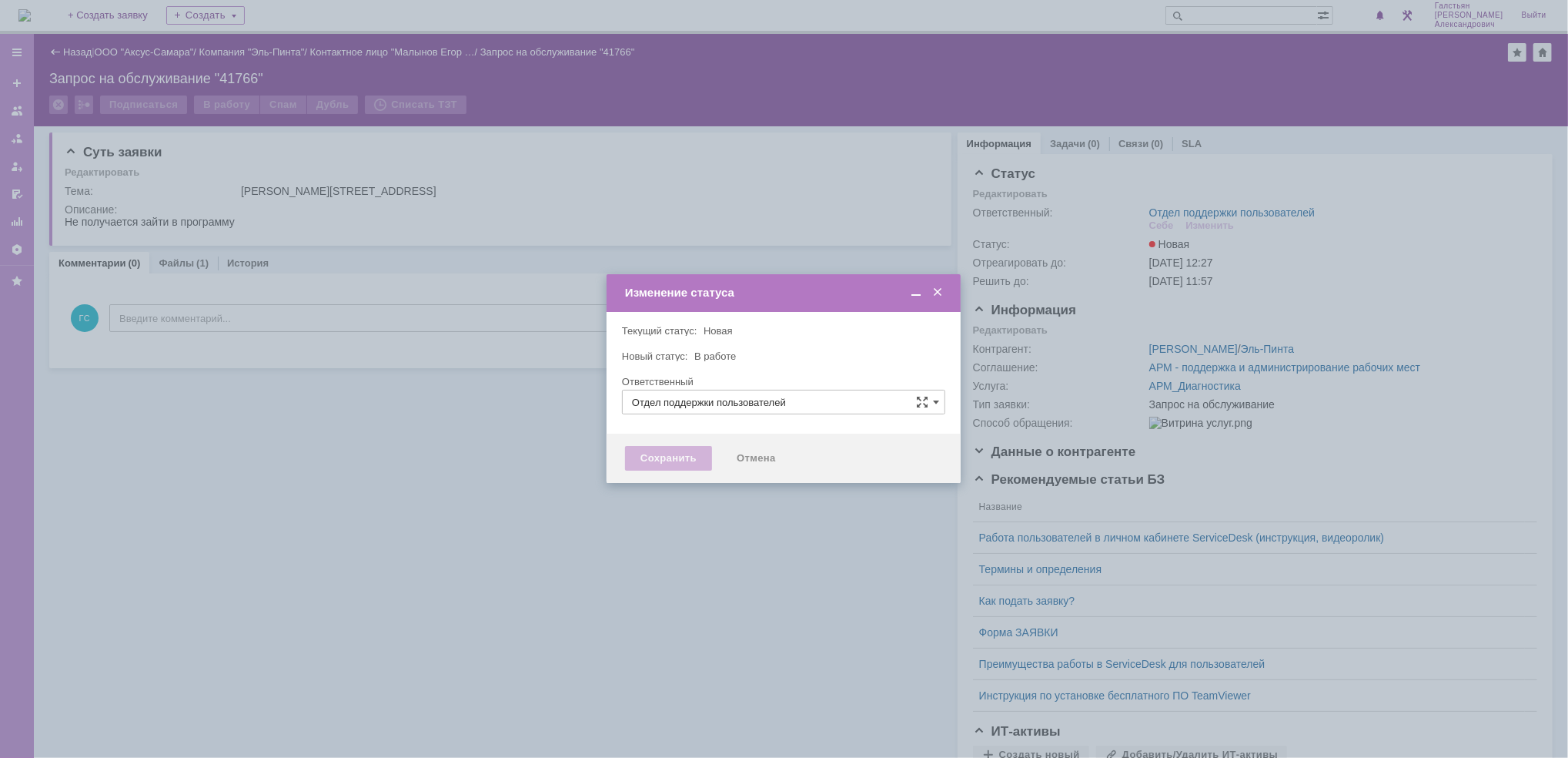
type input "[PERSON_NAME]"
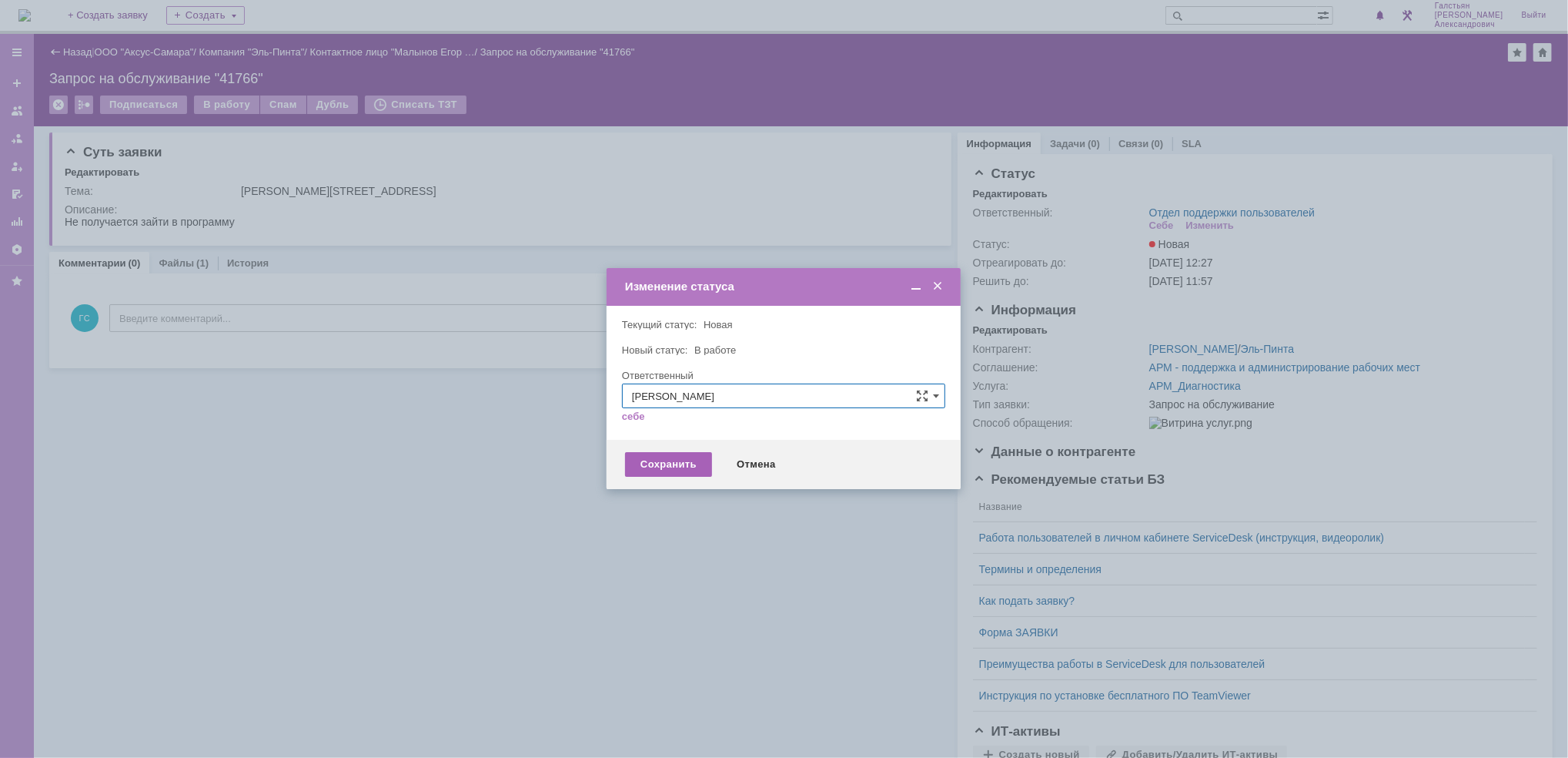
click at [659, 464] on div "Сохранить" at bounding box center [668, 464] width 87 height 25
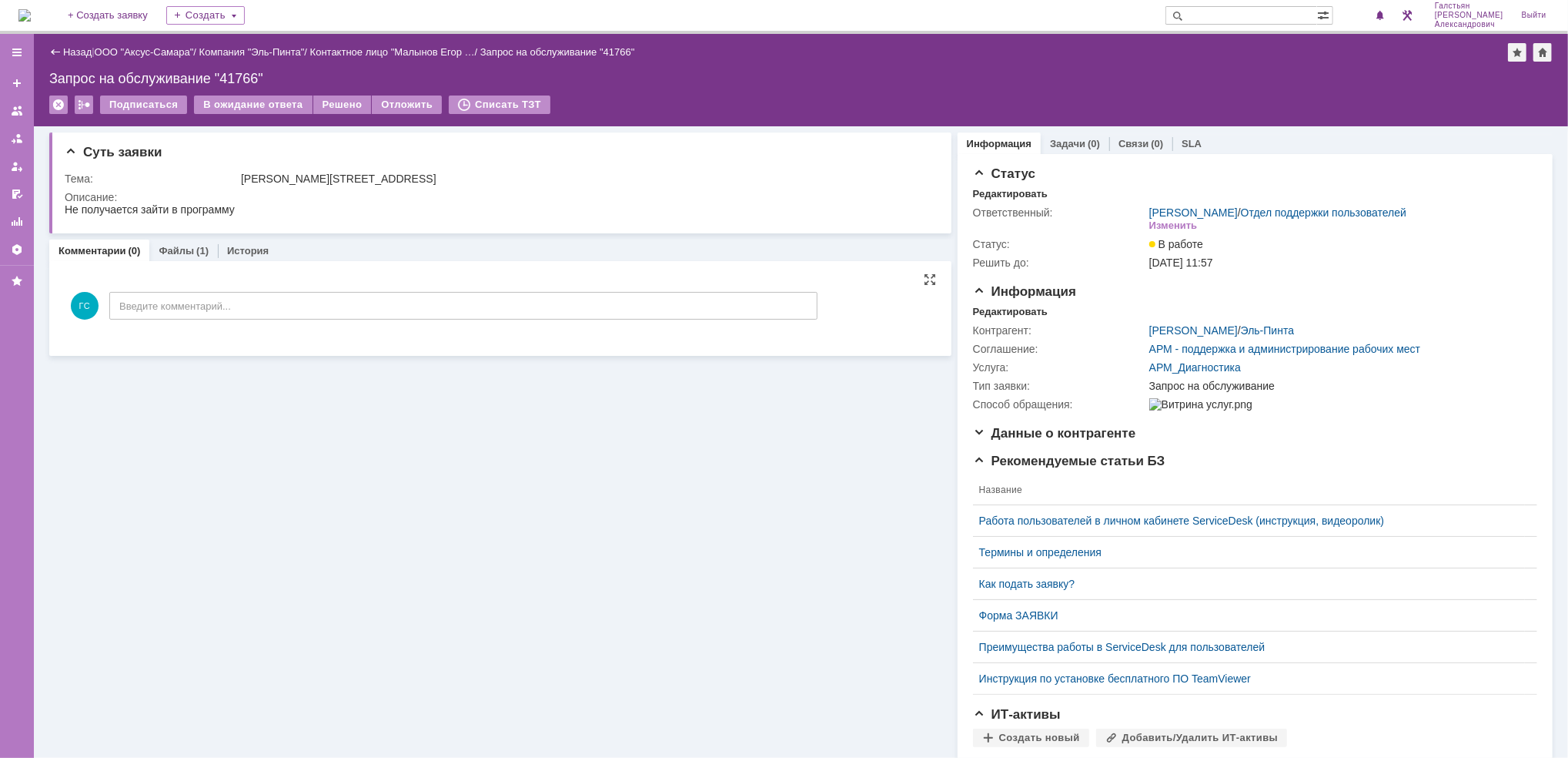
click at [311, 324] on div "ГС Введите комментарий..." at bounding box center [441, 308] width 753 height 72
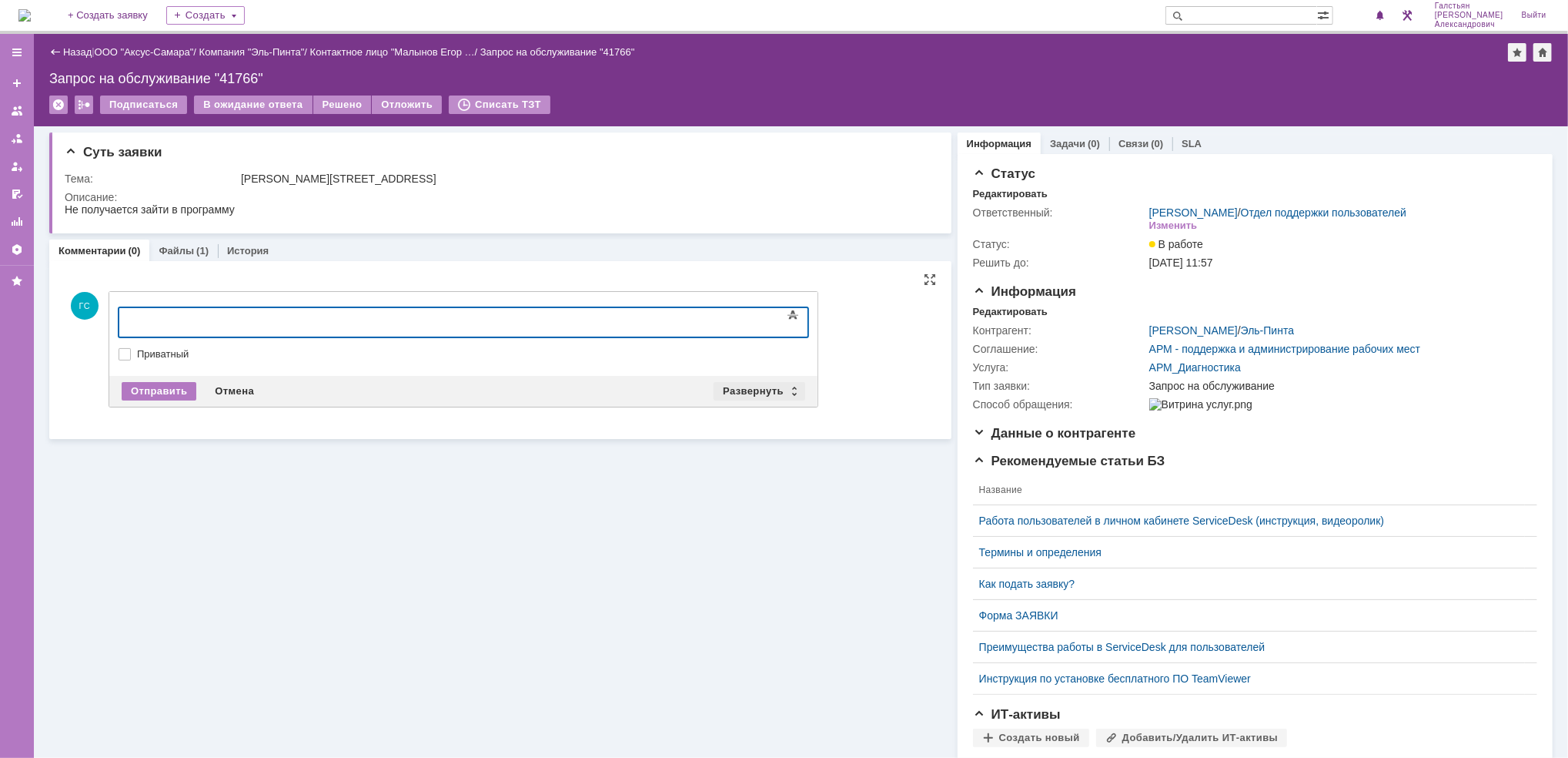
click at [735, 384] on div "Развернуть" at bounding box center [759, 391] width 92 height 18
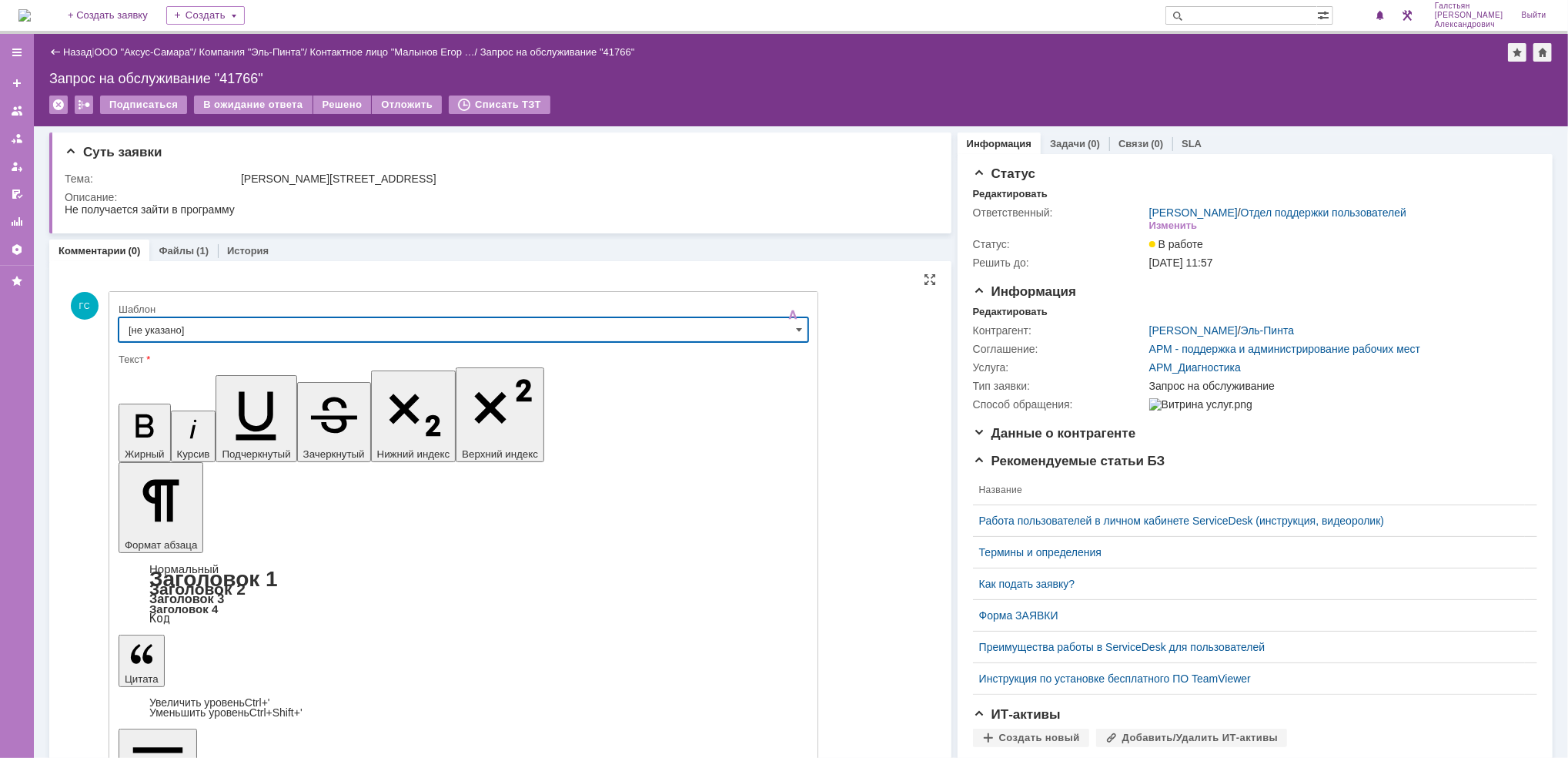
click at [289, 325] on input "[не указано]" at bounding box center [464, 329] width 690 height 25
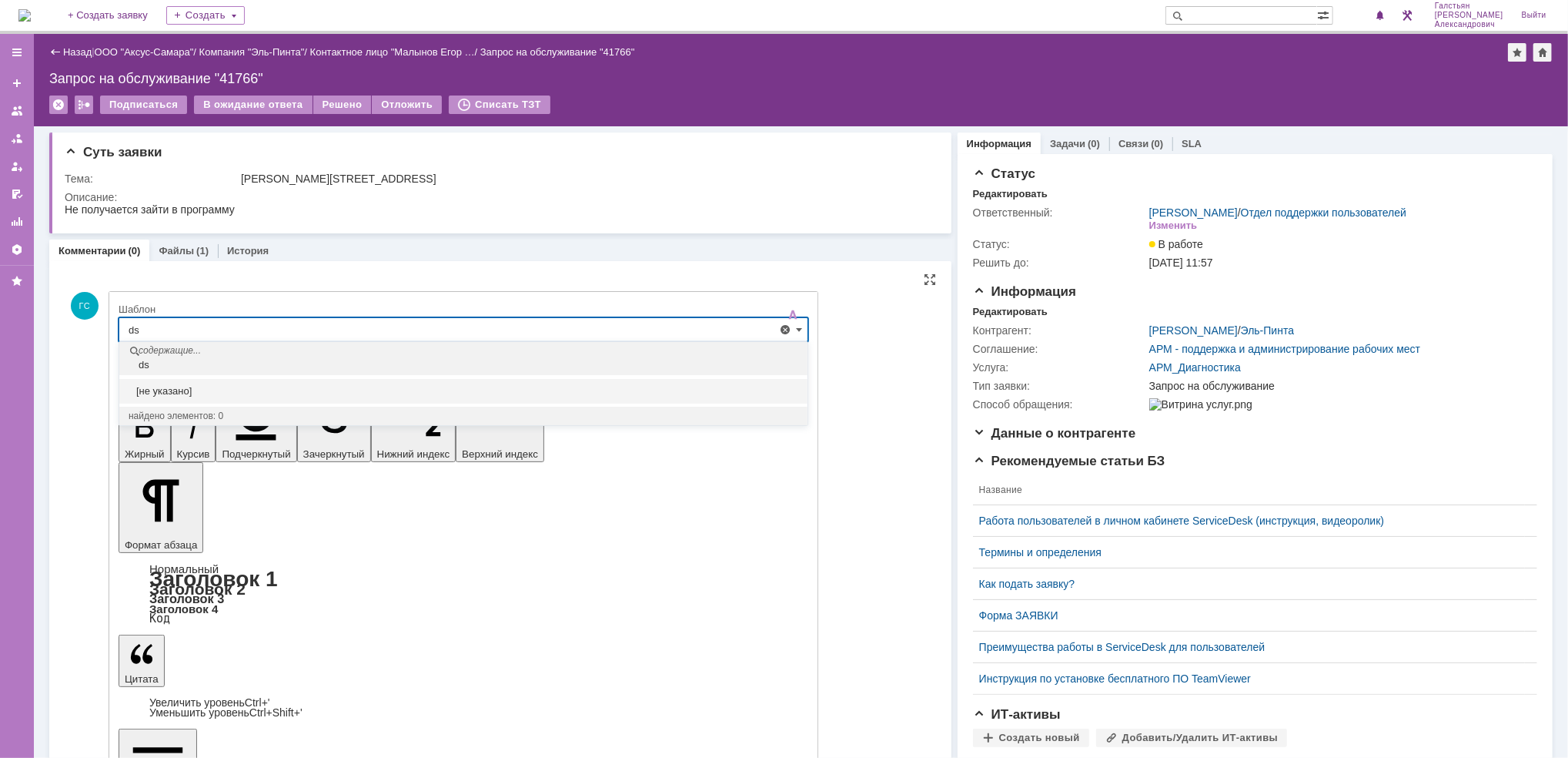
type input "d"
click at [303, 418] on span "Выезд инженера запланирован" at bounding box center [463, 416] width 669 height 12
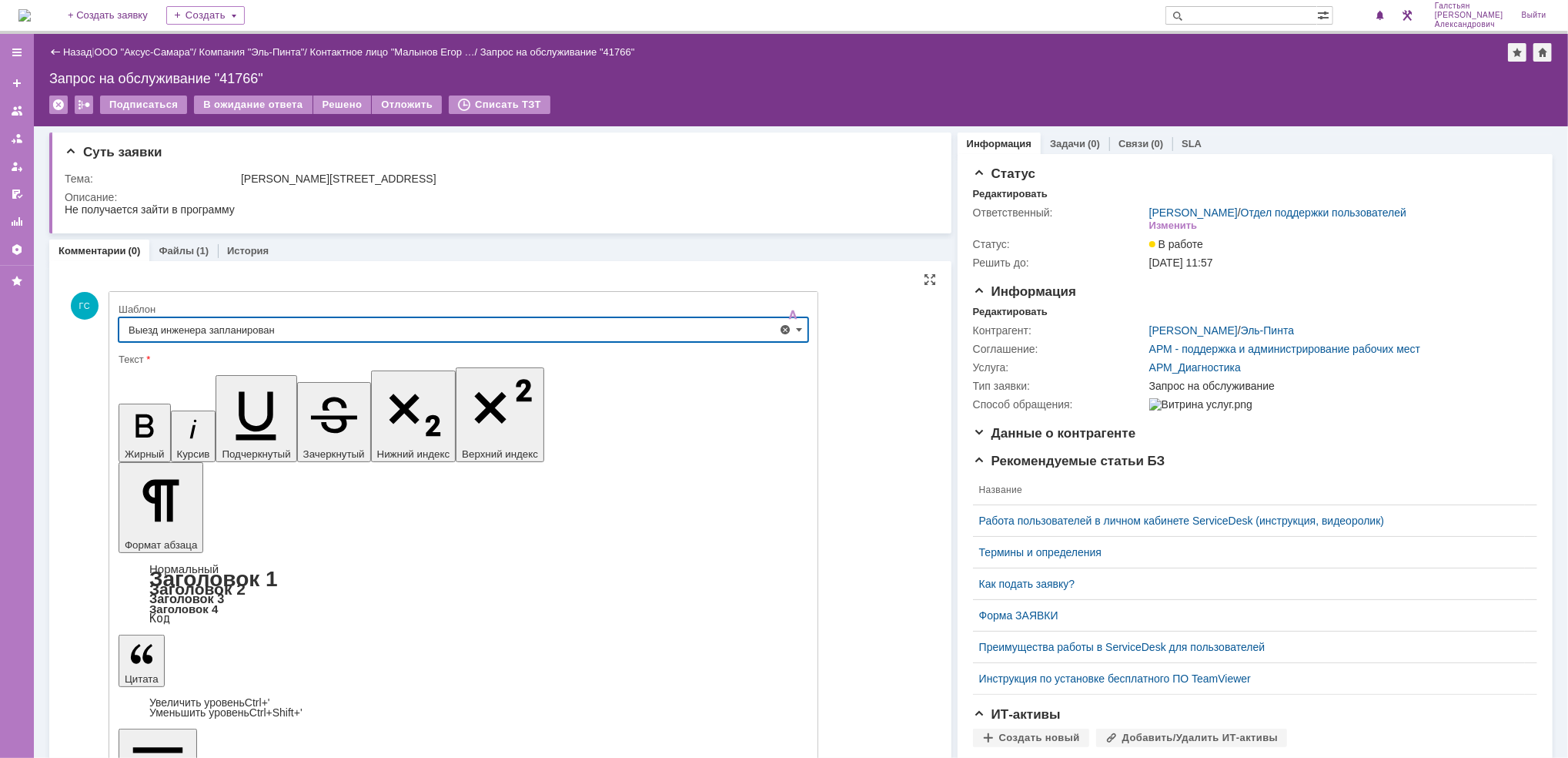
type input "Выезд инженера запланирован"
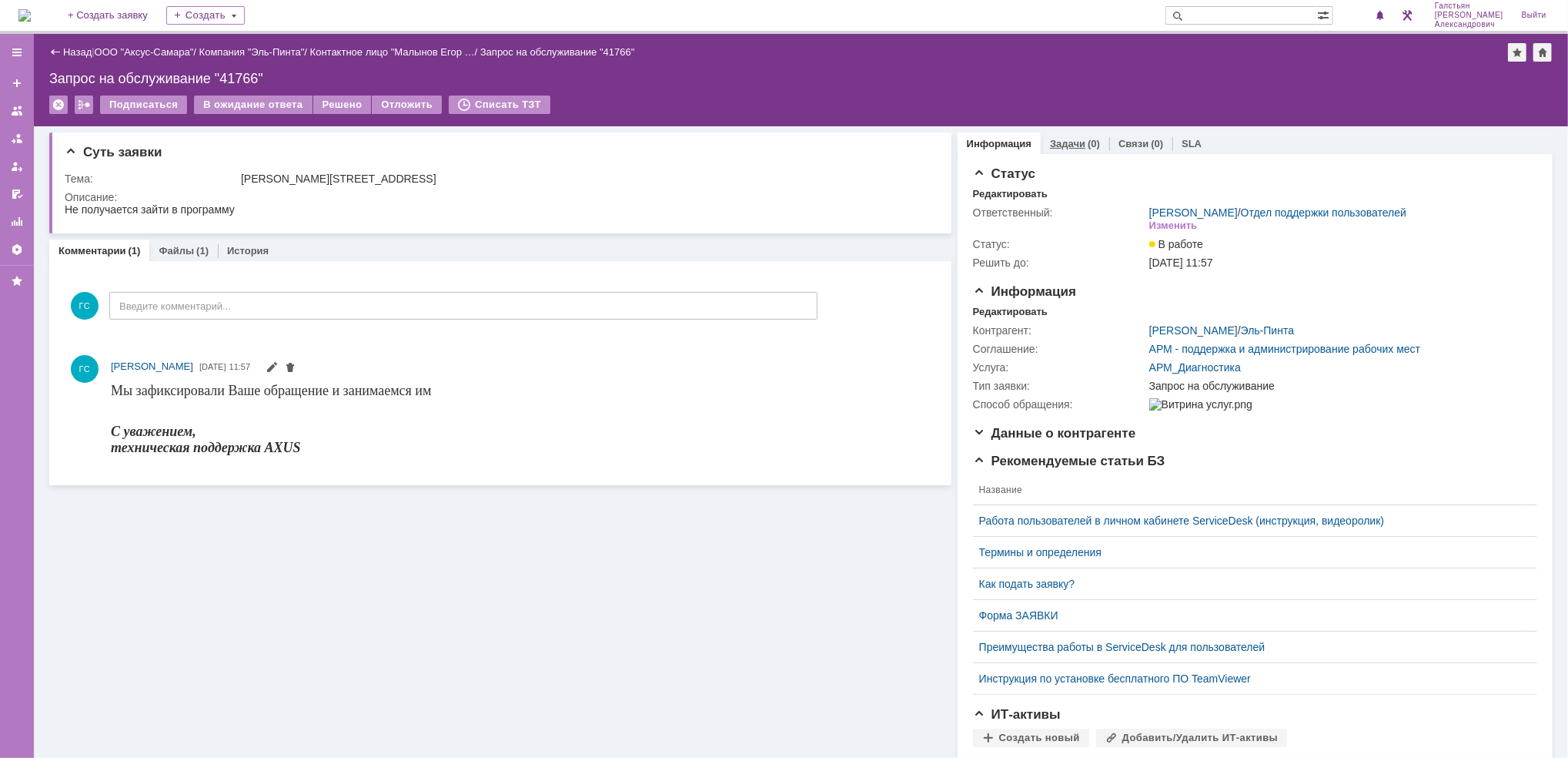
click at [1068, 138] on link "Задачи" at bounding box center [1068, 143] width 35 height 11
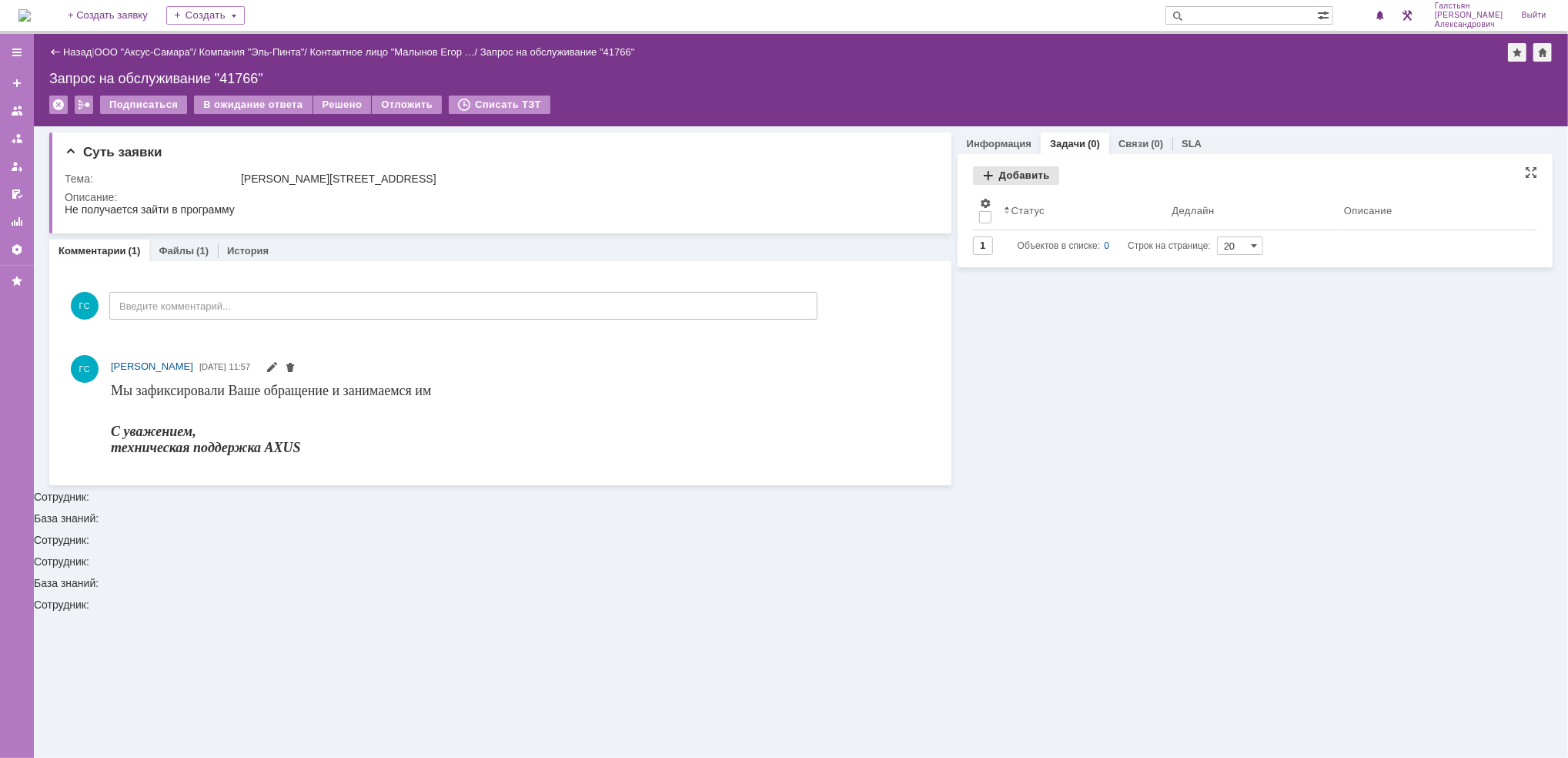
click at [996, 177] on div "Добавить" at bounding box center [1016, 175] width 86 height 18
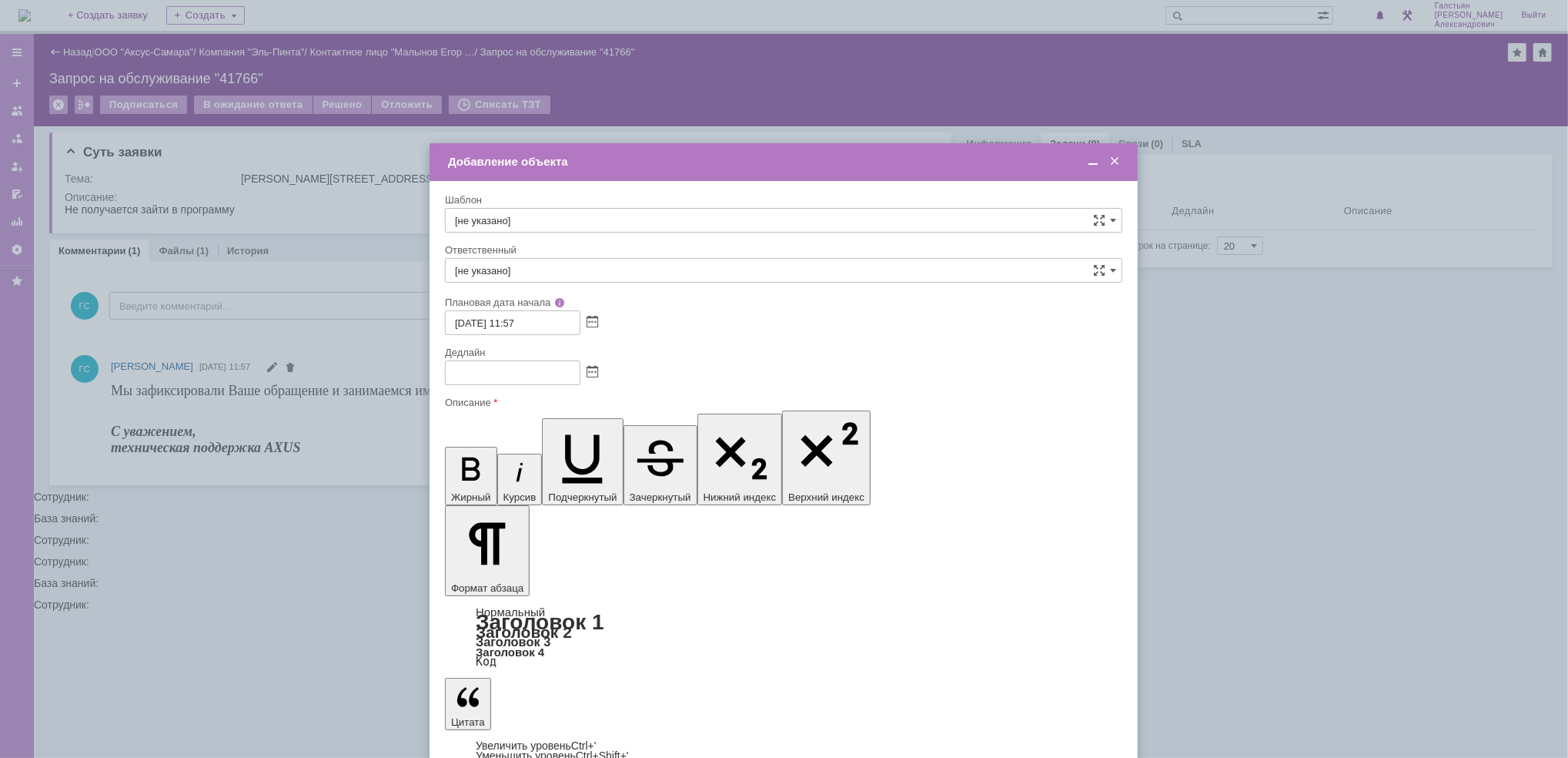
click at [1088, 163] on span at bounding box center [1092, 161] width 15 height 14
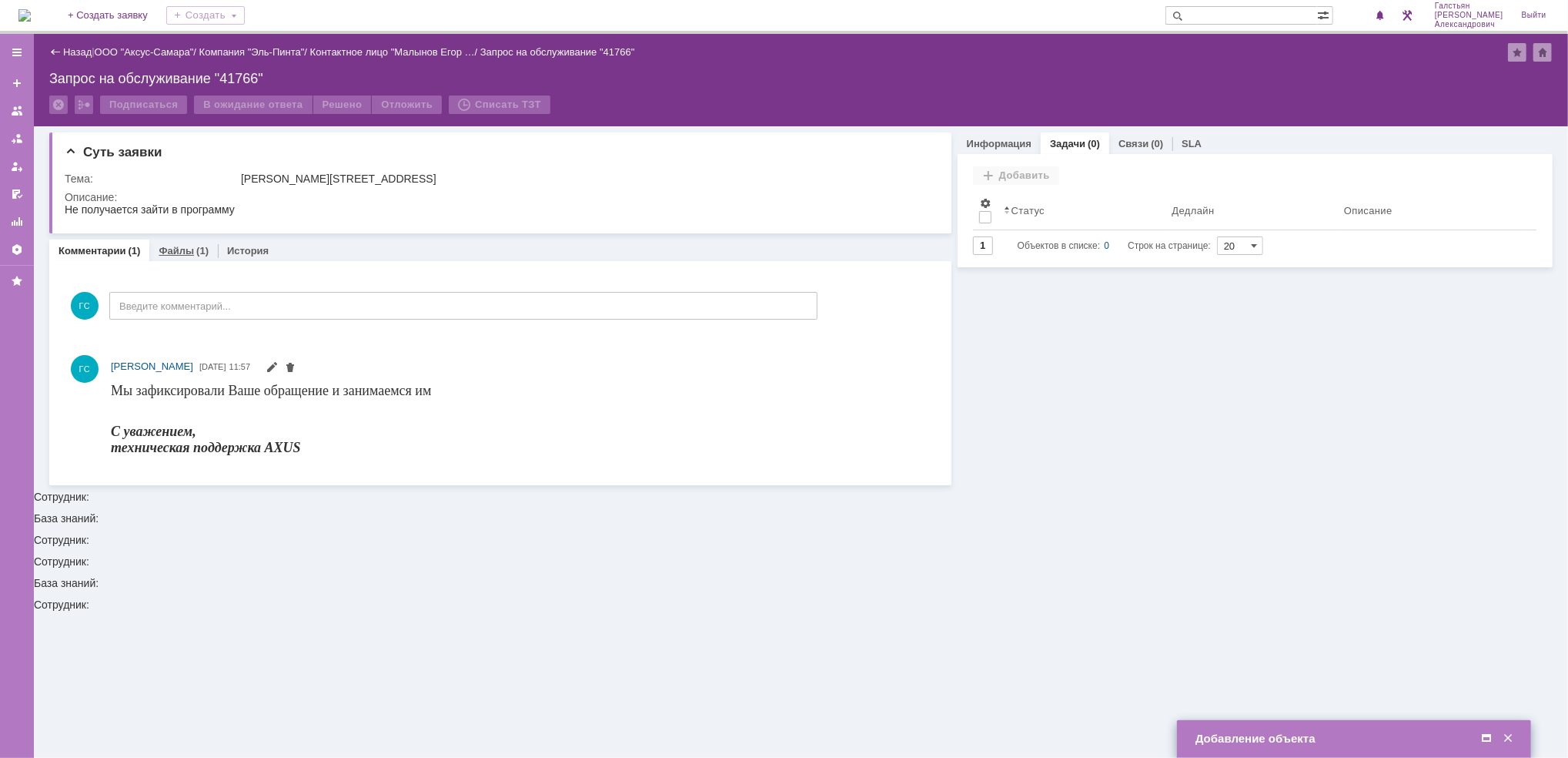
click at [179, 248] on link "Файлы" at bounding box center [176, 250] width 35 height 11
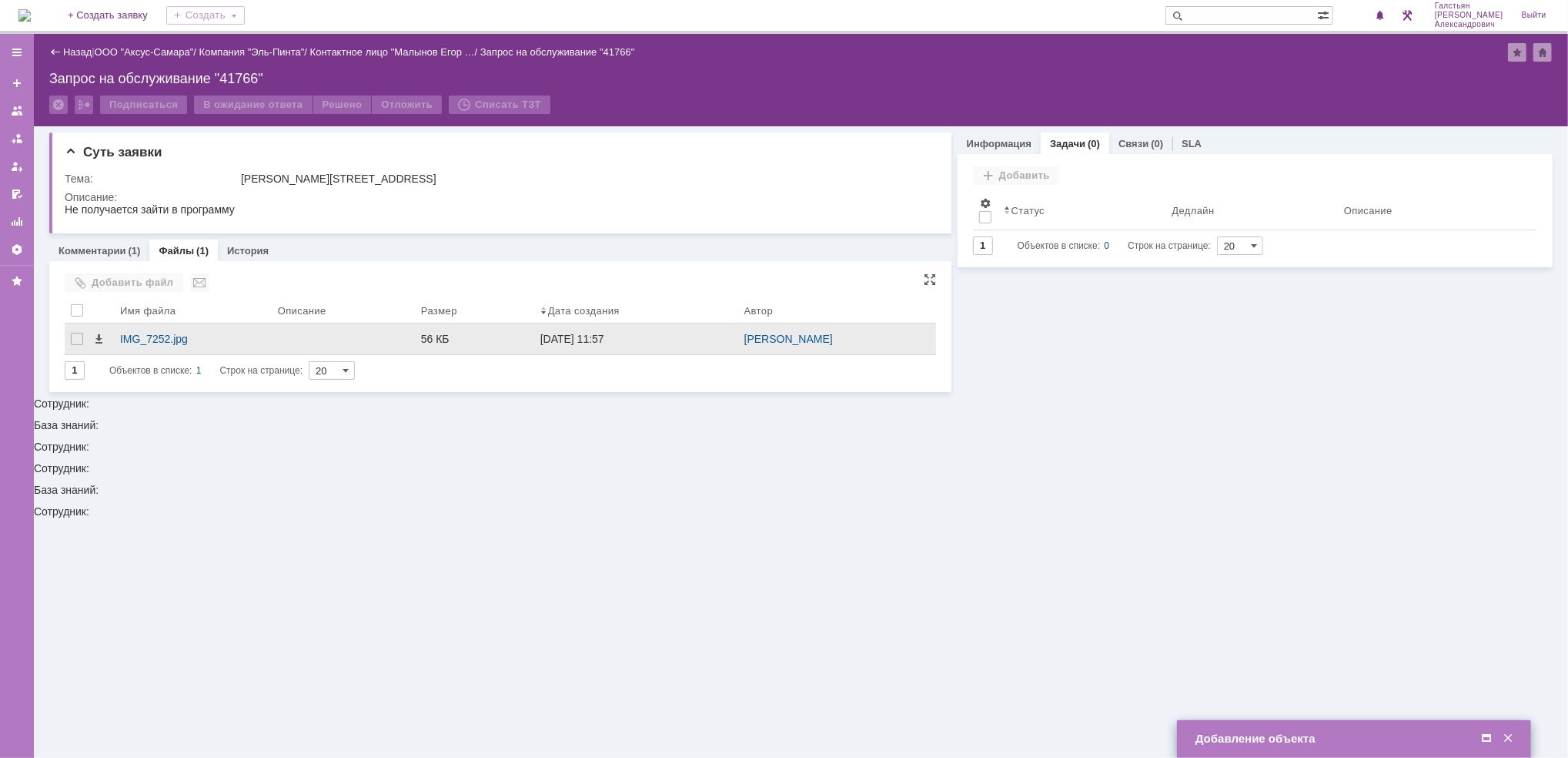
click at [272, 336] on div at bounding box center [343, 339] width 143 height 31
click at [148, 332] on div "IMG_7252.jpg" at bounding box center [193, 338] width 146 height 12
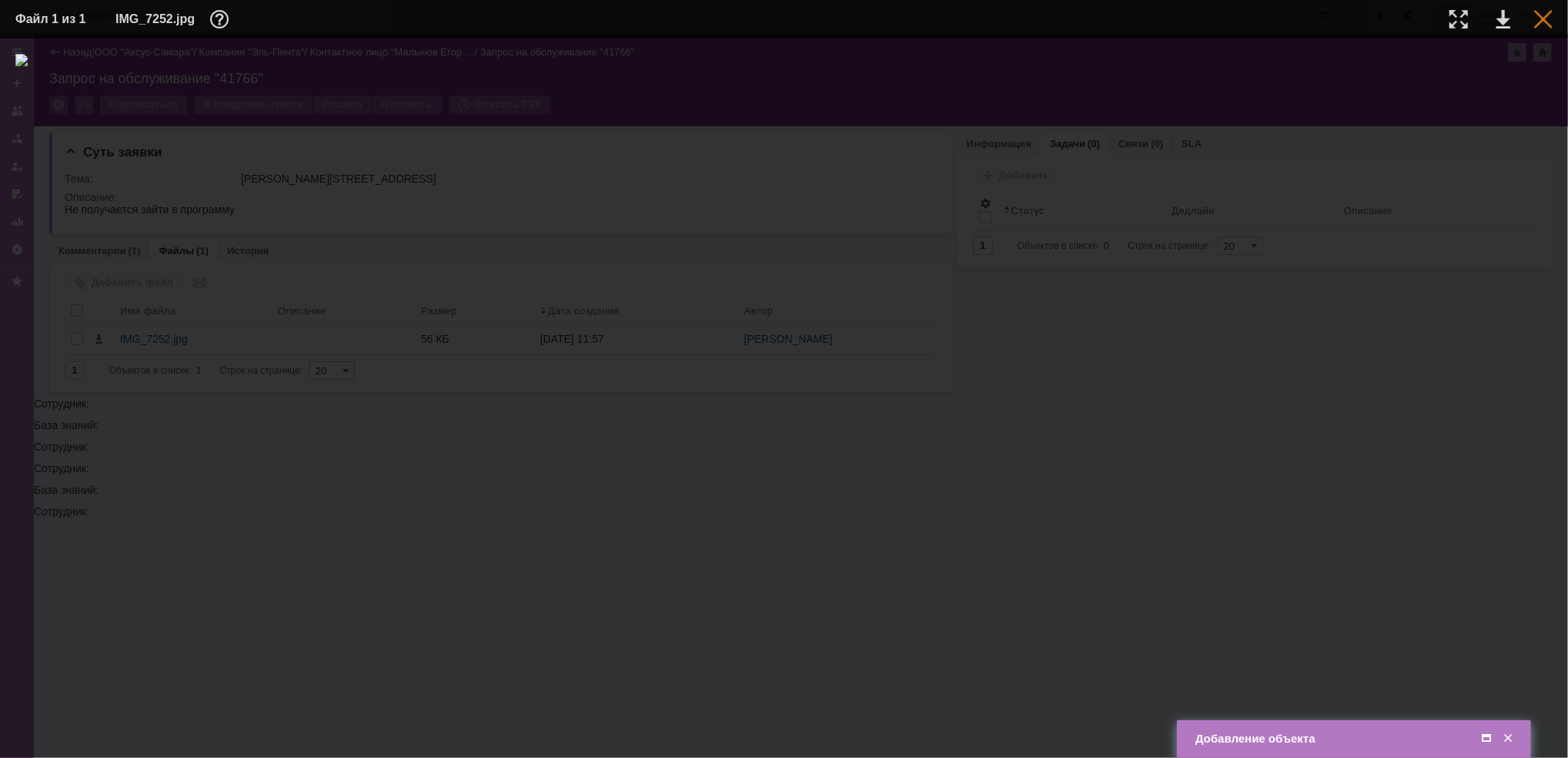
click at [1544, 21] on div at bounding box center [1543, 19] width 18 height 18
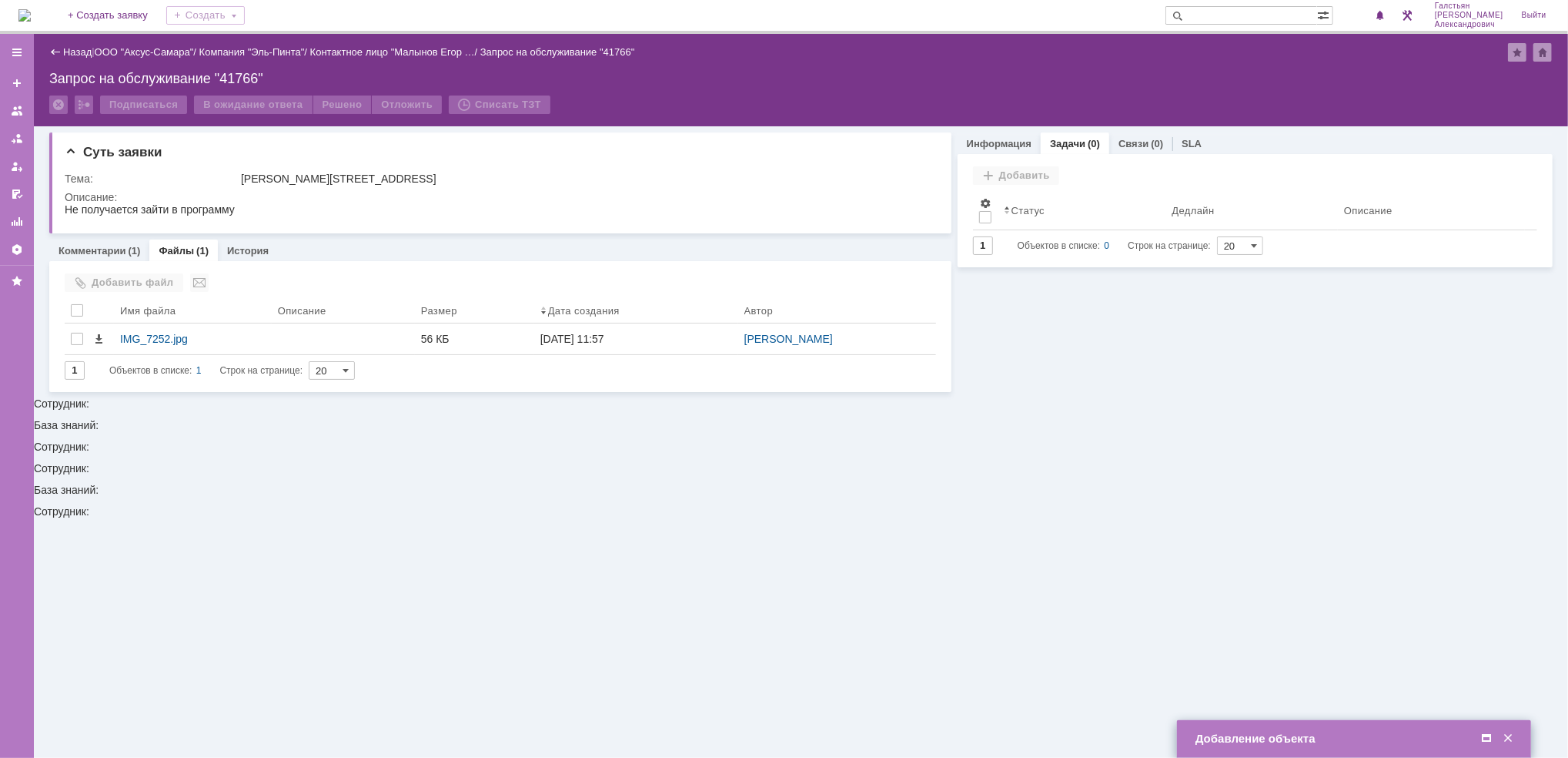
click at [1486, 737] on span at bounding box center [1486, 738] width 15 height 14
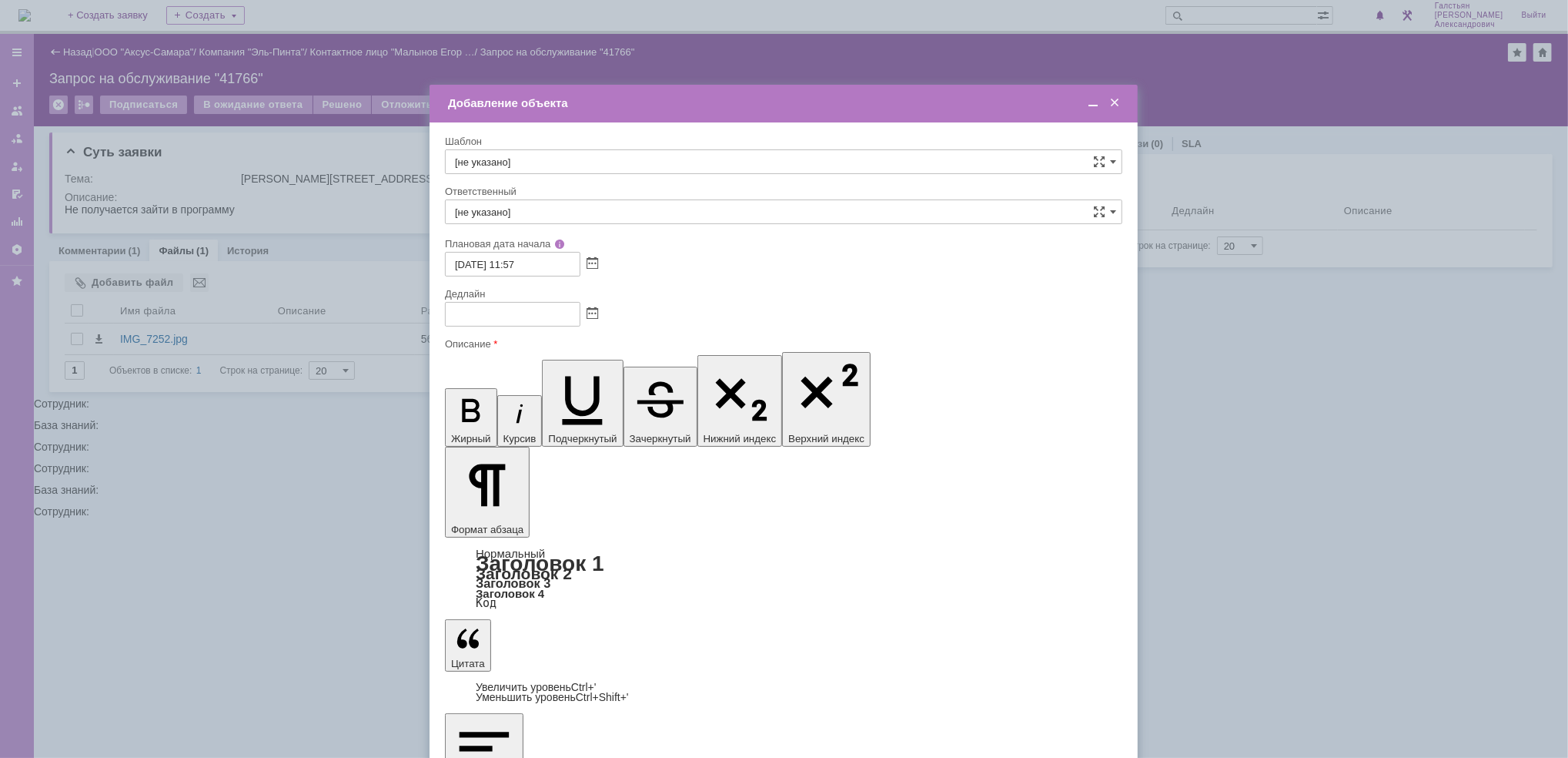
scroll to position [56, 0]
click at [597, 314] on span at bounding box center [592, 313] width 11 height 12
click at [494, 418] on div "16" at bounding box center [495, 420] width 15 height 13
type input "[DATE] 11:58"
click at [540, 222] on input "[не указано]" at bounding box center [783, 211] width 677 height 25
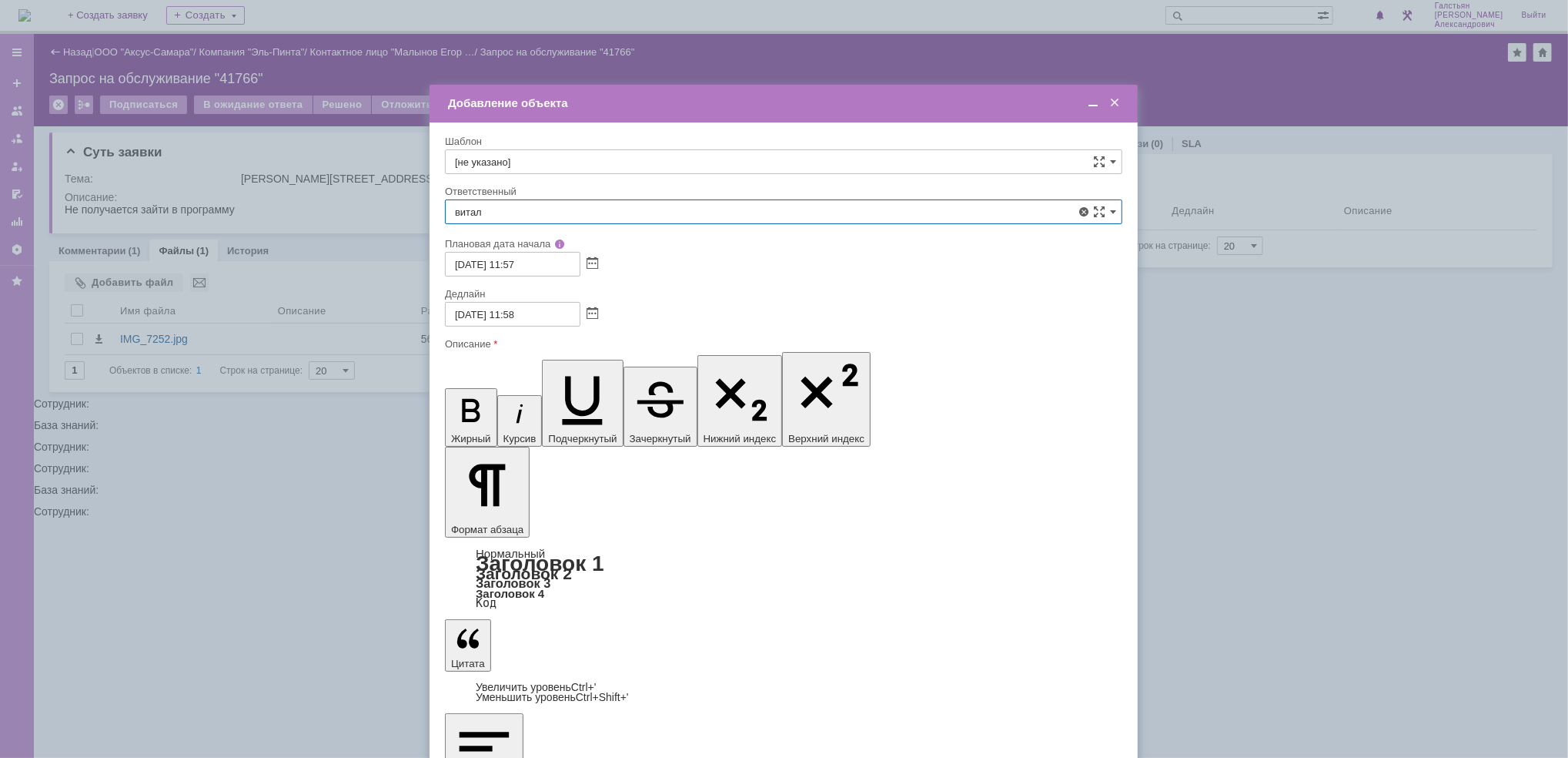
click at [577, 320] on span "[PERSON_NAME]" at bounding box center [783, 324] width 657 height 12
type input "[PERSON_NAME]"
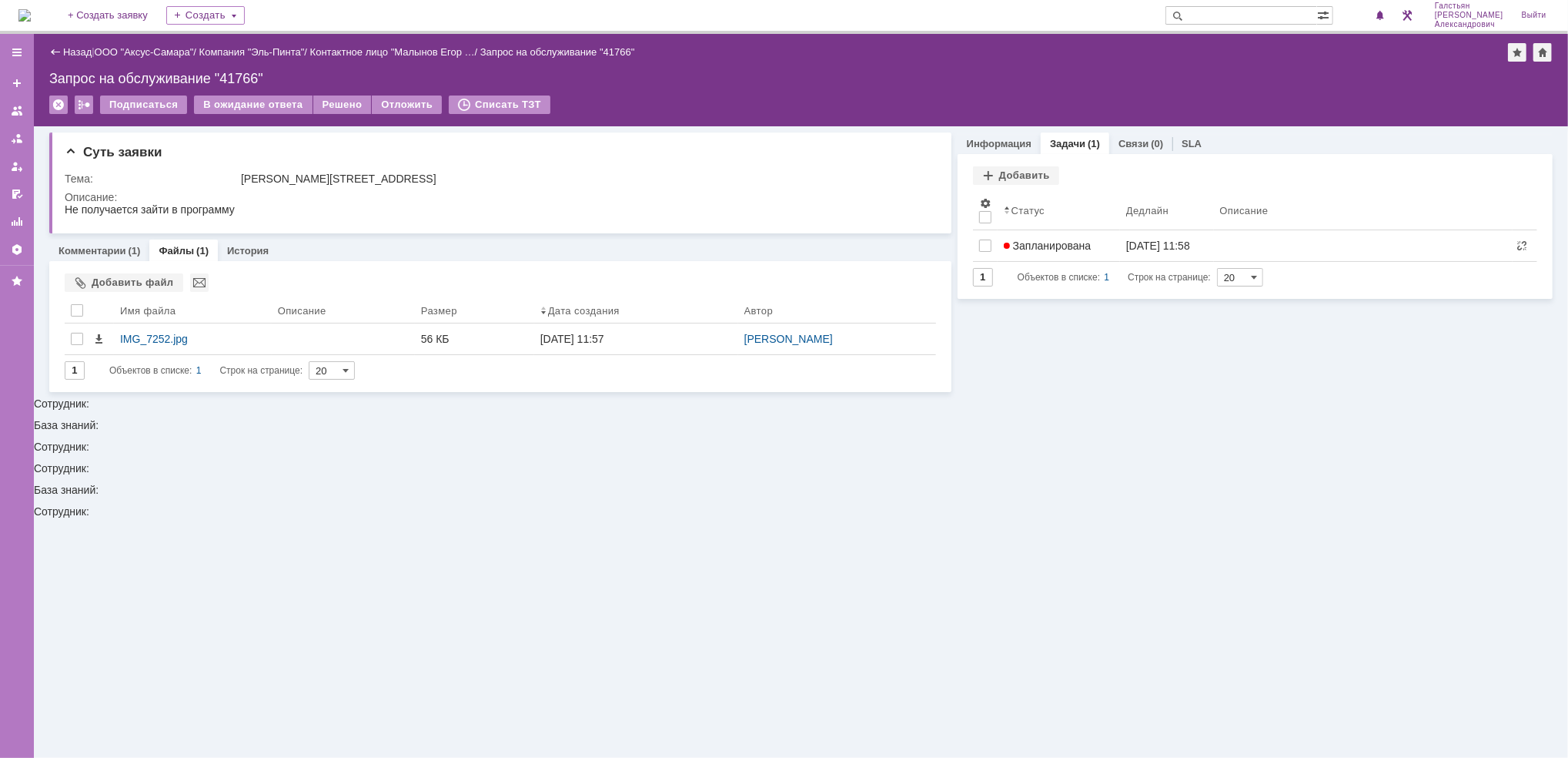
scroll to position [0, 0]
click at [1015, 139] on link "Информация" at bounding box center [998, 143] width 65 height 11
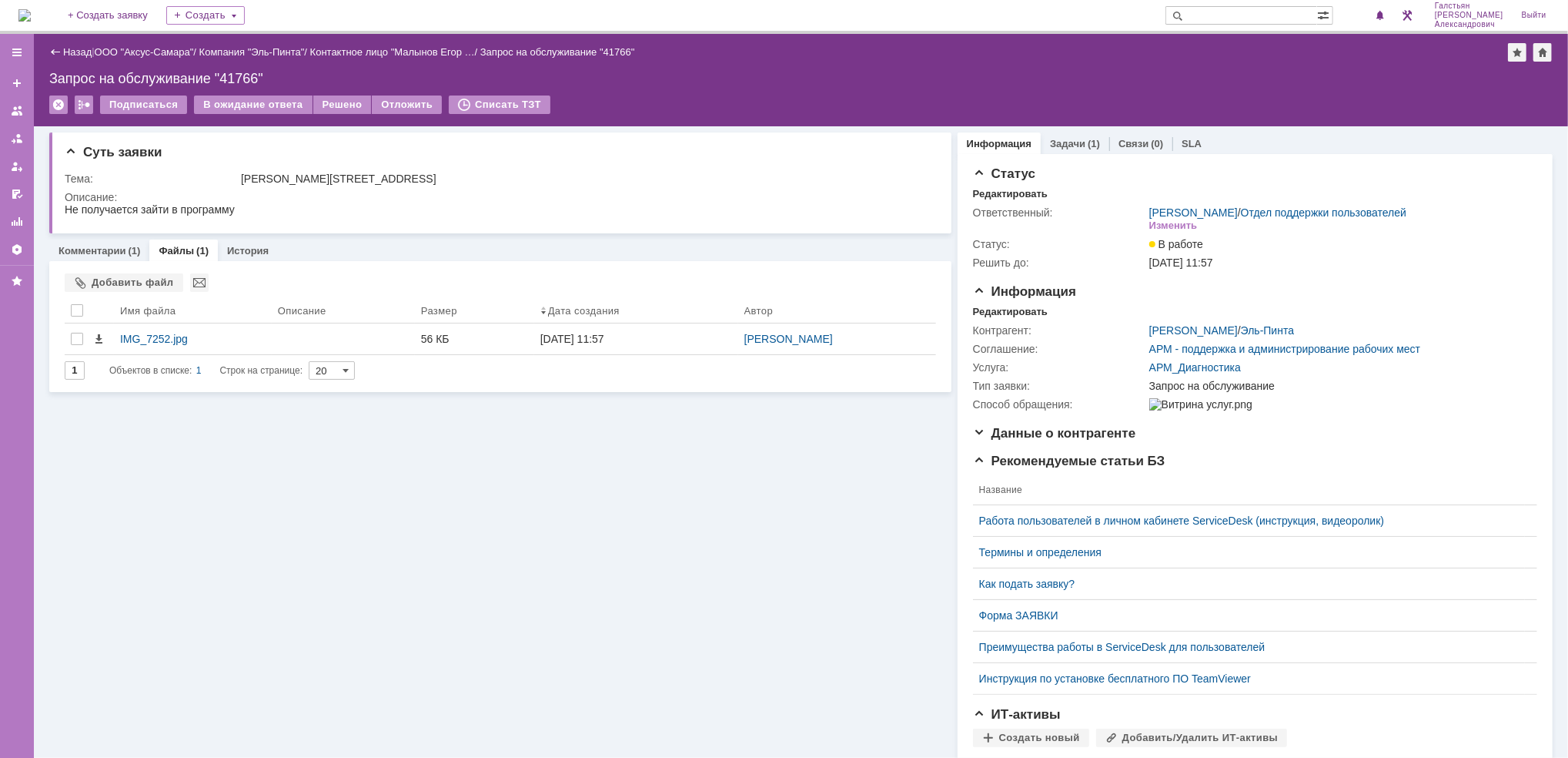
click at [28, 15] on img at bounding box center [24, 15] width 12 height 12
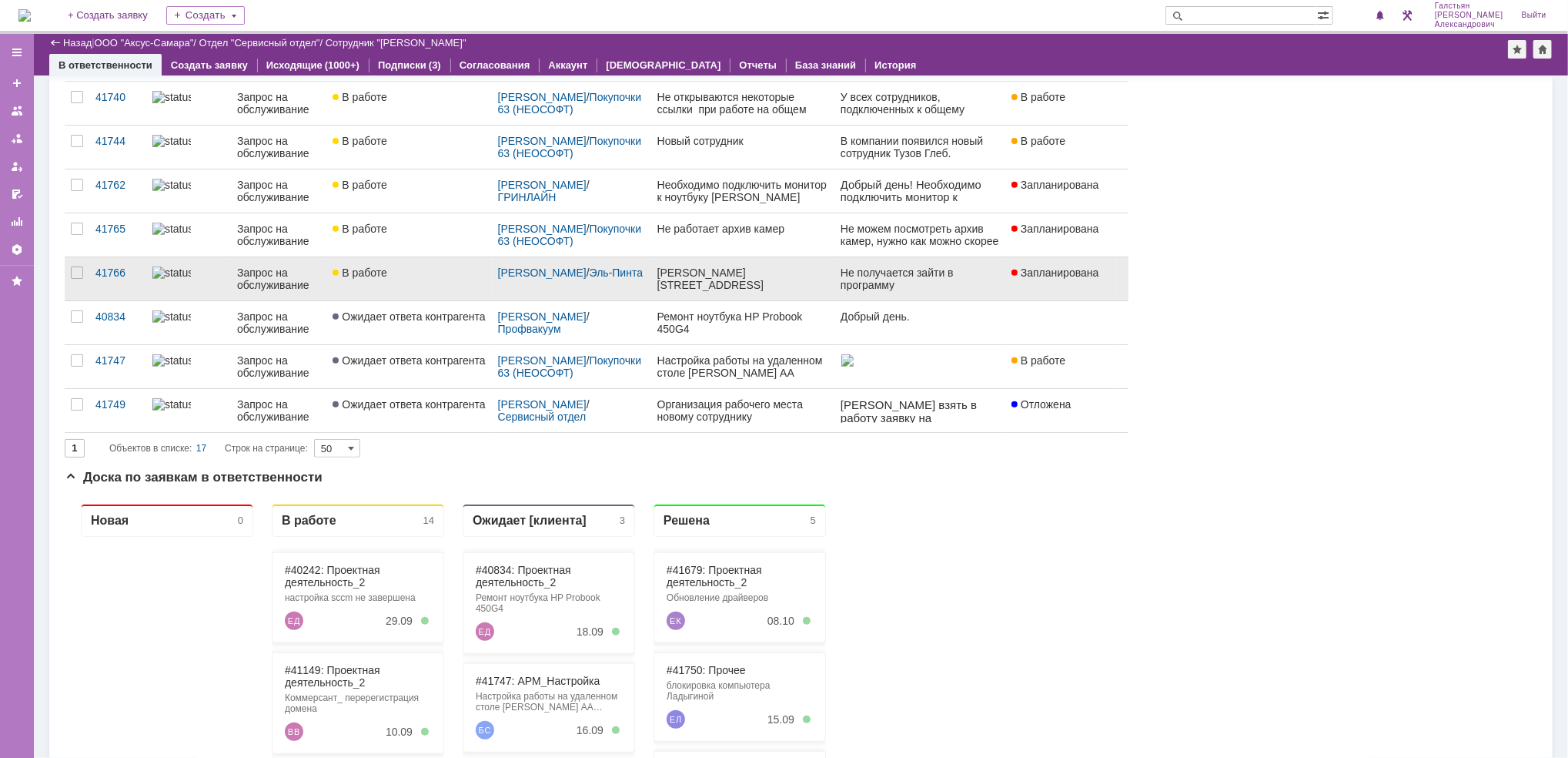
scroll to position [513, 0]
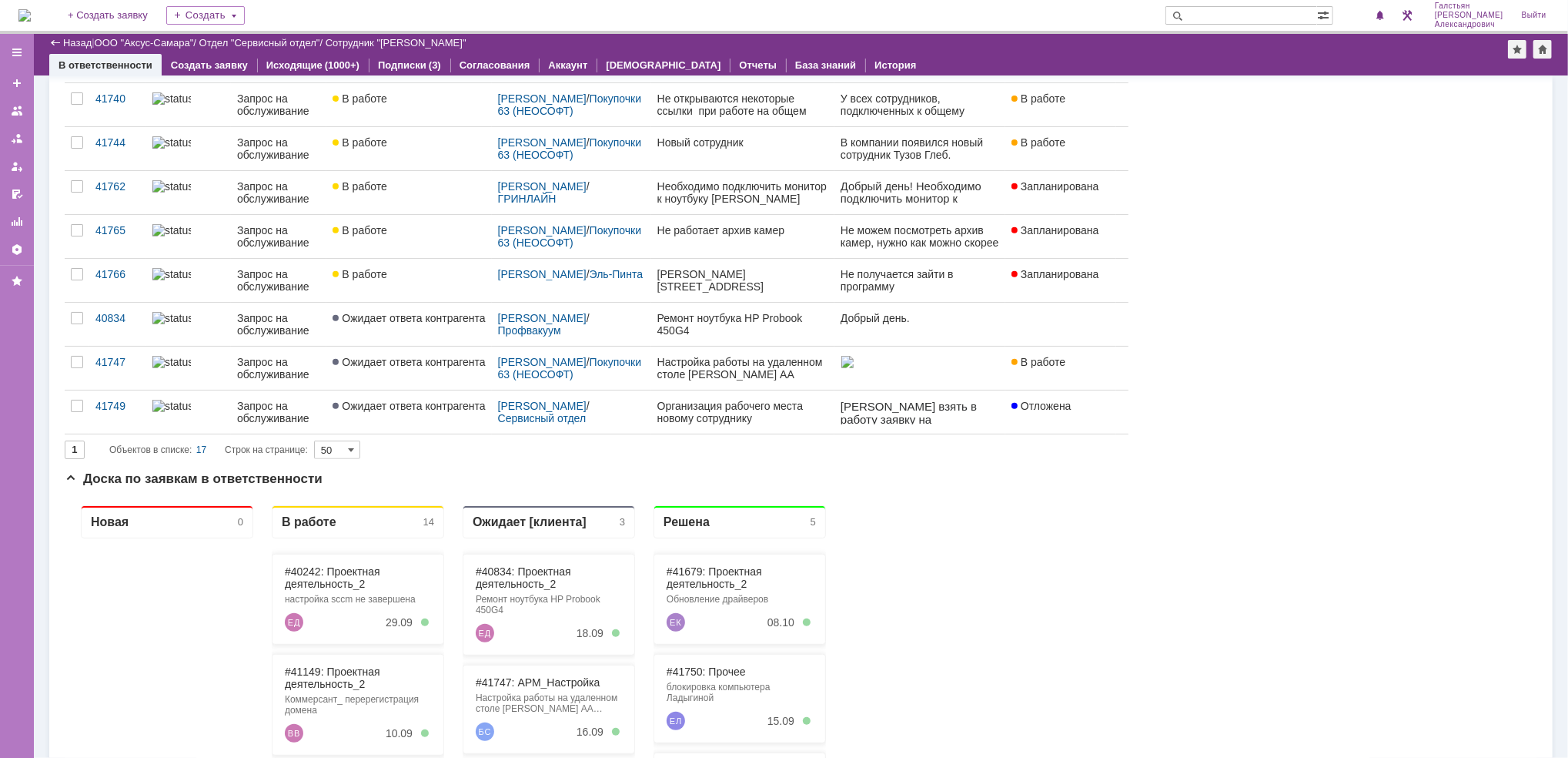
click at [29, 22] on img at bounding box center [24, 15] width 12 height 12
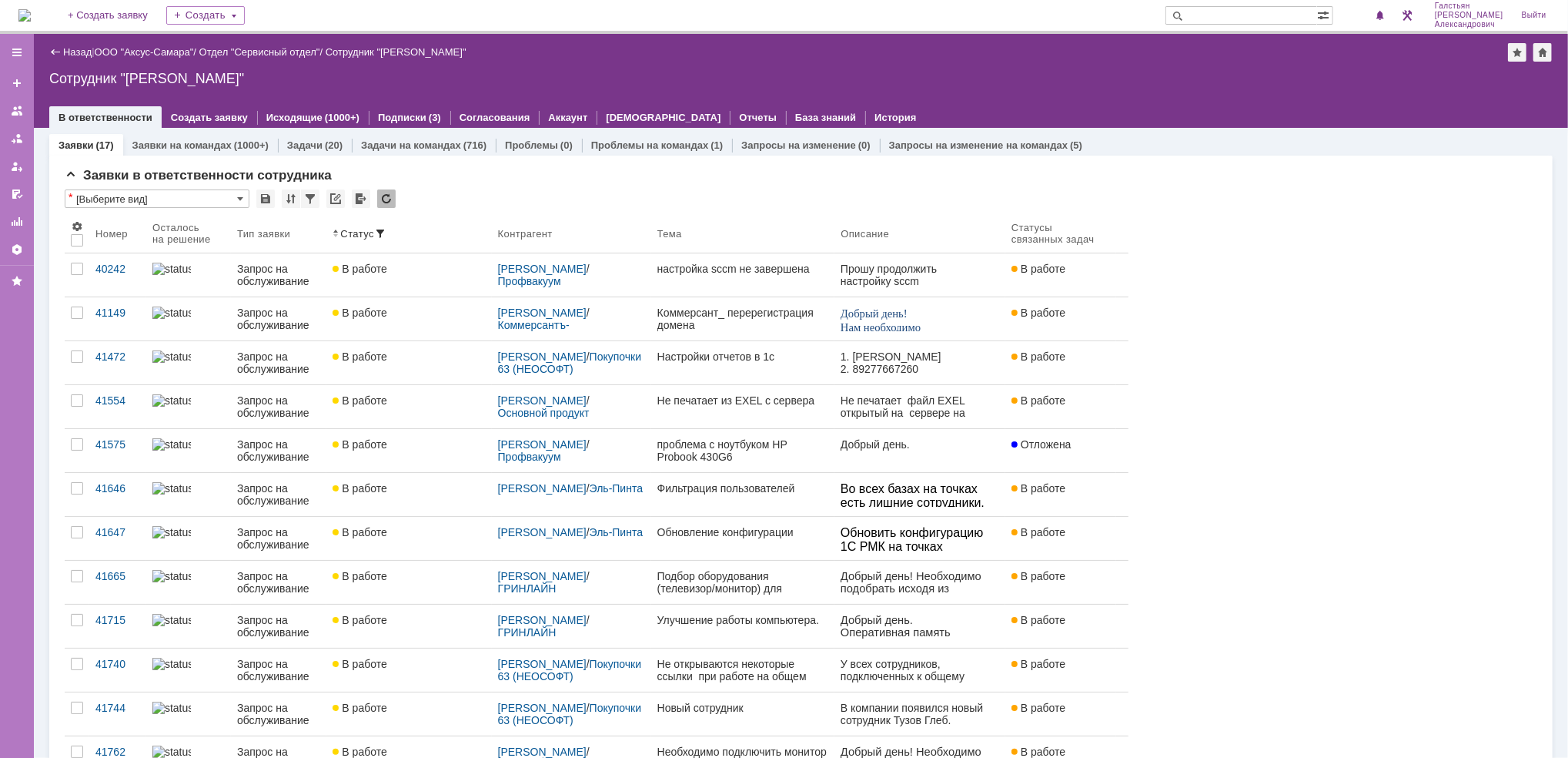
click at [29, 10] on img at bounding box center [24, 15] width 12 height 12
click at [31, 11] on img at bounding box center [24, 15] width 12 height 12
click at [31, 10] on img at bounding box center [24, 15] width 12 height 12
click at [31, 11] on img at bounding box center [24, 15] width 12 height 12
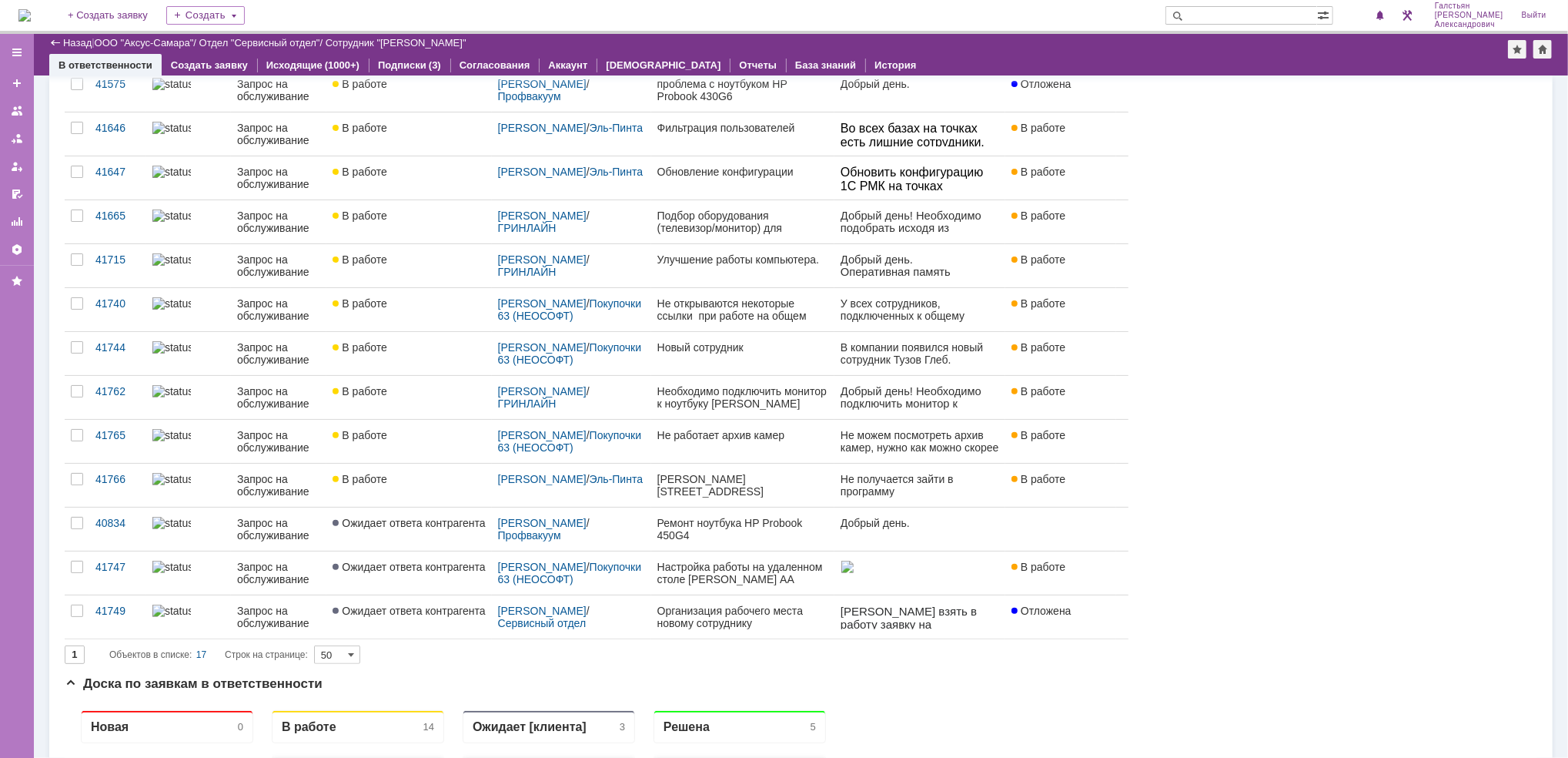
click at [28, 16] on img at bounding box center [24, 15] width 12 height 12
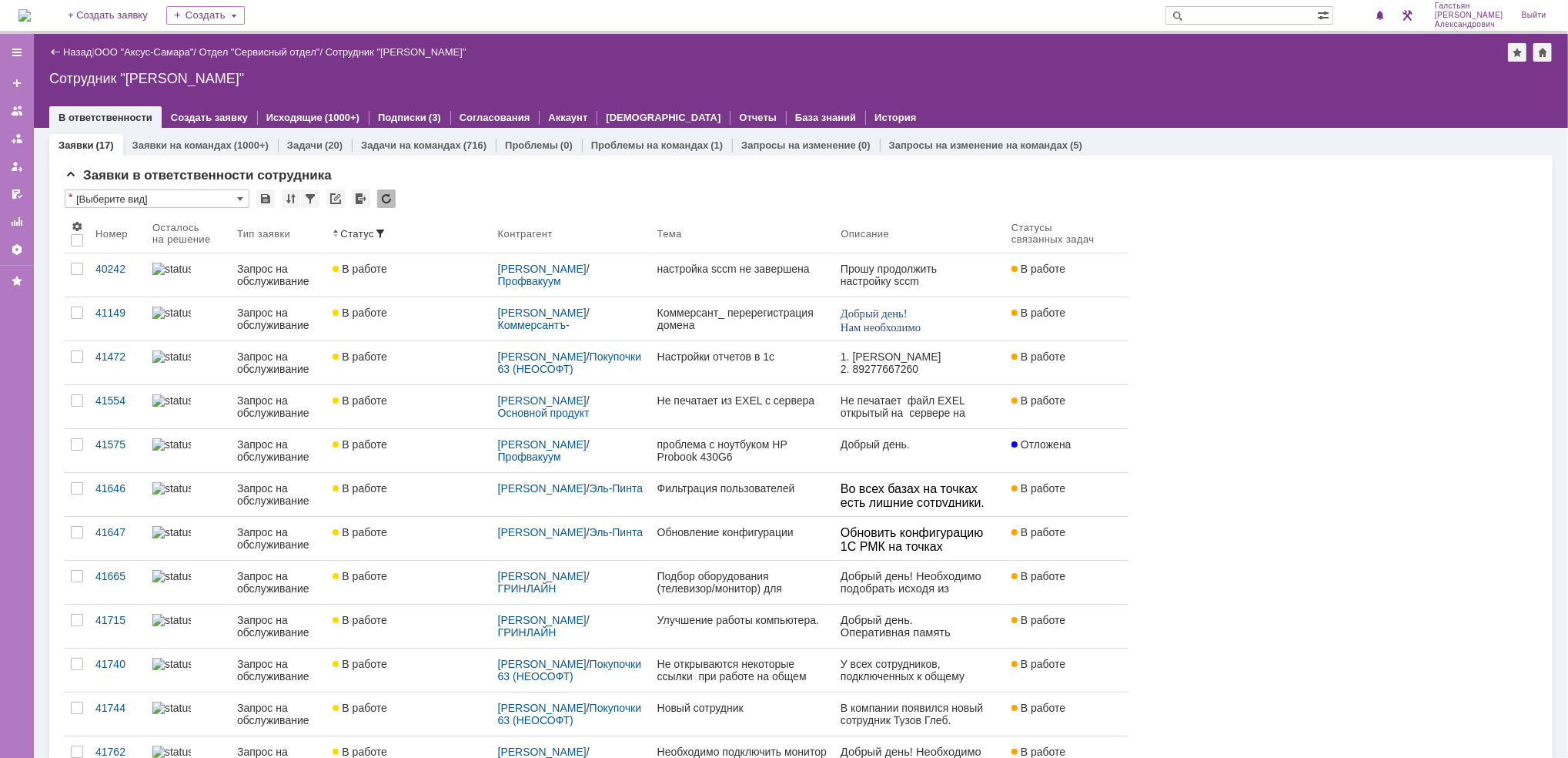
click at [26, 10] on img at bounding box center [24, 15] width 12 height 12
click at [31, 11] on img at bounding box center [24, 15] width 12 height 12
click at [31, 14] on img at bounding box center [24, 15] width 12 height 12
click at [31, 10] on img at bounding box center [24, 15] width 12 height 12
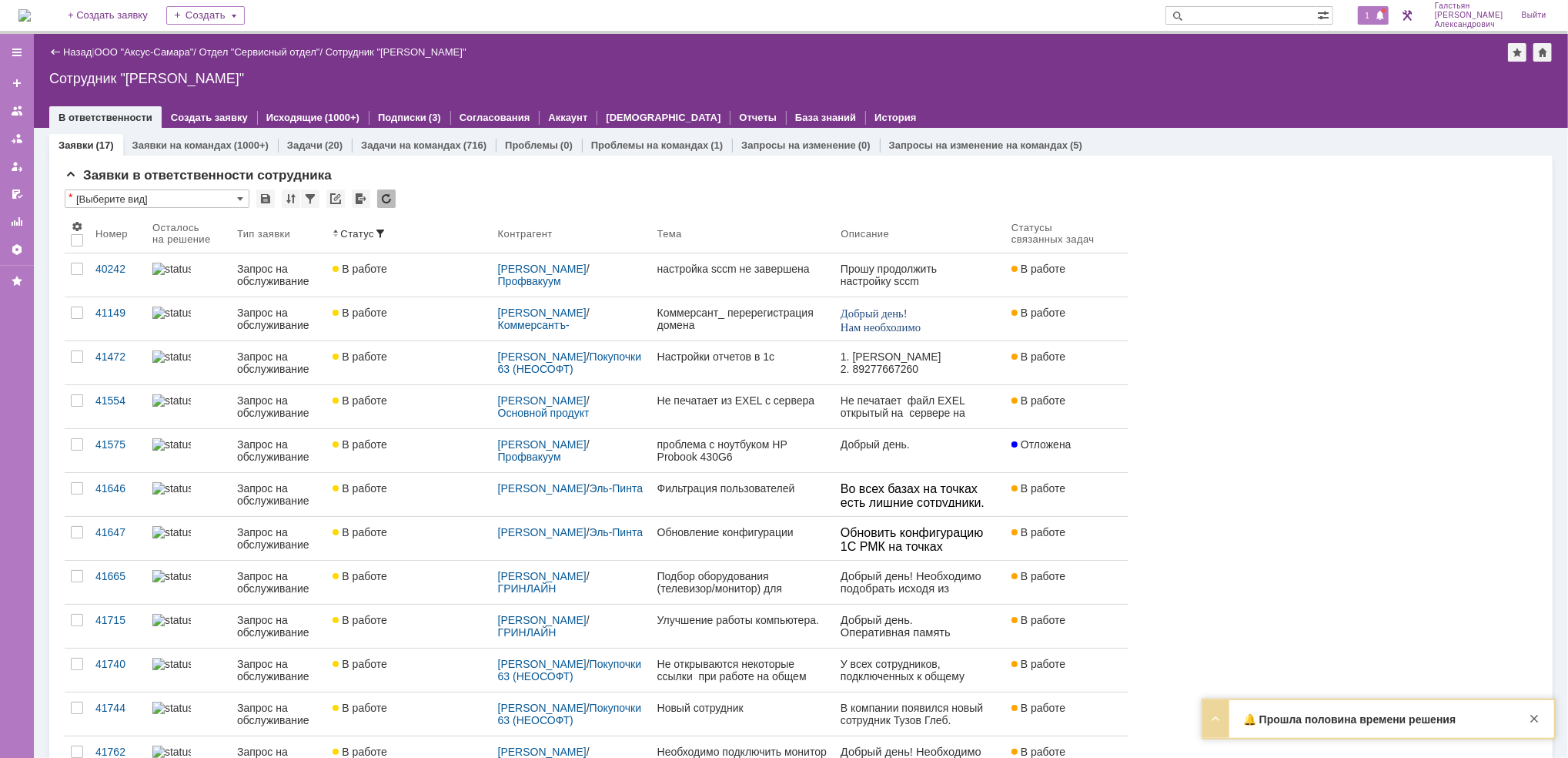
click at [1369, 12] on span "1" at bounding box center [1367, 16] width 14 height 11
click at [1240, 54] on div "Назад | ООО "Аксус-Самара" / Отдел "Сервисный отдел" / Сотрудник "[PERSON_NAME]"" at bounding box center [801, 52] width 1503 height 18
click at [1370, 14] on span "1" at bounding box center [1367, 16] width 14 height 11
click at [1202, 73] on div "Сотрудник "[PERSON_NAME]"" at bounding box center [801, 78] width 1503 height 15
click at [1373, 12] on span "1" at bounding box center [1367, 16] width 14 height 11
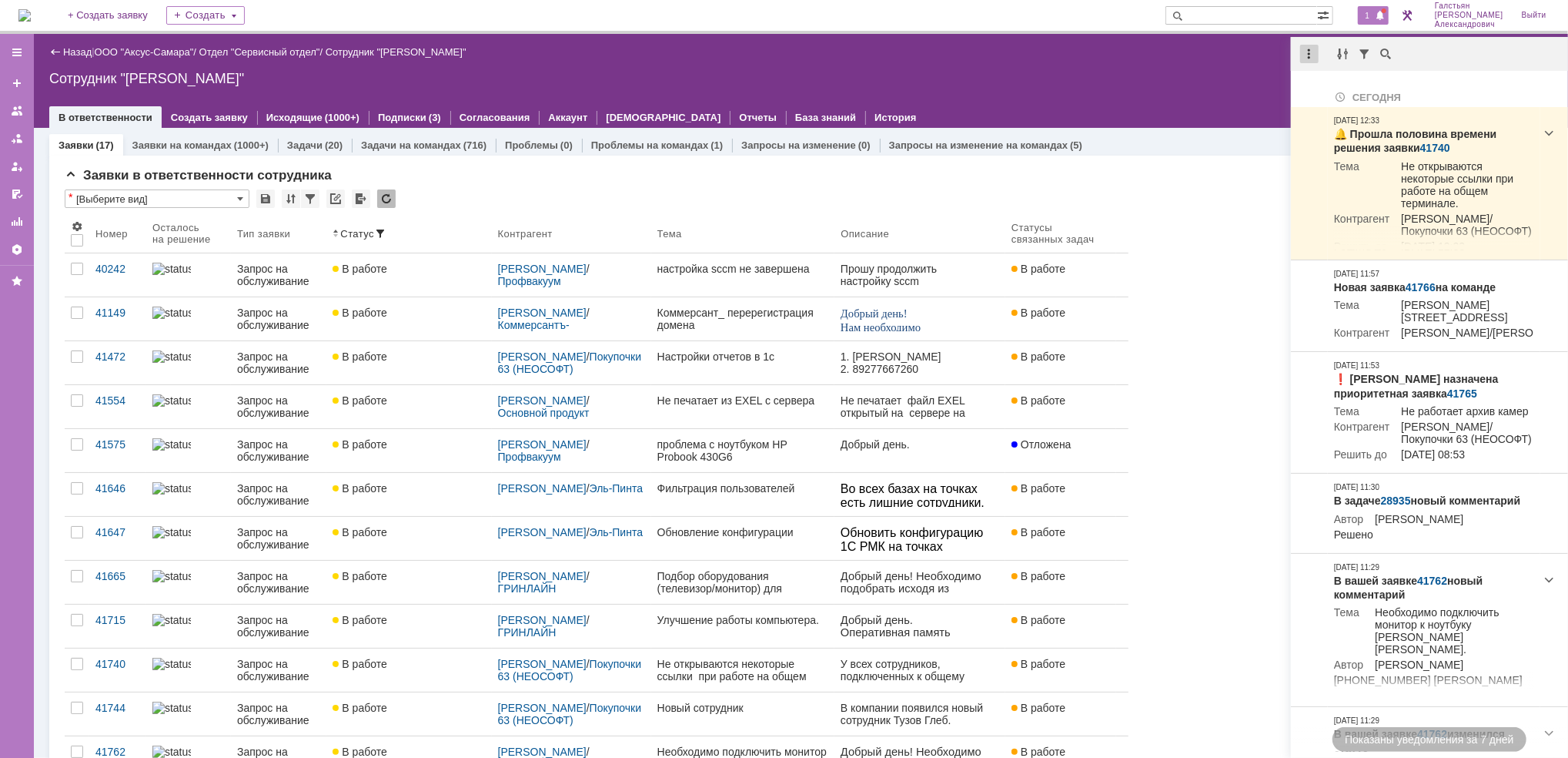
click at [1311, 52] on div at bounding box center [1309, 53] width 18 height 18
click at [1326, 88] on div "Отметить уведомления прочитанными" at bounding box center [1415, 93] width 206 height 11
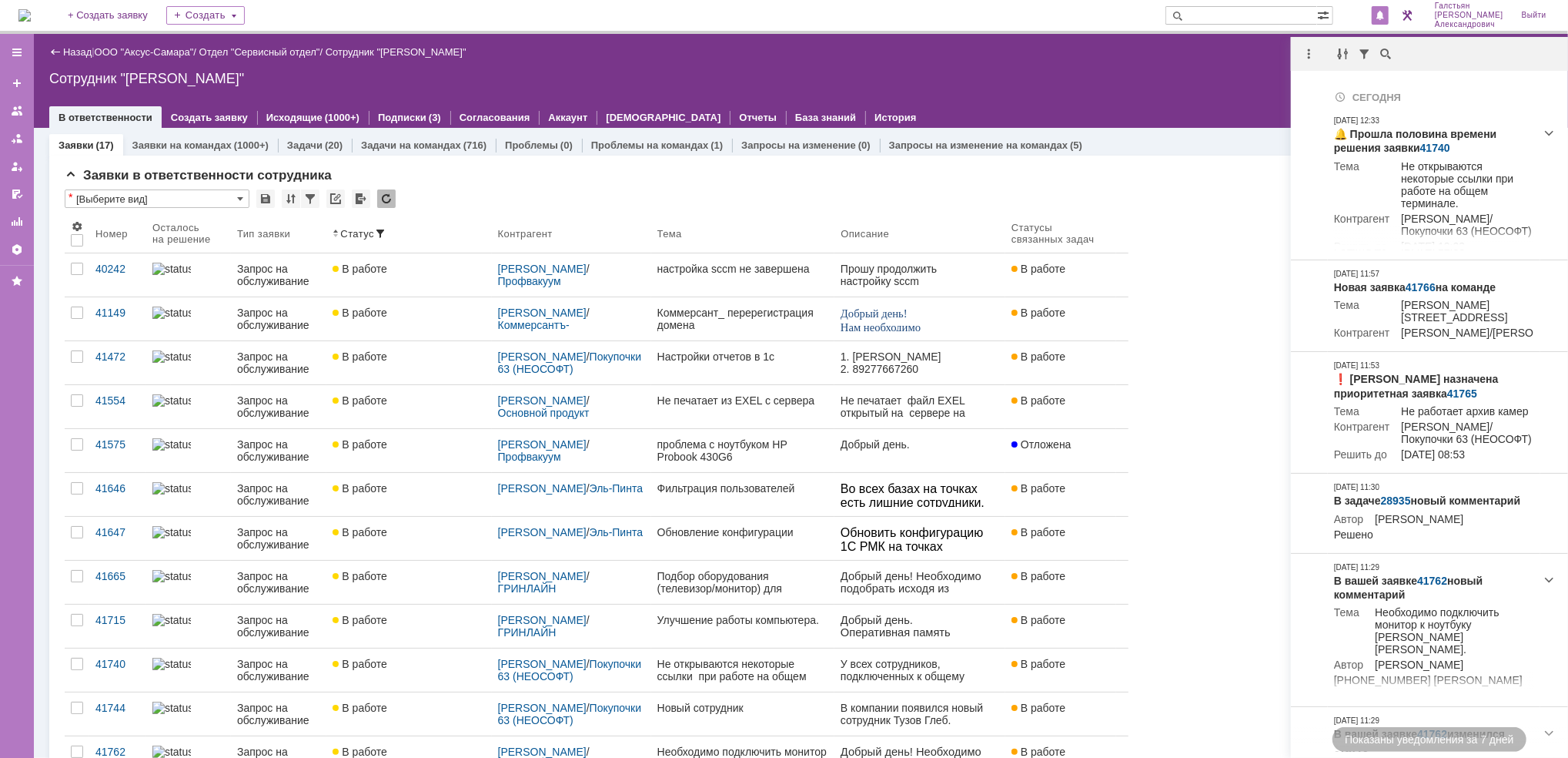
click at [1247, 85] on div "Назад | ООО "Аксус-Самара" / Отдел "Сервисный отдел" / Сотрудник "Галстьян Степ…" at bounding box center [801, 81] width 1534 height 94
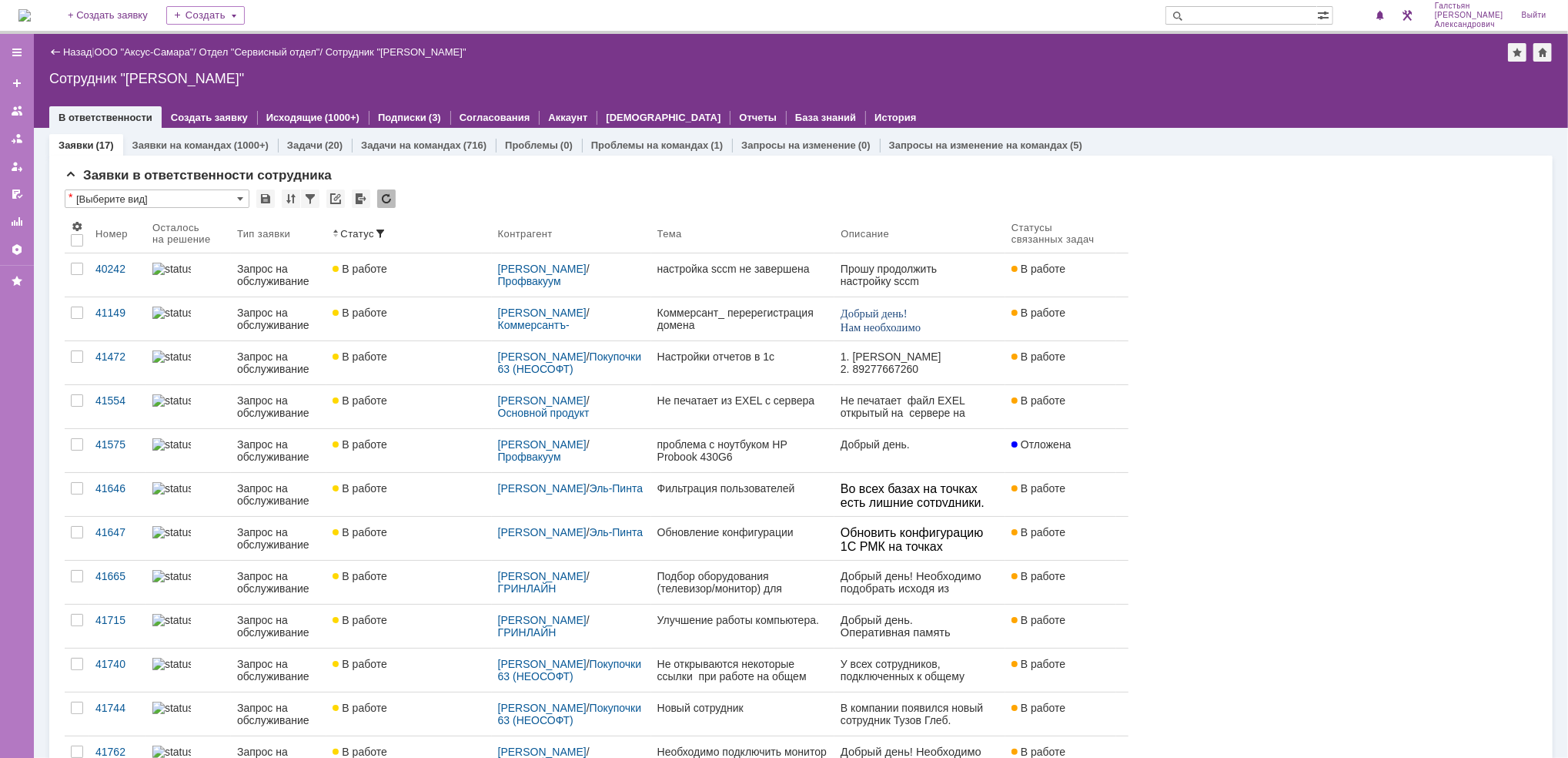
click at [17, 11] on div "На домашнюю + Создать заявку Создать [PERSON_NAME]" at bounding box center [784, 17] width 1568 height 34
click img
click span
click div "Назад | ООО "Аксус-Самара" / Отдел "Сервисный отдел" / Сотрудник "Галстьян Степ…"
click img
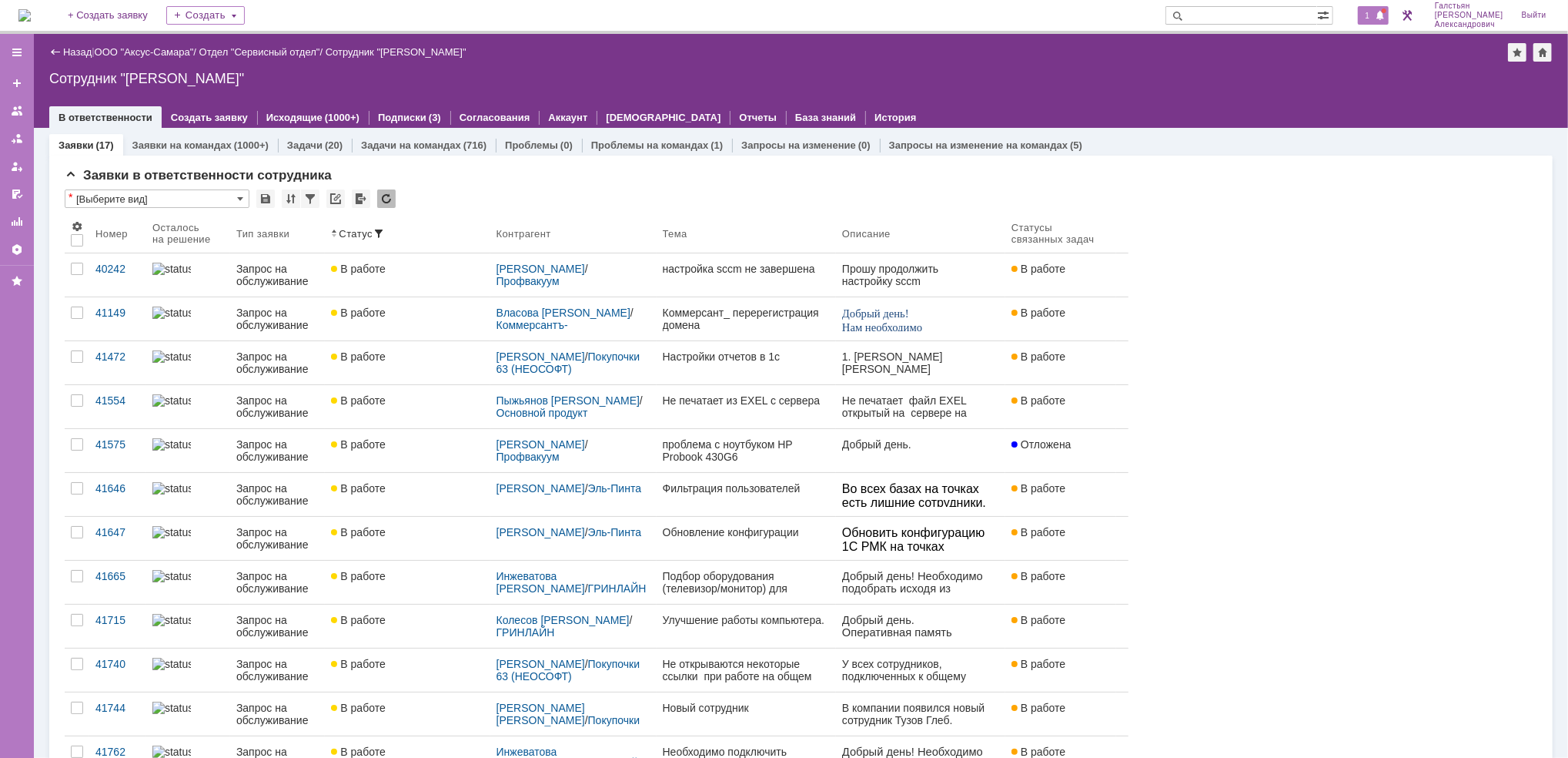
click div "1"
click div "Назад | ООО "Аксус-Самара" / Отдел "Сервисный отдел" / Сотрудник "Галстьян Степ…"
click span "1"
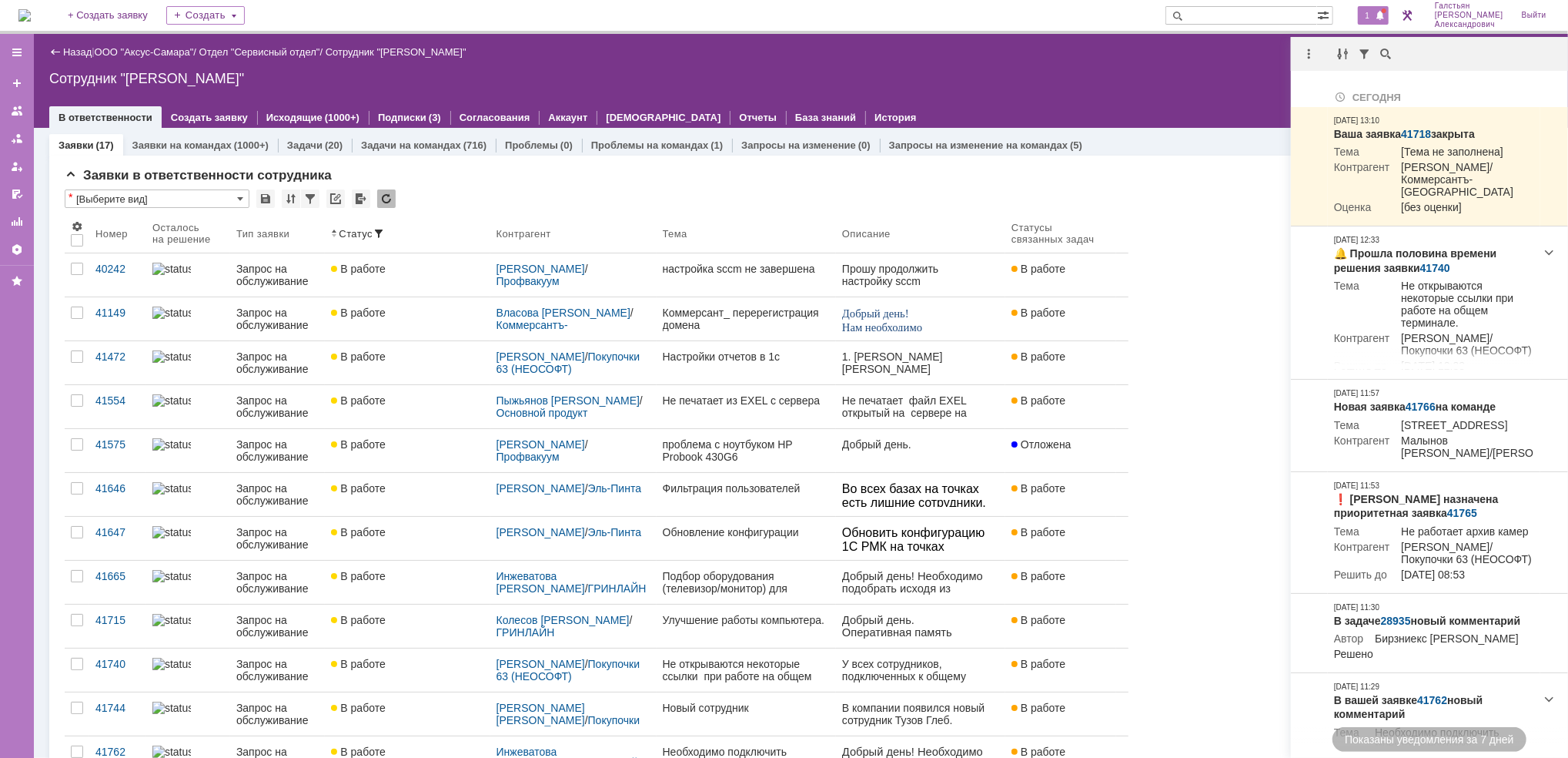
click div "Назад | ООО "Аксус-Самара" / Отдел "Сервисный отдел" / Сотрудник "Галстьян Степ…"
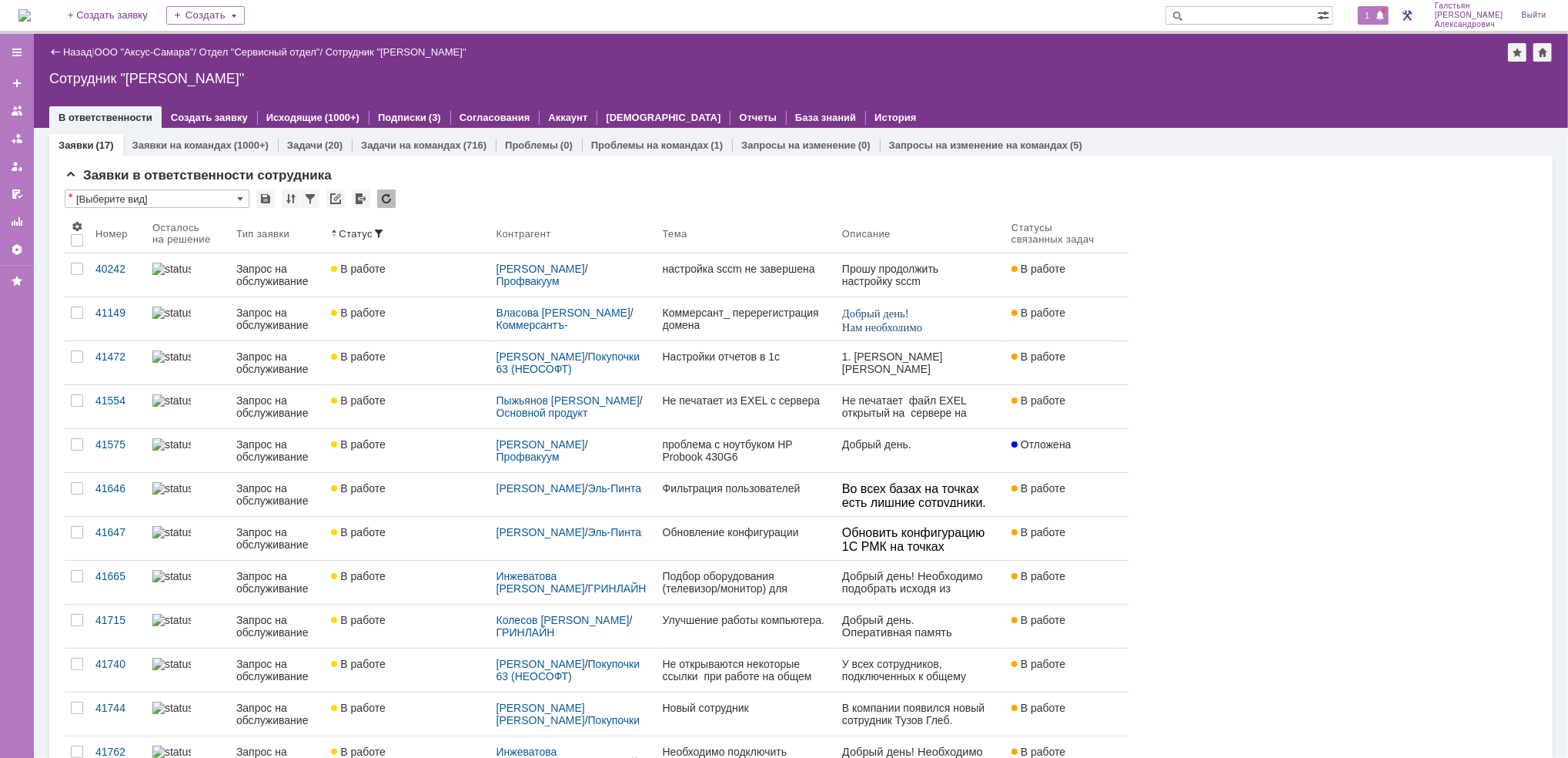
click div "1"
drag, startPoint x: 1151, startPoint y: 69, endPoint x: 641, endPoint y: 34, distance: 511.2
click div "Назад | ООО "Аксус-Самара" / Отдел "Сервисный отдел" / Сотрудник "Галстьян Степ…"
click span
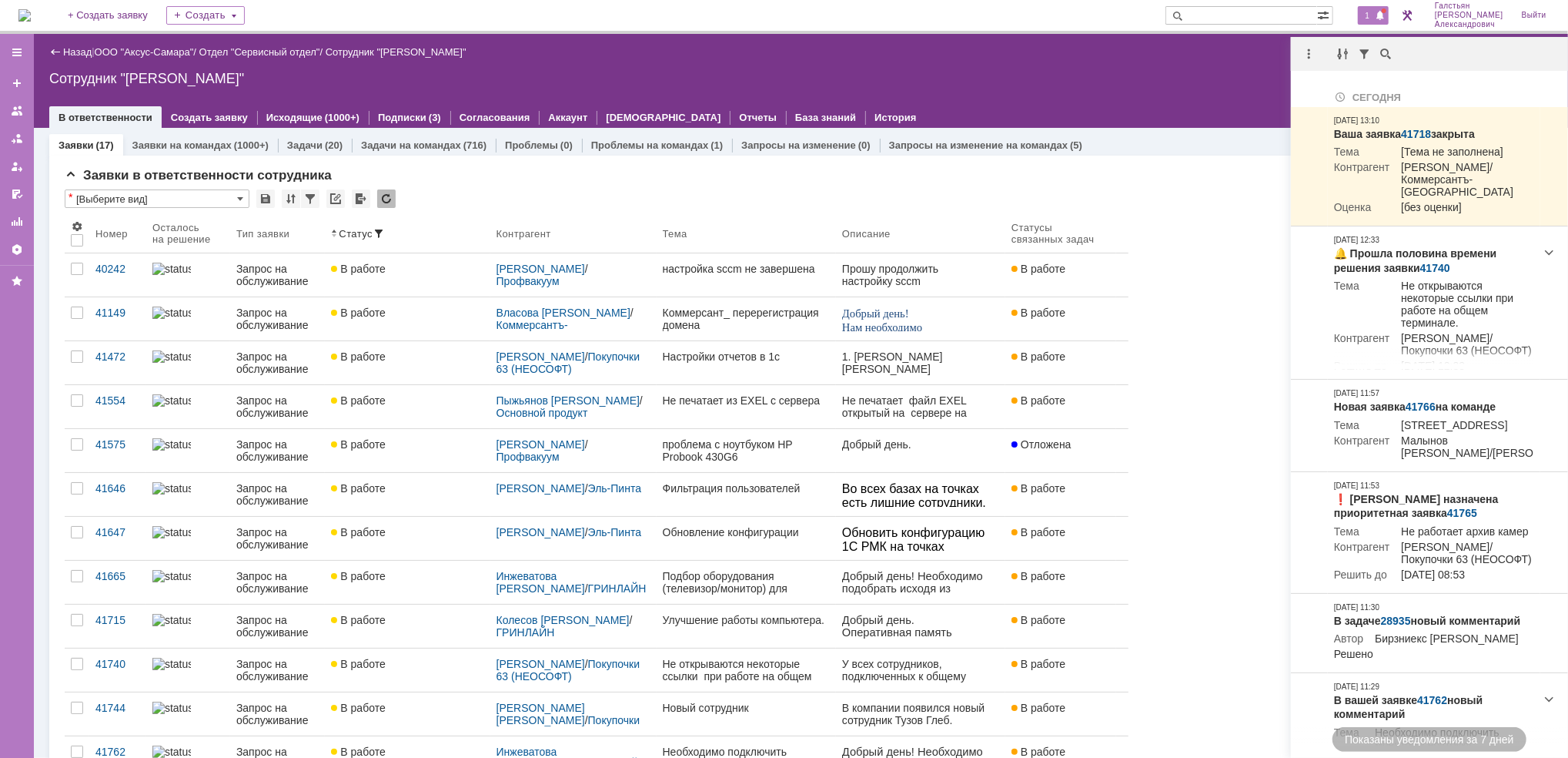
click div
click div "Отметить уведомления прочитанными"
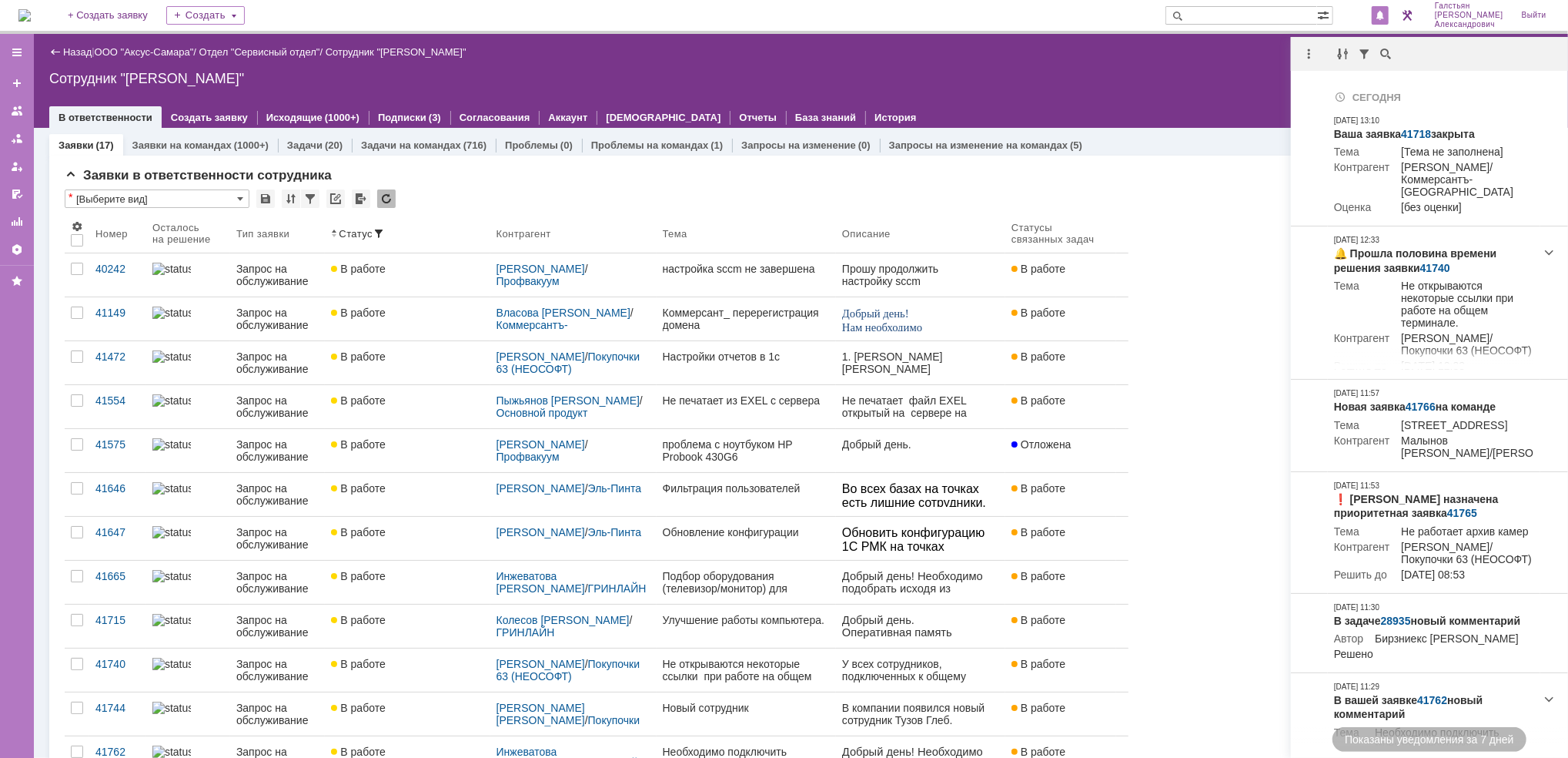
click div "Сотрудник "[PERSON_NAME]""
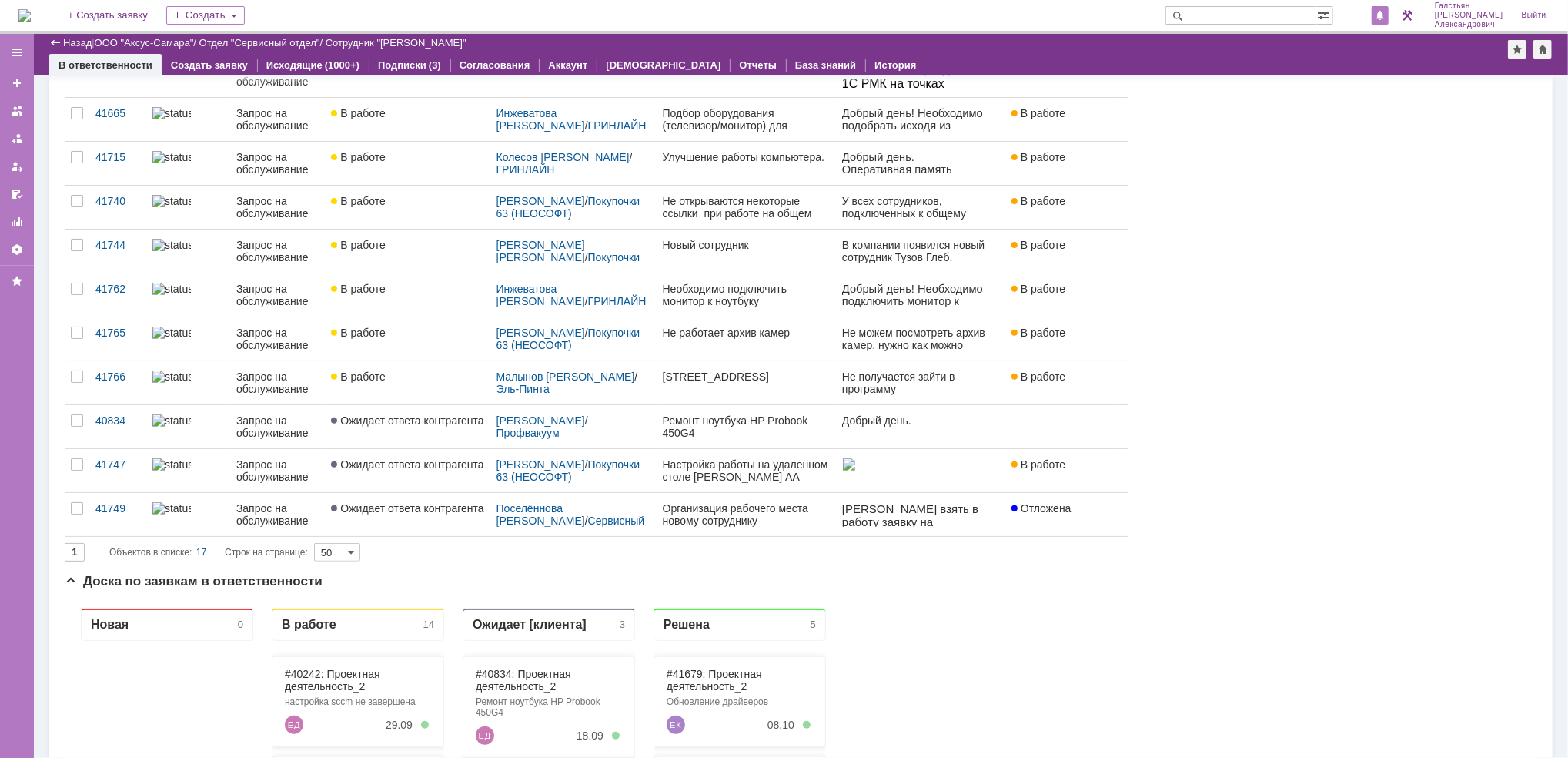
click div
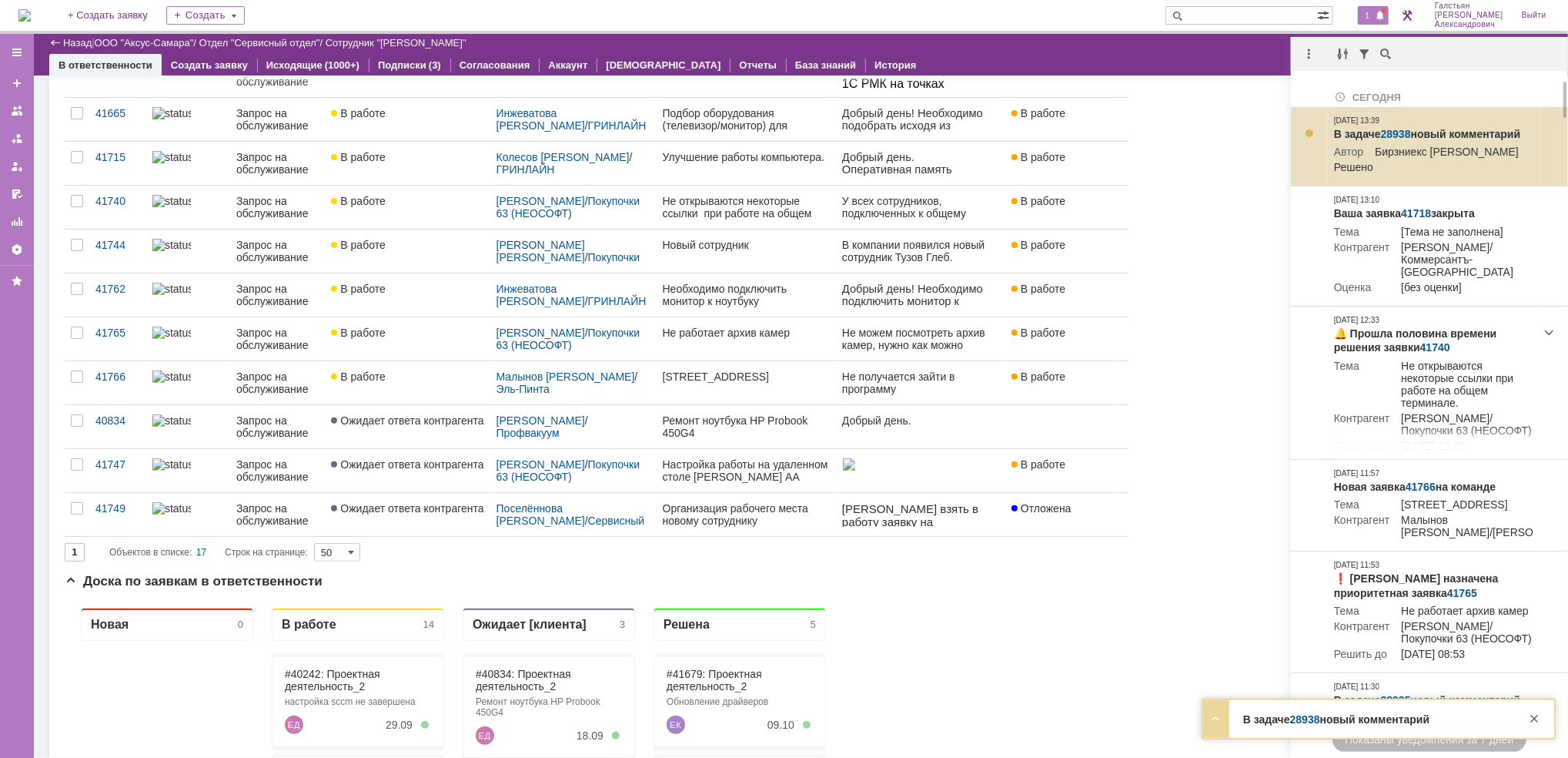
click link "28938"
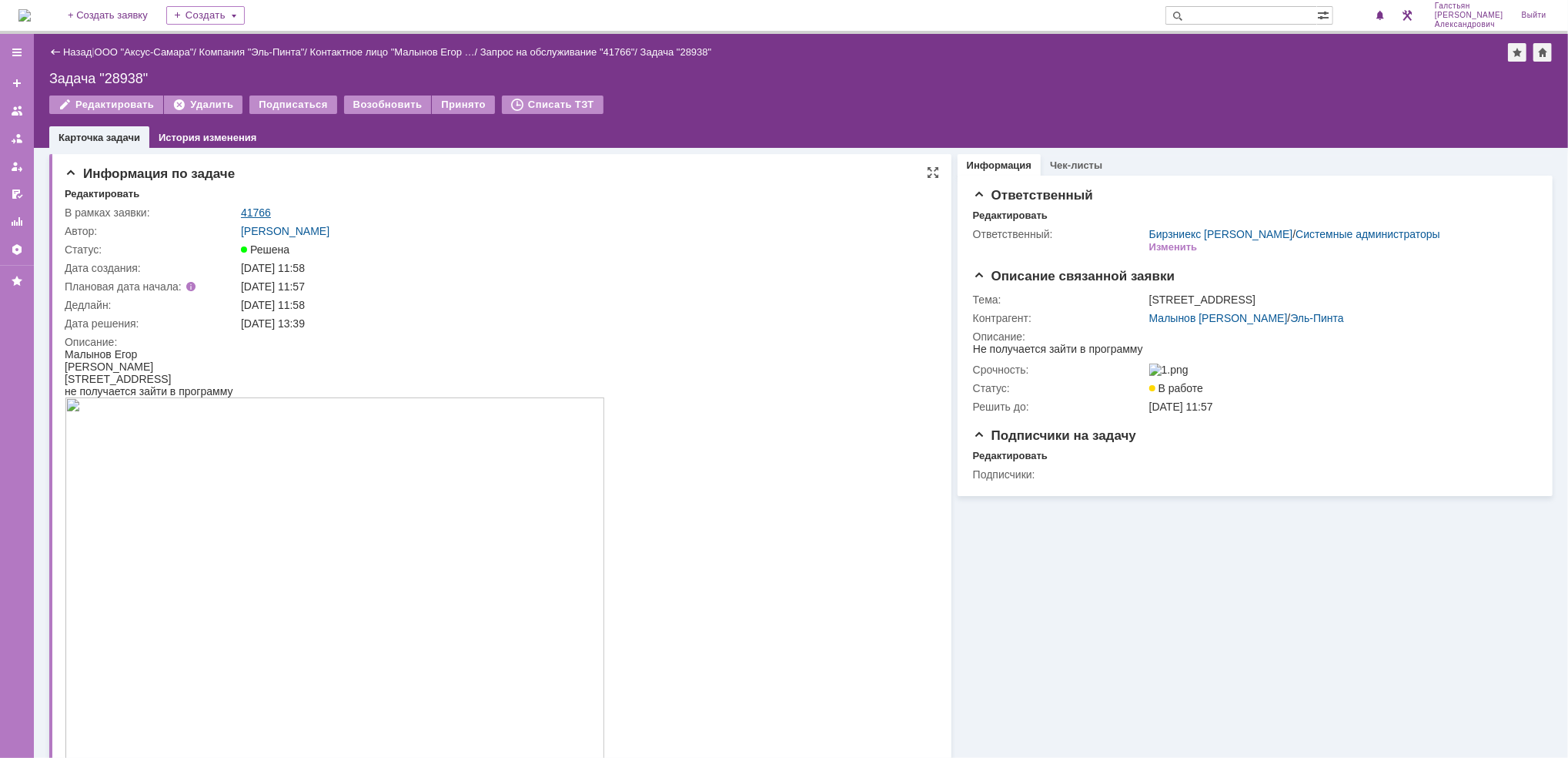
click at [253, 209] on link "41766" at bounding box center [256, 212] width 30 height 12
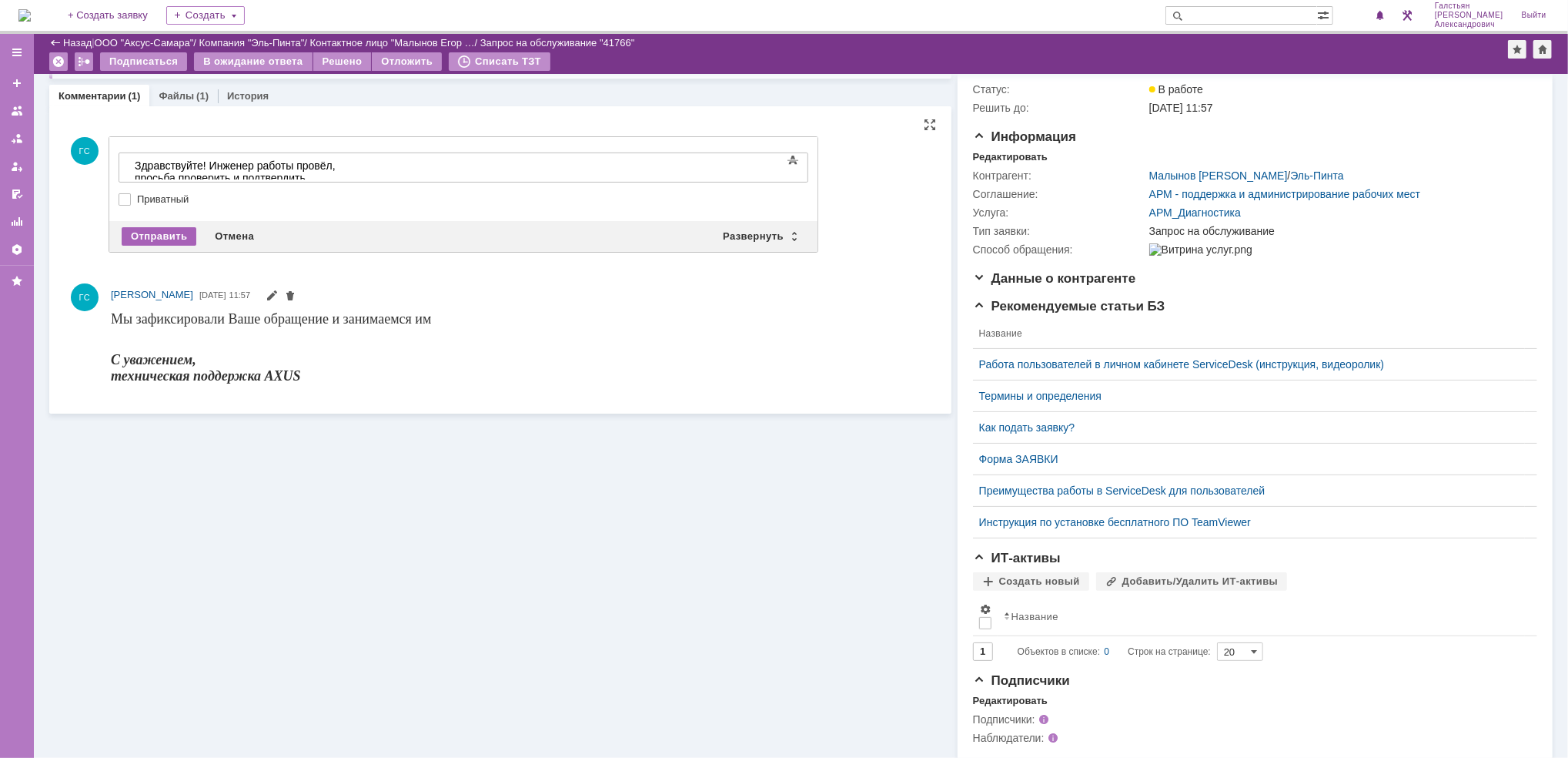
click at [166, 235] on div "Отправить" at bounding box center [159, 236] width 75 height 18
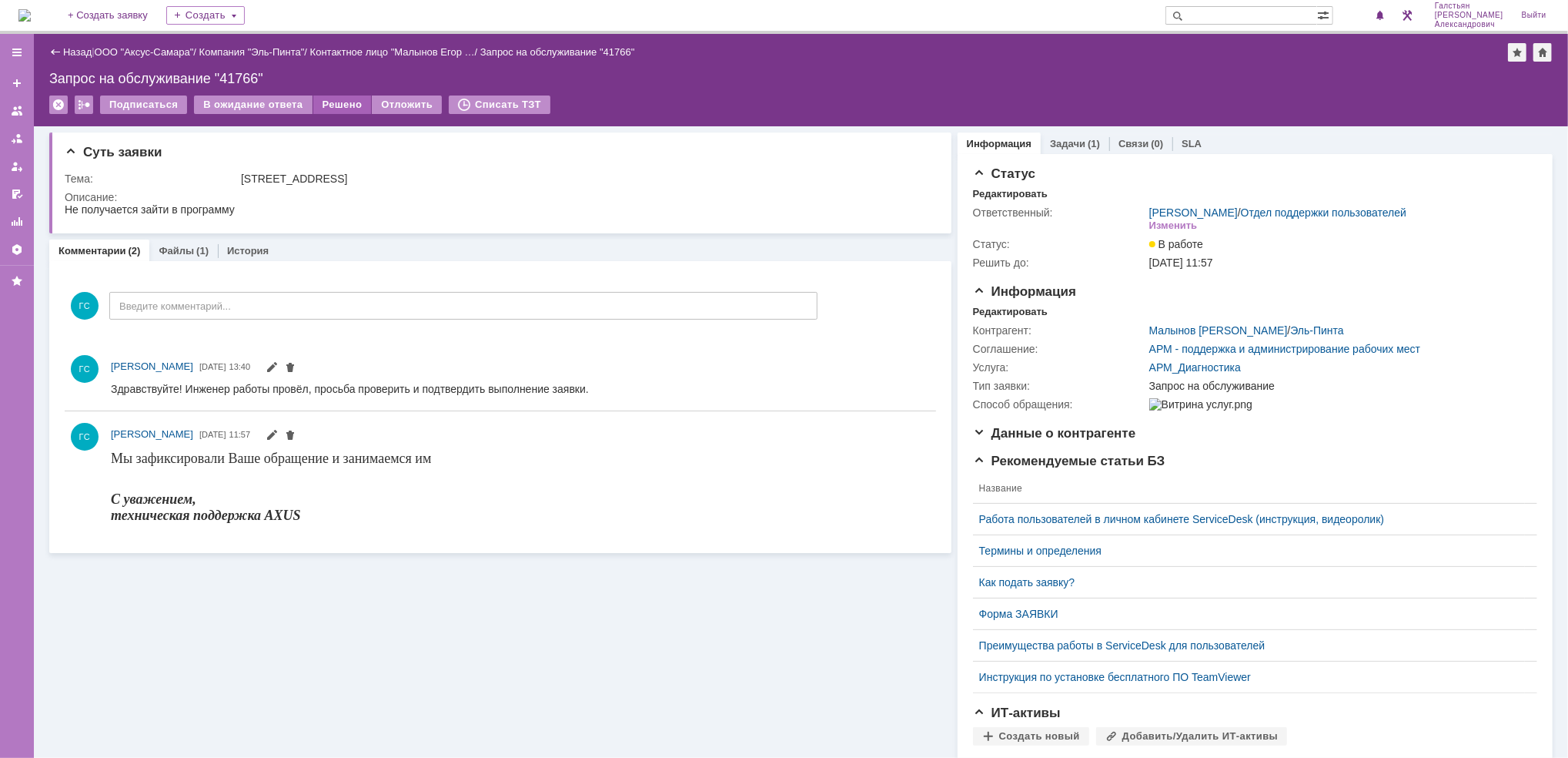
click at [345, 97] on div "Решено" at bounding box center [342, 104] width 58 height 18
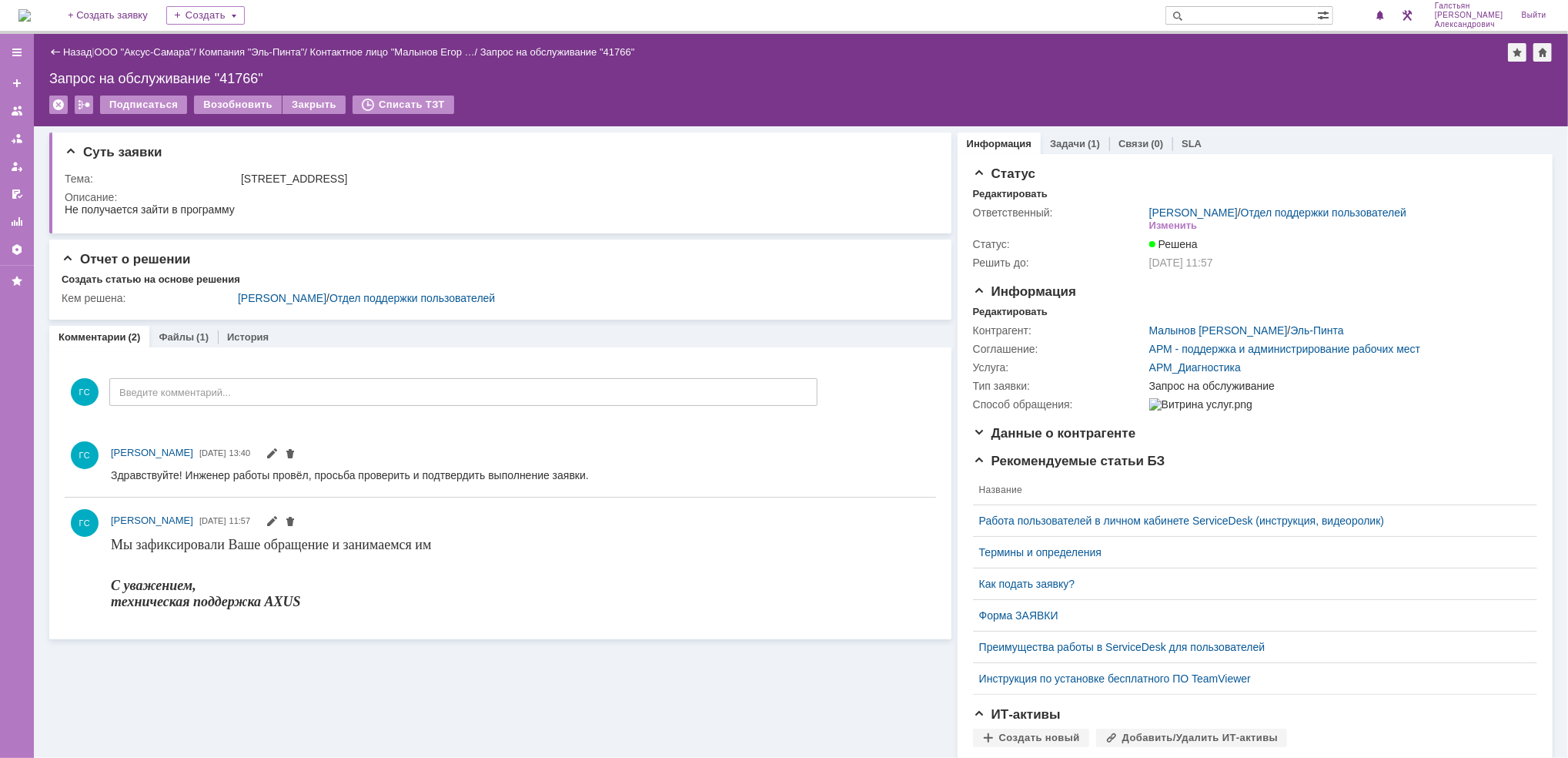
click at [31, 10] on img at bounding box center [24, 15] width 12 height 12
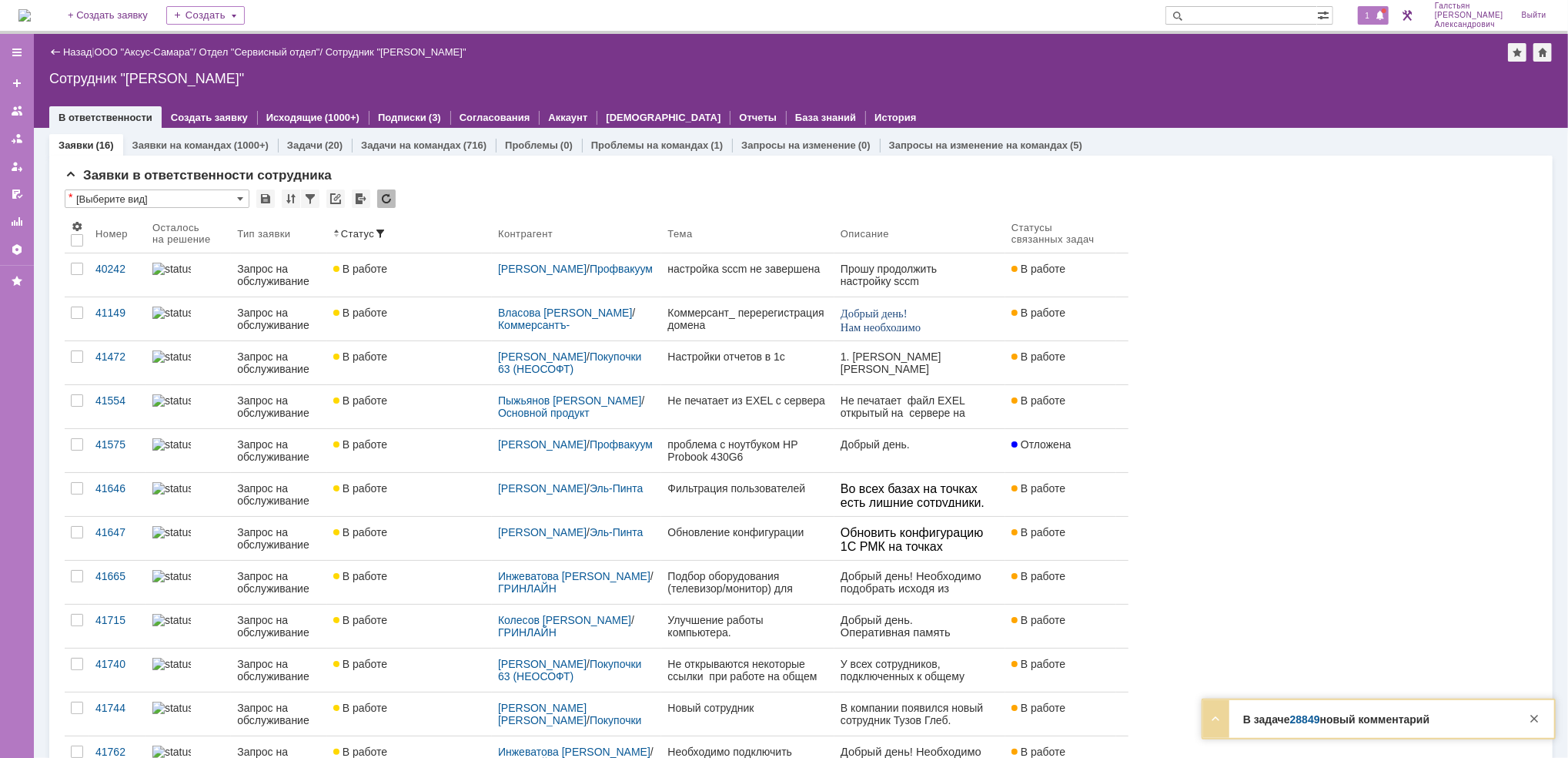
click at [1378, 22] on div "1" at bounding box center [1374, 15] width 32 height 18
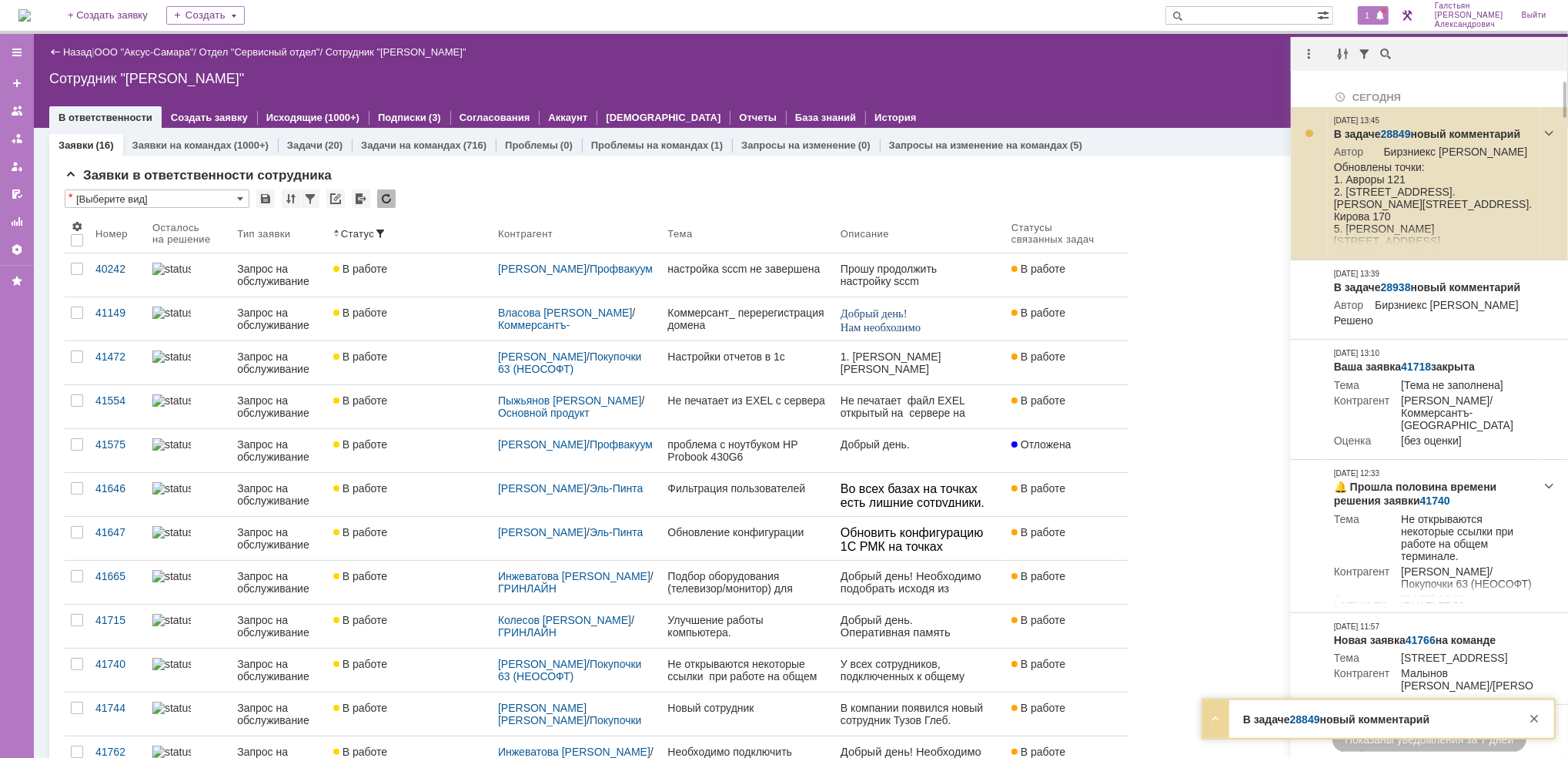
click at [1392, 135] on link "28849" at bounding box center [1396, 133] width 30 height 12
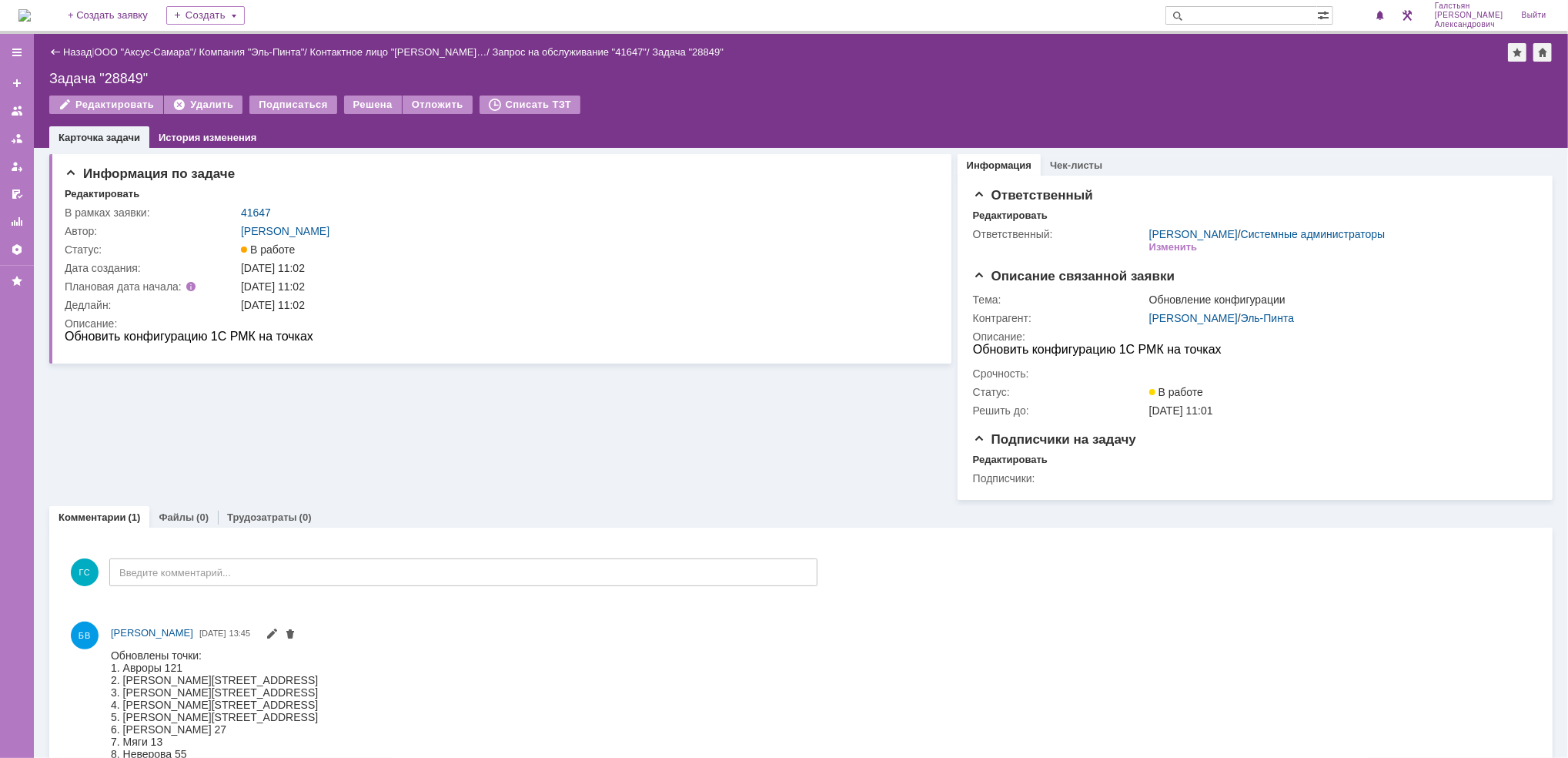
click at [25, 10] on img at bounding box center [24, 15] width 12 height 12
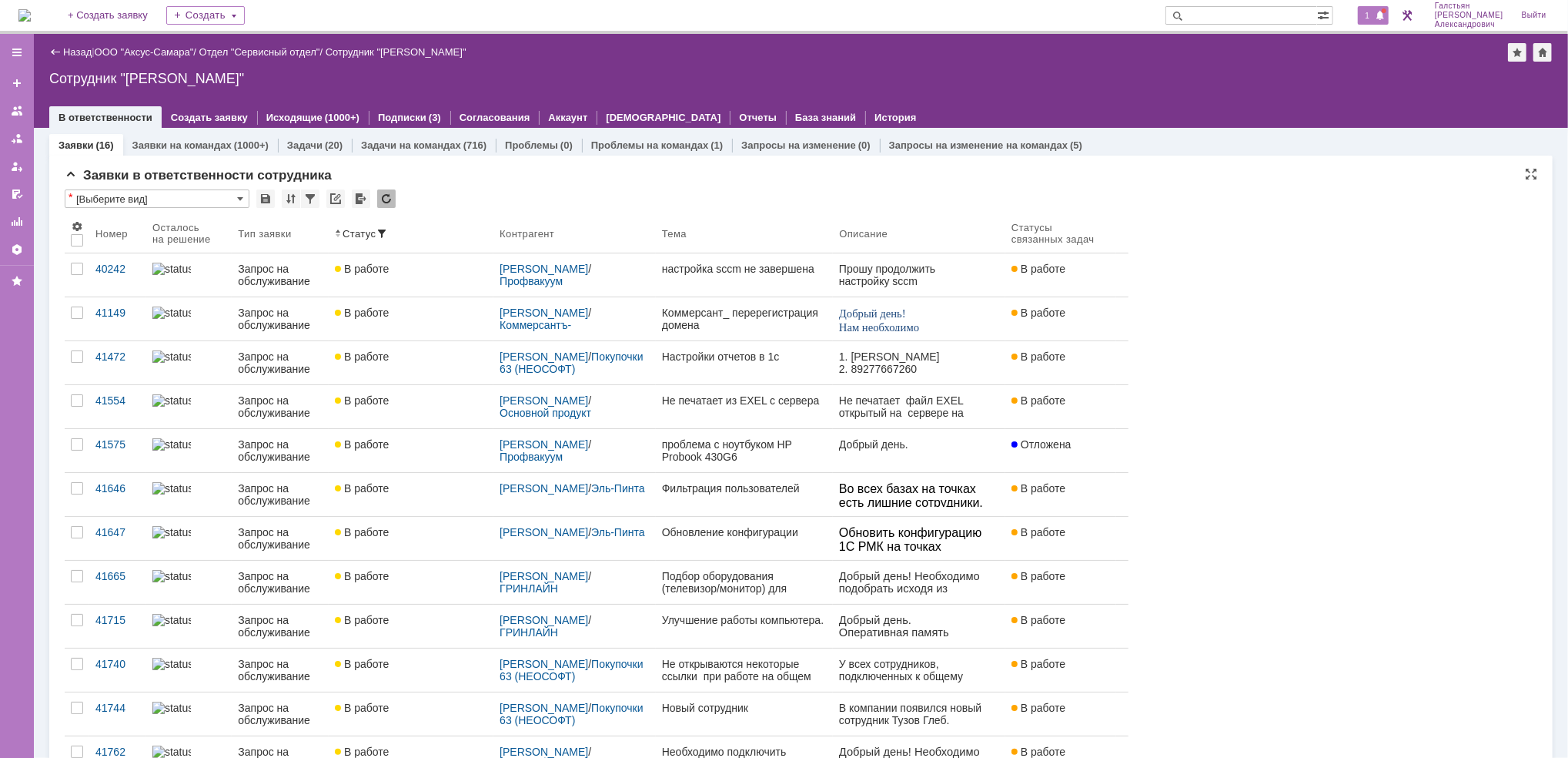
click at [1372, 15] on span "1" at bounding box center [1367, 16] width 14 height 11
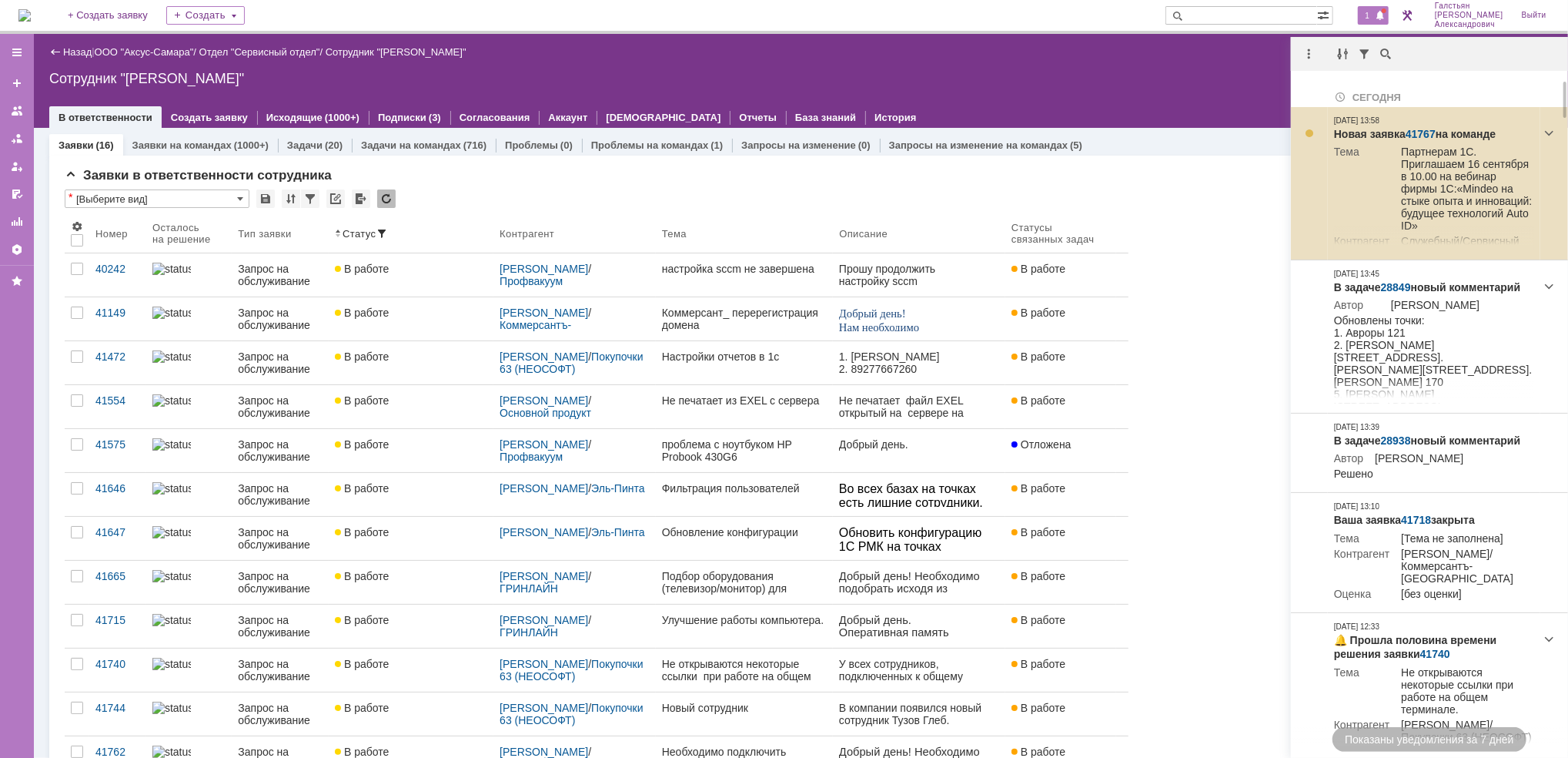
click at [1418, 130] on link "41767" at bounding box center [1421, 133] width 30 height 12
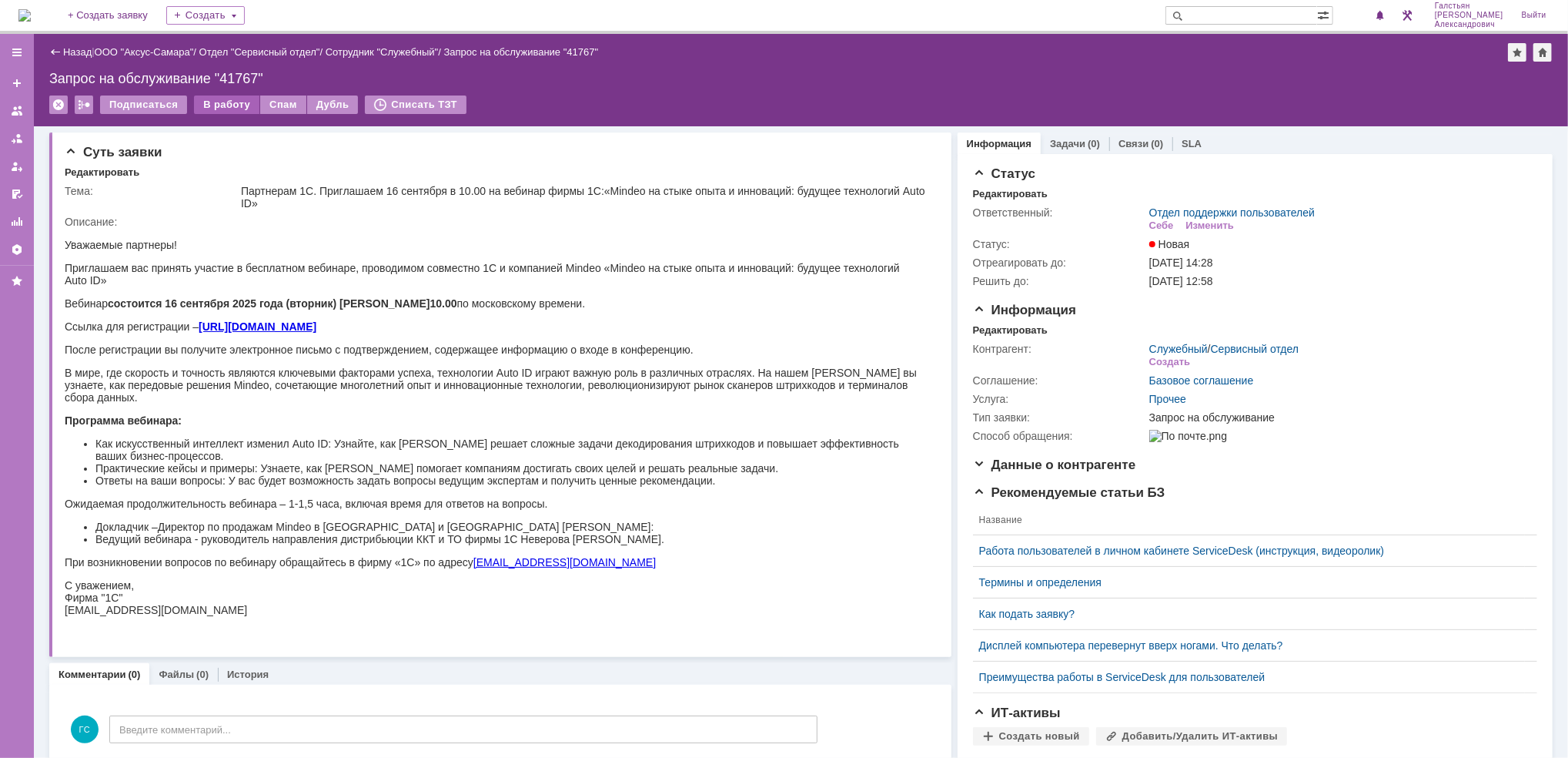
click at [229, 102] on div "В работу" at bounding box center [226, 104] width 65 height 18
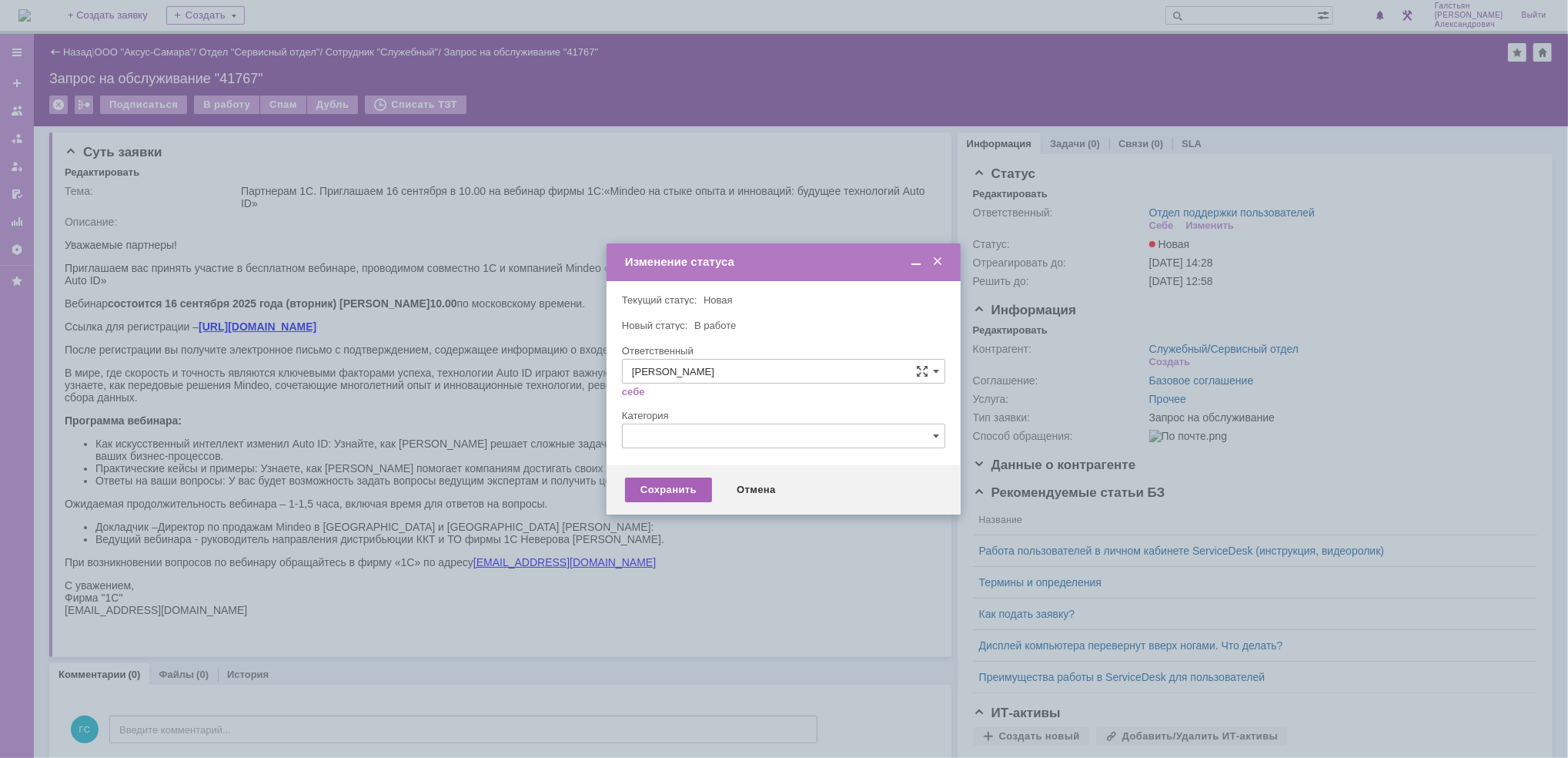
click at [646, 497] on div "Сохранить" at bounding box center [668, 489] width 87 height 25
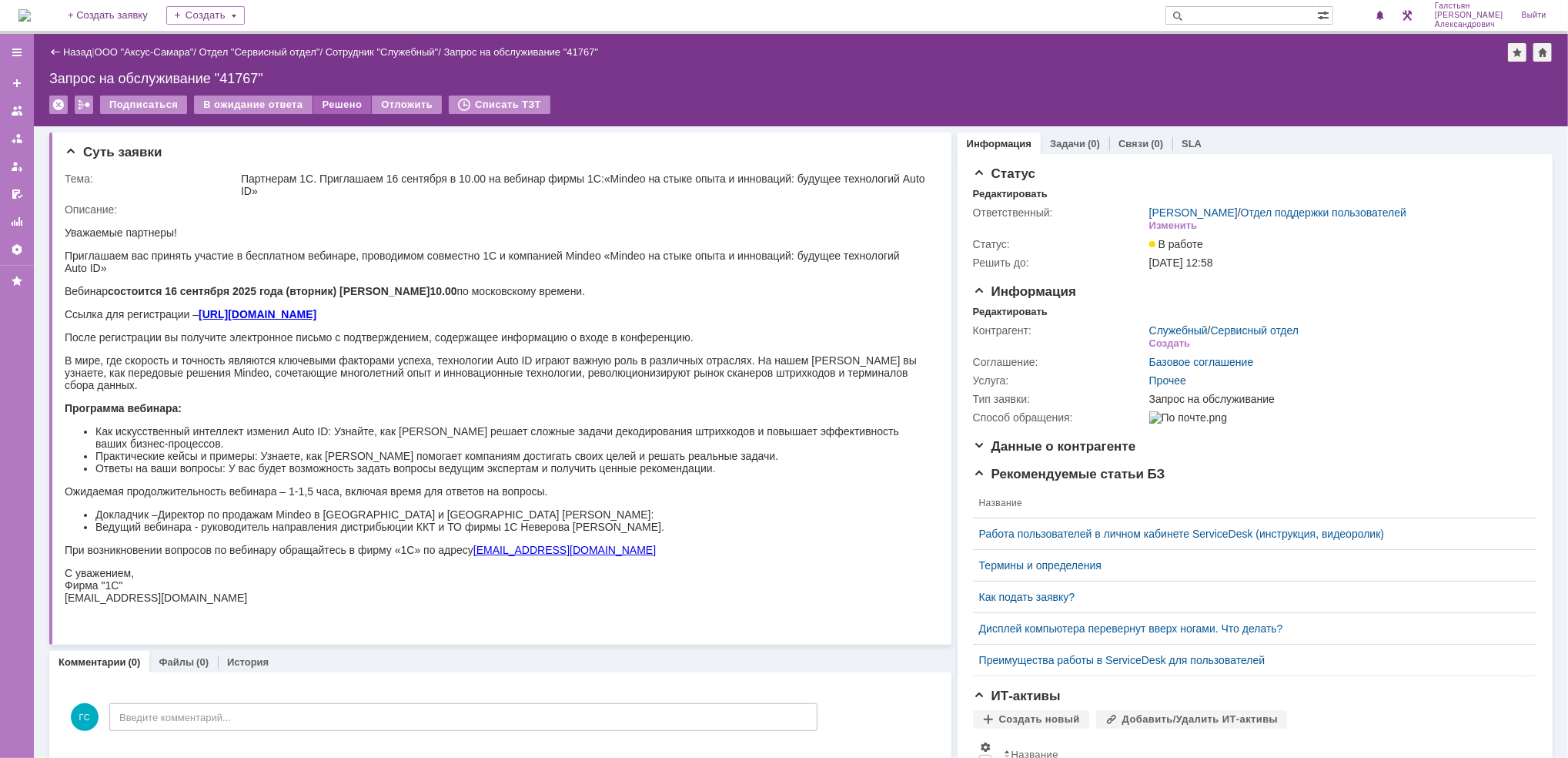
click at [332, 99] on div "Решено" at bounding box center [342, 104] width 58 height 18
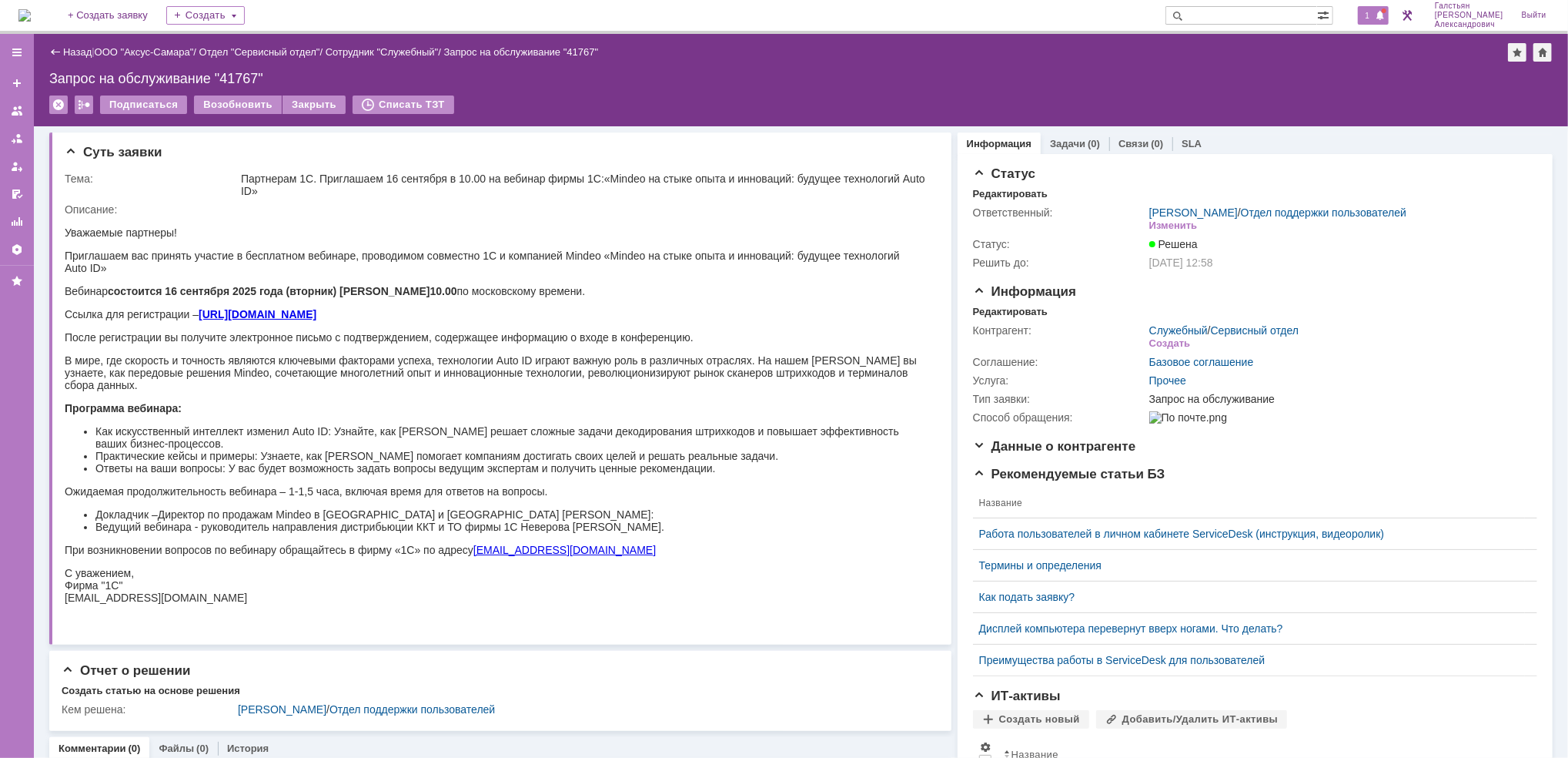
click at [1384, 12] on span at bounding box center [1380, 16] width 11 height 12
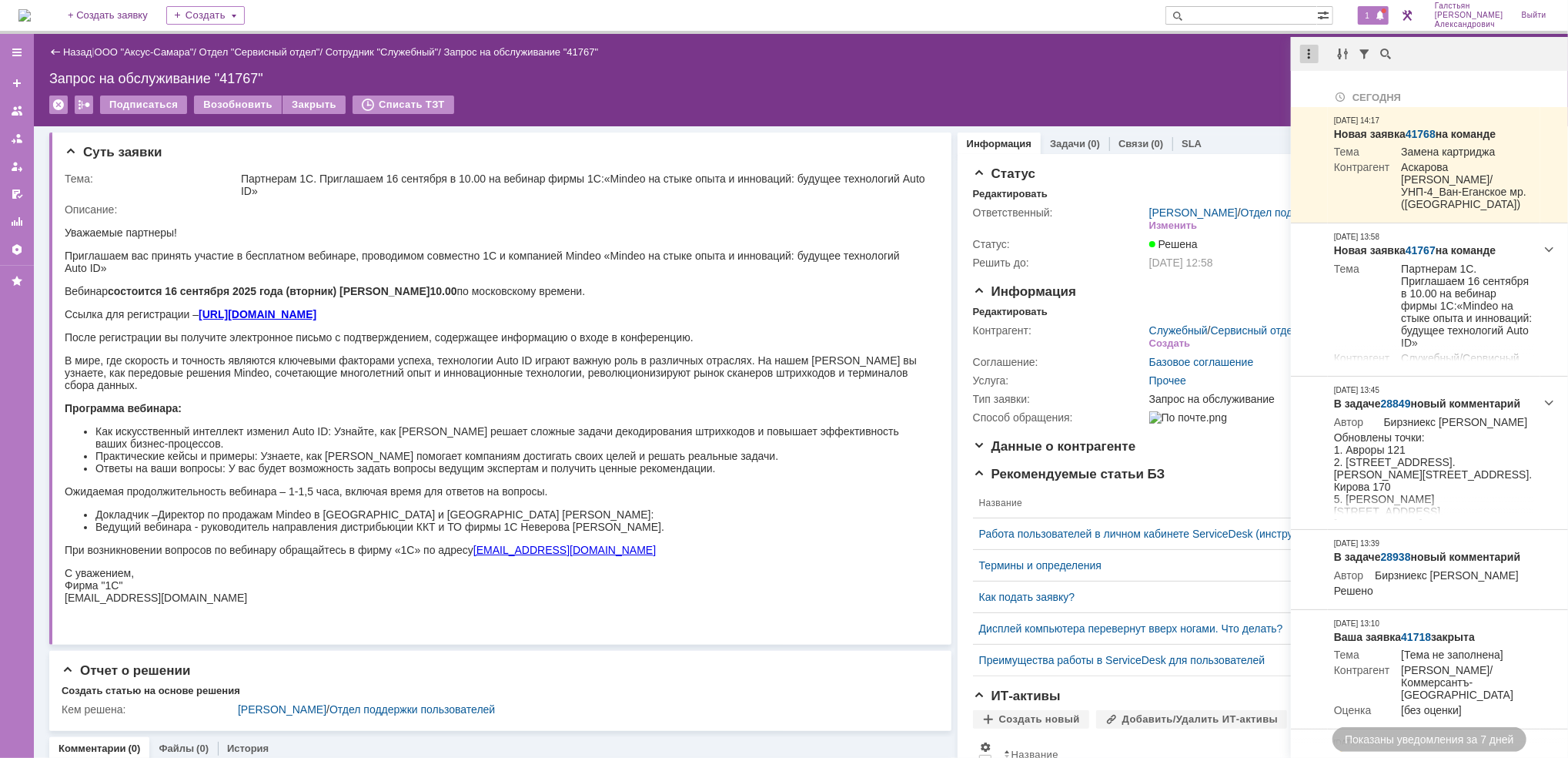
click at [1311, 53] on div at bounding box center [1309, 53] width 18 height 18
click at [1331, 97] on div "Отметить уведомления прочитанными" at bounding box center [1415, 93] width 206 height 11
click at [1095, 72] on div "Запрос на обслуживание "41767"" at bounding box center [801, 78] width 1503 height 15
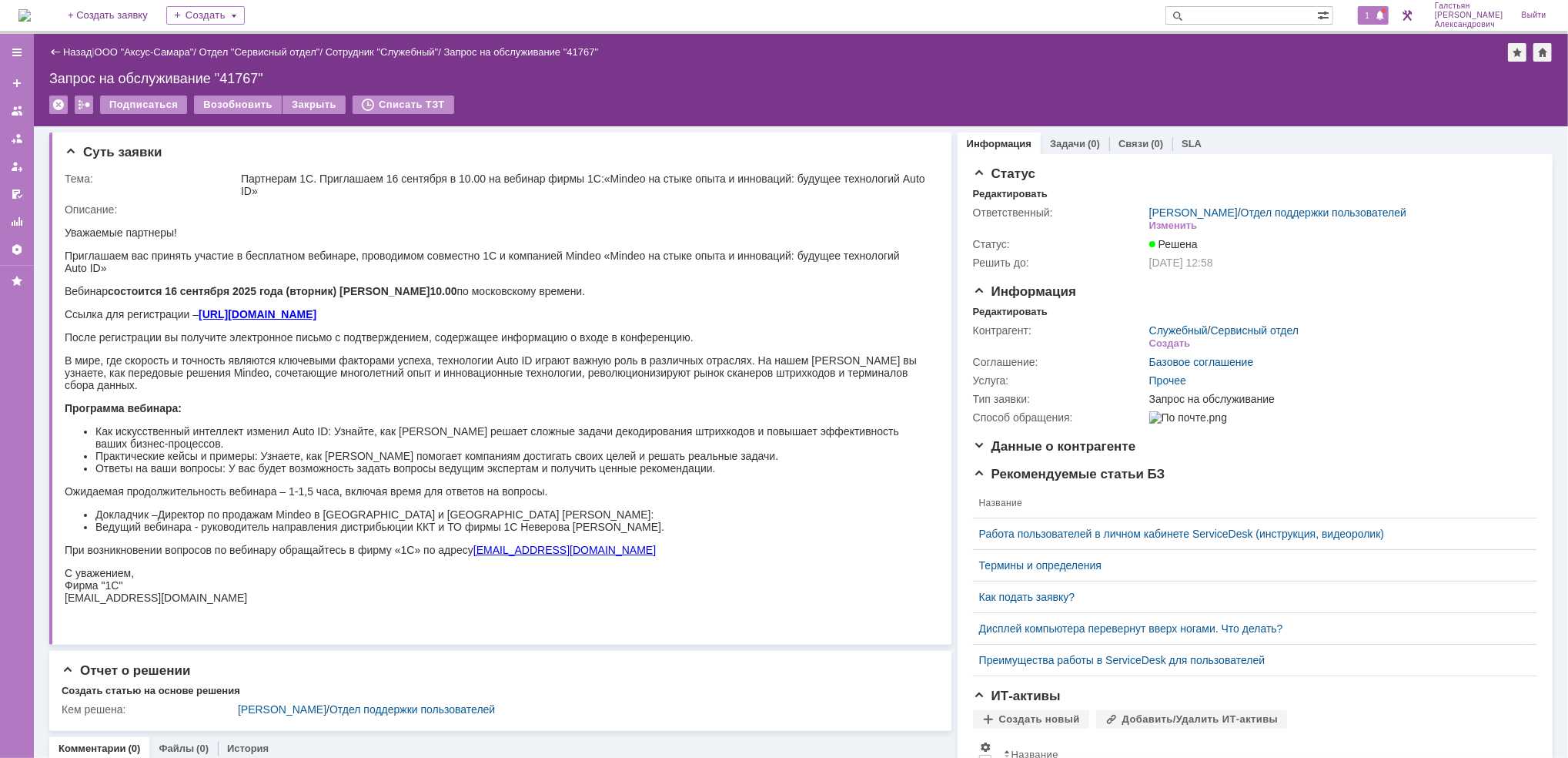
click at [1382, 10] on span at bounding box center [1380, 16] width 11 height 12
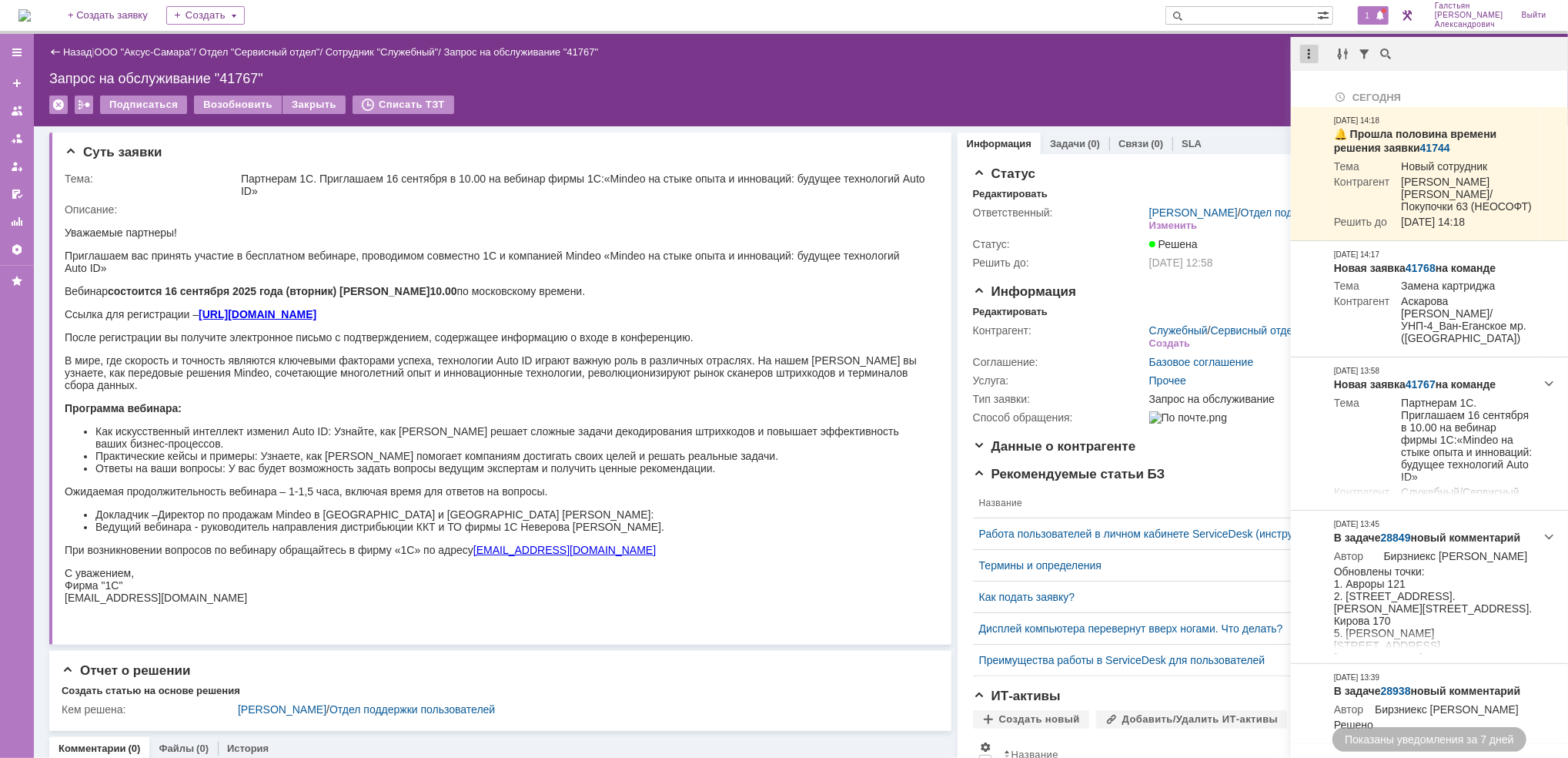
click at [1311, 56] on div at bounding box center [1309, 53] width 18 height 18
click at [1332, 102] on div "Отметить уведомления прочитанными" at bounding box center [1415, 92] width 225 height 23
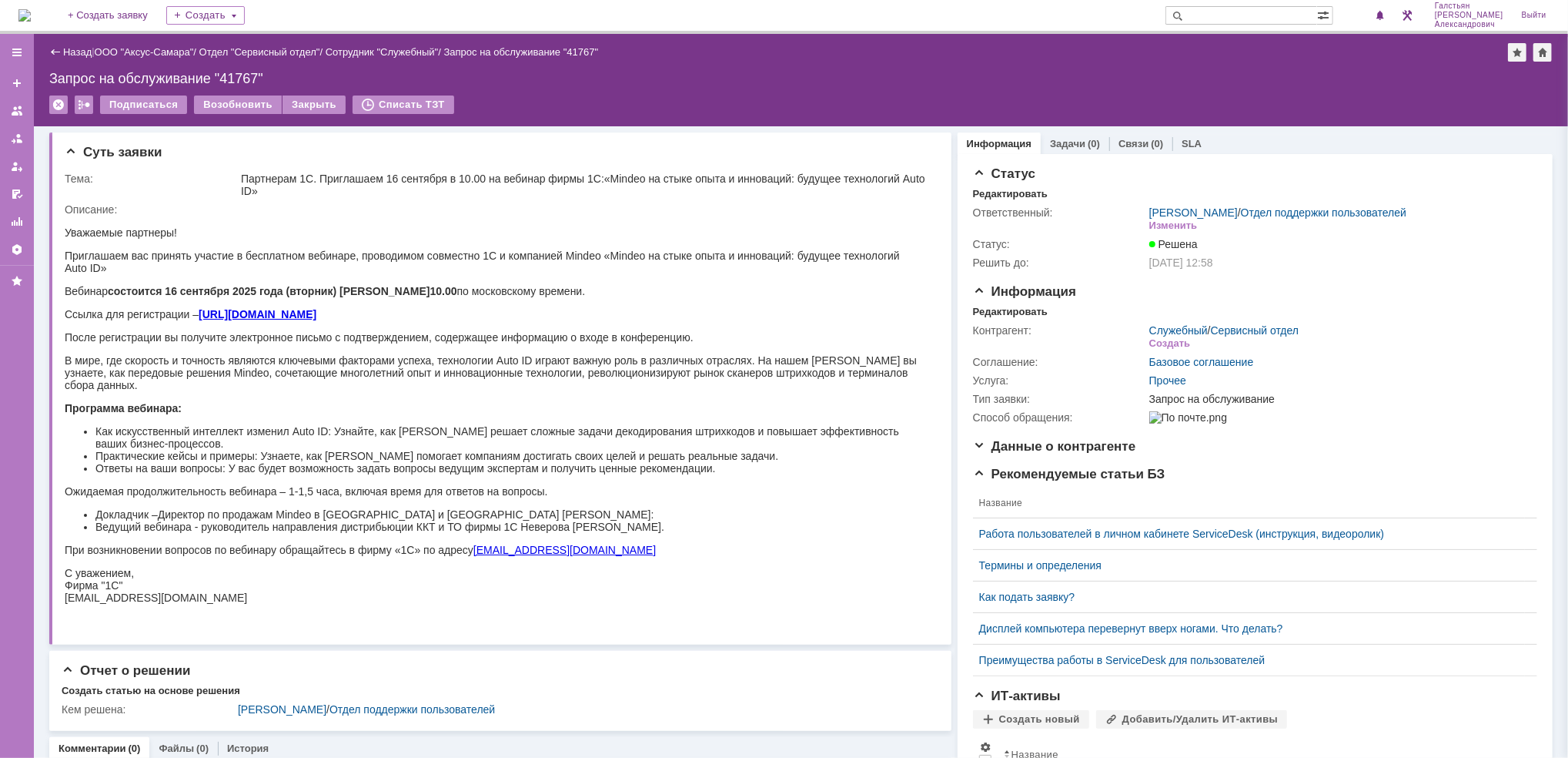
click at [31, 12] on img at bounding box center [24, 15] width 12 height 12
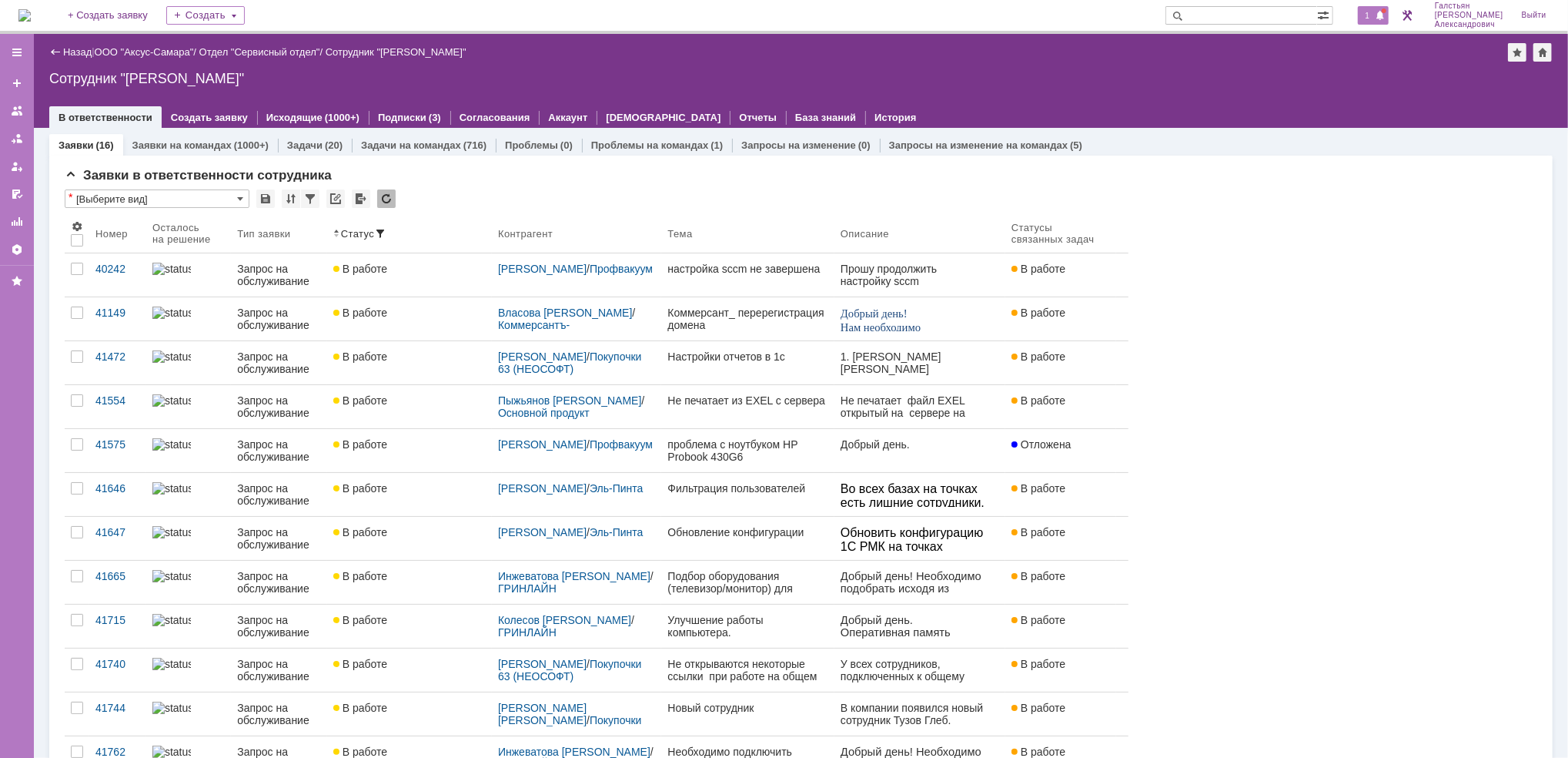
click at [1374, 14] on span "1" at bounding box center [1367, 16] width 14 height 11
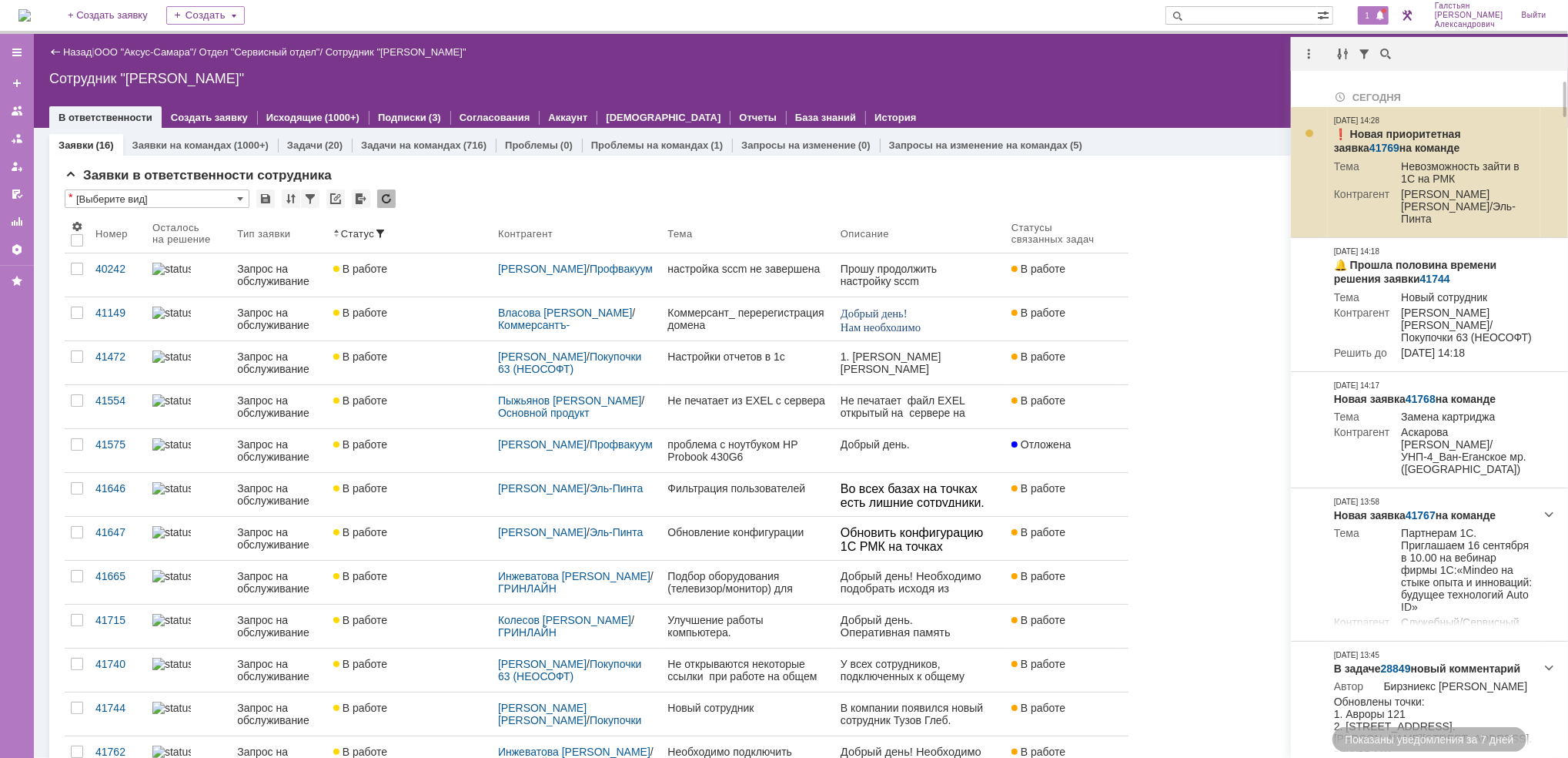
click at [1399, 142] on link "41769" at bounding box center [1384, 147] width 30 height 12
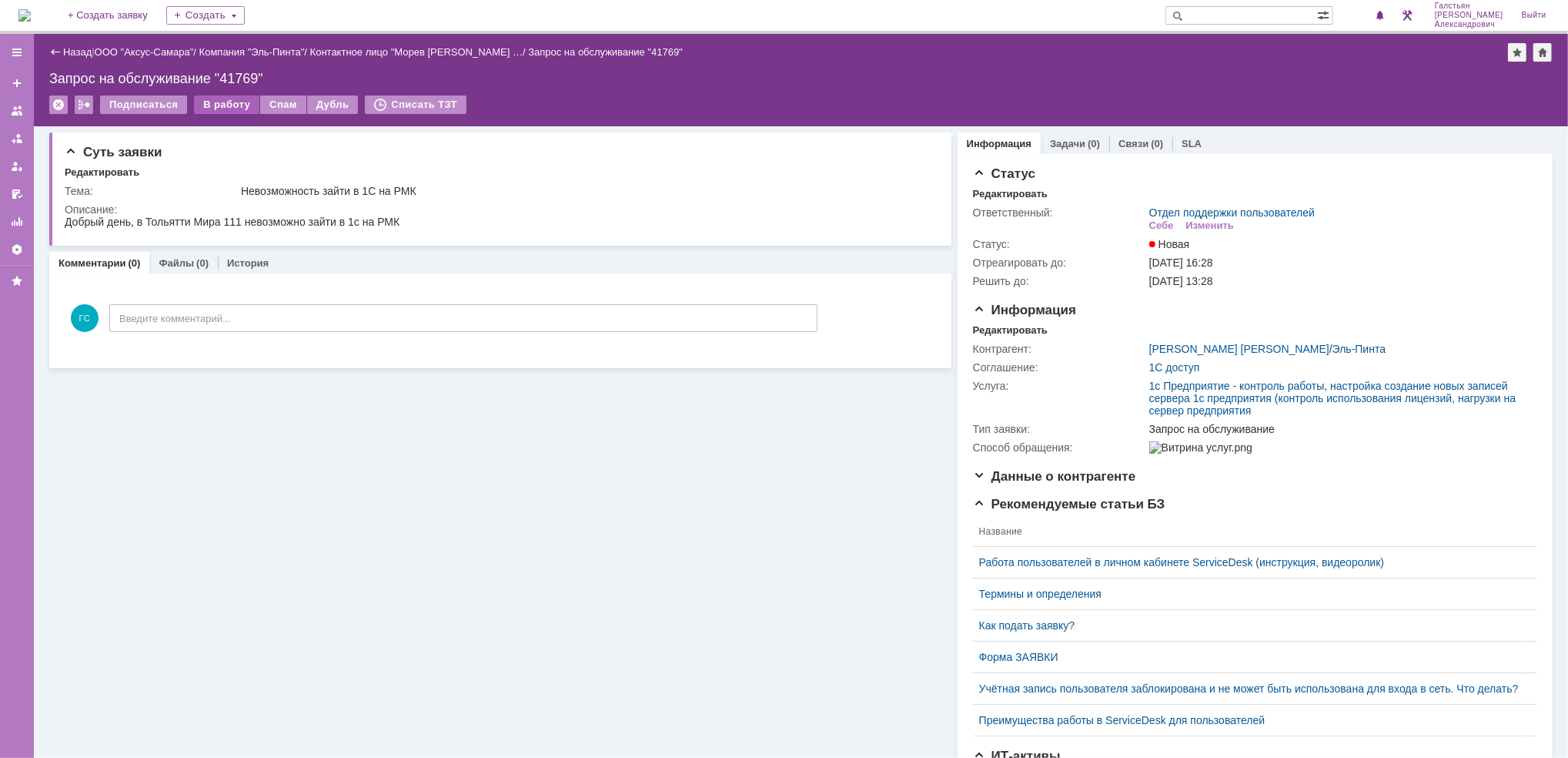
click at [218, 103] on div "В работу" at bounding box center [226, 104] width 65 height 18
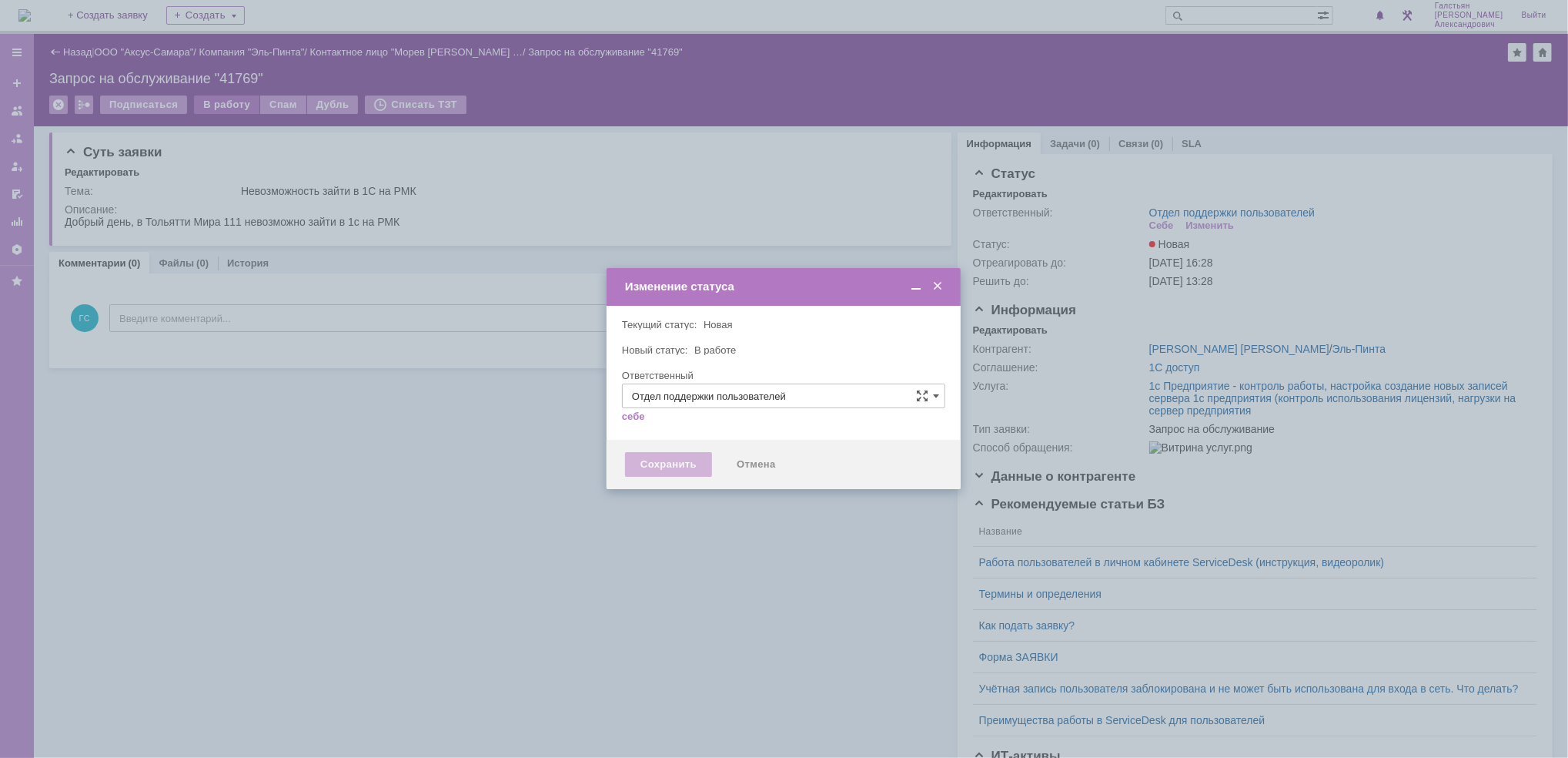
type input "[PERSON_NAME]"
click at [692, 455] on div "Сохранить" at bounding box center [668, 464] width 87 height 25
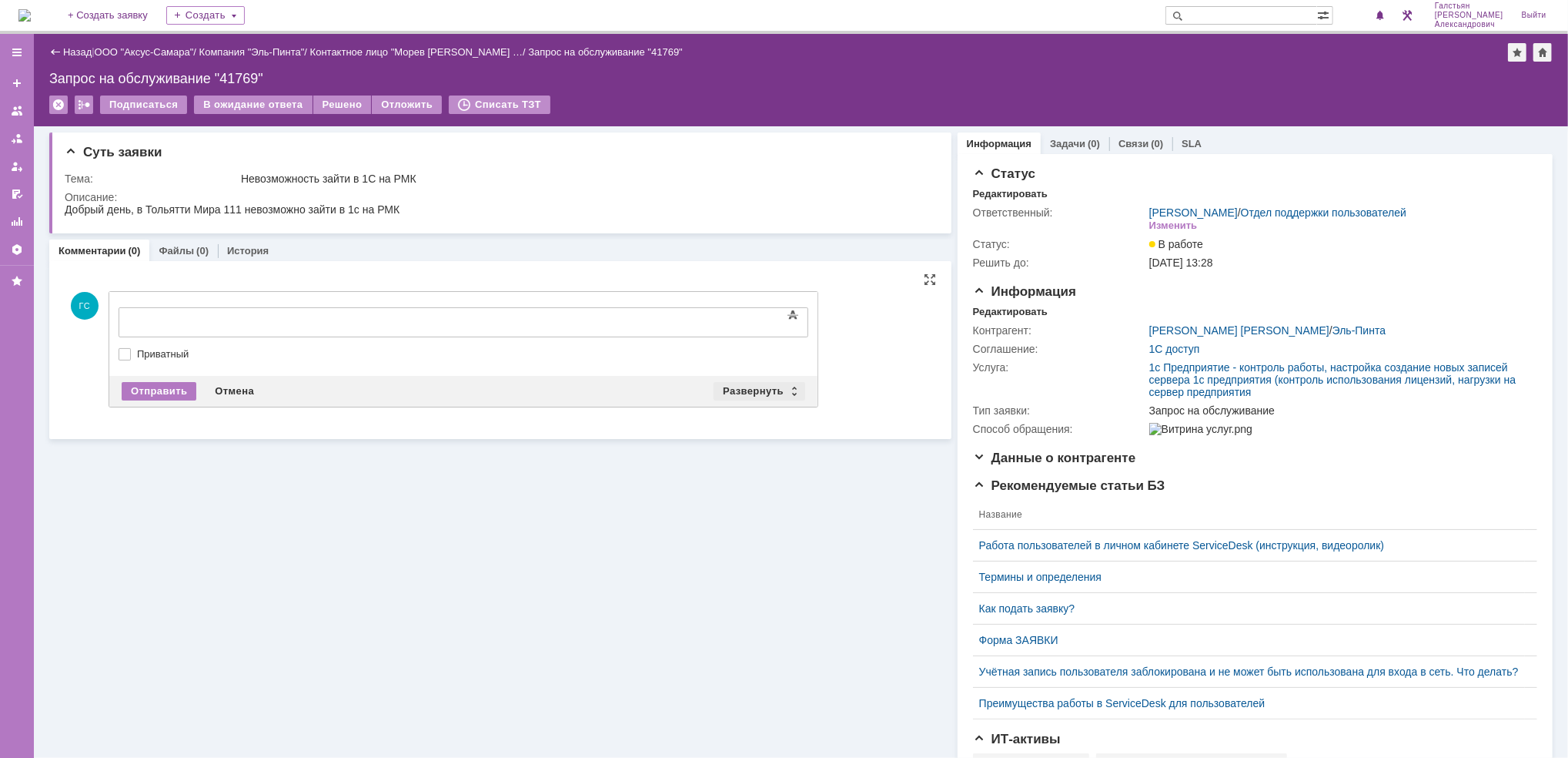
click at [739, 384] on div "Развернуть" at bounding box center [759, 391] width 92 height 18
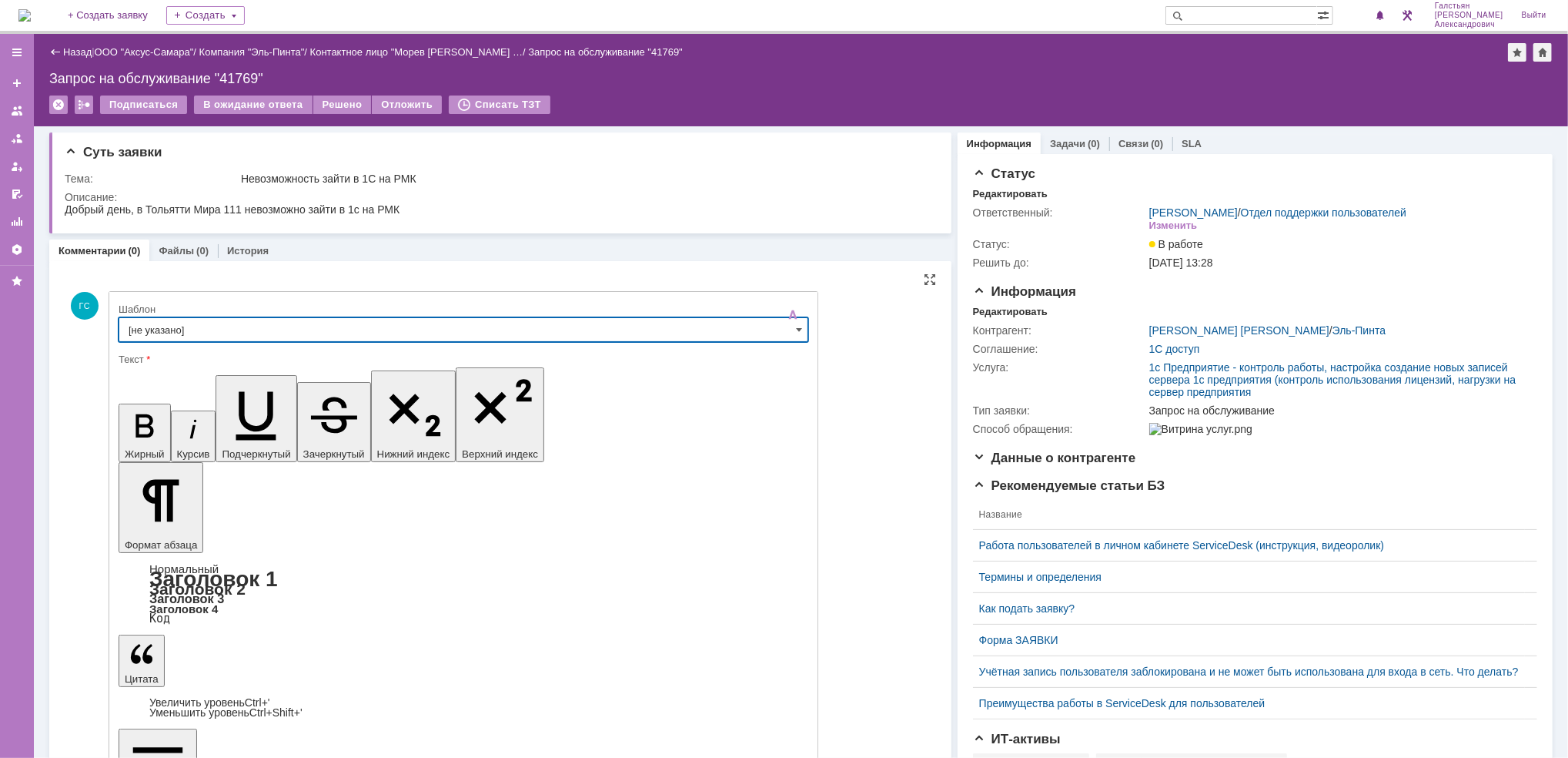
click at [343, 328] on input "[не указано]" at bounding box center [464, 329] width 690 height 25
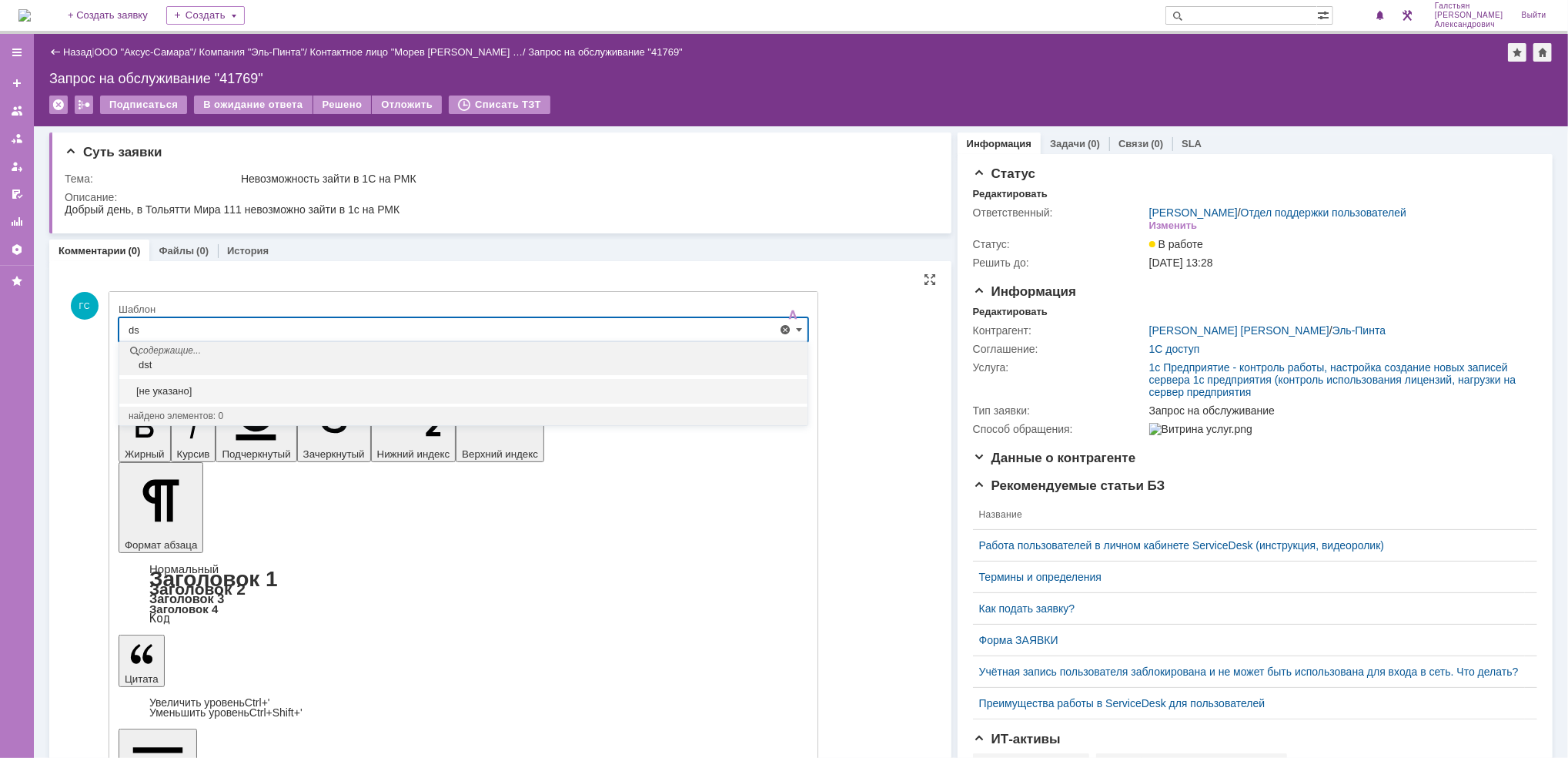
type input "d"
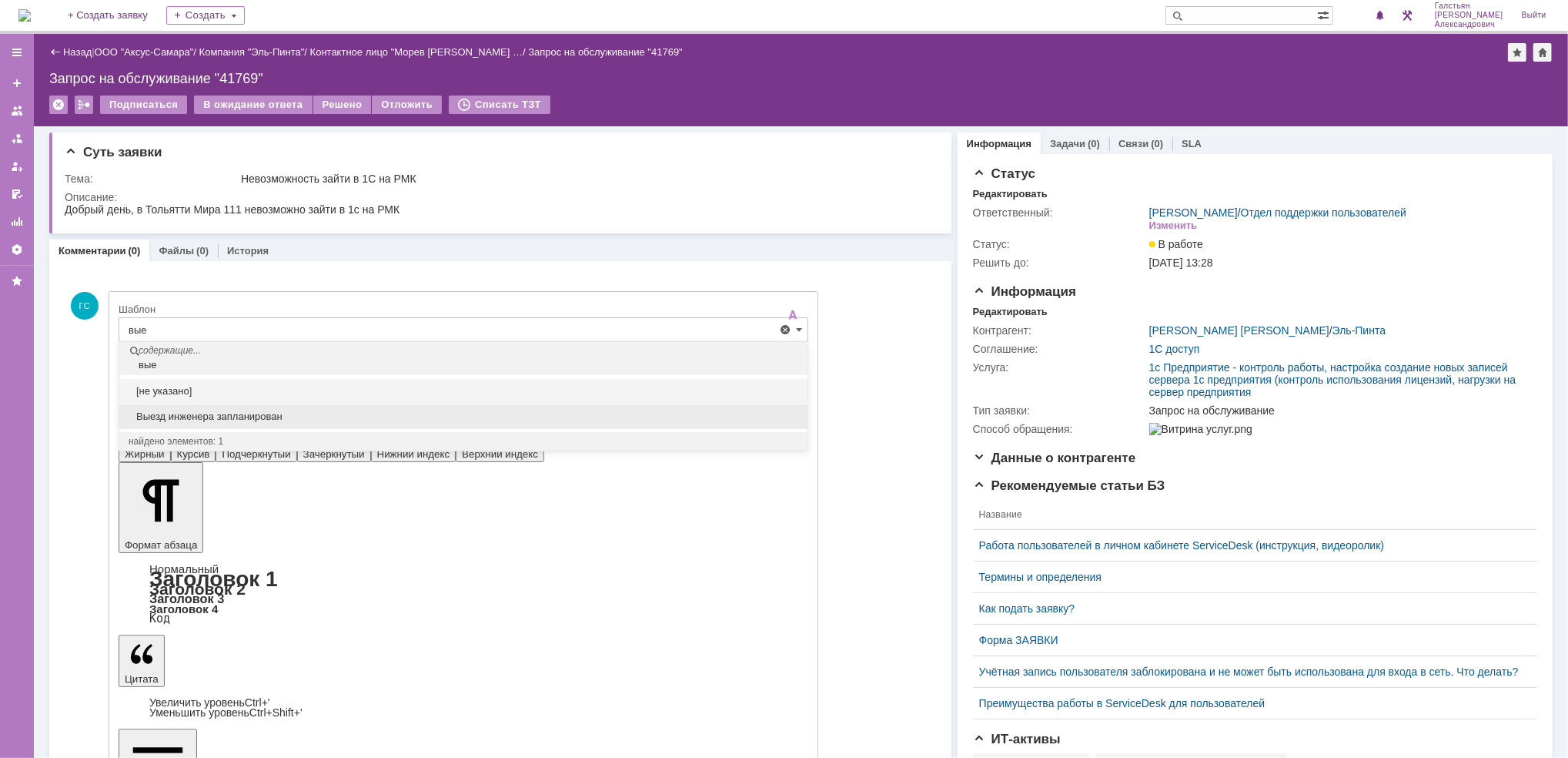
click at [273, 414] on span "Выезд инженера запланирован" at bounding box center [463, 416] width 669 height 12
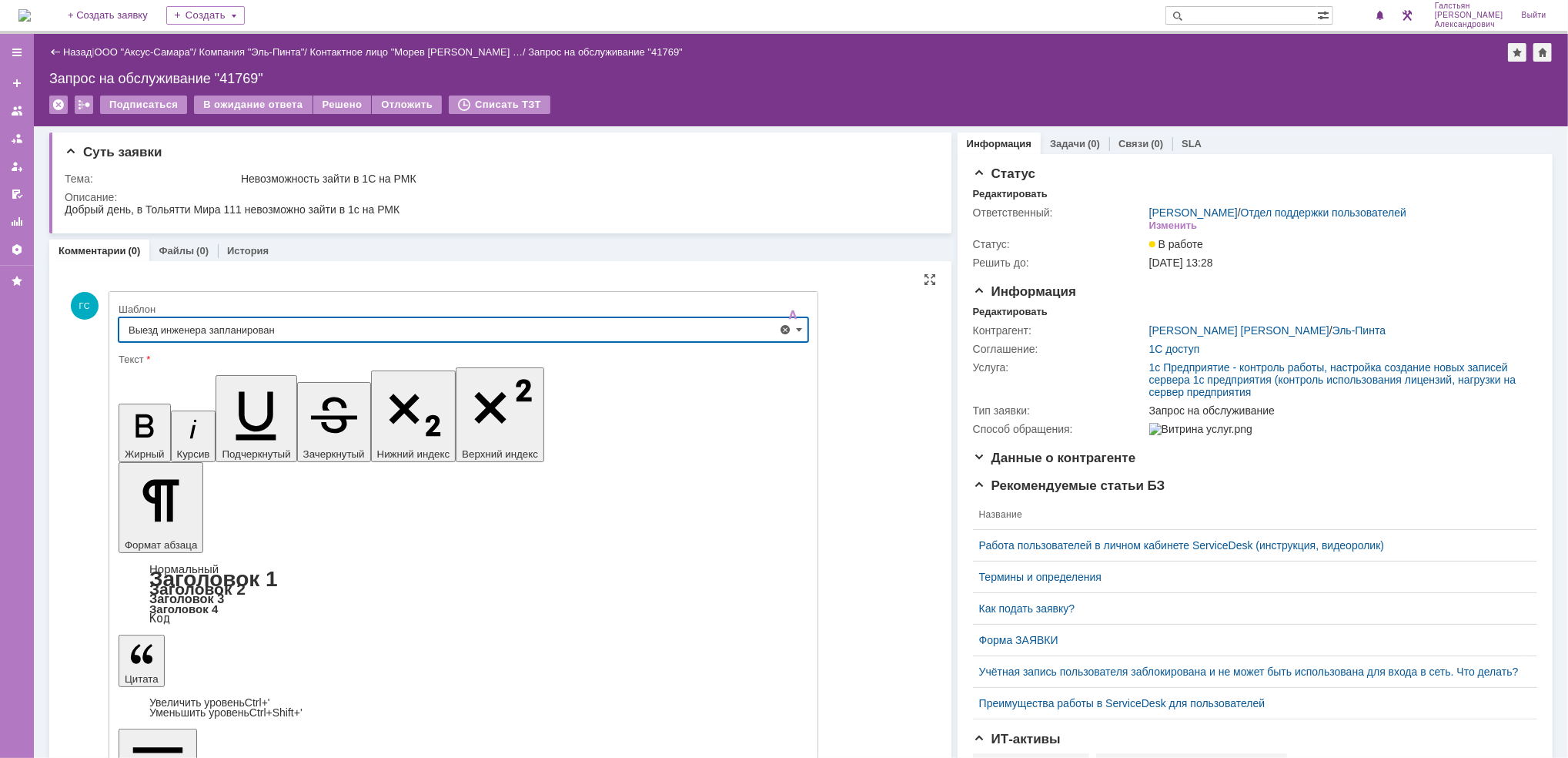
type input "Выезд инженера запланирован"
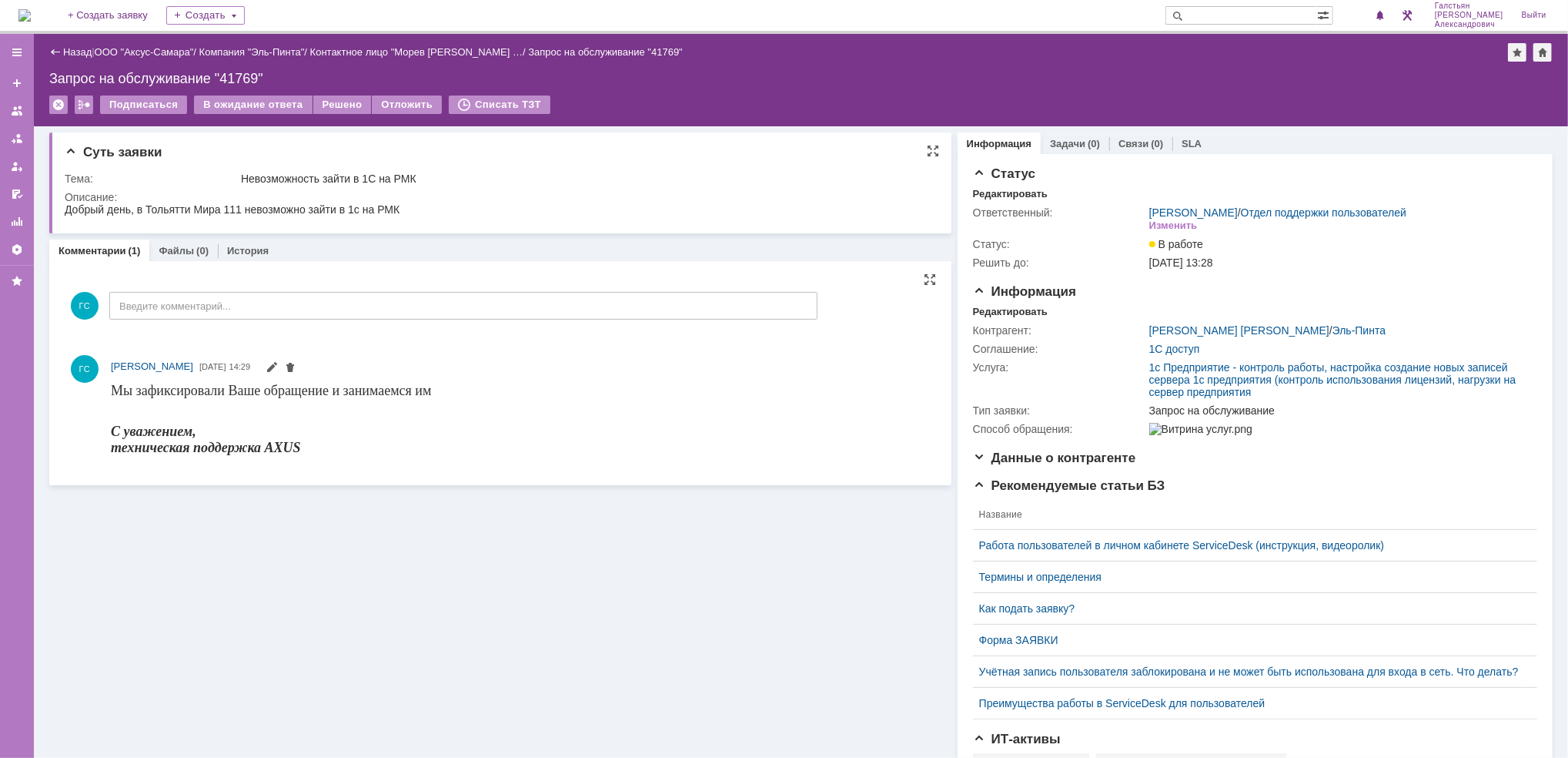
drag, startPoint x: 61, startPoint y: 207, endPoint x: 272, endPoint y: 229, distance: 212.1
click at [272, 229] on div "Суть заявки Тема: Невозможность зайти в 1С на РМК Описание:" at bounding box center [500, 183] width 902 height 101
drag, startPoint x: 416, startPoint y: 210, endPoint x: 61, endPoint y: 204, distance: 355.1
click at [64, 204] on html "Добрый день, в Тольятти Мира 111 невозможно зайти в 1с на РМК" at bounding box center [492, 209] width 856 height 14
copy div "Добрый день, в Тольятти Мира 111 невозможно зайти в 1с на РМК"
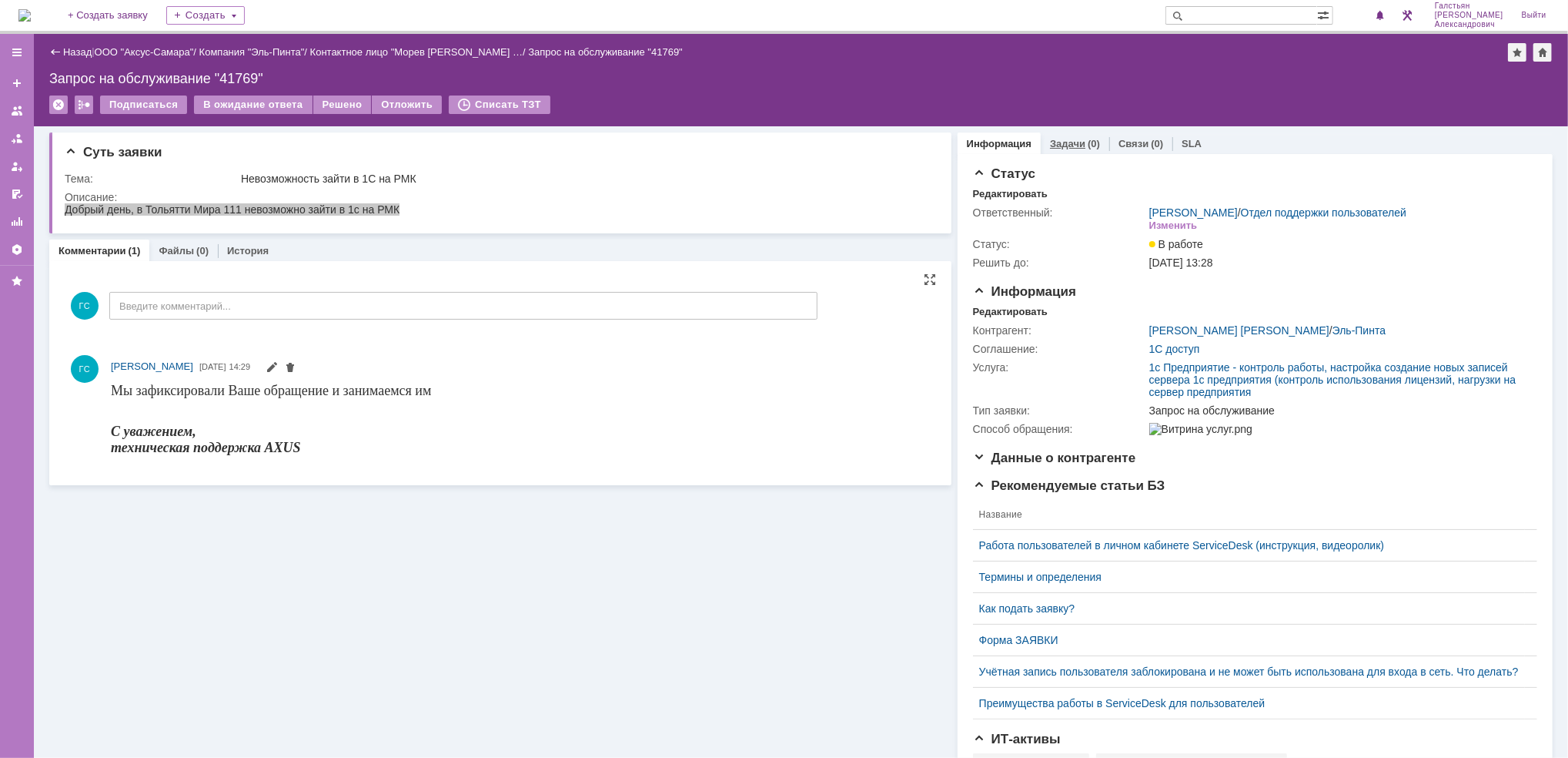
click at [1070, 139] on link "Задачи" at bounding box center [1068, 143] width 35 height 11
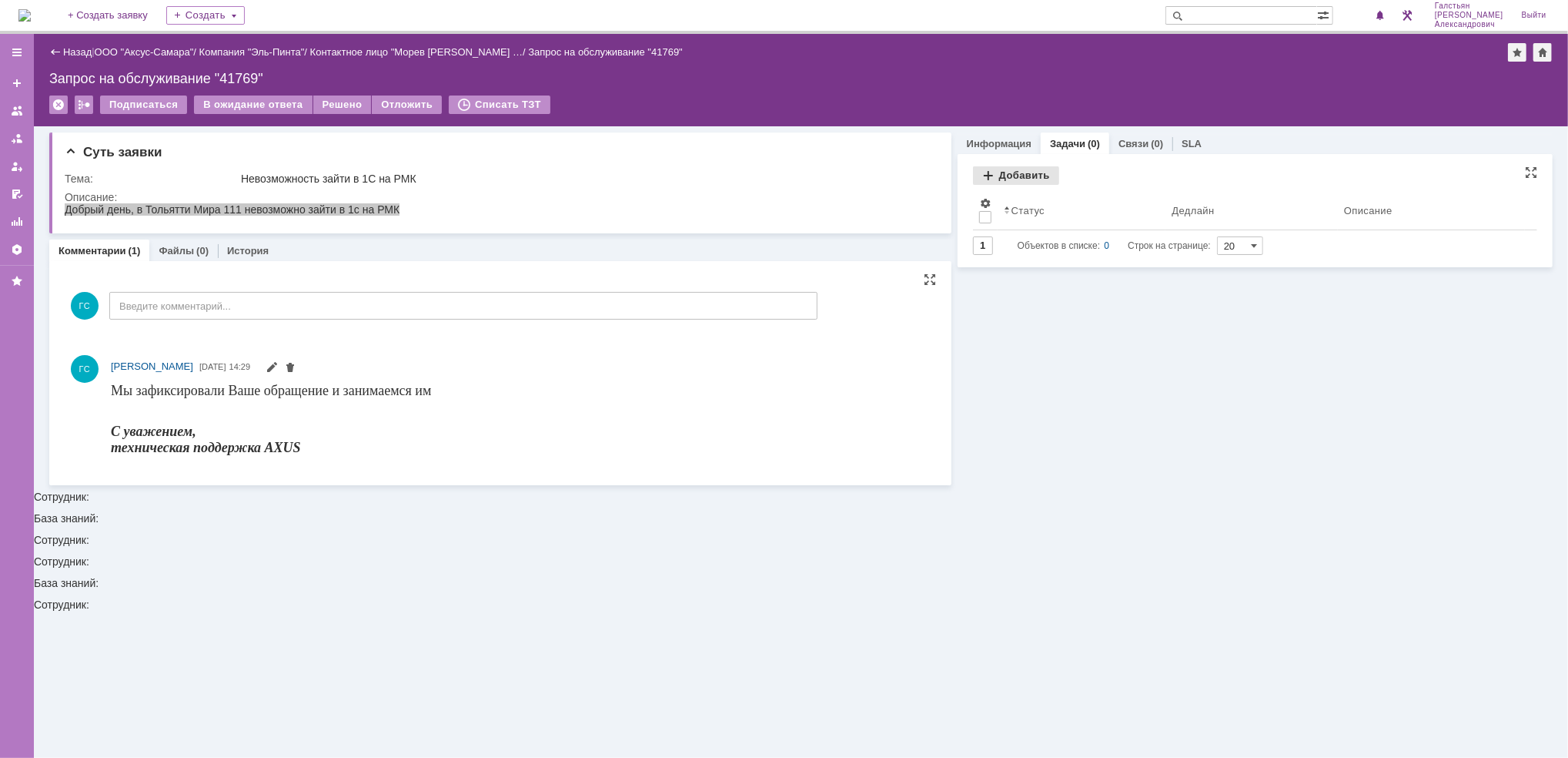
click at [1022, 179] on div "Добавить" at bounding box center [1016, 175] width 86 height 18
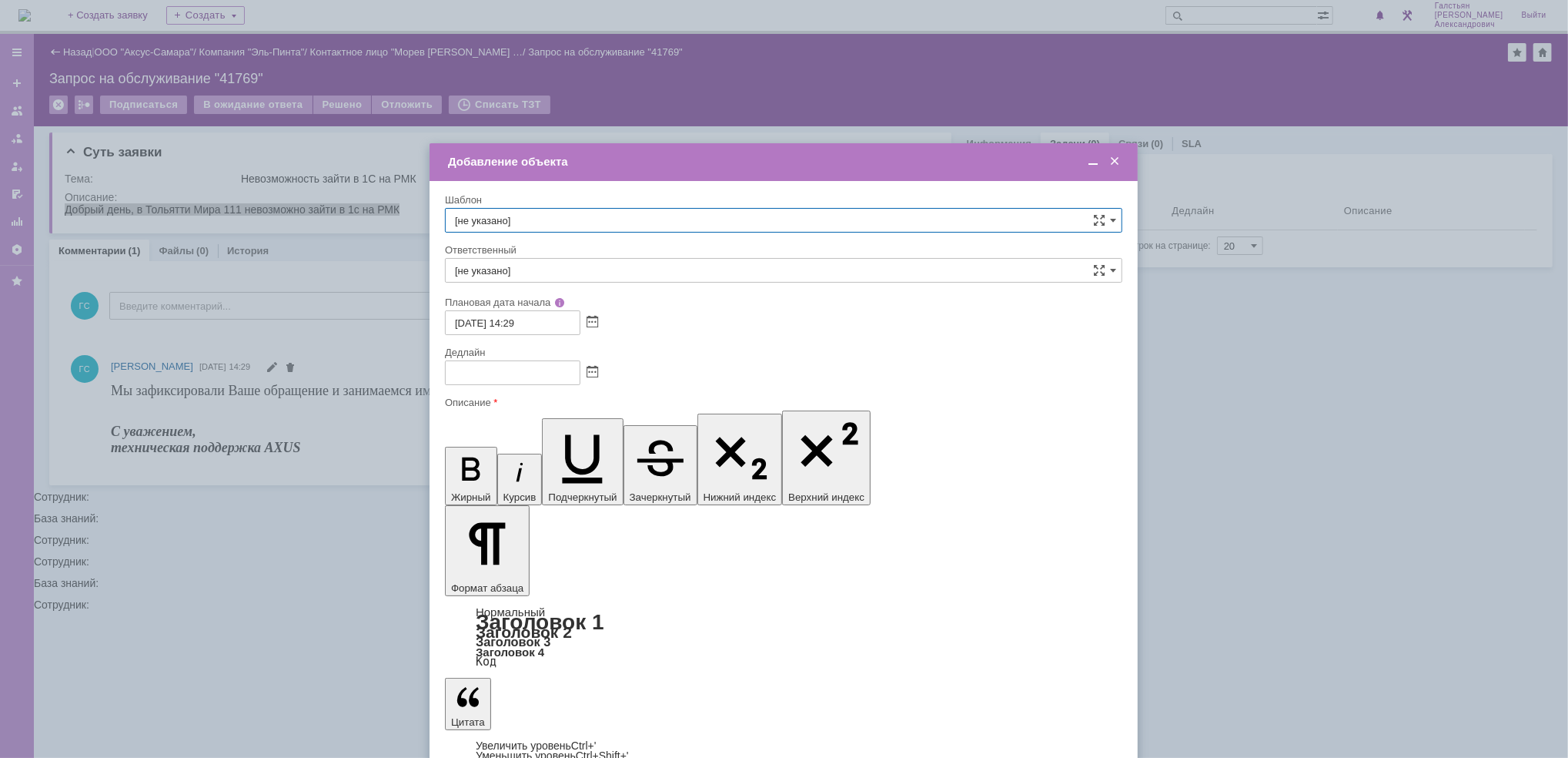
drag, startPoint x: 595, startPoint y: 374, endPoint x: 551, endPoint y: 401, distance: 51.6
click at [551, 401] on div "Описание" at bounding box center [782, 402] width 674 height 10
click at [591, 371] on span at bounding box center [592, 372] width 11 height 12
click at [473, 476] on div "15" at bounding box center [477, 478] width 15 height 13
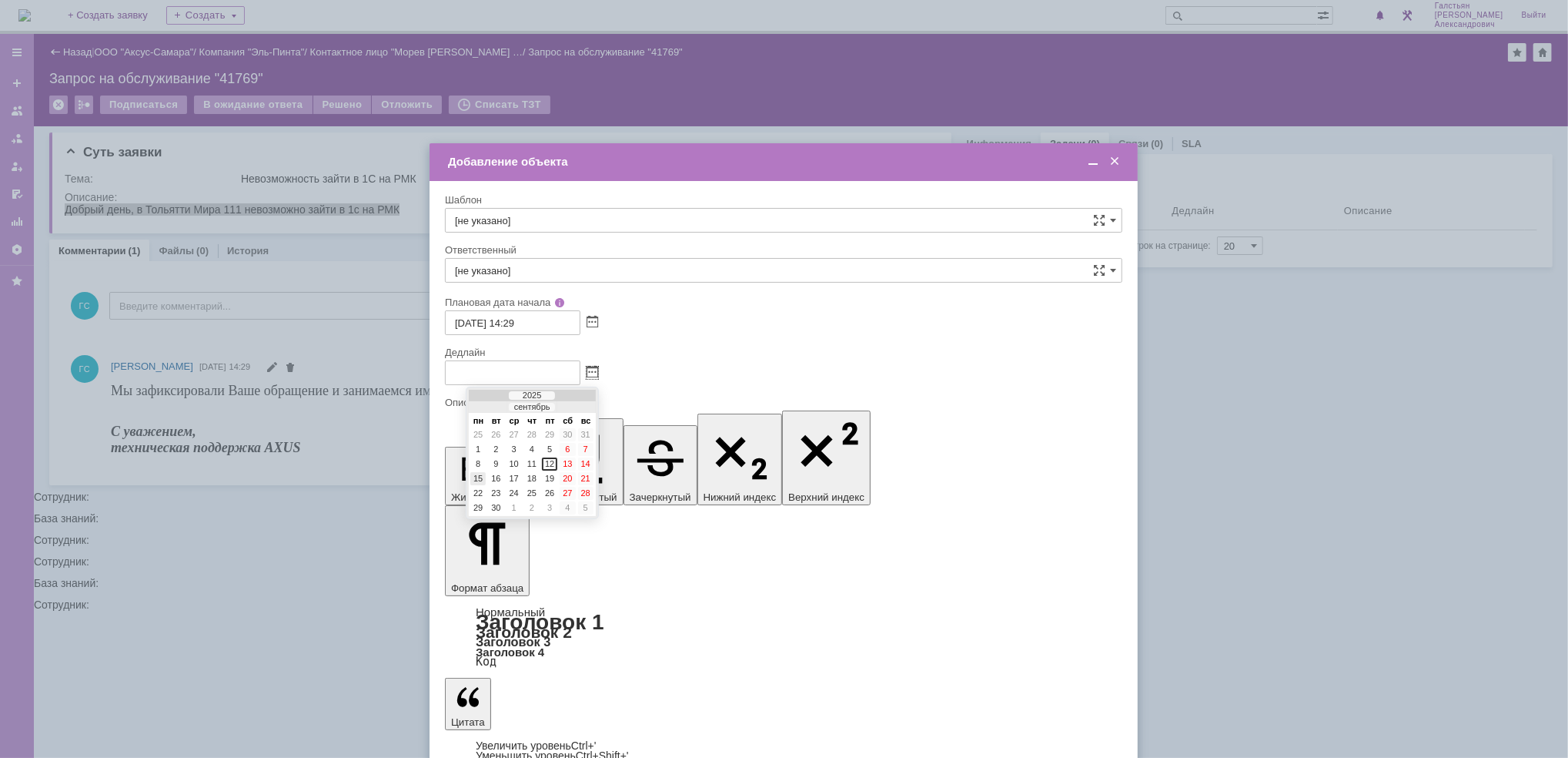
type input "15.09.2025 14:29"
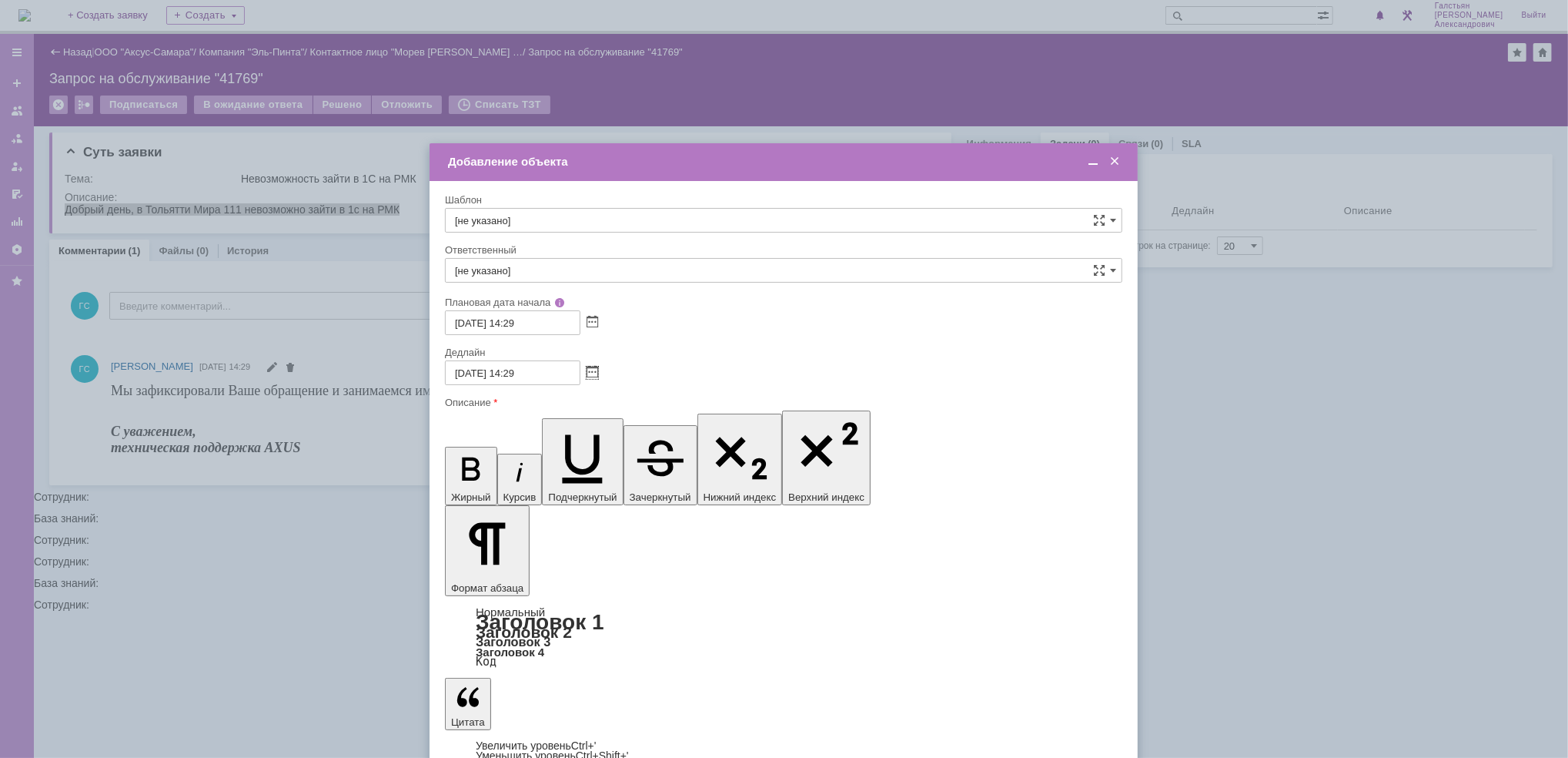
click at [559, 273] on input "[не указано]" at bounding box center [783, 270] width 677 height 25
click at [556, 371] on div "[PERSON_NAME]" at bounding box center [783, 383] width 676 height 25
type input "[PERSON_NAME]"
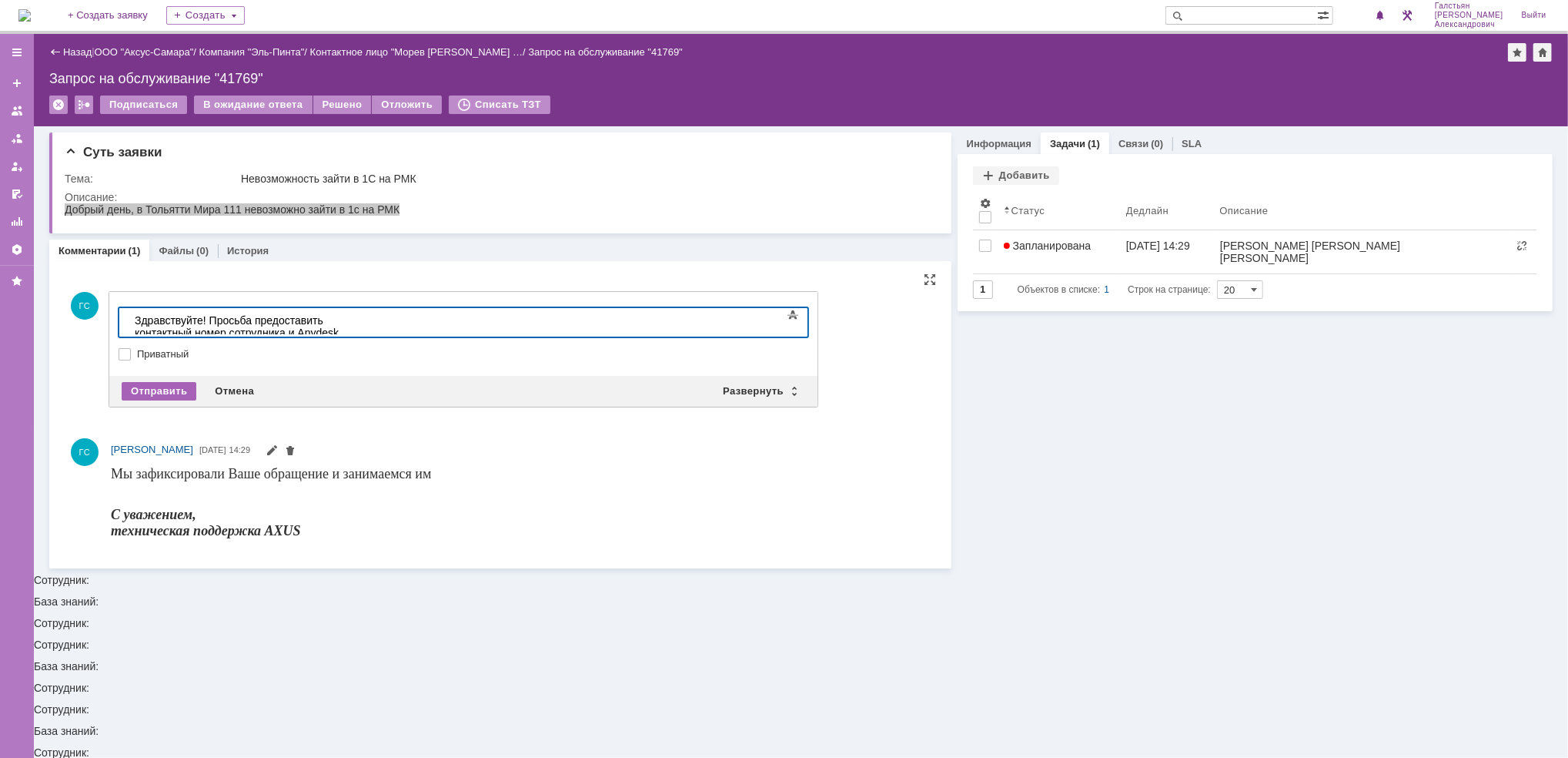
click at [147, 383] on div "Отправить" at bounding box center [159, 391] width 75 height 18
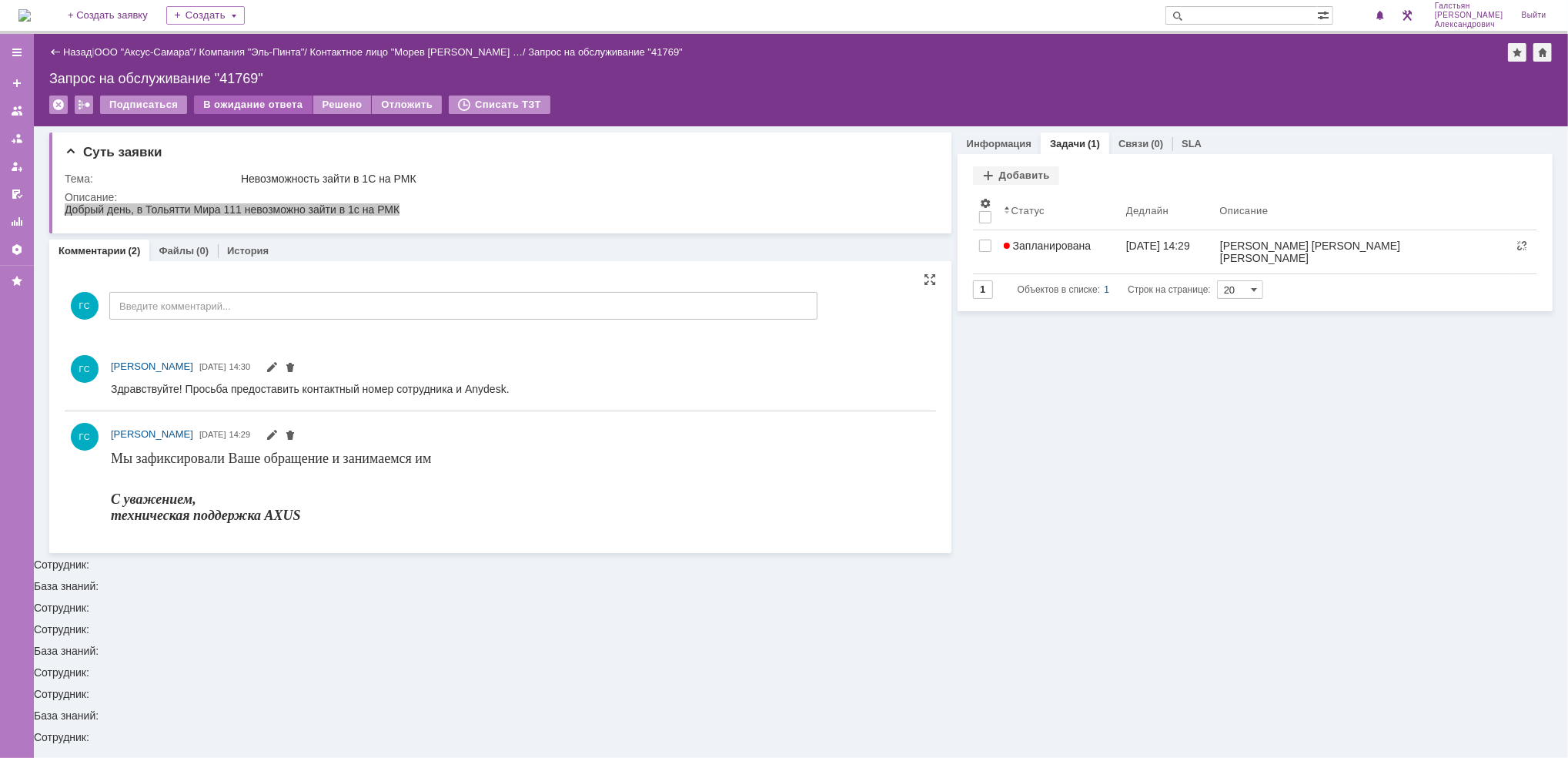
click at [259, 100] on div "В ожидание ответа" at bounding box center [253, 104] width 118 height 18
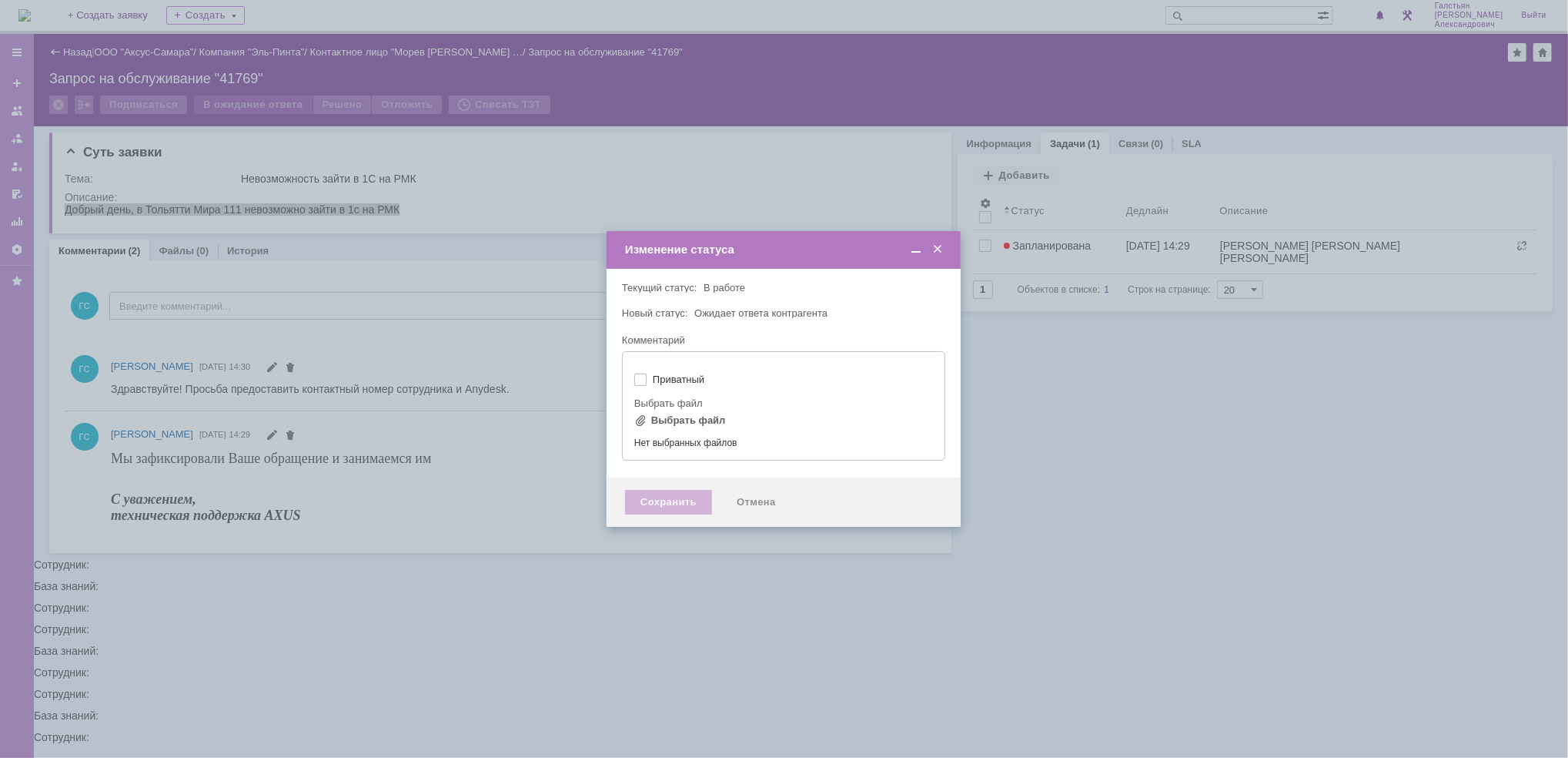
type input "[не указано]"
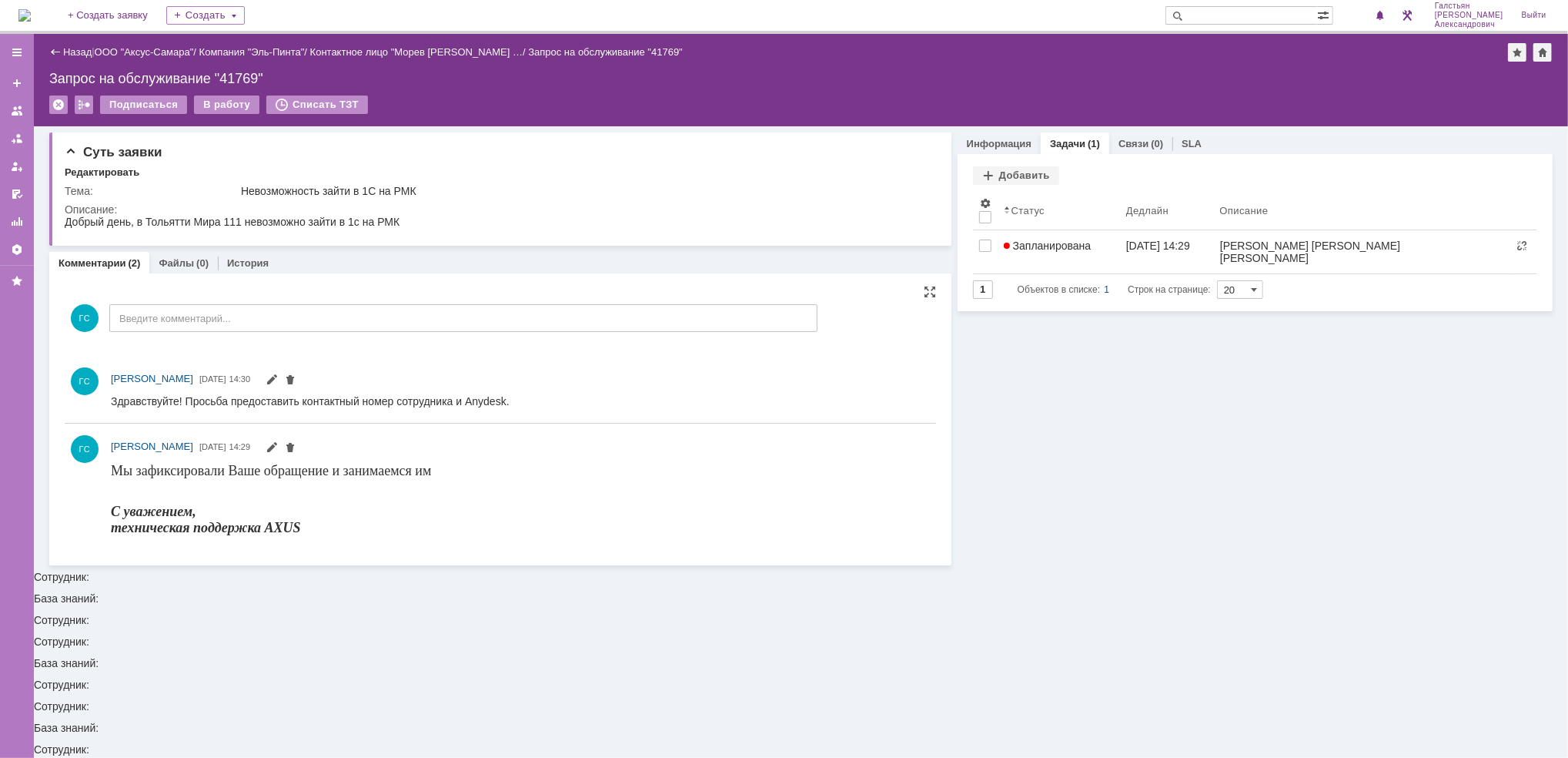
click at [30, 10] on img at bounding box center [24, 15] width 12 height 12
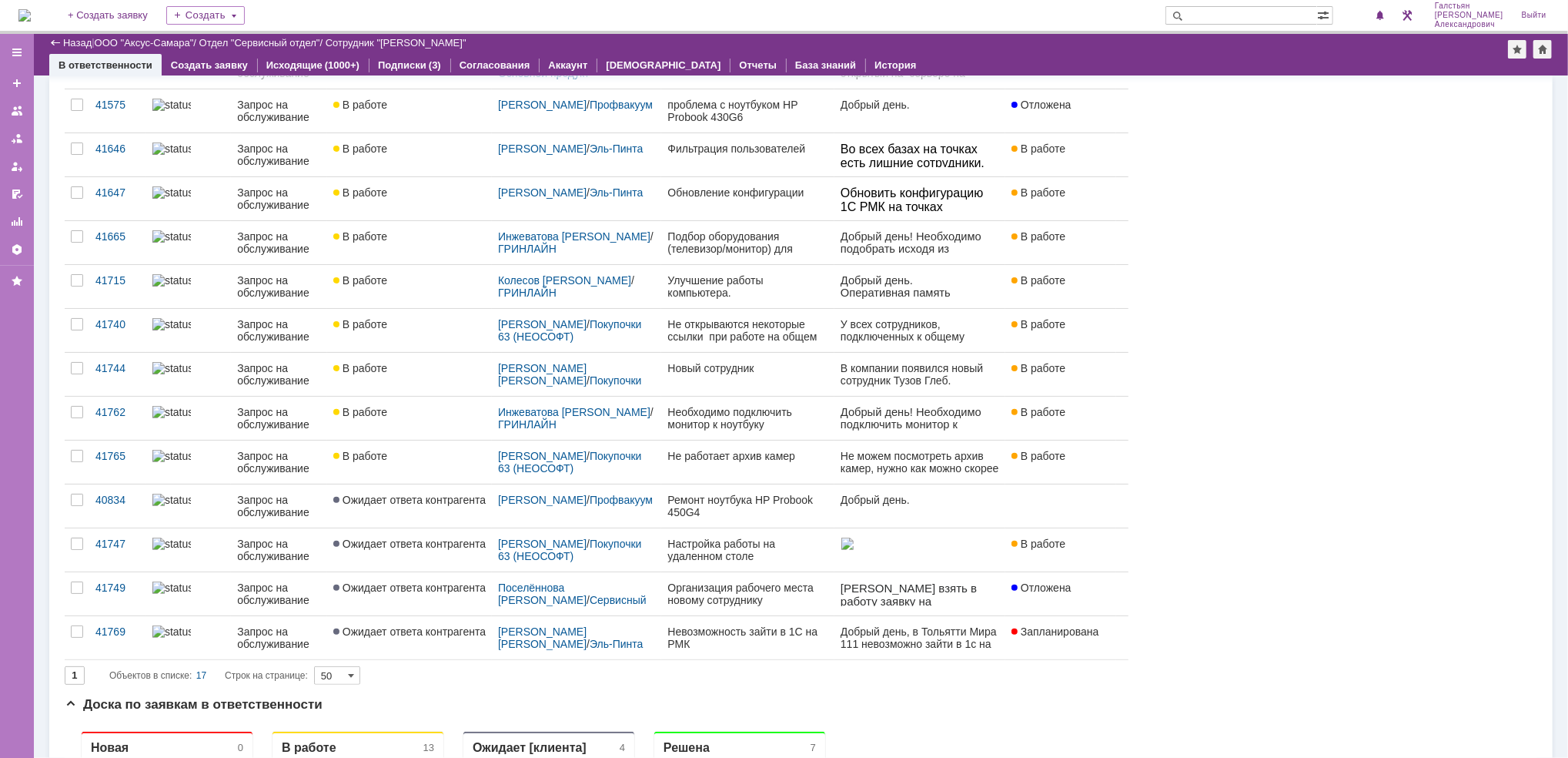
scroll to position [288, 0]
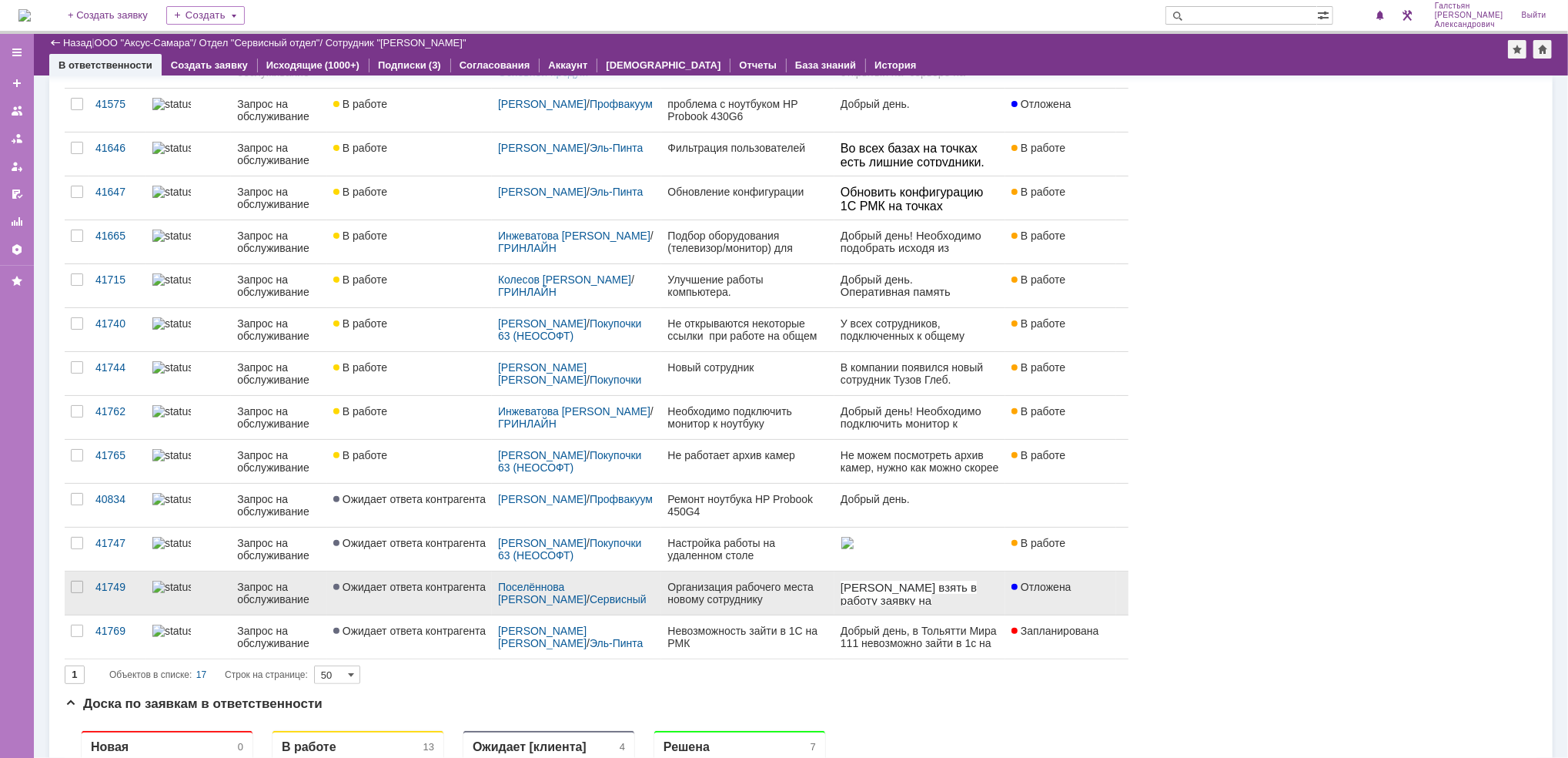
click at [741, 603] on div "Организация рабочего места новому сотруднику" at bounding box center [748, 592] width 161 height 25
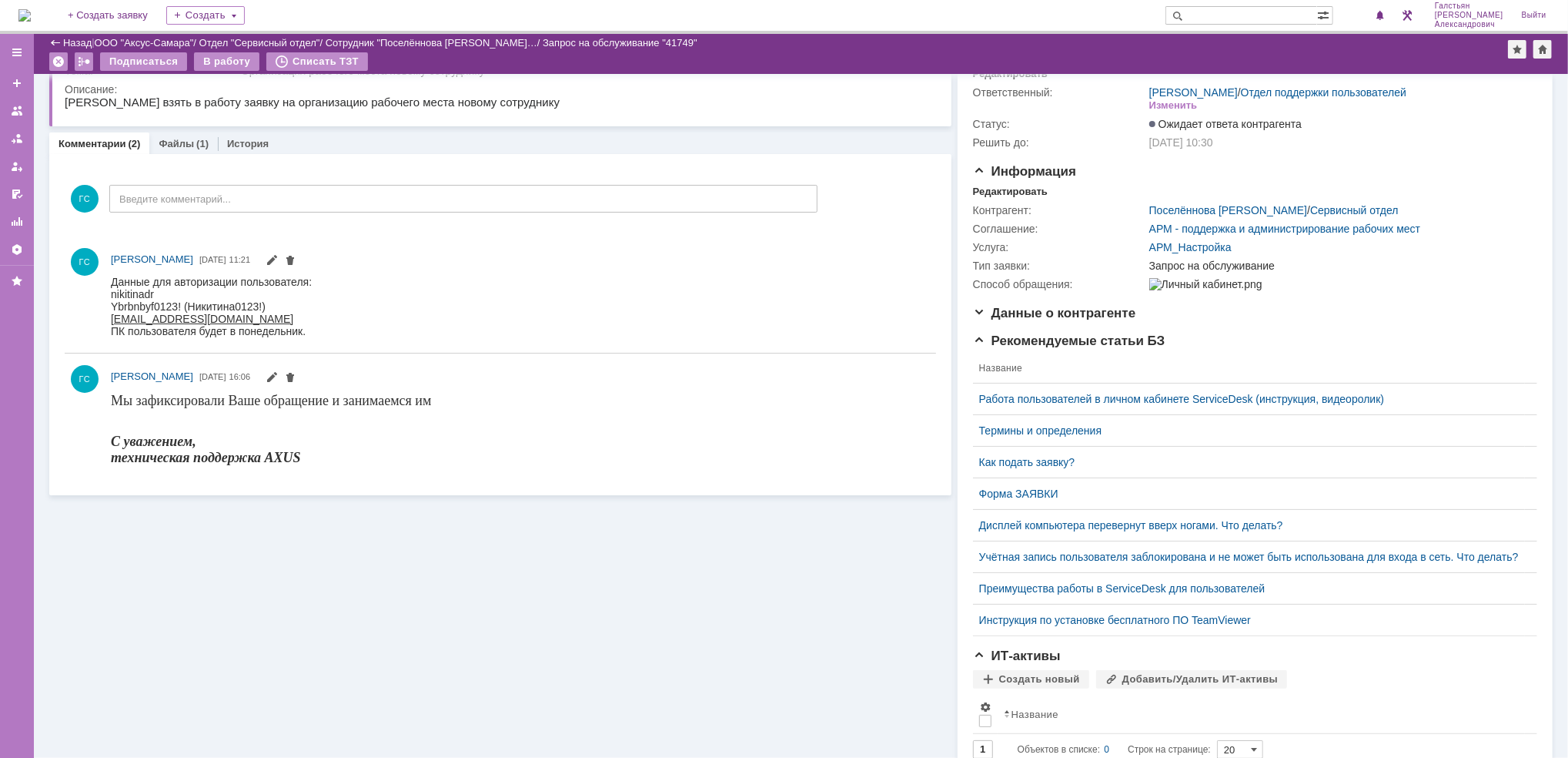
scroll to position [69, 0]
click at [1371, 17] on span "1" at bounding box center [1367, 16] width 14 height 11
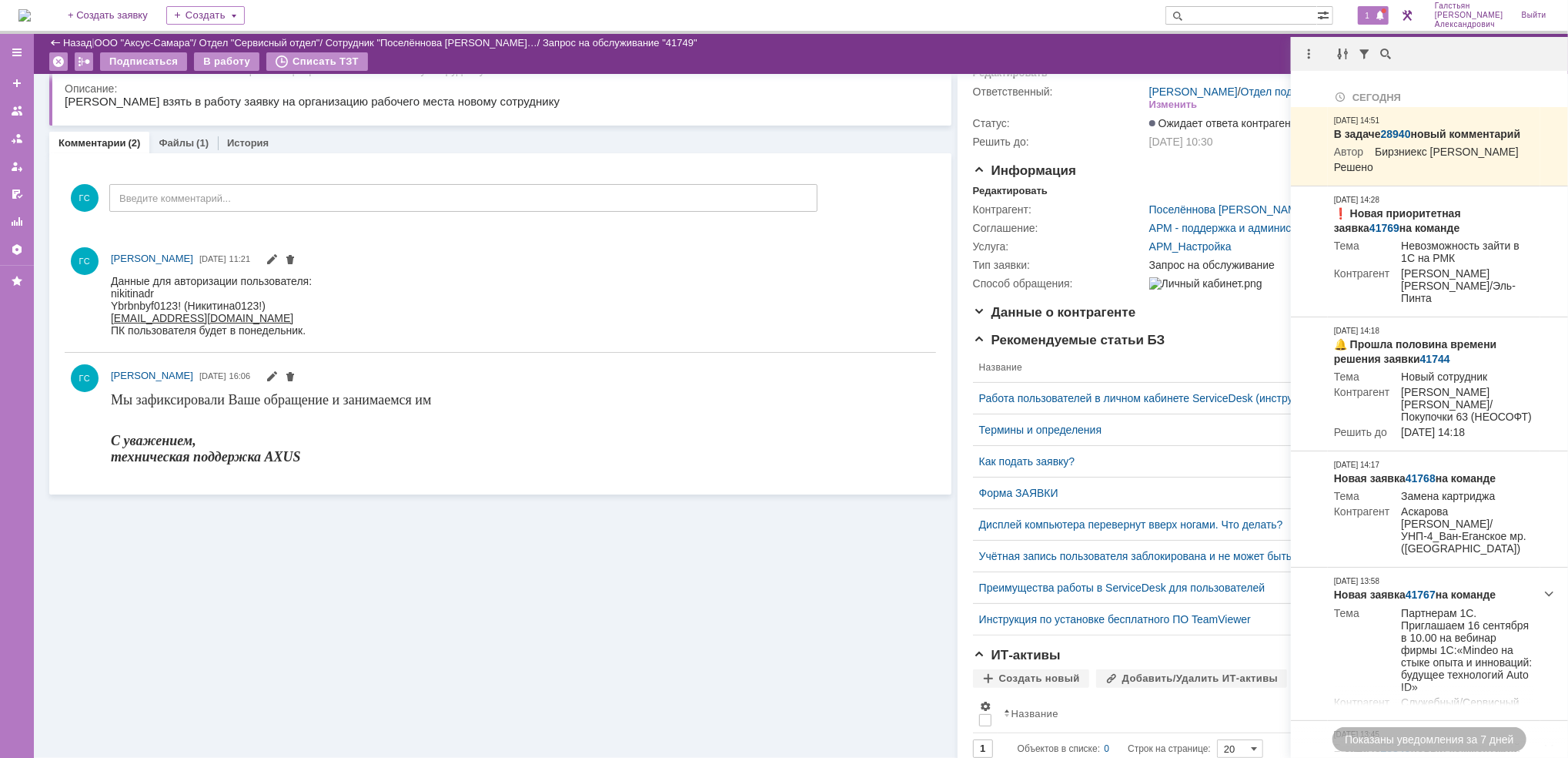
click at [1115, 57] on div "Подписаться В работу Списать ТЗТ" at bounding box center [778, 64] width 1459 height 23
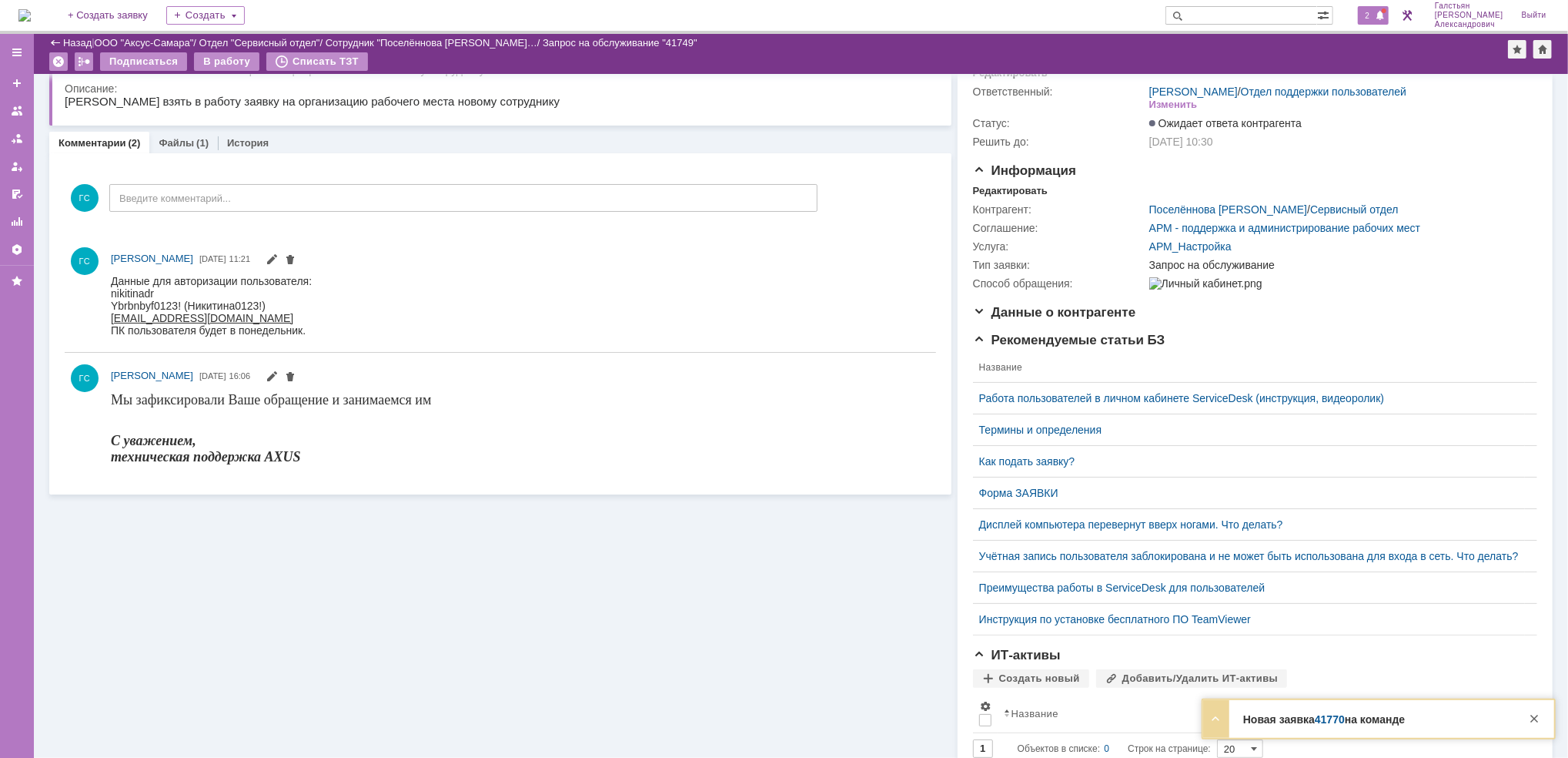
click at [1374, 12] on span "2" at bounding box center [1367, 16] width 14 height 11
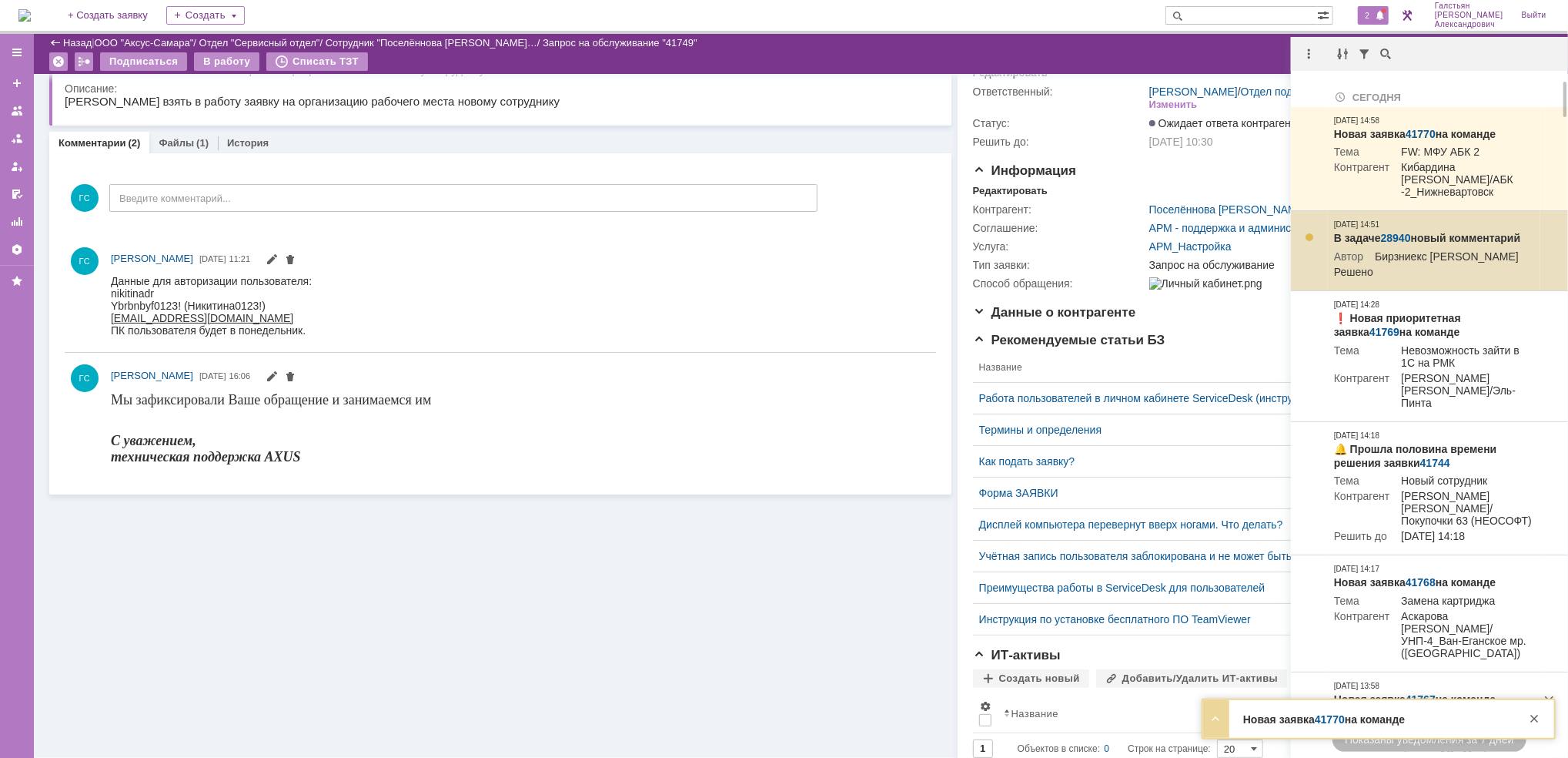
click at [1384, 232] on link "28940" at bounding box center [1396, 238] width 30 height 12
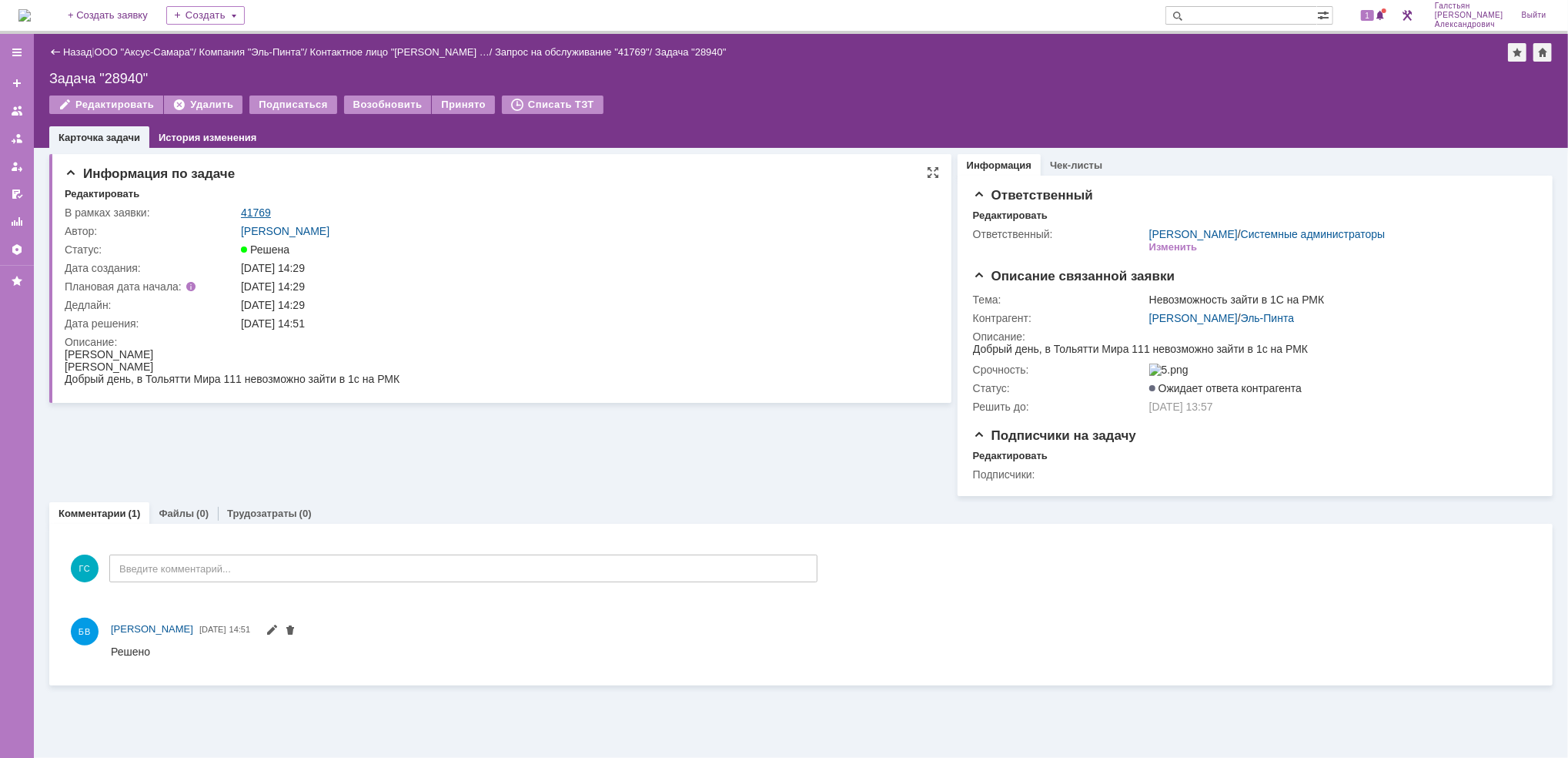
click at [241, 210] on link "41769" at bounding box center [256, 212] width 30 height 12
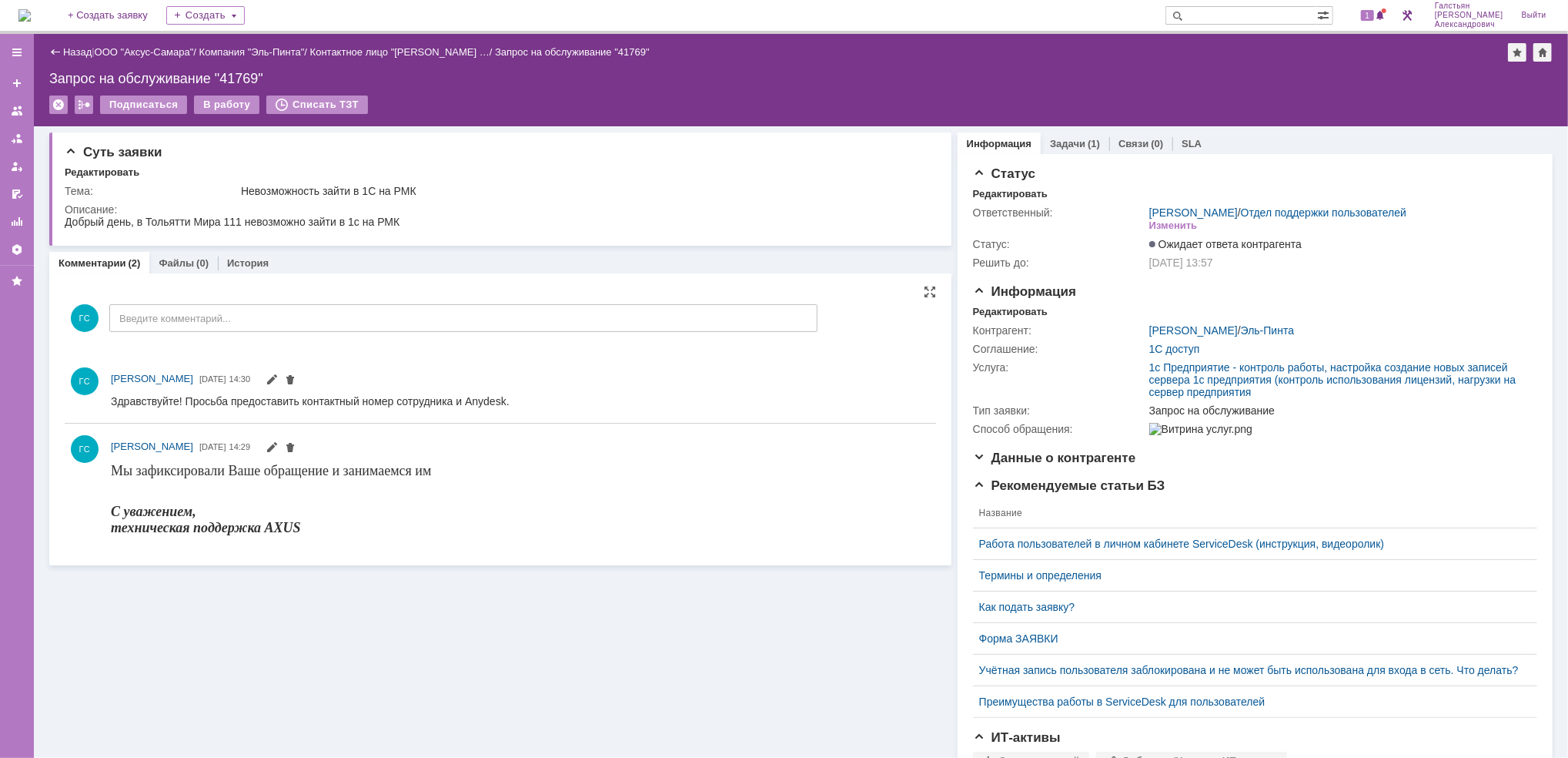
click at [277, 336] on div "ГС Введите комментарий..." at bounding box center [441, 320] width 753 height 72
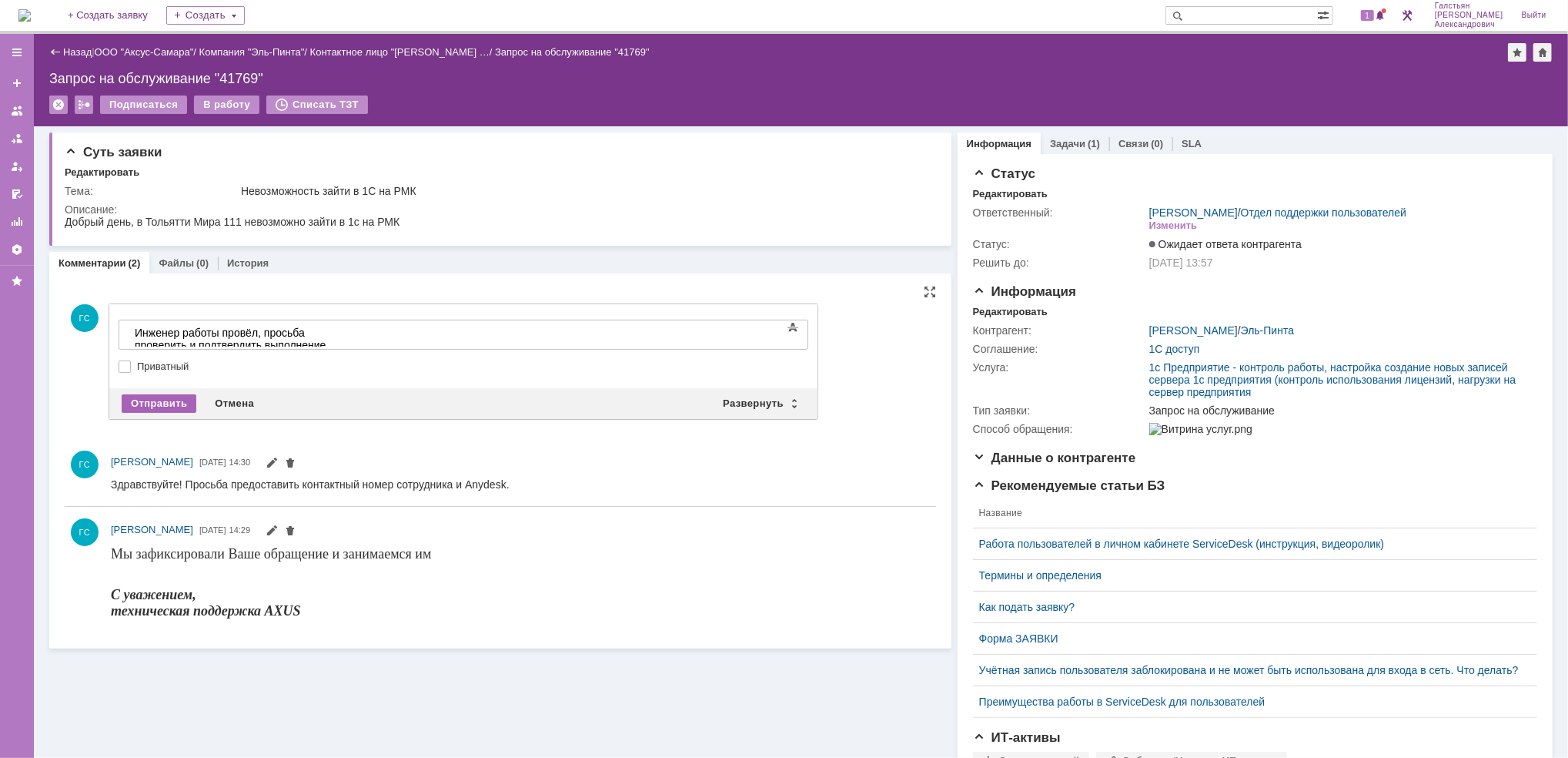
click at [164, 401] on div "Отправить" at bounding box center [159, 403] width 75 height 18
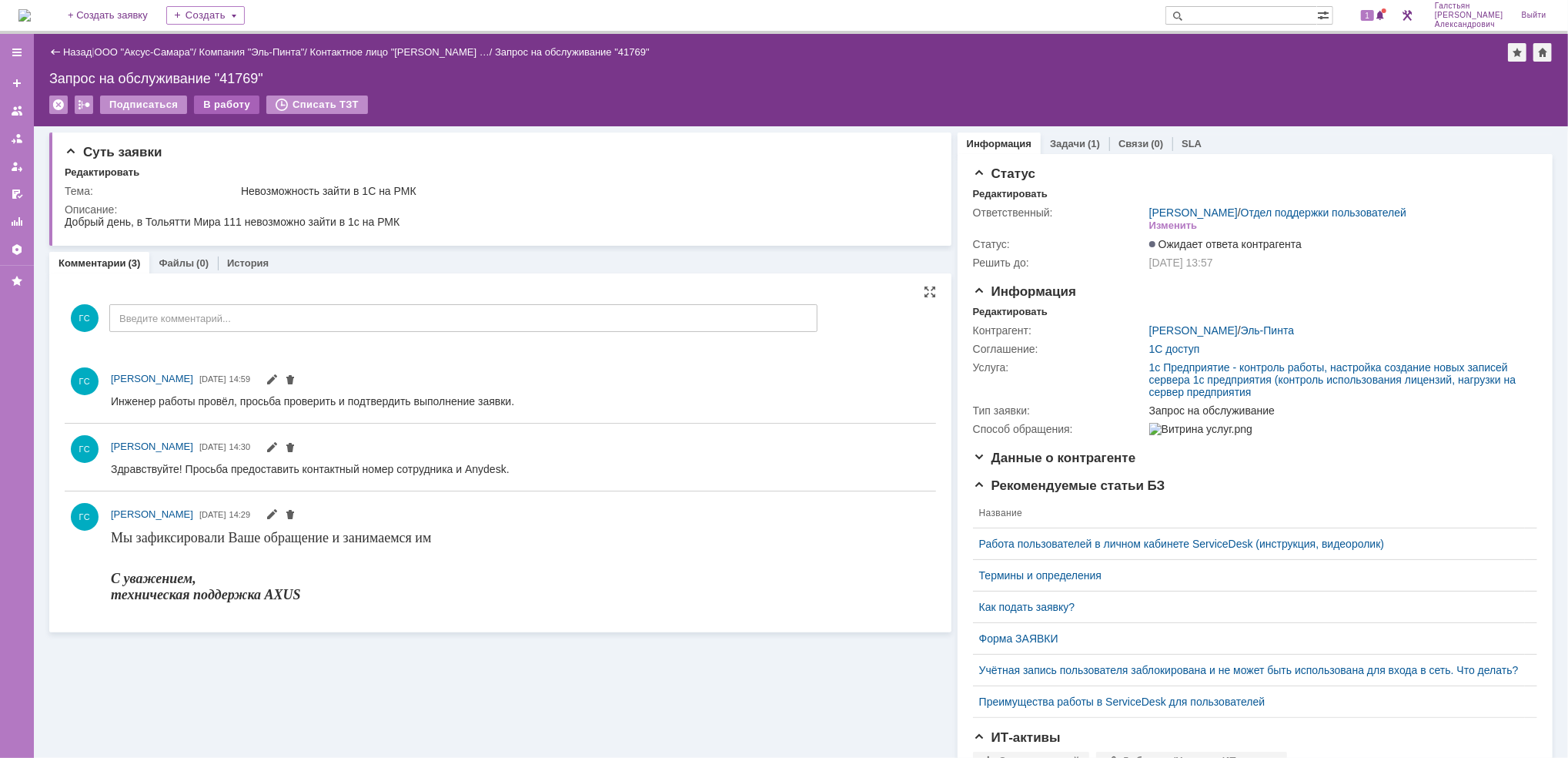
click at [219, 107] on div "В работу" at bounding box center [226, 104] width 65 height 18
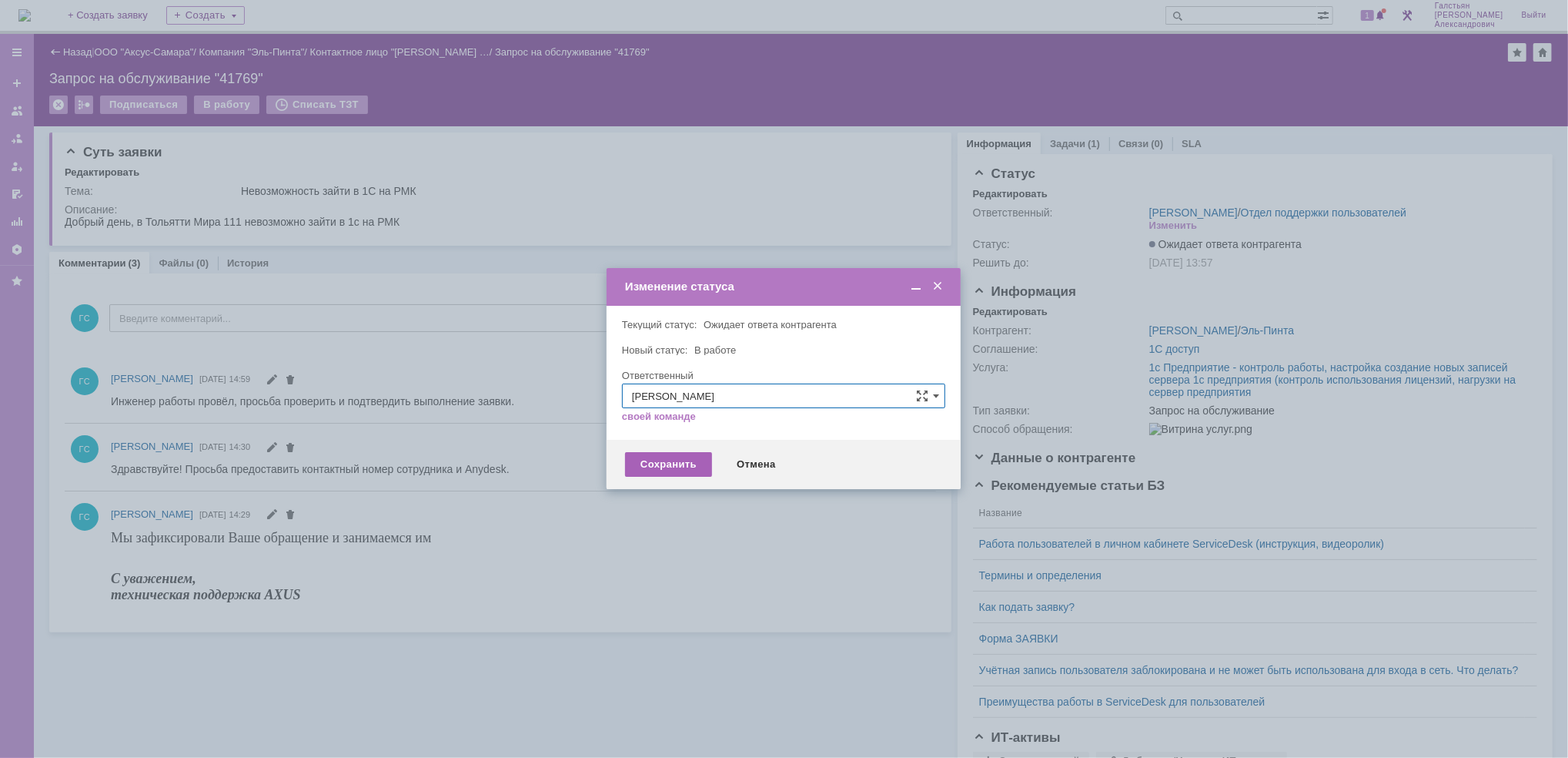
click at [661, 464] on div "Сохранить" at bounding box center [668, 464] width 87 height 25
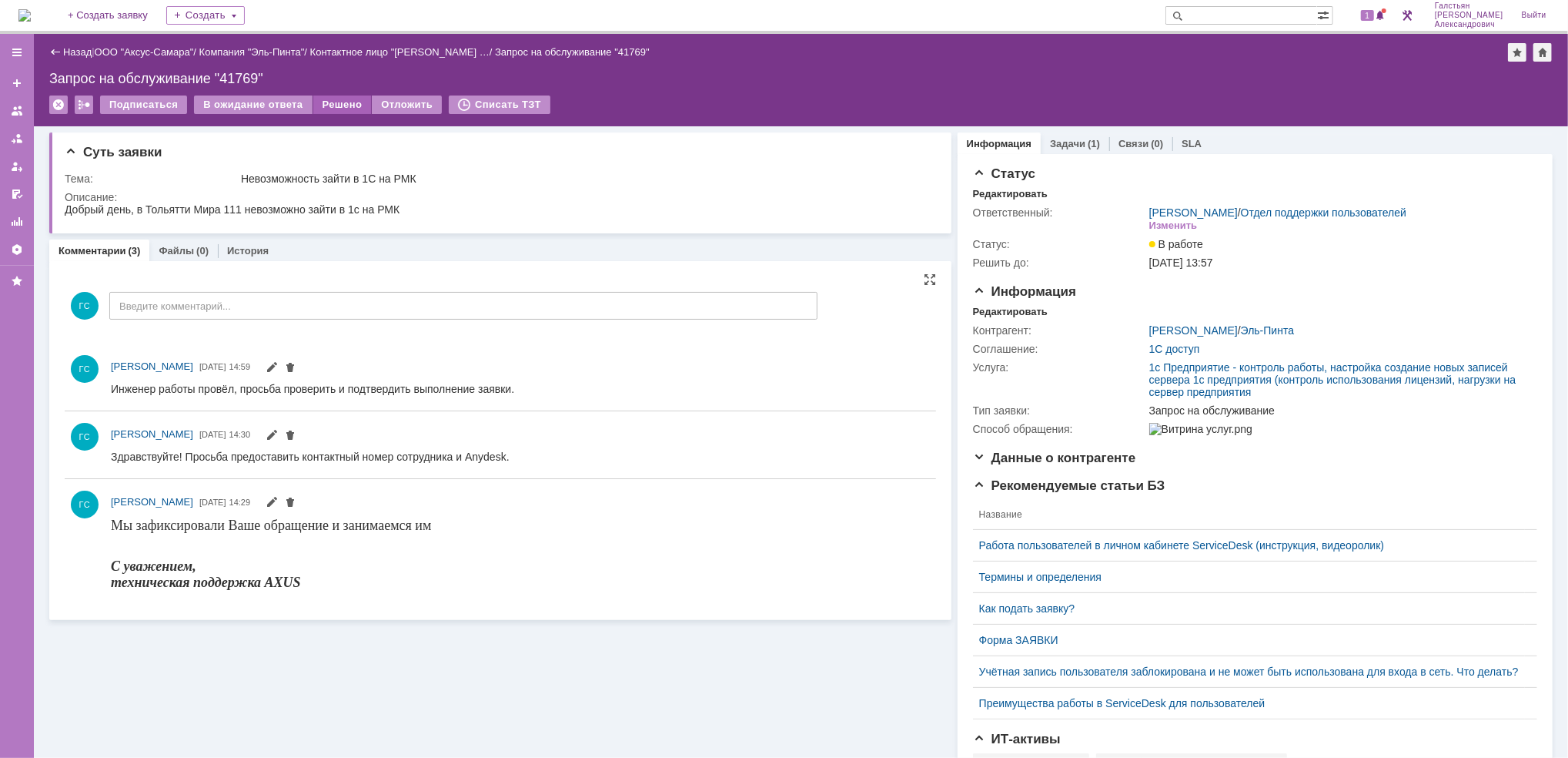
click at [336, 102] on div "Решено" at bounding box center [342, 104] width 58 height 18
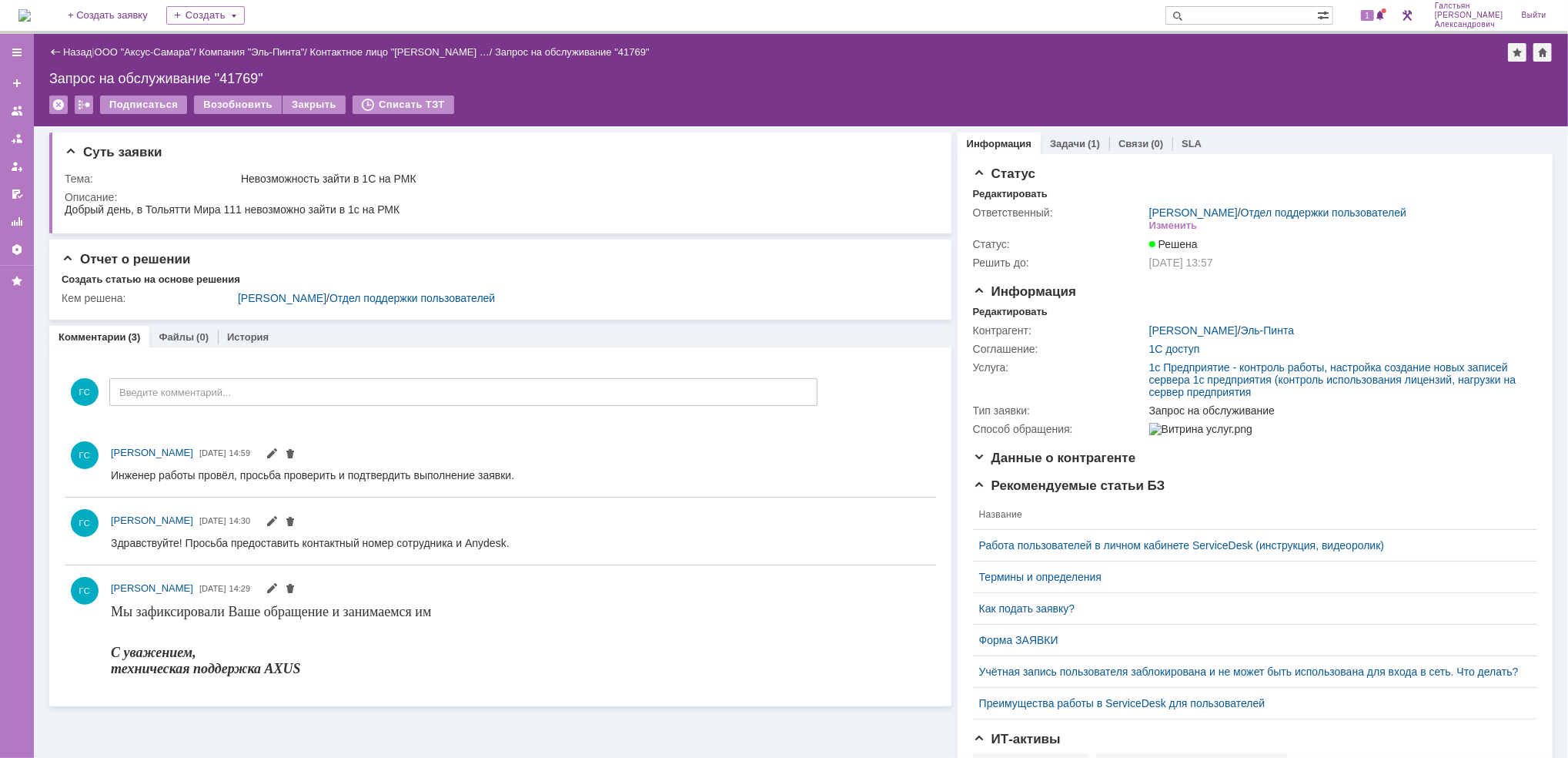
click at [28, 10] on img at bounding box center [24, 15] width 12 height 12
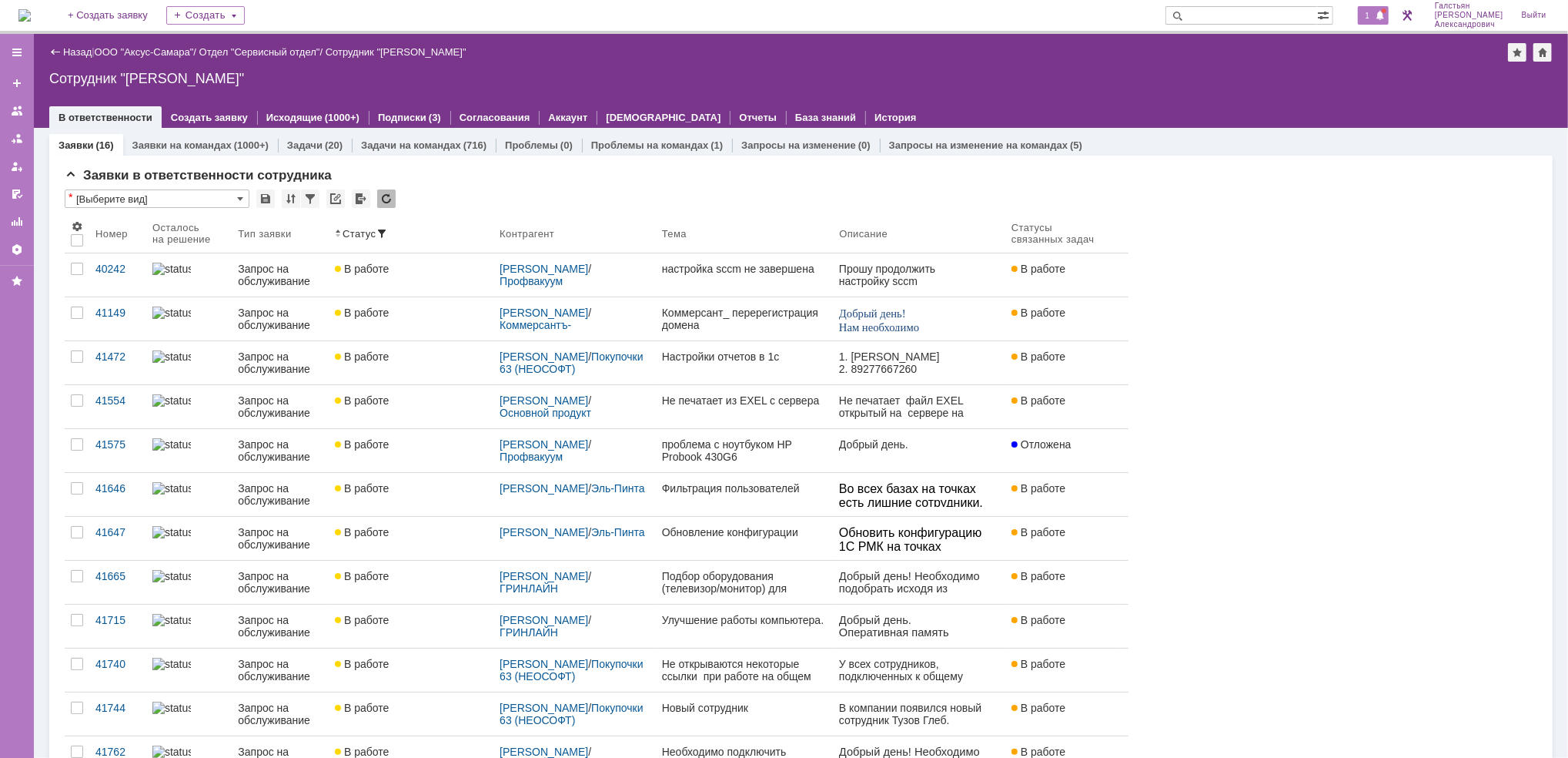
click at [1373, 12] on span "1" at bounding box center [1367, 16] width 14 height 11
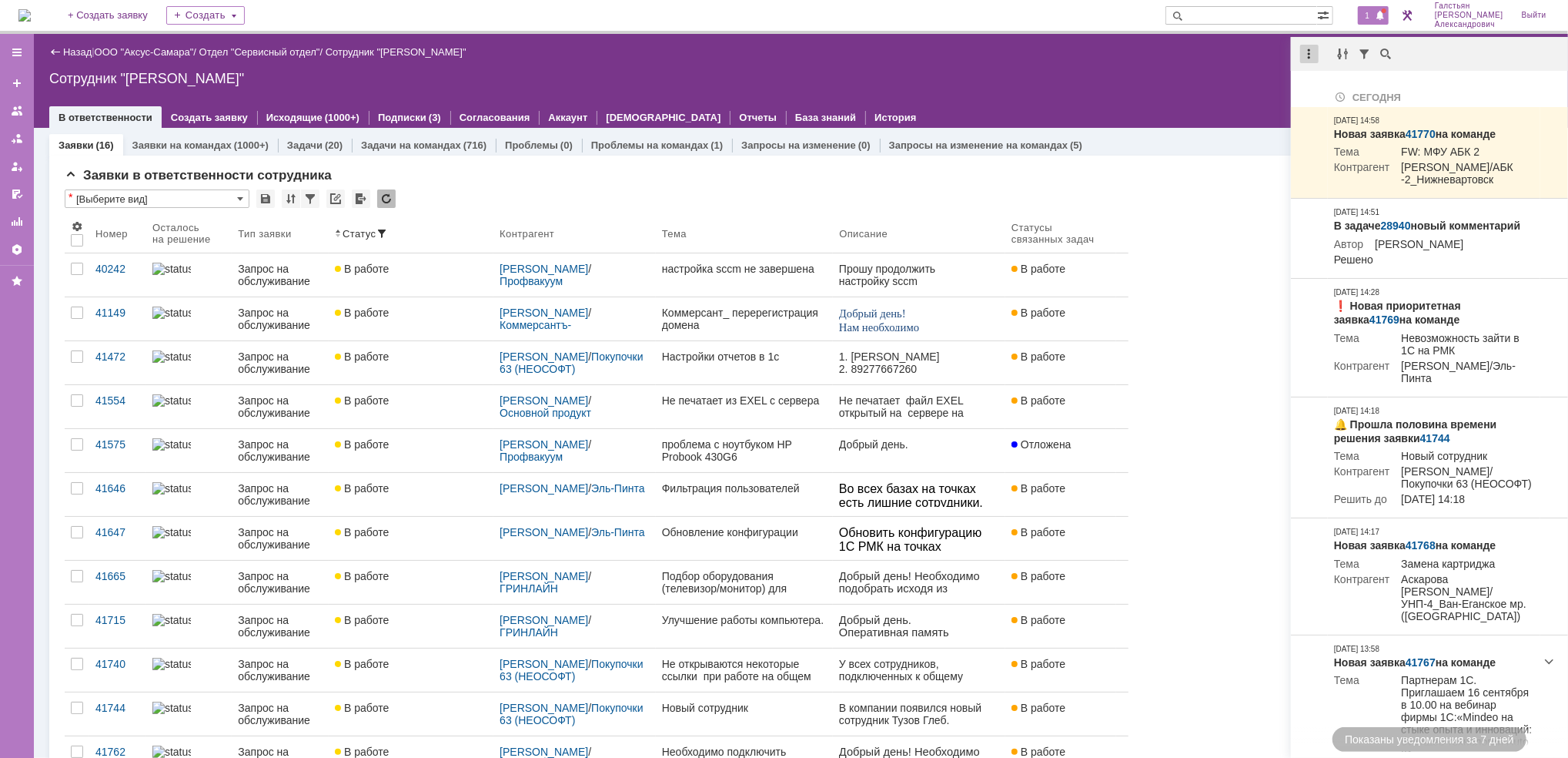
click at [1310, 49] on div at bounding box center [1309, 53] width 18 height 18
click at [1330, 84] on div "Отметить уведомления прочитанными" at bounding box center [1415, 92] width 225 height 23
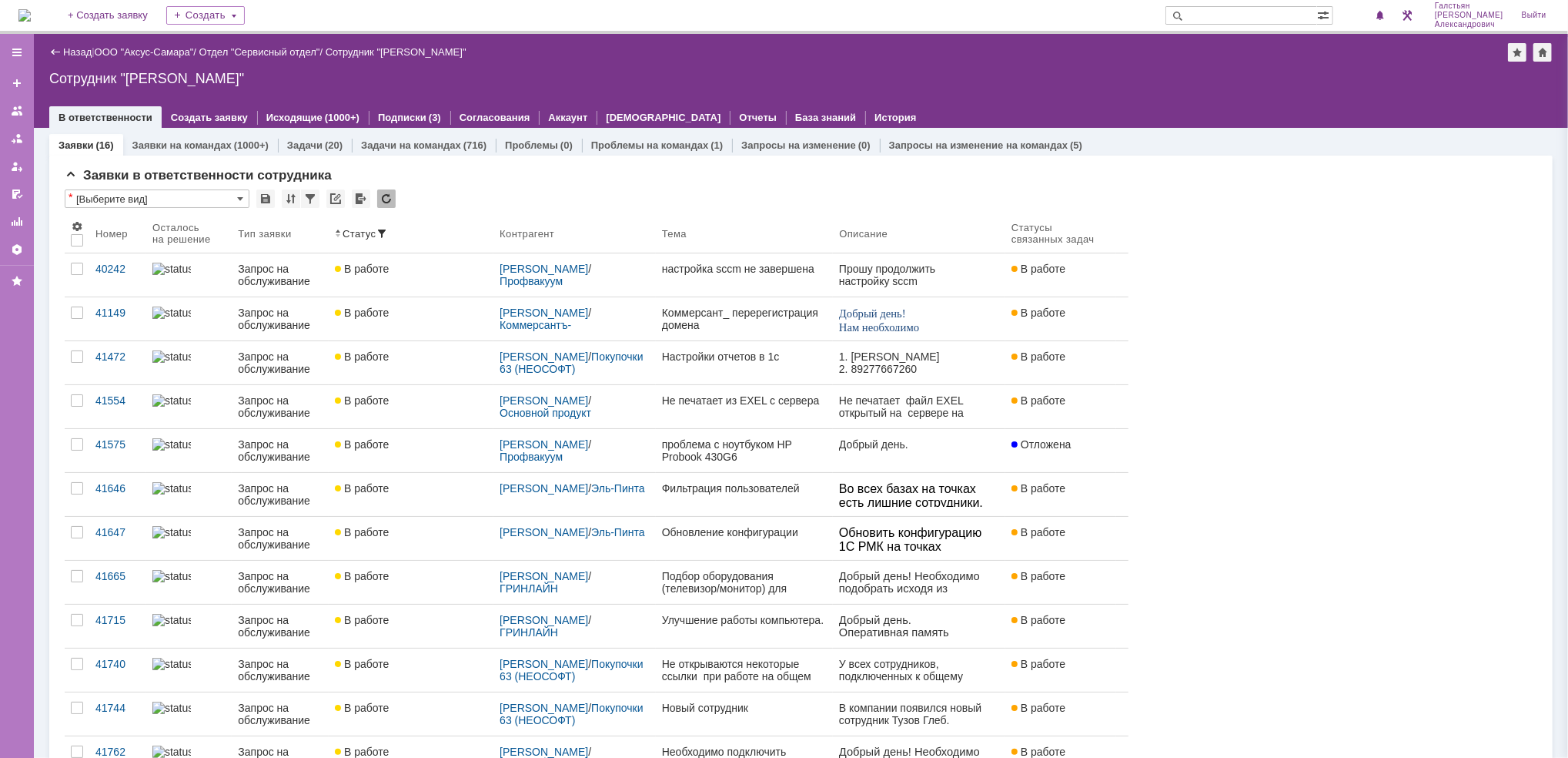
click at [1173, 69] on div "Назад | ООО "Аксус-Самара" / Отдел "Сервисный отдел" / Сотрудник "Галстьян Степ…" at bounding box center [801, 81] width 1534 height 94
click at [1374, 17] on span "1" at bounding box center [1367, 16] width 14 height 11
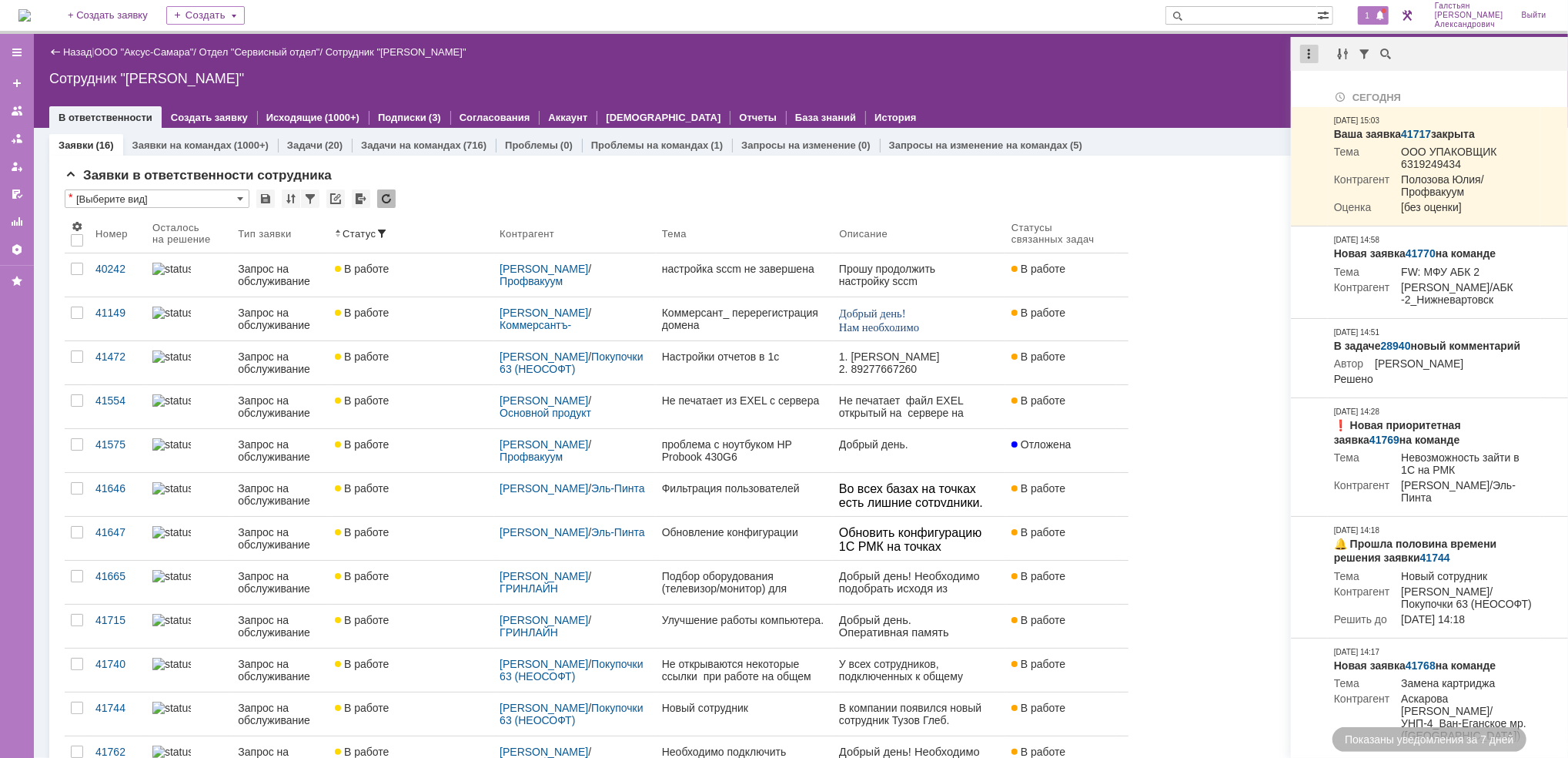
click at [1311, 58] on div at bounding box center [1309, 53] width 18 height 18
click at [1311, 100] on div "Отметить уведомления прочитанными" at bounding box center [1415, 92] width 225 height 23
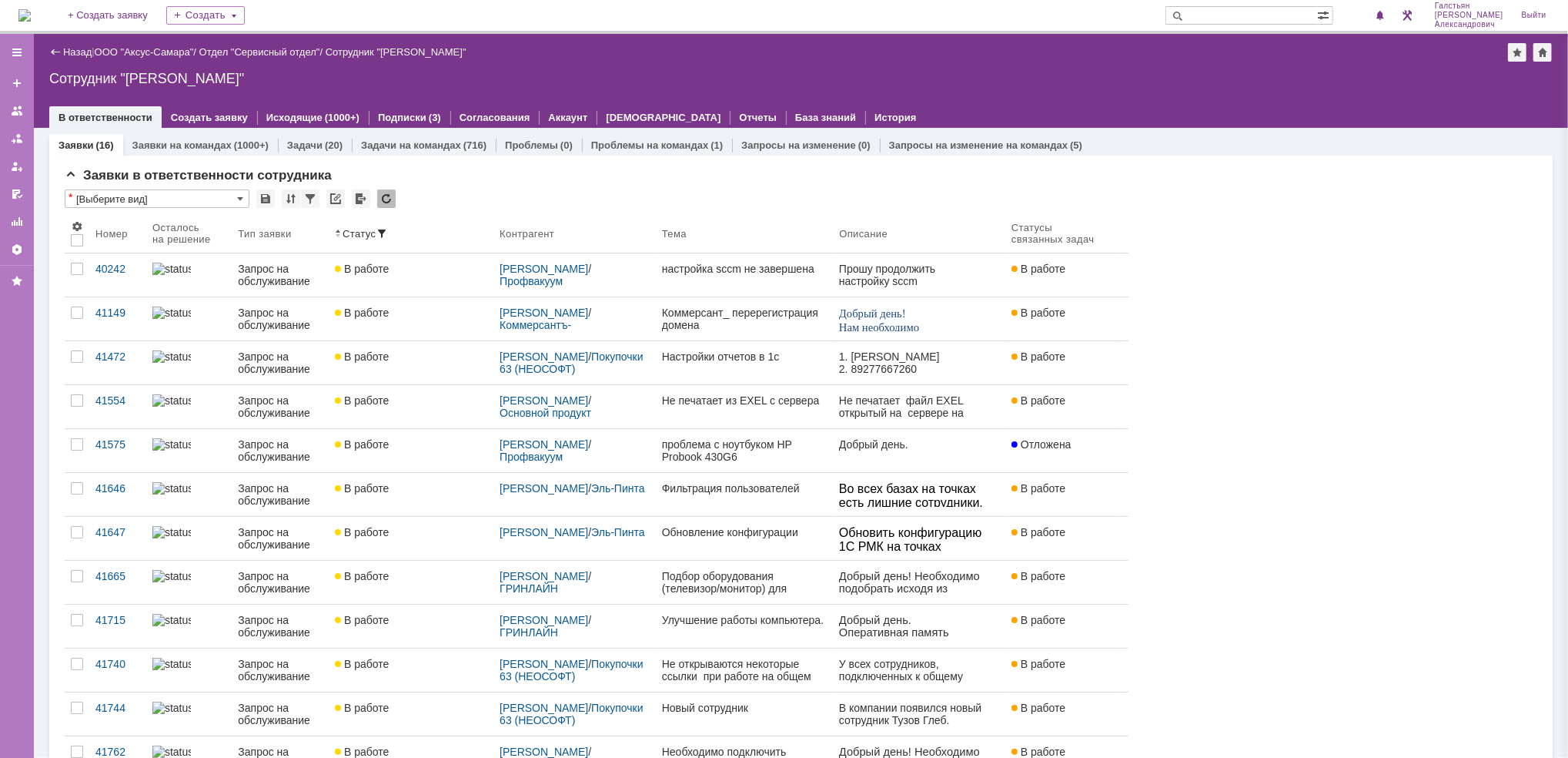
click at [1228, 85] on div "Назад | ООО "Аксус-Самара" / Отдел "Сервисный отдел" / Сотрудник "Галстьян Степ…" at bounding box center [801, 81] width 1534 height 94
click at [1374, 14] on span "1" at bounding box center [1367, 16] width 14 height 11
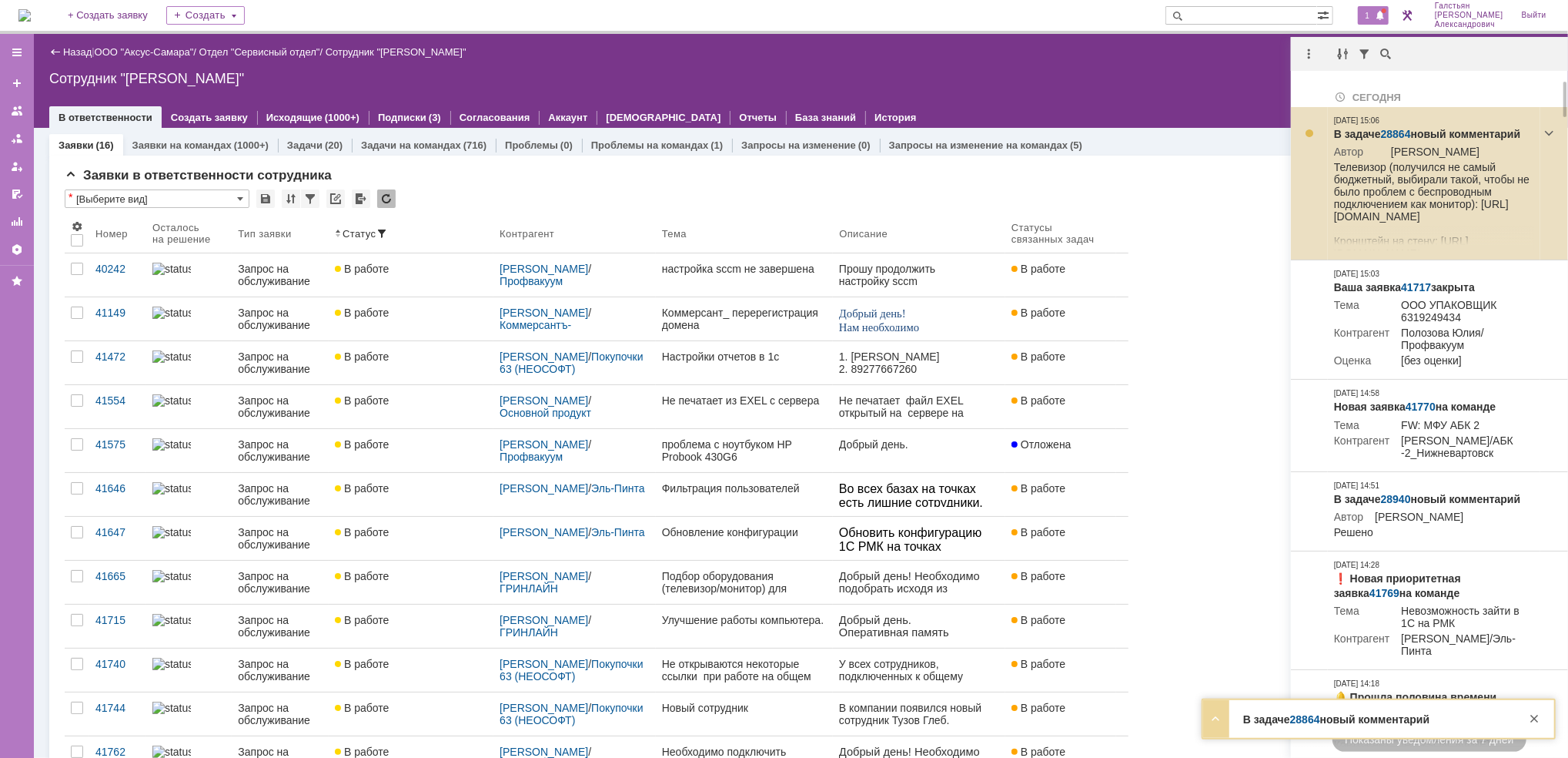
click at [1402, 131] on link "28864" at bounding box center [1396, 133] width 30 height 12
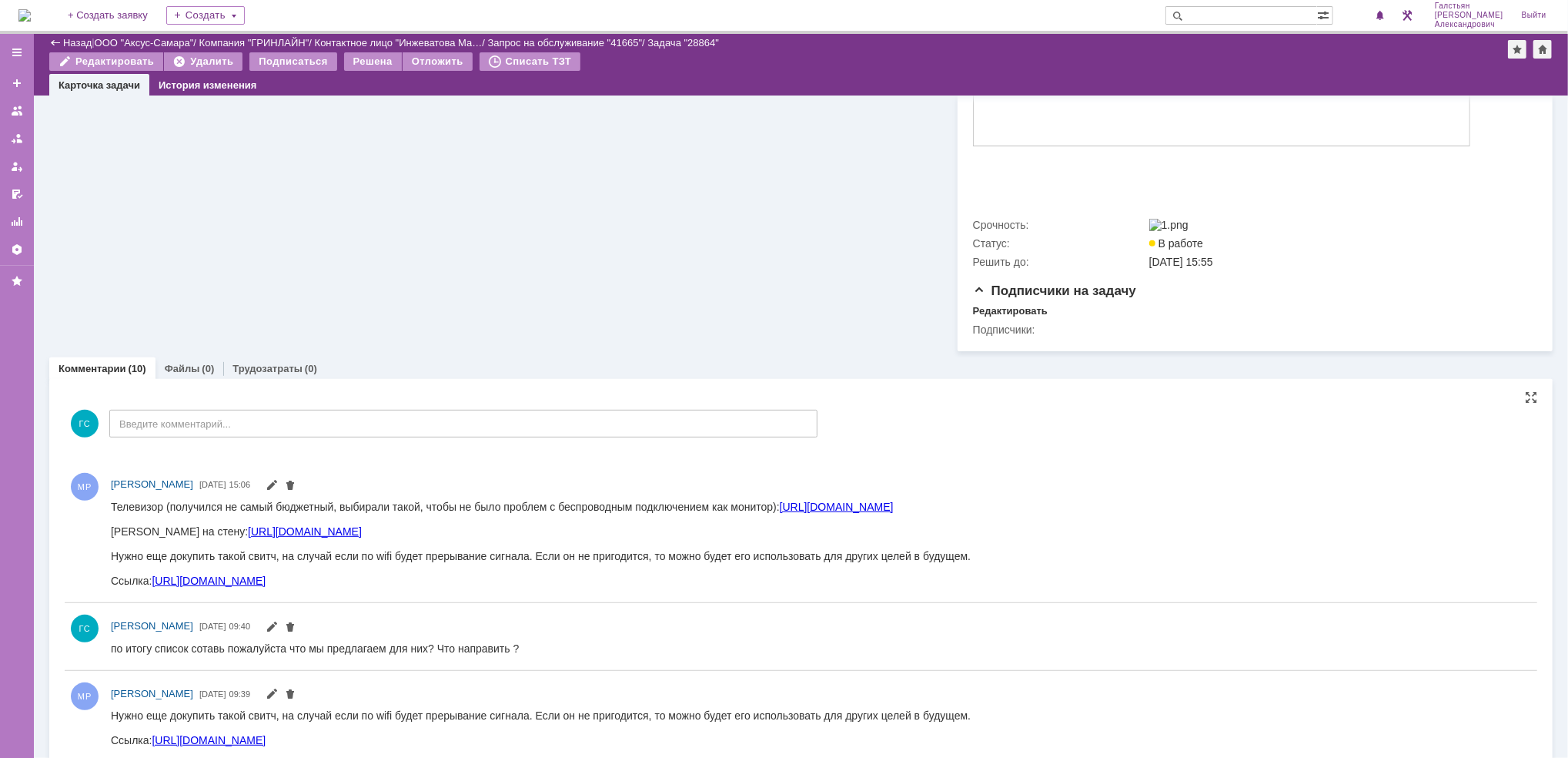
scroll to position [513, 0]
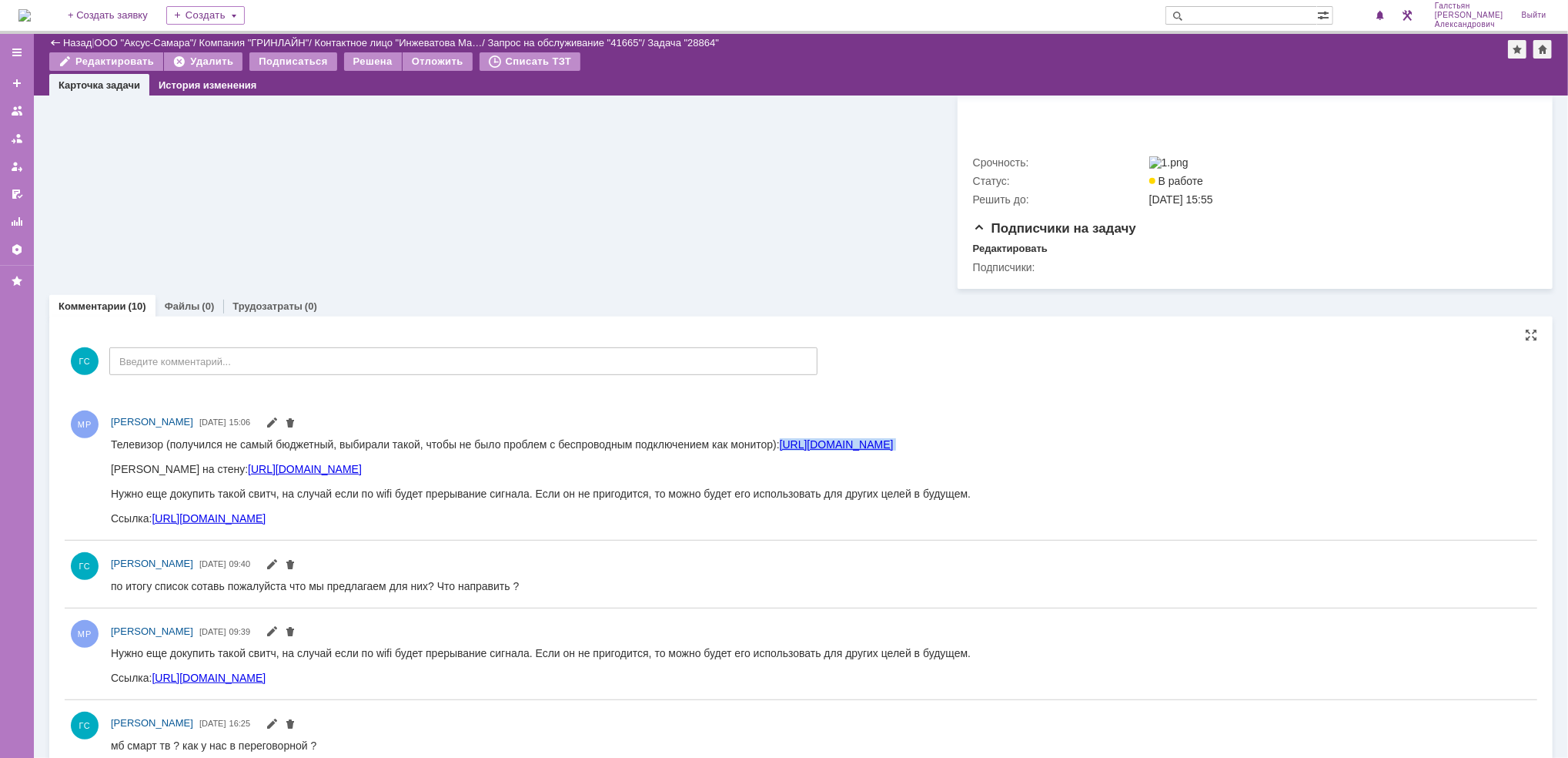
drag, startPoint x: 771, startPoint y: 442, endPoint x: 777, endPoint y: 458, distance: 17.1
click at [777, 458] on div "Телевизор (получился не самый бюджетный, выбирали такой, чтобы не было проблем …" at bounding box center [539, 462] width 860 height 49
drag, startPoint x: 777, startPoint y: 458, endPoint x: 711, endPoint y: 450, distance: 66.5
click at [711, 450] on div "Телевизор (получился не самый бюджетный, выбирали такой, чтобы не было проблем …" at bounding box center [539, 462] width 860 height 49
drag, startPoint x: 219, startPoint y: 884, endPoint x: 642, endPoint y: 559, distance: 533.4
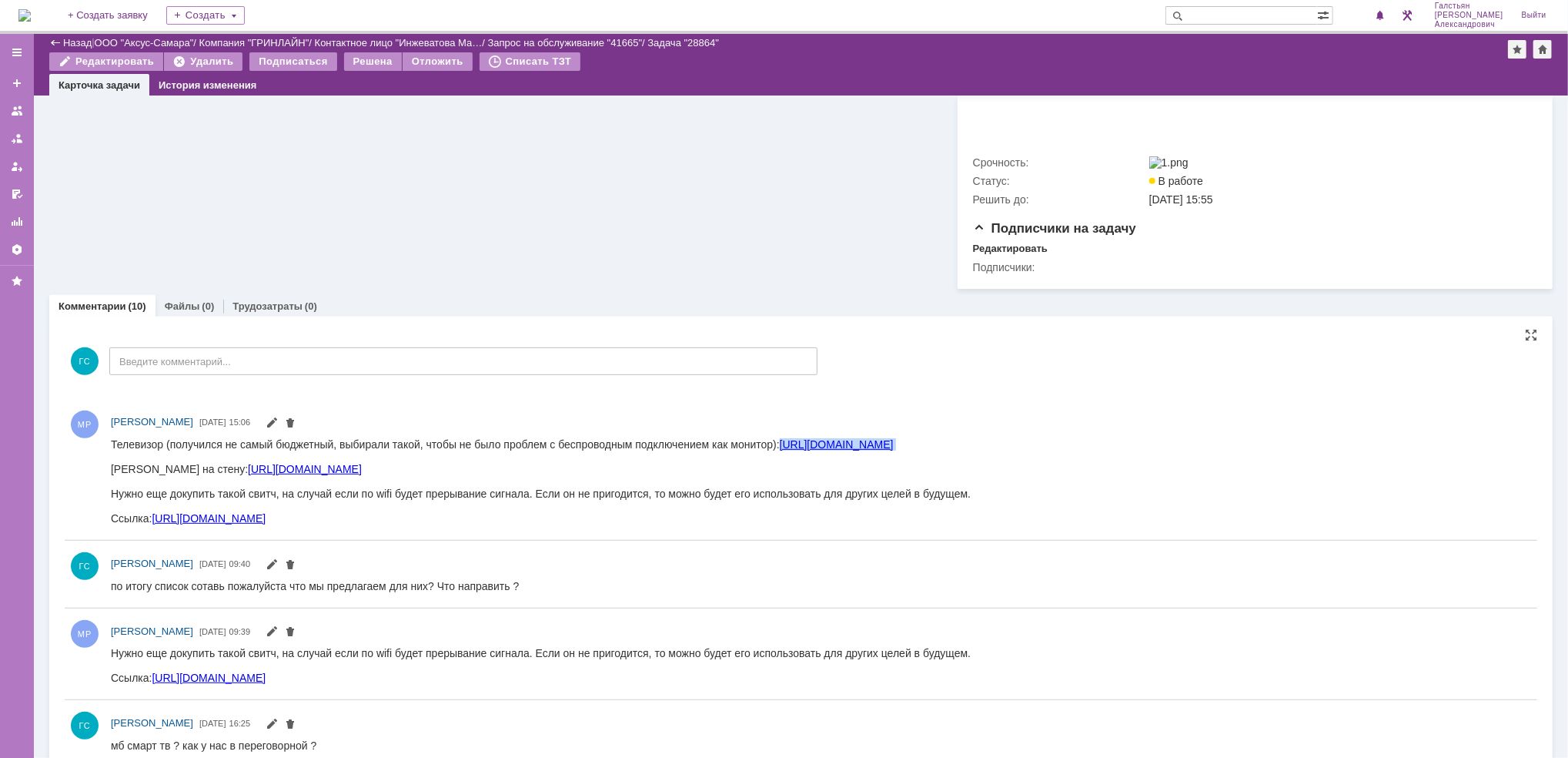
click at [642, 524] on html "Телевизор (получился не самый бюджетный, выбирали такой, чтобы не было проблем …" at bounding box center [812, 481] width 1404 height 86
copy body "Телевизор (получился не самый бюджетный, выбирали такой, чтобы не было проблем …"
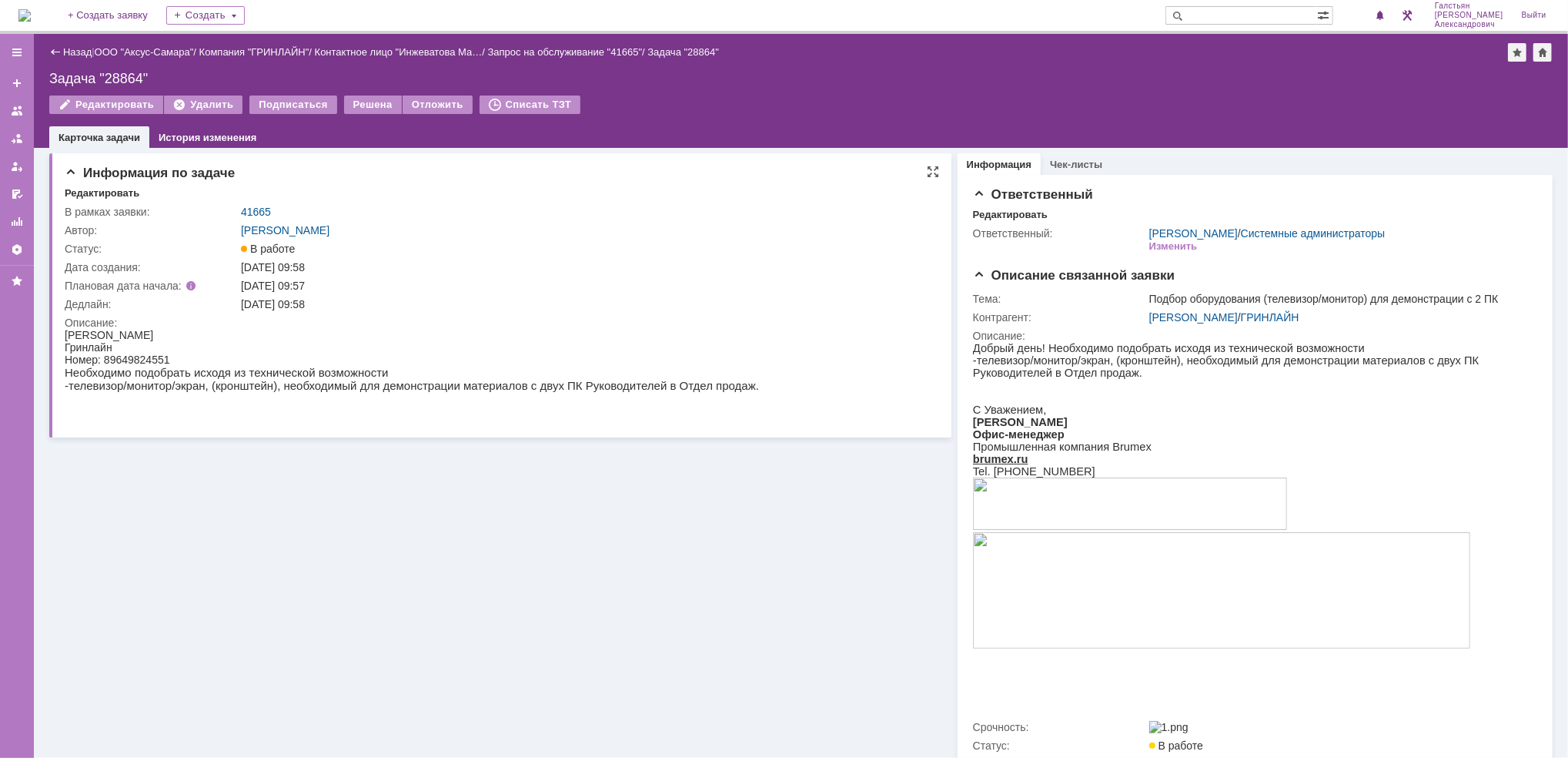
scroll to position [0, 0]
click at [255, 212] on link "41665" at bounding box center [256, 212] width 30 height 12
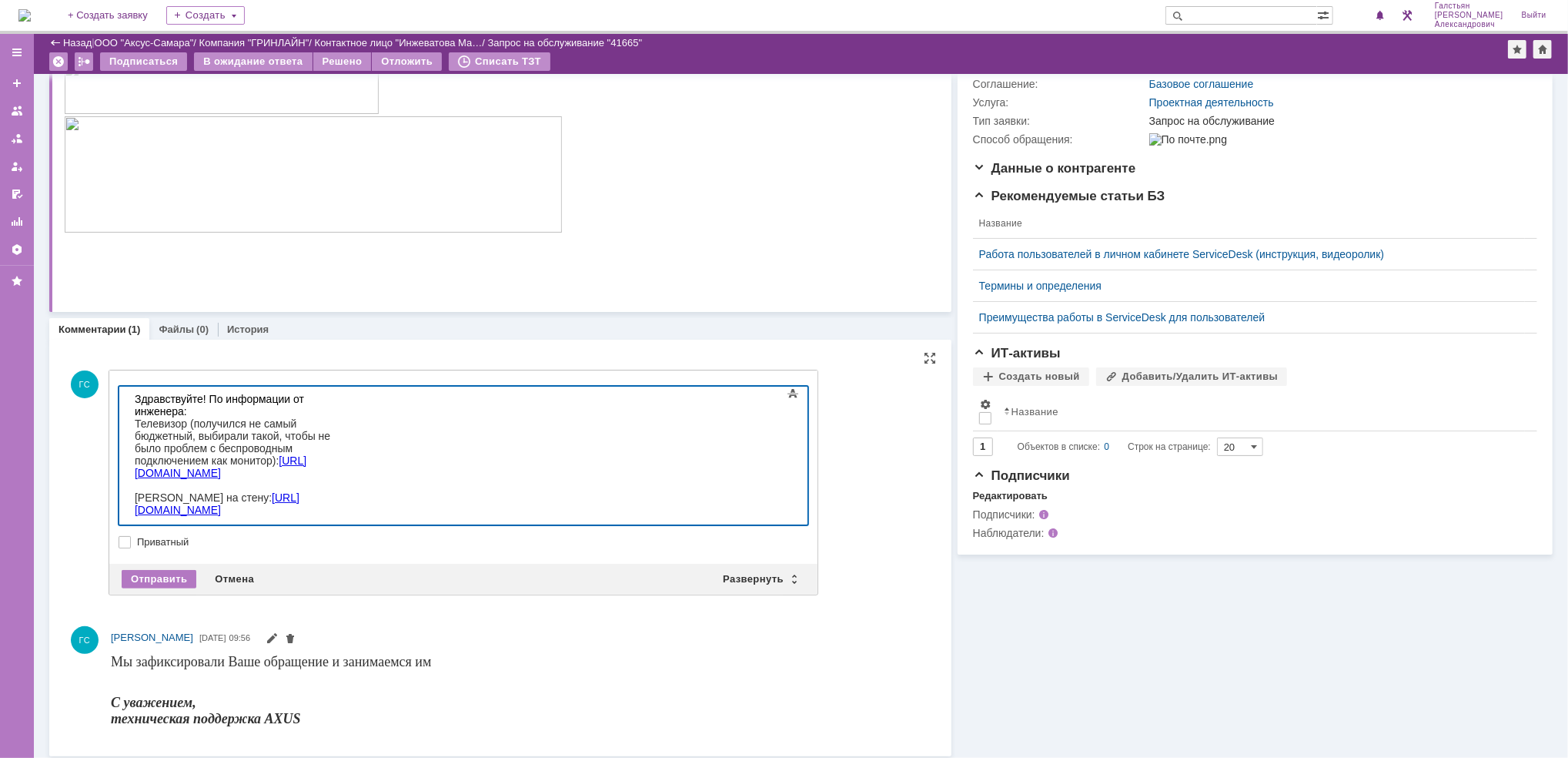
scroll to position [214, 0]
click at [144, 570] on div "Отправить" at bounding box center [159, 578] width 75 height 18
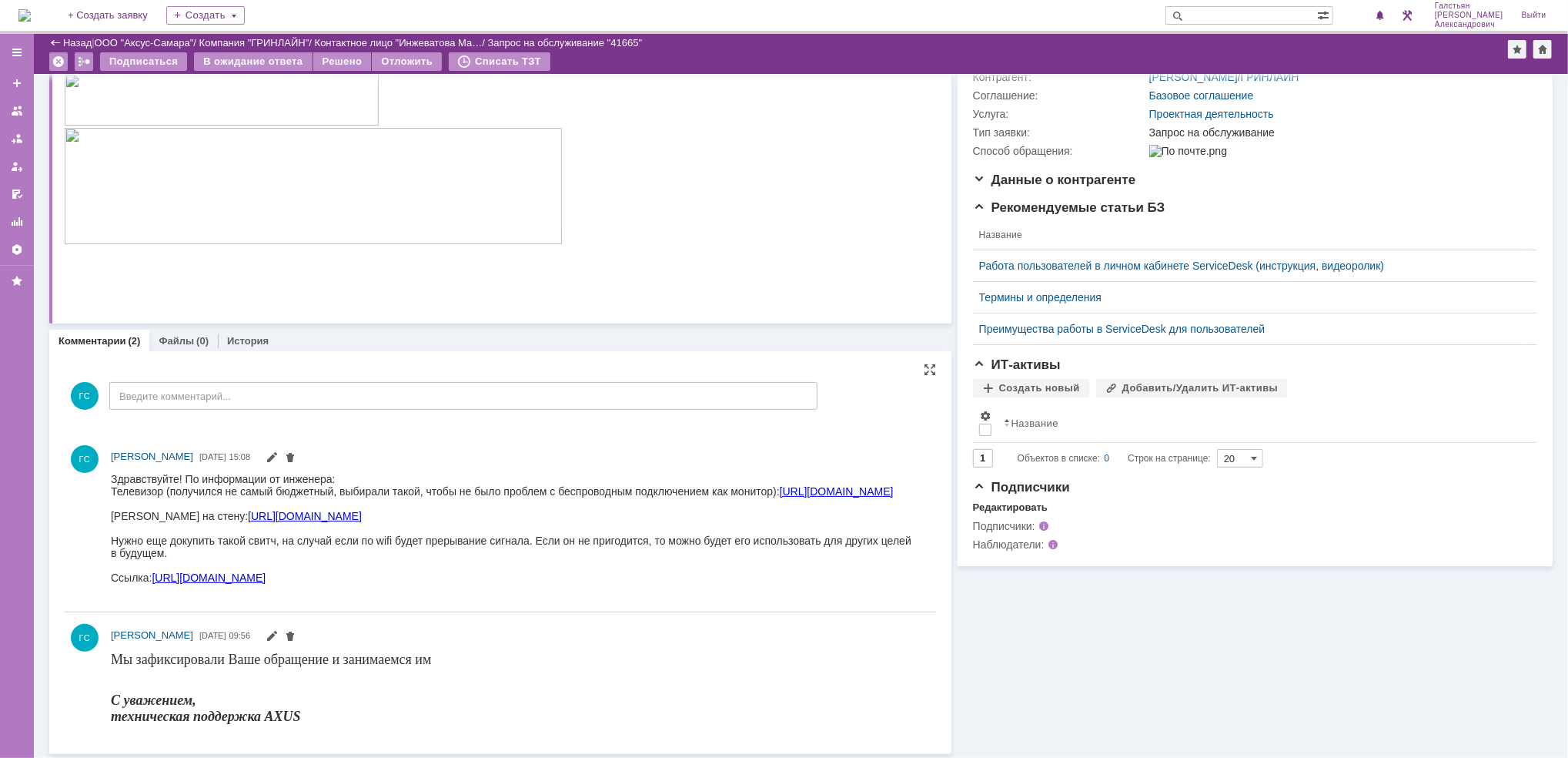
scroll to position [0, 0]
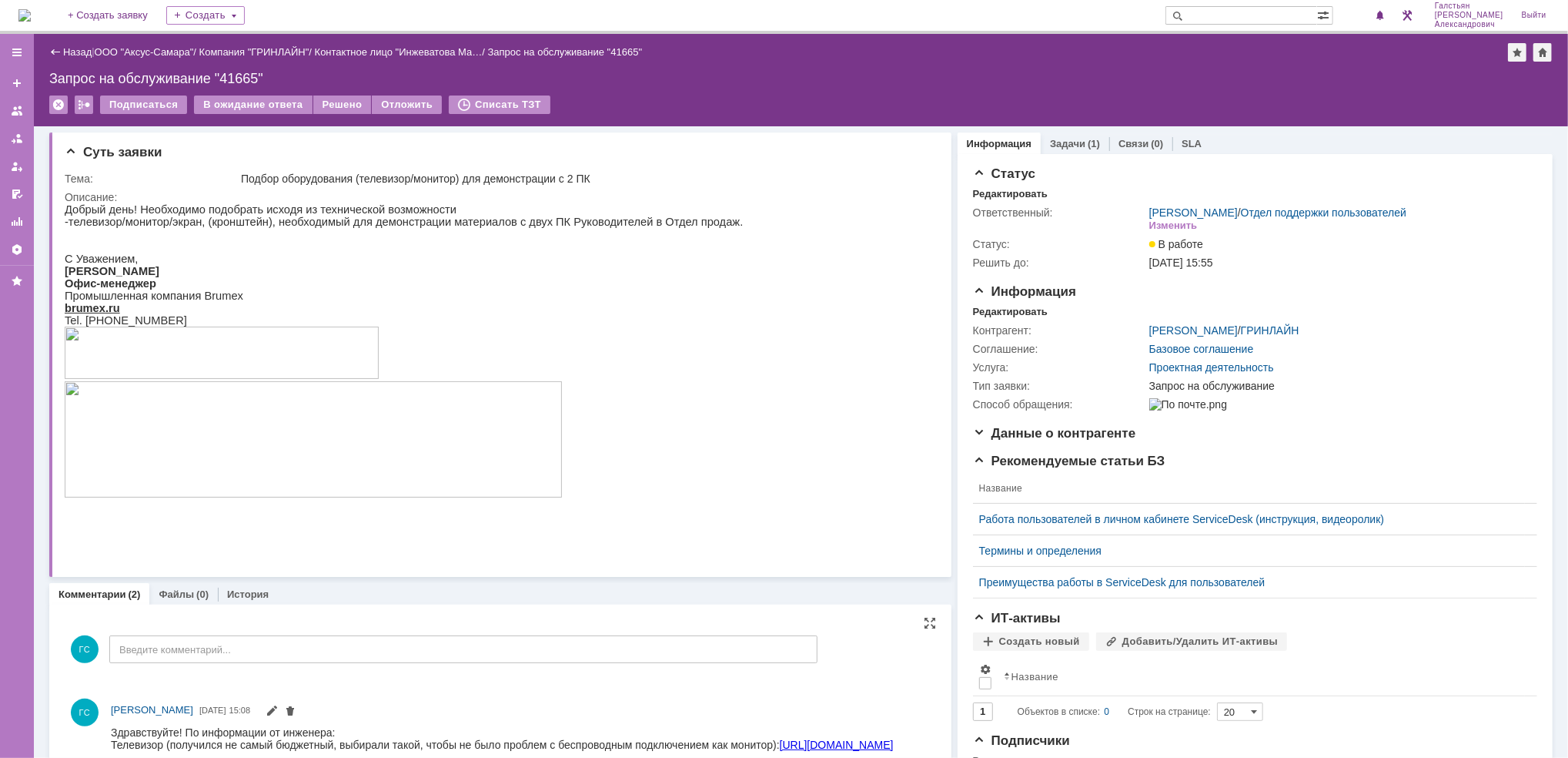
click at [1068, 125] on div "Подписаться В ожидание ответа Решено Отложить Списать ТЗТ" at bounding box center [801, 112] width 1503 height 33
click at [1068, 134] on div "Задачи (1)" at bounding box center [1075, 143] width 69 height 22
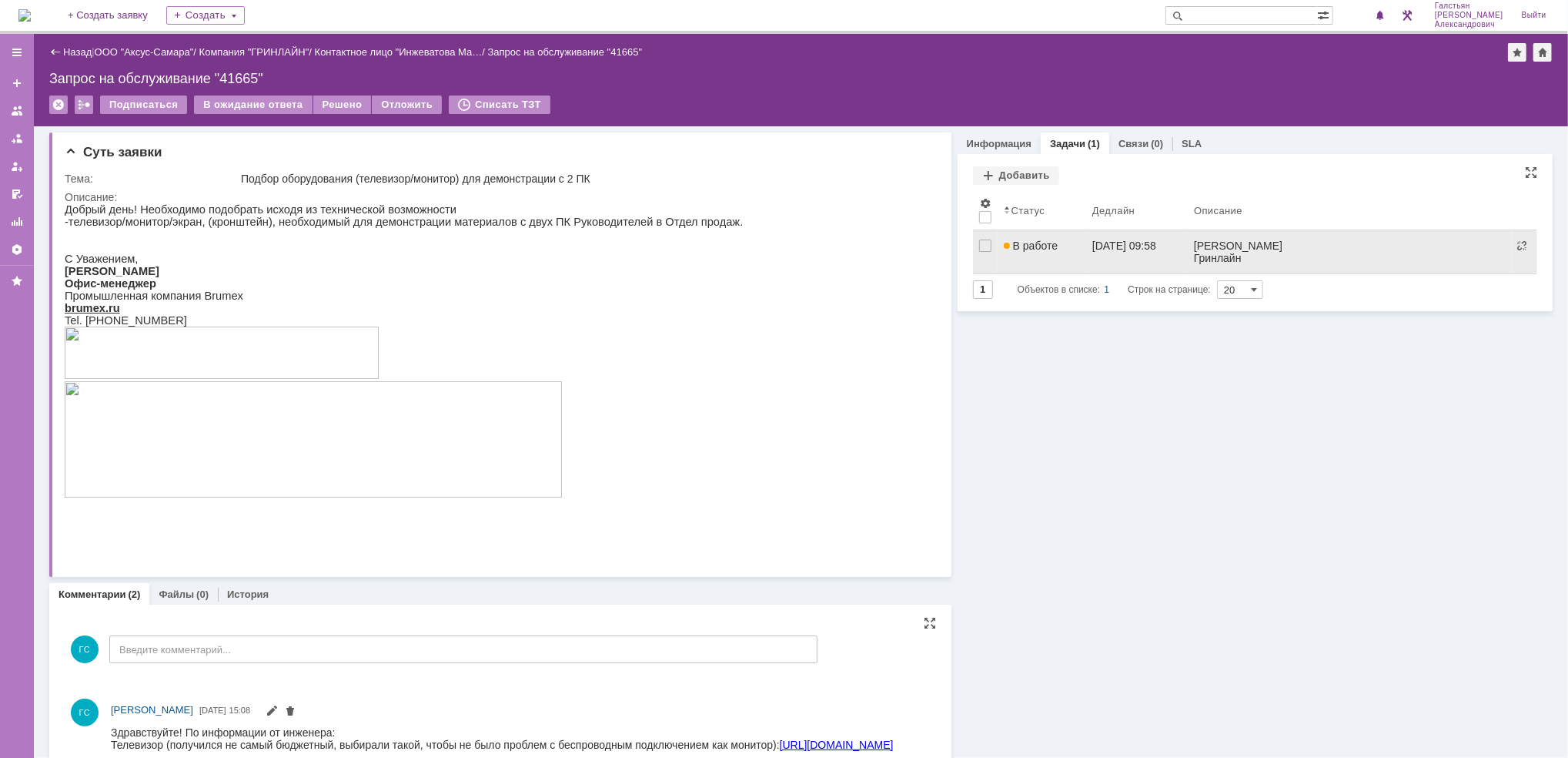
click at [1052, 253] on link "В работе" at bounding box center [1041, 252] width 88 height 43
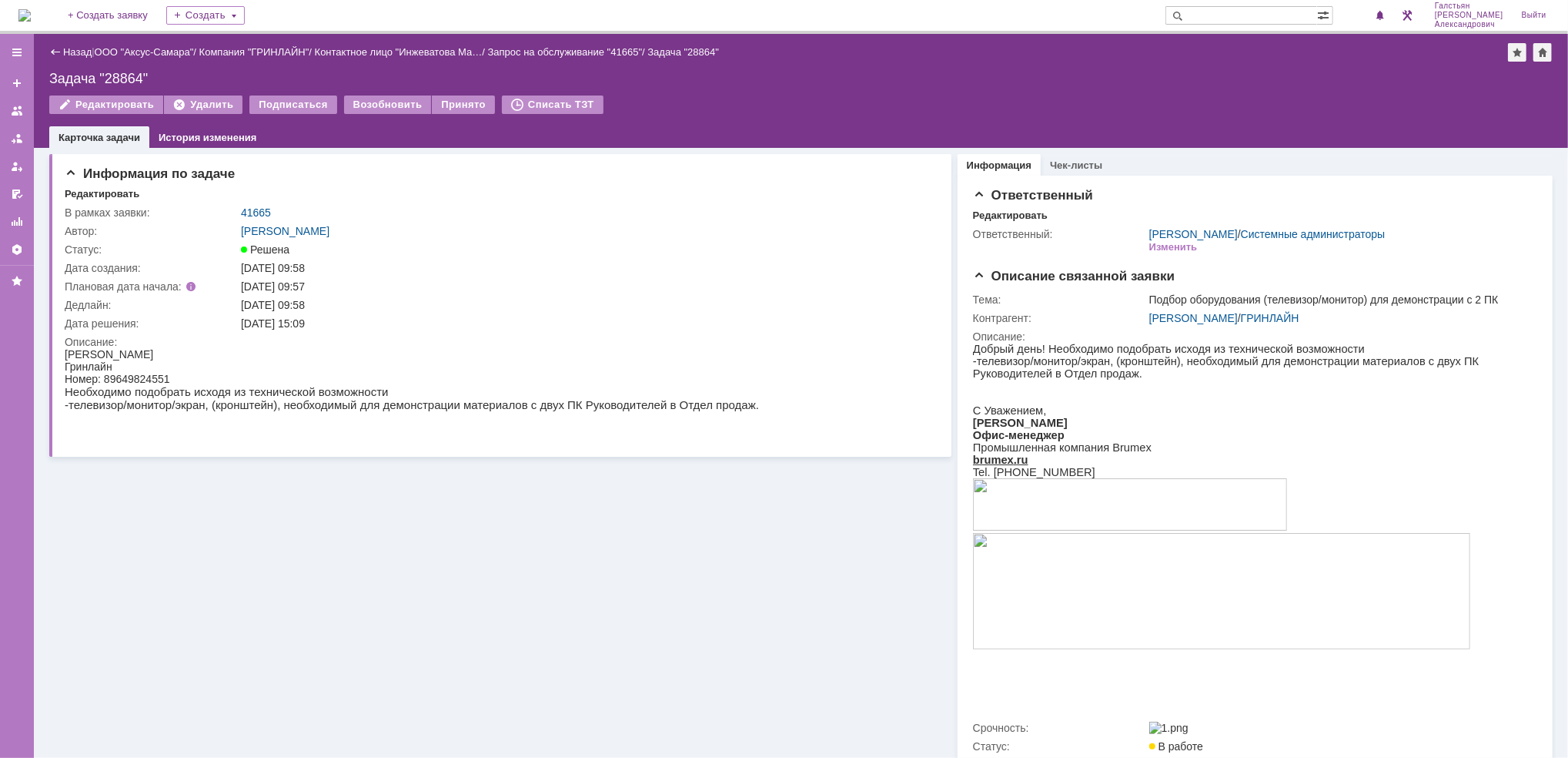
click at [77, 45] on div "Назад | ООО "Аксус-Самара" / Компания "ГРИНЛАЙН" / Контактное лицо "[PERSON_NAM…" at bounding box center [801, 52] width 1503 height 18
click at [74, 53] on link "Назад" at bounding box center [77, 52] width 29 height 11
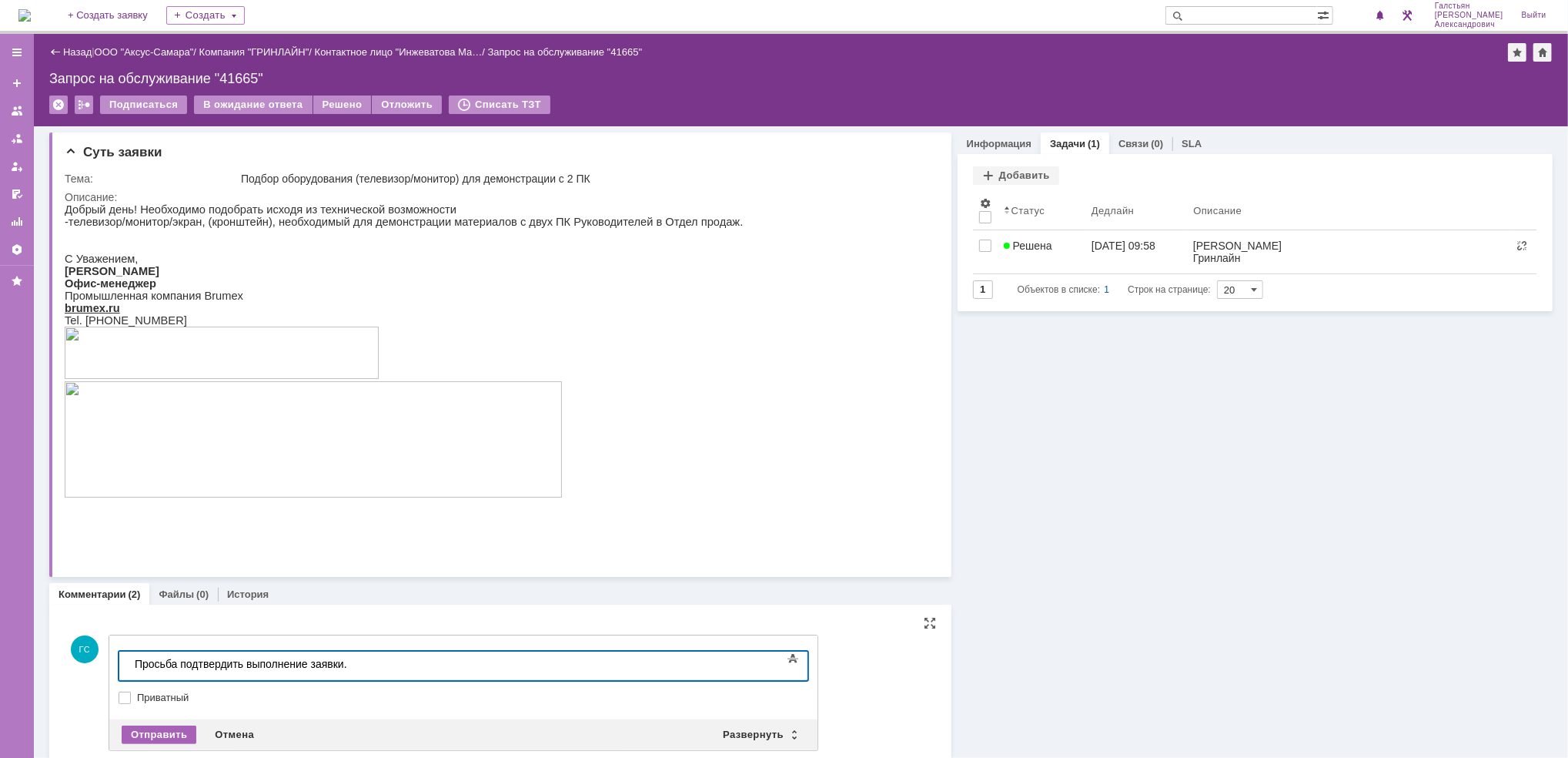
click at [168, 727] on div "Отправить" at bounding box center [159, 734] width 75 height 18
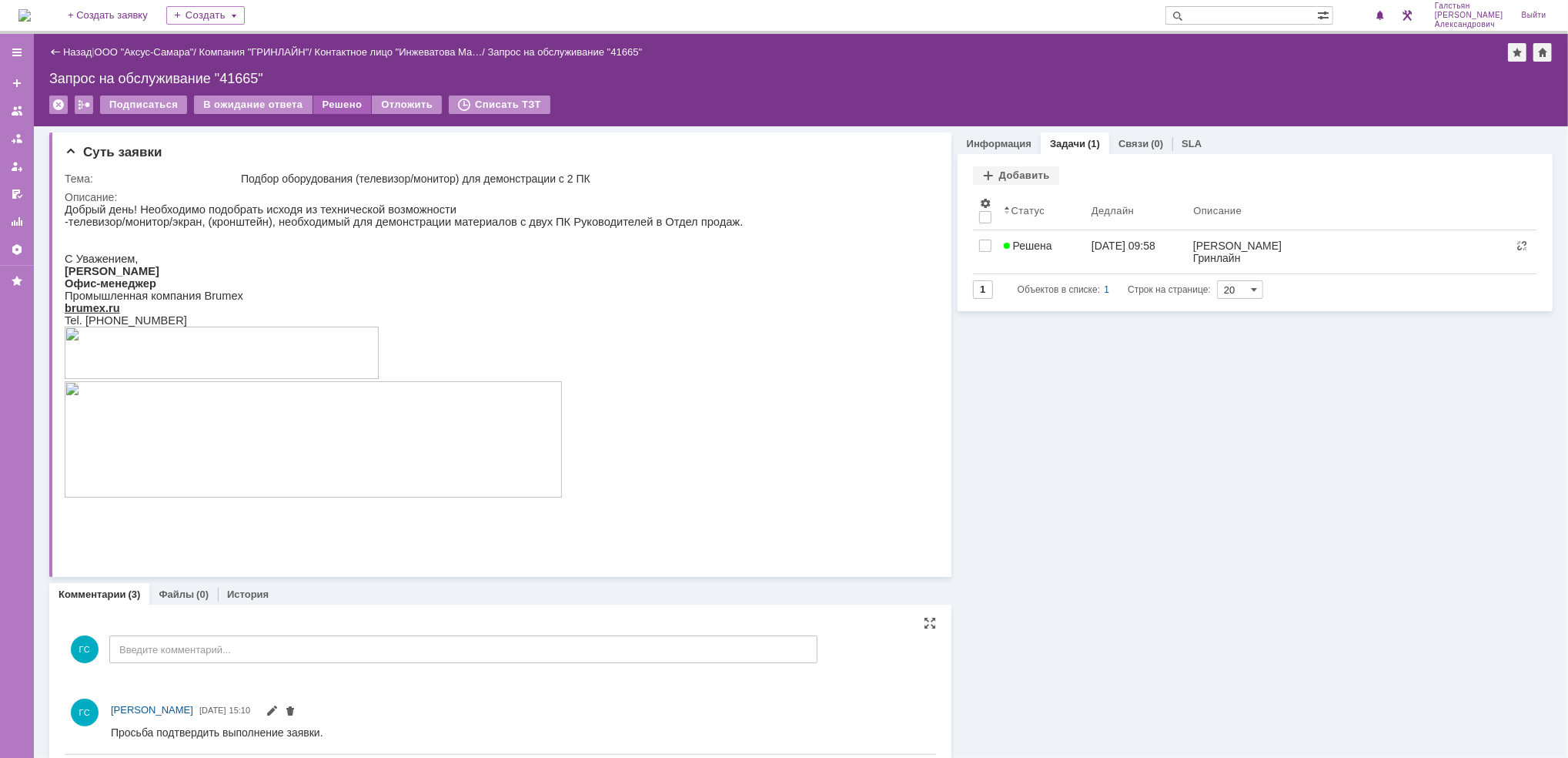
click at [318, 108] on div "Решено" at bounding box center [342, 104] width 58 height 18
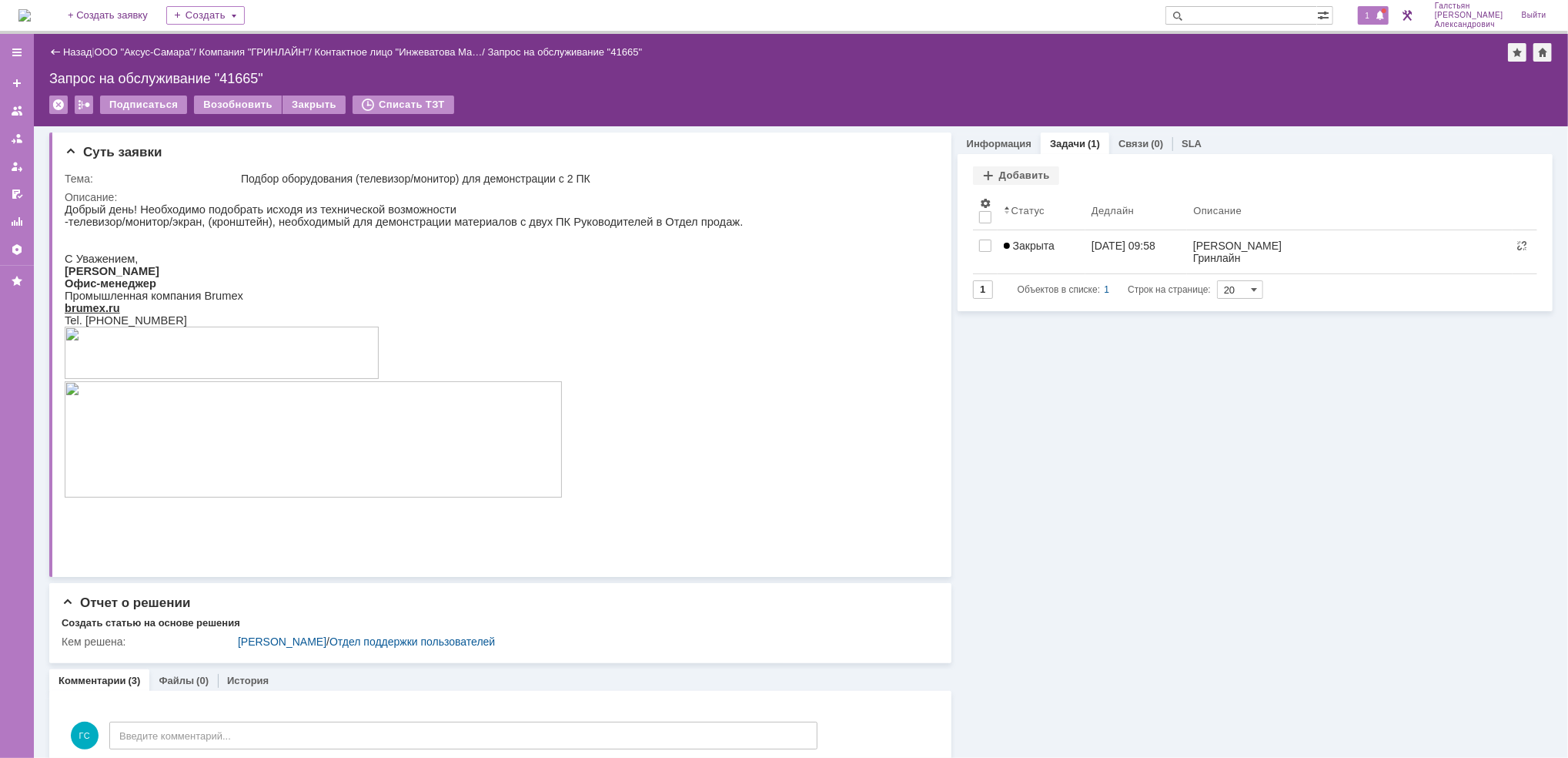
click at [1374, 10] on span "1" at bounding box center [1367, 16] width 14 height 11
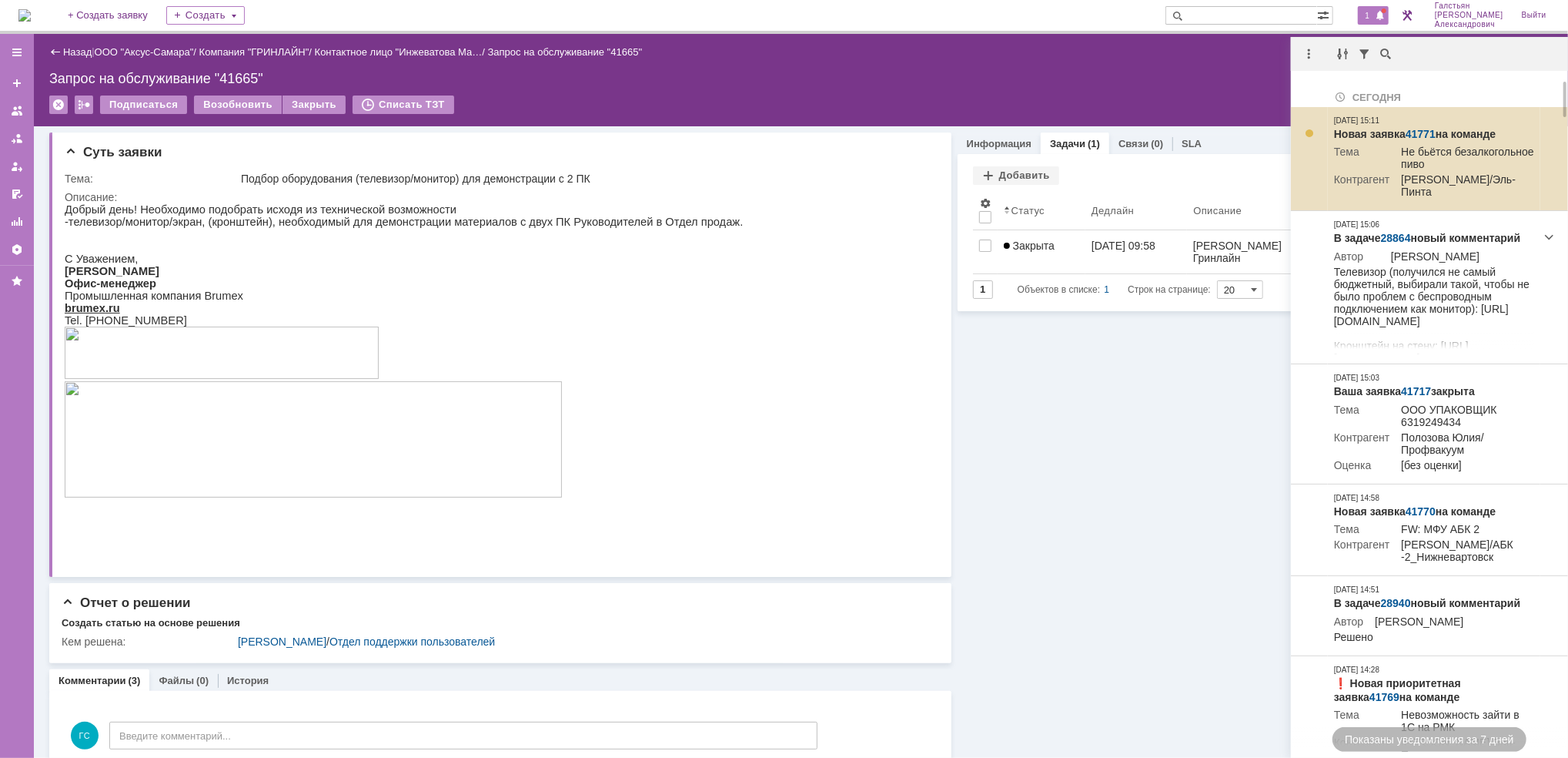
click at [1421, 128] on link "41771" at bounding box center [1421, 133] width 30 height 12
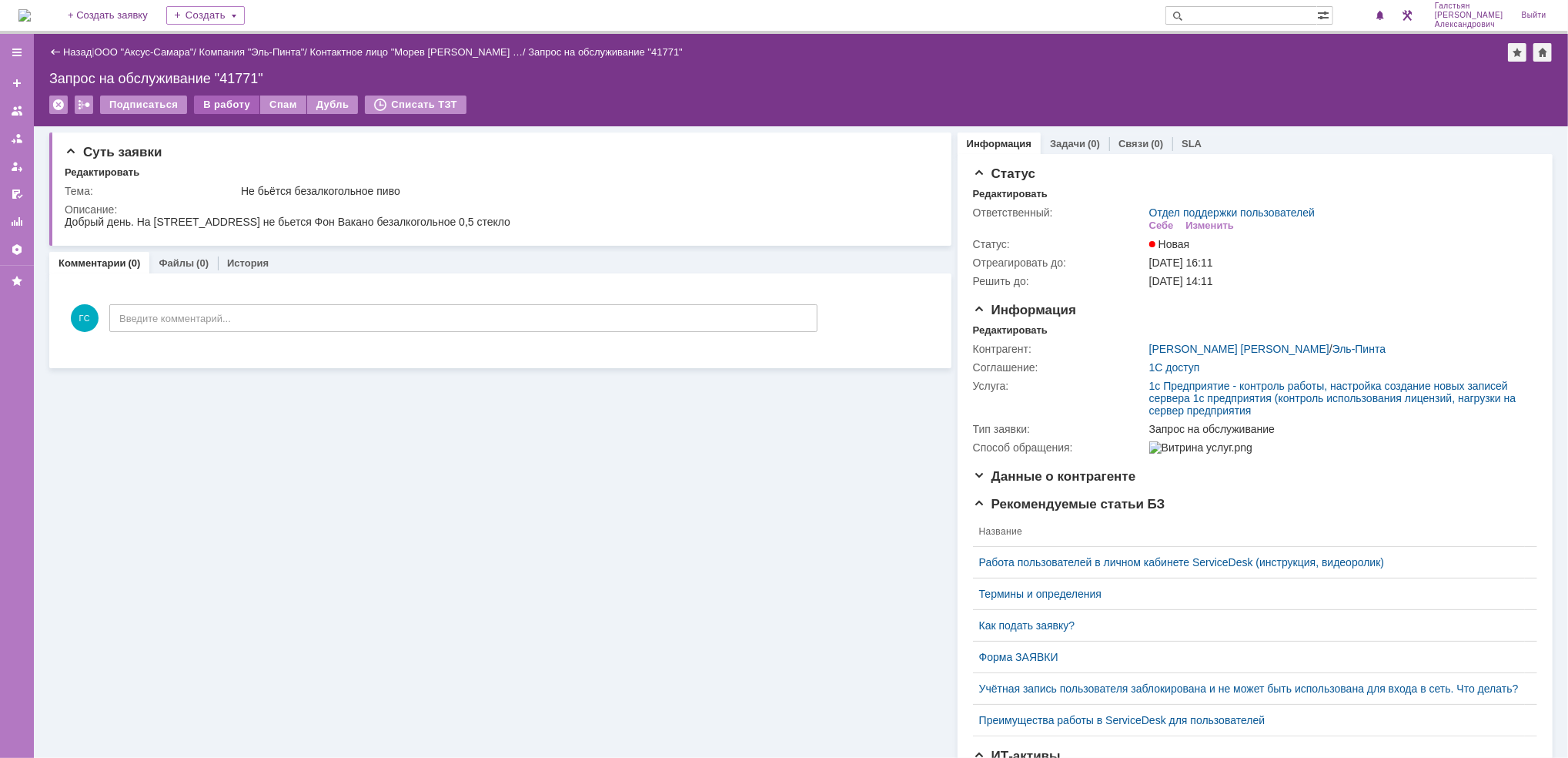
click at [234, 108] on div "В работу" at bounding box center [226, 104] width 65 height 18
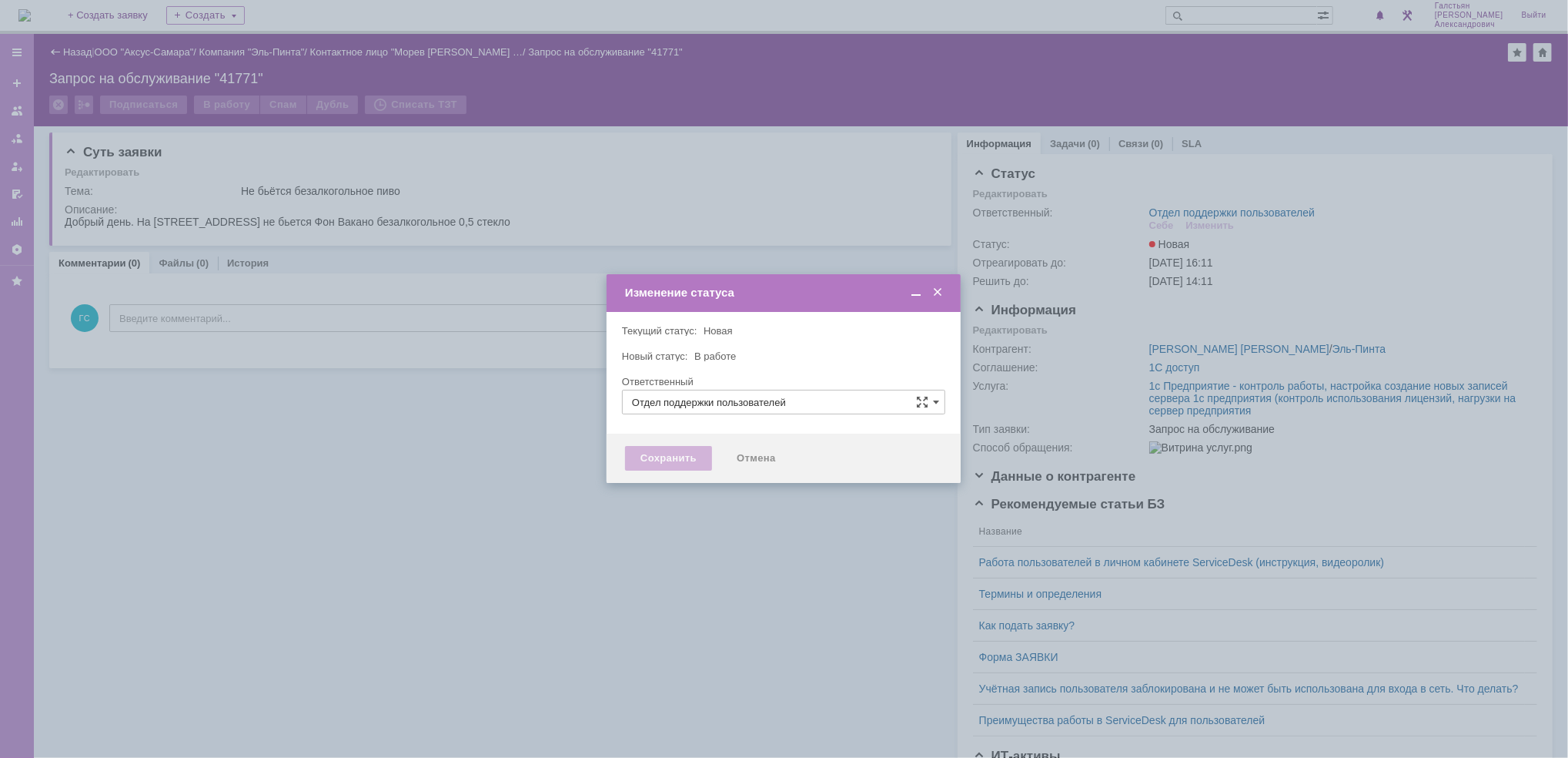
type input "[PERSON_NAME]"
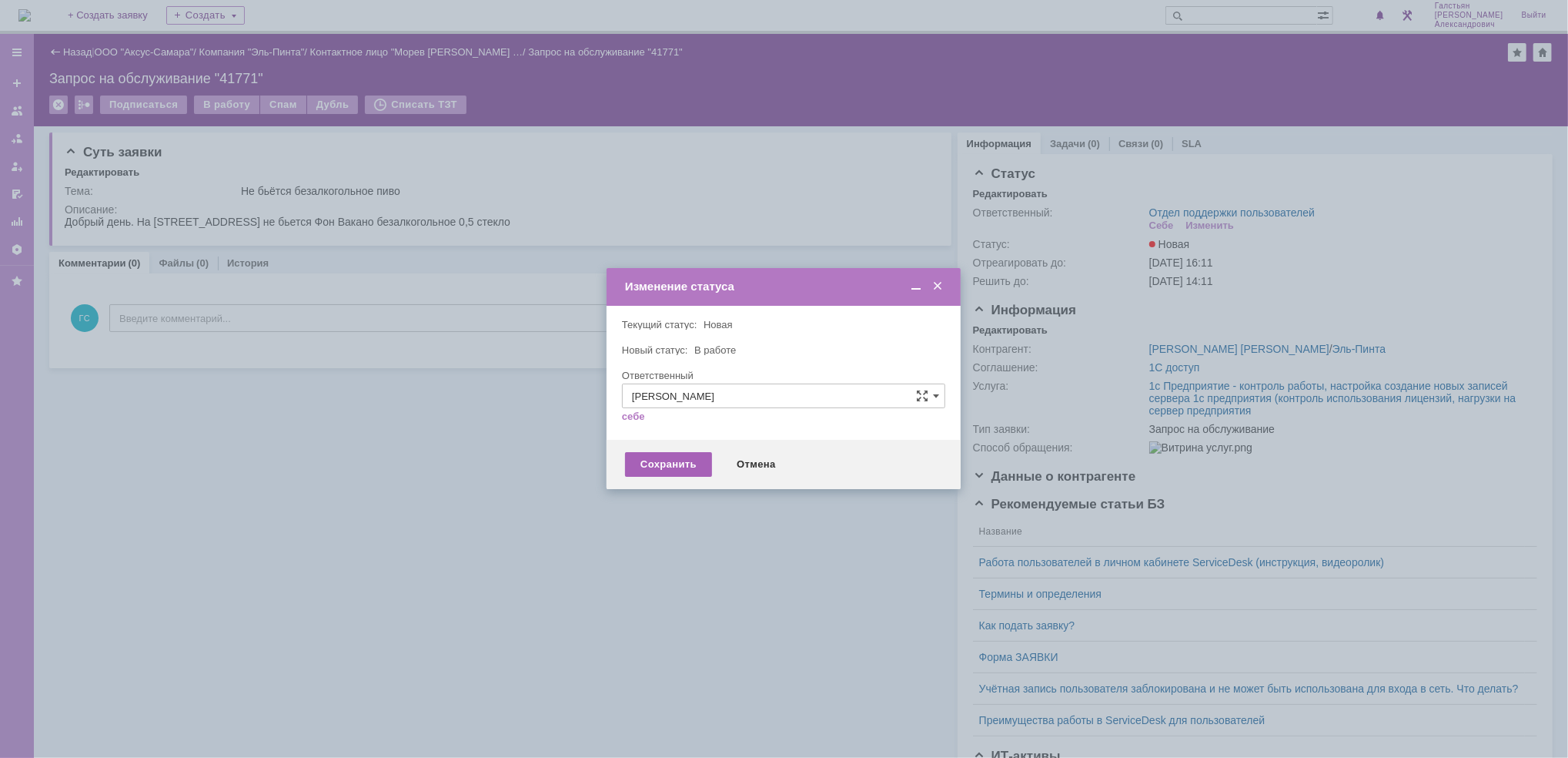
click at [672, 472] on div "Сохранить" at bounding box center [668, 464] width 87 height 25
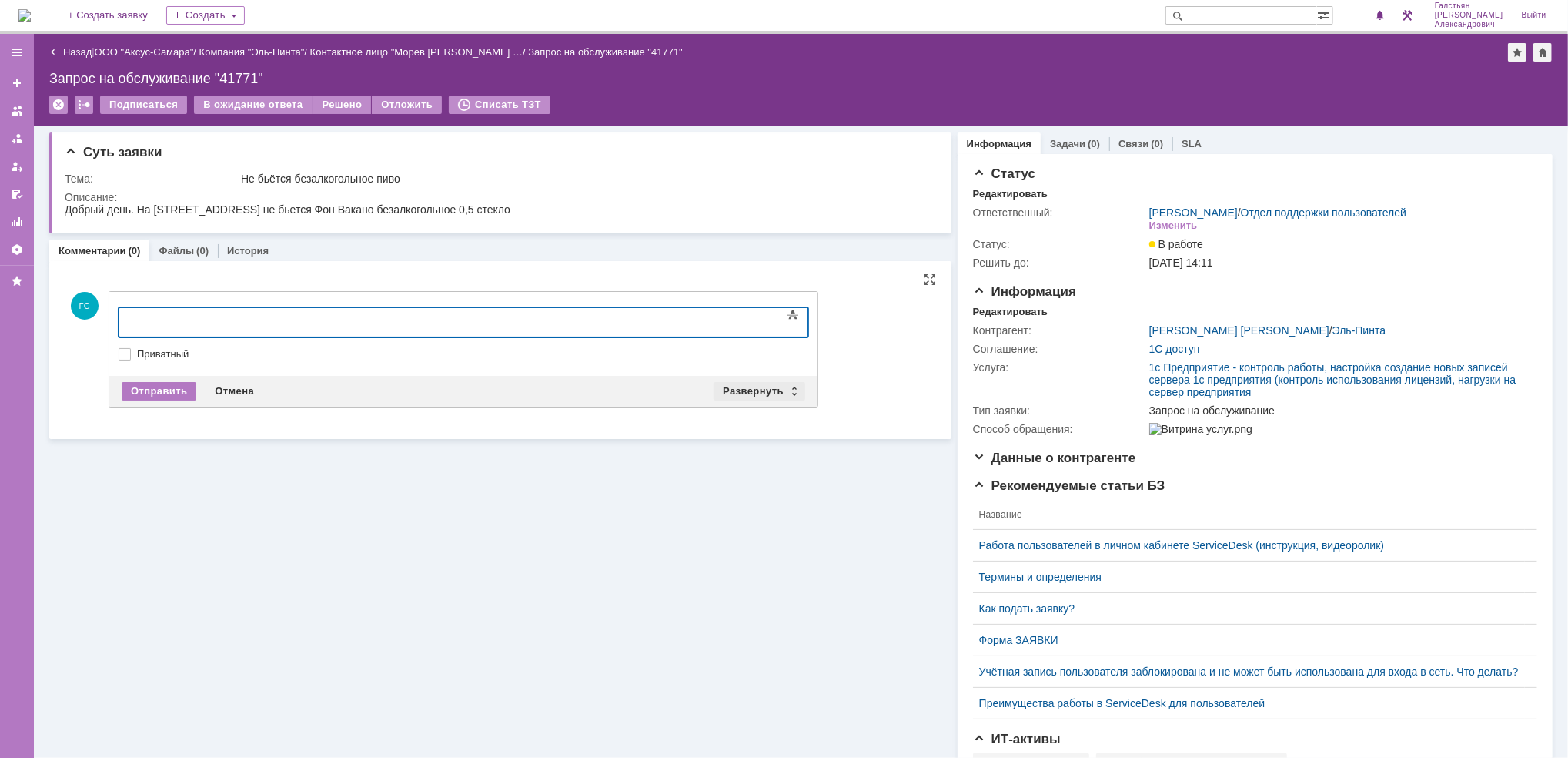
click at [744, 387] on div "Развернуть" at bounding box center [759, 391] width 92 height 18
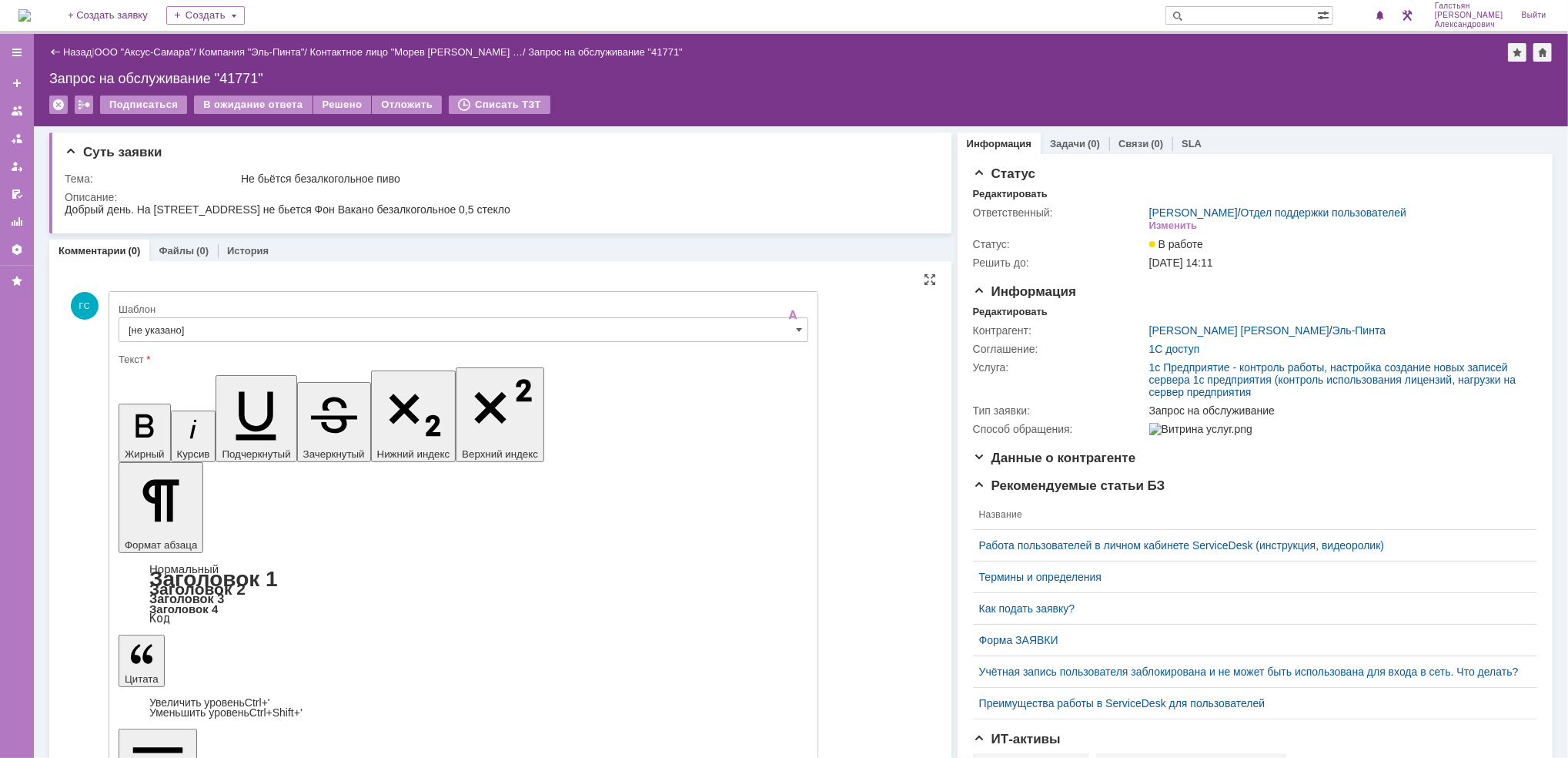
click at [241, 328] on input "[не указано]" at bounding box center [464, 329] width 690 height 25
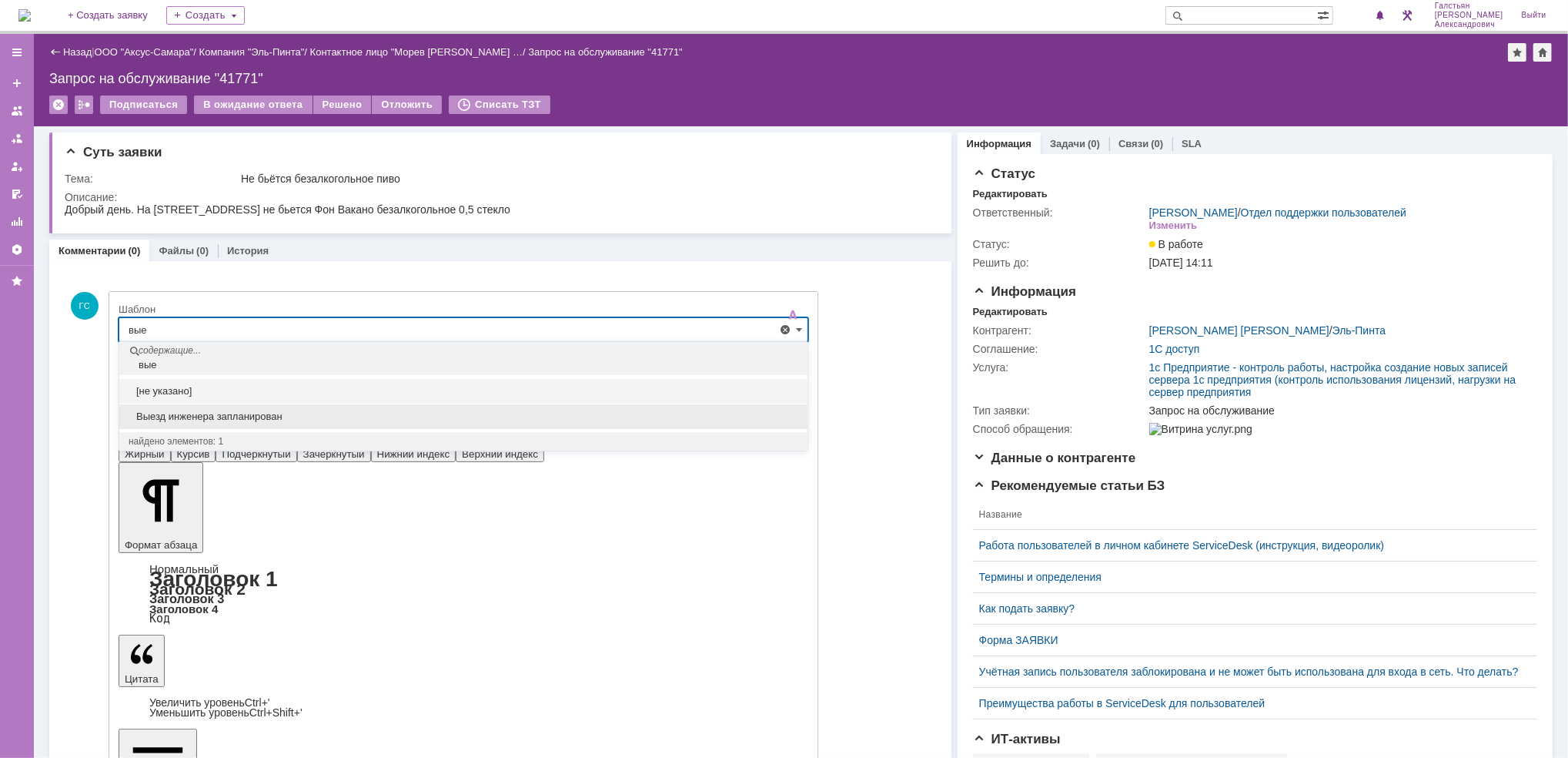
click at [250, 409] on div "Выезд инженера запланирован" at bounding box center [464, 416] width 688 height 25
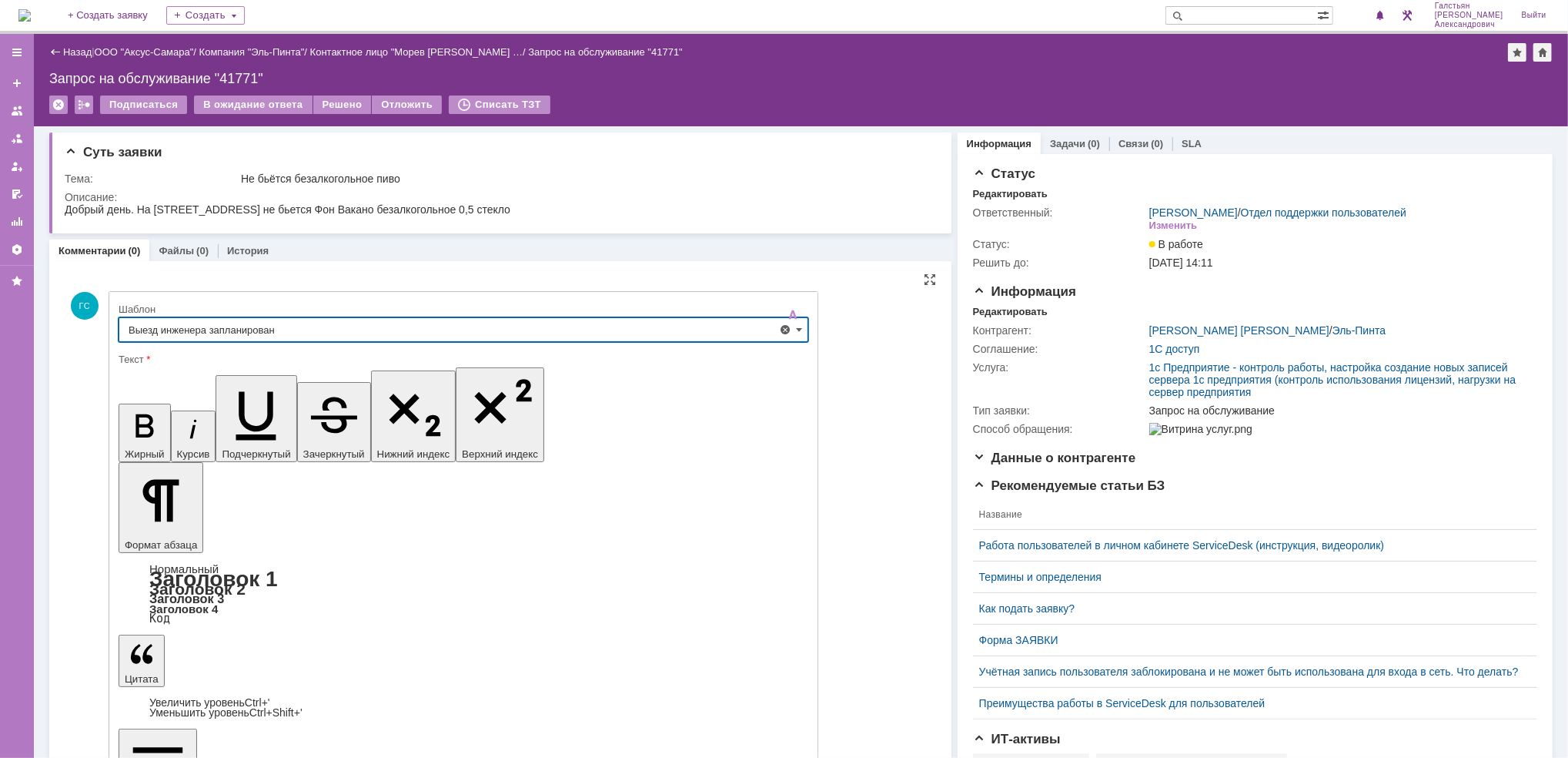
type input "Выезд инженера запланирован"
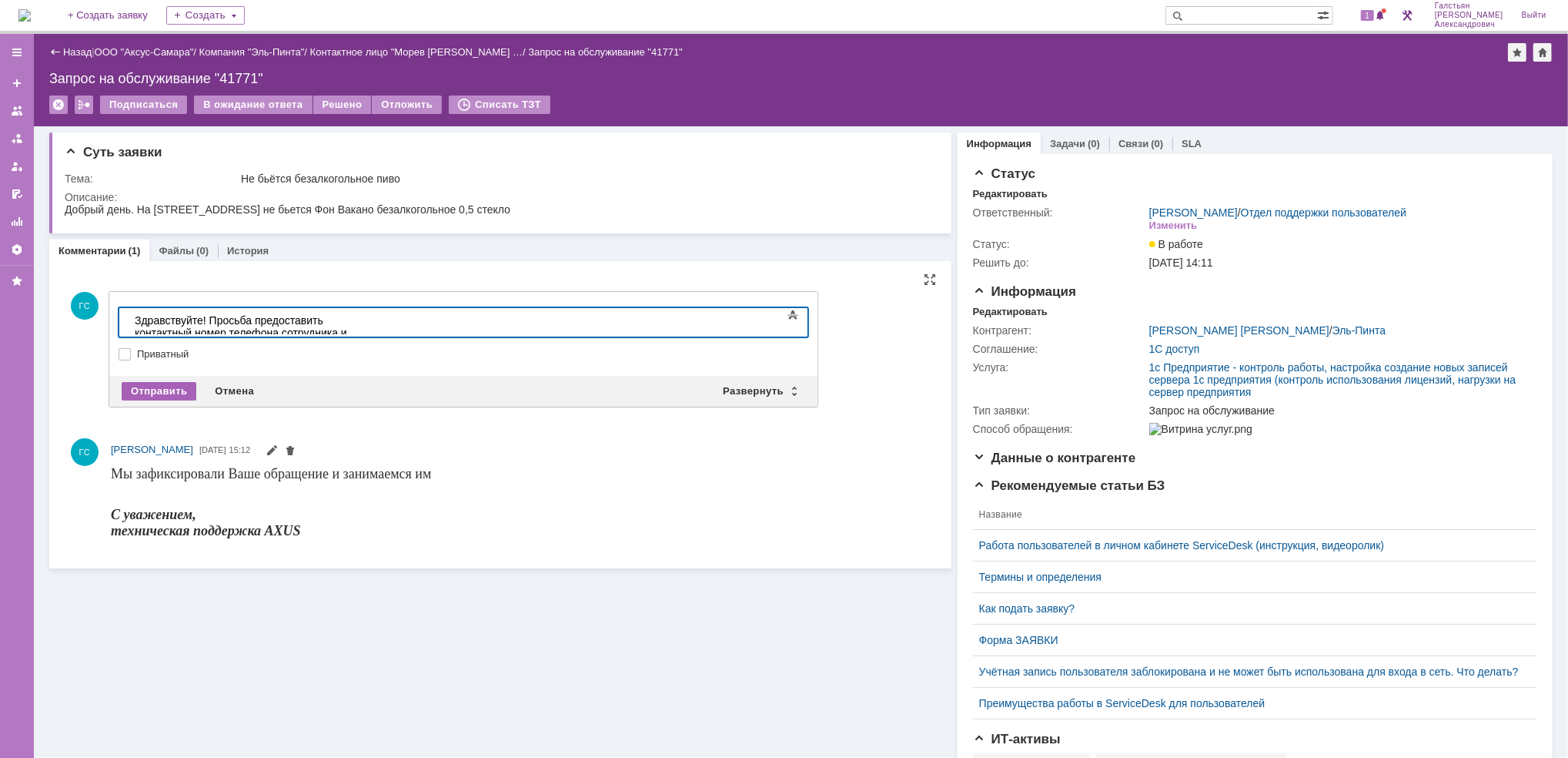
click at [170, 382] on div "Отправить" at bounding box center [159, 391] width 75 height 18
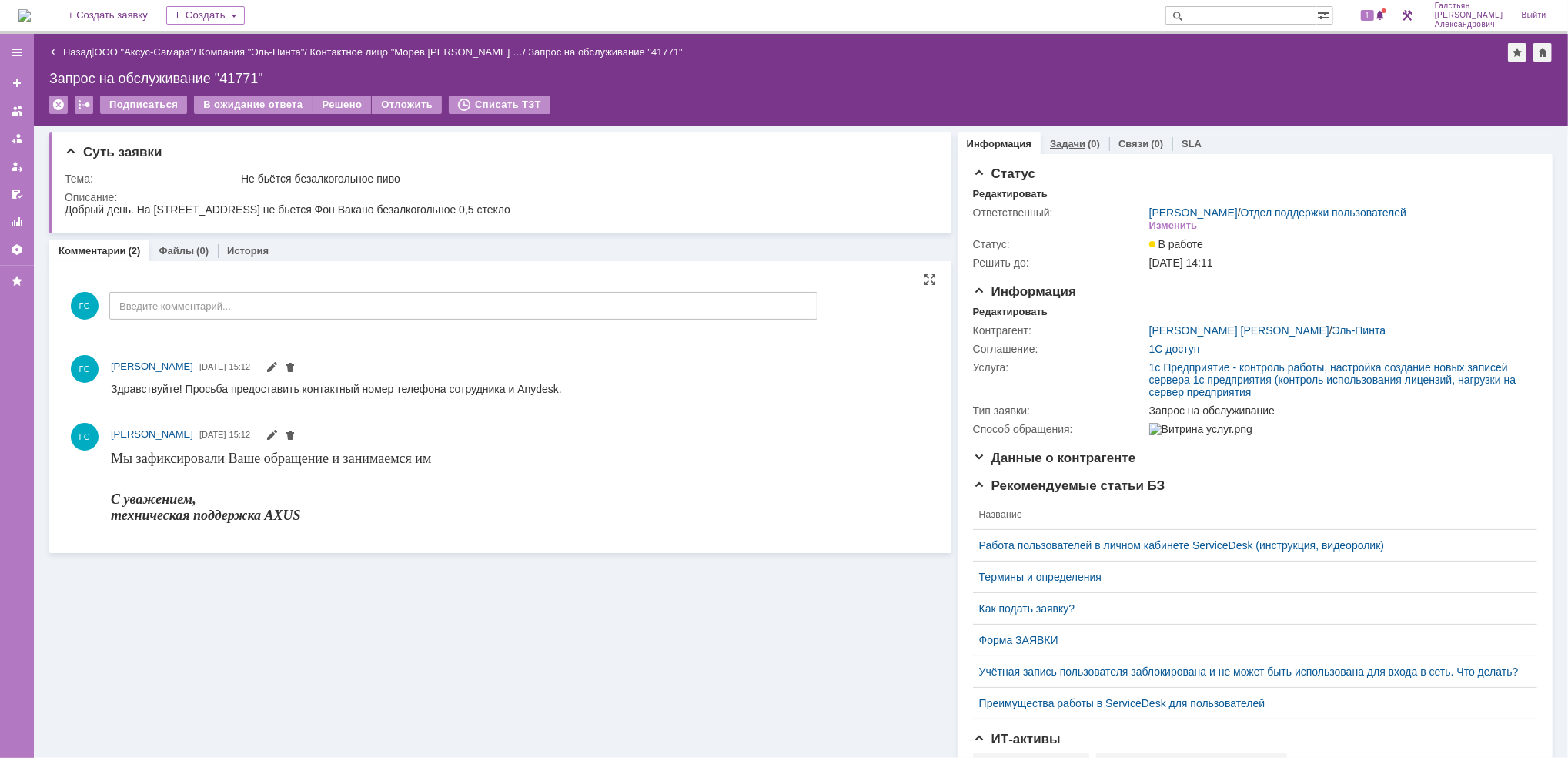
click at [1063, 143] on link "Задачи" at bounding box center [1068, 143] width 35 height 11
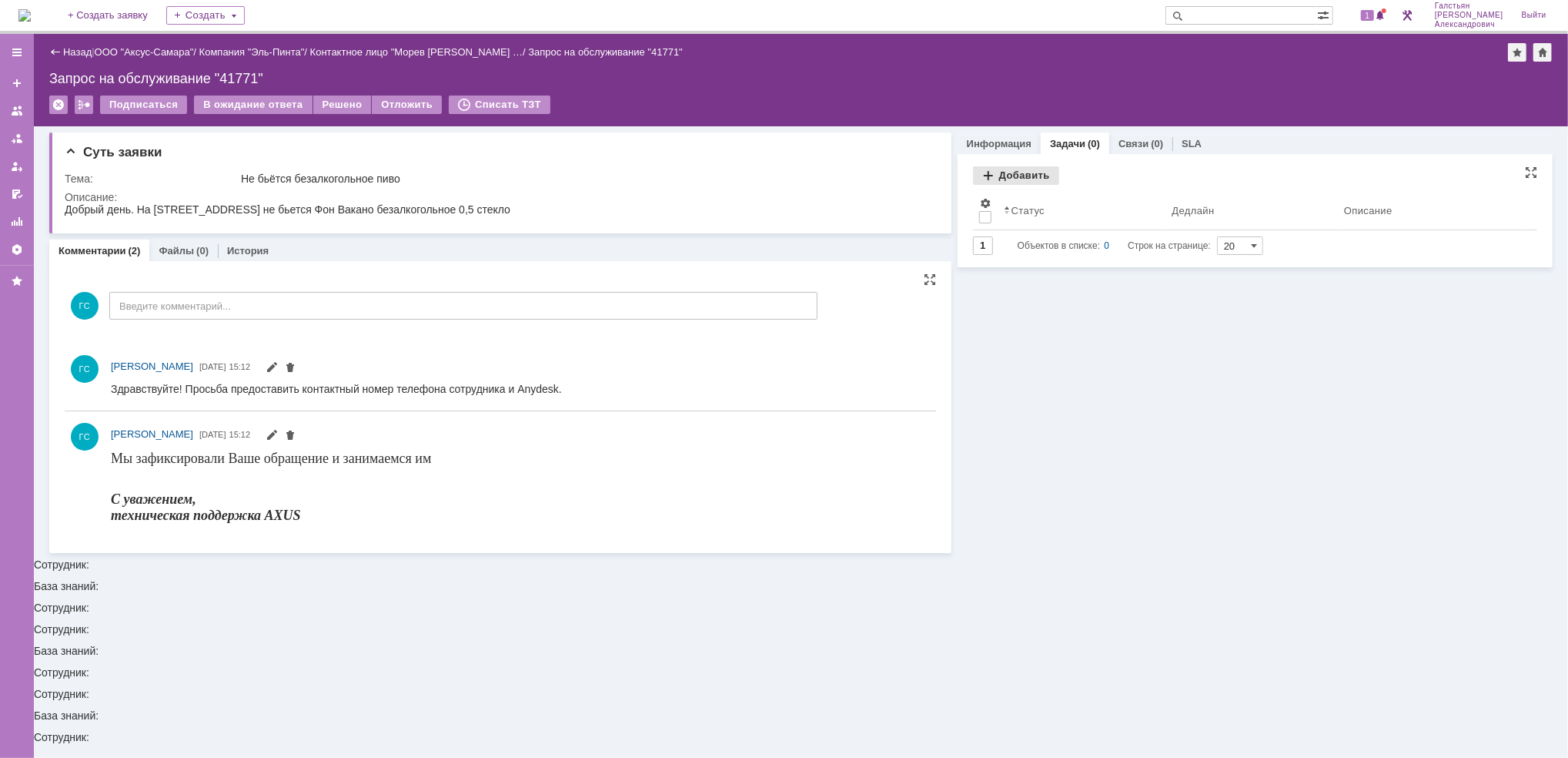
click at [1029, 174] on div "Добавить" at bounding box center [1016, 175] width 86 height 18
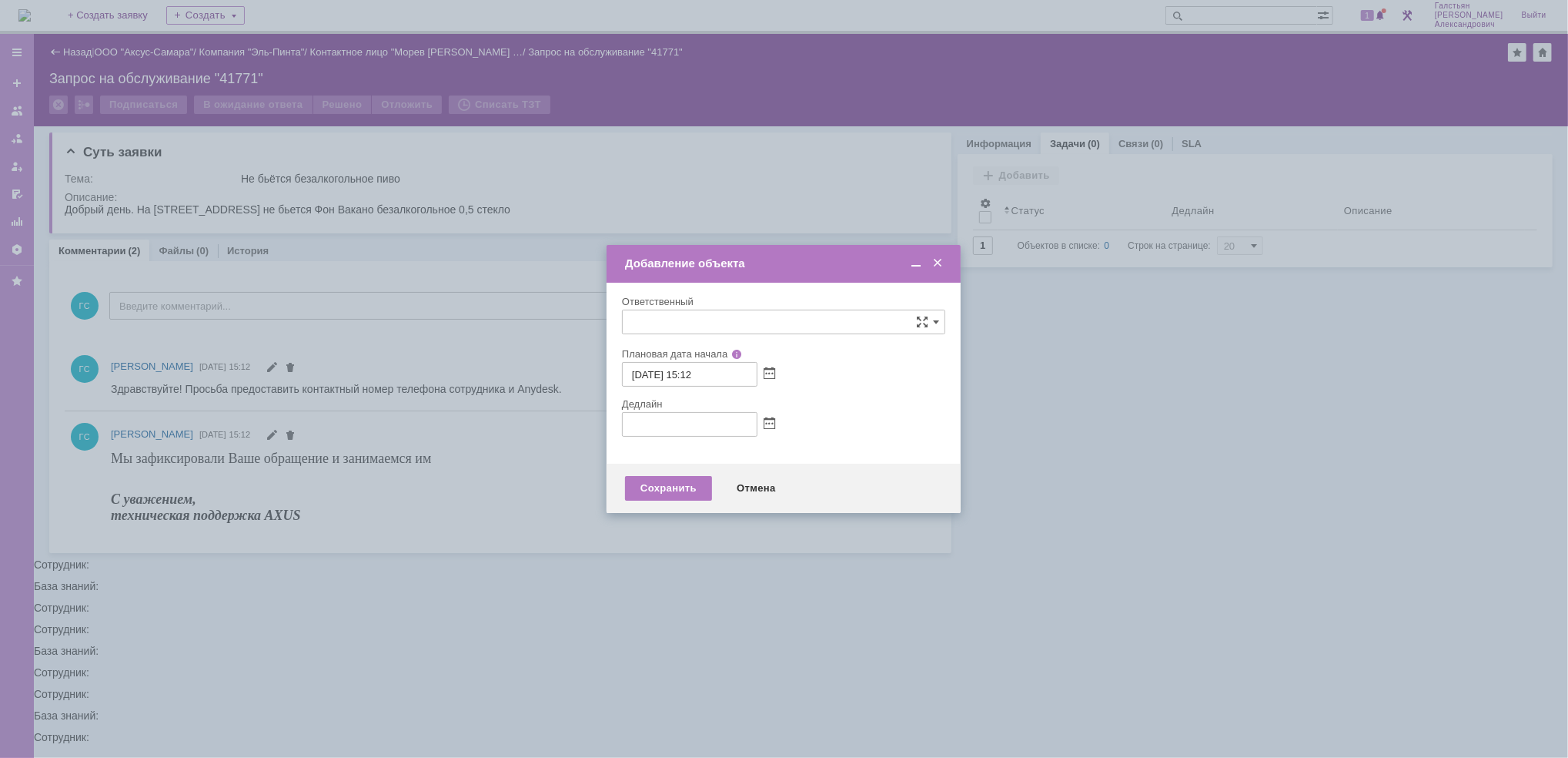
type input "[не указано]"
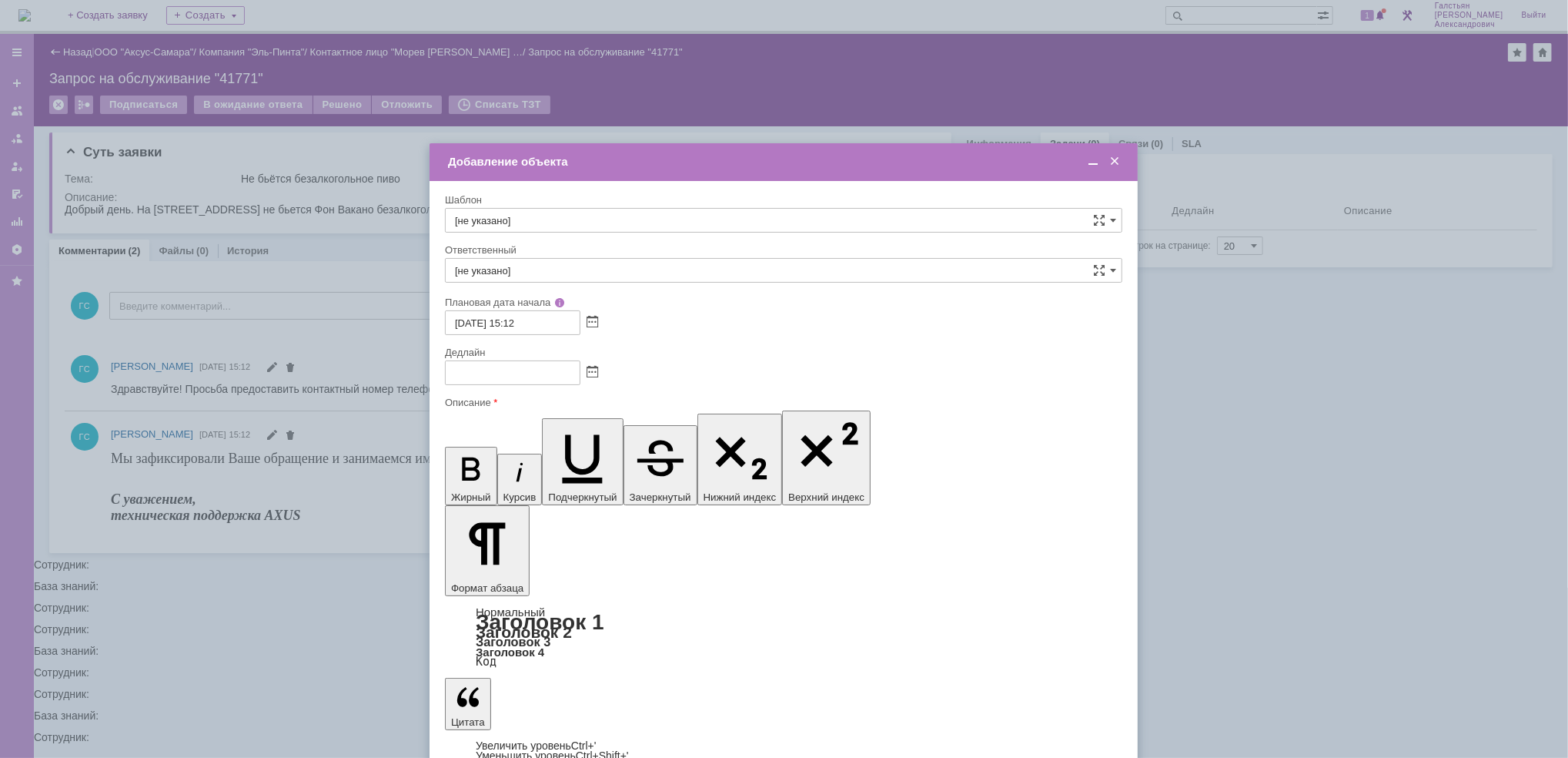
drag, startPoint x: 745, startPoint y: 4565, endPoint x: 757, endPoint y: 4566, distance: 12.0
click at [1094, 159] on span at bounding box center [1092, 161] width 15 height 14
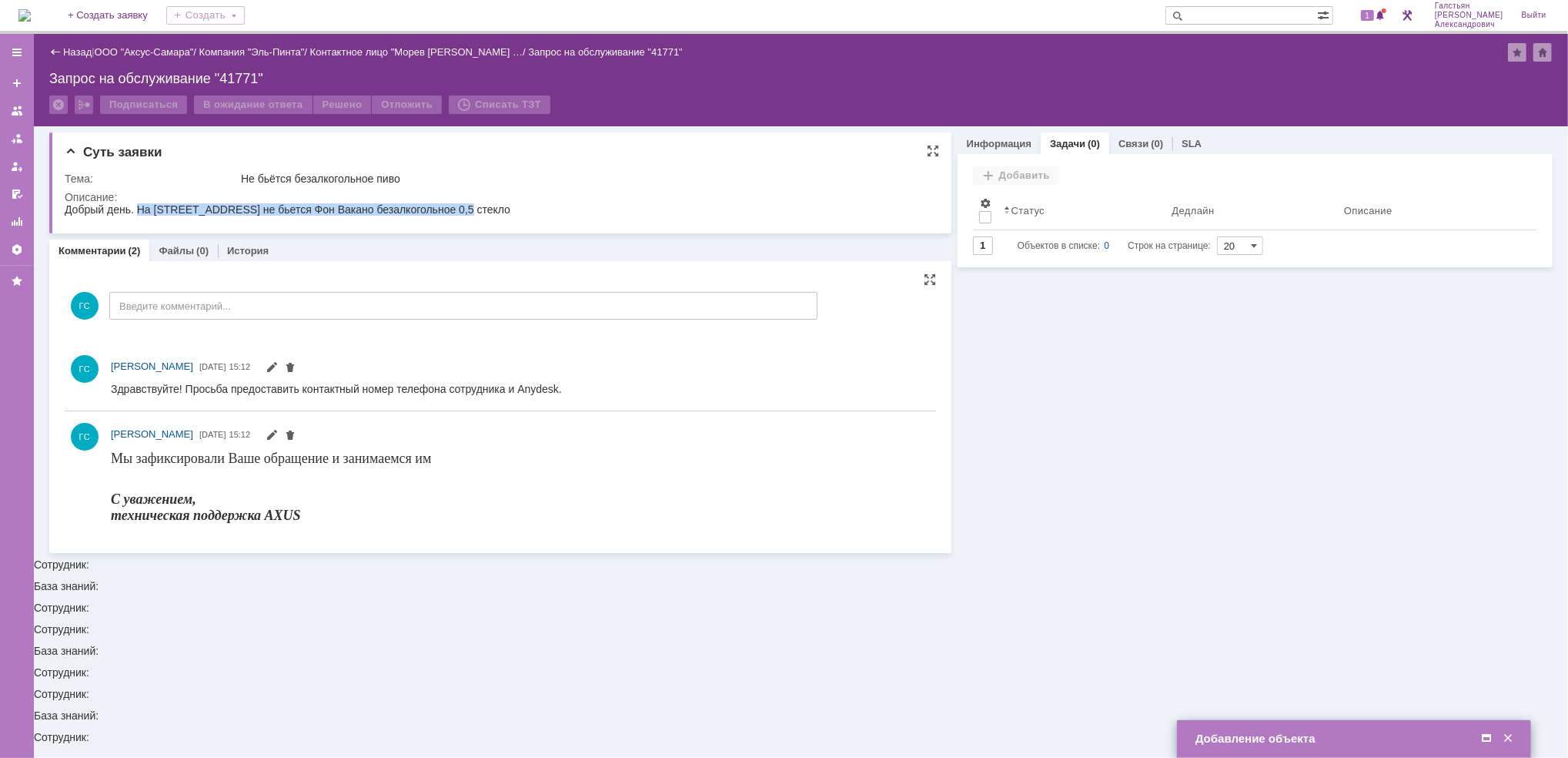
drag, startPoint x: 134, startPoint y: 208, endPoint x: 481, endPoint y: 209, distance: 347.0
click at [481, 209] on html "Добрый день. На [STREET_ADDRESS] не бьется Фон Вакано безалкогольное 0,5 стекло" at bounding box center [492, 209] width 856 height 14
copy div "На [STREET_ADDRESS] не бьется Фон Вакано безалкогольное 0,5 стекло"
click at [1487, 737] on span at bounding box center [1486, 738] width 15 height 14
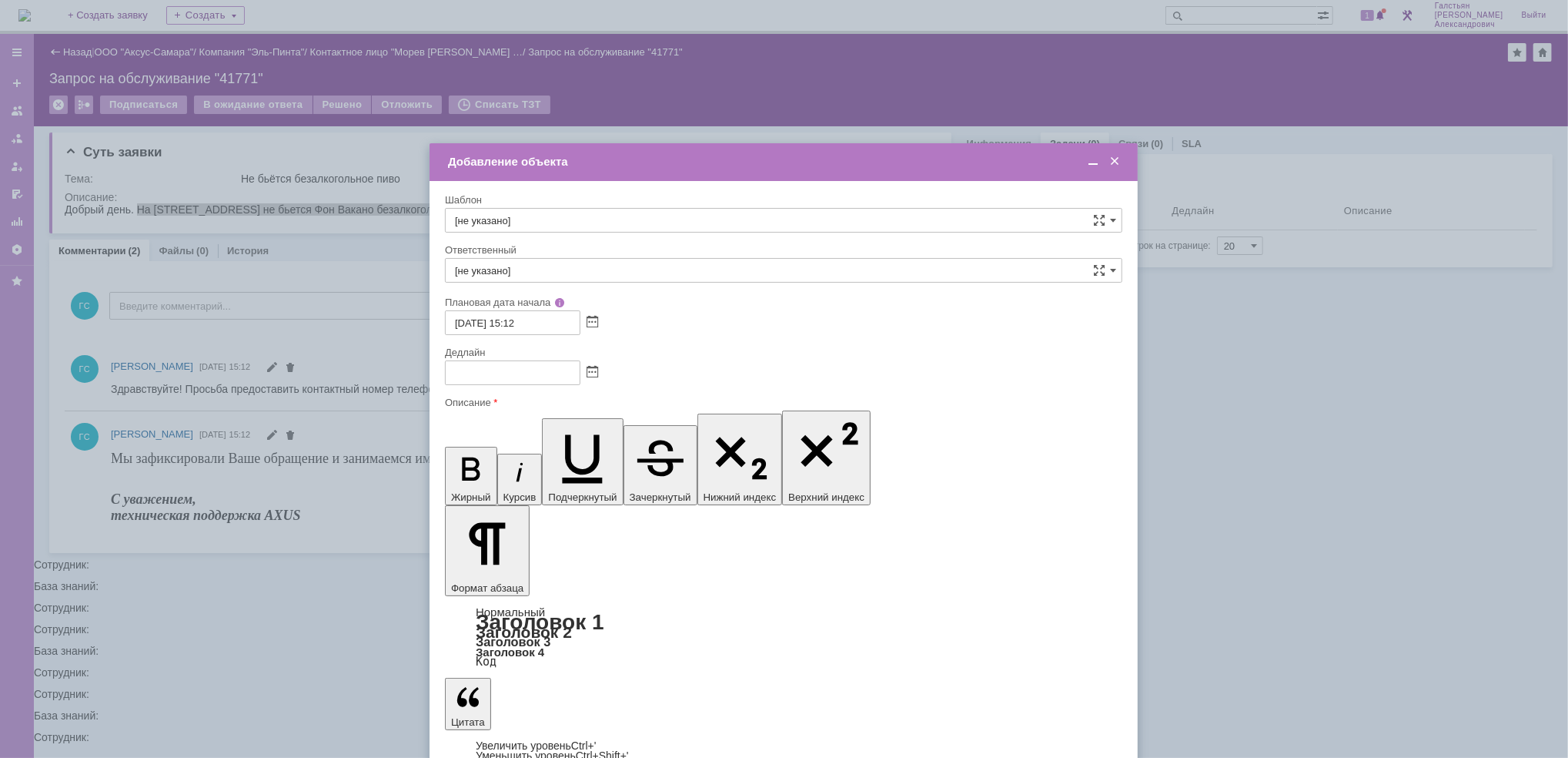
click at [595, 370] on span at bounding box center [592, 372] width 11 height 12
click at [496, 477] on div "16" at bounding box center [495, 478] width 15 height 13
type input "[DATE] 15:13"
click at [575, 261] on input "[не указано]" at bounding box center [783, 270] width 677 height 25
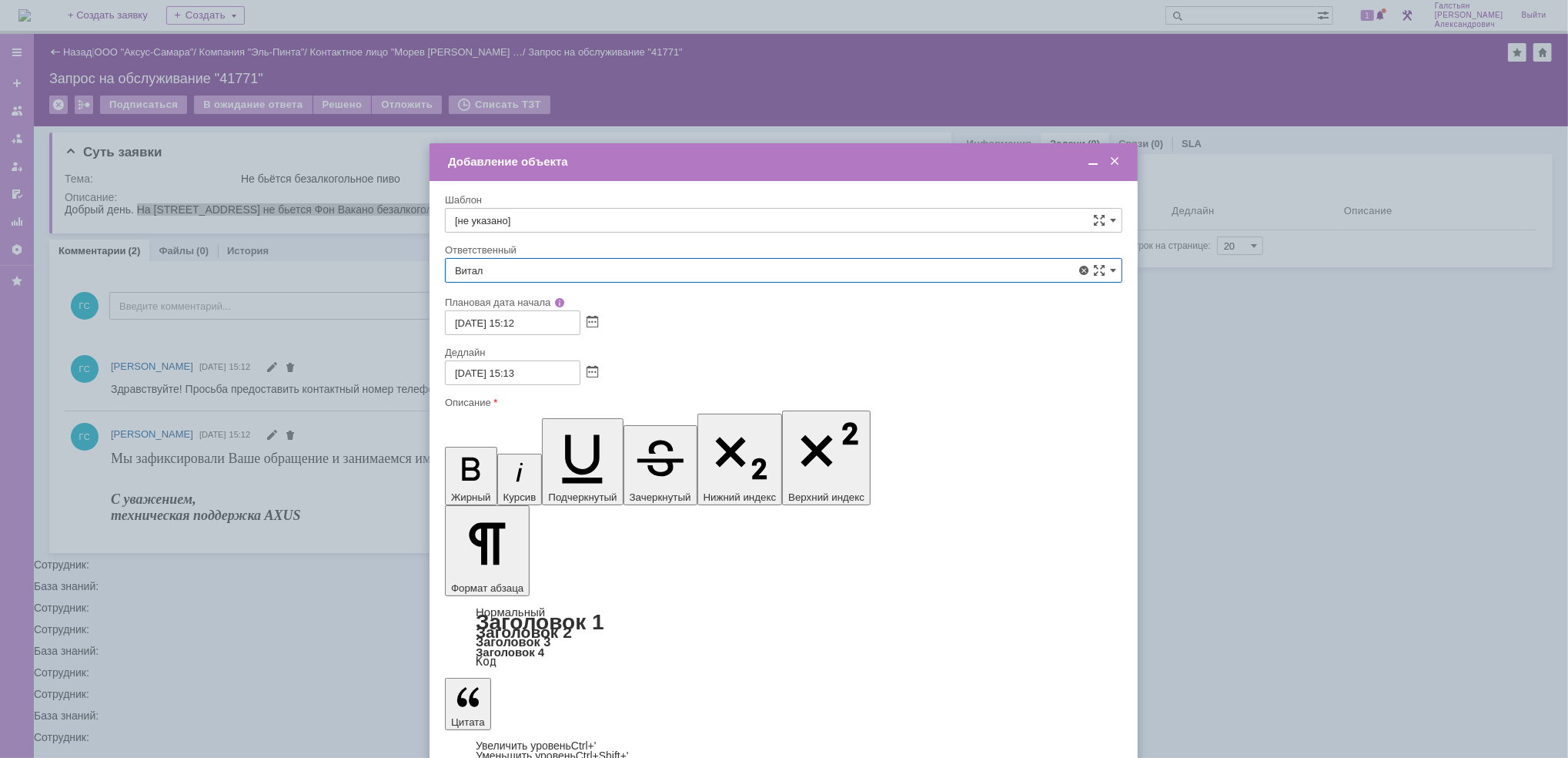
click at [559, 389] on span "Бирзниекс [PERSON_NAME]" at bounding box center [783, 382] width 657 height 12
type input "Бирзниекс [PERSON_NAME]"
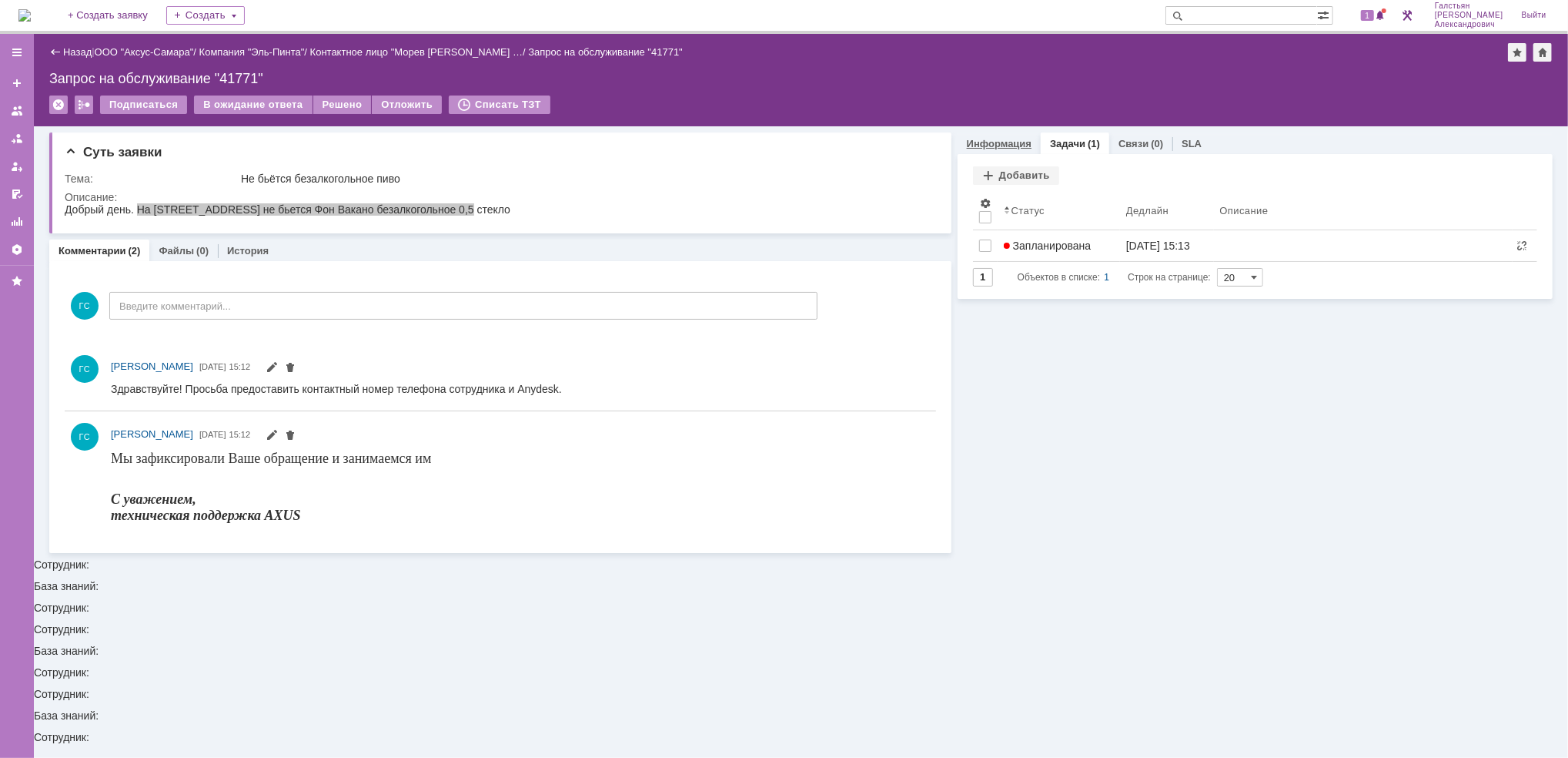
click at [1007, 139] on link "Информация" at bounding box center [998, 143] width 65 height 11
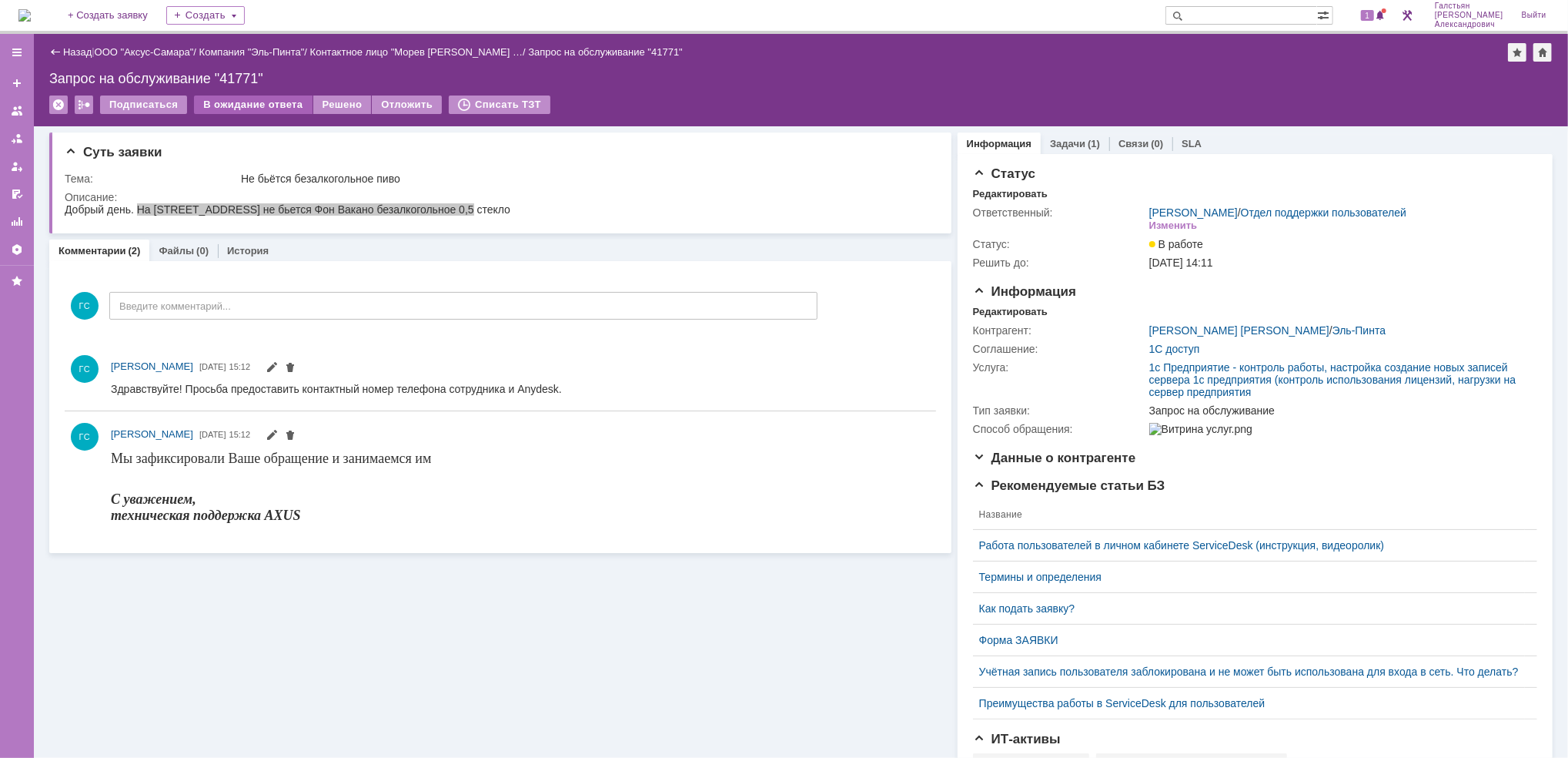
click at [246, 104] on div "В ожидание ответа" at bounding box center [253, 104] width 118 height 18
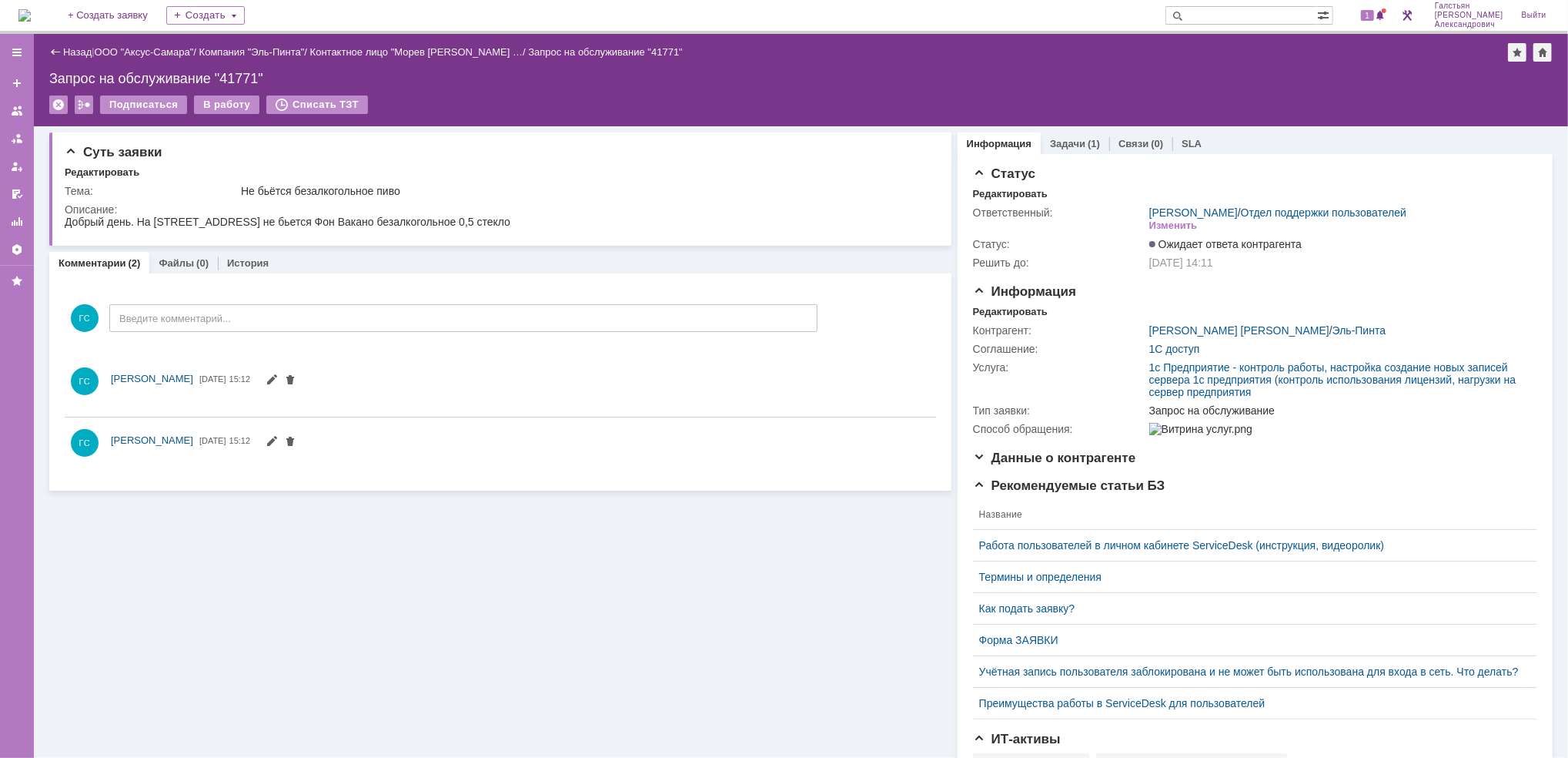
click at [31, 15] on img at bounding box center [24, 15] width 12 height 12
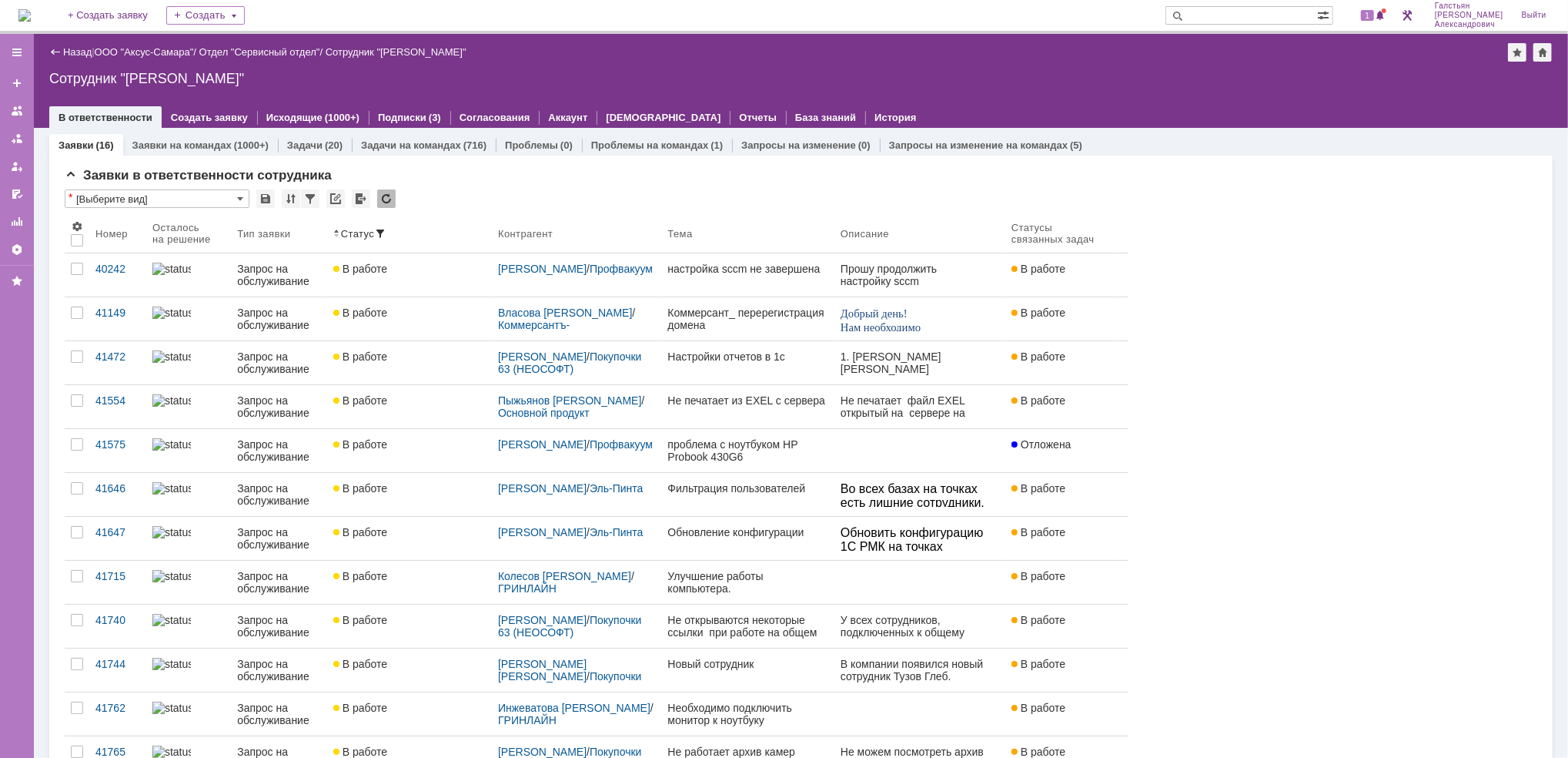
click at [31, 10] on img at bounding box center [24, 15] width 12 height 12
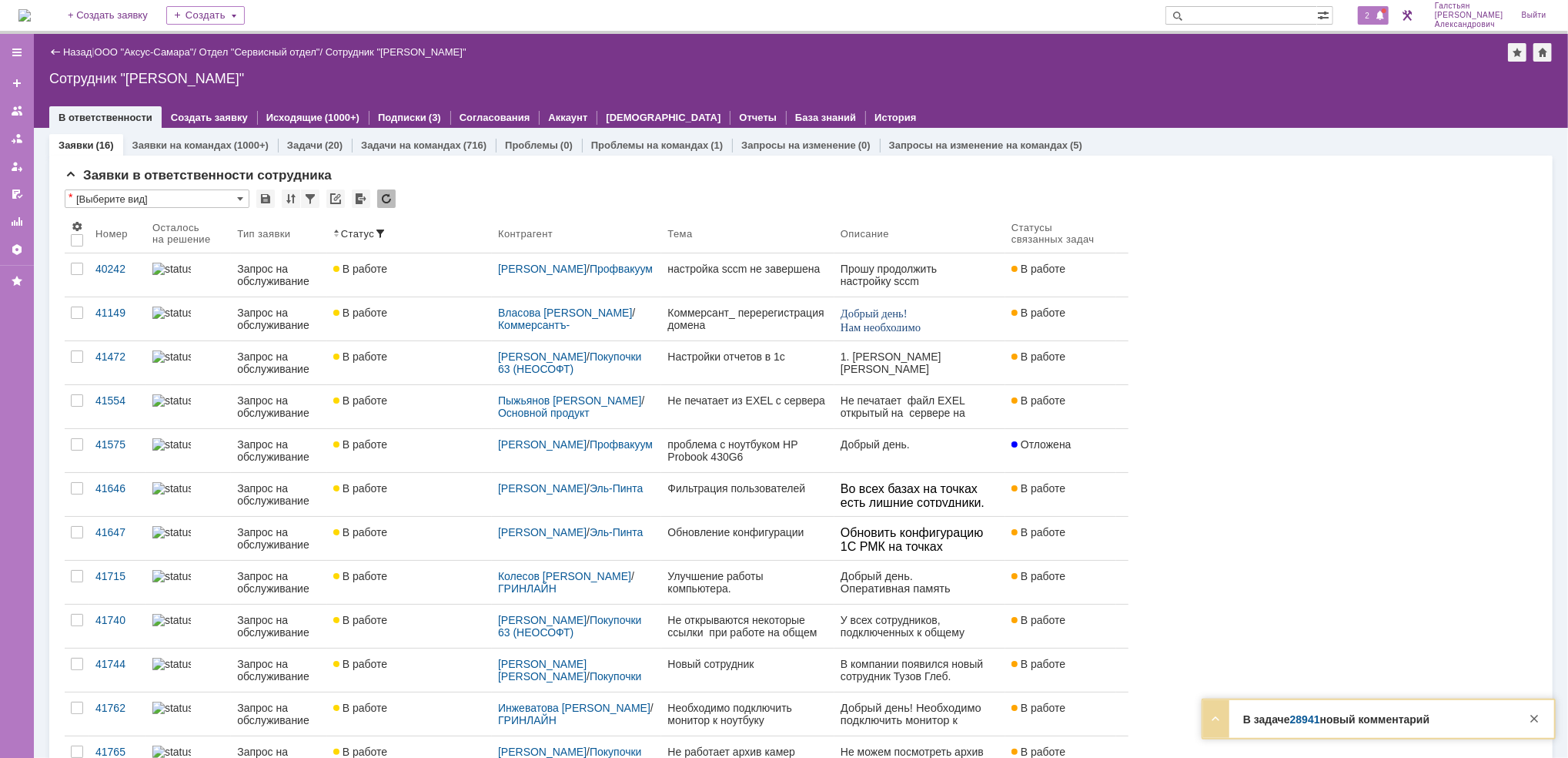
click at [1386, 14] on span at bounding box center [1380, 16] width 11 height 12
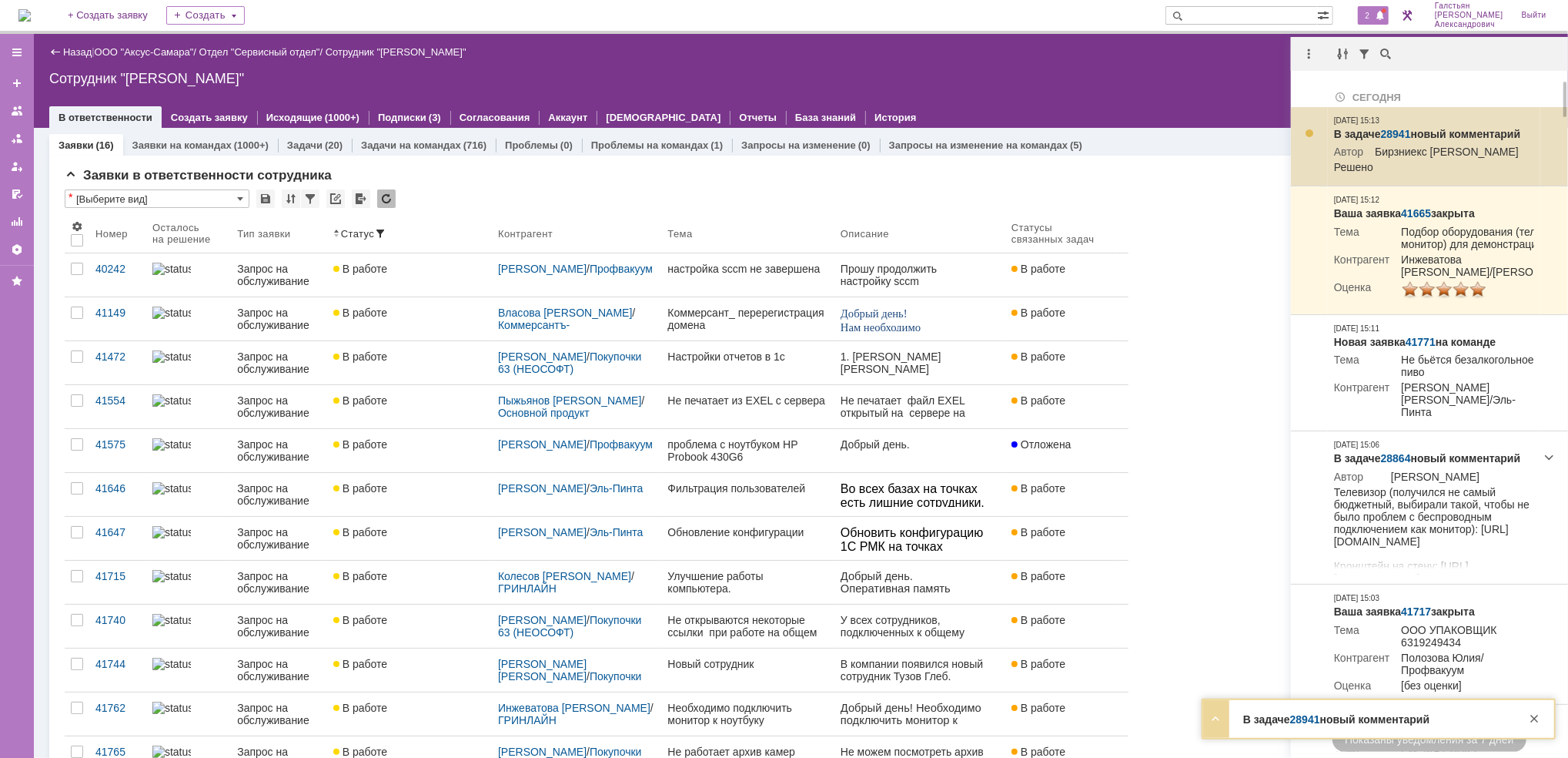
click at [1405, 135] on link "28941" at bounding box center [1396, 133] width 30 height 12
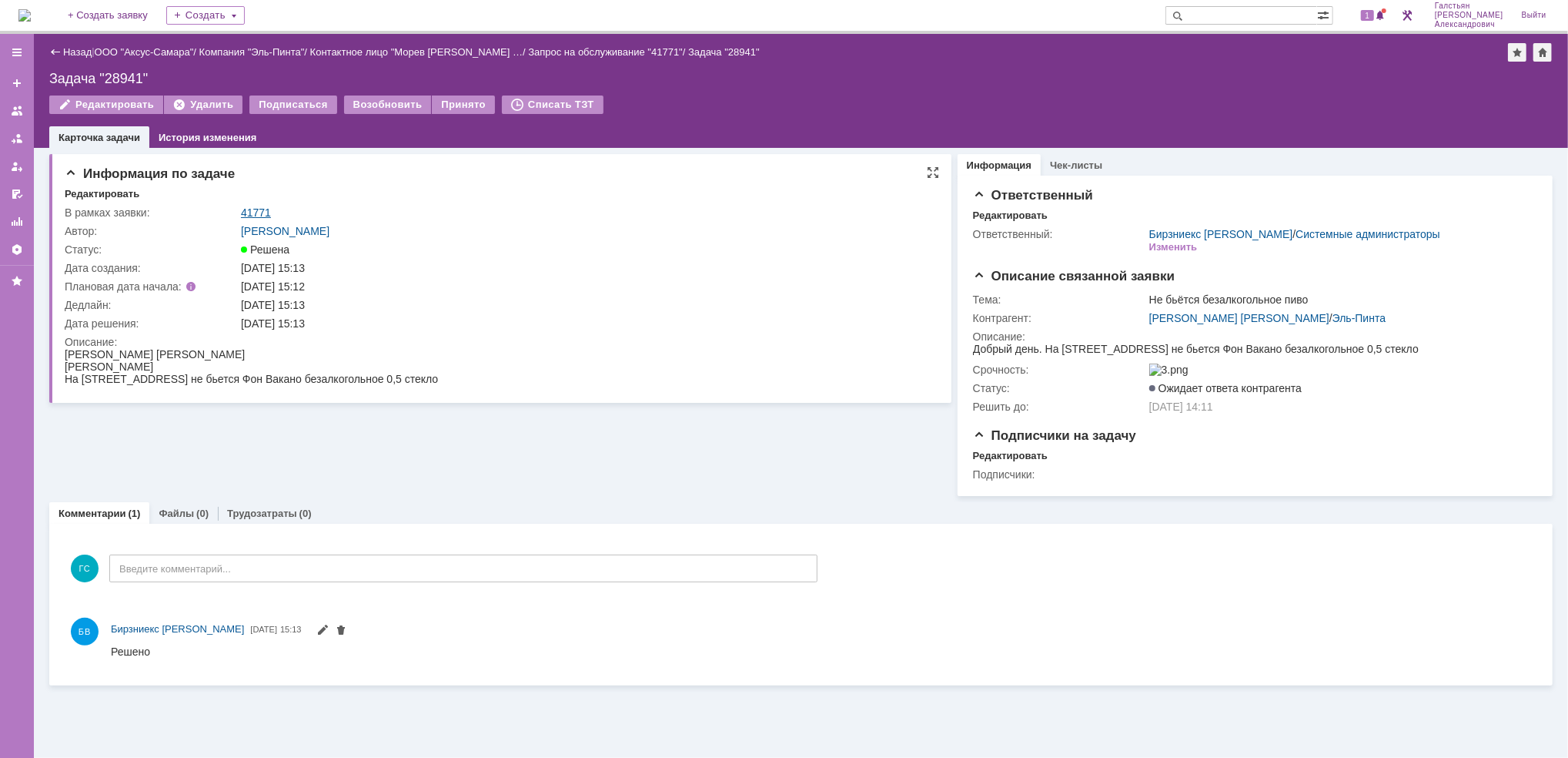
click at [265, 207] on link "41771" at bounding box center [256, 212] width 30 height 12
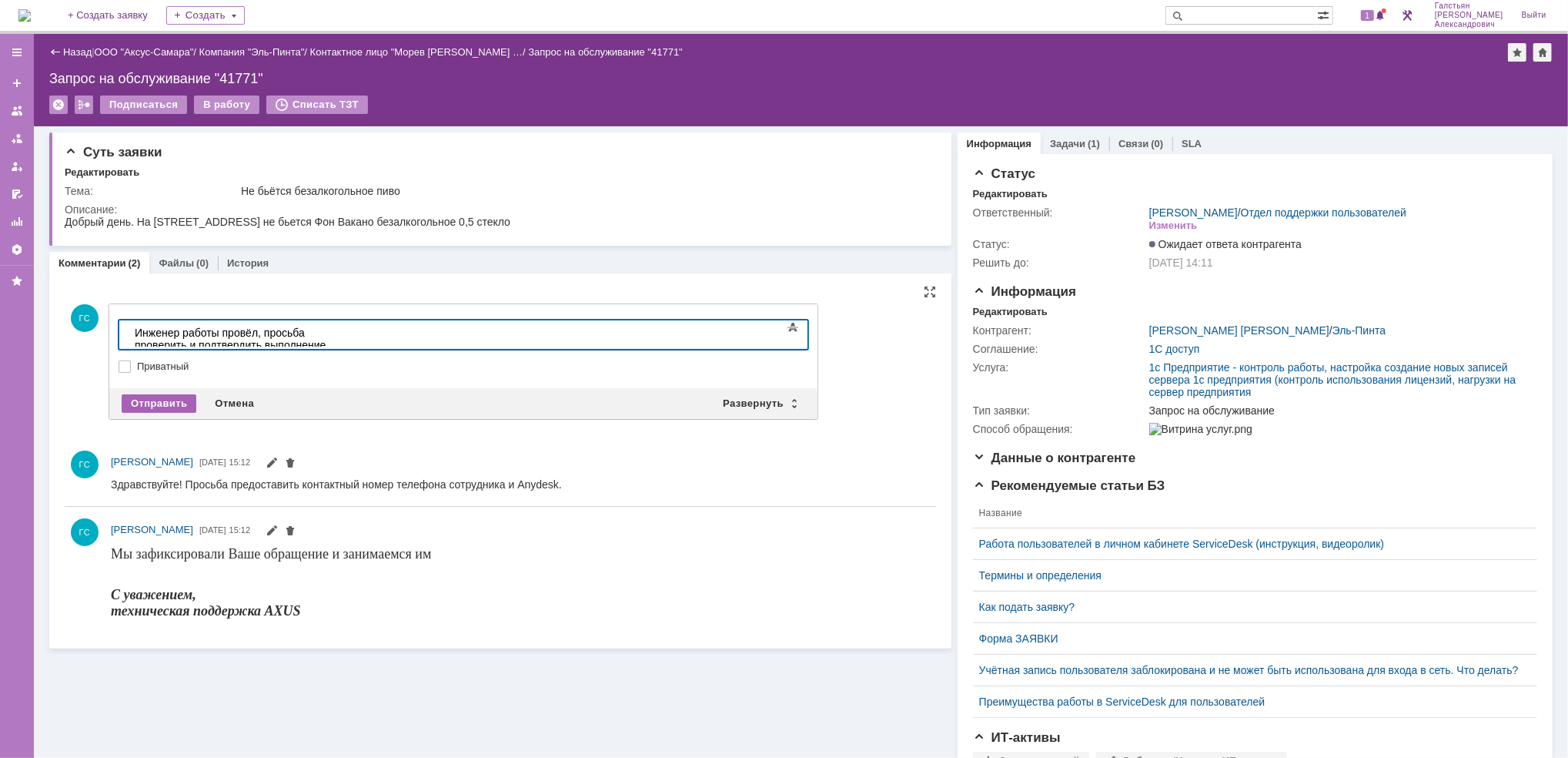
click at [150, 395] on div "Отправить" at bounding box center [159, 403] width 75 height 18
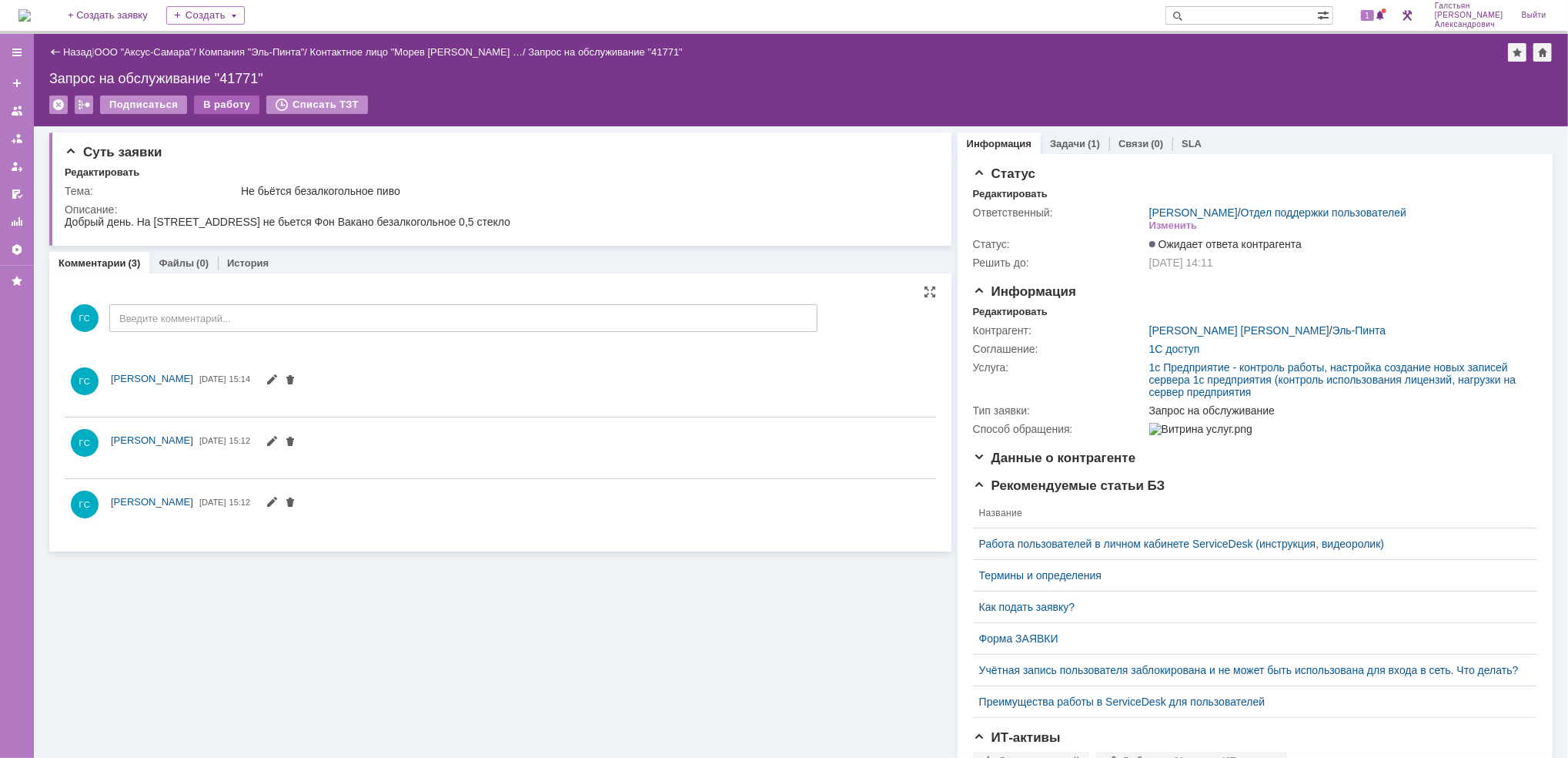
click at [218, 102] on div "В работу" at bounding box center [226, 104] width 65 height 18
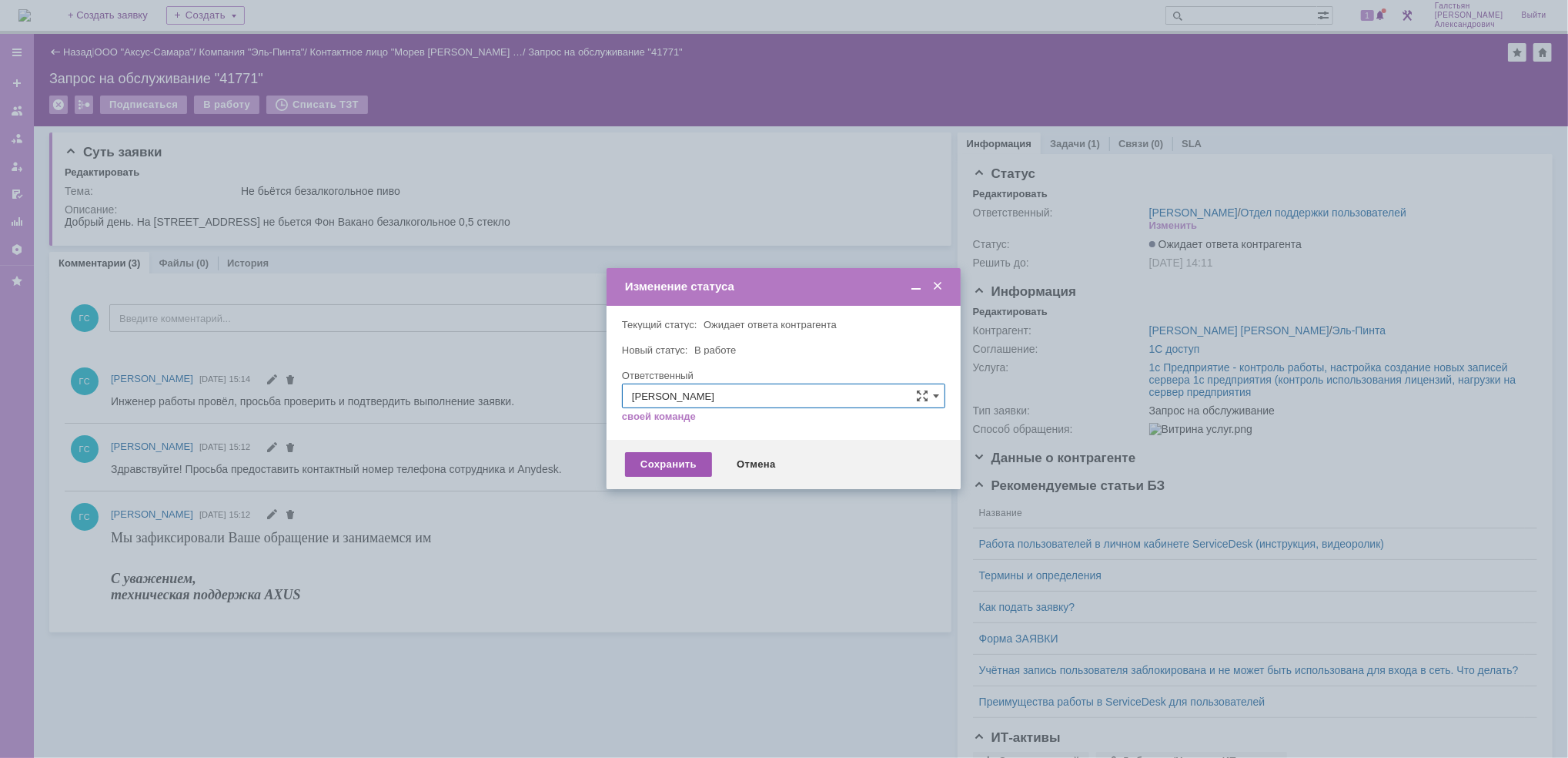
drag, startPoint x: 653, startPoint y: 477, endPoint x: 653, endPoint y: 467, distance: 10.0
click at [653, 477] on div "Сохранить Отмена" at bounding box center [783, 465] width 354 height 49
click at [653, 458] on div "Сохранить" at bounding box center [668, 464] width 87 height 25
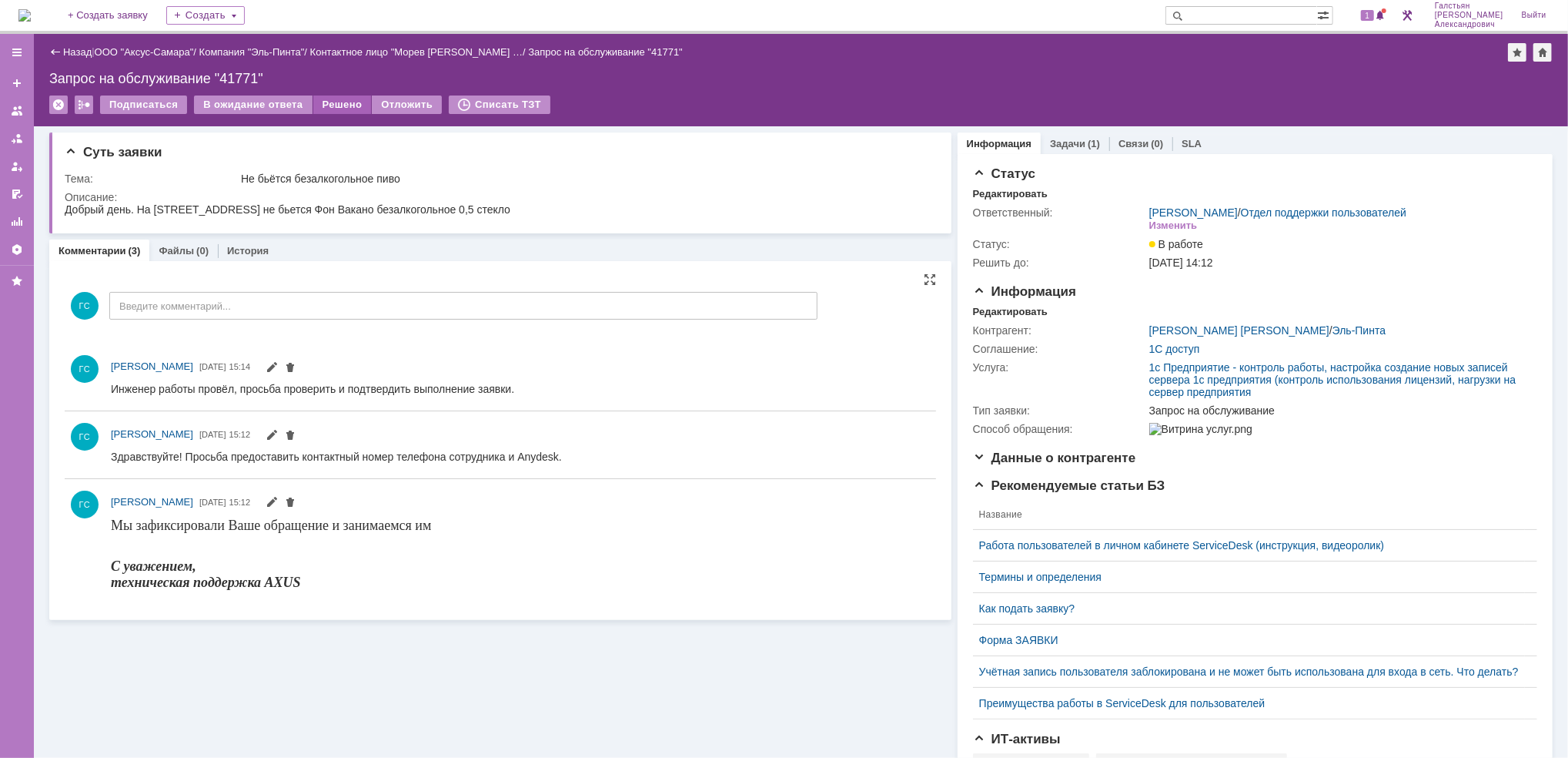
click at [325, 110] on div "Решено" at bounding box center [342, 104] width 58 height 18
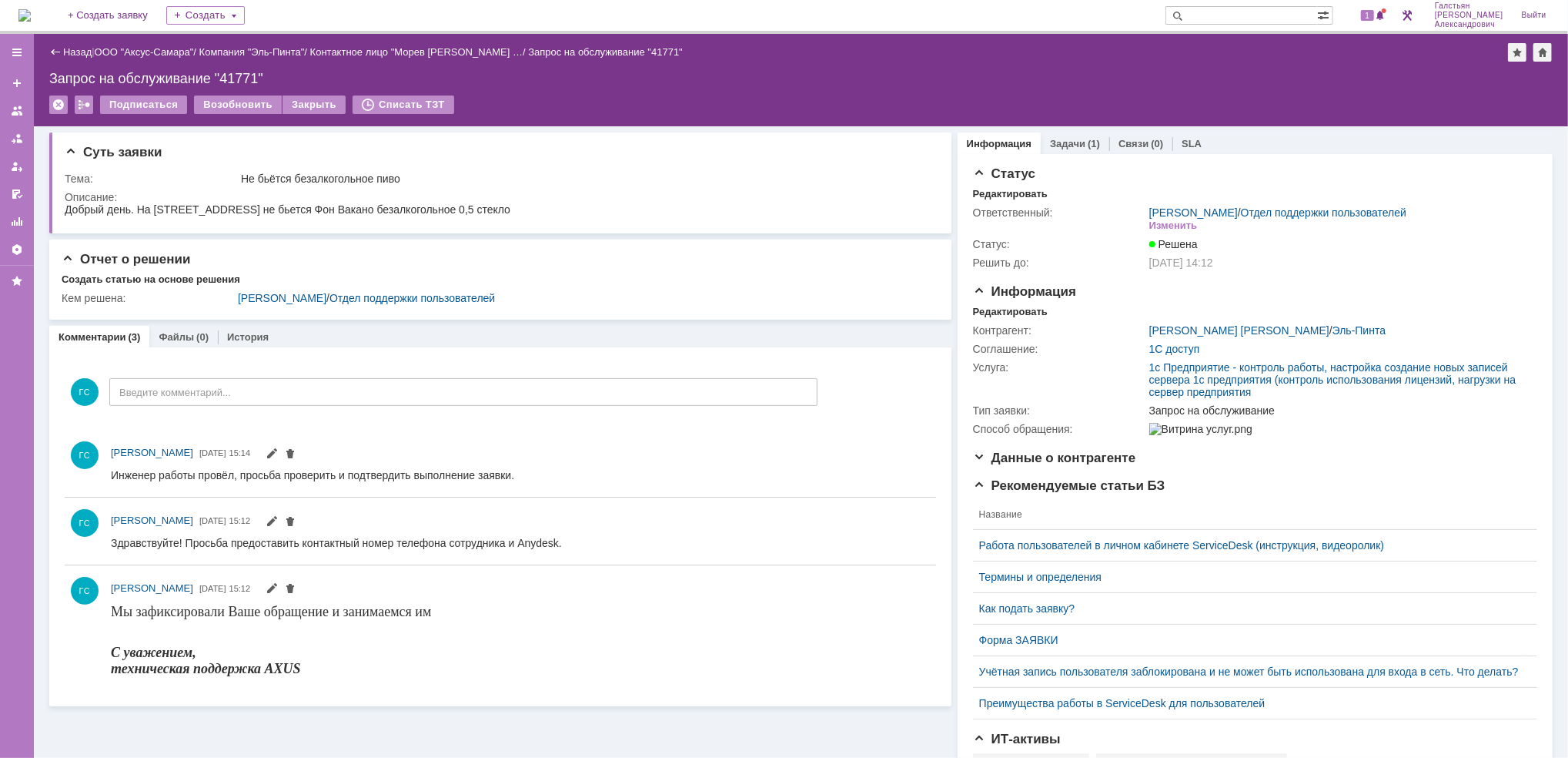
click at [31, 11] on img at bounding box center [24, 15] width 12 height 12
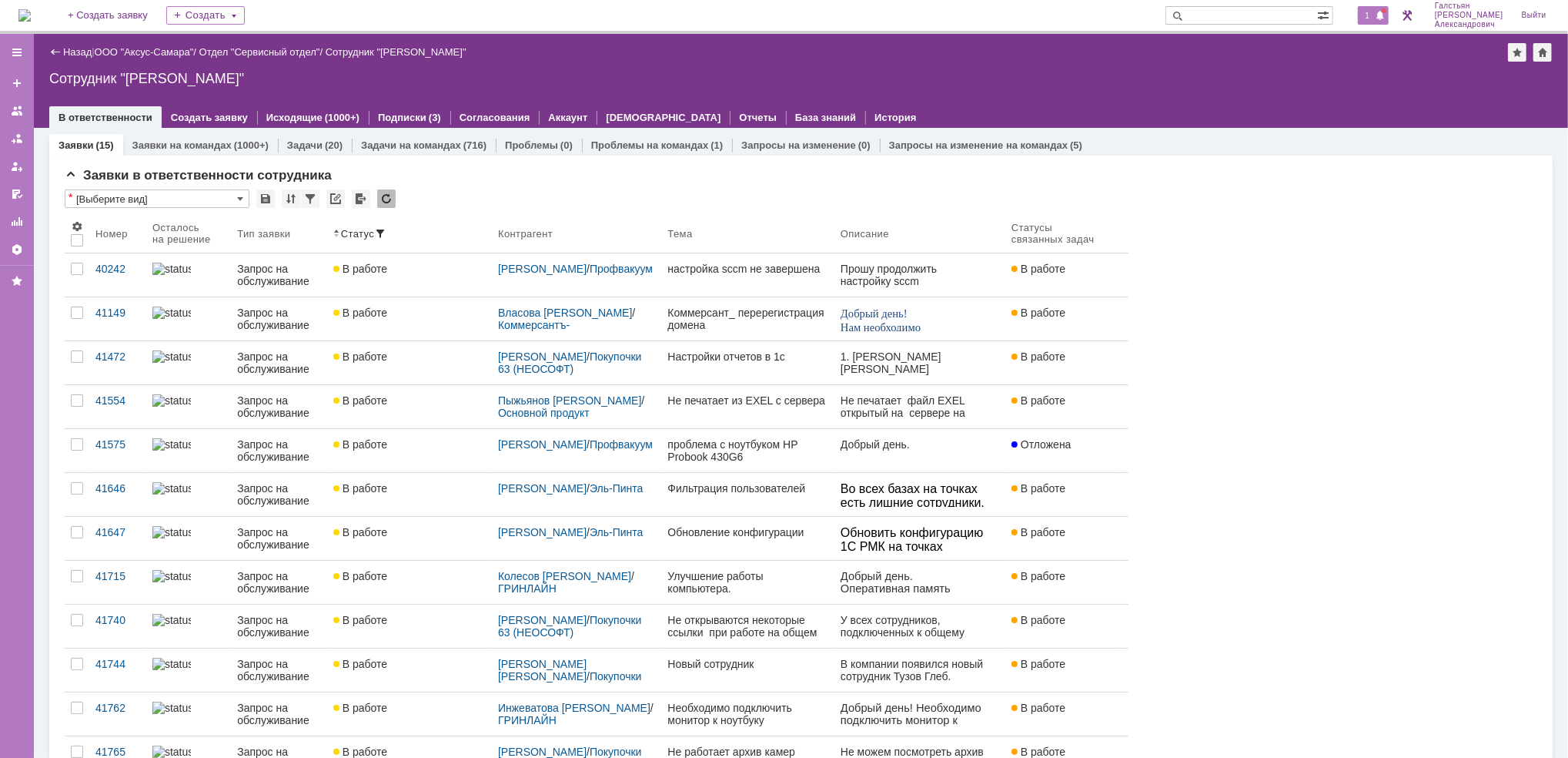
click at [1367, 22] on div "1" at bounding box center [1374, 15] width 32 height 18
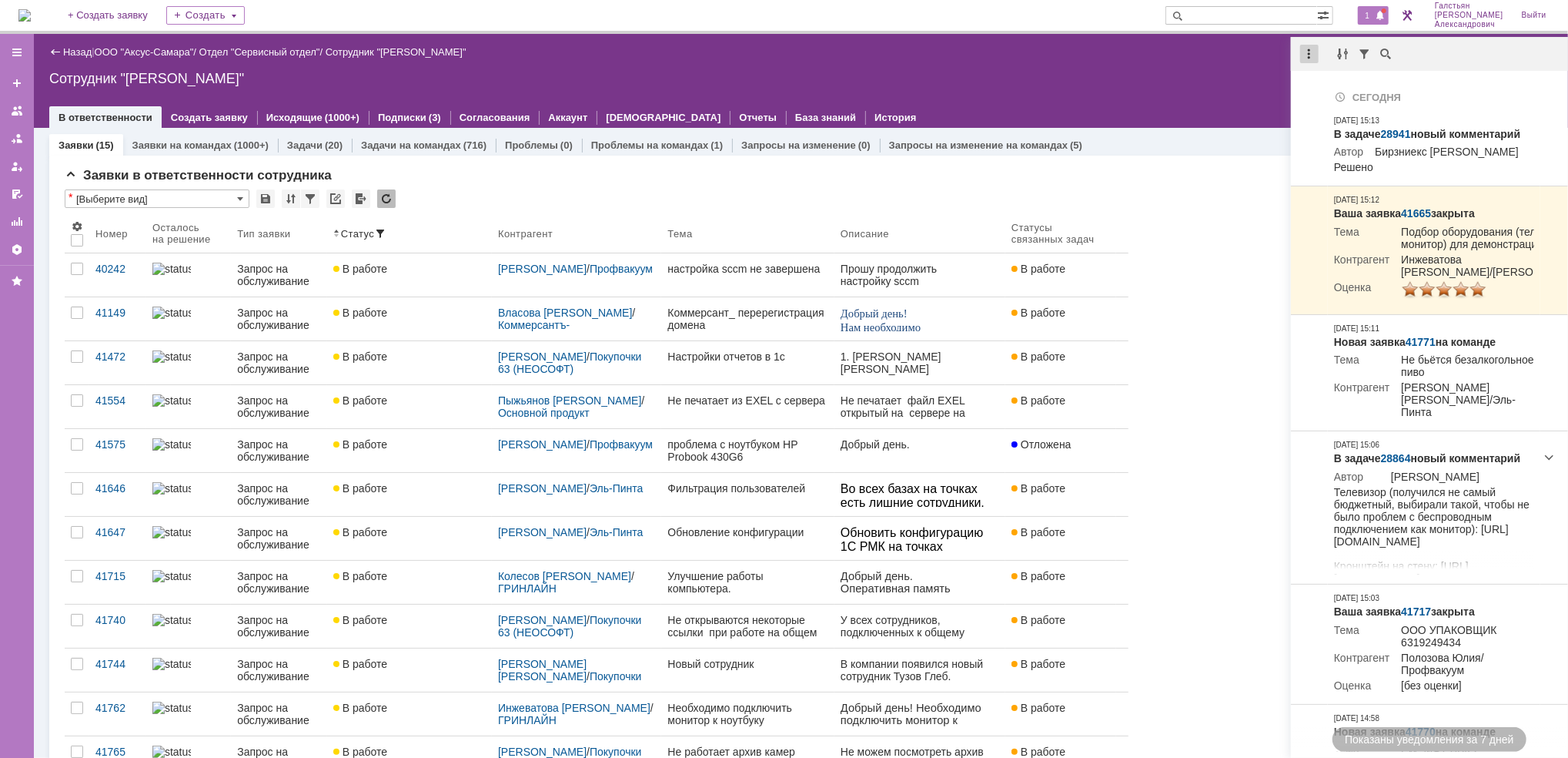
click at [1307, 50] on div at bounding box center [1309, 53] width 18 height 18
click at [1336, 96] on div "Отметить уведомления прочитанными" at bounding box center [1415, 93] width 206 height 11
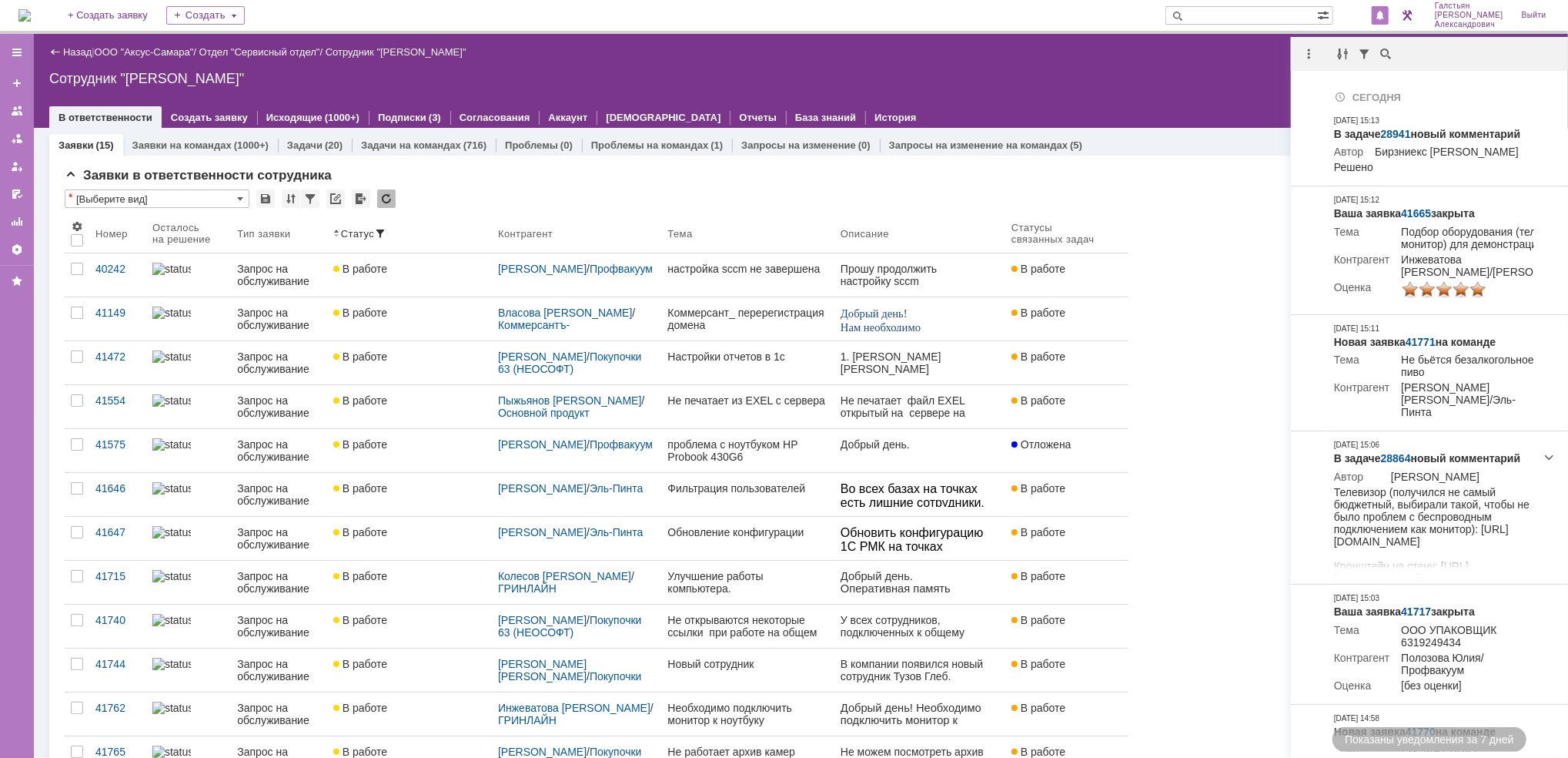
click at [1186, 73] on div "Сотрудник "[PERSON_NAME]"" at bounding box center [801, 78] width 1503 height 15
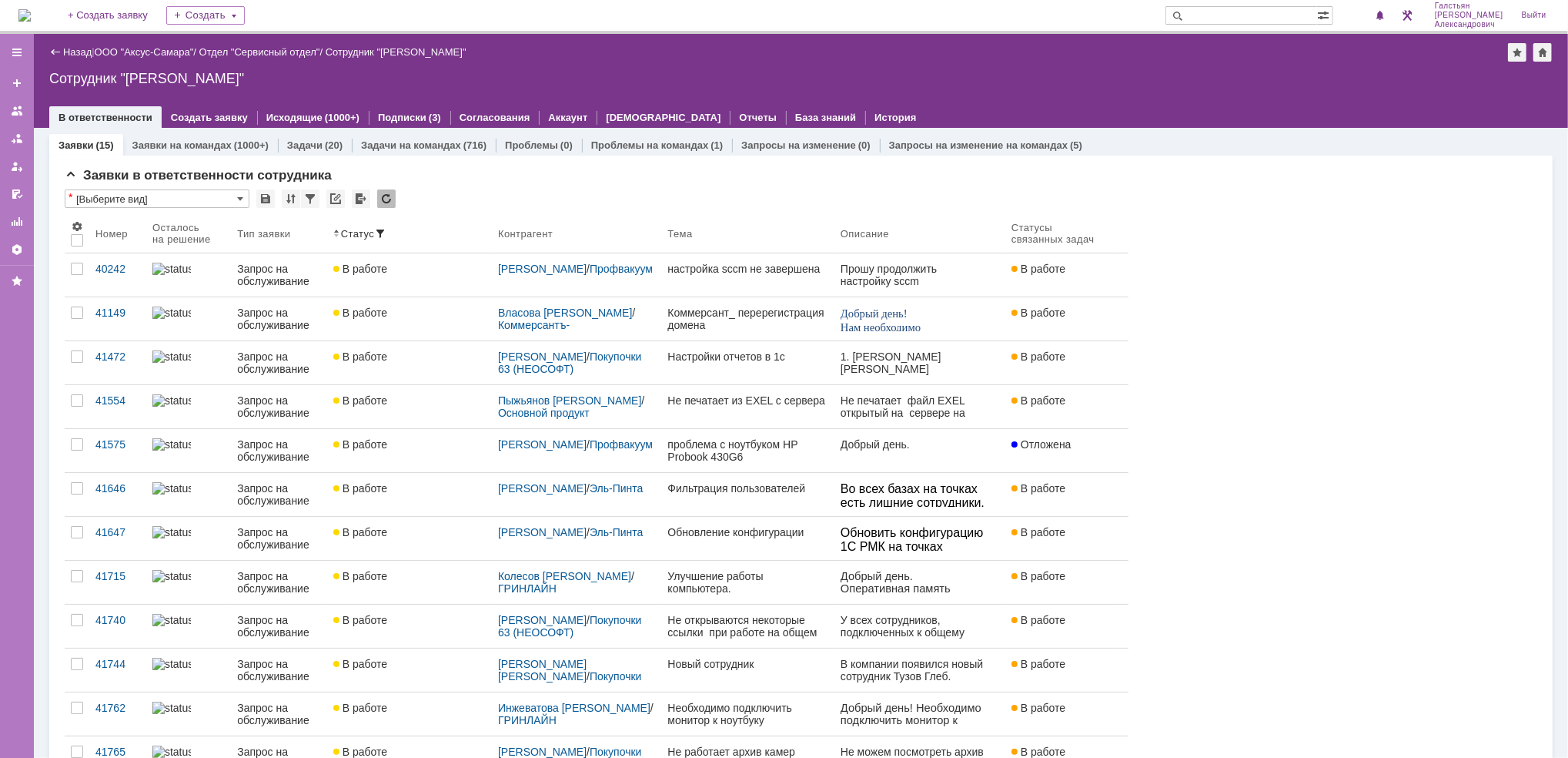
click at [28, 10] on img at bounding box center [24, 15] width 12 height 12
click at [22, 10] on img at bounding box center [24, 15] width 12 height 12
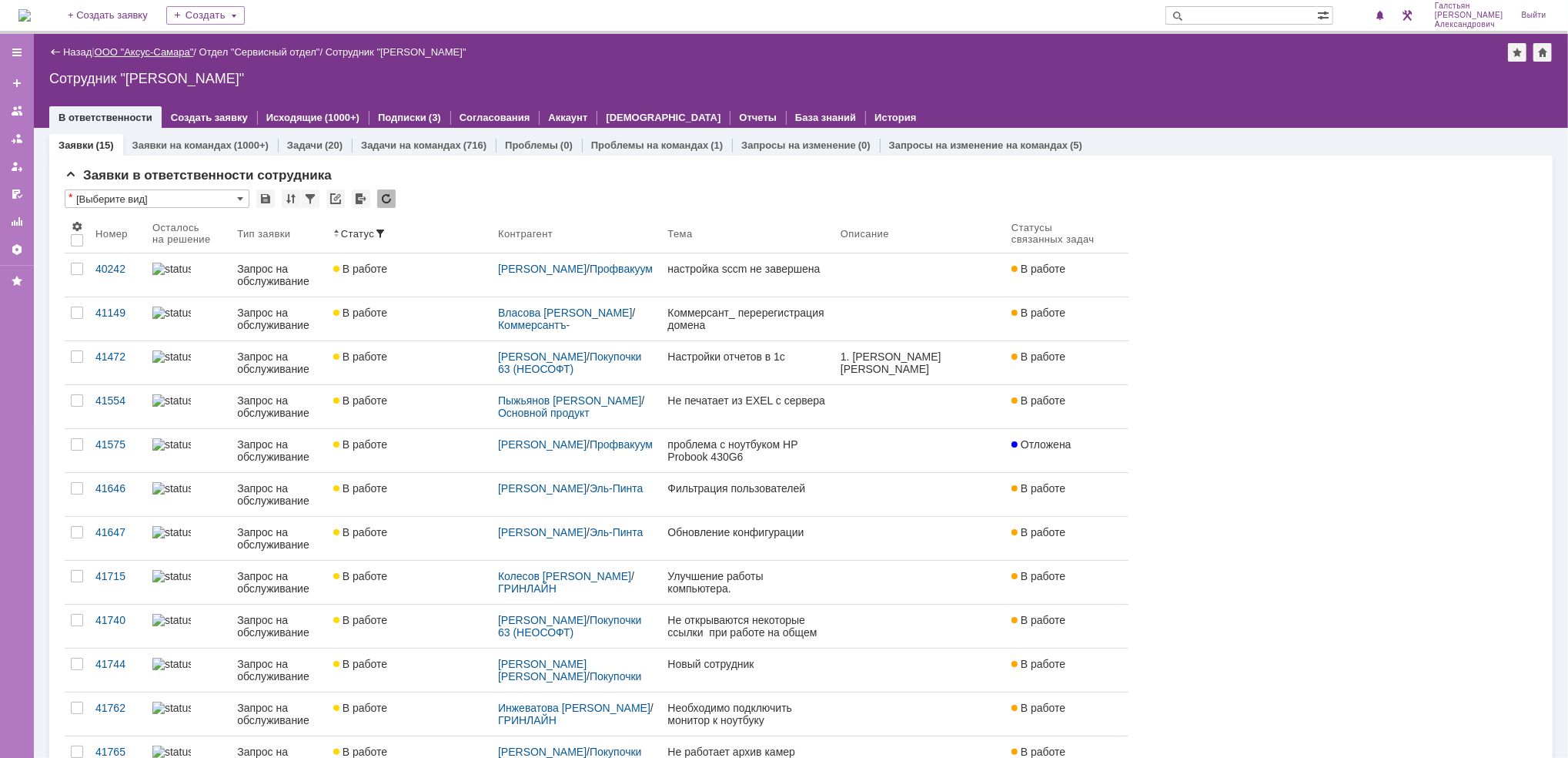
click at [117, 46] on link "ООО "Аксус-Самара"" at bounding box center [144, 52] width 100 height 11
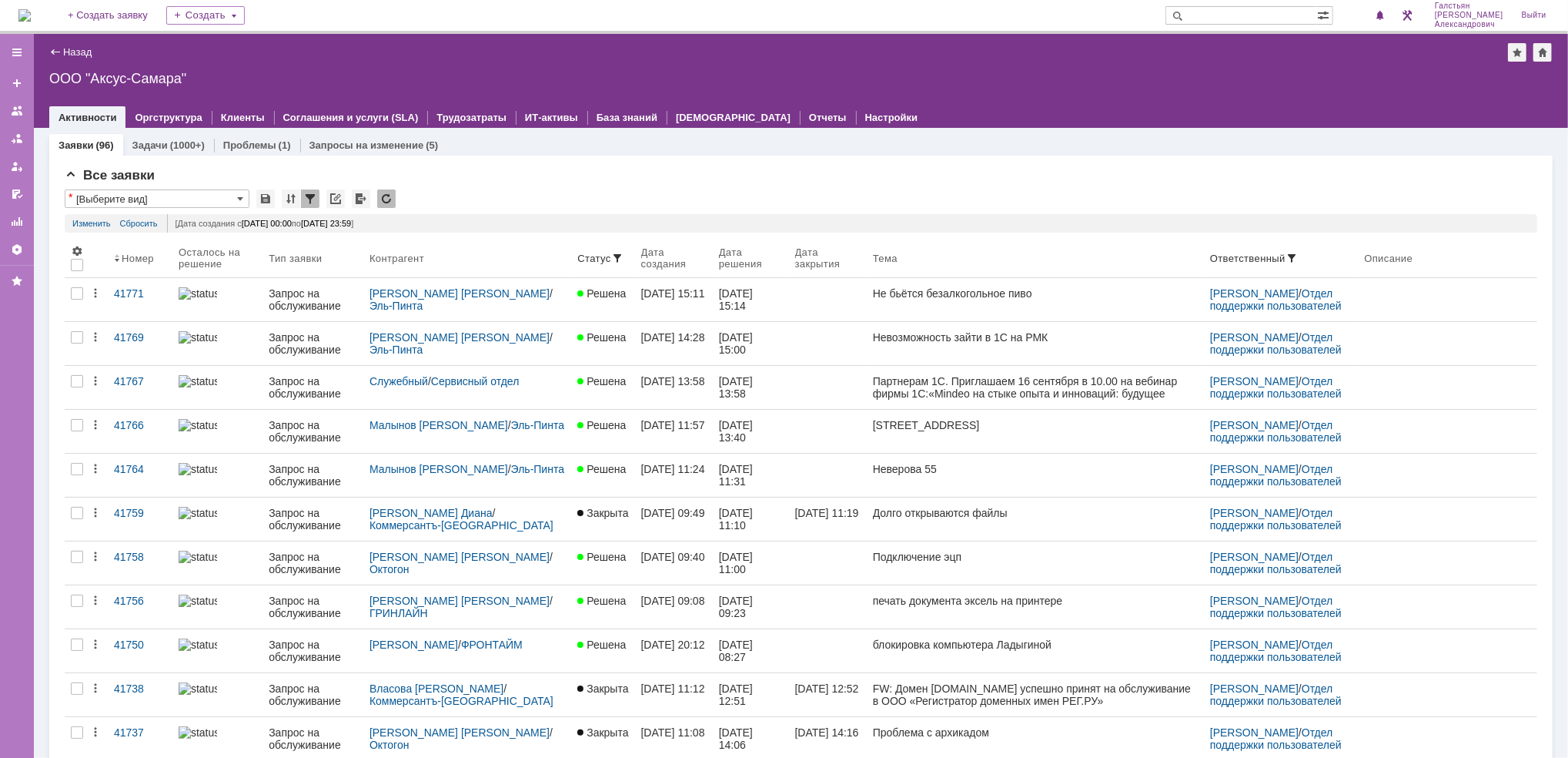
click at [25, 10] on img at bounding box center [24, 15] width 12 height 12
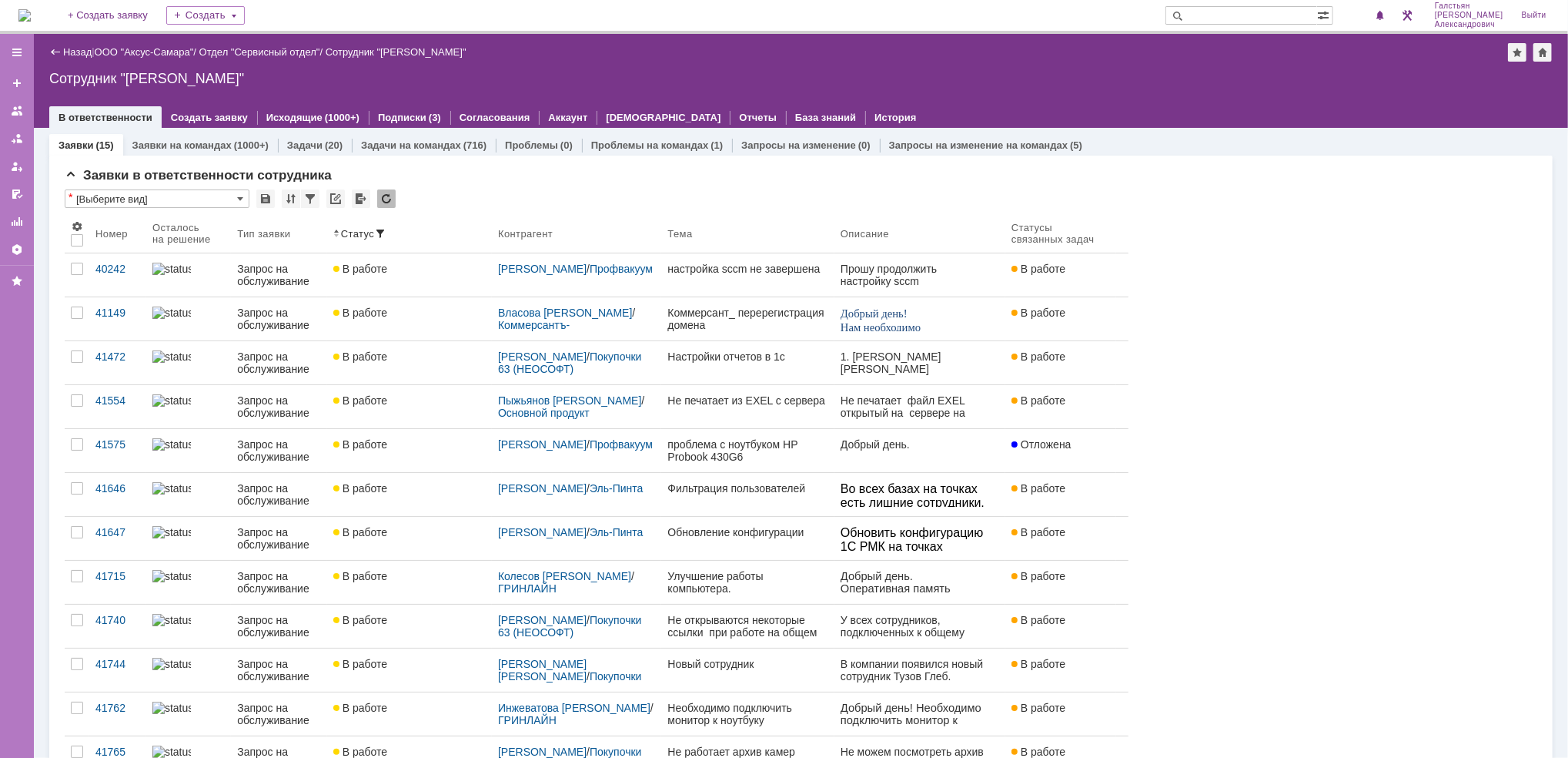
click at [1220, 22] on input "text" at bounding box center [1241, 15] width 151 height 18
type input "октогон"
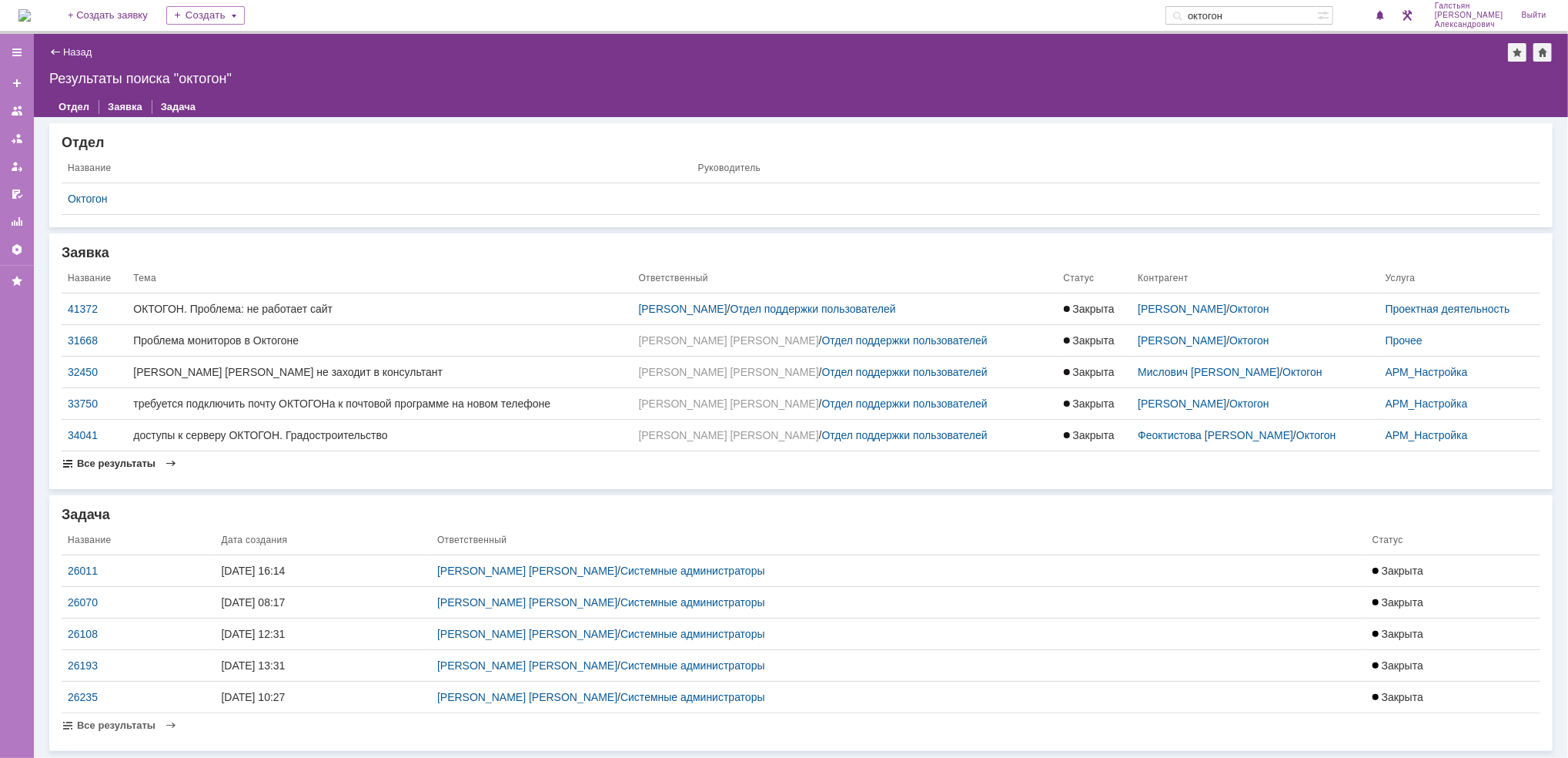
click at [127, 461] on span "Все результаты" at bounding box center [116, 463] width 79 height 11
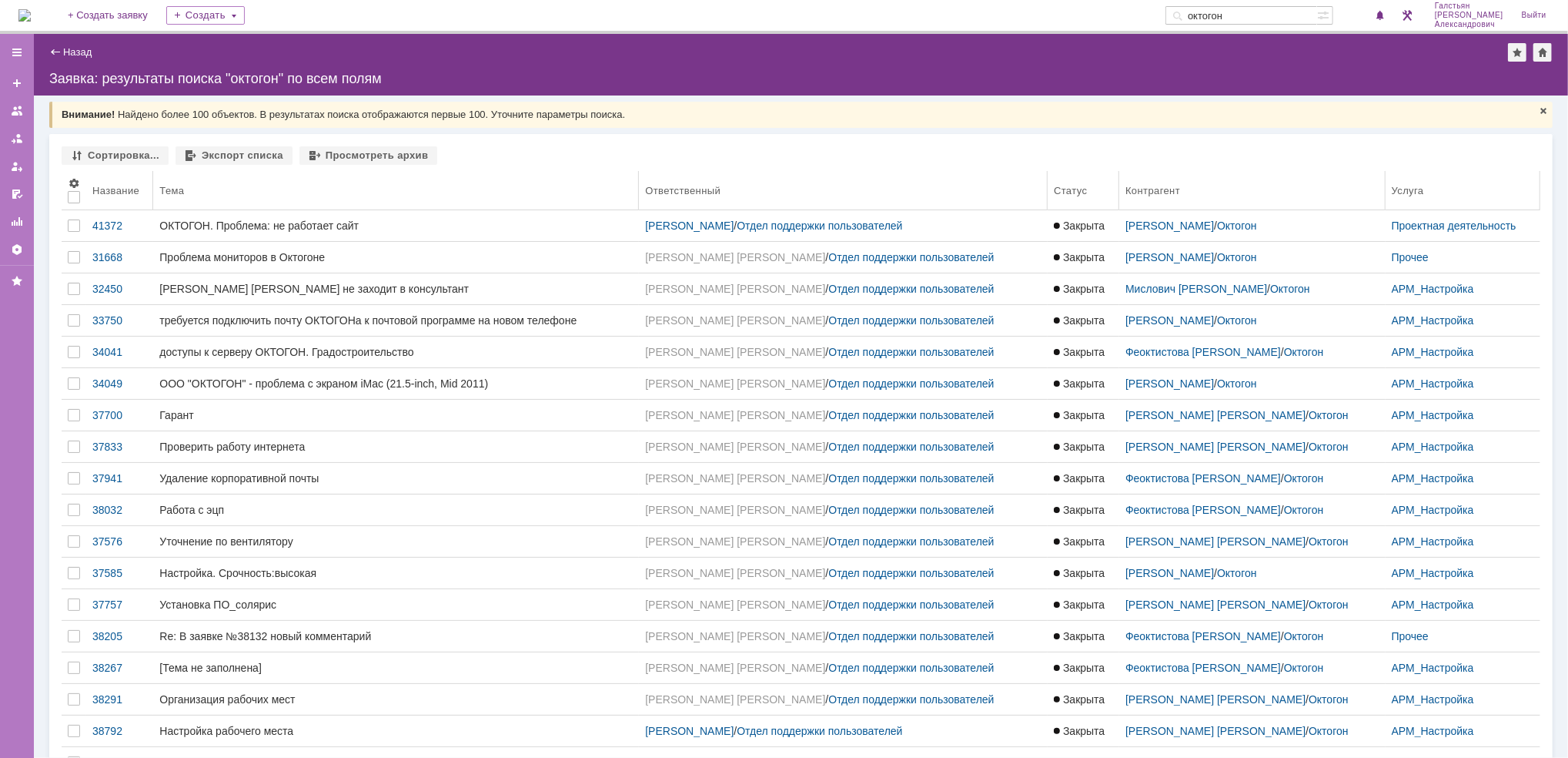
click at [92, 192] on div "Название" at bounding box center [116, 190] width 47 height 11
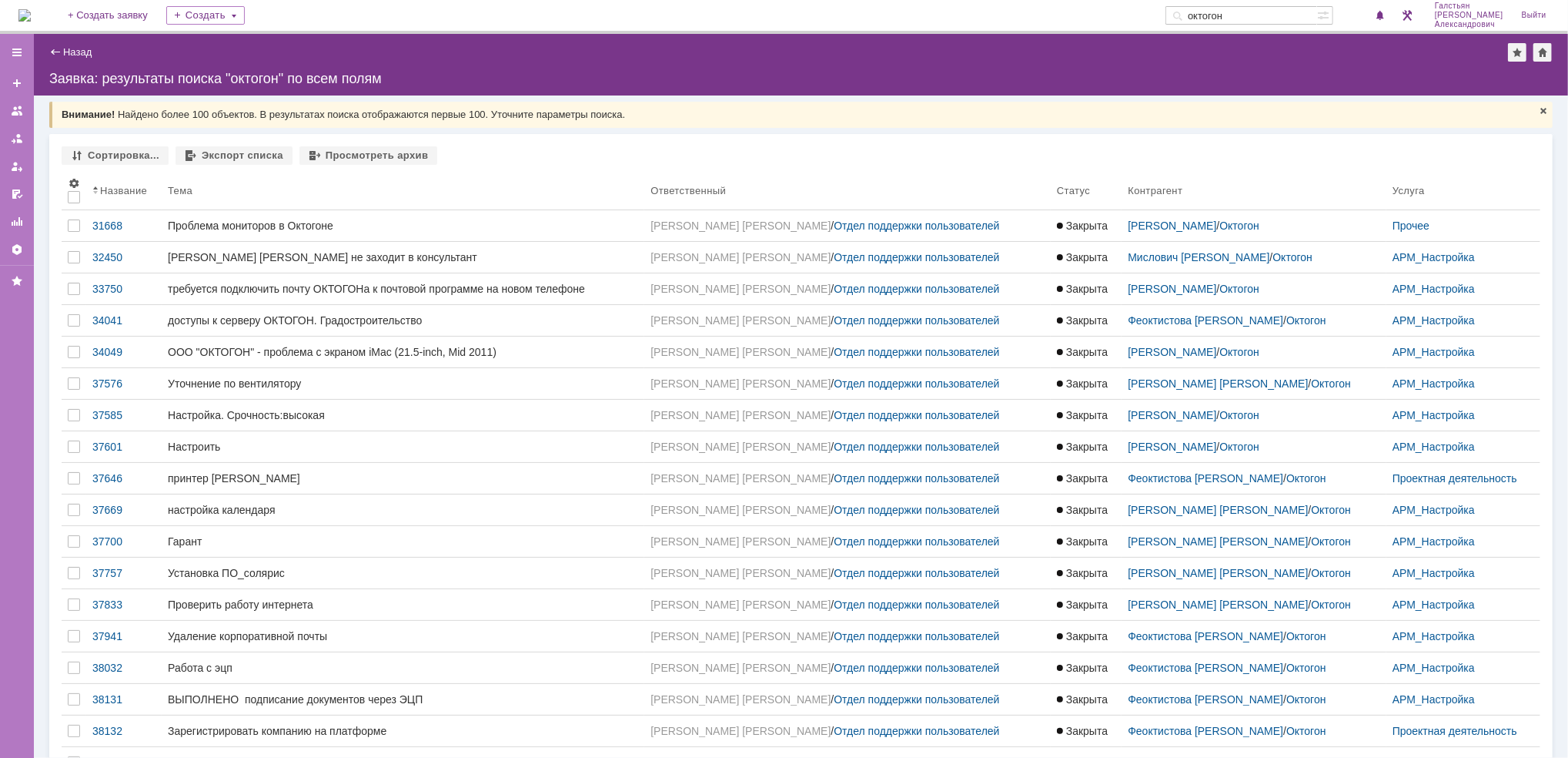
click at [92, 192] on span at bounding box center [96, 190] width 6 height 12
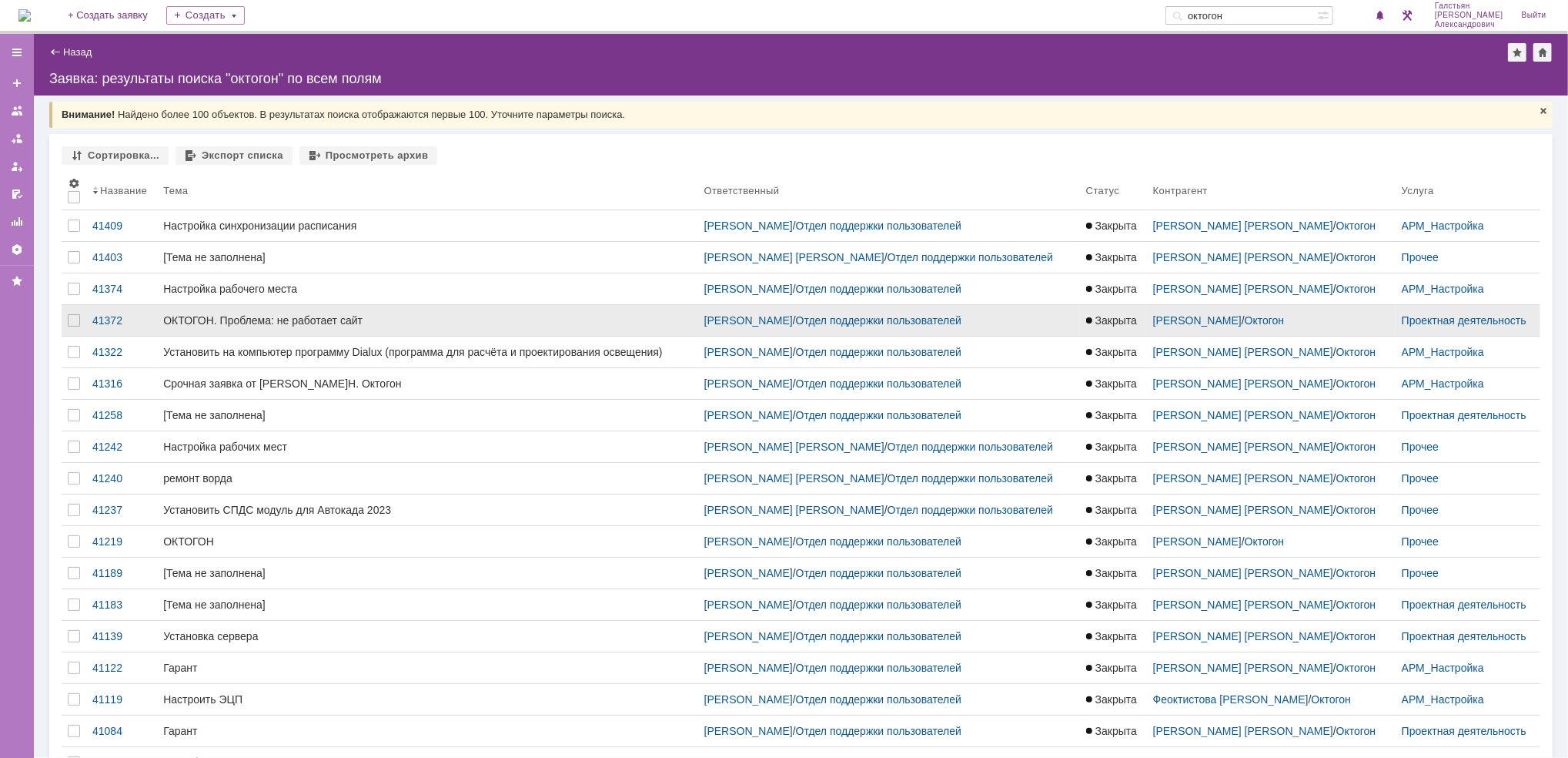
click at [490, 329] on link "ОКТОГОН. Проблема: не работает сайт" at bounding box center [427, 320] width 540 height 31
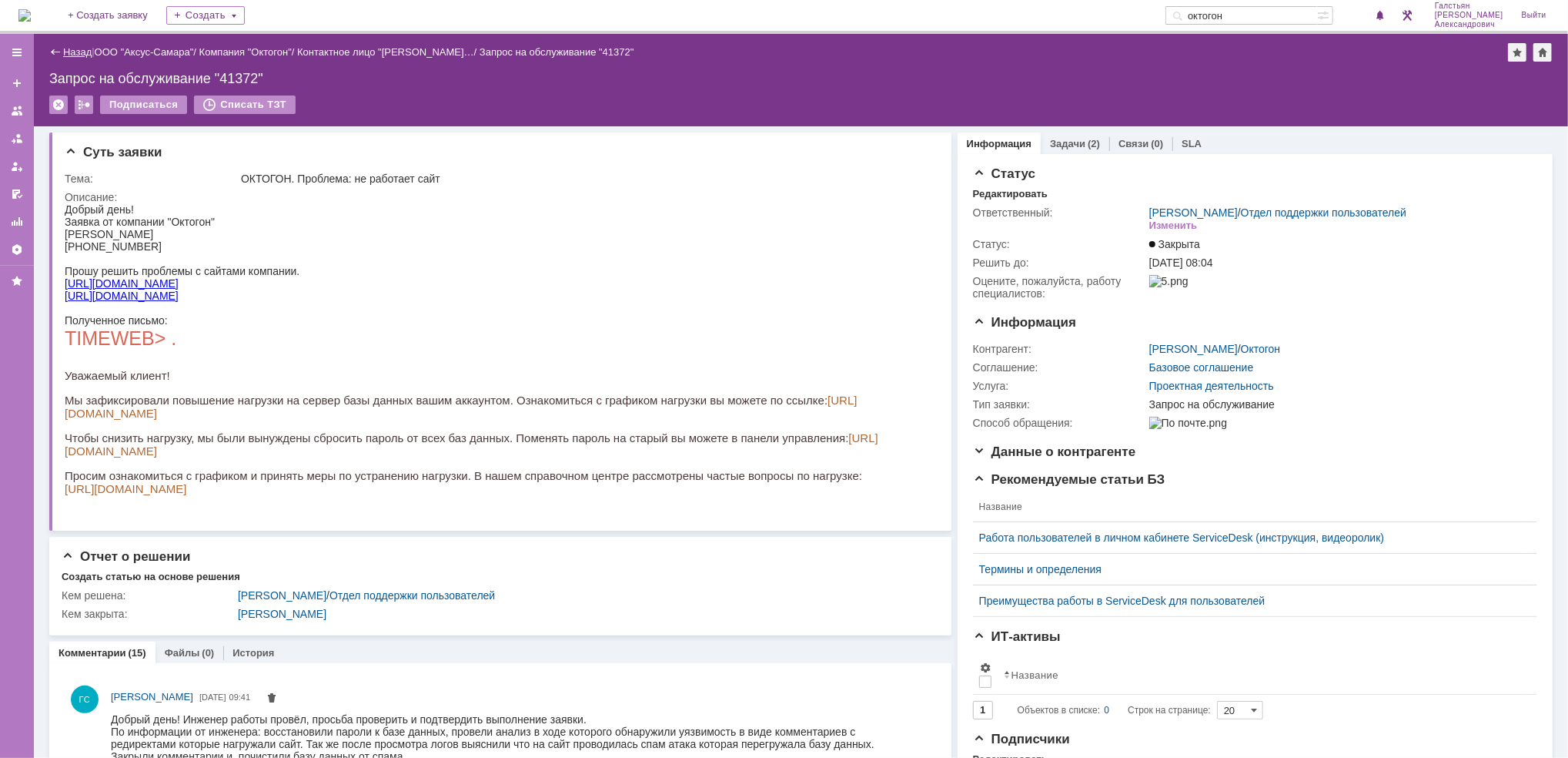
click at [64, 48] on link "Назад" at bounding box center [77, 52] width 29 height 11
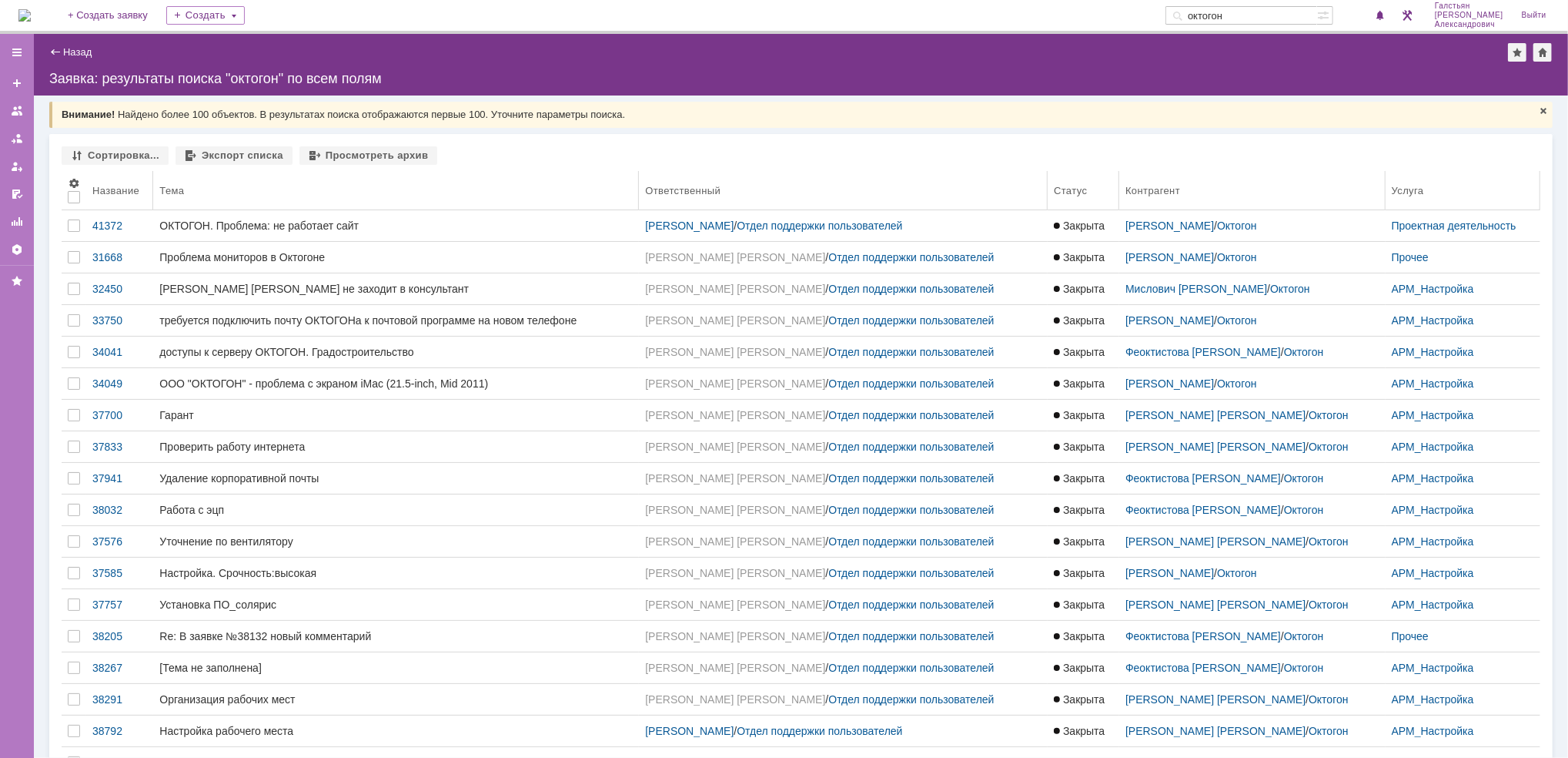
click at [103, 201] on th "Название" at bounding box center [120, 190] width 67 height 39
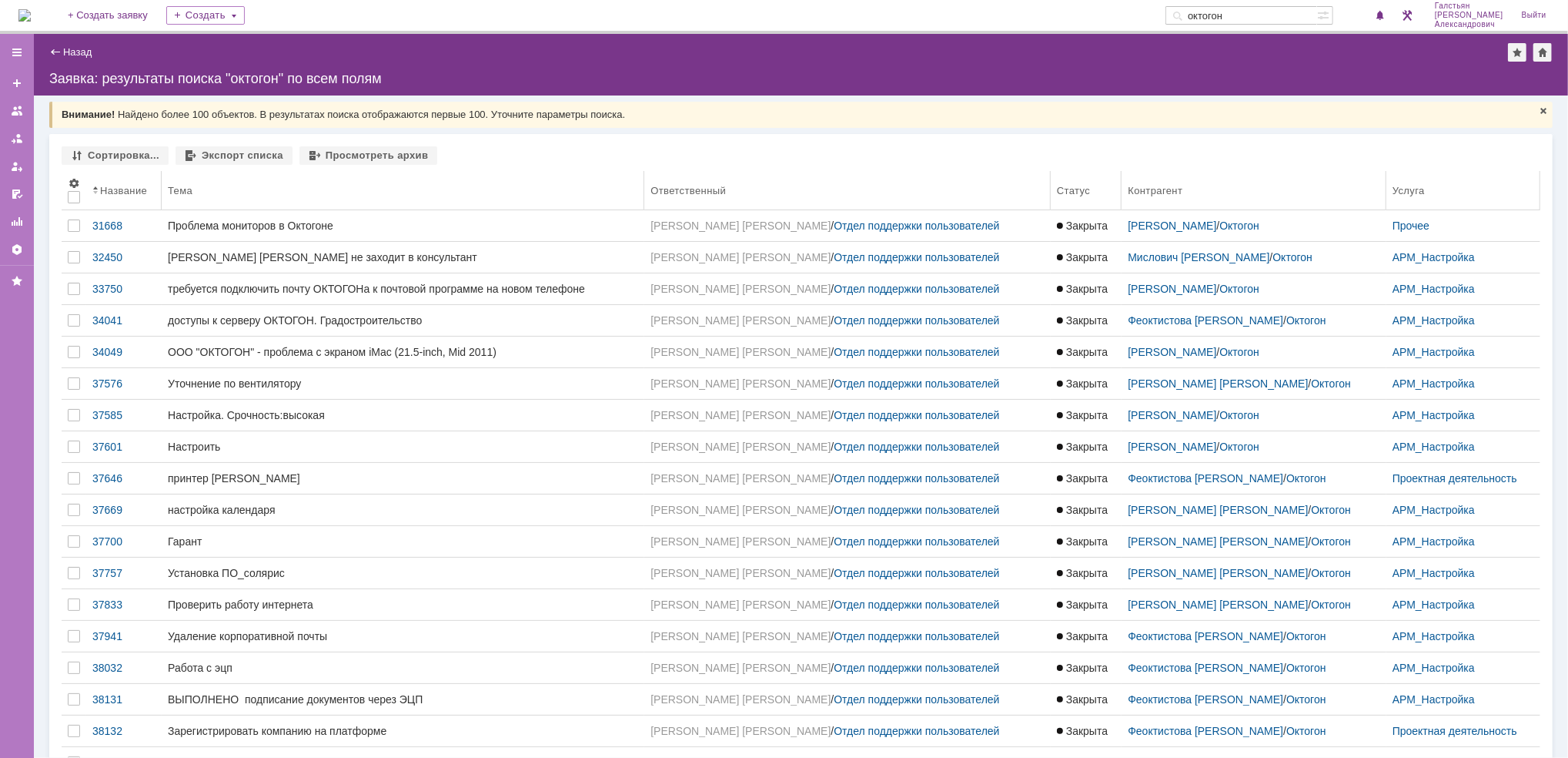
click at [133, 194] on div "Название" at bounding box center [123, 190] width 47 height 11
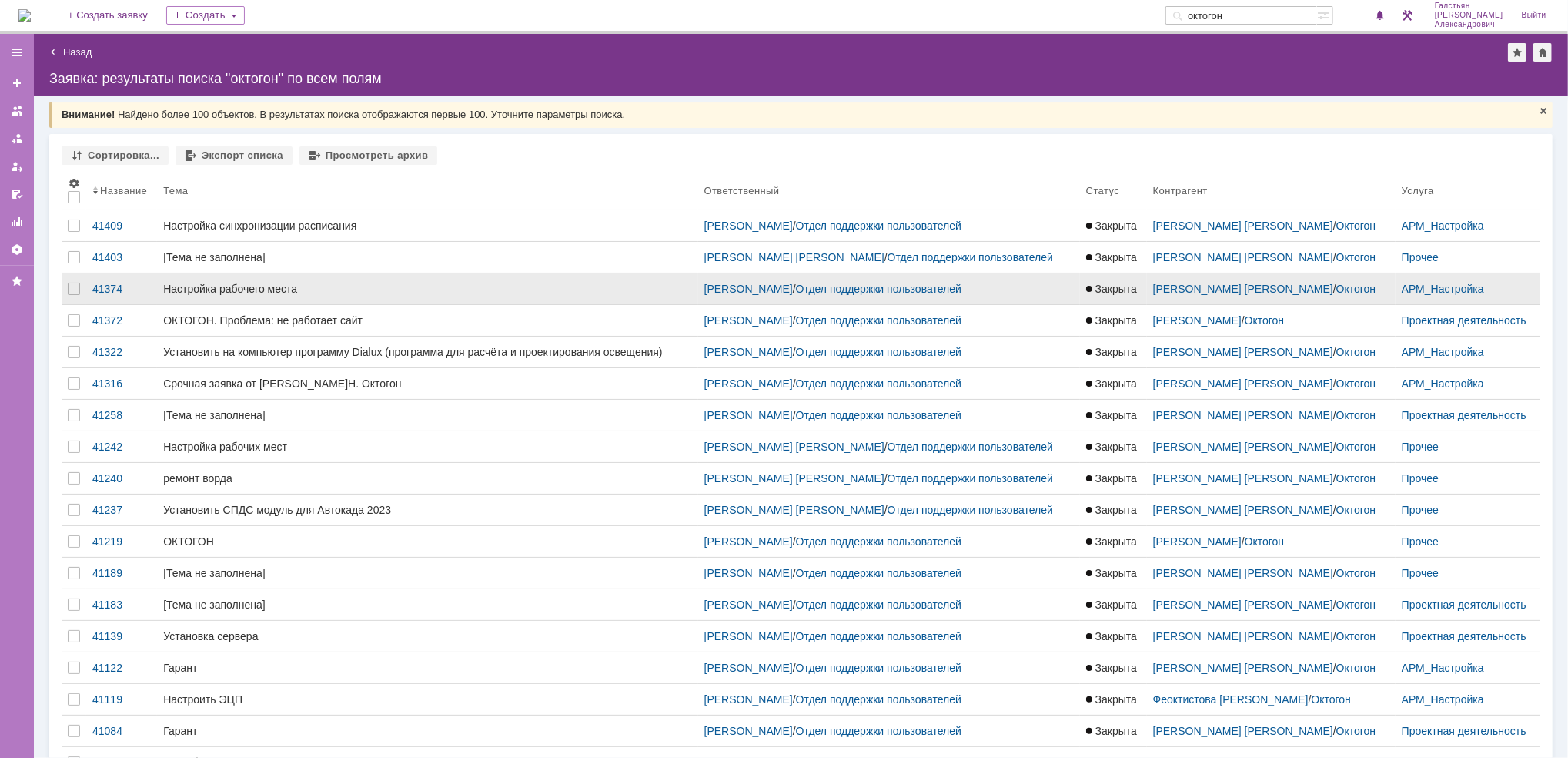
click at [374, 275] on link "Настройка рабочего места" at bounding box center [427, 289] width 540 height 31
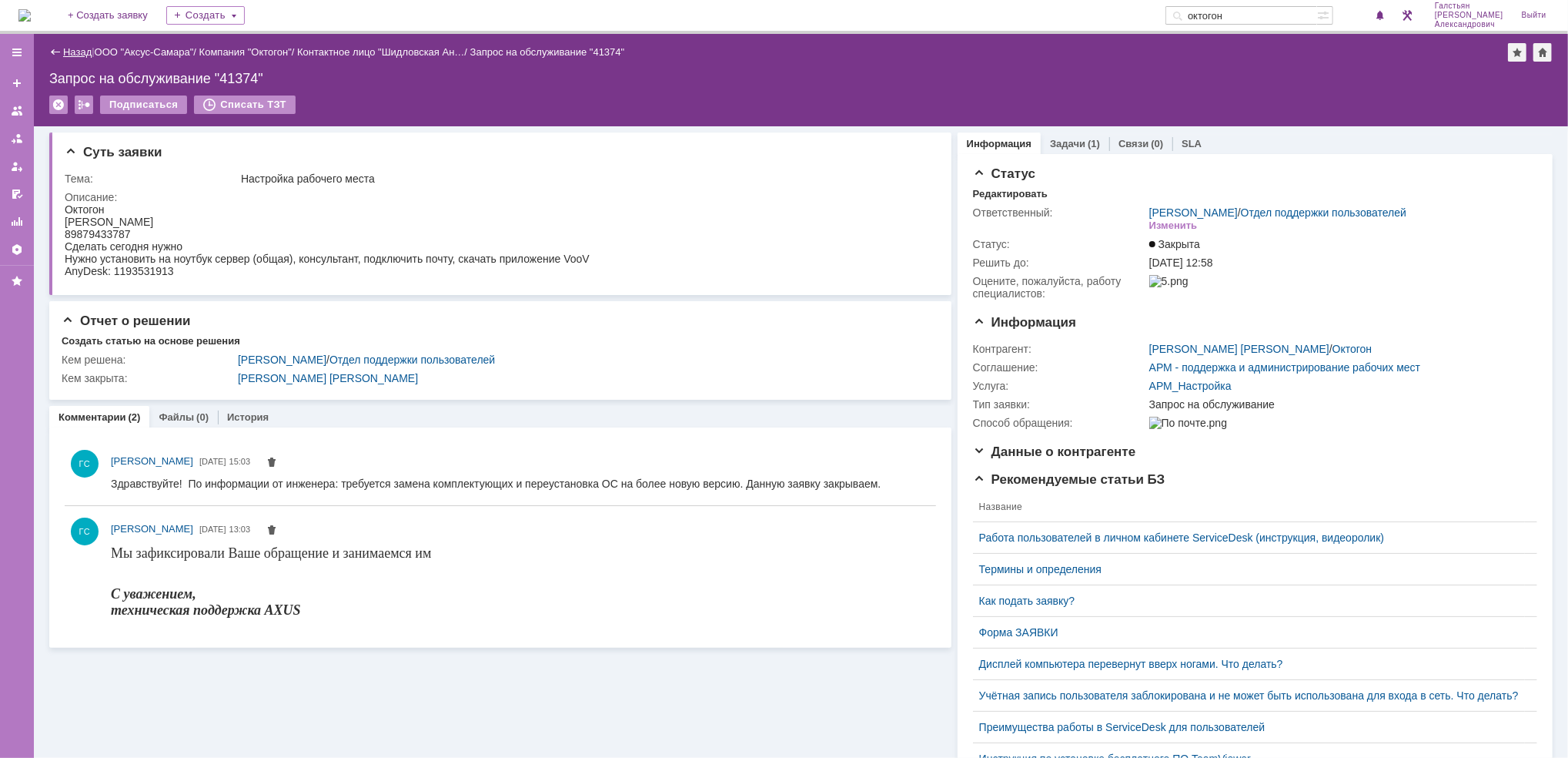
click at [63, 49] on link "Назад" at bounding box center [77, 52] width 29 height 11
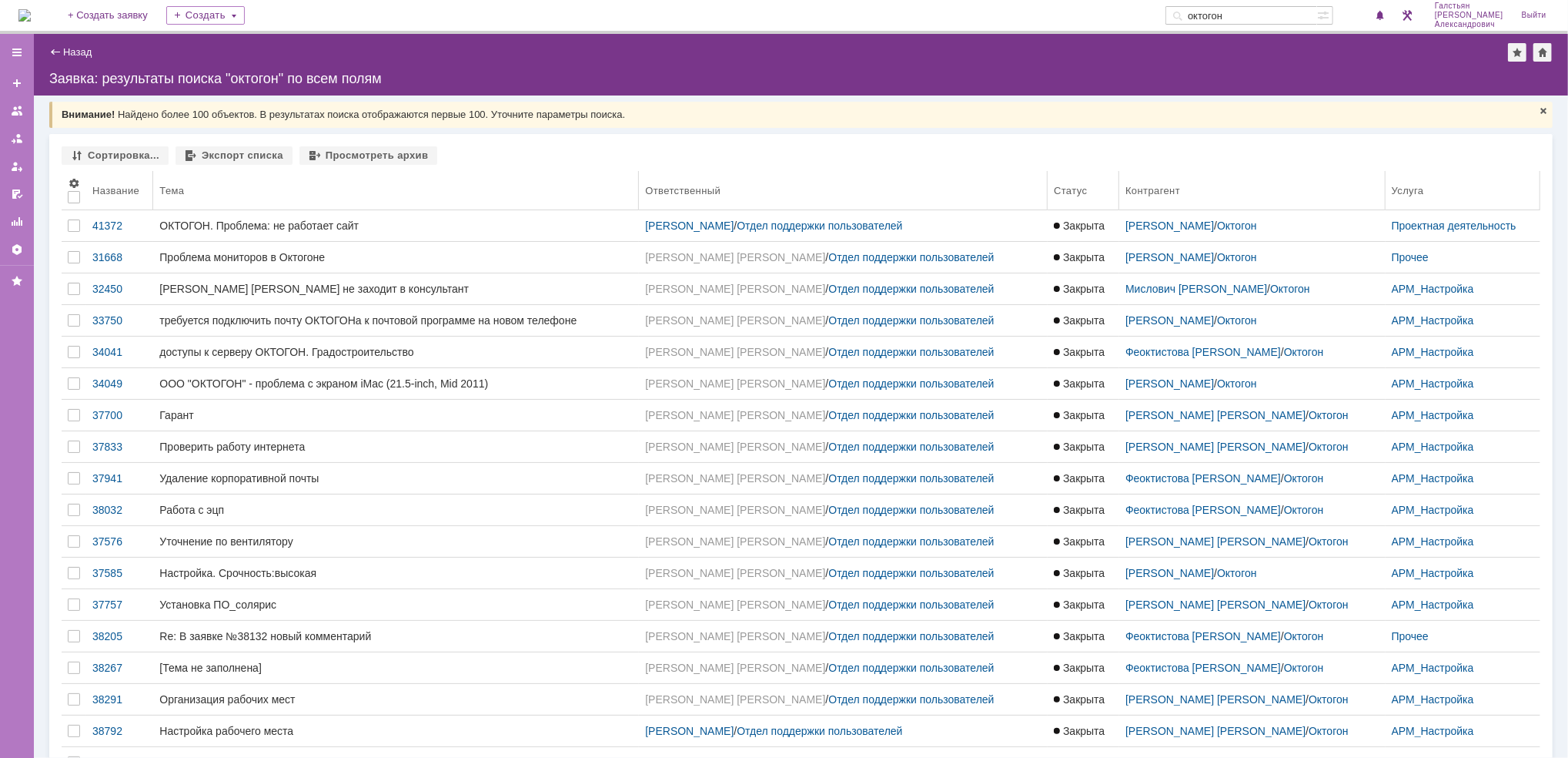
click at [103, 196] on th "Название" at bounding box center [120, 190] width 67 height 39
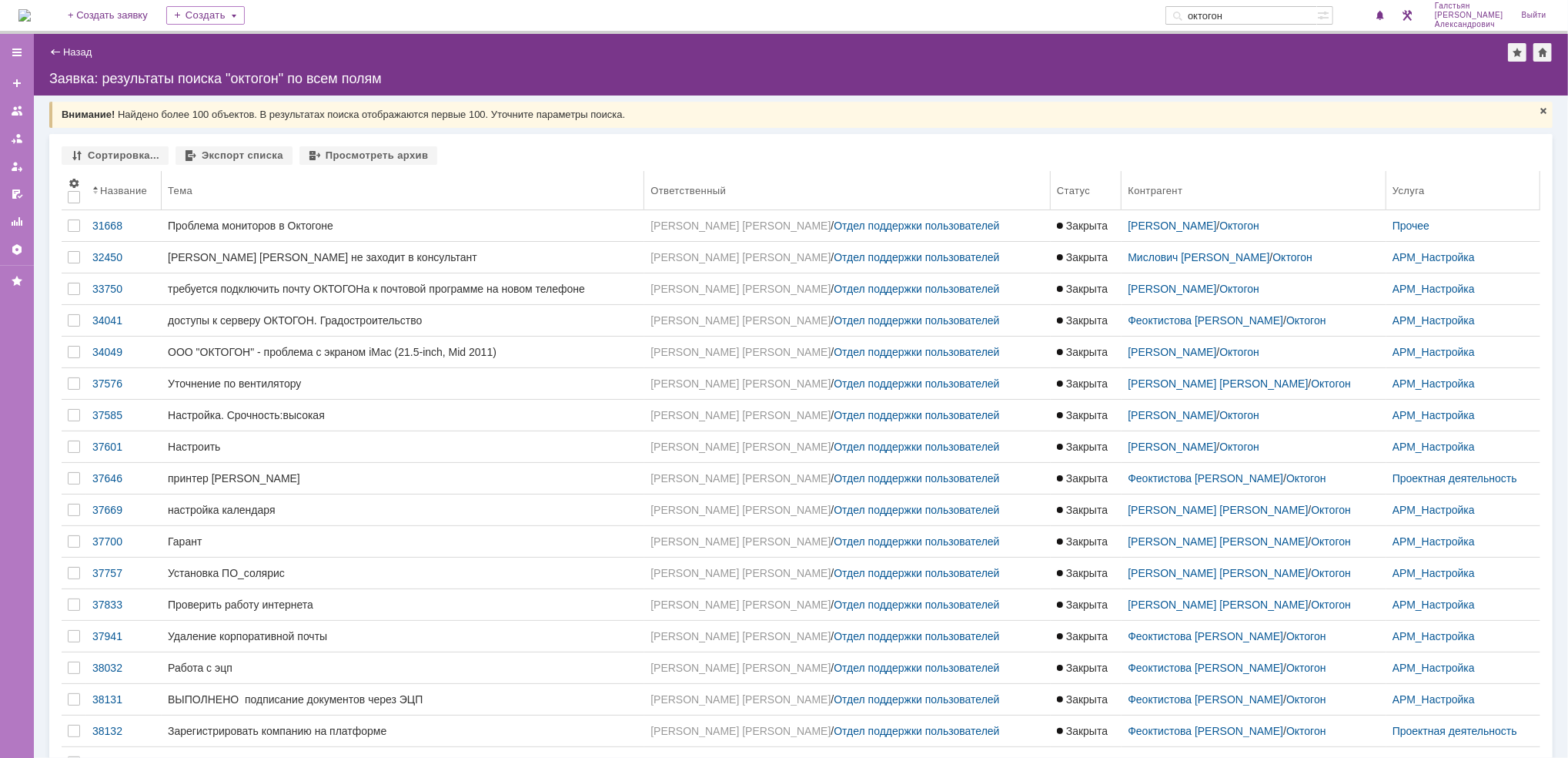
click at [104, 194] on div "Название" at bounding box center [123, 190] width 47 height 11
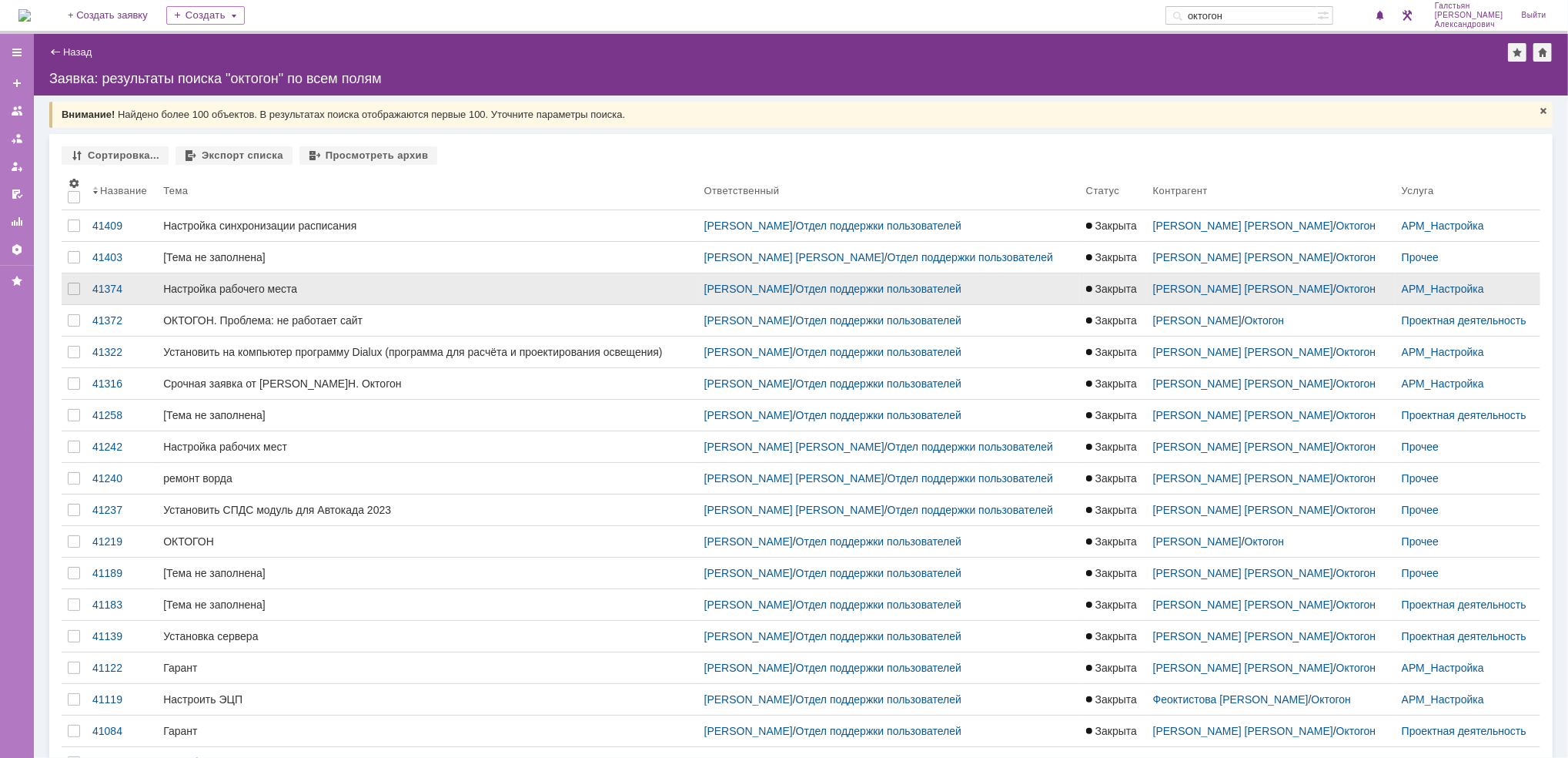
click at [403, 289] on div "Настройка рабочего места" at bounding box center [427, 289] width 528 height 12
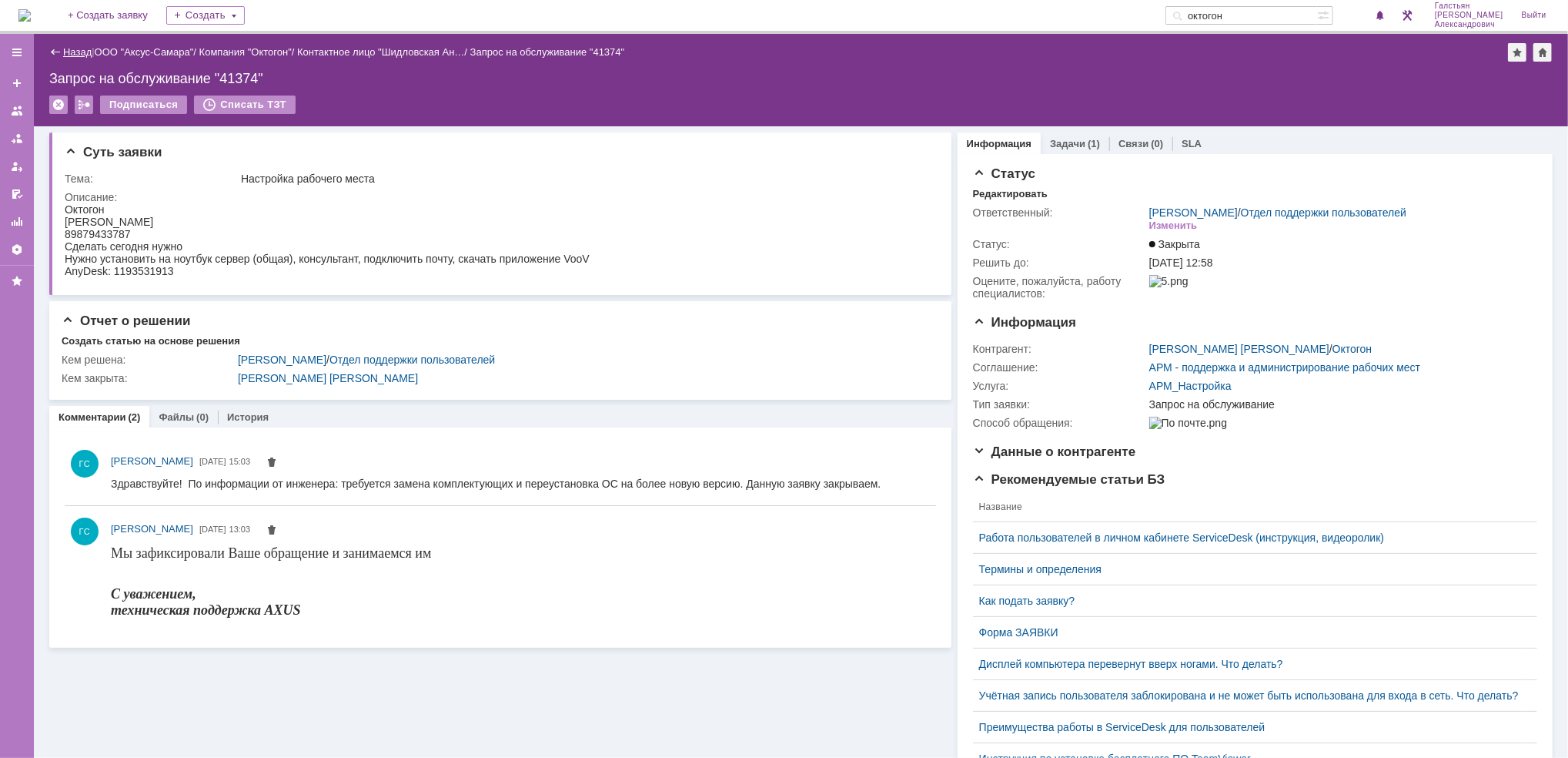
click at [65, 51] on link "Назад" at bounding box center [77, 52] width 29 height 11
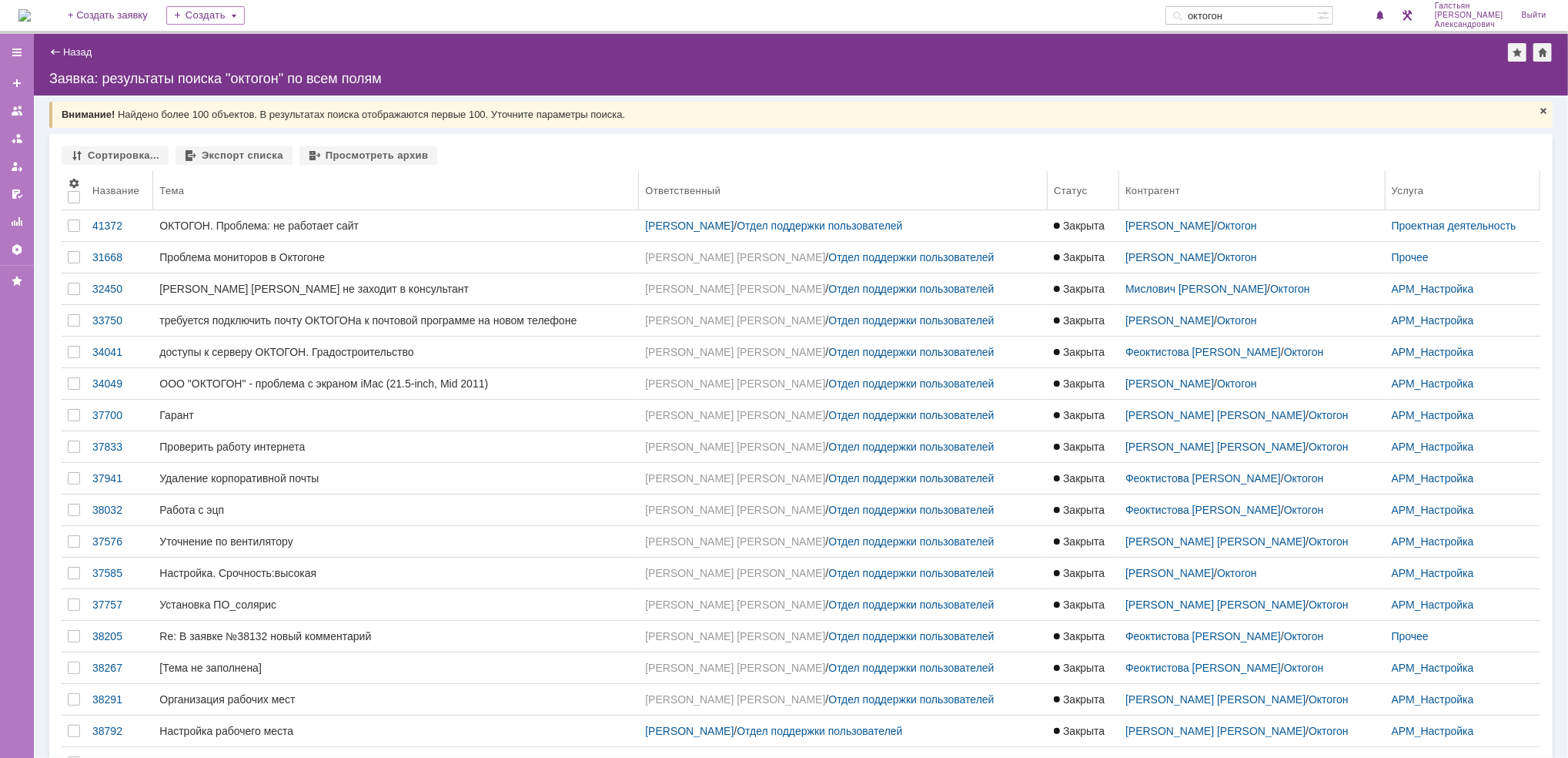
click at [109, 189] on div "Название" at bounding box center [116, 190] width 47 height 11
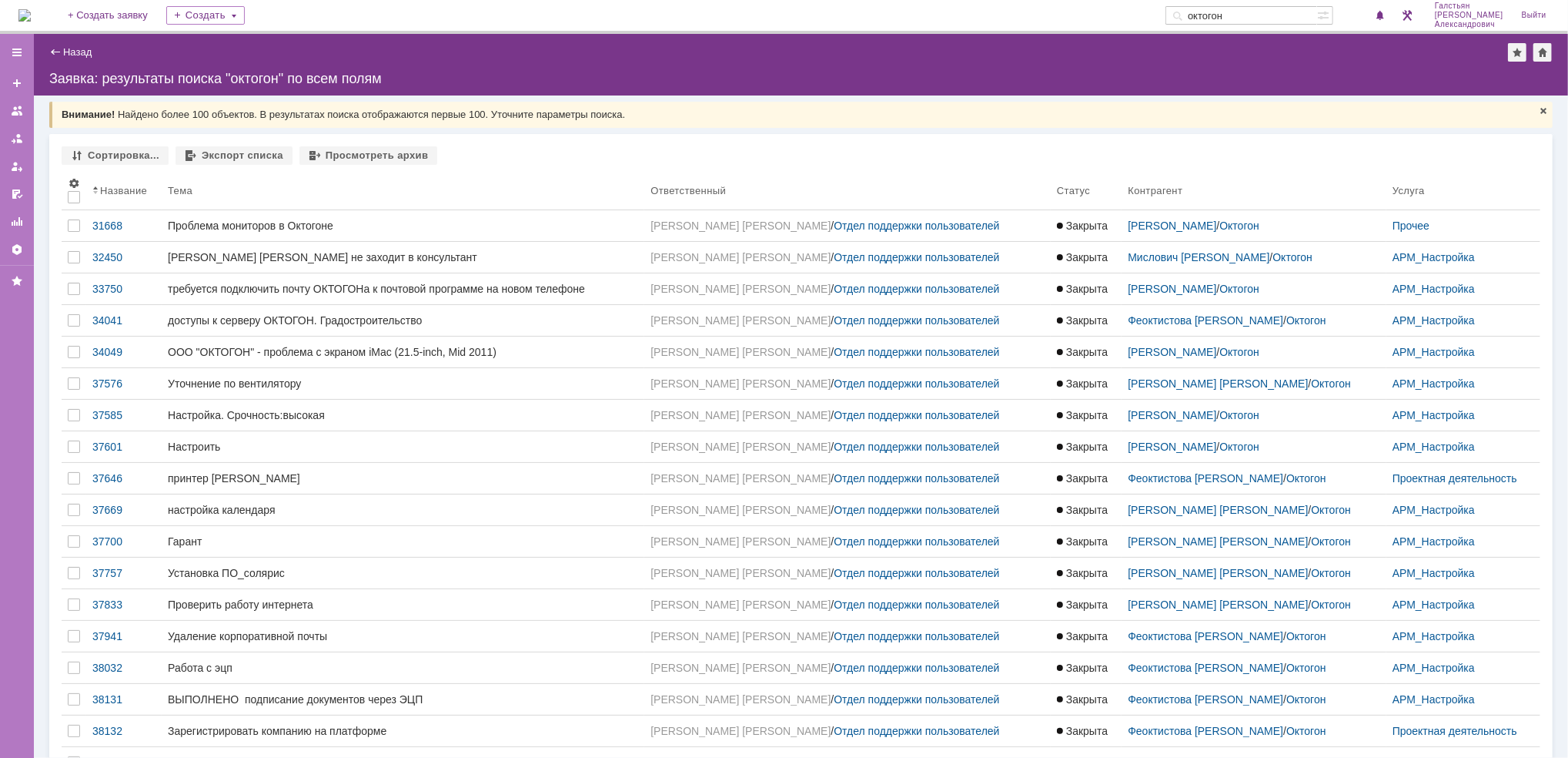
click at [109, 189] on div "Название" at bounding box center [123, 190] width 47 height 11
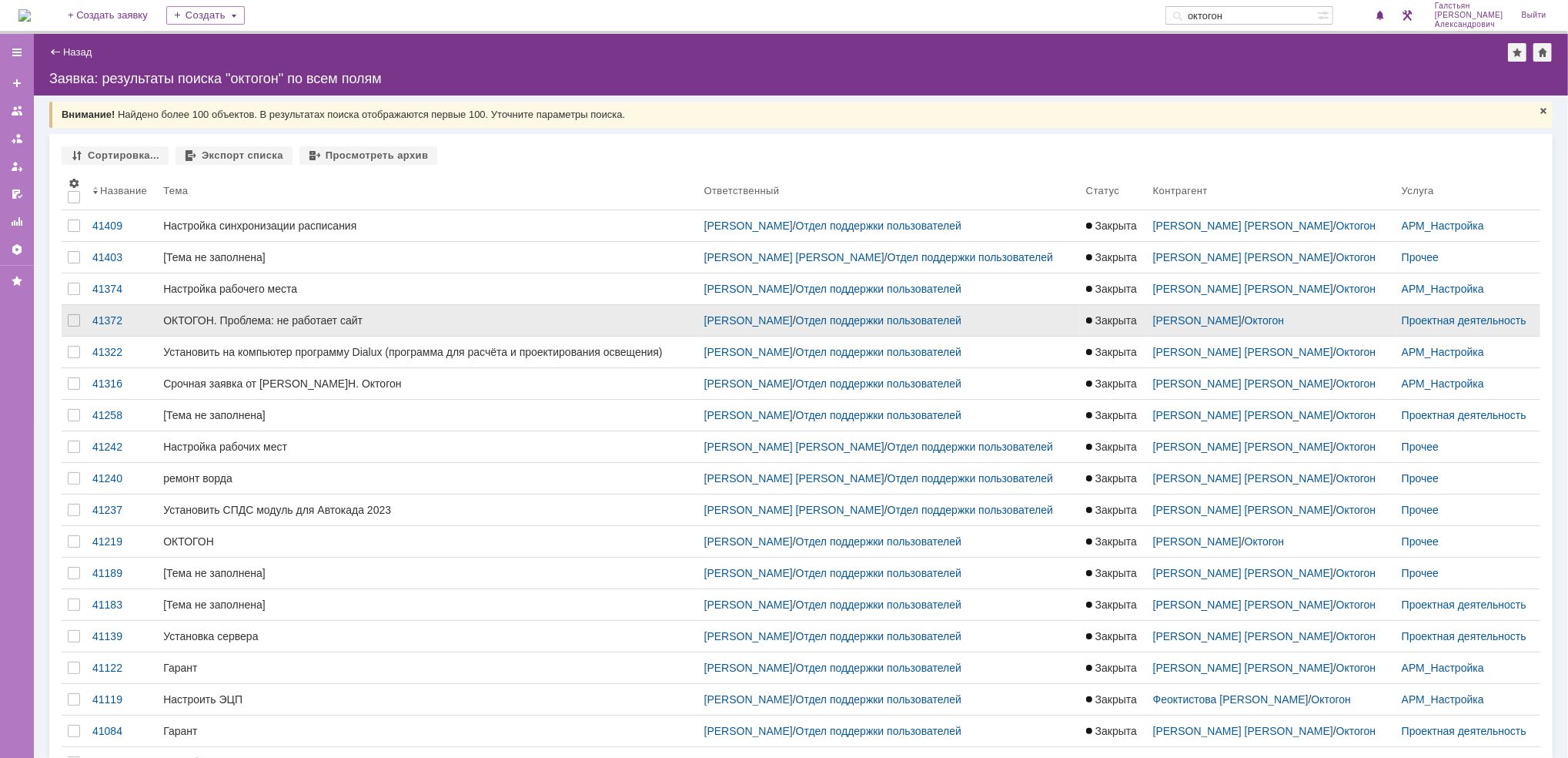
click at [300, 327] on link "ОКТОГОН. Проблема: не работает сайт" at bounding box center [427, 320] width 540 height 31
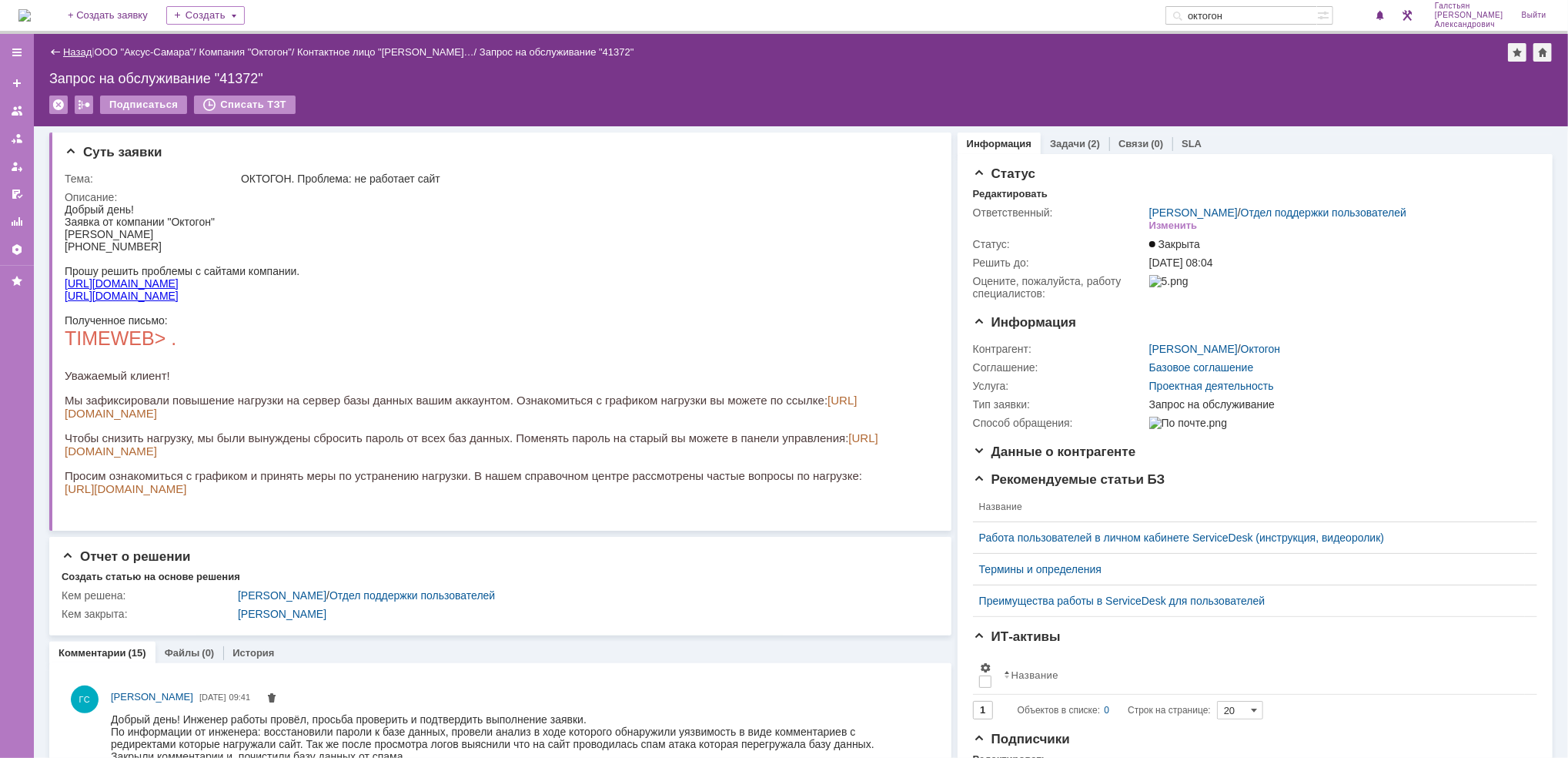
click at [69, 46] on link "Назад" at bounding box center [77, 52] width 29 height 11
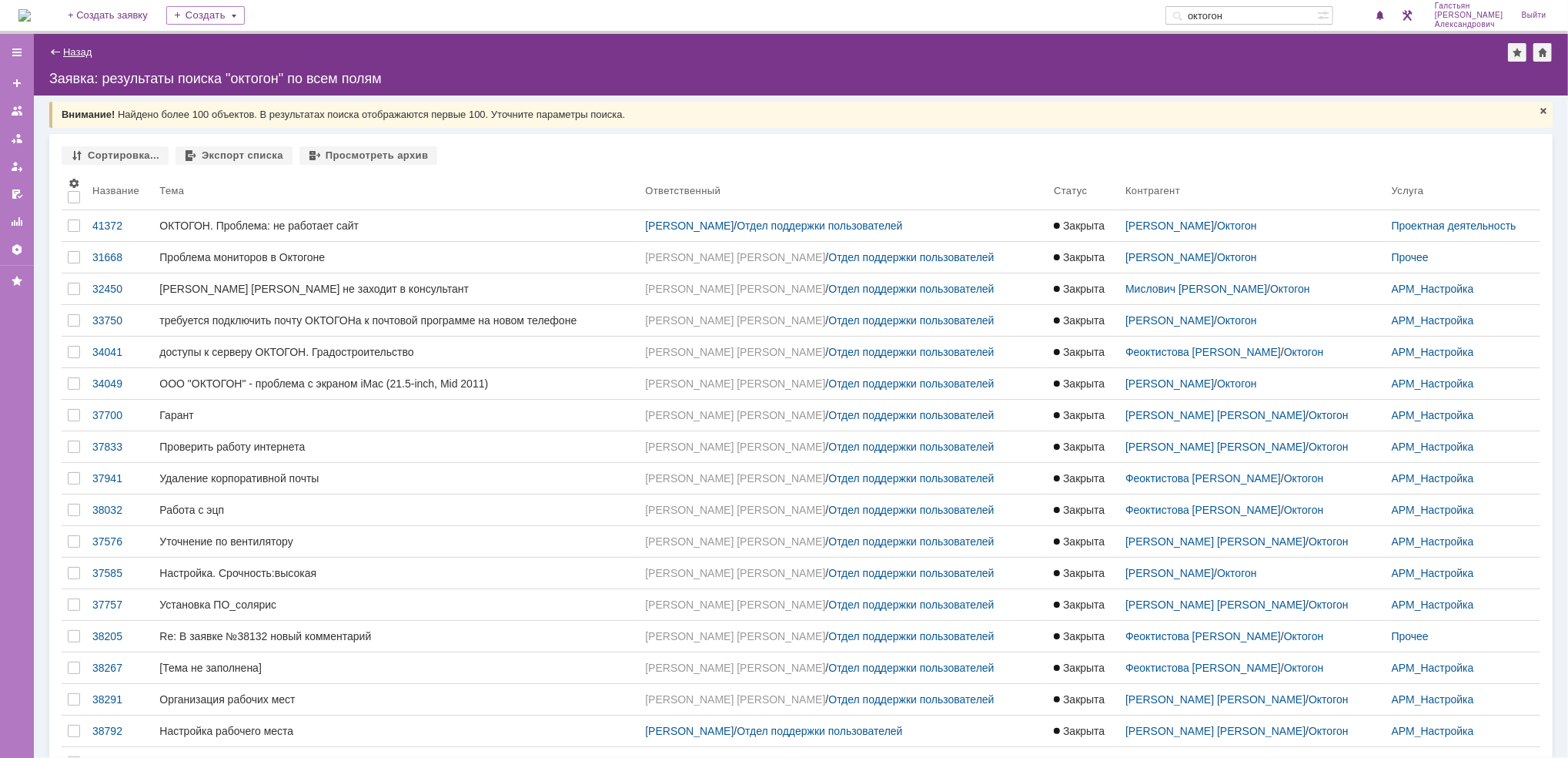
click at [71, 48] on link "Назад" at bounding box center [77, 52] width 29 height 11
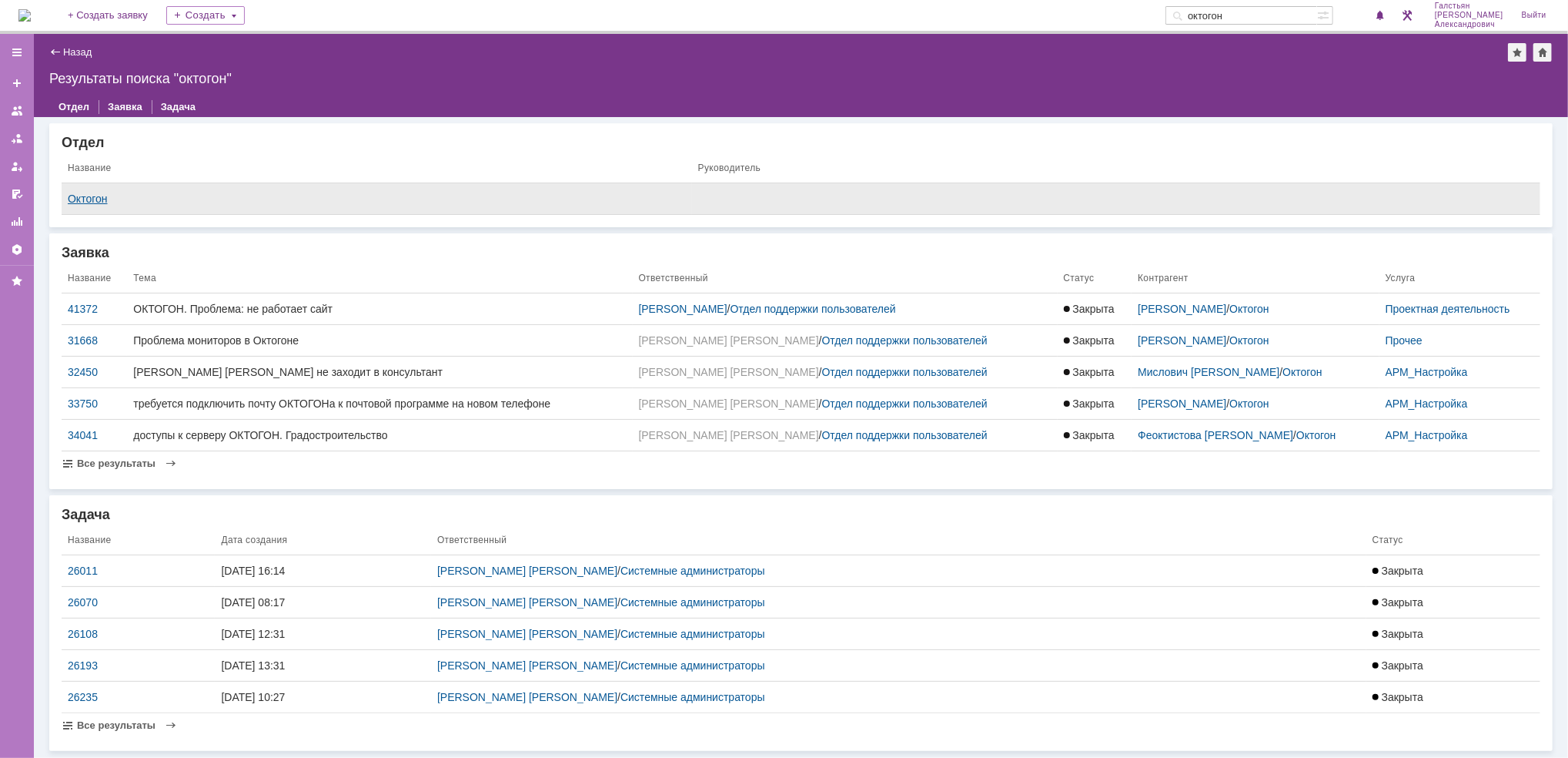
click at [485, 204] on div "Октогон" at bounding box center [377, 198] width 618 height 12
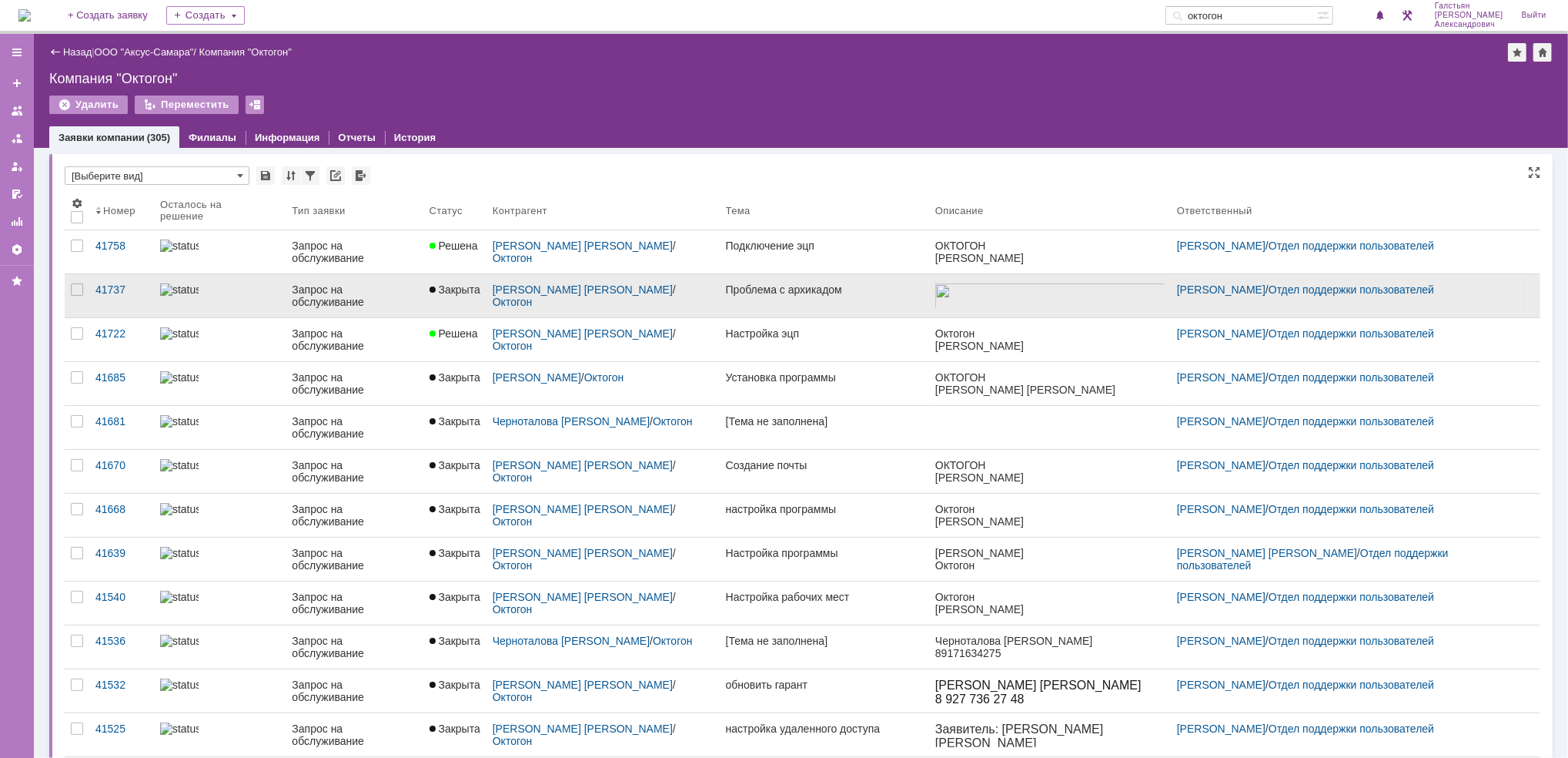
click at [814, 295] on link "Проблема с архикадом" at bounding box center [824, 296] width 210 height 43
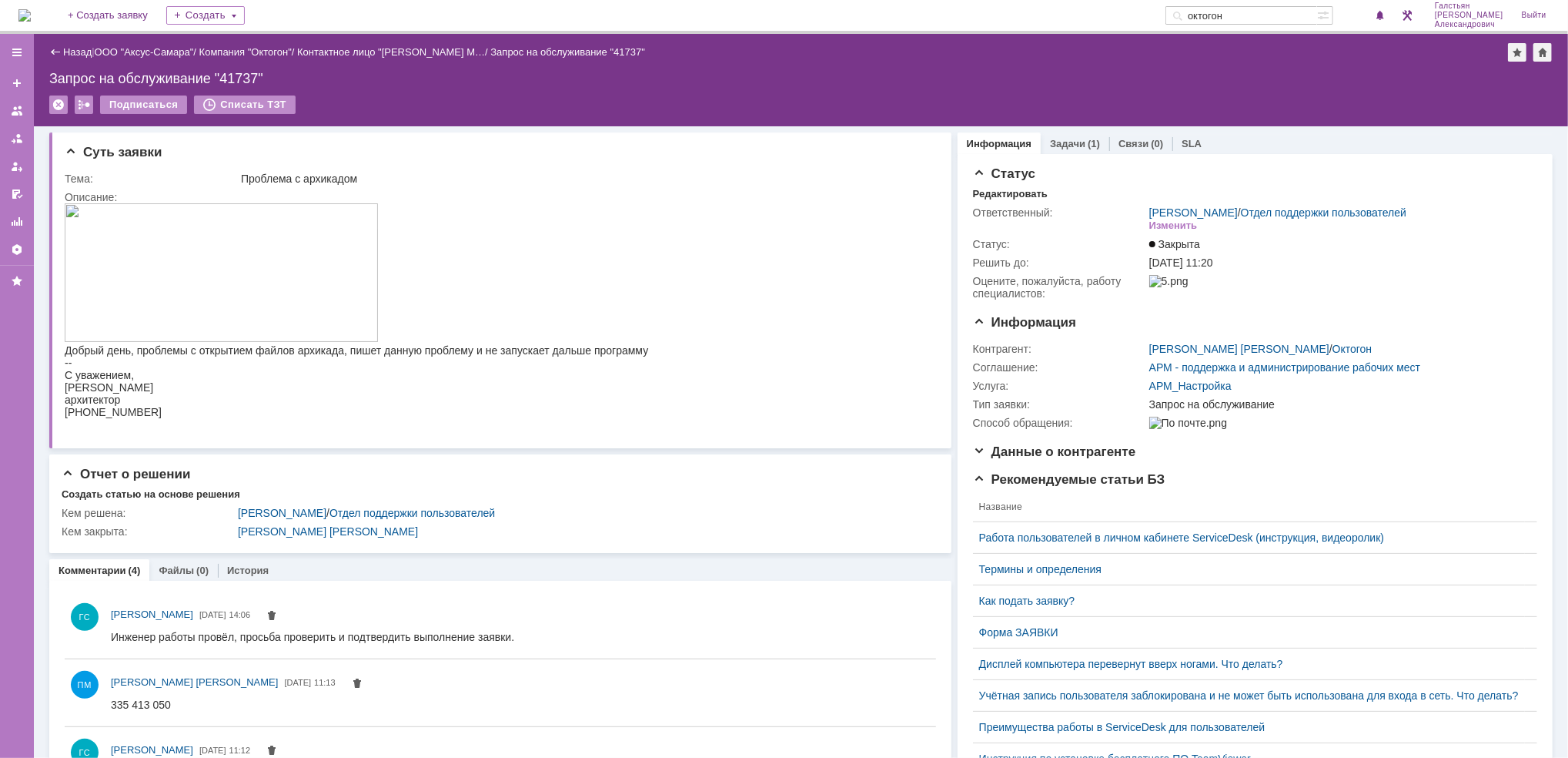
click at [31, 10] on img at bounding box center [24, 15] width 12 height 12
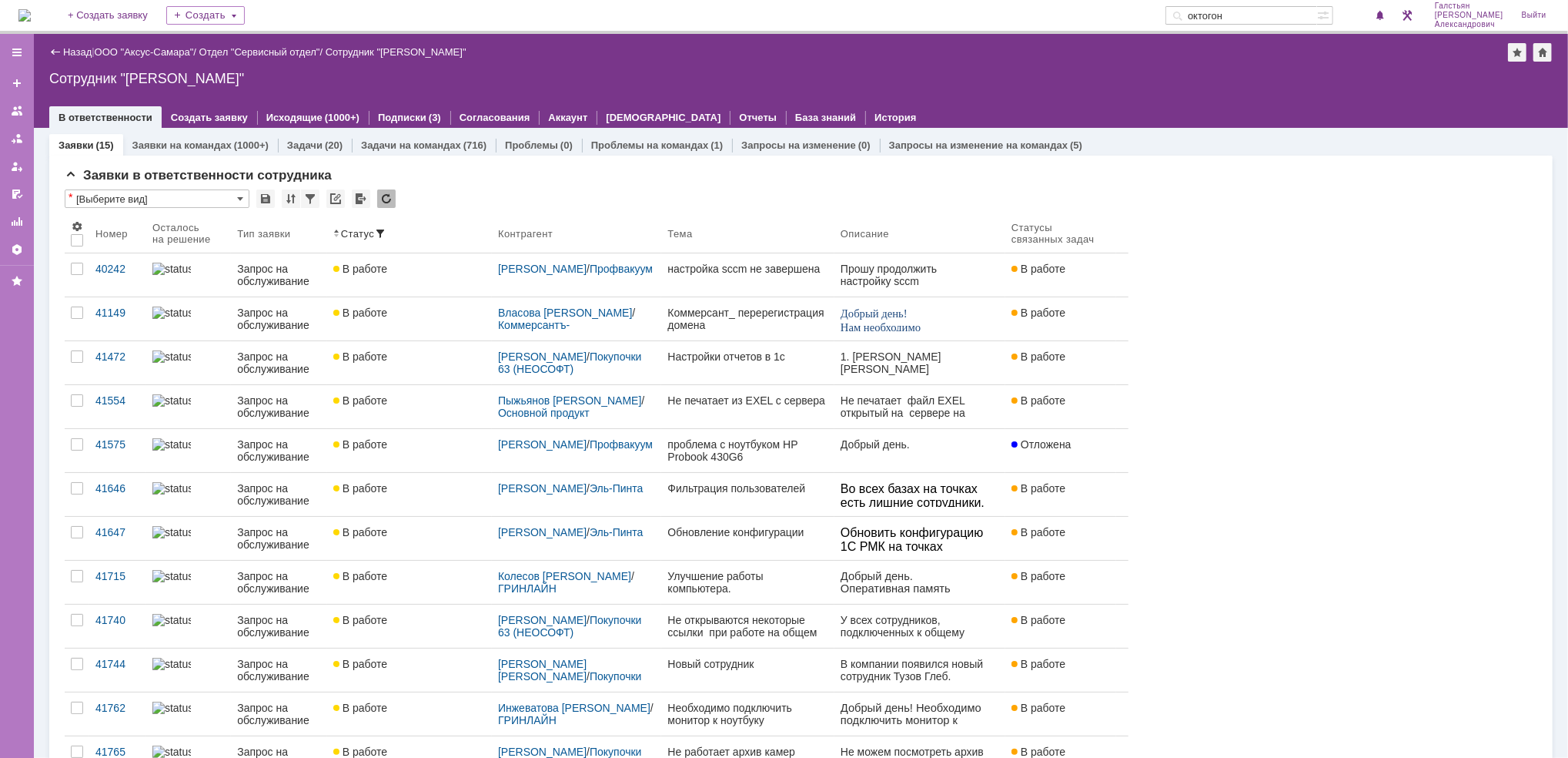
click at [31, 10] on img at bounding box center [24, 15] width 12 height 12
click at [31, 22] on img at bounding box center [24, 15] width 12 height 12
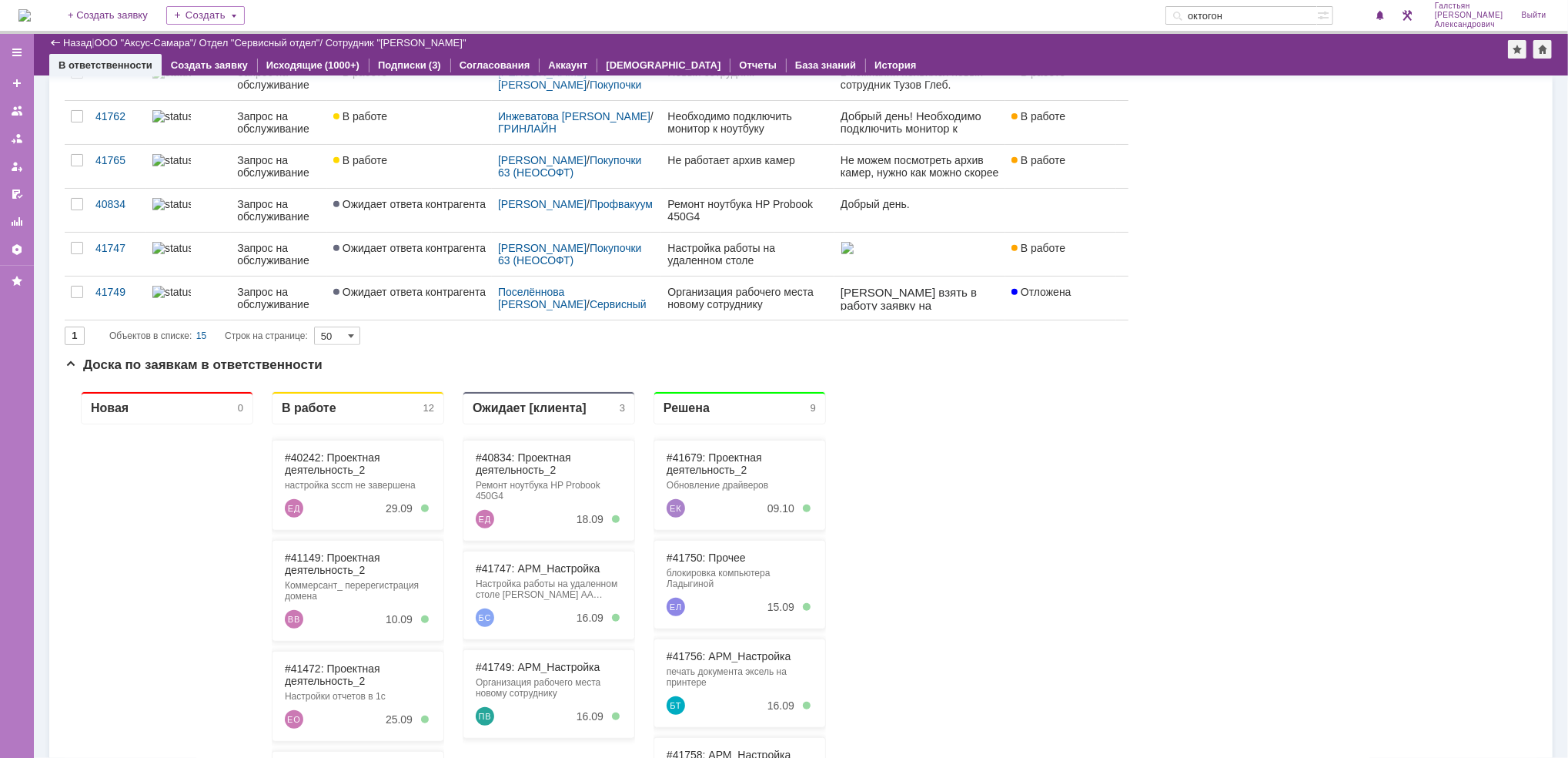
scroll to position [616, 0]
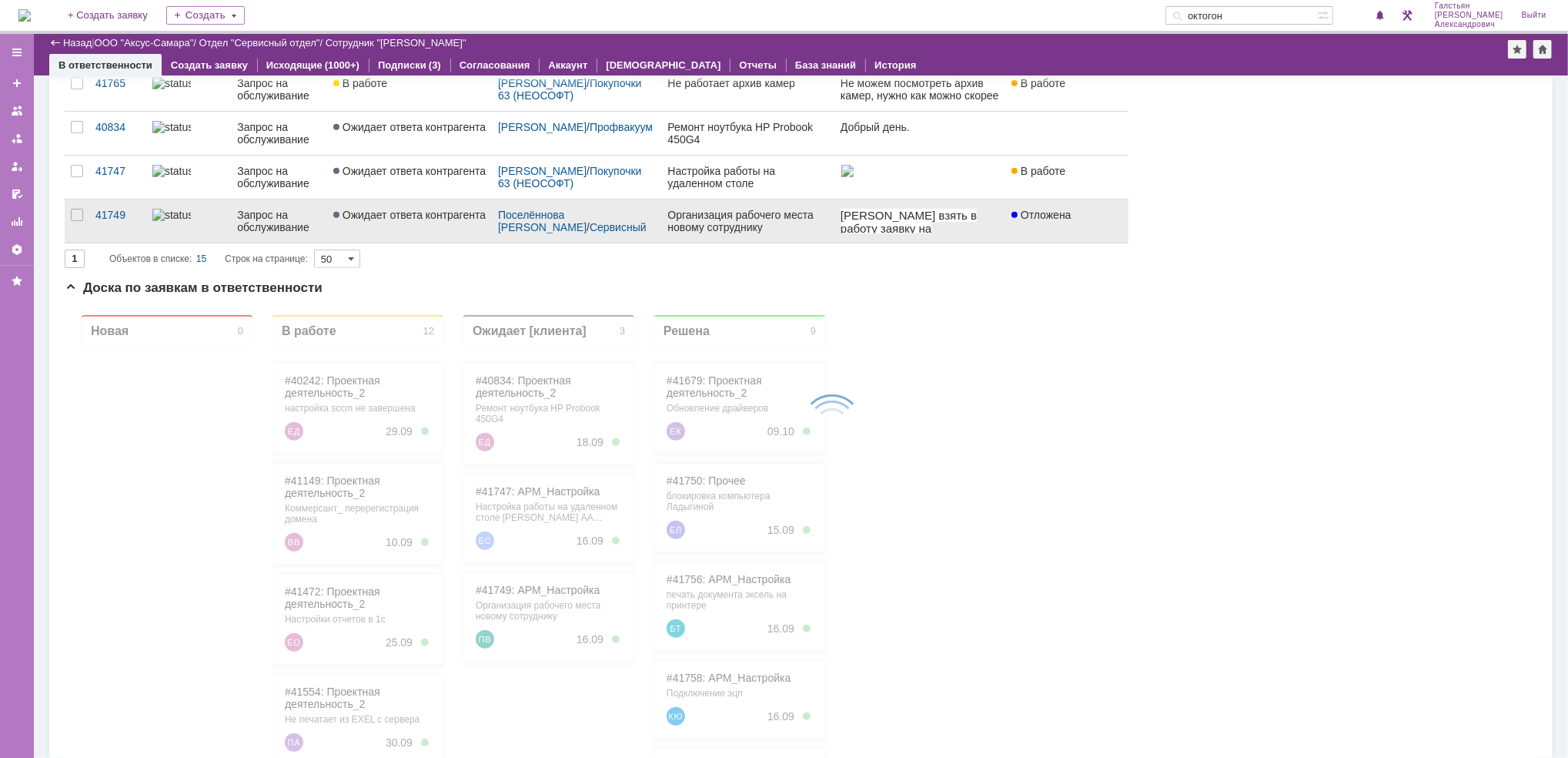
click at [706, 226] on div "Организация рабочего места новому сотруднику" at bounding box center [748, 221] width 161 height 25
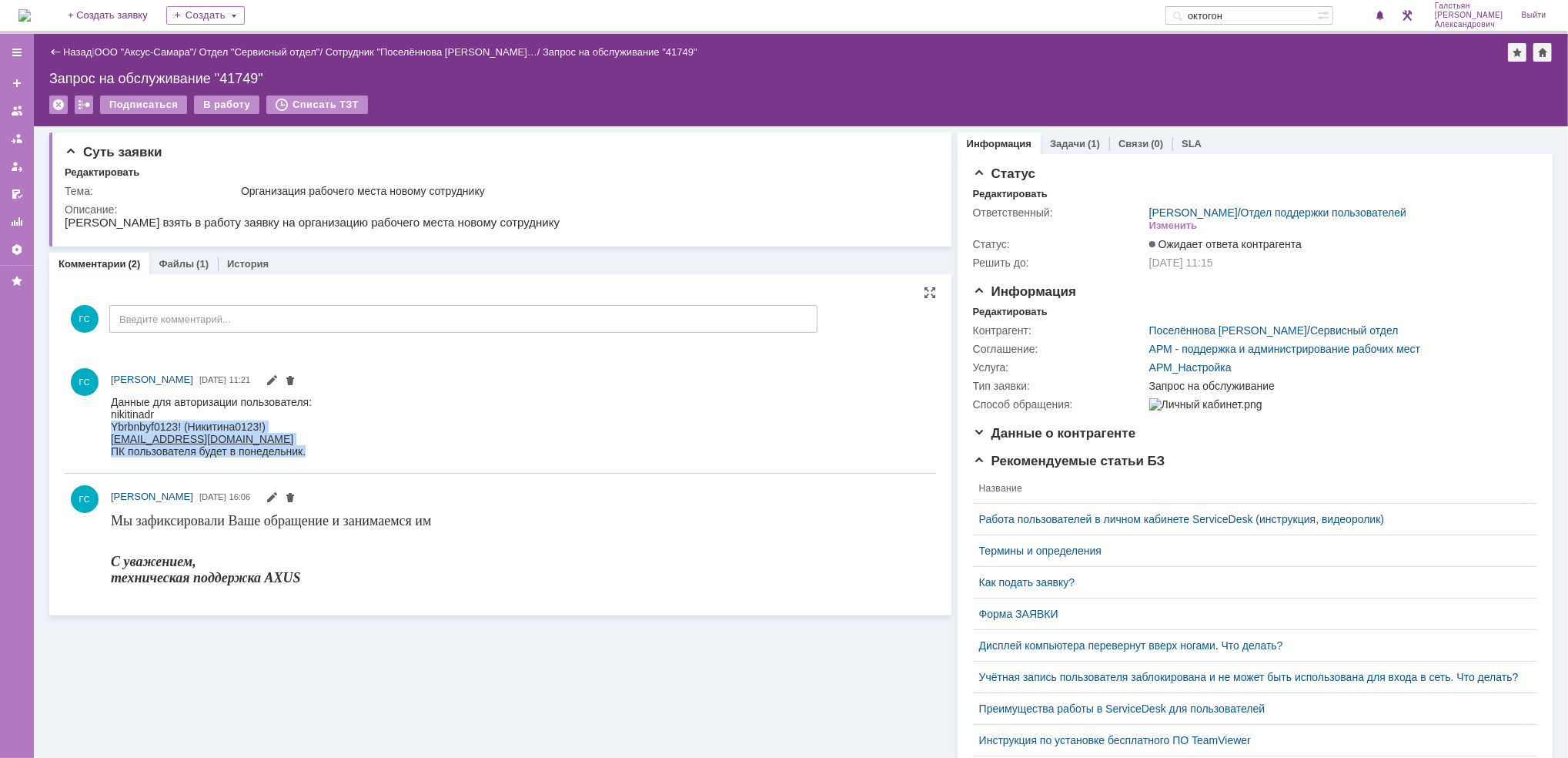
drag, startPoint x: 111, startPoint y: 422, endPoint x: 312, endPoint y: 446, distance: 202.4
click at [312, 446] on html "Данные для авторизации пользователя: [PERSON_NAME] Ybrbnbyf0123! (Никитина0123!…" at bounding box center [514, 426] width 809 height 61
click at [284, 441] on div "nikitinadr Ybrbnbyf0123! (Никитина0123!) [EMAIL_ADDRESS][DOMAIN_NAME]" at bounding box center [210, 426] width 201 height 37
drag, startPoint x: 219, startPoint y: 799, endPoint x: 237, endPoint y: 438, distance: 361.4
click at [237, 438] on body "Данные для авторизации пользователя: [PERSON_NAME] Ybrbnbyf0123! (Никитина0123!…" at bounding box center [210, 426] width 201 height 61
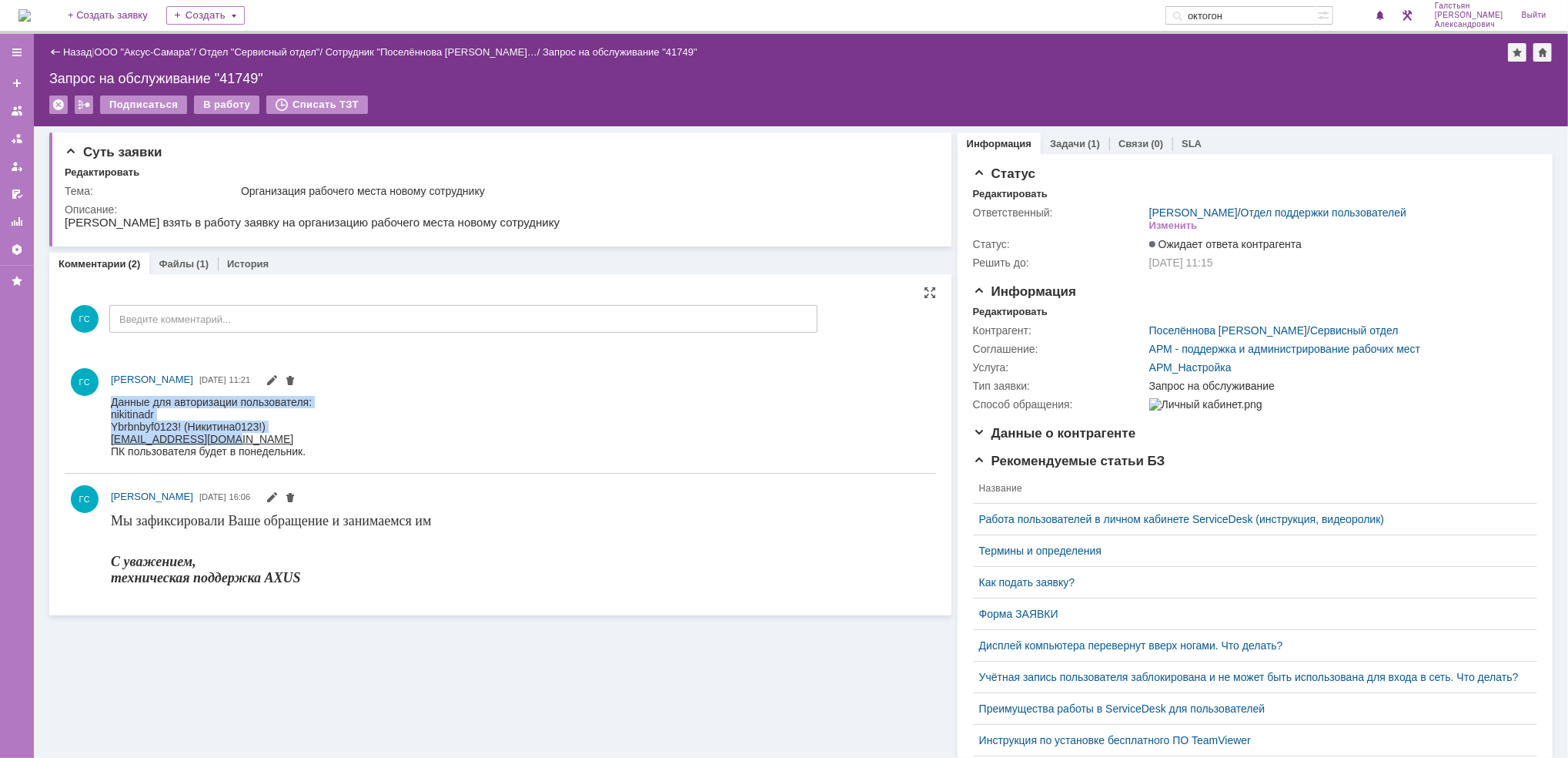
copy body "Данные для авторизации пользователя: [PERSON_NAME] Ybrbnbyf0123! (Никитина0123!…"
click at [31, 10] on img at bounding box center [24, 15] width 12 height 12
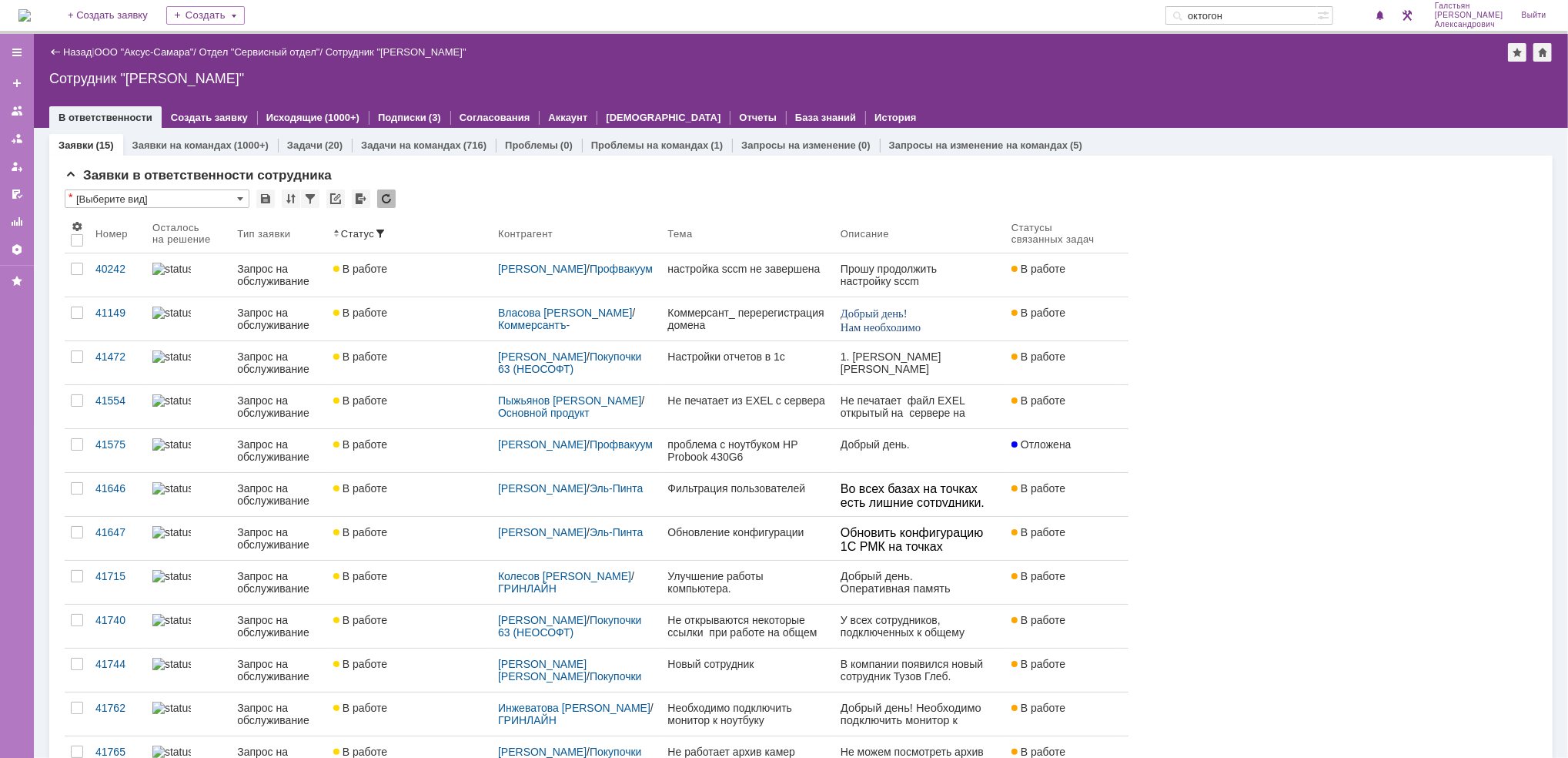
click at [31, 14] on img at bounding box center [24, 15] width 12 height 12
click at [31, 12] on img at bounding box center [24, 15] width 12 height 12
click at [1377, 11] on div "1" at bounding box center [1374, 15] width 32 height 18
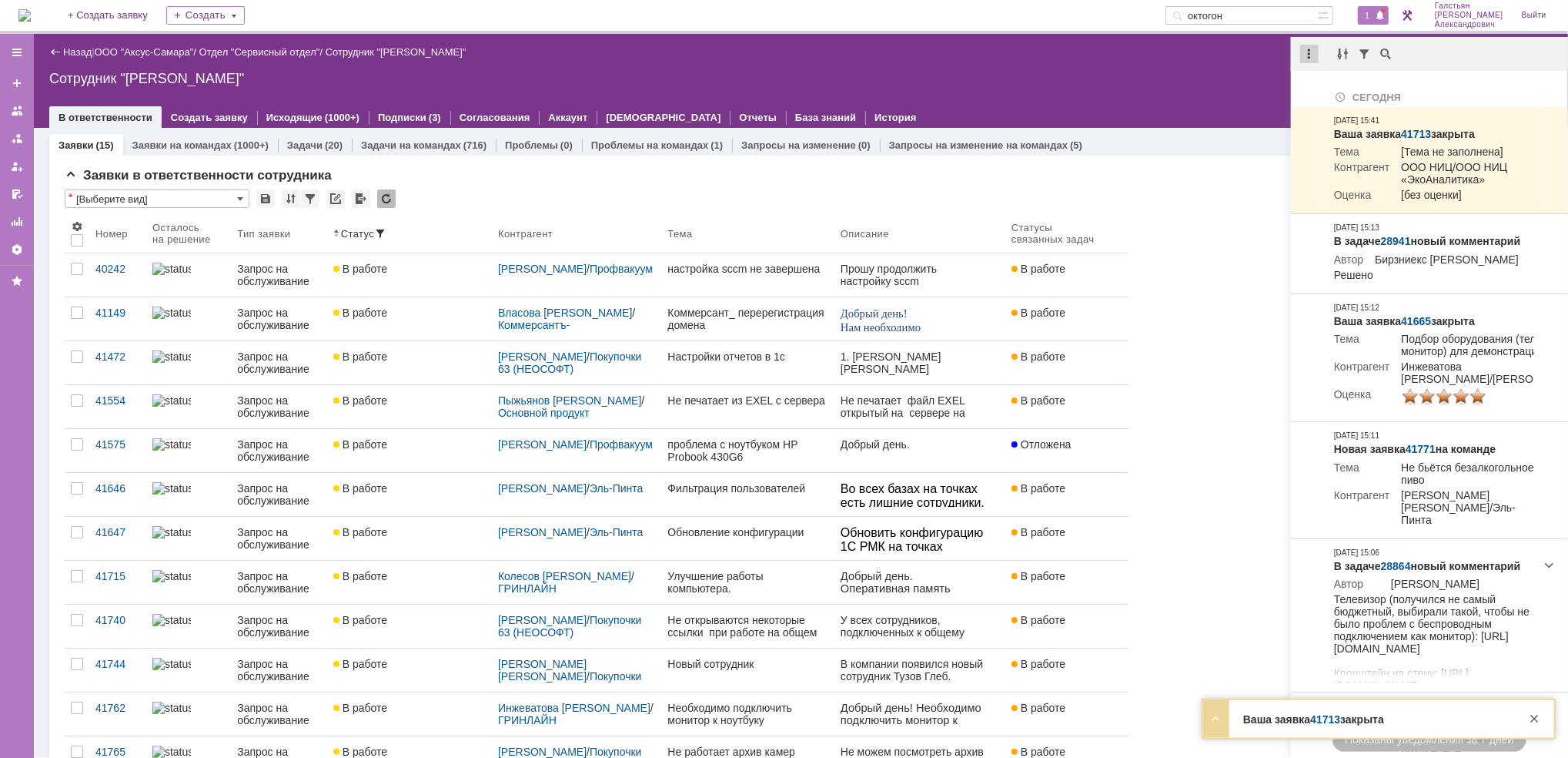
click at [1312, 53] on div at bounding box center [1309, 53] width 18 height 18
click at [1321, 88] on div "Отметить уведомления прочитанными" at bounding box center [1415, 93] width 206 height 11
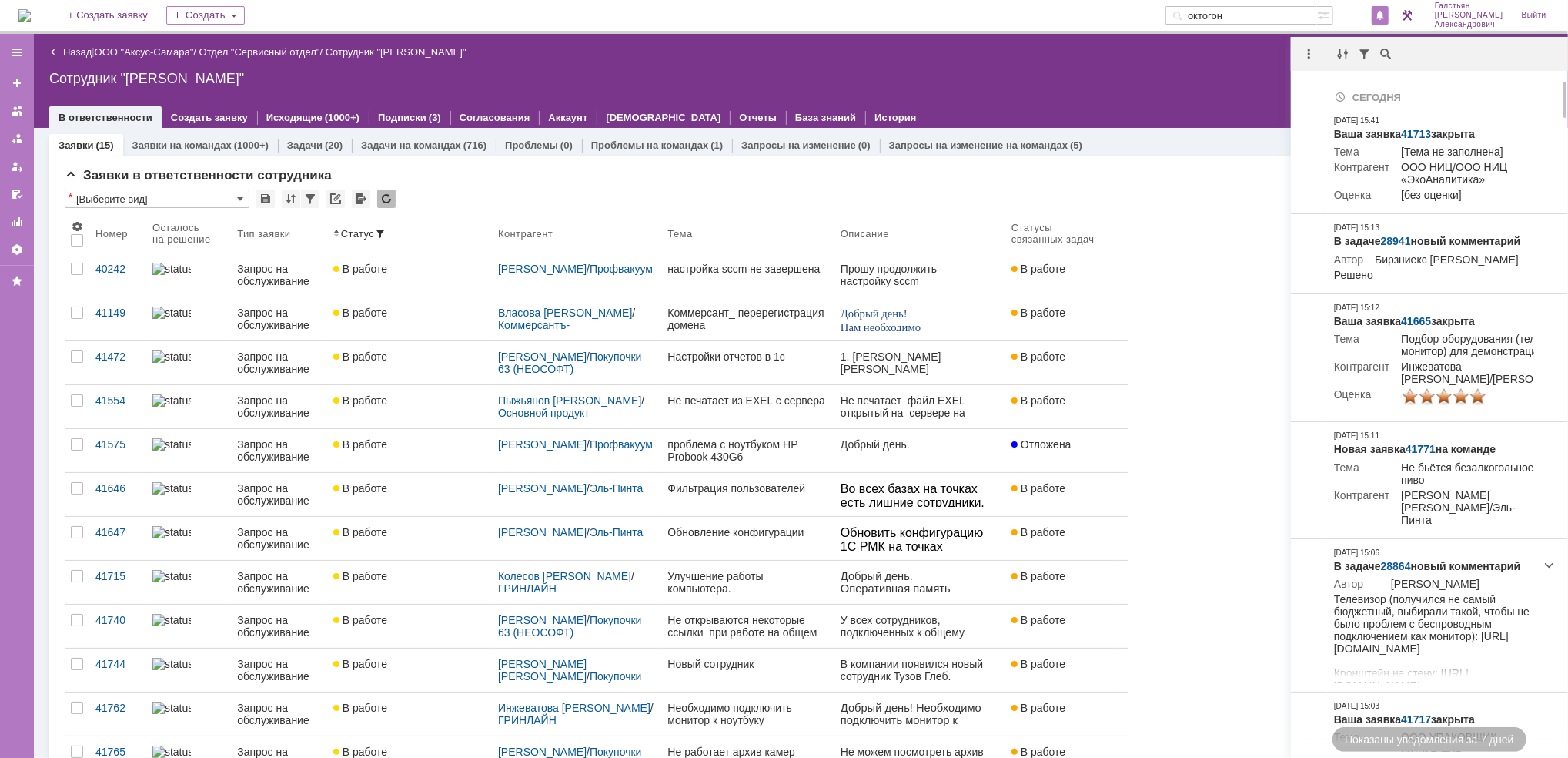
click at [1136, 76] on div "Сотрудник "[PERSON_NAME]"" at bounding box center [801, 78] width 1503 height 15
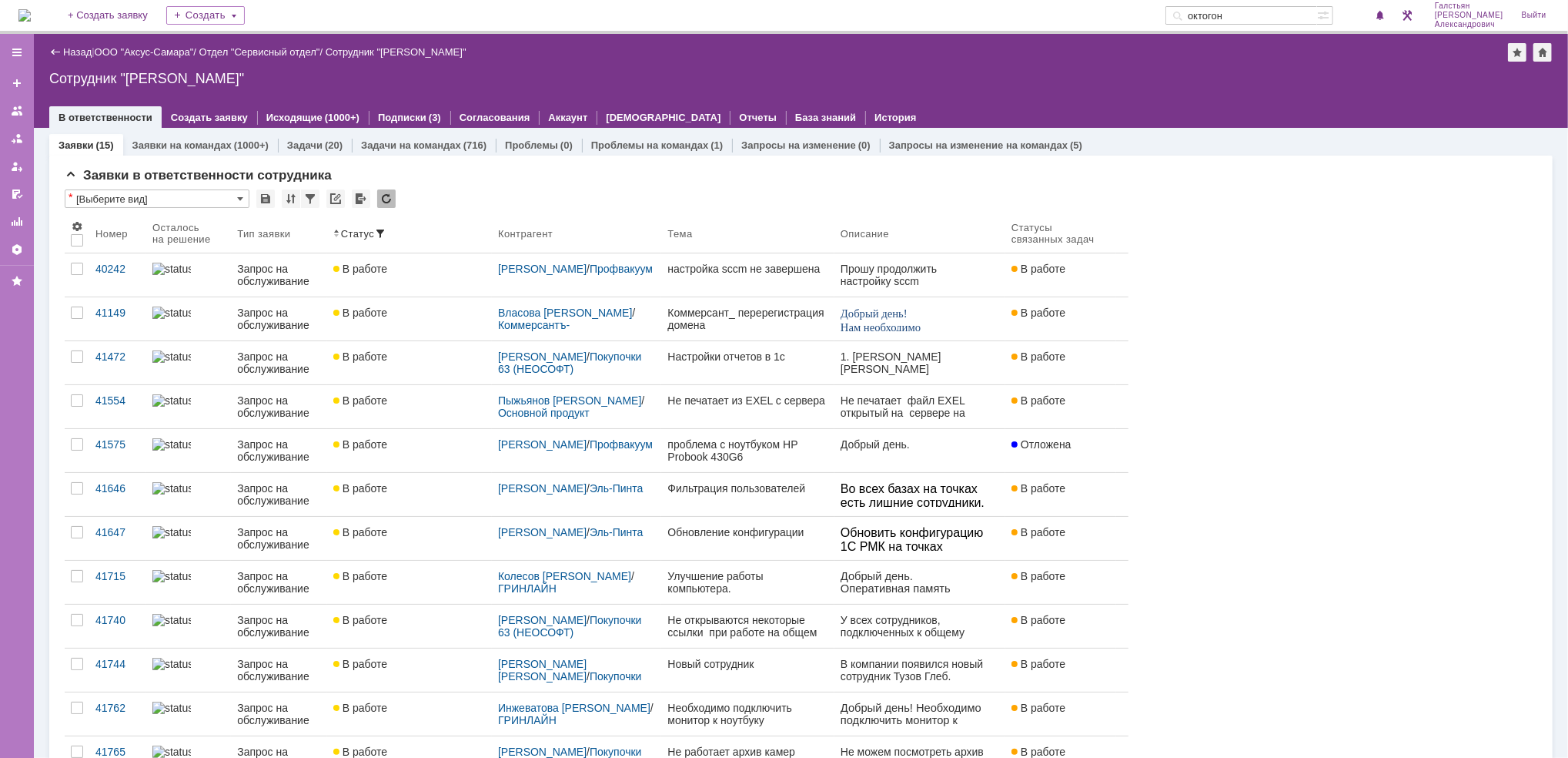
click at [27, 15] on img at bounding box center [24, 15] width 12 height 12
click at [31, 17] on img at bounding box center [24, 15] width 12 height 12
click at [31, 14] on img at bounding box center [24, 15] width 12 height 12
click at [1386, 11] on span at bounding box center [1380, 16] width 11 height 12
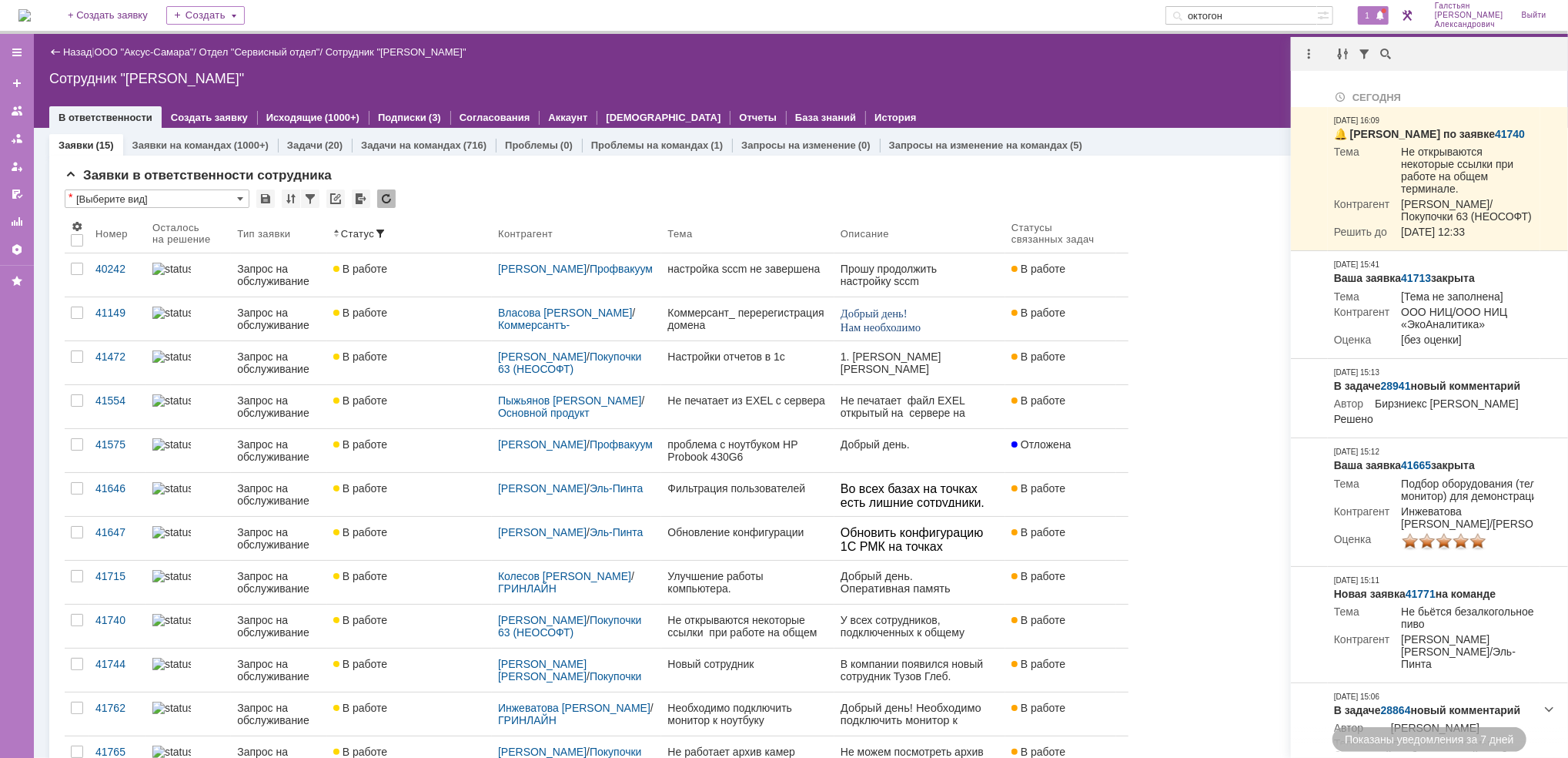
click at [1307, 40] on div at bounding box center [1429, 53] width 277 height 34
click at [1311, 45] on div at bounding box center [1309, 53] width 18 height 18
drag, startPoint x: 1326, startPoint y: 81, endPoint x: 1256, endPoint y: 83, distance: 70.0
click at [1323, 81] on div "Отметить уведомления прочитанными" at bounding box center [1415, 92] width 225 height 23
click at [1139, 73] on div "Сотрудник "[PERSON_NAME]"" at bounding box center [801, 78] width 1503 height 15
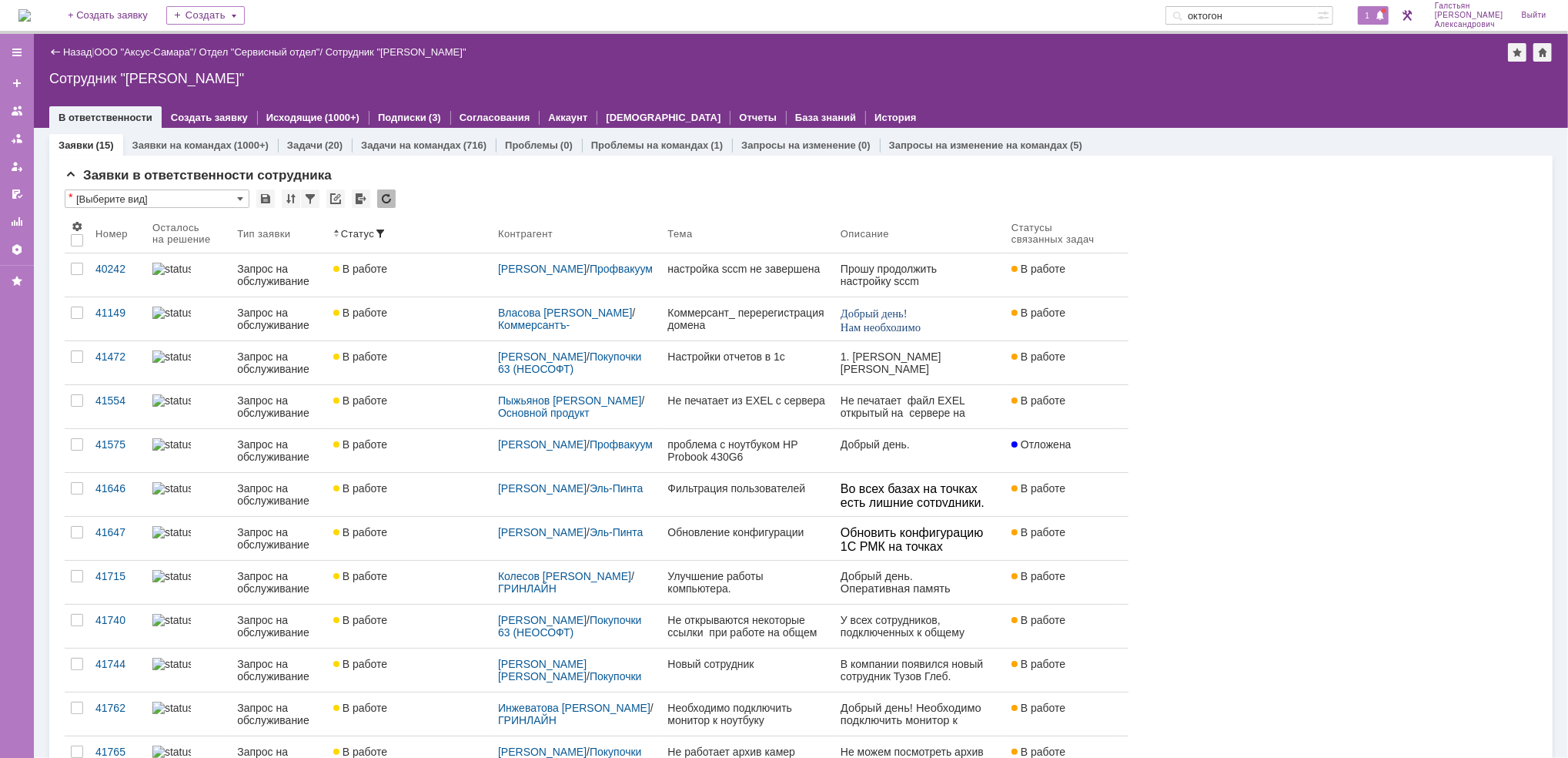
click at [1371, 18] on span "1" at bounding box center [1367, 16] width 14 height 11
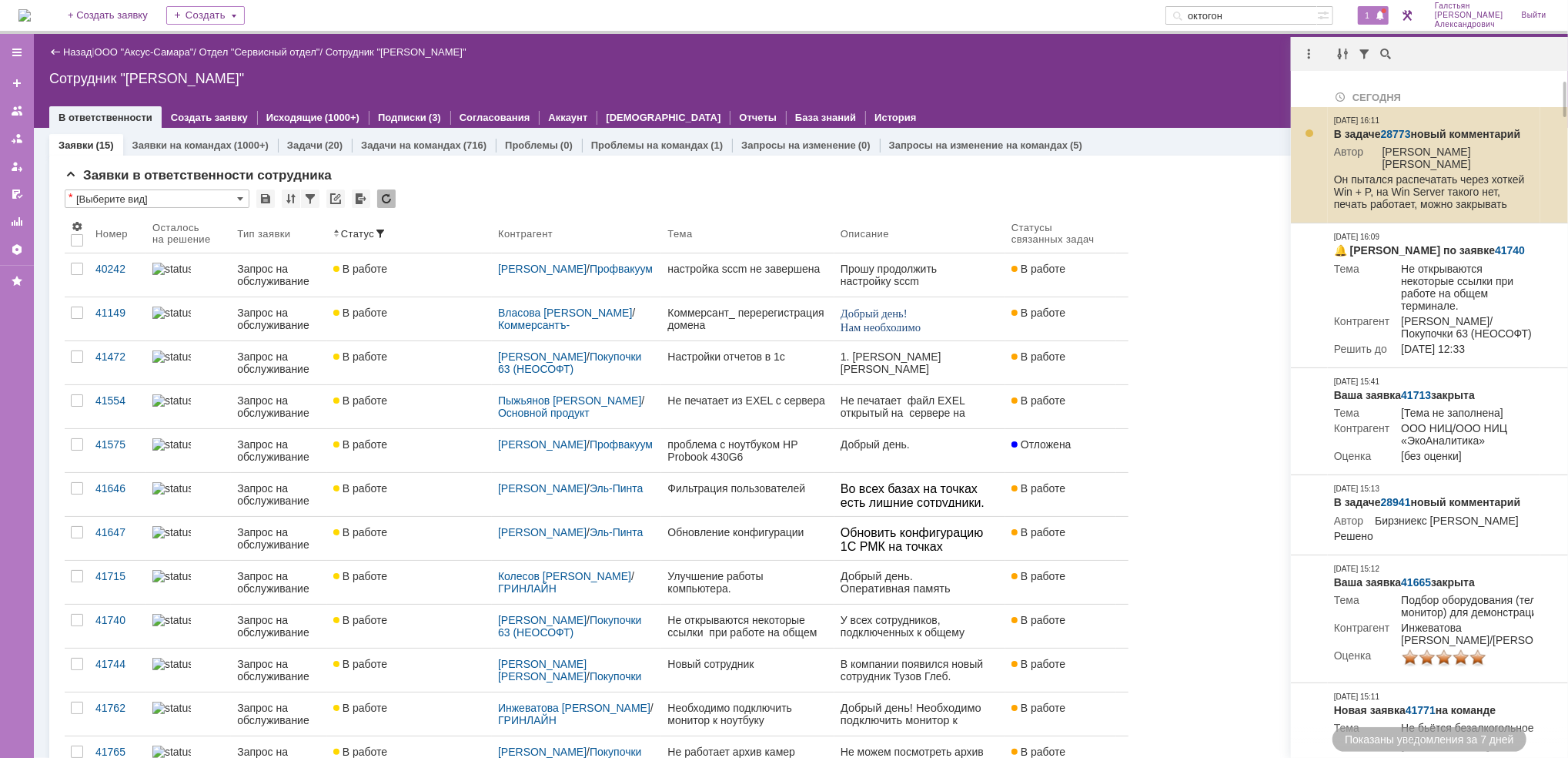
click at [1397, 129] on link "28773" at bounding box center [1396, 133] width 30 height 12
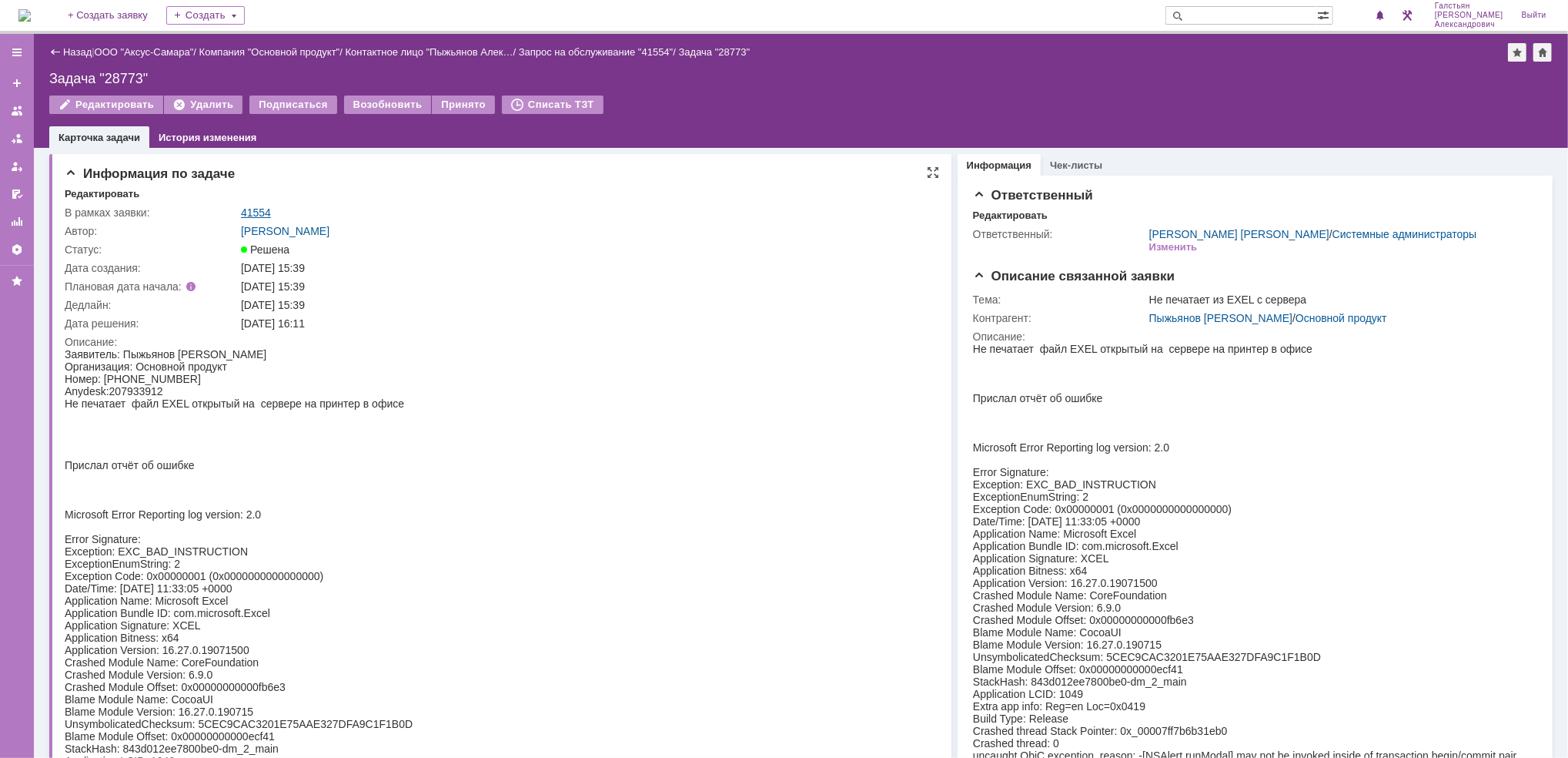
click at [256, 208] on link "41554" at bounding box center [256, 212] width 30 height 12
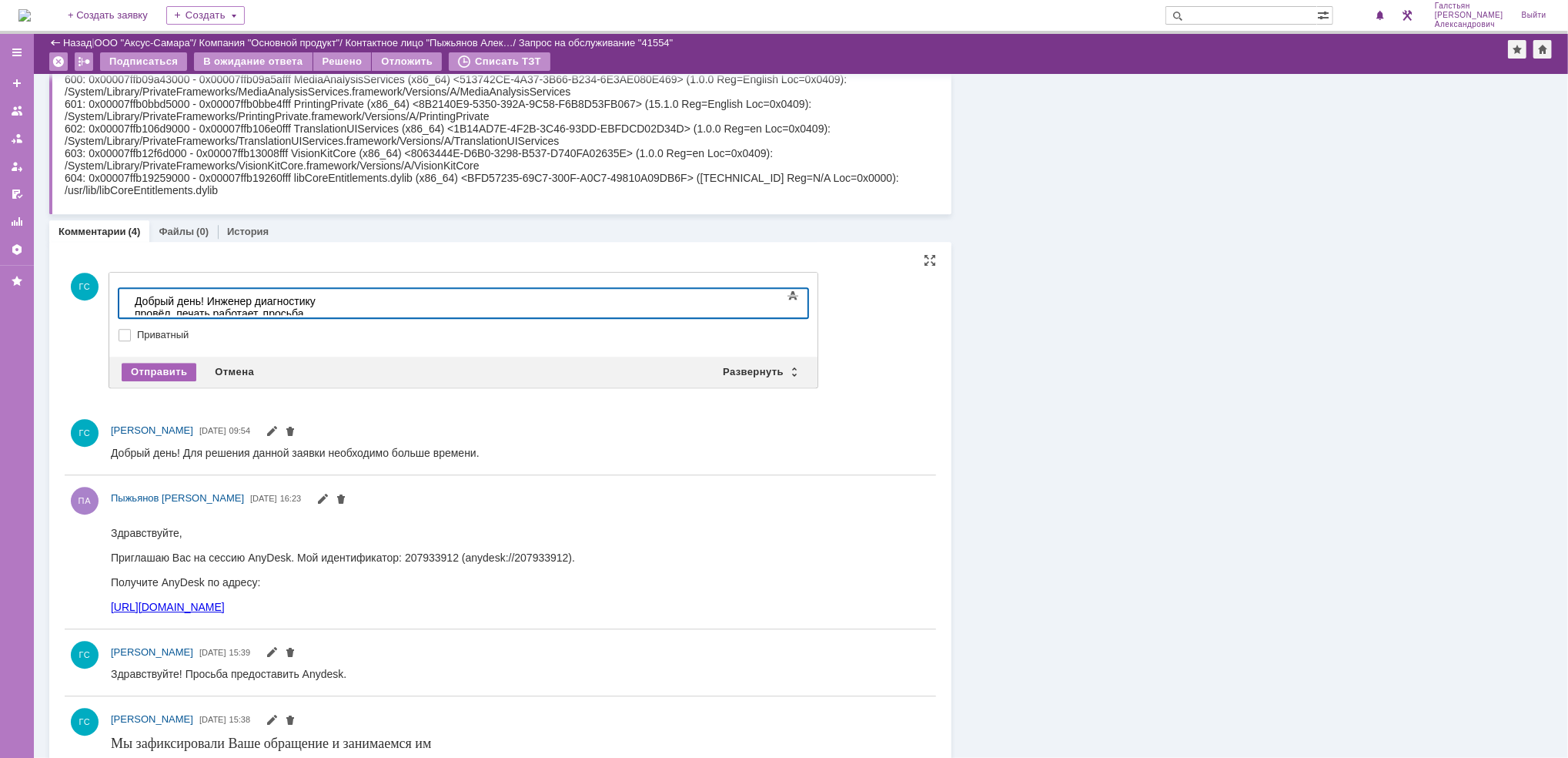
click at [153, 369] on div "Отправить" at bounding box center [159, 371] width 75 height 18
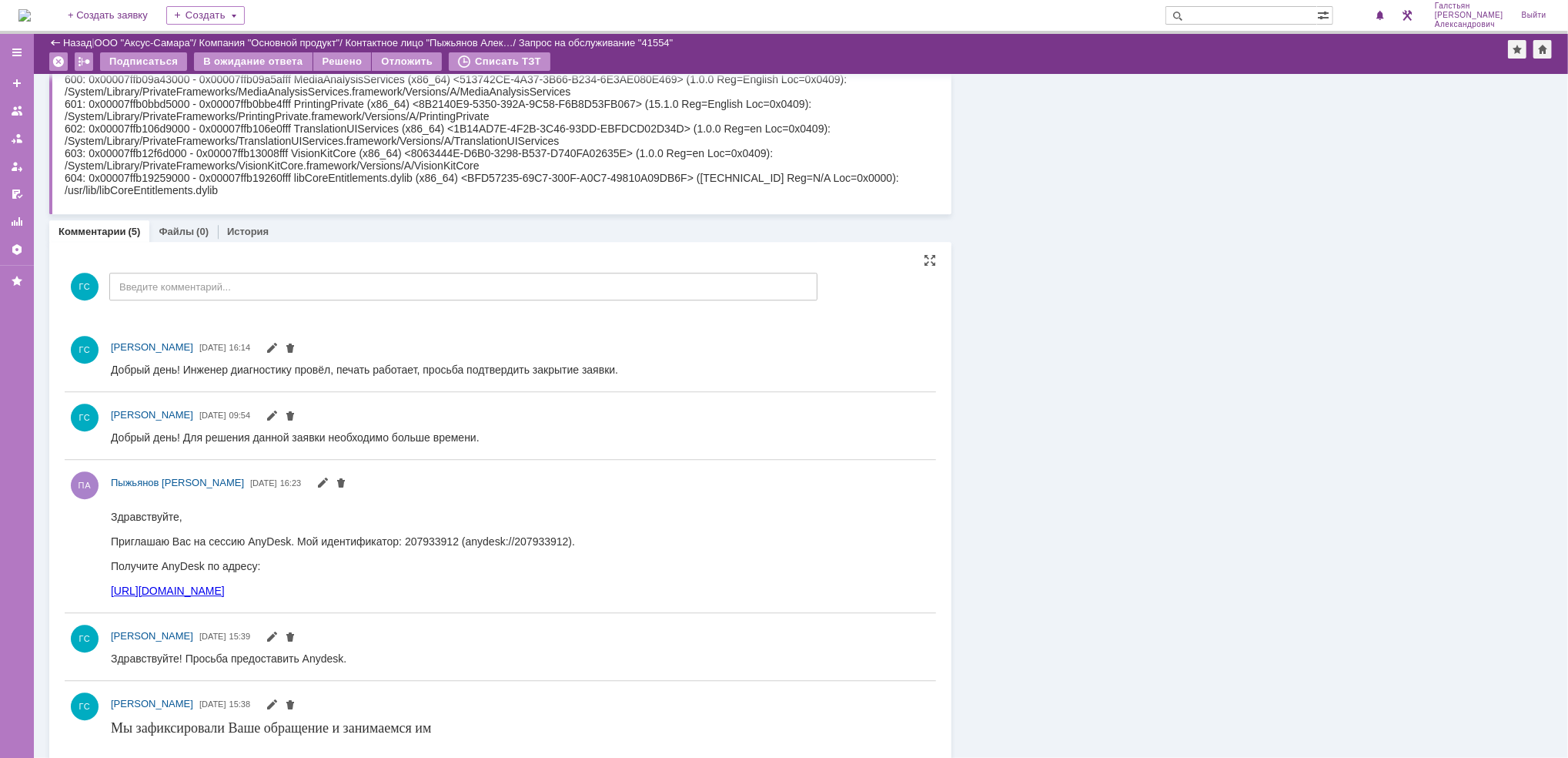
click at [328, 74] on div "Подписаться В ожидание ответа Решено Отложить Списать ТЗТ" at bounding box center [778, 64] width 1459 height 23
click at [333, 65] on div "Решено" at bounding box center [342, 61] width 58 height 18
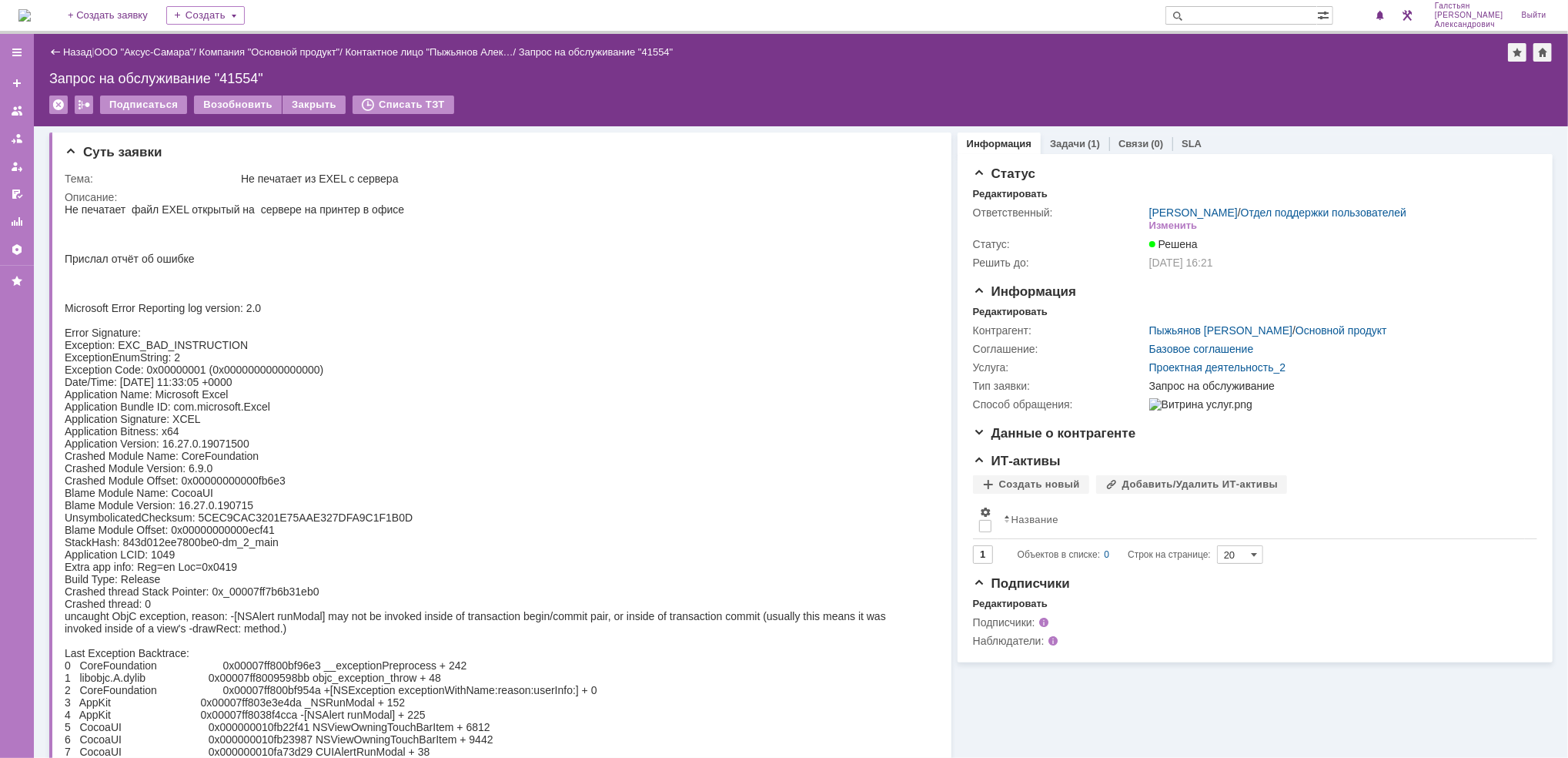
click at [31, 14] on img at bounding box center [24, 15] width 12 height 12
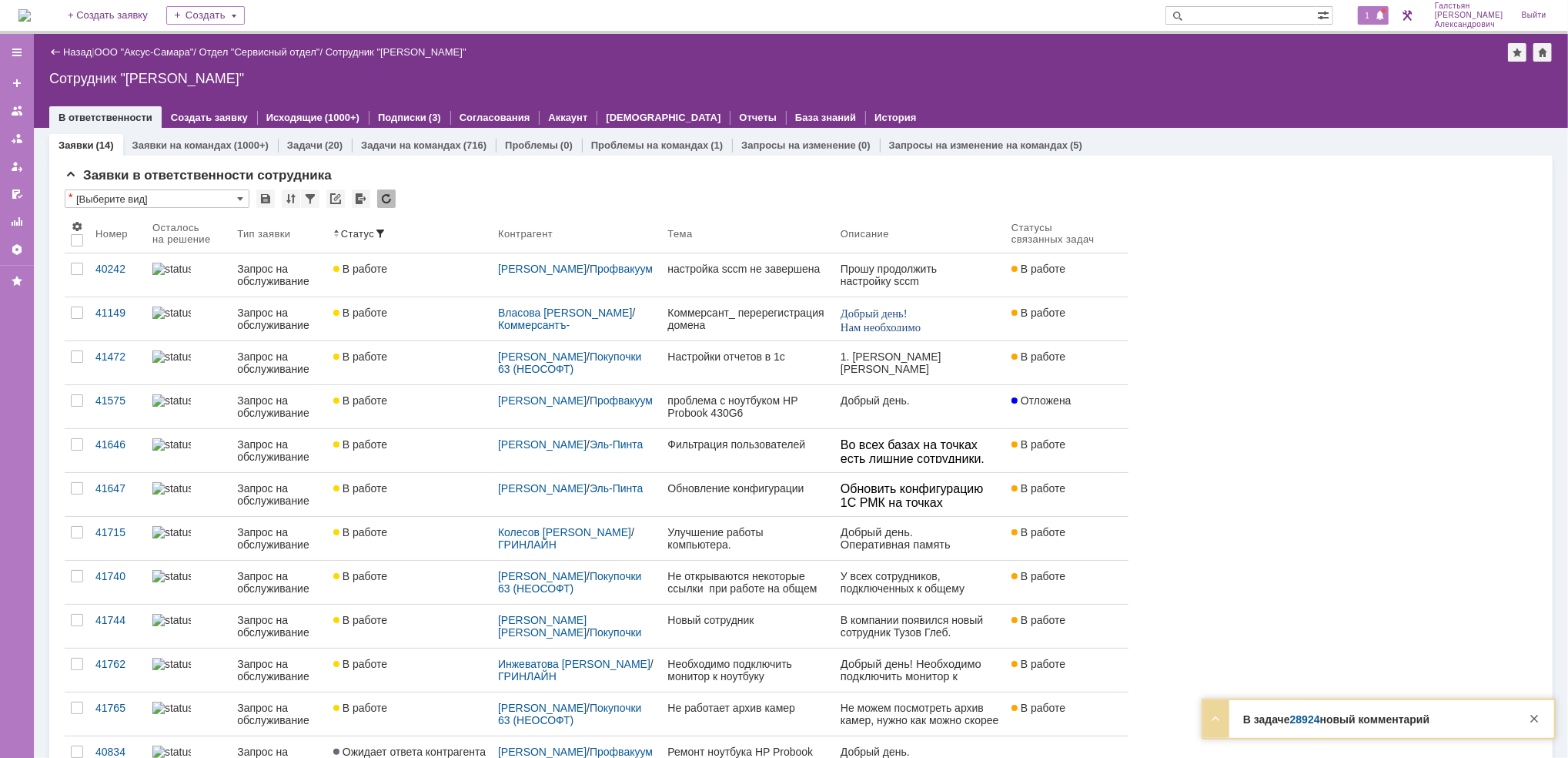
click at [1380, 15] on div "1" at bounding box center [1374, 15] width 32 height 18
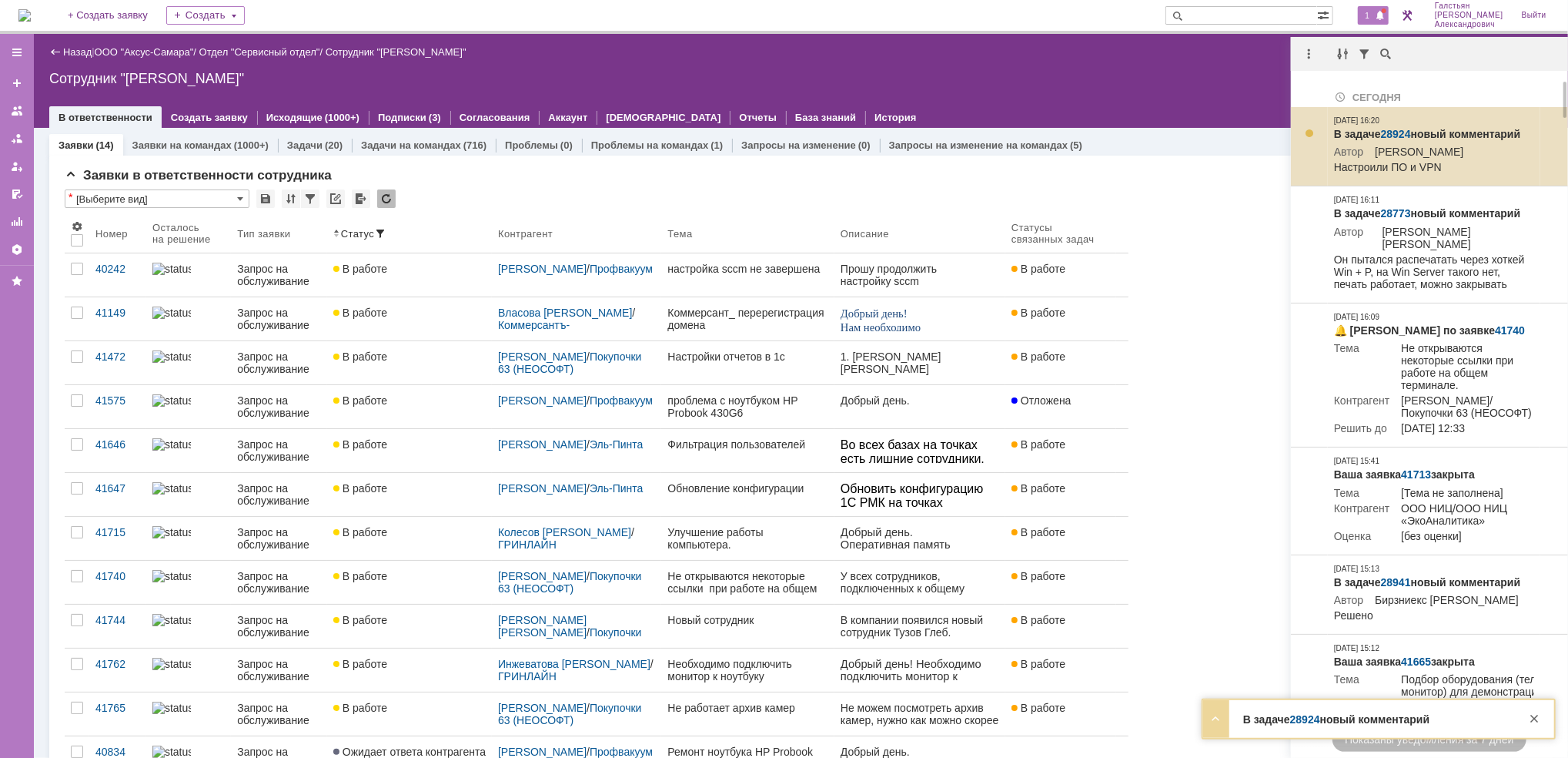
click at [1397, 129] on link "28924" at bounding box center [1396, 133] width 30 height 12
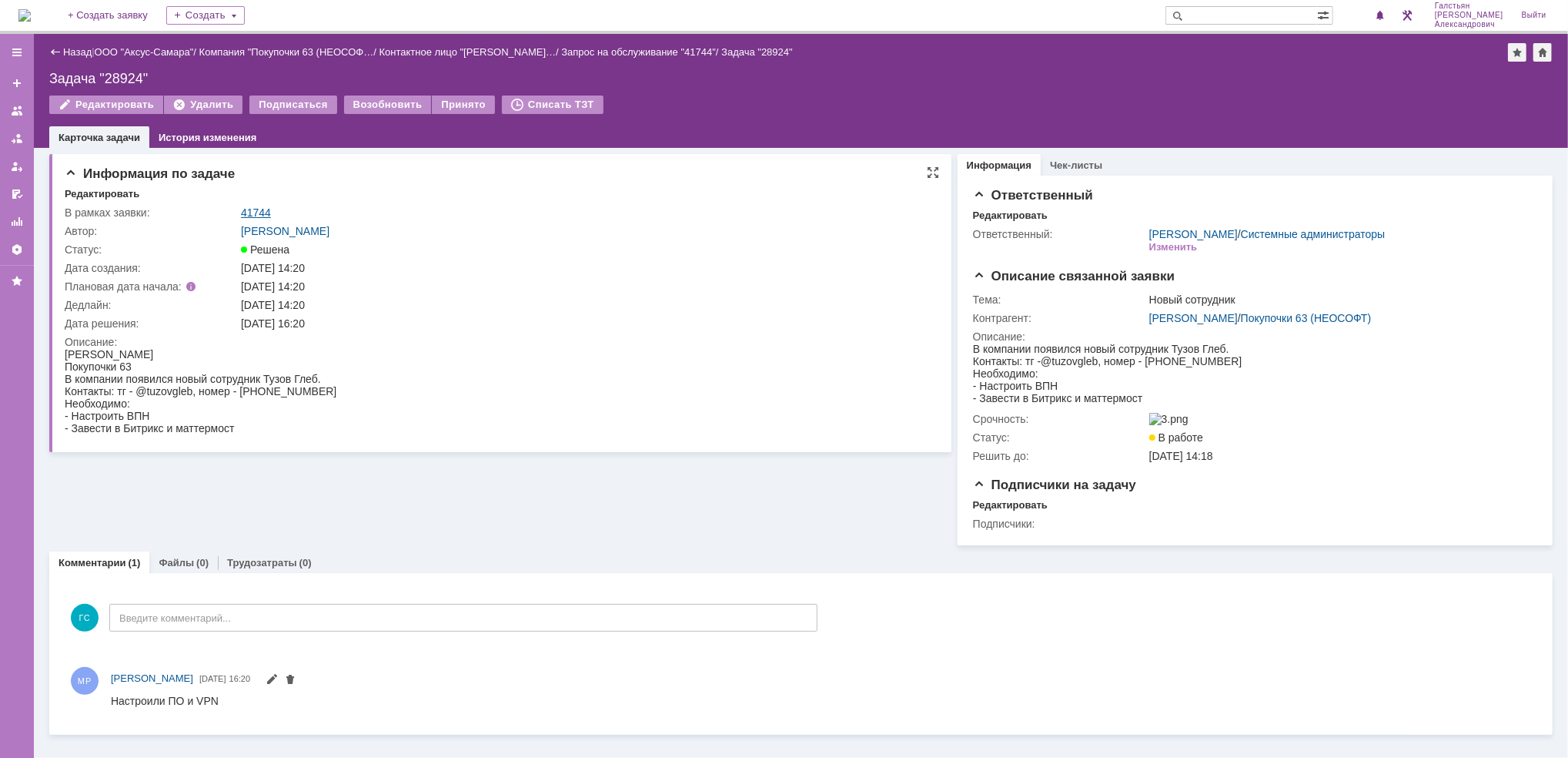
click at [264, 210] on link "41744" at bounding box center [256, 212] width 30 height 12
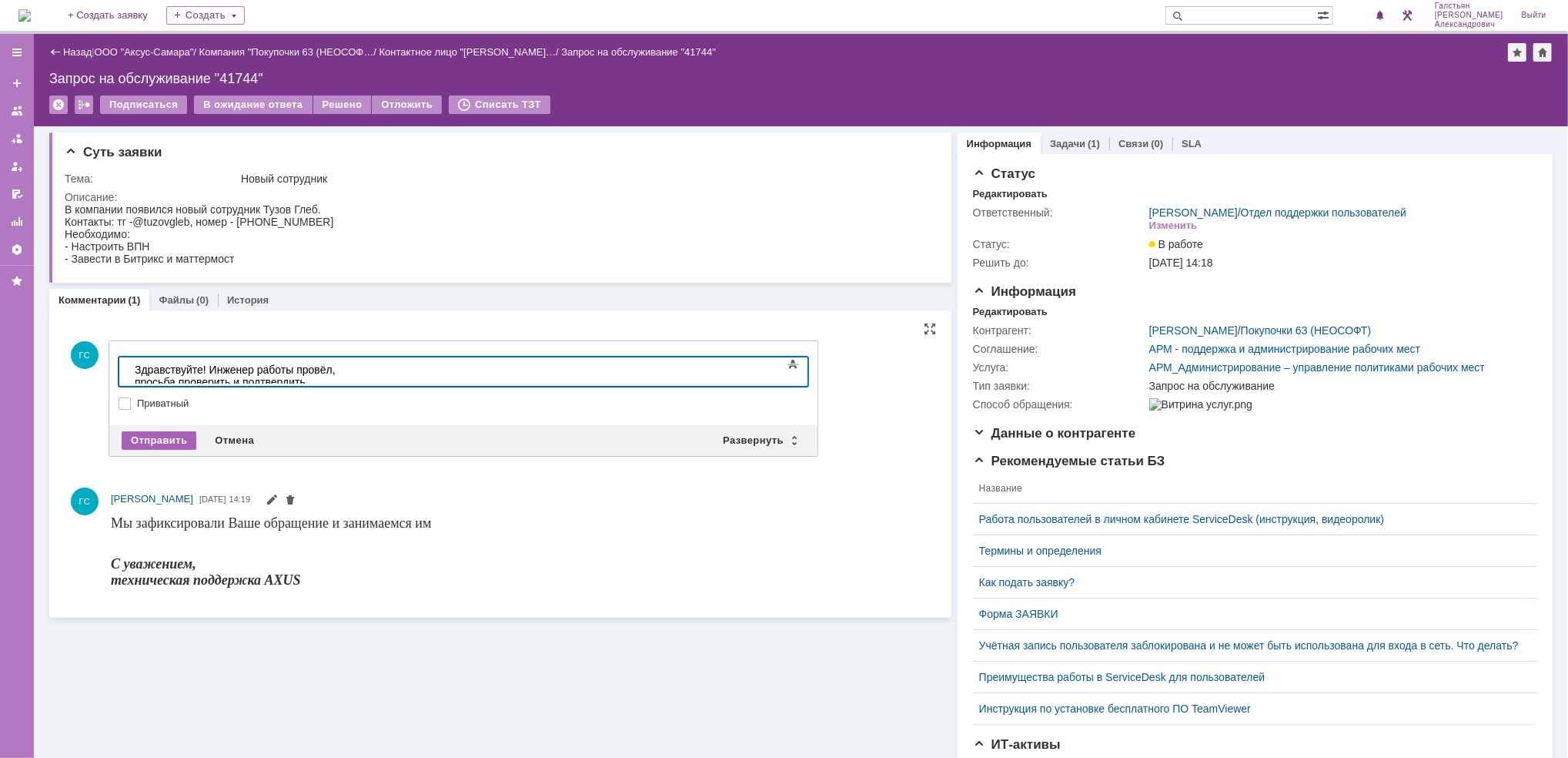
click at [170, 439] on div "Отправить" at bounding box center [159, 440] width 75 height 18
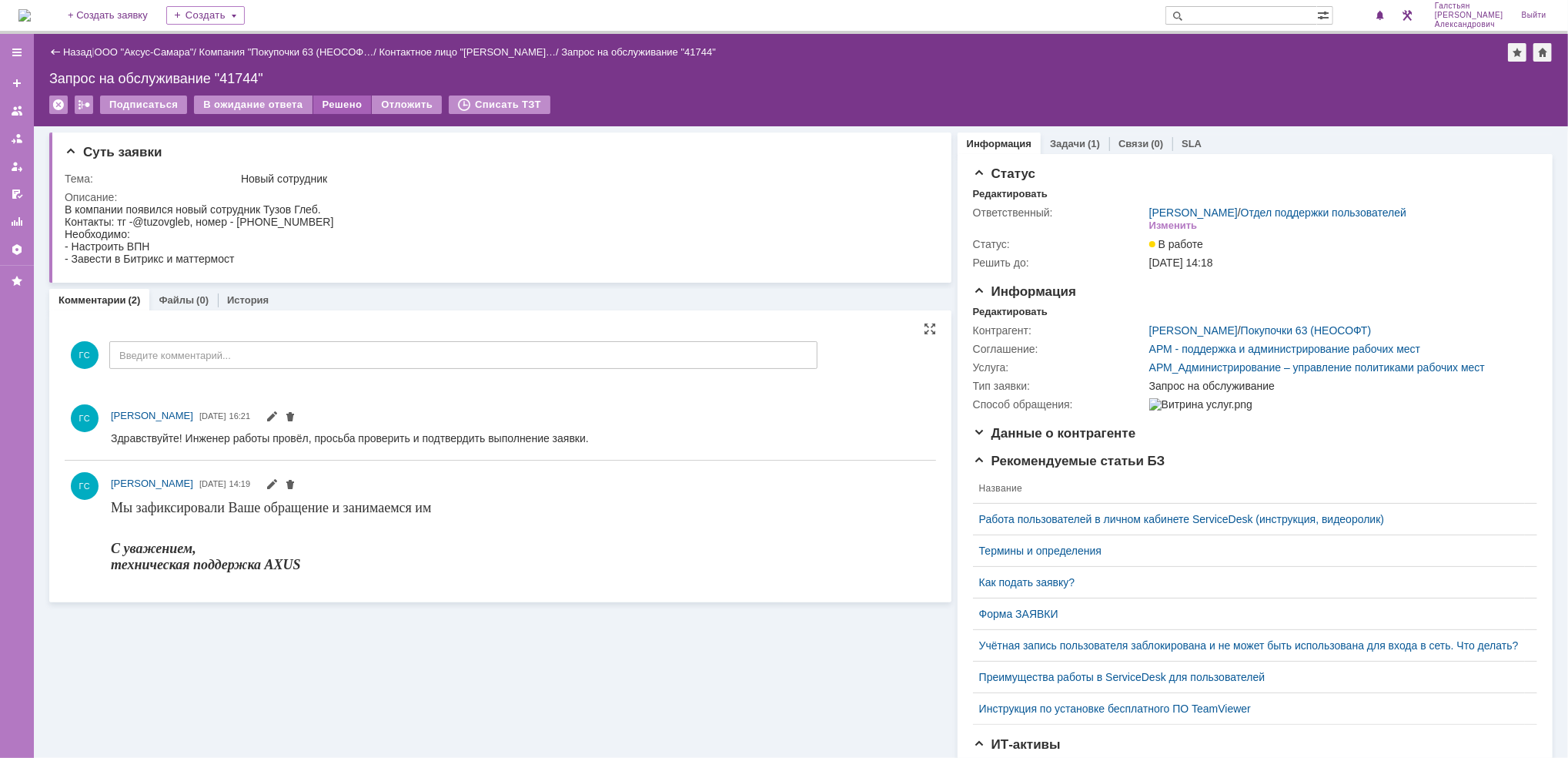
click at [343, 100] on div "Решено" at bounding box center [342, 104] width 58 height 18
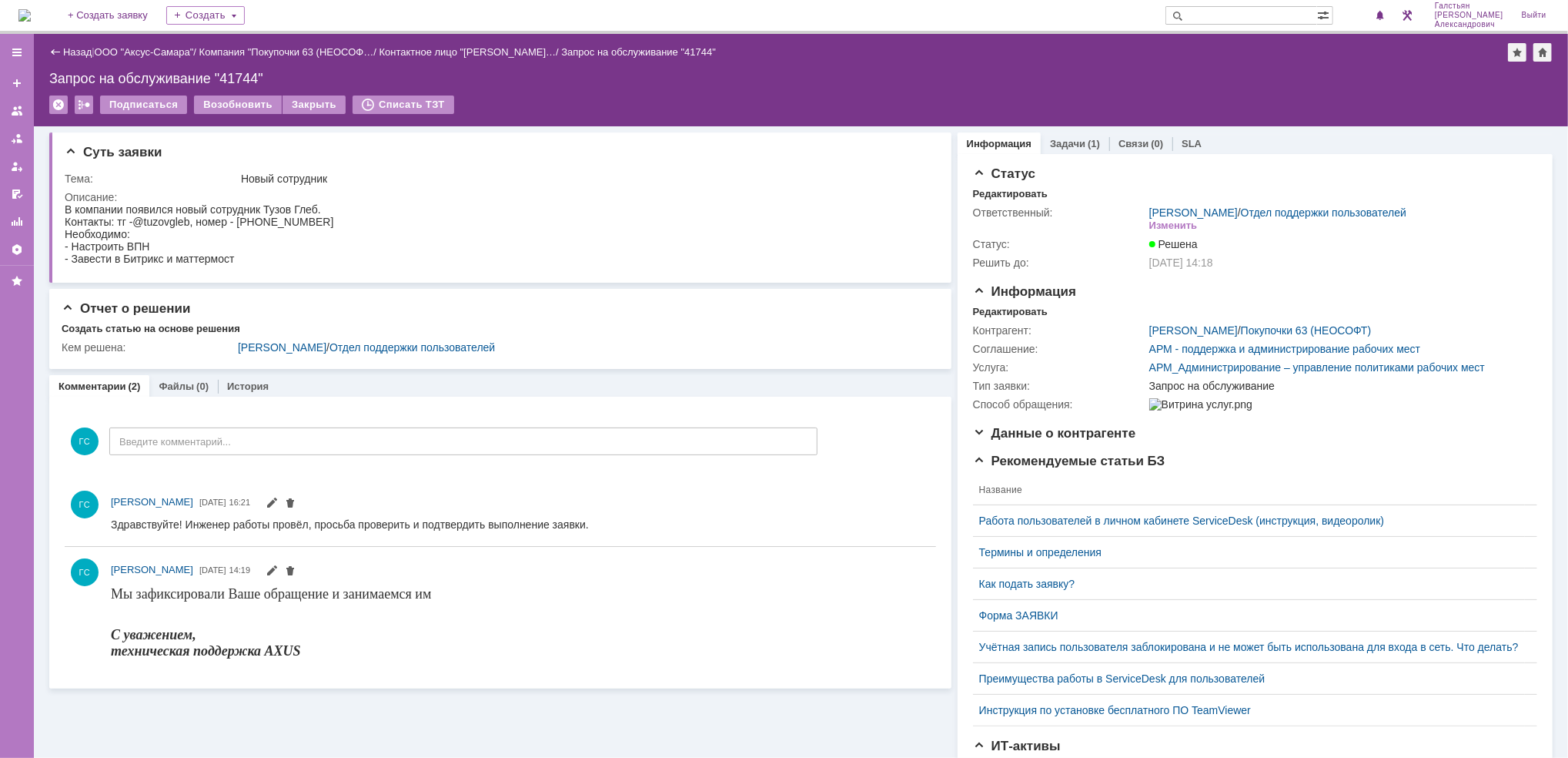
click at [31, 14] on img at bounding box center [24, 15] width 12 height 12
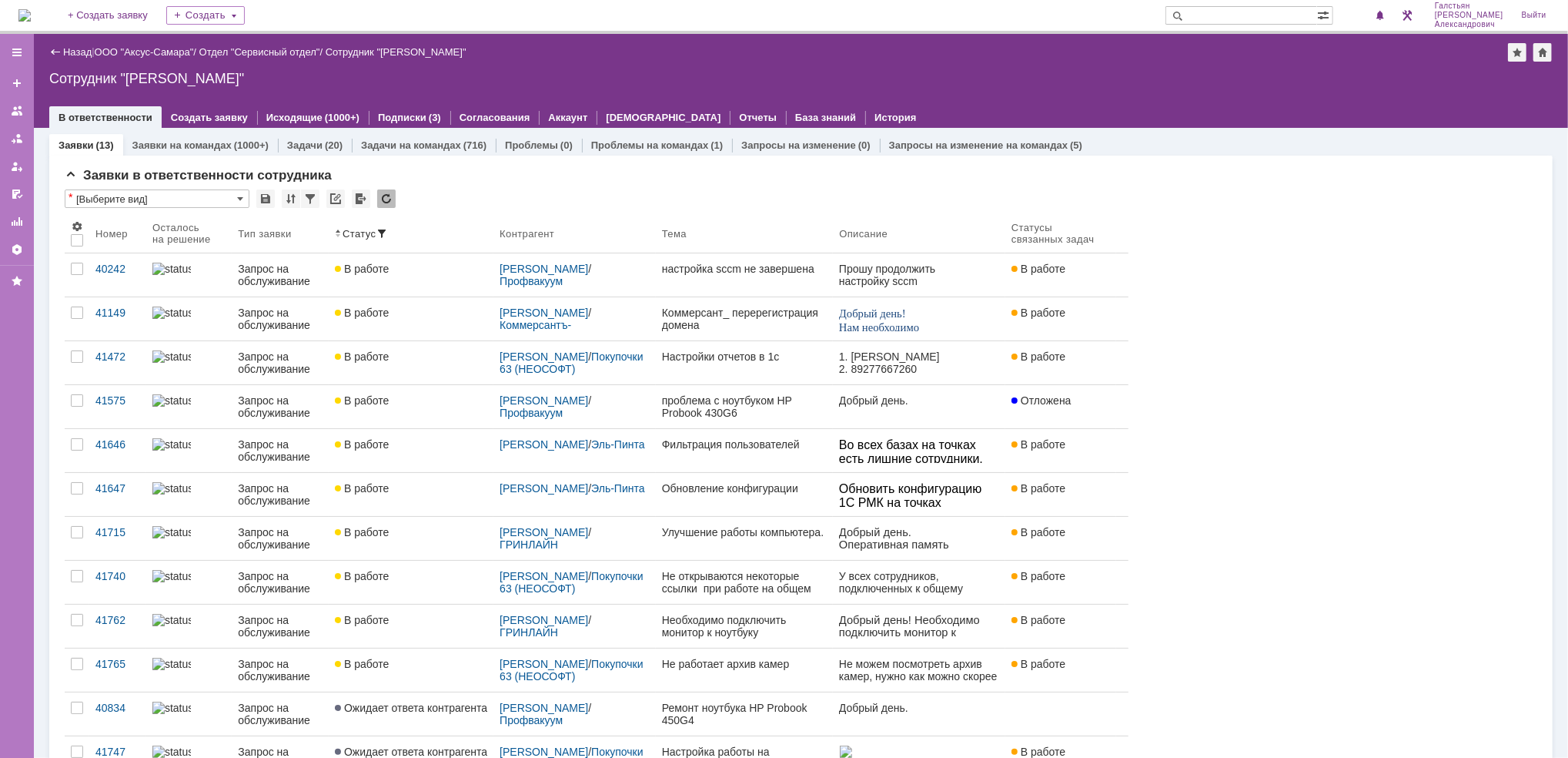
click at [25, 19] on img at bounding box center [24, 15] width 12 height 12
click at [21, 15] on img at bounding box center [24, 15] width 12 height 12
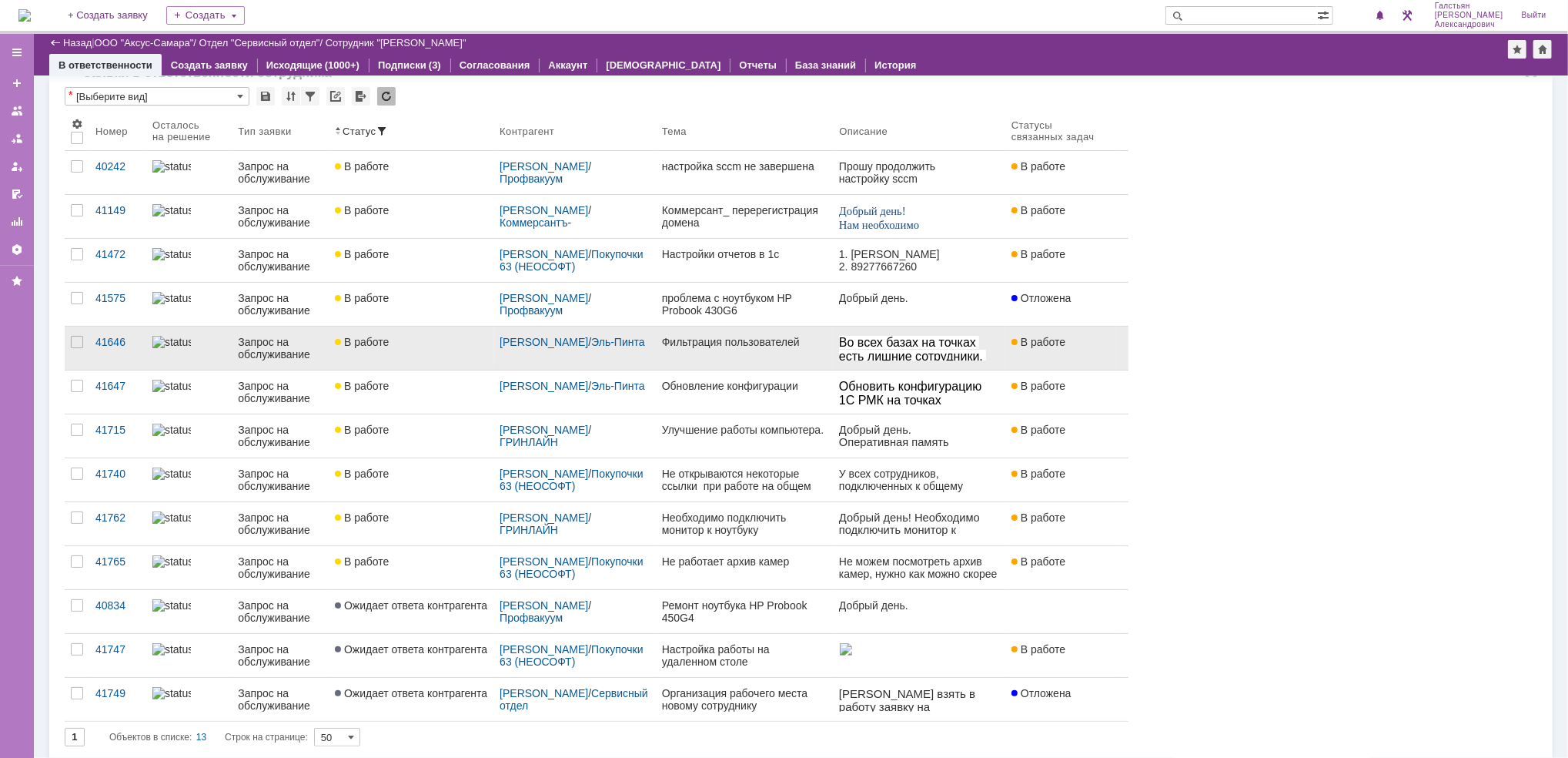
scroll to position [205, 0]
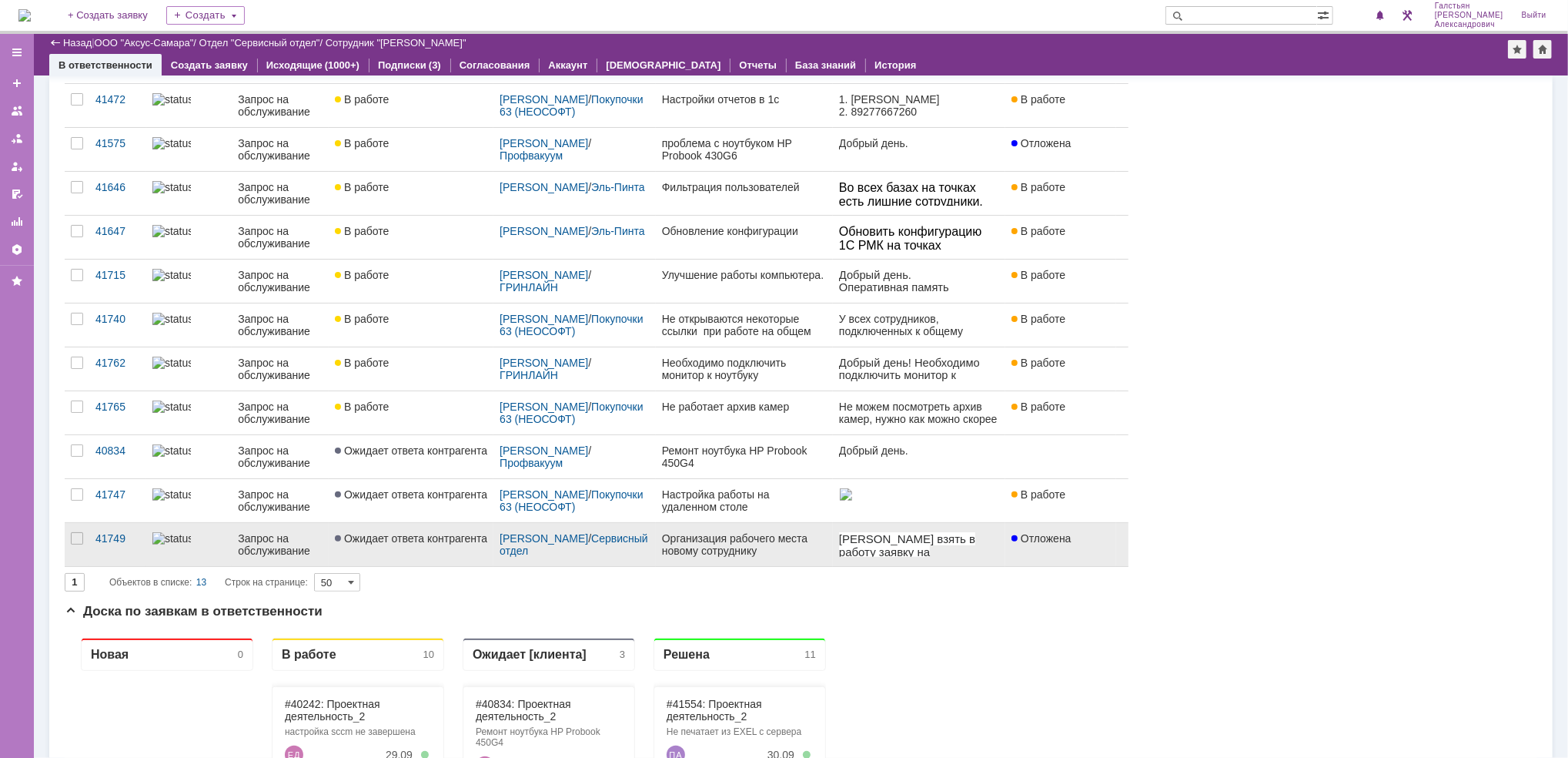
click at [718, 540] on div "Организация рабочего места новому сотруднику" at bounding box center [744, 544] width 165 height 25
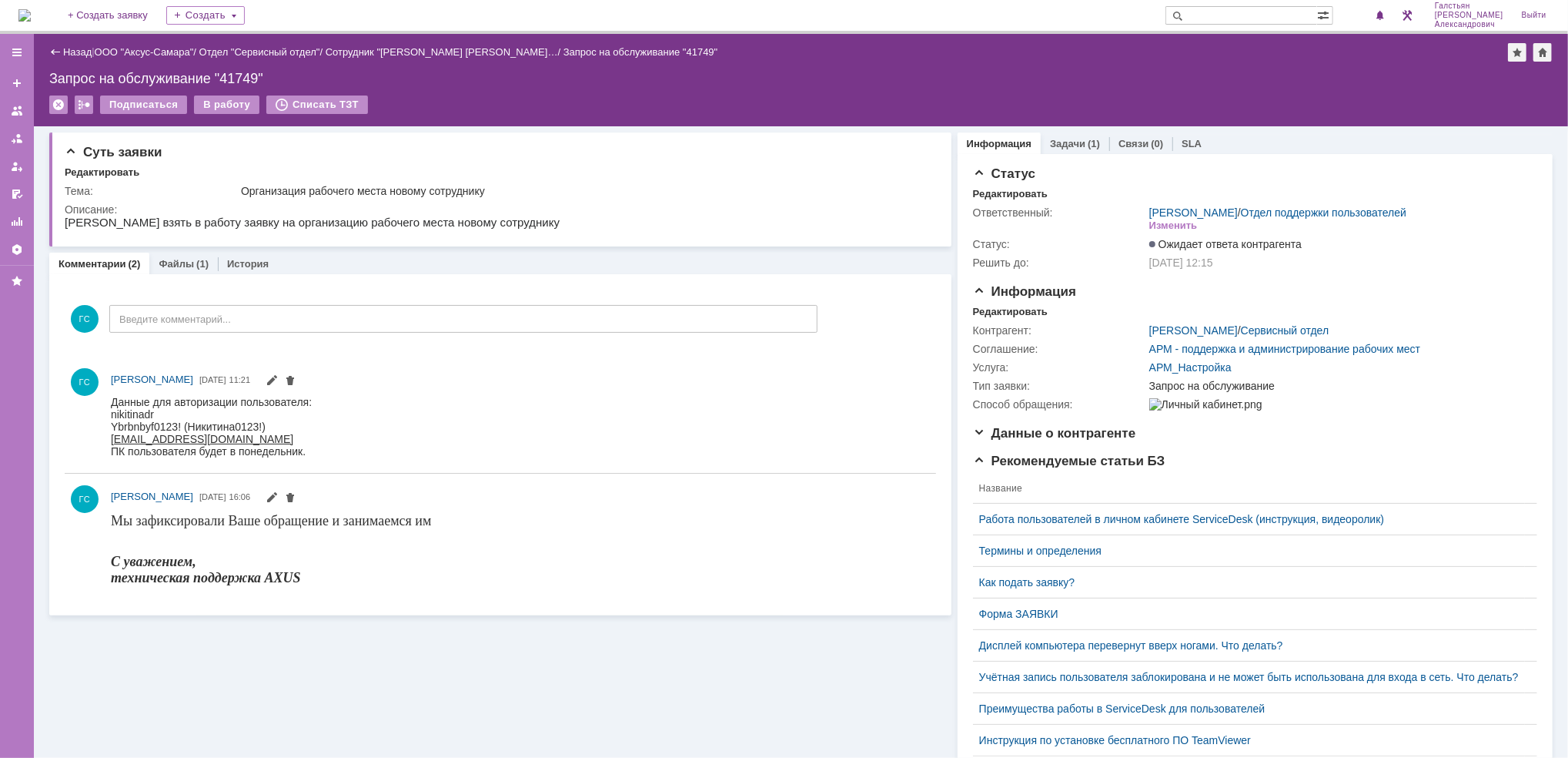
click at [1053, 131] on div "Информация Задачи (1) Связи (0) SLA Статус Редактировать Ответственный: [PERSON…" at bounding box center [1252, 551] width 601 height 850
click at [1053, 142] on link "Задачи" at bounding box center [1068, 143] width 35 height 11
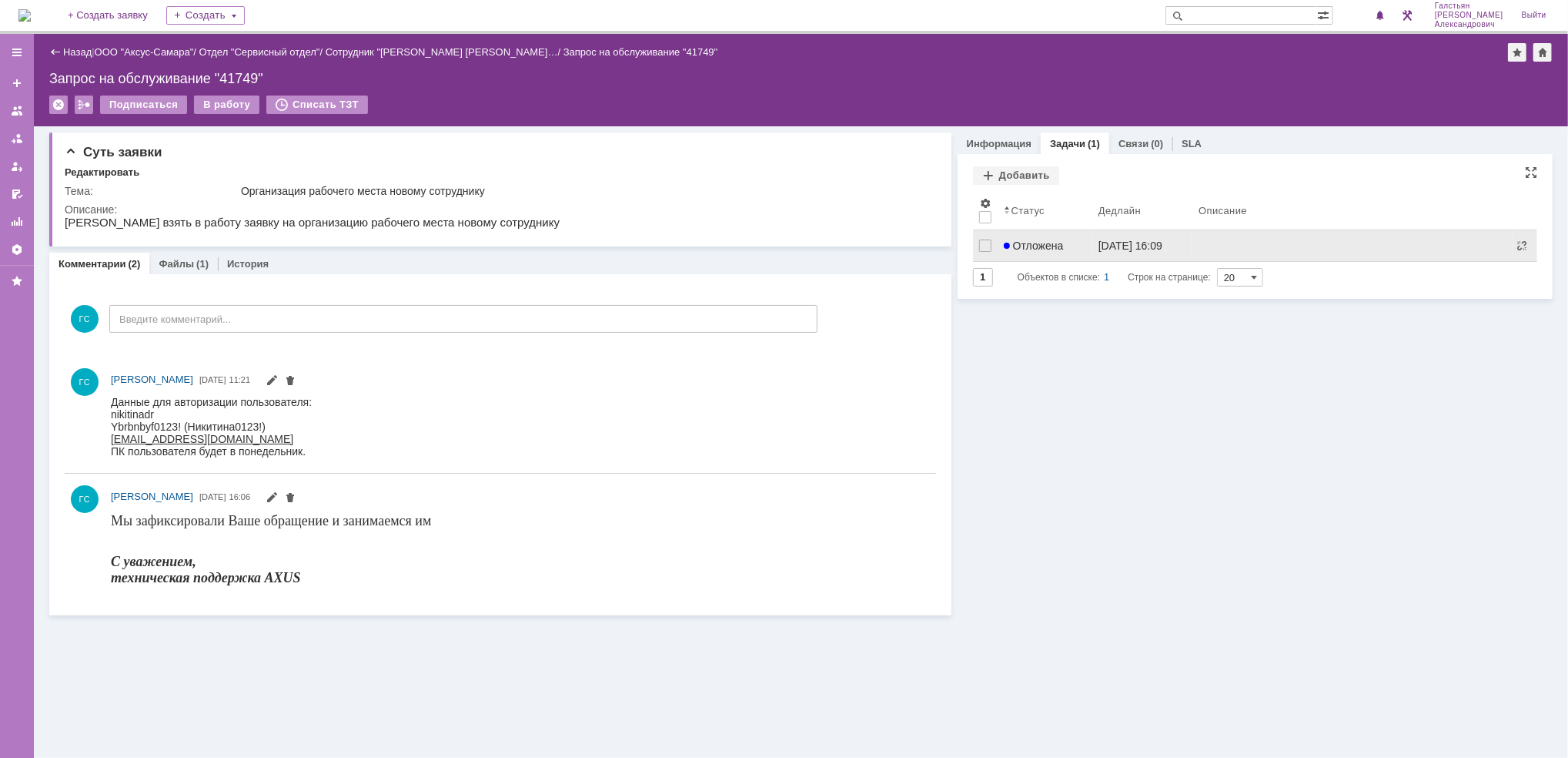
click at [1076, 240] on div "Отложена" at bounding box center [1045, 245] width 82 height 12
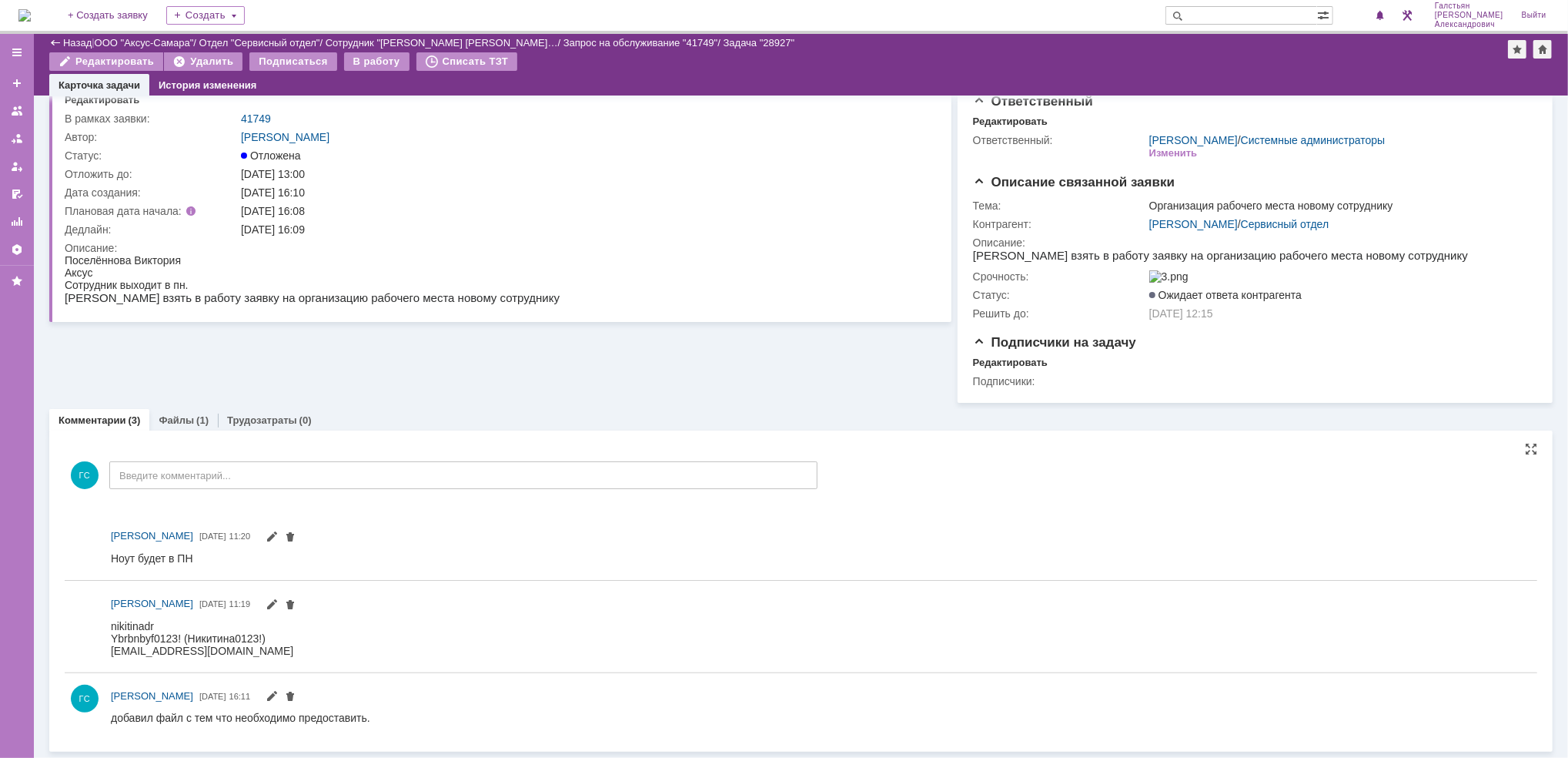
scroll to position [44, 0]
drag, startPoint x: 219, startPoint y: 1243, endPoint x: 193, endPoint y: 631, distance: 612.6
drag, startPoint x: 234, startPoint y: 649, endPoint x: 106, endPoint y: 625, distance: 130.2
click at [110, 625] on html "nikitinadr Ybrbnbyf0123! (Никитина0123!) [EMAIL_ADDRESS][DOMAIN_NAME]" at bounding box center [812, 638] width 1404 height 37
copy div "nikitinadr Ybrbnbyf0123! (Никитина0123!) [EMAIL_ADDRESS][DOMAIN_NAME]"
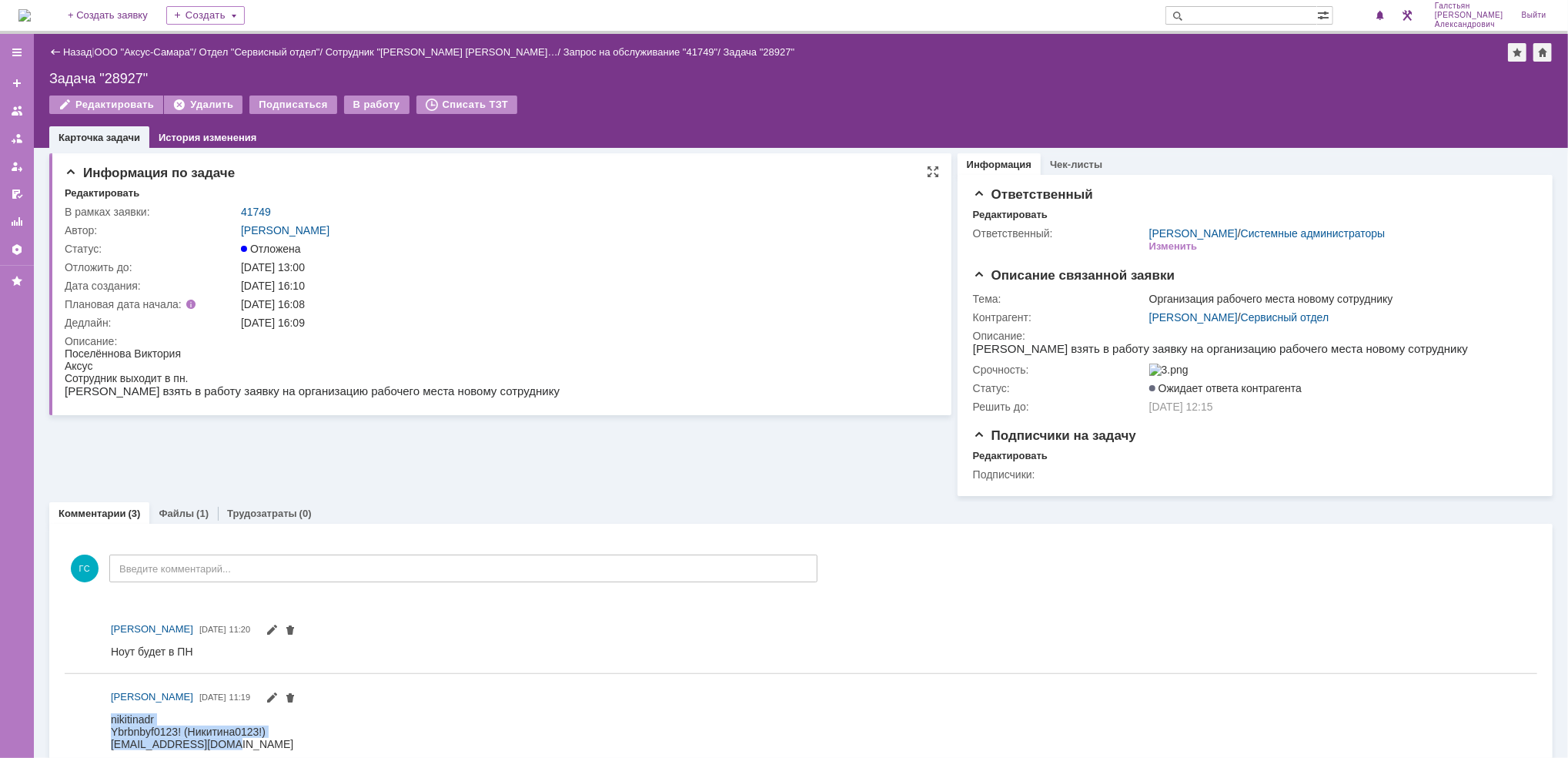
scroll to position [0, 0]
click at [251, 208] on link "41749" at bounding box center [256, 212] width 30 height 12
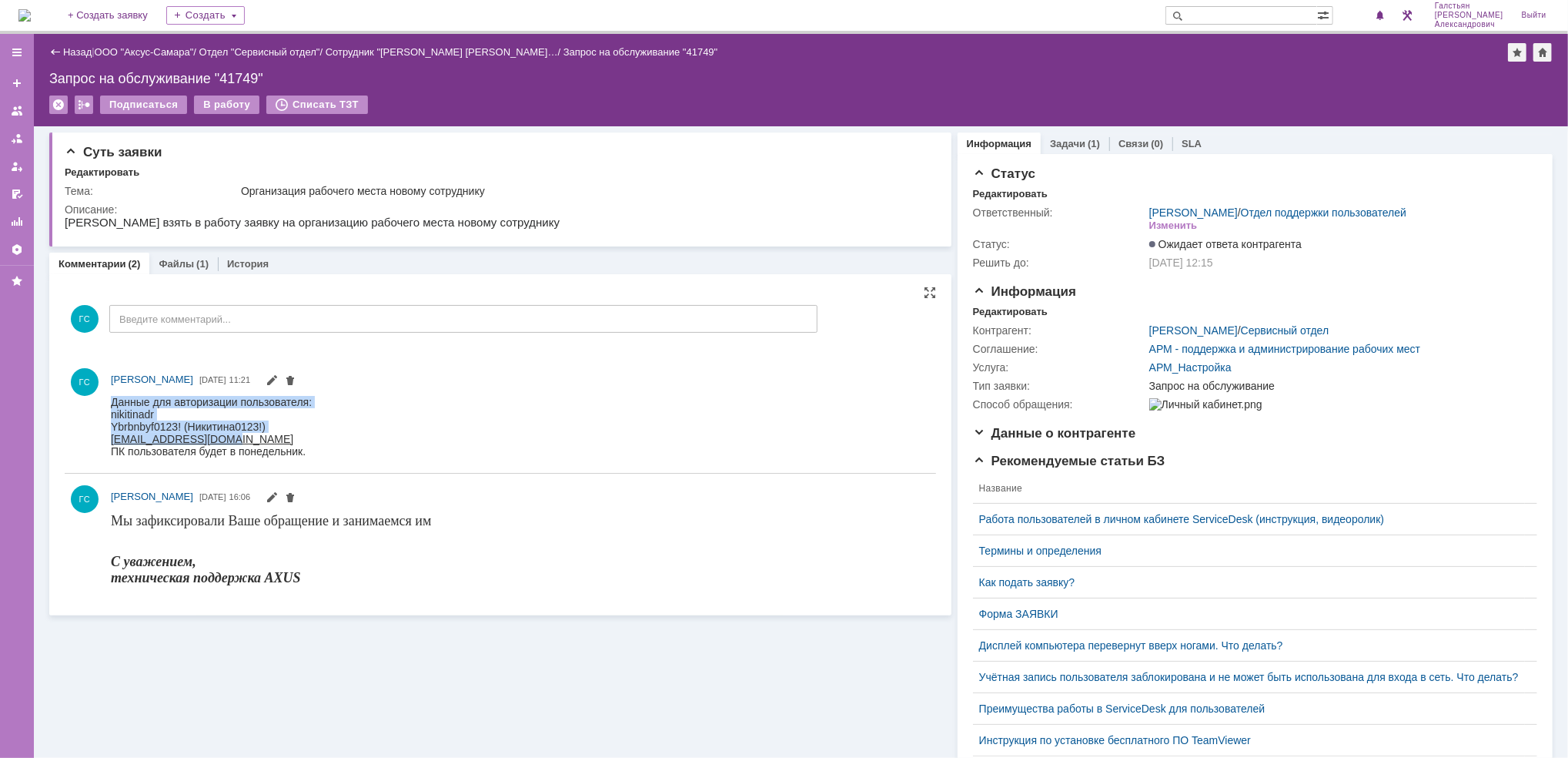
drag, startPoint x: 111, startPoint y: 399, endPoint x: 242, endPoint y: 437, distance: 136.4
click at [242, 437] on body "Данные для авторизации пользователя: [PERSON_NAME] Ybrbnbyf0123! (Никитина0123!…" at bounding box center [210, 426] width 201 height 61
copy body "Данные для авторизации пользователя: [PERSON_NAME] Ybrbnbyf0123! (Никитина0123!…"
click at [178, 260] on link "Файлы" at bounding box center [176, 264] width 35 height 11
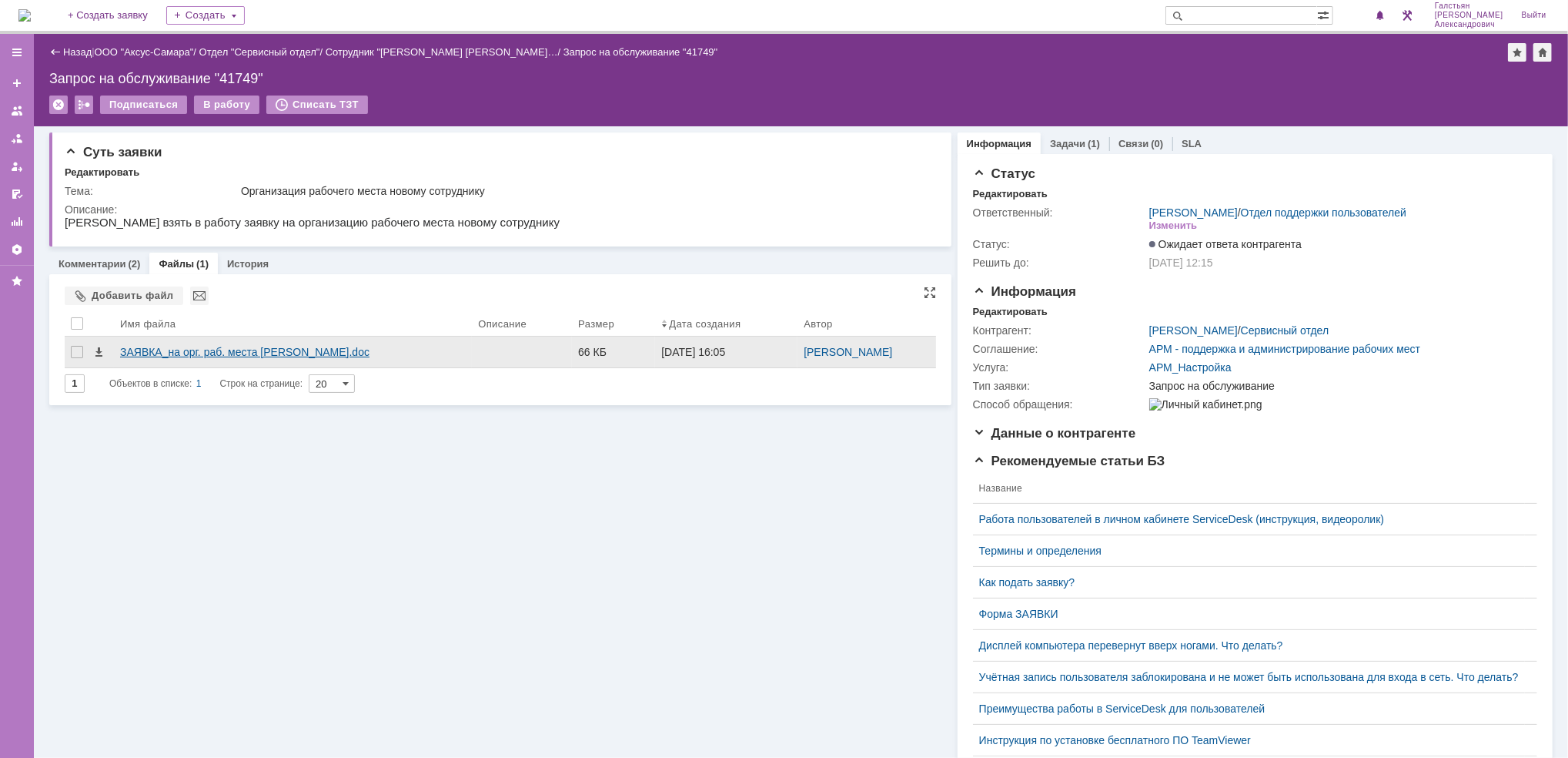
click at [185, 352] on div "ЗАЯВКА_на орг. раб. места [PERSON_NAME].doc" at bounding box center [293, 352] width 346 height 12
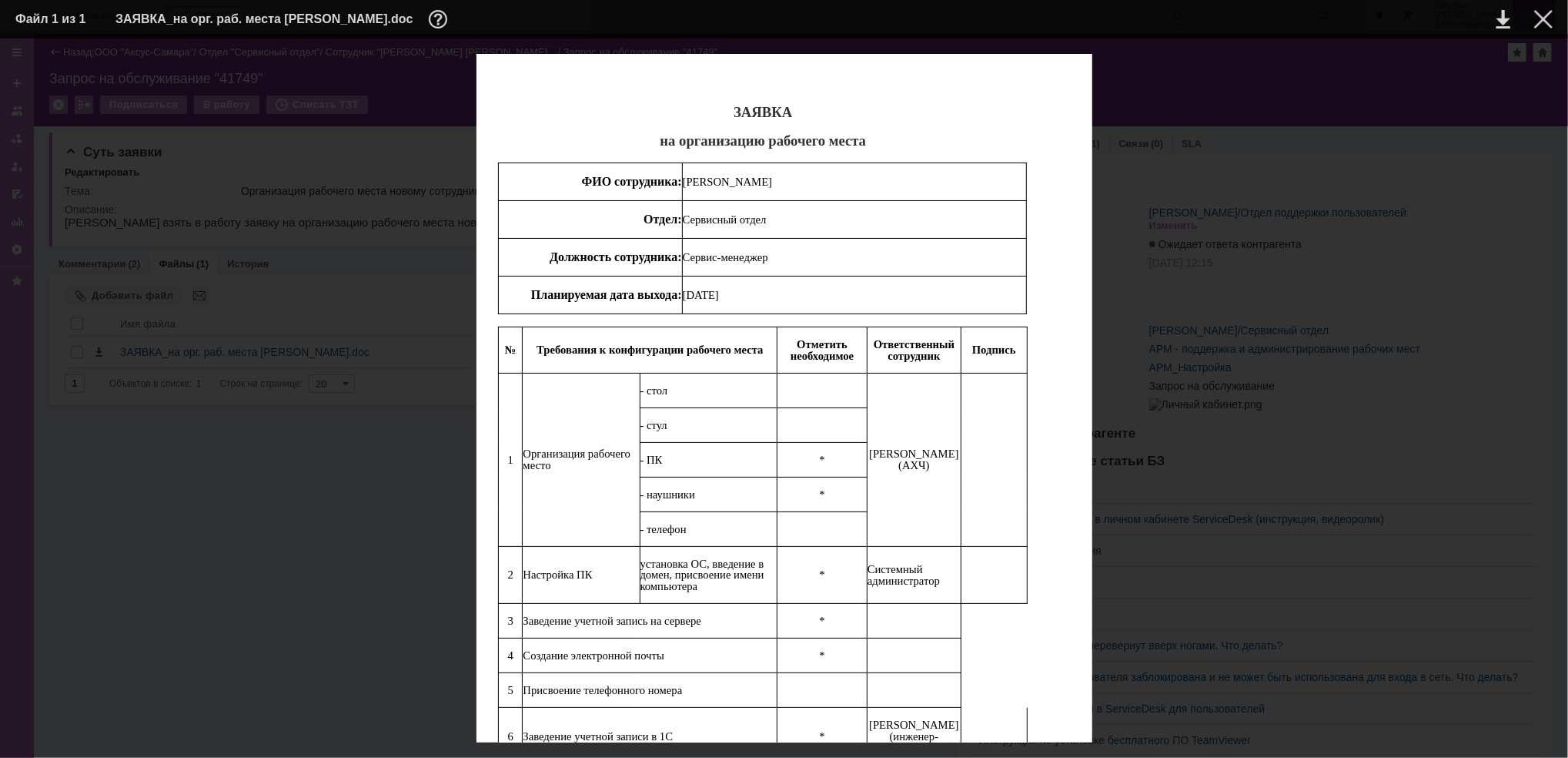
drag, startPoint x: 774, startPoint y: 328, endPoint x: 1539, endPoint y: 22, distance: 823.9
click at [1539, 22] on div at bounding box center [1543, 19] width 18 height 18
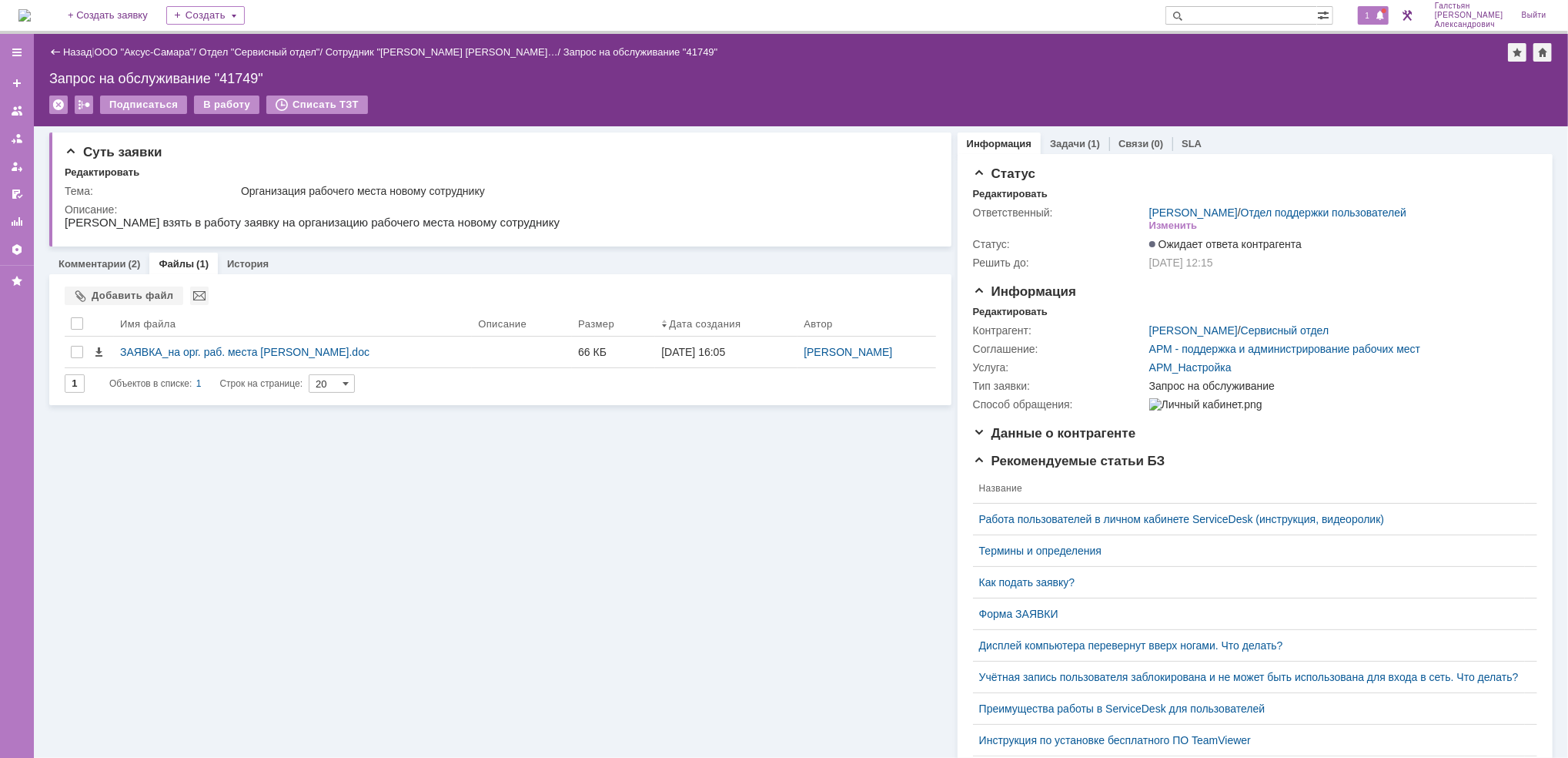
click at [1377, 15] on div "1" at bounding box center [1374, 15] width 32 height 18
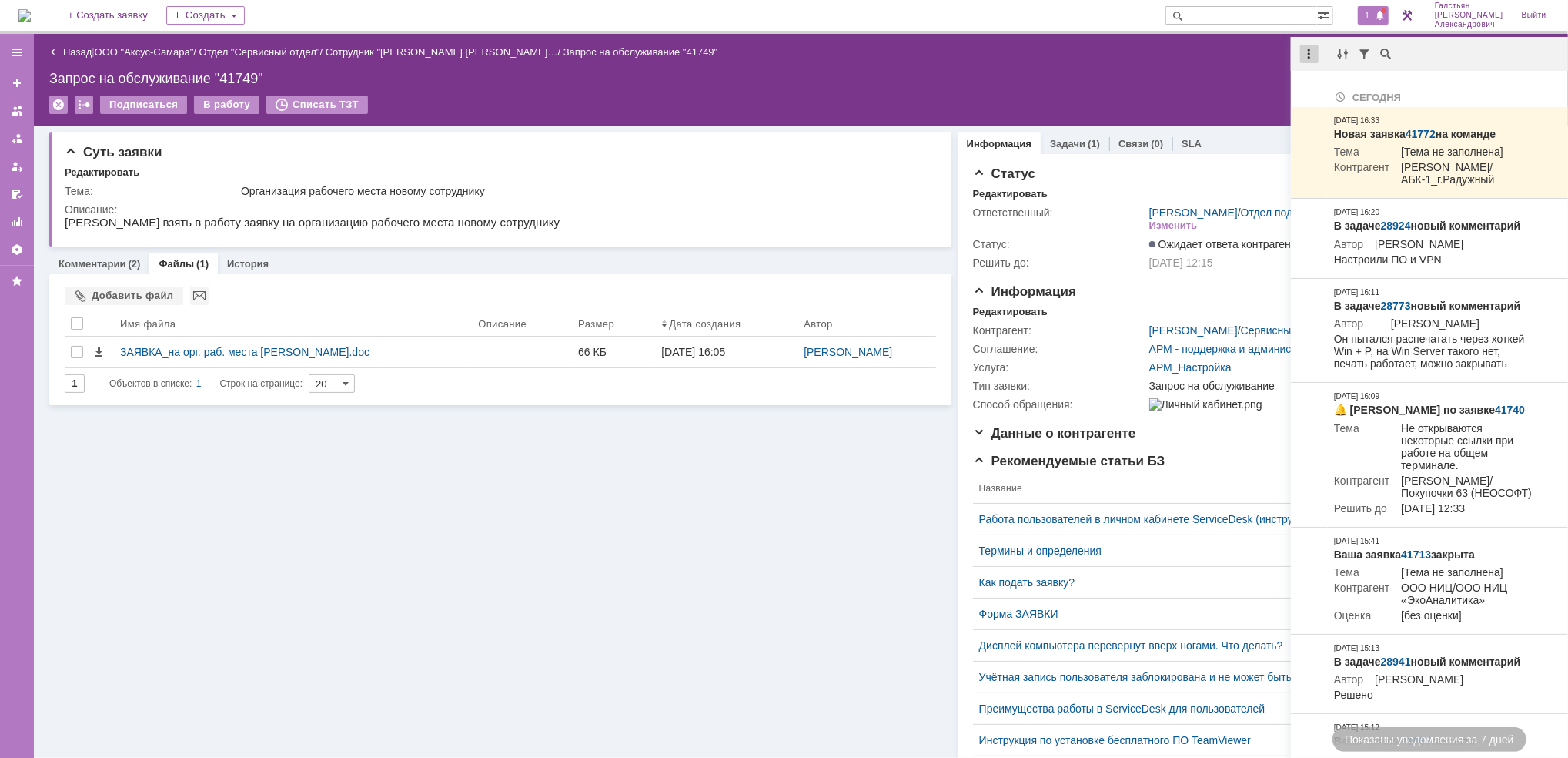
click at [1307, 45] on div at bounding box center [1309, 53] width 18 height 18
drag, startPoint x: 1337, startPoint y: 89, endPoint x: 1209, endPoint y: 82, distance: 128.2
click at [1333, 89] on div "Отметить уведомления прочитанными" at bounding box center [1415, 93] width 206 height 11
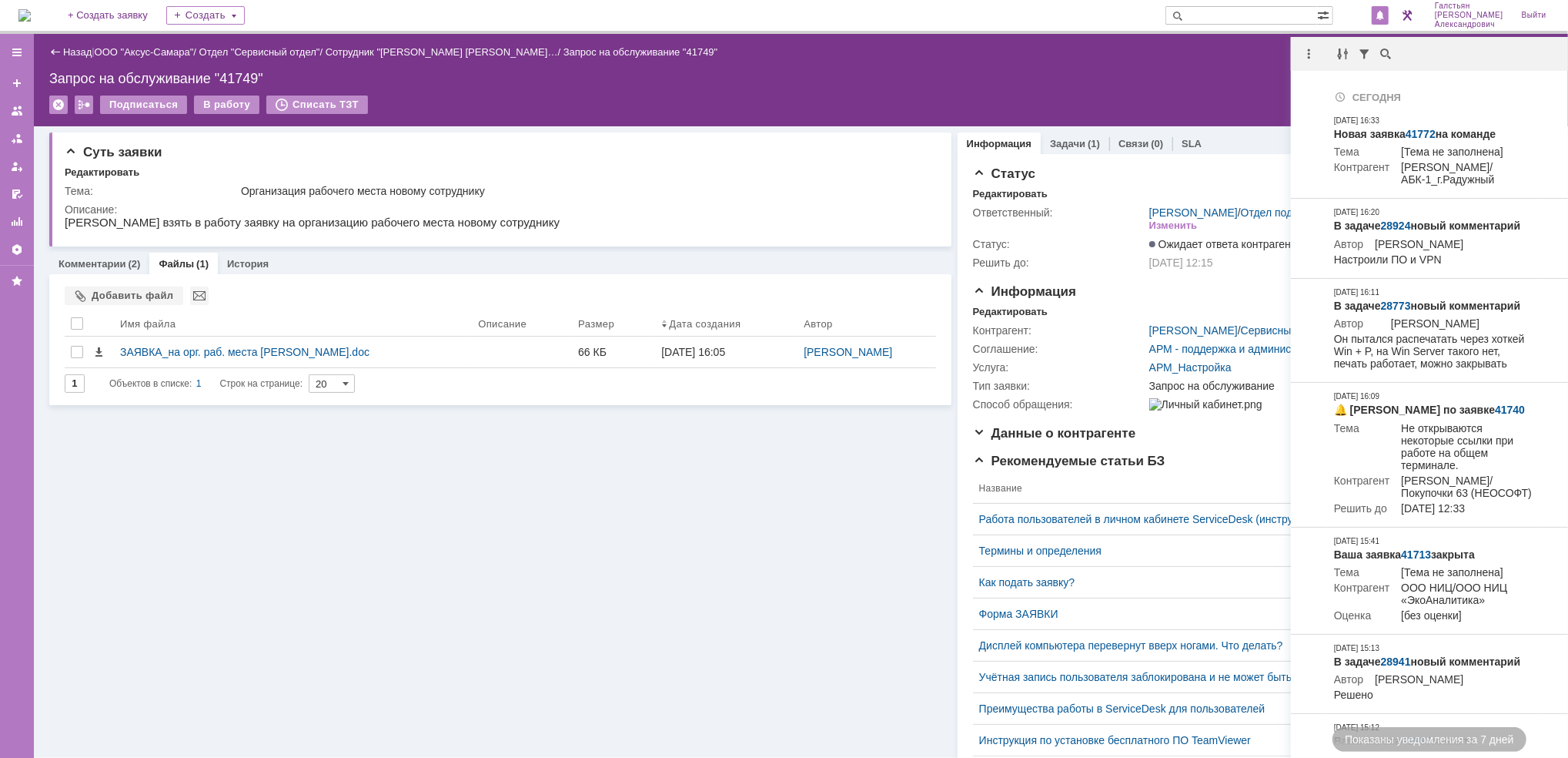
drag, startPoint x: 1103, startPoint y: 73, endPoint x: 919, endPoint y: 85, distance: 184.4
click at [1101, 73] on div "Запрос на обслуживание "41749"" at bounding box center [801, 78] width 1503 height 15
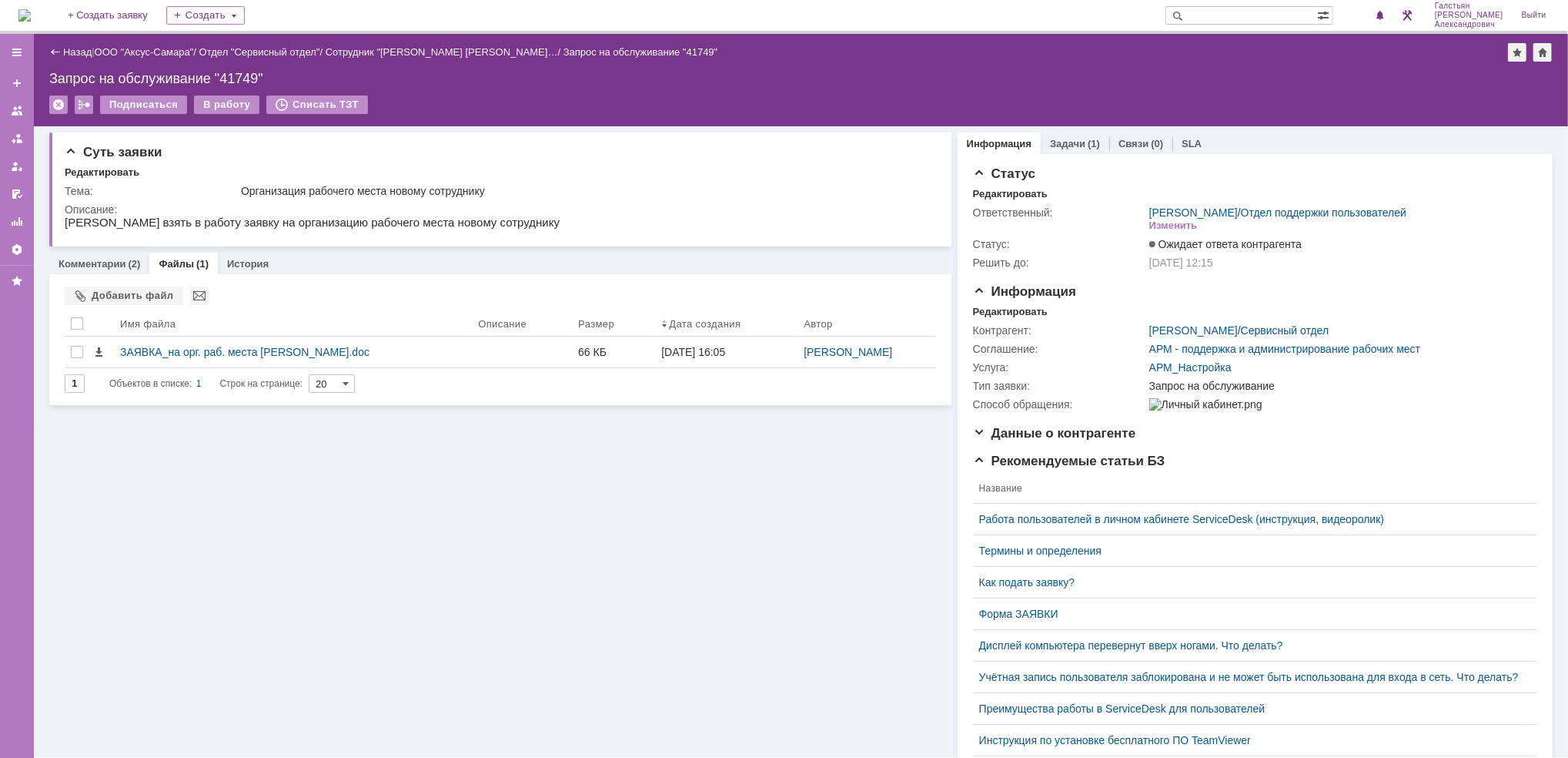
click at [31, 10] on img at bounding box center [24, 15] width 12 height 12
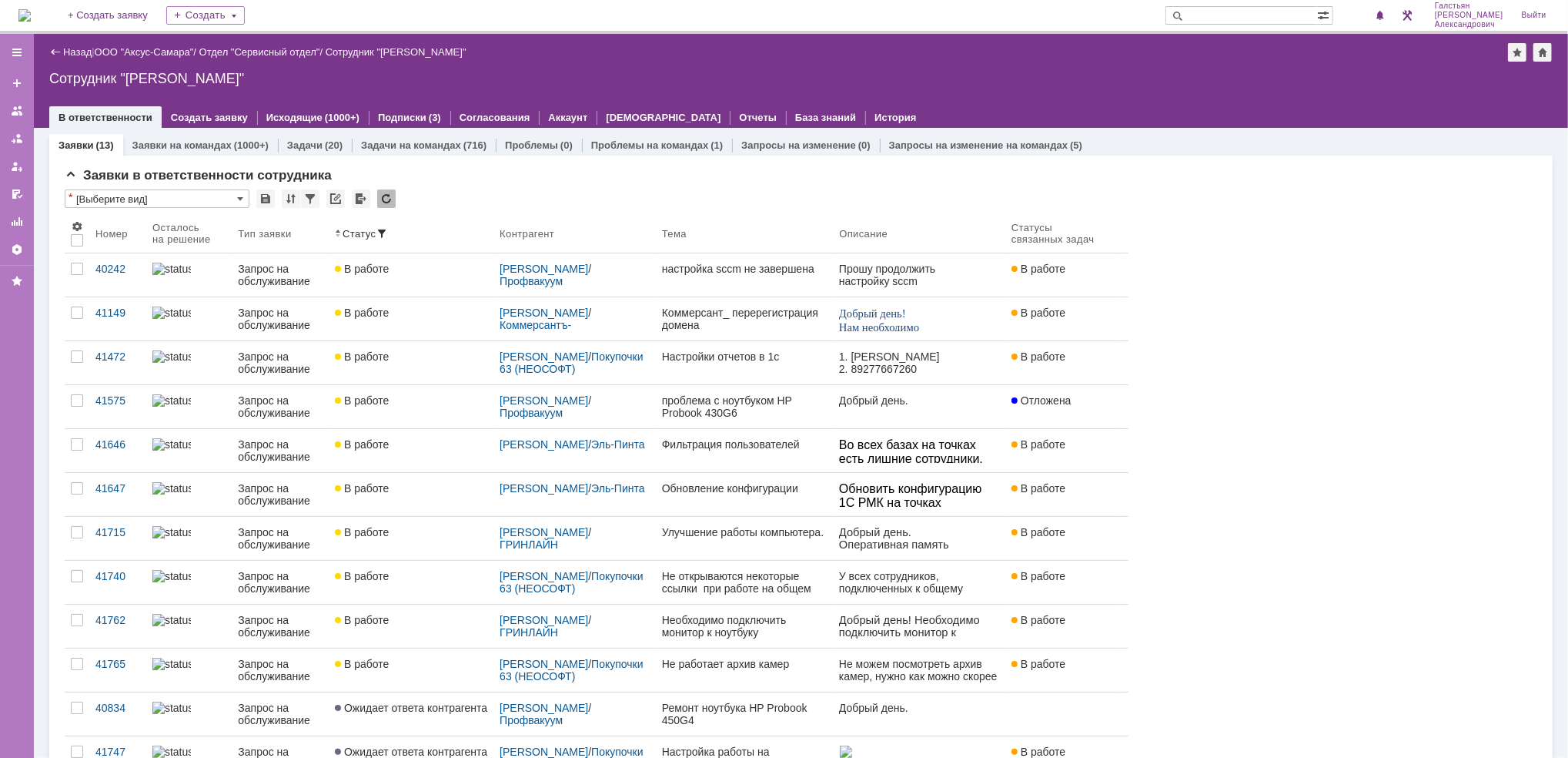
click at [28, 11] on img at bounding box center [24, 15] width 12 height 12
click at [153, 49] on link "ООО "Аксус-Самара"" at bounding box center [144, 52] width 100 height 11
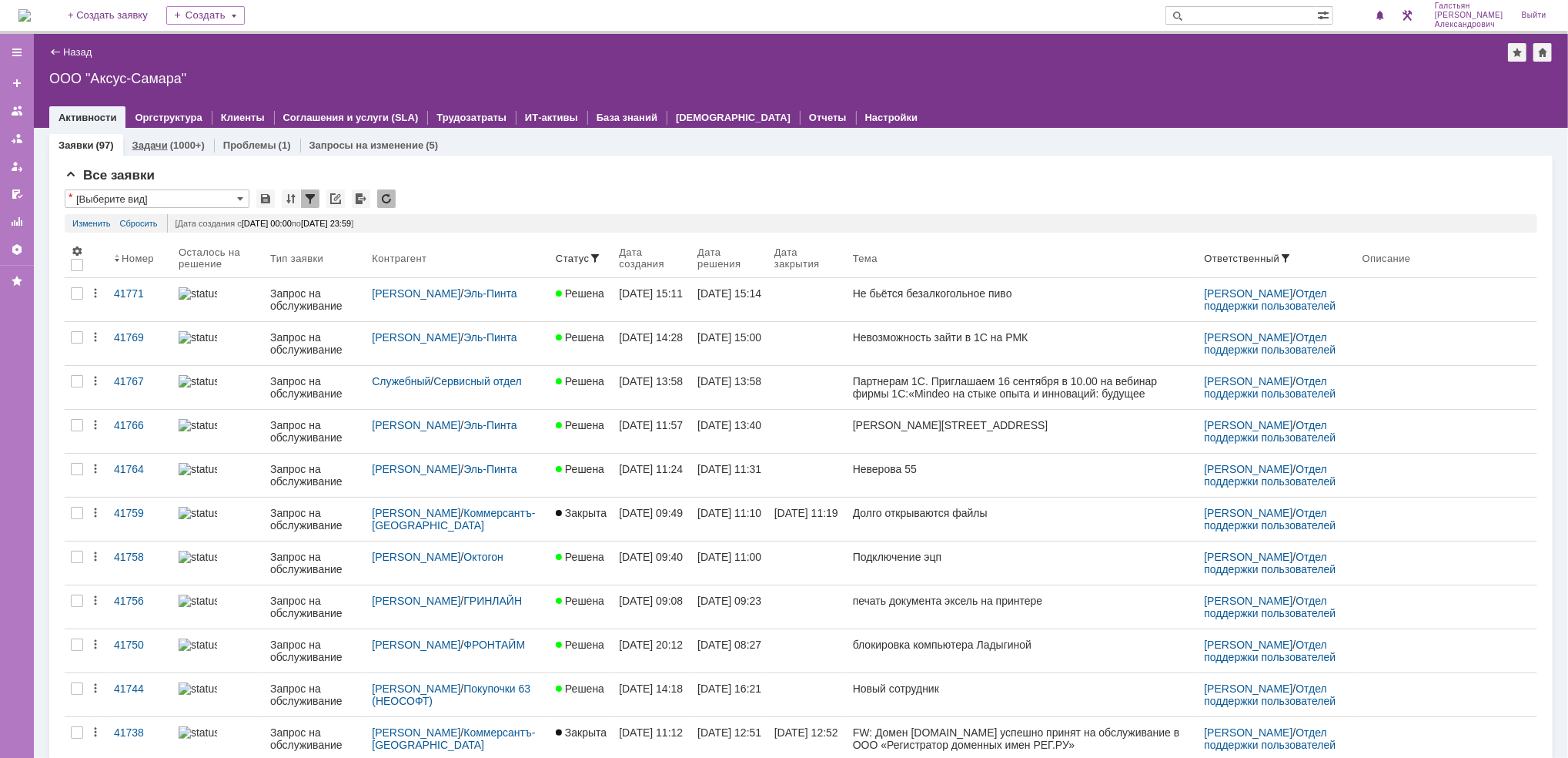
click at [190, 147] on div "(1000+)" at bounding box center [186, 145] width 34 height 11
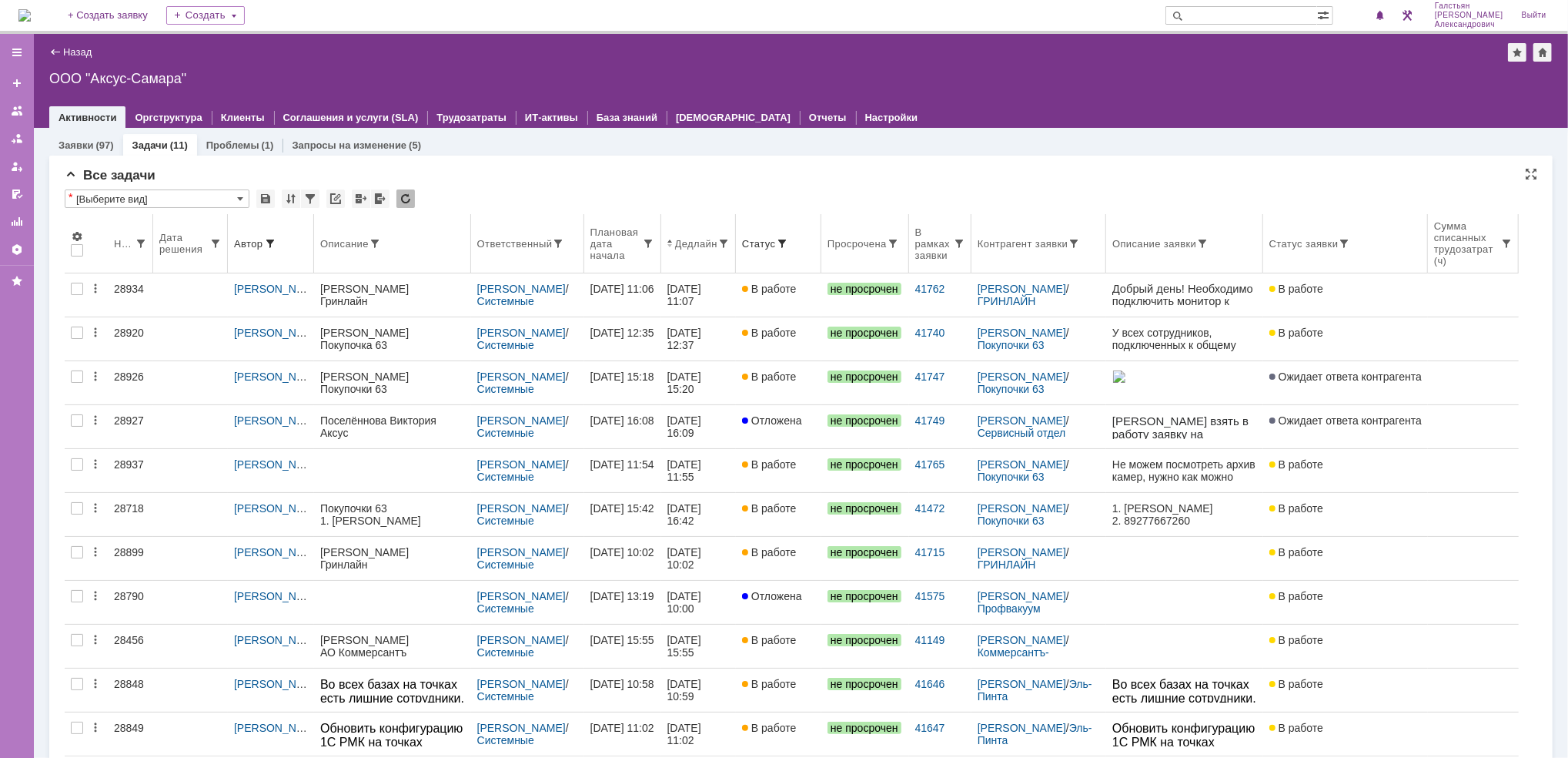
click at [527, 242] on div "Ответственный" at bounding box center [515, 243] width 76 height 11
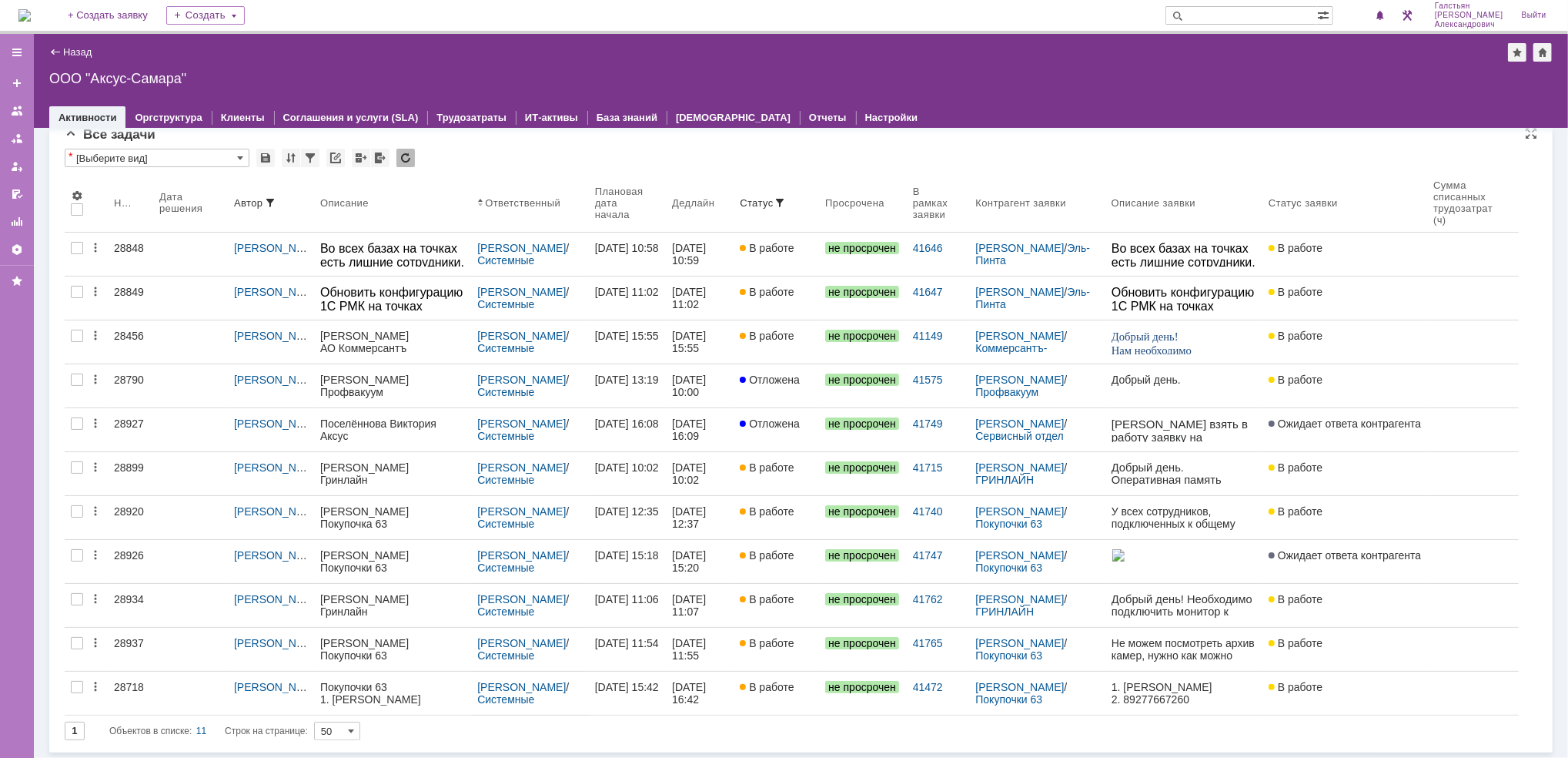
click at [31, 10] on img at bounding box center [24, 15] width 12 height 12
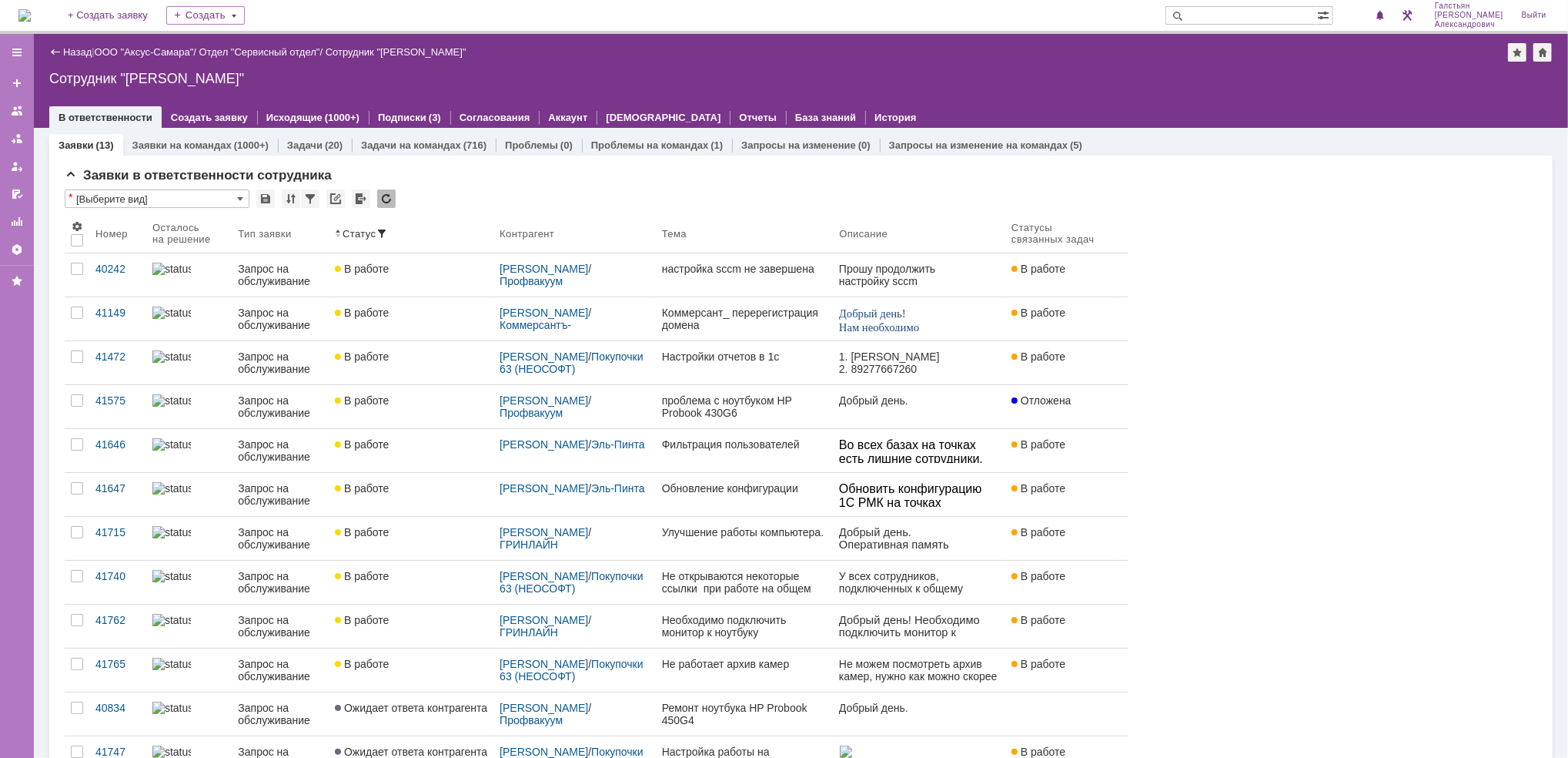
click at [31, 16] on img at bounding box center [24, 15] width 12 height 12
click at [1386, 11] on div at bounding box center [1384, 11] width 5 height 5
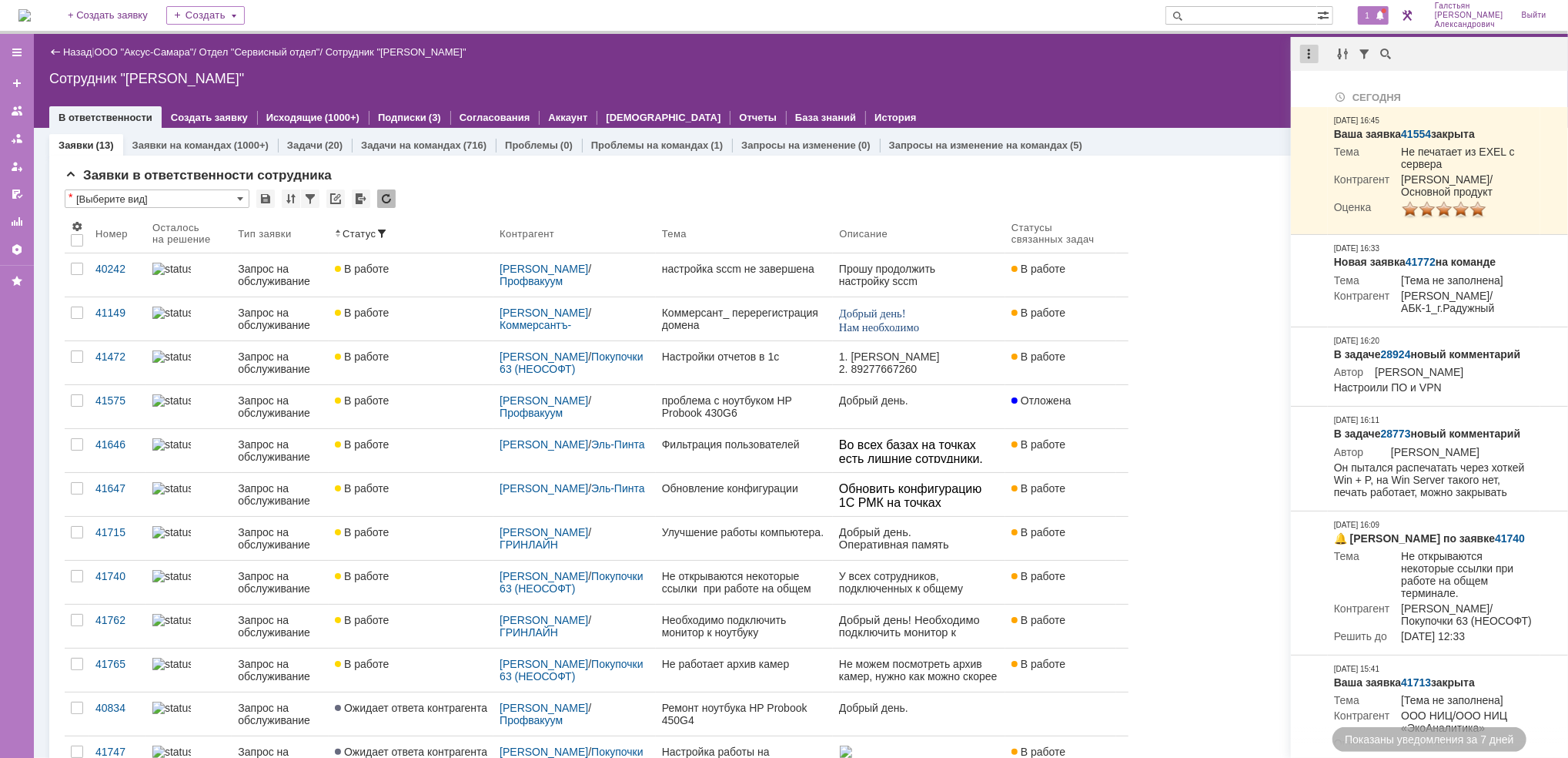
click at [1307, 53] on div at bounding box center [1309, 53] width 18 height 18
drag, startPoint x: 1338, startPoint y: 84, endPoint x: 1137, endPoint y: 99, distance: 201.6
click at [1337, 84] on div "Отметить уведомления прочитанными" at bounding box center [1415, 92] width 225 height 23
click at [1122, 99] on div at bounding box center [801, 101] width 1503 height 12
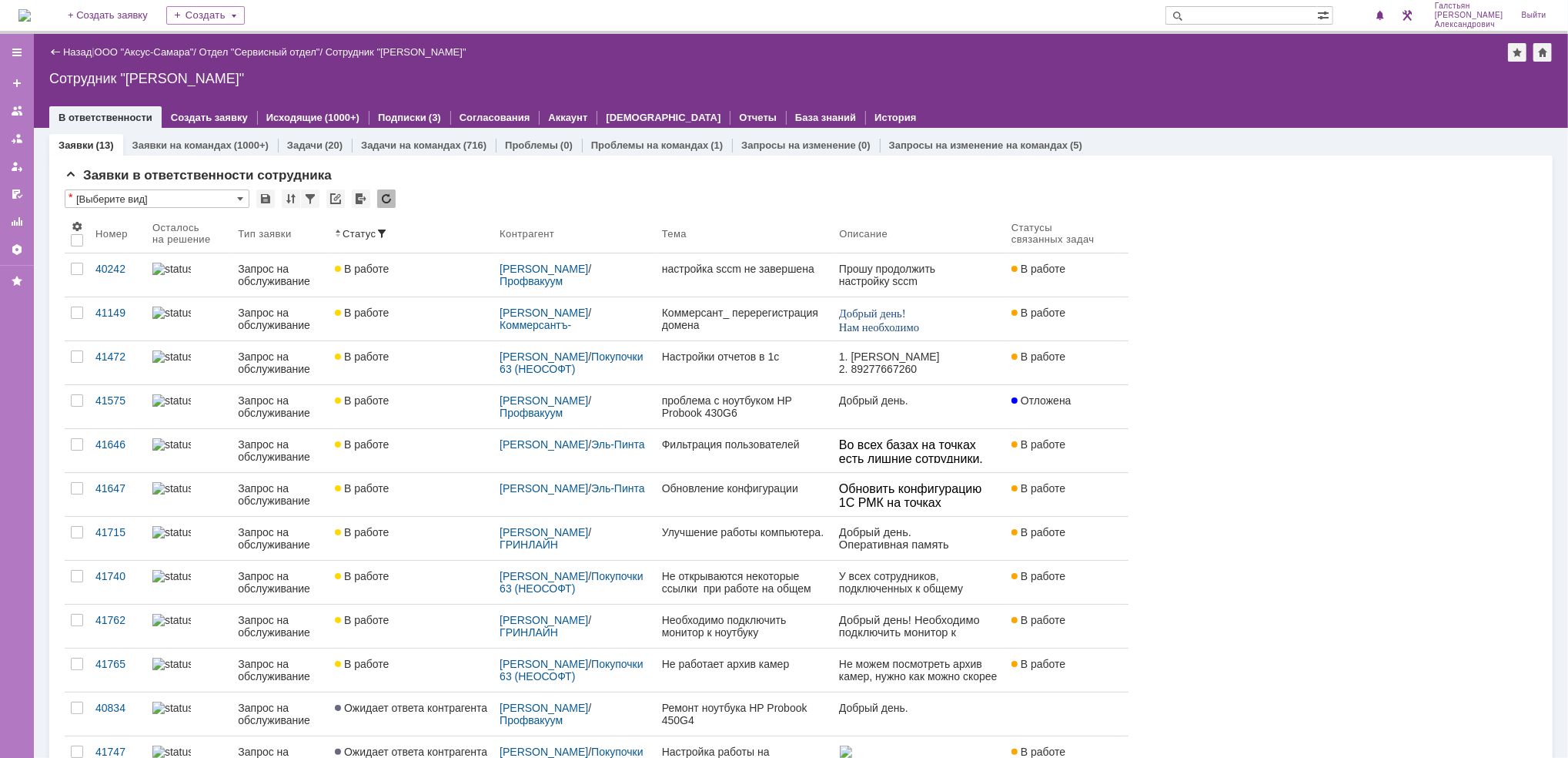
click at [27, 10] on img at bounding box center [24, 15] width 12 height 12
